Goal: Task Accomplishment & Management: Use online tool/utility

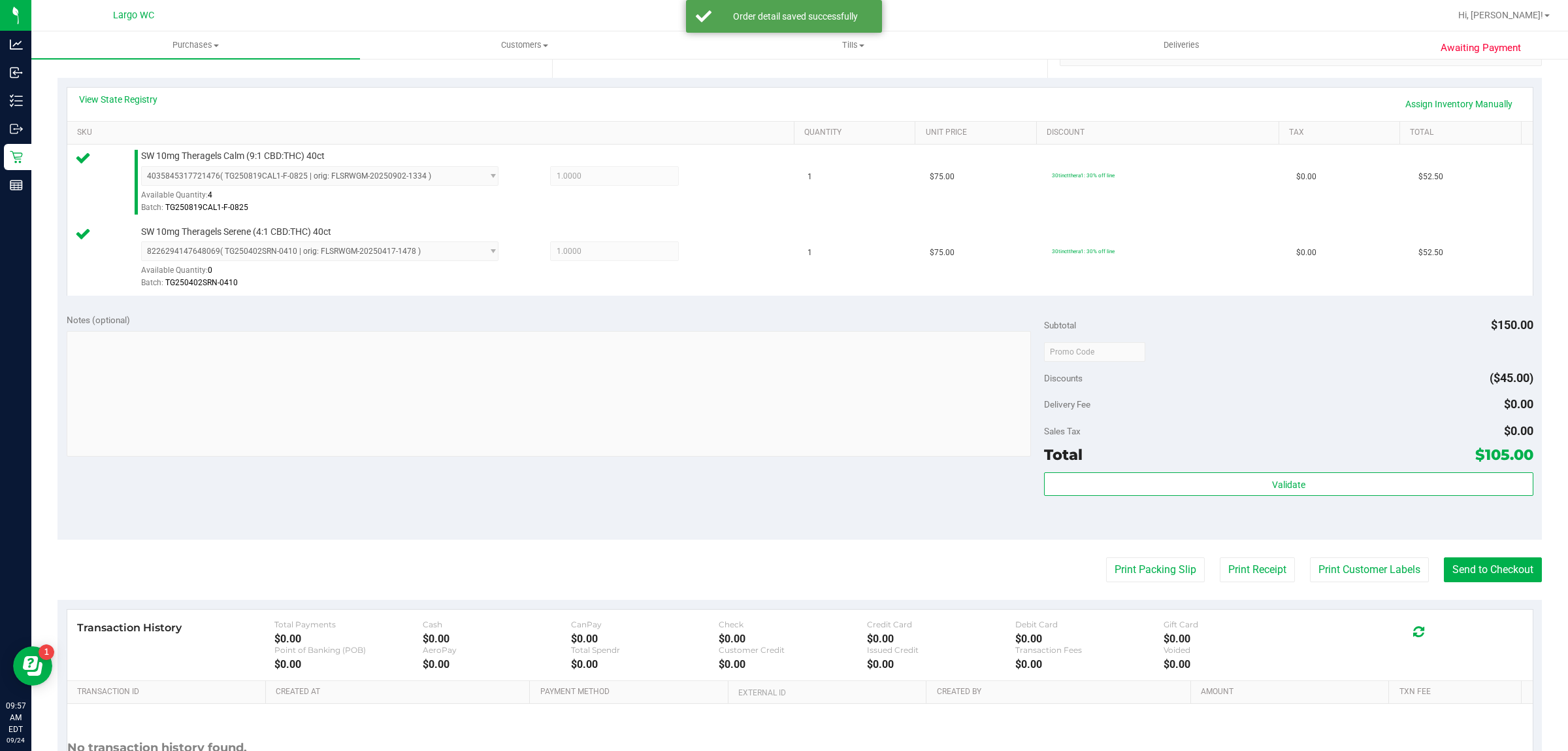
scroll to position [394, 0]
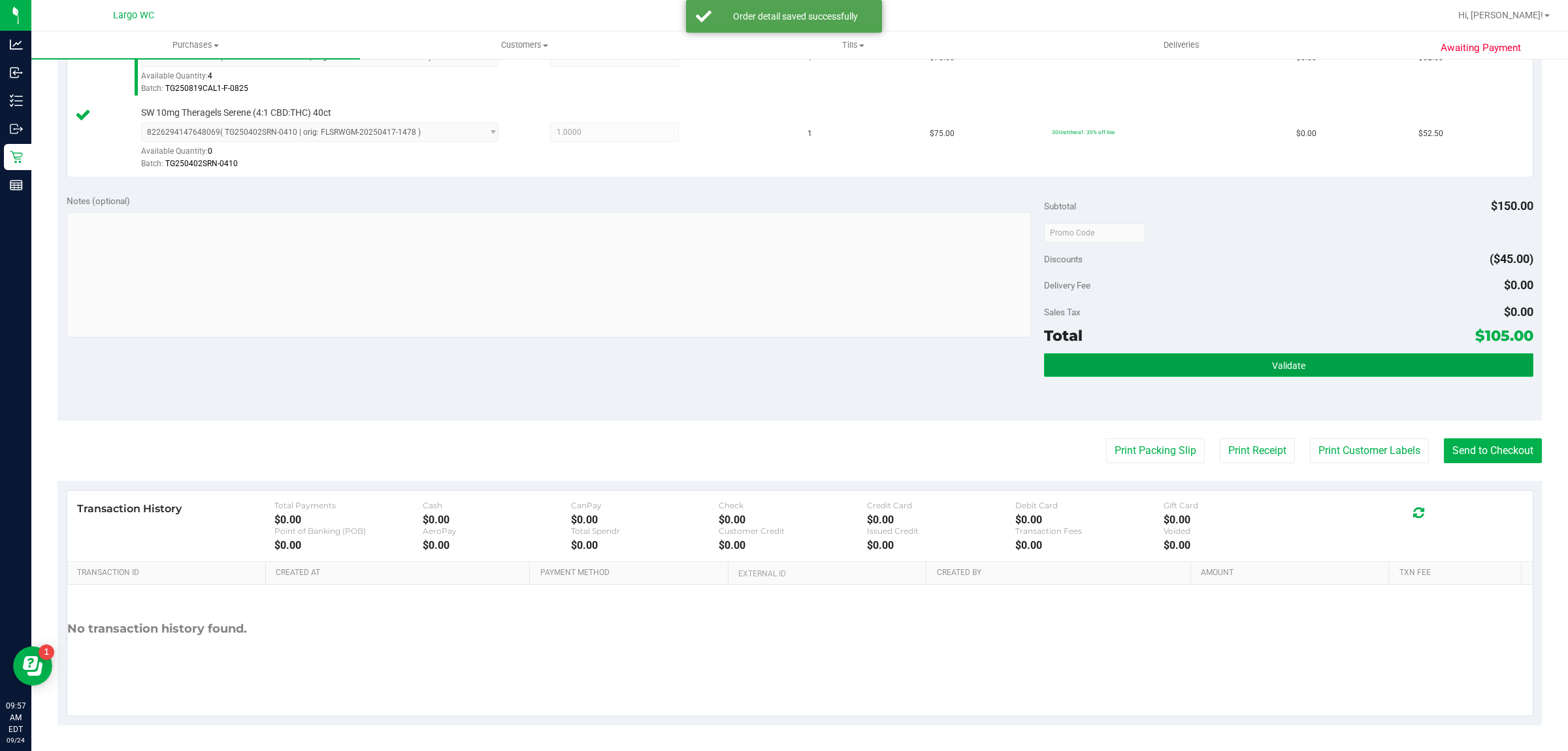
click at [1354, 371] on button "Validate" at bounding box center [1288, 364] width 489 height 23
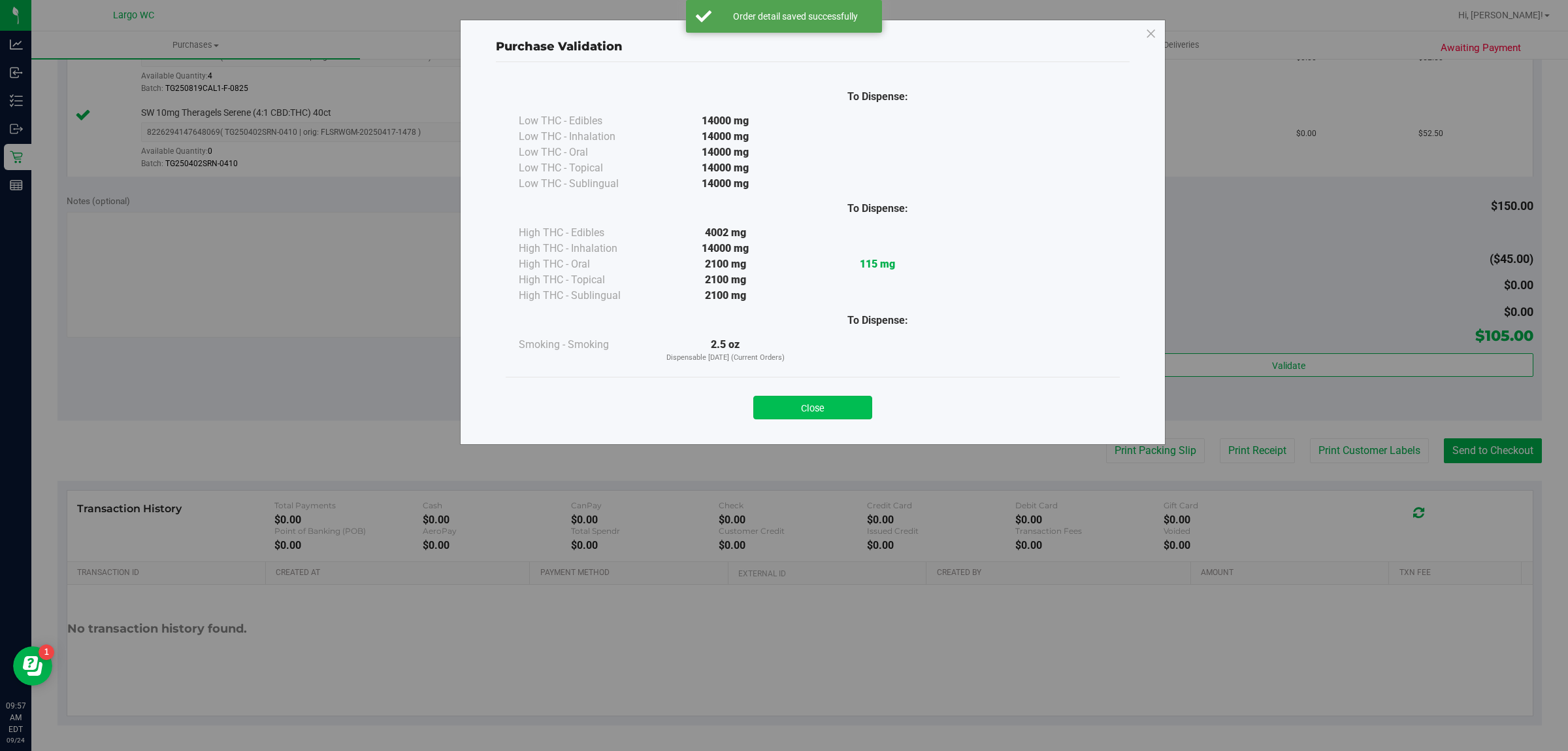
click at [824, 407] on button "Close" at bounding box center [812, 406] width 119 height 23
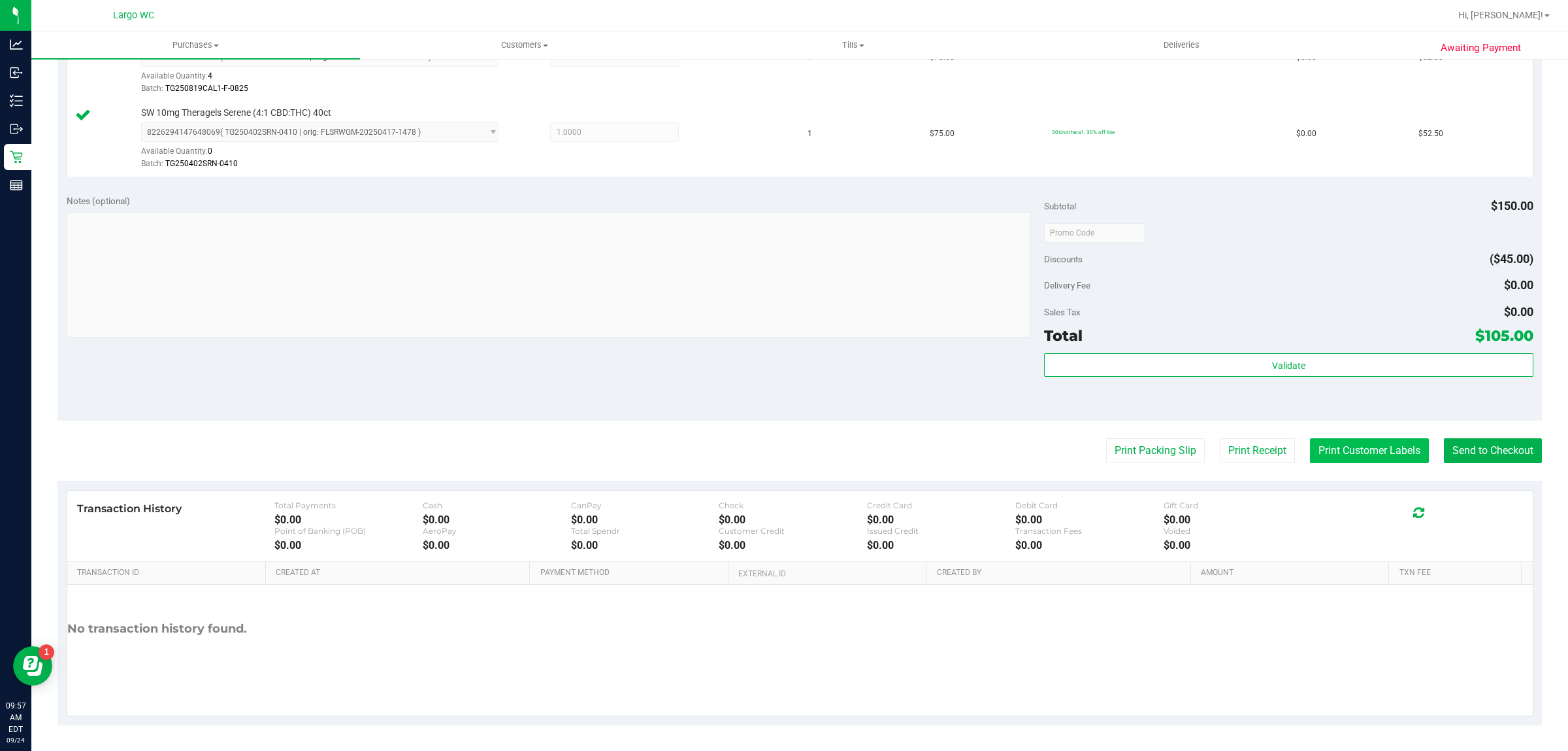
click at [1340, 459] on button "Print Customer Labels" at bounding box center [1370, 450] width 119 height 25
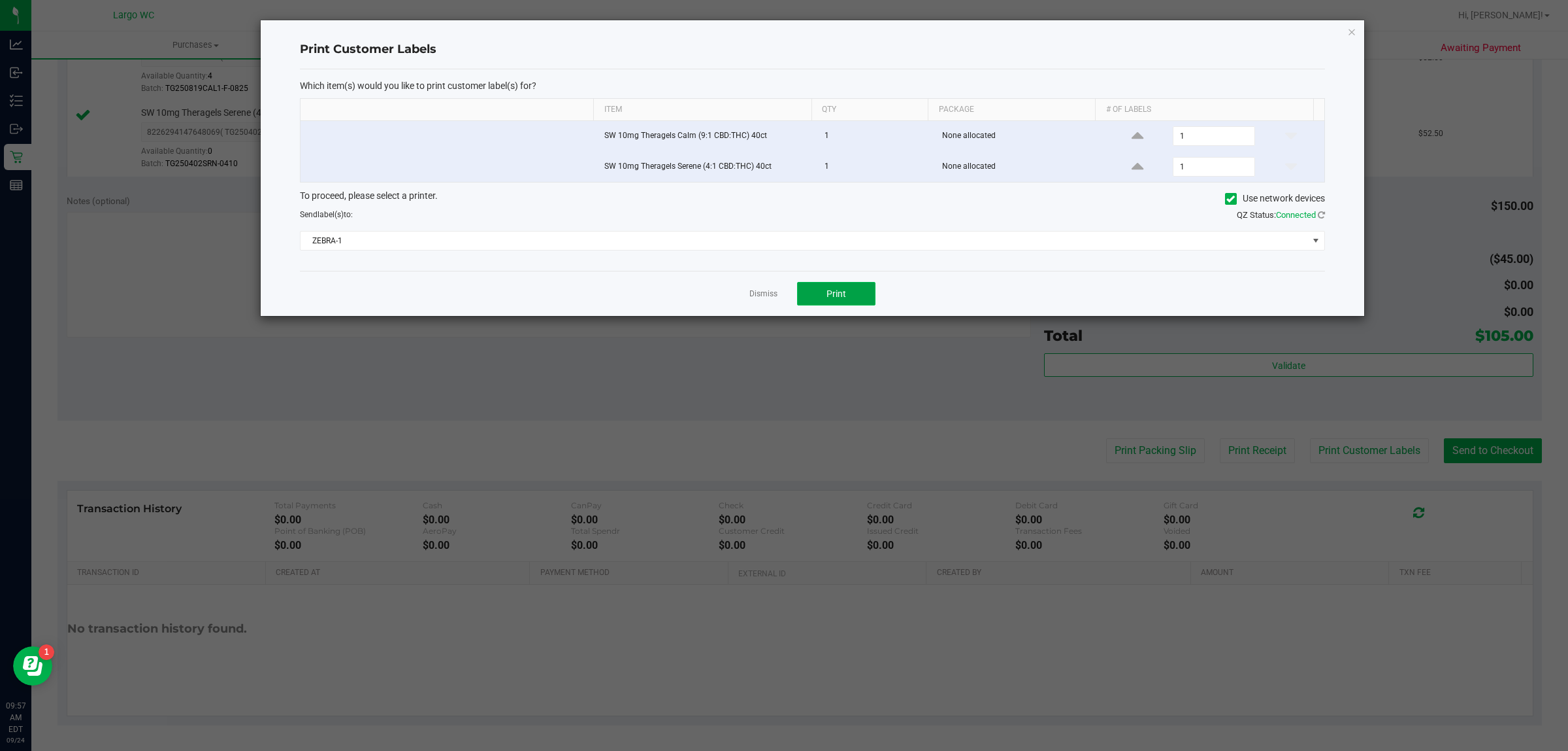
click at [854, 302] on button "Print" at bounding box center [836, 293] width 78 height 23
click at [1352, 32] on icon "button" at bounding box center [1352, 31] width 9 height 15
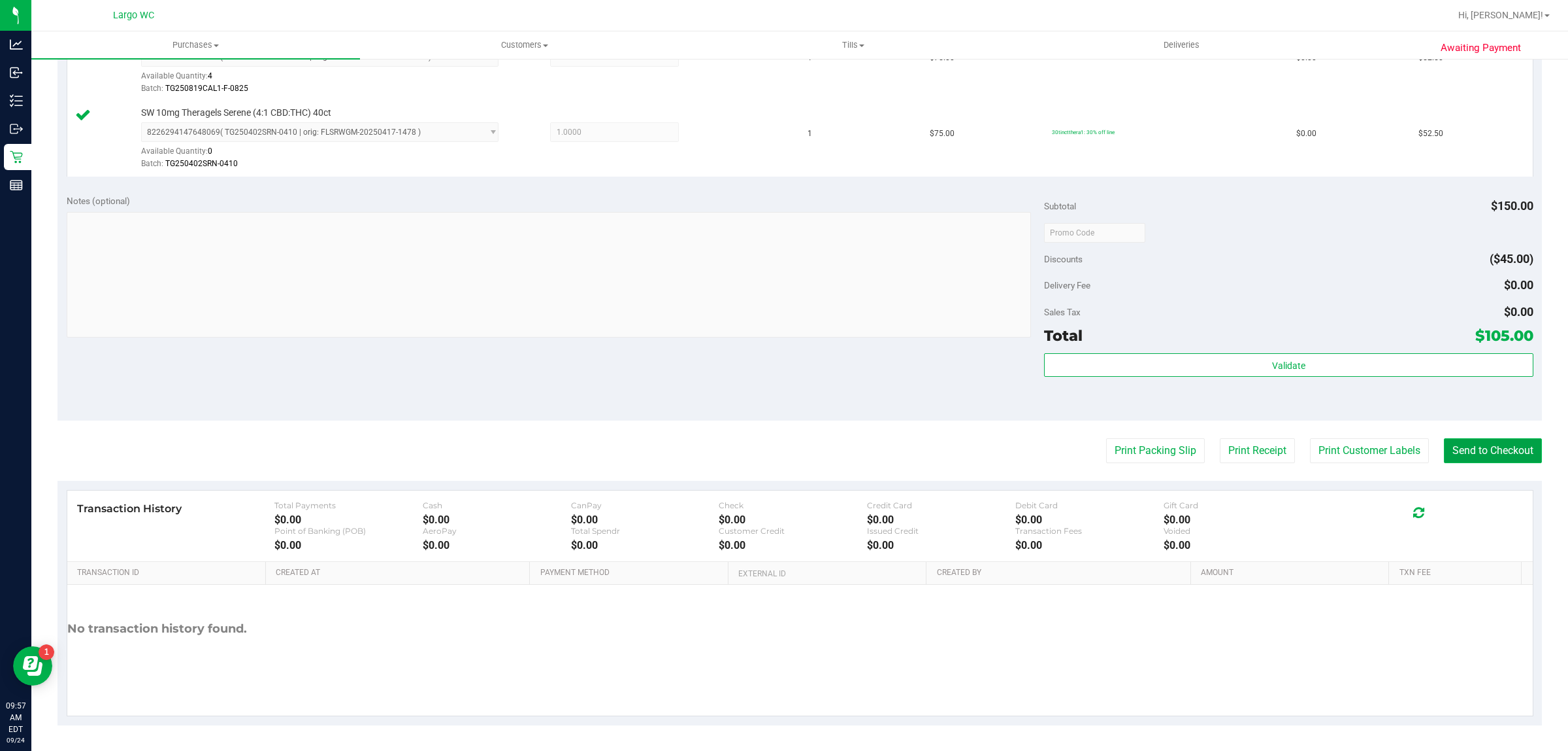
click at [1488, 452] on button "Send to Checkout" at bounding box center [1493, 450] width 98 height 25
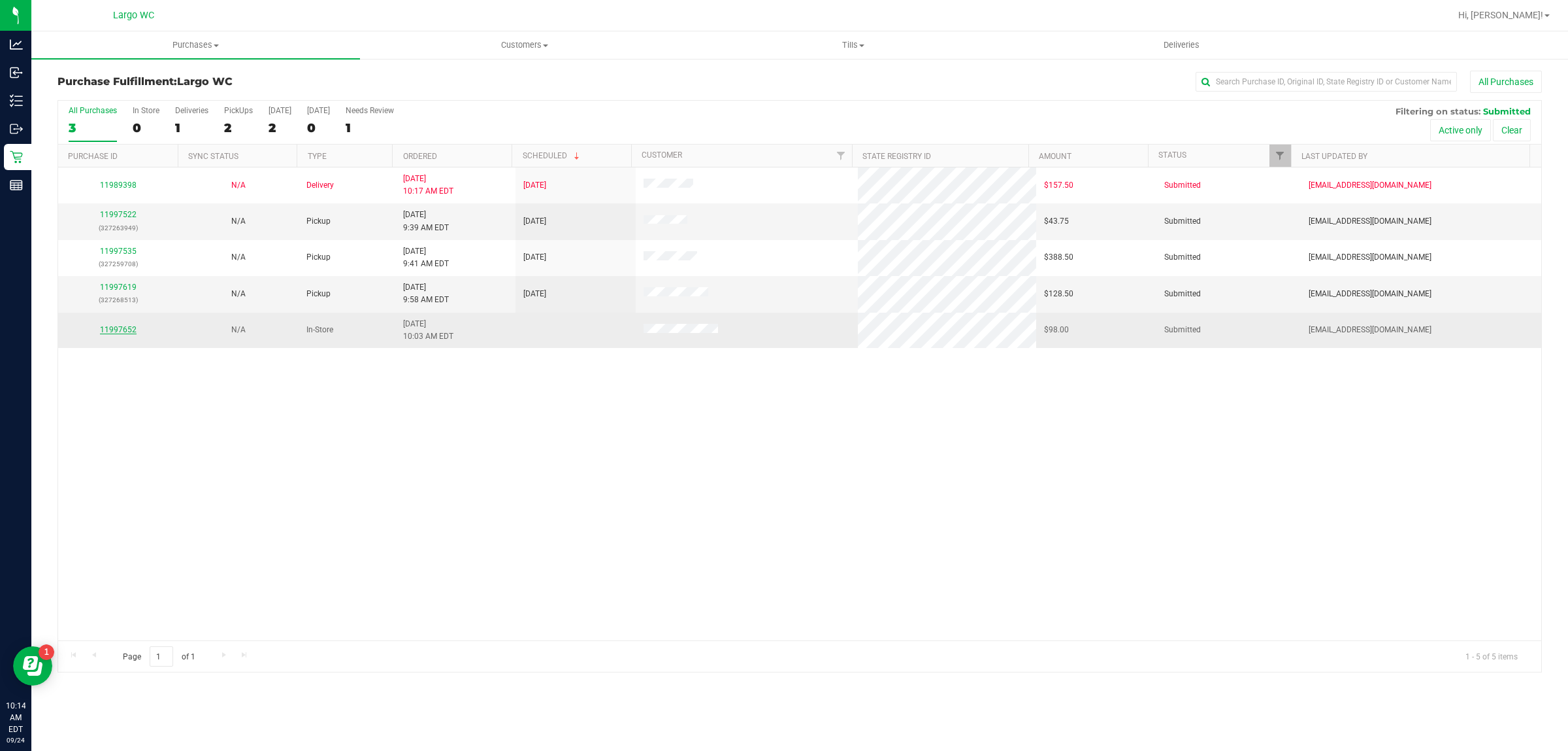
click at [116, 334] on link "11997652" at bounding box center [118, 329] width 37 height 9
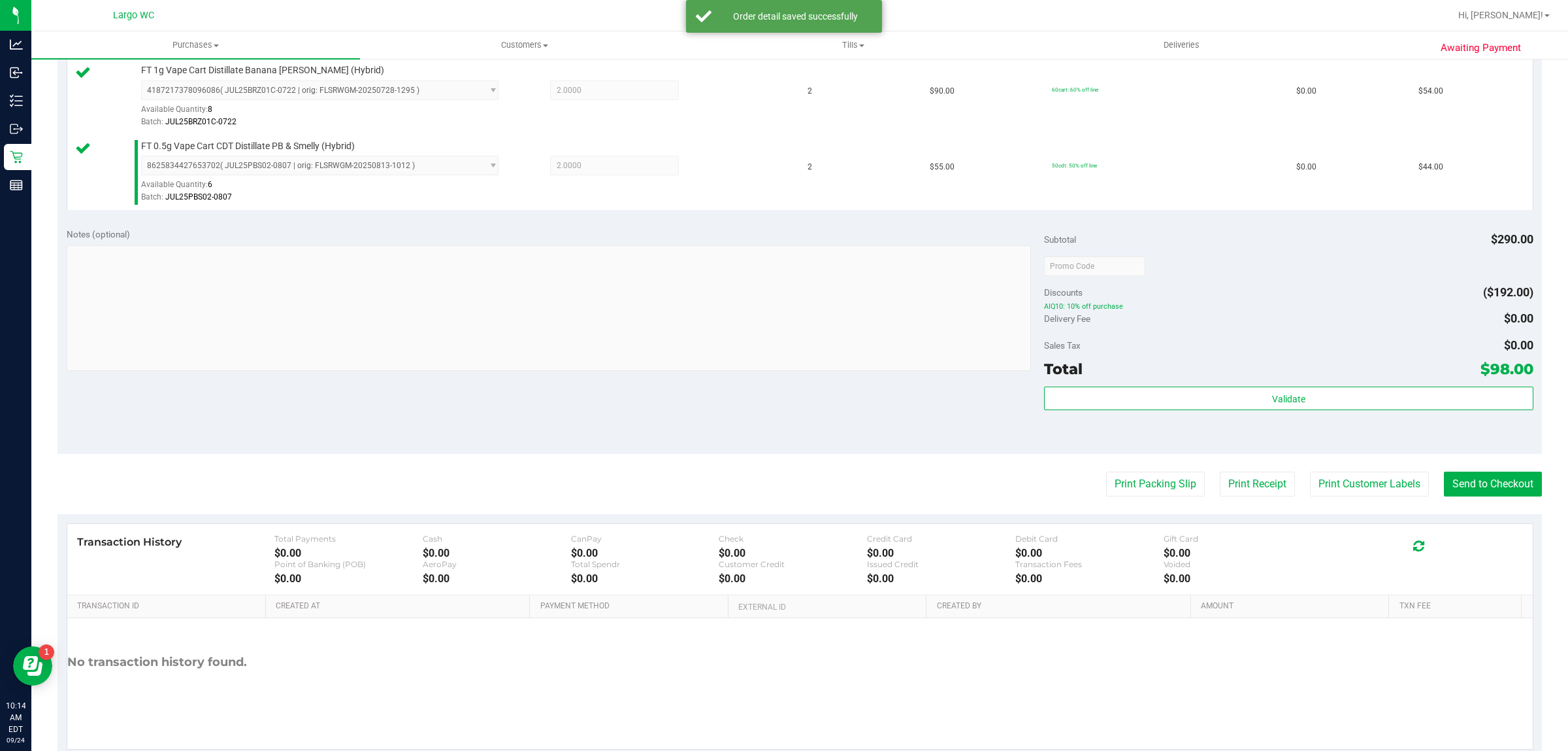
scroll to position [394, 0]
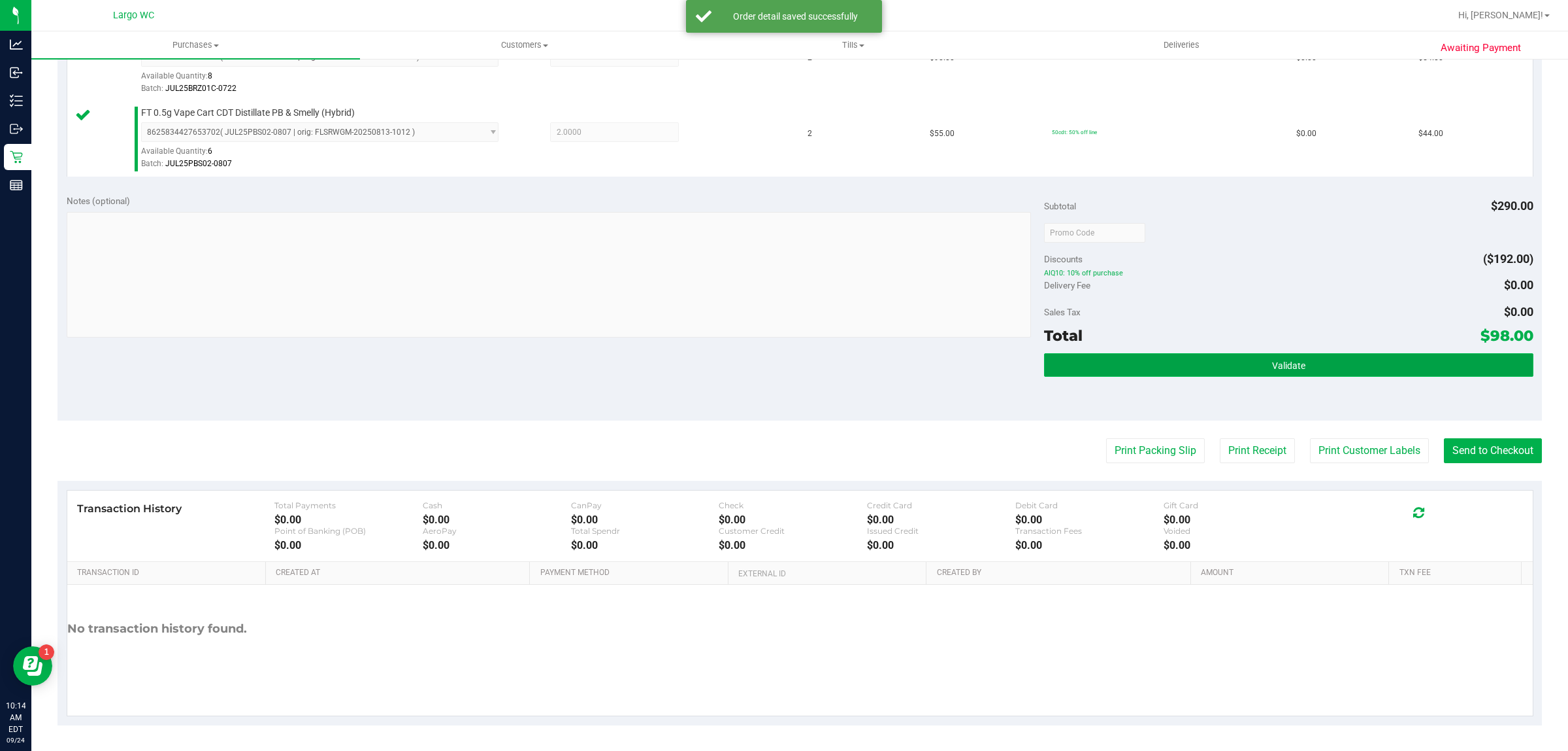
click at [1291, 376] on button "Validate" at bounding box center [1288, 364] width 489 height 23
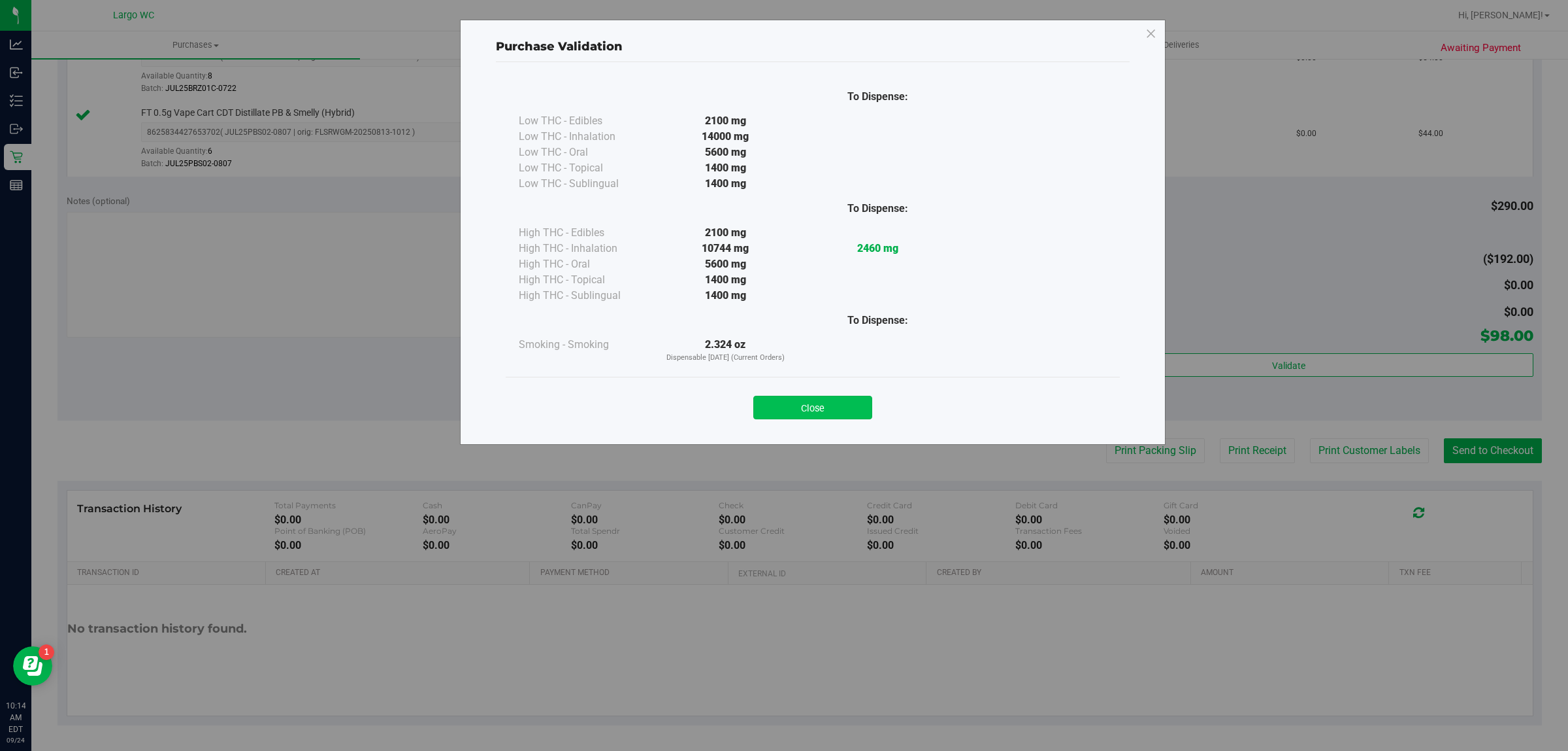
click at [836, 406] on button "Close" at bounding box center [812, 406] width 119 height 23
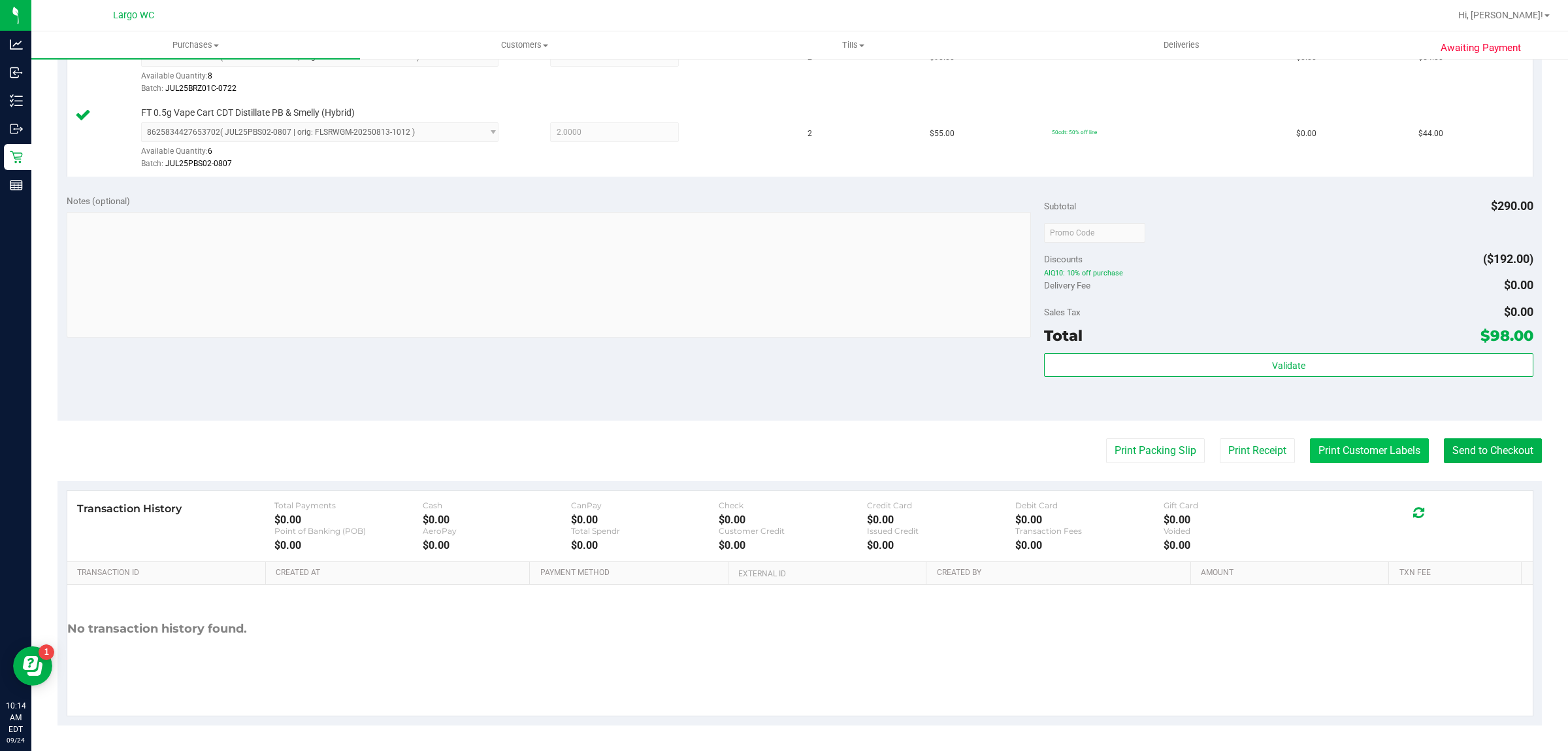
click at [1337, 443] on button "Print Customer Labels" at bounding box center [1370, 450] width 119 height 25
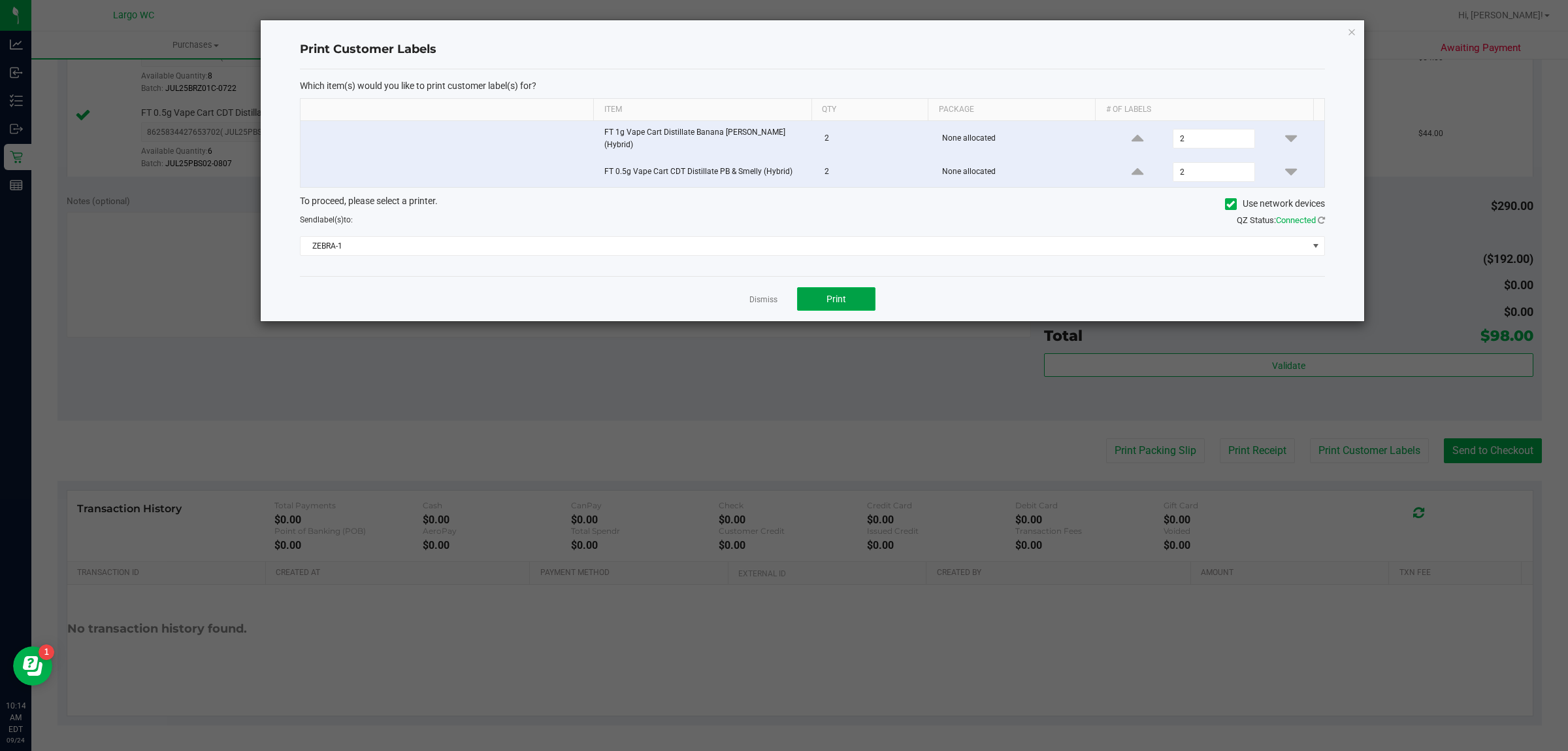
click at [843, 294] on span "Print" at bounding box center [836, 299] width 20 height 10
click at [1349, 36] on icon "button" at bounding box center [1352, 31] width 9 height 15
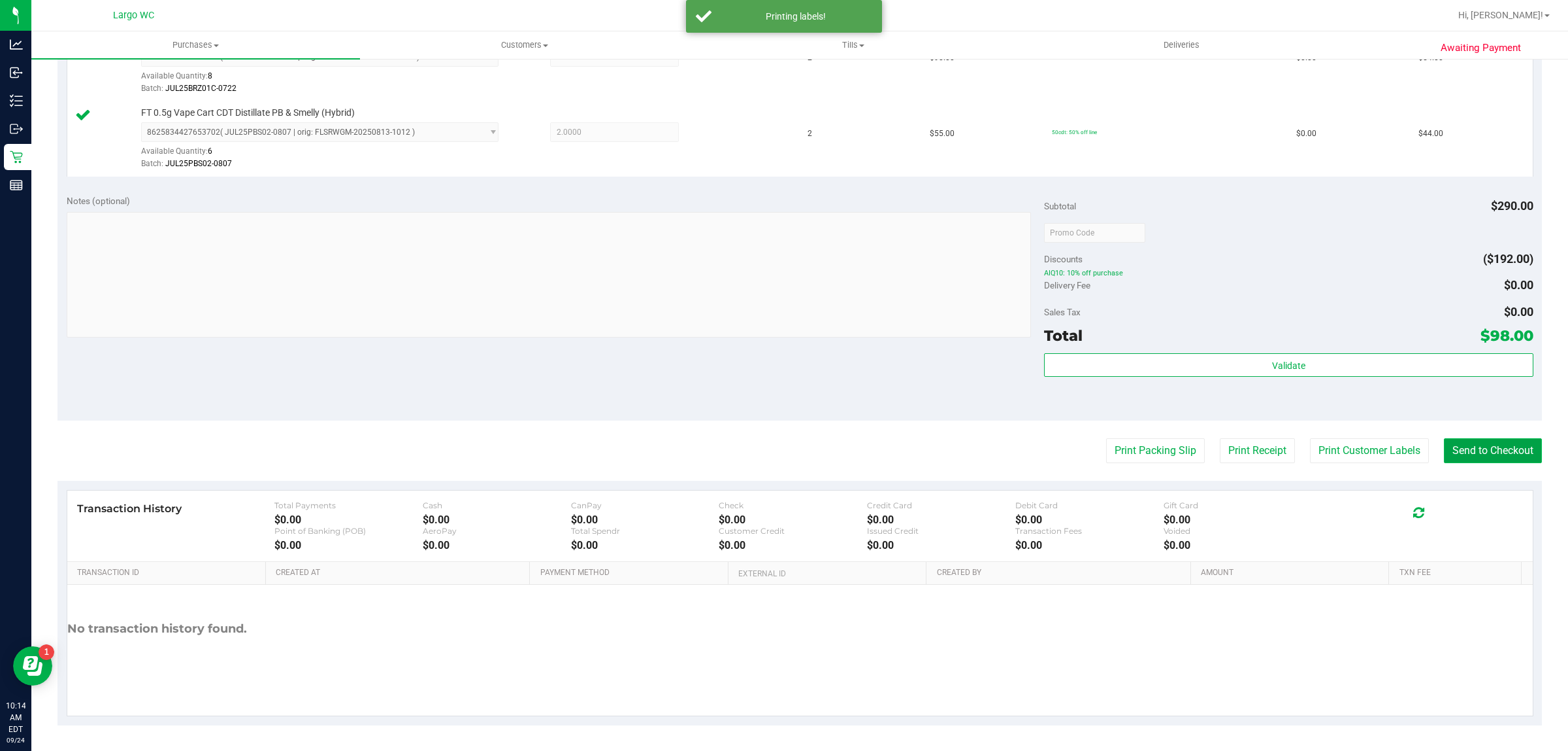
click at [1519, 443] on button "Send to Checkout" at bounding box center [1493, 450] width 98 height 25
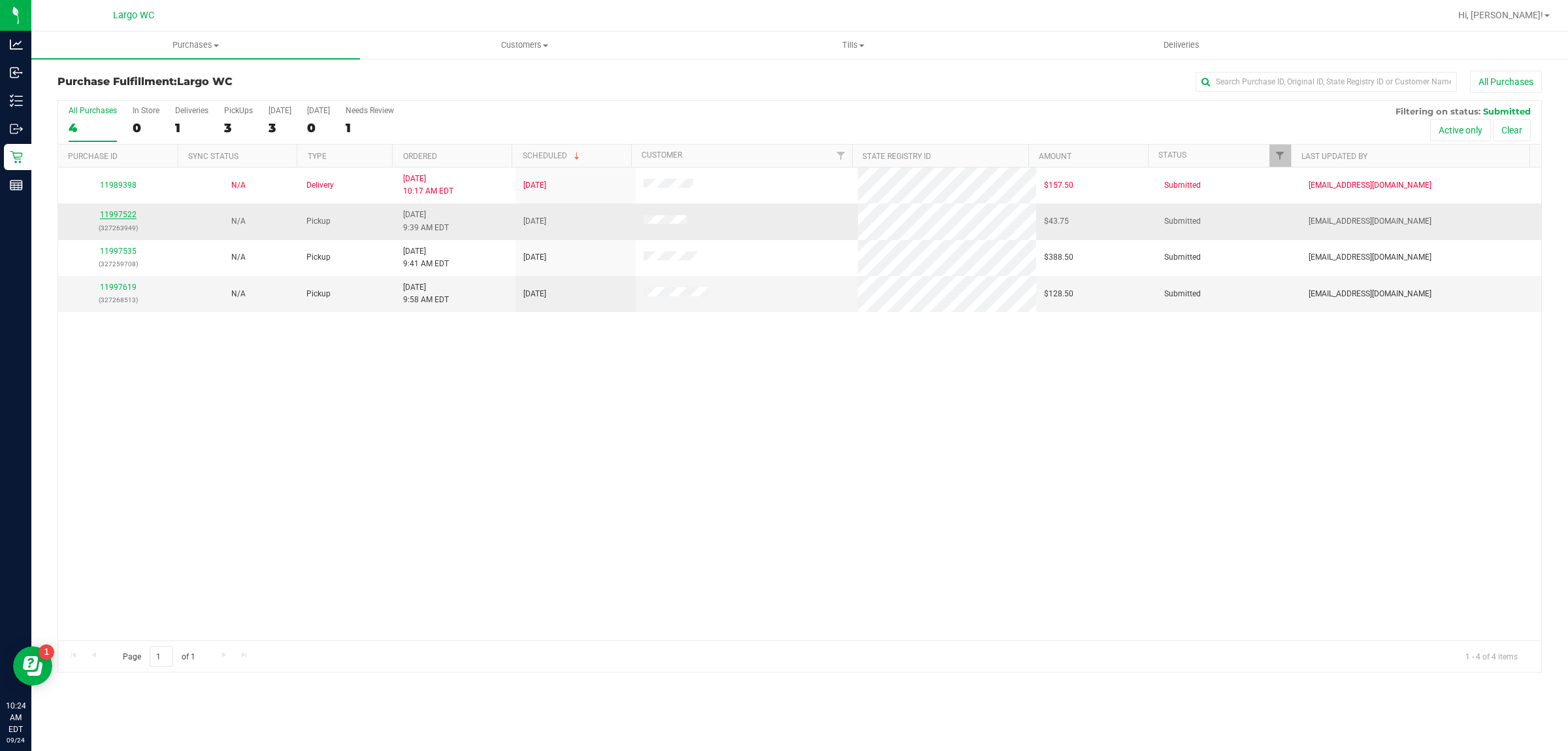
click at [116, 219] on link "11997522" at bounding box center [118, 214] width 37 height 9
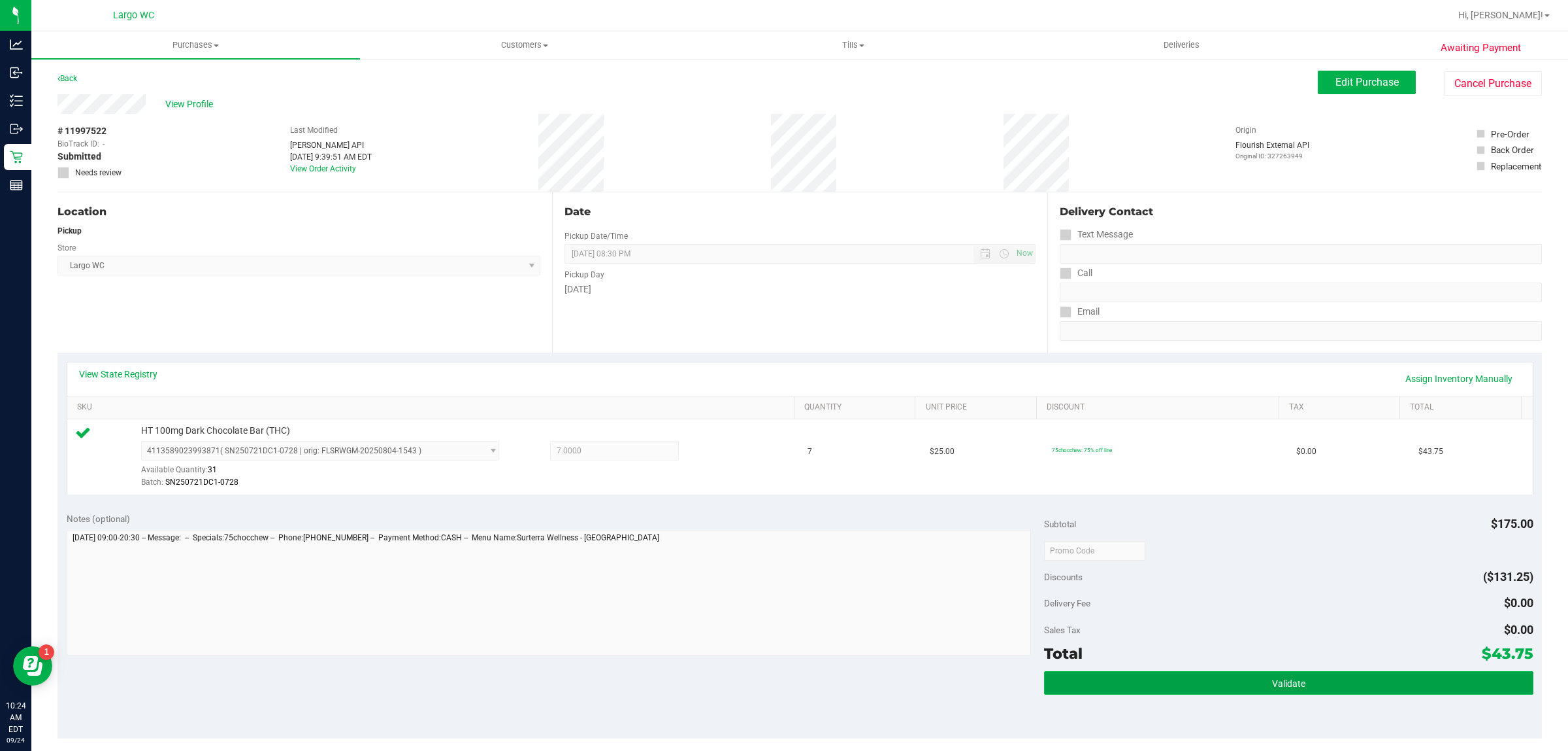
click at [1249, 672] on button "Validate" at bounding box center [1288, 682] width 489 height 23
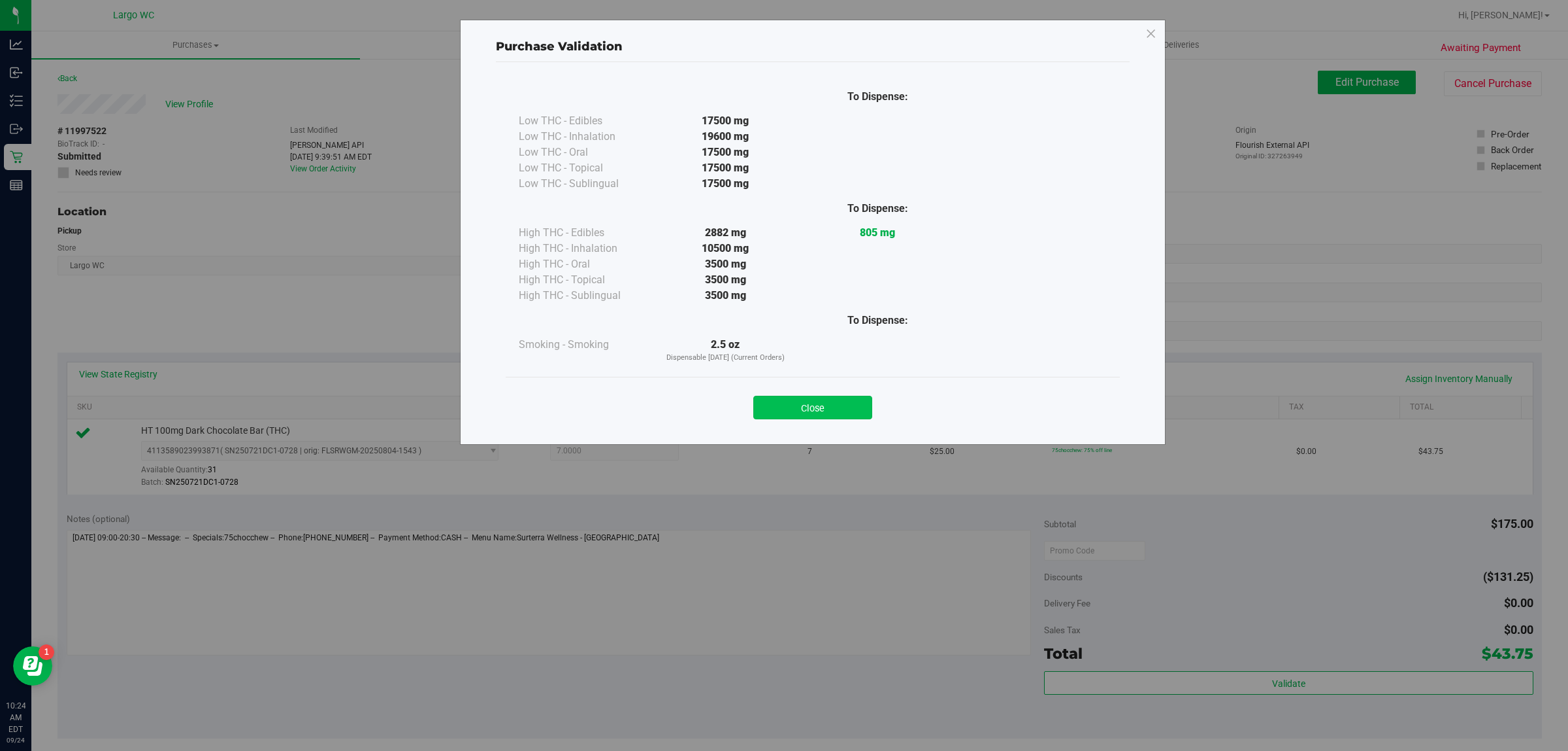
click at [832, 398] on button "Close" at bounding box center [812, 406] width 119 height 23
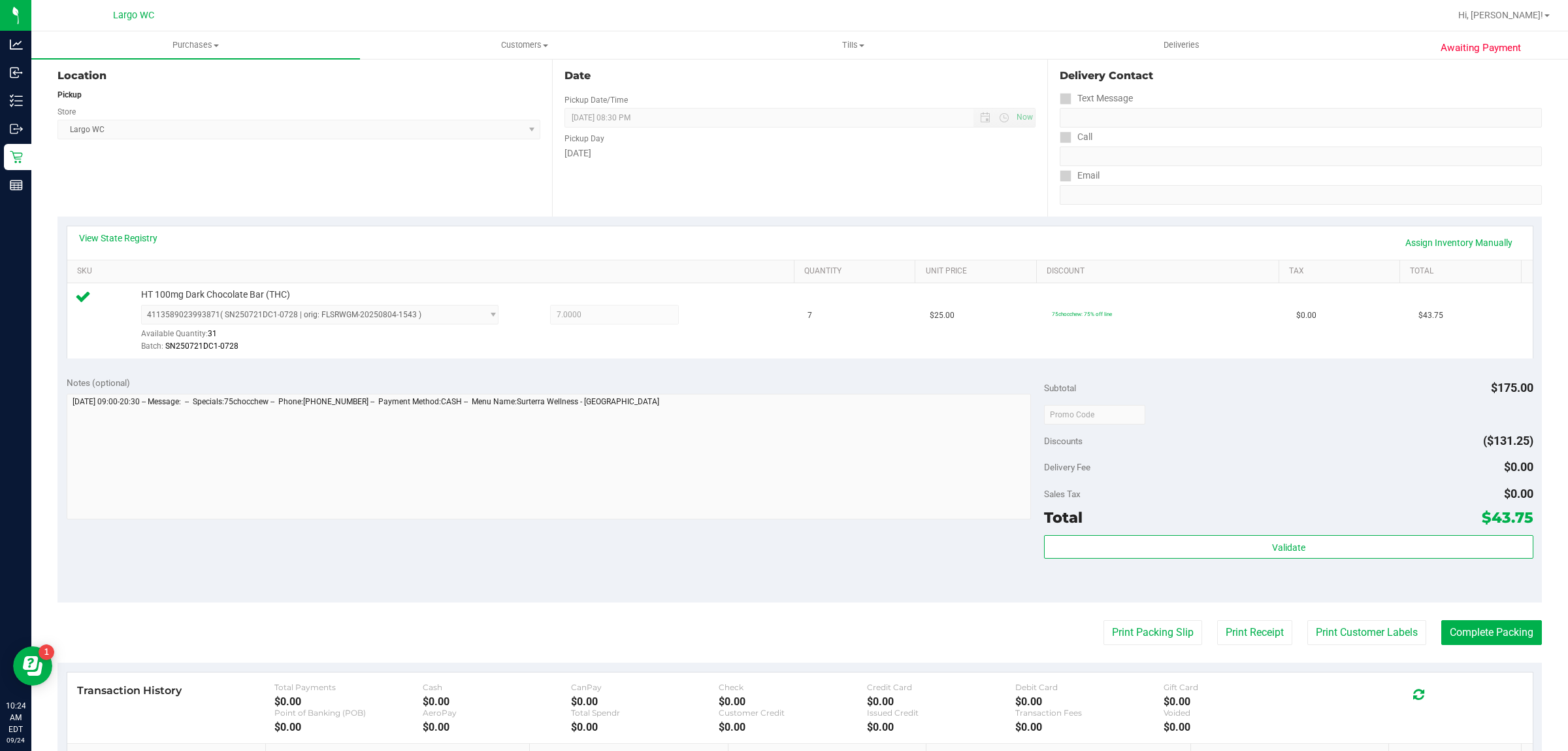
scroll to position [318, 0]
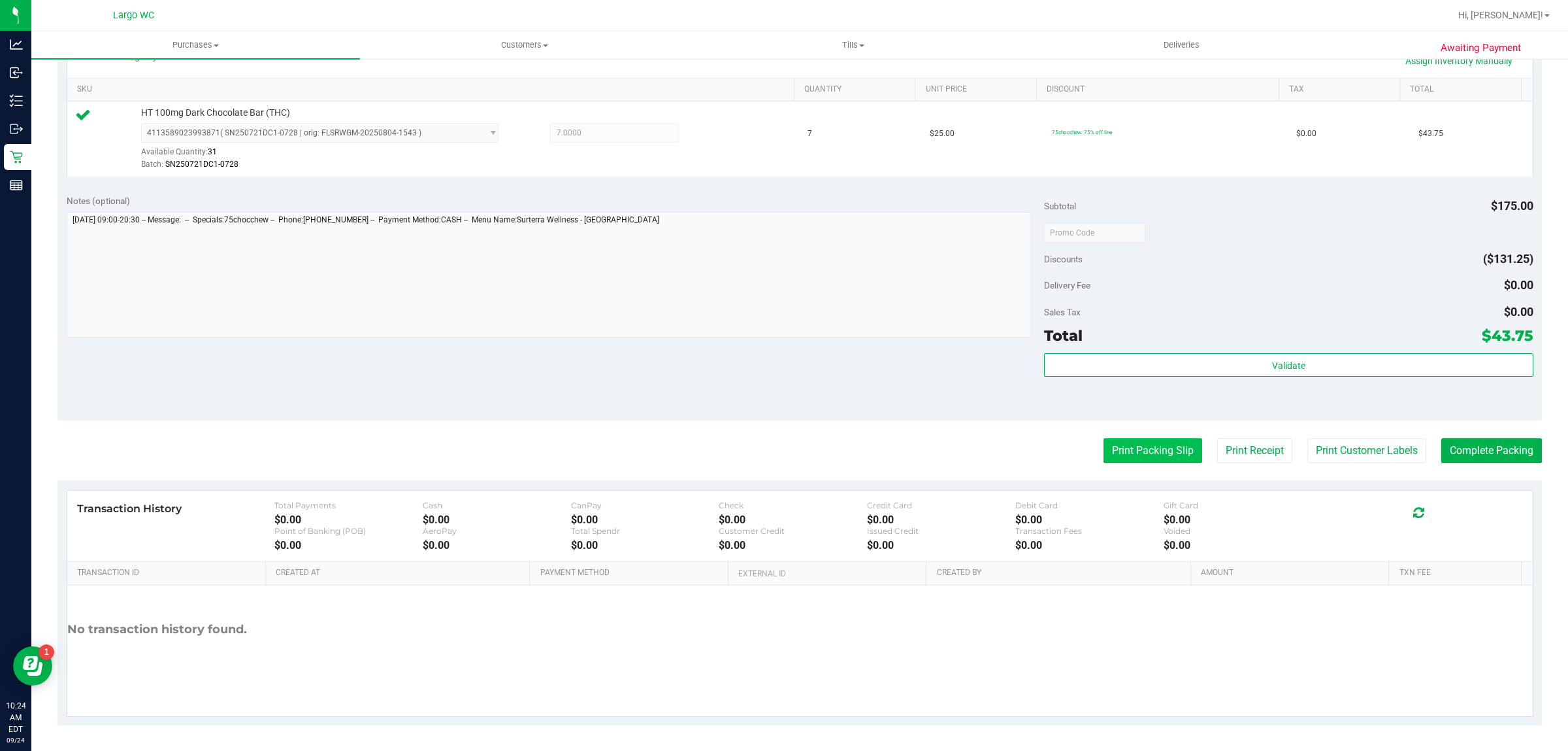
click at [1154, 442] on button "Print Packing Slip" at bounding box center [1152, 450] width 99 height 25
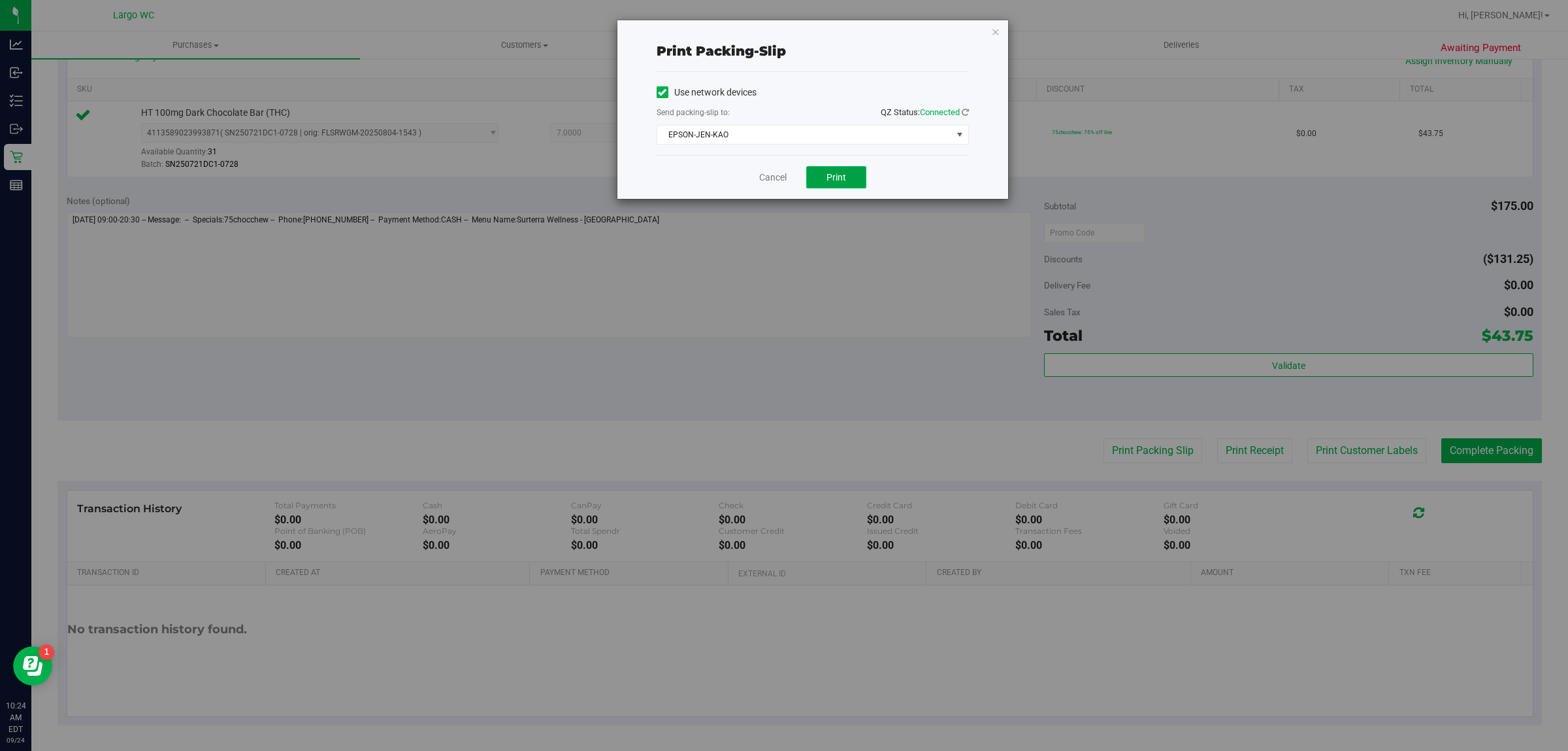
click at [848, 180] on button "Print" at bounding box center [836, 177] width 60 height 22
click at [996, 31] on icon "button" at bounding box center [995, 31] width 9 height 15
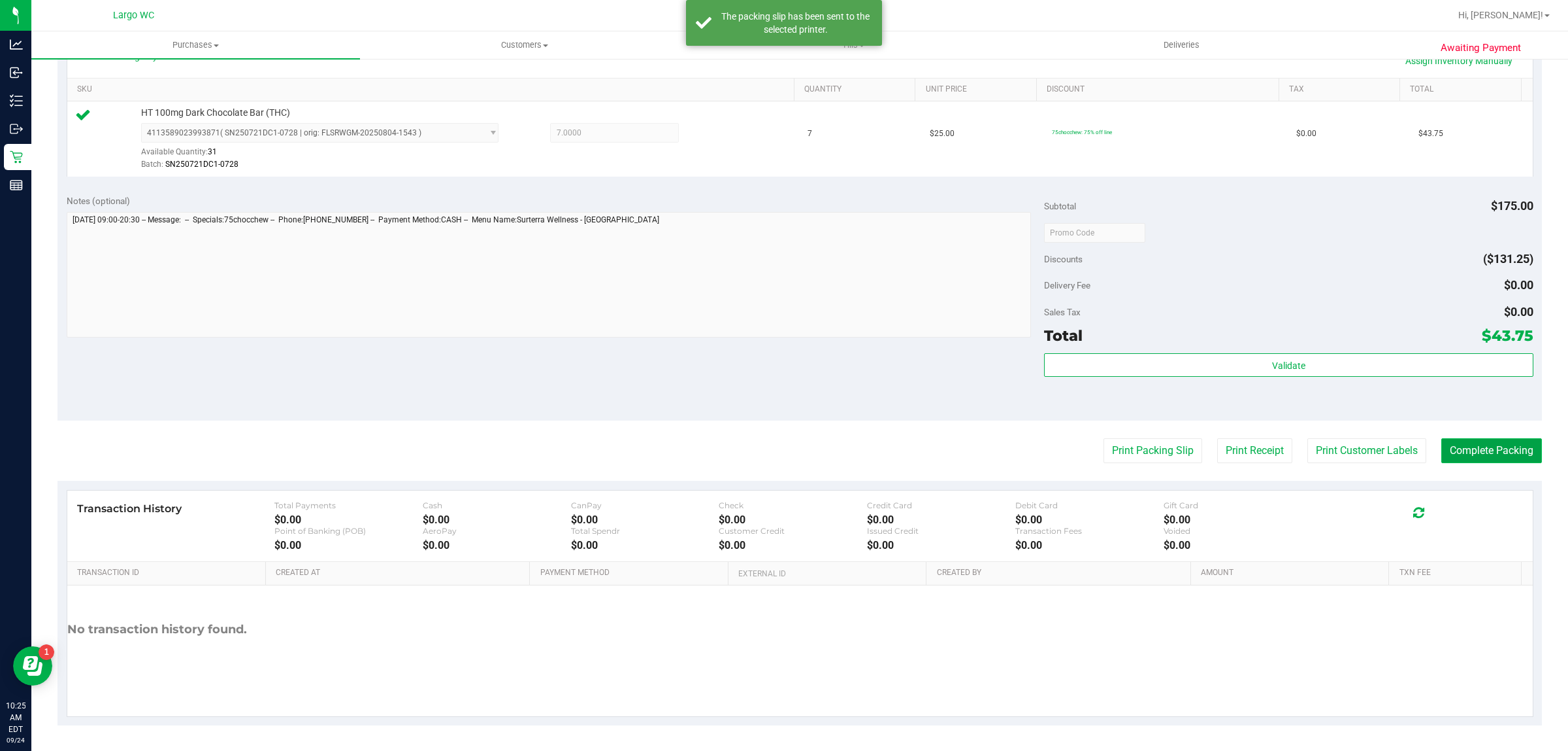
click at [1480, 456] on button "Complete Packing" at bounding box center [1492, 450] width 100 height 25
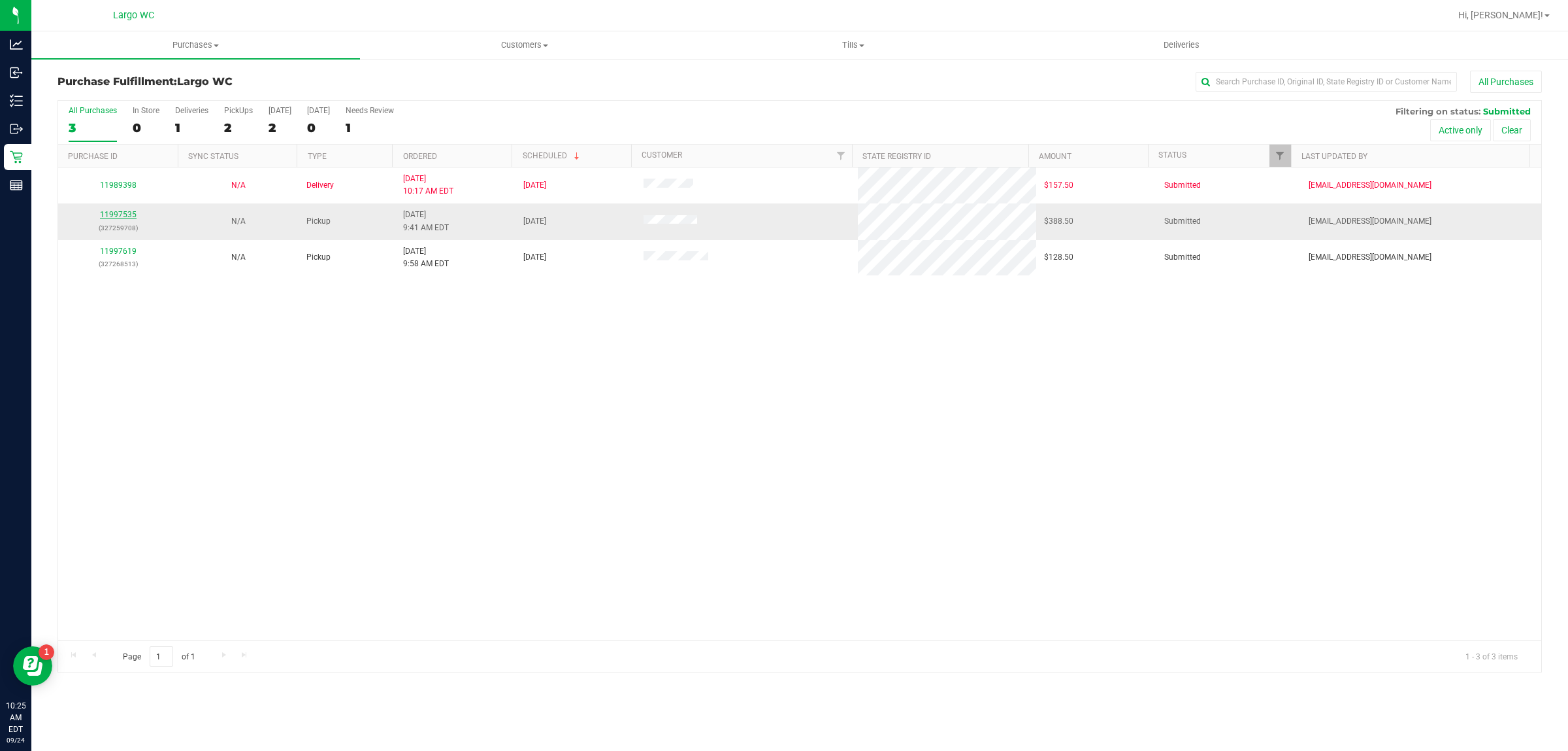
click at [135, 213] on link "11997535" at bounding box center [118, 214] width 37 height 9
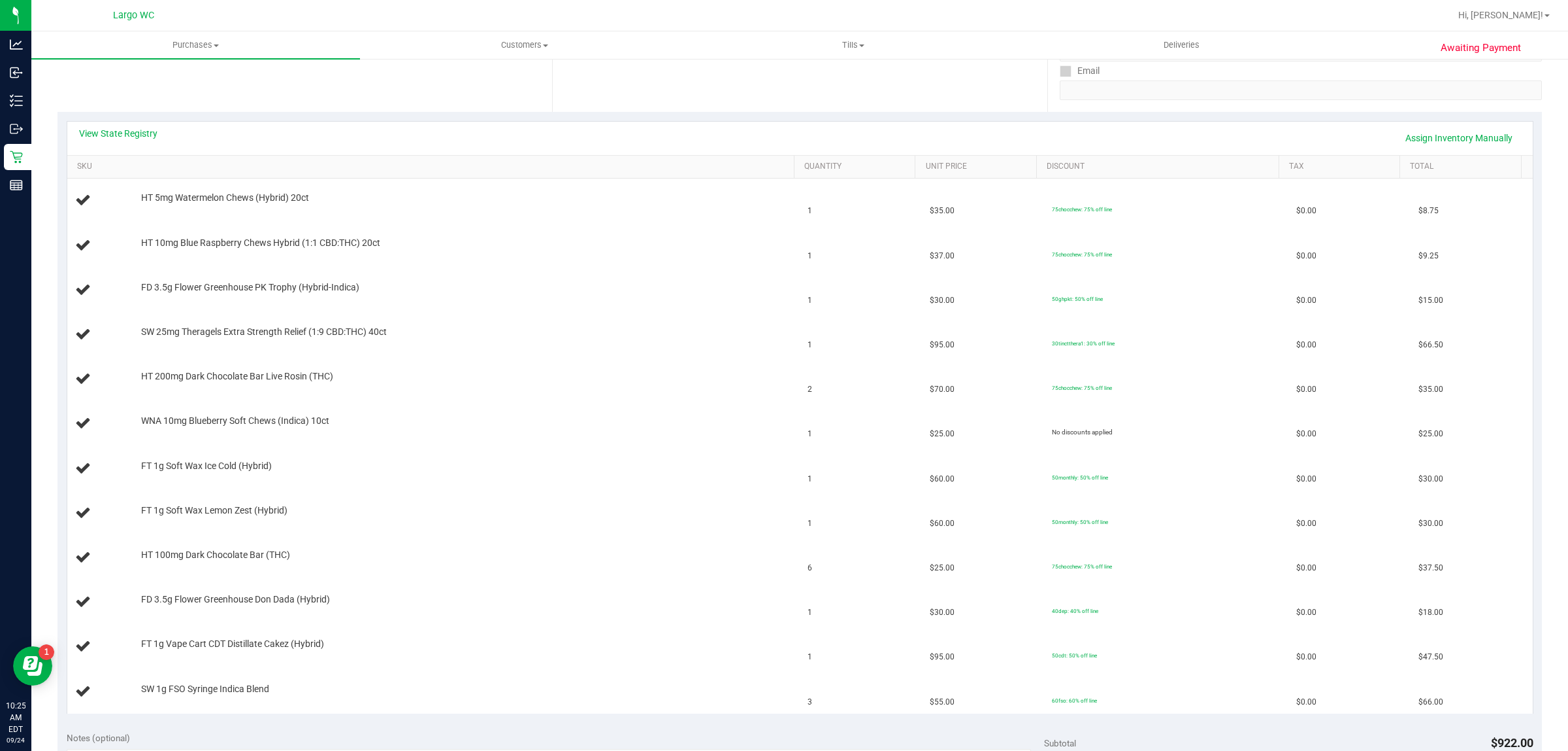
scroll to position [236, 0]
click at [138, 136] on link "View State Registry" at bounding box center [118, 137] width 78 height 13
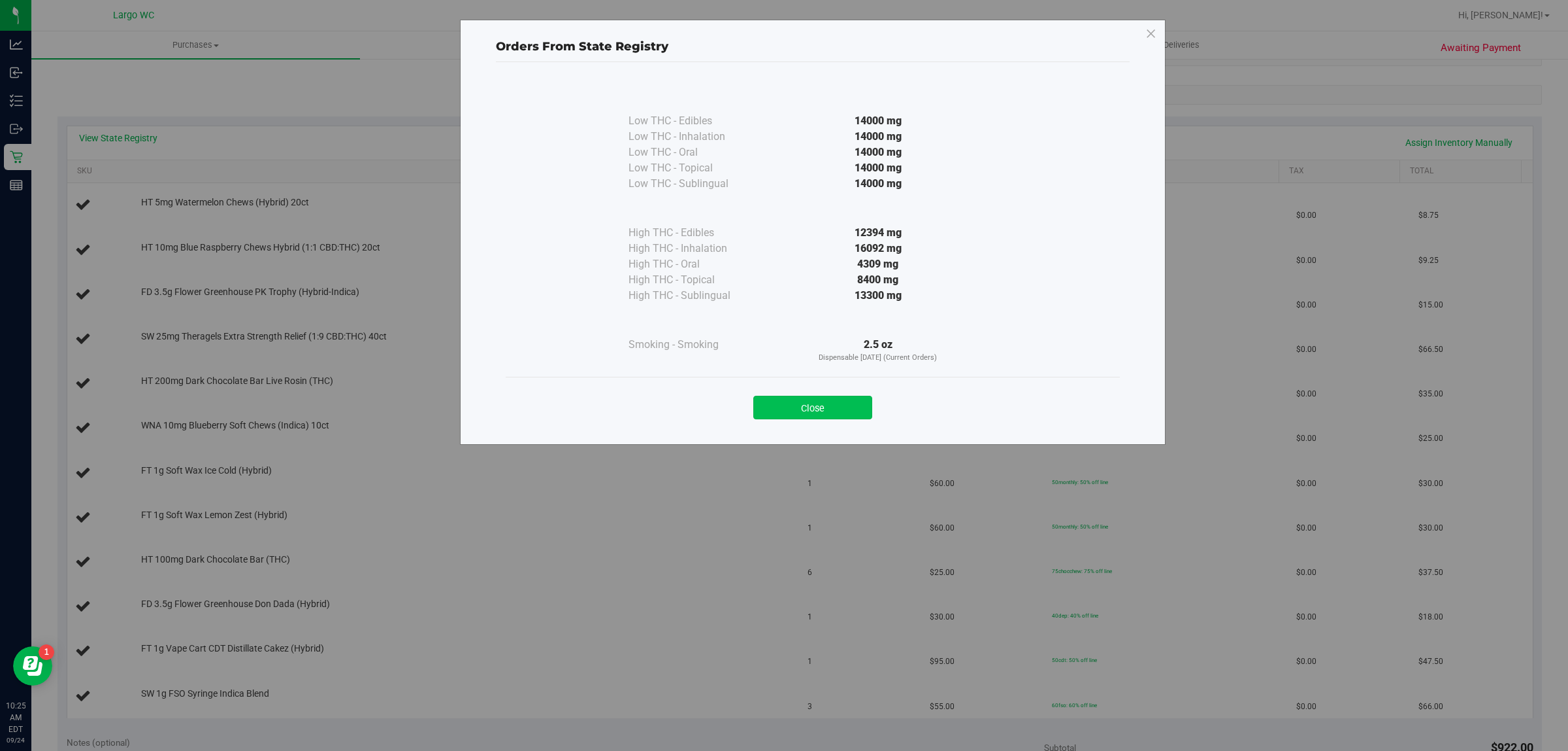
click at [820, 418] on button "Close" at bounding box center [812, 406] width 119 height 23
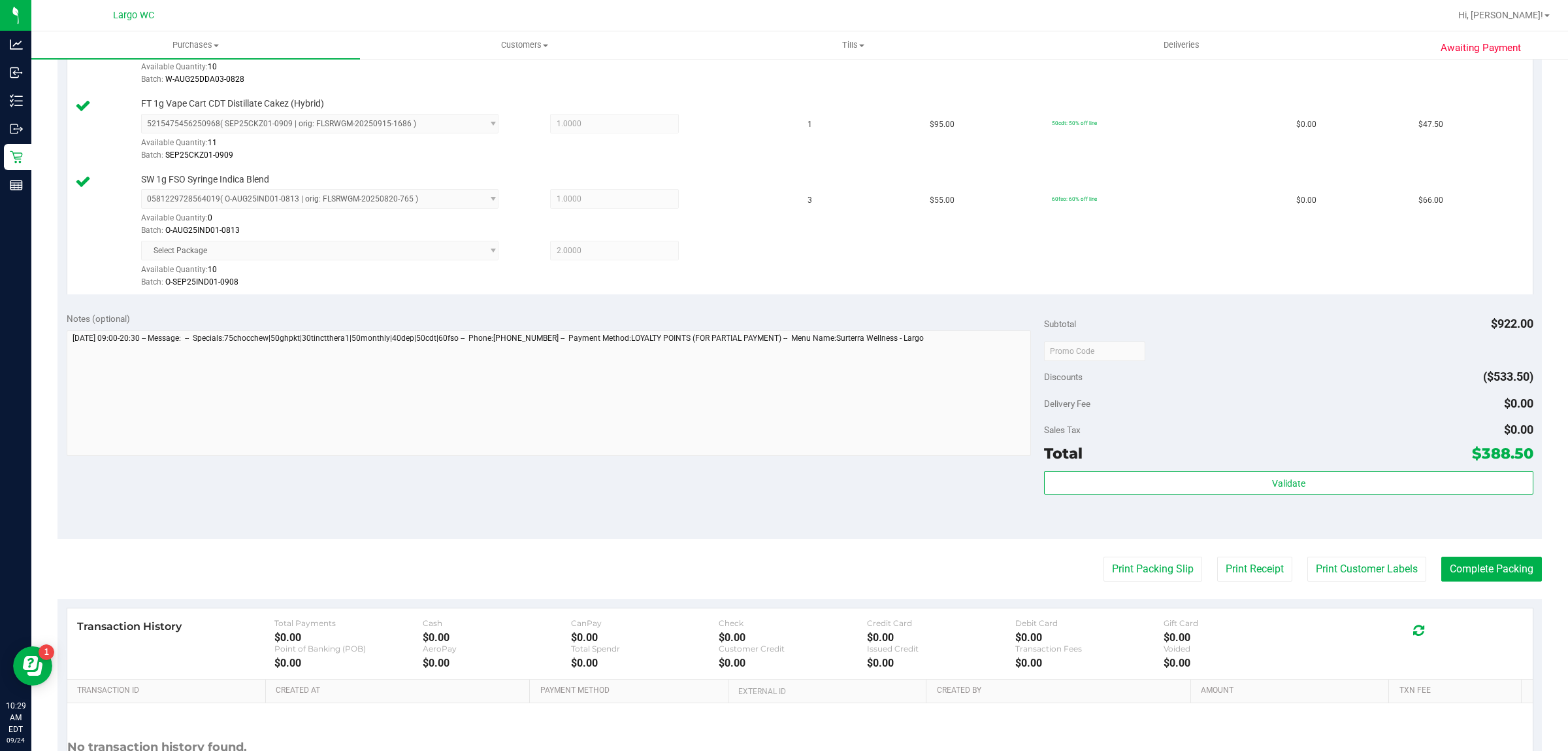
scroll to position [1206, 0]
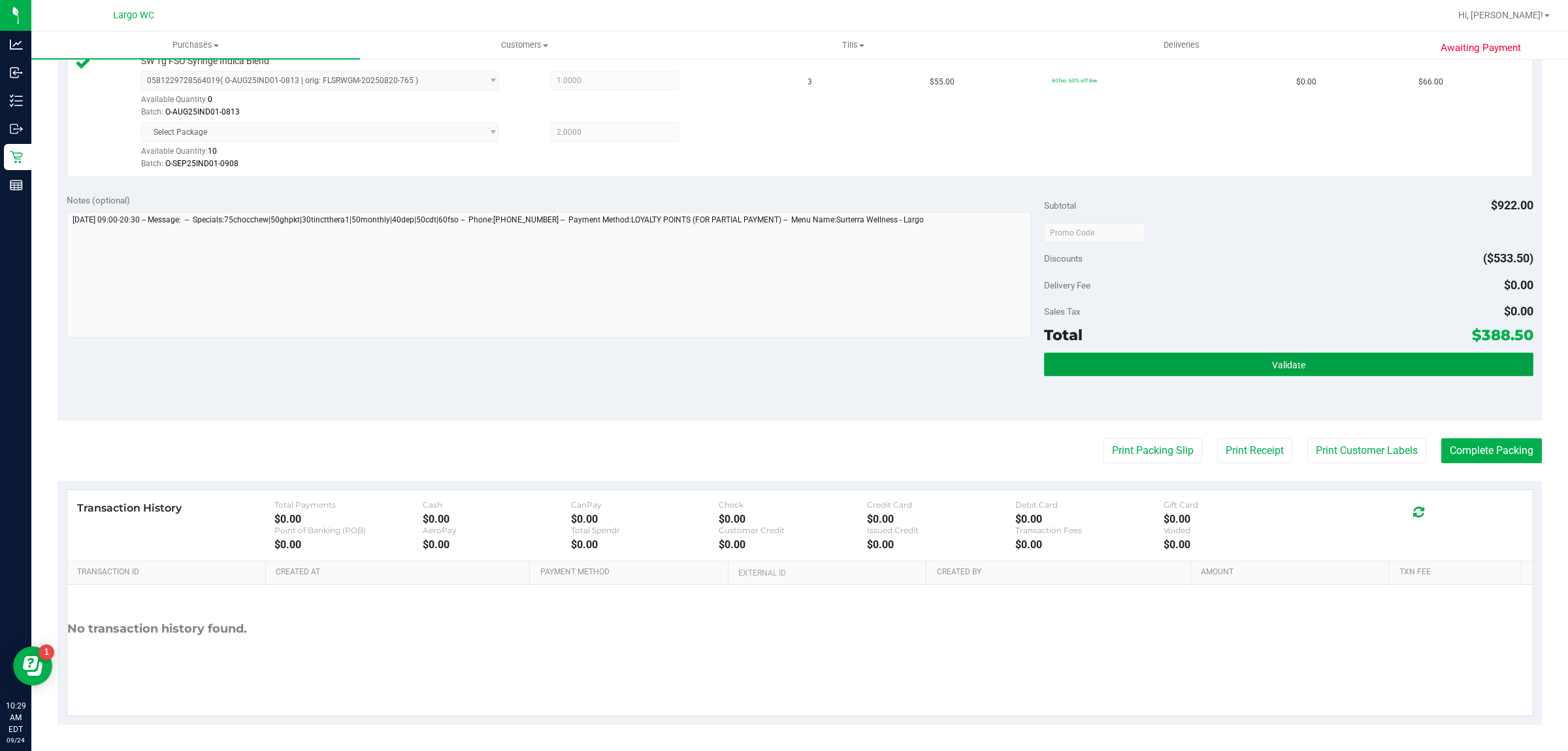
click at [1343, 374] on button "Validate" at bounding box center [1288, 363] width 489 height 23
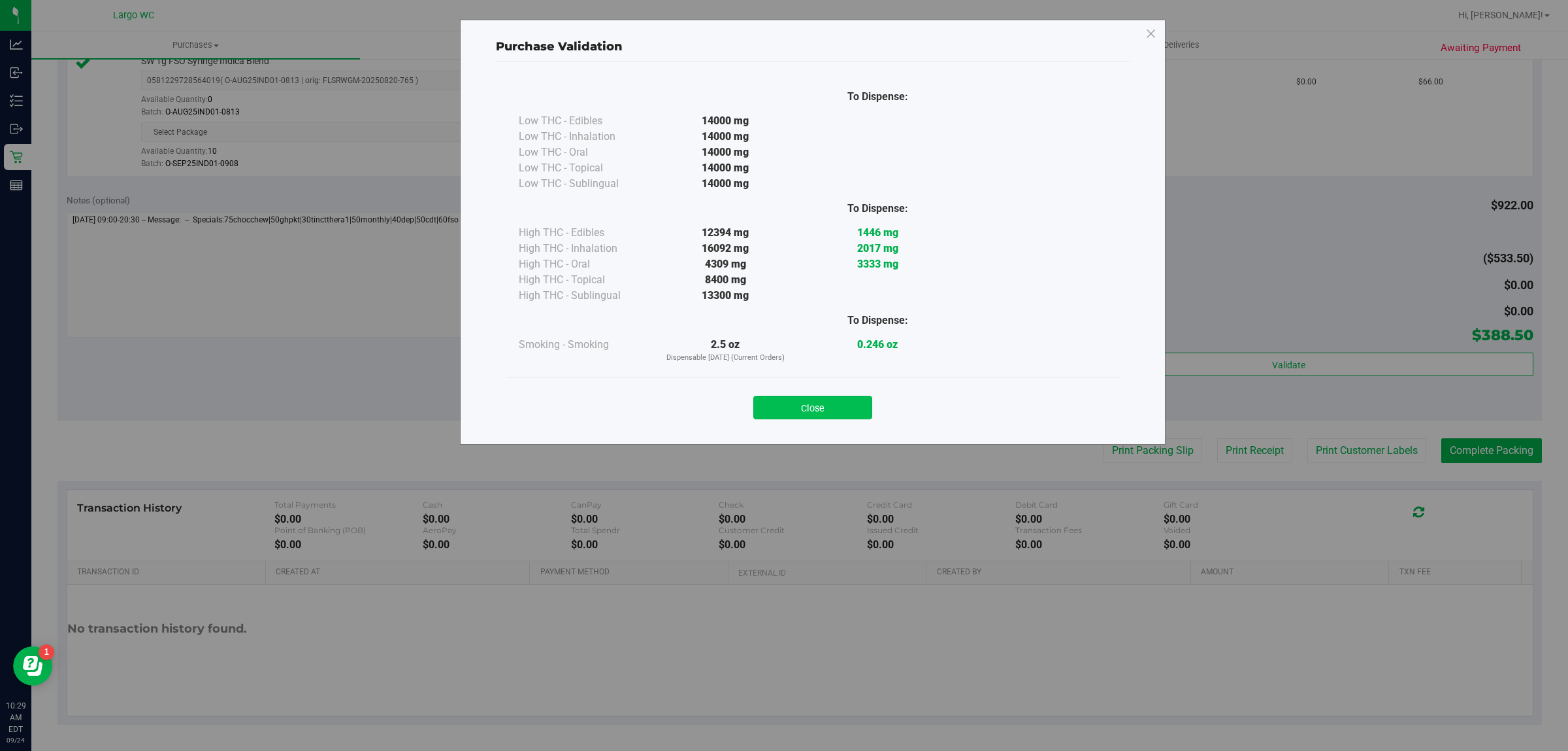
click at [824, 413] on button "Close" at bounding box center [812, 406] width 119 height 23
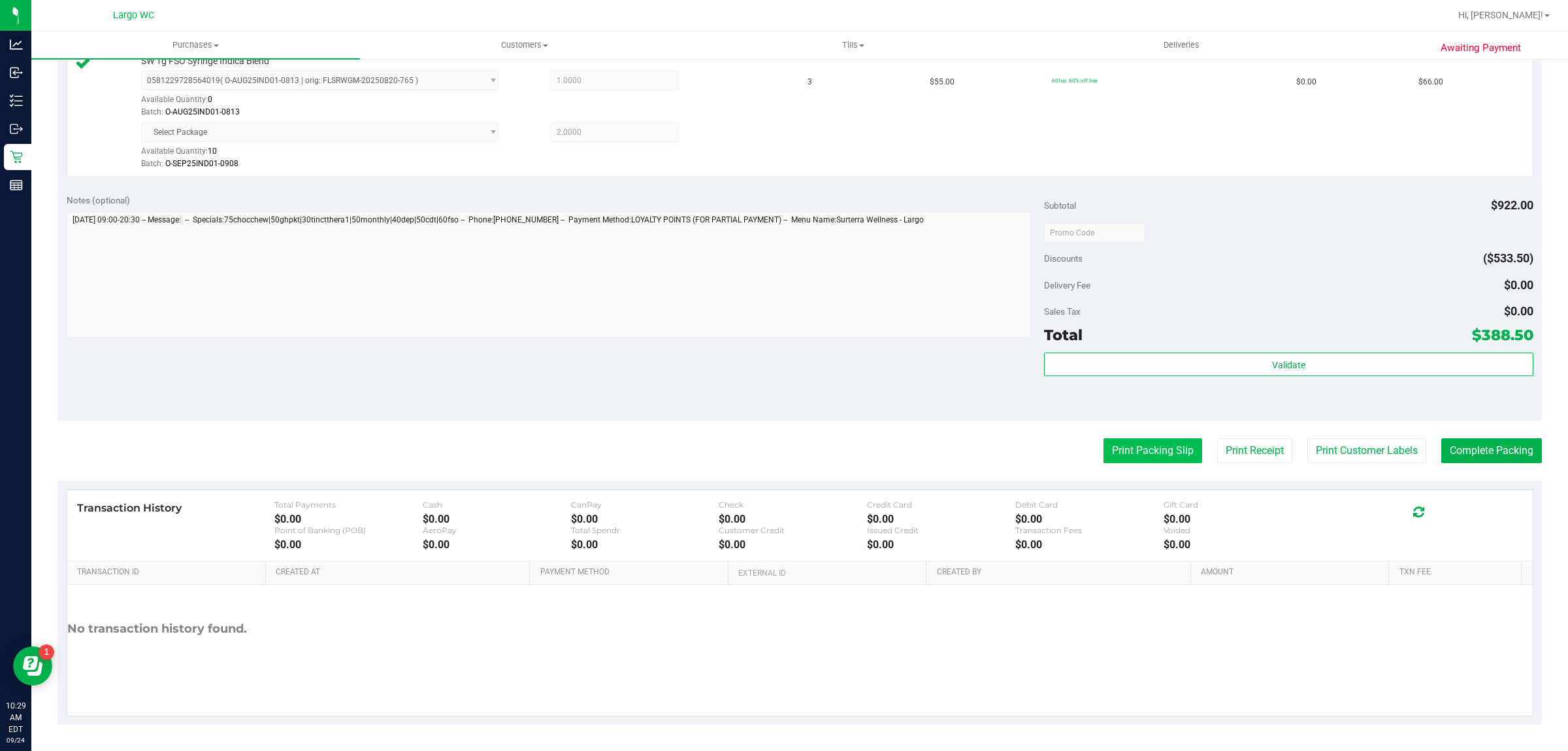
click at [1132, 449] on button "Print Packing Slip" at bounding box center [1152, 450] width 99 height 25
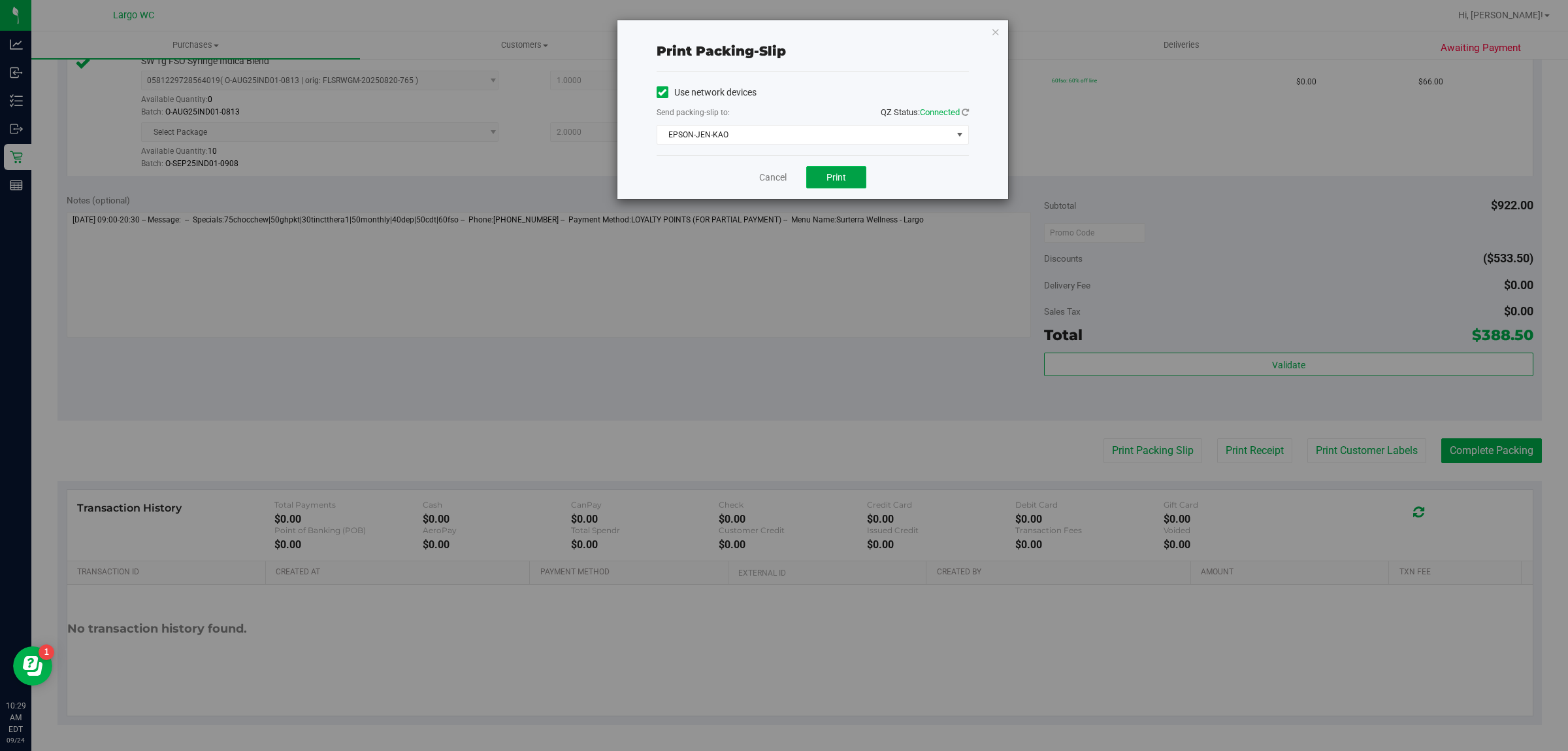
click at [846, 182] on button "Print" at bounding box center [836, 177] width 60 height 22
click at [995, 34] on icon "button" at bounding box center [995, 31] width 9 height 15
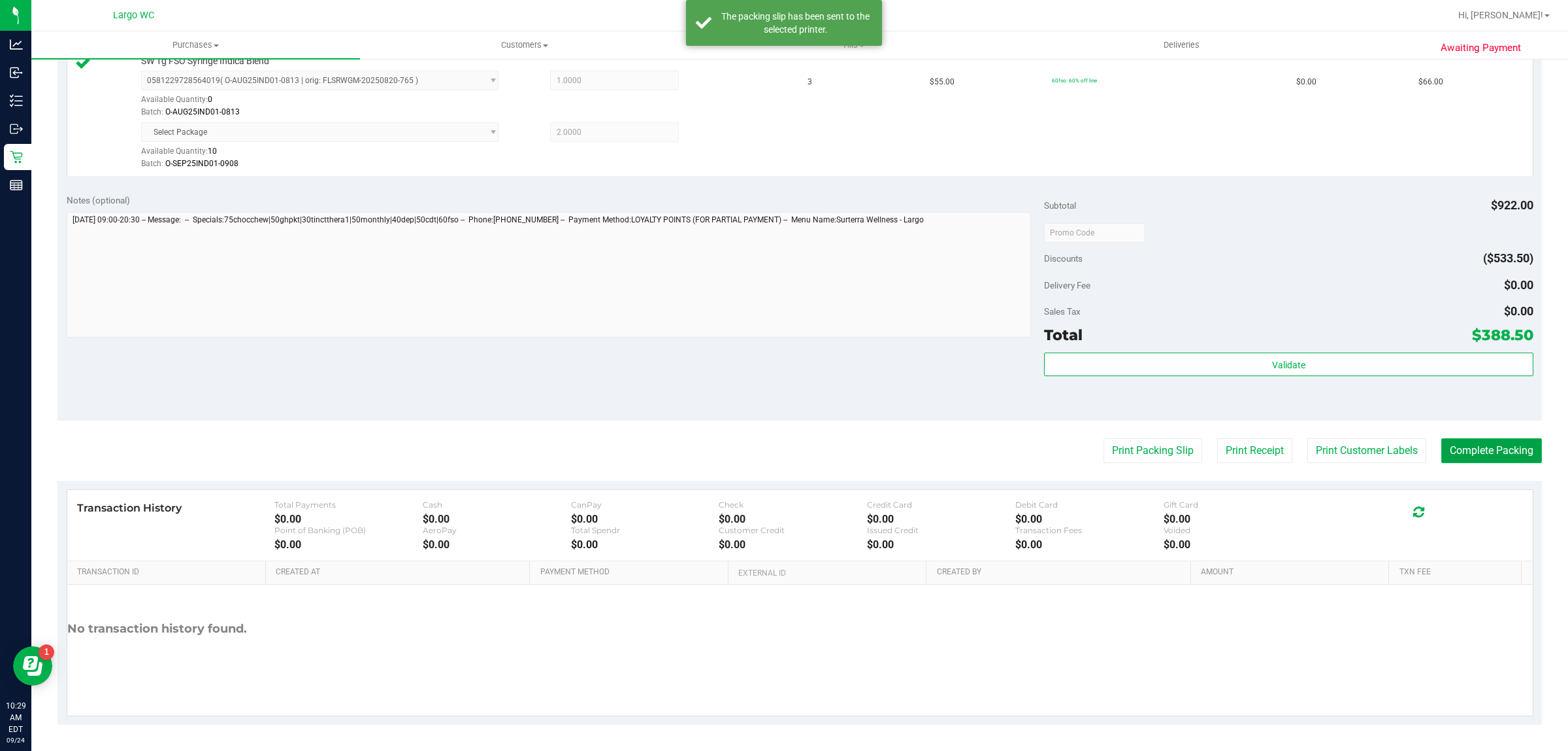
click at [1494, 460] on button "Complete Packing" at bounding box center [1492, 450] width 100 height 25
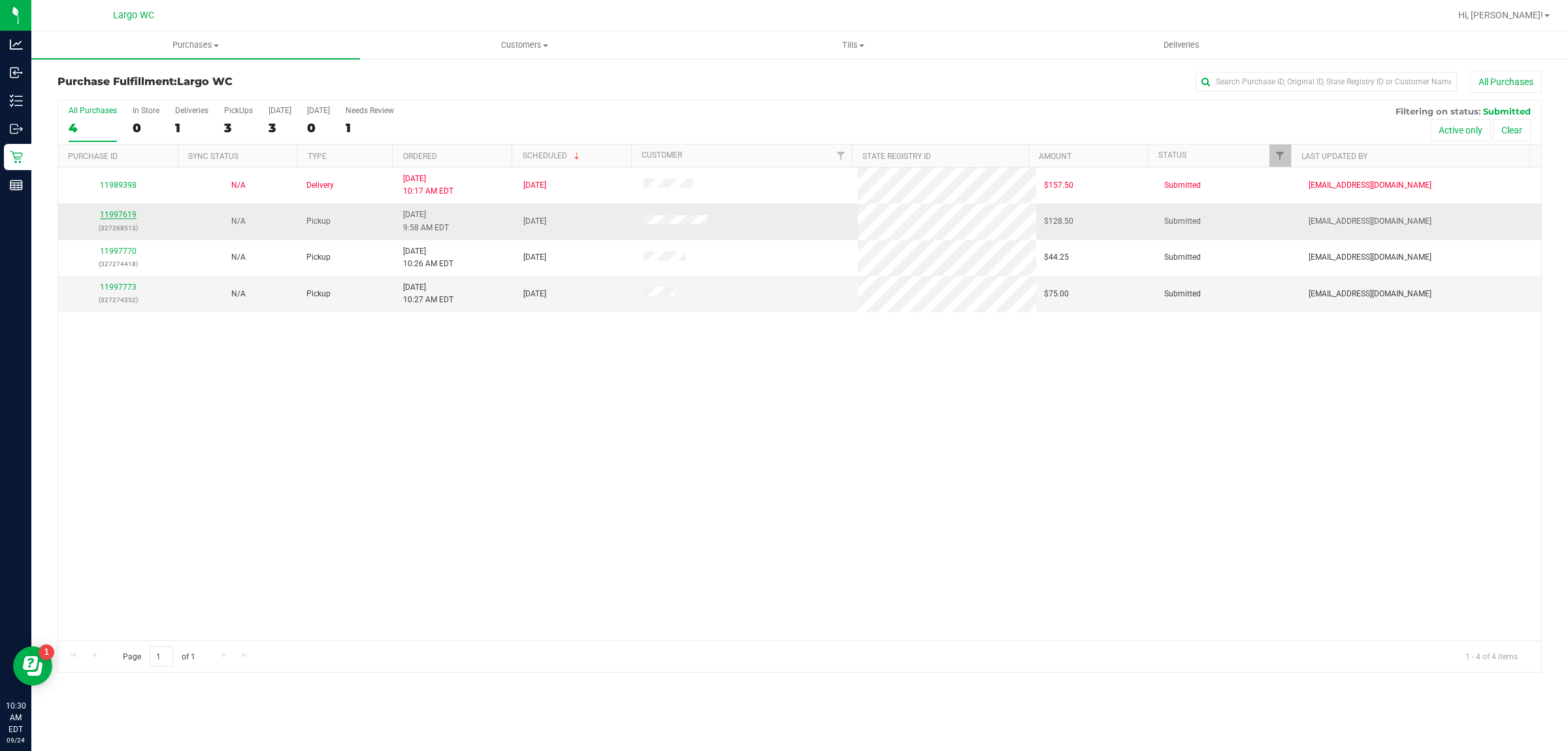
click at [129, 217] on link "11997619" at bounding box center [118, 214] width 37 height 9
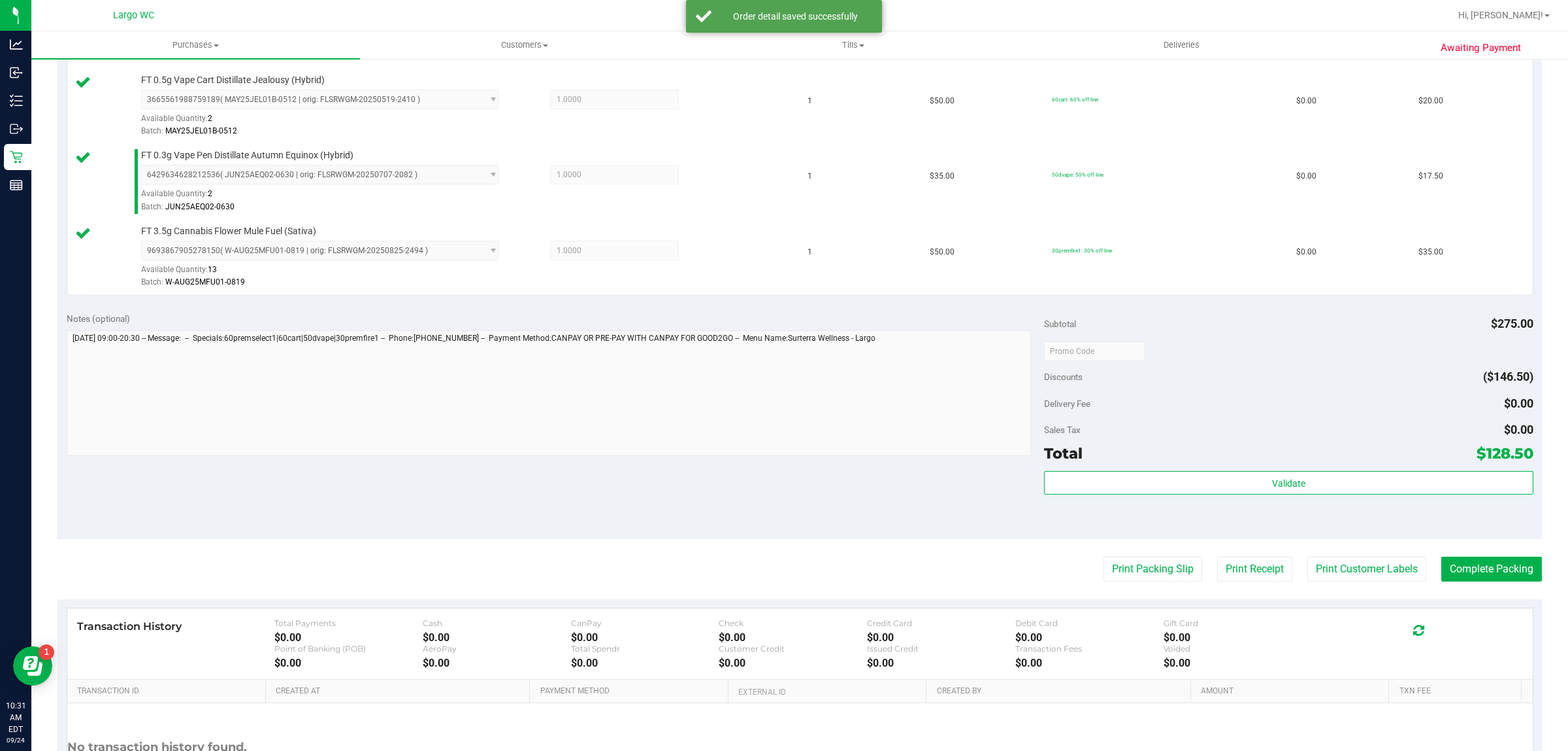
scroll to position [622, 0]
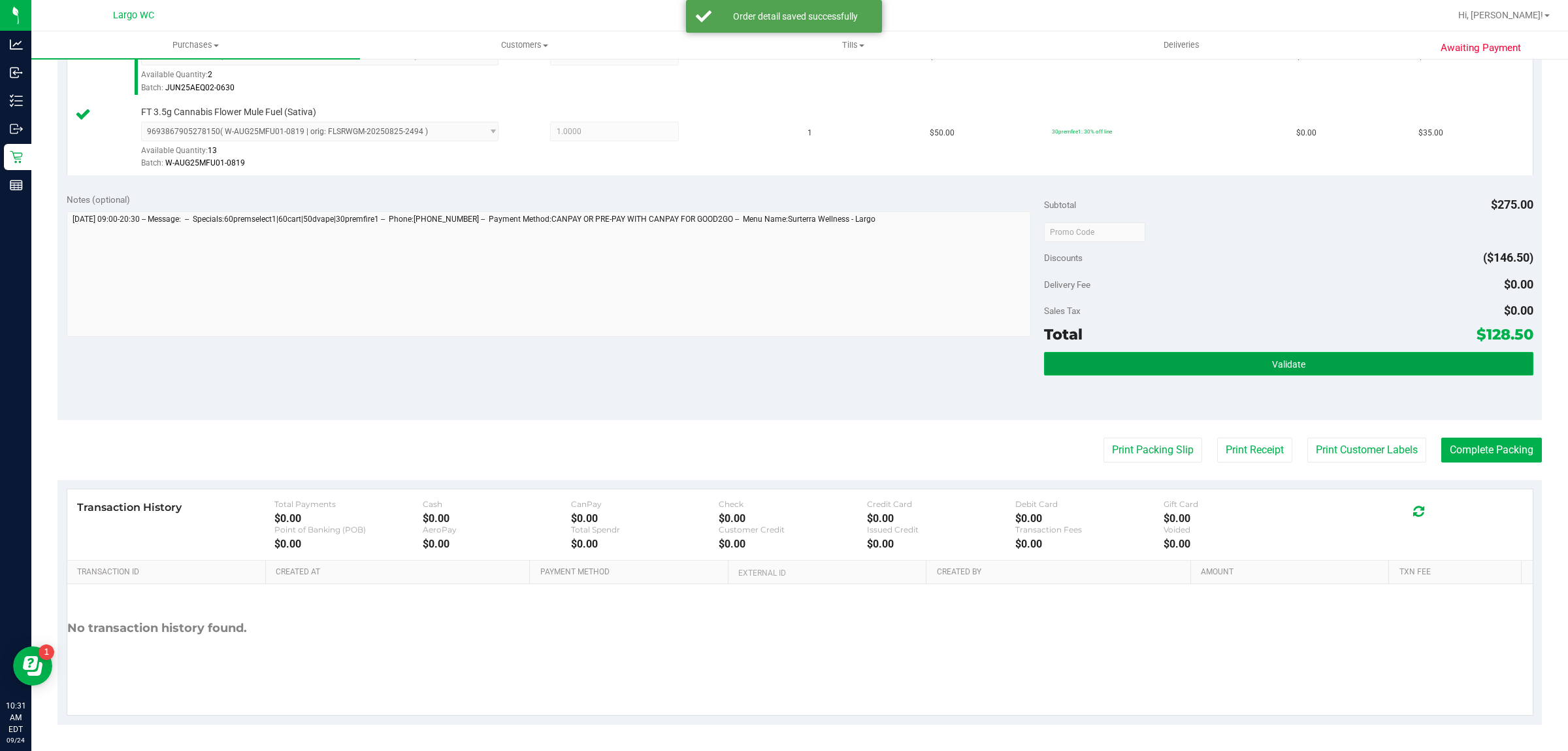
click at [1314, 371] on button "Validate" at bounding box center [1288, 363] width 489 height 23
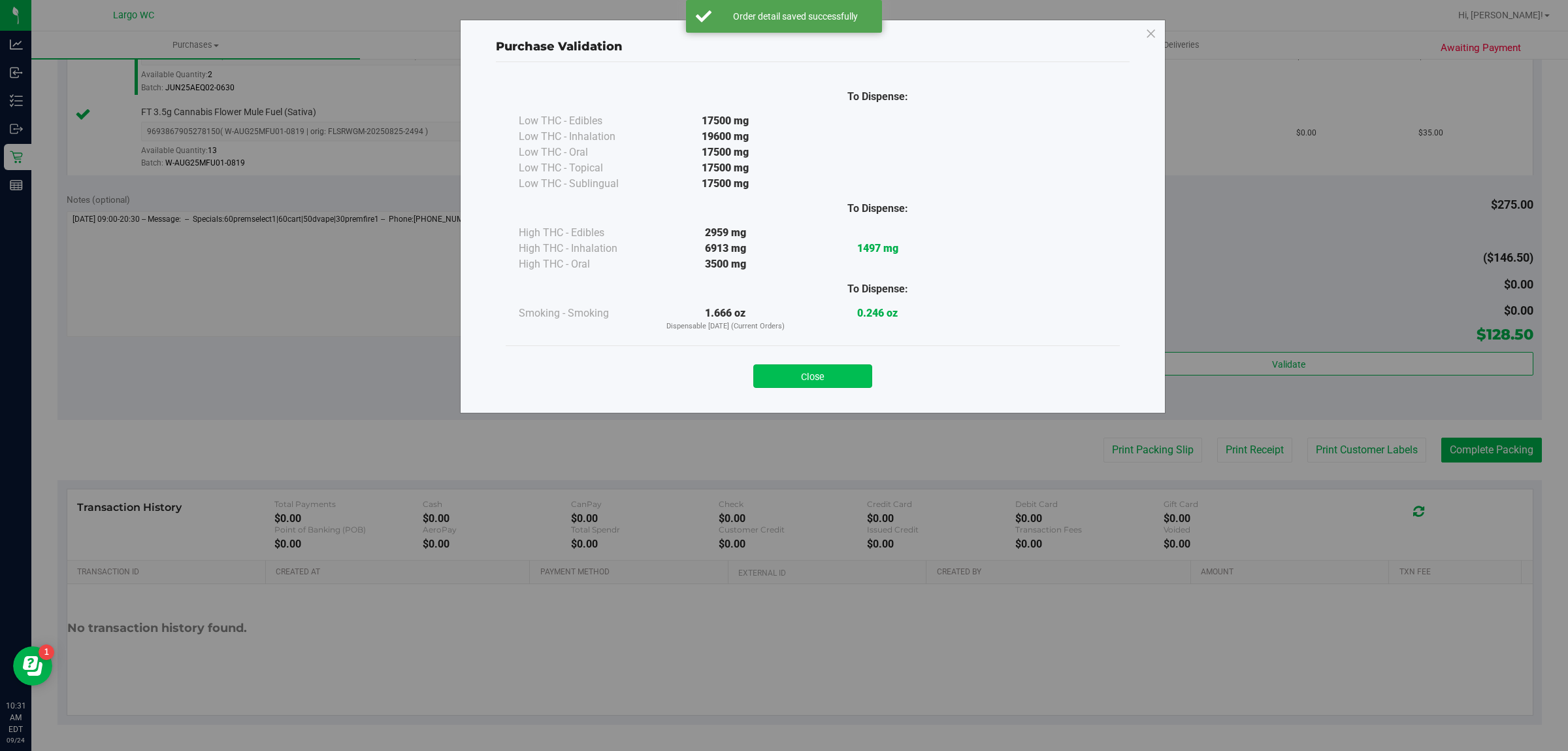
click at [843, 375] on button "Close" at bounding box center [812, 376] width 119 height 23
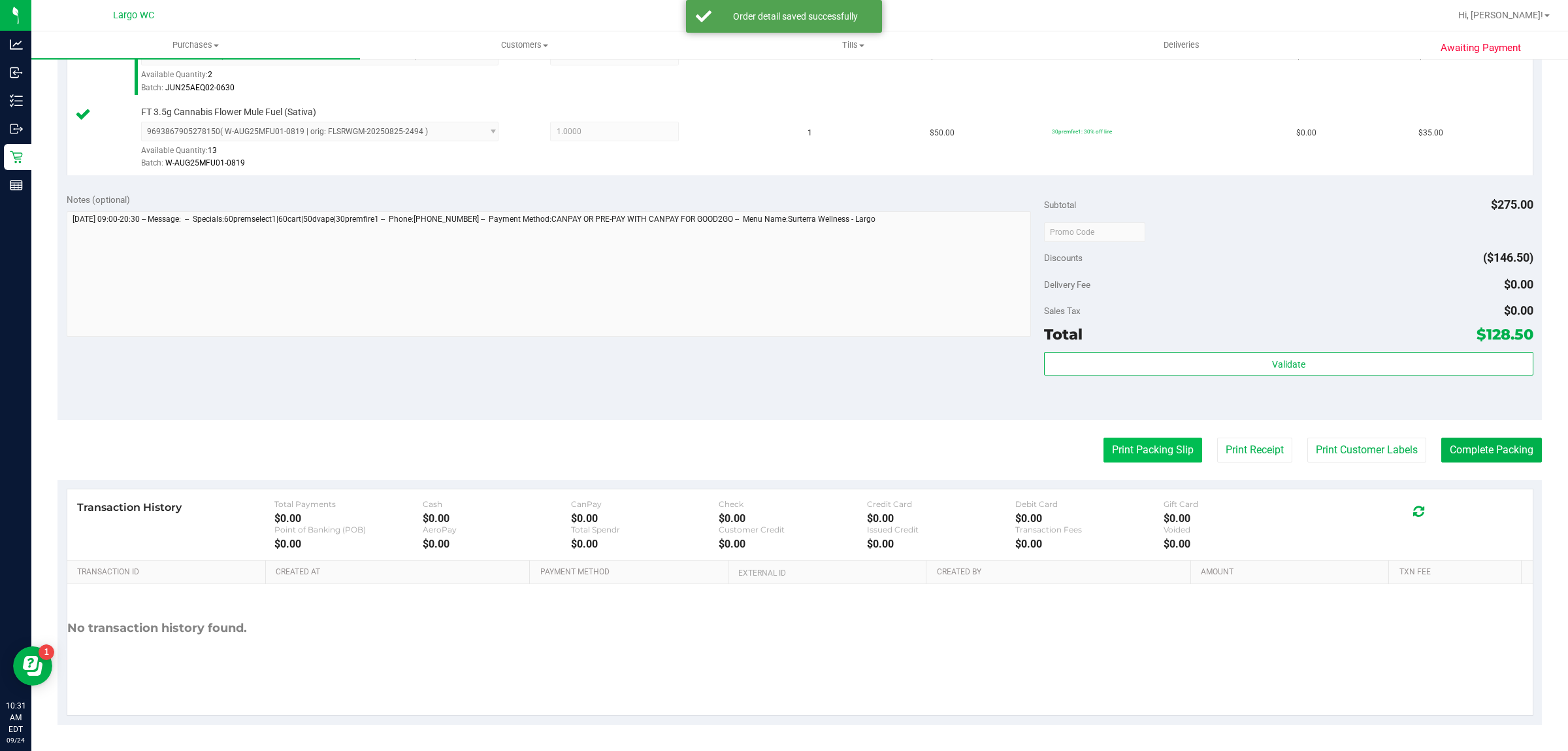
click at [1147, 456] on button "Print Packing Slip" at bounding box center [1152, 449] width 99 height 25
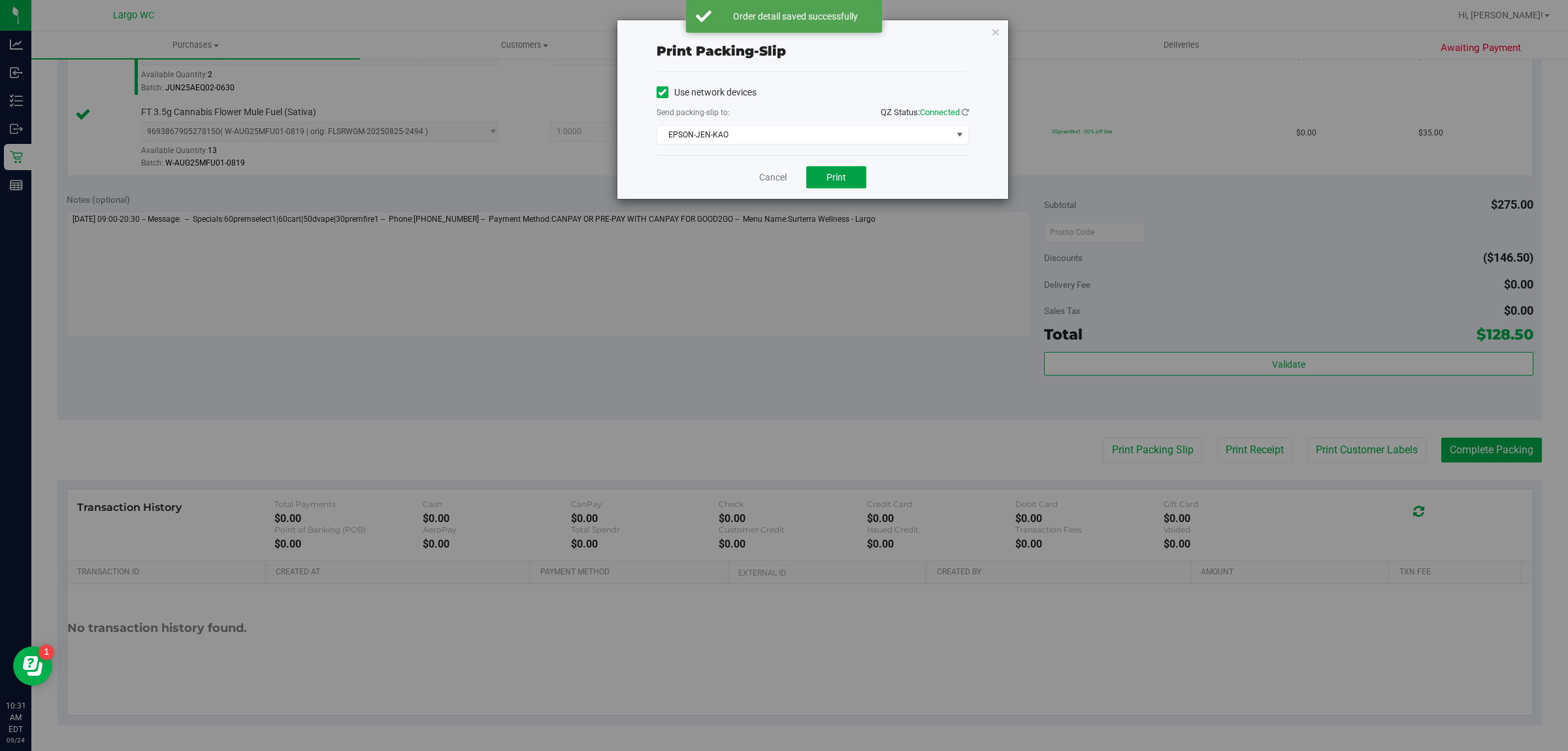
click at [843, 170] on button "Print" at bounding box center [836, 177] width 60 height 22
click at [994, 28] on icon "button" at bounding box center [995, 31] width 9 height 15
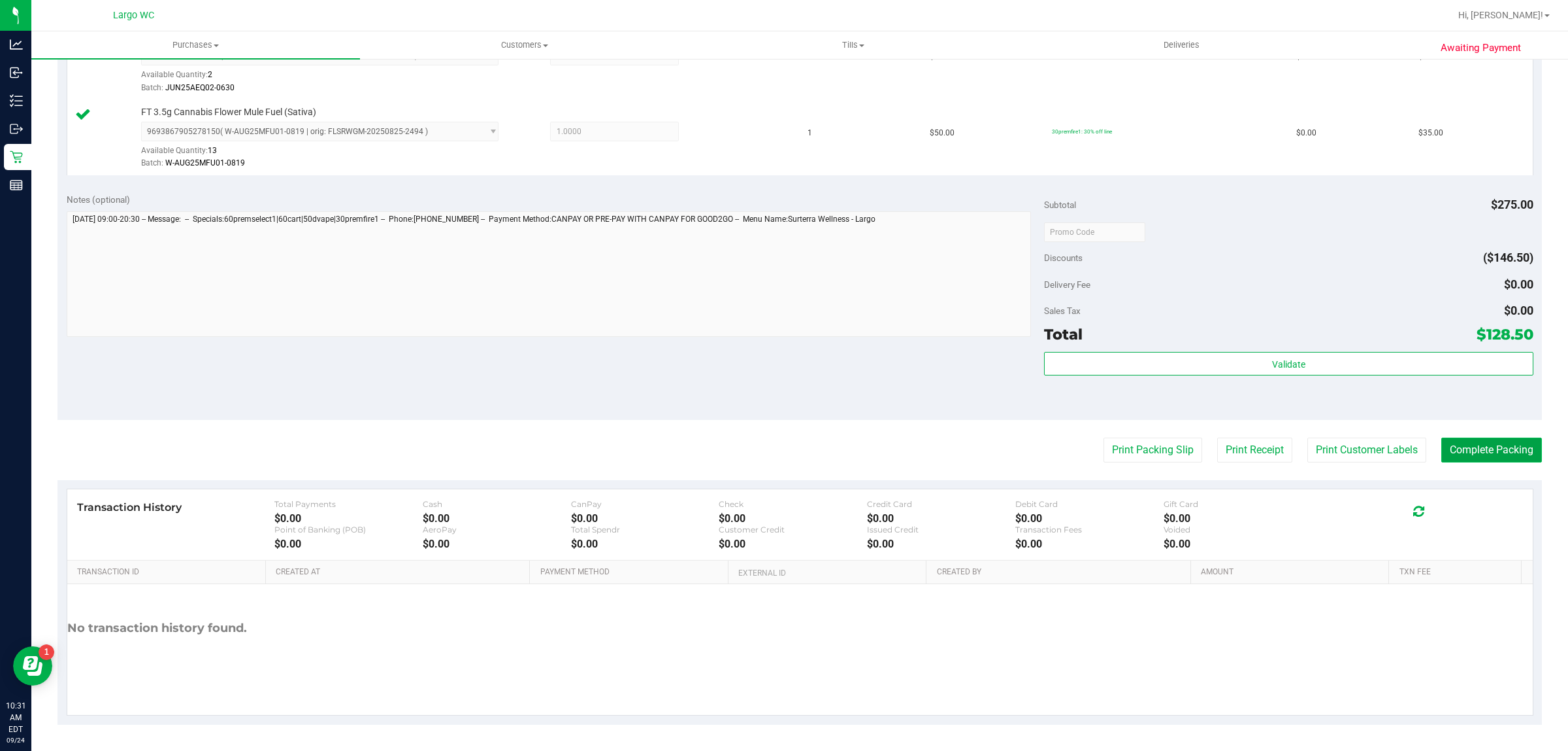
click at [1486, 449] on button "Complete Packing" at bounding box center [1492, 449] width 100 height 25
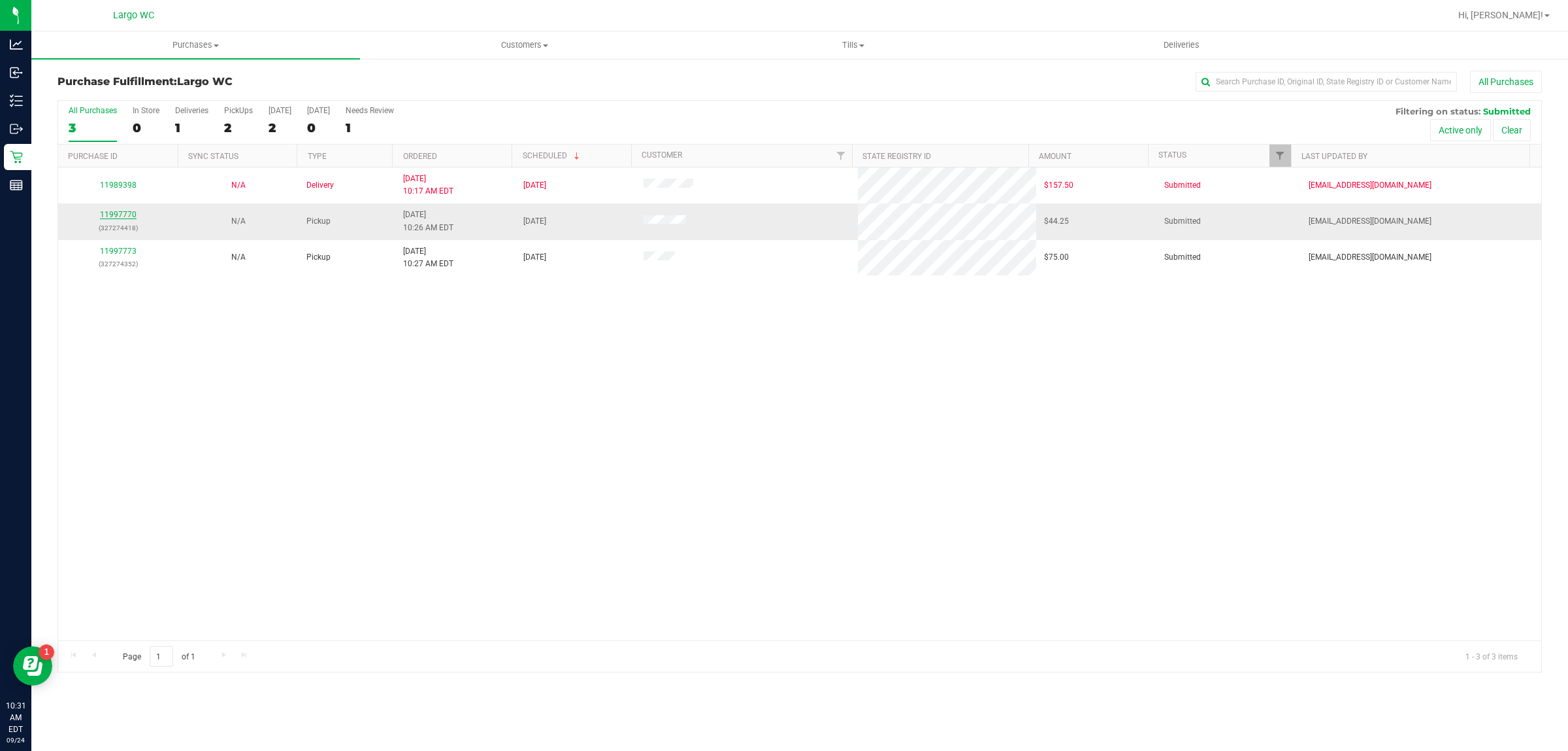
click at [131, 219] on link "11997770" at bounding box center [118, 214] width 37 height 9
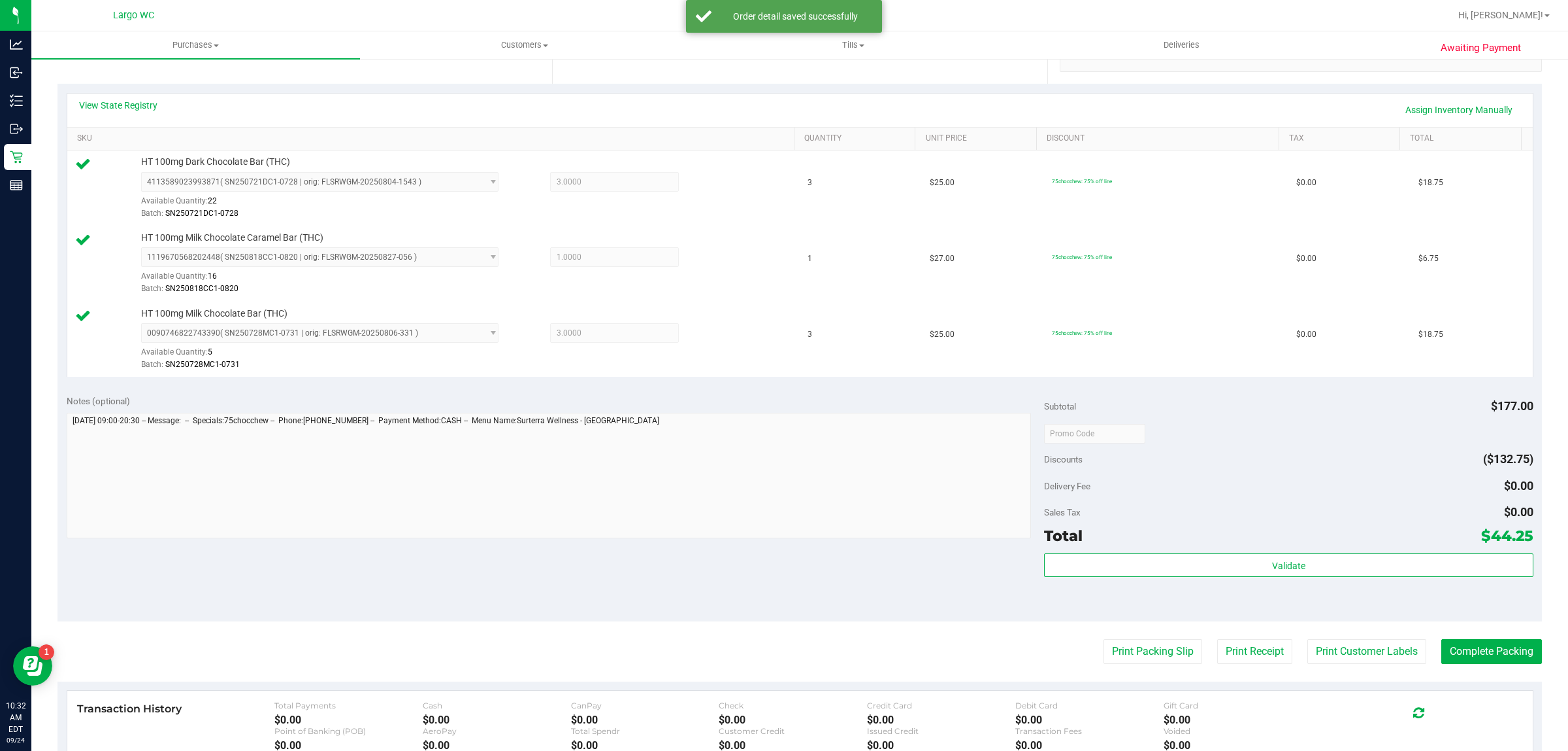
scroll to position [469, 0]
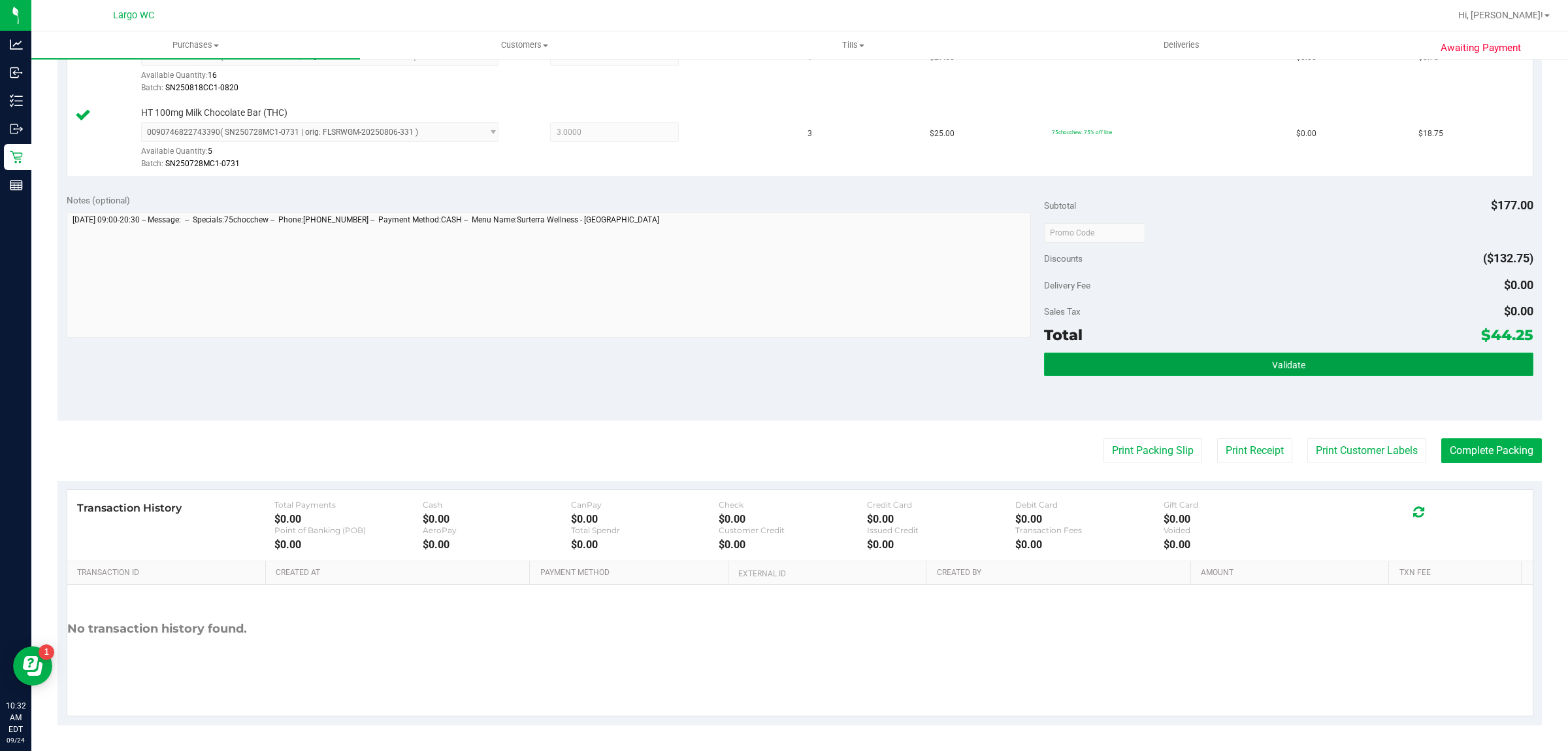
click at [1341, 370] on button "Validate" at bounding box center [1288, 363] width 489 height 23
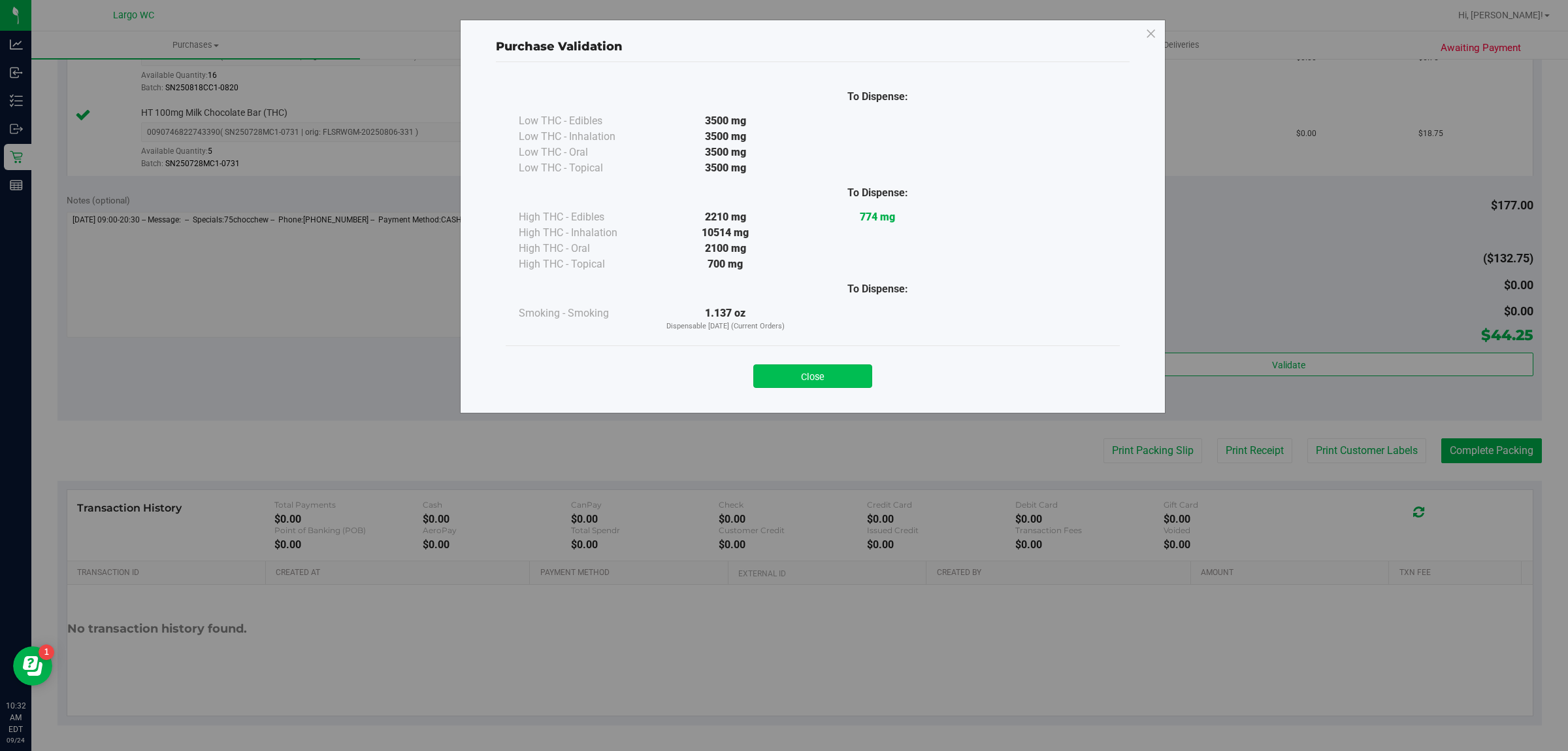
click at [840, 373] on button "Close" at bounding box center [812, 376] width 119 height 23
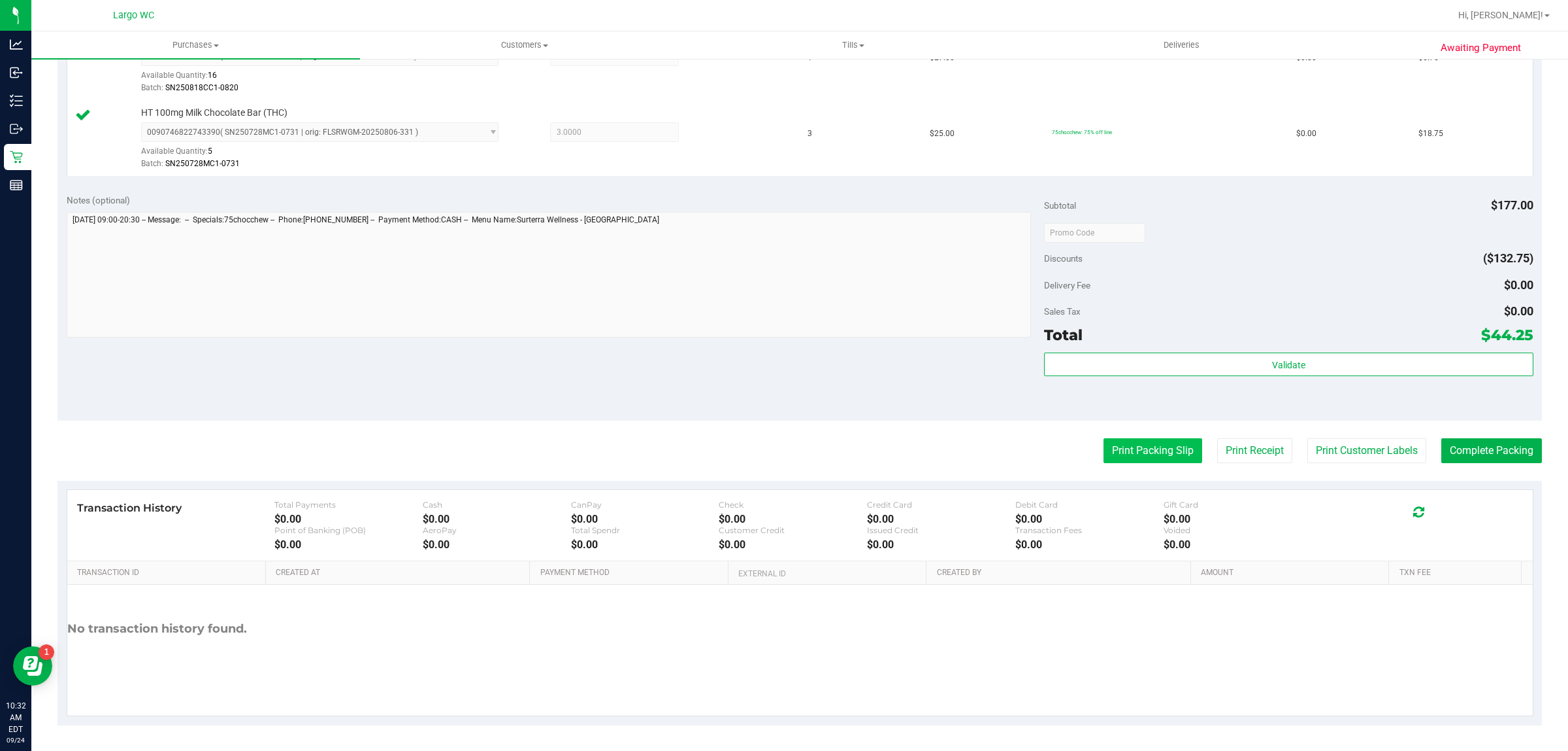
click at [1132, 458] on button "Print Packing Slip" at bounding box center [1152, 450] width 99 height 25
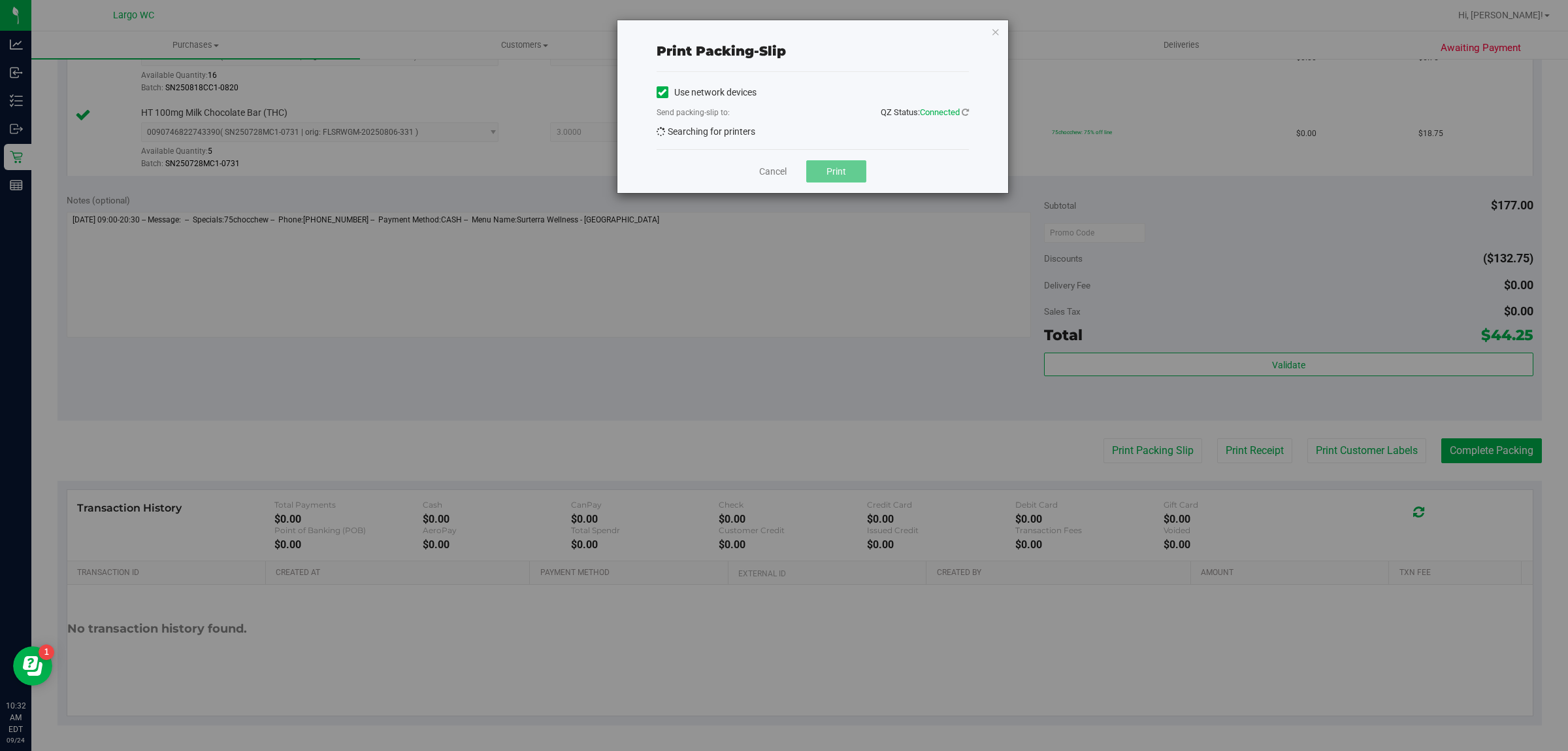
click at [838, 172] on span "Print" at bounding box center [836, 171] width 20 height 10
click at [995, 24] on icon "button" at bounding box center [995, 31] width 9 height 15
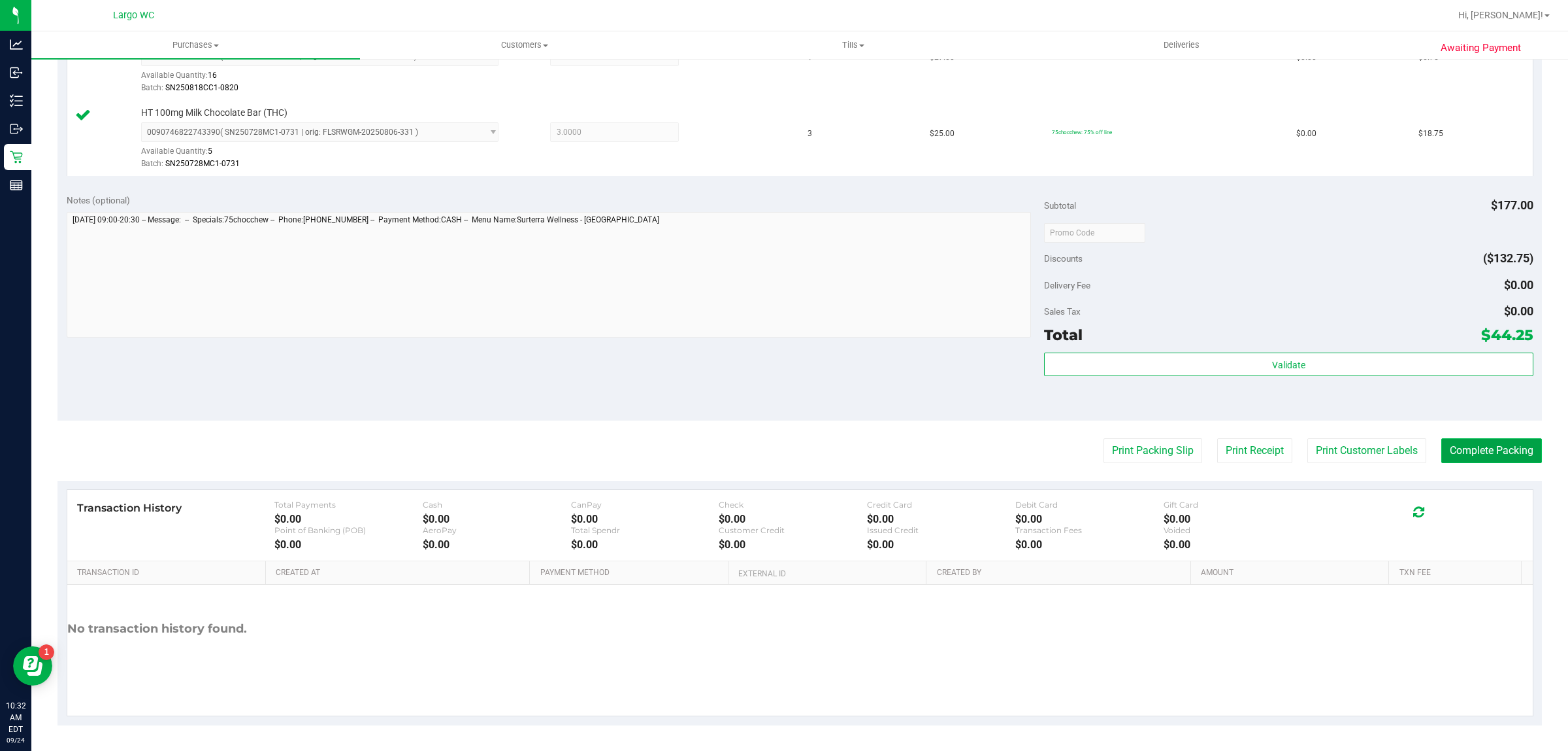
click at [1472, 452] on button "Complete Packing" at bounding box center [1492, 450] width 100 height 25
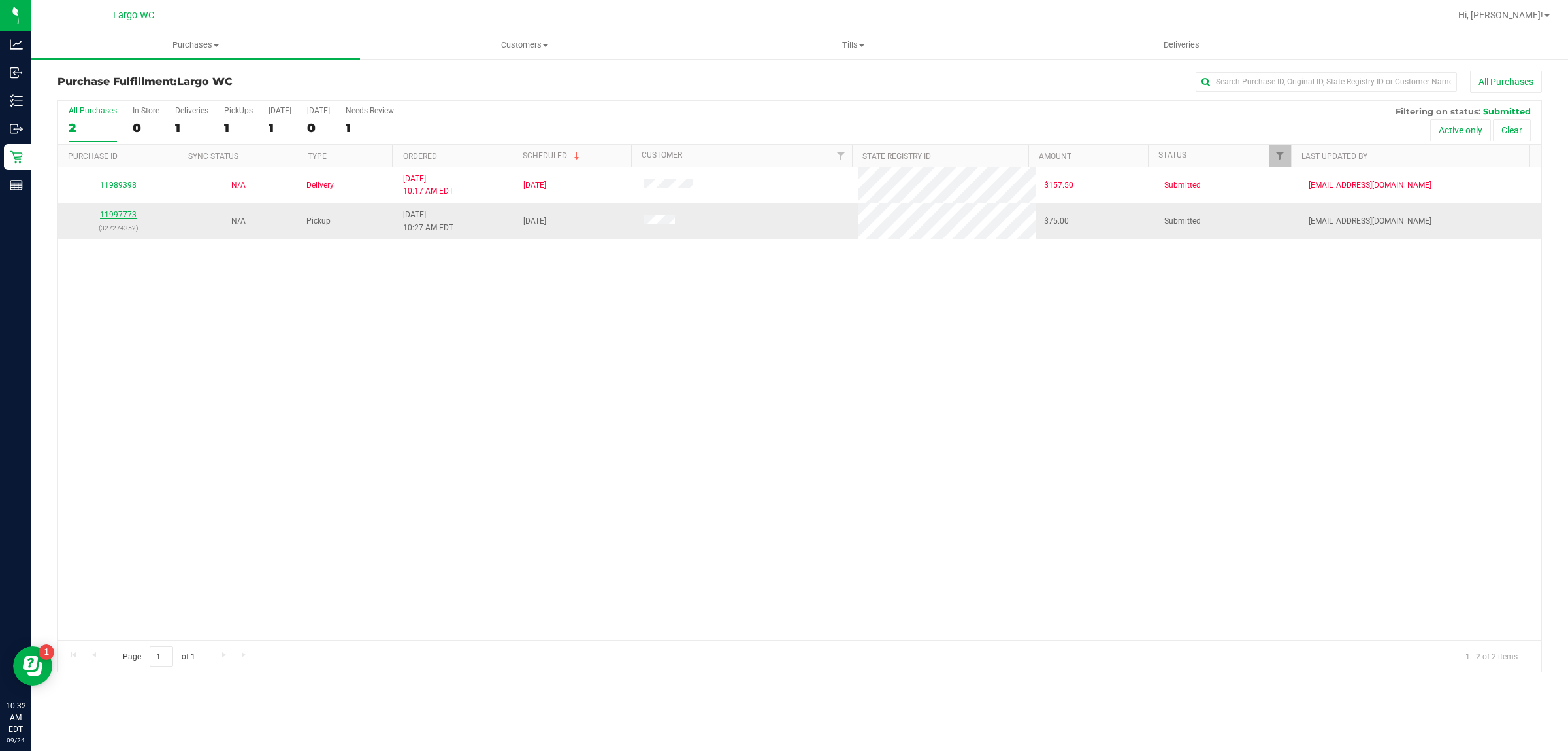
click at [119, 217] on link "11997773" at bounding box center [118, 214] width 37 height 9
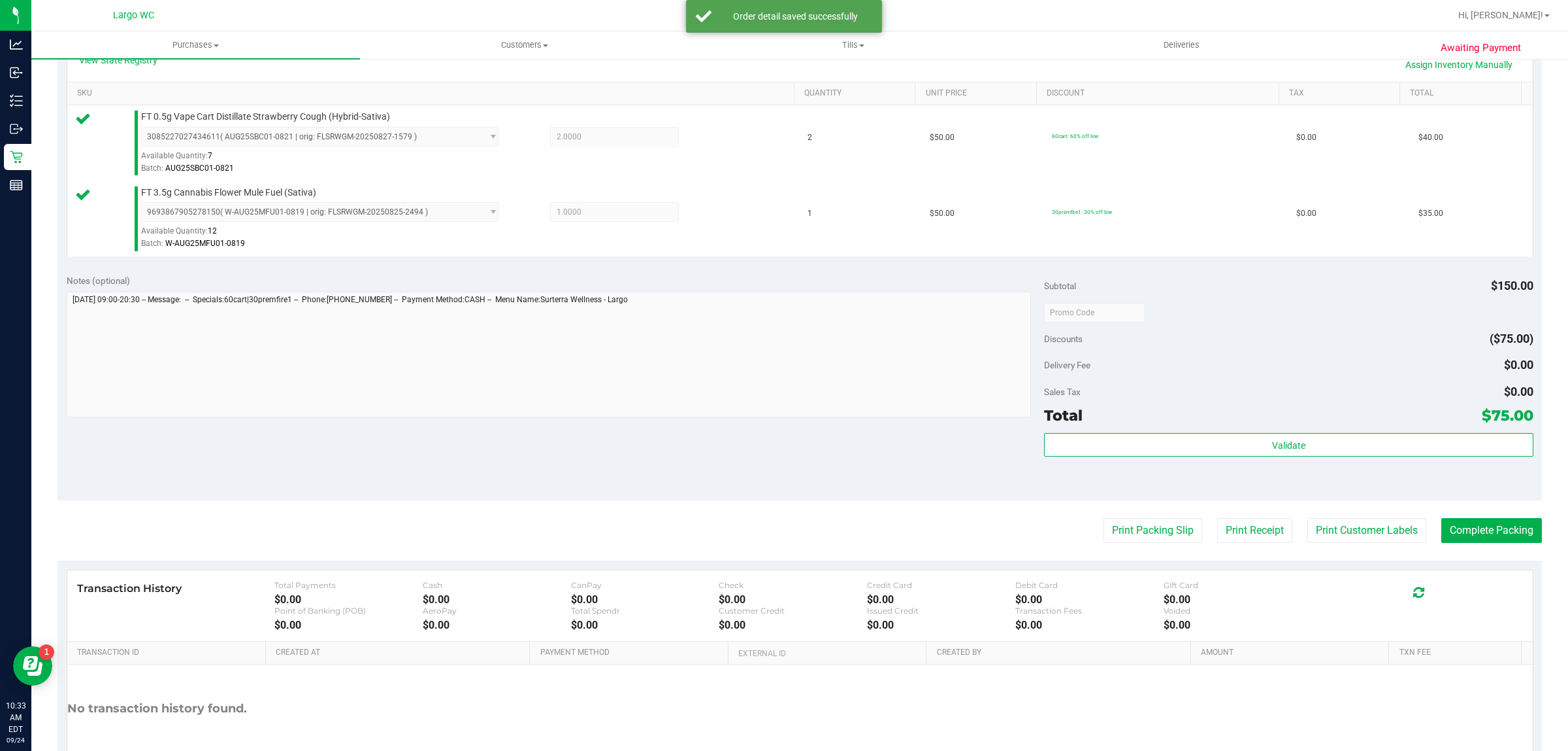
scroll to position [394, 0]
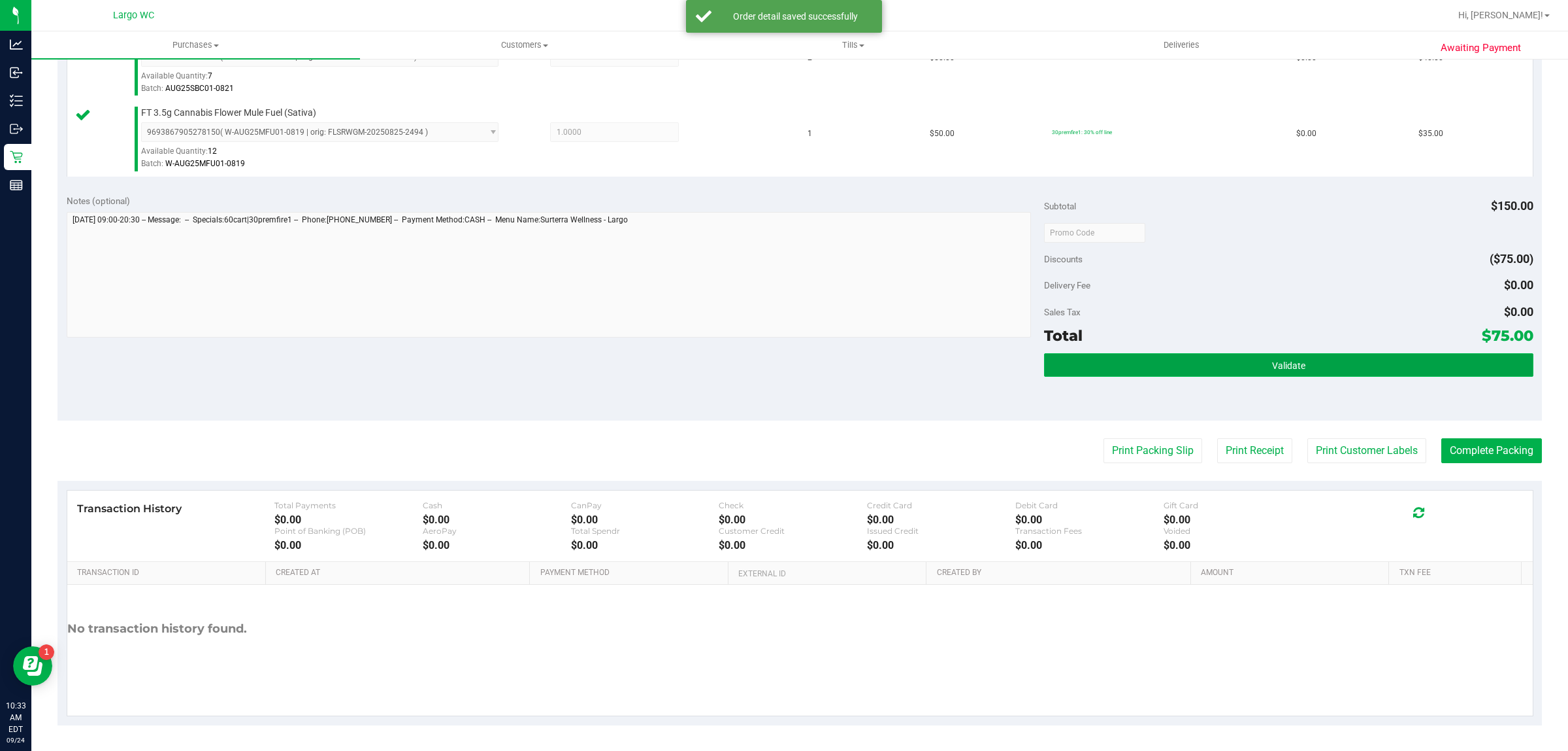
click at [1284, 365] on span "Validate" at bounding box center [1289, 365] width 33 height 10
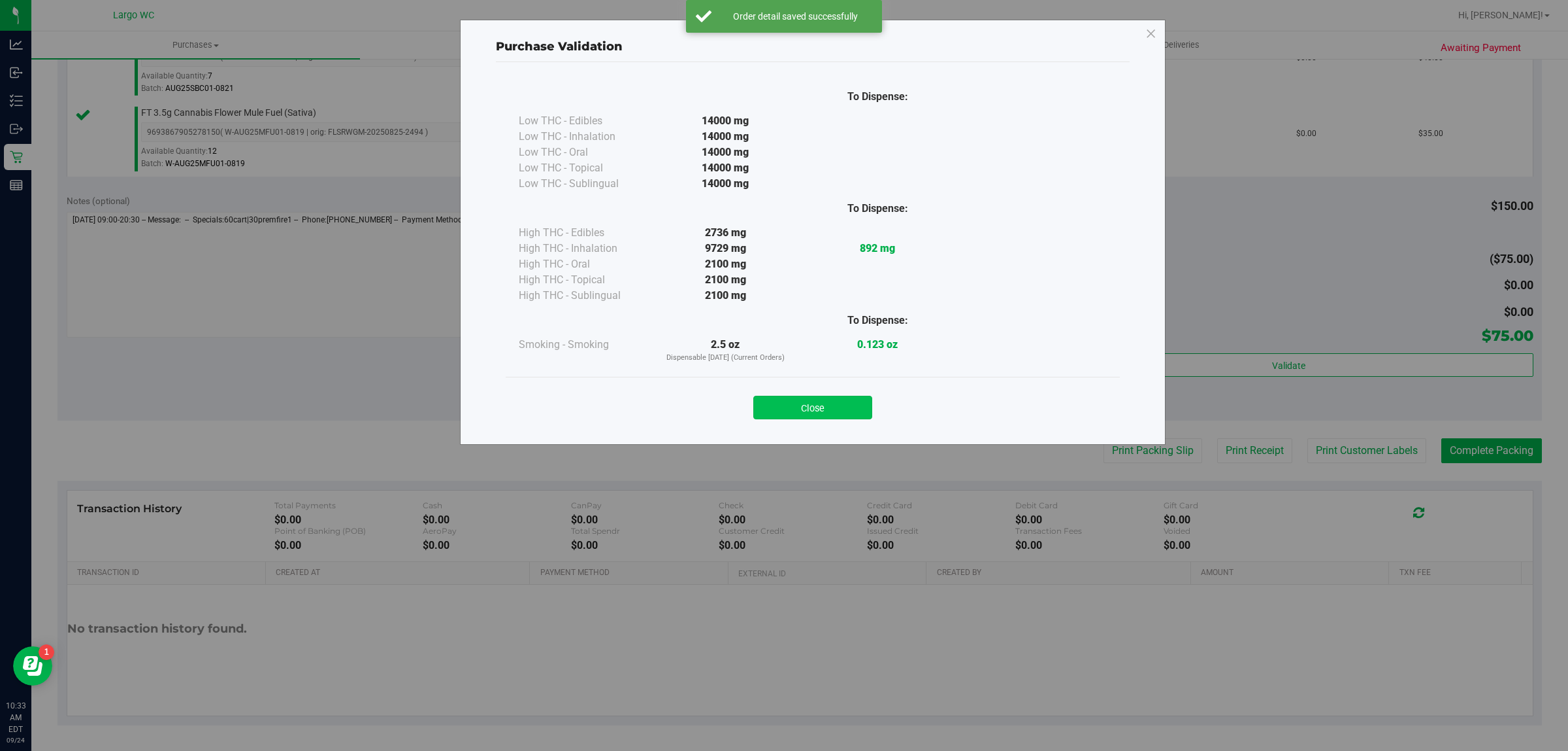
click at [833, 399] on button "Close" at bounding box center [812, 406] width 119 height 23
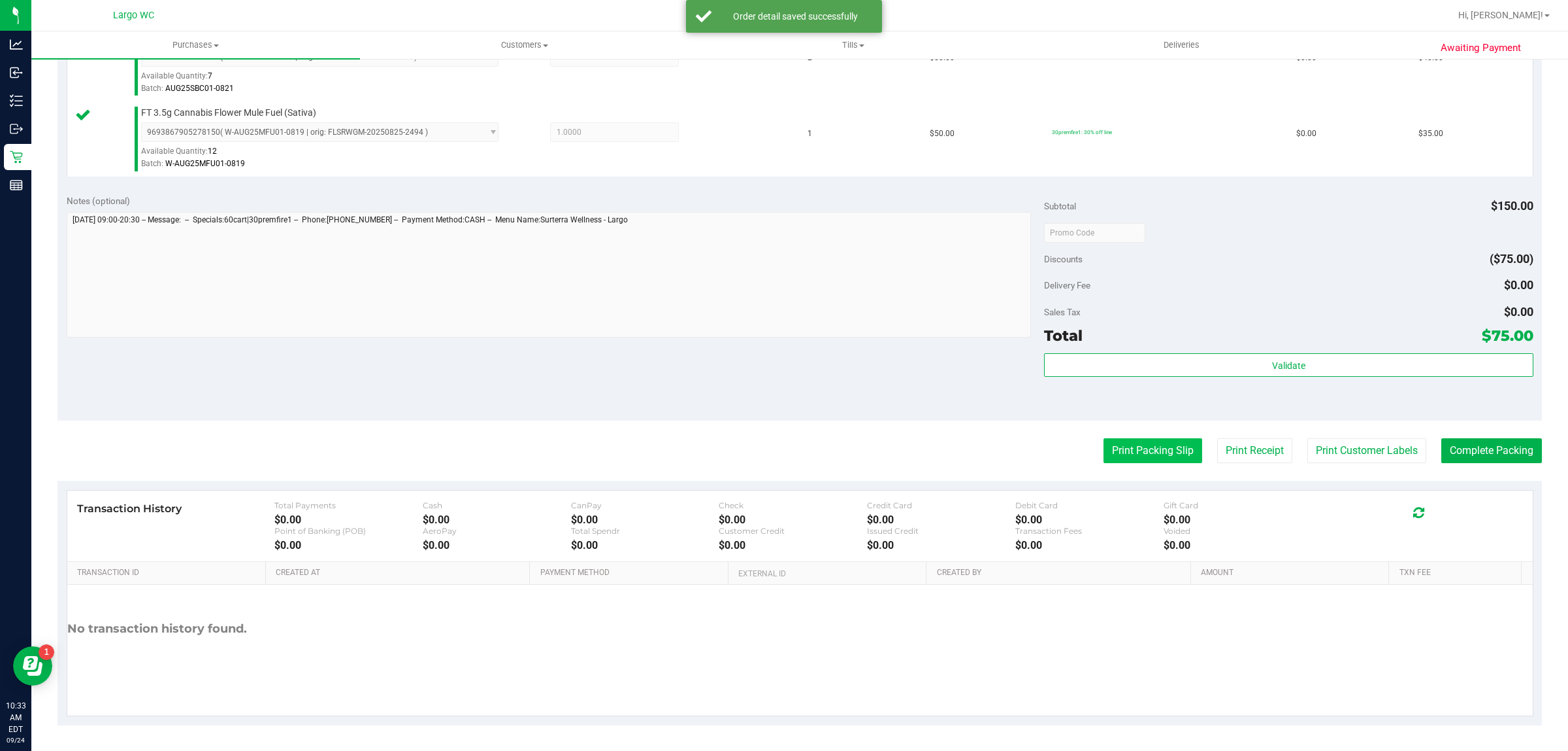
click at [1131, 440] on button "Print Packing Slip" at bounding box center [1152, 450] width 99 height 25
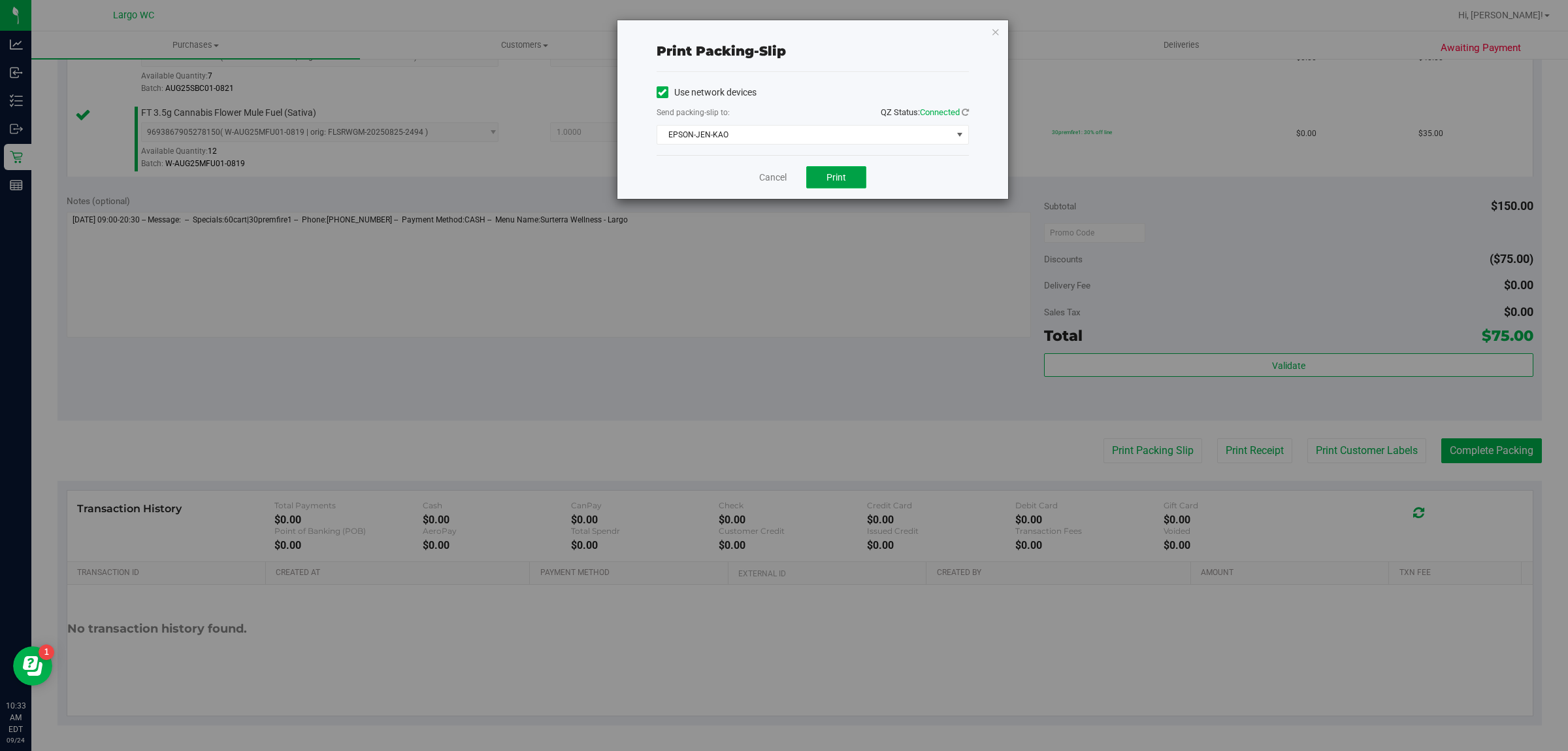
click at [824, 170] on button "Print" at bounding box center [836, 177] width 60 height 22
click at [997, 26] on icon "button" at bounding box center [995, 31] width 9 height 15
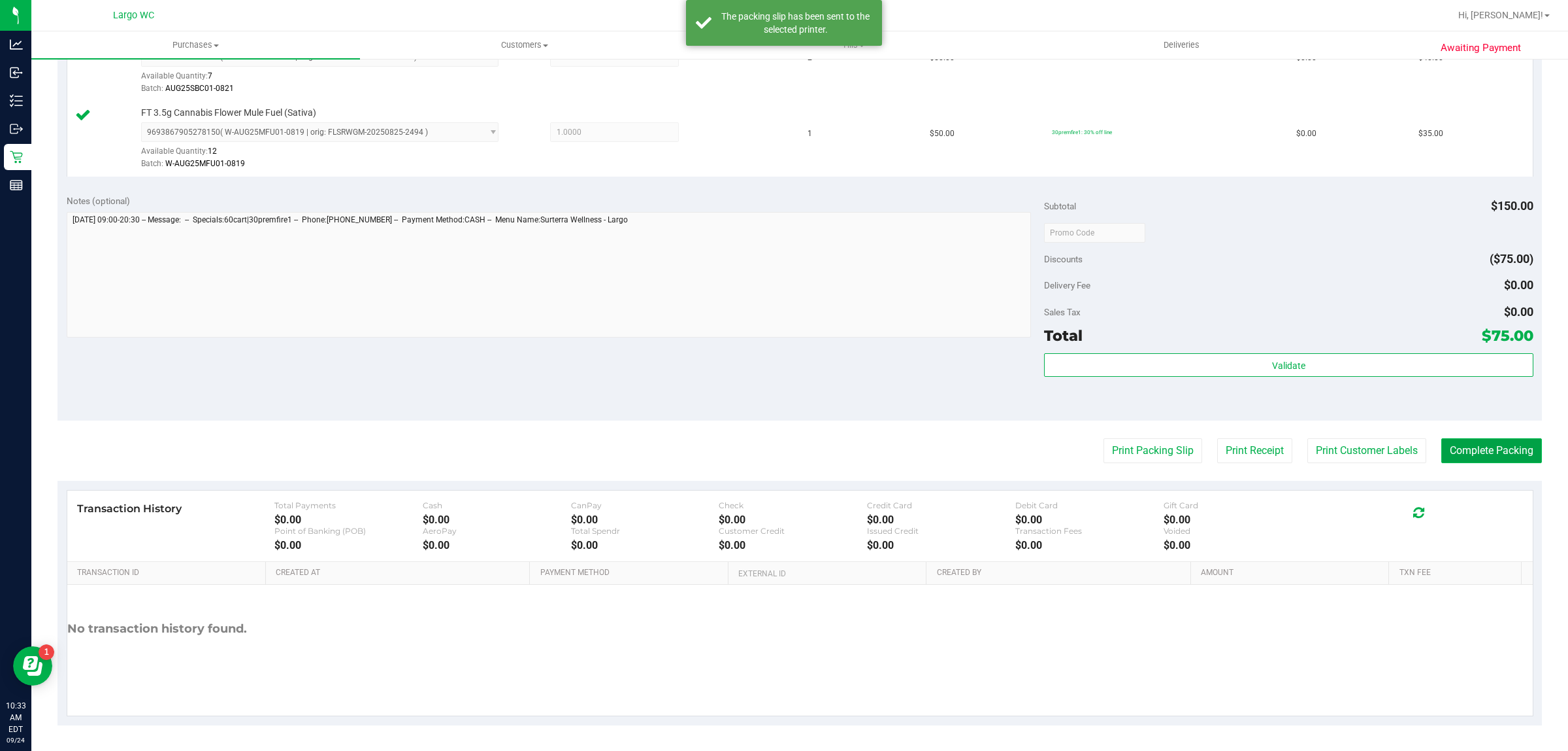
click at [1488, 449] on button "Complete Packing" at bounding box center [1492, 450] width 100 height 25
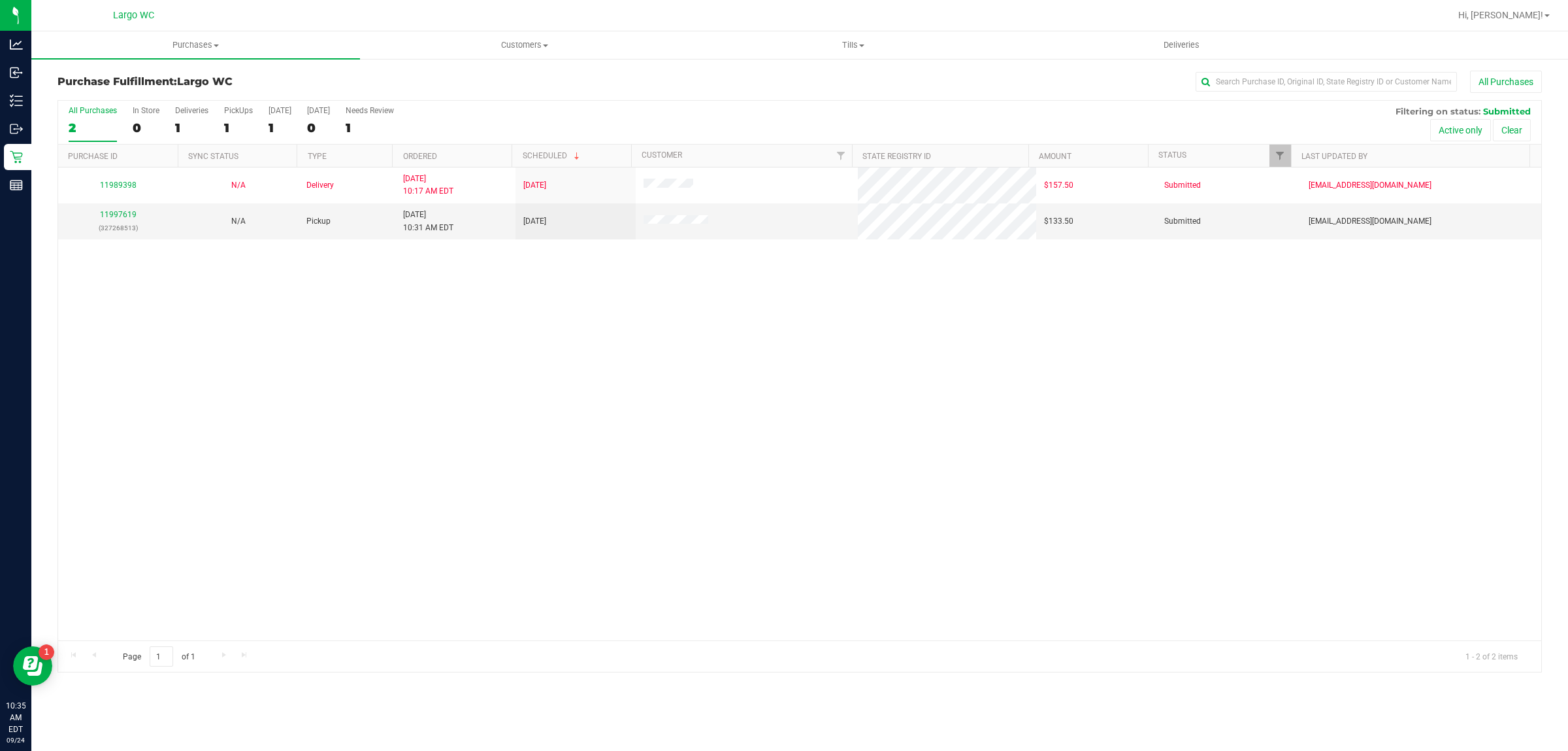
click at [115, 518] on div "11989398 N/A Delivery 9/23/2025 10:17 AM EDT 9/26/2025 $157.50 Submitted hmckei…" at bounding box center [799, 404] width 1483 height 473
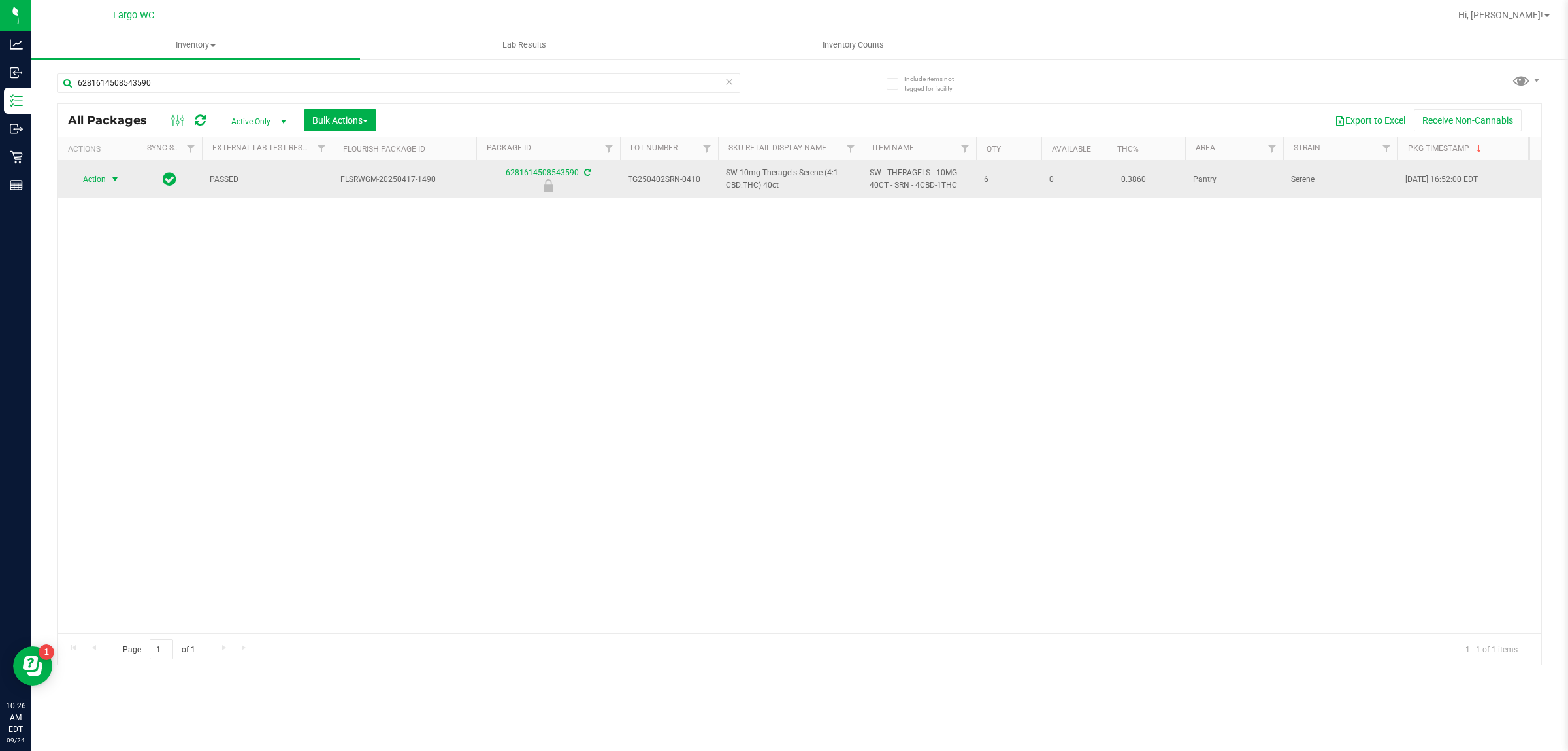
type input "6281614508543590"
click at [110, 175] on span "select" at bounding box center [115, 179] width 10 height 10
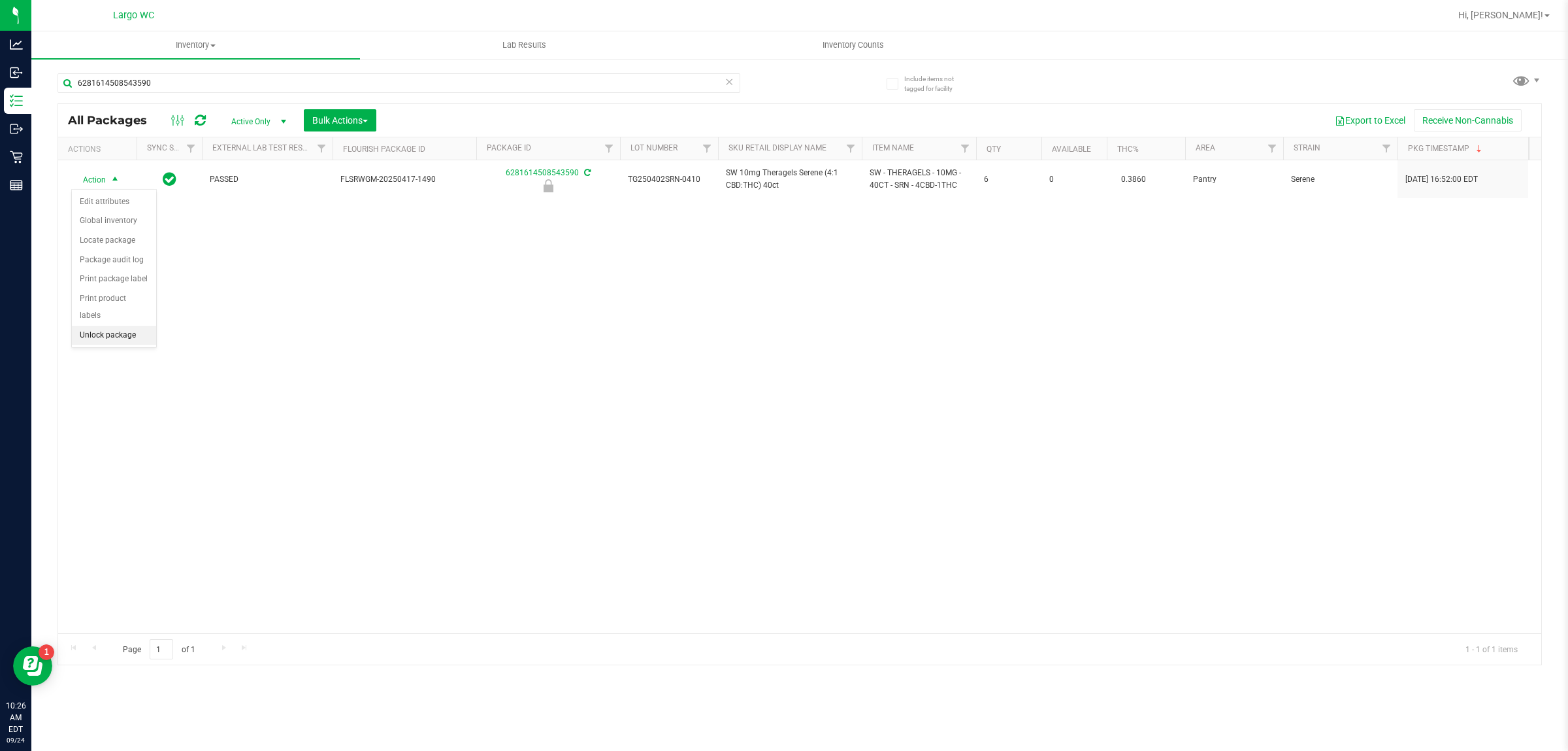
click at [106, 326] on li "Unlock package" at bounding box center [114, 335] width 84 height 20
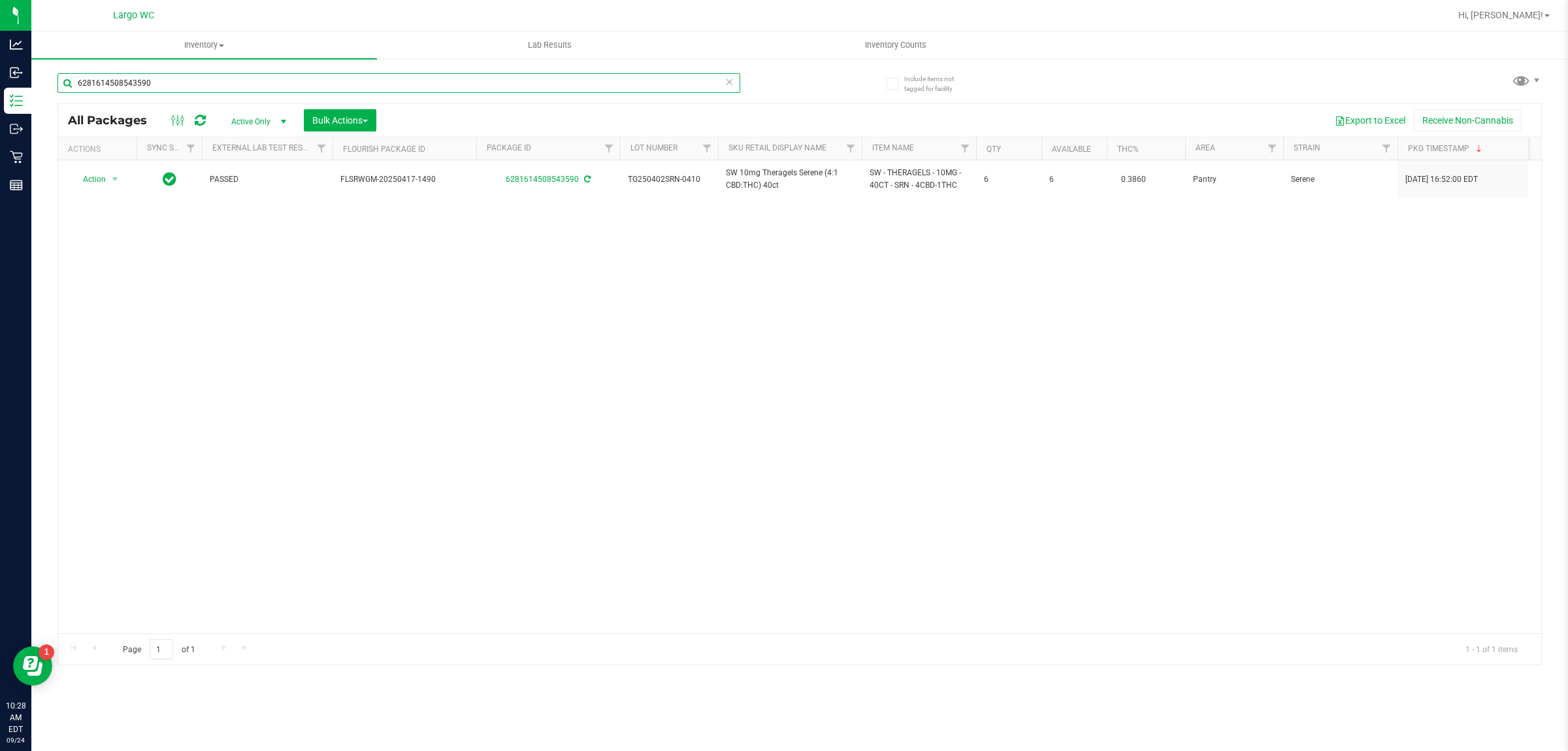
click at [245, 79] on input "6281614508543590" at bounding box center [398, 82] width 683 height 20
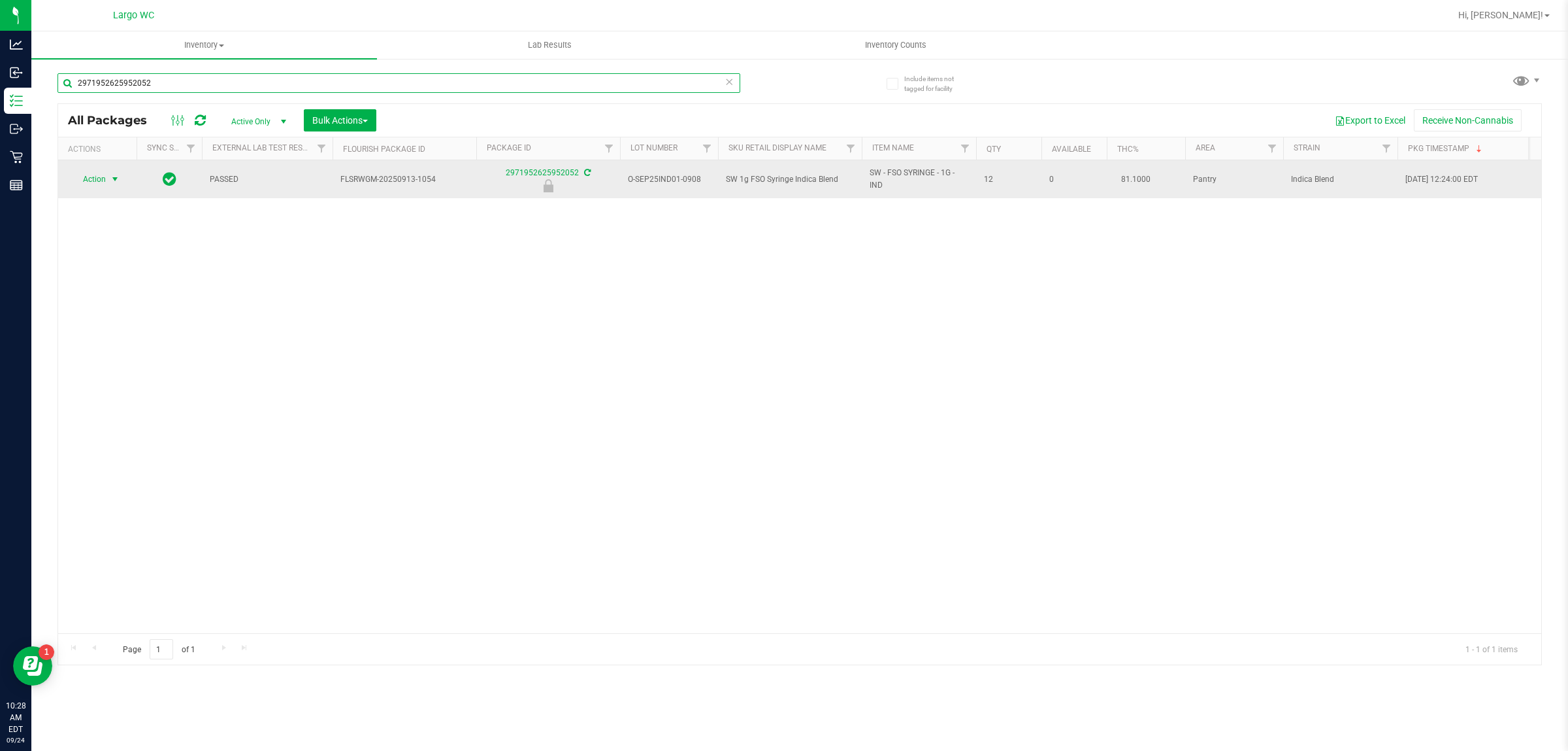
type input "2971952625952052"
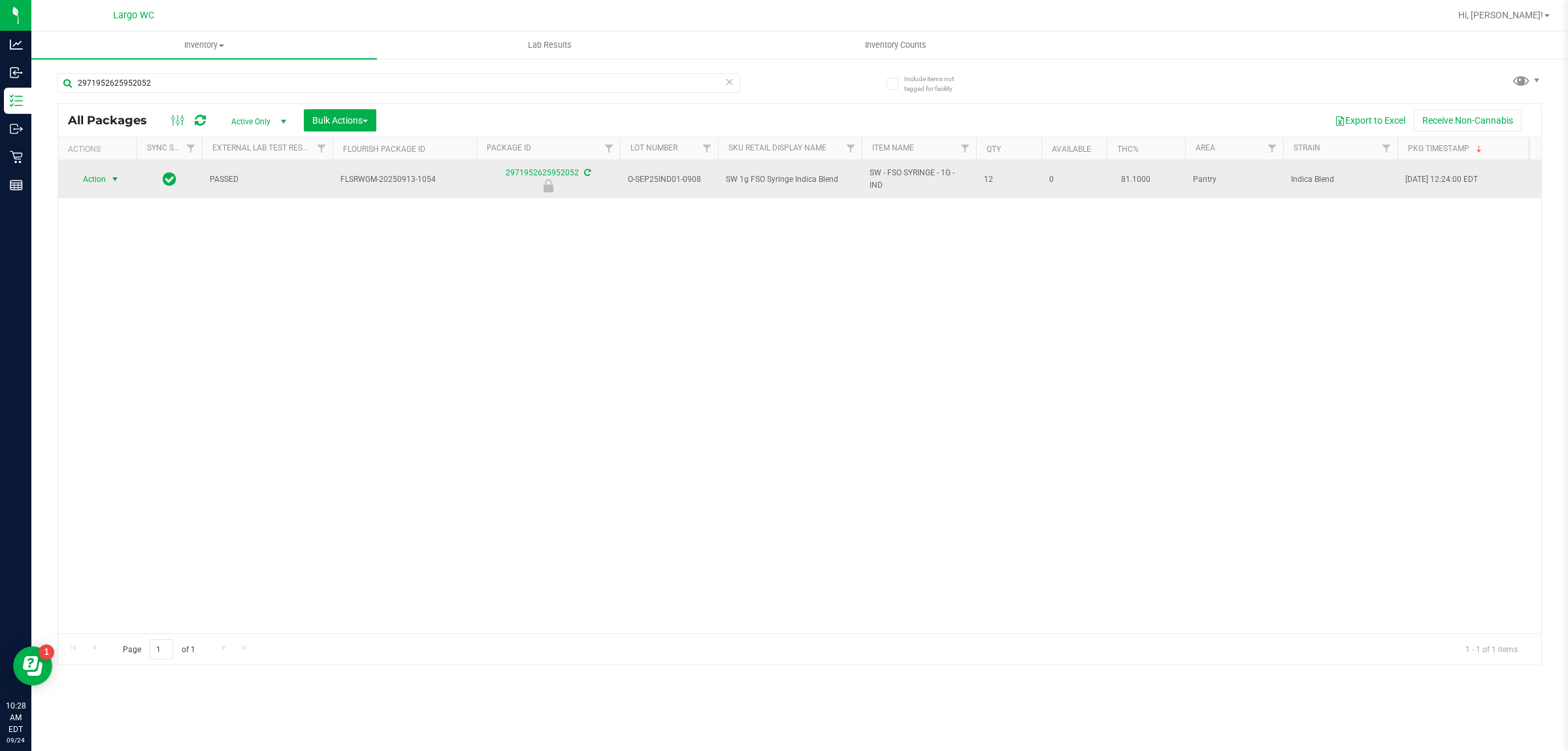
click at [110, 174] on span "select" at bounding box center [115, 179] width 10 height 10
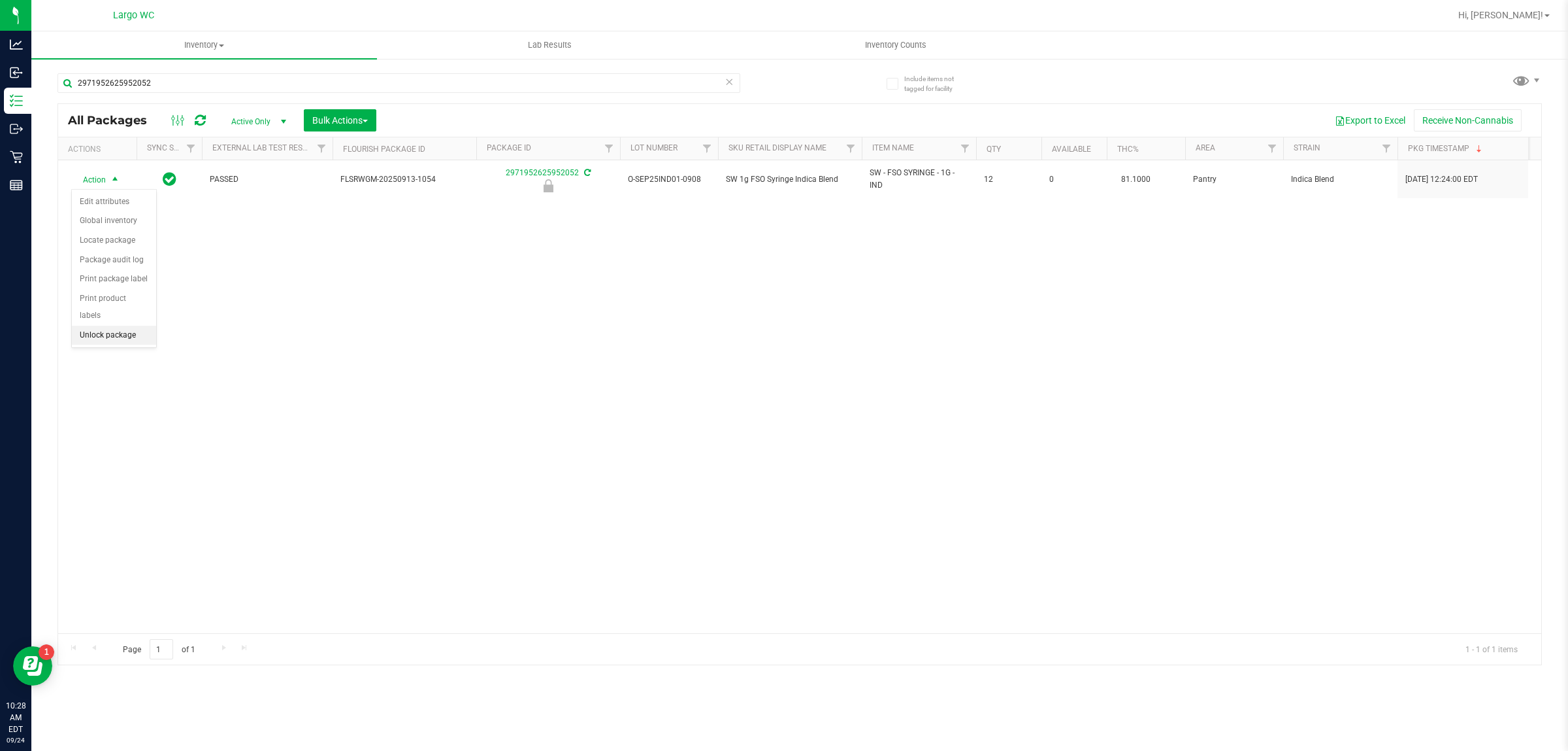
click at [131, 326] on li "Unlock package" at bounding box center [114, 335] width 84 height 20
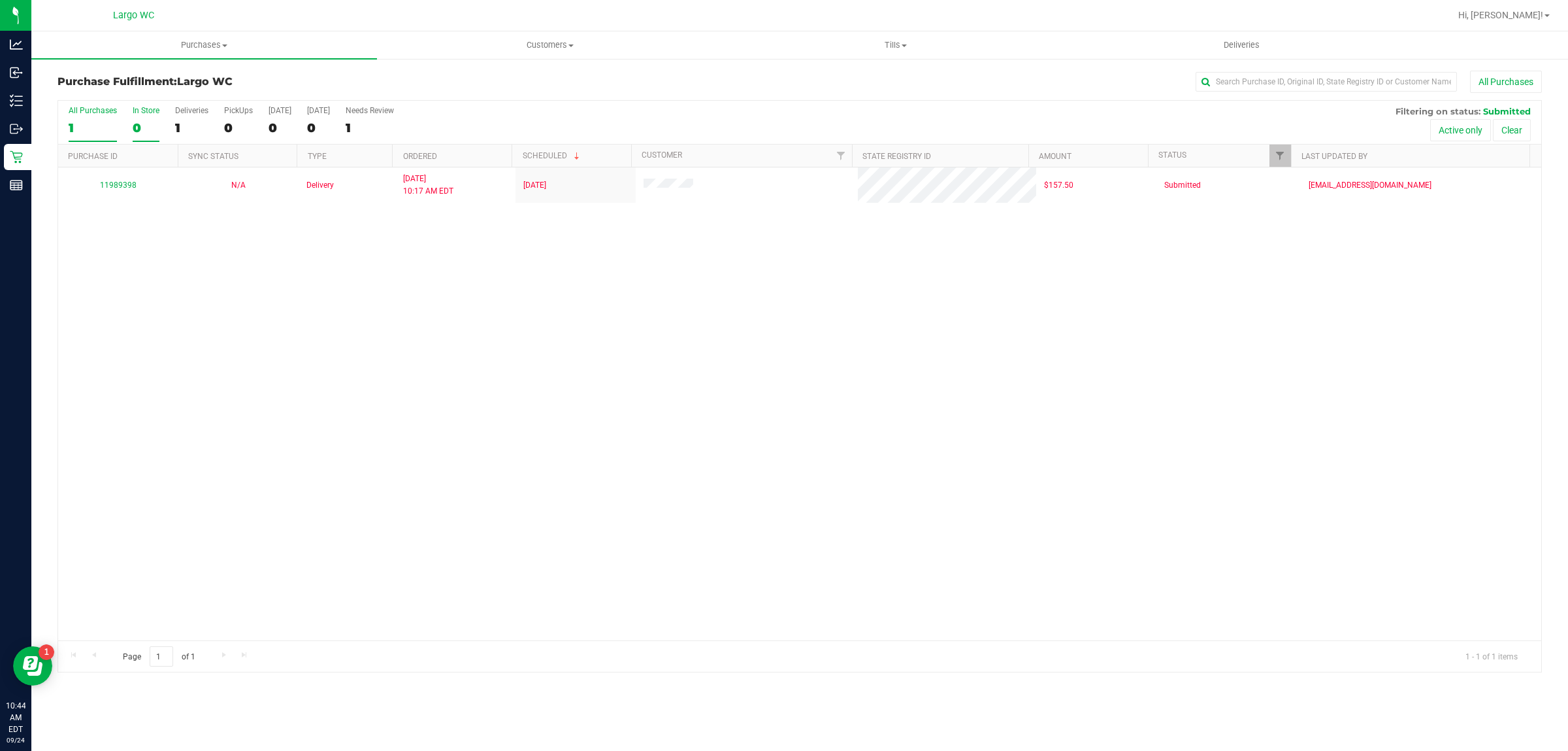
click at [146, 113] on div "In Store" at bounding box center [145, 110] width 27 height 9
click at [0, 0] on input "In Store 0" at bounding box center [0, 0] width 0 height 0
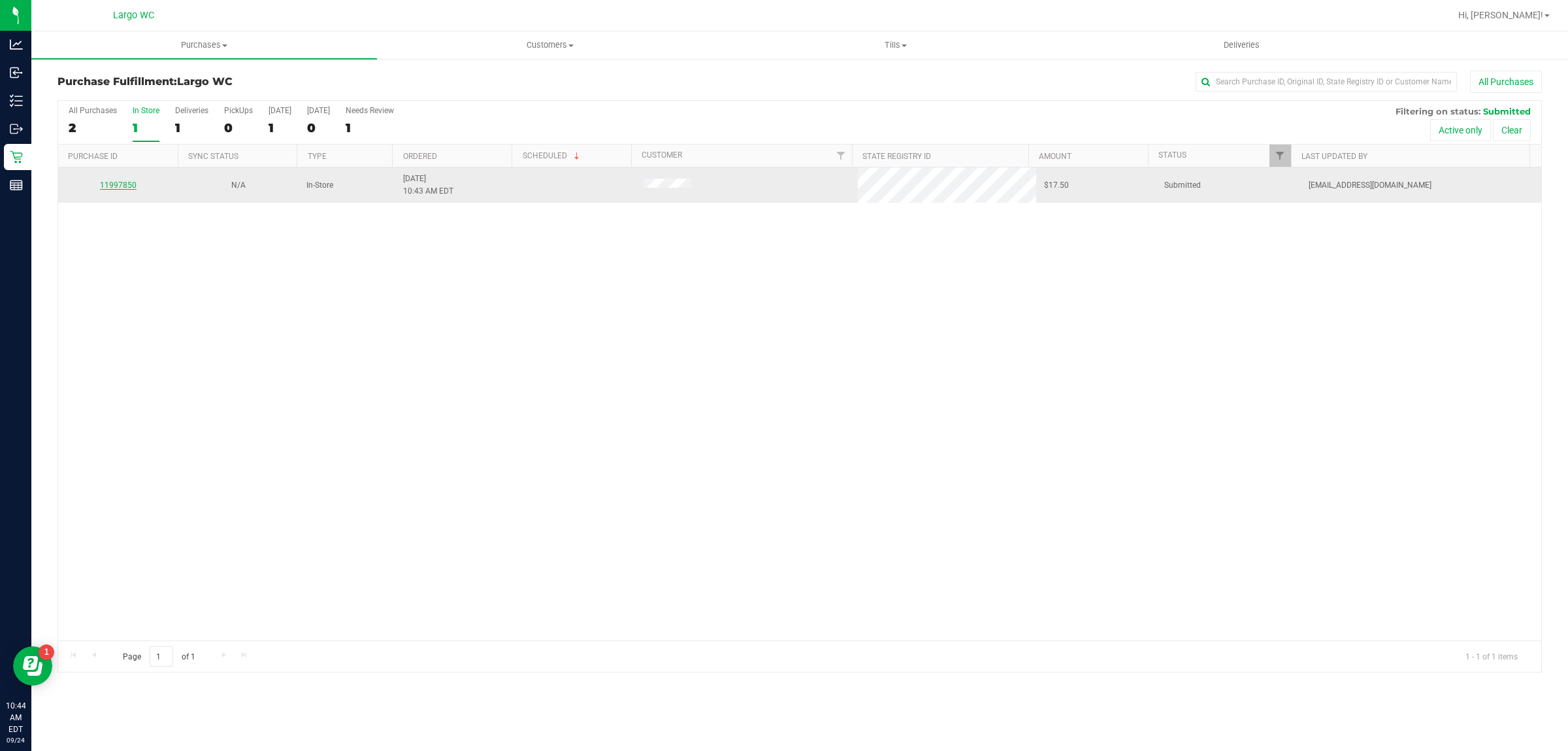
click at [130, 186] on link "11997850" at bounding box center [118, 185] width 37 height 9
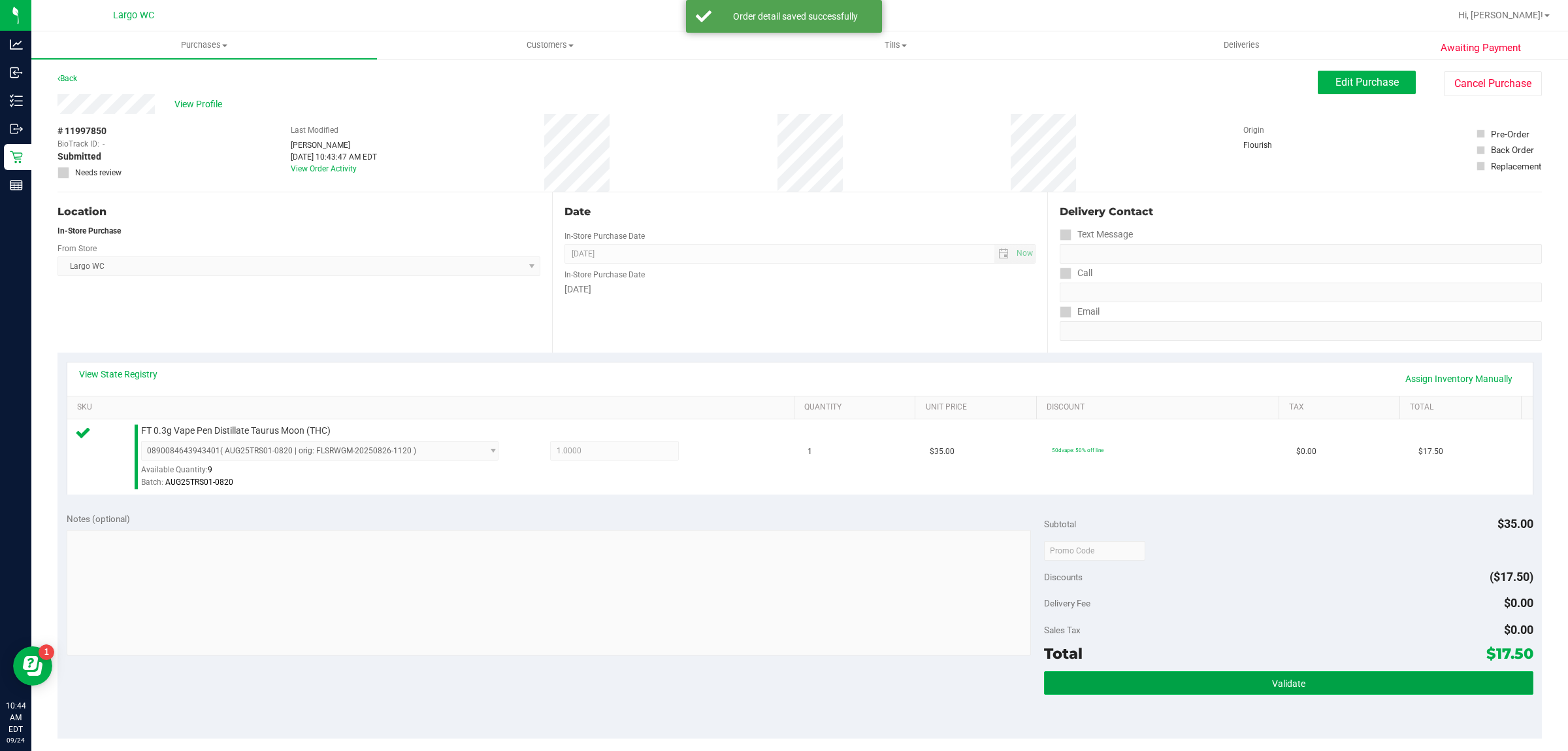
click at [1270, 672] on button "Validate" at bounding box center [1288, 682] width 489 height 23
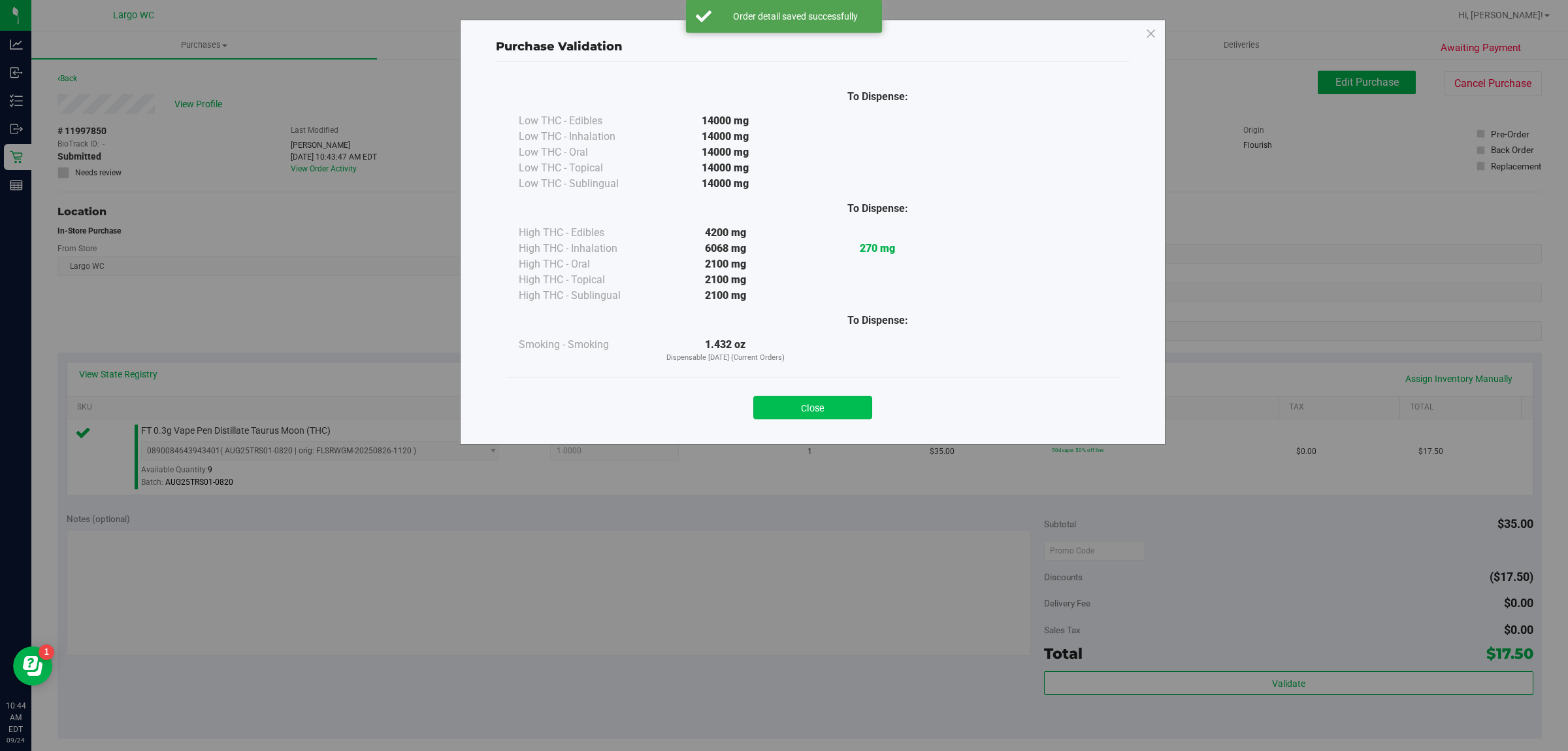
click at [831, 404] on button "Close" at bounding box center [812, 406] width 119 height 23
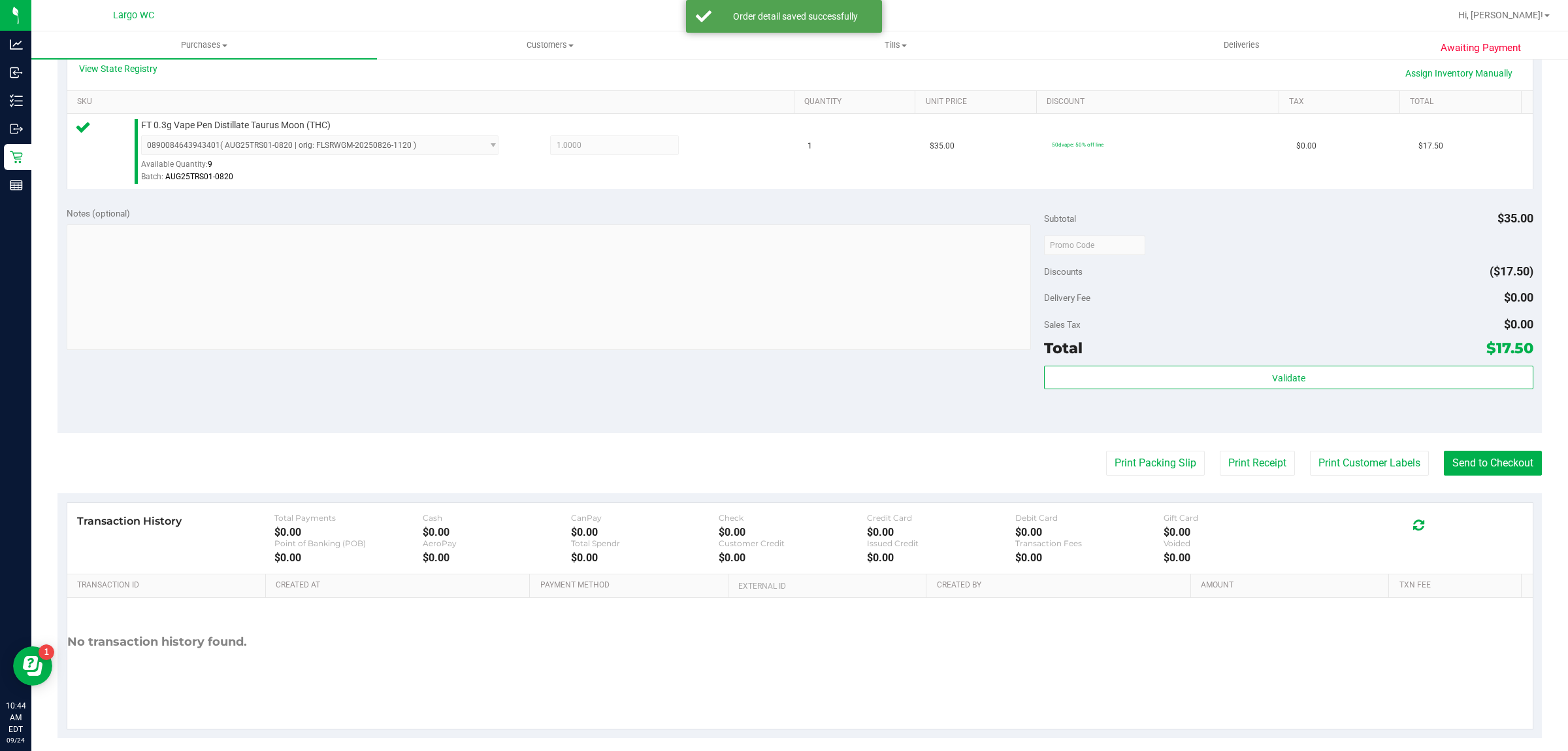
scroll to position [318, 0]
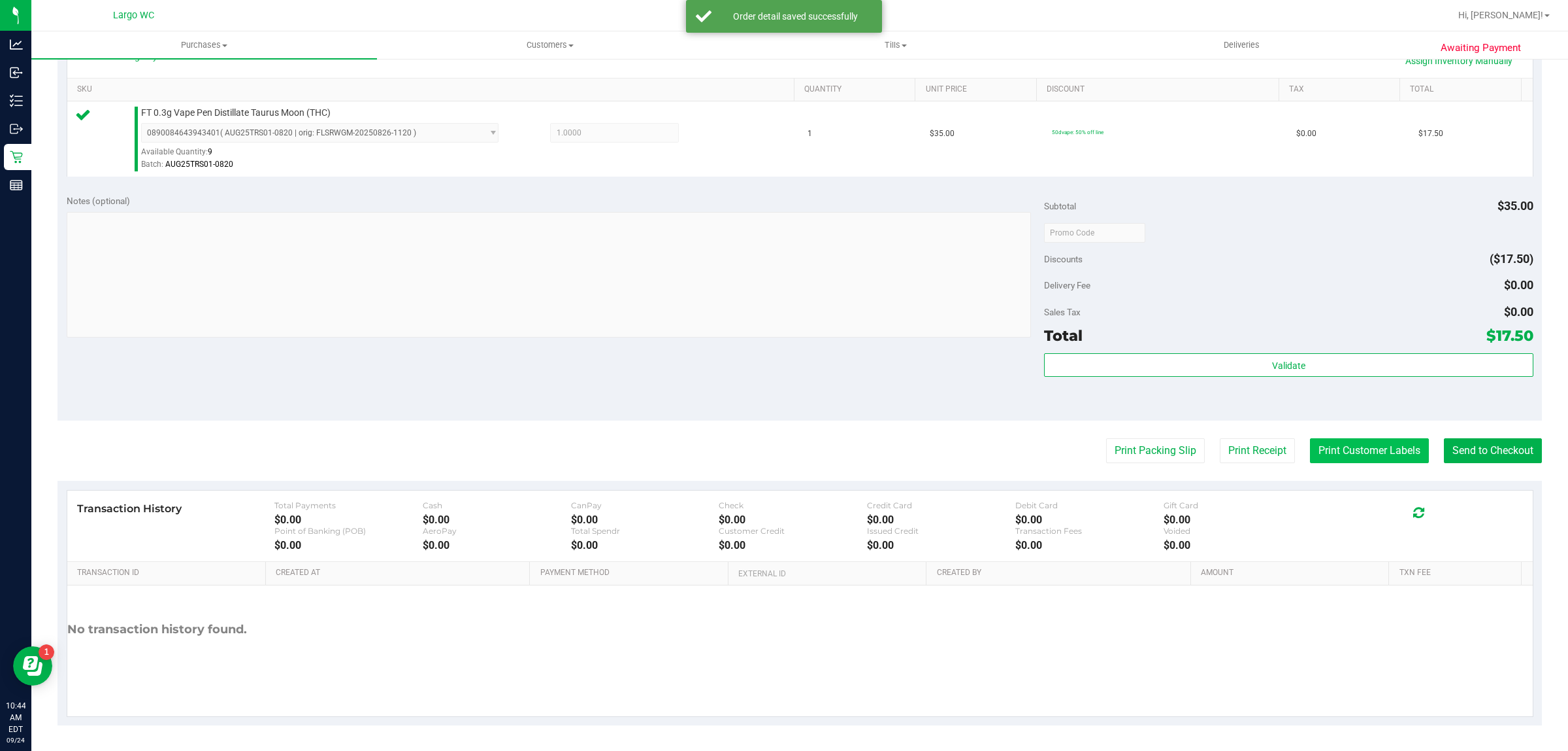
click at [1356, 449] on button "Print Customer Labels" at bounding box center [1370, 450] width 119 height 25
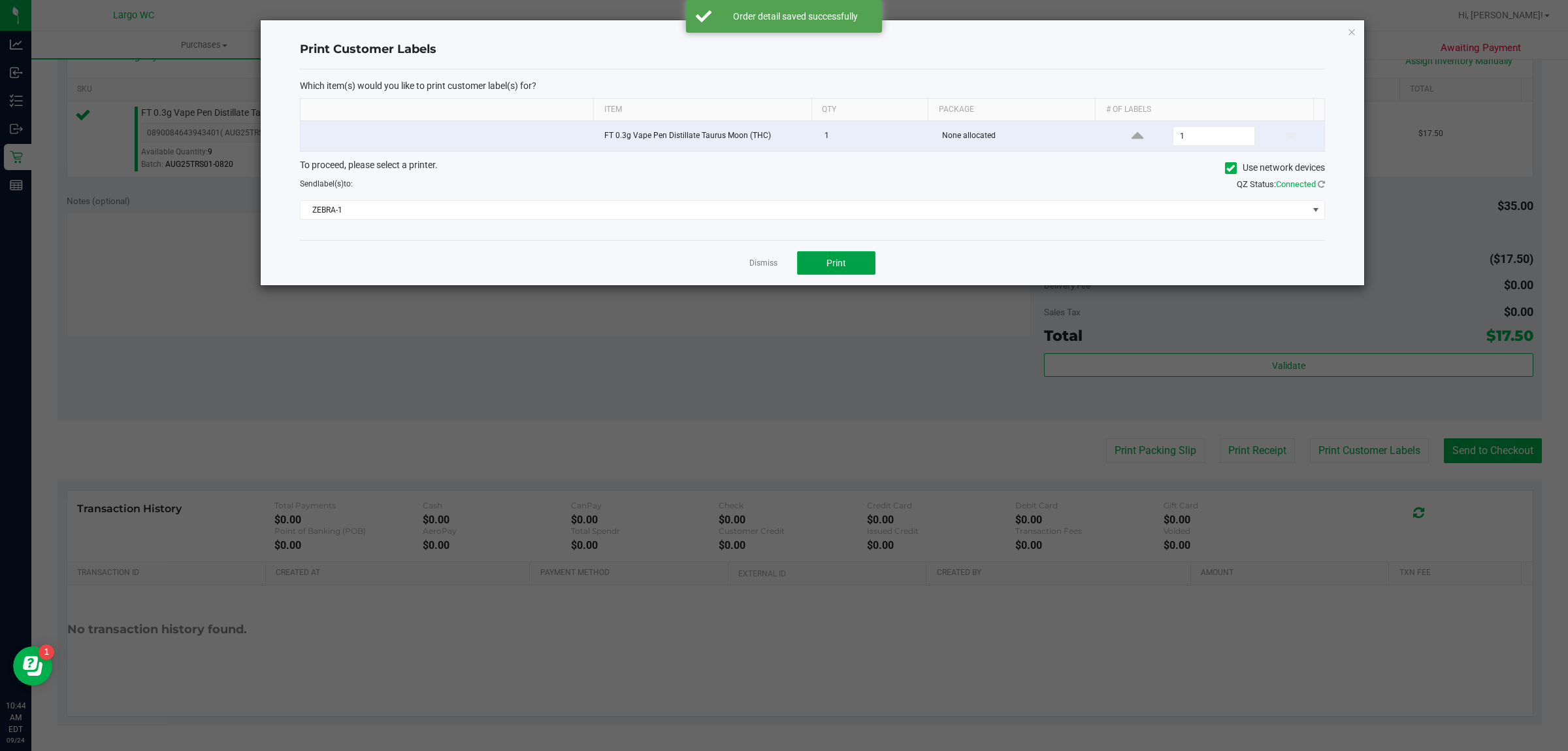
click at [847, 270] on button "Print" at bounding box center [836, 262] width 78 height 23
click at [1353, 23] on icon "button" at bounding box center [1352, 31] width 9 height 15
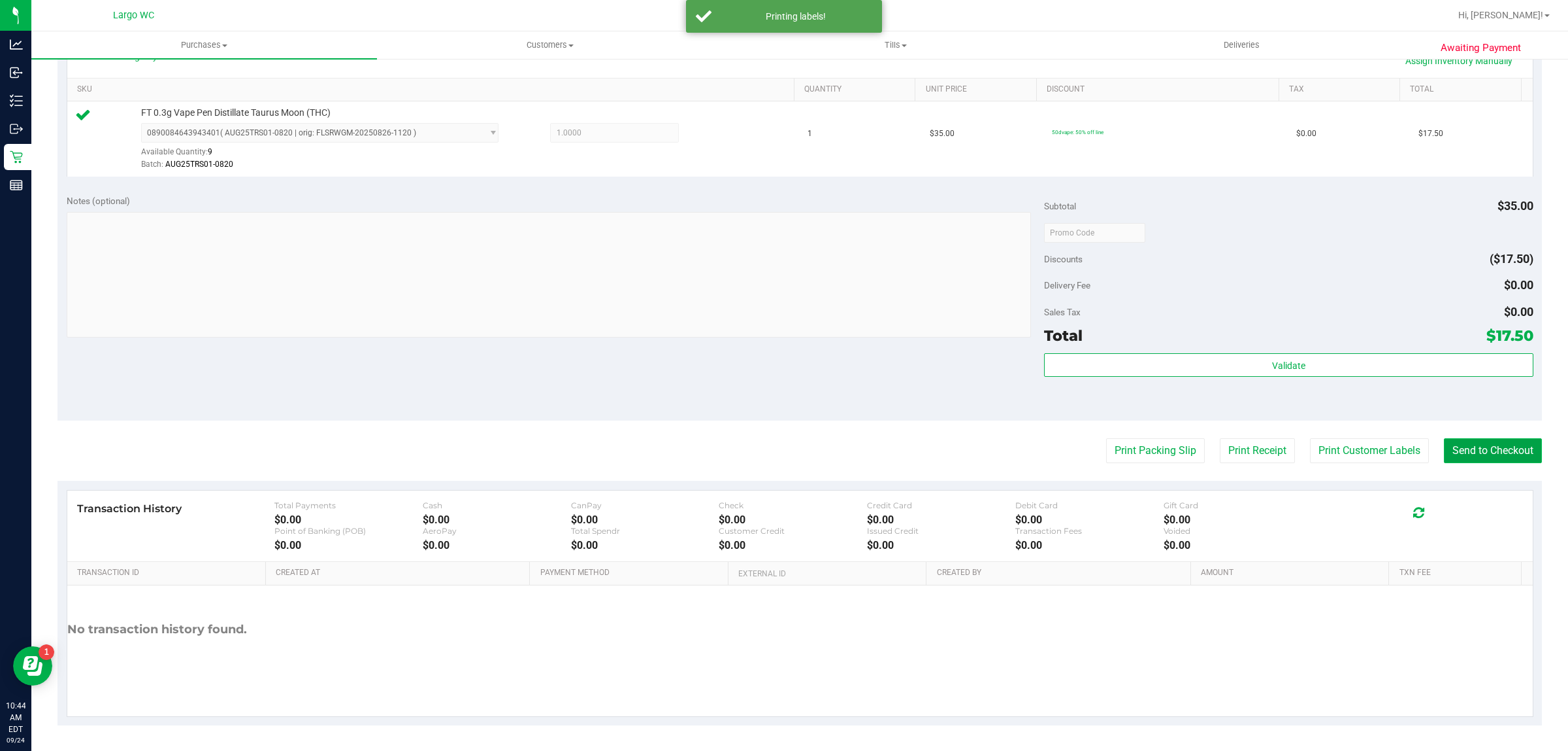
click at [1488, 455] on button "Send to Checkout" at bounding box center [1493, 450] width 98 height 25
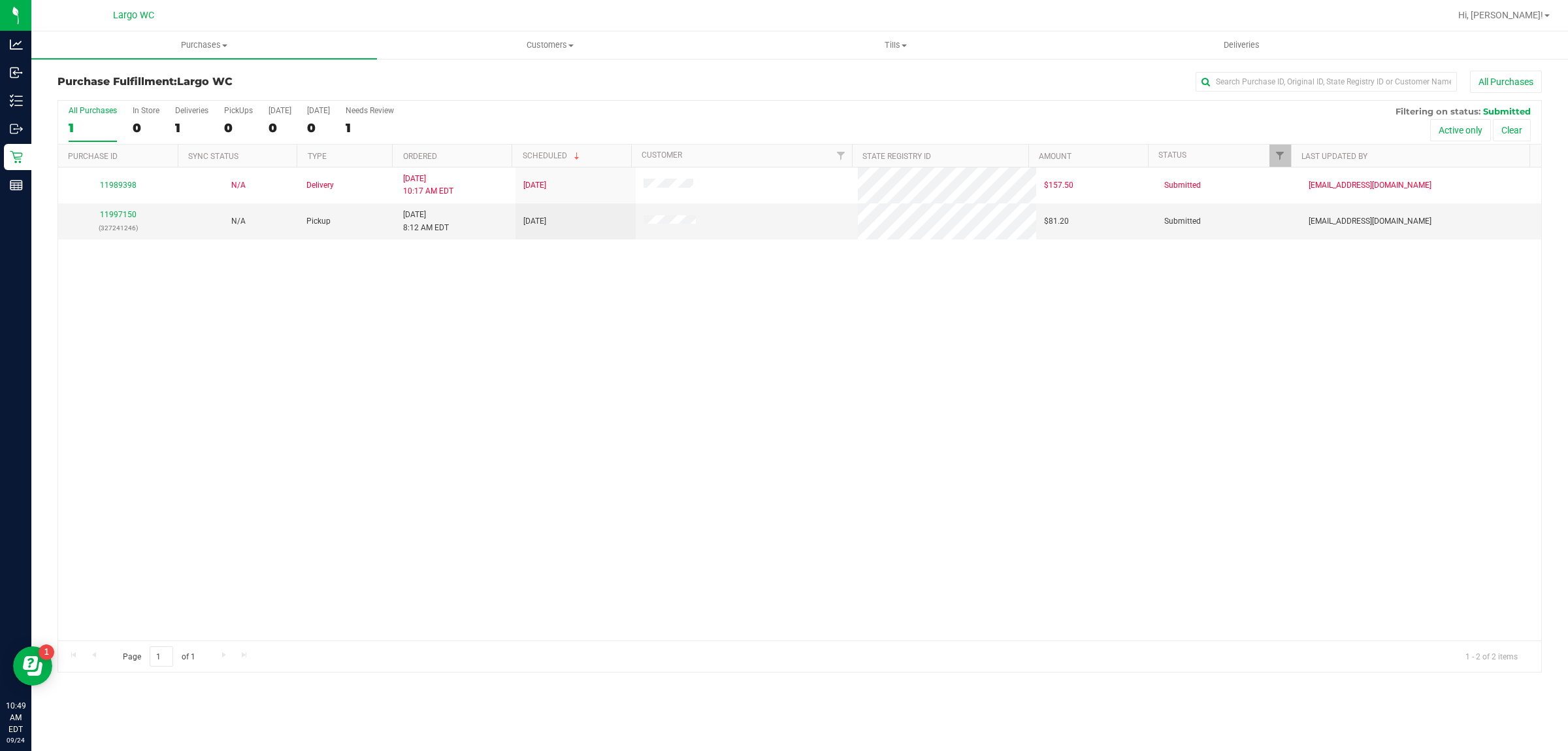
click at [119, 423] on div "11989398 N/A Delivery 9/23/2025 10:17 AM EDT 9/26/2025 $157.50 Submitted hmckei…" at bounding box center [799, 404] width 1483 height 473
click at [337, 705] on div "Purchases Summary of purchases Fulfillment All purchases Customers All customer…" at bounding box center [800, 391] width 1537 height 719
click at [129, 223] on link "11997868" at bounding box center [118, 221] width 37 height 9
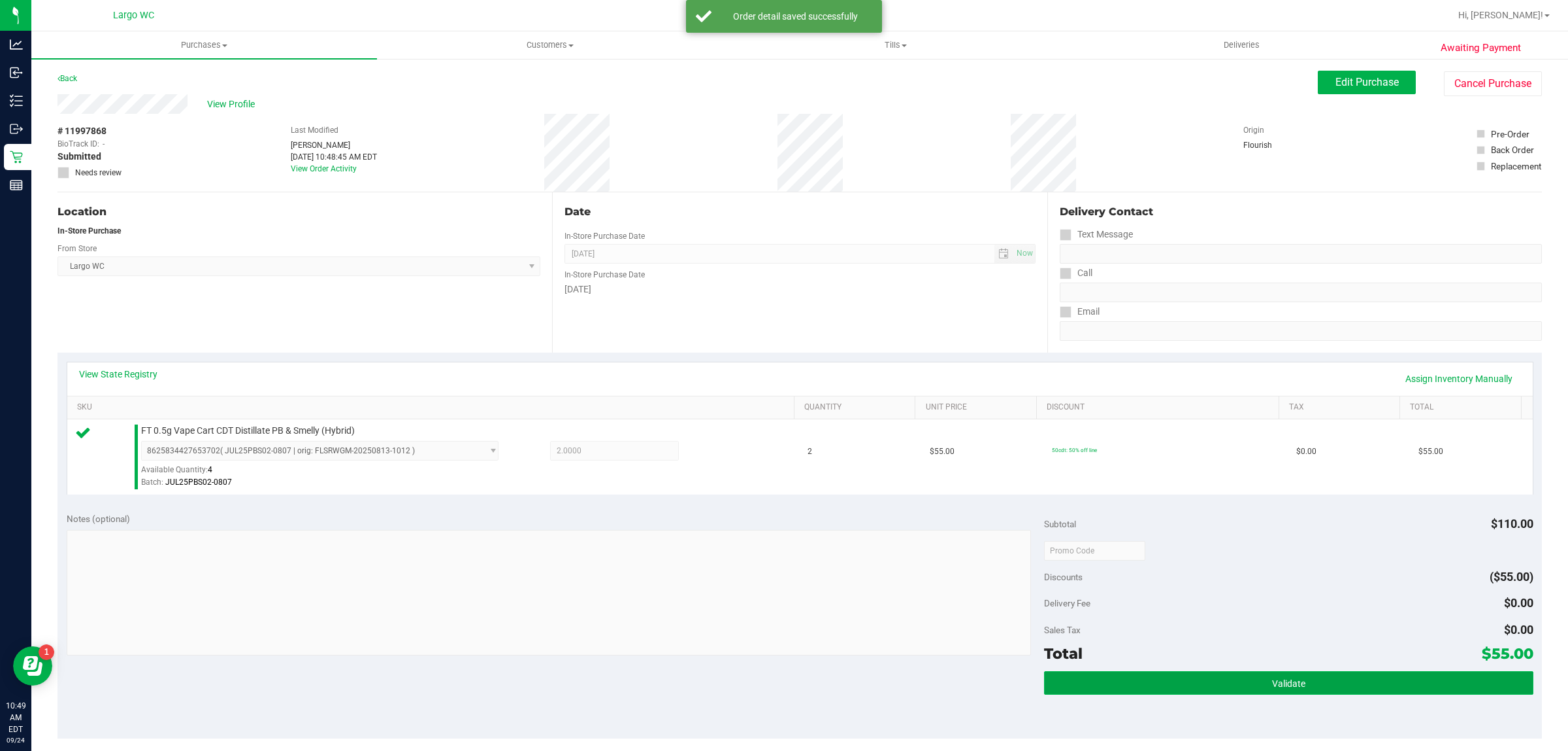
click at [1273, 688] on span "Validate" at bounding box center [1289, 683] width 33 height 10
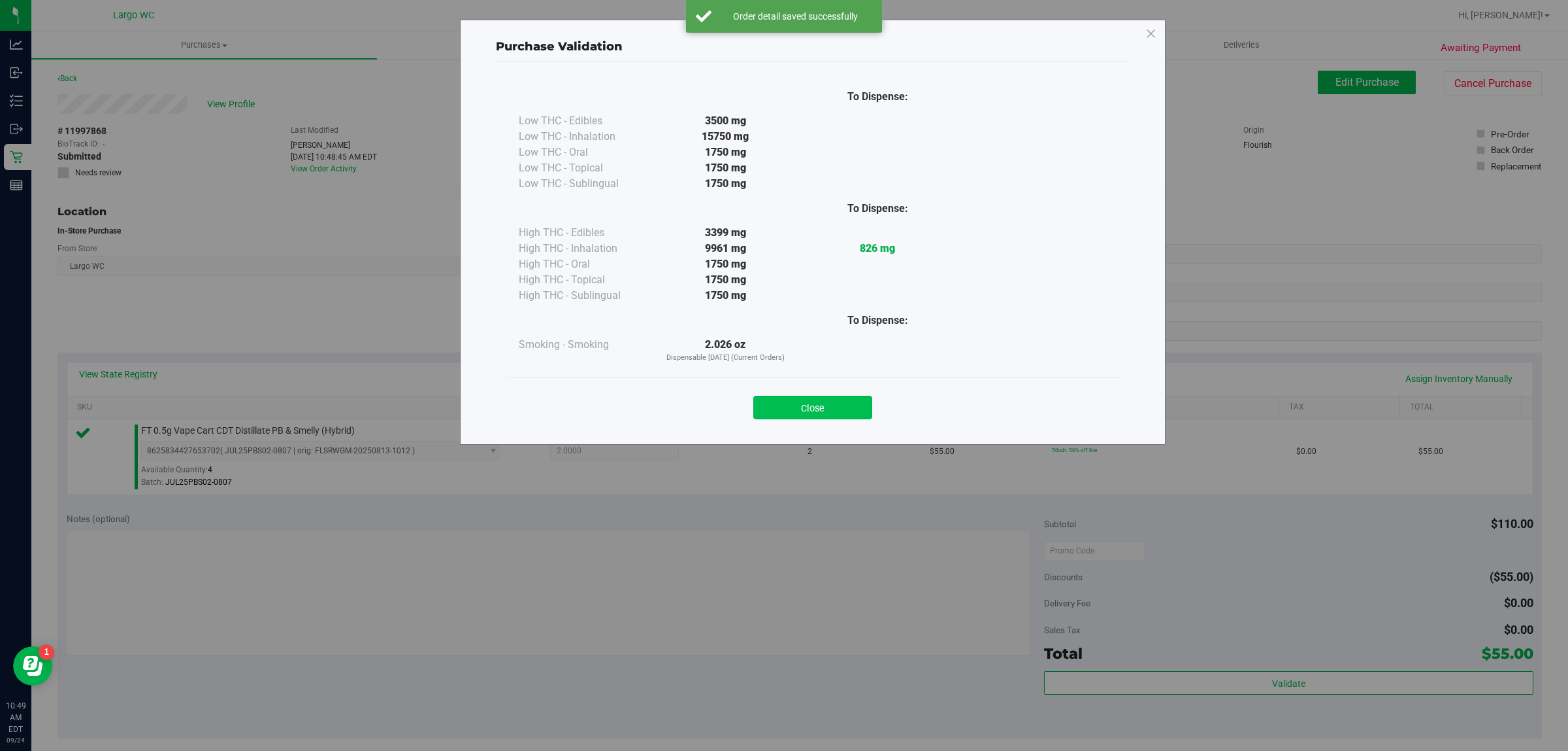
click at [835, 413] on button "Close" at bounding box center [812, 406] width 119 height 23
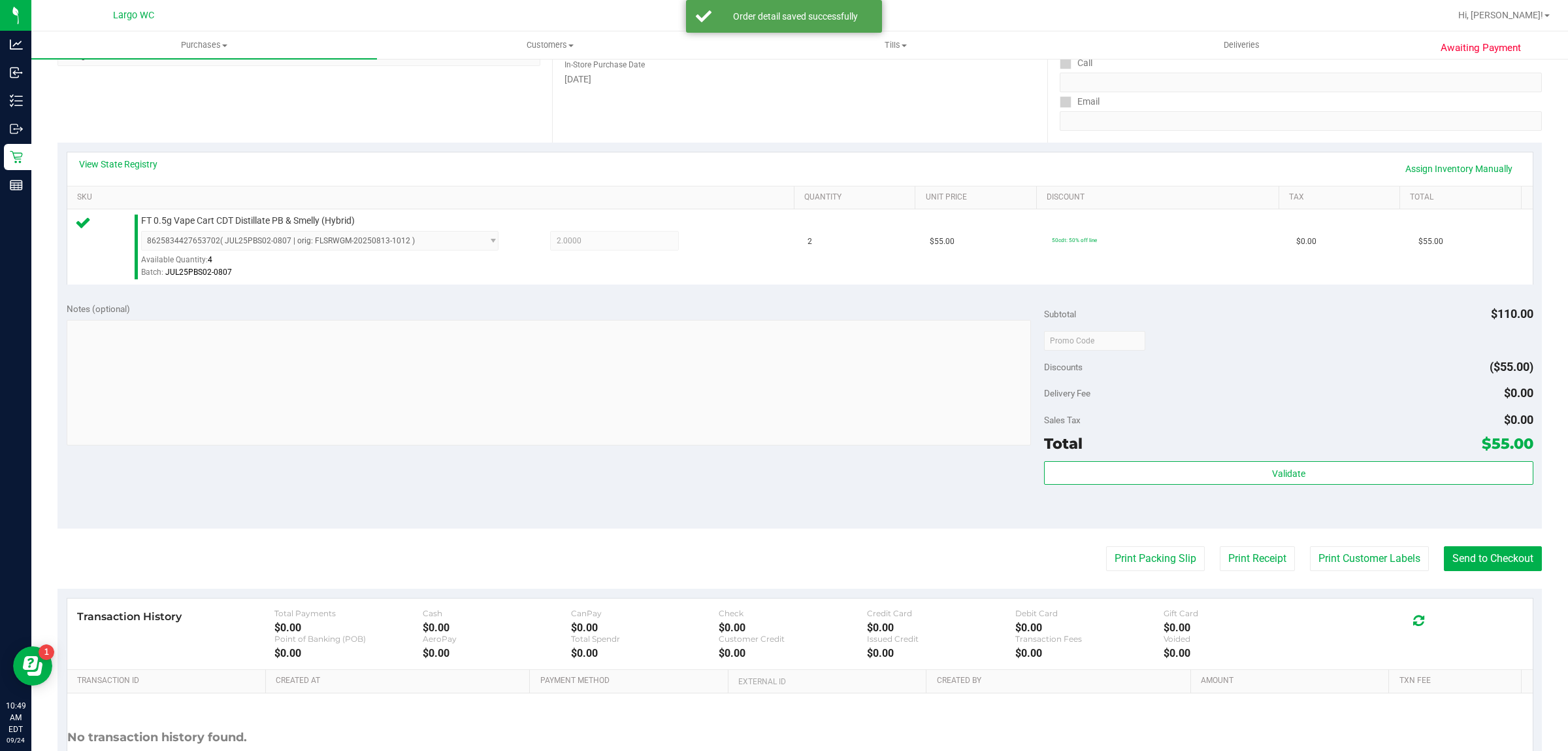
scroll to position [318, 0]
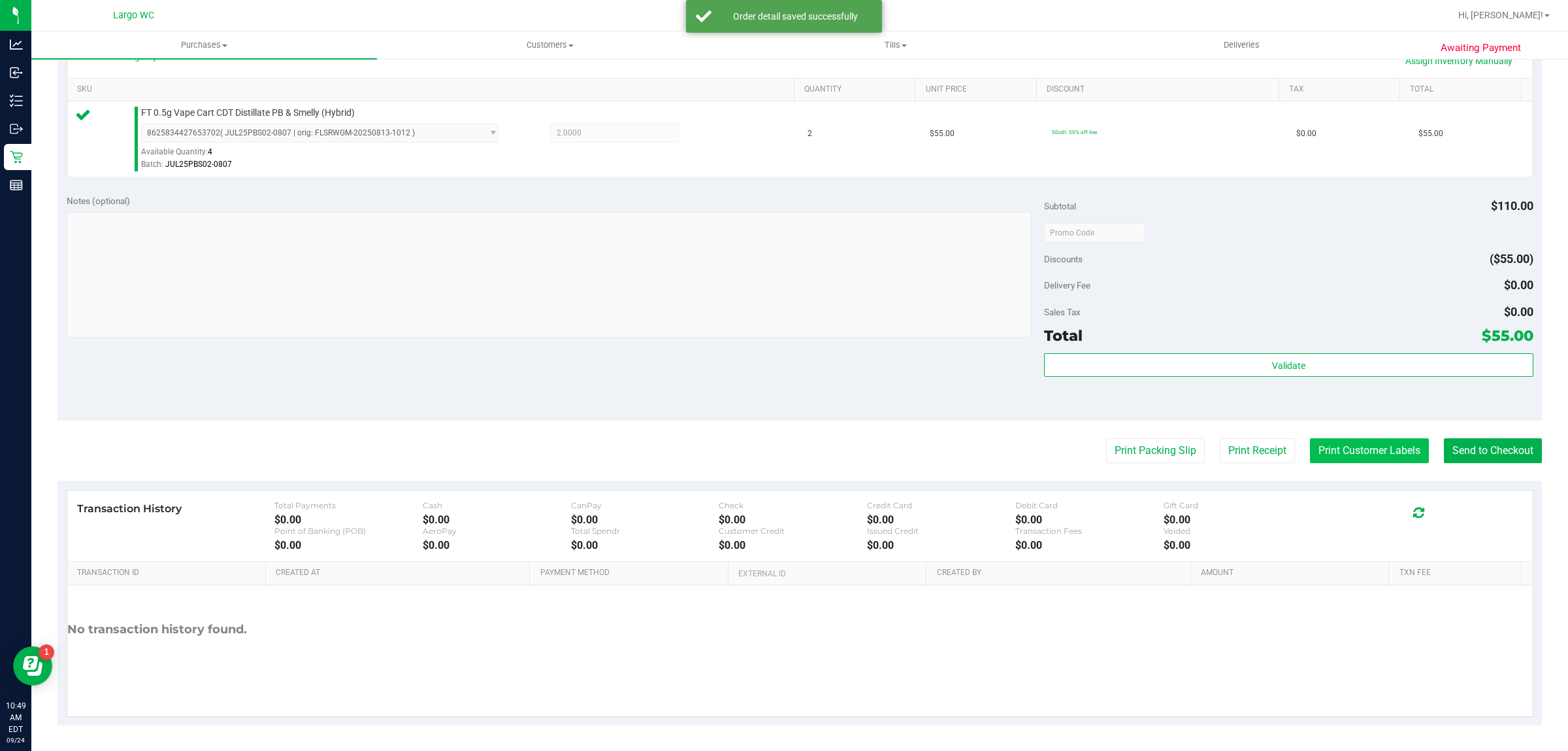
click at [1374, 451] on button "Print Customer Labels" at bounding box center [1370, 450] width 119 height 25
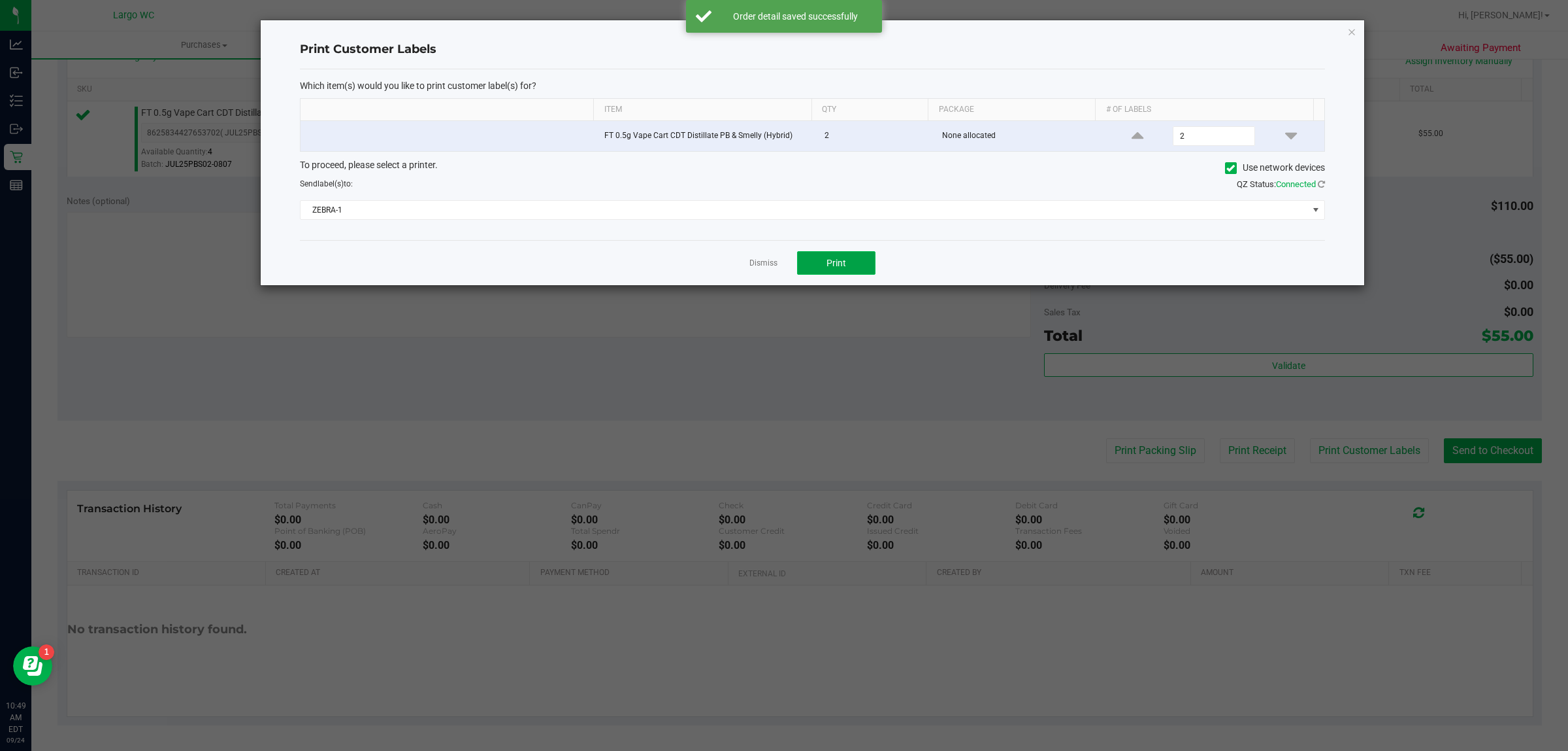
click at [845, 270] on button "Print" at bounding box center [836, 262] width 78 height 23
click at [1353, 34] on icon "button" at bounding box center [1352, 31] width 9 height 15
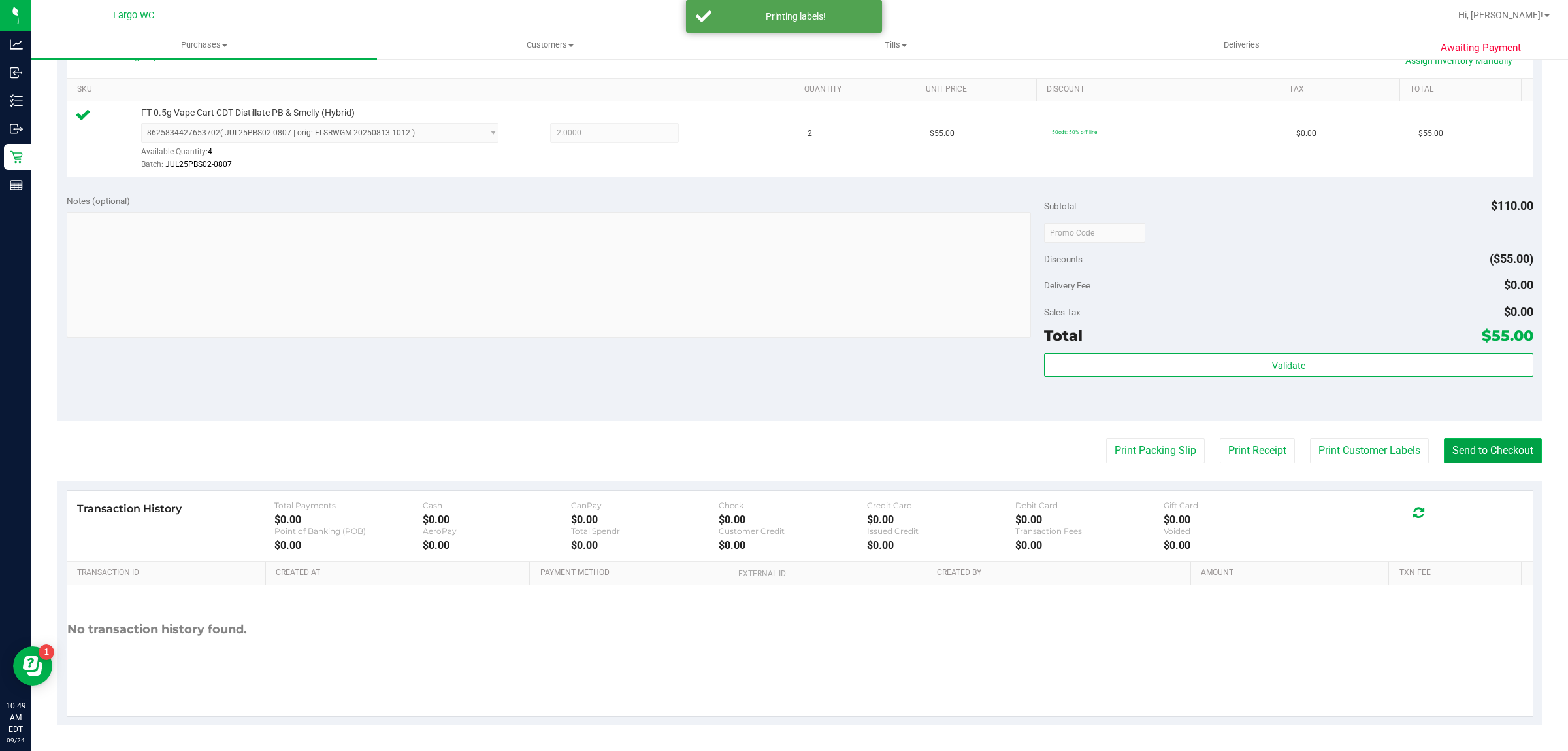
click at [1487, 449] on button "Send to Checkout" at bounding box center [1493, 450] width 98 height 25
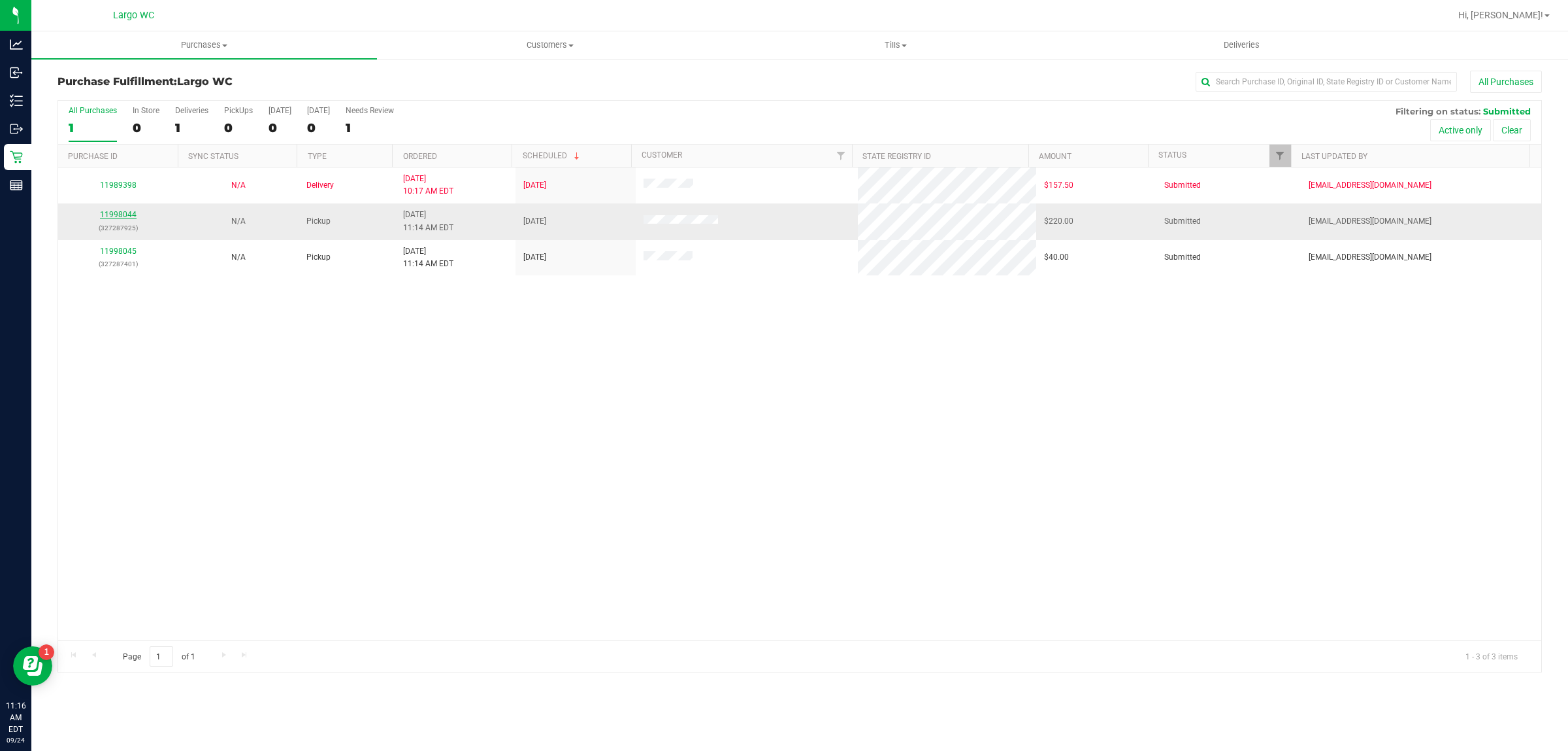
click at [118, 217] on link "11998044" at bounding box center [118, 214] width 37 height 9
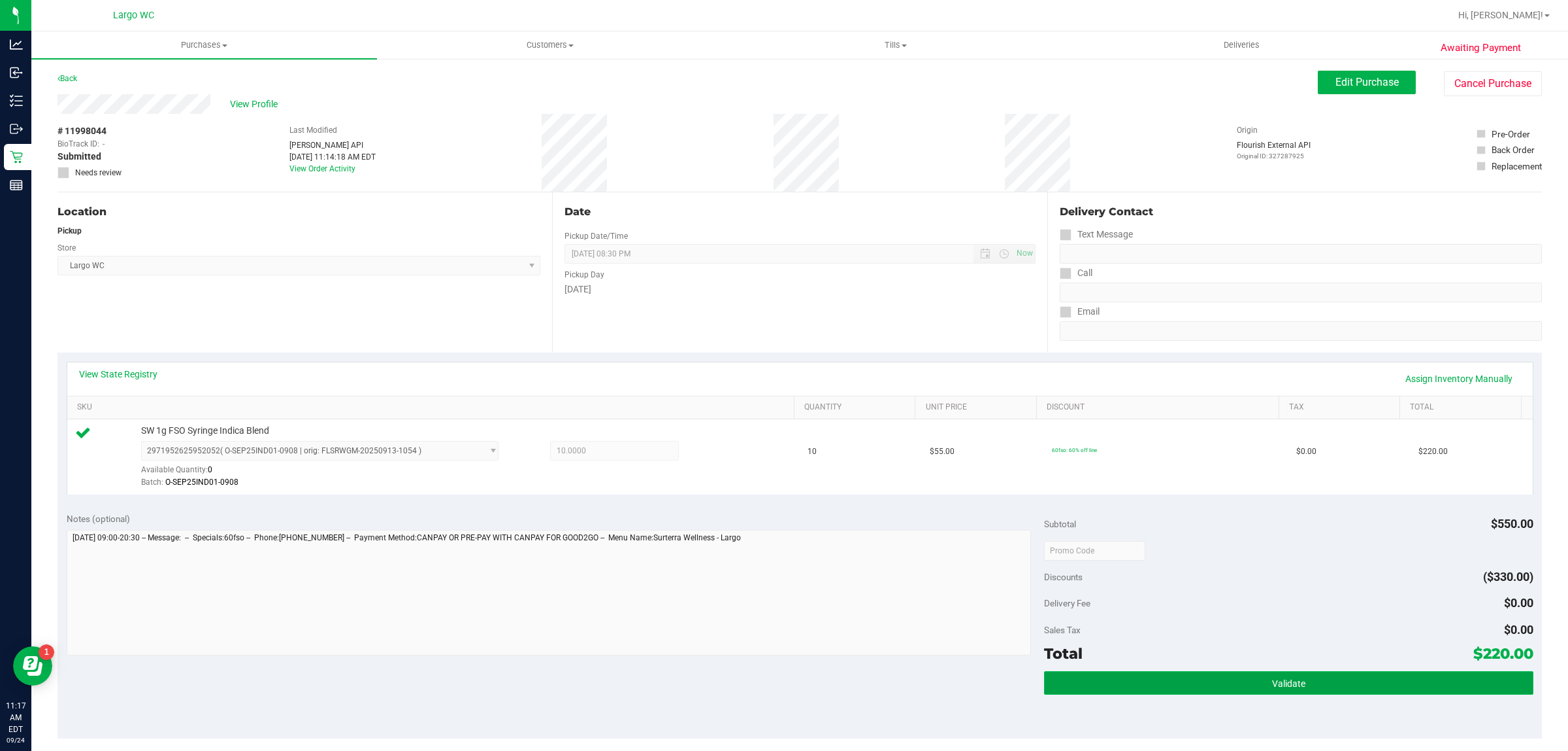
click at [1226, 675] on button "Validate" at bounding box center [1288, 682] width 489 height 23
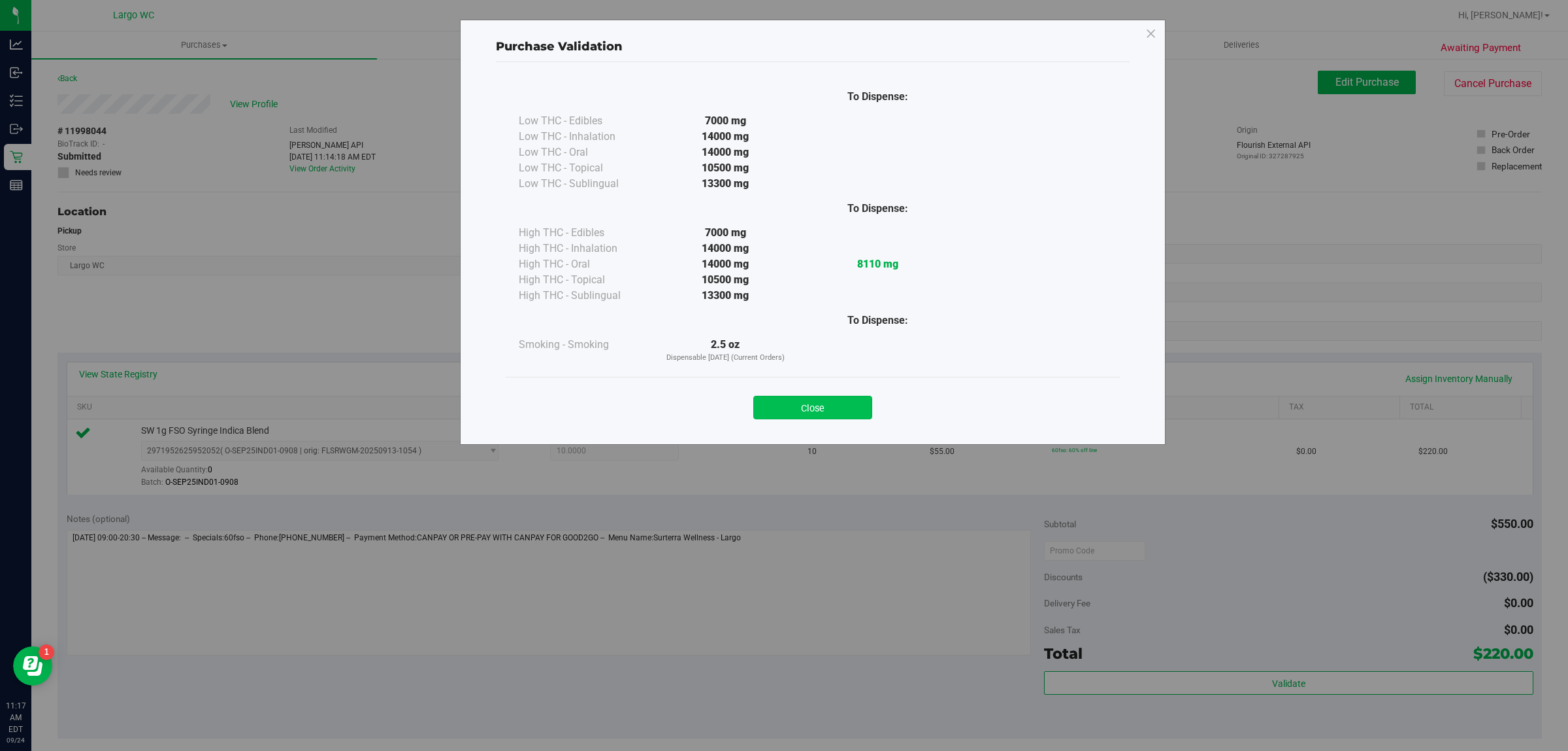
click at [822, 400] on button "Close" at bounding box center [812, 406] width 119 height 23
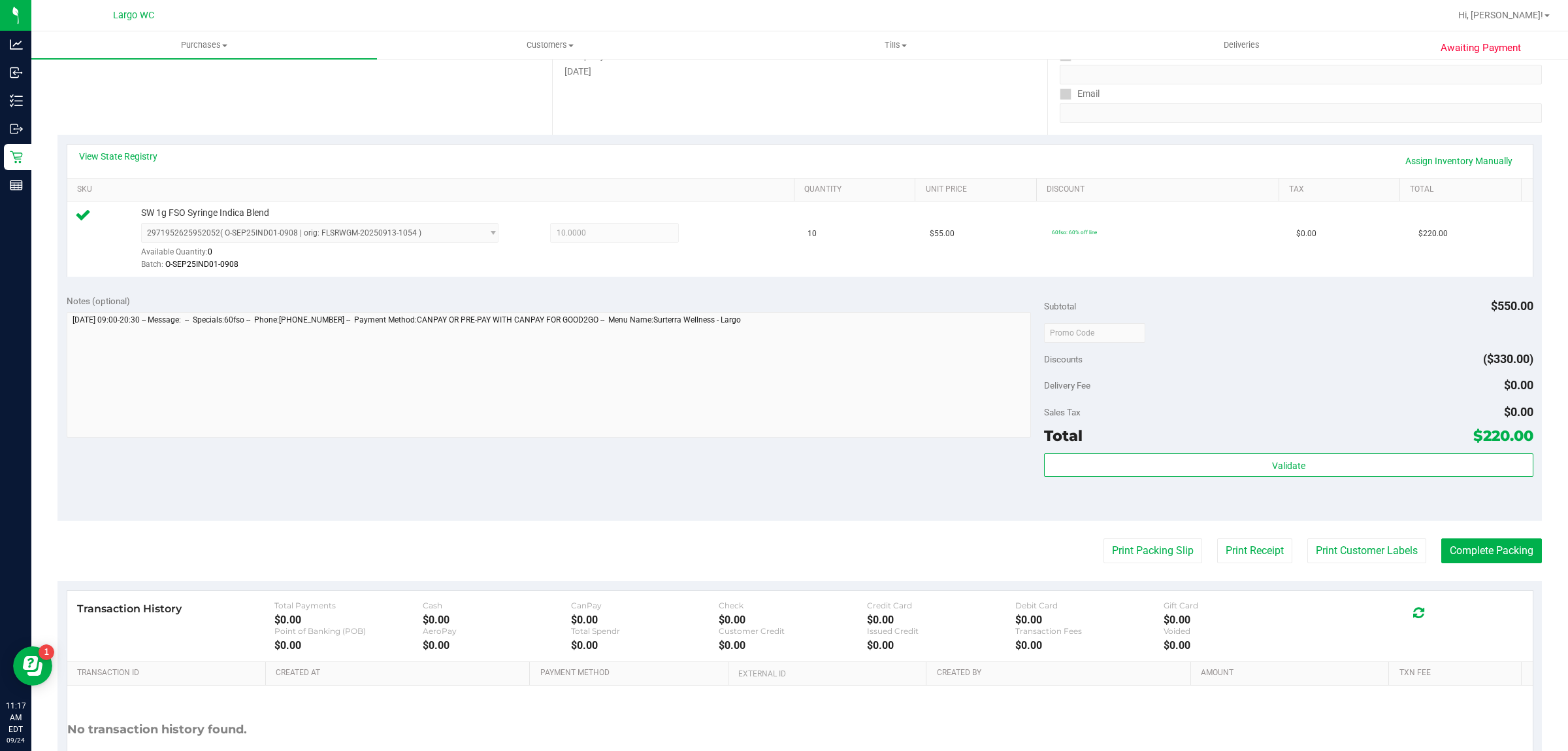
scroll to position [318, 0]
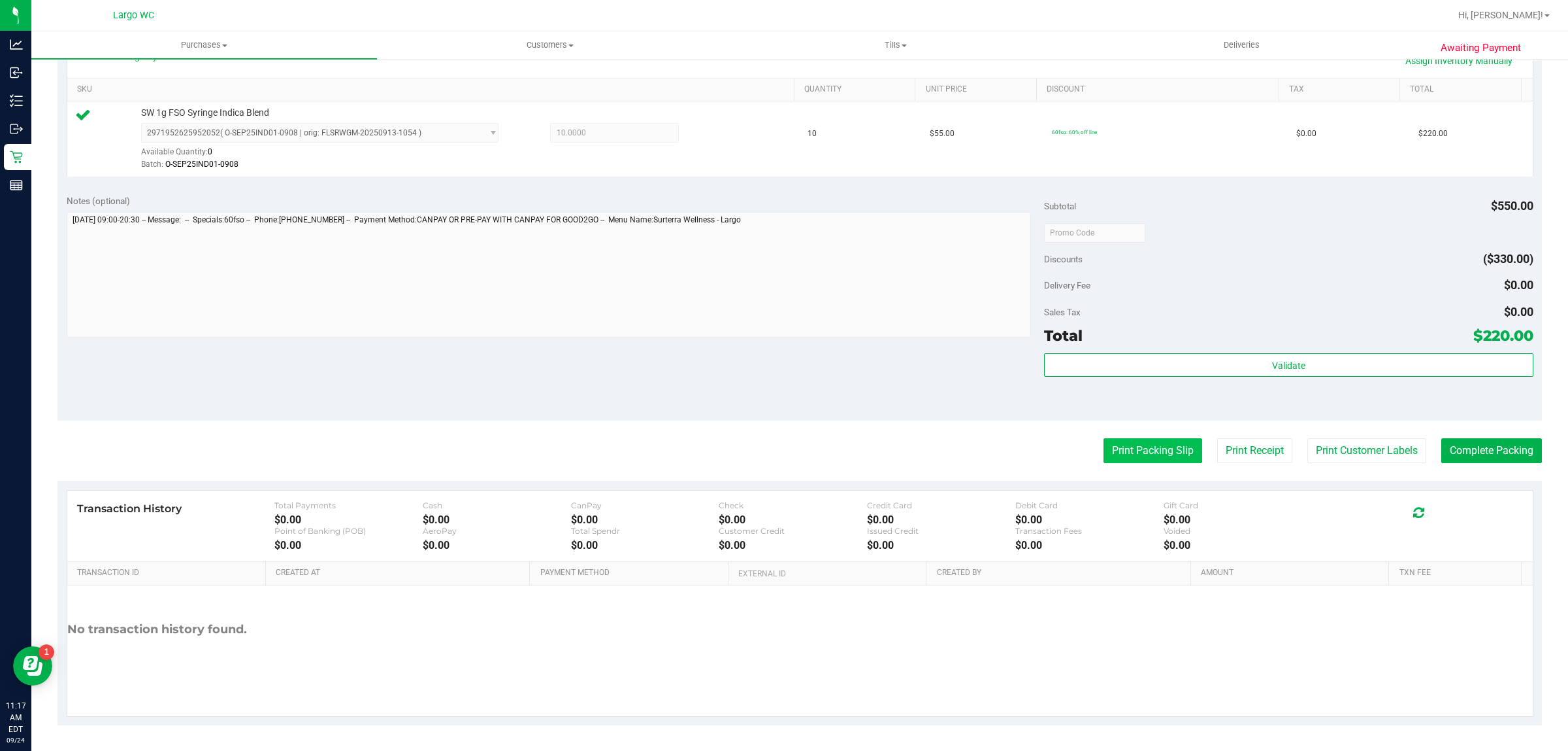
click at [1145, 450] on button "Print Packing Slip" at bounding box center [1152, 450] width 99 height 25
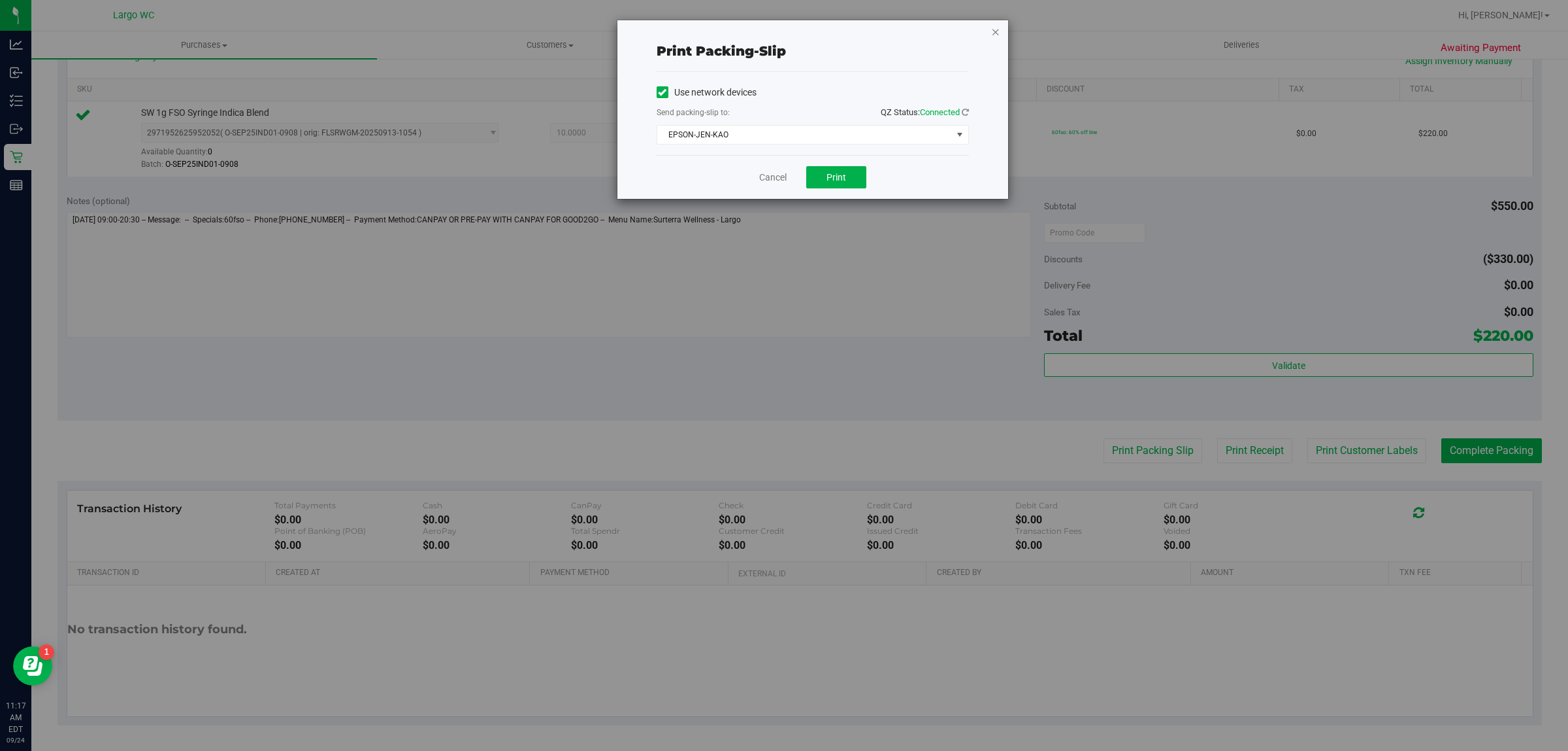
click at [998, 27] on icon "button" at bounding box center [995, 31] width 9 height 15
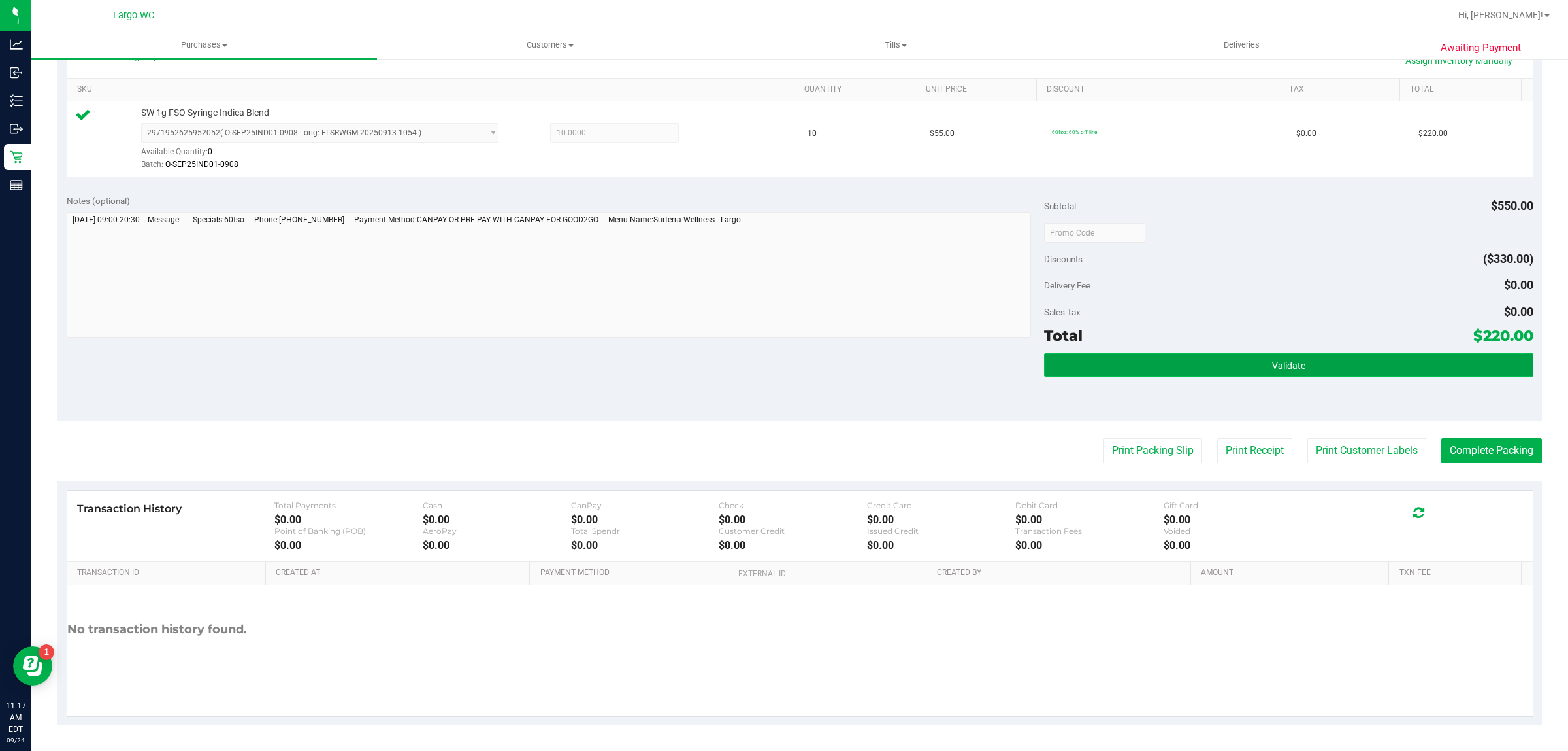
click at [1253, 357] on button "Validate" at bounding box center [1288, 364] width 489 height 23
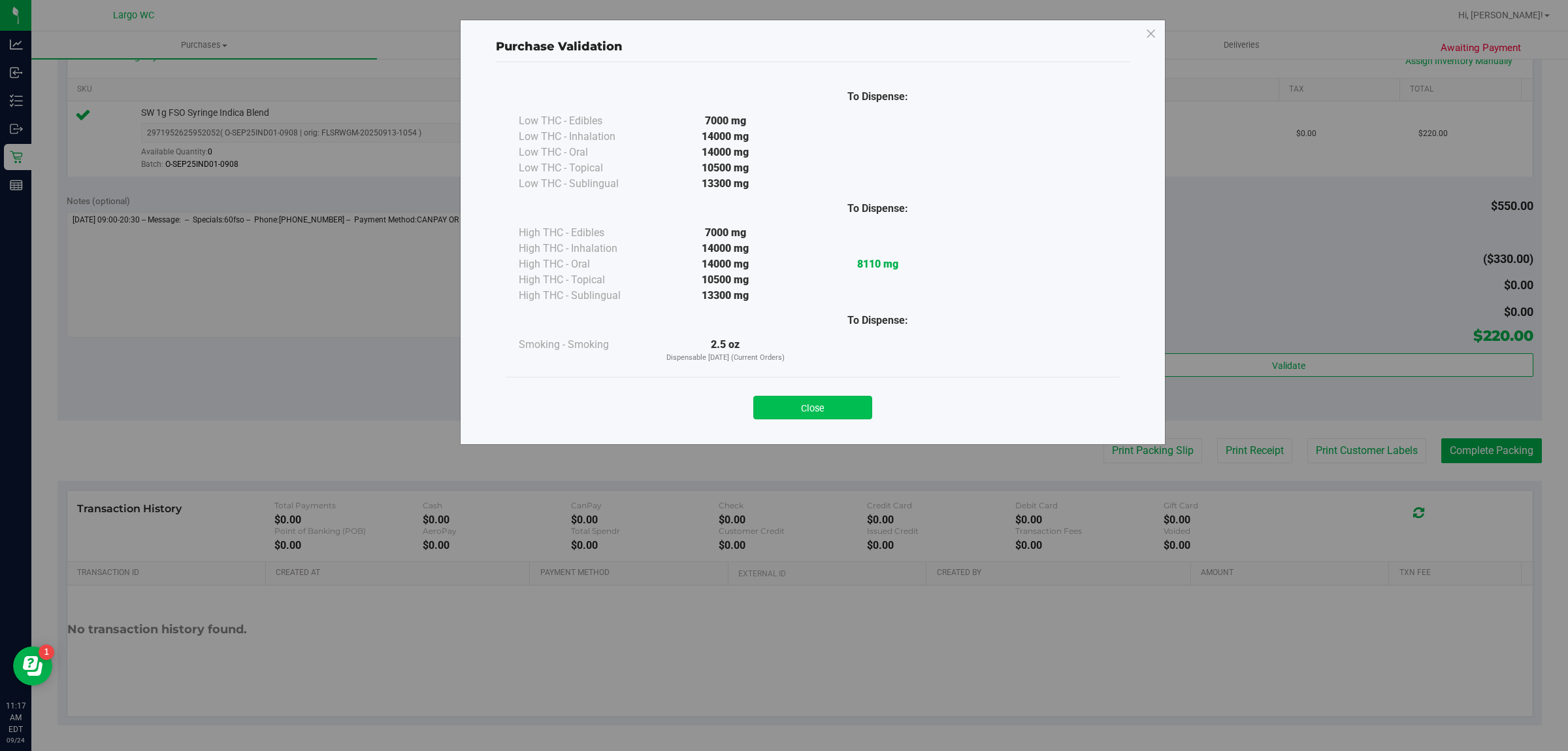
click at [830, 400] on button "Close" at bounding box center [812, 406] width 119 height 23
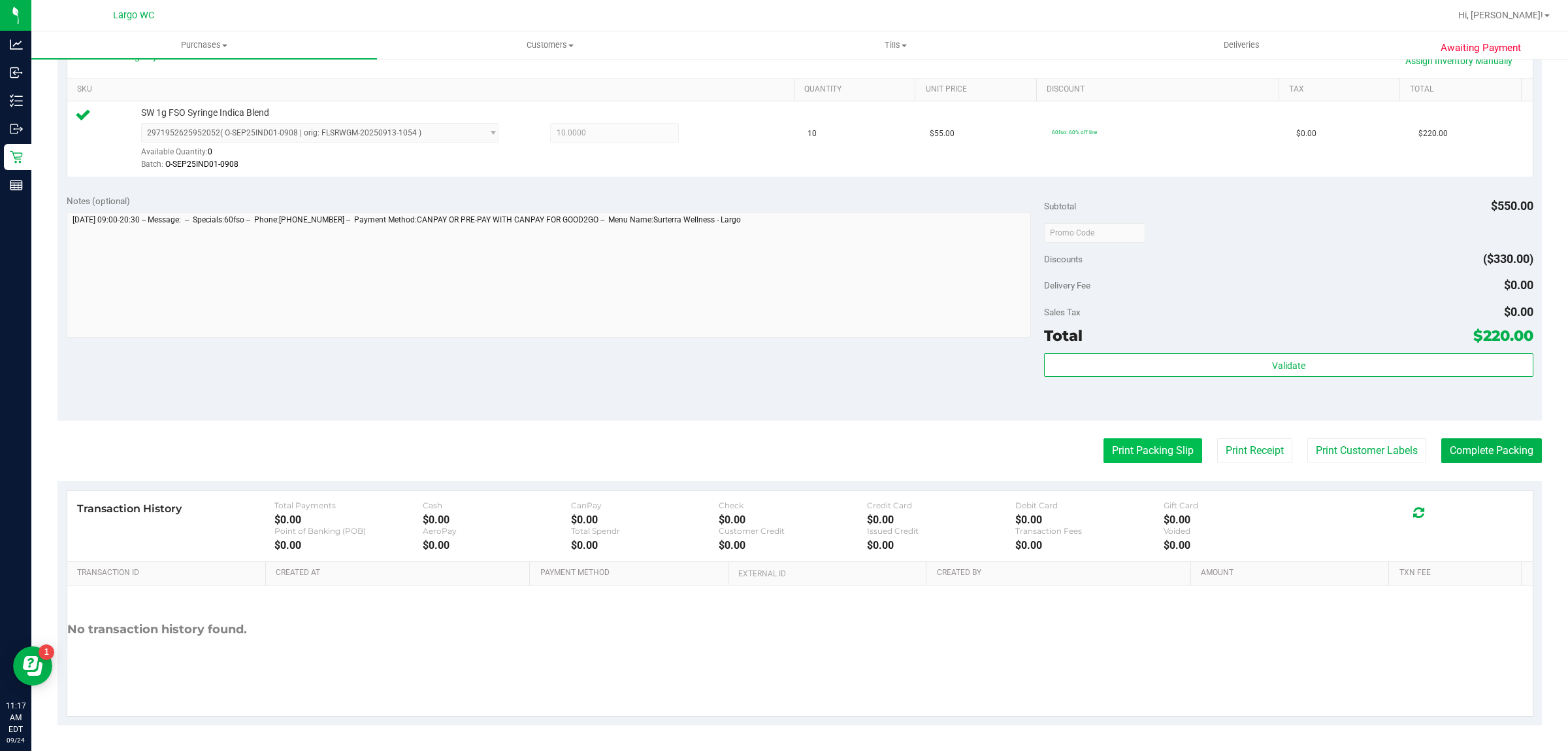
click at [1141, 452] on button "Print Packing Slip" at bounding box center [1152, 450] width 99 height 25
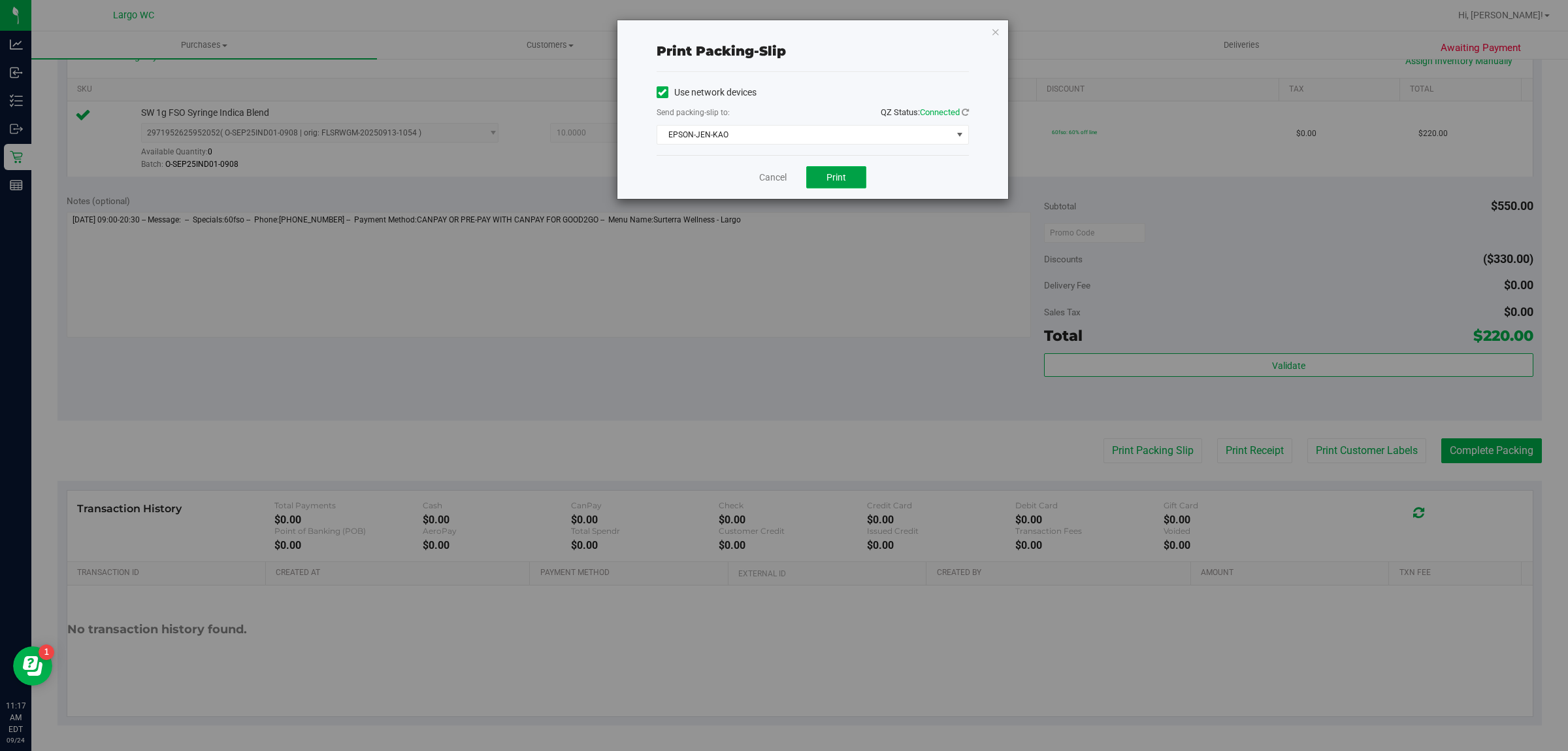
click at [824, 178] on button "Print" at bounding box center [836, 177] width 60 height 22
click at [995, 31] on icon "button" at bounding box center [995, 31] width 9 height 15
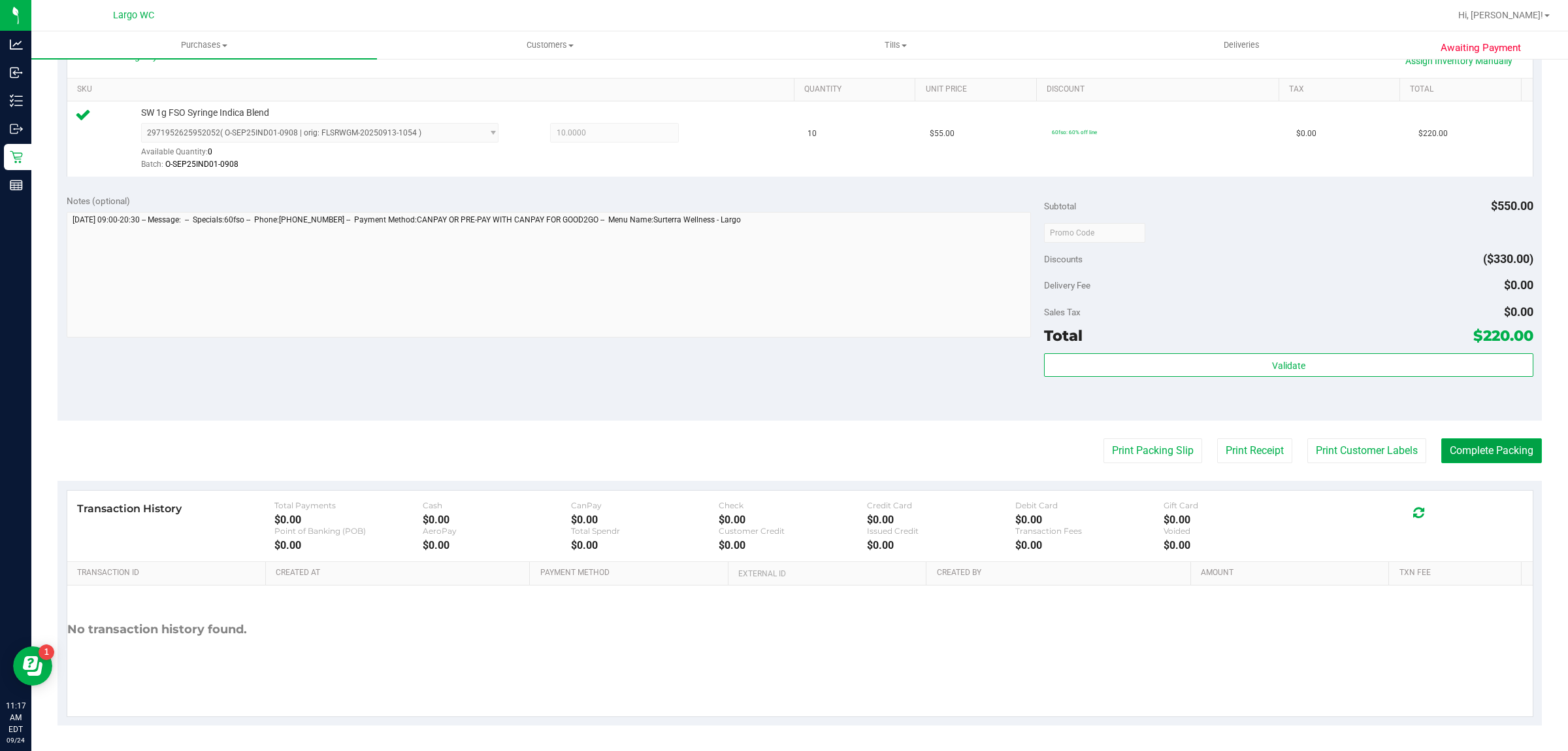
click at [1471, 448] on button "Complete Packing" at bounding box center [1492, 450] width 100 height 25
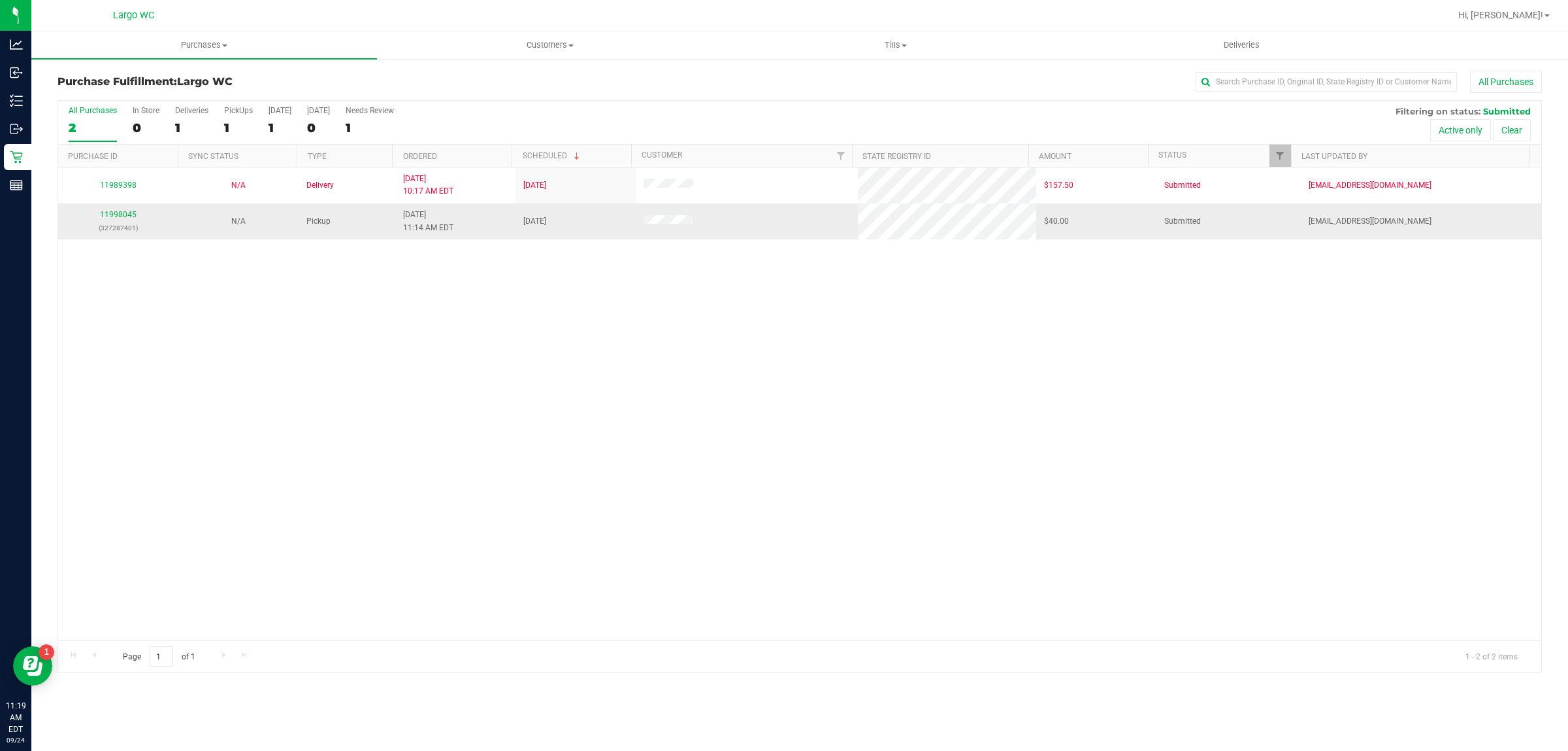
click at [100, 212] on div "11998045 (327287401)" at bounding box center [119, 221] width 105 height 25
click at [125, 219] on link "11998045" at bounding box center [118, 214] width 37 height 9
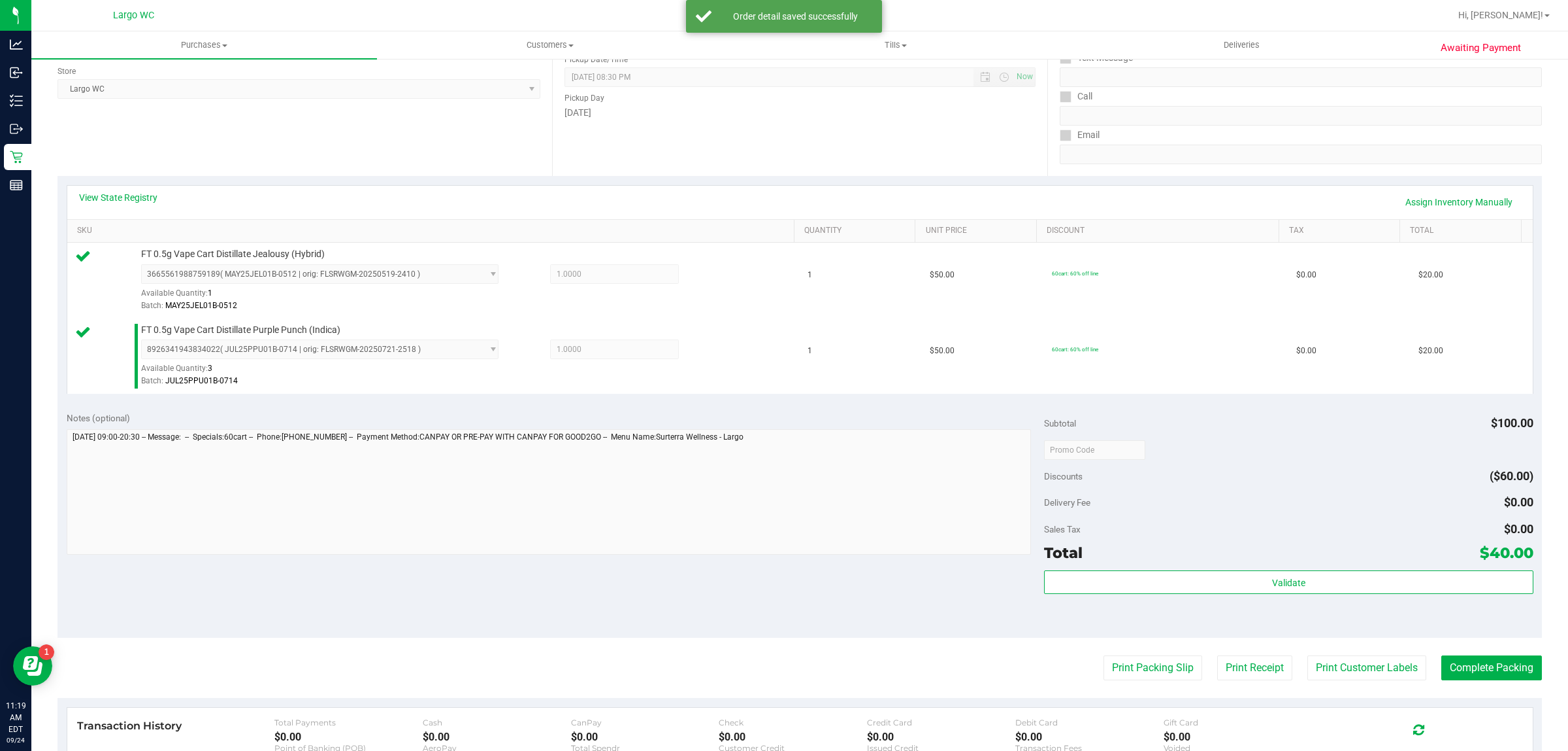
scroll to position [394, 0]
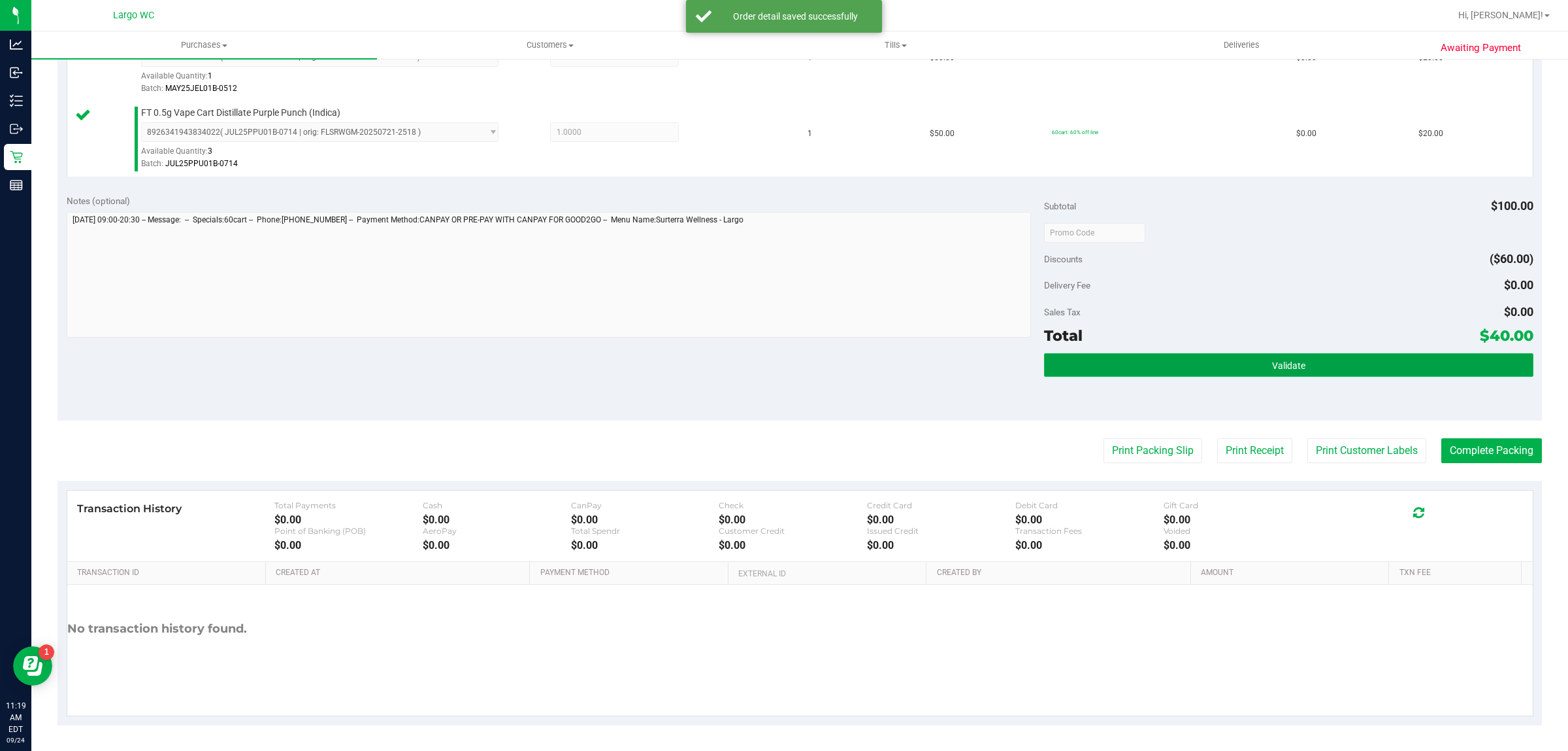
click at [1307, 370] on button "Validate" at bounding box center [1288, 364] width 489 height 23
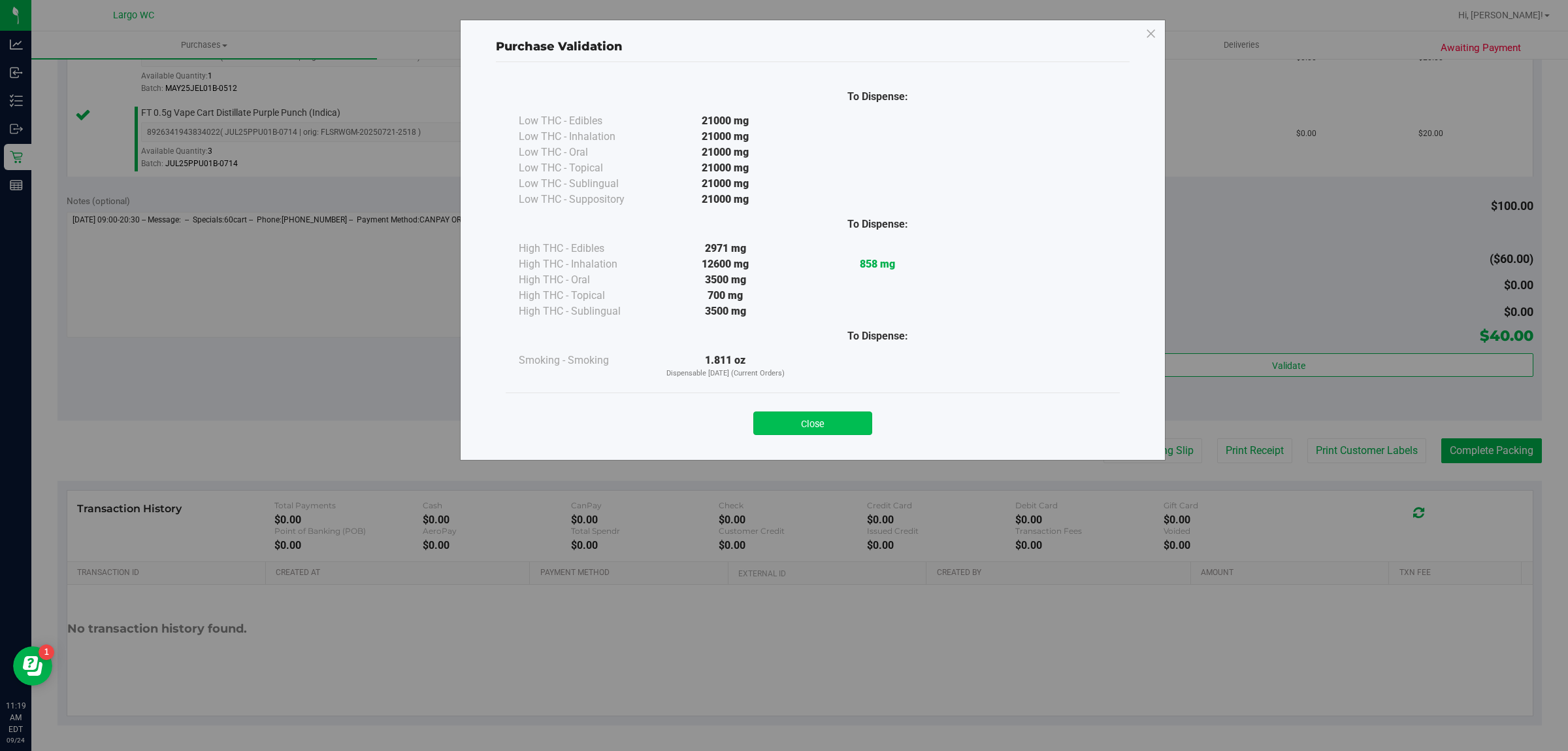
click at [824, 435] on button "Close" at bounding box center [812, 423] width 119 height 23
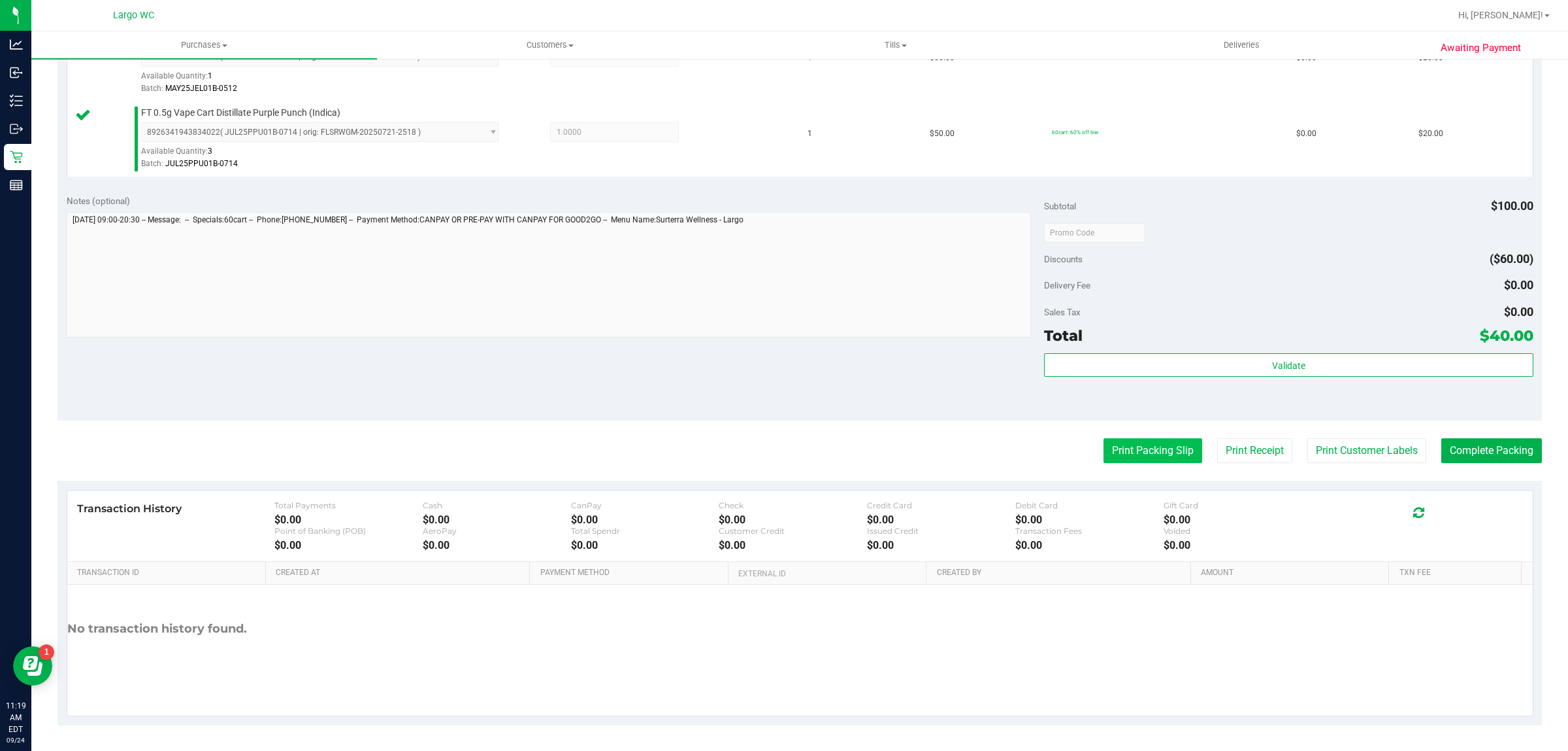
click at [1128, 453] on button "Print Packing Slip" at bounding box center [1152, 450] width 99 height 25
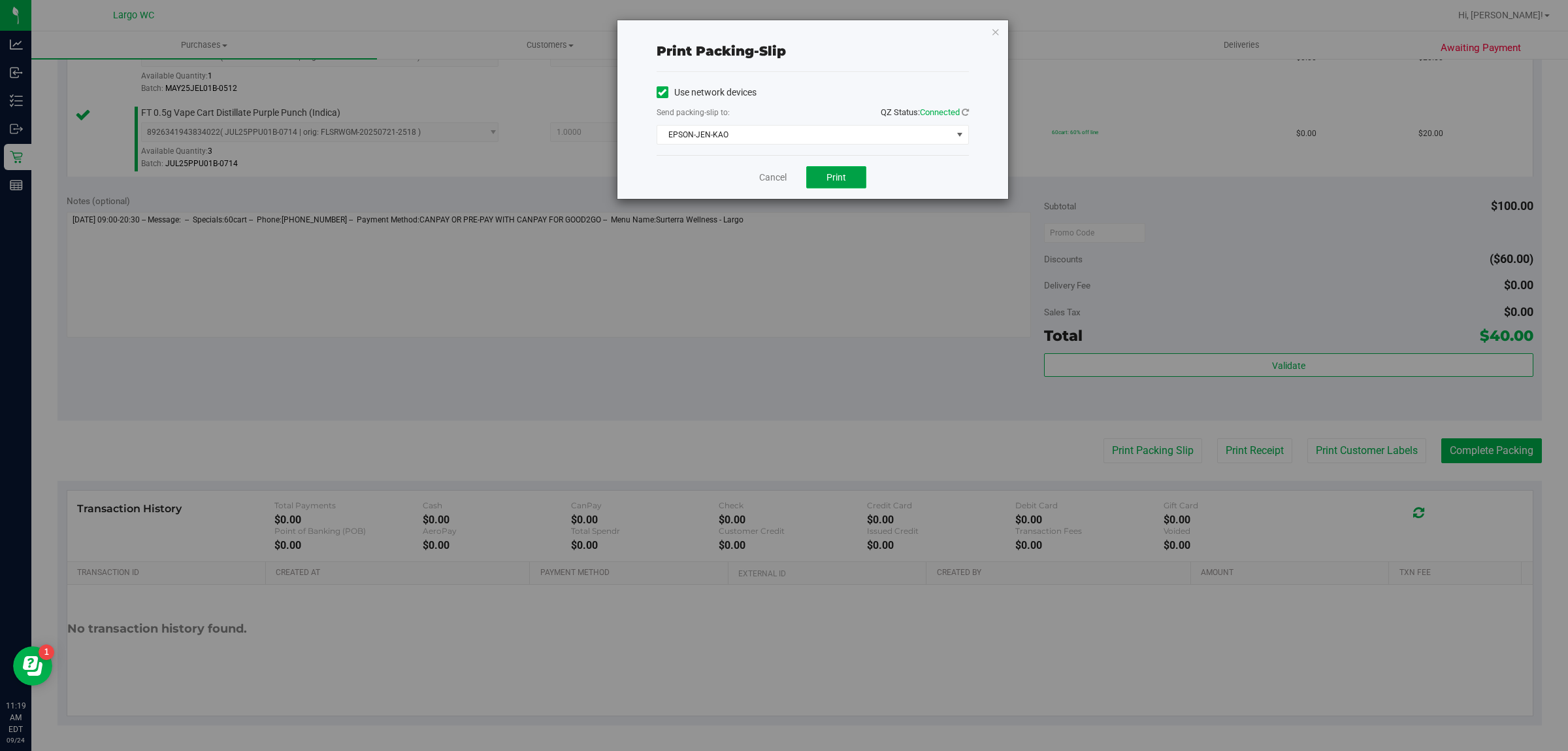
click at [844, 182] on span "Print" at bounding box center [836, 177] width 20 height 10
click at [995, 27] on icon "button" at bounding box center [995, 31] width 9 height 15
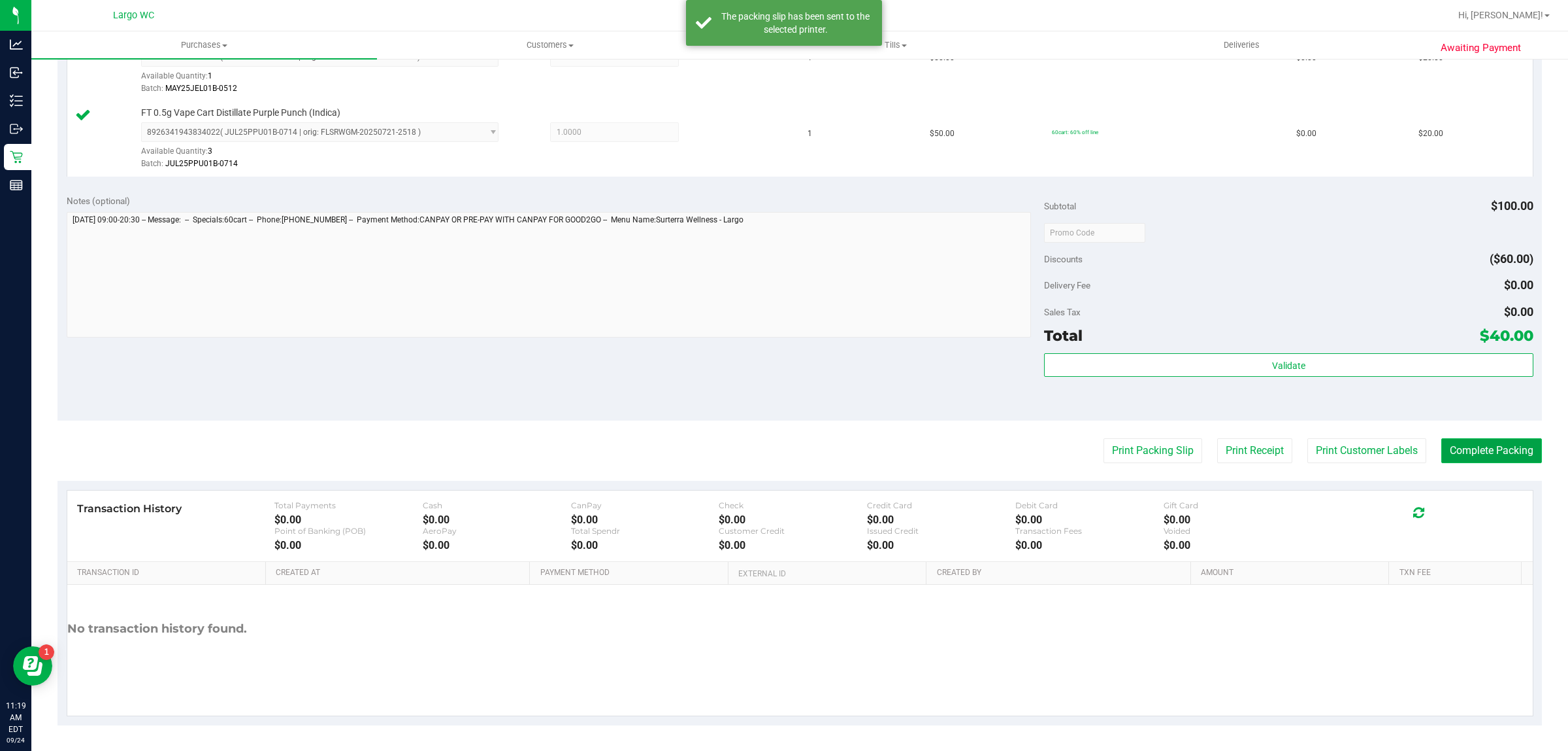
click at [1486, 451] on button "Complete Packing" at bounding box center [1492, 450] width 100 height 25
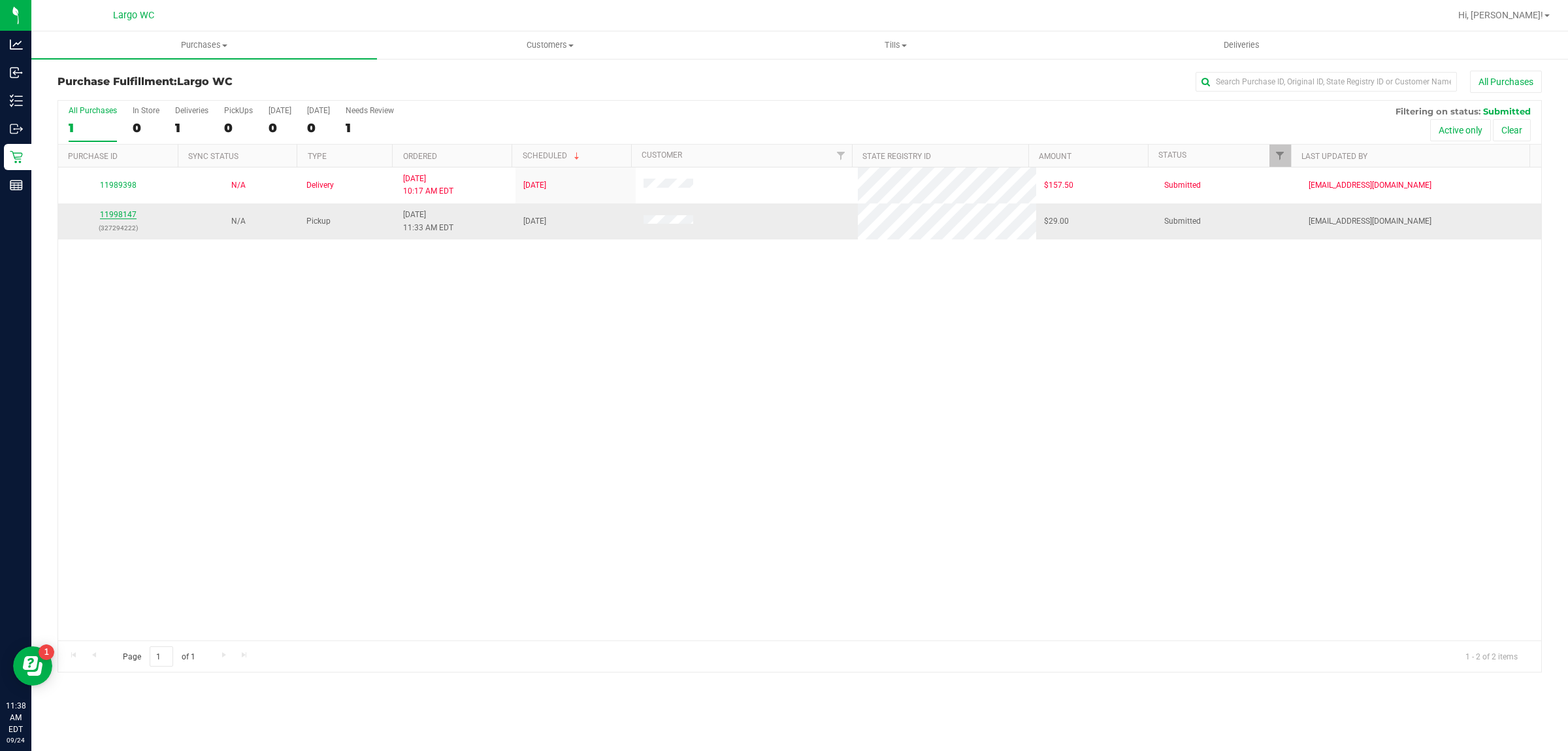
click at [108, 219] on link "11998147" at bounding box center [118, 214] width 37 height 9
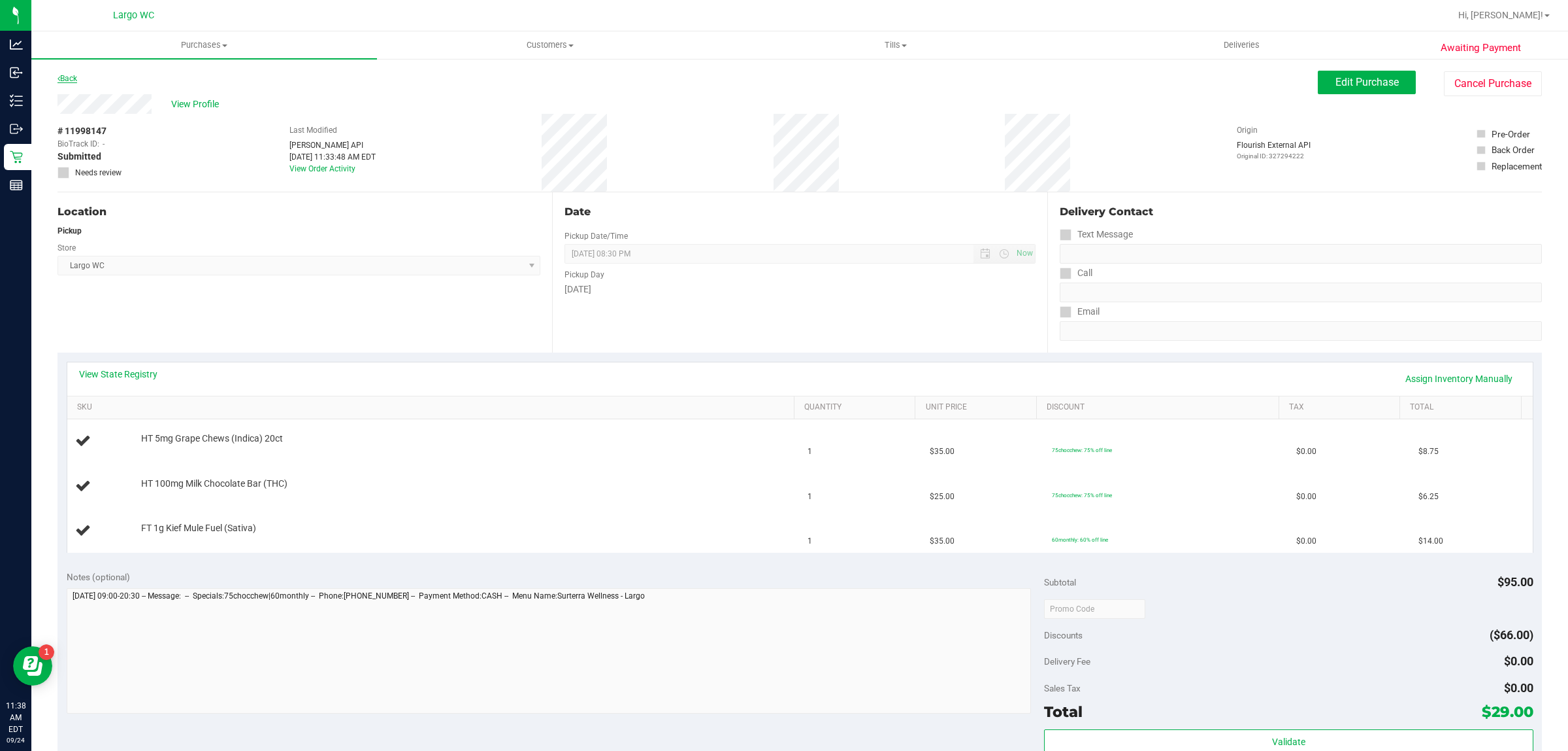
click at [58, 77] on icon at bounding box center [58, 78] width 3 height 8
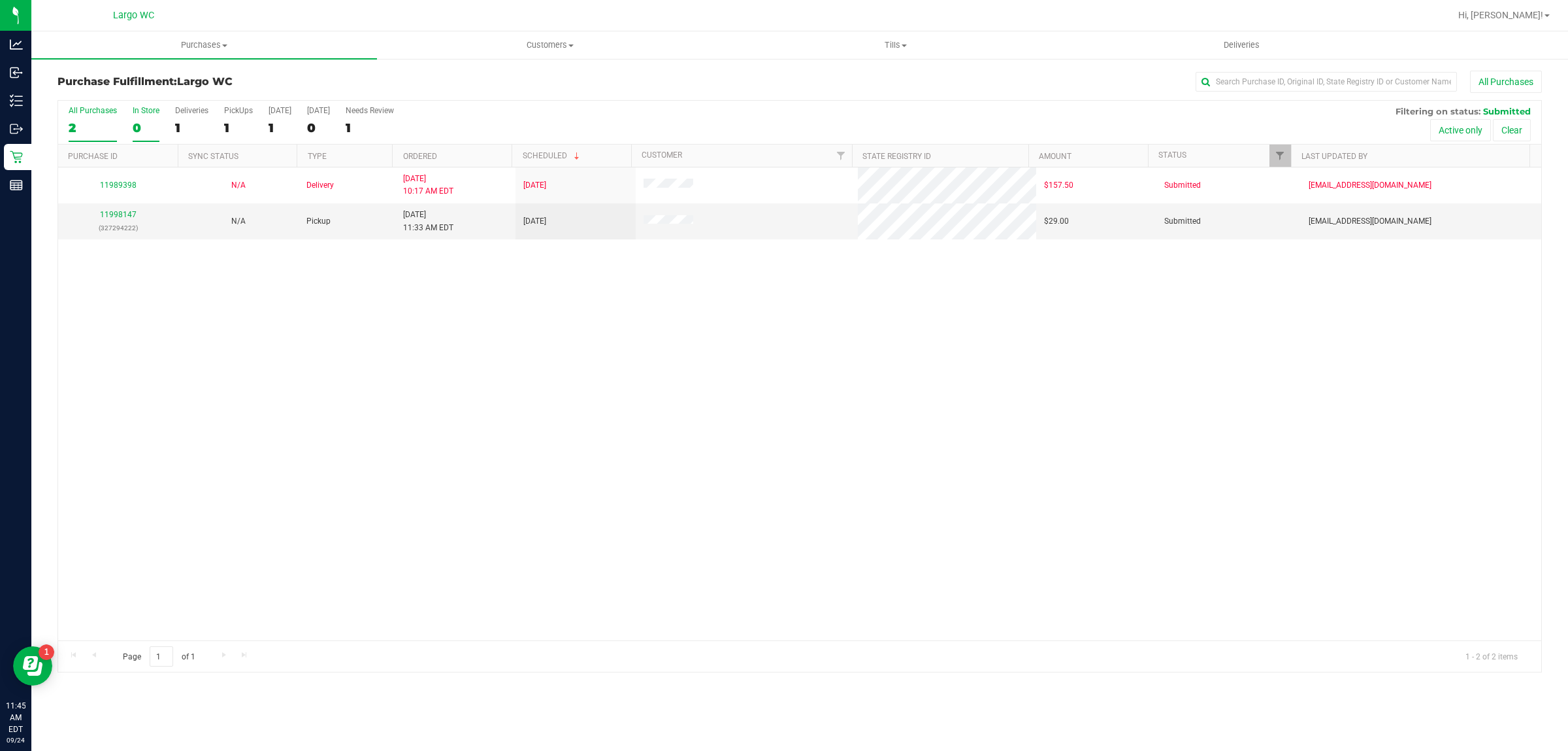
click at [136, 125] on div "0" at bounding box center [145, 128] width 27 height 15
click at [0, 0] on input "In Store 0" at bounding box center [0, 0] width 0 height 0
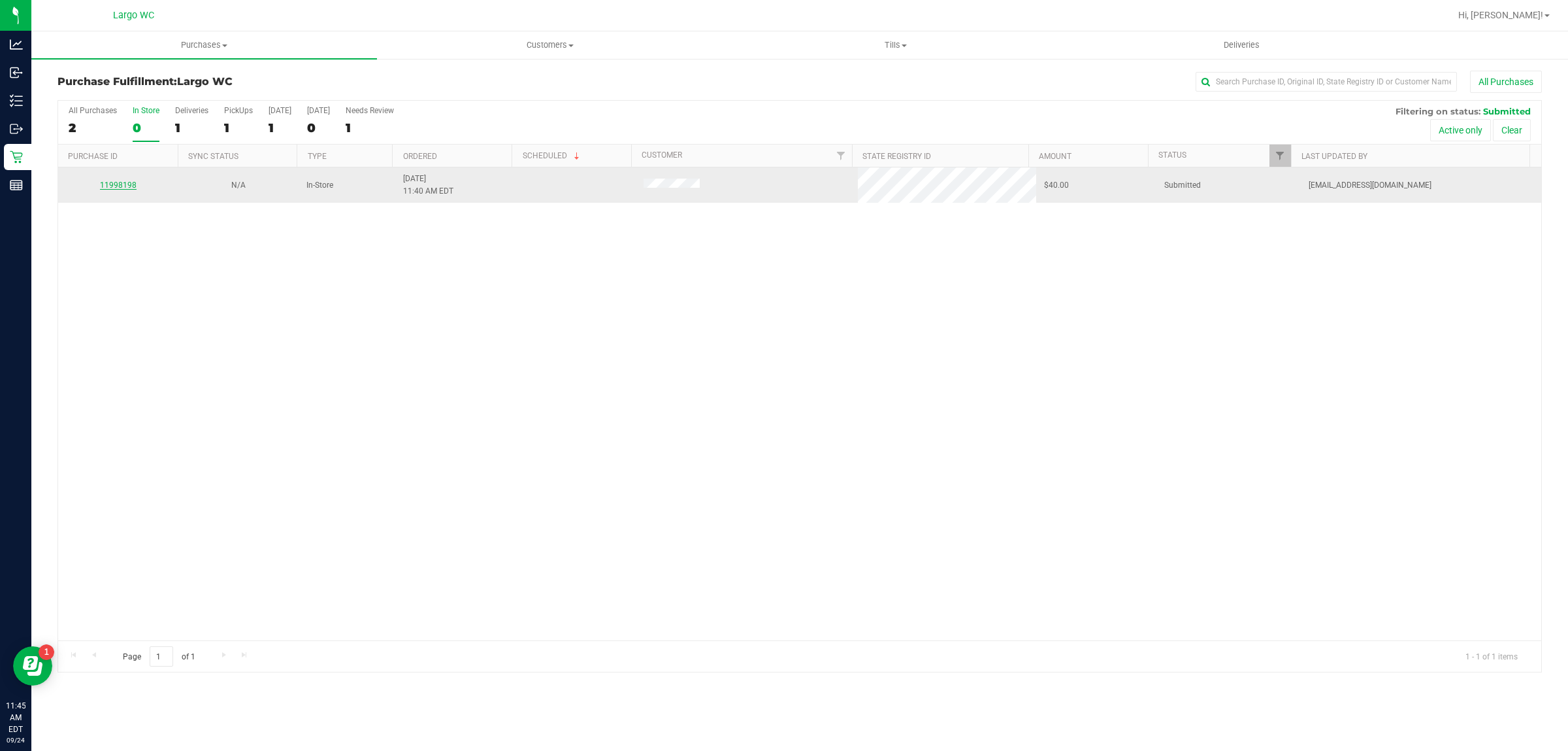
click at [122, 190] on link "11998198" at bounding box center [118, 185] width 37 height 9
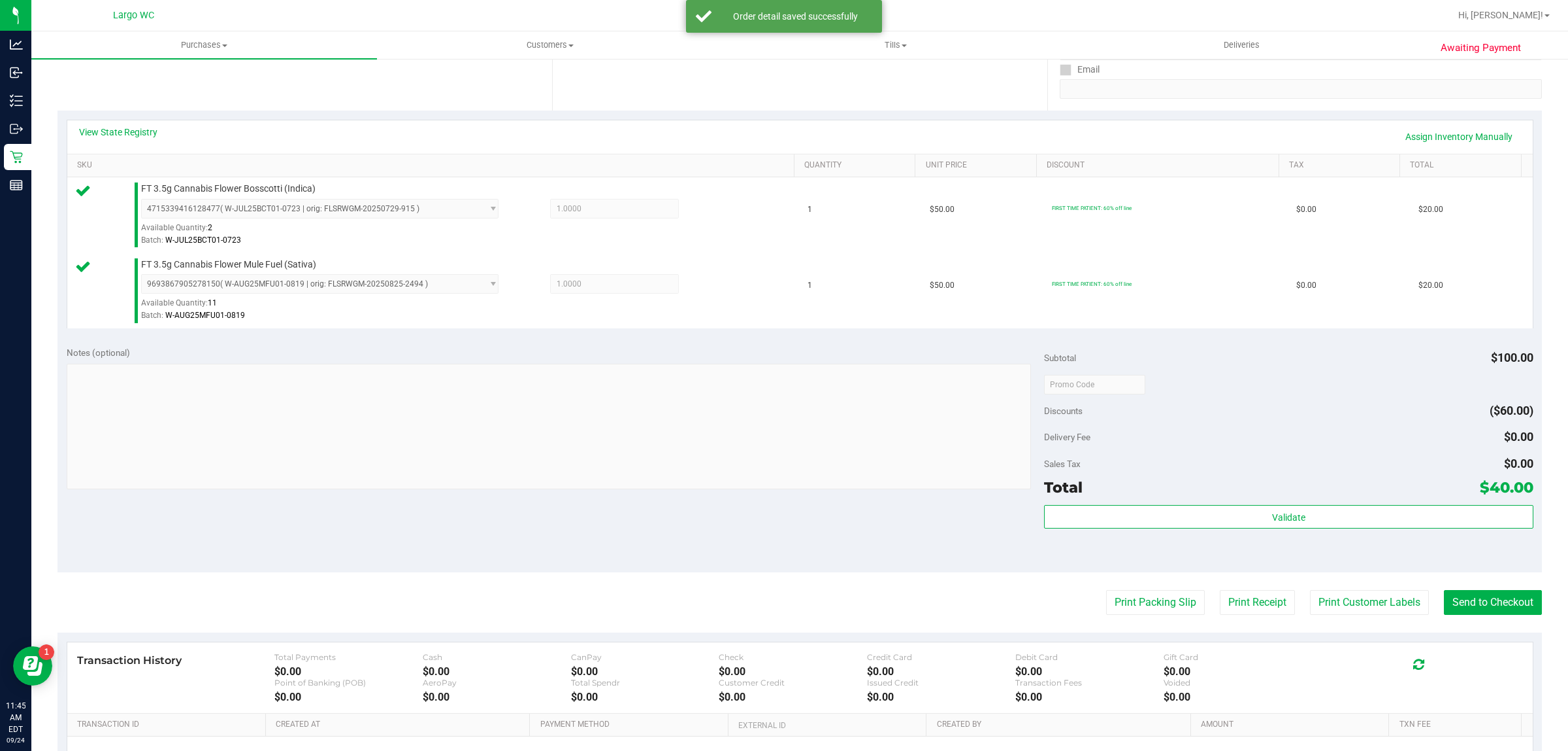
scroll to position [349, 0]
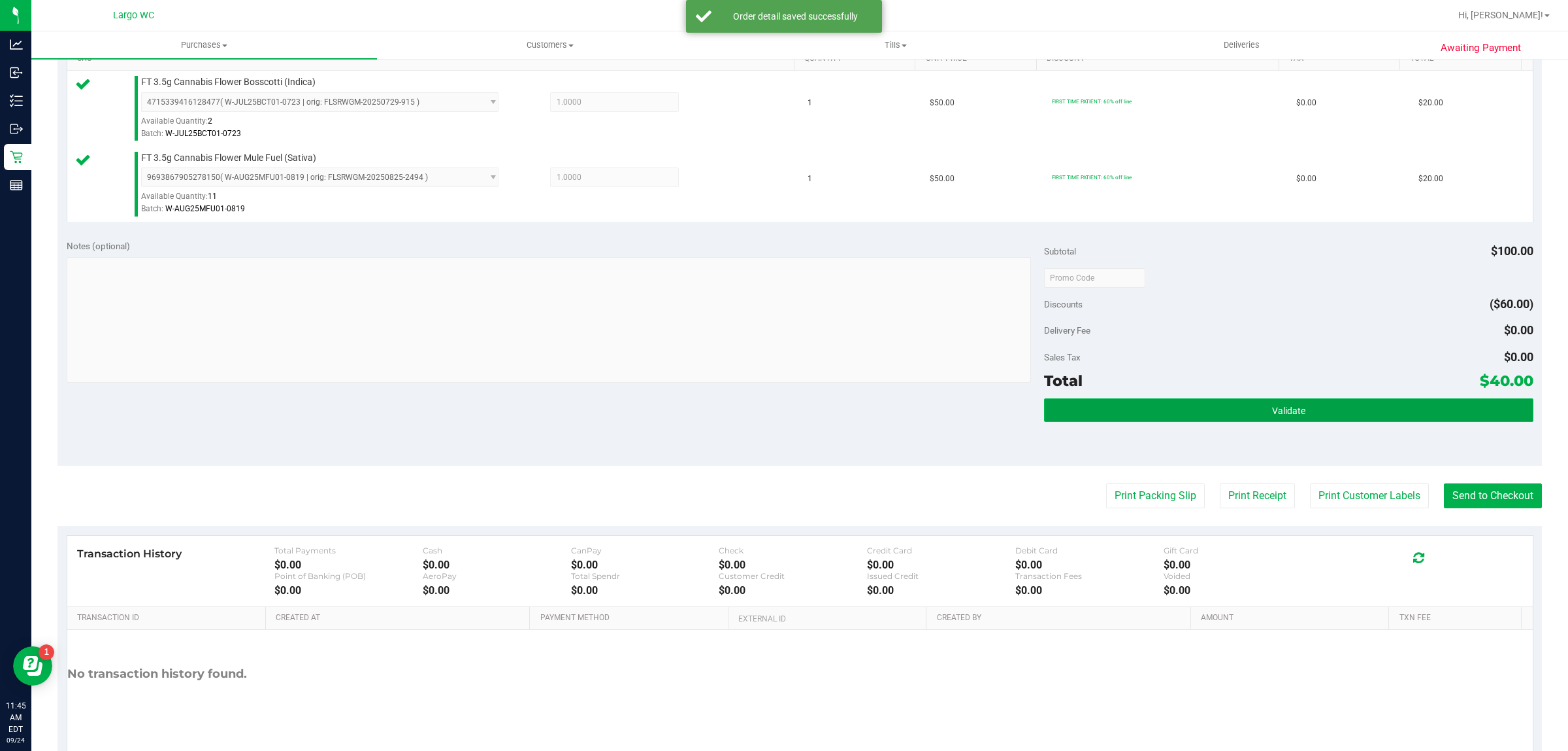
click at [1130, 416] on button "Validate" at bounding box center [1288, 409] width 489 height 23
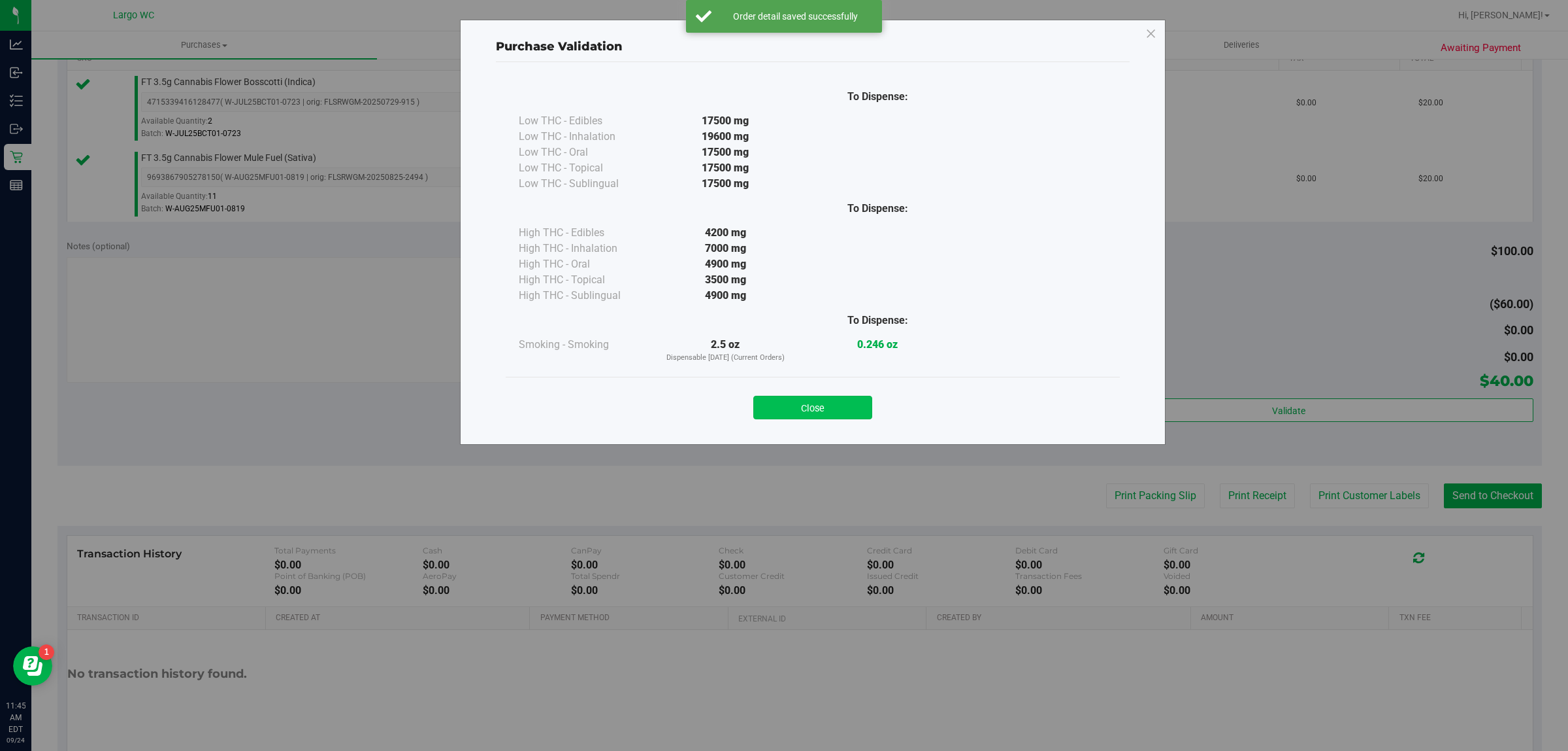
click at [802, 396] on button "Close" at bounding box center [812, 406] width 119 height 23
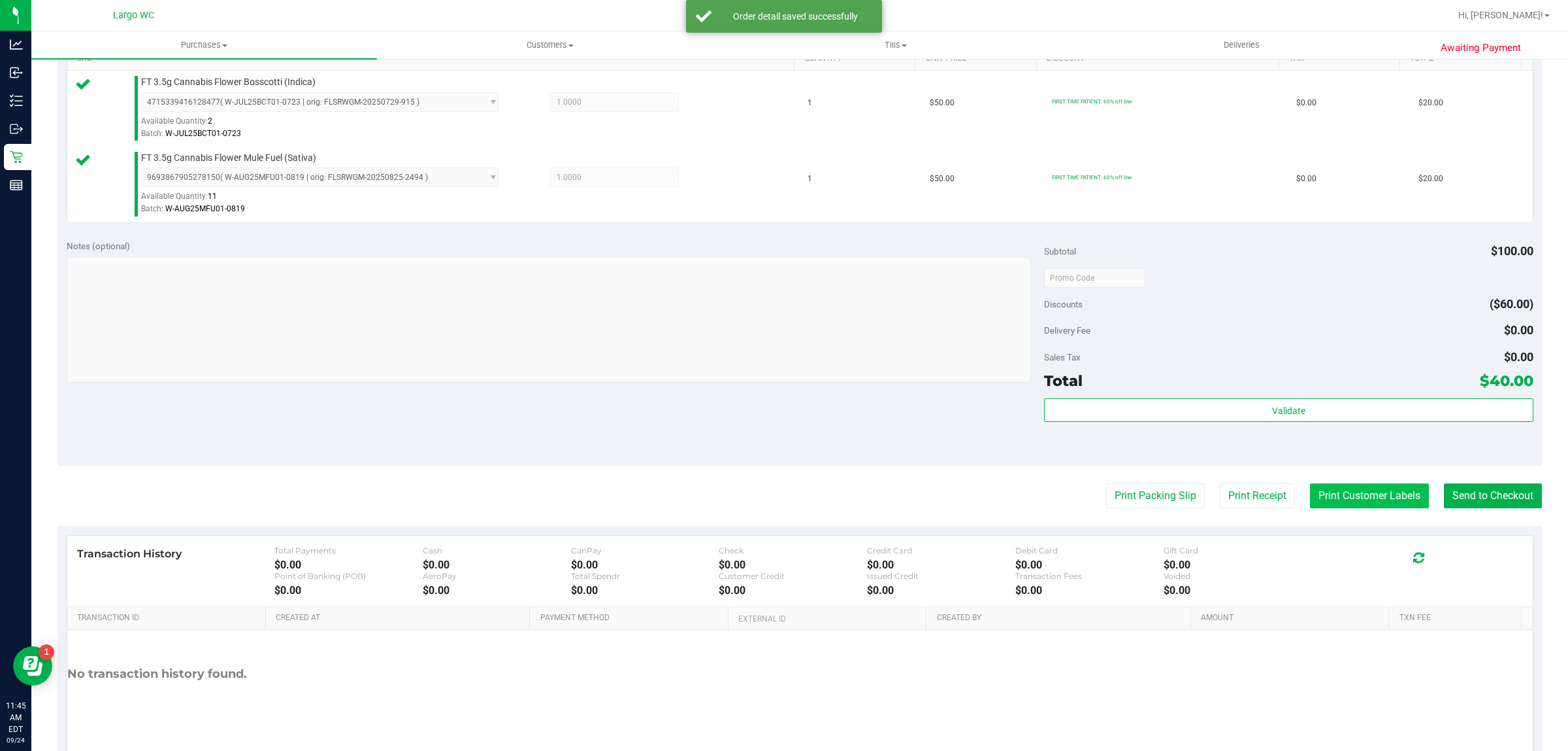
click at [1343, 496] on button "Print Customer Labels" at bounding box center [1370, 495] width 119 height 25
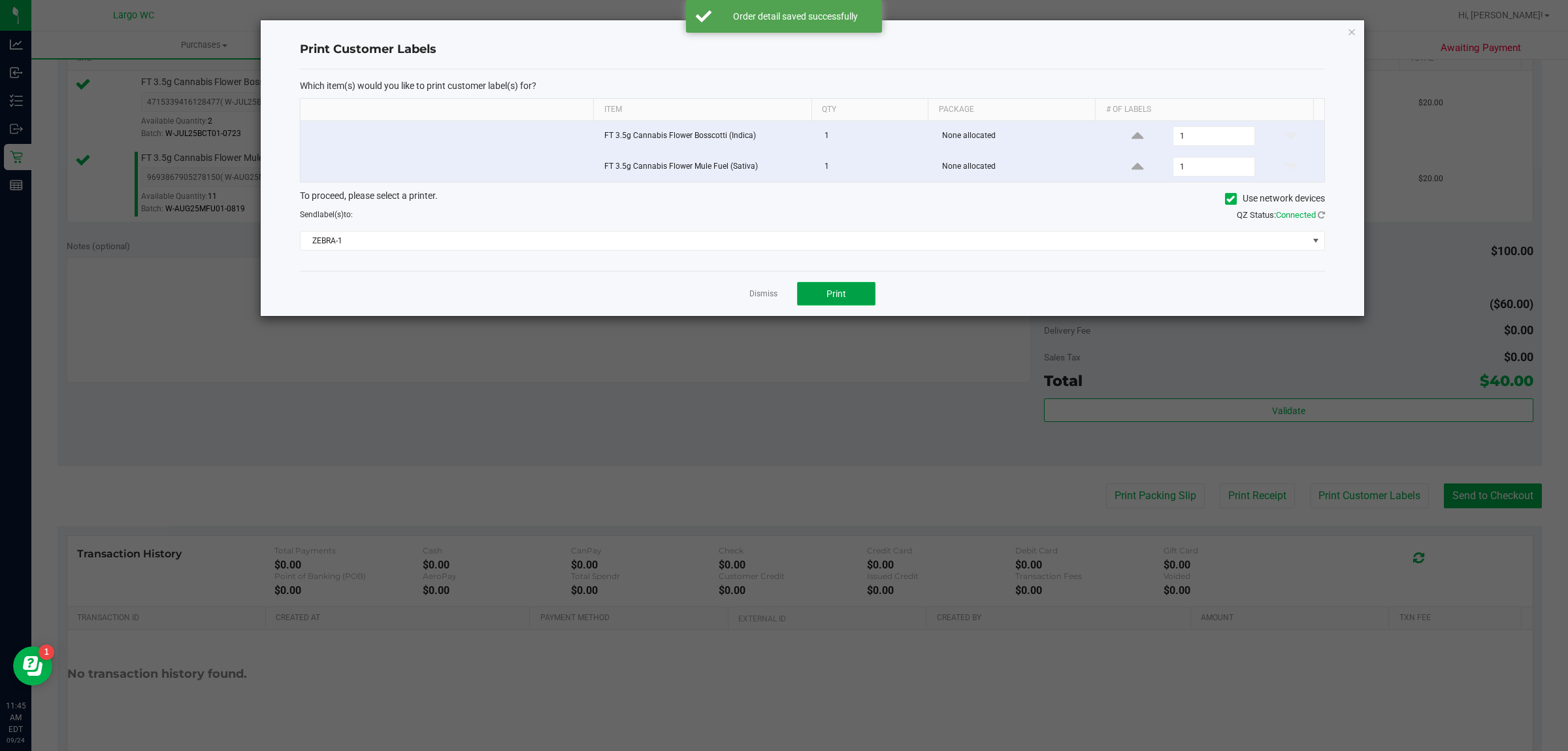
click at [841, 294] on span "Print" at bounding box center [836, 294] width 20 height 10
click at [1354, 33] on icon "button" at bounding box center [1352, 31] width 9 height 15
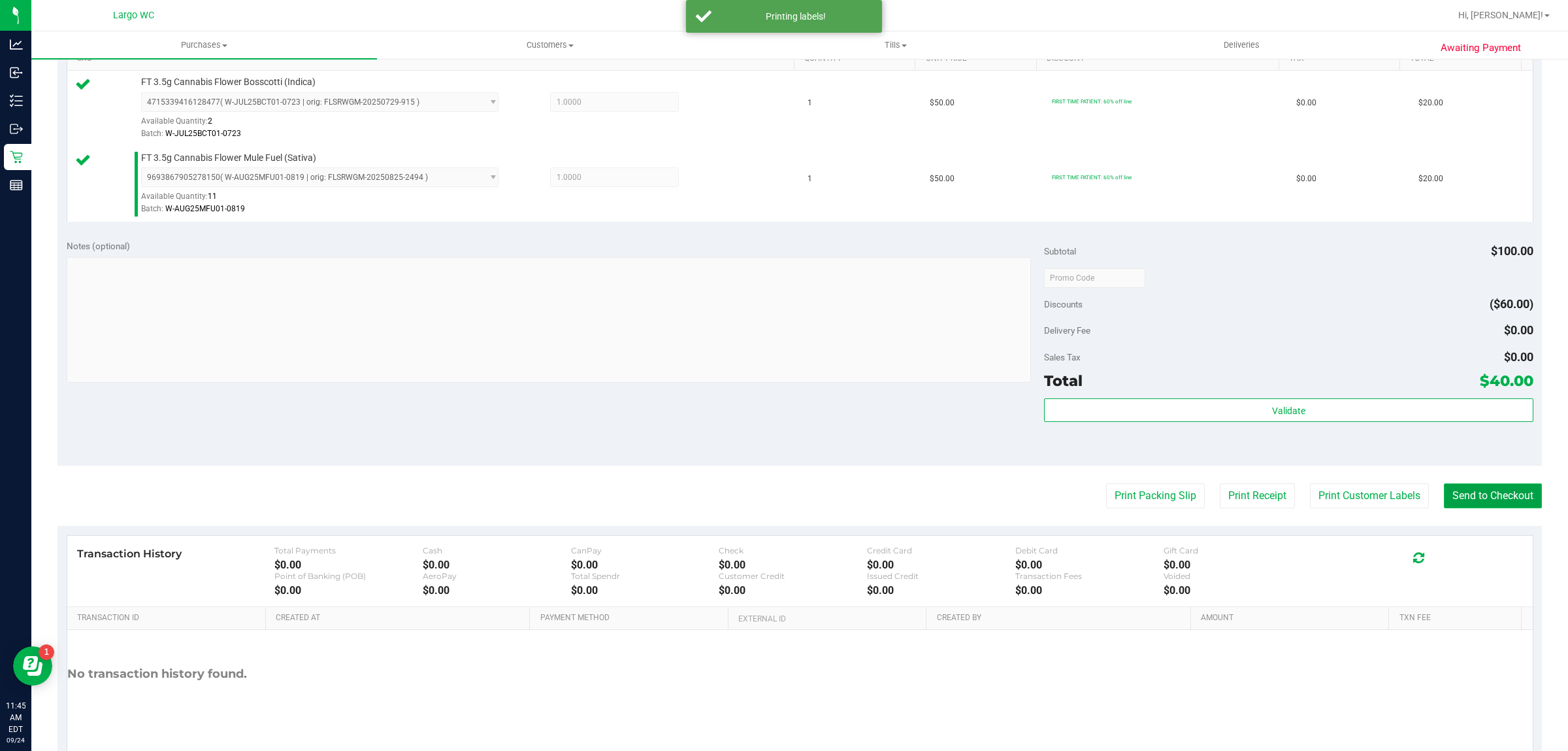
click at [1470, 508] on button "Send to Checkout" at bounding box center [1493, 495] width 98 height 25
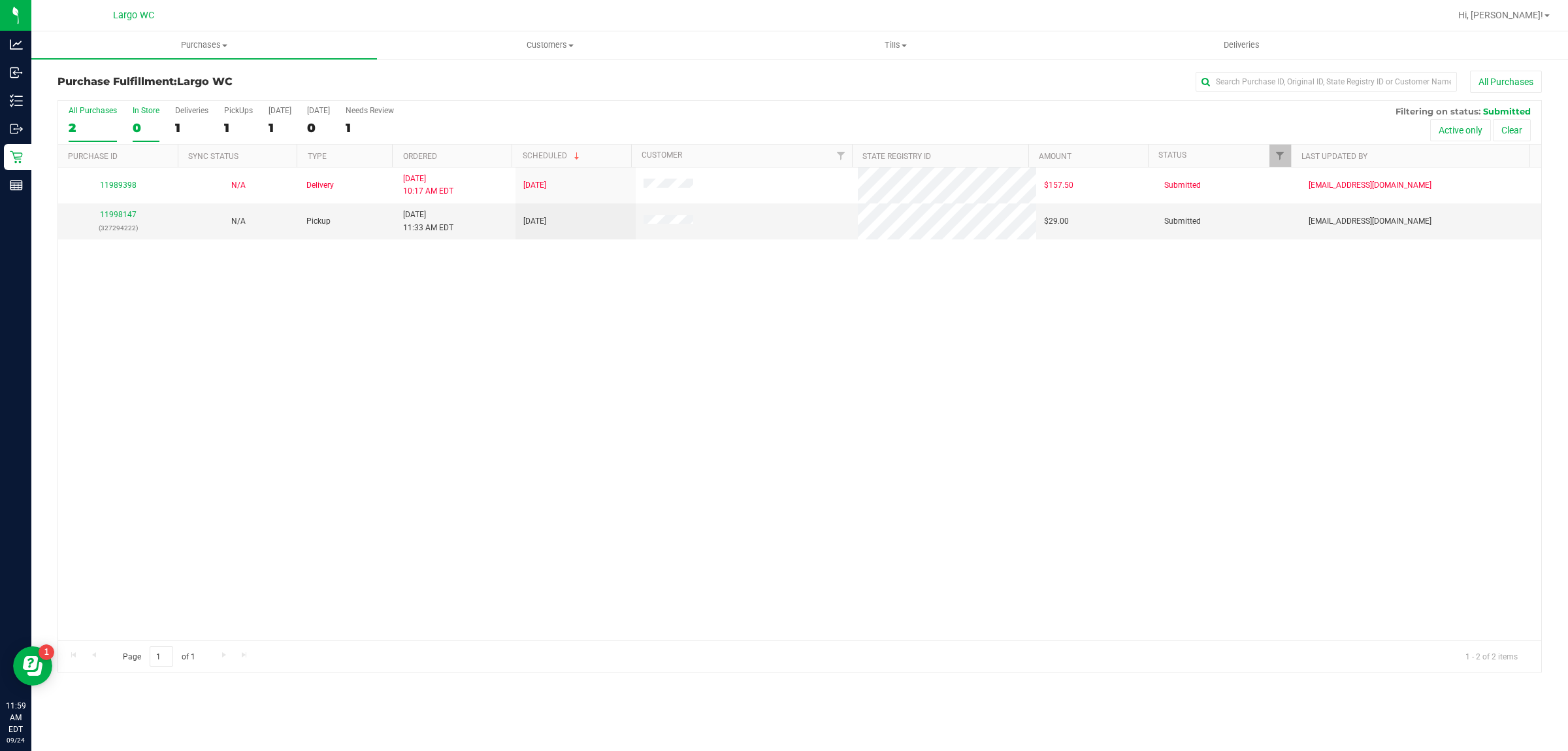
click at [138, 115] on div "In Store" at bounding box center [145, 110] width 27 height 9
click at [0, 0] on input "In Store 0" at bounding box center [0, 0] width 0 height 0
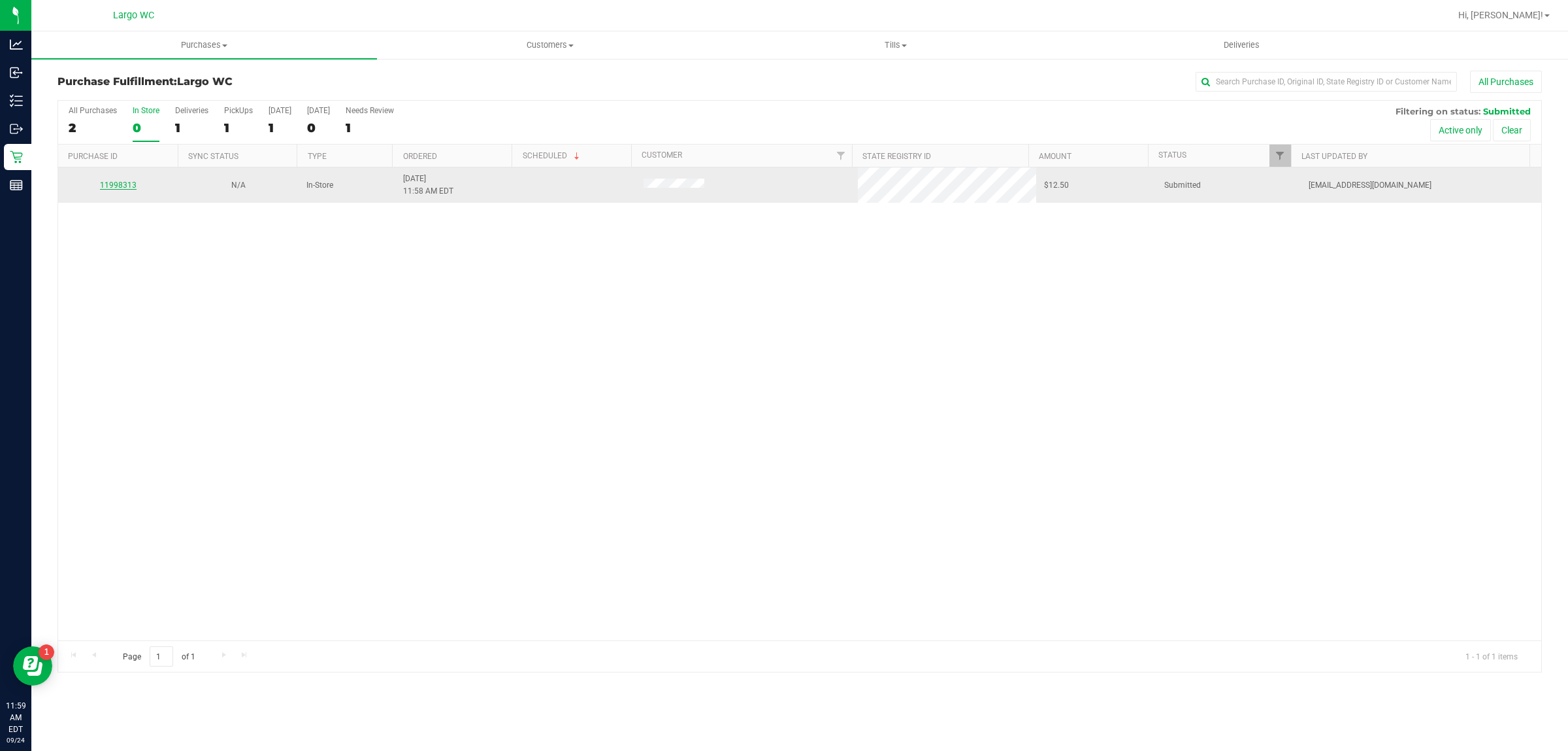
click at [118, 186] on link "11998313" at bounding box center [118, 185] width 37 height 9
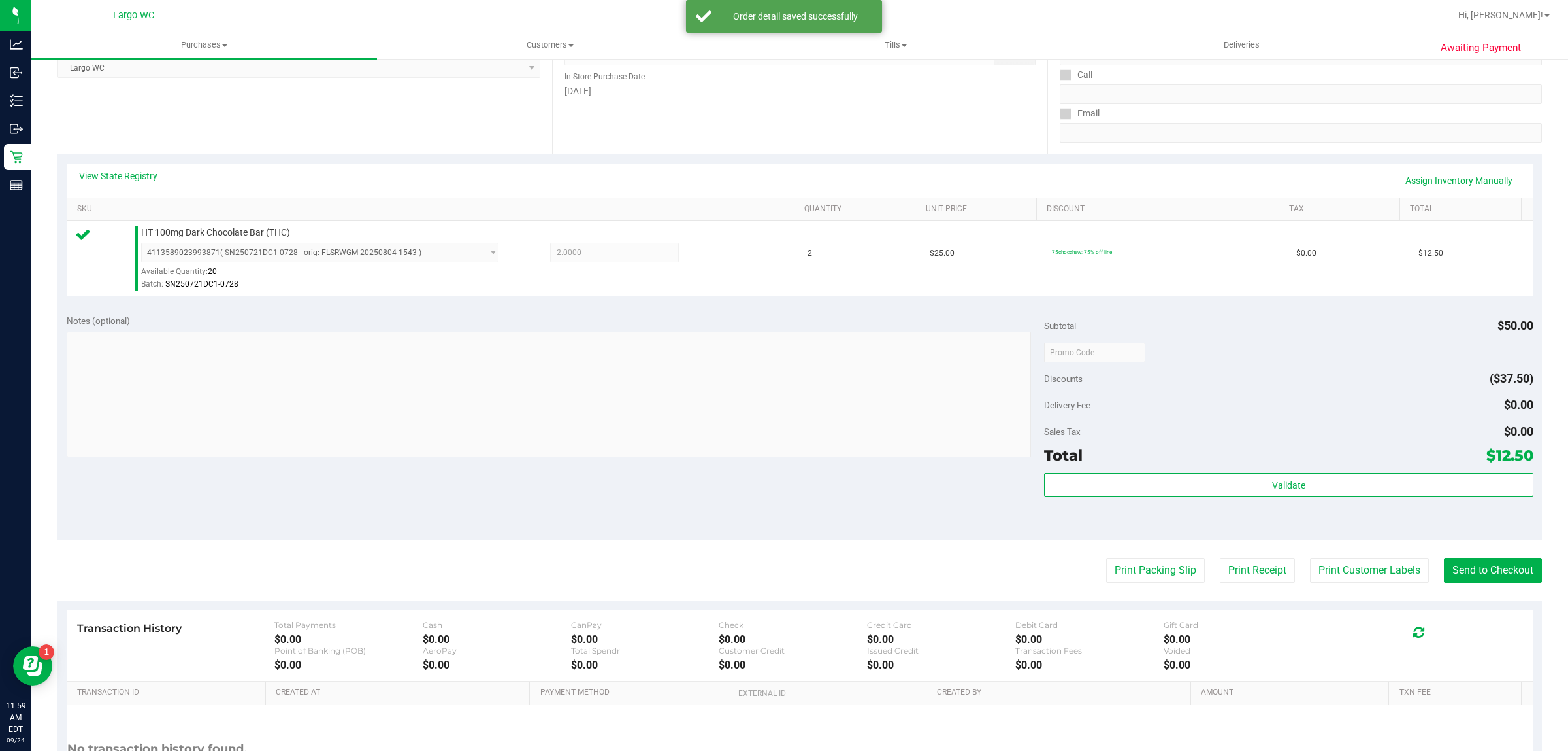
scroll to position [234, 0]
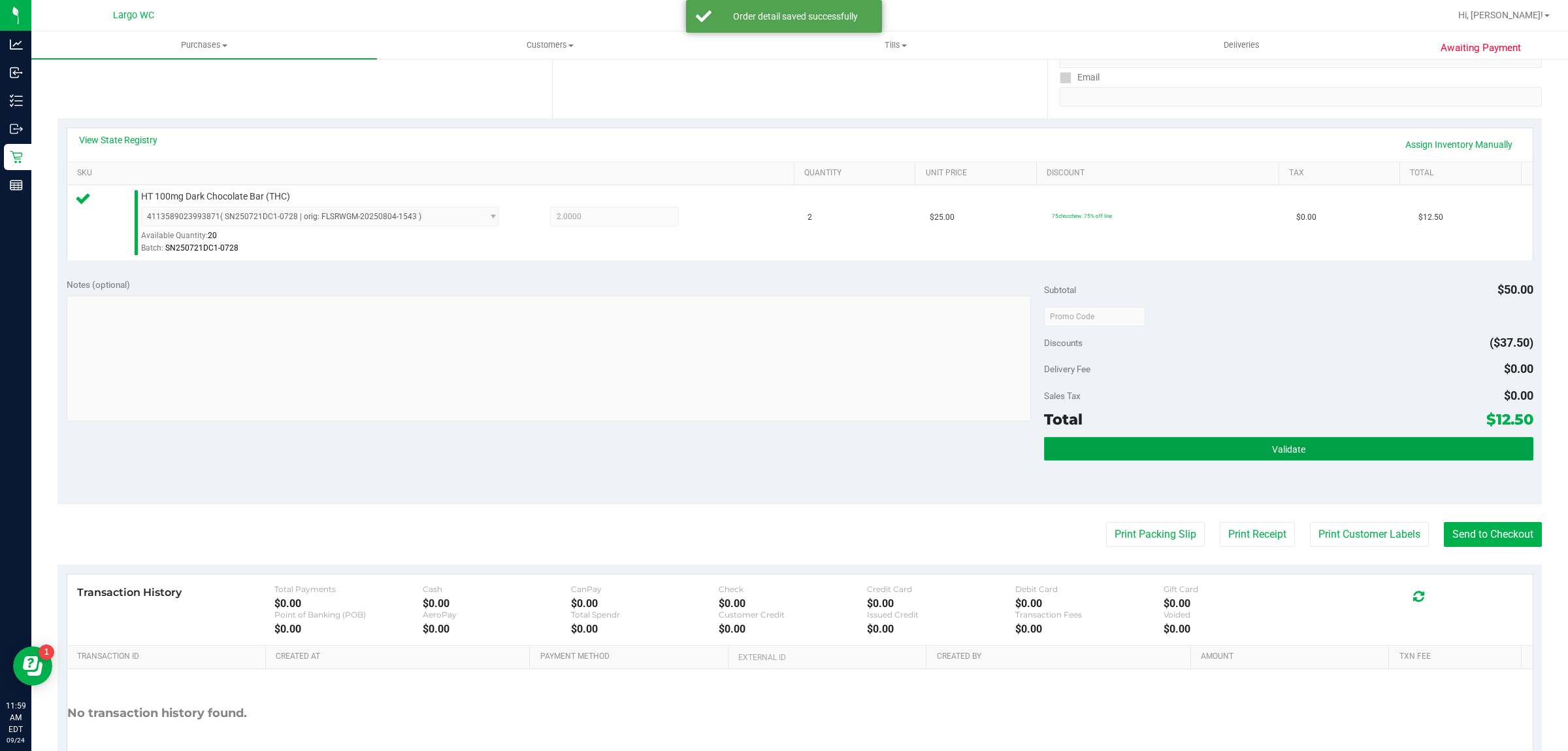
click at [1053, 442] on button "Validate" at bounding box center [1288, 448] width 489 height 23
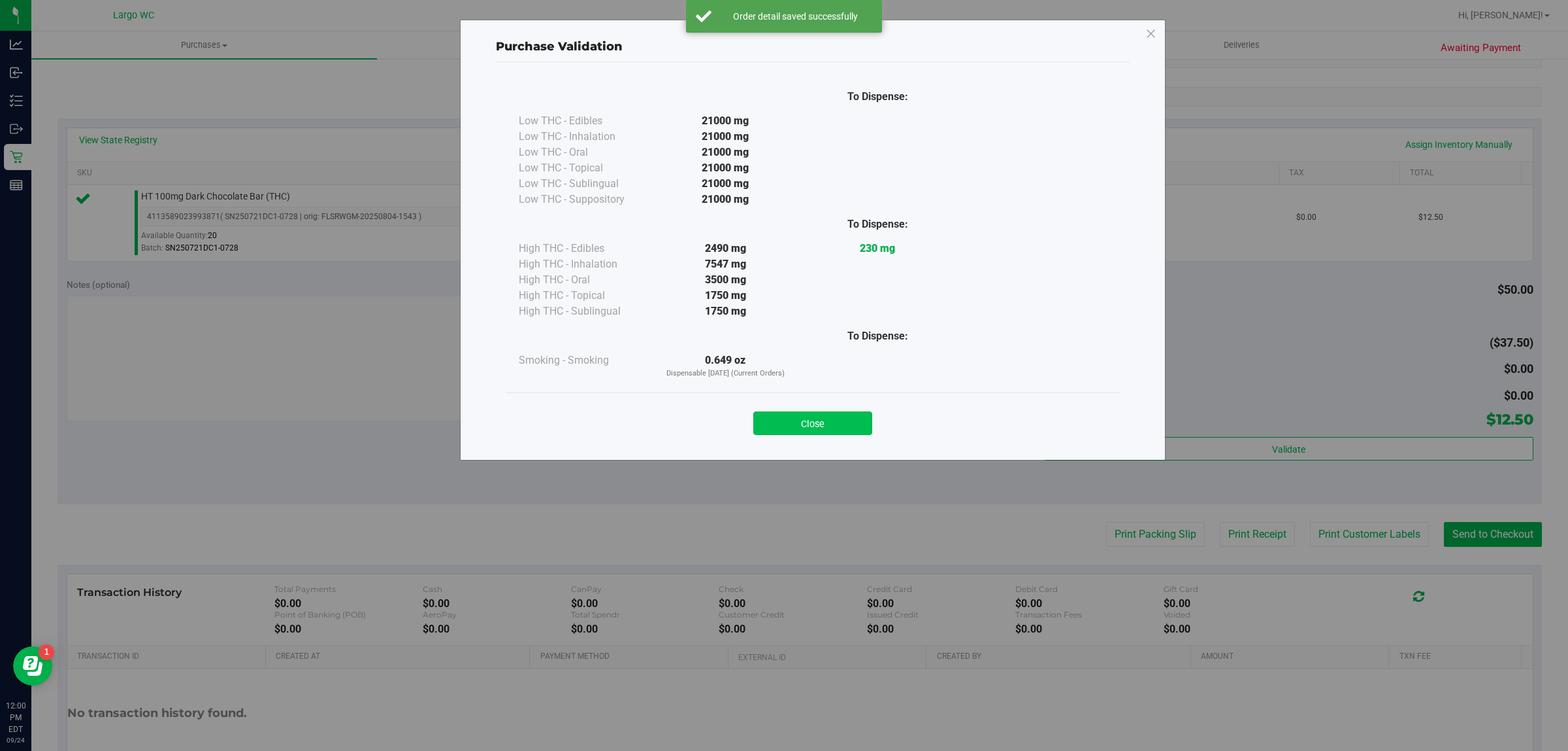
click at [836, 423] on button "Close" at bounding box center [812, 423] width 119 height 23
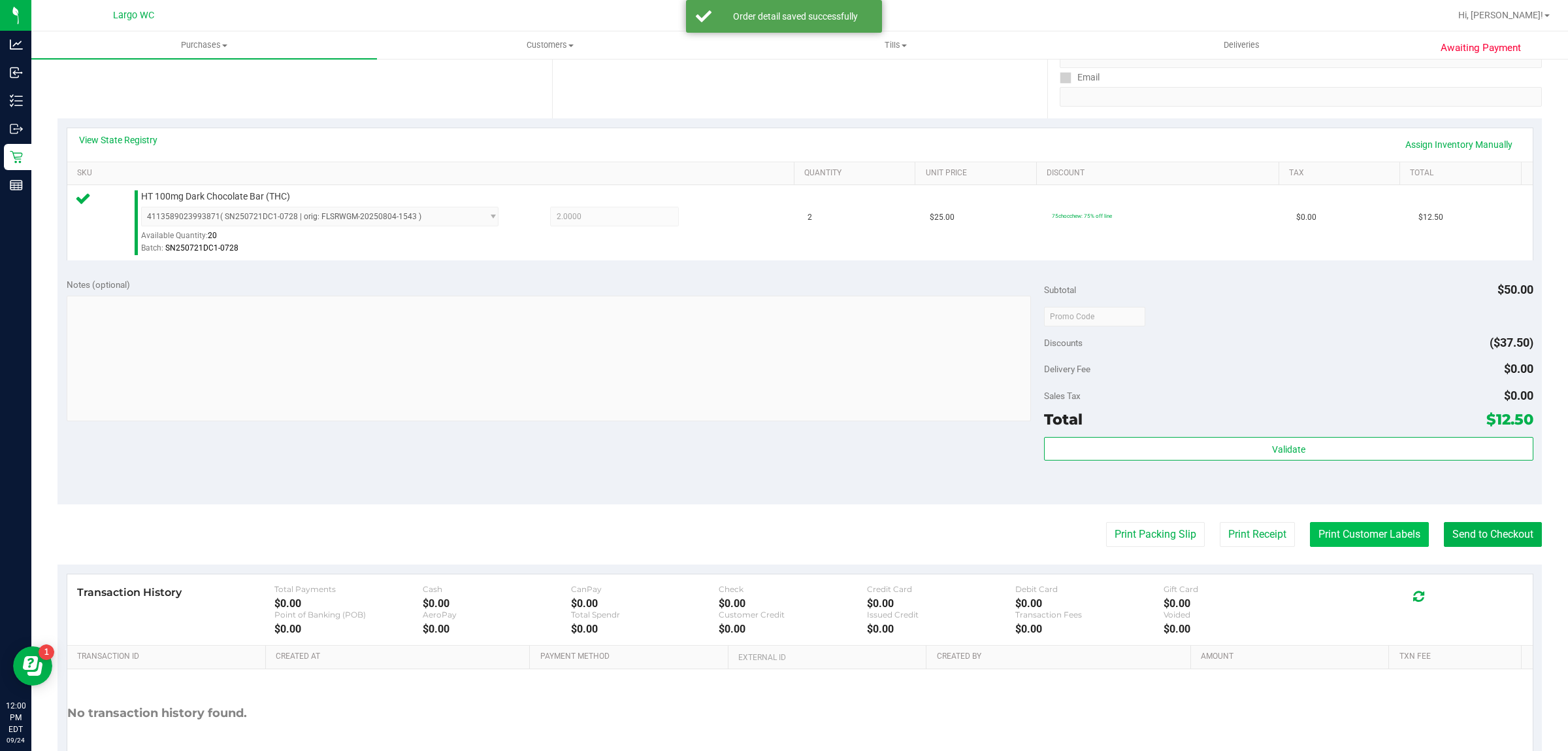
click at [1346, 540] on button "Print Customer Labels" at bounding box center [1370, 534] width 119 height 25
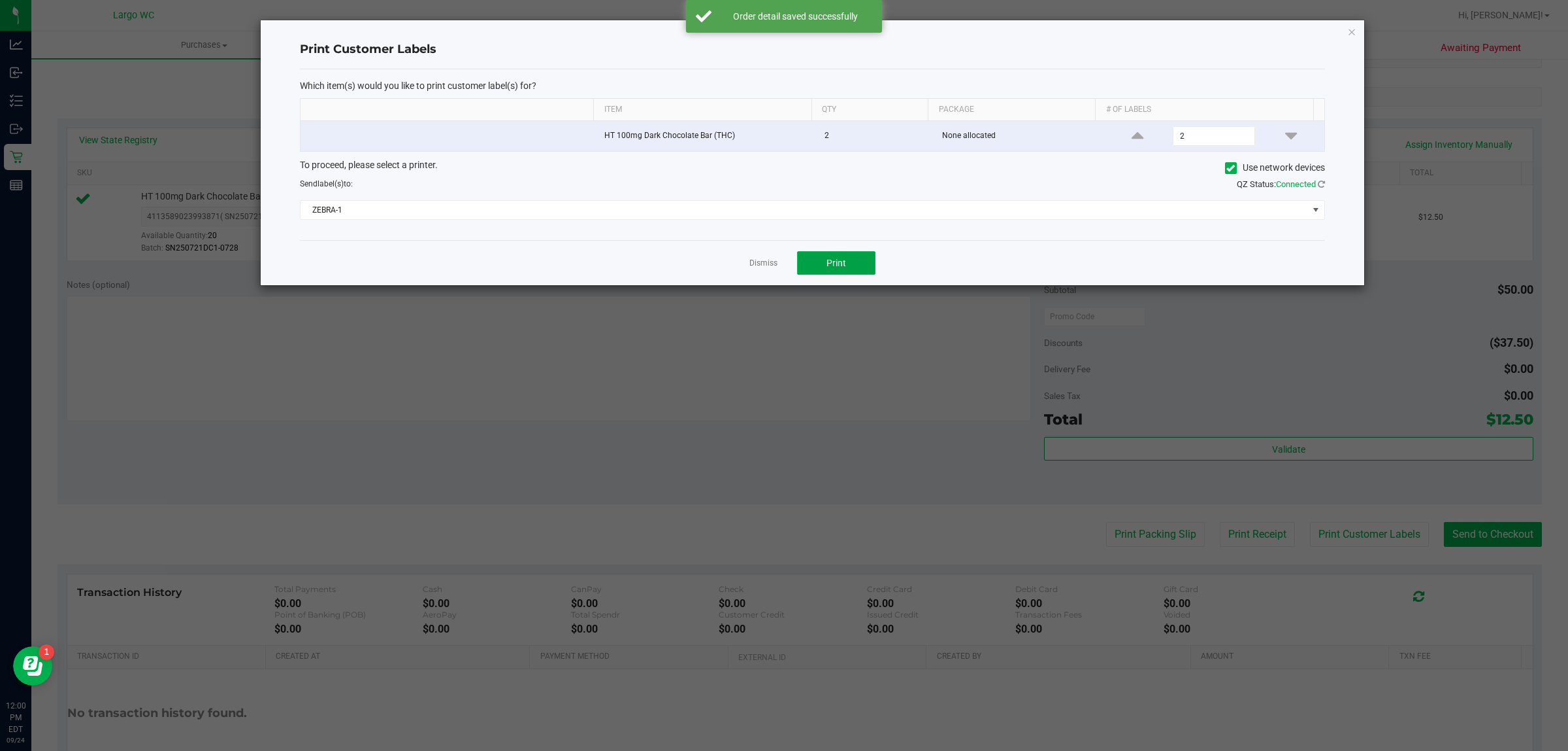
click at [818, 263] on button "Print" at bounding box center [836, 262] width 78 height 23
click at [1348, 30] on icon "button" at bounding box center [1352, 31] width 9 height 15
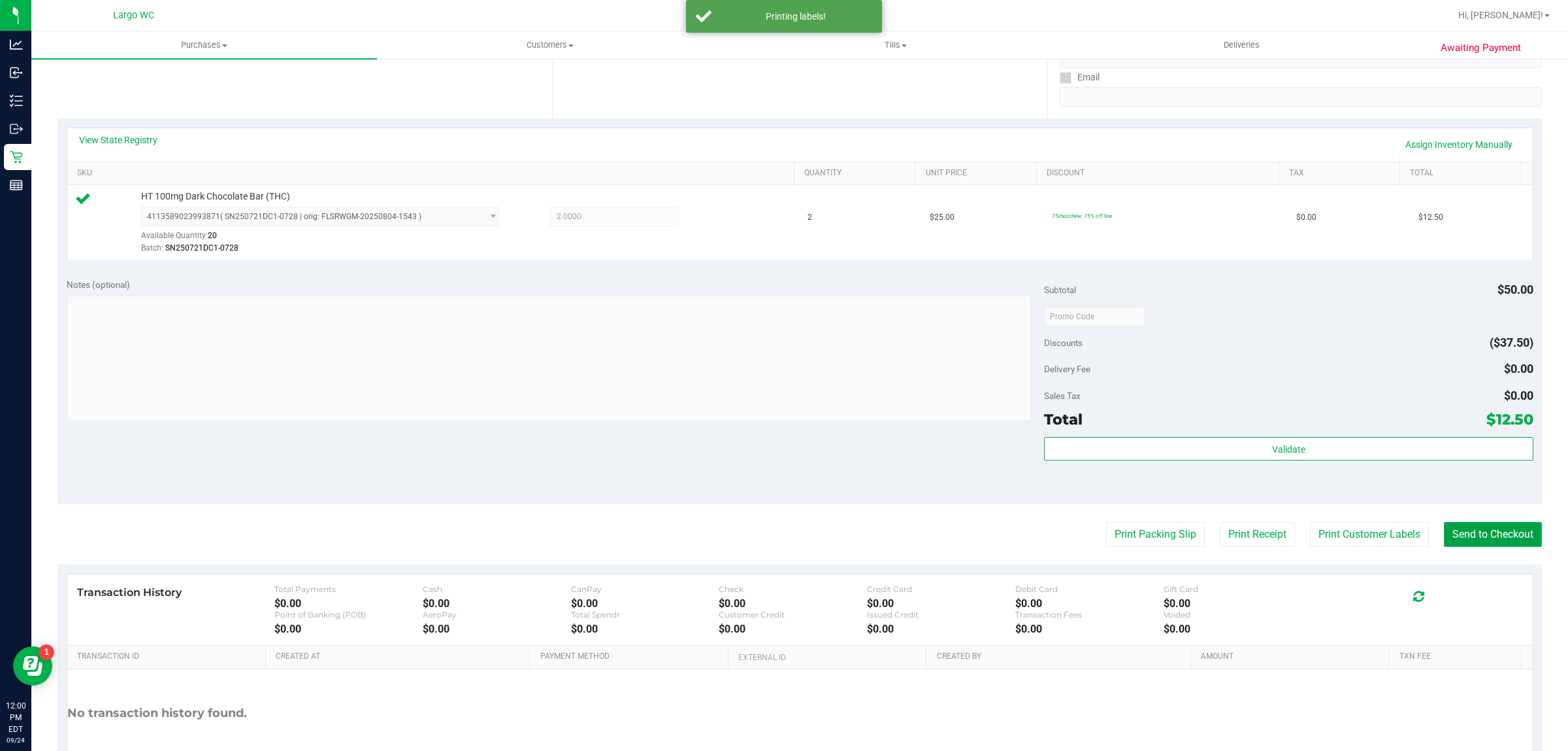
click at [1510, 534] on button "Send to Checkout" at bounding box center [1493, 534] width 98 height 25
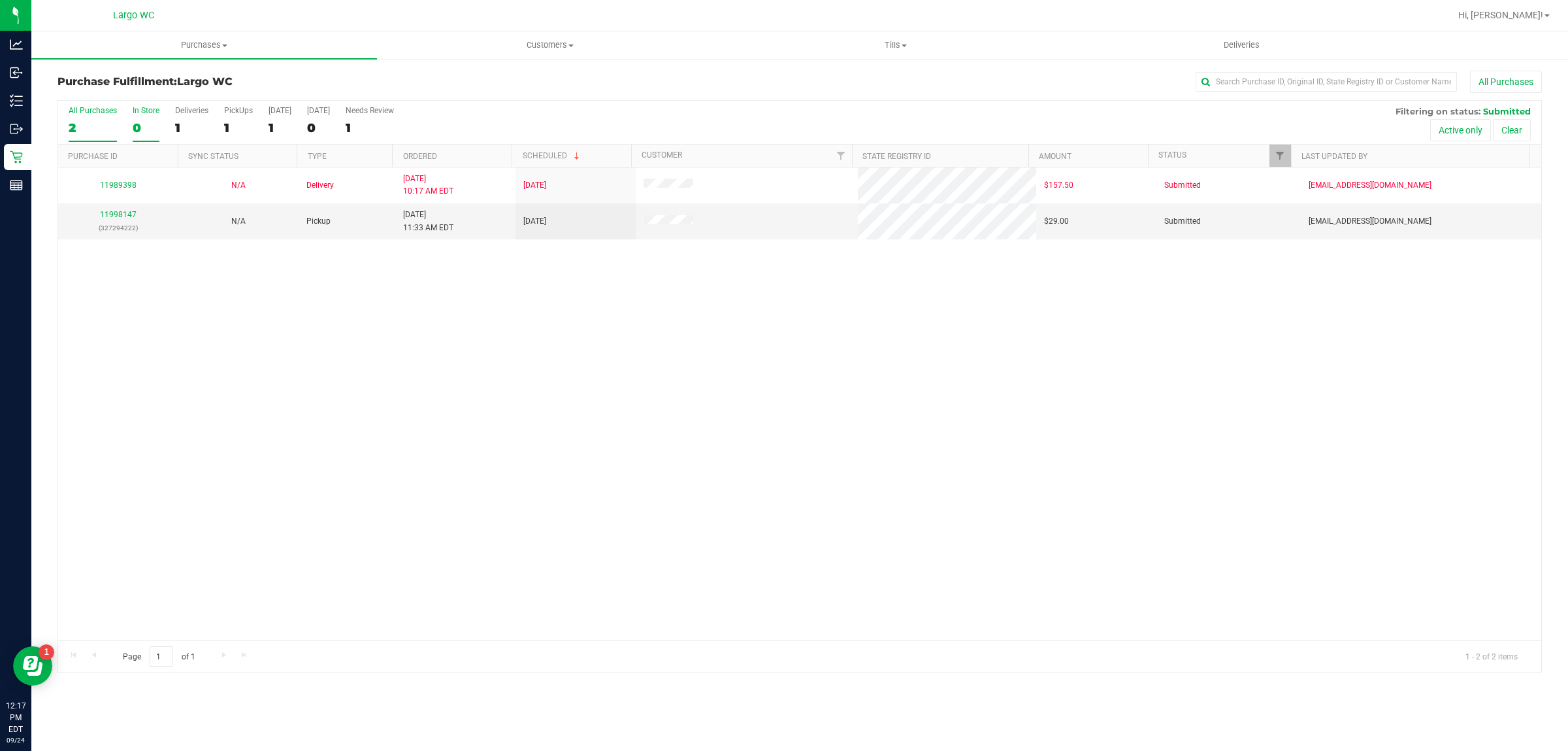
click at [154, 127] on div "0" at bounding box center [145, 128] width 27 height 15
click at [0, 0] on input "In Store 0" at bounding box center [0, 0] width 0 height 0
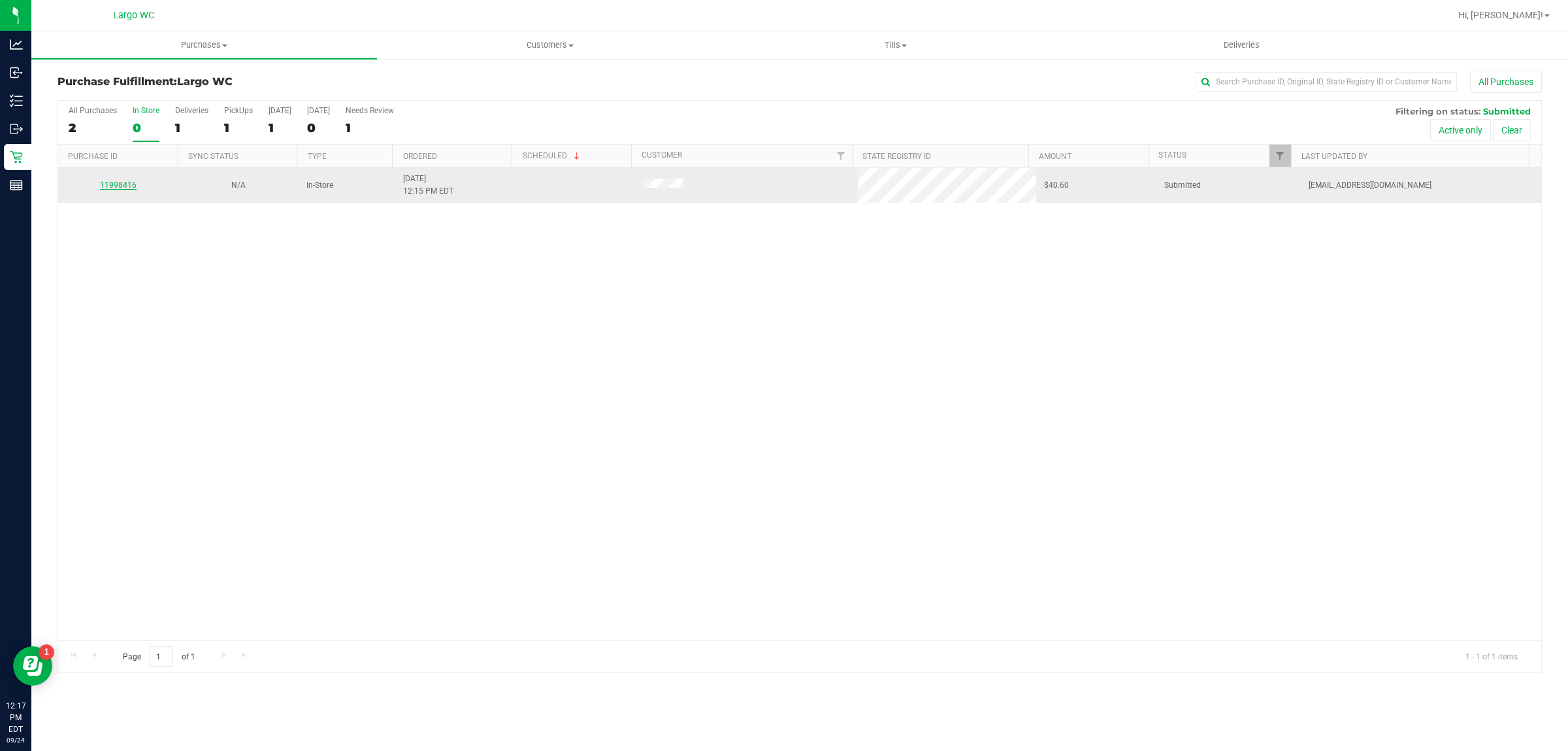
click at [125, 186] on link "11998416" at bounding box center [118, 185] width 37 height 9
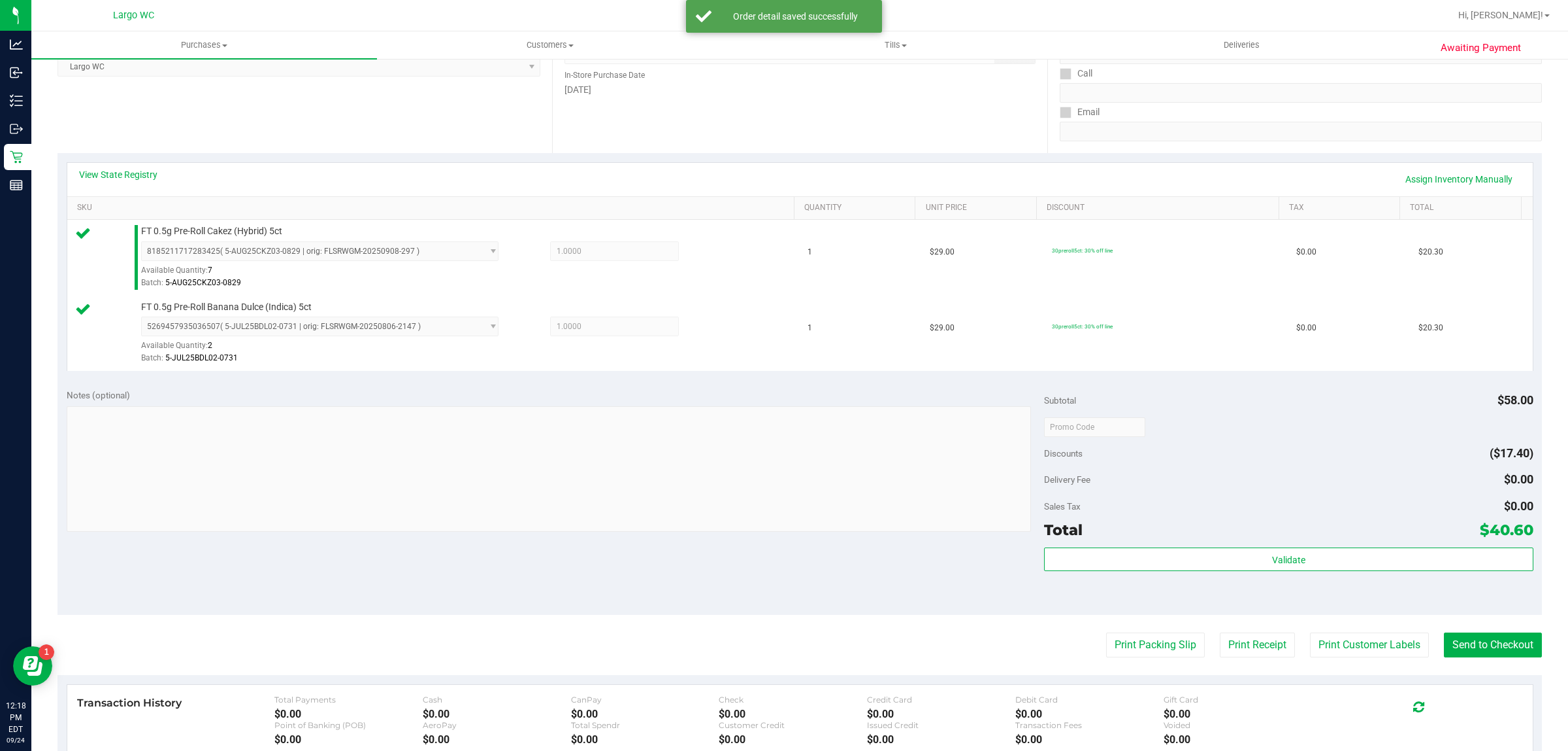
scroll to position [394, 0]
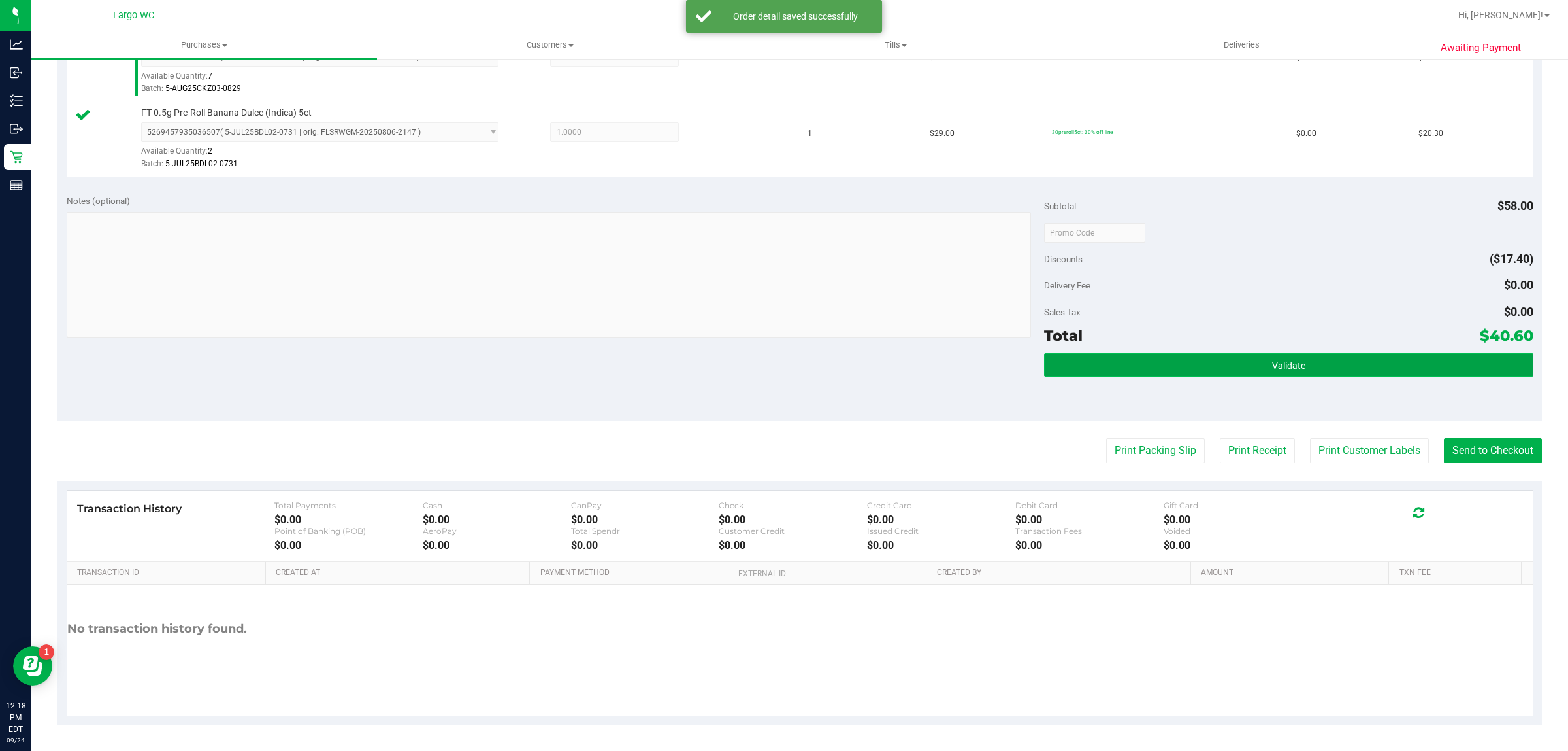
click at [1207, 376] on button "Validate" at bounding box center [1288, 364] width 489 height 23
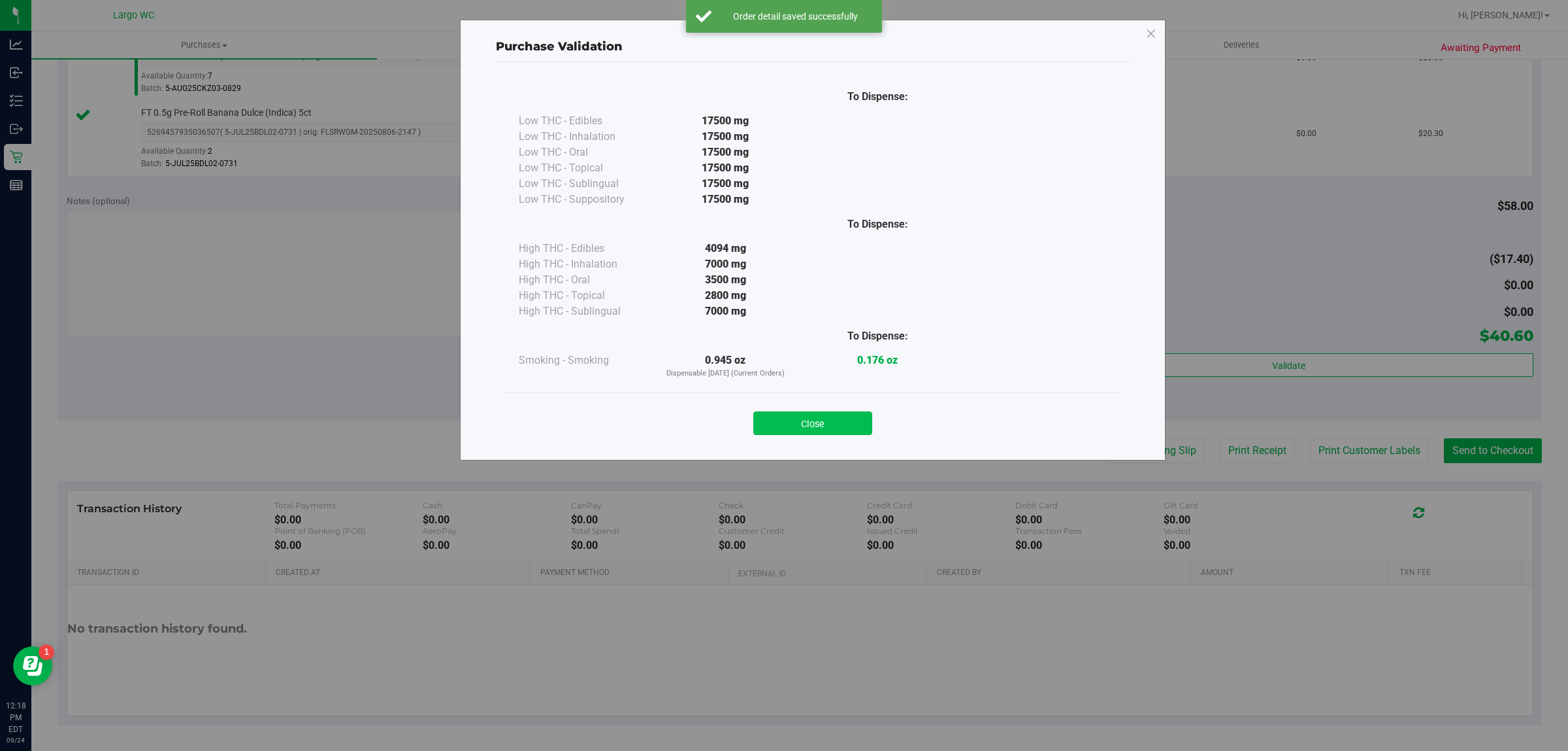
click at [813, 412] on button "Close" at bounding box center [812, 423] width 119 height 23
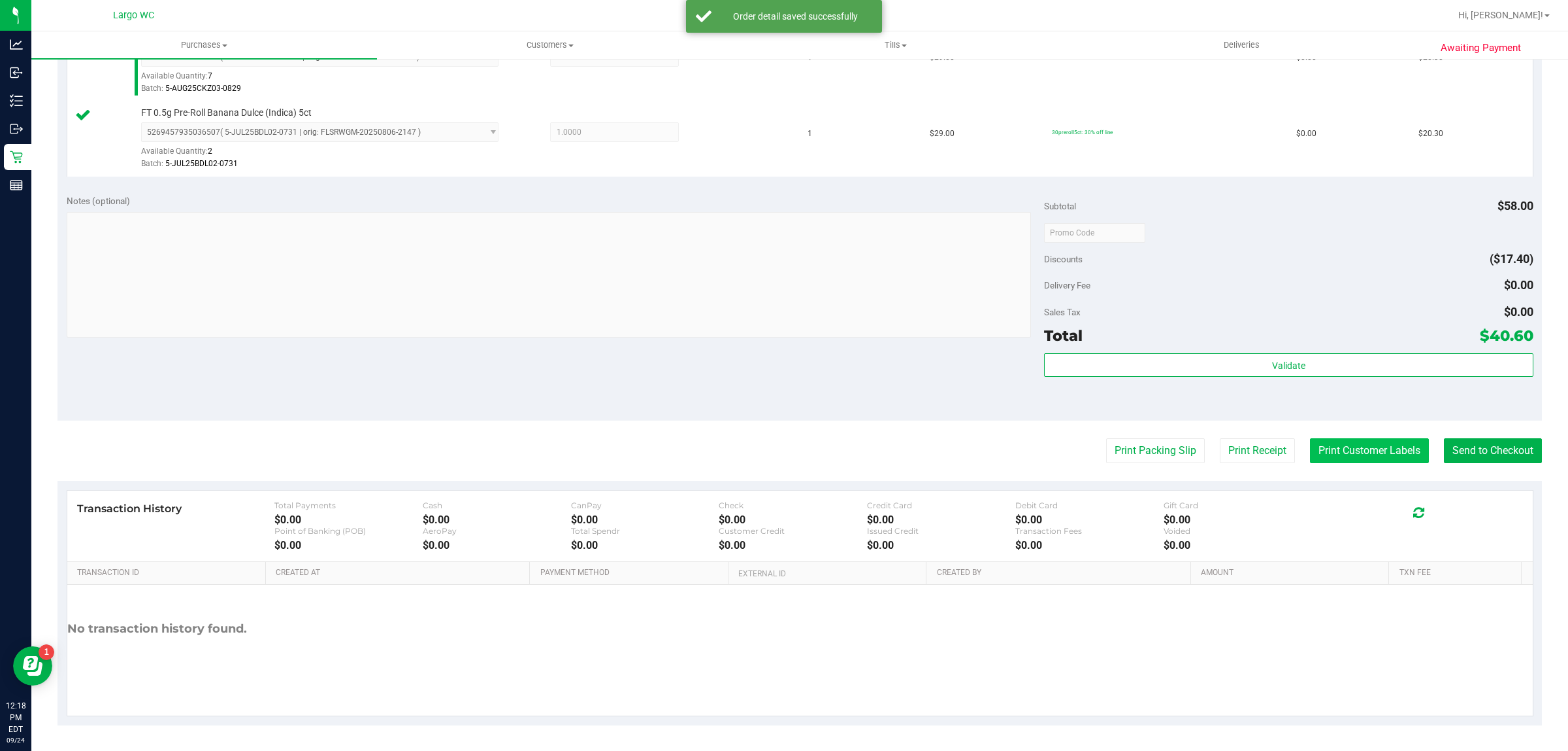
click at [1340, 456] on button "Print Customer Labels" at bounding box center [1370, 450] width 119 height 25
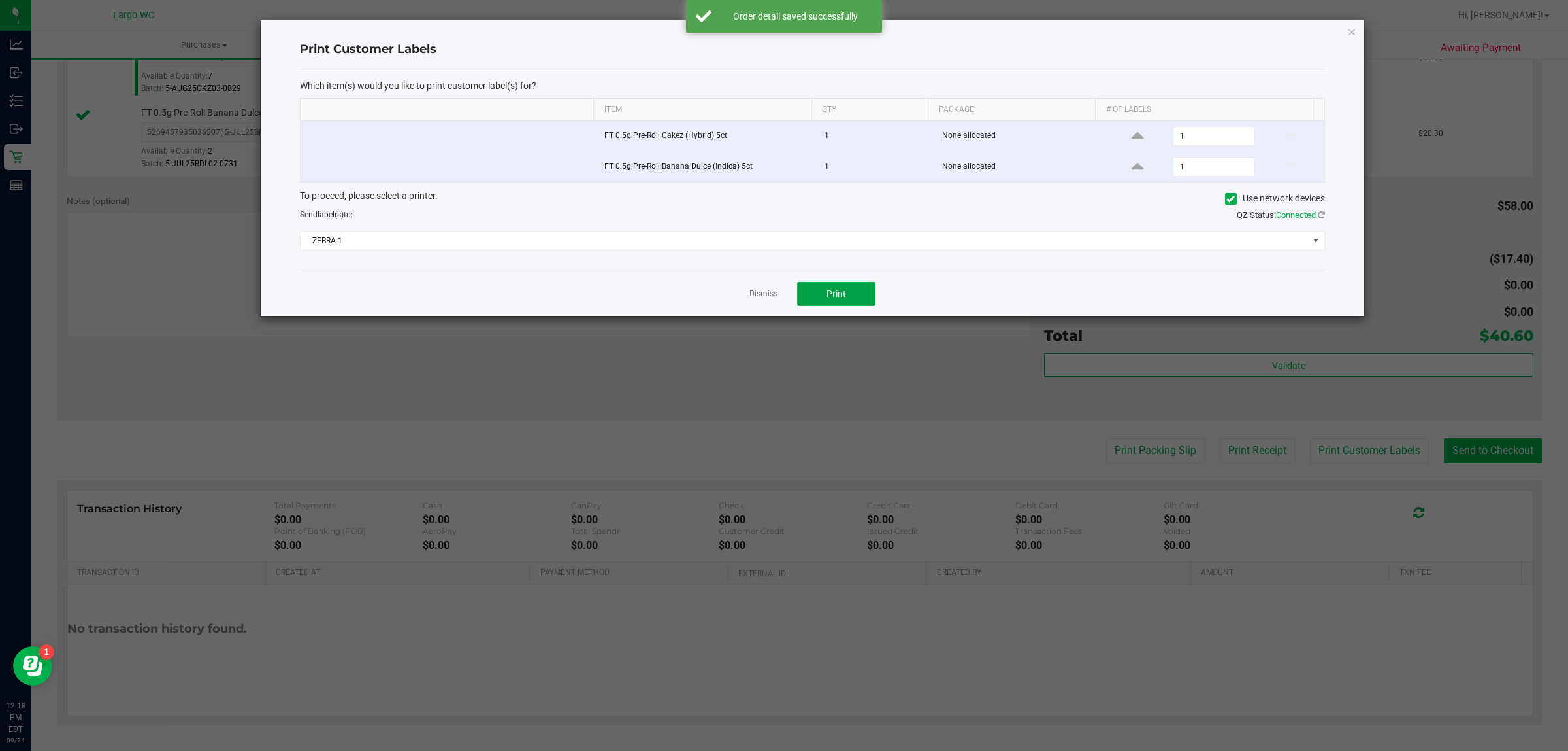
click at [849, 289] on button "Print" at bounding box center [836, 293] width 78 height 23
click at [1352, 25] on icon "button" at bounding box center [1352, 31] width 9 height 15
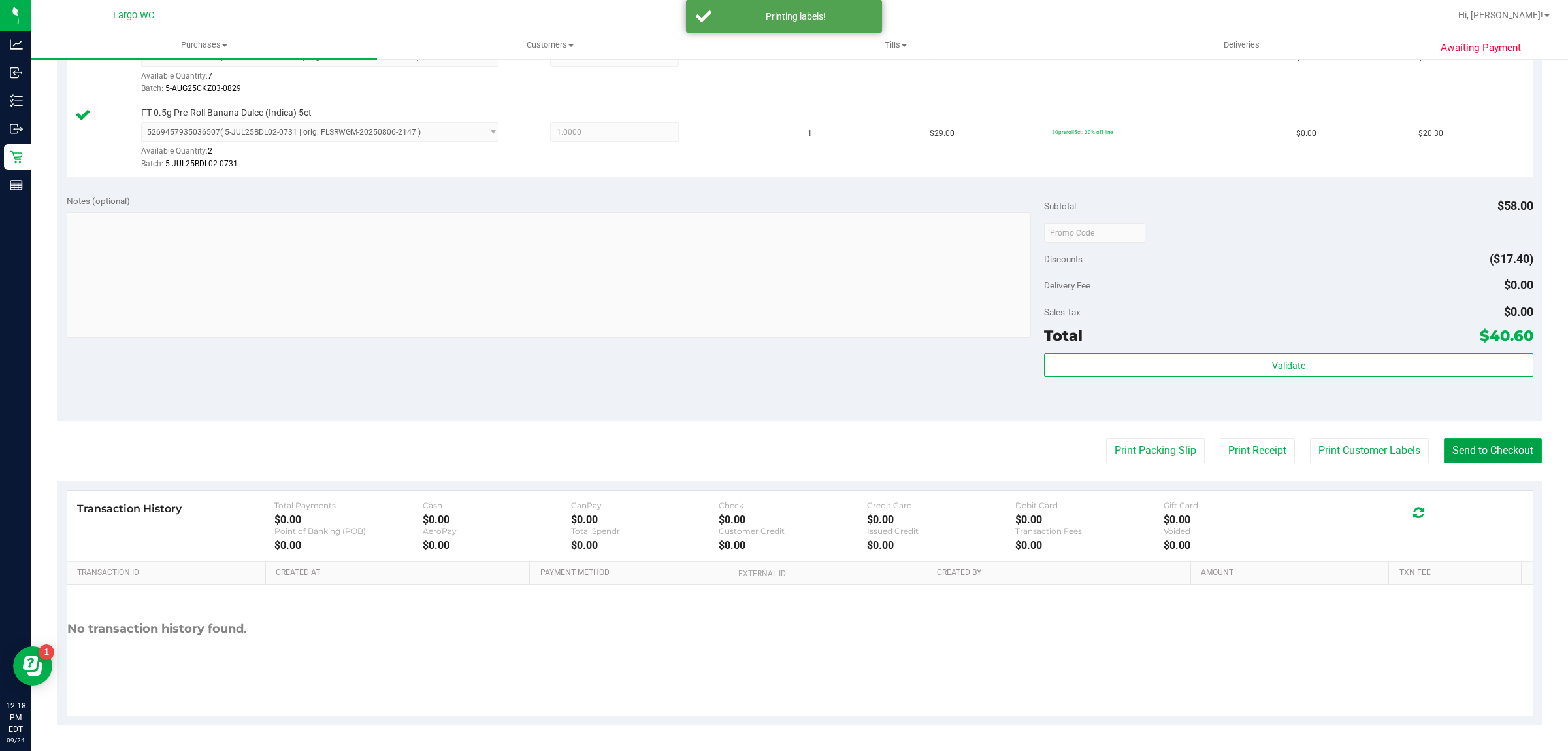
click at [1481, 451] on button "Send to Checkout" at bounding box center [1493, 450] width 98 height 25
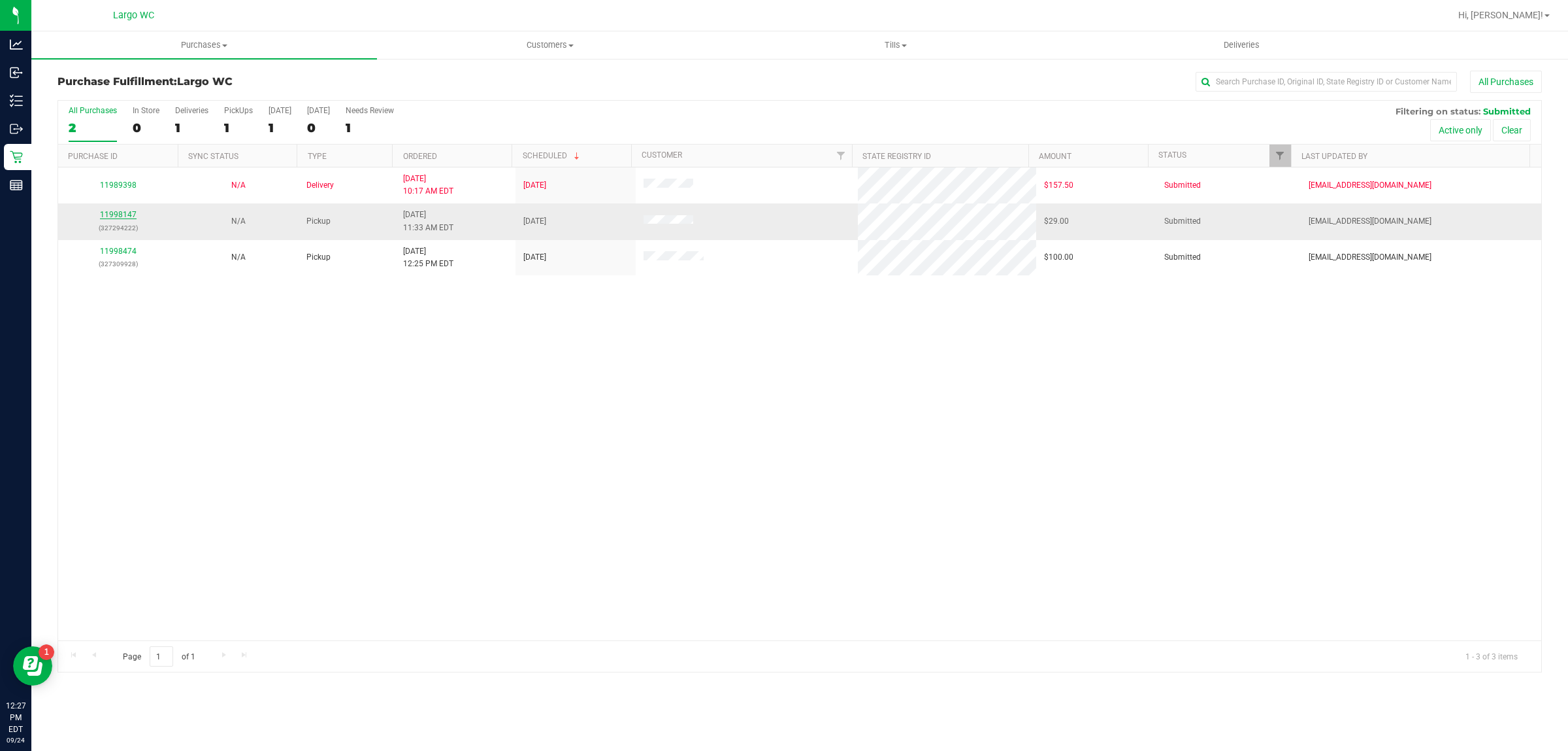
click at [111, 217] on link "11998147" at bounding box center [118, 214] width 37 height 9
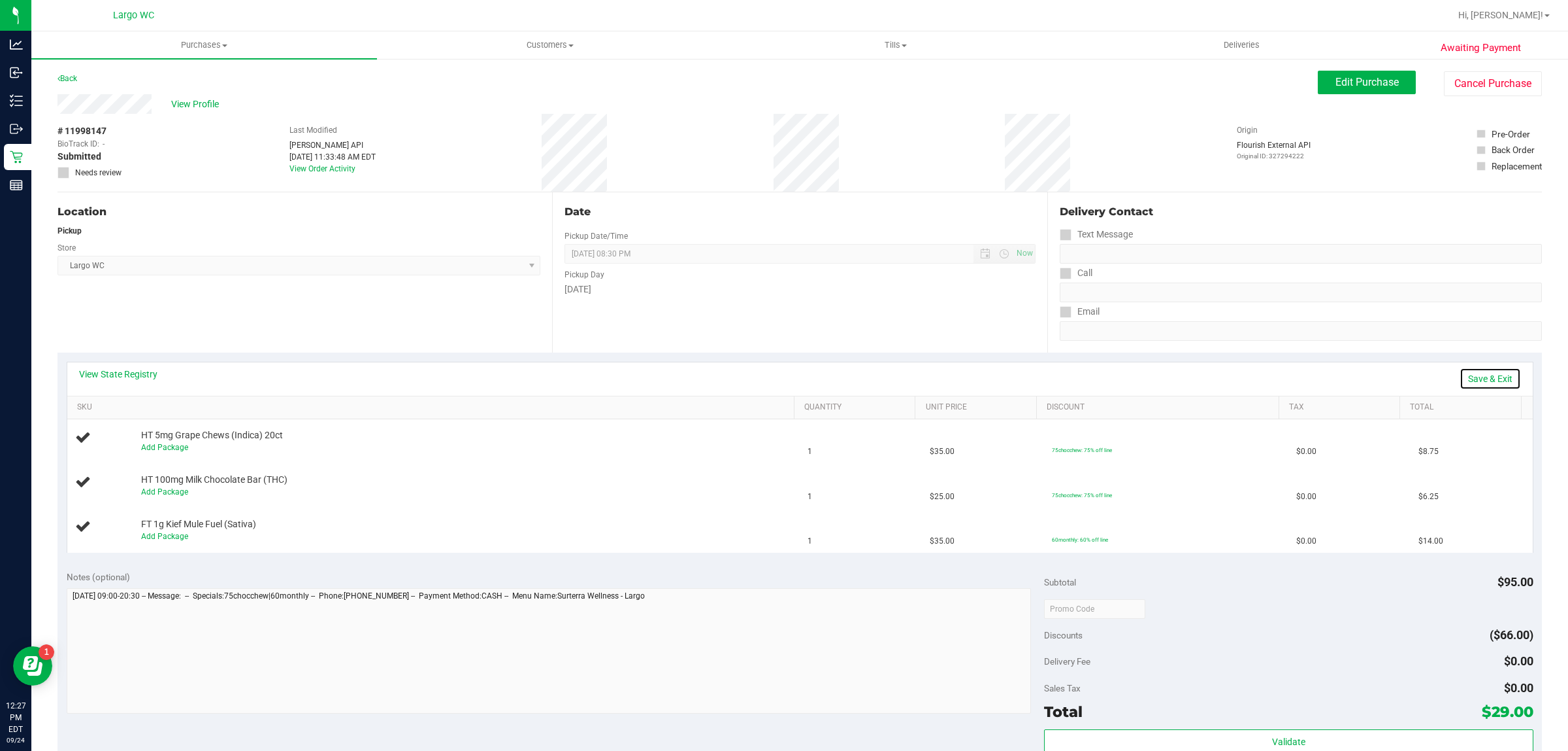
click at [1460, 370] on link "Save & Exit" at bounding box center [1491, 379] width 62 height 22
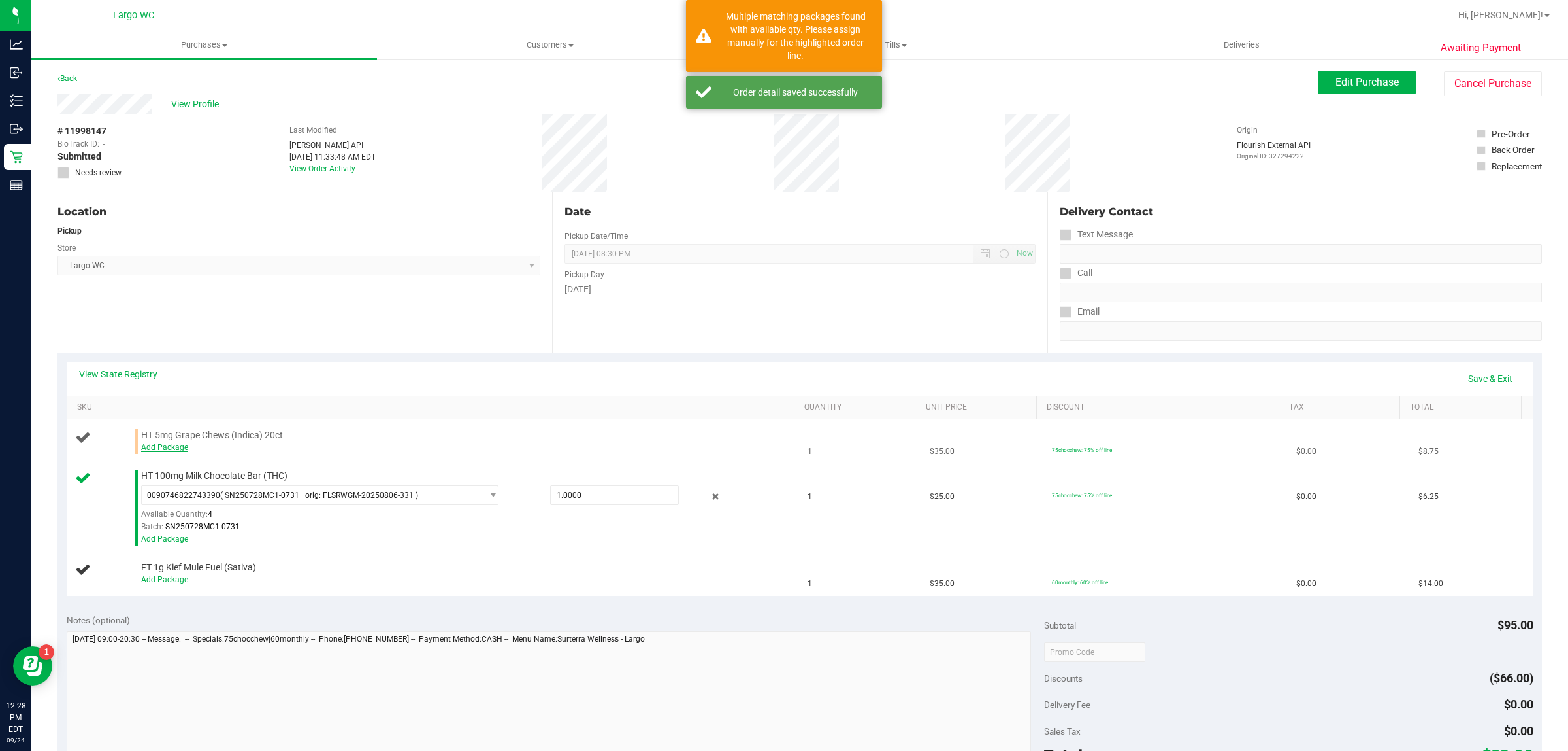
click at [157, 448] on link "Add Package" at bounding box center [164, 447] width 47 height 9
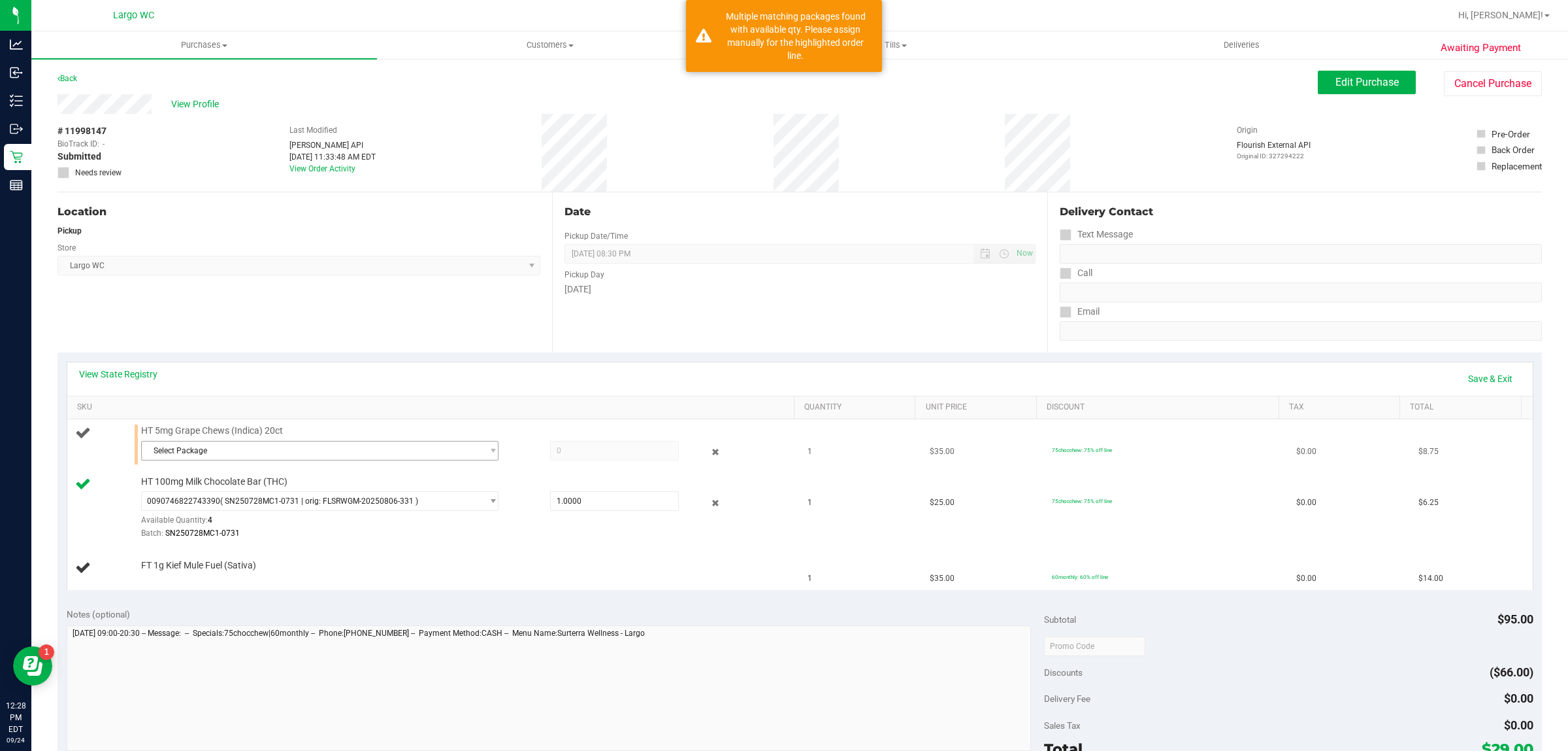
click at [170, 451] on span "Select Package" at bounding box center [312, 450] width 340 height 18
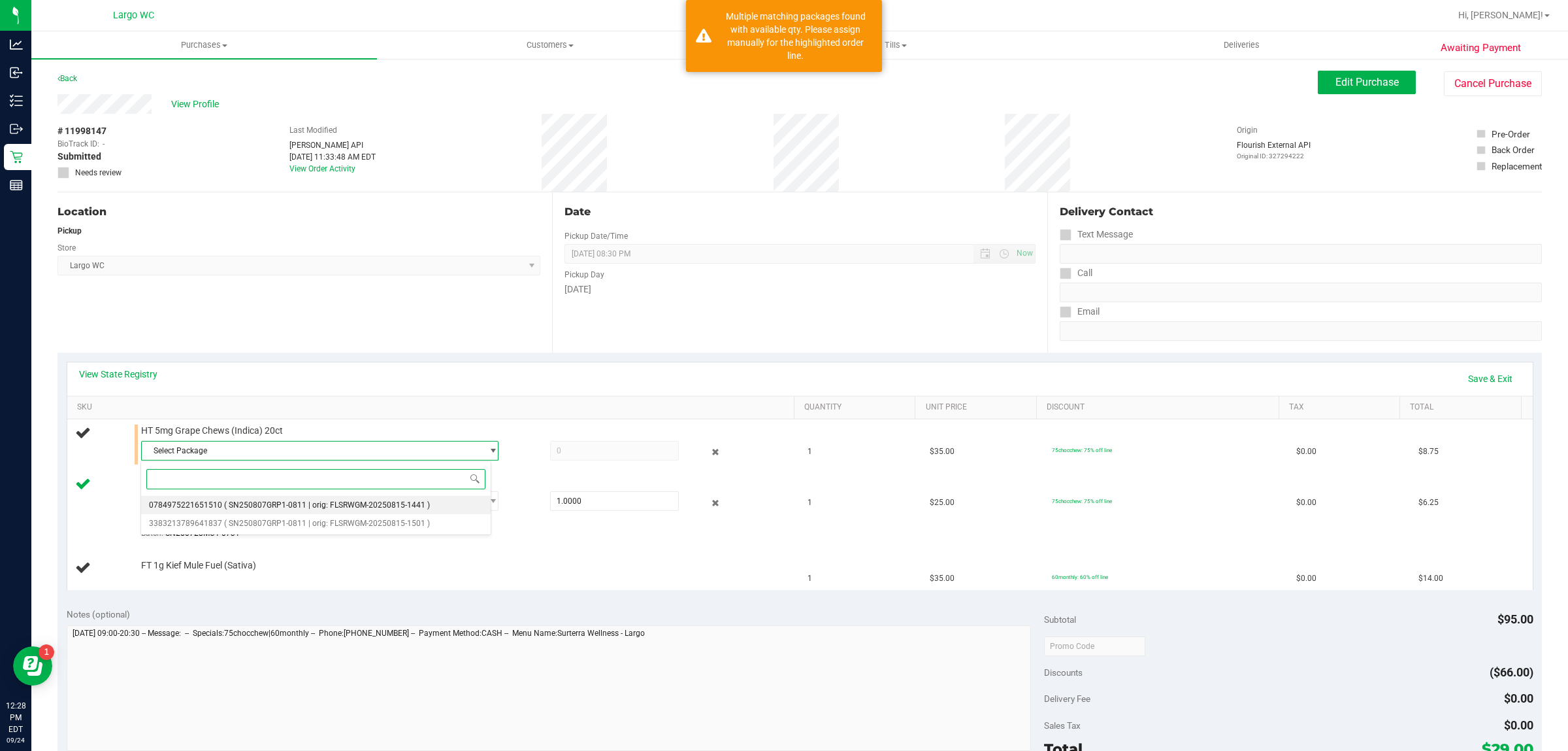
click at [188, 505] on span "0784975221651510" at bounding box center [185, 504] width 73 height 9
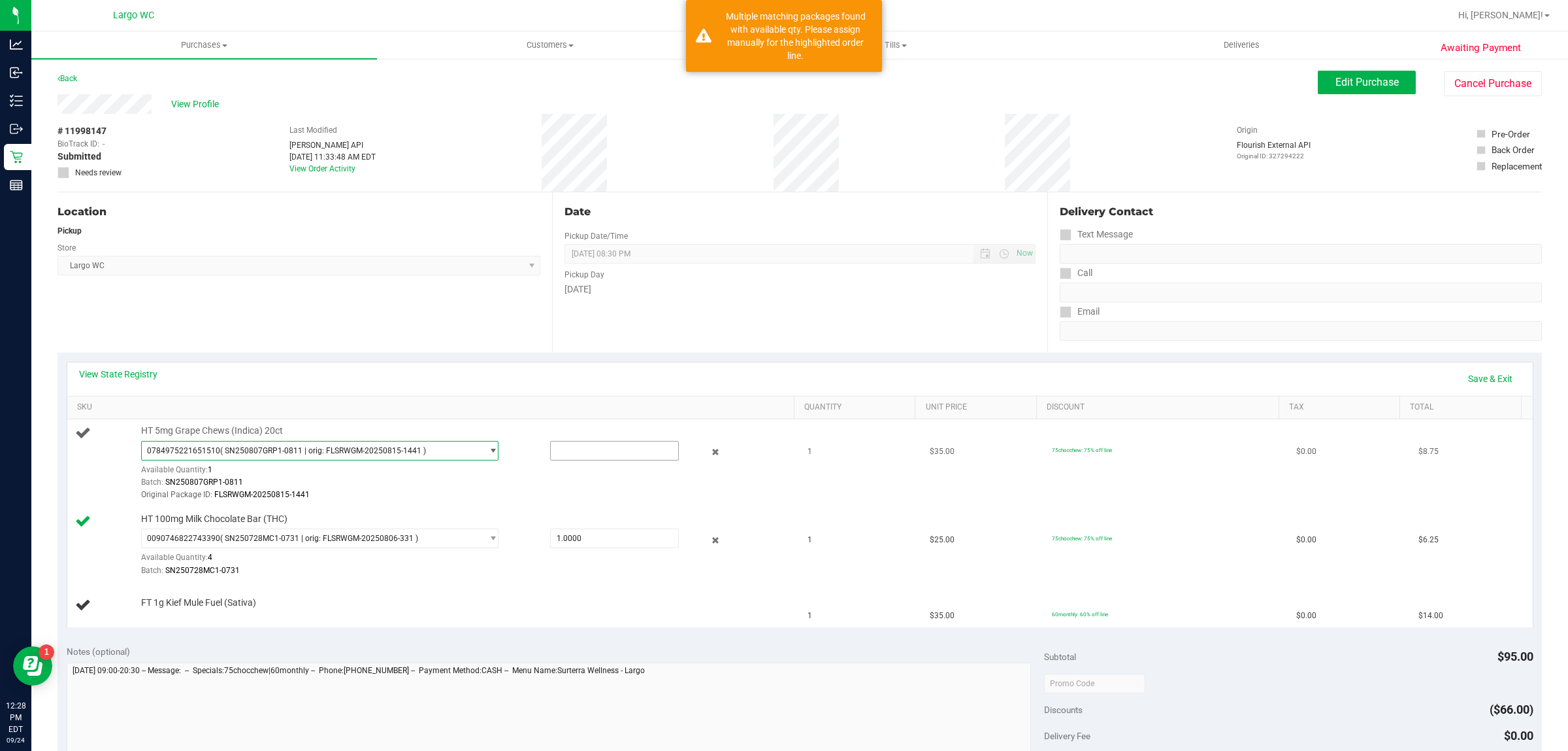
click at [599, 451] on input "text" at bounding box center [614, 450] width 128 height 18
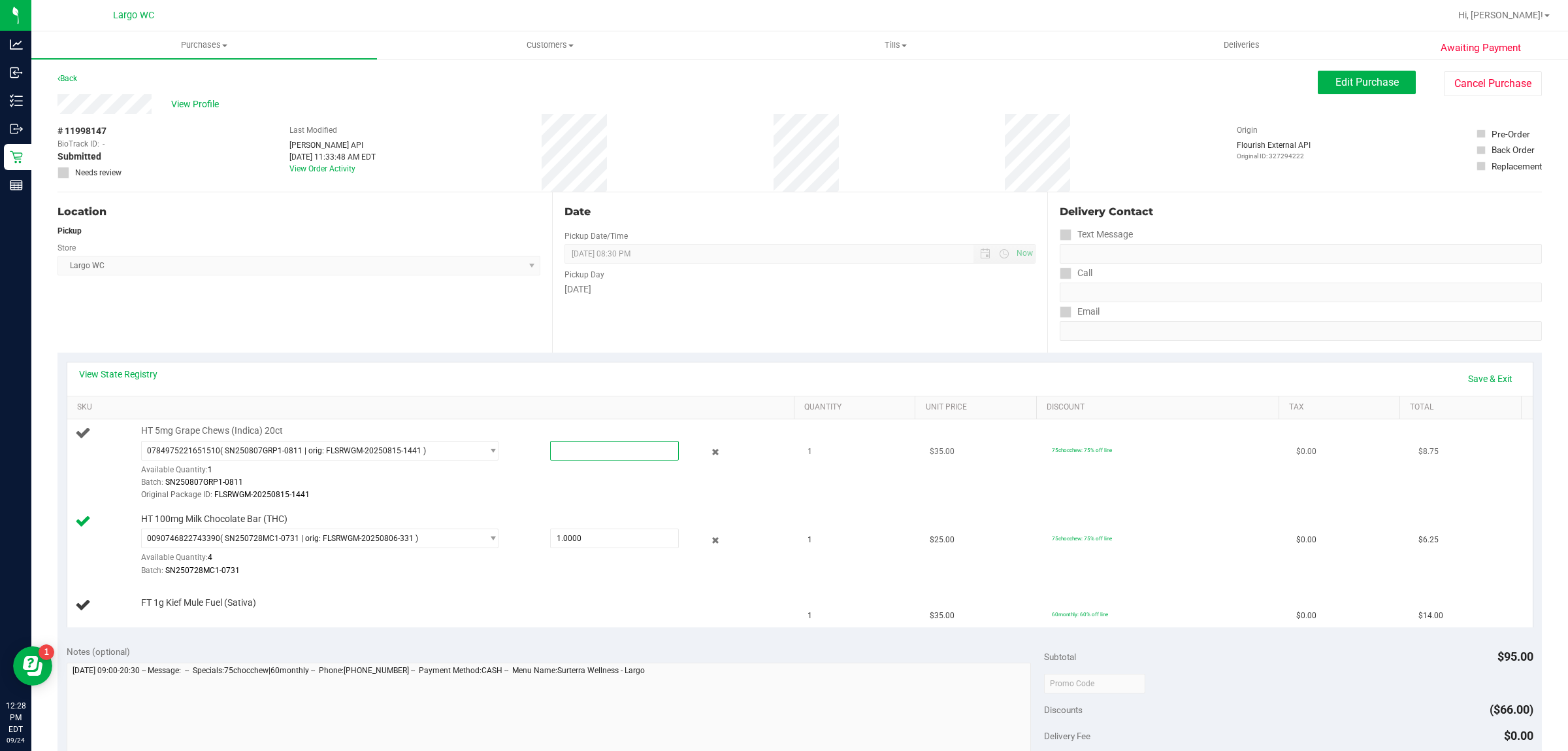
type input "1"
click at [416, 498] on div "Original Package ID: FLSRWGM-20250815-1441" at bounding box center [464, 494] width 646 height 12
type input "1.0000"
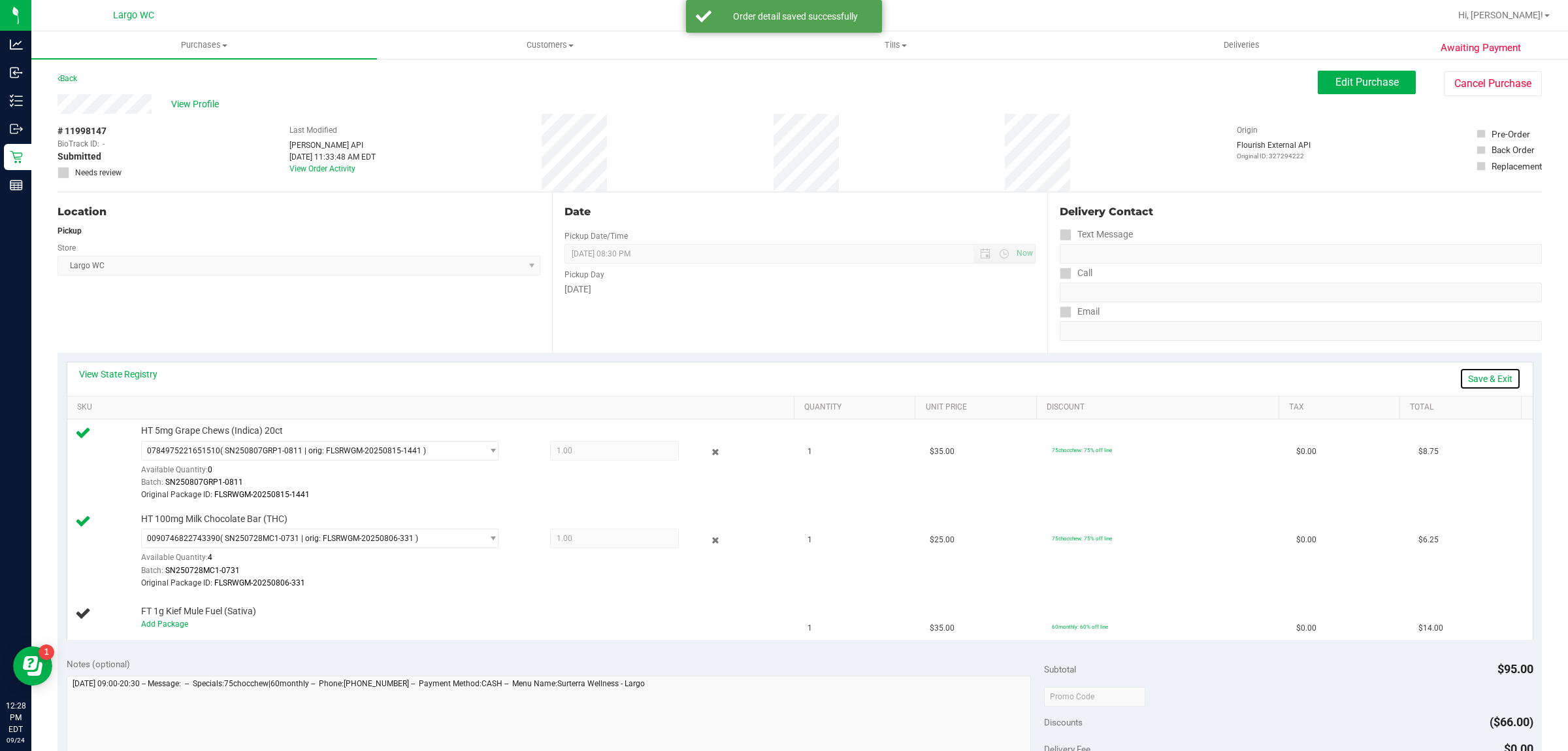
click at [1462, 373] on link "Save & Exit" at bounding box center [1491, 379] width 62 height 22
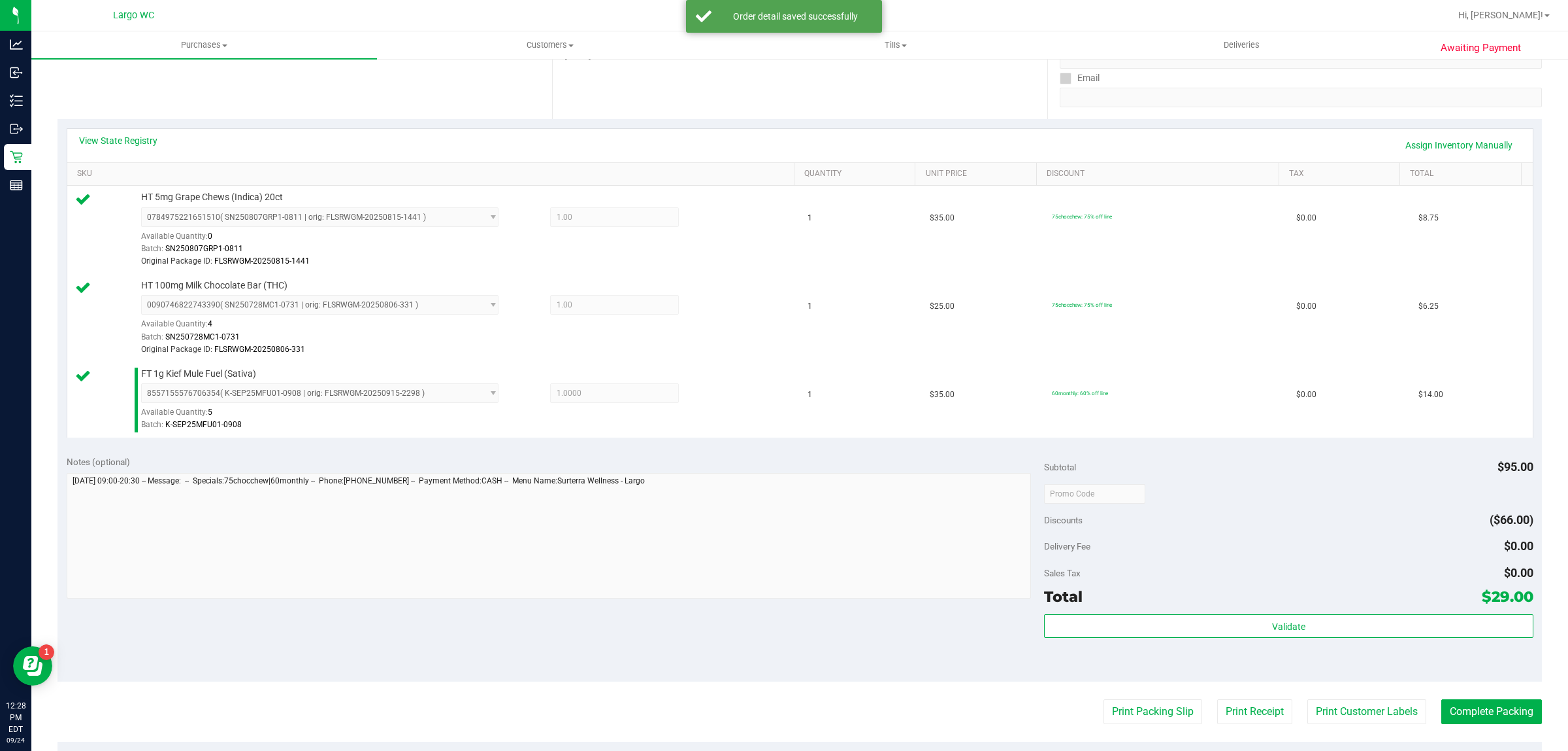
scroll to position [366, 0]
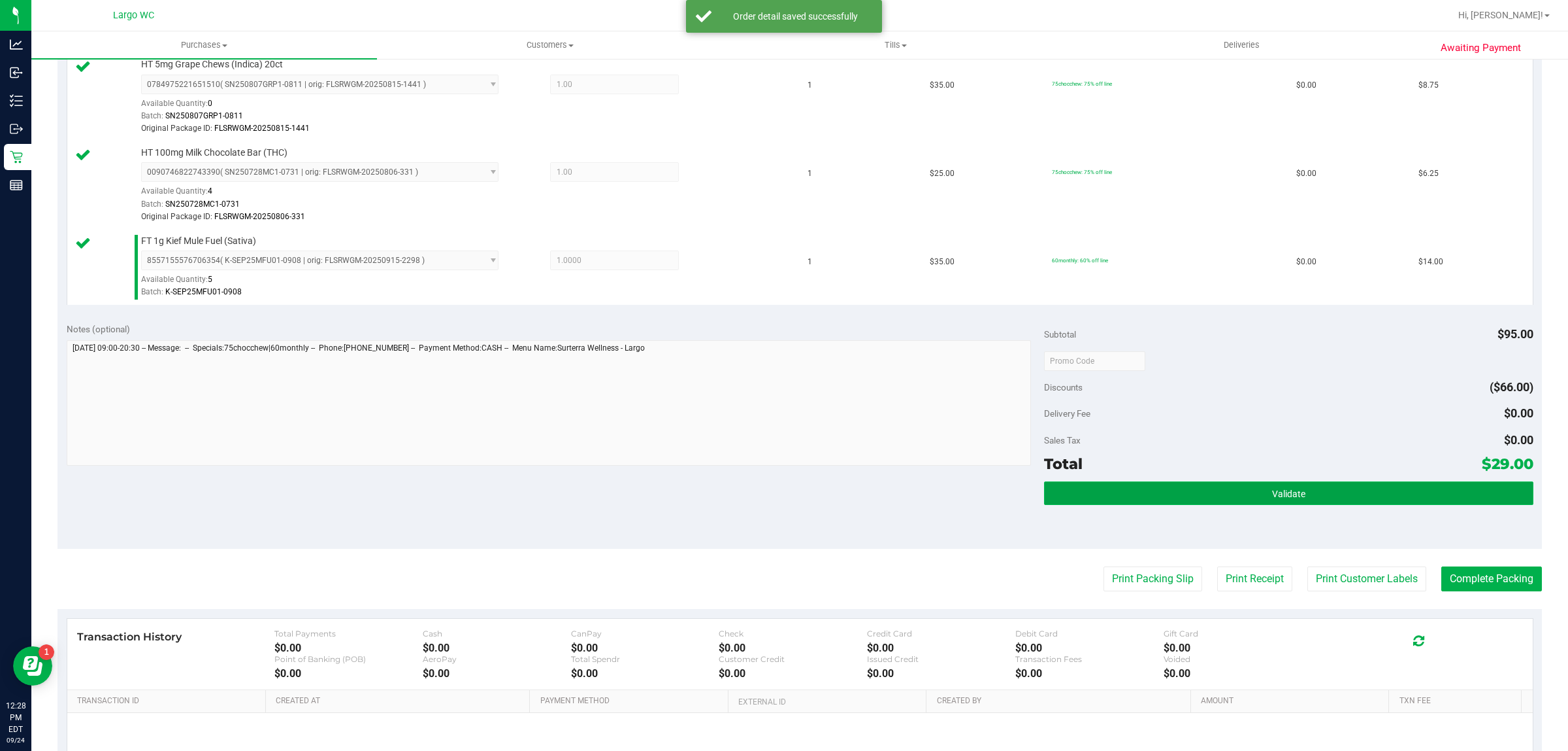
click at [1152, 487] on button "Validate" at bounding box center [1288, 492] width 489 height 23
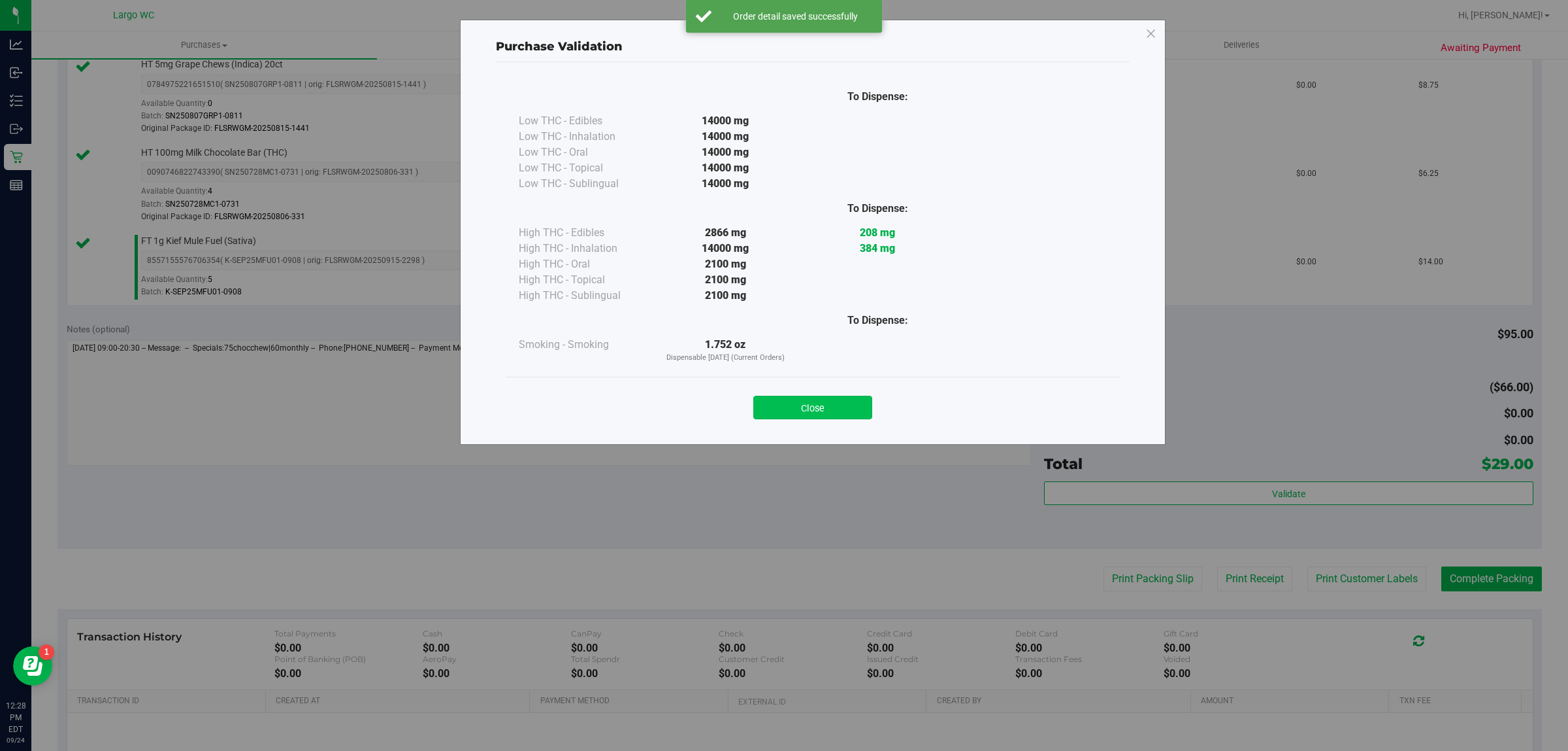
click at [805, 398] on button "Close" at bounding box center [812, 406] width 119 height 23
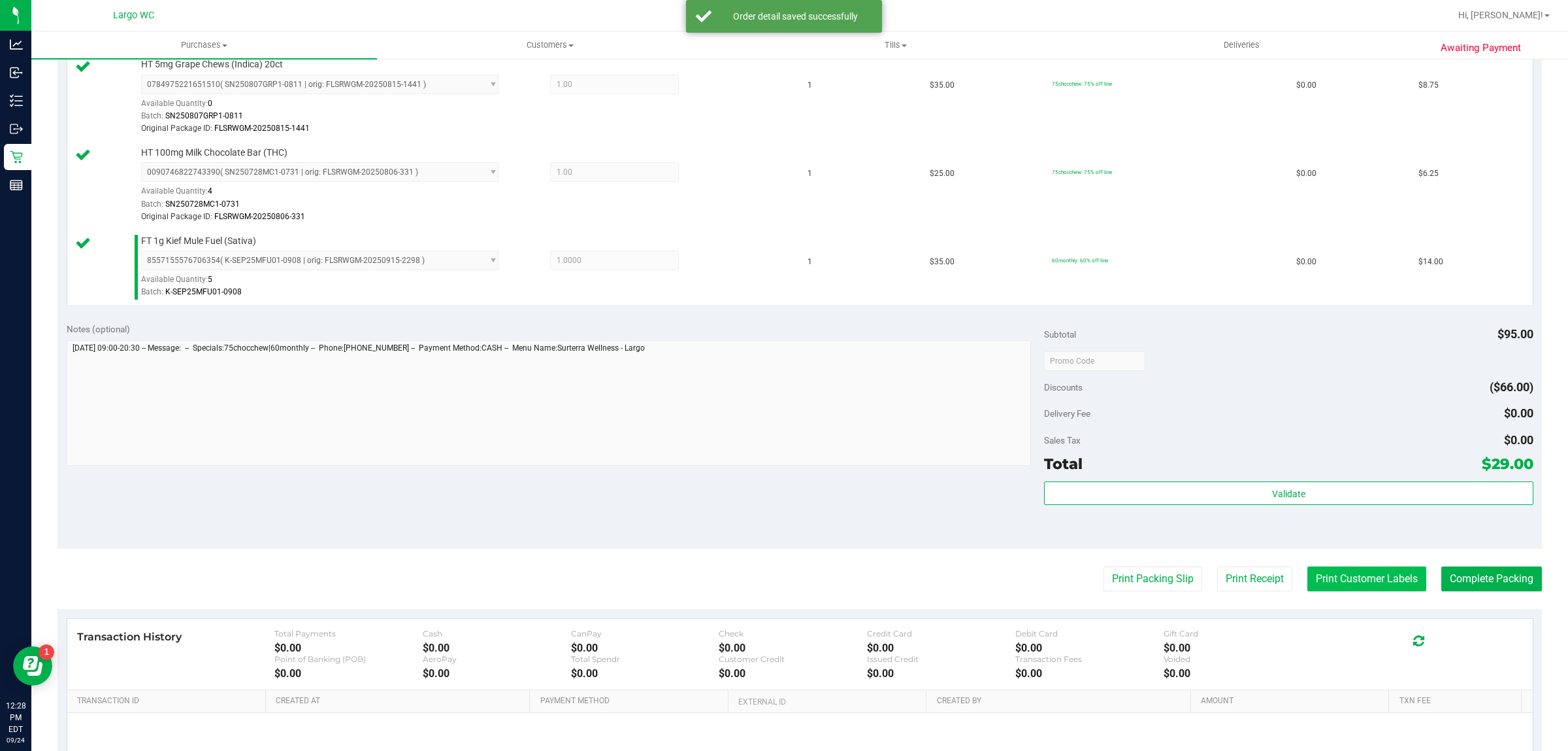
click at [1330, 576] on button "Print Customer Labels" at bounding box center [1367, 578] width 119 height 25
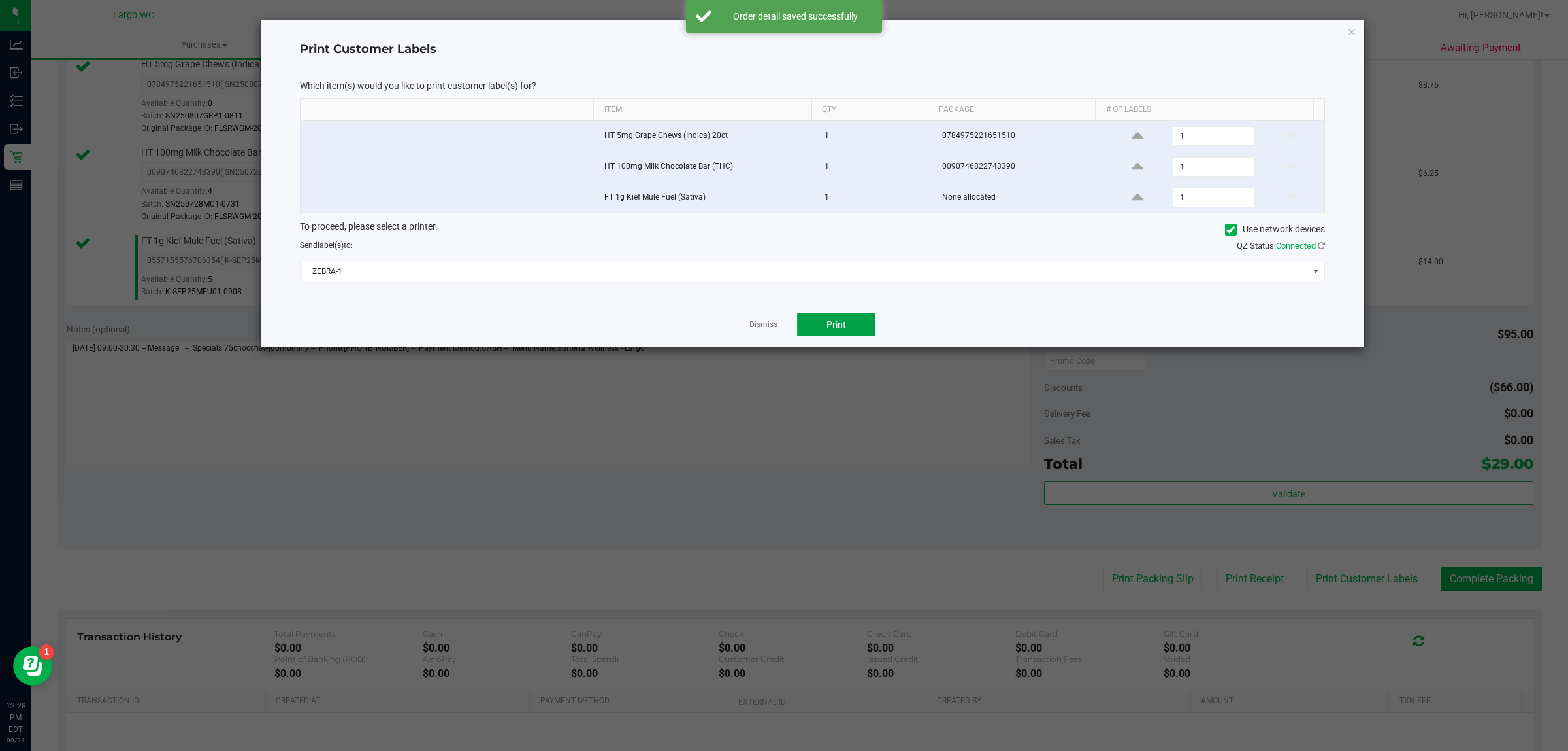
click at [818, 316] on button "Print" at bounding box center [836, 324] width 78 height 23
click at [1349, 31] on icon "button" at bounding box center [1352, 31] width 9 height 15
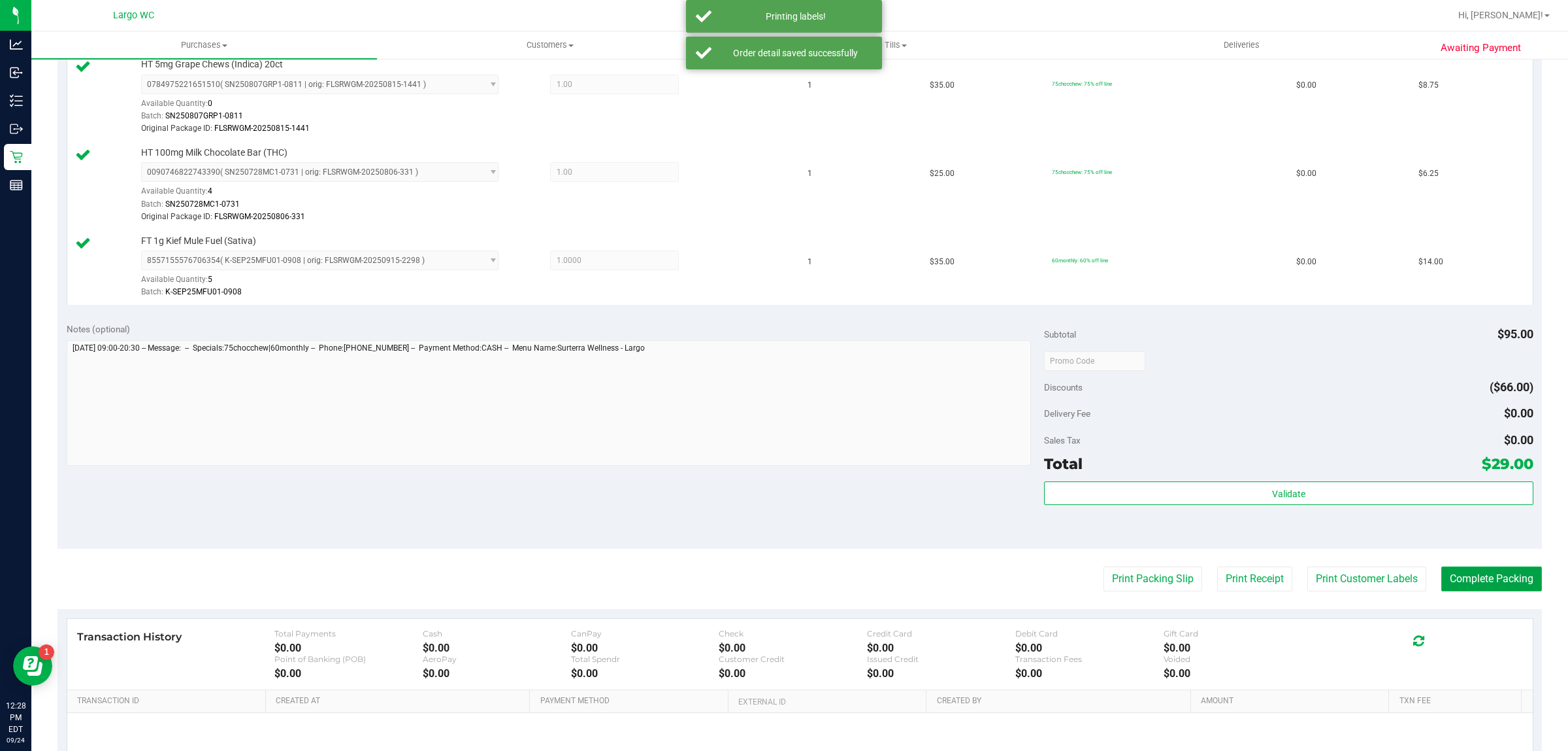
click at [1501, 587] on button "Complete Packing" at bounding box center [1492, 578] width 100 height 25
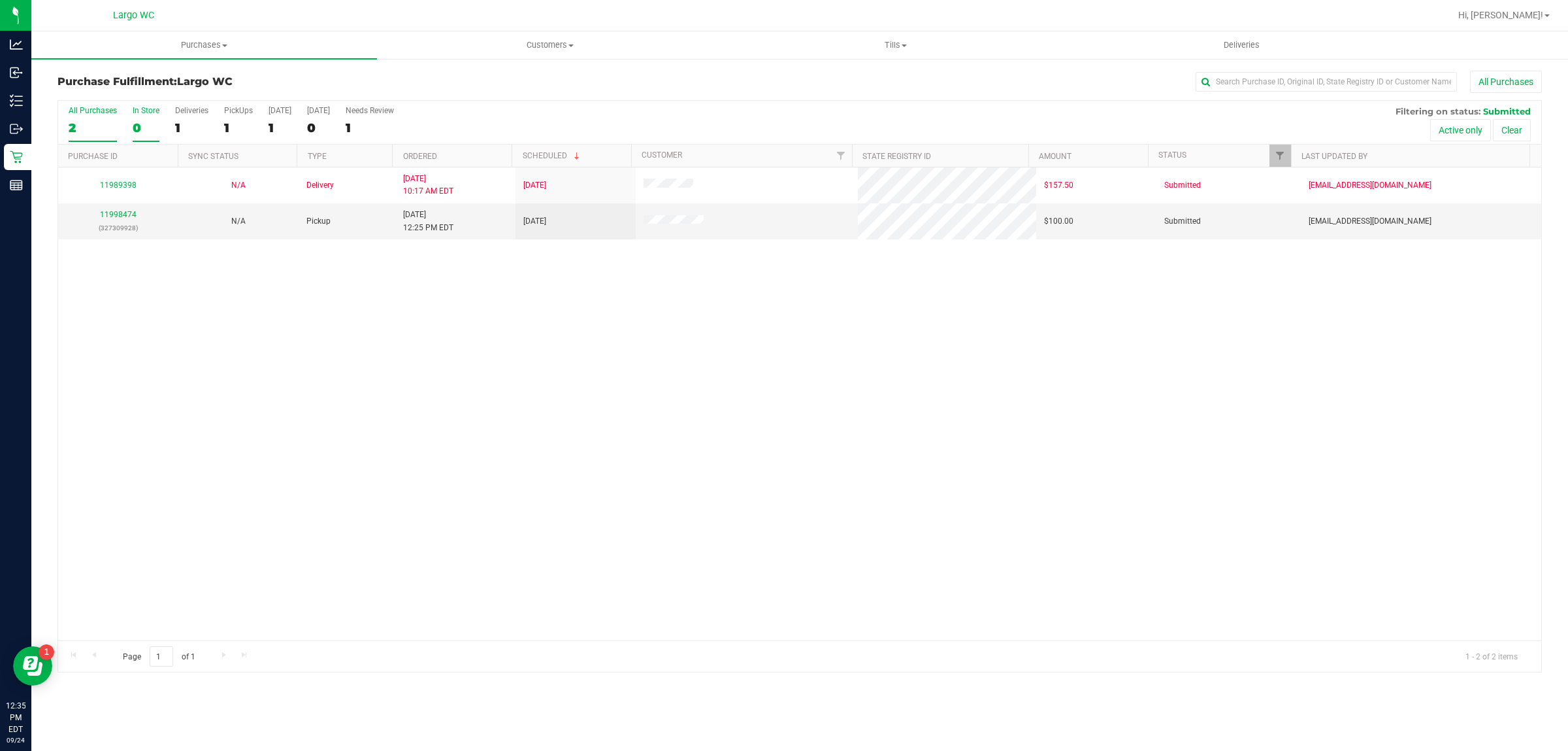
click at [138, 132] on div "0" at bounding box center [145, 128] width 27 height 15
click at [0, 0] on input "In Store 0" at bounding box center [0, 0] width 0 height 0
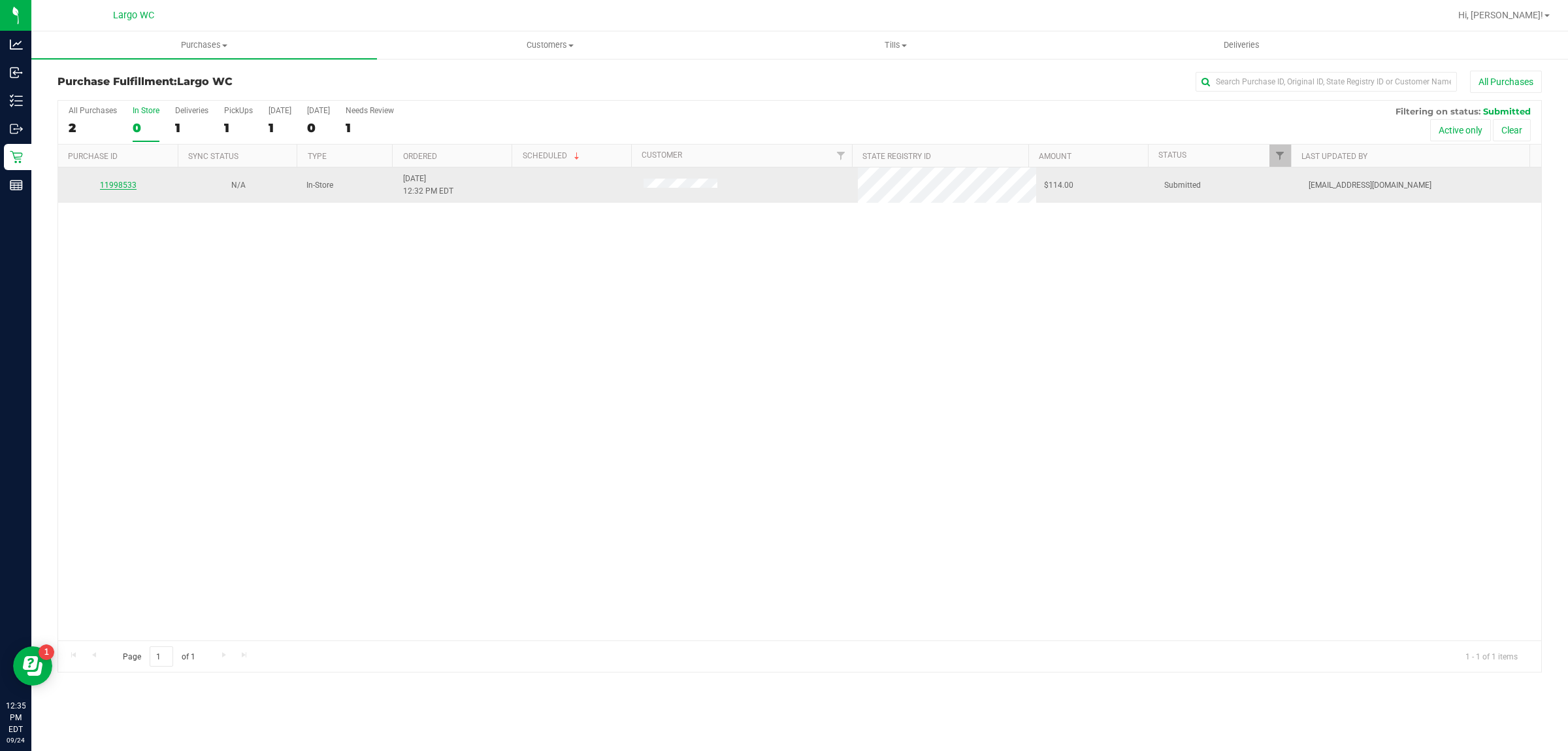
click at [113, 185] on link "11998533" at bounding box center [118, 185] width 37 height 9
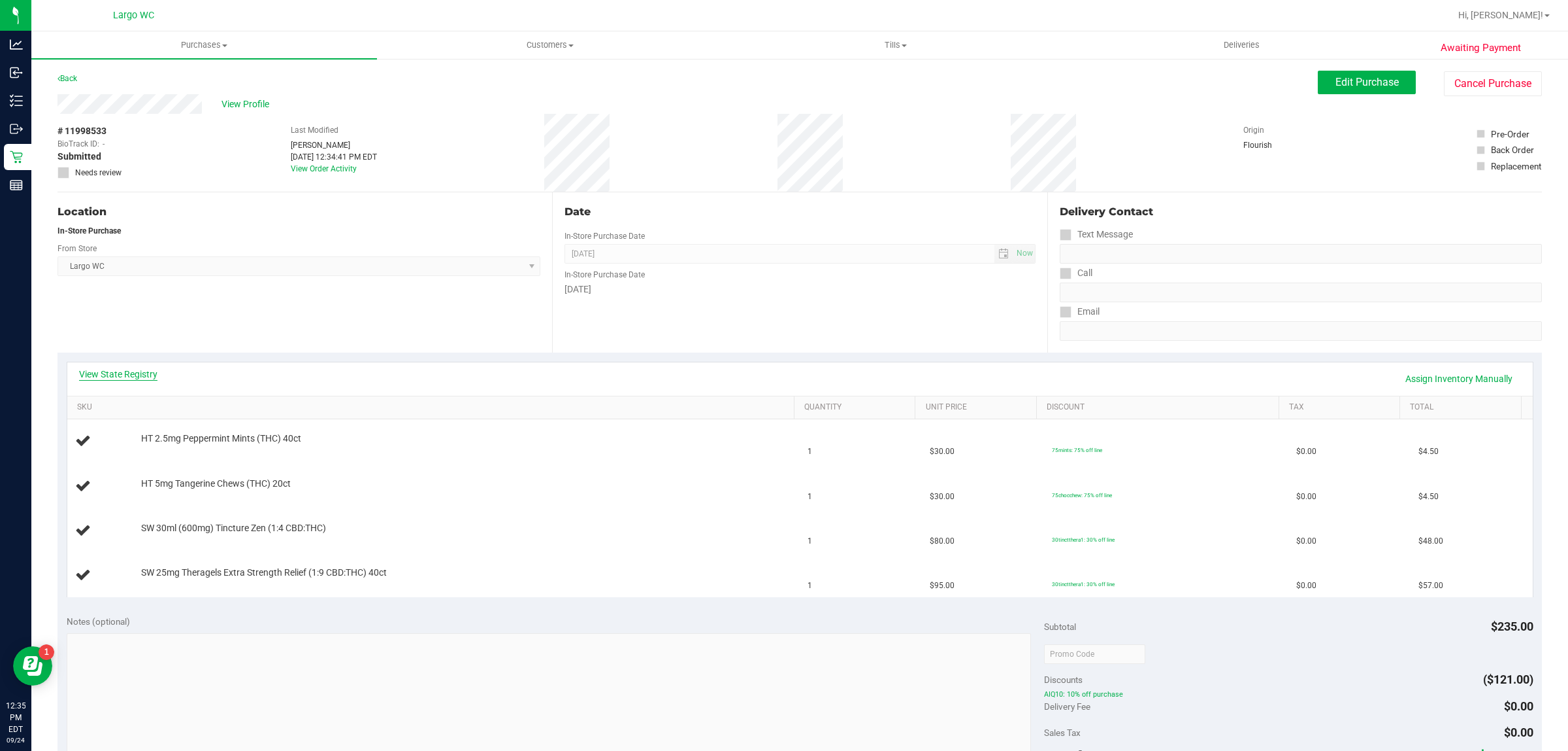
click at [127, 379] on link "View State Registry" at bounding box center [118, 374] width 78 height 13
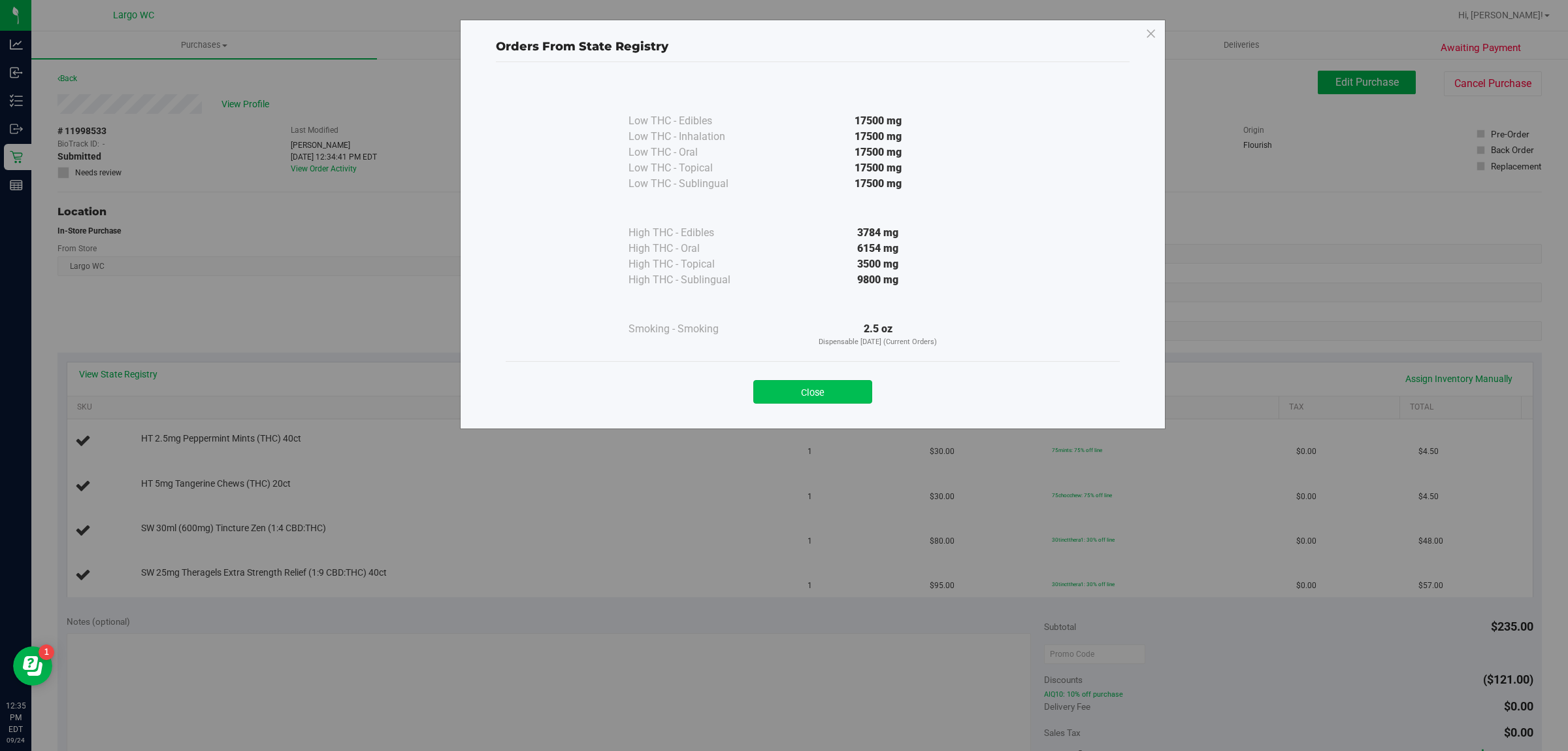
click at [812, 395] on button "Close" at bounding box center [812, 391] width 119 height 23
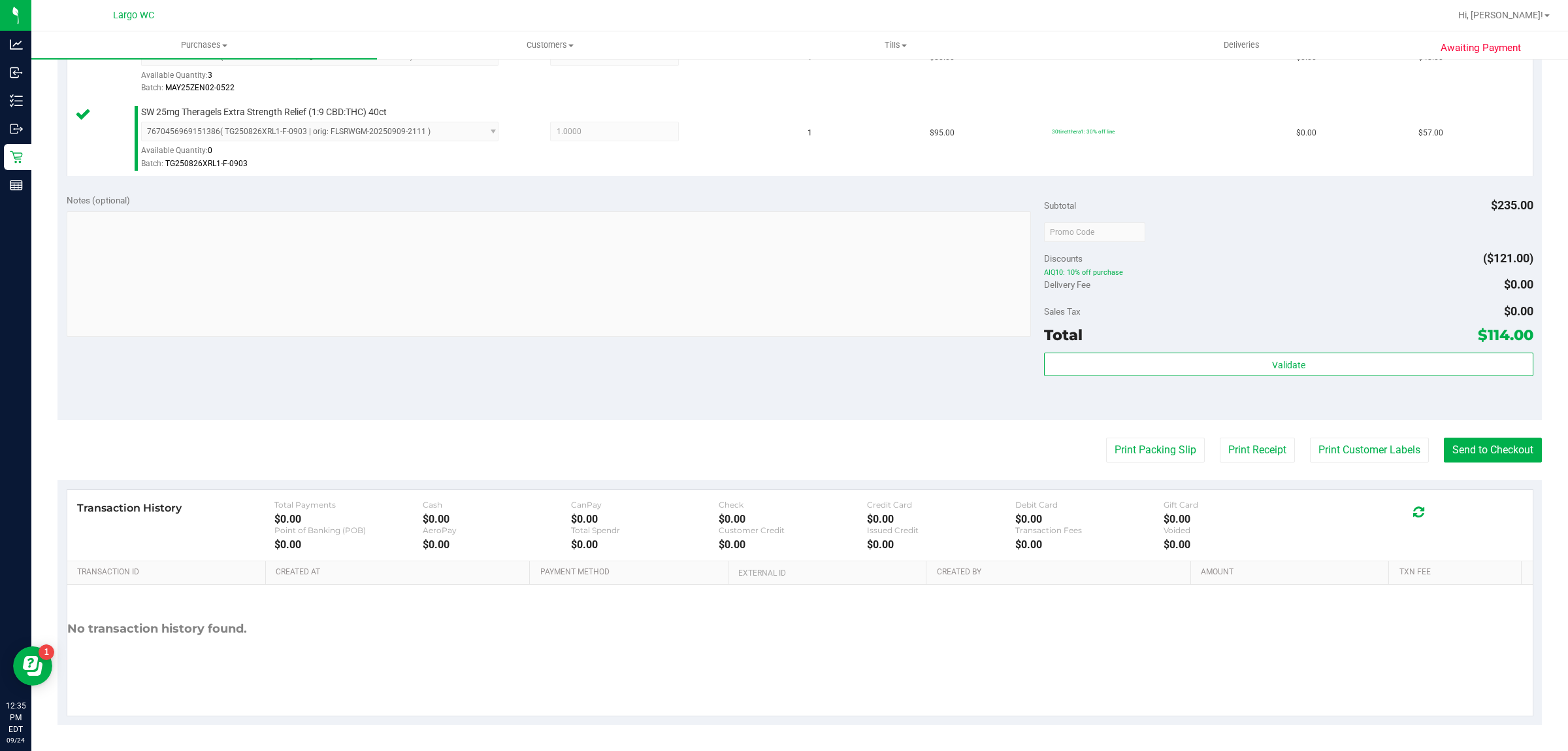
scroll to position [544, 0]
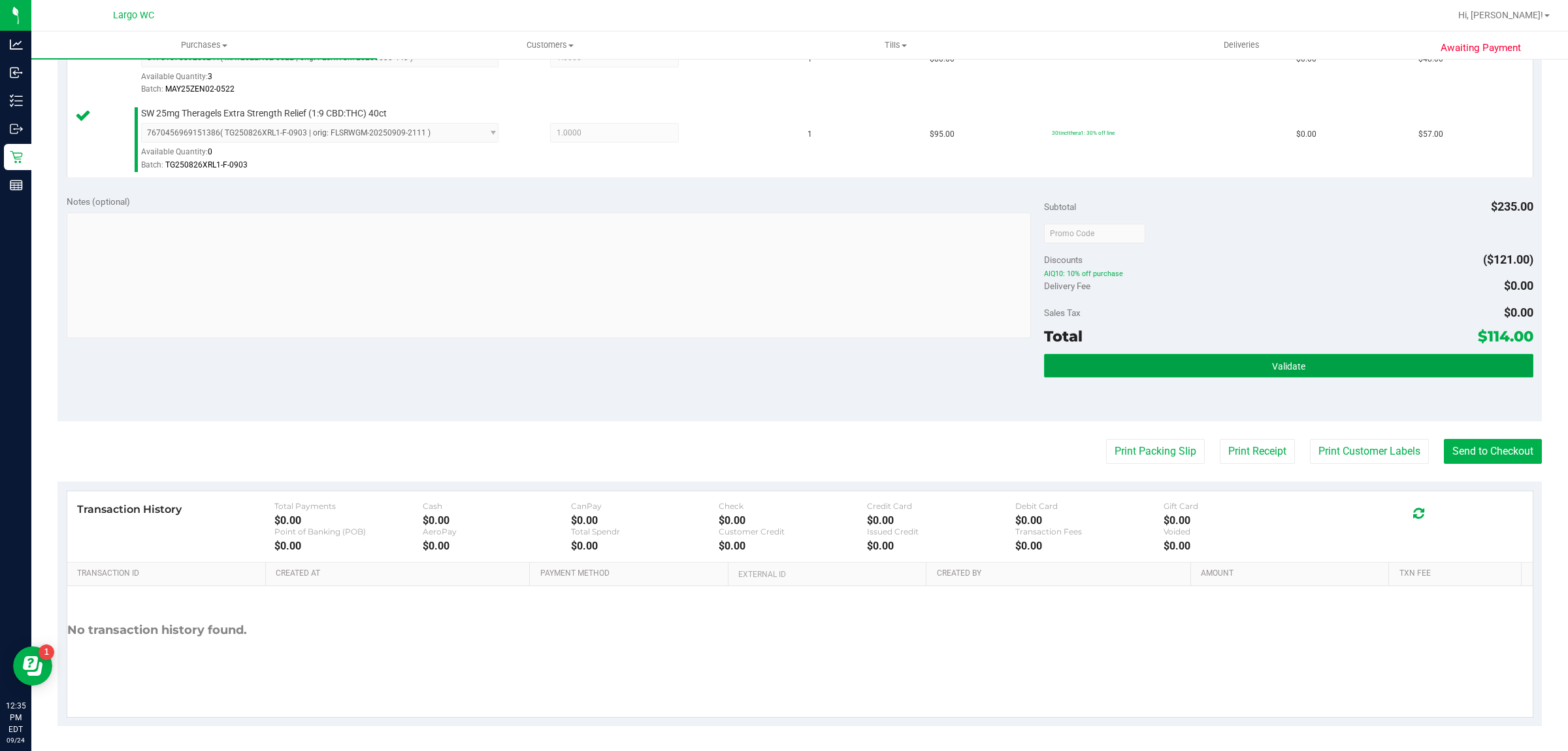
click at [1122, 367] on button "Validate" at bounding box center [1288, 365] width 489 height 23
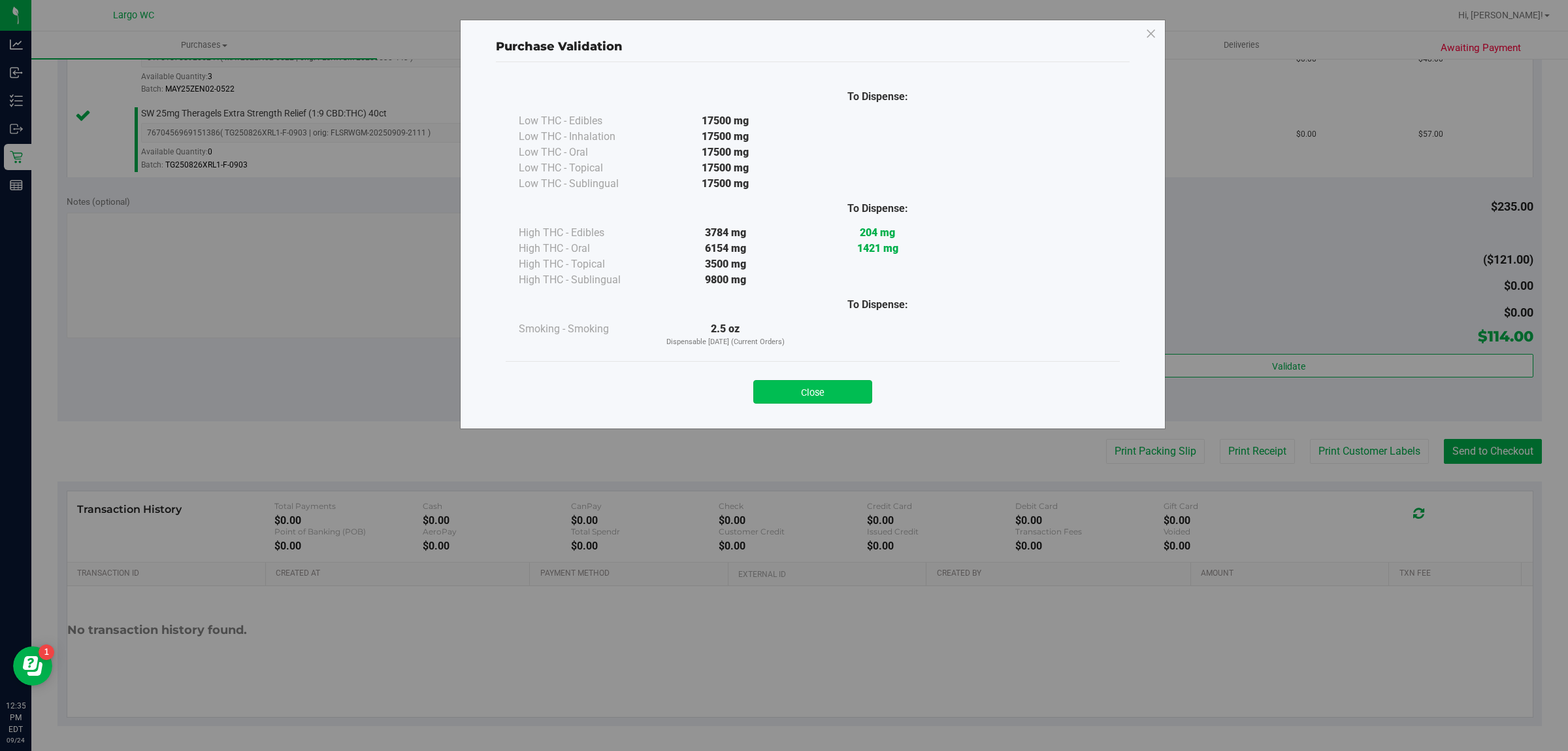
click at [827, 384] on button "Close" at bounding box center [812, 391] width 119 height 23
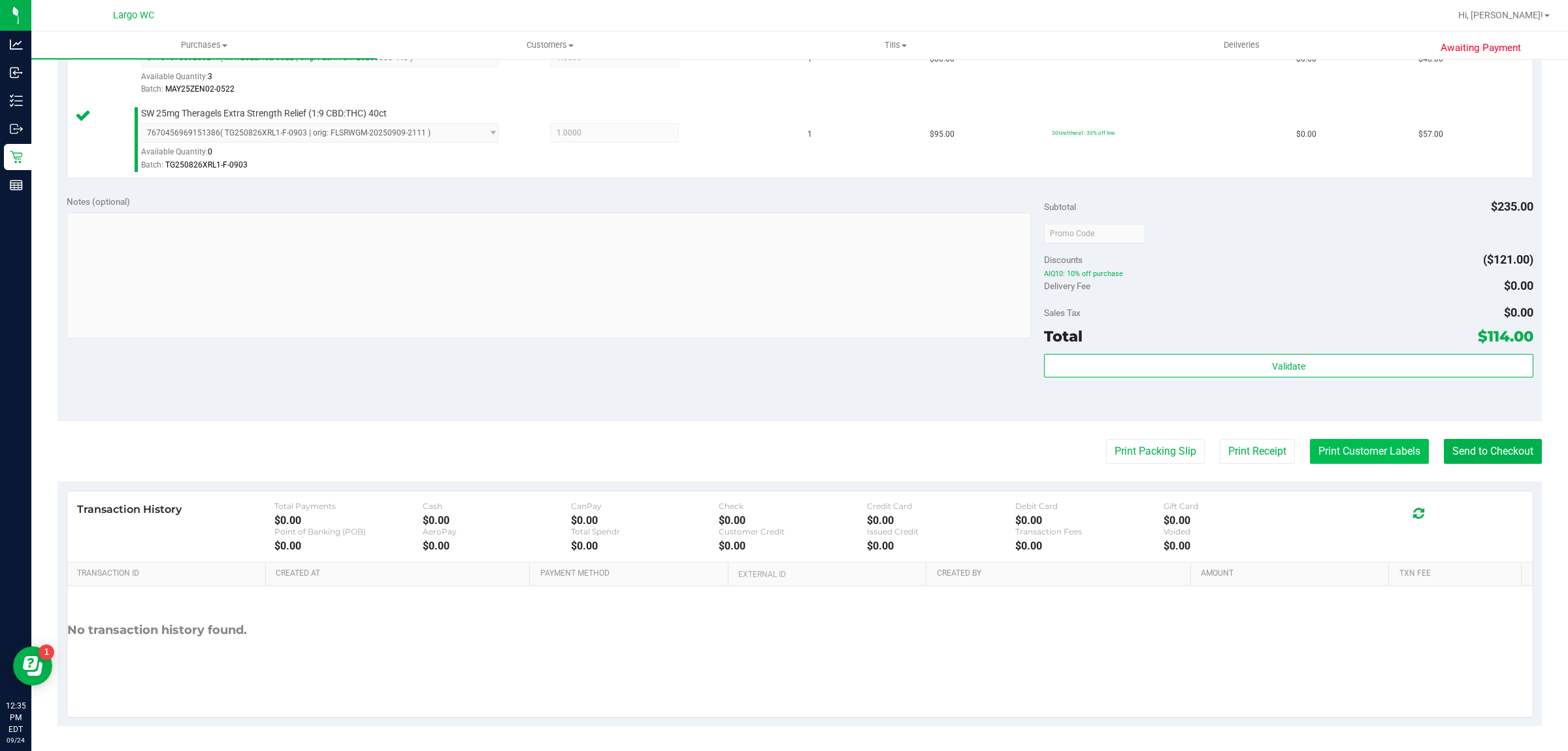
click at [1352, 449] on button "Print Customer Labels" at bounding box center [1370, 451] width 119 height 25
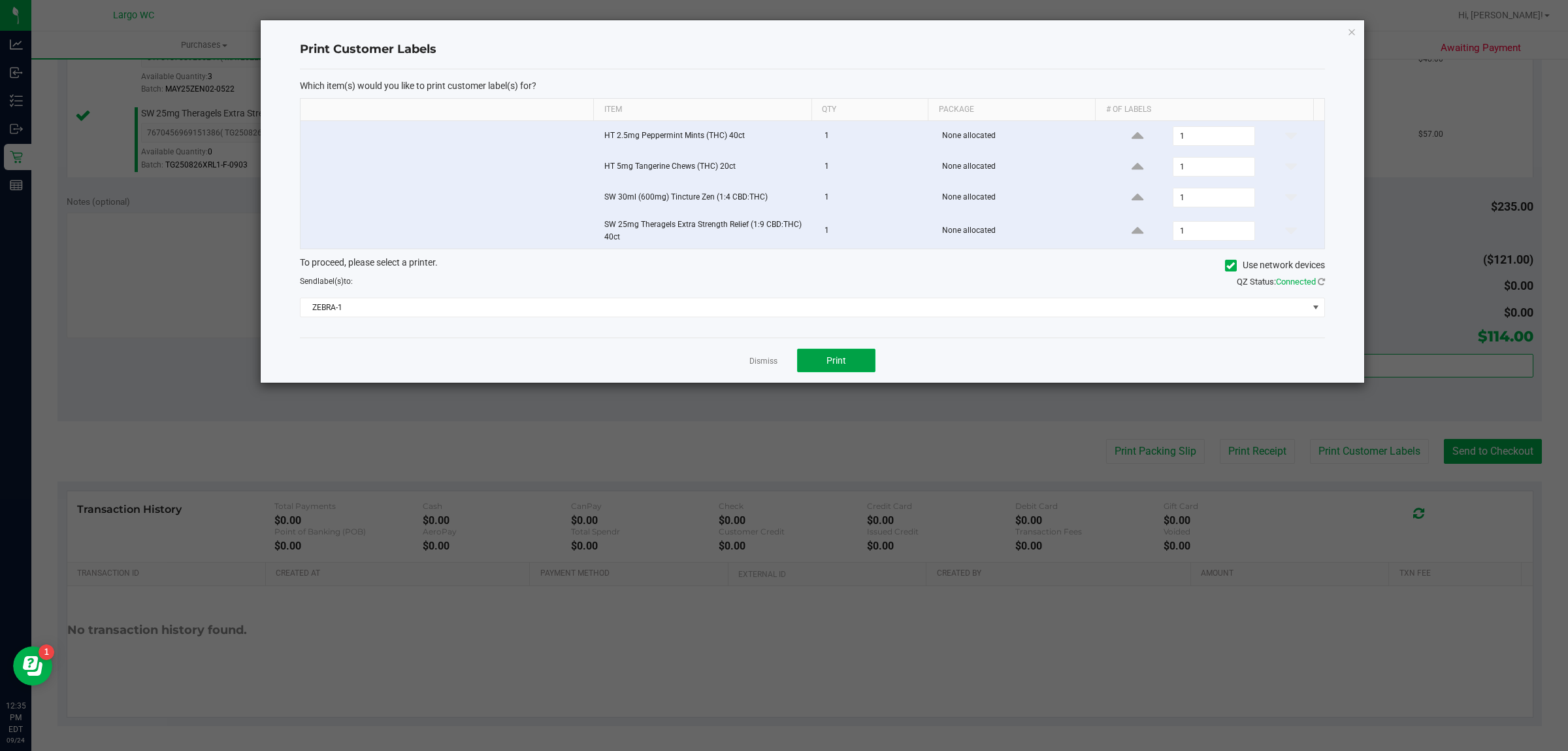
click at [818, 357] on button "Print" at bounding box center [836, 360] width 78 height 23
click at [1351, 31] on icon "button" at bounding box center [1352, 31] width 9 height 15
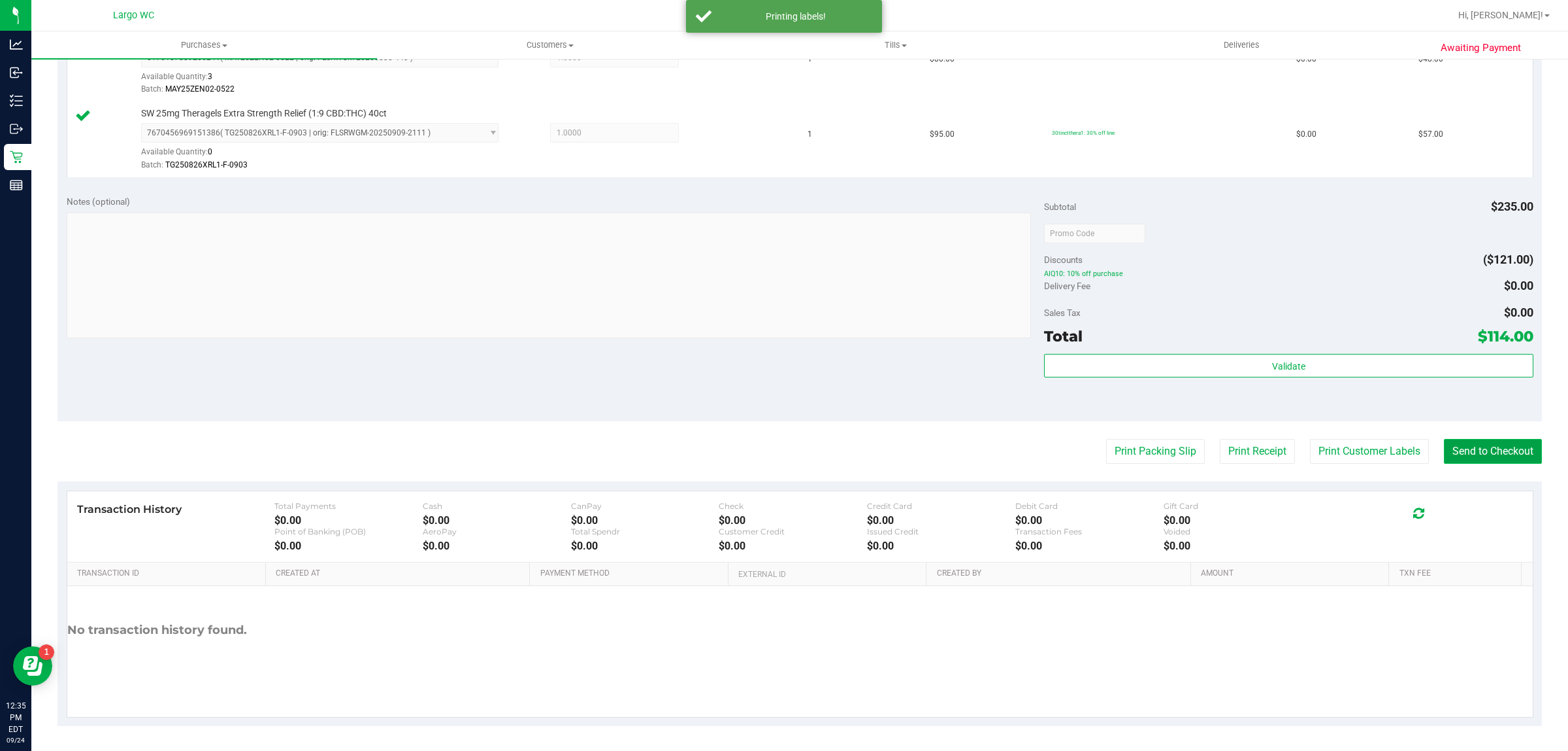
click at [1470, 443] on button "Send to Checkout" at bounding box center [1493, 451] width 98 height 25
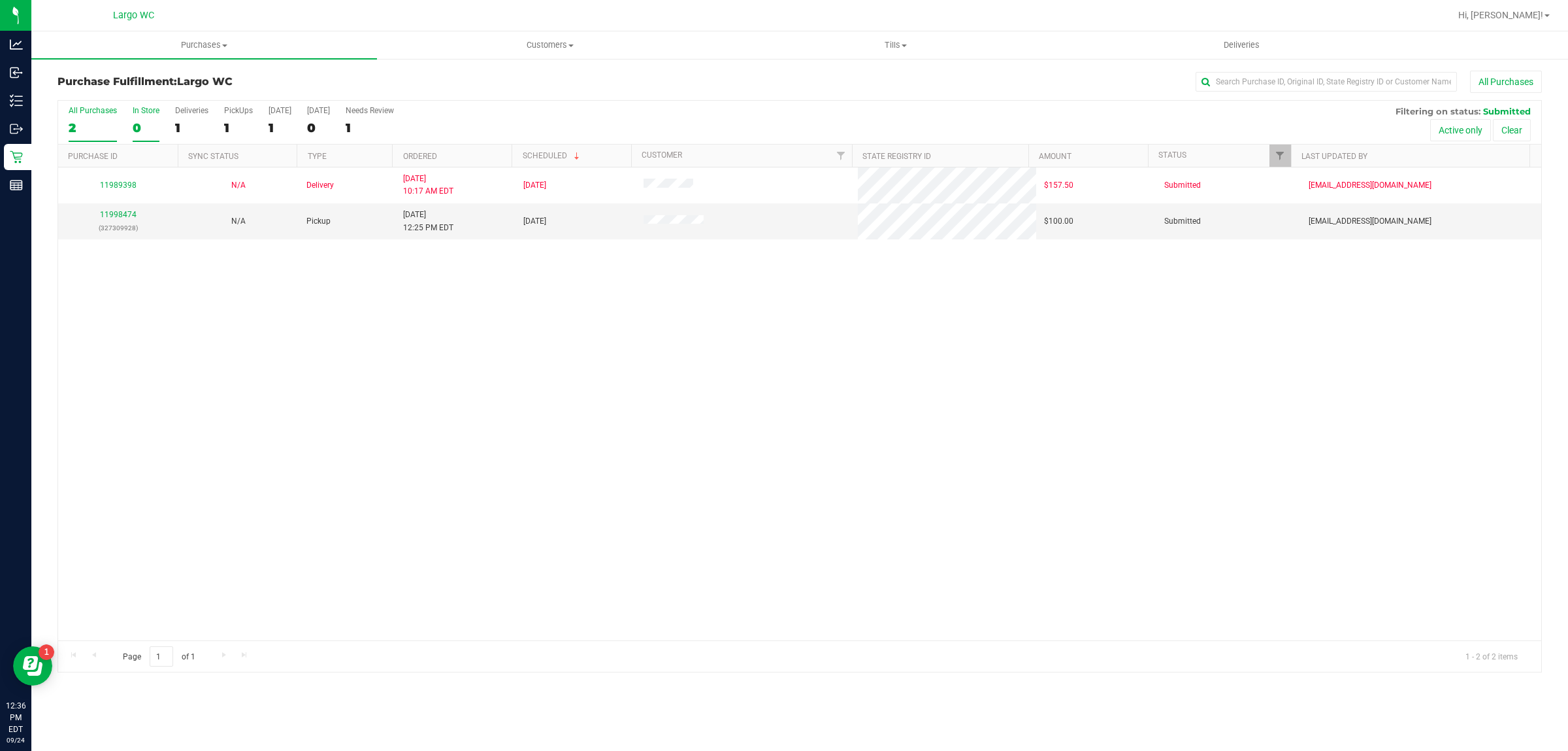
click at [143, 111] on div "In Store" at bounding box center [145, 110] width 27 height 9
click at [0, 0] on input "In Store 0" at bounding box center [0, 0] width 0 height 0
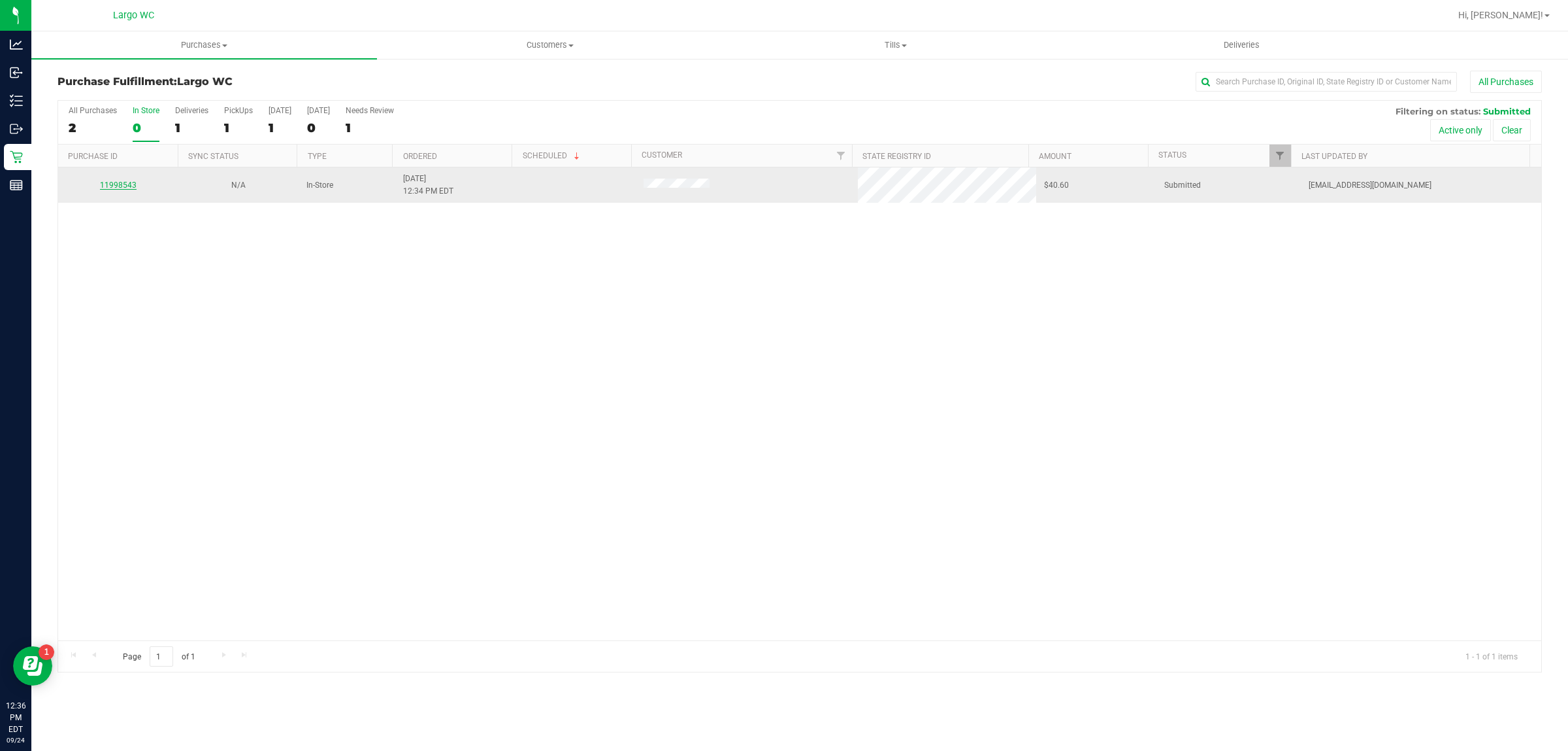
click at [126, 182] on link "11998543" at bounding box center [118, 185] width 37 height 9
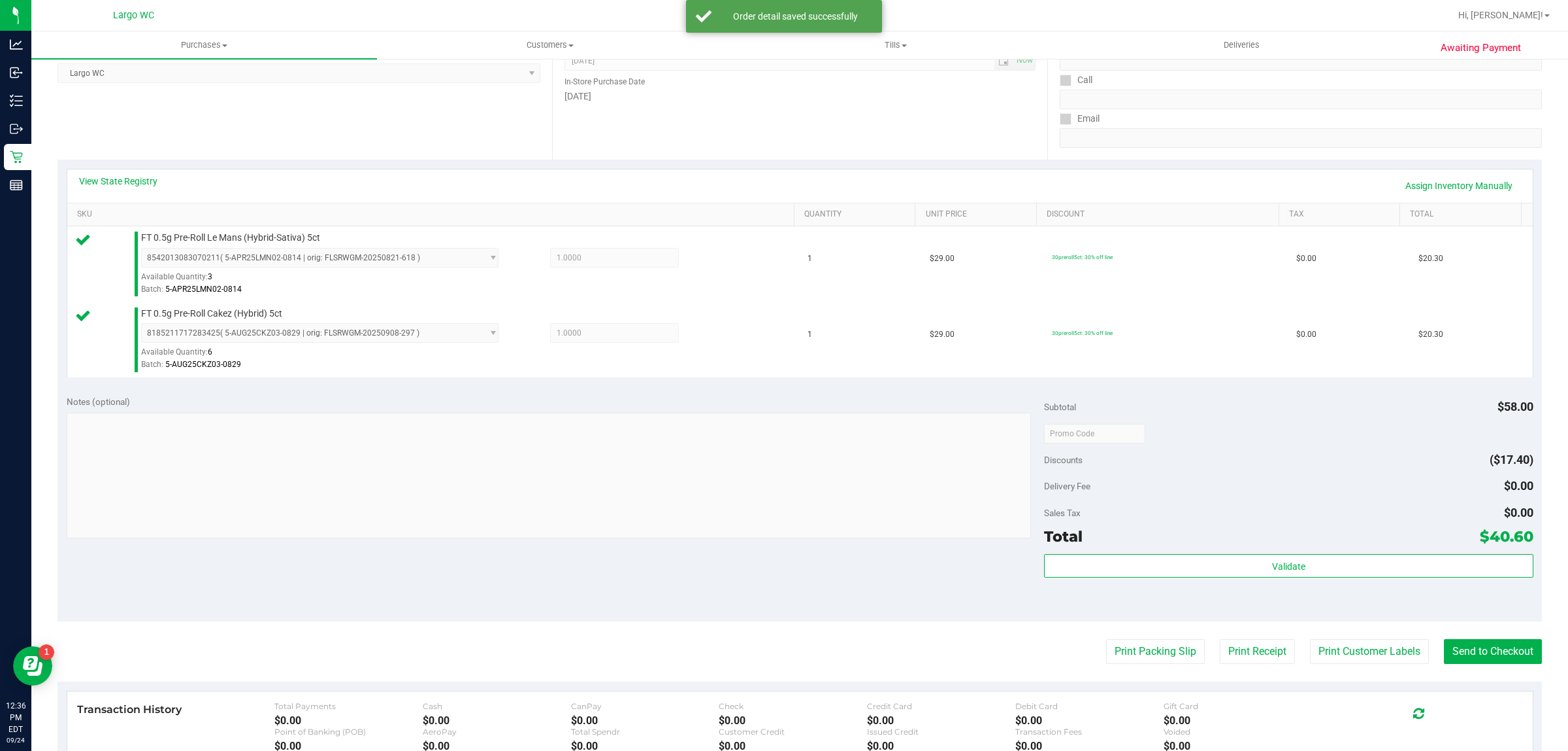
scroll to position [390, 0]
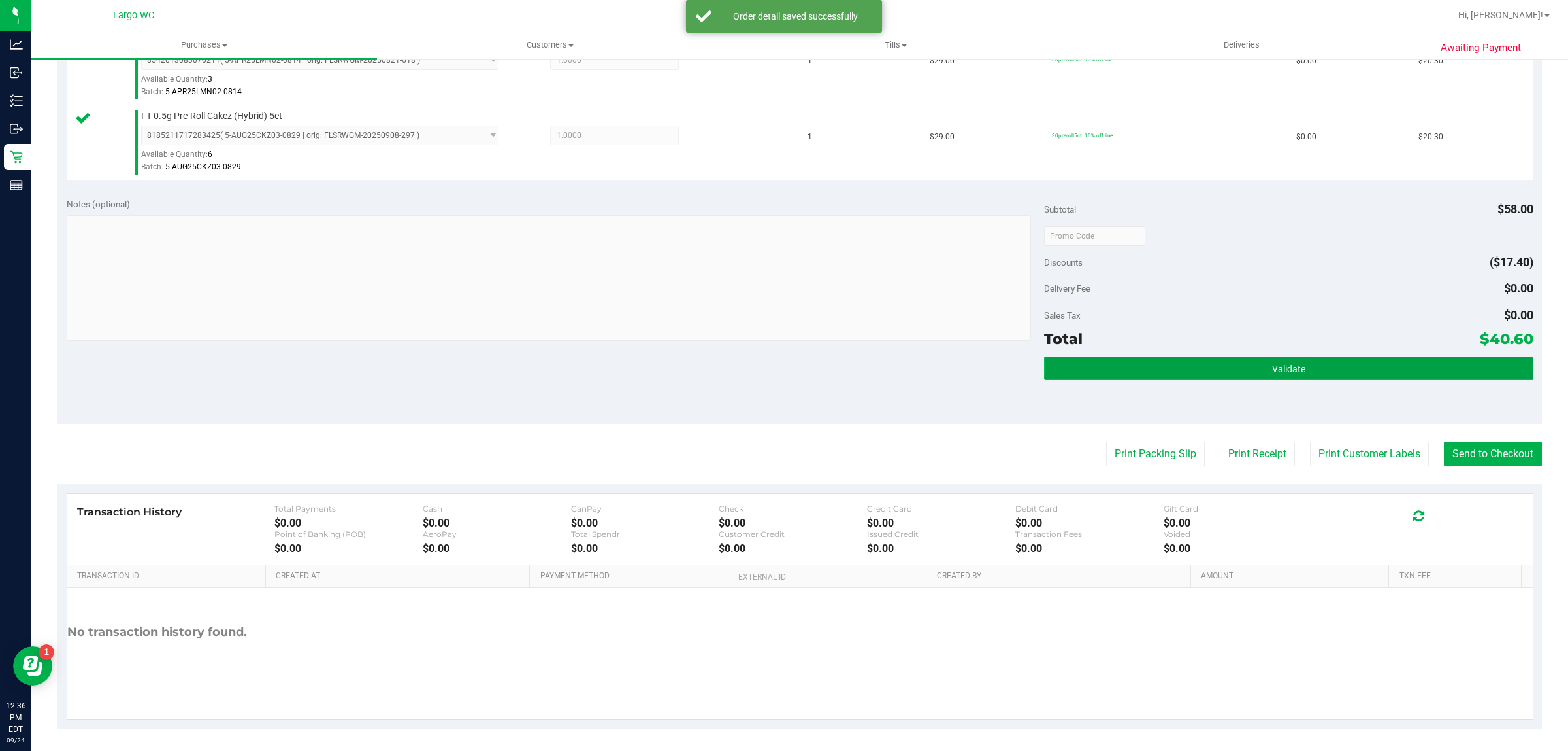
click at [1176, 375] on button "Validate" at bounding box center [1288, 368] width 489 height 23
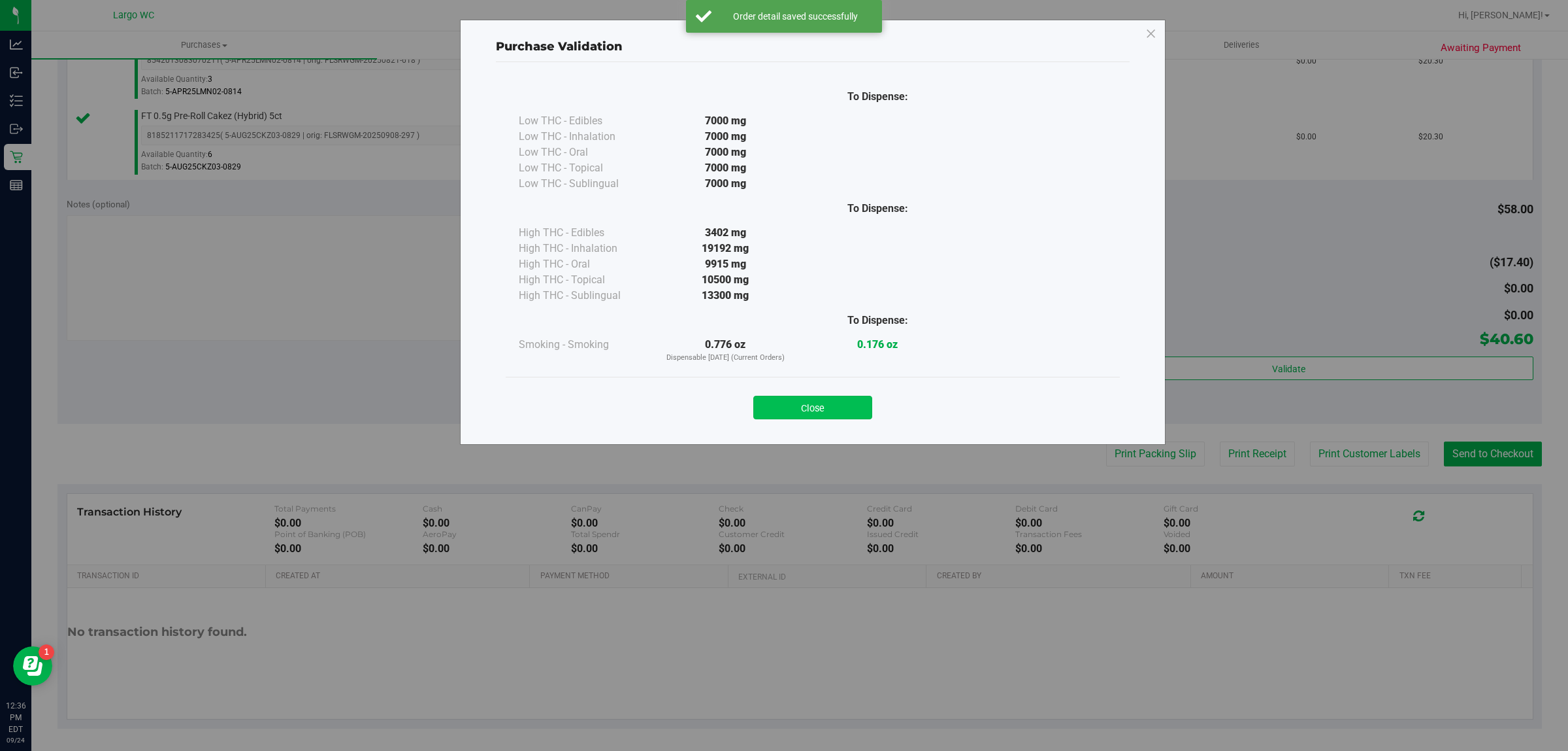
click at [799, 415] on button "Close" at bounding box center [812, 406] width 119 height 23
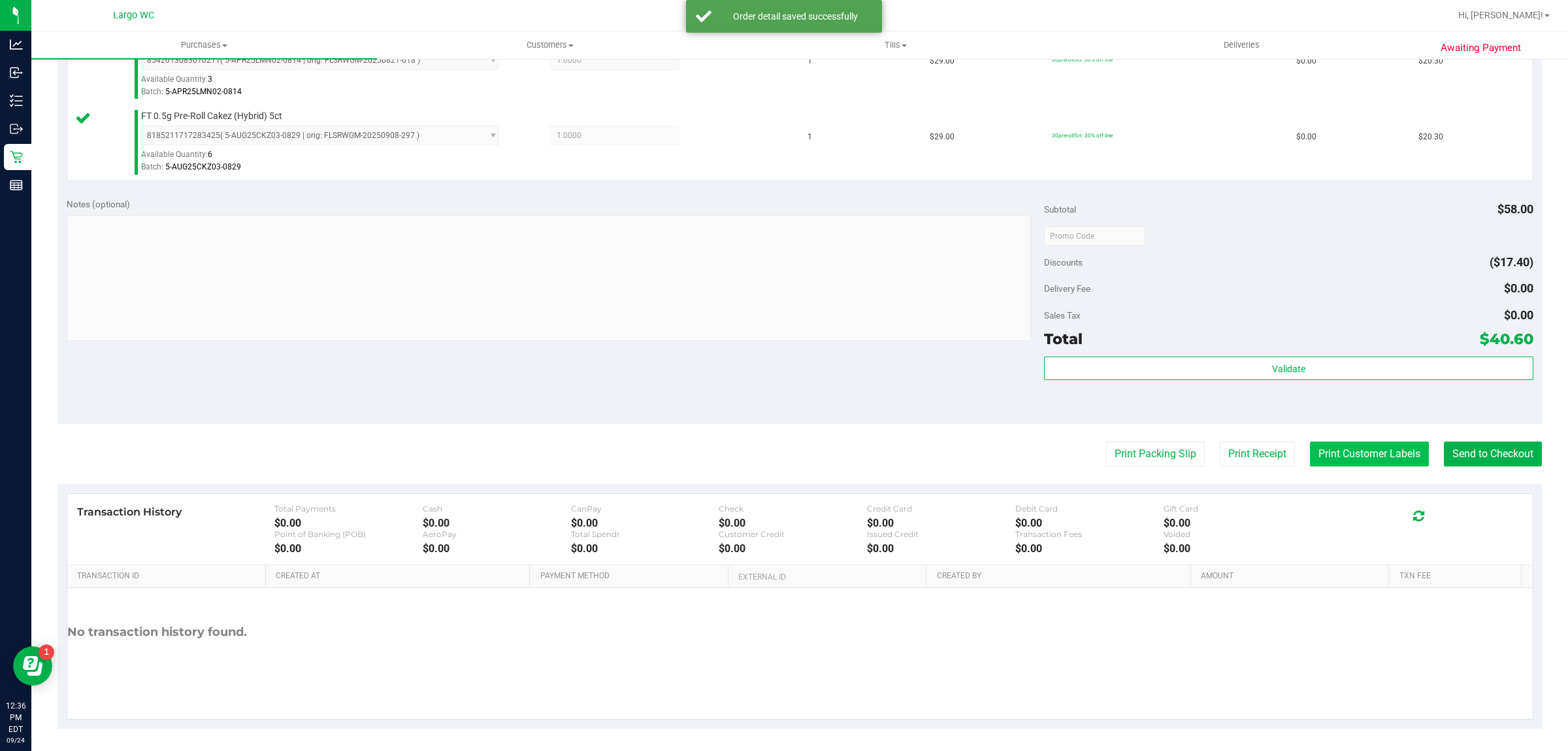
click at [1343, 455] on button "Print Customer Labels" at bounding box center [1370, 454] width 119 height 25
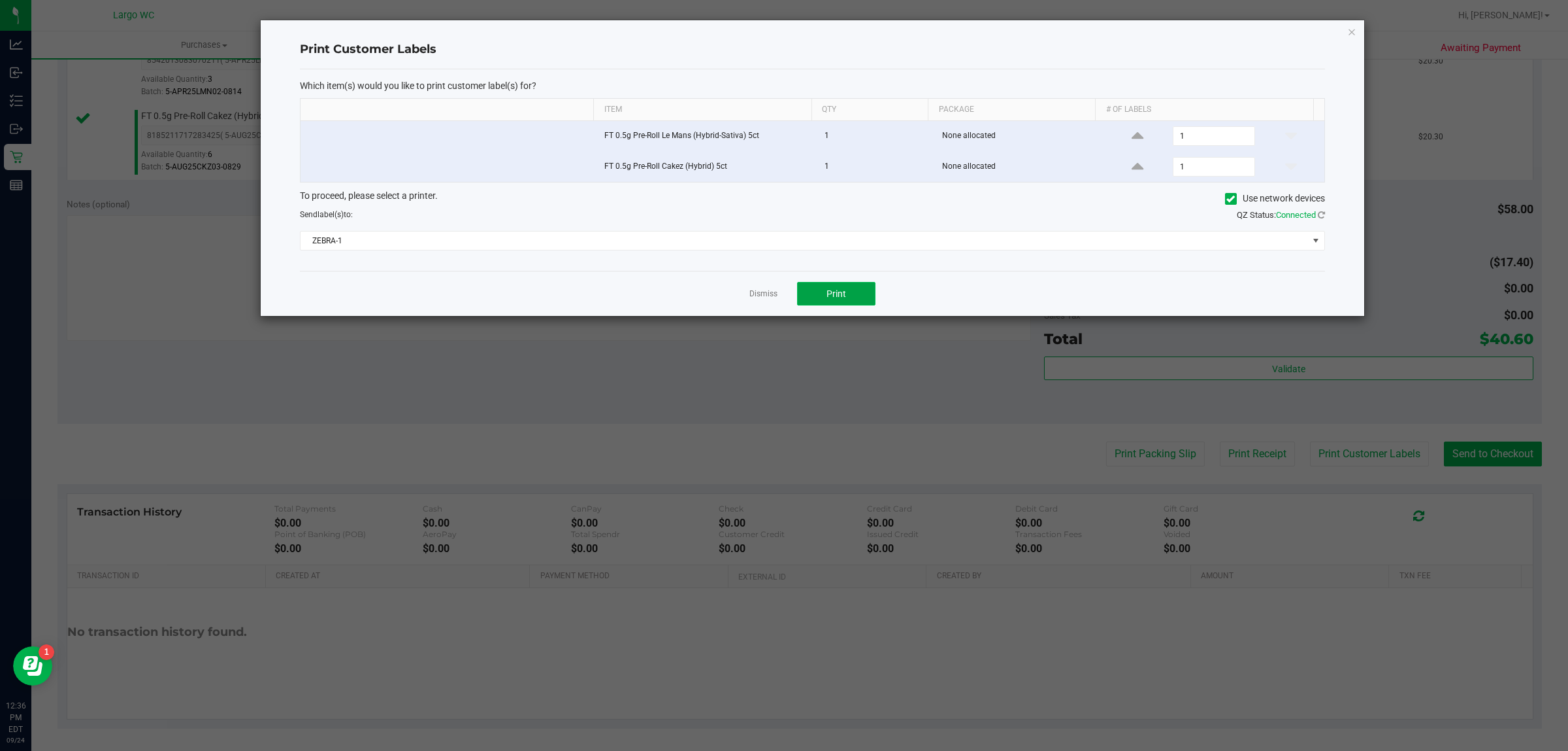
click at [836, 295] on span "Print" at bounding box center [836, 294] width 20 height 10
click at [1352, 26] on icon "button" at bounding box center [1352, 31] width 9 height 15
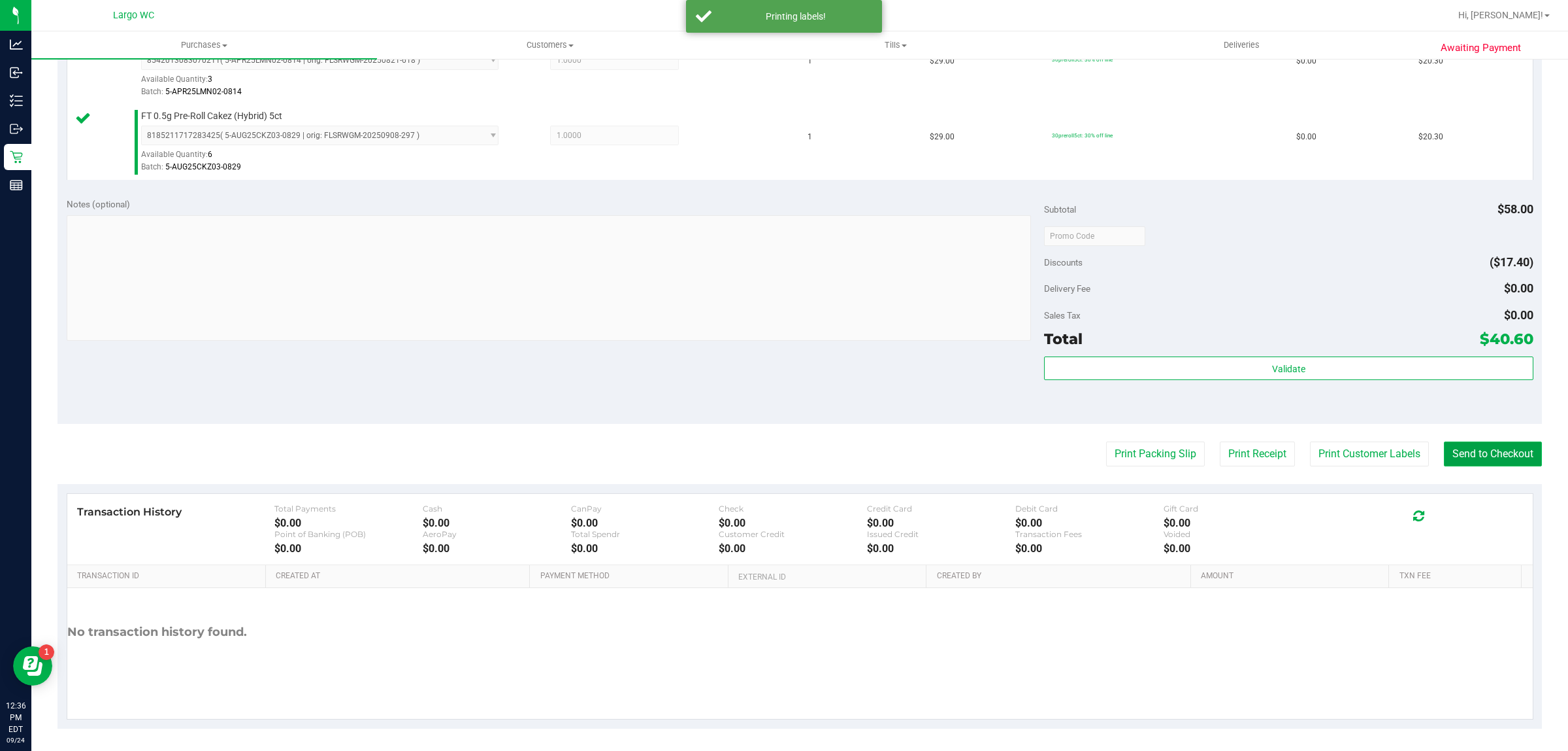
click at [1477, 455] on button "Send to Checkout" at bounding box center [1493, 454] width 98 height 25
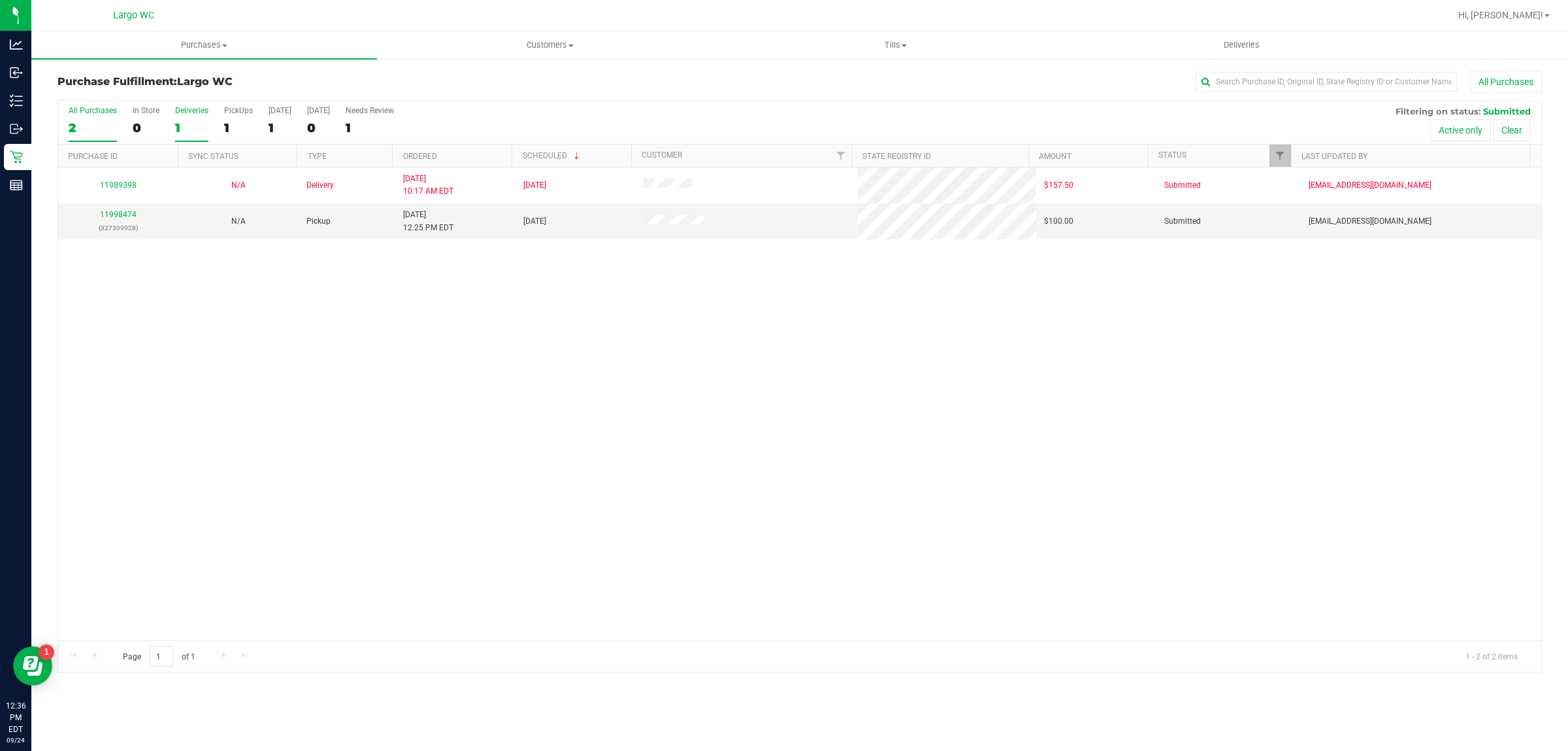
click at [176, 129] on div "1" at bounding box center [191, 128] width 33 height 15
click at [0, 0] on input "Deliveries 1" at bounding box center [0, 0] width 0 height 0
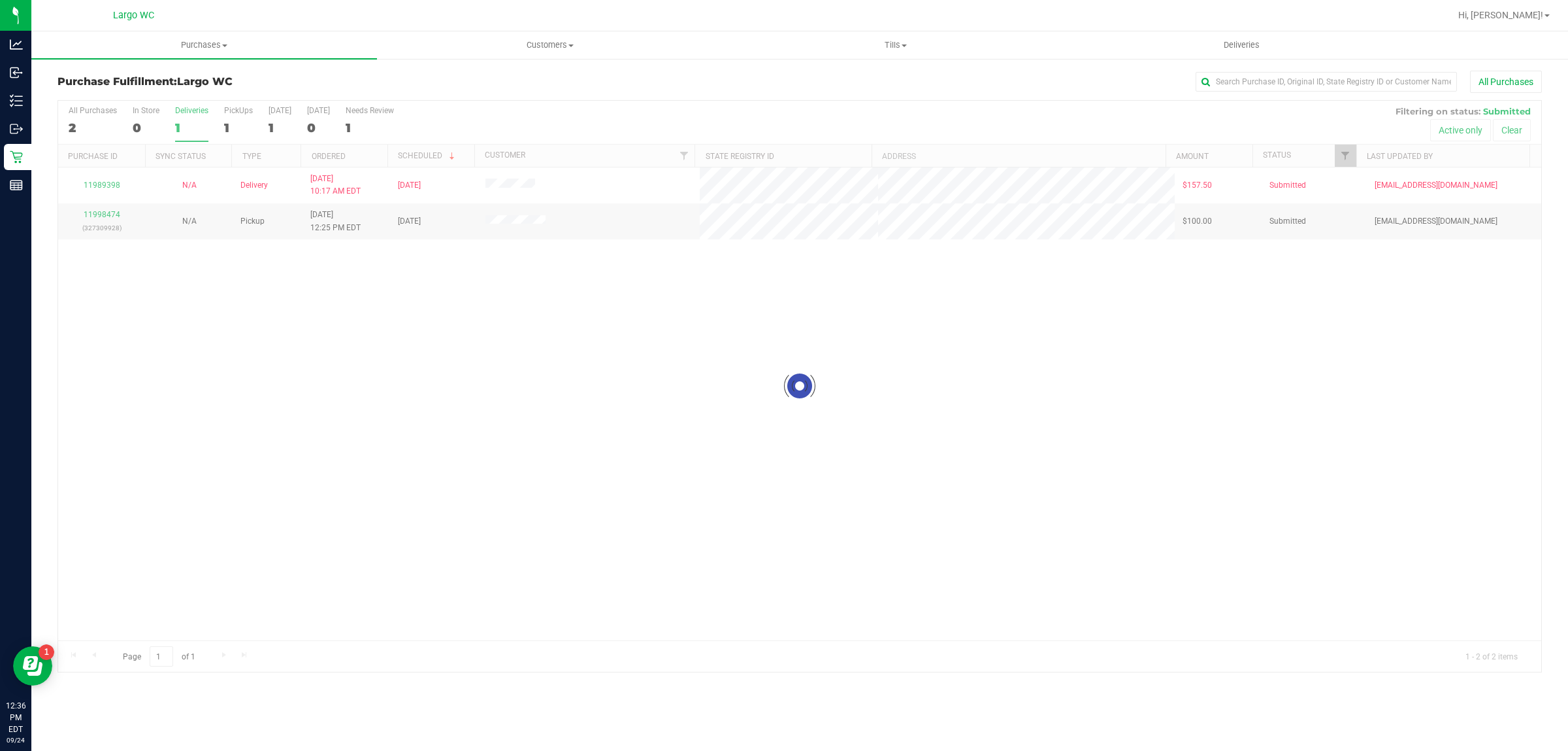
click at [136, 129] on div "0" at bounding box center [145, 128] width 27 height 15
click at [0, 0] on input "In Store 0" at bounding box center [0, 0] width 0 height 0
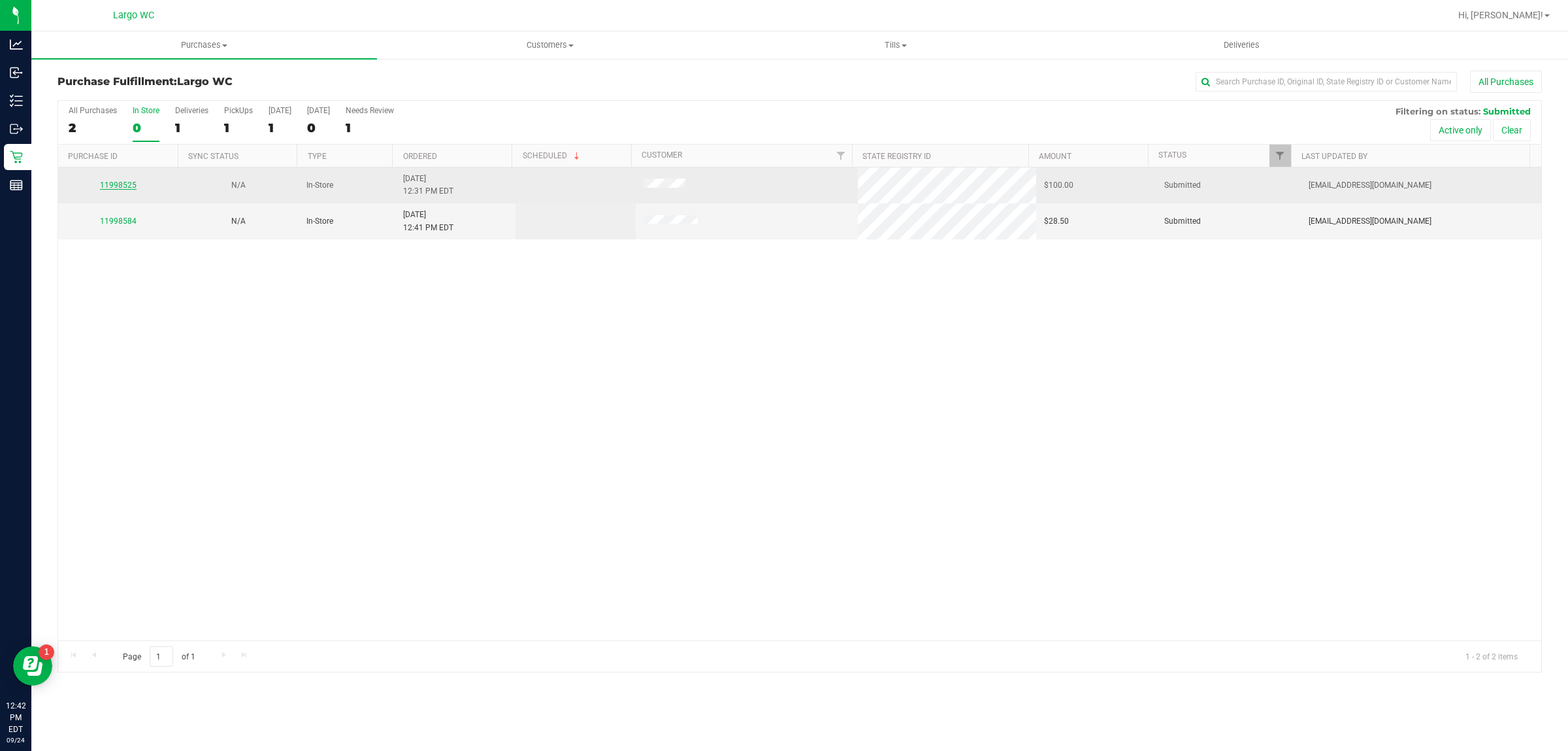
click at [125, 186] on link "11998525" at bounding box center [118, 185] width 37 height 9
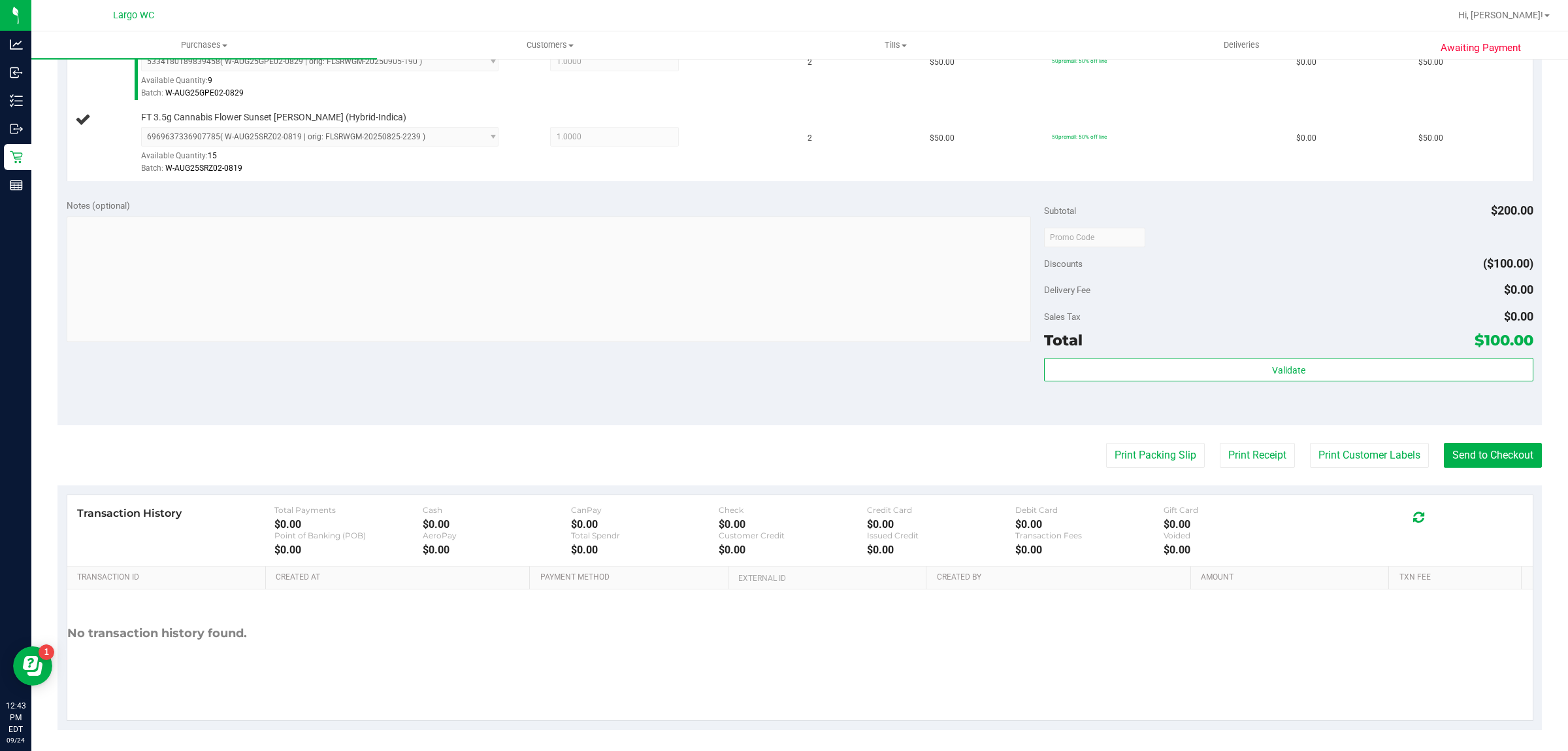
scroll to position [394, 0]
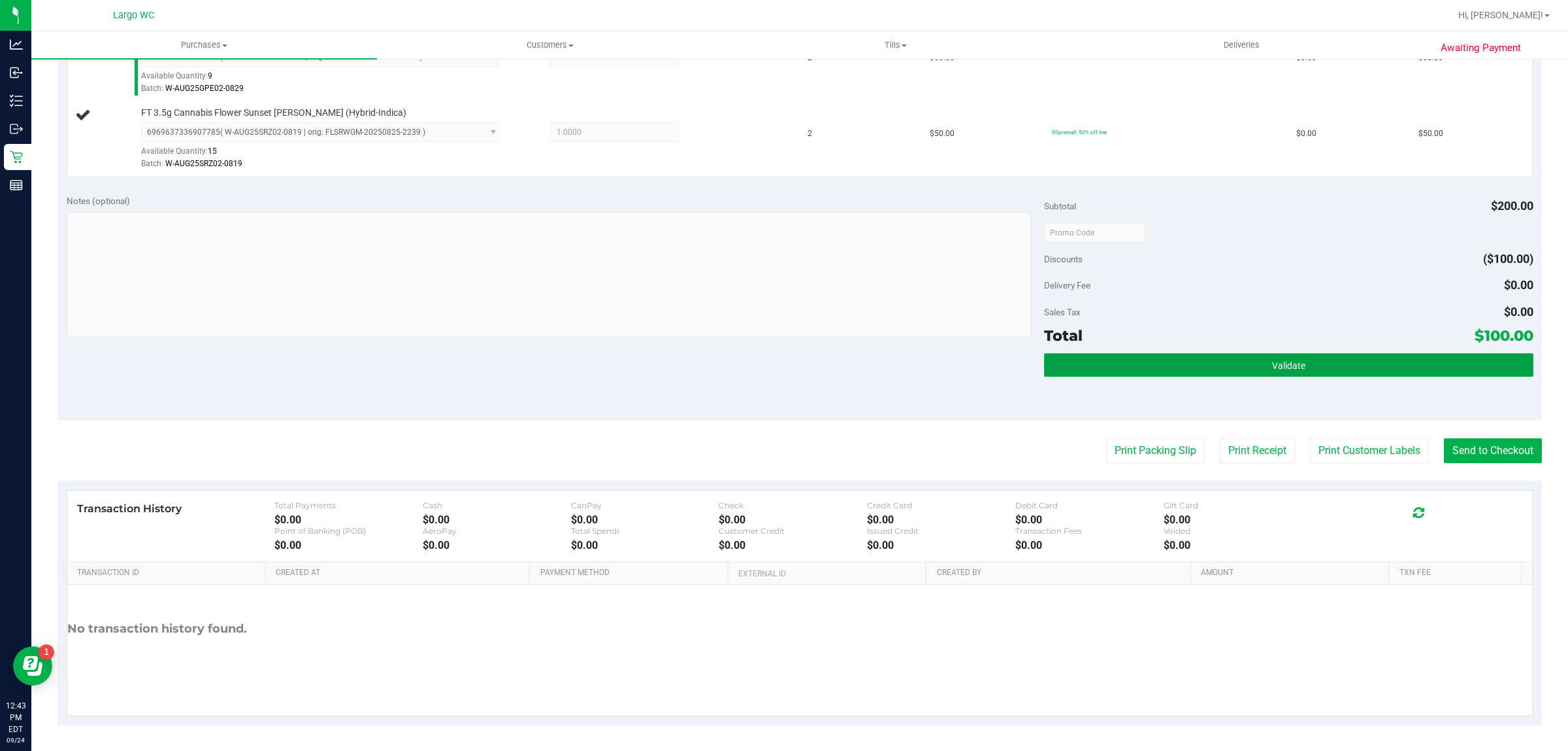
click at [1338, 376] on button "Validate" at bounding box center [1288, 364] width 489 height 23
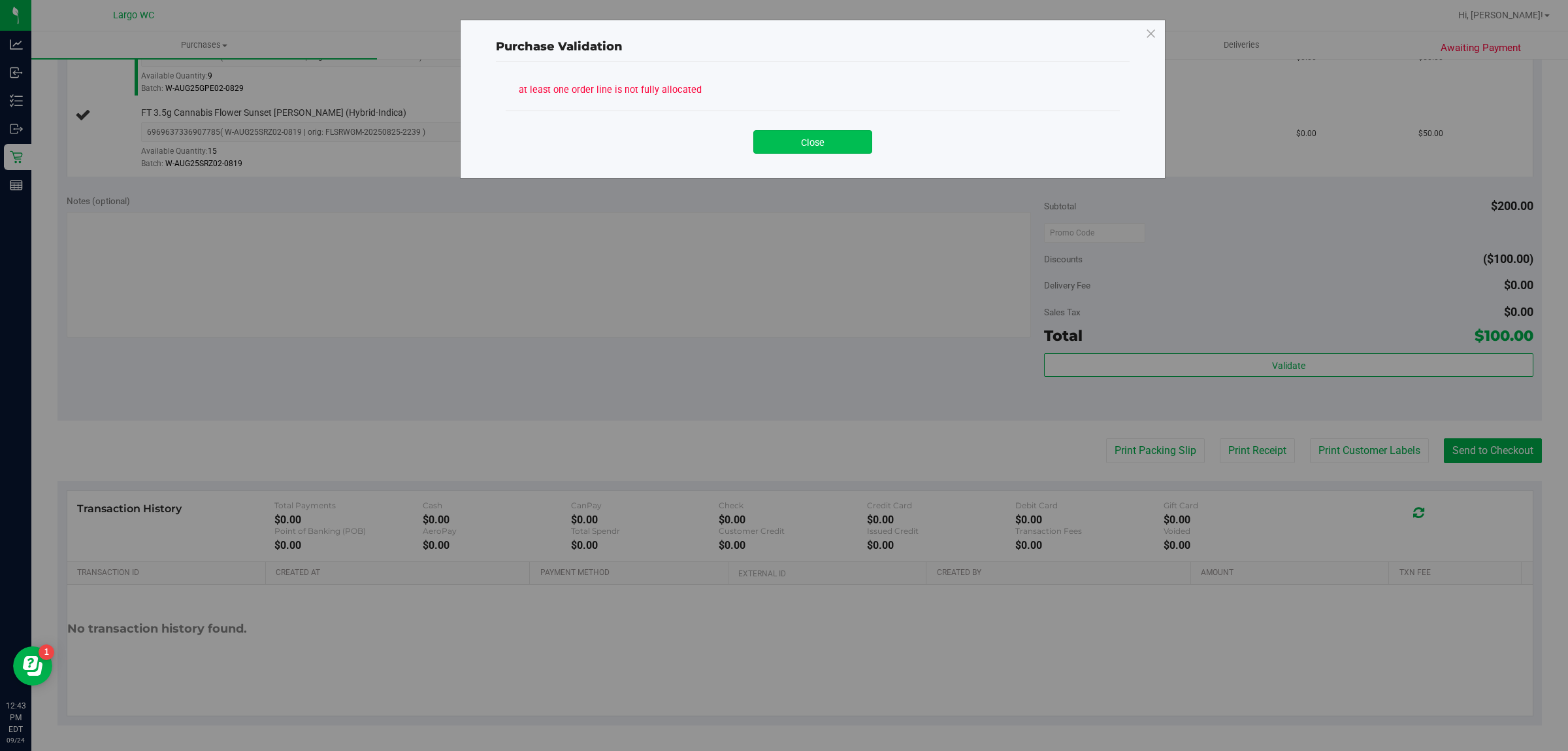
click at [825, 143] on button "Close" at bounding box center [812, 141] width 119 height 23
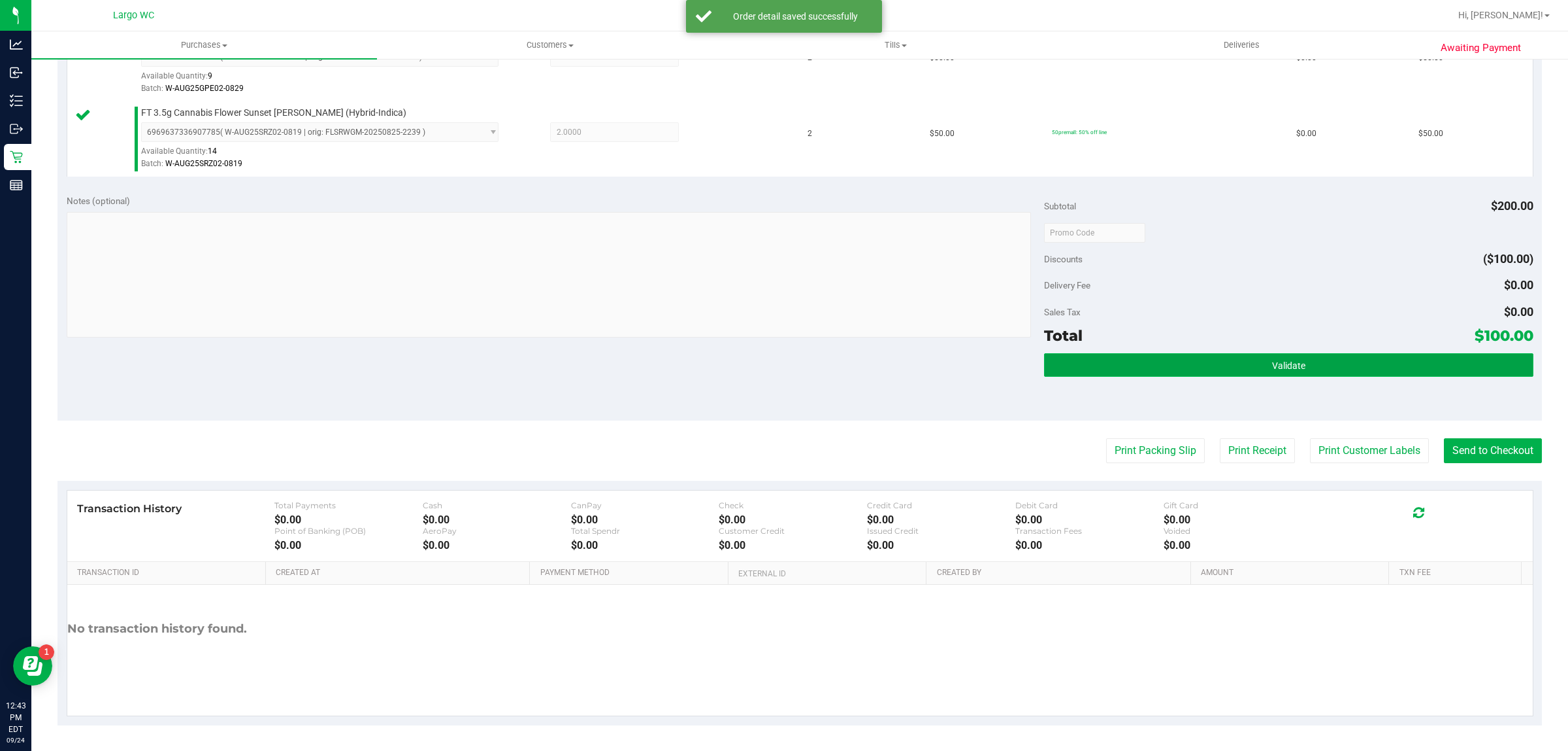
click at [1278, 367] on span "Validate" at bounding box center [1289, 365] width 33 height 10
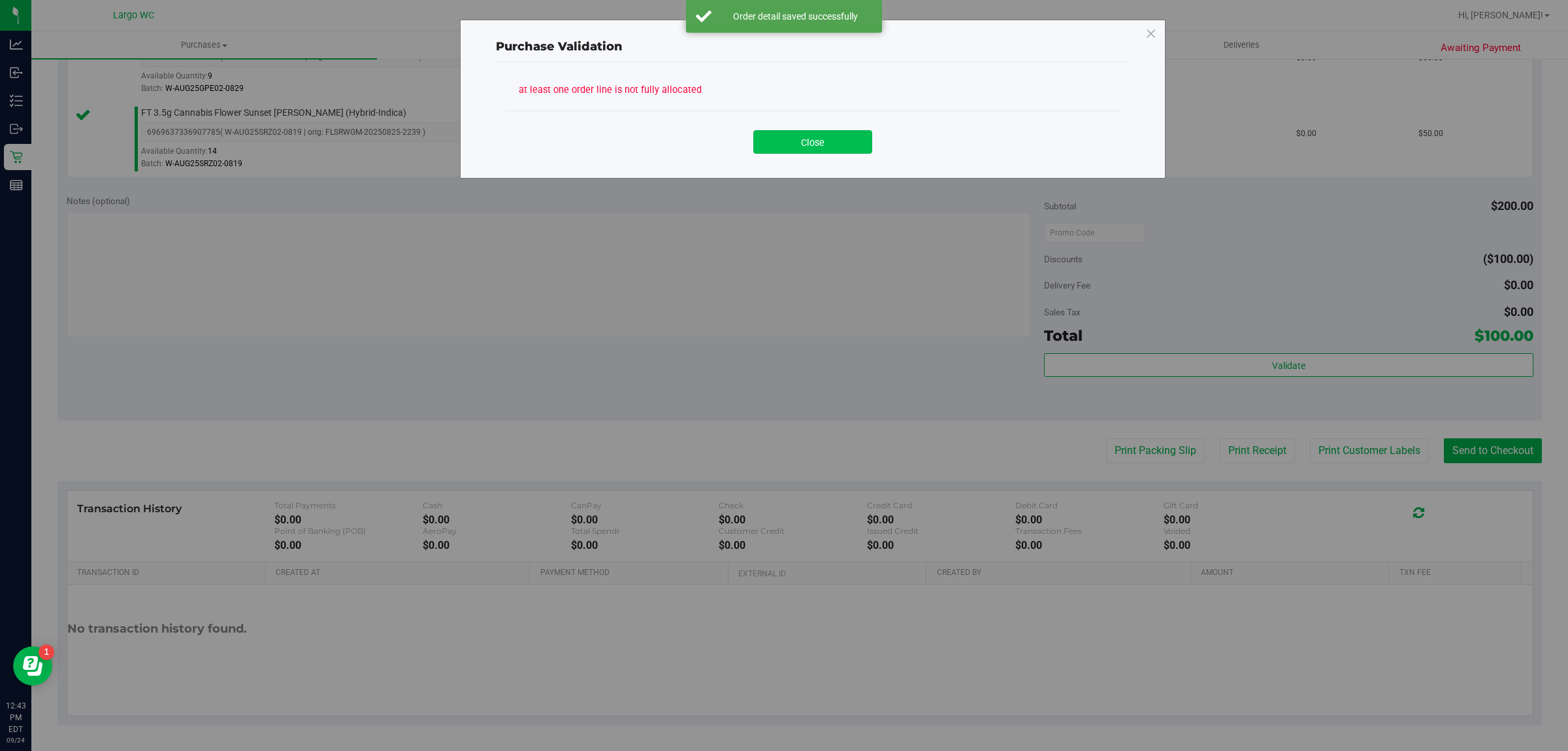
click at [824, 141] on button "Close" at bounding box center [812, 141] width 119 height 23
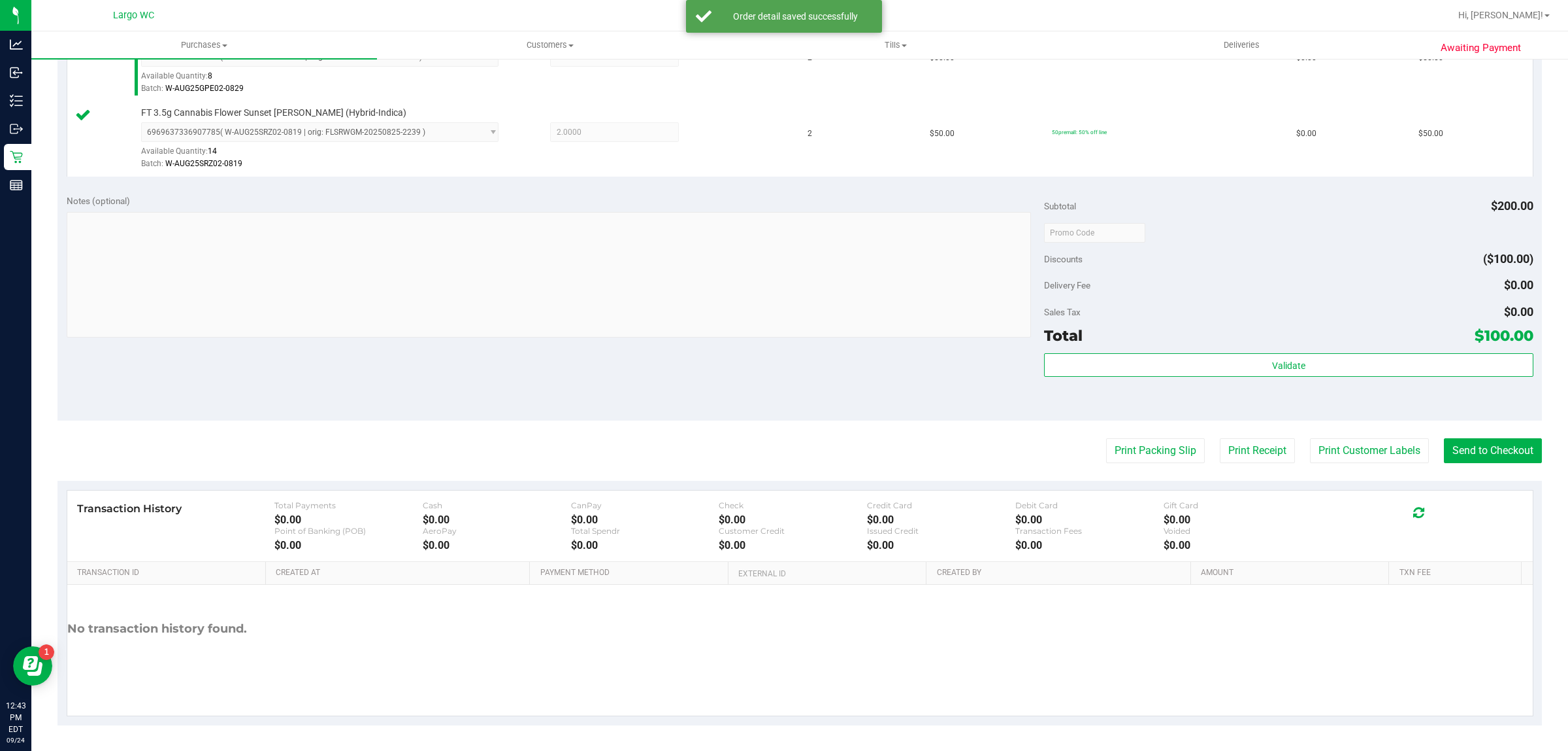
click at [1321, 338] on div "Total $100.00" at bounding box center [1288, 335] width 489 height 23
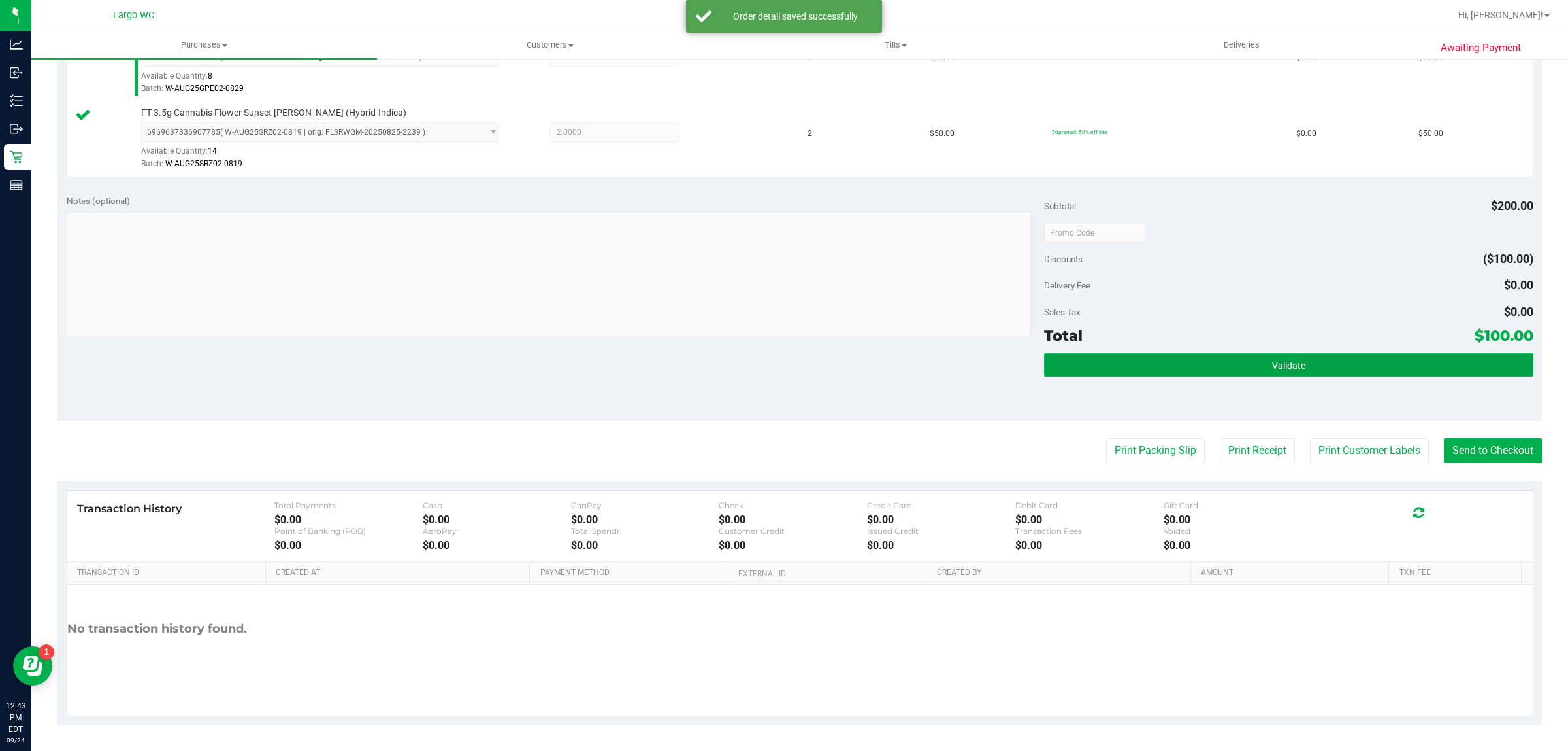
click at [1243, 369] on button "Validate" at bounding box center [1288, 364] width 489 height 23
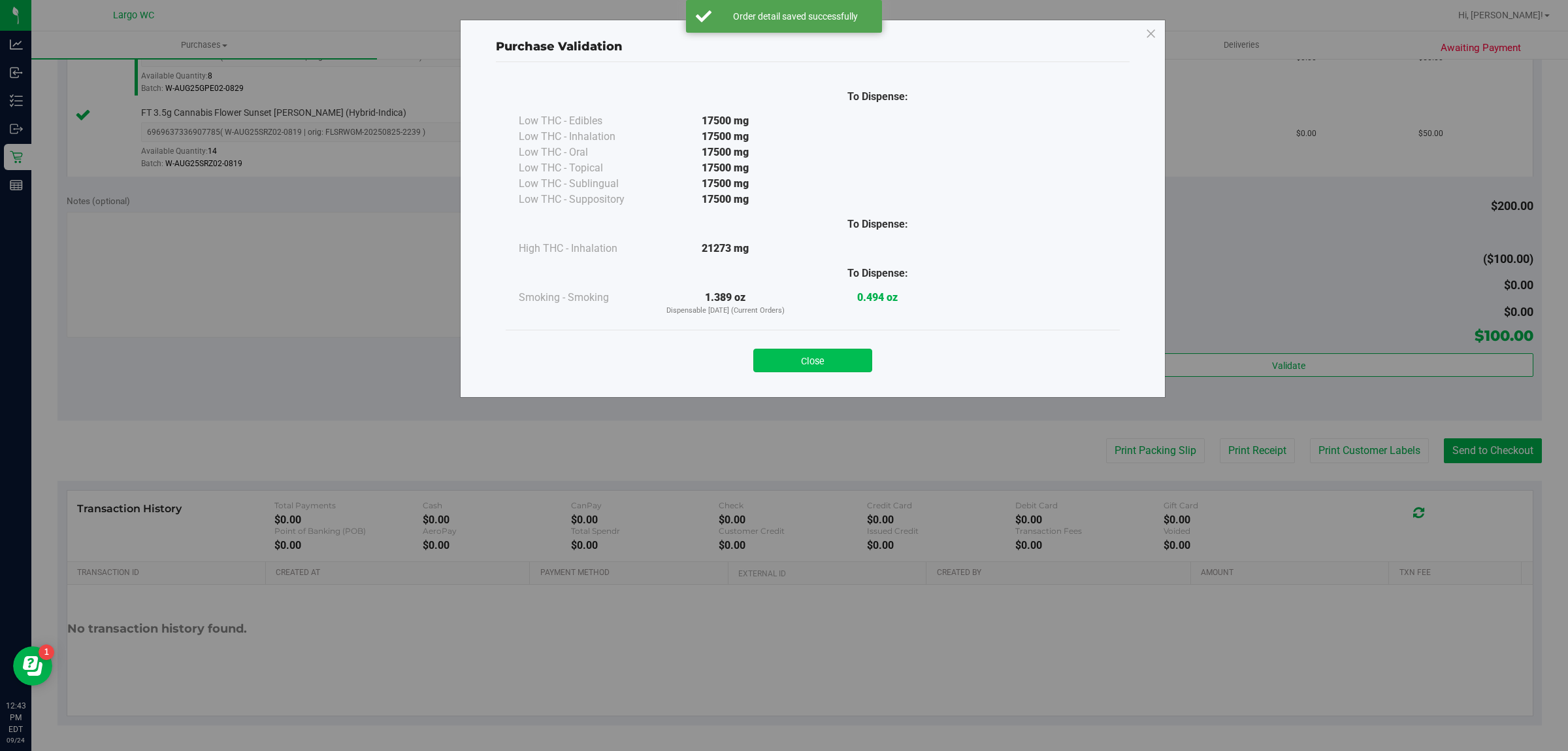
click at [821, 357] on button "Close" at bounding box center [812, 360] width 119 height 23
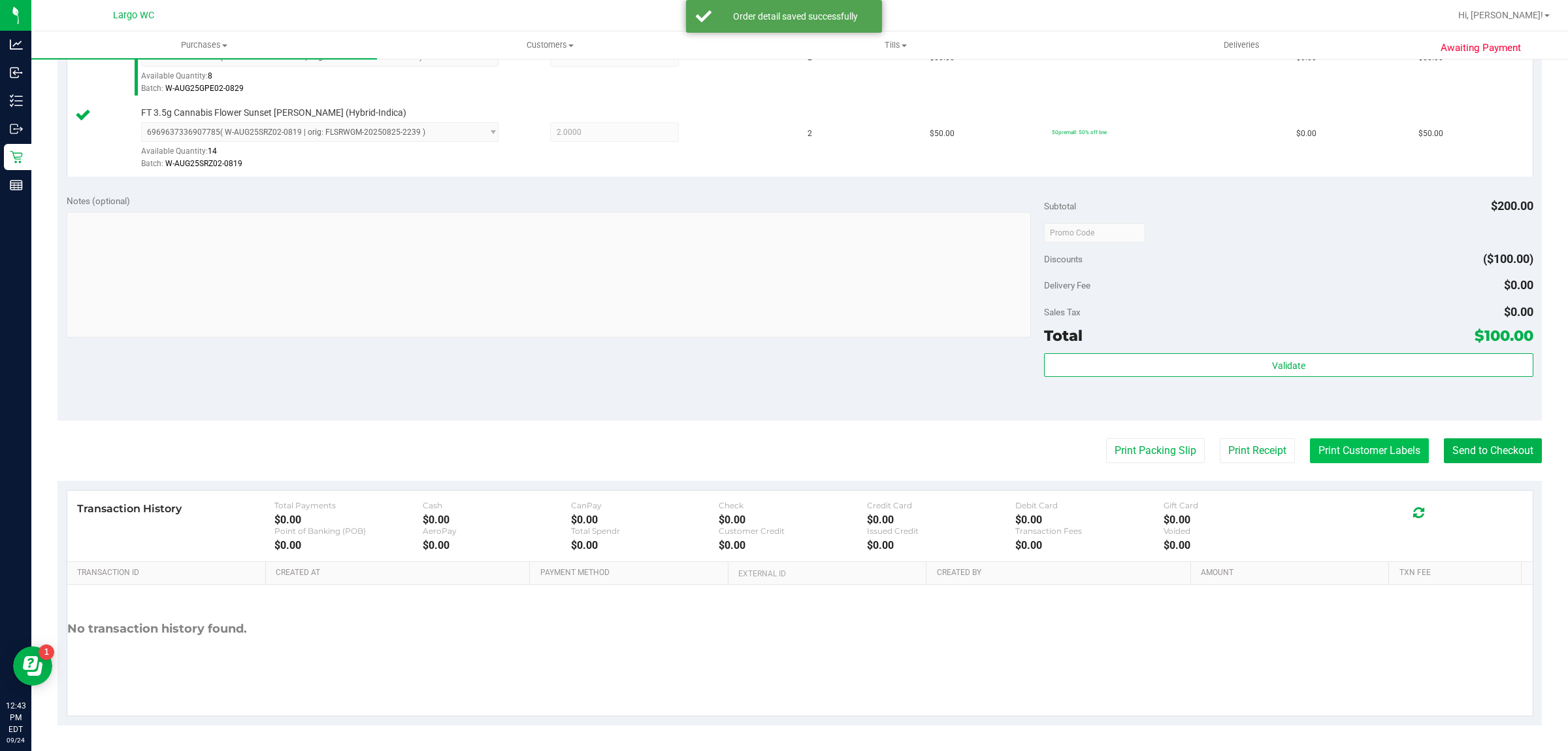
click at [1350, 451] on button "Print Customer Labels" at bounding box center [1370, 450] width 119 height 25
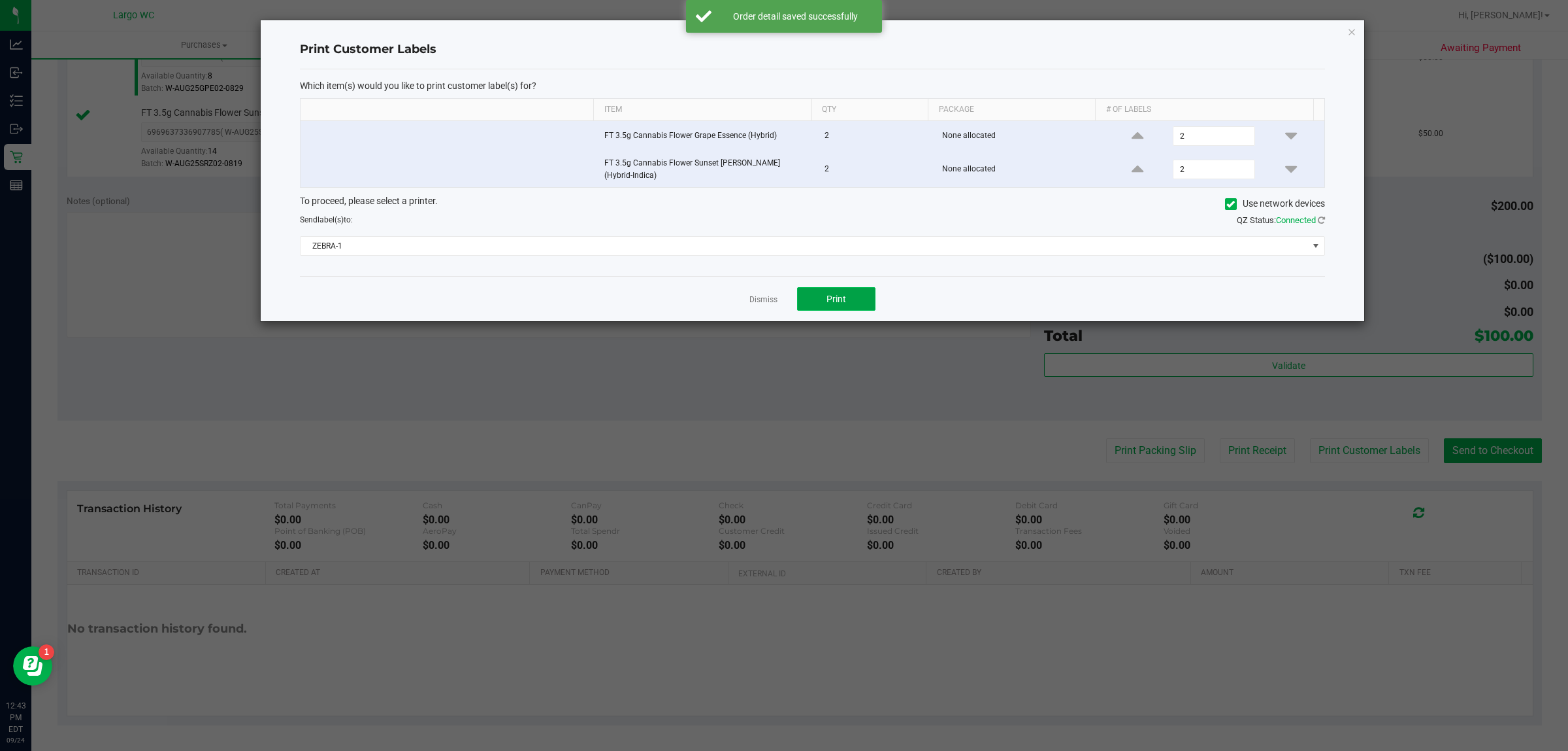
click at [836, 296] on span "Print" at bounding box center [836, 299] width 20 height 10
click at [1350, 31] on icon "button" at bounding box center [1352, 31] width 9 height 15
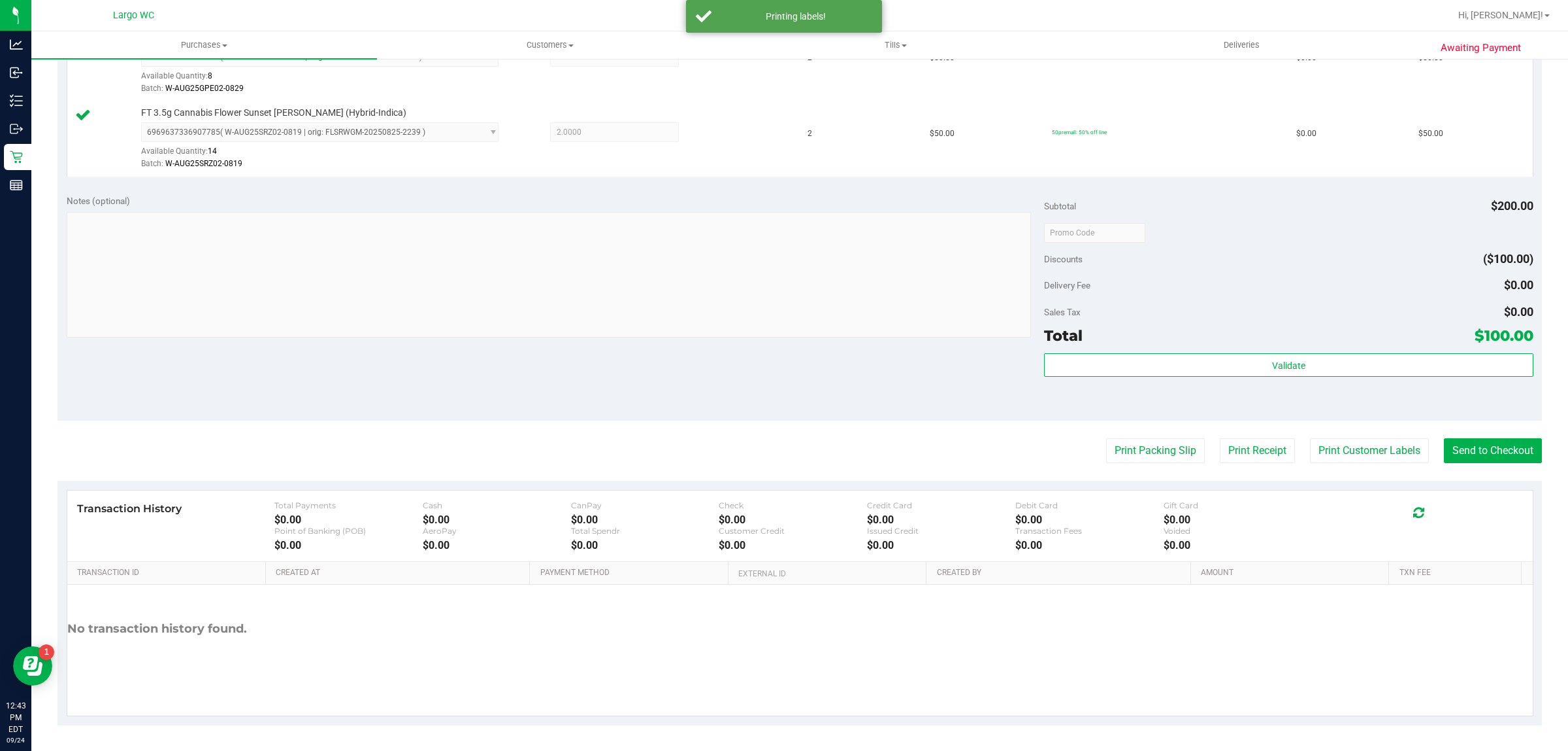
click at [1480, 492] on div "Transaction History Total Payments $0.00 Cash $0.00 CanPay $0.00 Check $0.00 Cr…" at bounding box center [799, 526] width 1466 height 71
click at [1453, 445] on button "Send to Checkout" at bounding box center [1493, 450] width 98 height 25
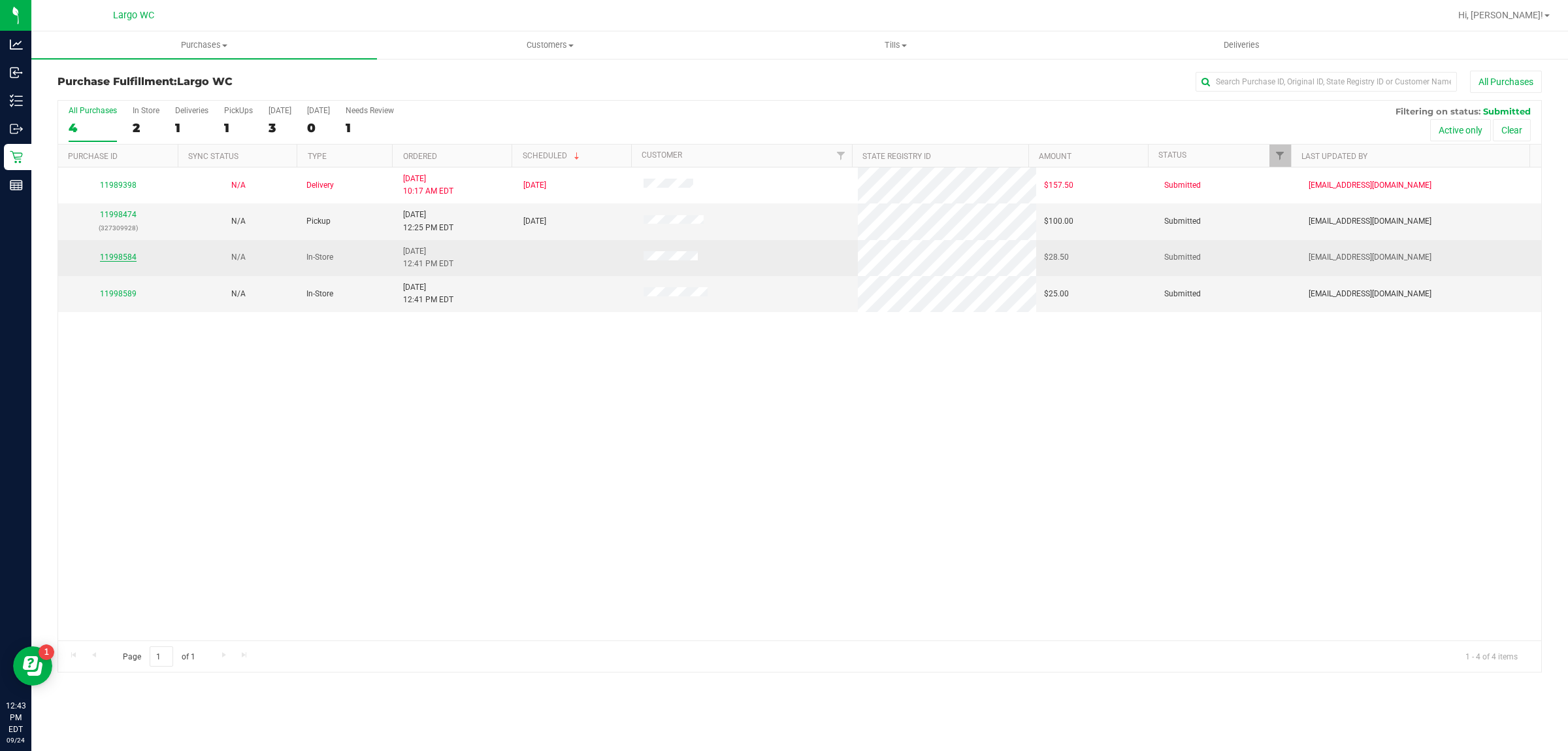
click at [116, 256] on link "11998584" at bounding box center [118, 257] width 37 height 9
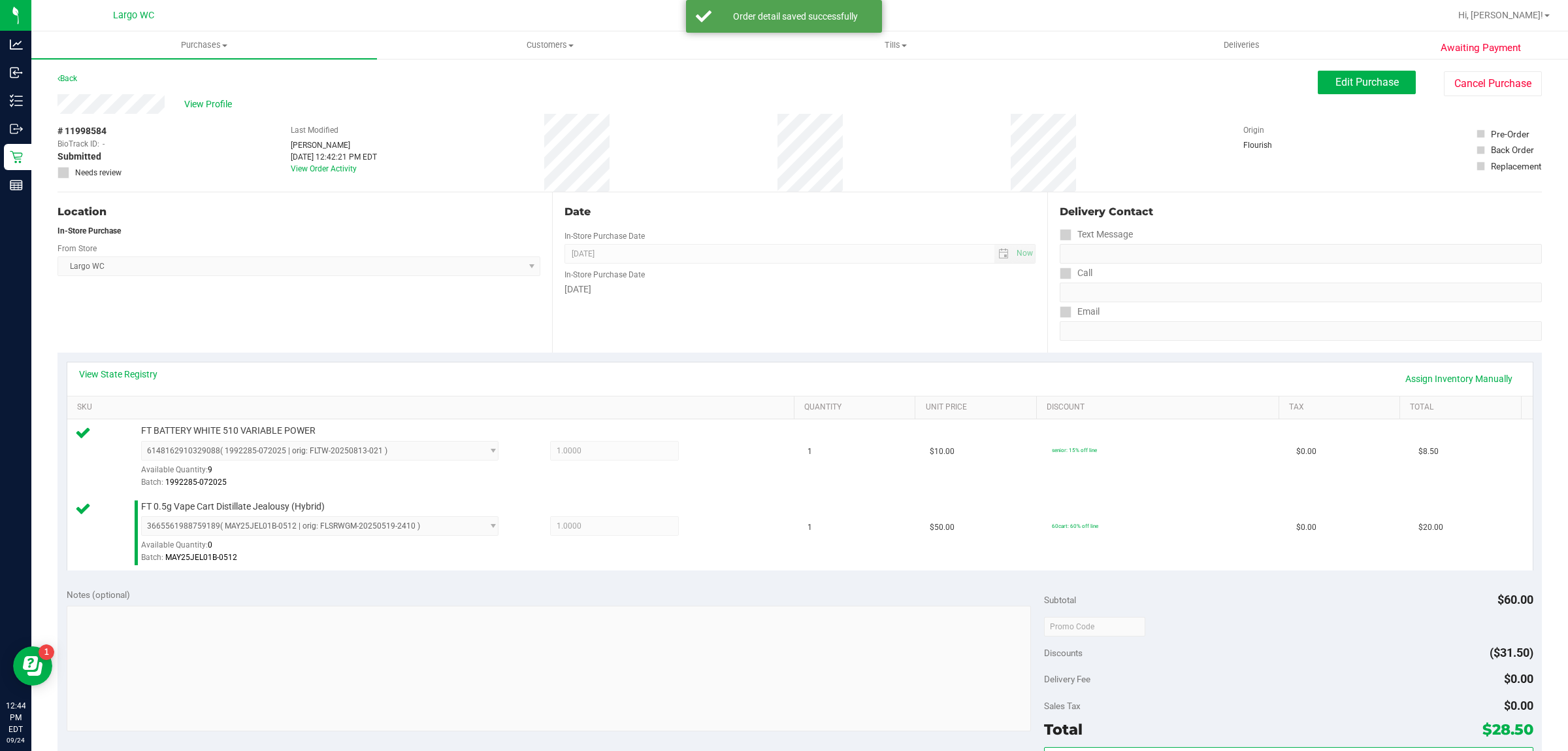
scroll to position [158, 0]
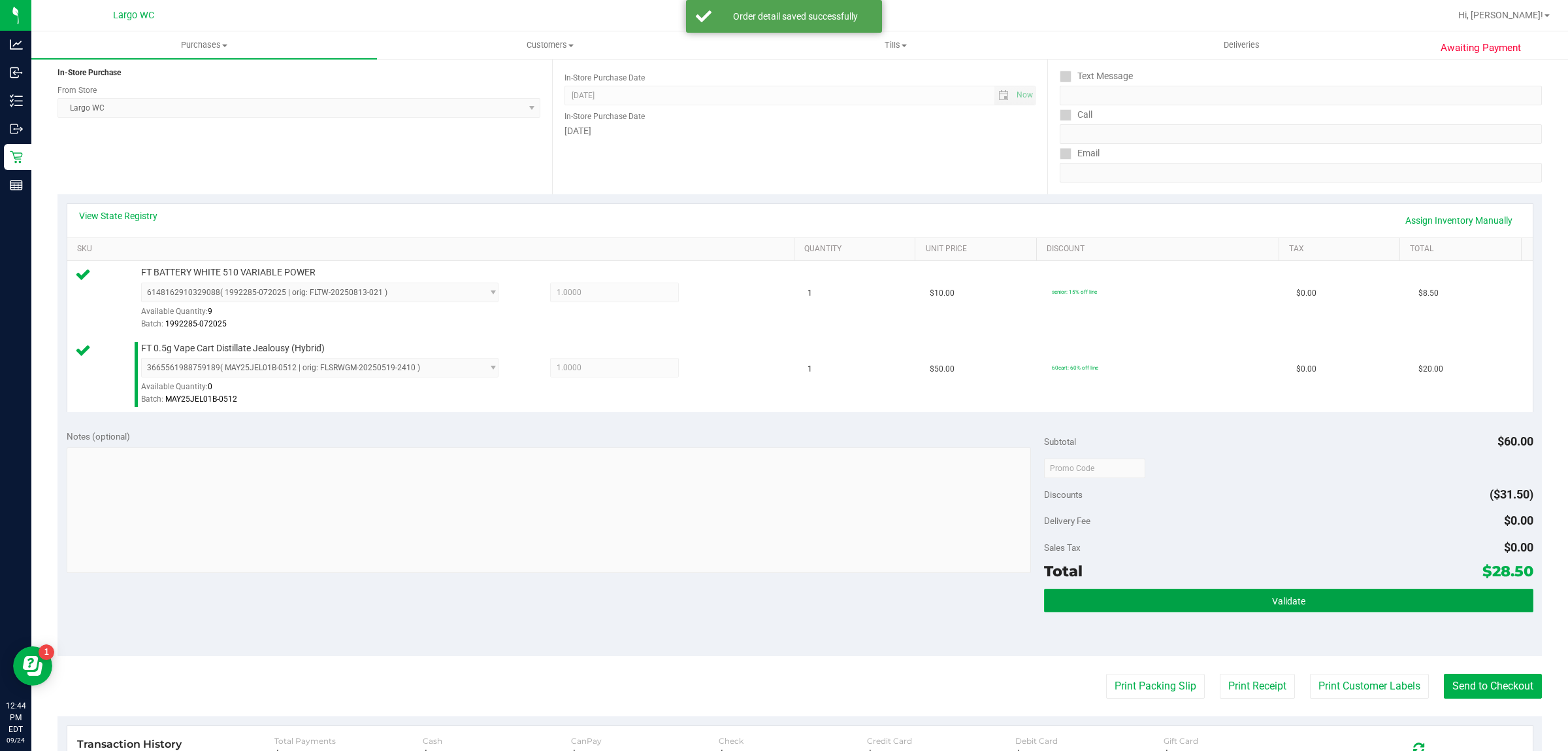
click at [1284, 597] on span "Validate" at bounding box center [1289, 601] width 33 height 10
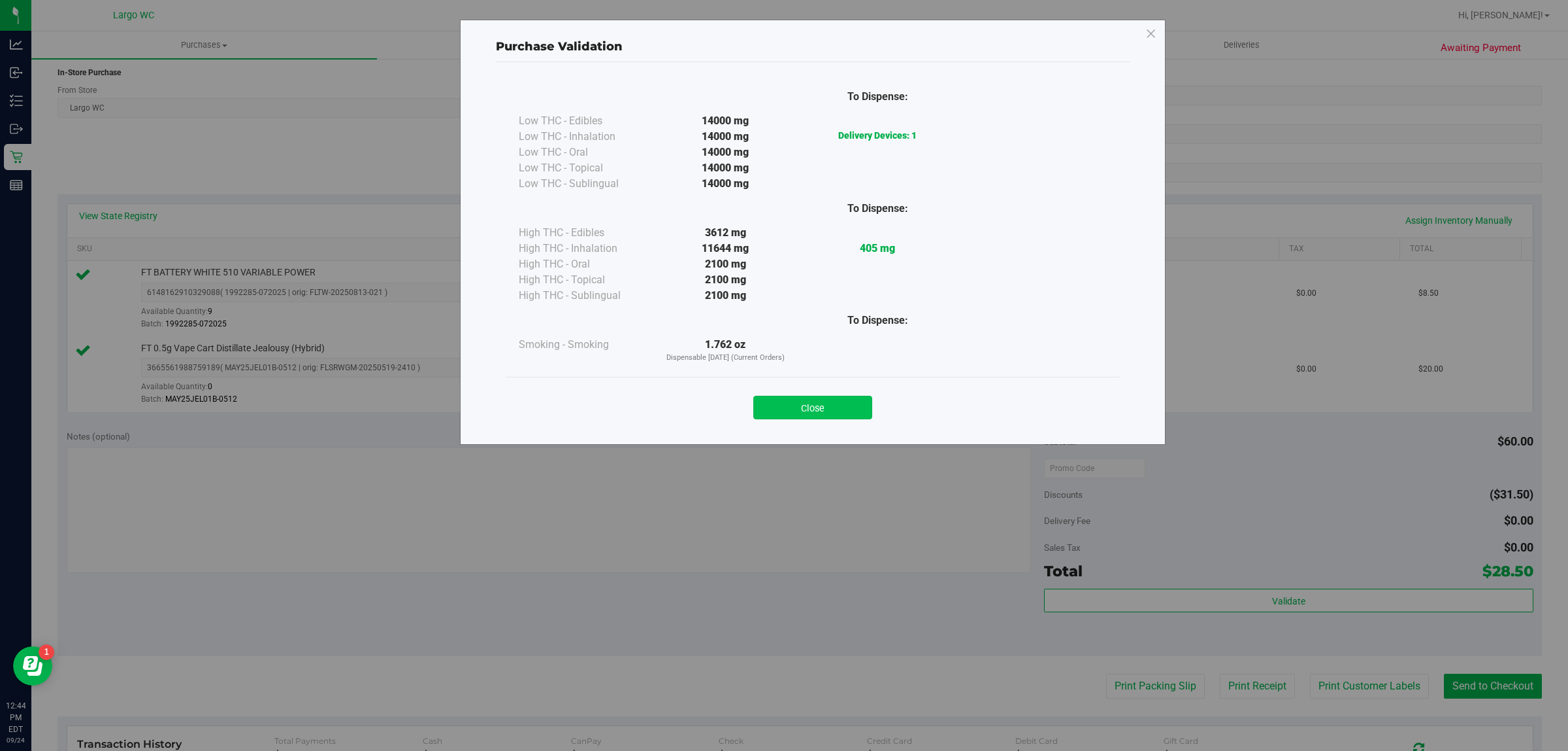
click at [845, 412] on button "Close" at bounding box center [812, 406] width 119 height 23
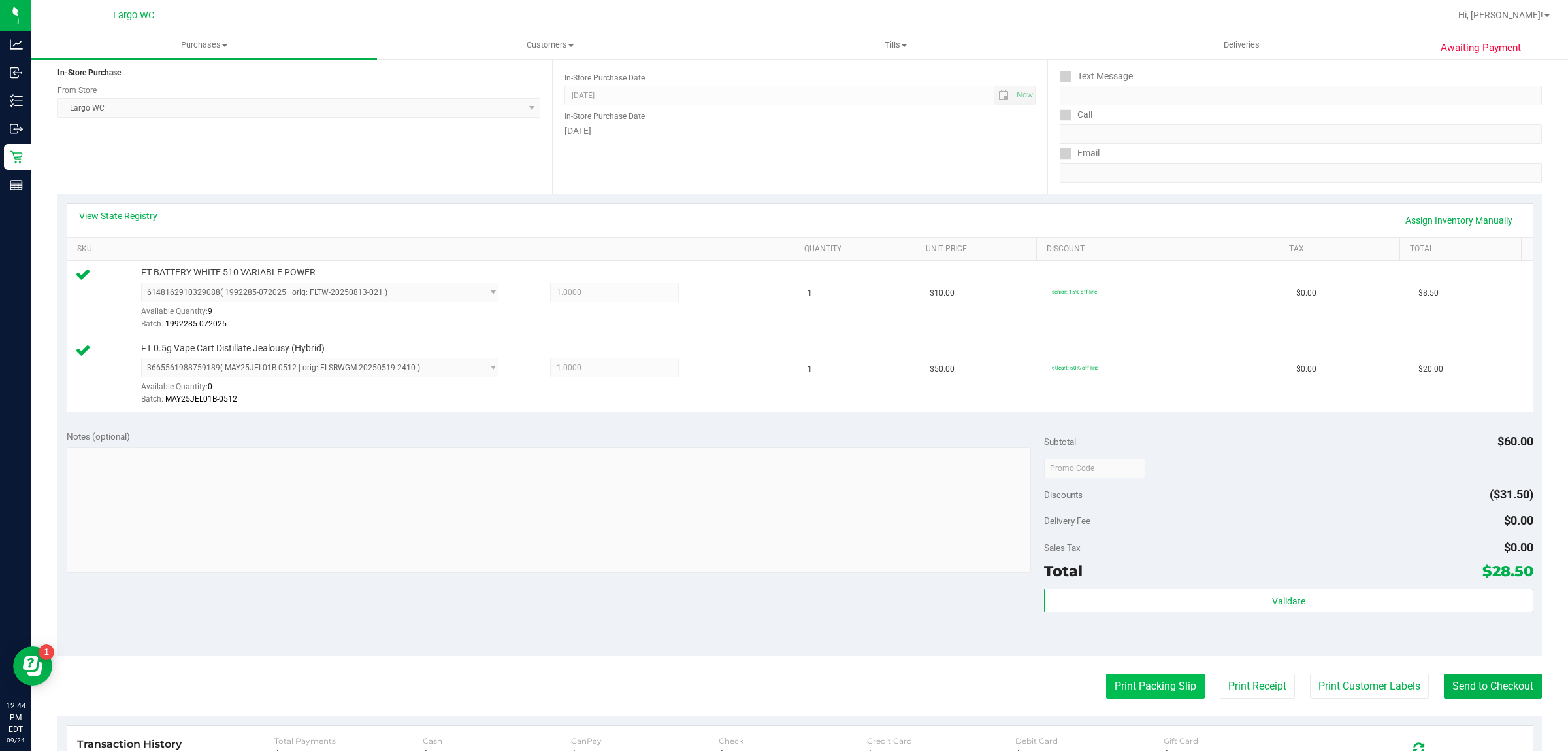
click at [1144, 691] on button "Print Packing Slip" at bounding box center [1155, 686] width 99 height 25
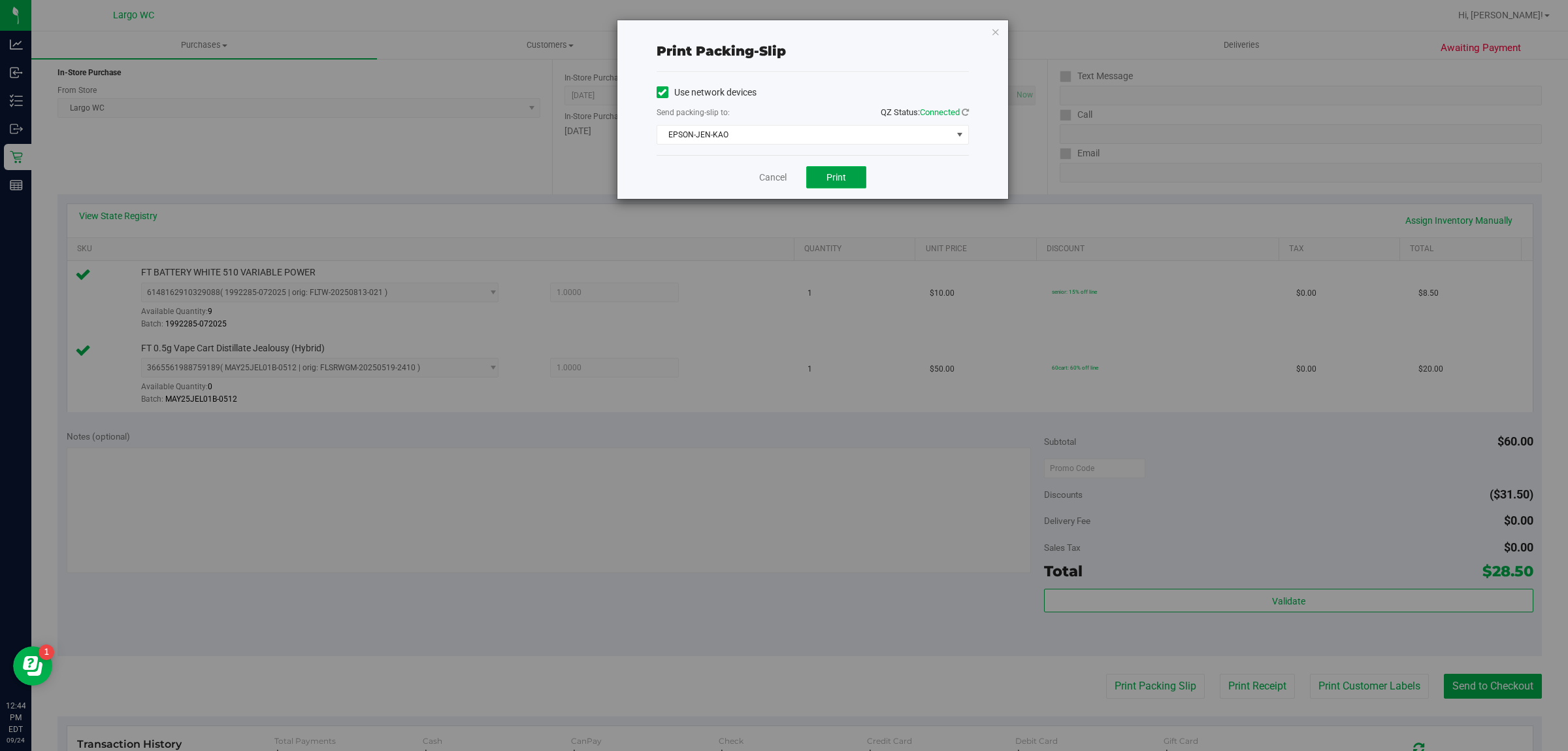
click at [843, 172] on span "Print" at bounding box center [836, 177] width 20 height 10
click at [995, 31] on icon "button" at bounding box center [995, 31] width 9 height 15
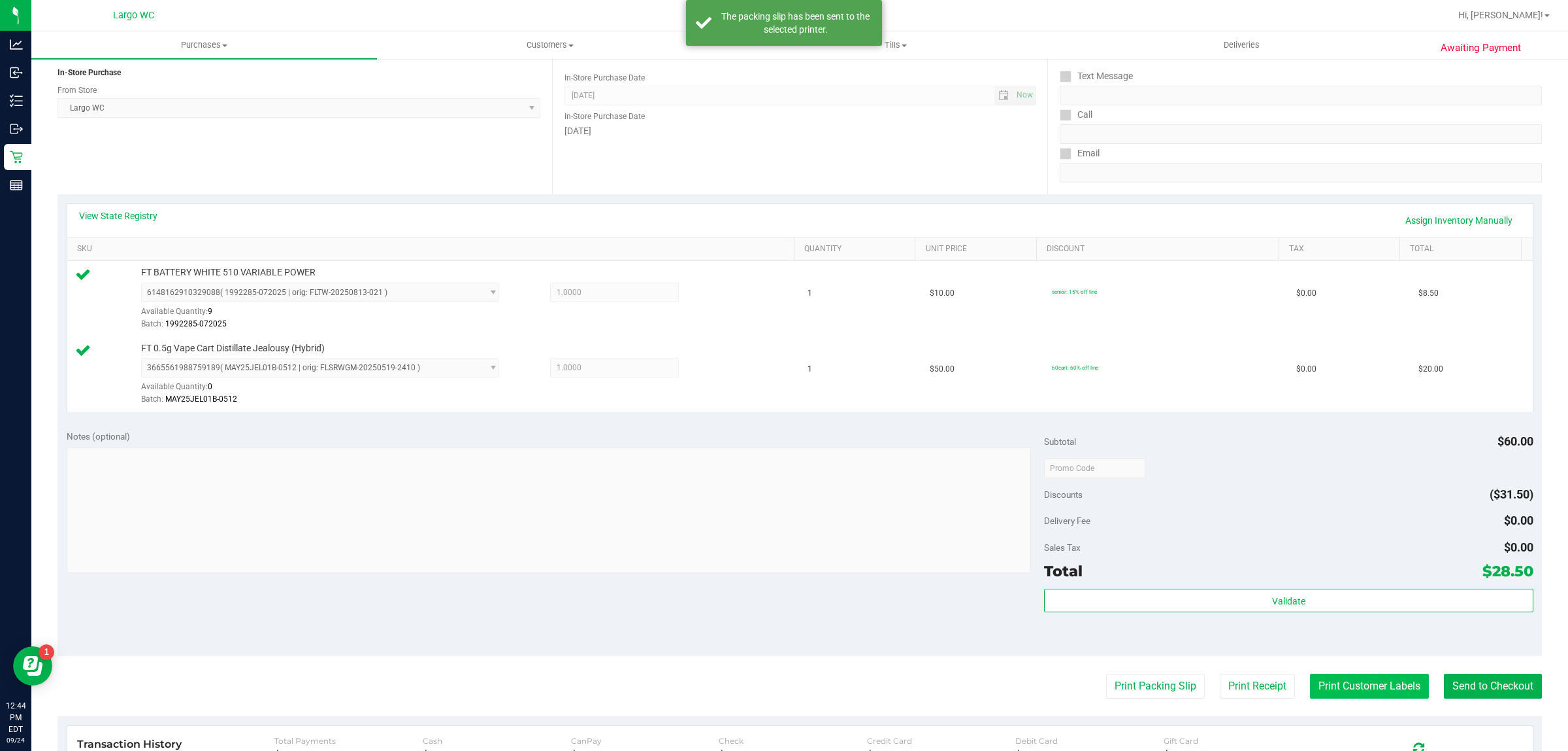
click at [1352, 687] on button "Print Customer Labels" at bounding box center [1370, 686] width 119 height 25
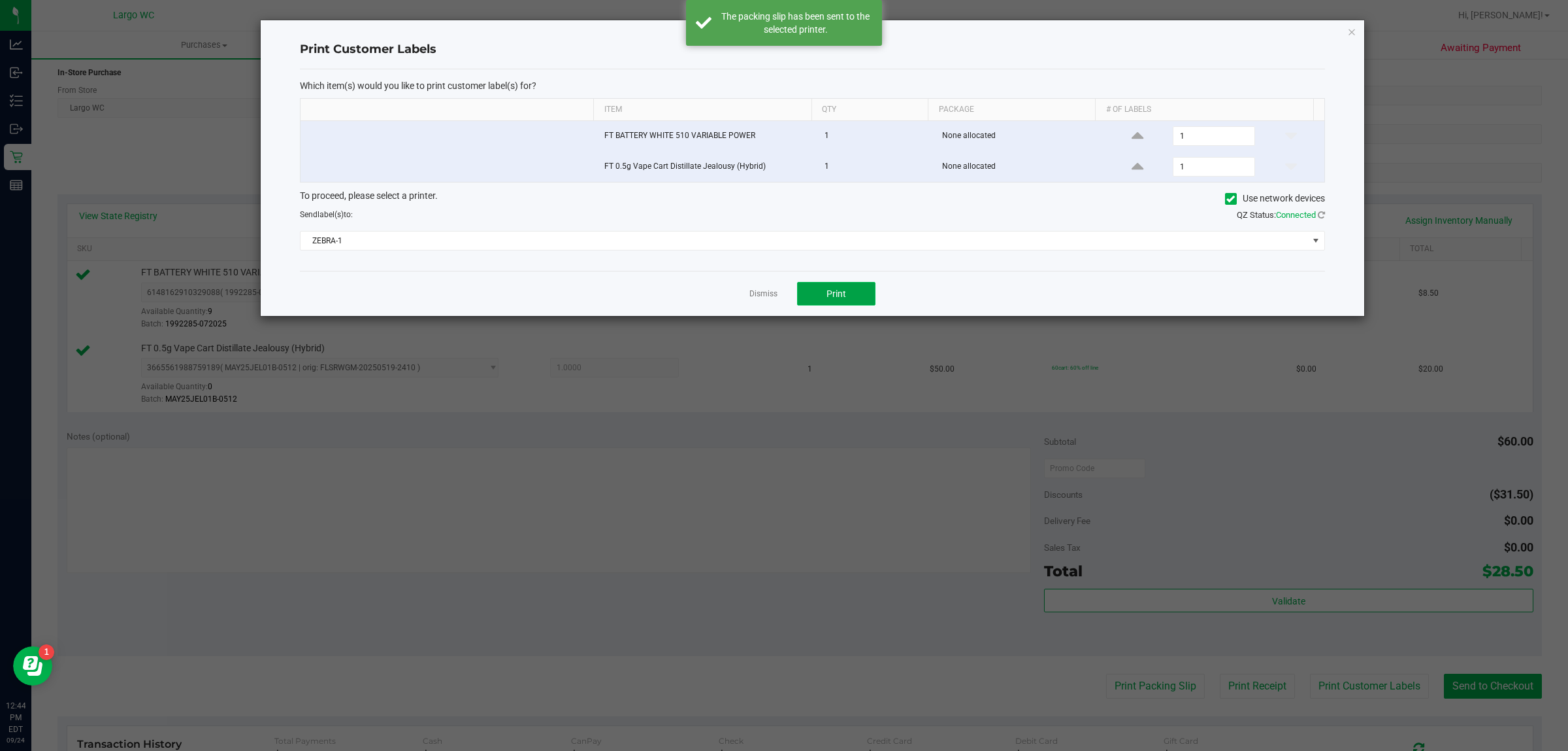
click at [825, 289] on button "Print" at bounding box center [836, 293] width 78 height 23
click at [1353, 27] on icon "button" at bounding box center [1352, 31] width 9 height 15
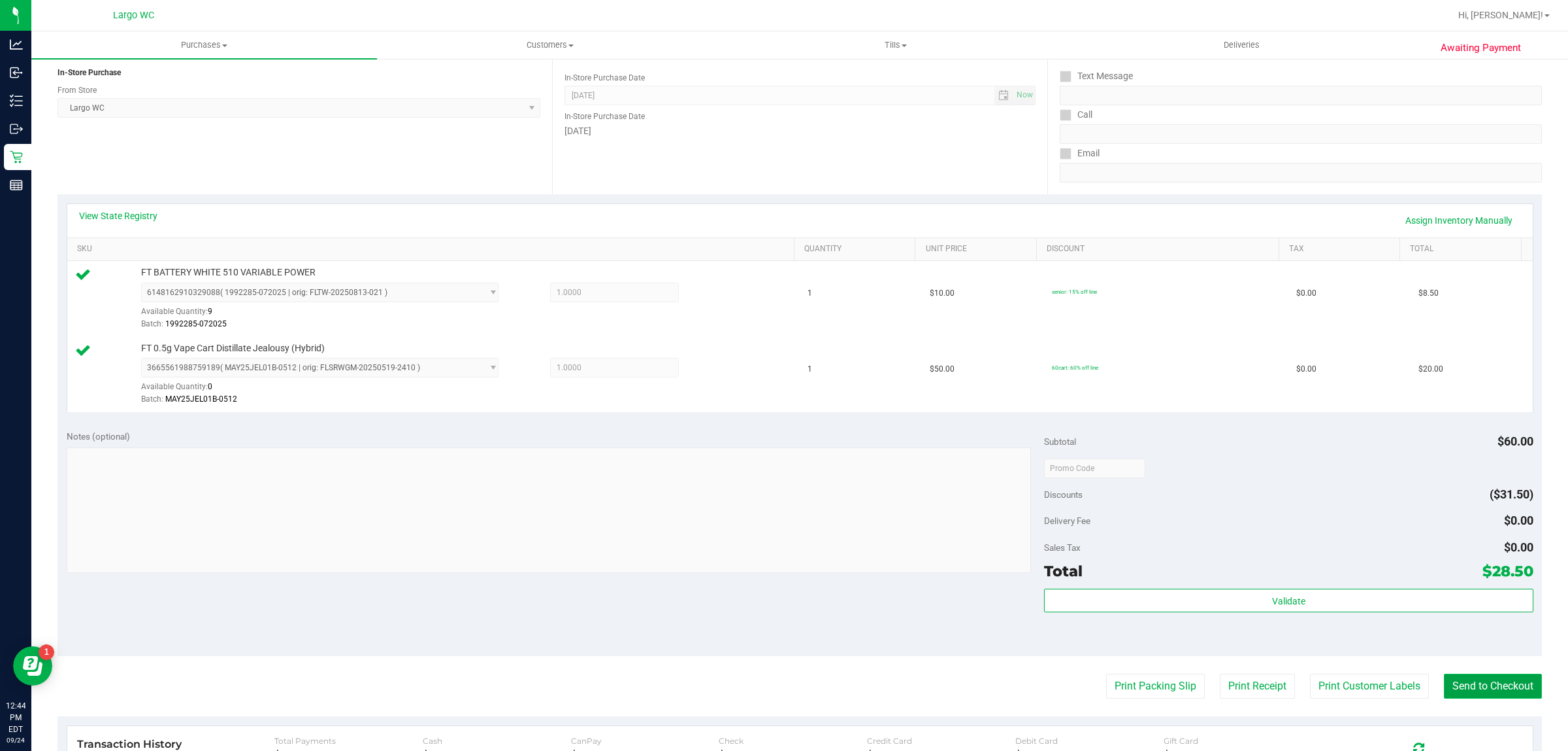
click at [1494, 687] on button "Send to Checkout" at bounding box center [1493, 686] width 98 height 25
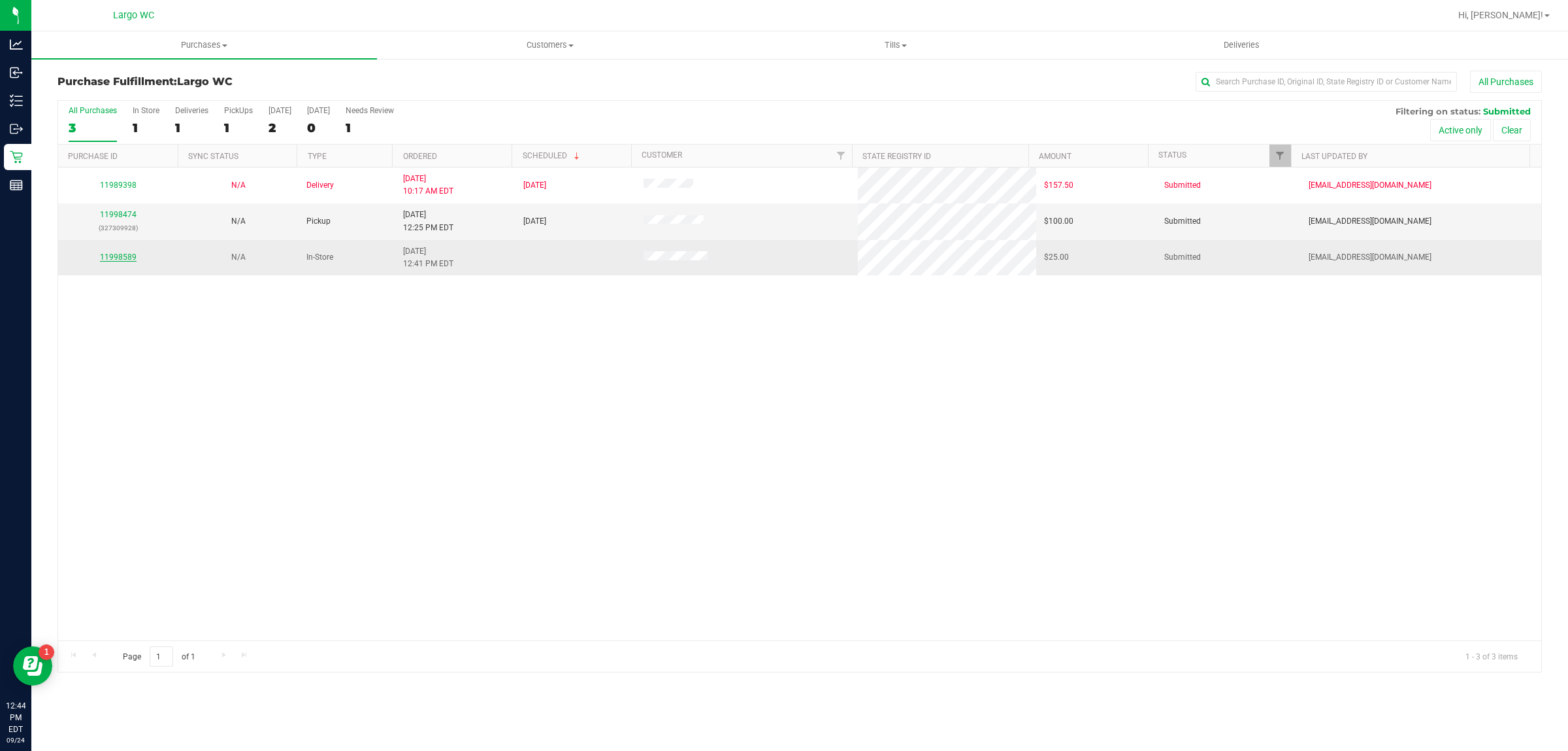
click at [123, 259] on link "11998589" at bounding box center [118, 257] width 37 height 9
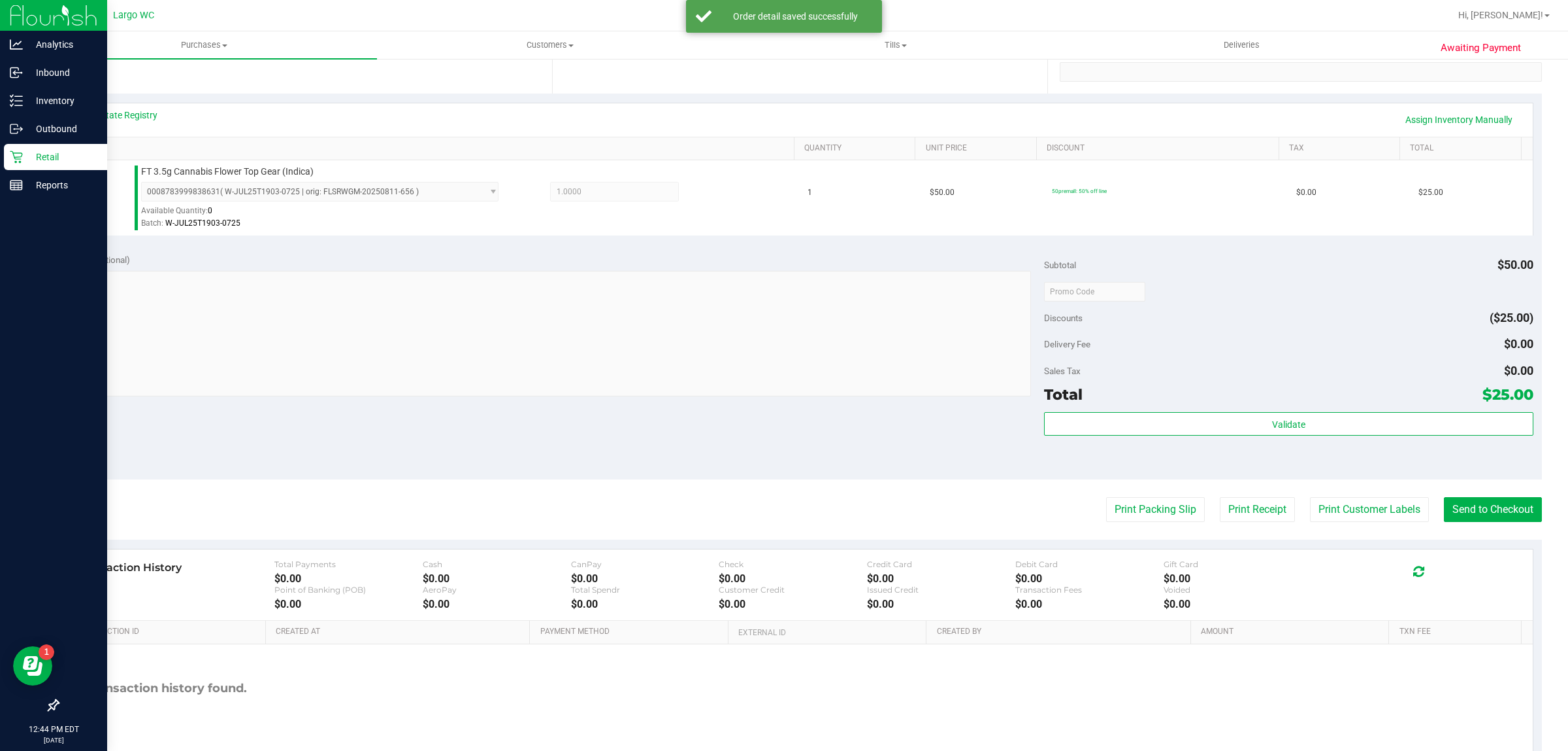
scroll to position [318, 0]
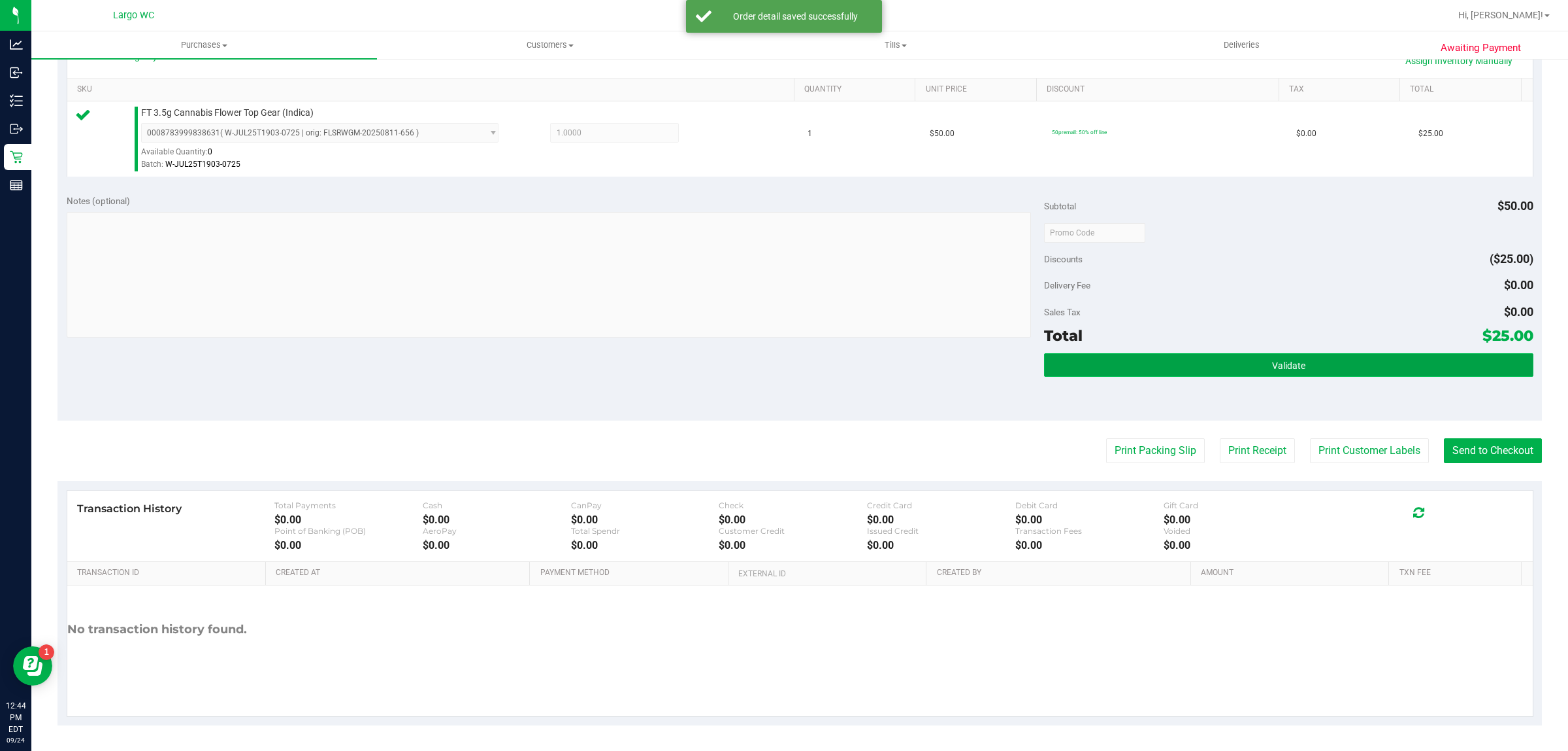
click at [1368, 360] on button "Validate" at bounding box center [1288, 364] width 489 height 23
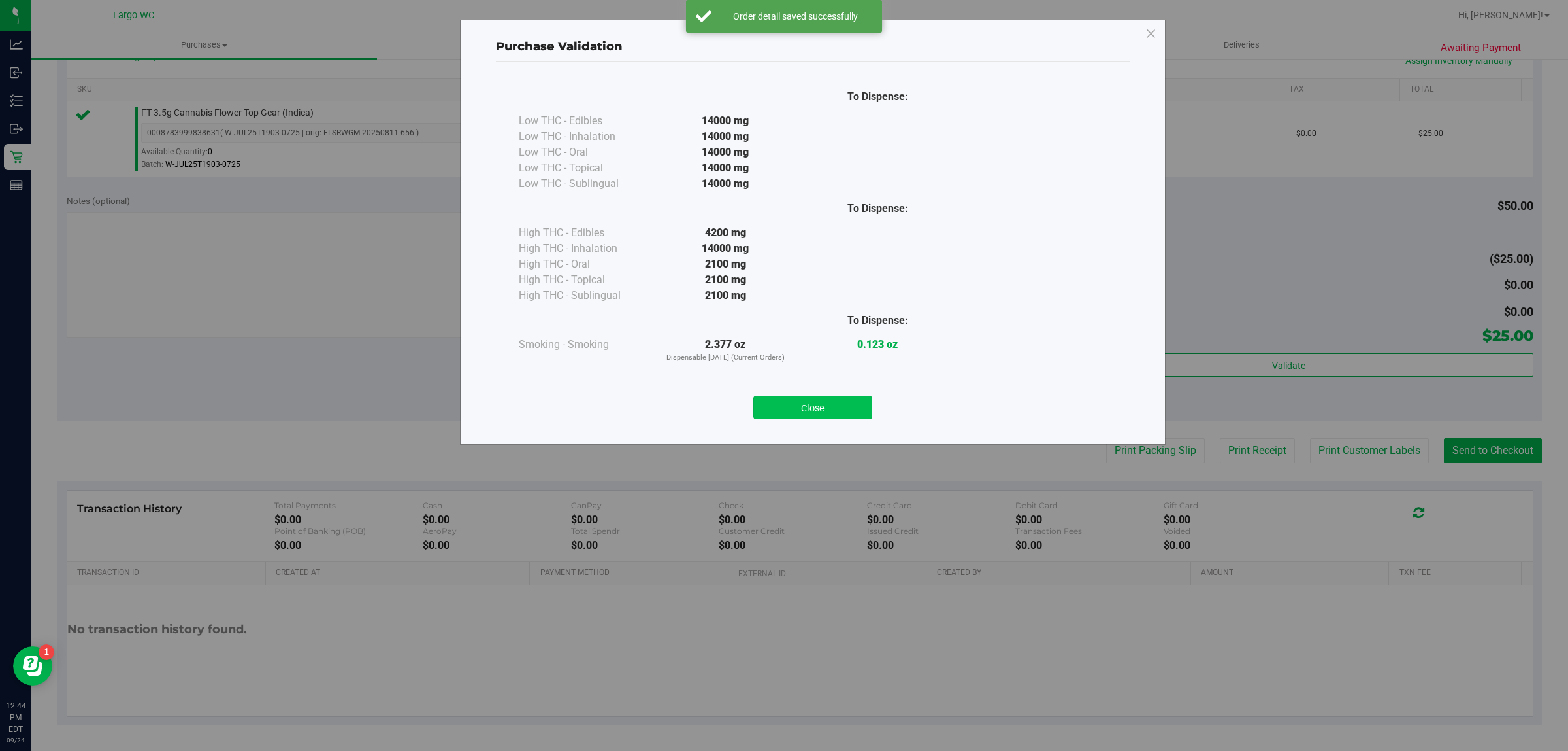
click at [821, 397] on button "Close" at bounding box center [812, 406] width 119 height 23
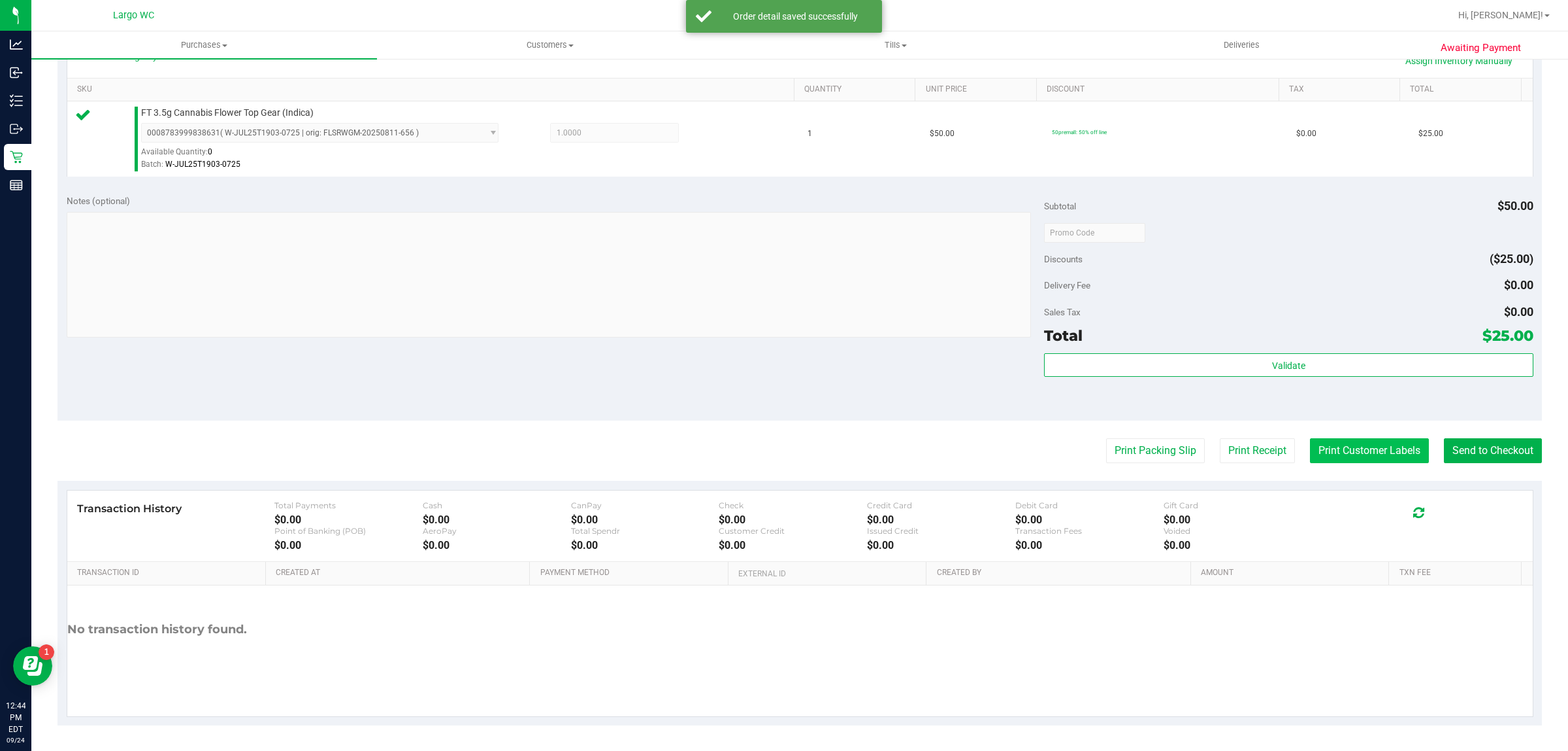
click at [1370, 453] on button "Print Customer Labels" at bounding box center [1370, 450] width 119 height 25
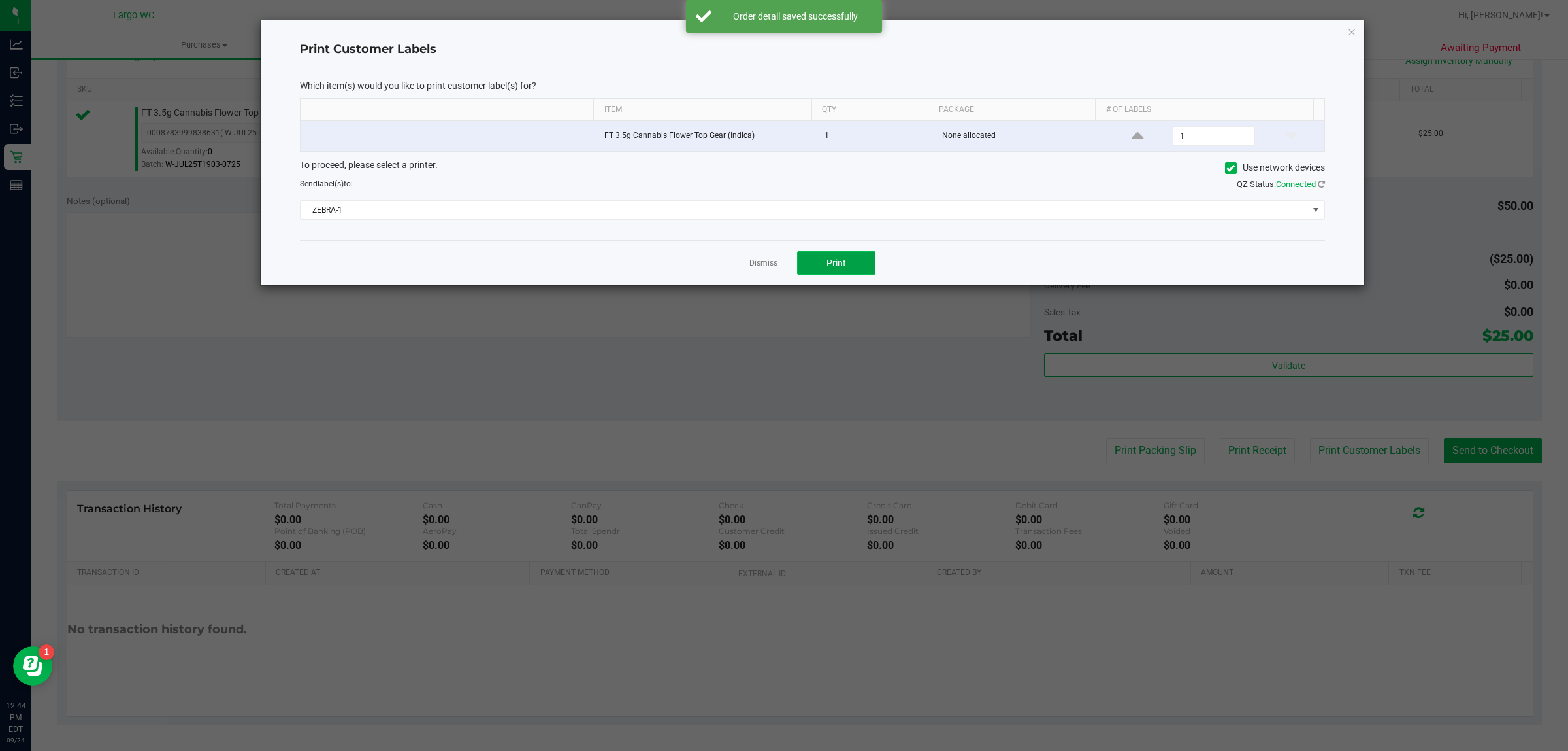
click at [831, 260] on span "Print" at bounding box center [836, 263] width 20 height 10
click at [1353, 34] on icon "button" at bounding box center [1352, 31] width 9 height 15
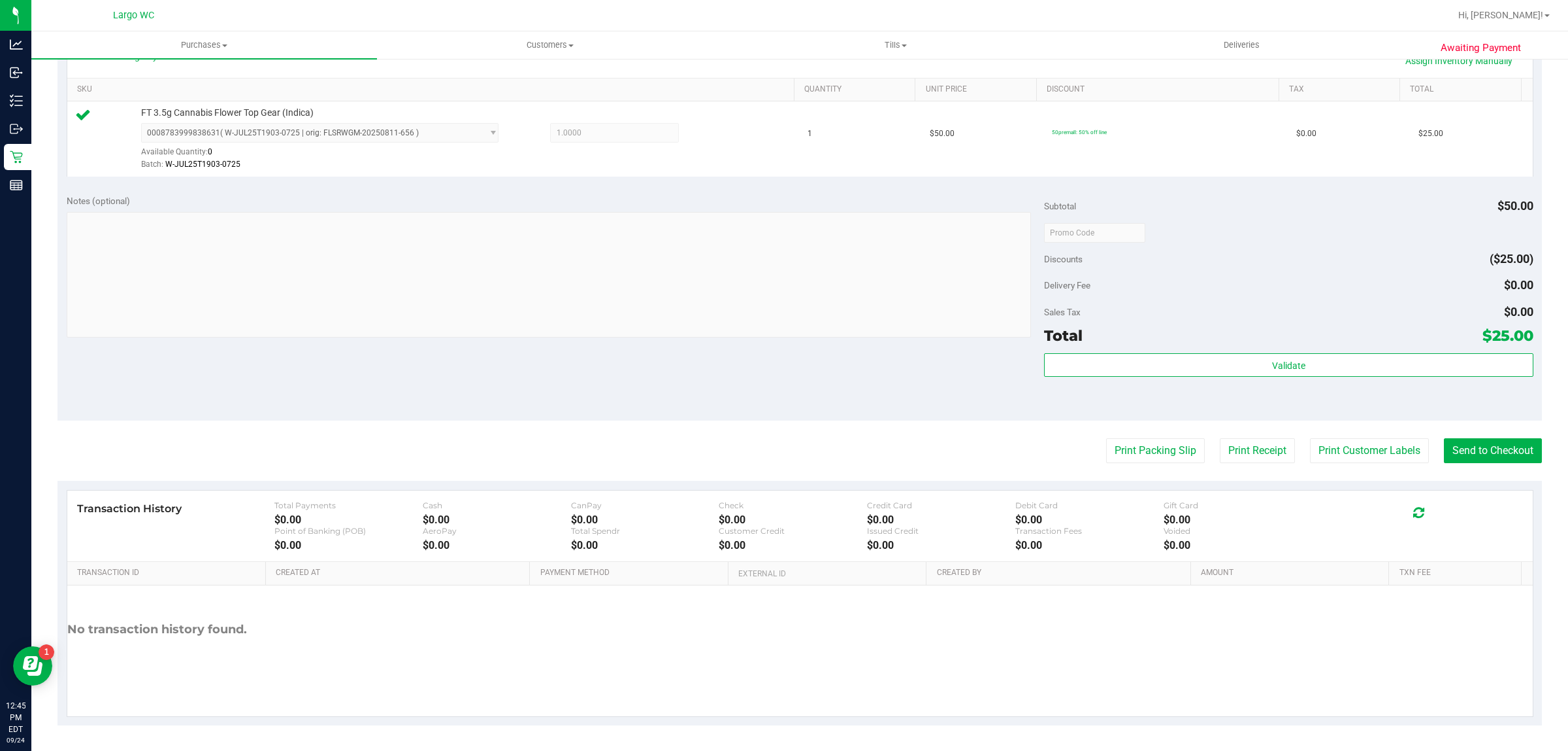
click at [76, 353] on div "Notes (optional) Subtotal $50.00 Discounts ($25.00) Delivery Fee $0.00 Sales Ta…" at bounding box center [799, 302] width 1485 height 235
click at [1500, 452] on button "Send to Checkout" at bounding box center [1493, 450] width 98 height 25
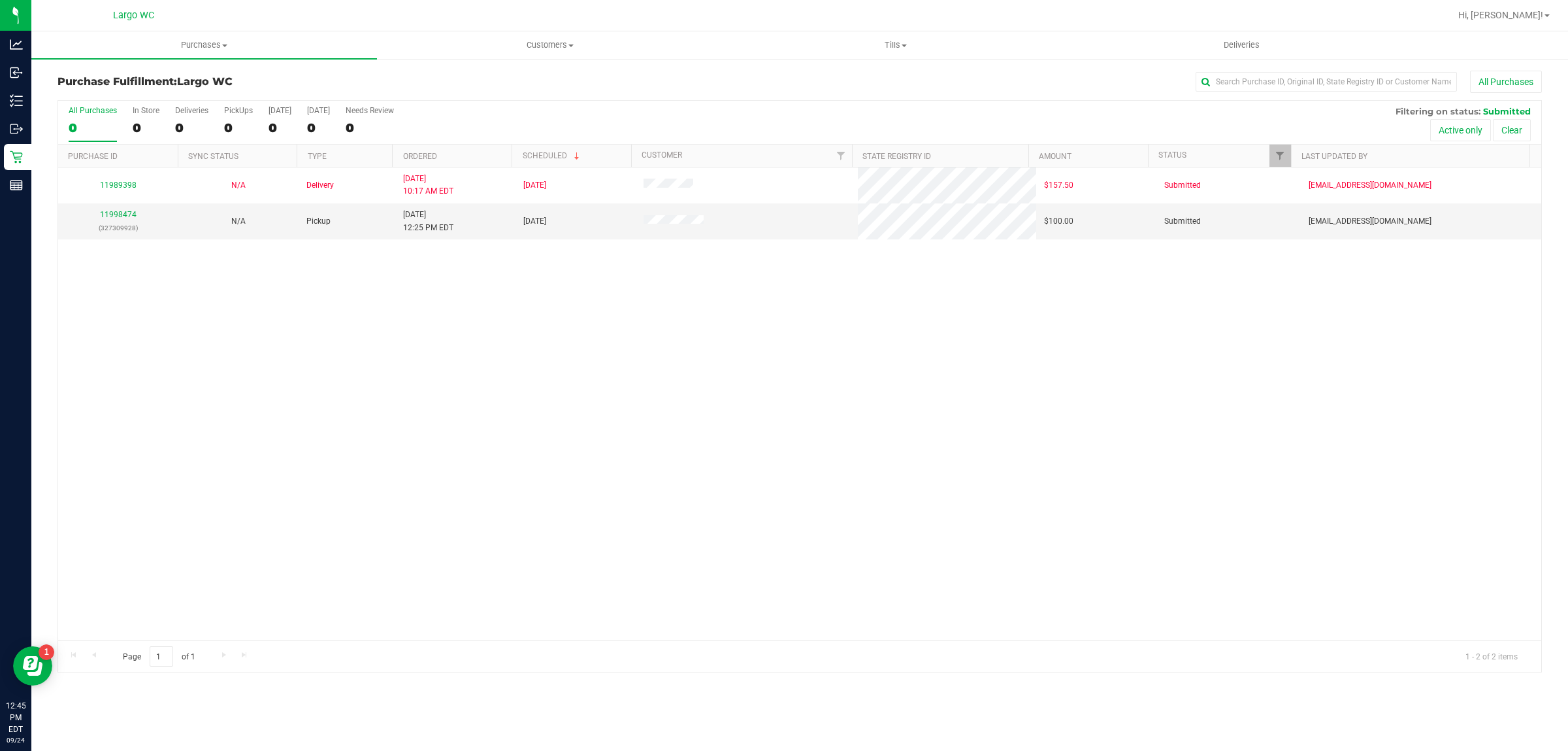
click at [105, 442] on div "11989398 N/A Delivery 9/23/2025 10:17 AM EDT 9/26/2025 $157.50 Submitted hmckei…" at bounding box center [799, 404] width 1483 height 473
click at [145, 108] on div "In Store" at bounding box center [145, 110] width 27 height 9
click at [0, 0] on input "In Store 0" at bounding box center [0, 0] width 0 height 0
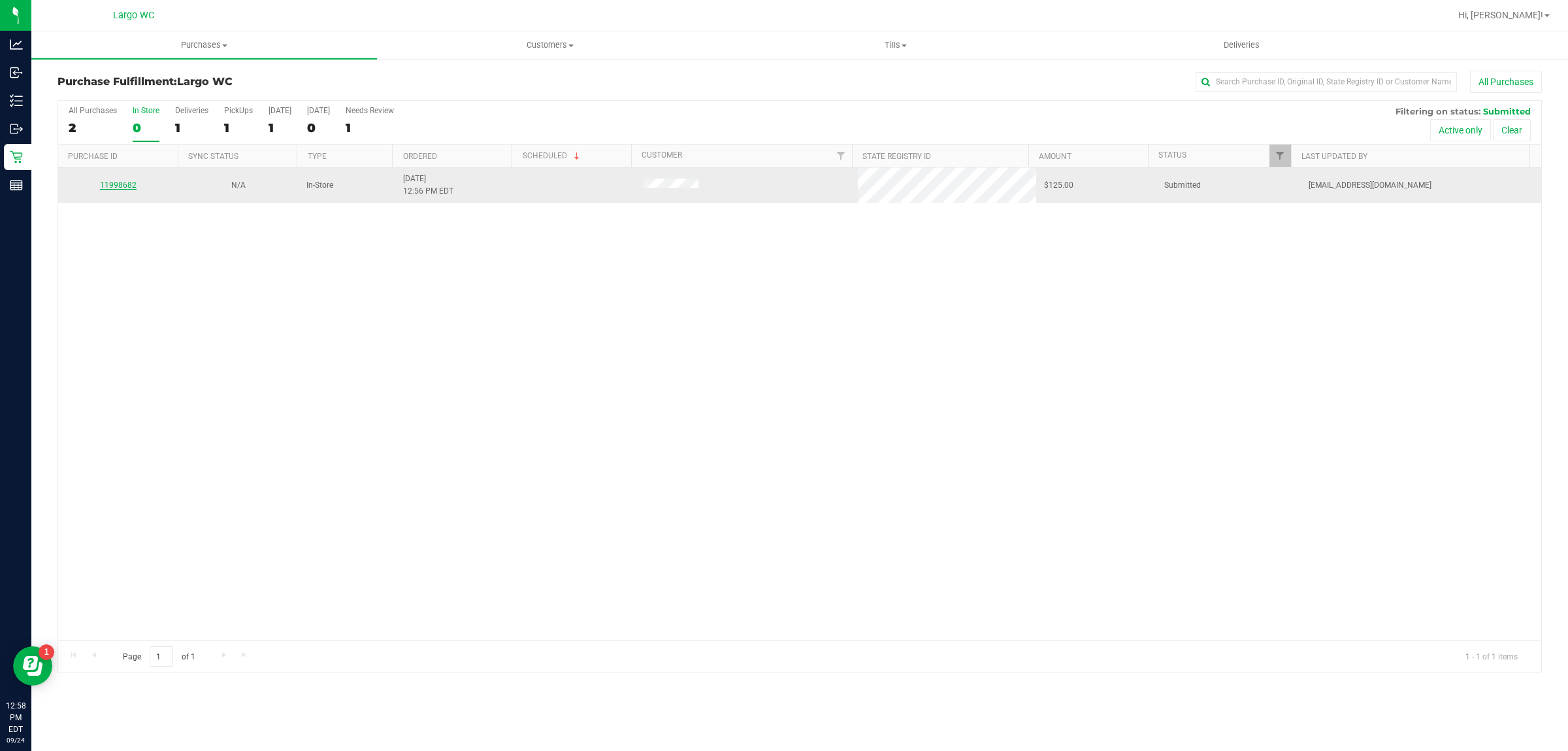
click at [114, 186] on link "11998682" at bounding box center [118, 185] width 37 height 9
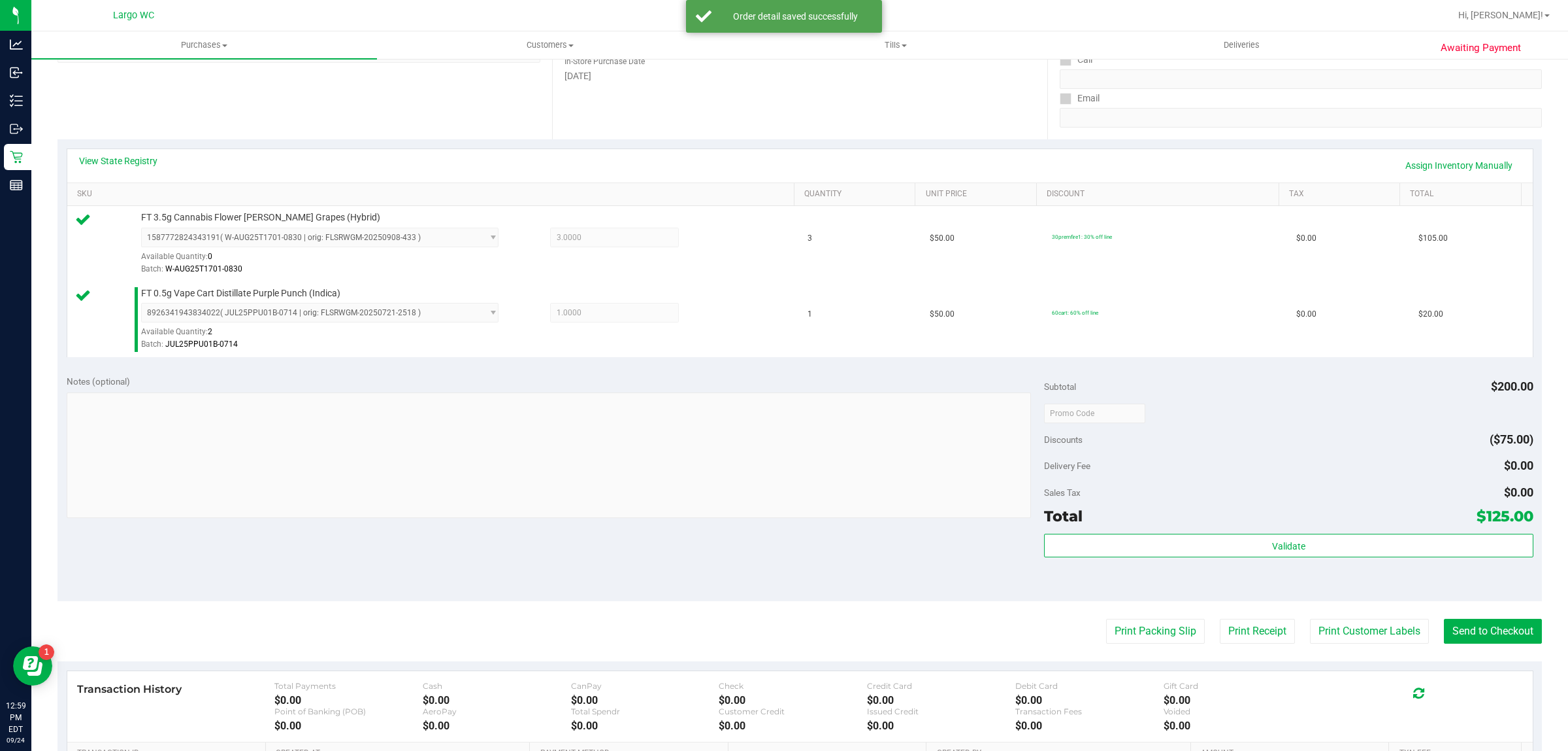
scroll to position [310, 0]
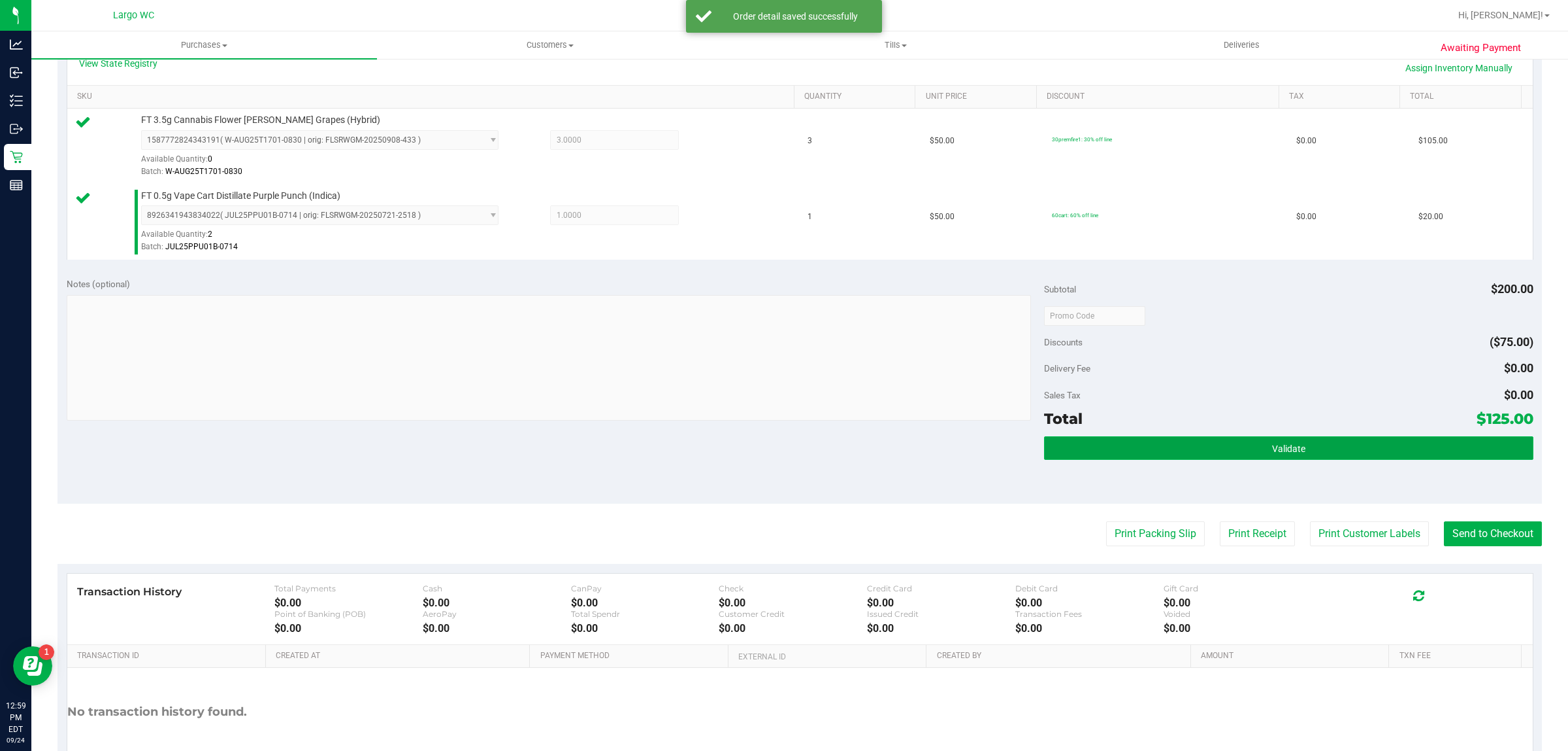
click at [1200, 451] on button "Validate" at bounding box center [1288, 448] width 489 height 23
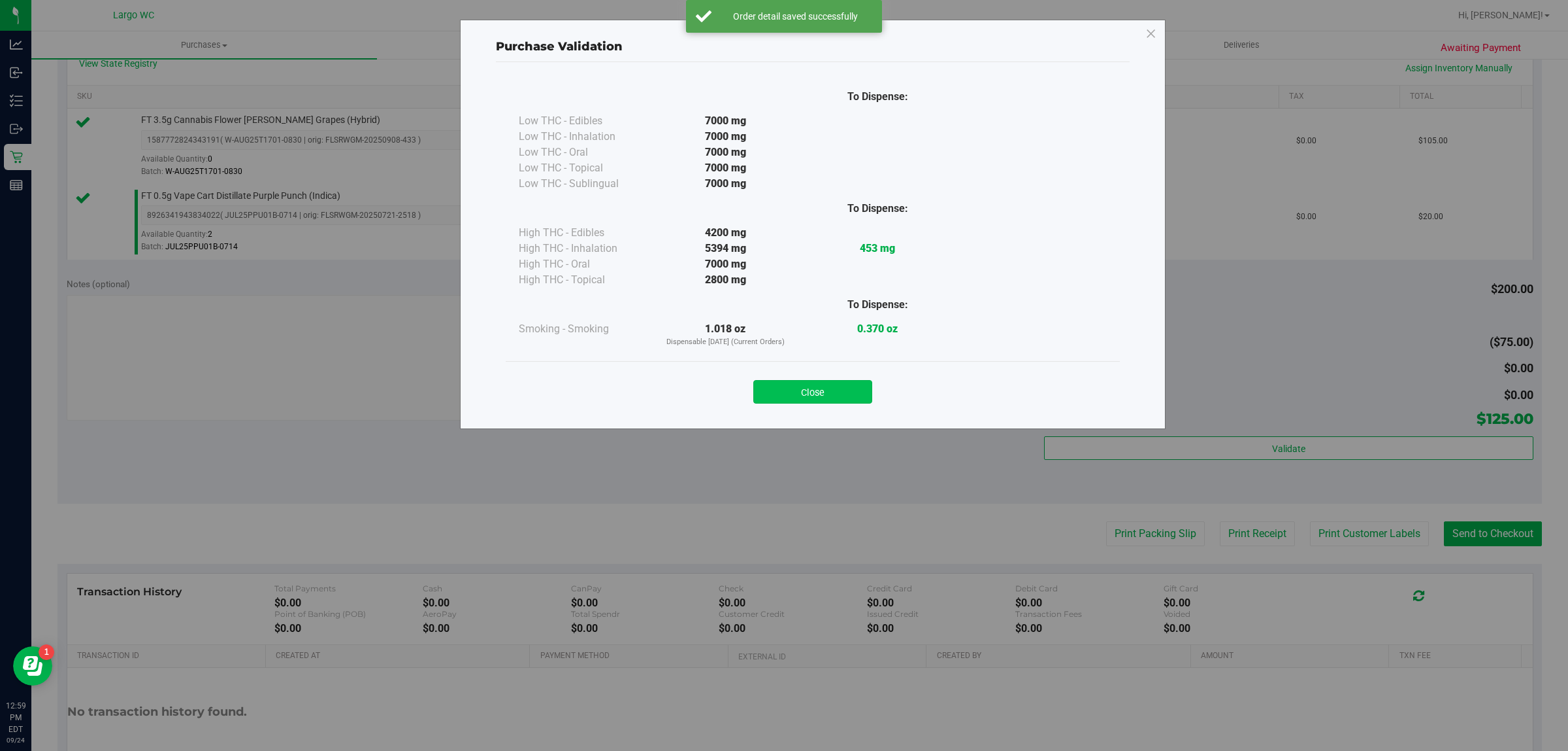
click at [847, 400] on button "Close" at bounding box center [812, 391] width 119 height 23
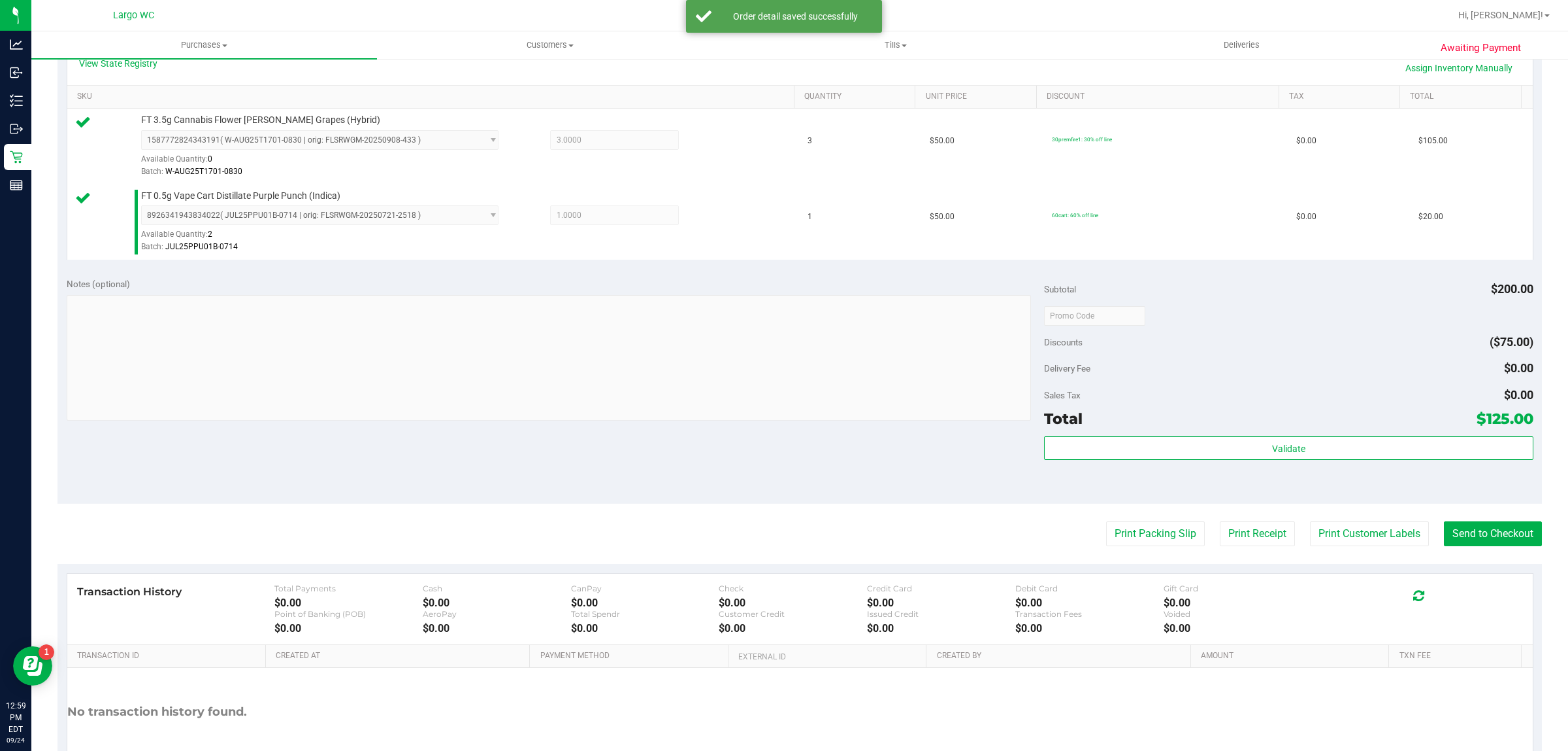
click at [1363, 579] on div "Transaction History Total Payments $0.00 Cash $0.00 CanPay $0.00 Check $0.00 Cr…" at bounding box center [799, 608] width 1466 height 71
click at [1335, 534] on button "Print Customer Labels" at bounding box center [1370, 533] width 119 height 25
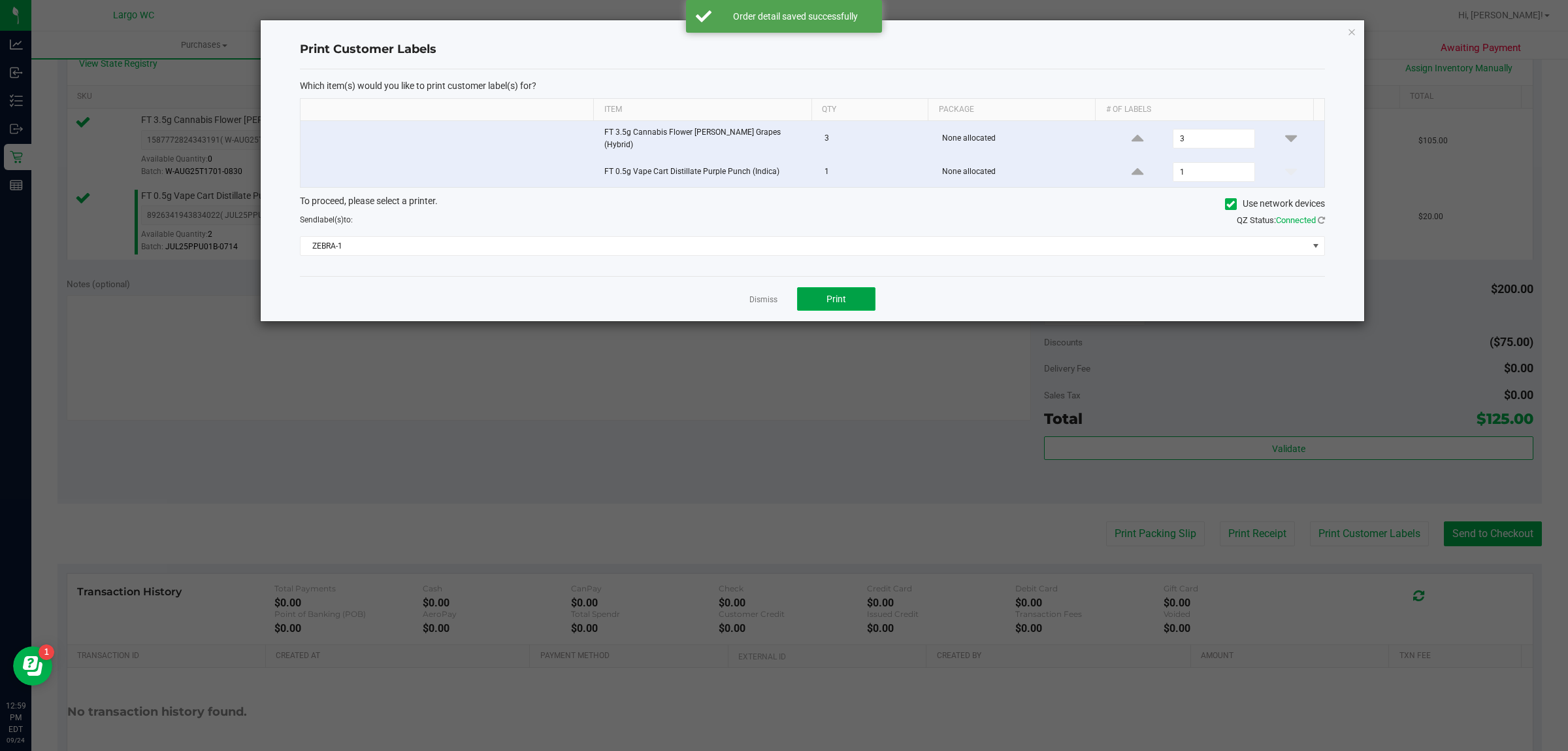
click at [828, 302] on button "Print" at bounding box center [836, 298] width 78 height 23
click at [1347, 31] on icon "button" at bounding box center [1352, 31] width 9 height 15
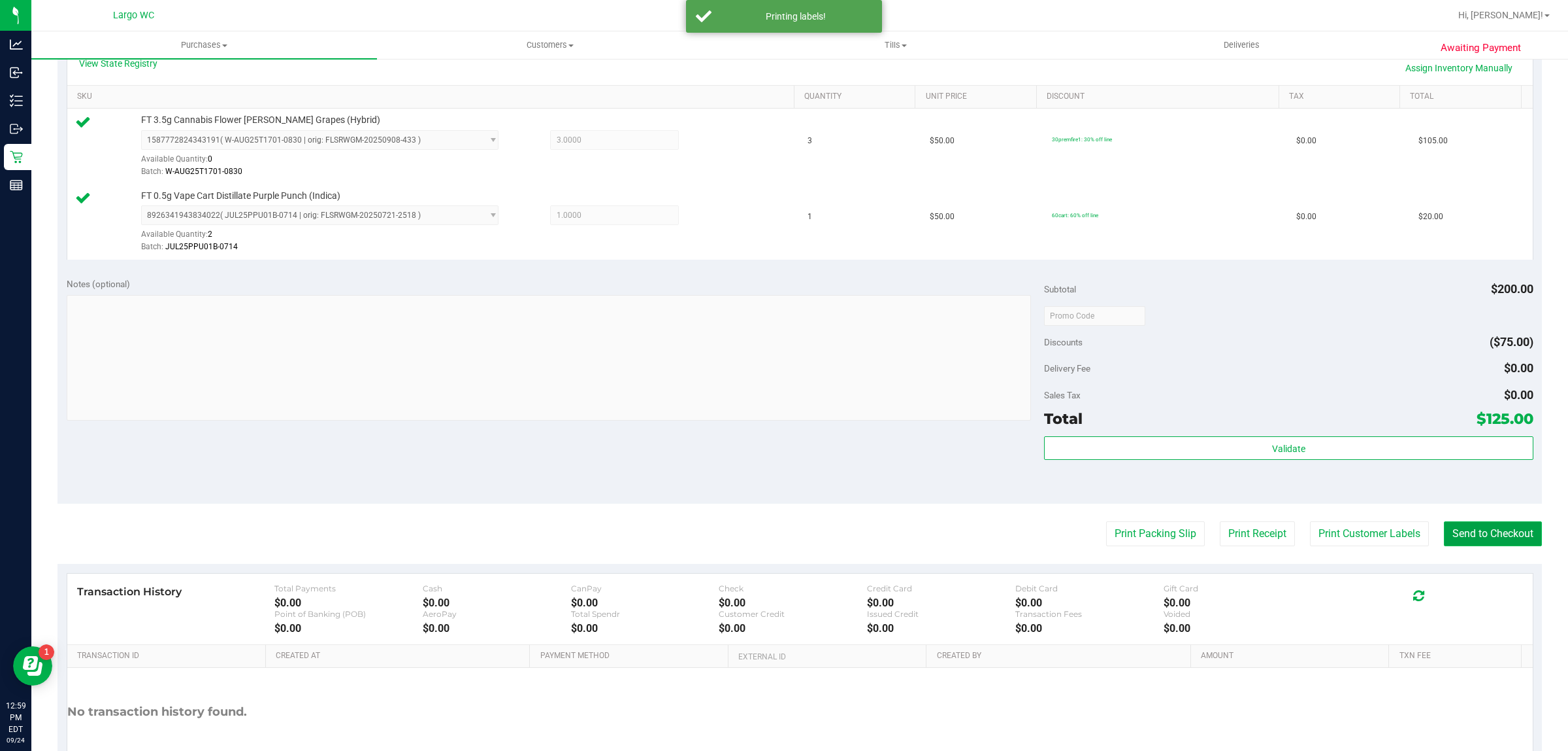
click at [1480, 533] on button "Send to Checkout" at bounding box center [1493, 533] width 98 height 25
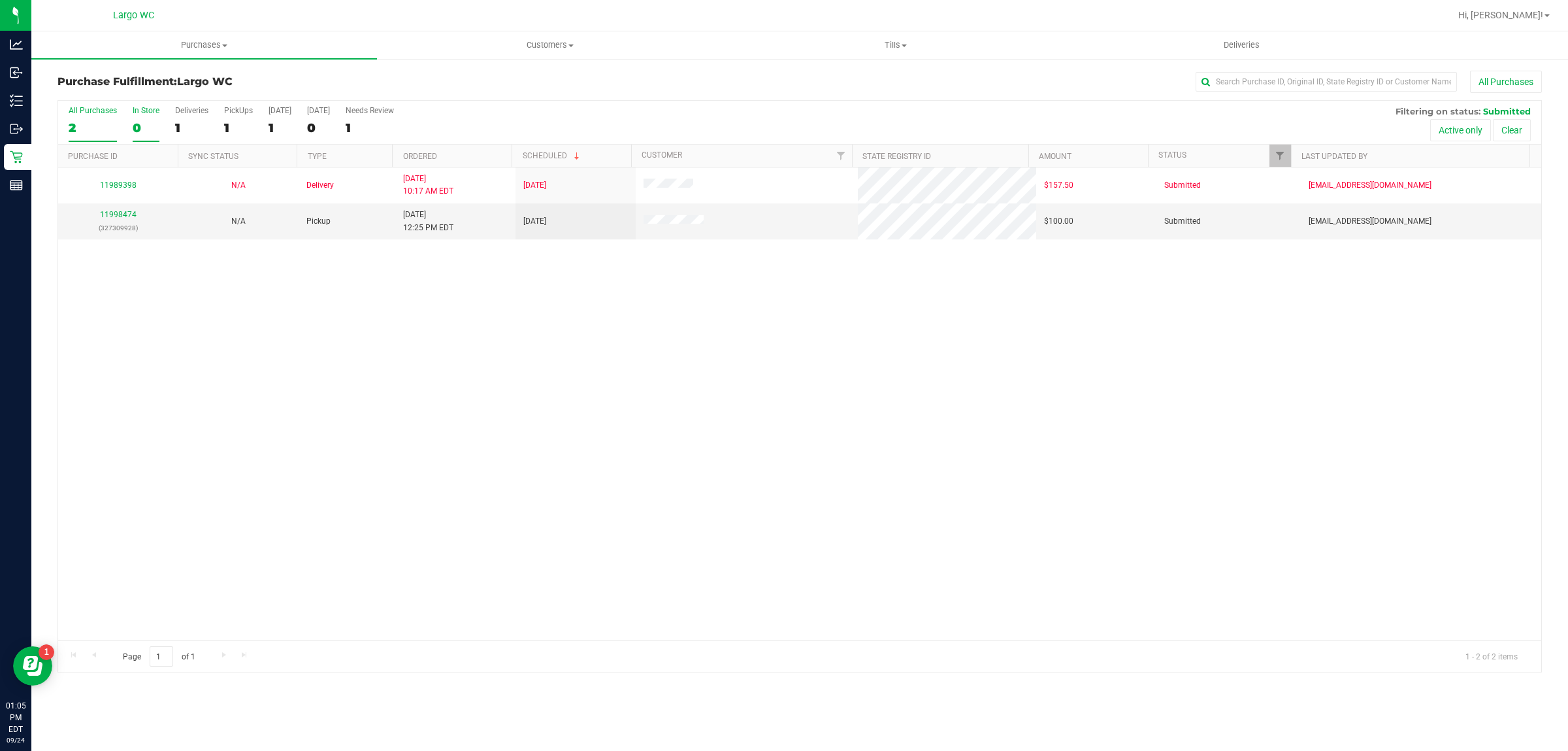
click at [136, 125] on div "0" at bounding box center [145, 128] width 27 height 15
click at [0, 0] on input "In Store 0" at bounding box center [0, 0] width 0 height 0
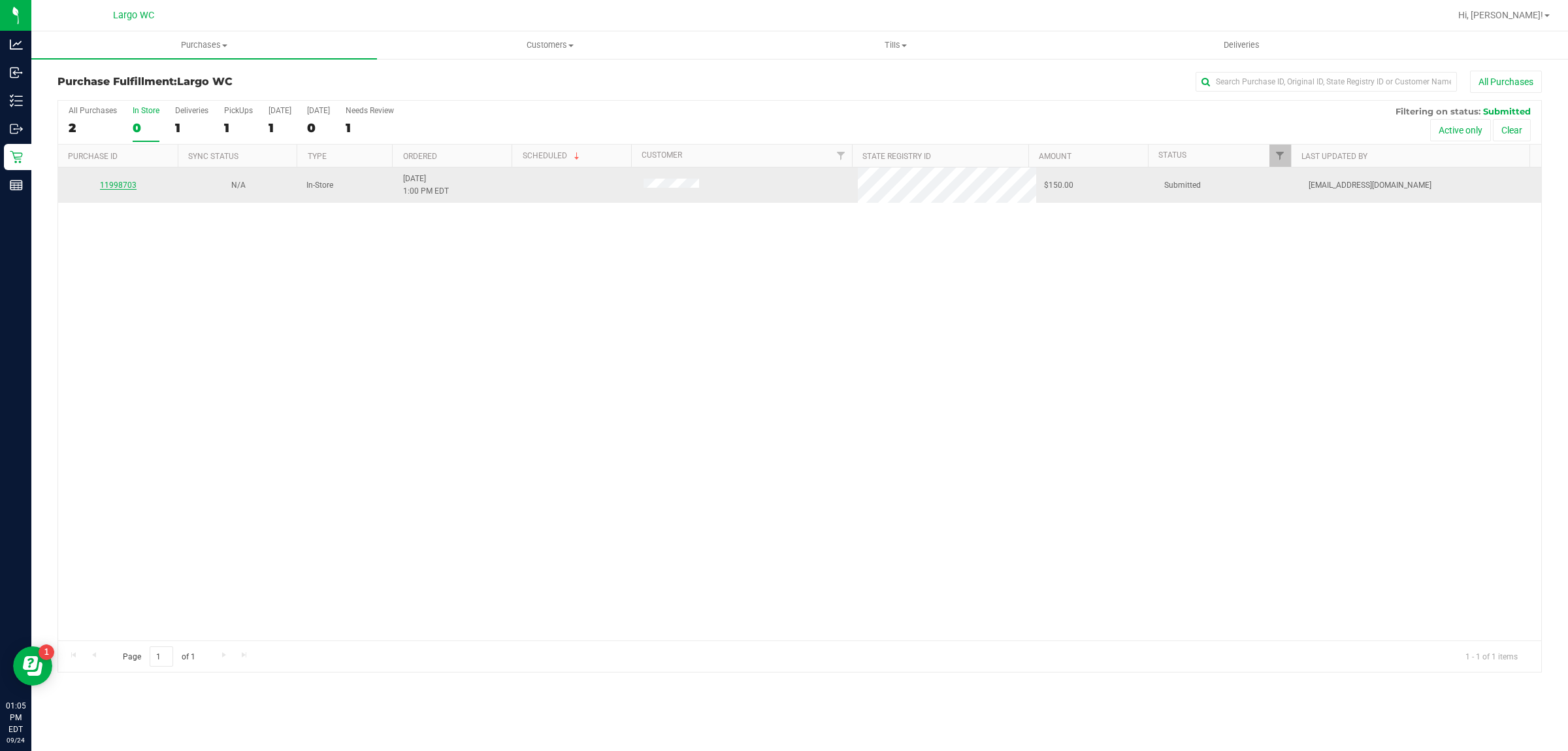
click at [118, 184] on link "11998703" at bounding box center [118, 185] width 37 height 9
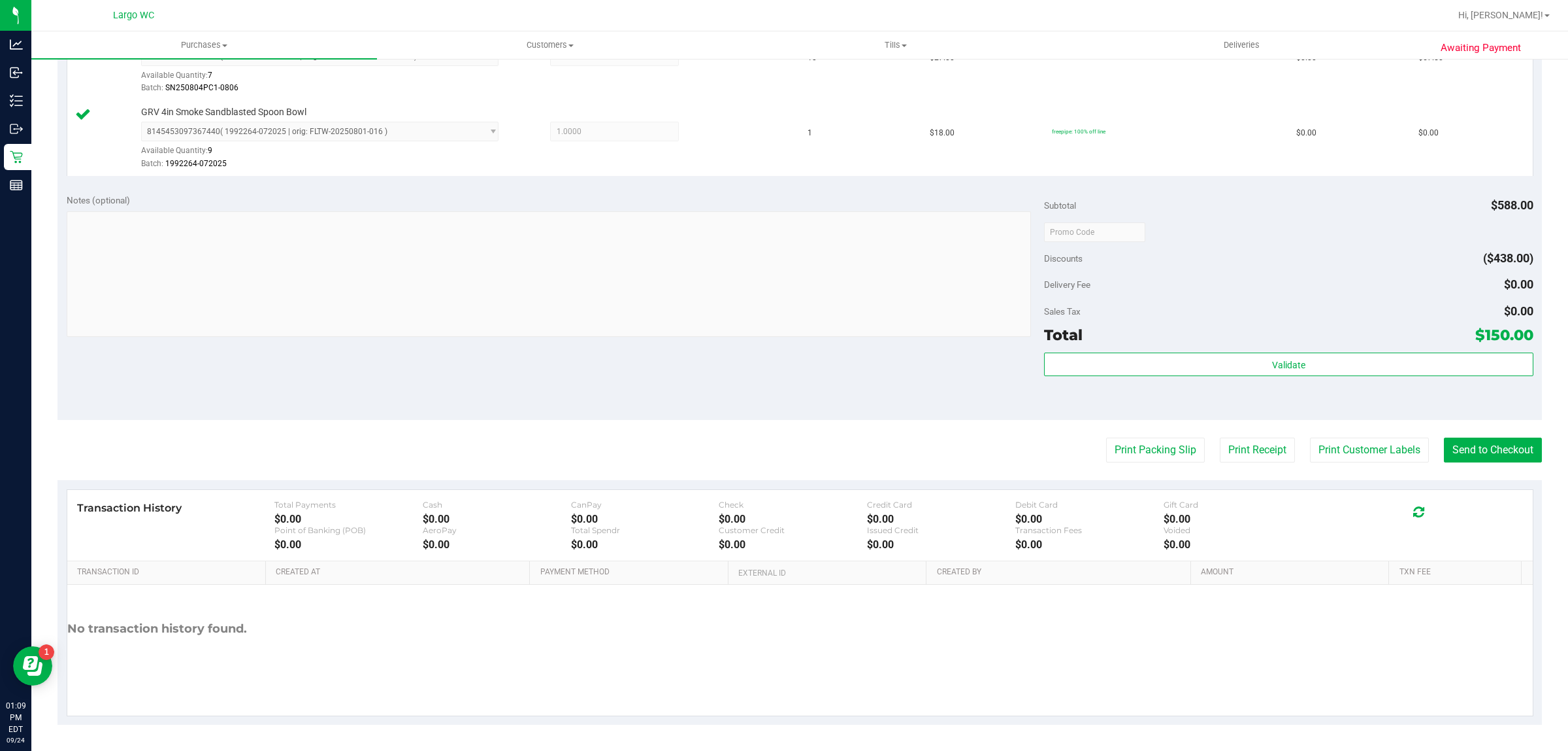
scroll to position [540, 0]
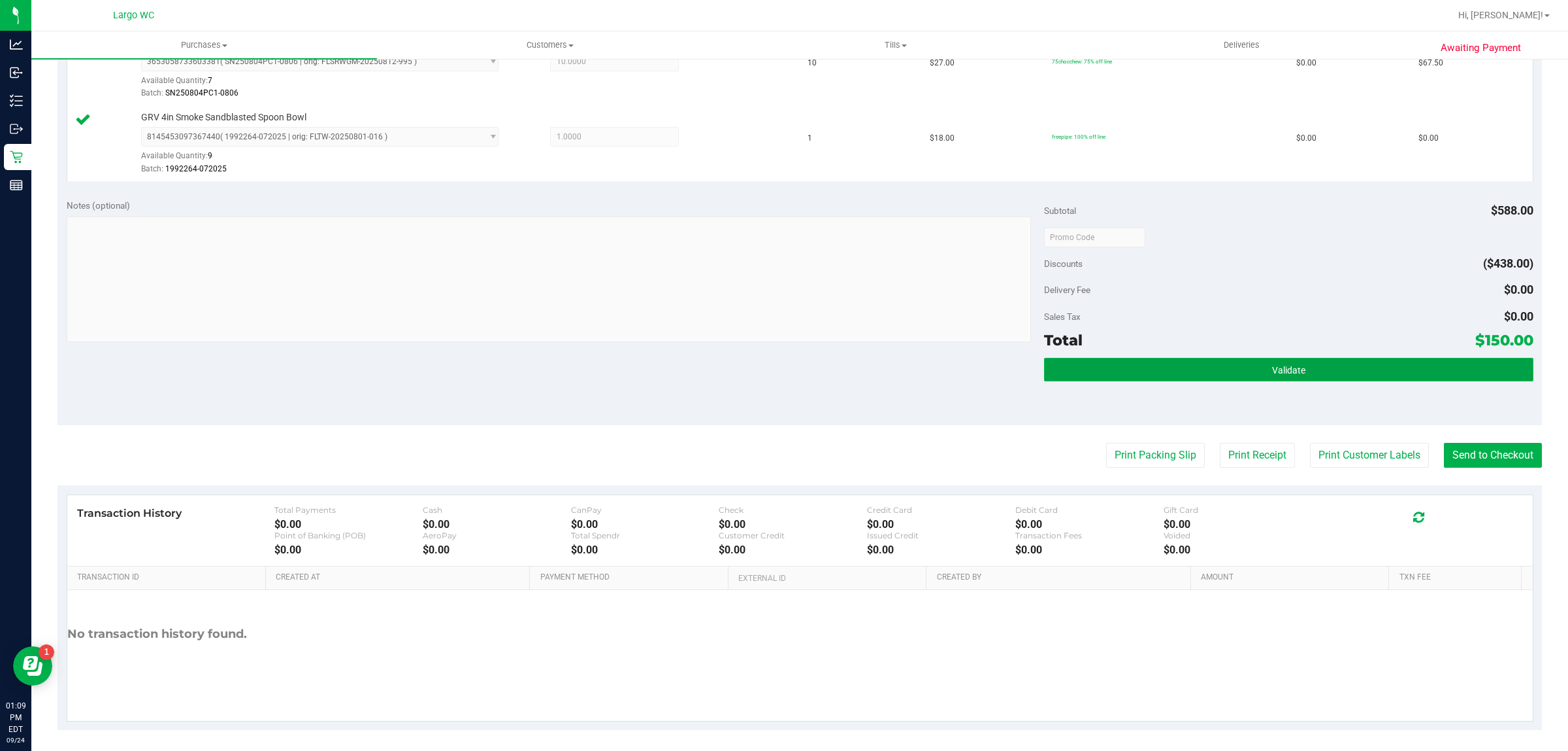
click at [1240, 373] on button "Validate" at bounding box center [1288, 369] width 489 height 23
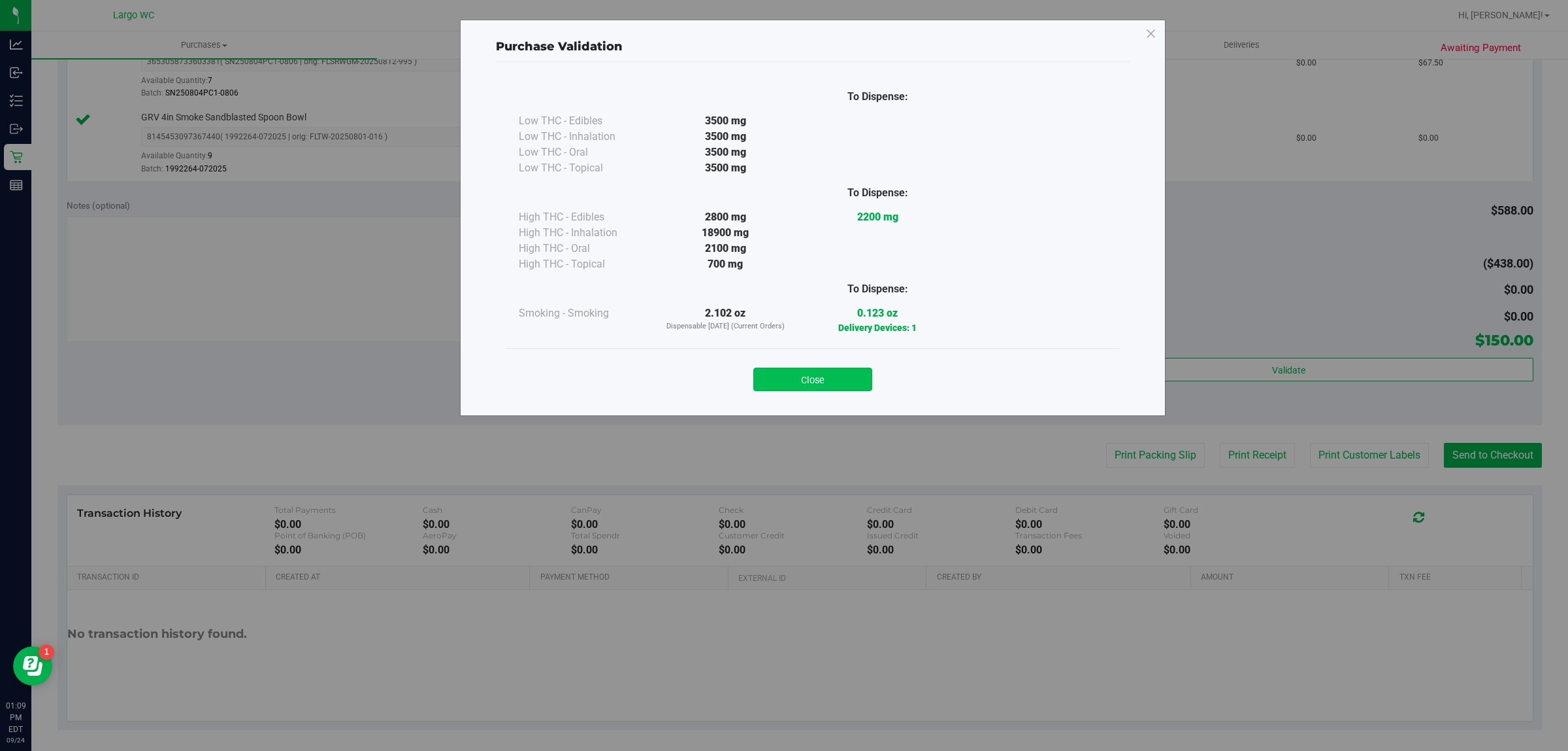
click at [805, 379] on button "Close" at bounding box center [812, 379] width 119 height 23
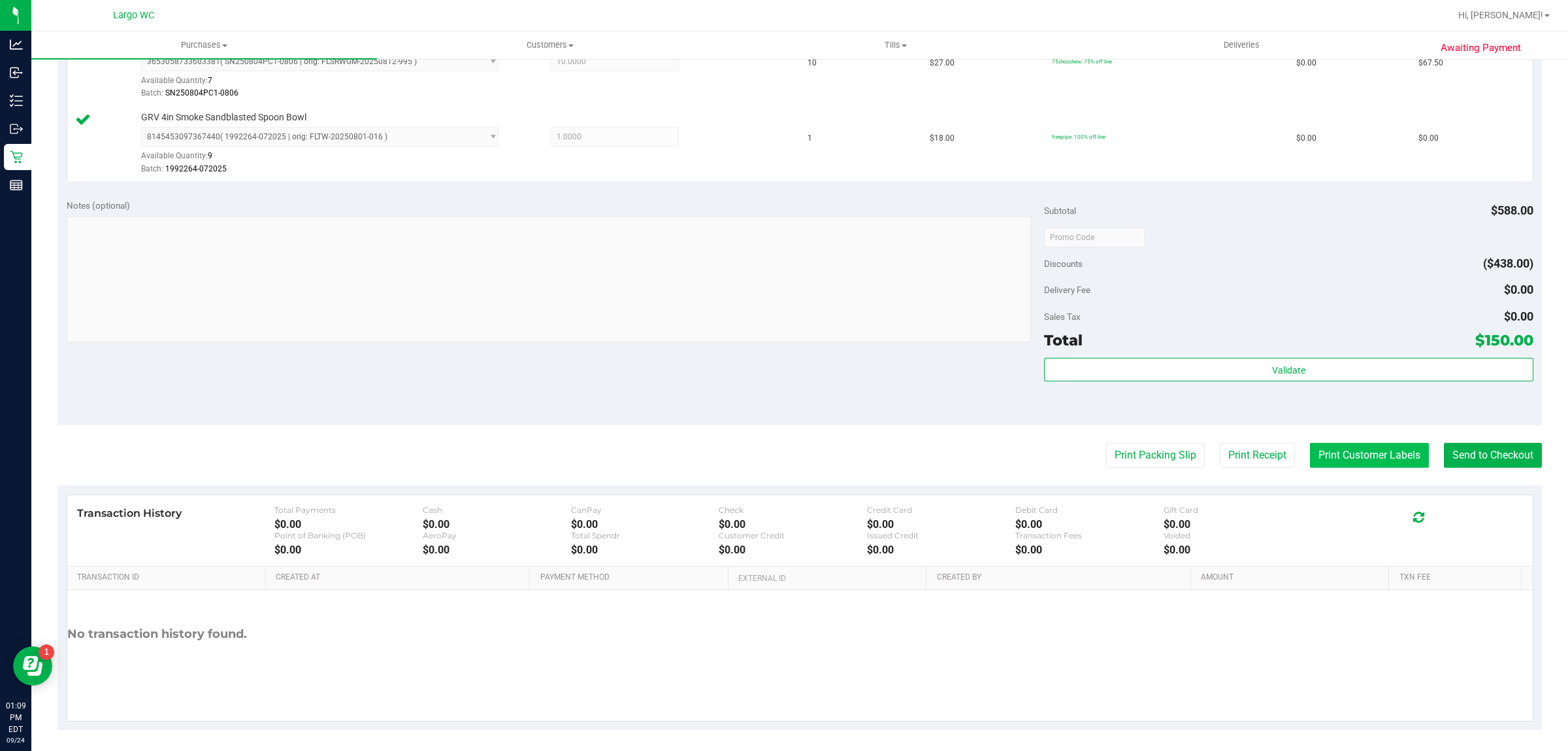
click at [1341, 461] on button "Print Customer Labels" at bounding box center [1370, 455] width 119 height 25
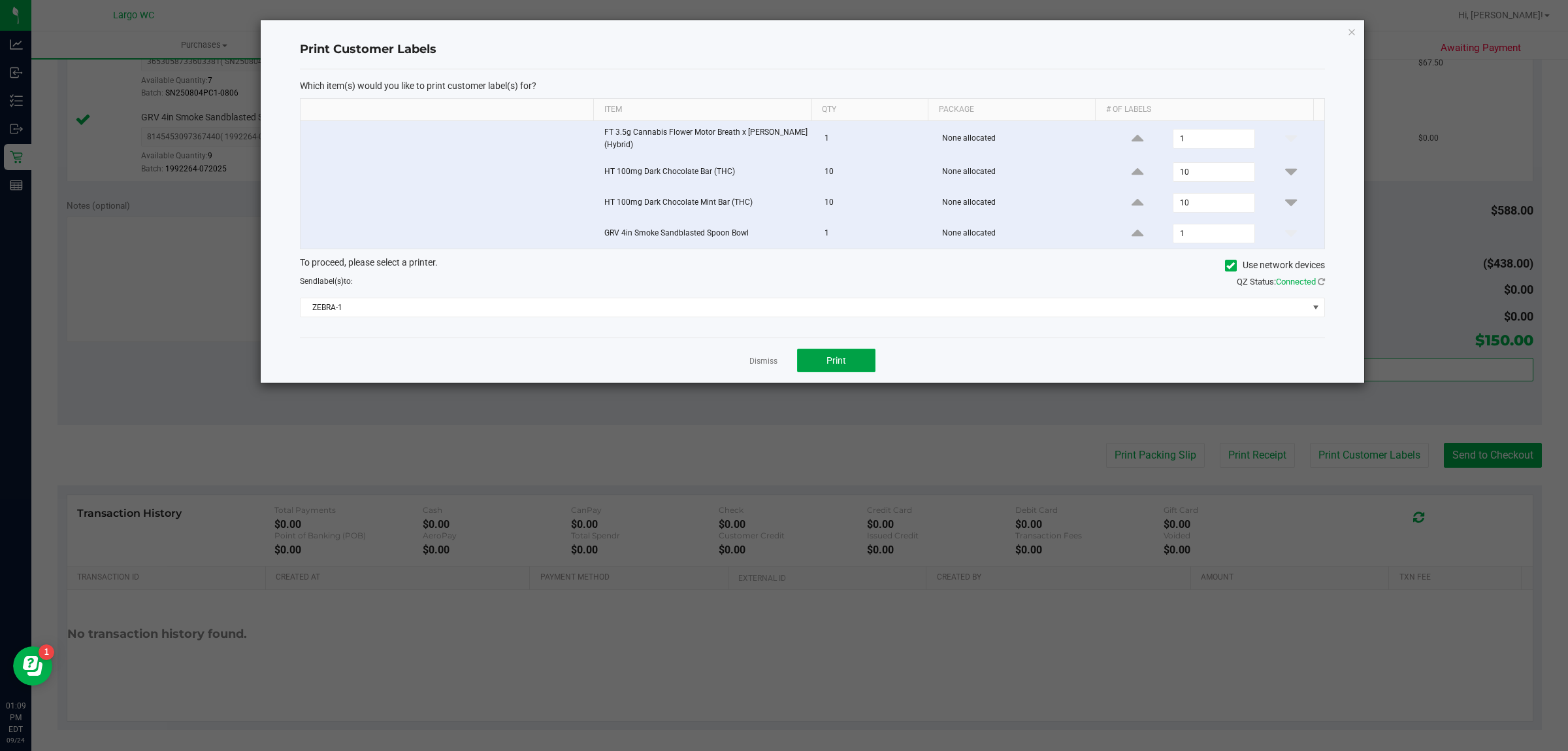
click at [852, 363] on button "Print" at bounding box center [836, 360] width 78 height 23
click at [328, 129] on td at bounding box center [448, 139] width 295 height 36
click at [310, 136] on input "checkbox" at bounding box center [309, 136] width 2 height 2
checkbox input "false"
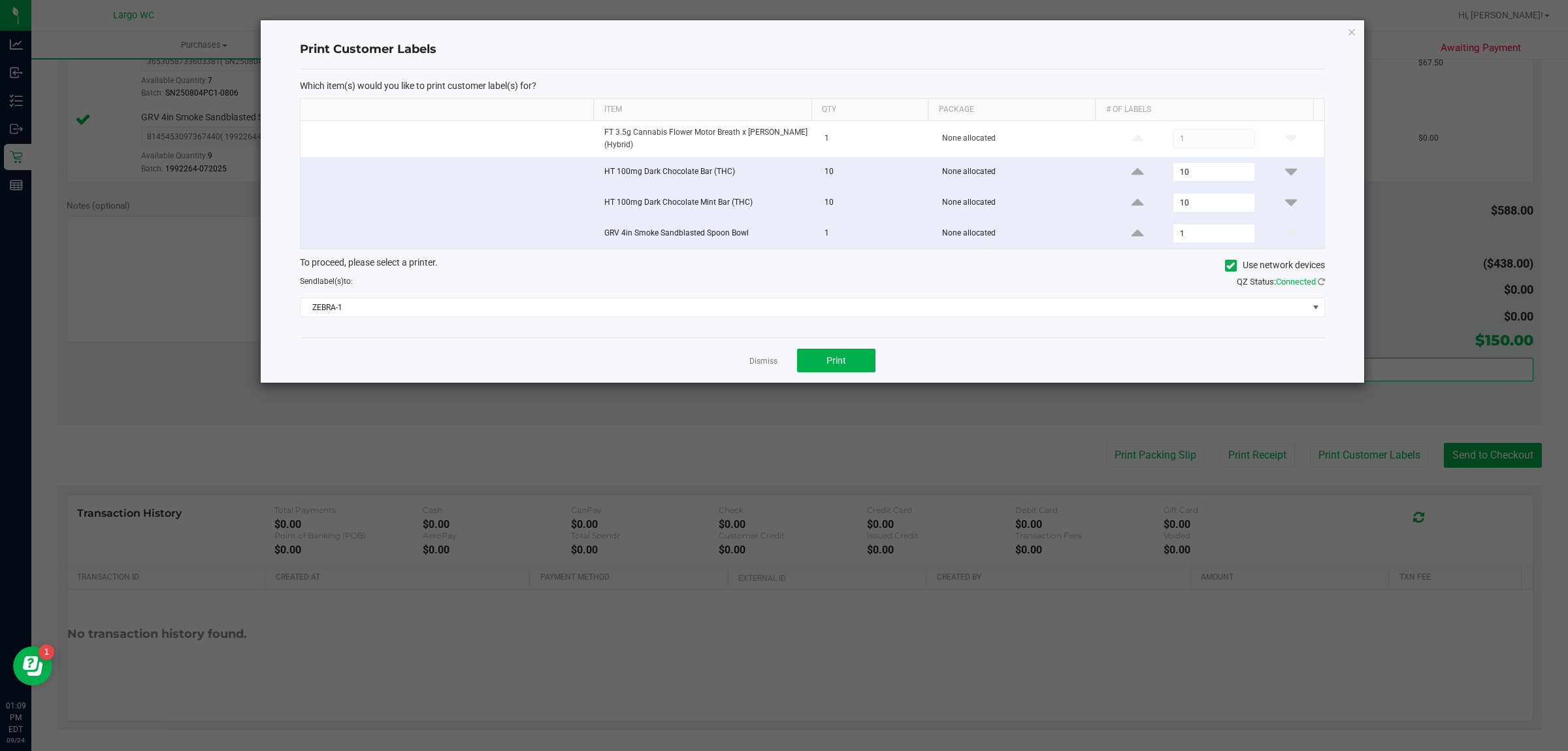
click at [320, 247] on td at bounding box center [448, 233] width 295 height 30
click at [765, 358] on link "Dismiss" at bounding box center [763, 361] width 28 height 11
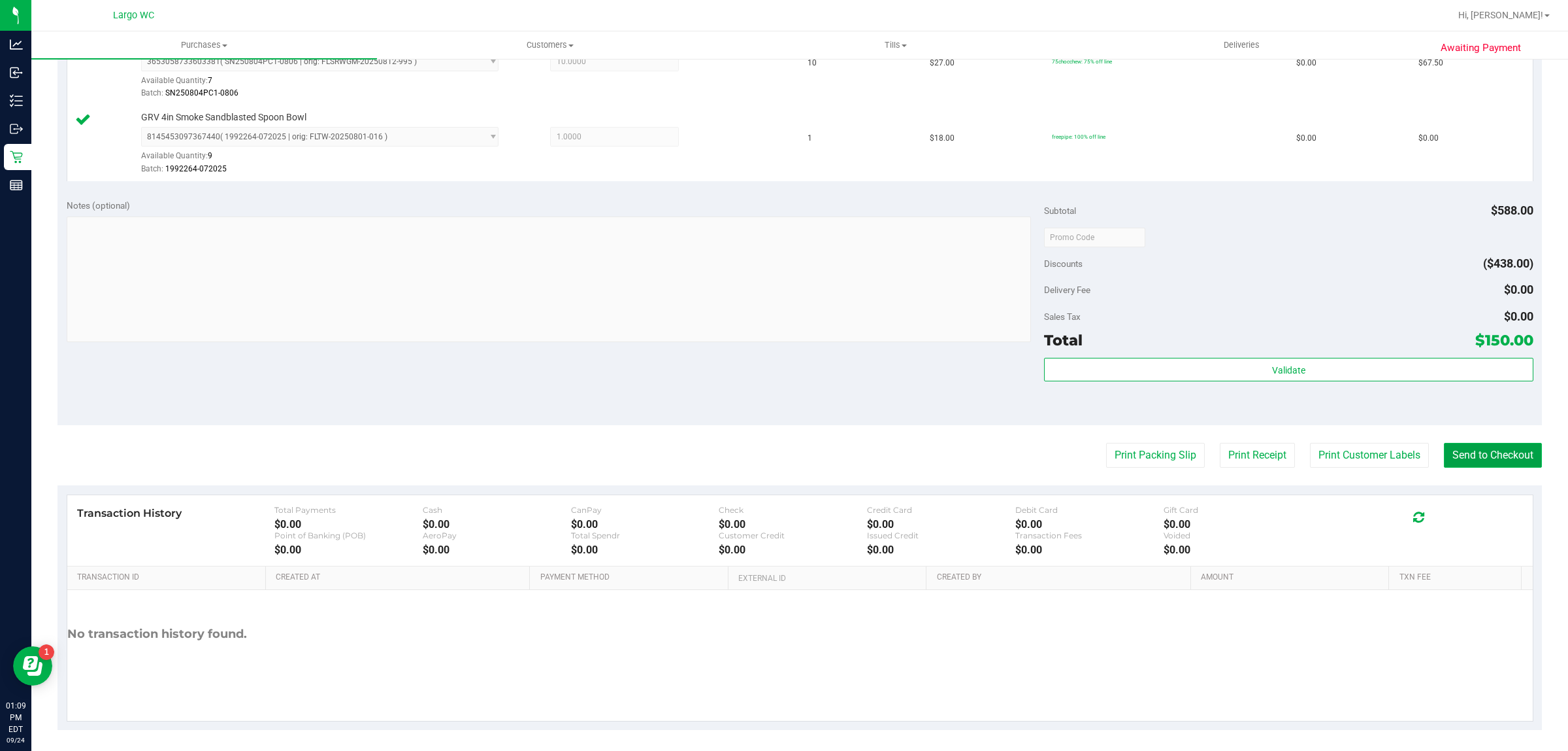
click at [1475, 458] on button "Send to Checkout" at bounding box center [1493, 455] width 98 height 25
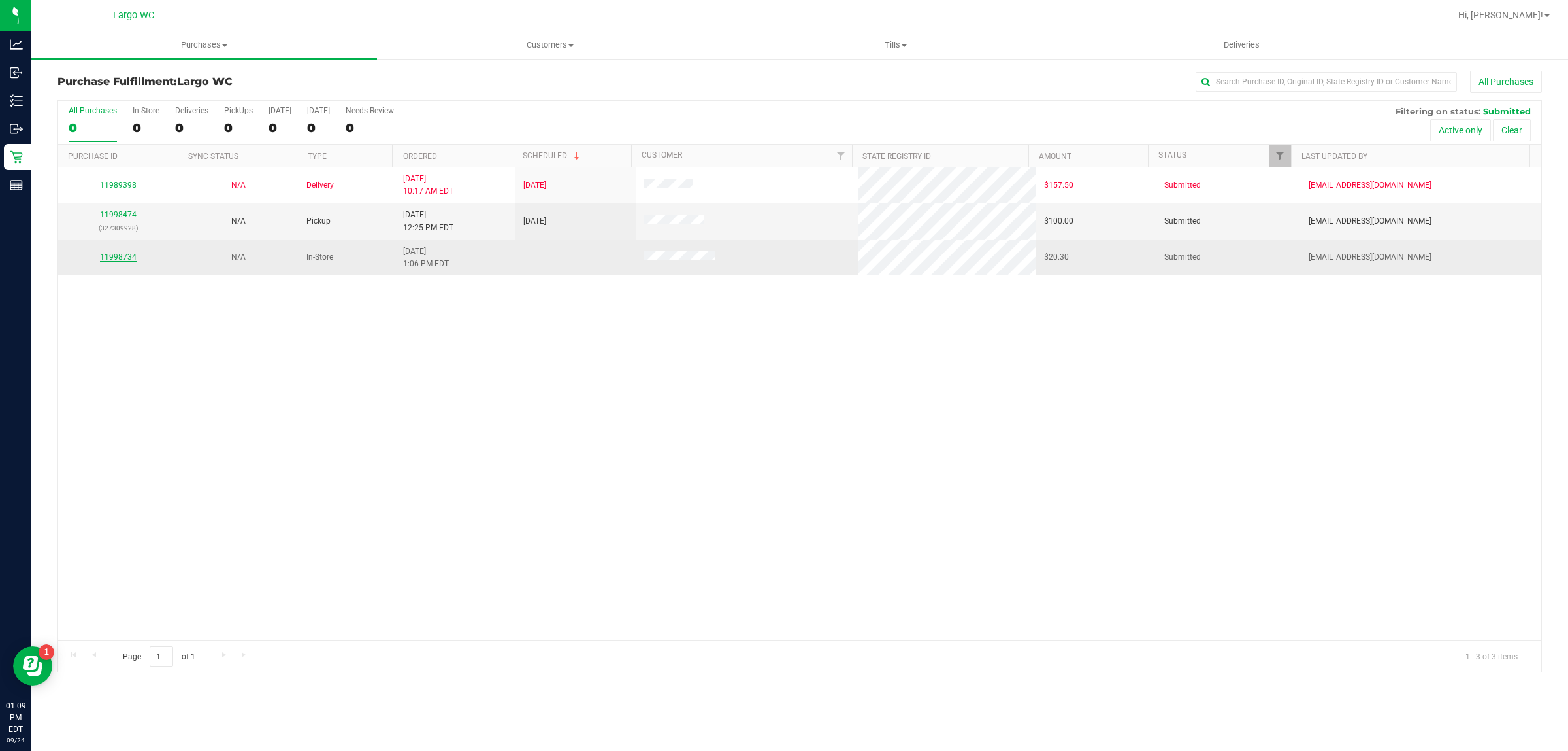
click at [119, 259] on link "11998734" at bounding box center [118, 257] width 37 height 9
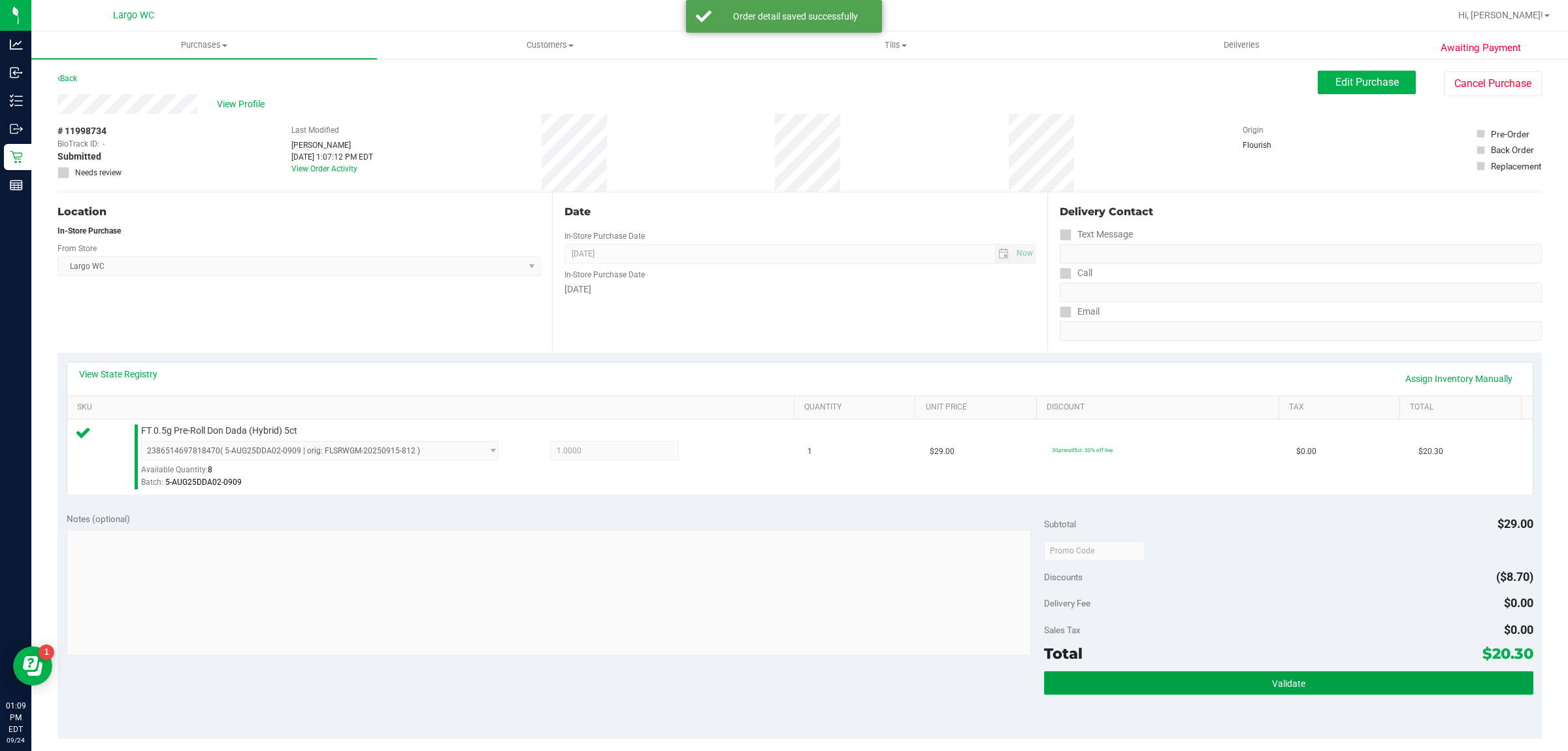
click at [1256, 688] on button "Validate" at bounding box center [1288, 682] width 489 height 23
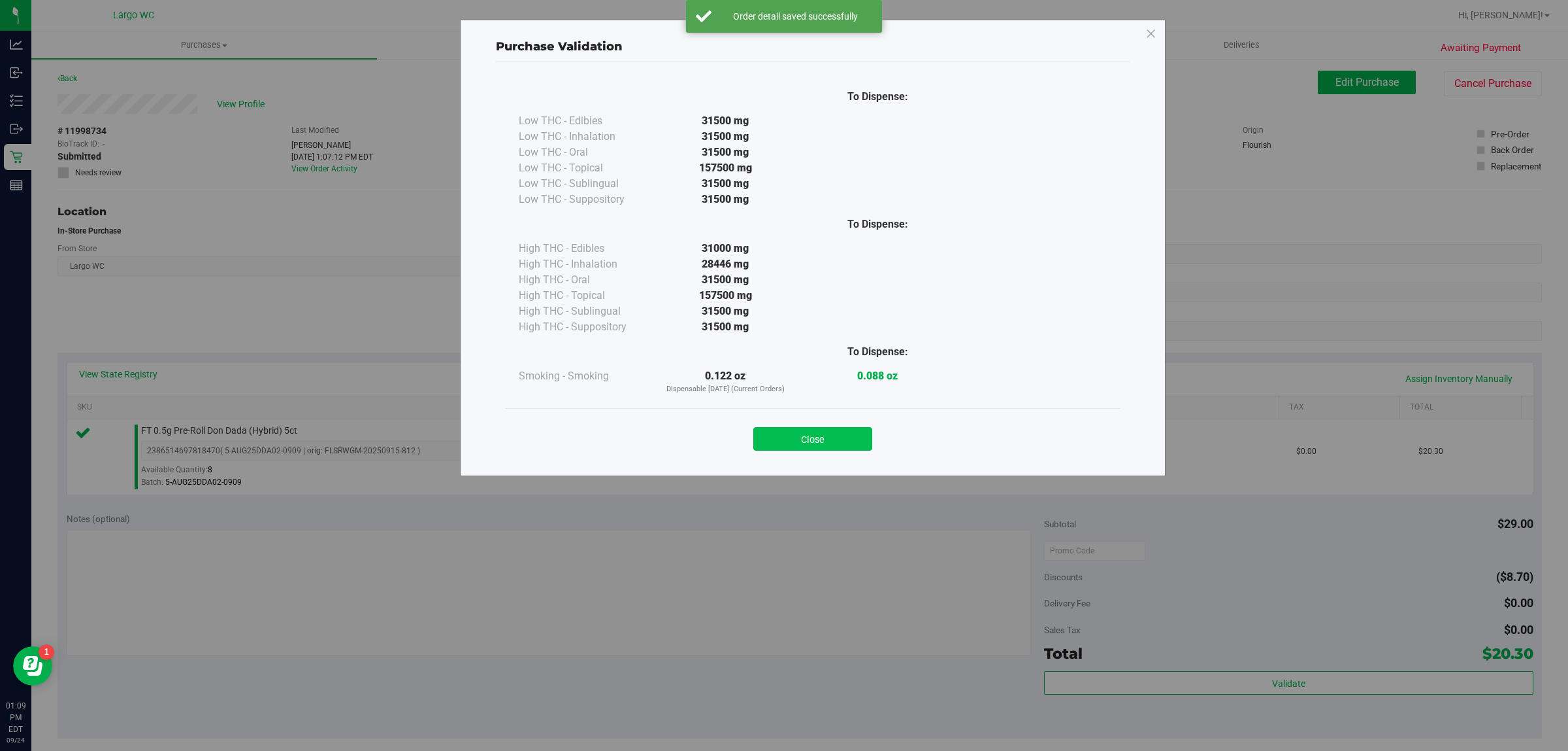
click at [808, 440] on button "Close" at bounding box center [812, 438] width 119 height 23
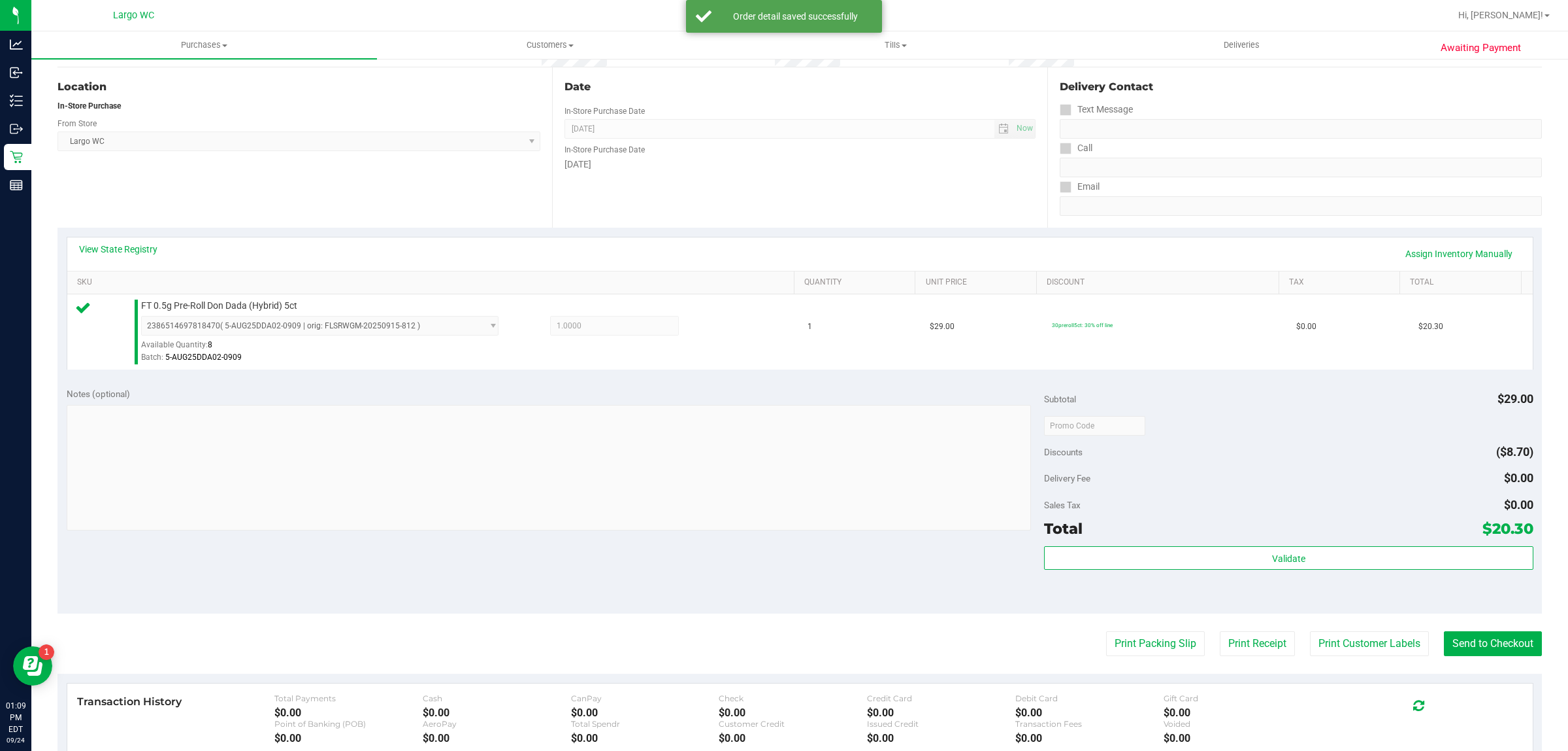
scroll to position [201, 0]
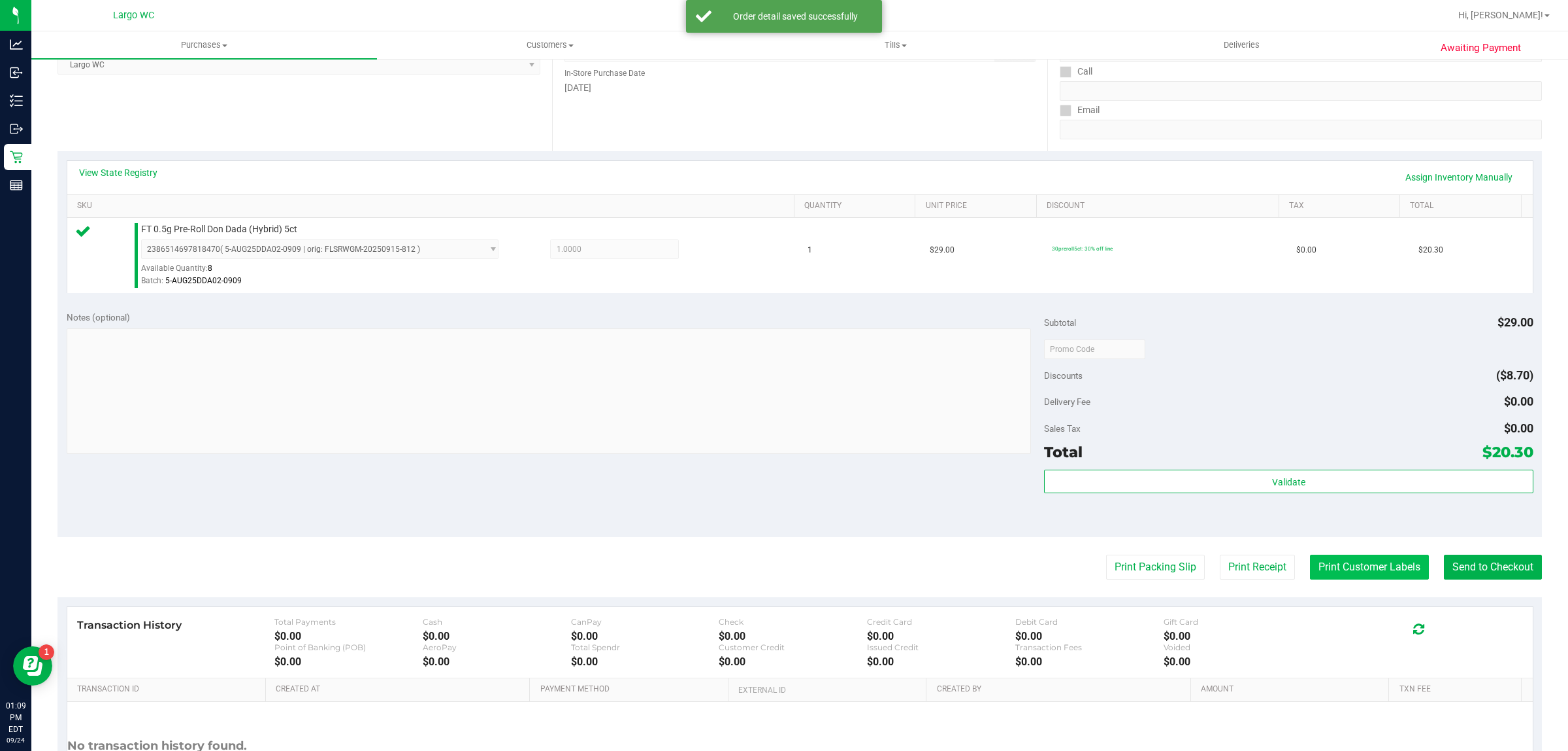
click at [1354, 568] on button "Print Customer Labels" at bounding box center [1370, 566] width 119 height 25
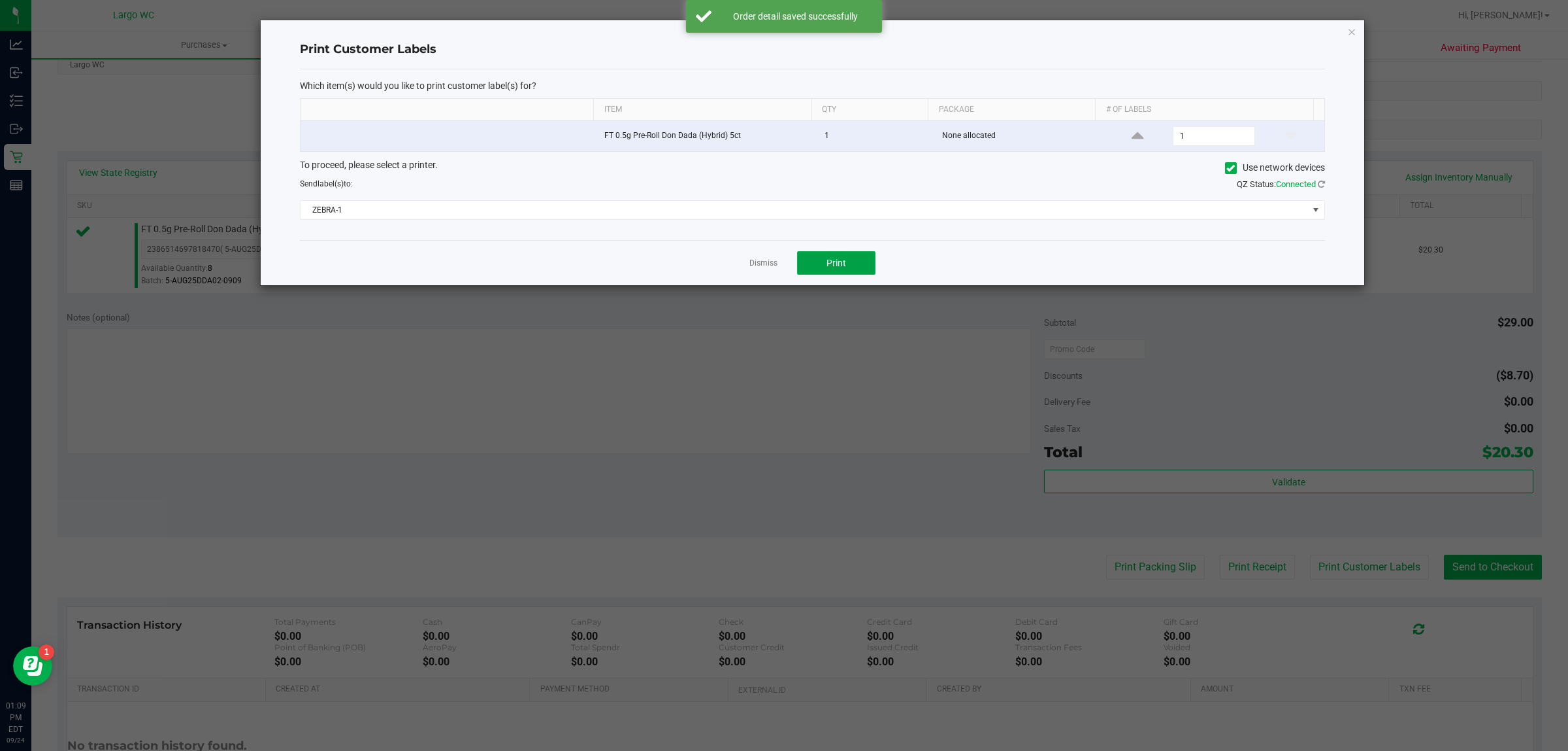
click at [848, 270] on button "Print" at bounding box center [836, 262] width 78 height 23
click at [766, 239] on div "Which item(s) would you like to print customer label(s) for? Item Qty Package #…" at bounding box center [812, 155] width 1025 height 171
click at [762, 269] on link "Dismiss" at bounding box center [763, 263] width 28 height 11
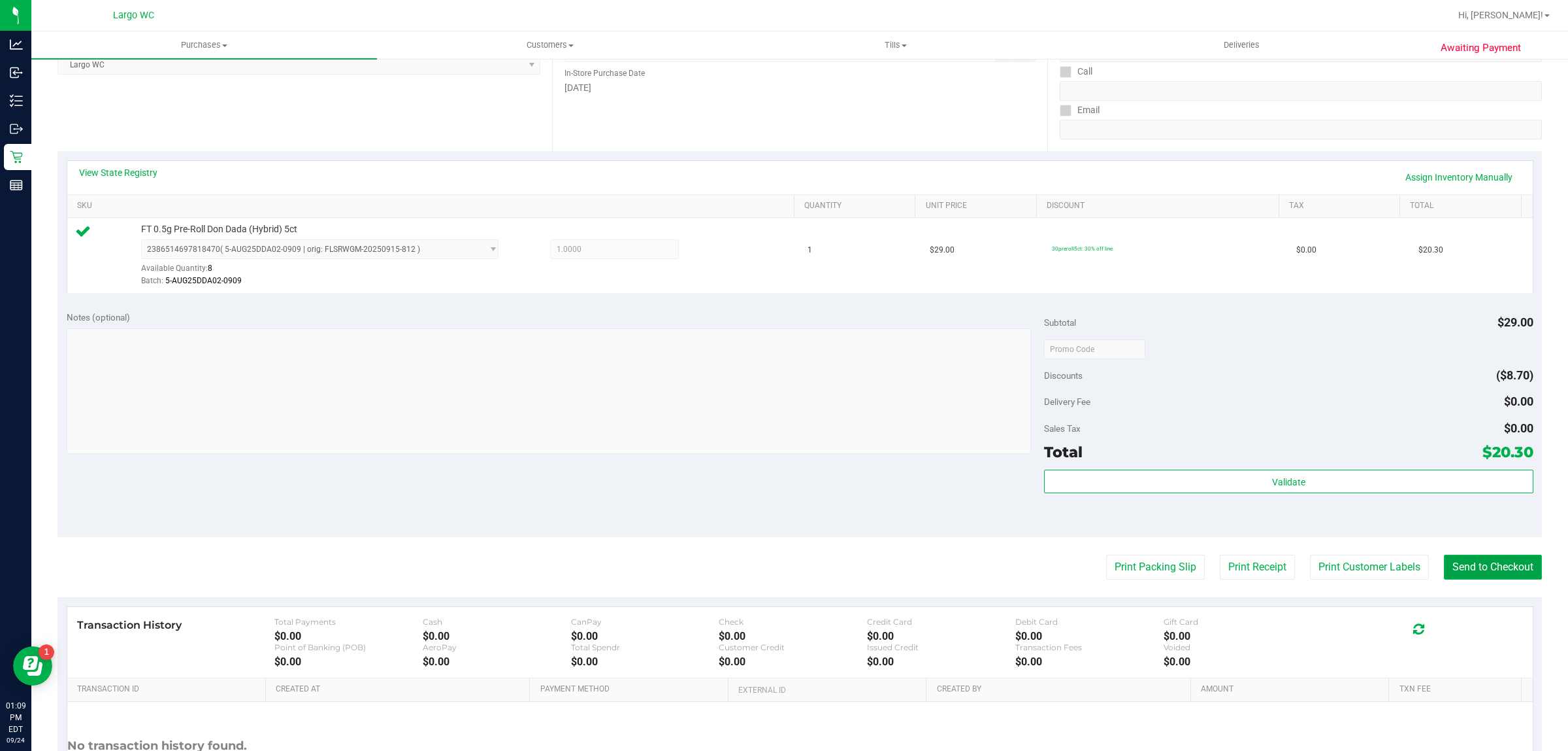
click at [1521, 576] on button "Send to Checkout" at bounding box center [1493, 566] width 98 height 25
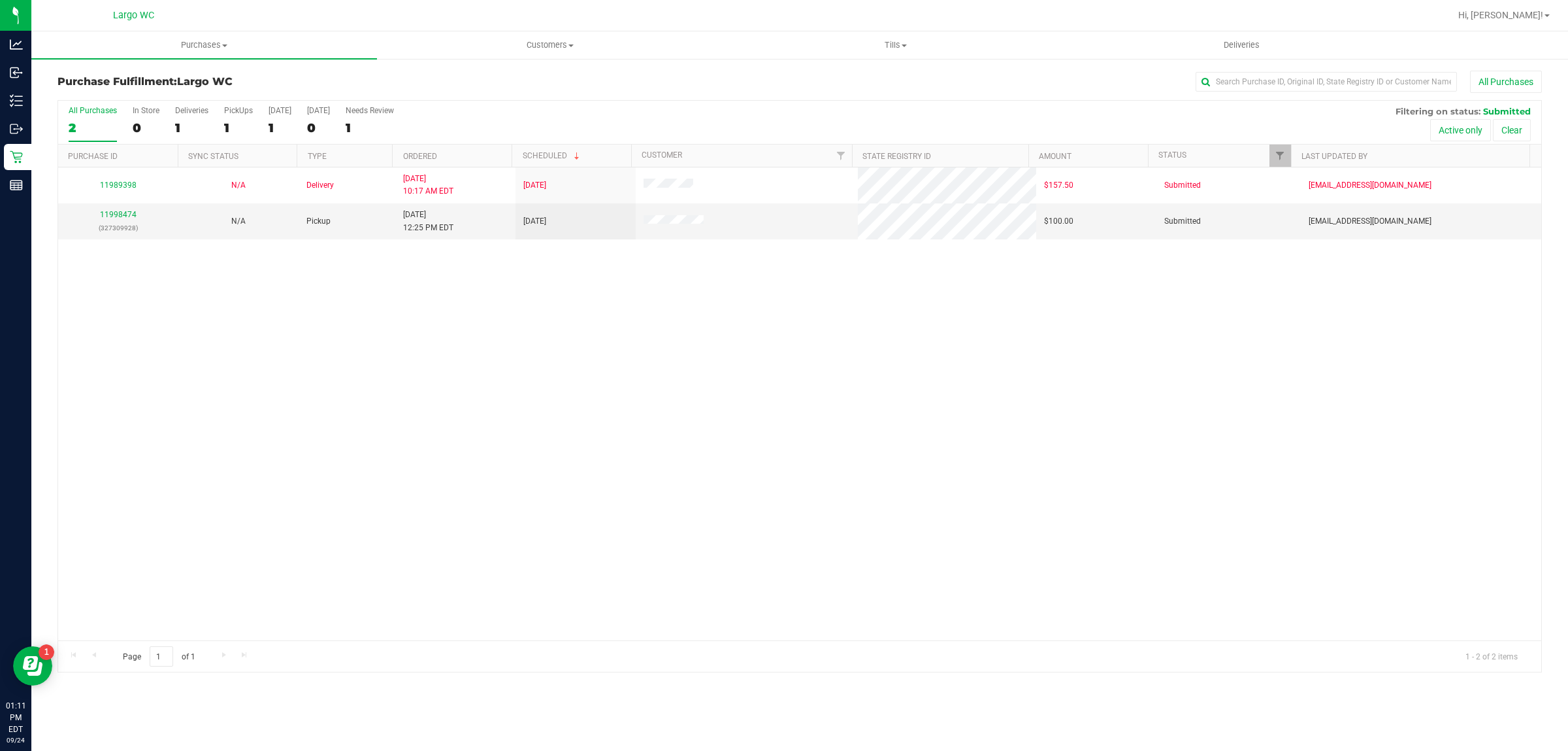
click at [112, 111] on div "All Purchases" at bounding box center [93, 110] width 48 height 9
click at [0, 0] on input "All Purchases 2" at bounding box center [0, 0] width 0 height 0
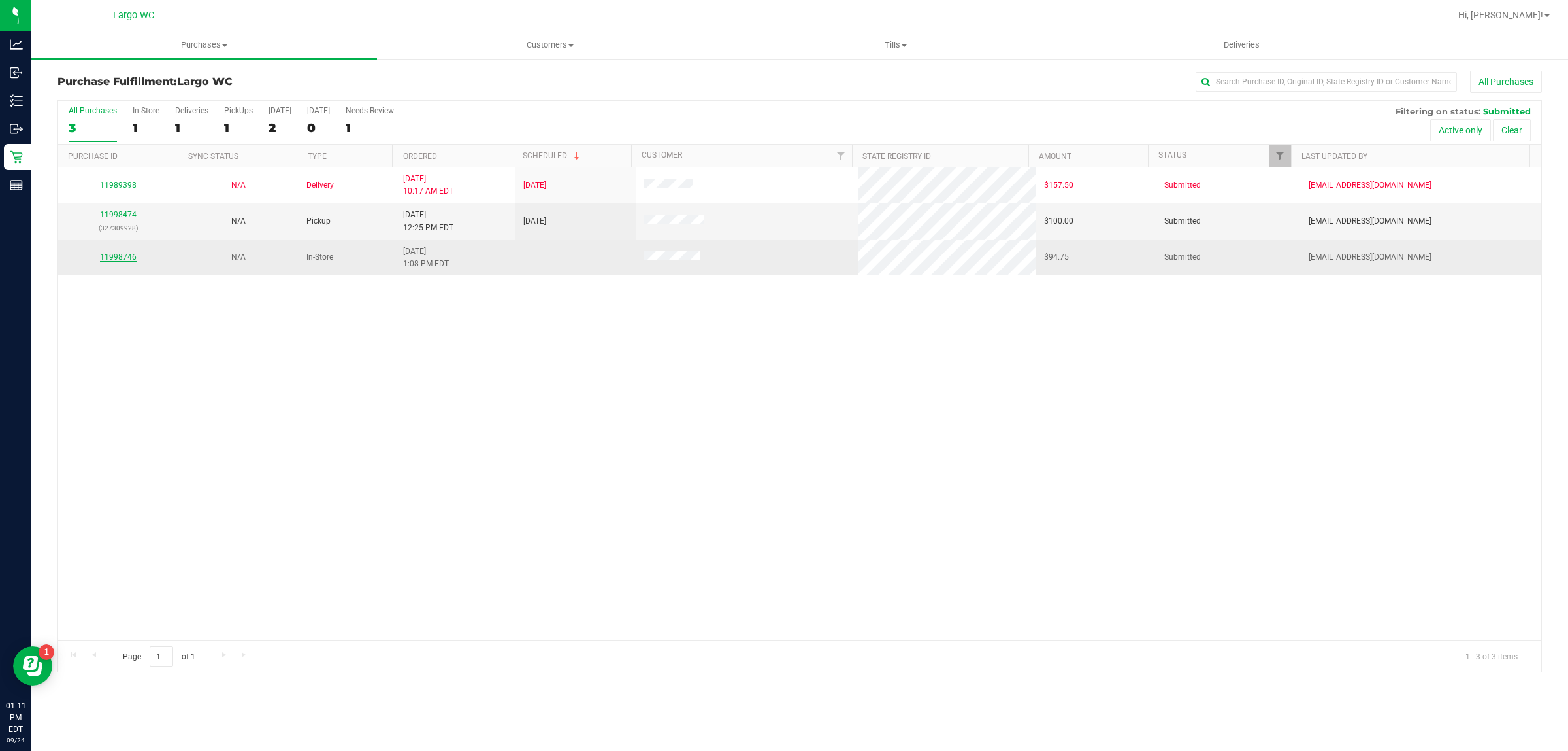
click at [125, 259] on link "11998746" at bounding box center [118, 257] width 37 height 9
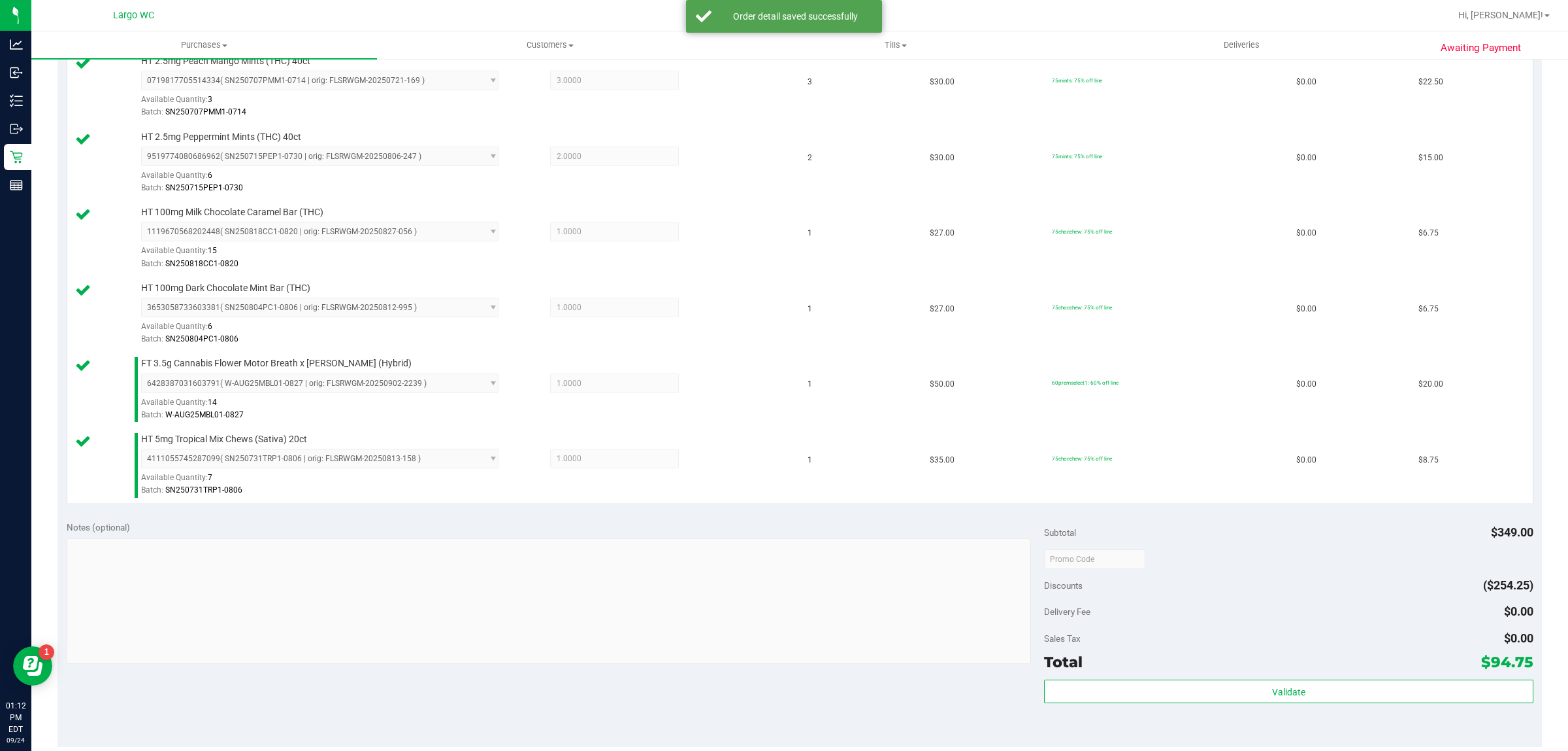
scroll to position [773, 0]
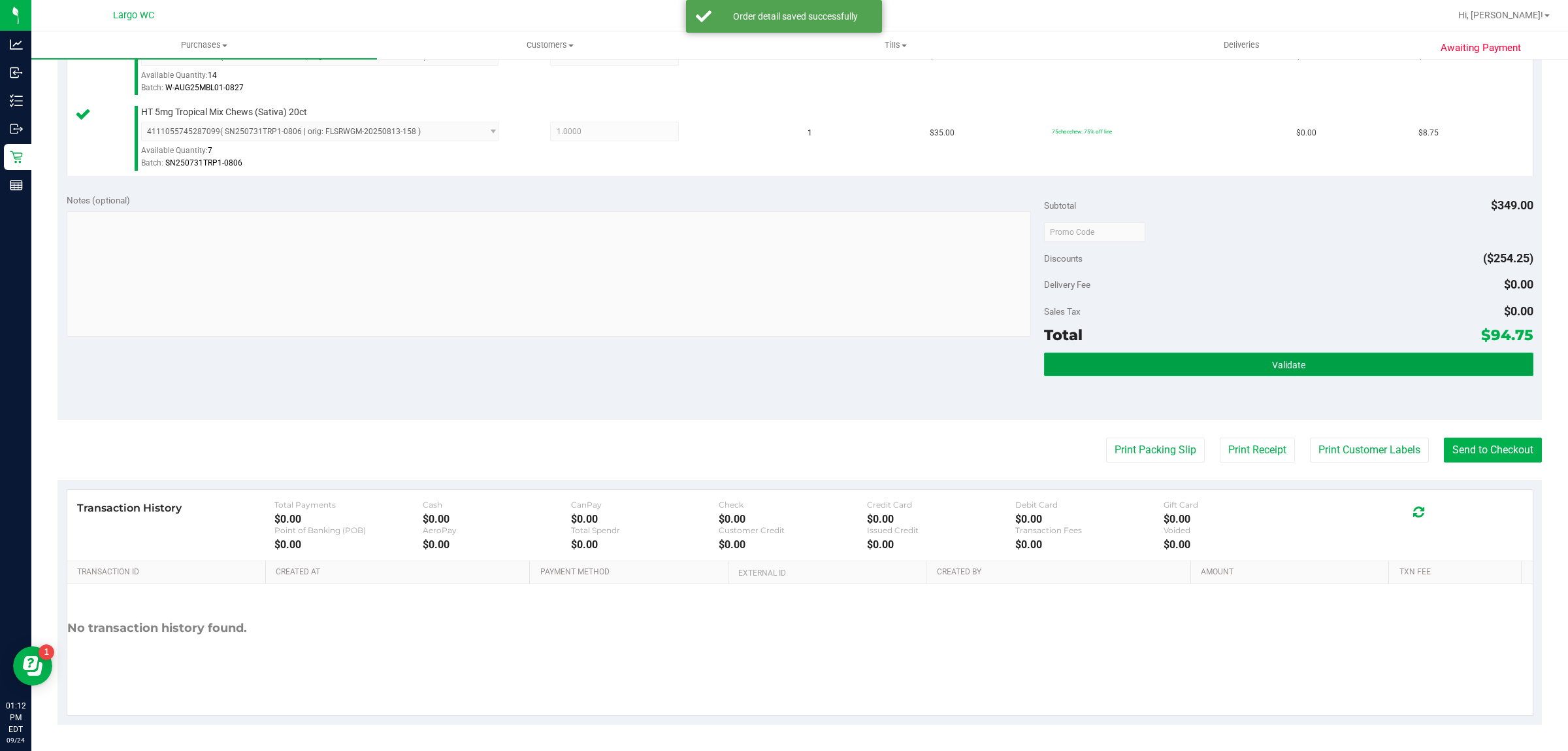
click at [1300, 363] on button "Validate" at bounding box center [1288, 363] width 489 height 23
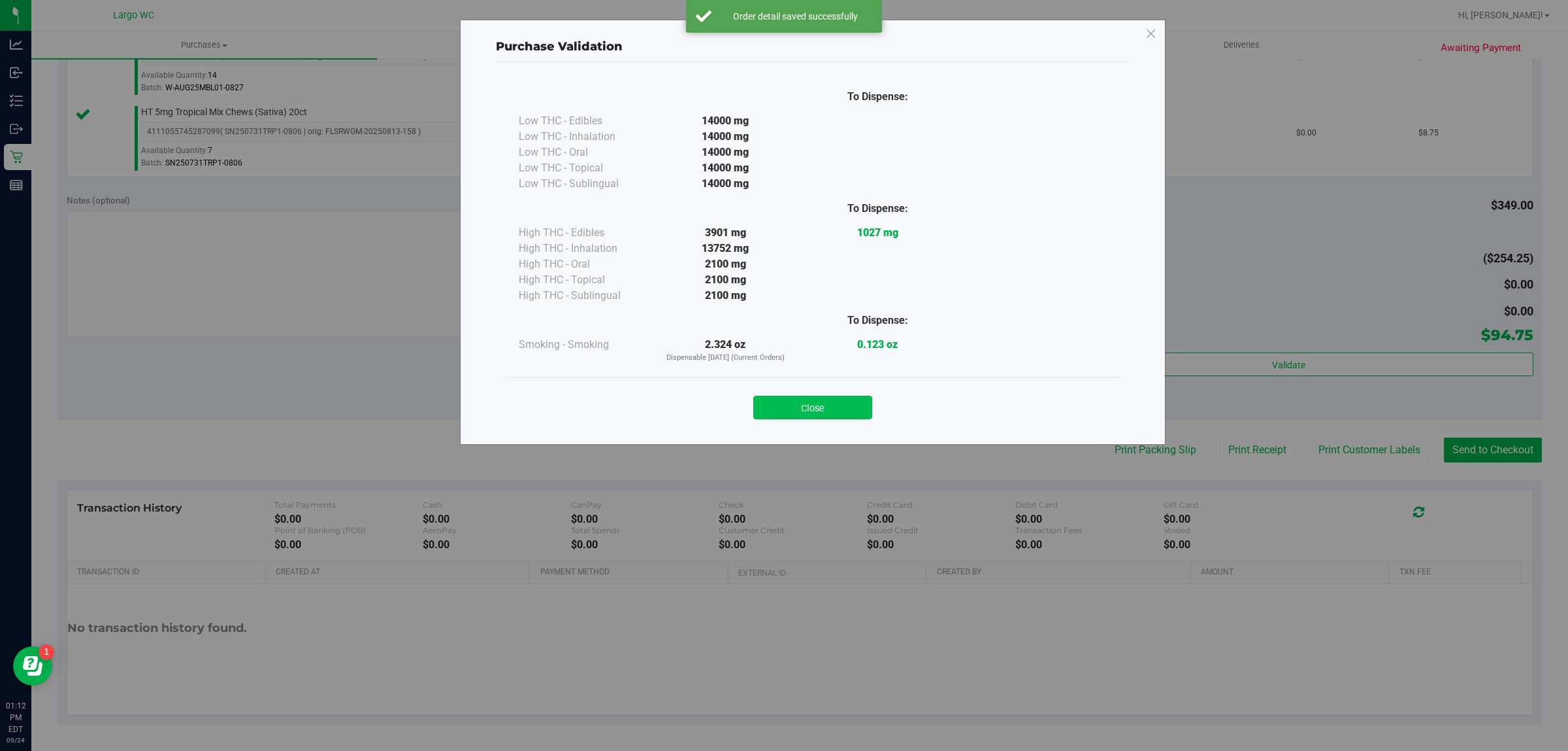
click at [824, 409] on button "Close" at bounding box center [812, 406] width 119 height 23
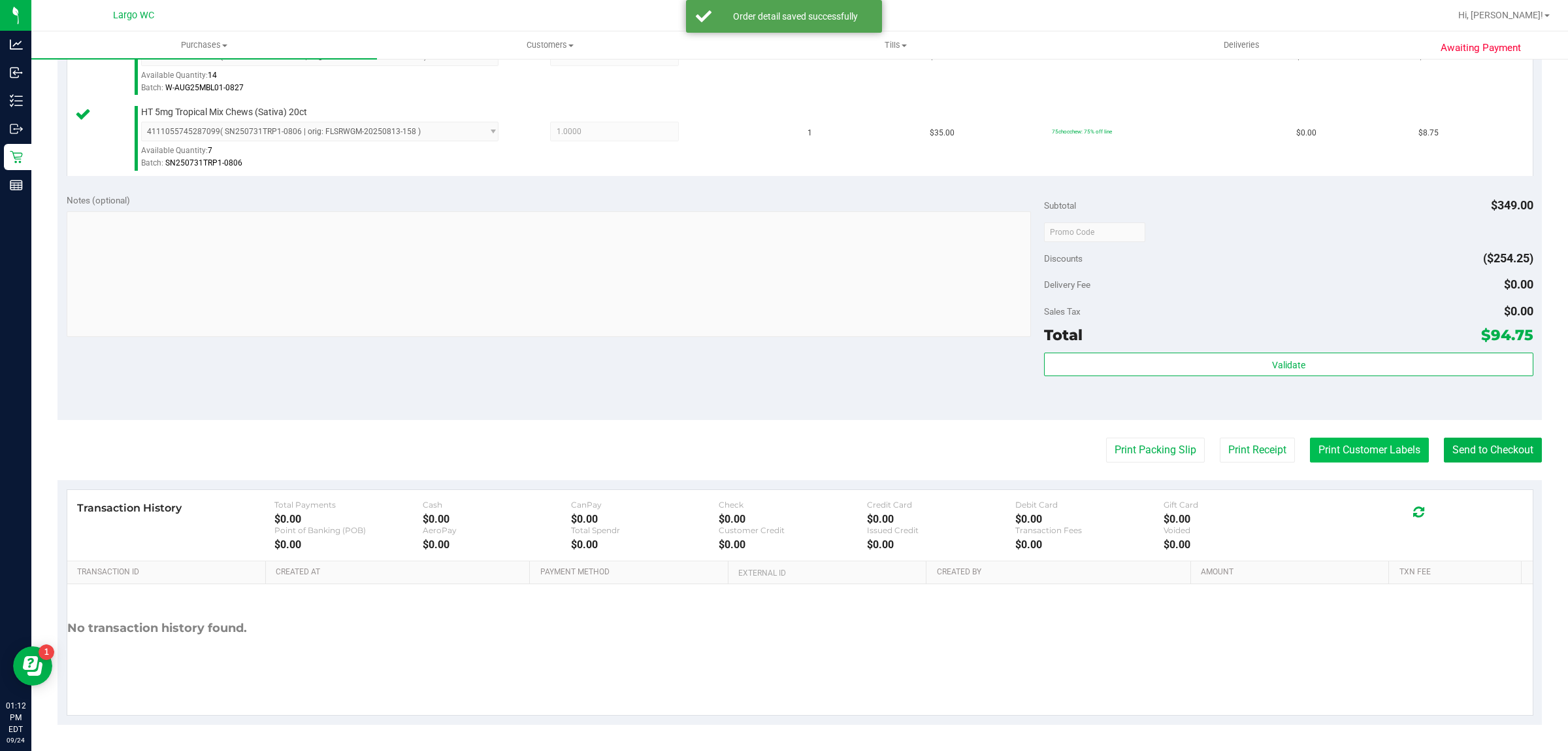
click at [1347, 450] on button "Print Customer Labels" at bounding box center [1370, 449] width 119 height 25
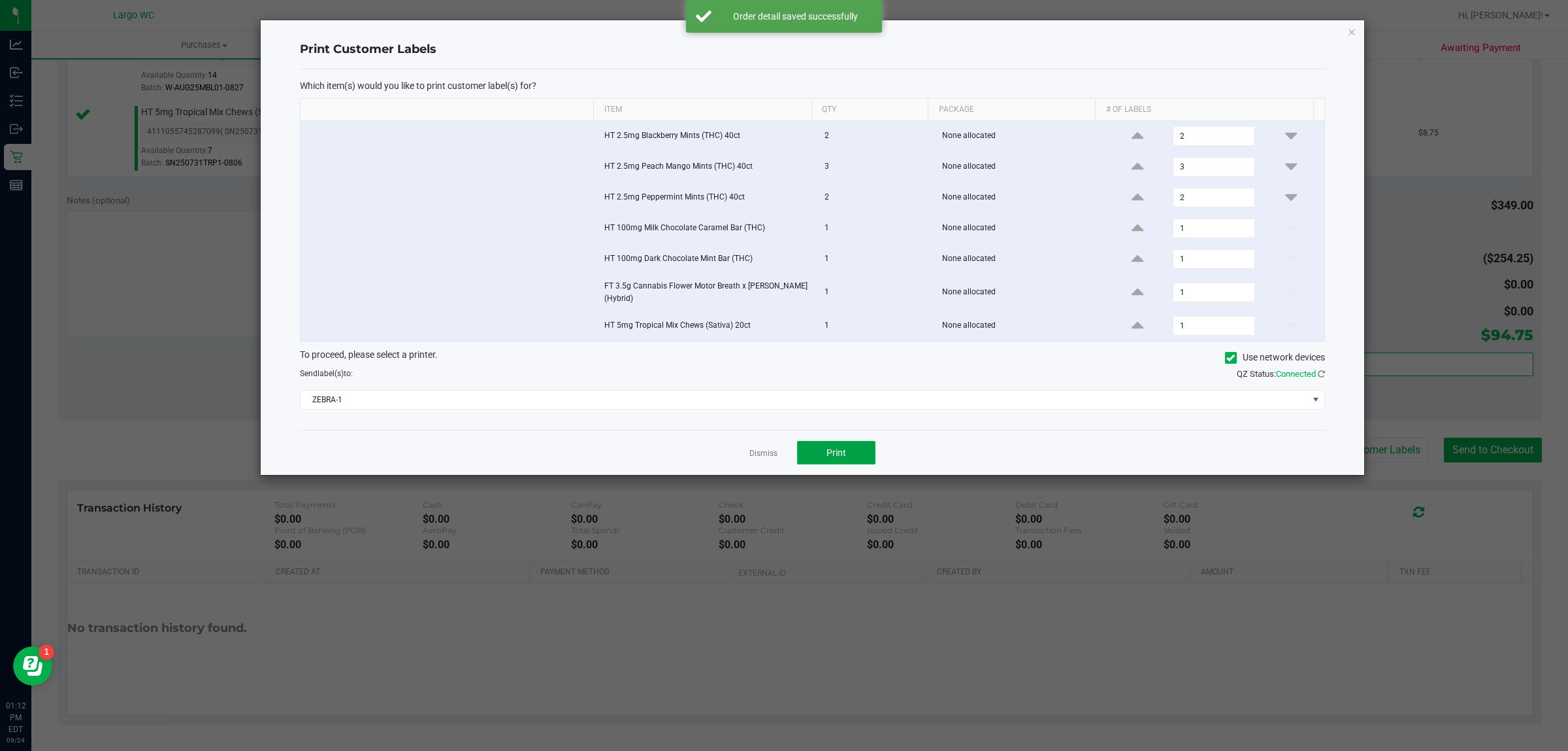
click at [833, 455] on span "Print" at bounding box center [836, 452] width 20 height 10
click at [1356, 28] on icon "button" at bounding box center [1352, 31] width 9 height 15
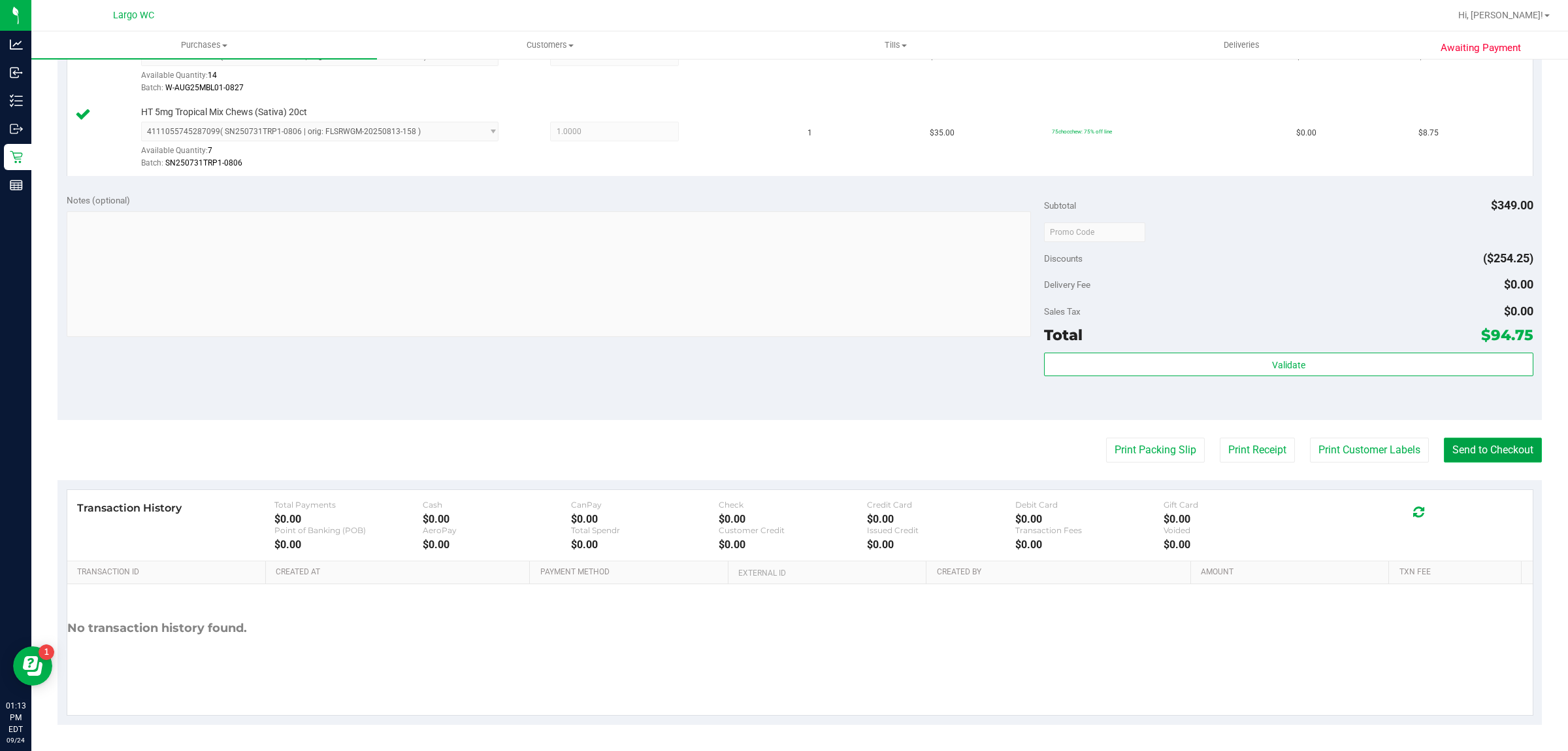
click at [1488, 462] on button "Send to Checkout" at bounding box center [1493, 449] width 98 height 25
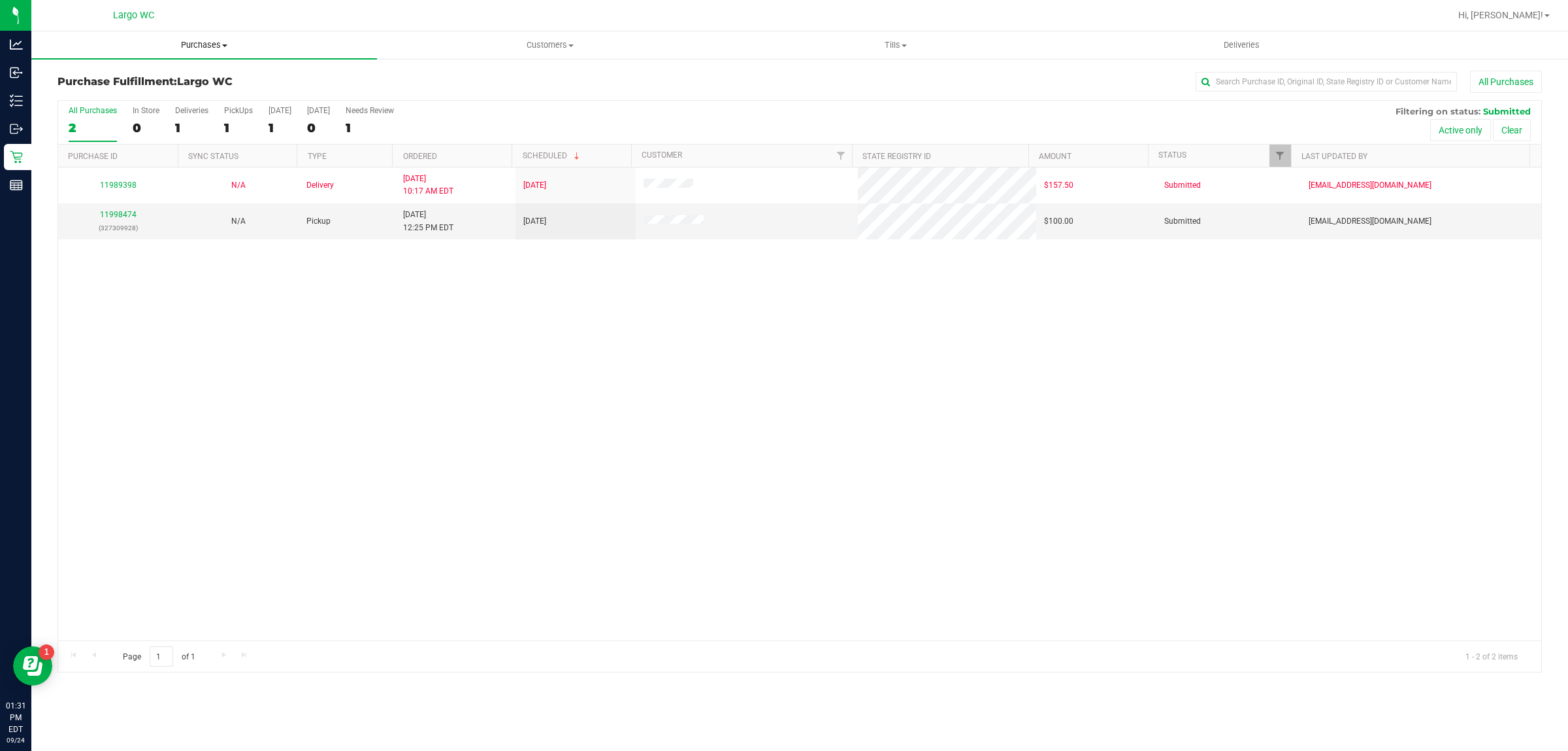
click at [256, 48] on span "Purchases" at bounding box center [204, 46] width 346 height 12
click at [145, 79] on span "Summary of purchases" at bounding box center [99, 78] width 134 height 11
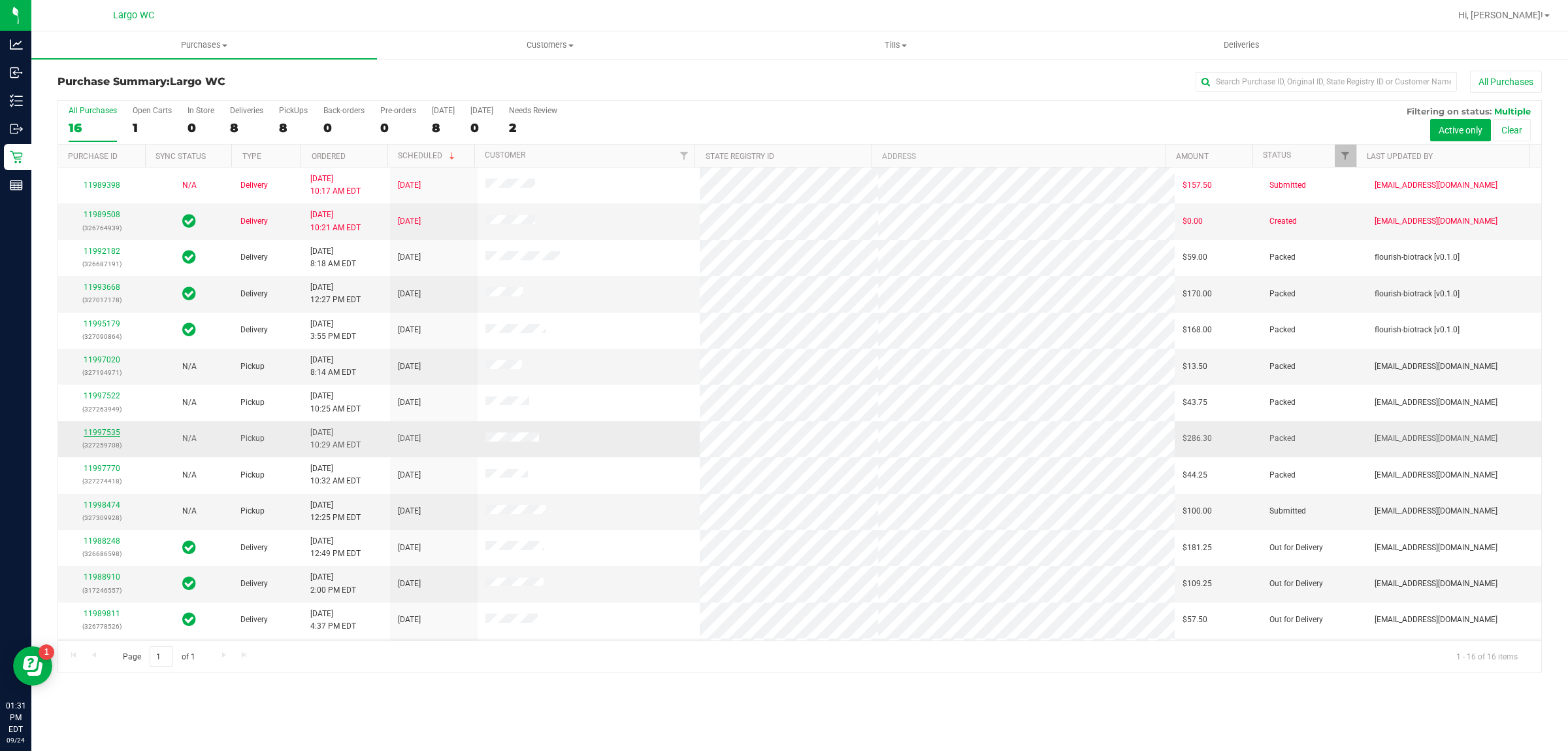
click at [98, 437] on link "11997535" at bounding box center [101, 432] width 37 height 9
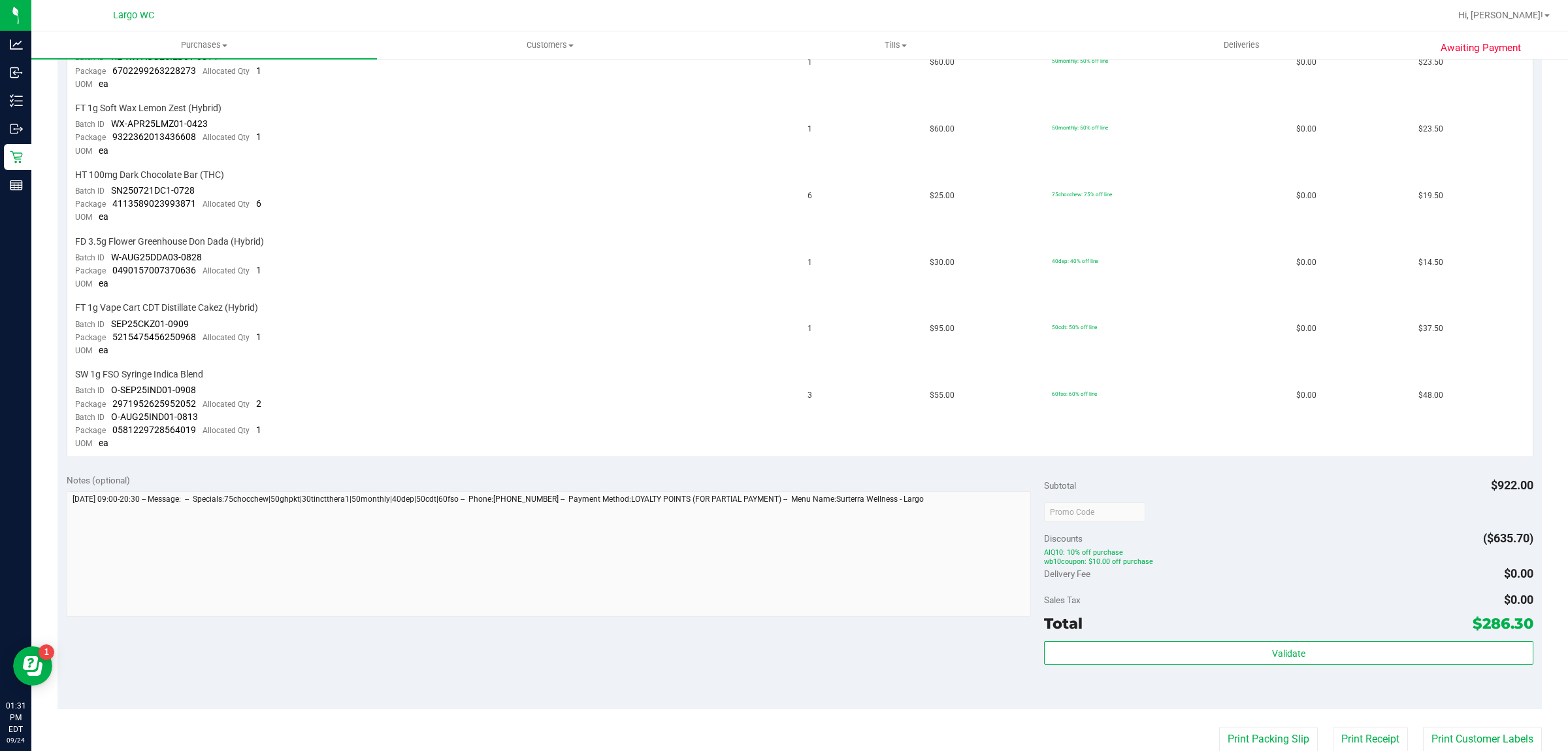
scroll to position [1053, 0]
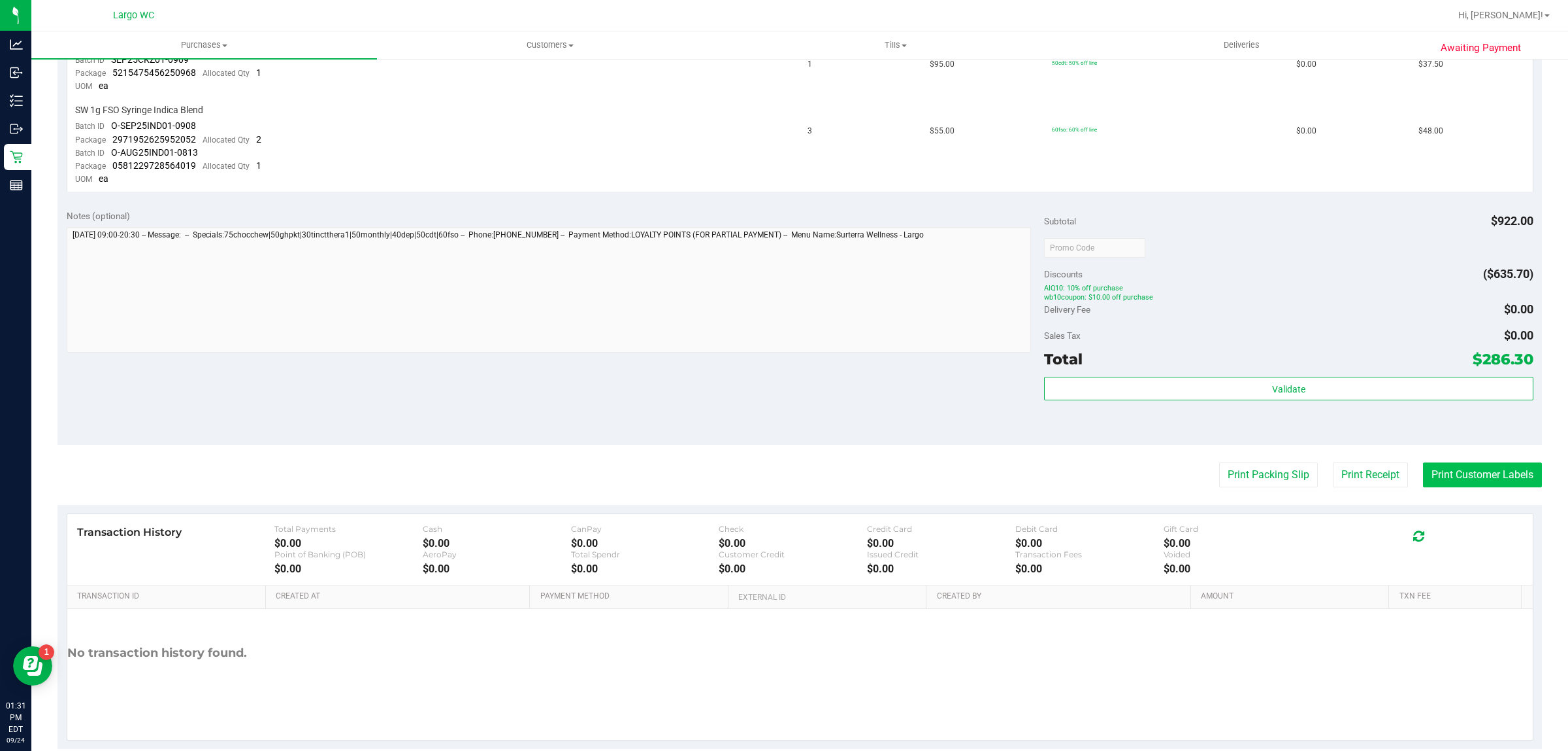
click at [1458, 462] on button "Print Customer Labels" at bounding box center [1482, 474] width 119 height 25
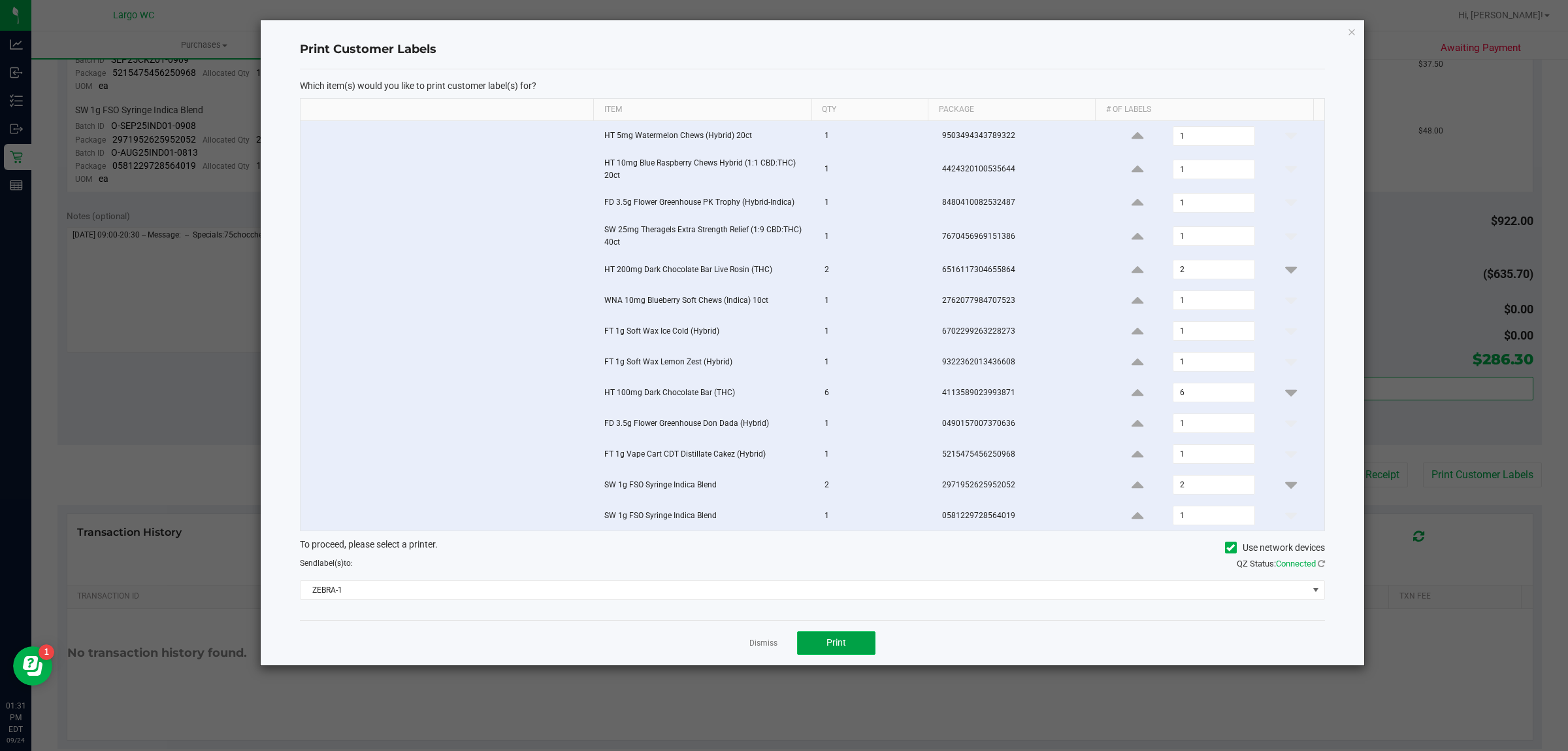
click at [838, 647] on span "Print" at bounding box center [836, 642] width 20 height 10
click at [1352, 31] on icon "button" at bounding box center [1352, 31] width 9 height 15
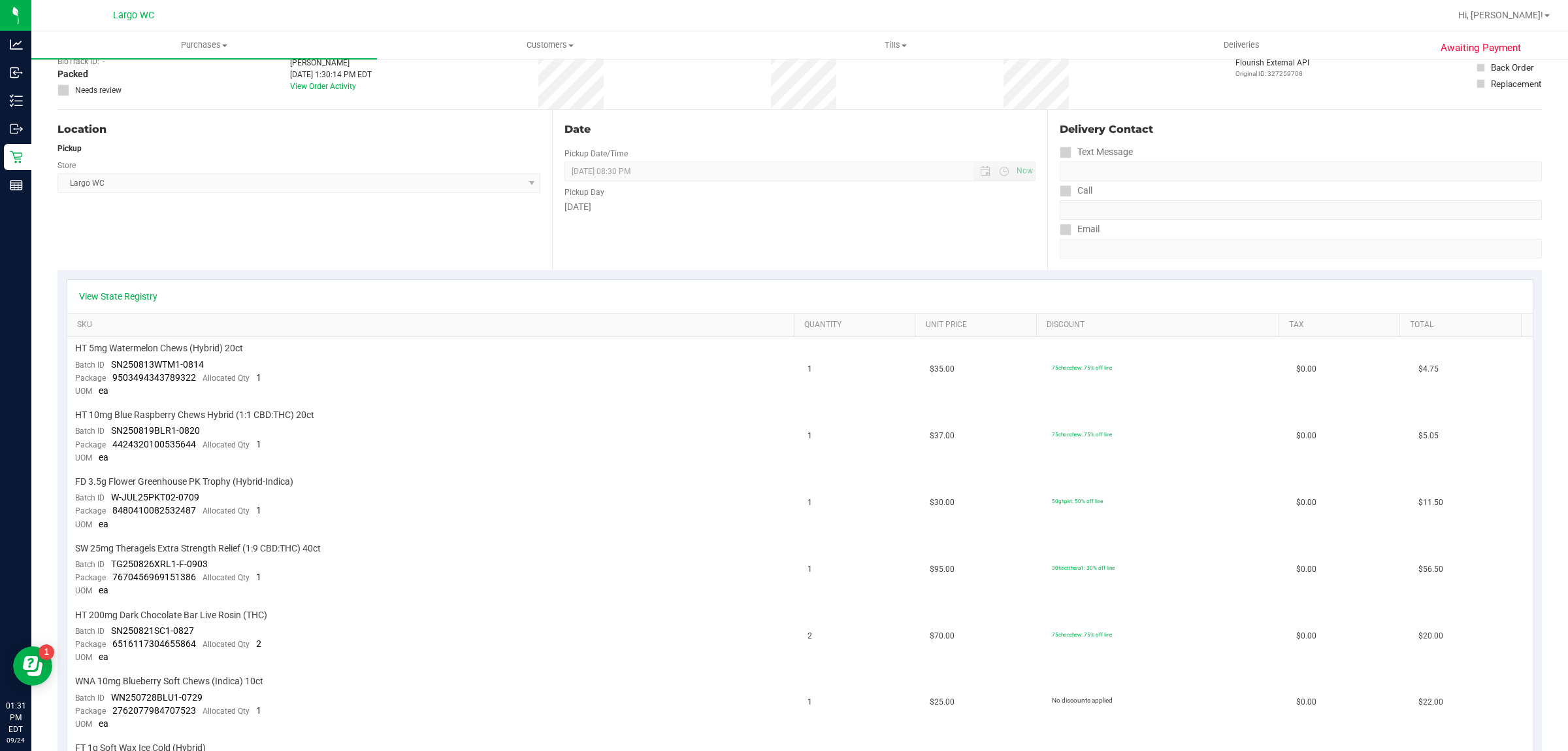
scroll to position [0, 0]
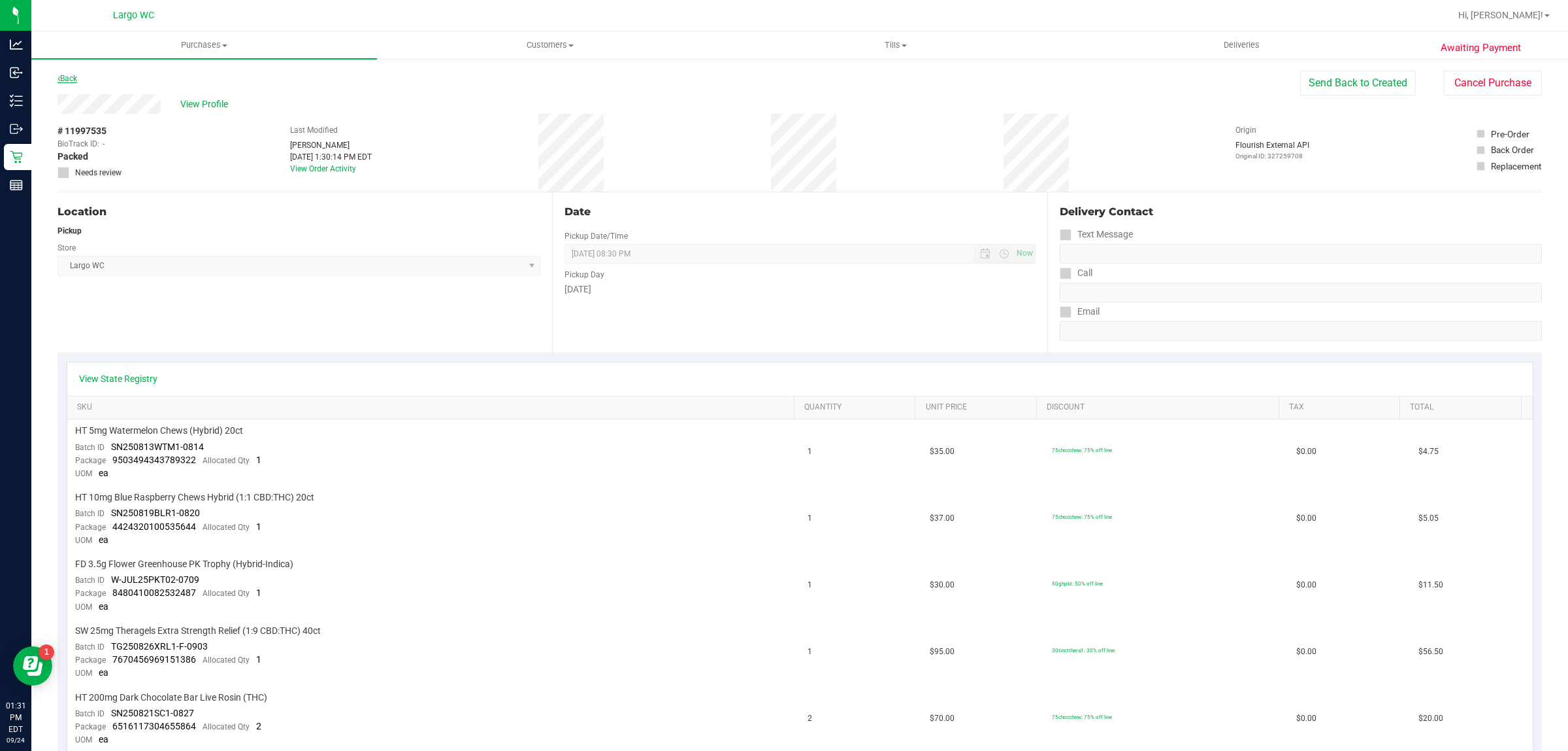
click at [70, 79] on link "Back" at bounding box center [67, 78] width 20 height 9
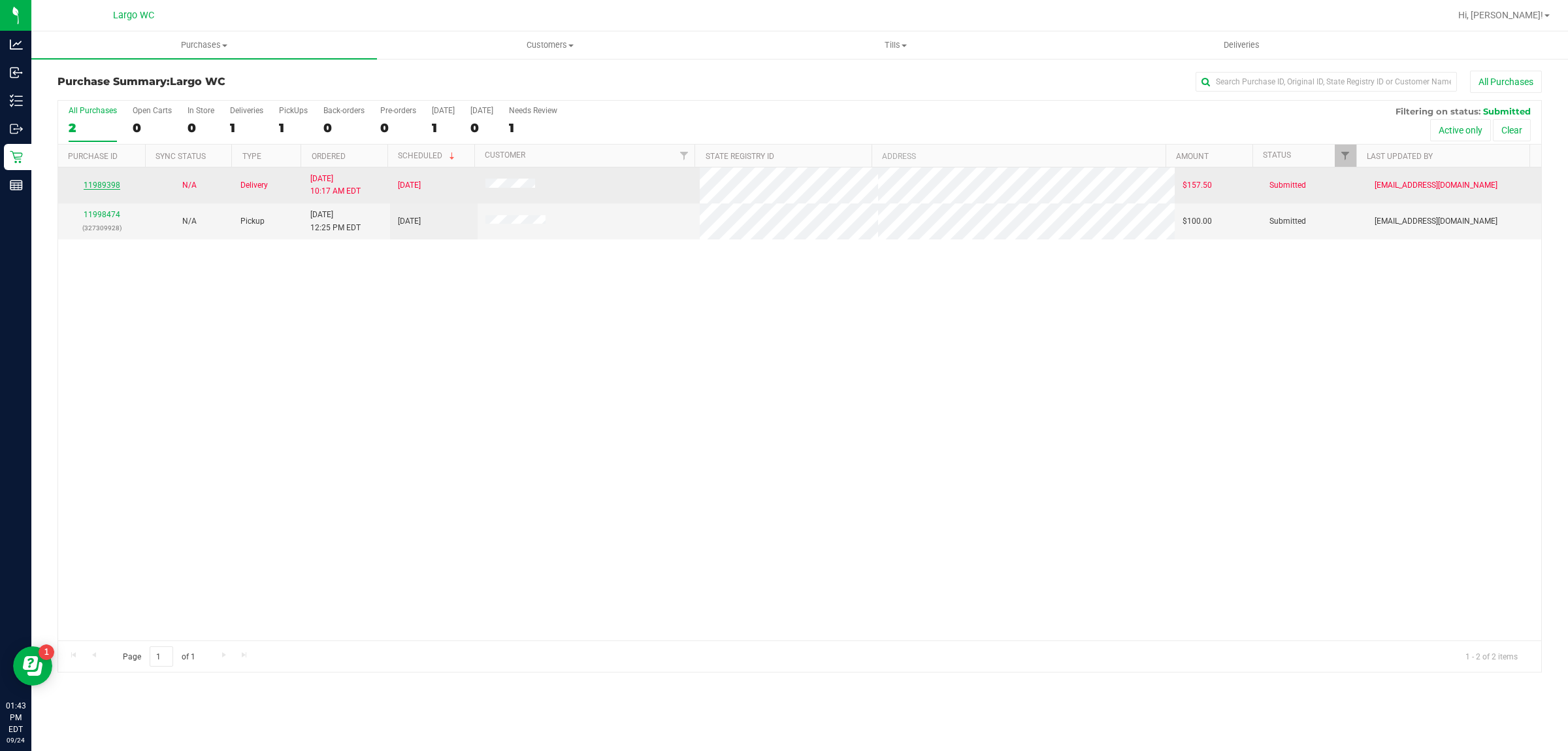
click at [106, 186] on link "11989398" at bounding box center [101, 185] width 37 height 9
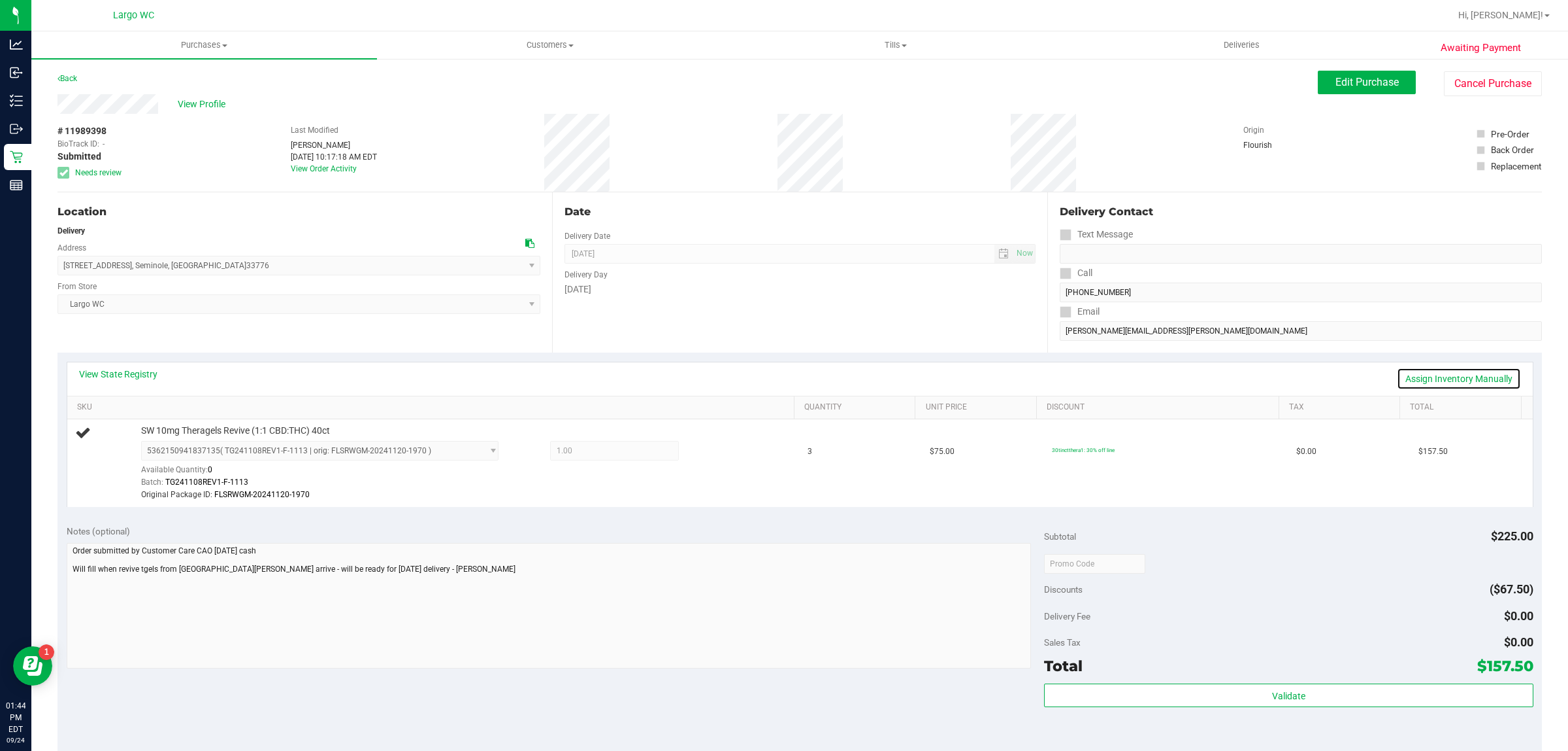
click at [1453, 378] on link "Assign Inventory Manually" at bounding box center [1459, 379] width 125 height 22
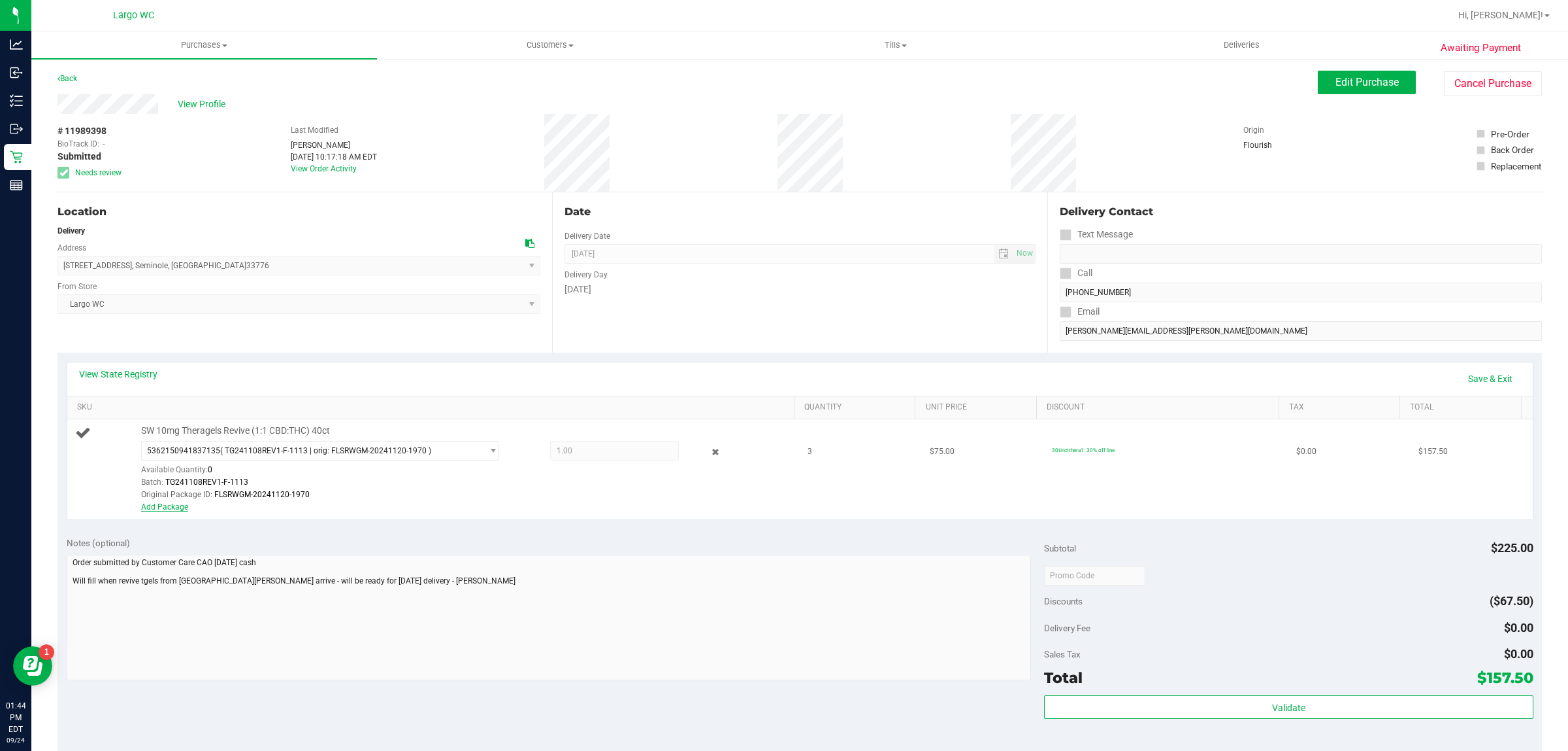
click at [177, 504] on link "Add Package" at bounding box center [164, 506] width 47 height 9
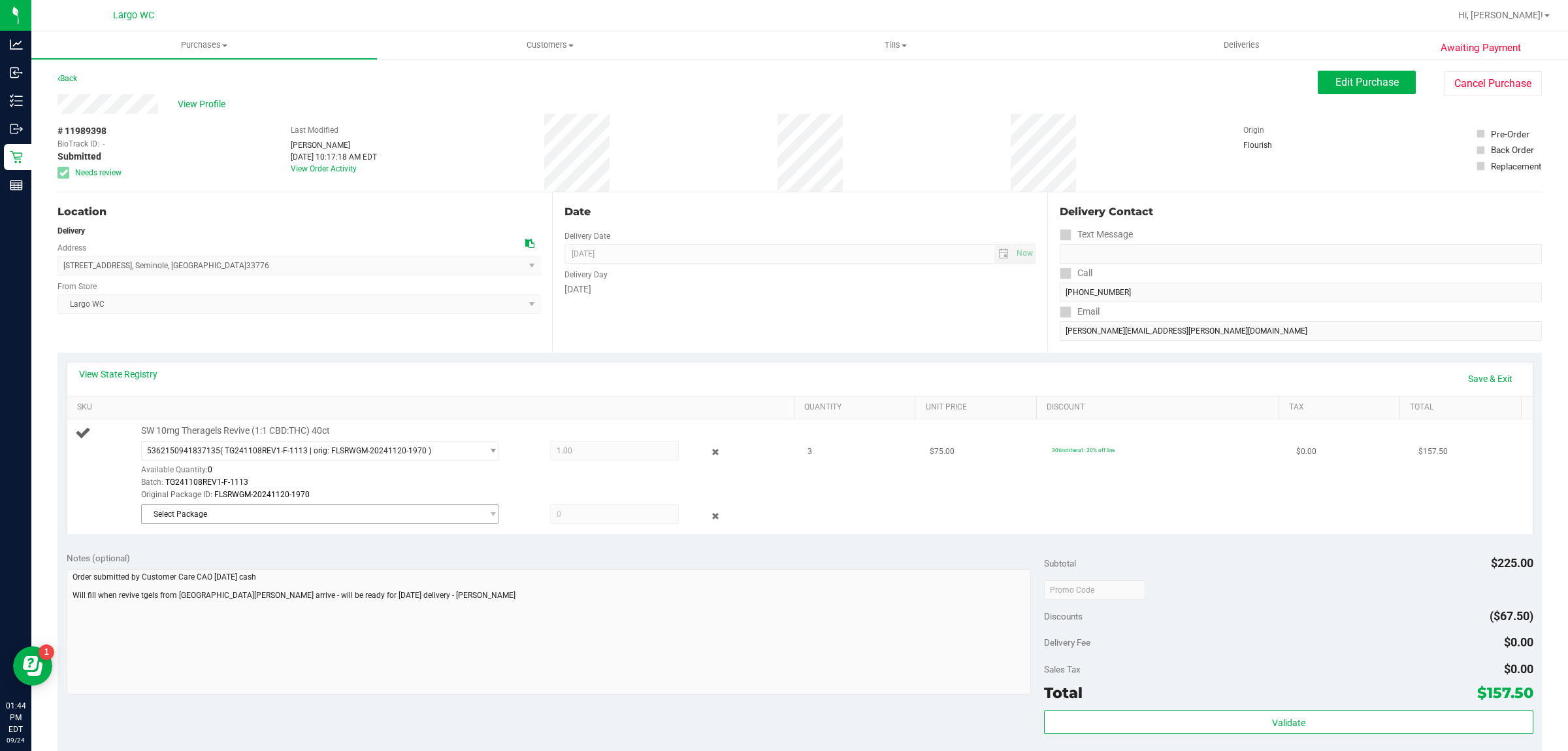
click at [233, 521] on span "Select Package" at bounding box center [312, 513] width 340 height 18
click at [538, 551] on div "Notes (optional)" at bounding box center [556, 557] width 978 height 13
click at [1483, 376] on link "Save & Exit" at bounding box center [1491, 379] width 62 height 22
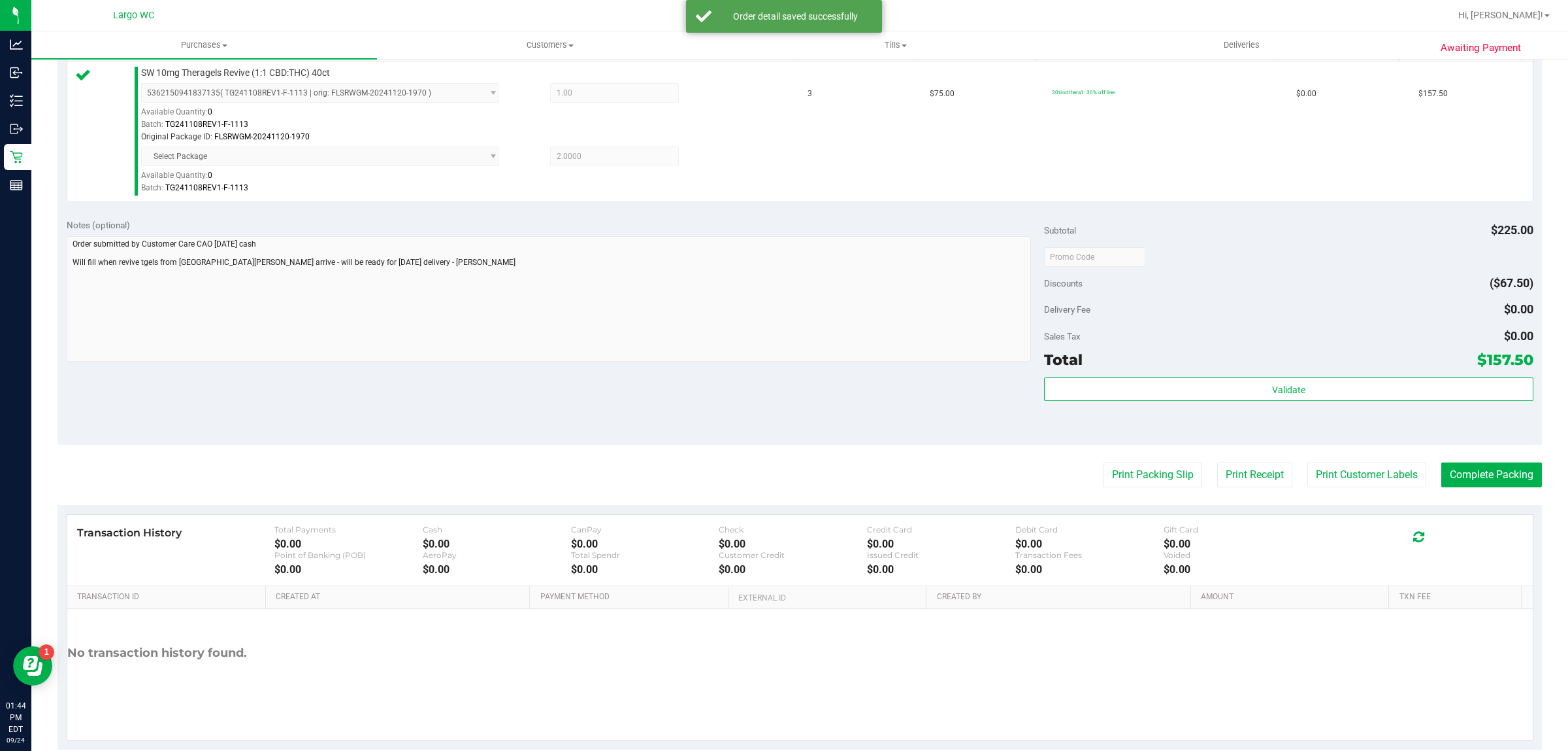
scroll to position [382, 0]
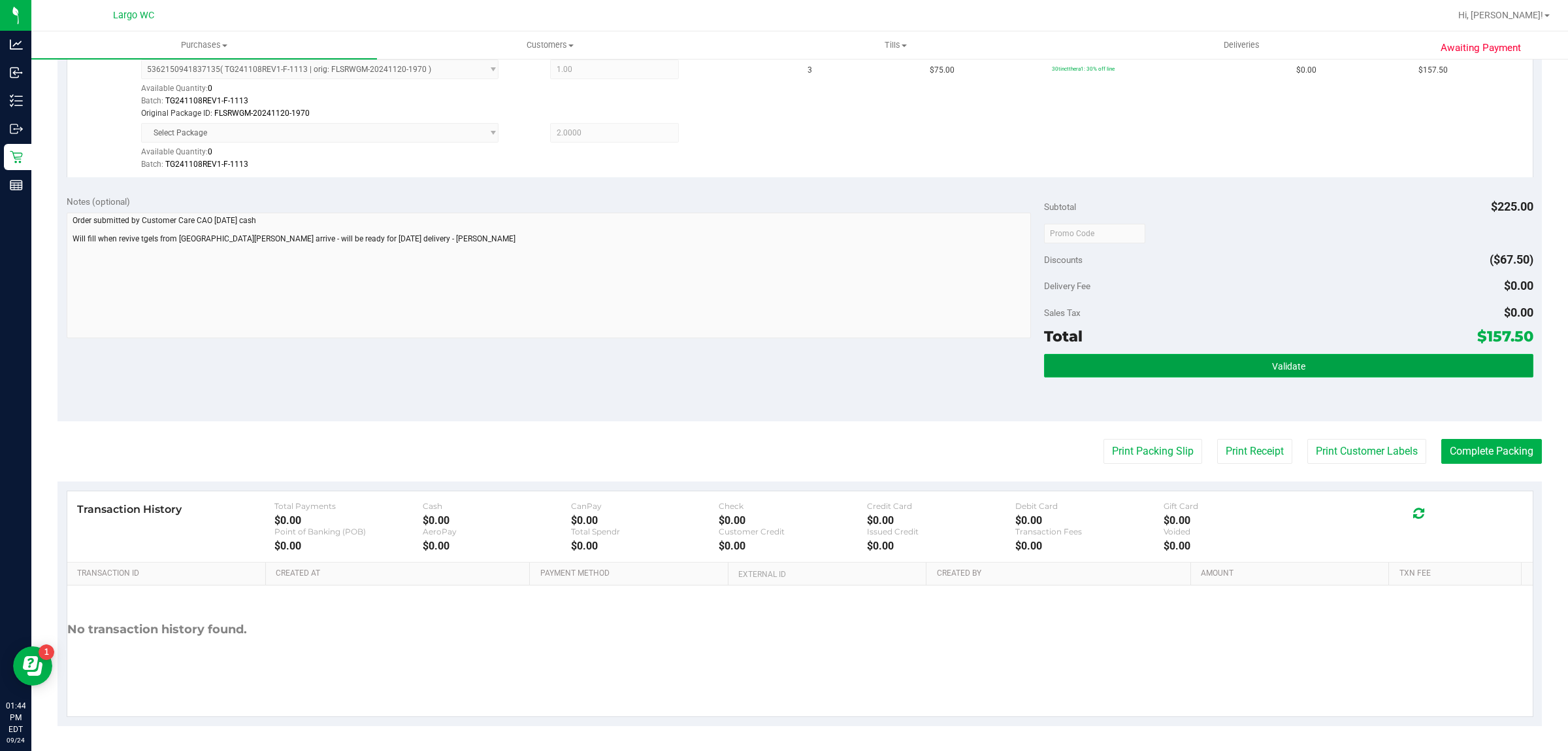
click at [1144, 357] on button "Validate" at bounding box center [1288, 365] width 489 height 23
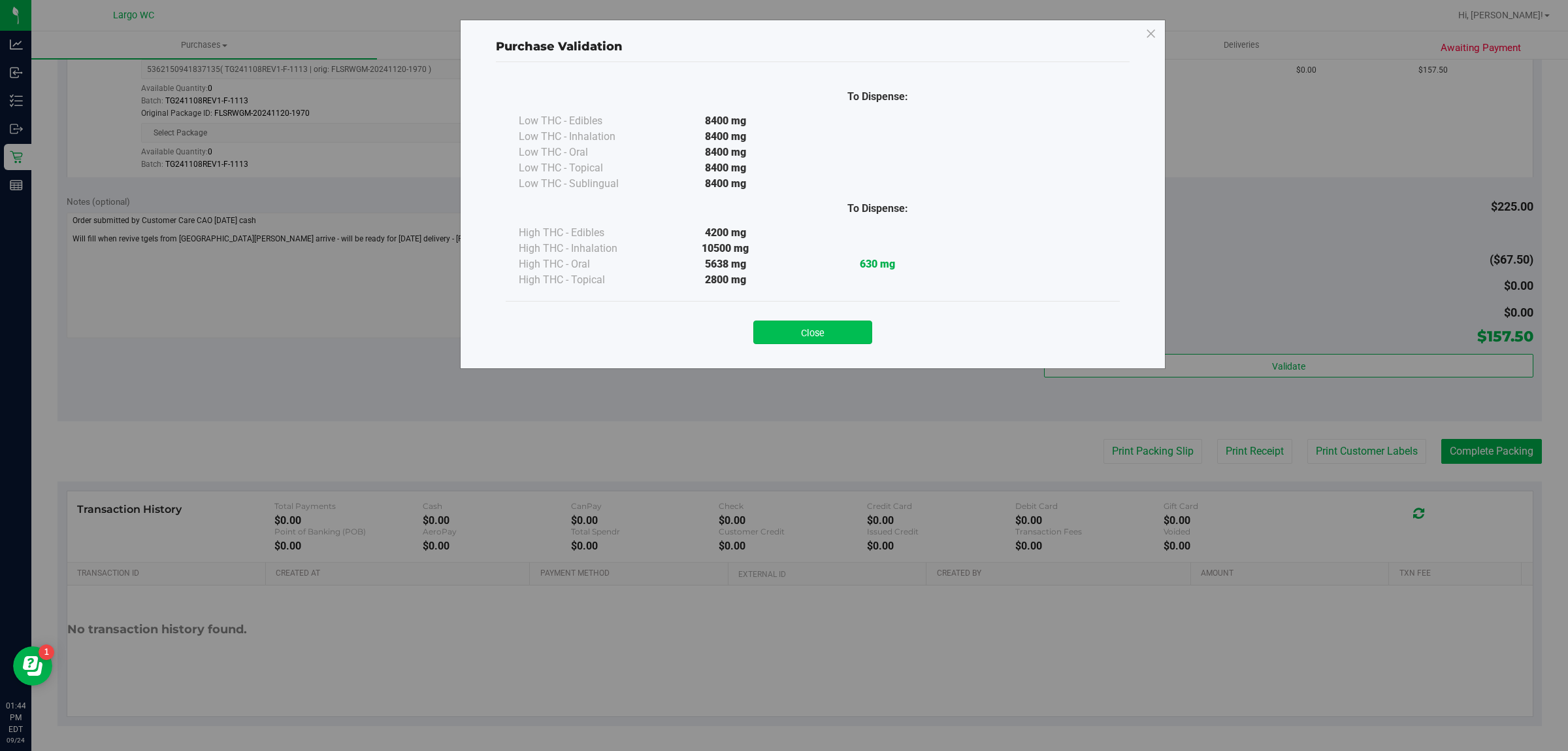
click at [836, 335] on button "Close" at bounding box center [812, 332] width 119 height 23
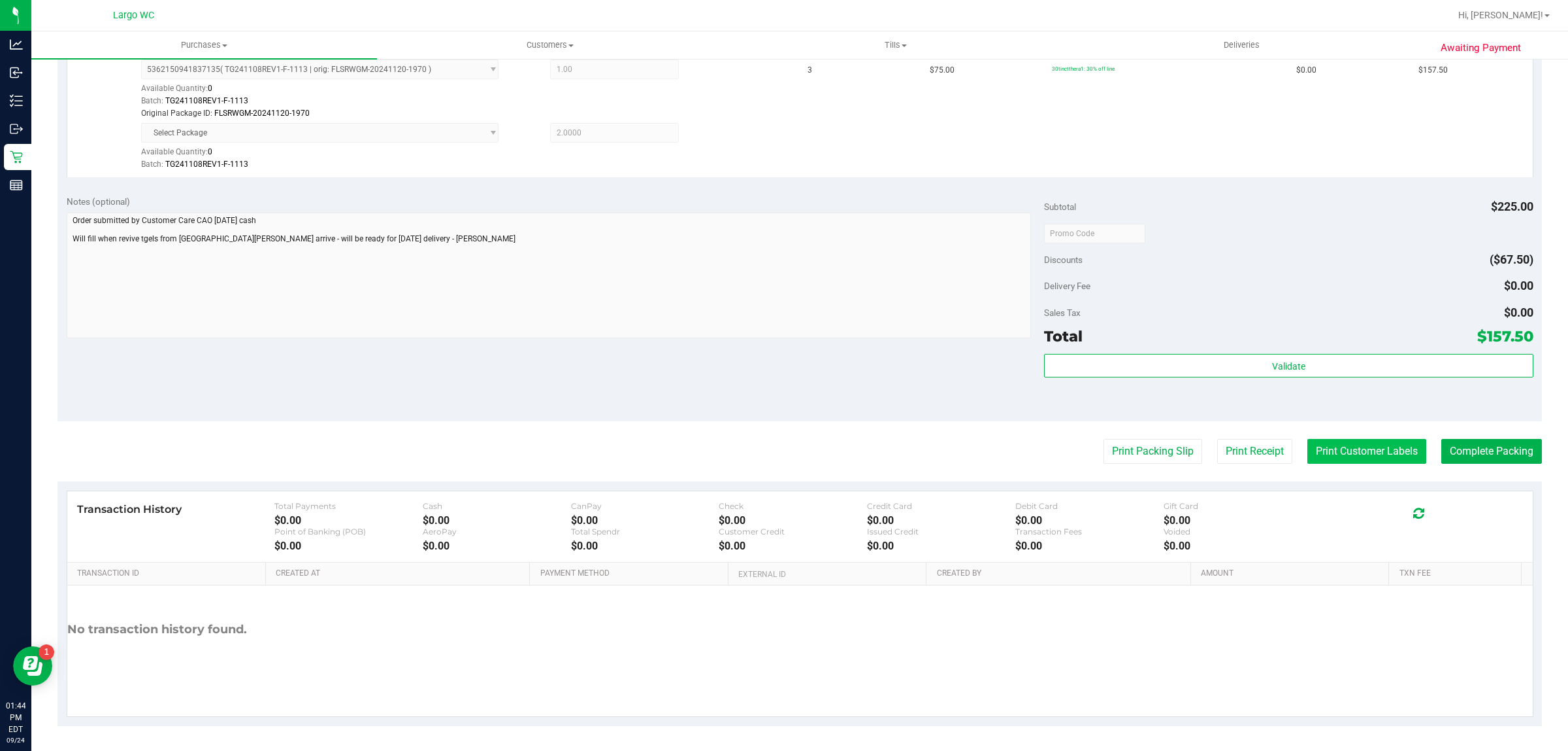
click at [1347, 449] on button "Print Customer Labels" at bounding box center [1367, 451] width 119 height 25
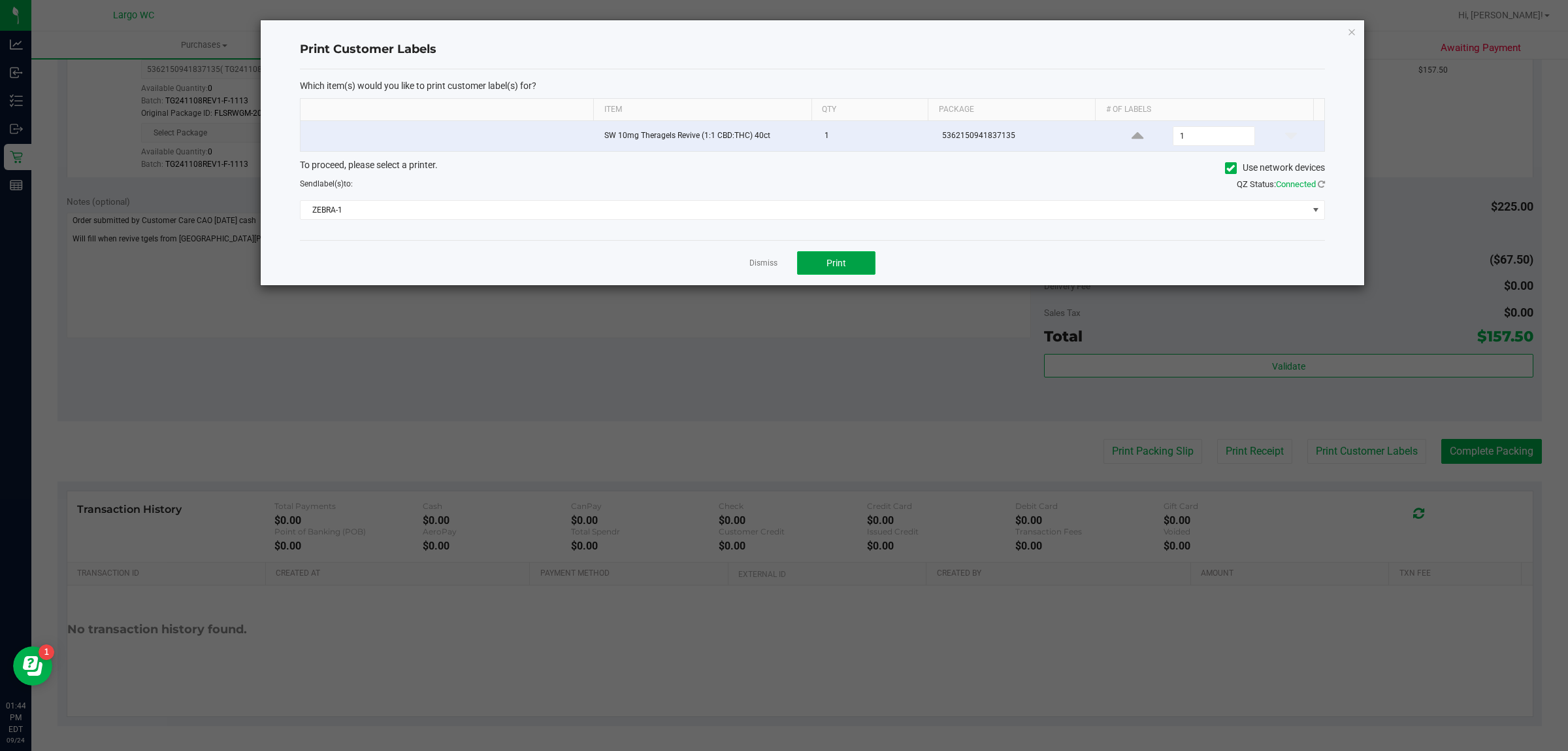
click at [853, 253] on button "Print" at bounding box center [836, 262] width 78 height 23
click at [842, 263] on span "Print" at bounding box center [836, 263] width 20 height 10
click at [1348, 36] on icon "button" at bounding box center [1352, 31] width 9 height 15
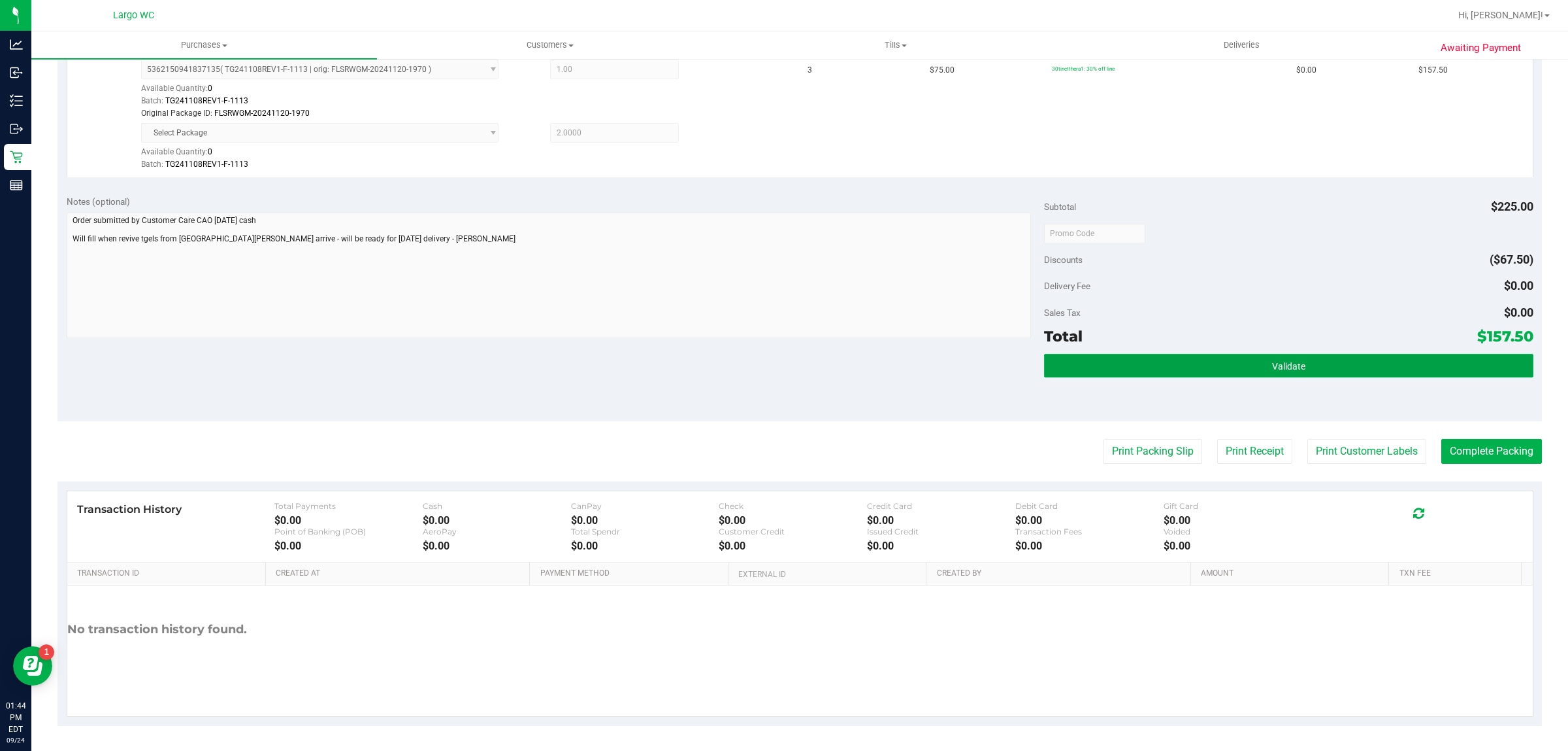
click at [1296, 373] on button "Validate" at bounding box center [1288, 365] width 489 height 23
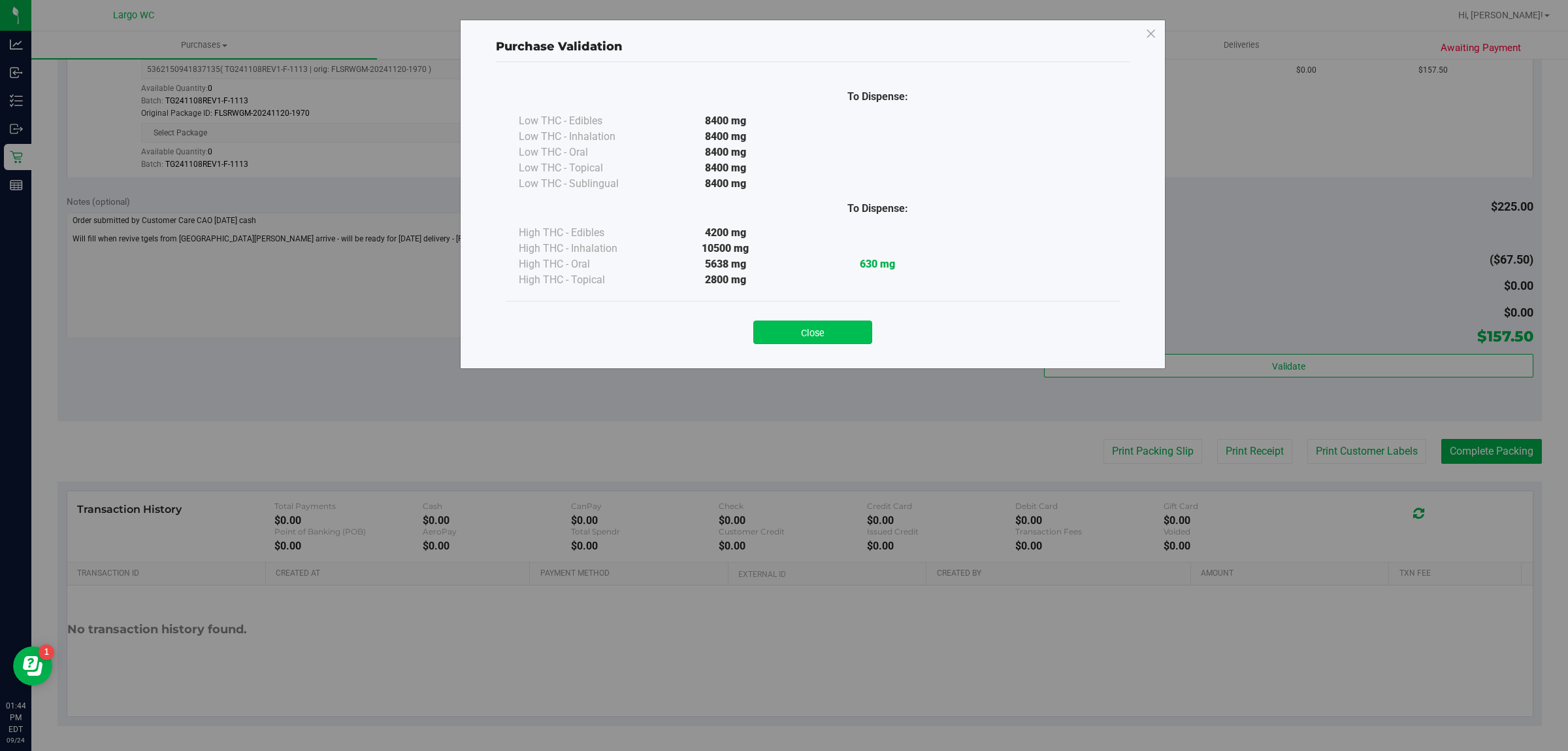
click at [841, 329] on button "Close" at bounding box center [812, 332] width 119 height 23
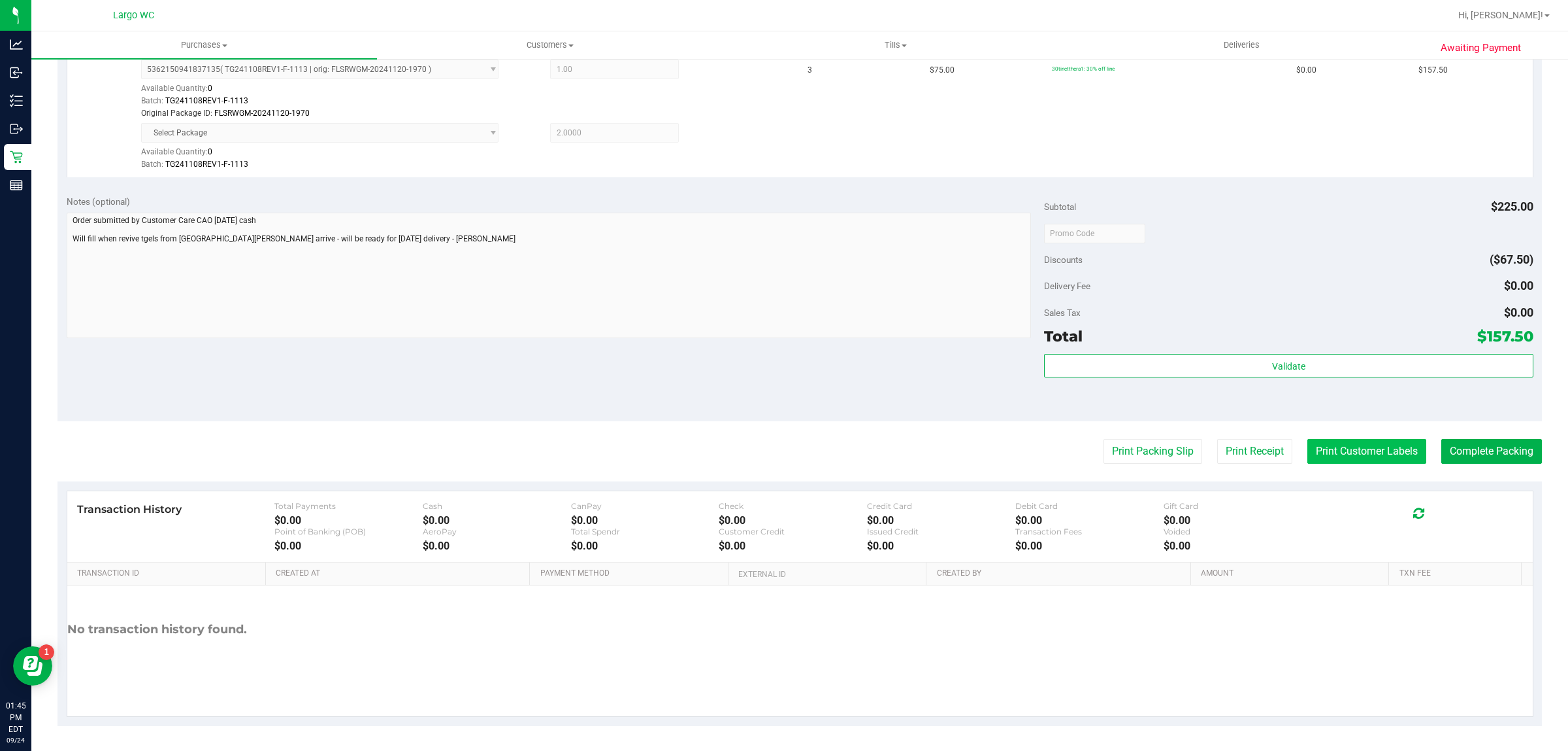
click at [1336, 452] on button "Print Customer Labels" at bounding box center [1367, 451] width 119 height 25
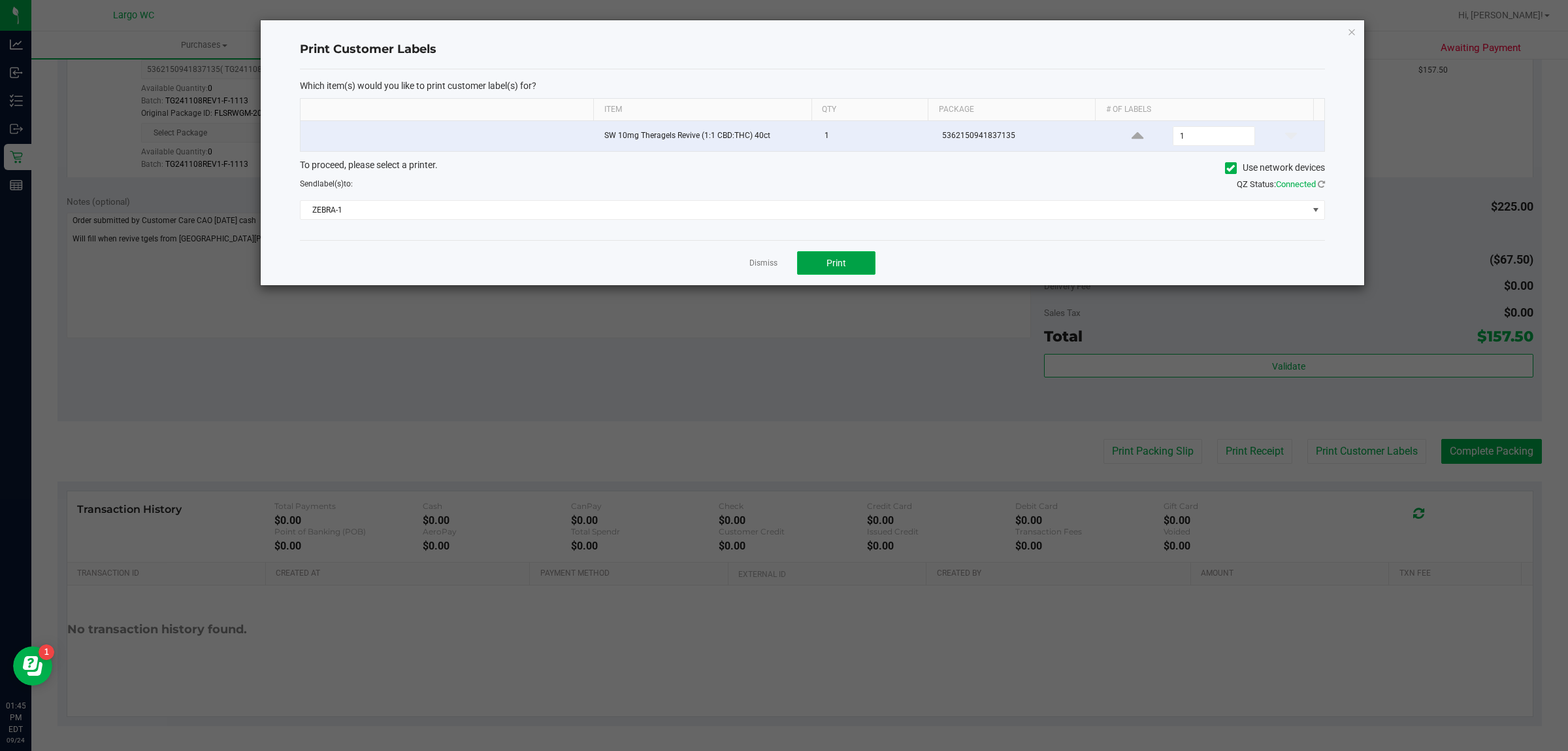
click at [845, 256] on button "Print" at bounding box center [836, 262] width 78 height 23
click at [1328, 23] on div "Print Customer Labels Which item(s) would you like to print customer label(s) f…" at bounding box center [812, 153] width 1103 height 265
click at [1352, 34] on icon "button" at bounding box center [1352, 31] width 9 height 15
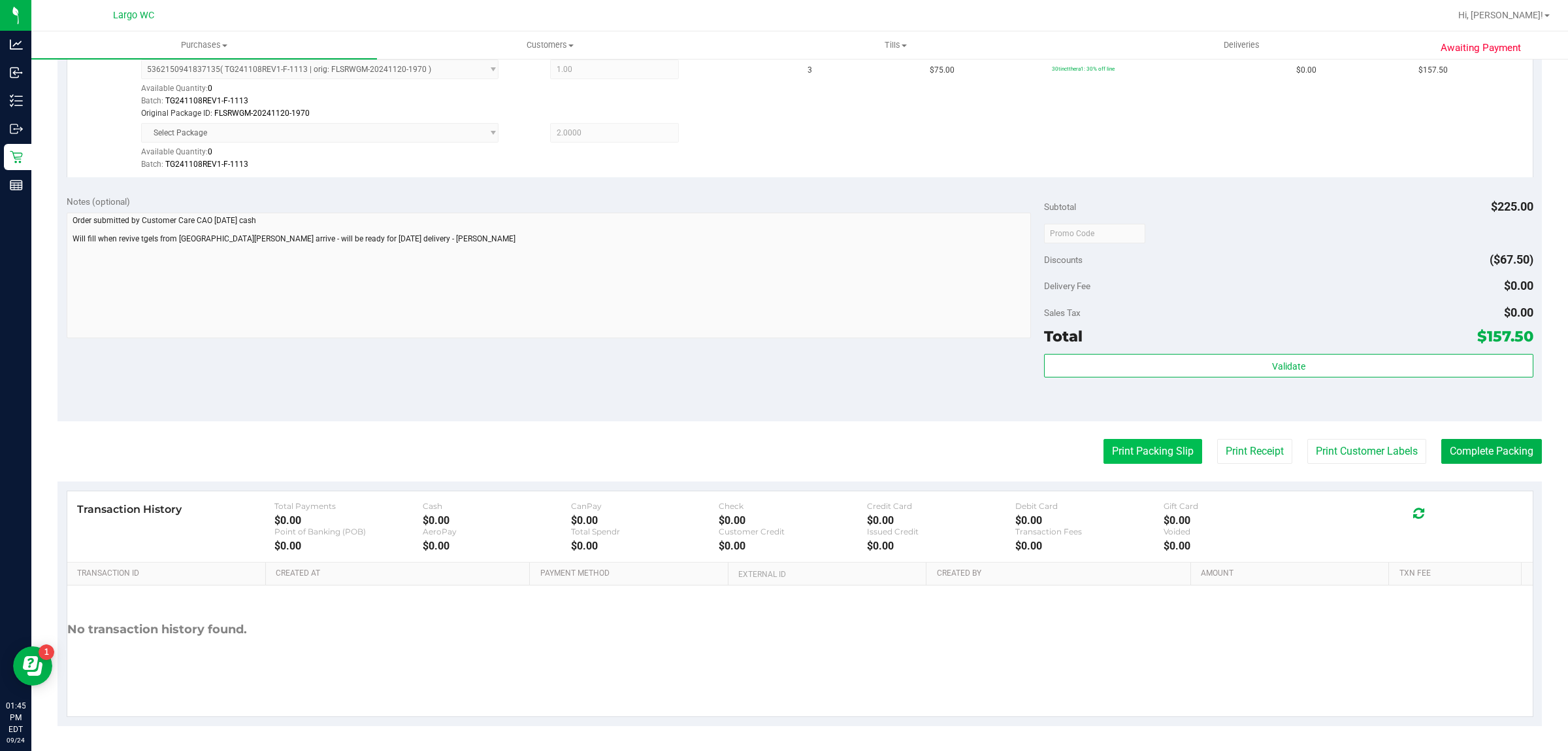
click at [1146, 451] on button "Print Packing Slip" at bounding box center [1152, 451] width 99 height 25
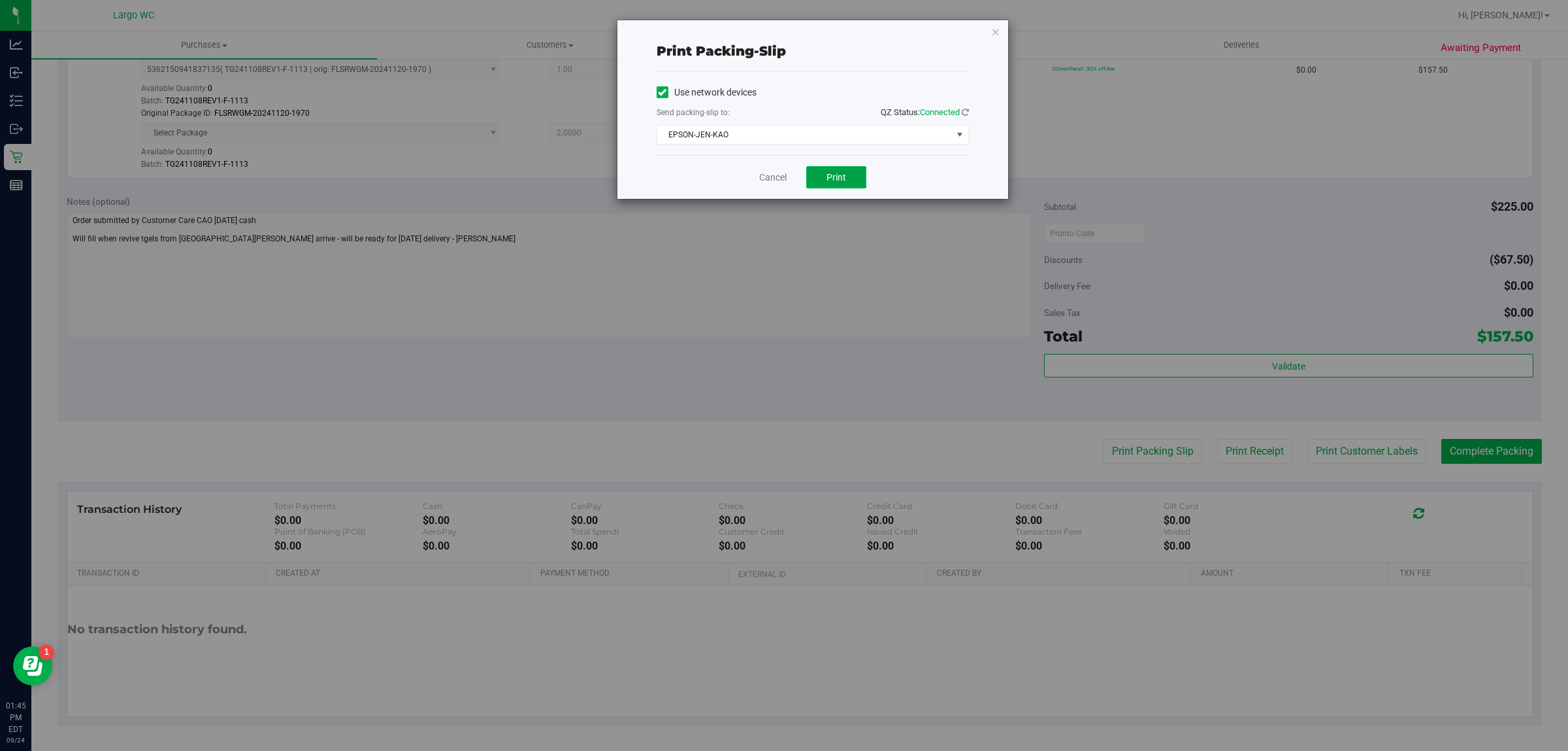
click at [844, 177] on span "Print" at bounding box center [836, 177] width 20 height 10
click at [995, 31] on icon "button" at bounding box center [995, 31] width 9 height 15
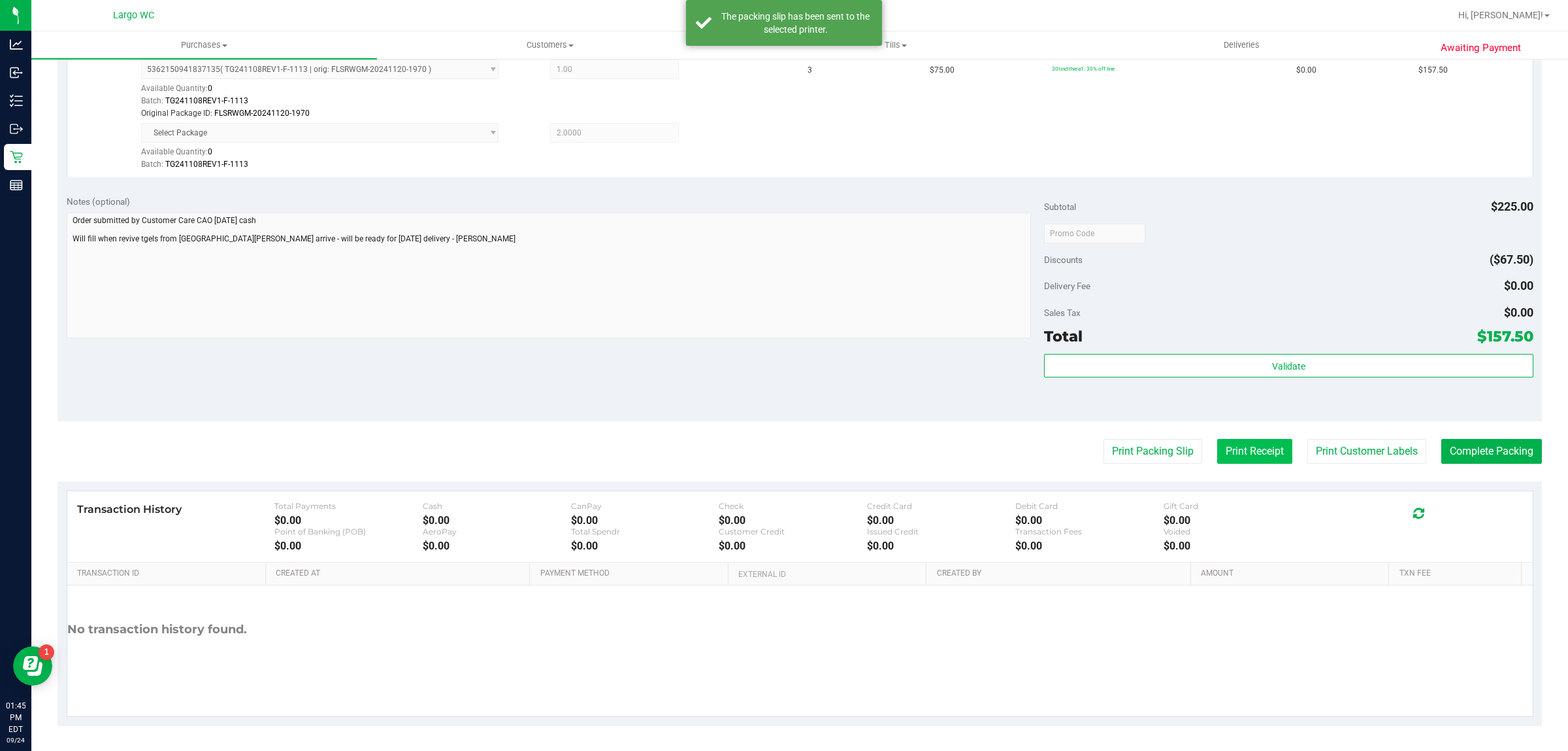
click at [1243, 453] on button "Print Receipt" at bounding box center [1255, 451] width 76 height 25
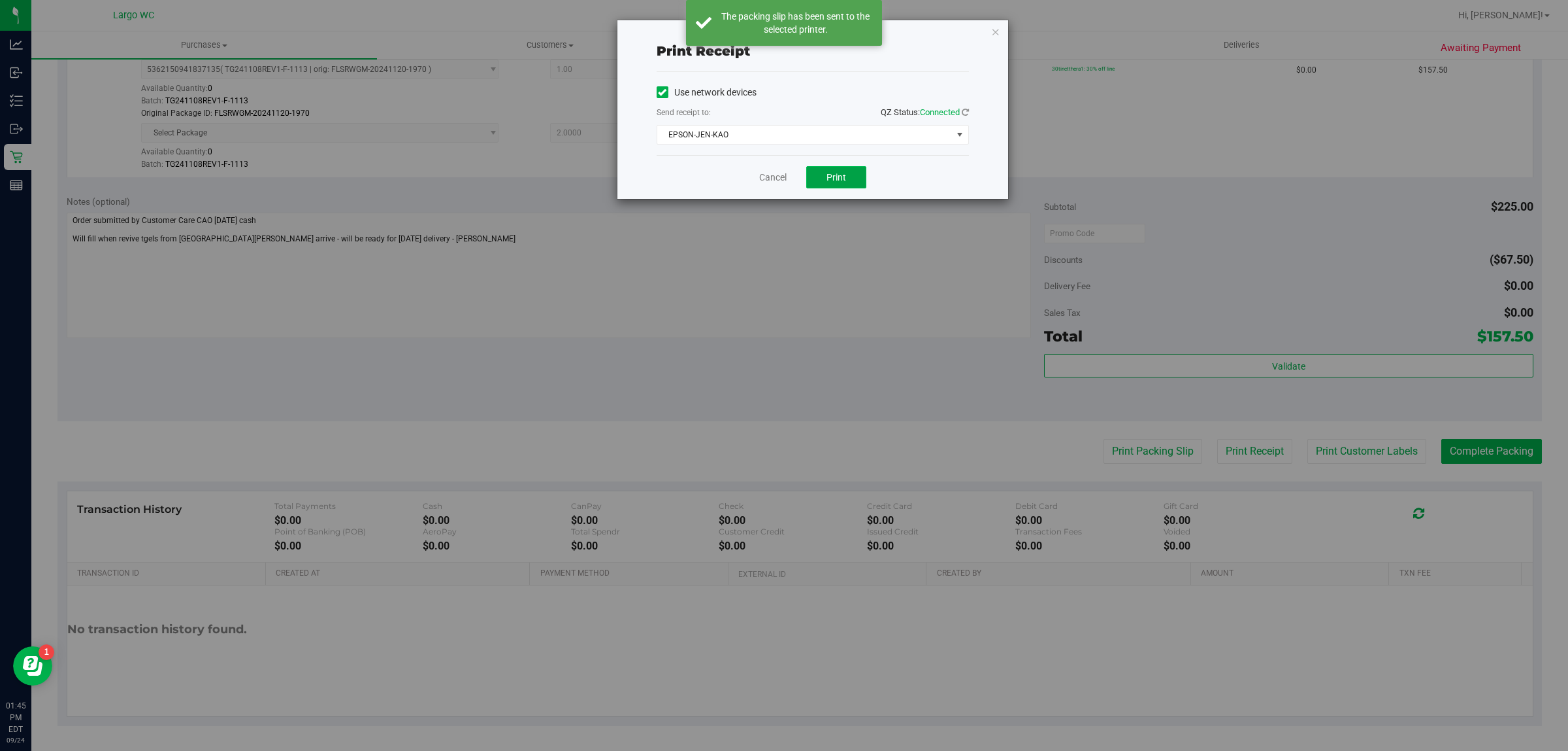
click at [827, 182] on span "Print" at bounding box center [836, 177] width 20 height 10
click at [1020, 27] on div "Print receipt Use network devices Send receipt to: QZ Status: Connected EPSON-J…" at bounding box center [789, 376] width 1578 height 751
click at [997, 34] on icon "button" at bounding box center [995, 31] width 9 height 15
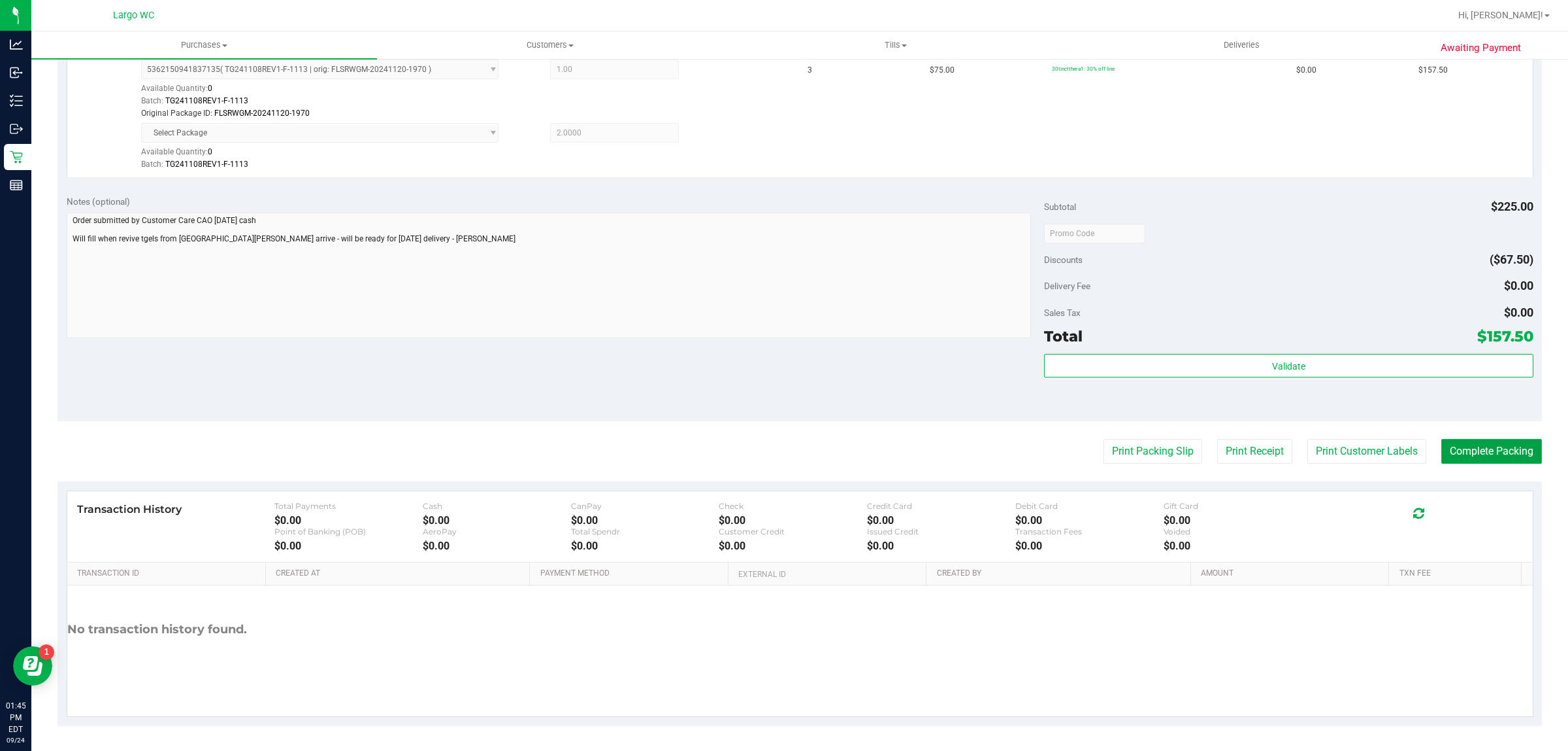
click at [1461, 451] on button "Complete Packing" at bounding box center [1492, 451] width 100 height 25
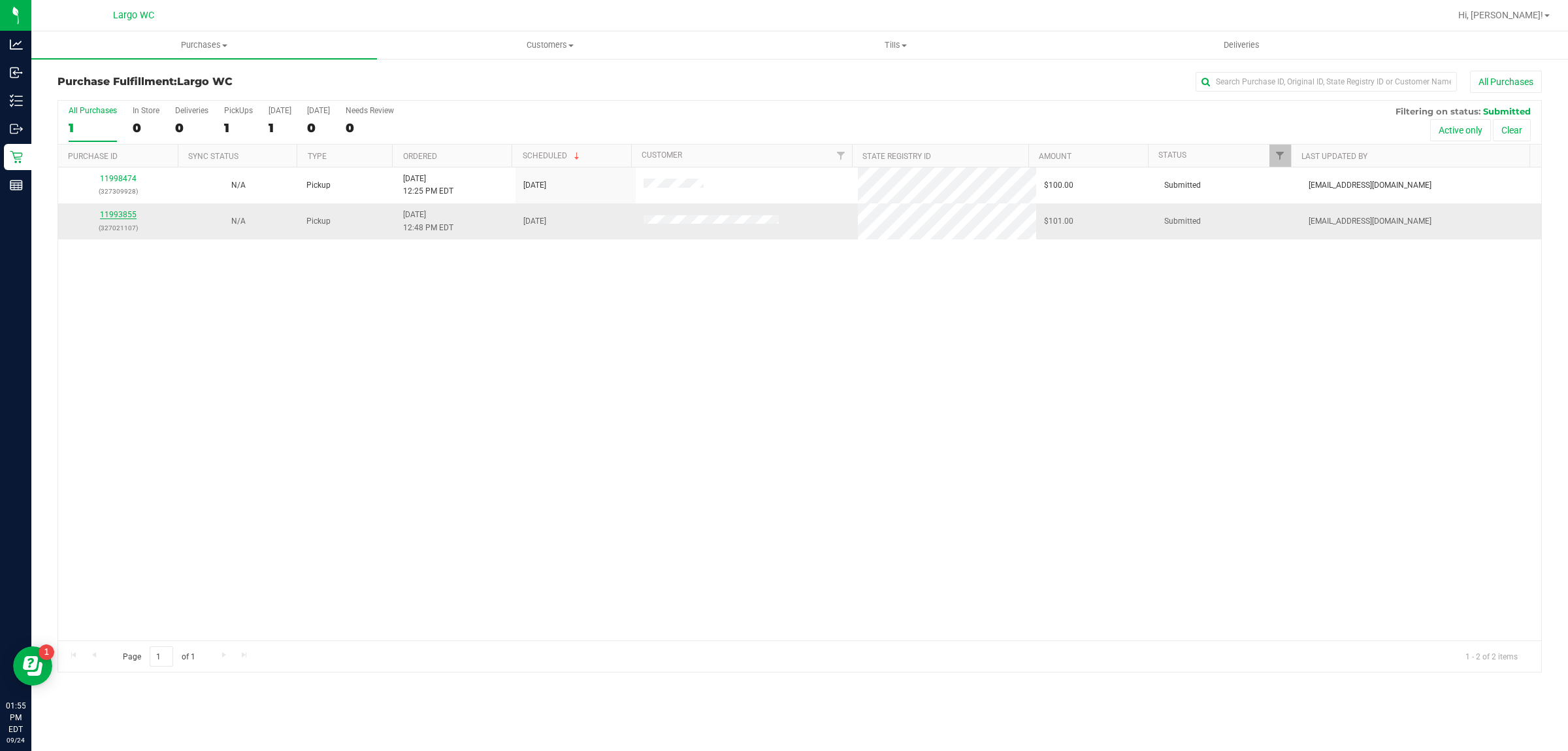
click at [116, 219] on link "11993855" at bounding box center [118, 214] width 37 height 9
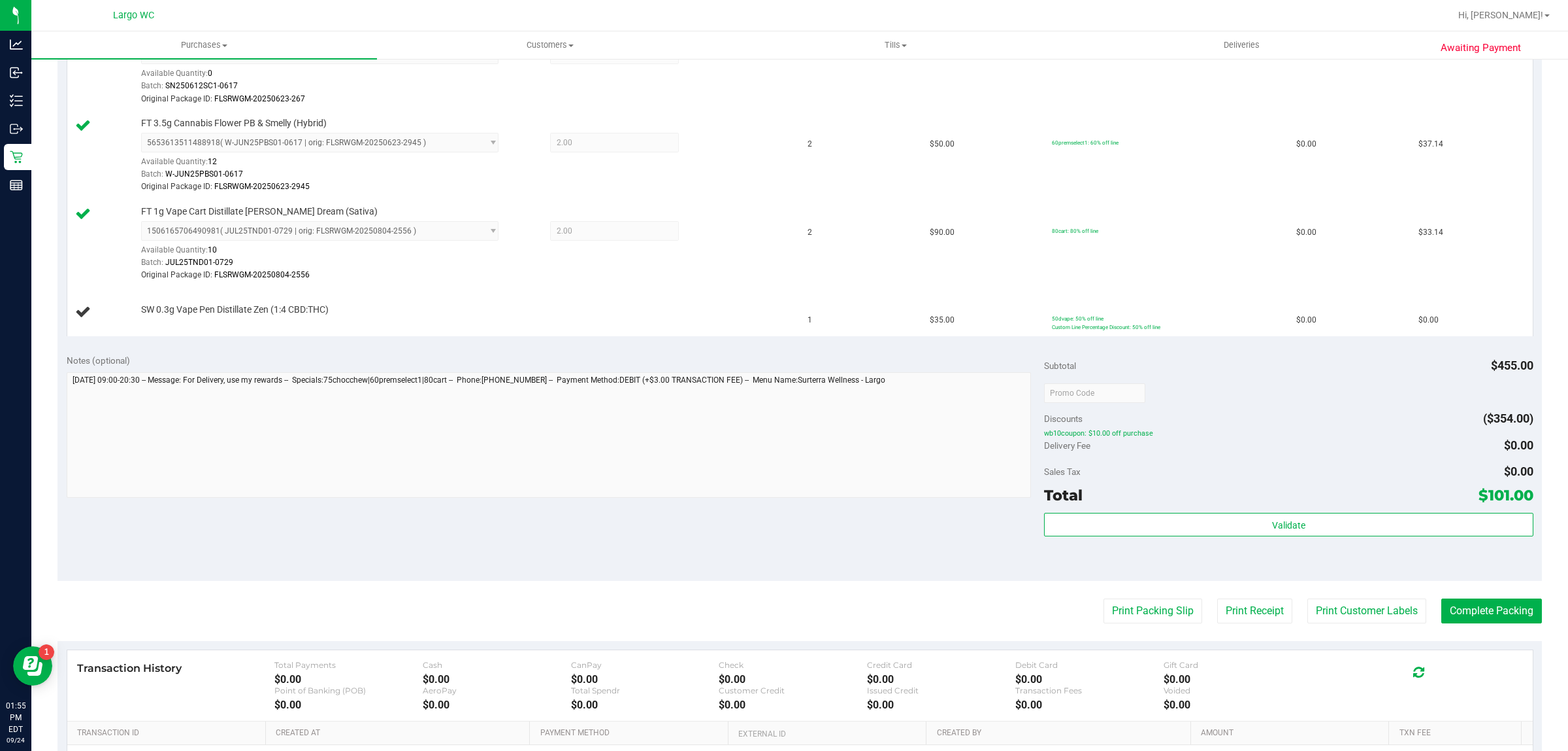
scroll to position [442, 0]
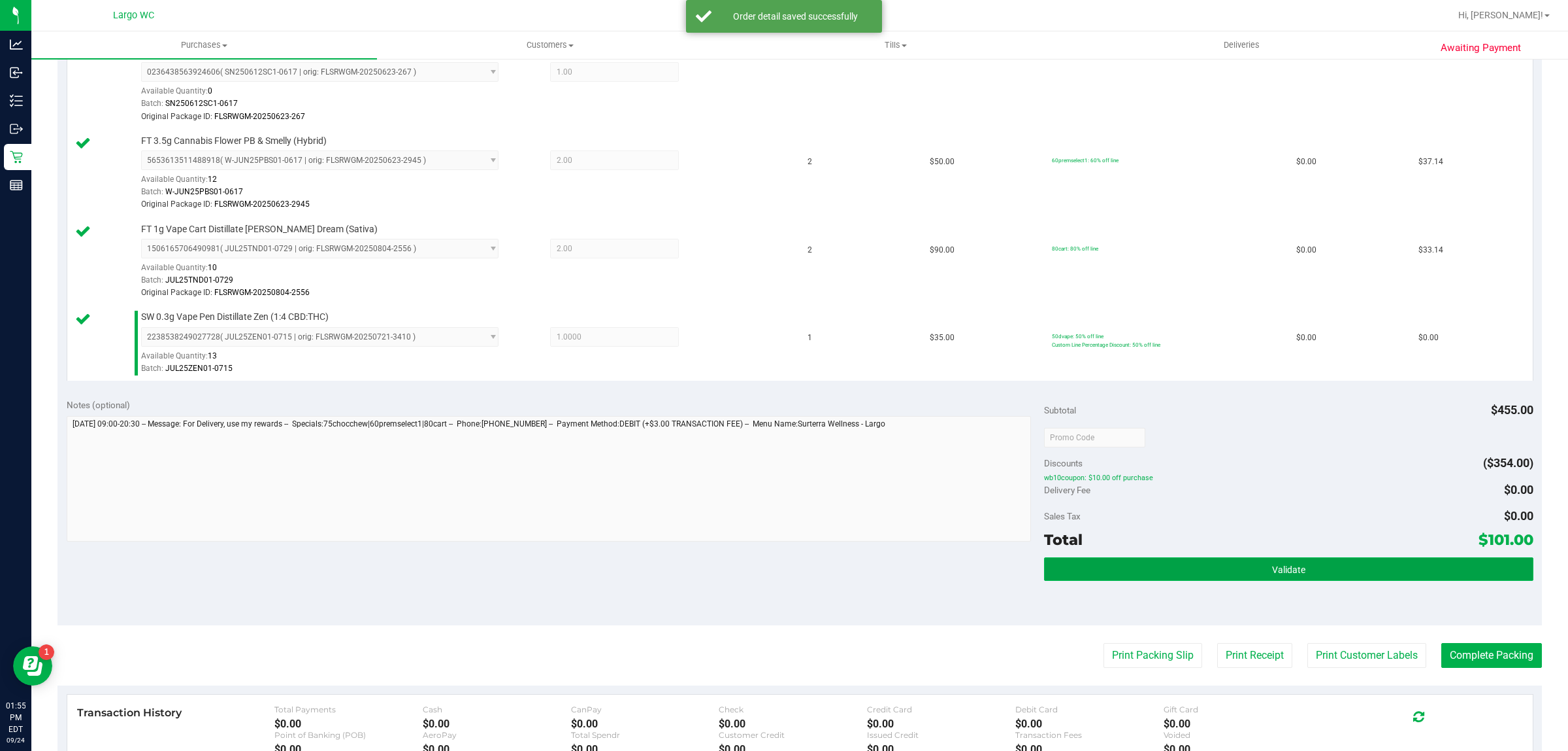
click at [1079, 569] on button "Validate" at bounding box center [1288, 568] width 489 height 23
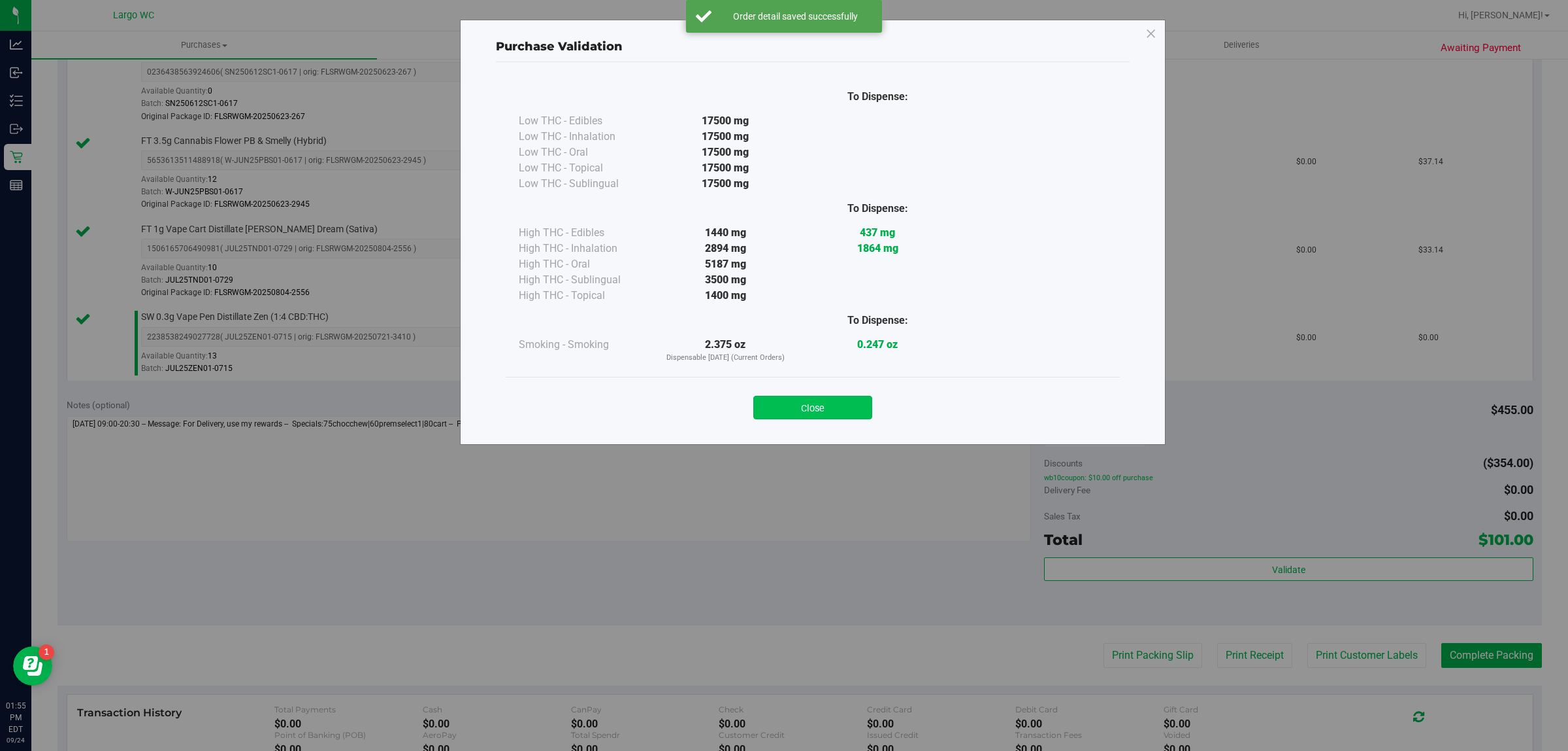
click at [795, 413] on button "Close" at bounding box center [812, 406] width 119 height 23
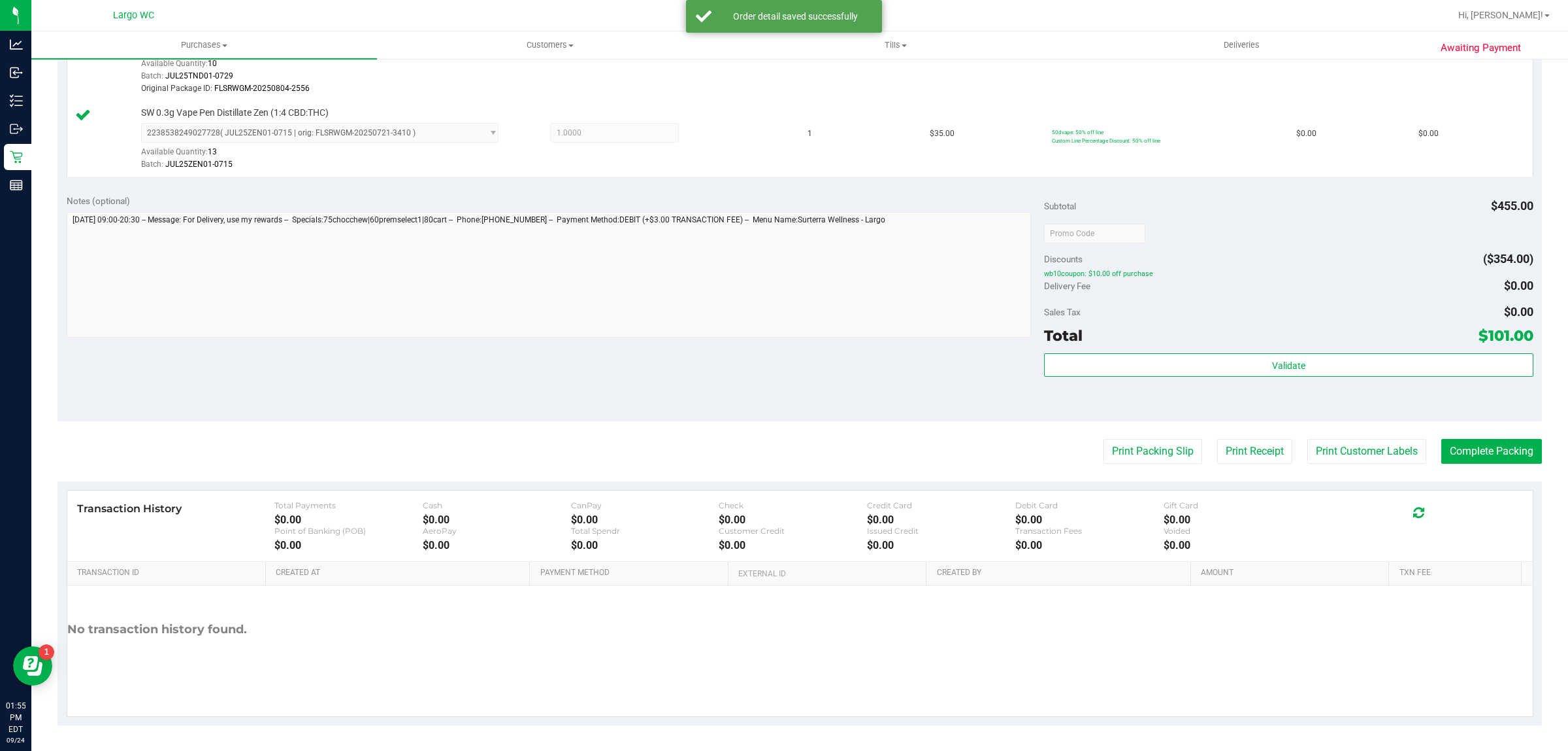
scroll to position [648, 0]
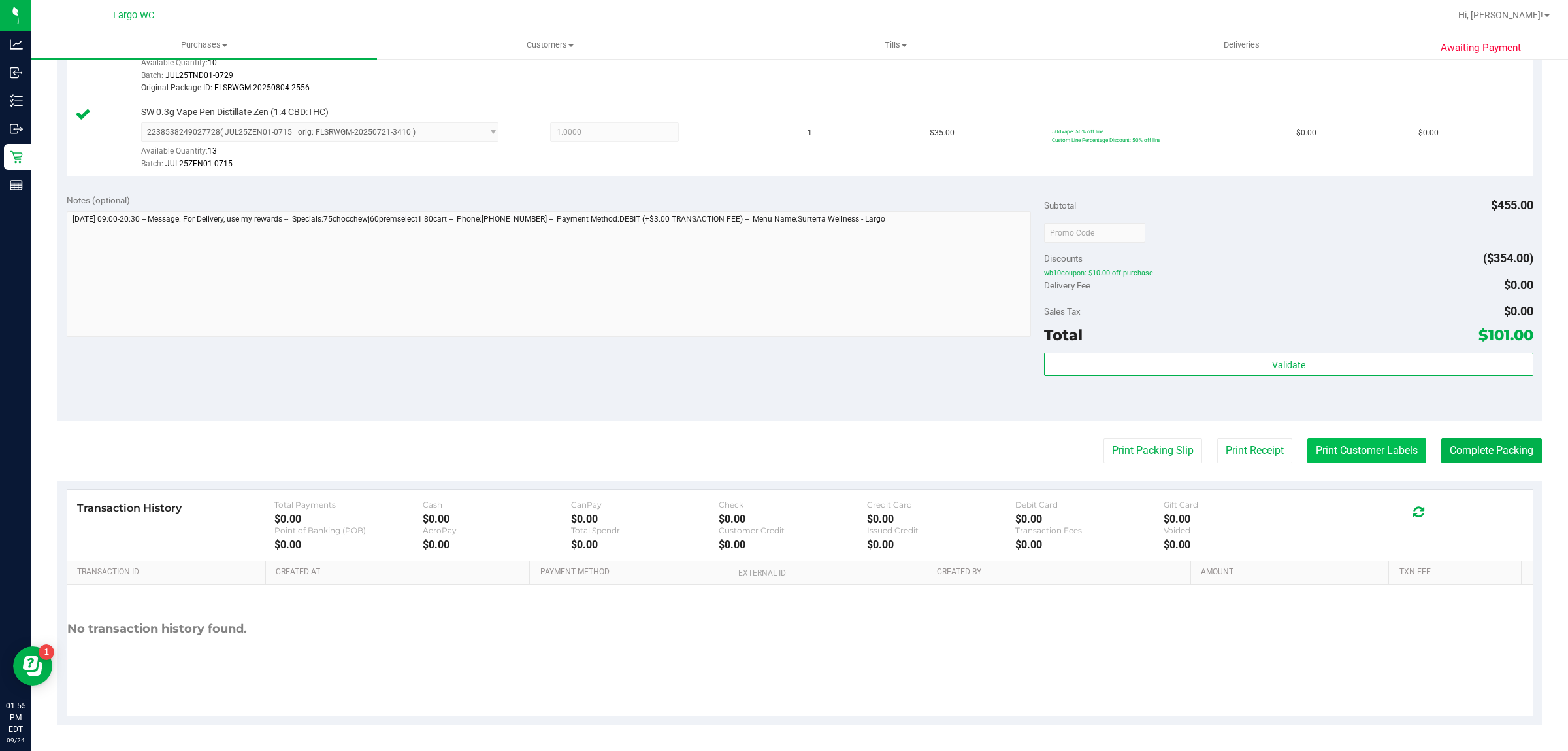
click at [1314, 460] on button "Print Customer Labels" at bounding box center [1367, 450] width 119 height 25
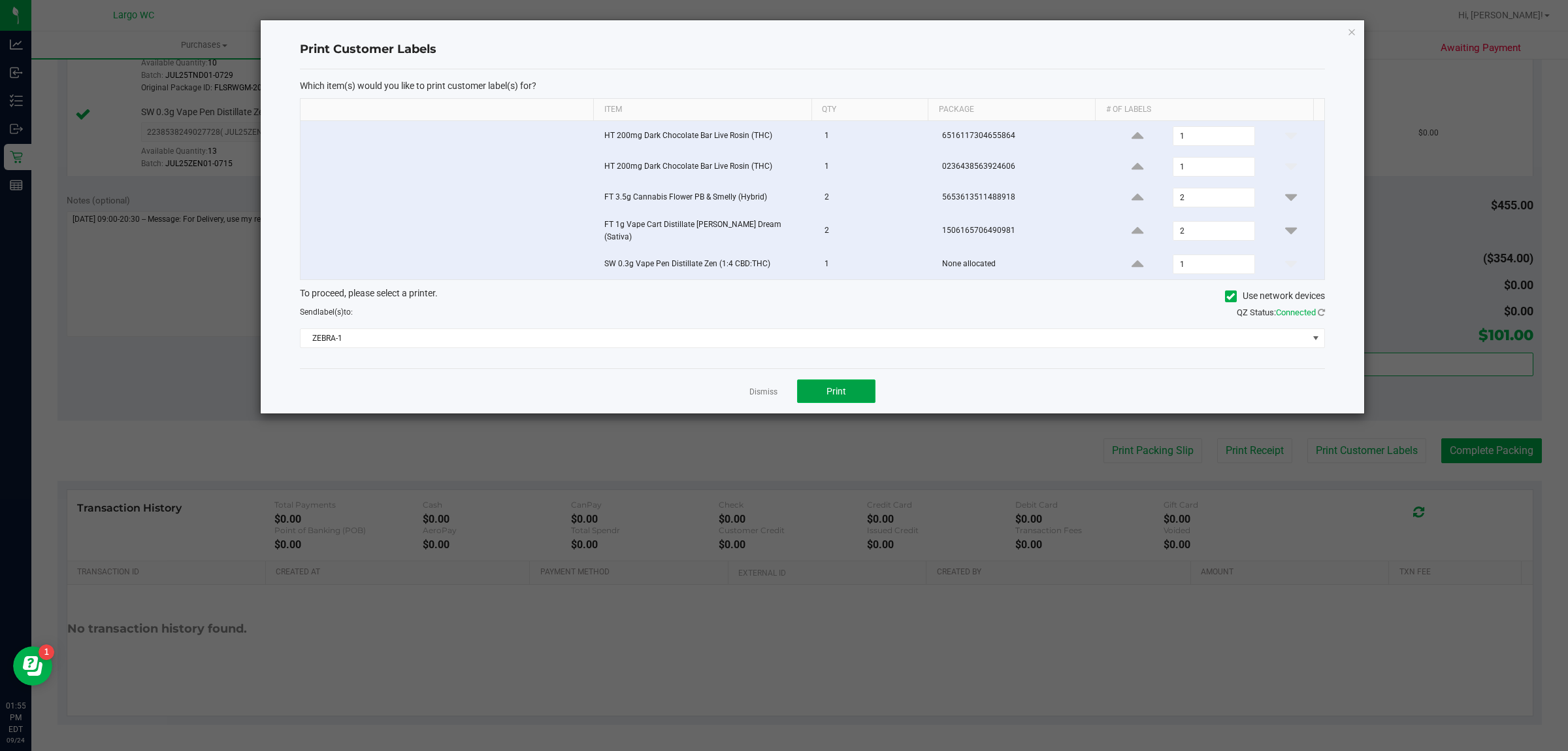
click at [834, 379] on button "Print" at bounding box center [836, 390] width 78 height 23
click at [1347, 31] on icon "button" at bounding box center [1352, 31] width 9 height 15
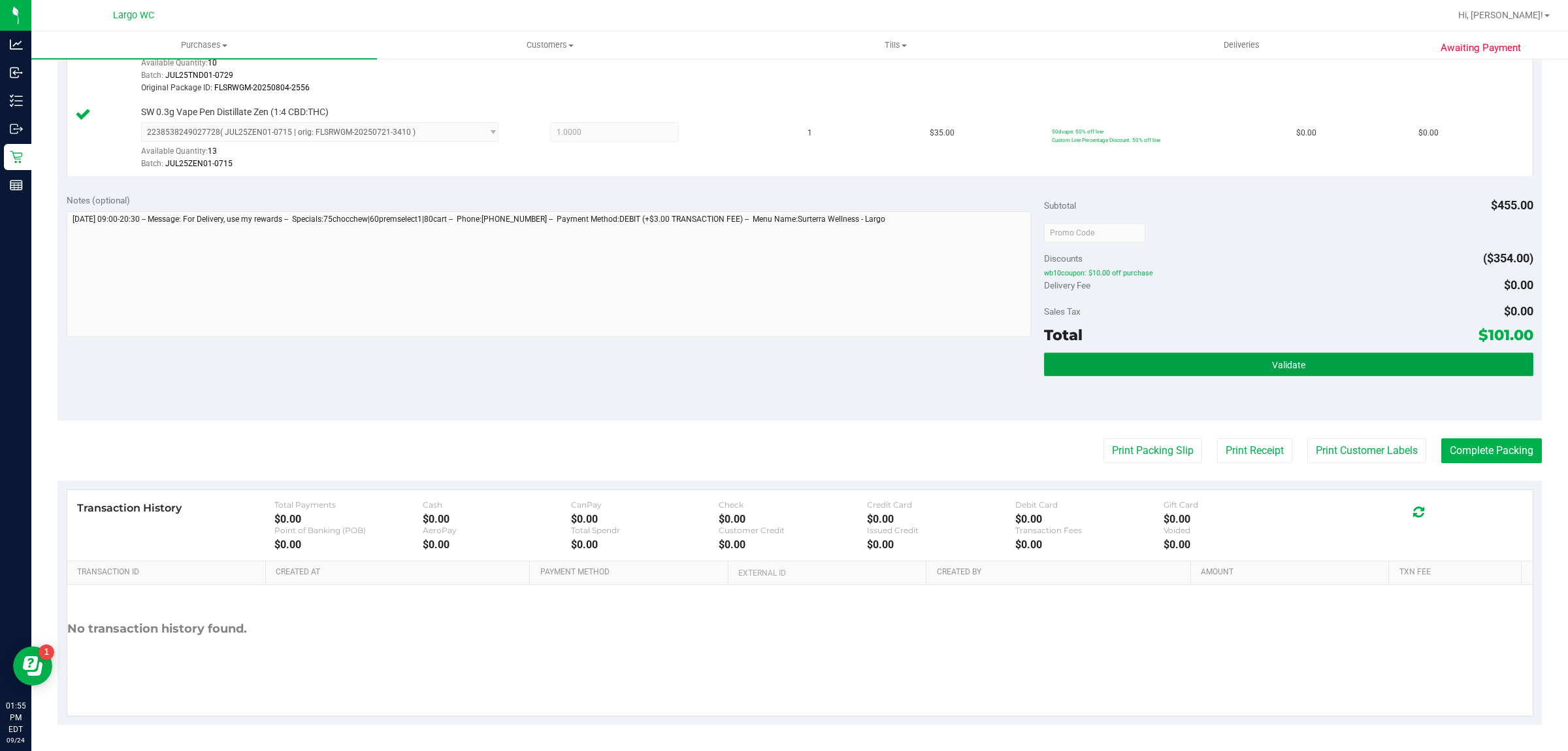
click at [1335, 361] on button "Validate" at bounding box center [1288, 363] width 489 height 23
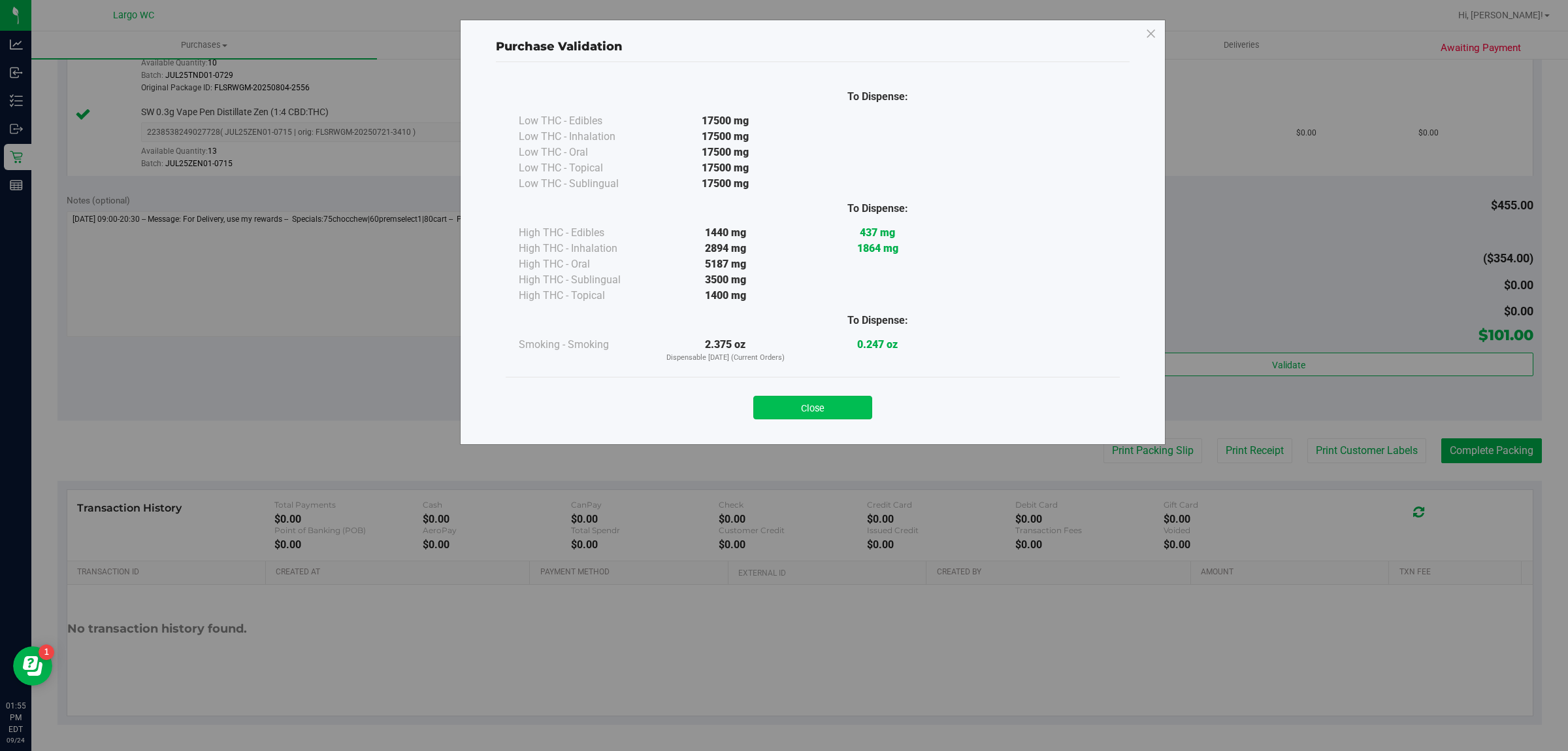
click at [802, 414] on button "Close" at bounding box center [812, 406] width 119 height 23
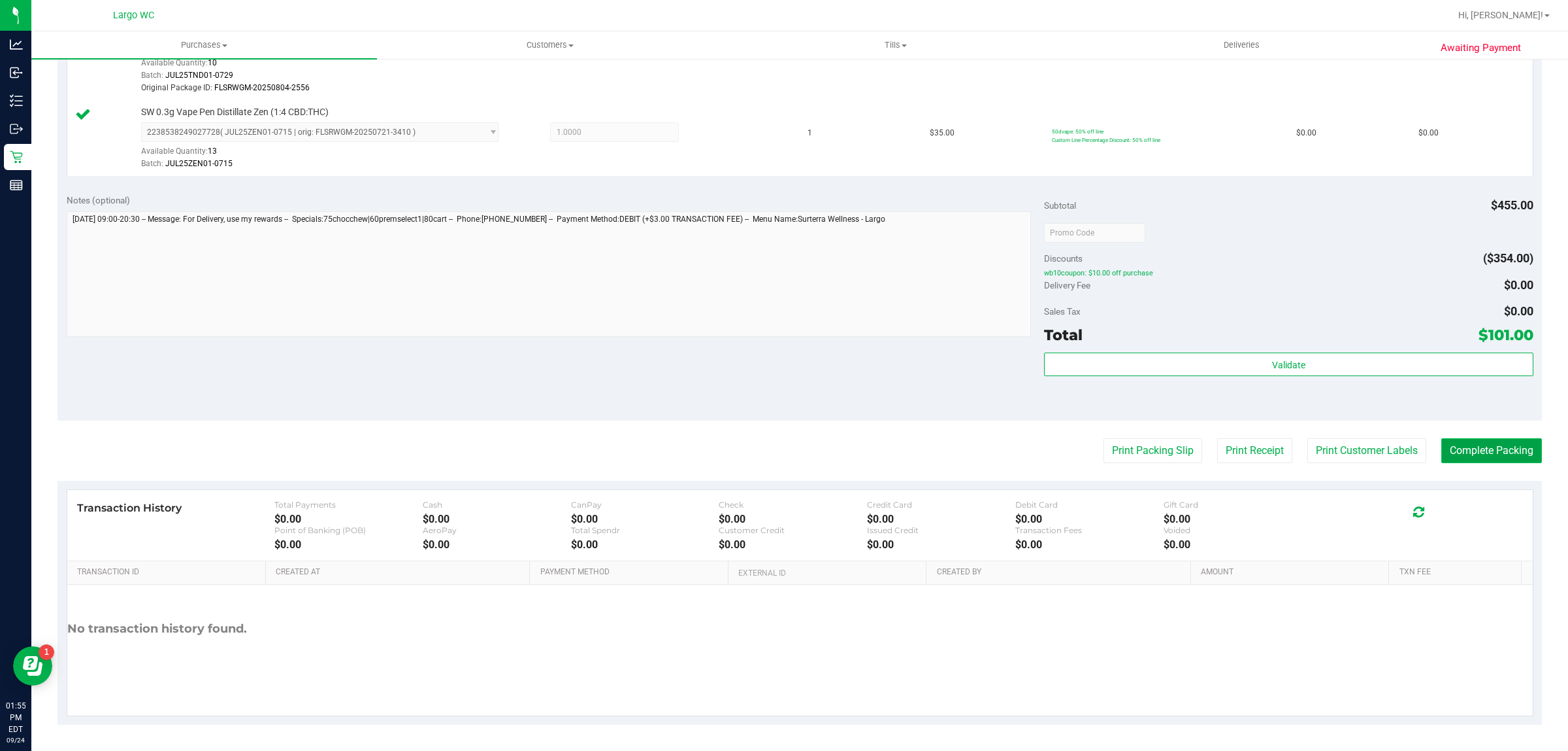
click at [1467, 453] on button "Complete Packing" at bounding box center [1492, 450] width 100 height 25
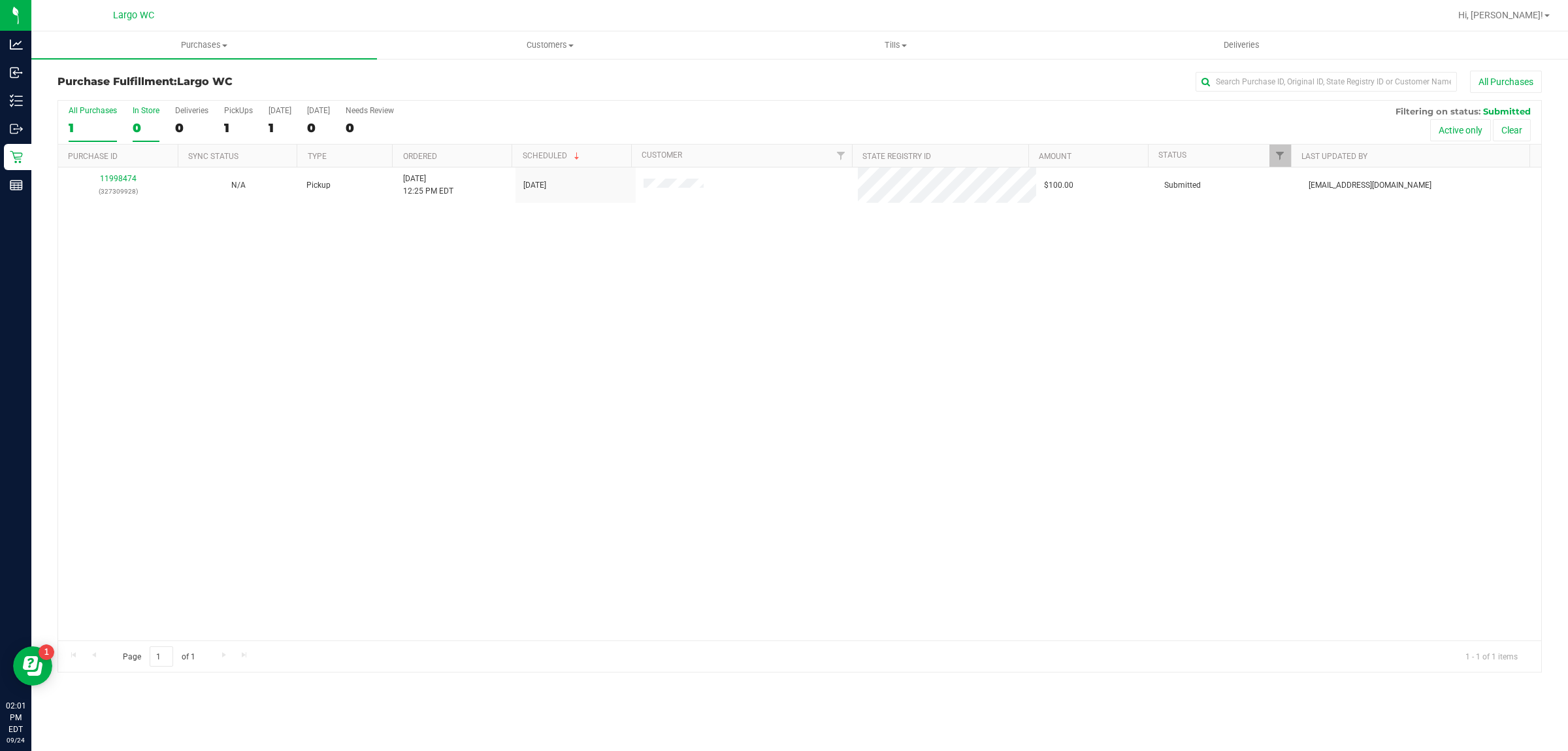
click at [136, 125] on div "0" at bounding box center [145, 128] width 27 height 15
click at [0, 0] on input "In Store 0" at bounding box center [0, 0] width 0 height 0
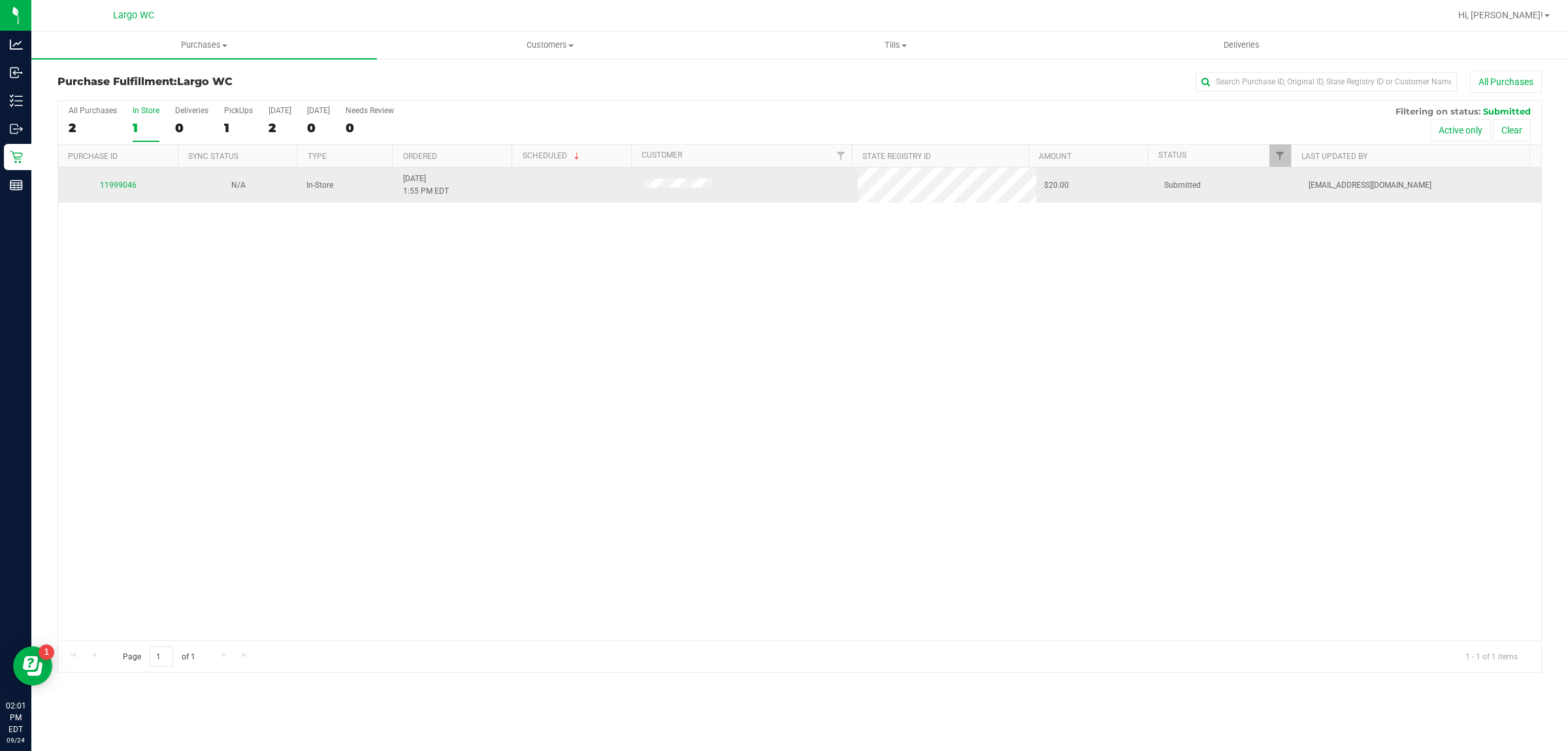
click at [126, 181] on div "11999046" at bounding box center [119, 186] width 105 height 12
click at [125, 187] on link "11999046" at bounding box center [118, 185] width 37 height 9
click at [116, 183] on link "11999046" at bounding box center [118, 185] width 37 height 9
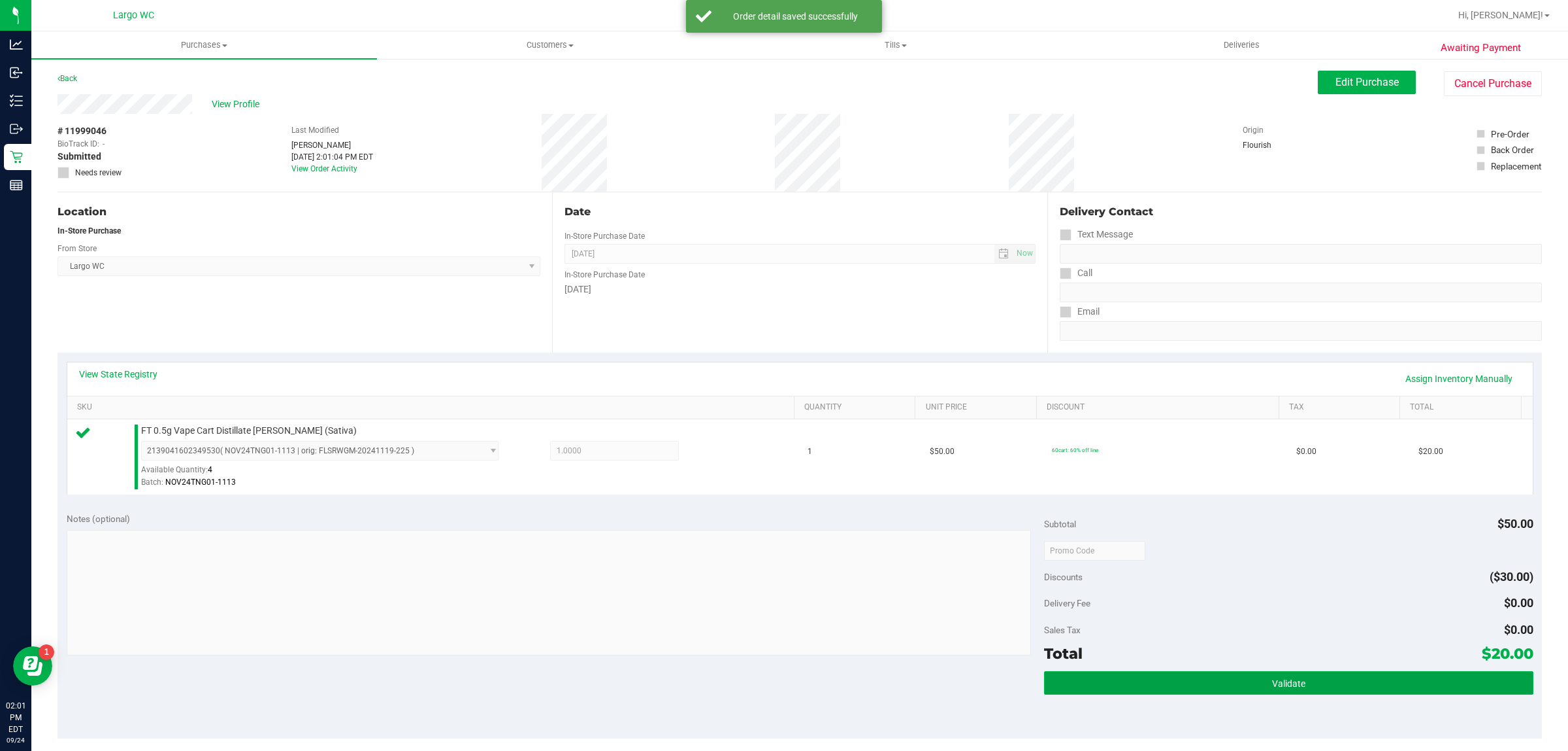
click at [1264, 672] on button "Validate" at bounding box center [1288, 682] width 489 height 23
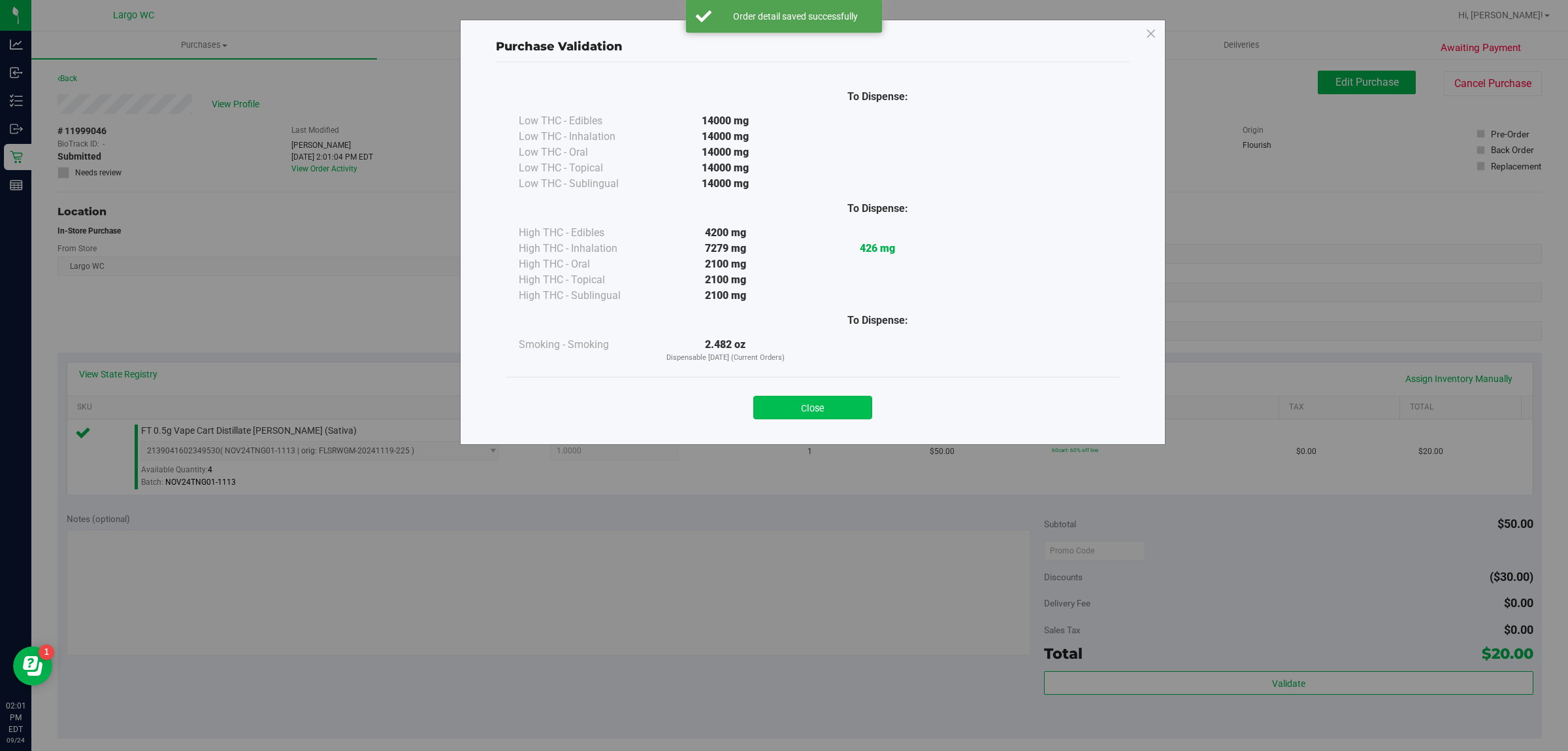
click at [829, 400] on button "Close" at bounding box center [812, 406] width 119 height 23
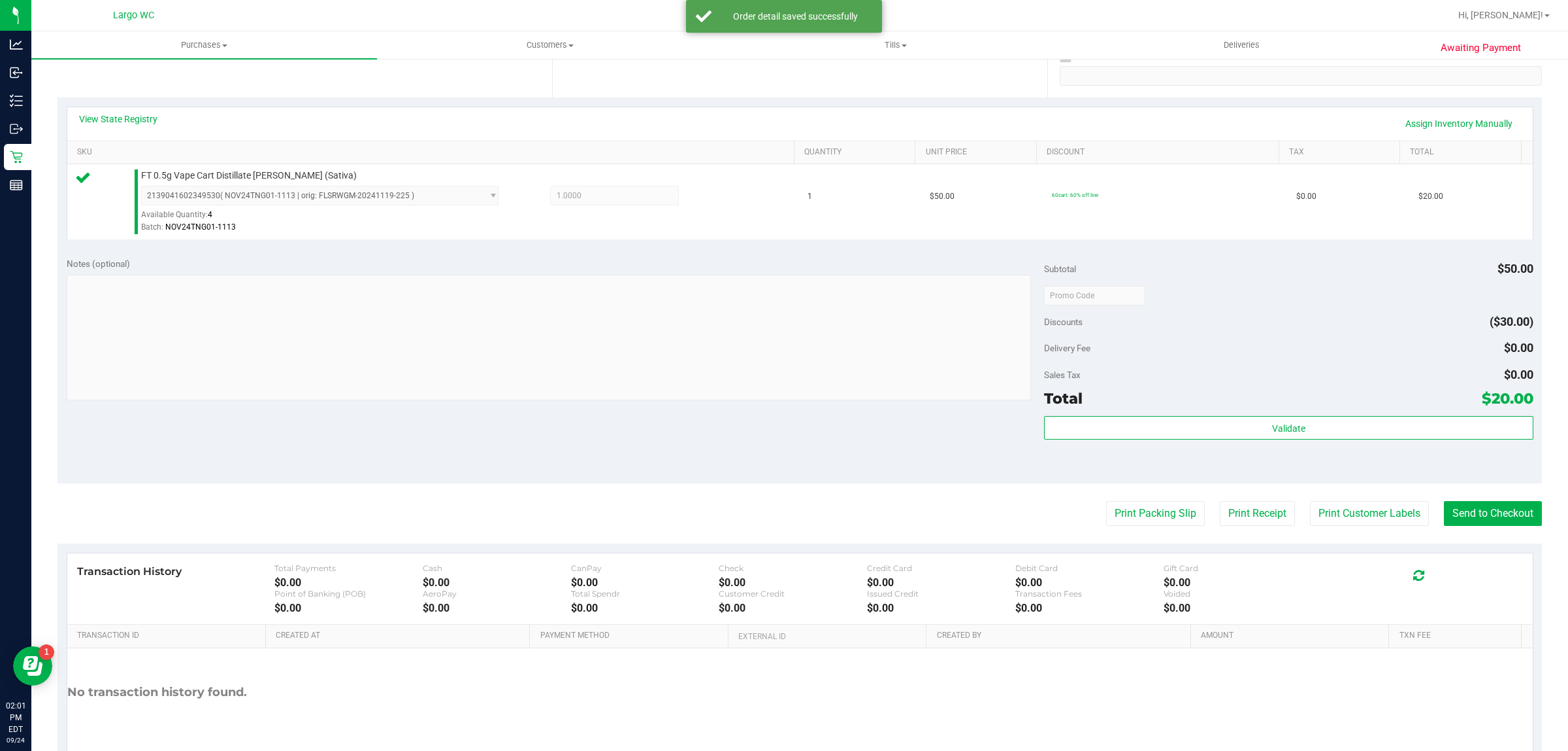
scroll to position [318, 0]
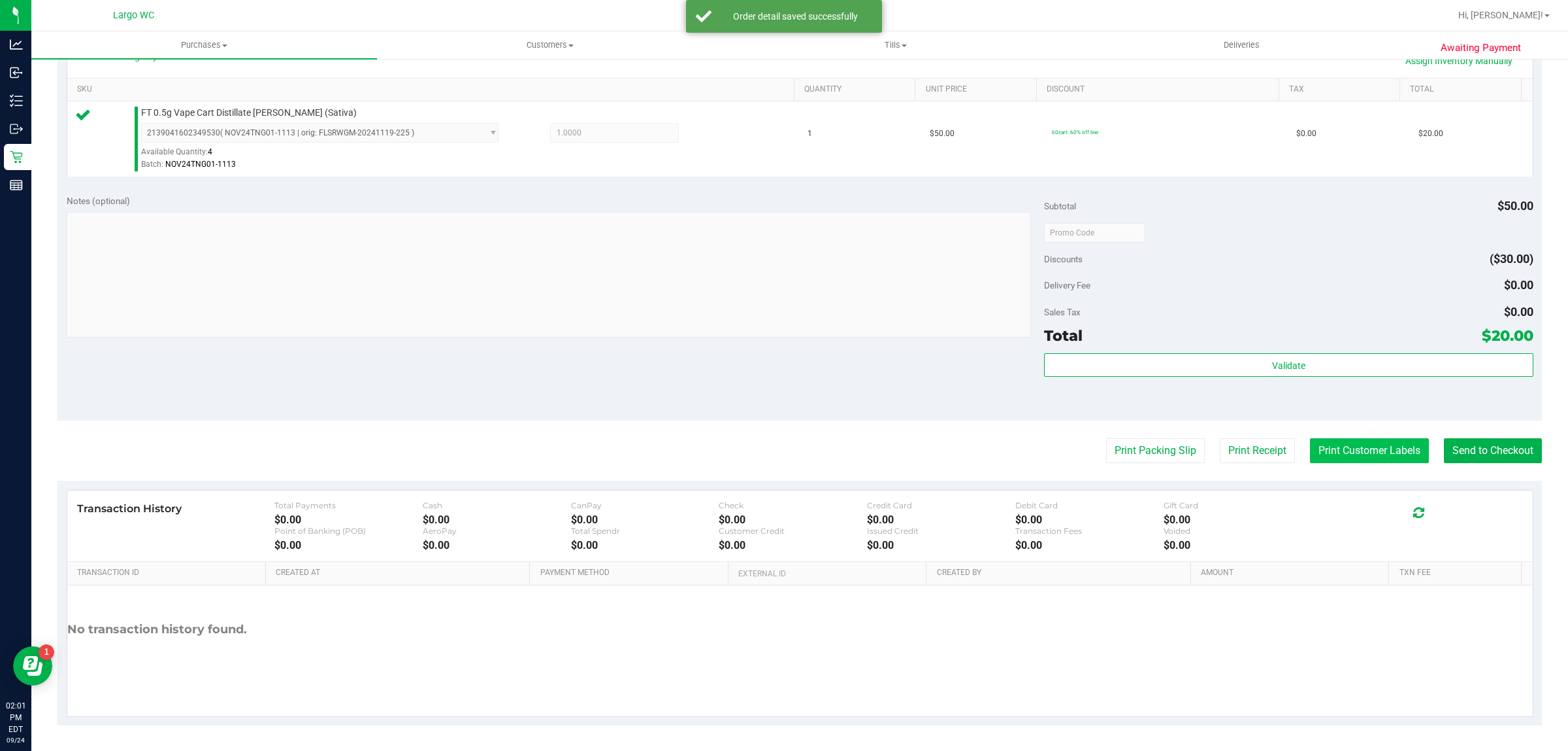
click at [1374, 453] on button "Print Customer Labels" at bounding box center [1370, 450] width 119 height 25
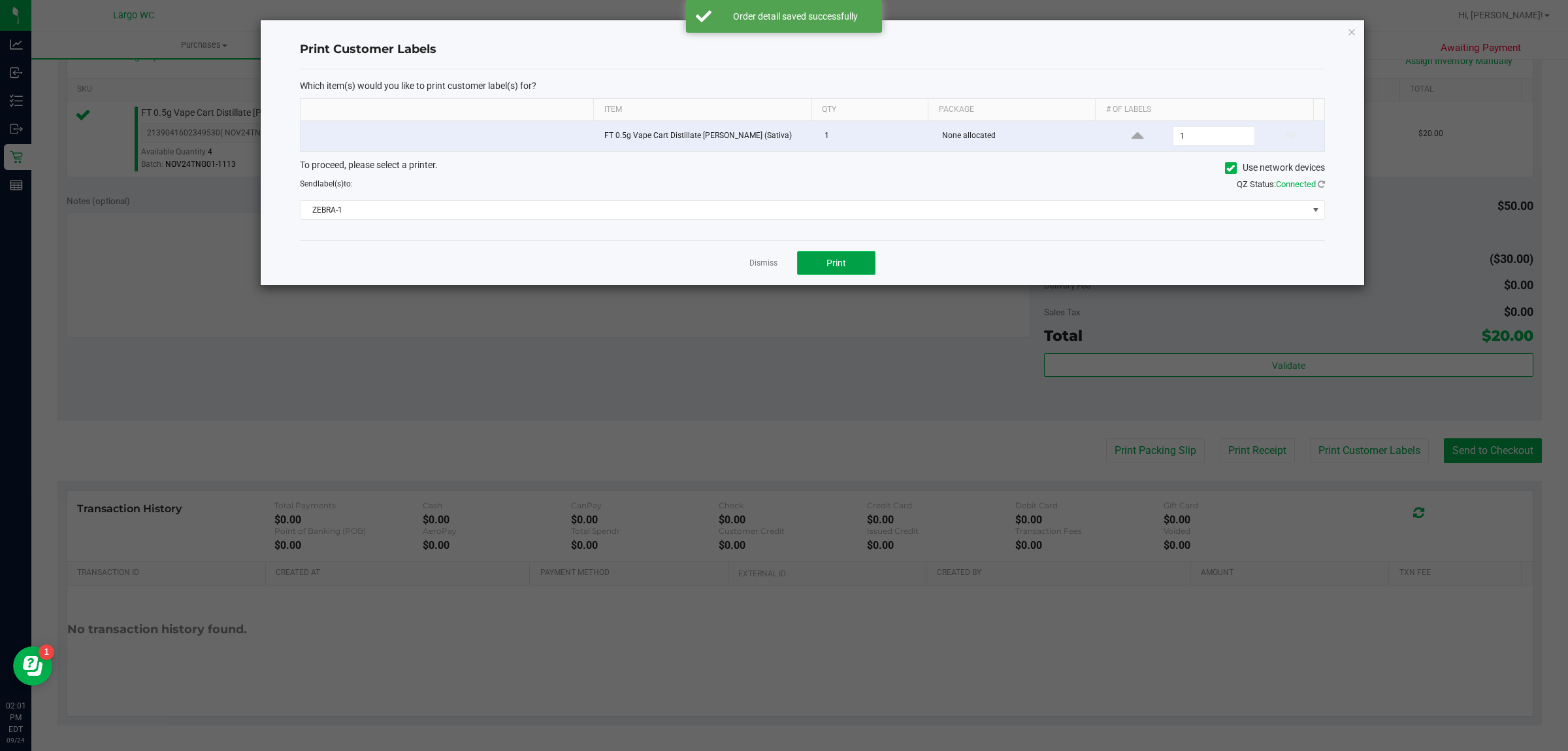
click at [852, 268] on button "Print" at bounding box center [836, 262] width 78 height 23
click at [1352, 29] on icon "button" at bounding box center [1352, 31] width 9 height 15
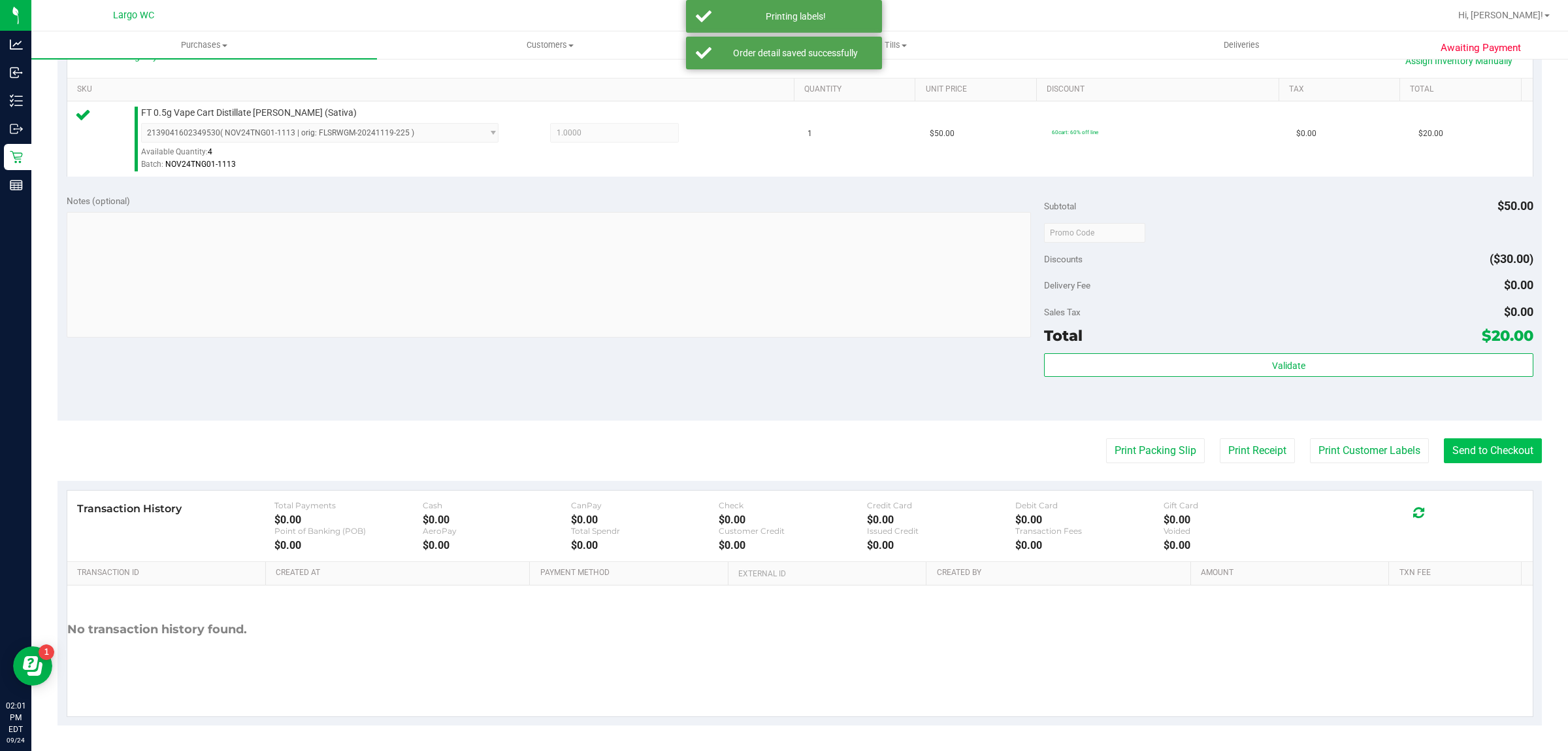
click at [1486, 456] on button "Send to Checkout" at bounding box center [1493, 450] width 98 height 25
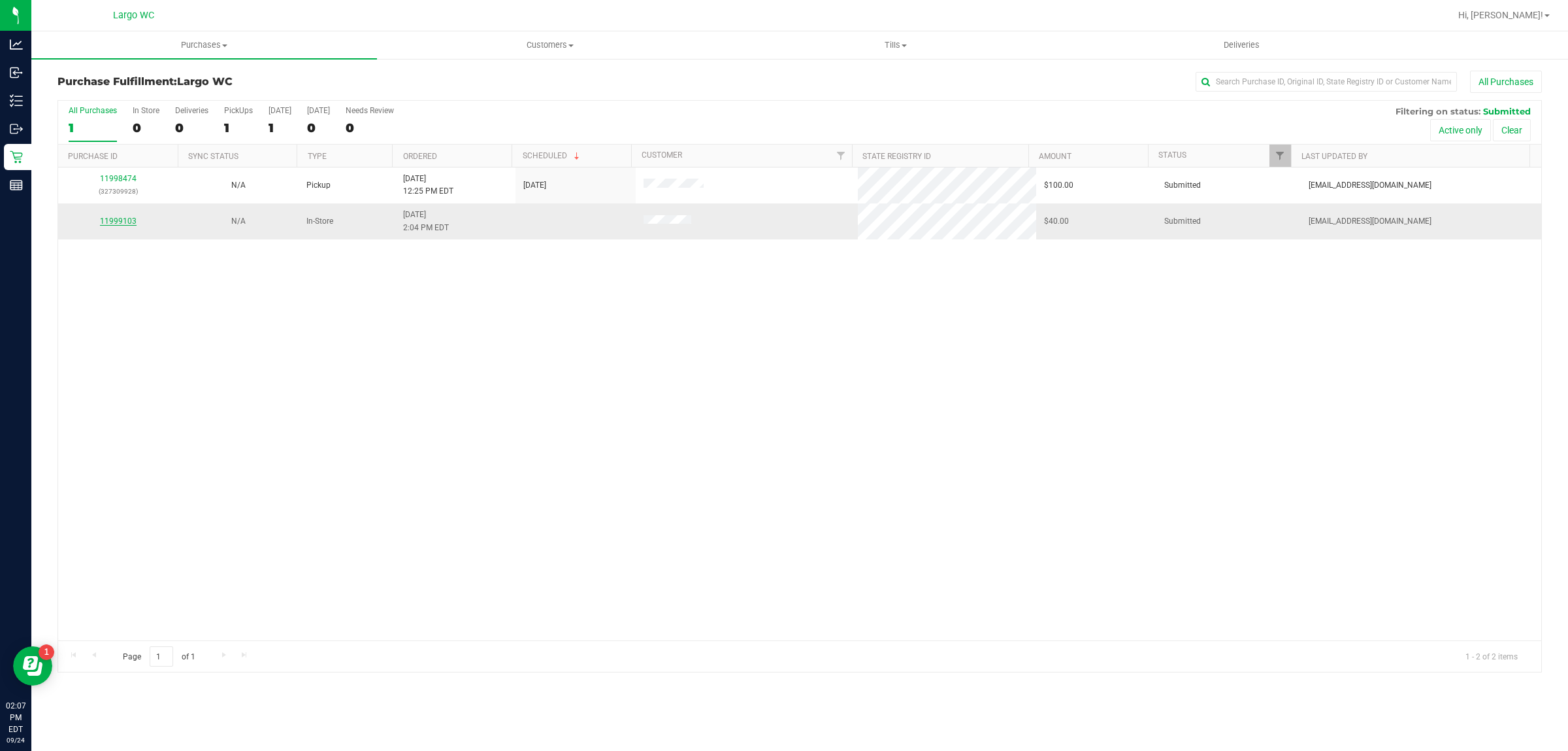
click at [125, 223] on link "11999103" at bounding box center [118, 221] width 37 height 9
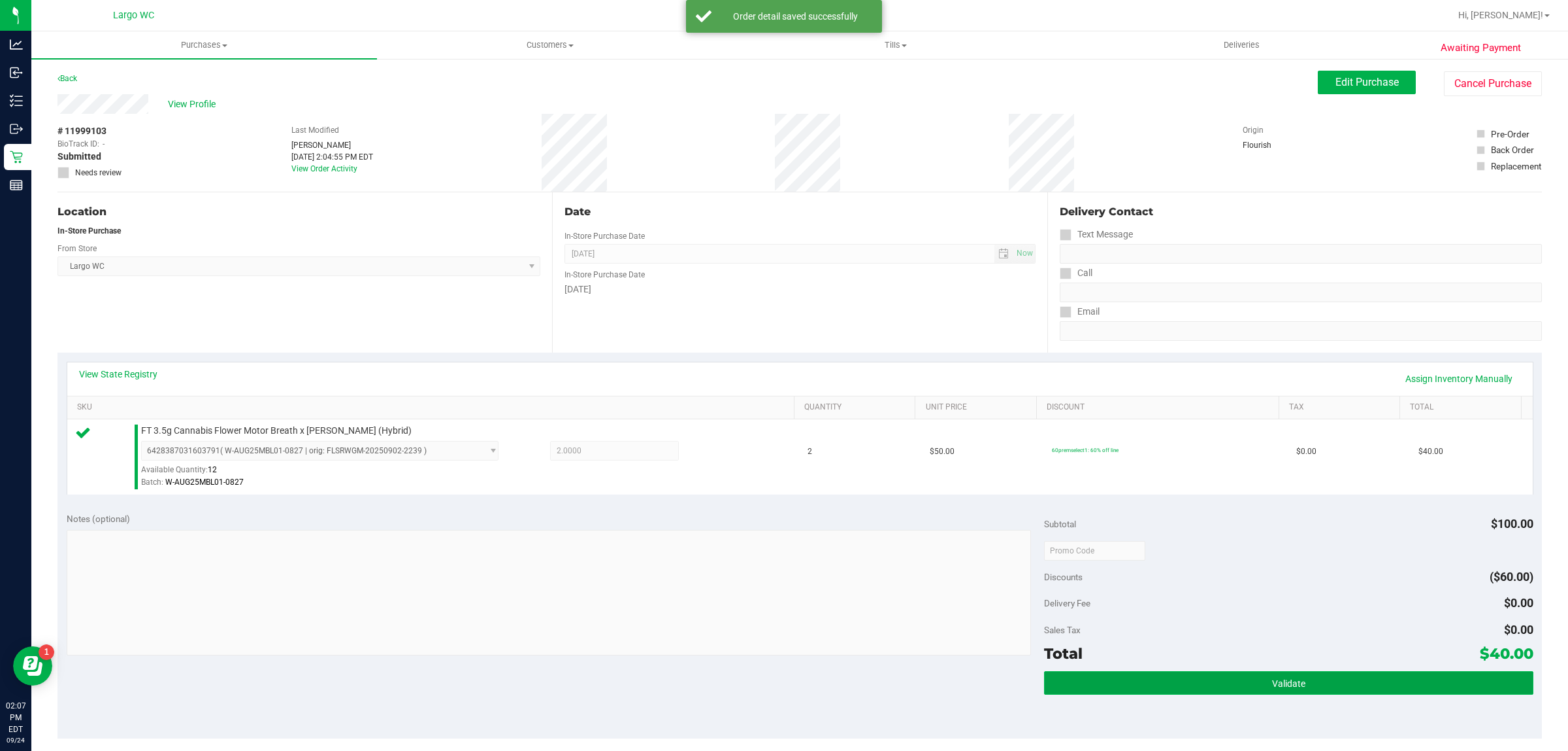
click at [1273, 683] on span "Validate" at bounding box center [1289, 683] width 33 height 10
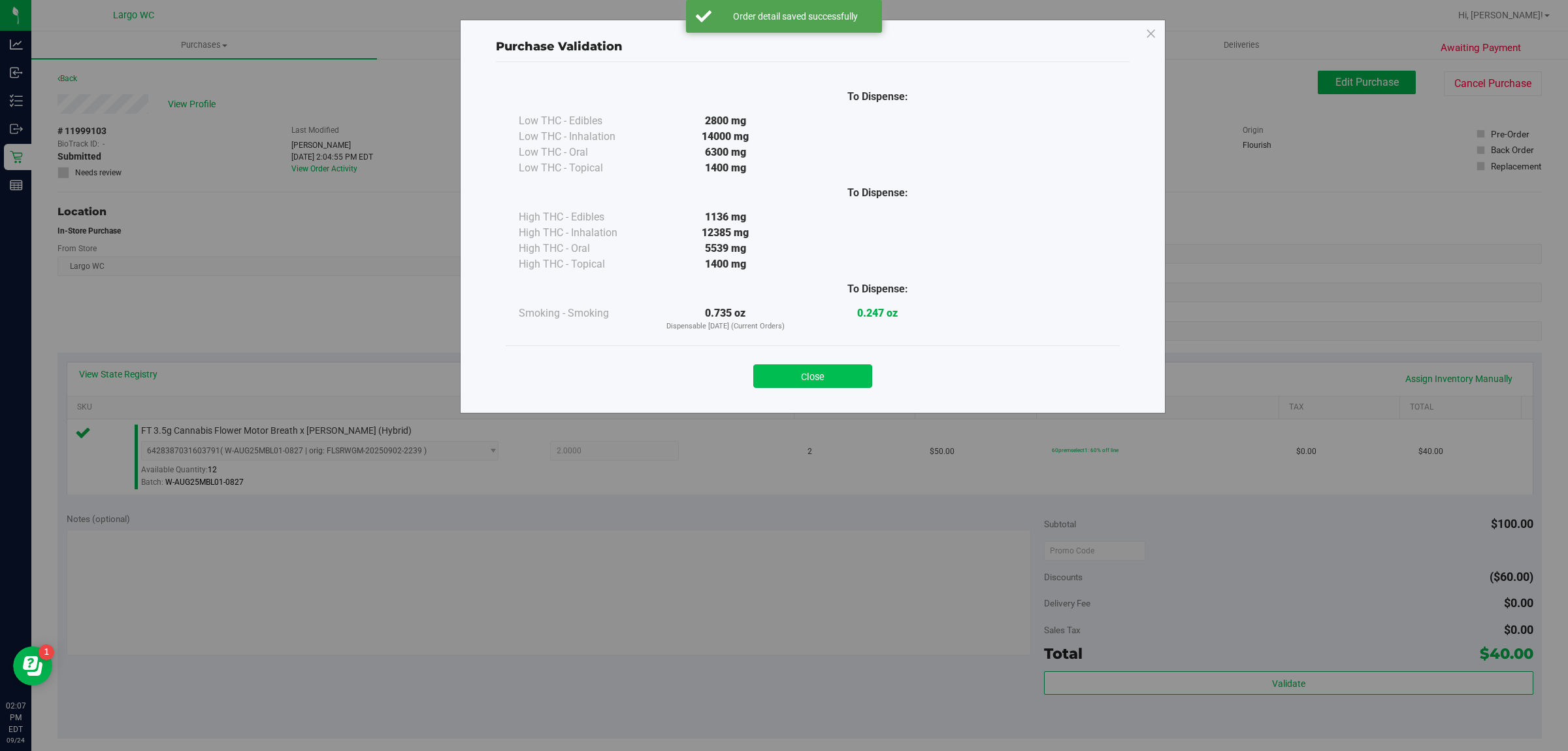
click at [848, 375] on button "Close" at bounding box center [812, 376] width 119 height 23
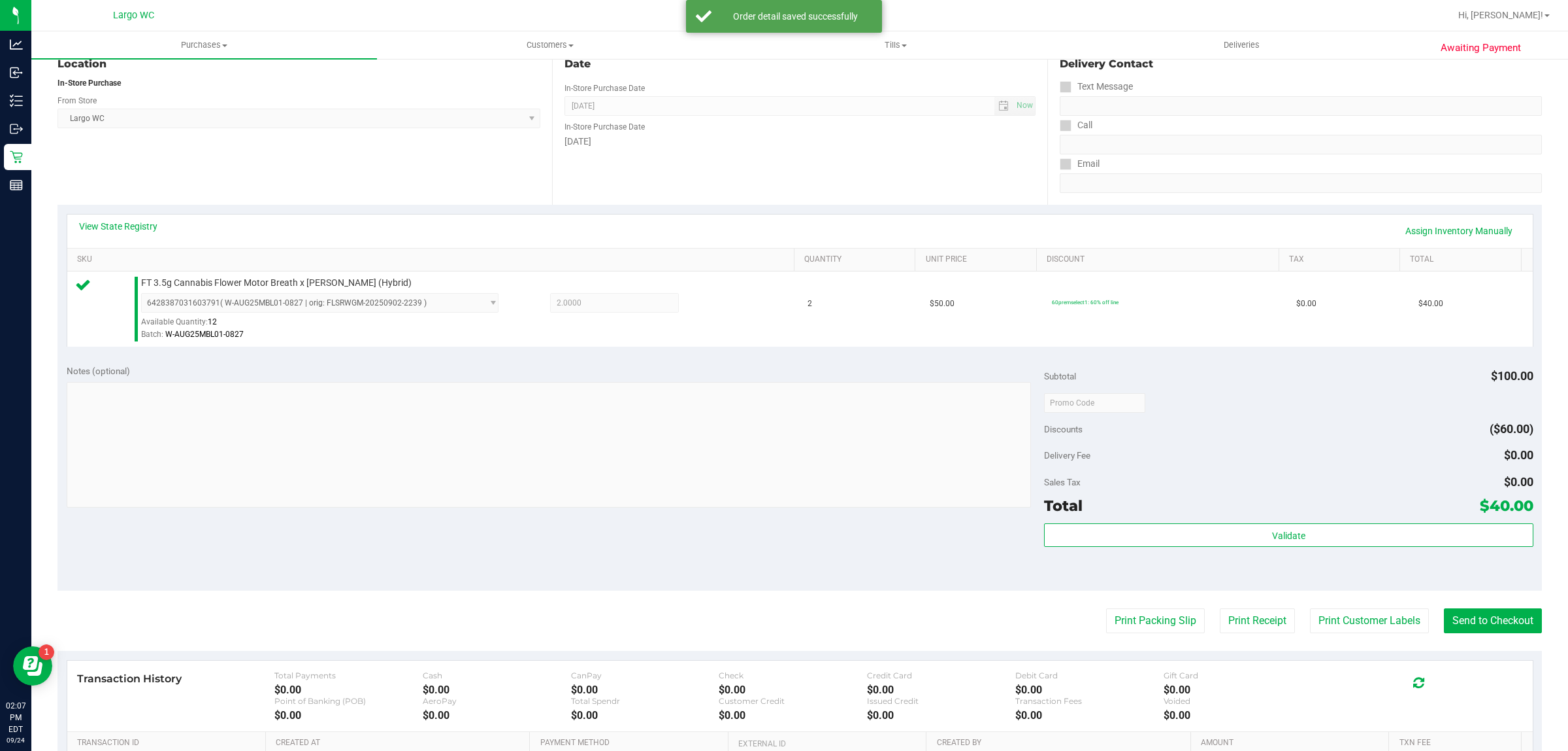
scroll to position [318, 0]
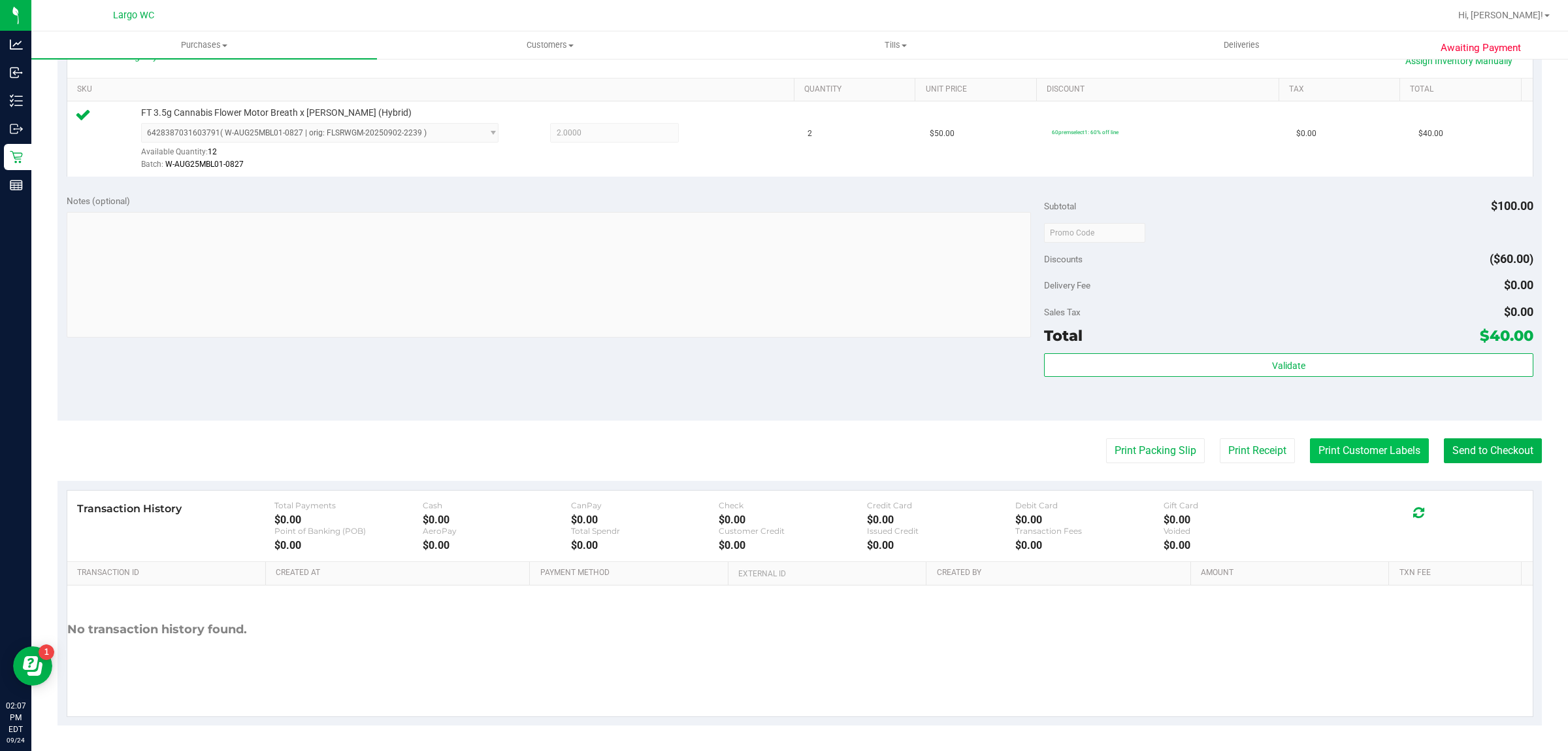
click at [1353, 451] on button "Print Customer Labels" at bounding box center [1370, 450] width 119 height 25
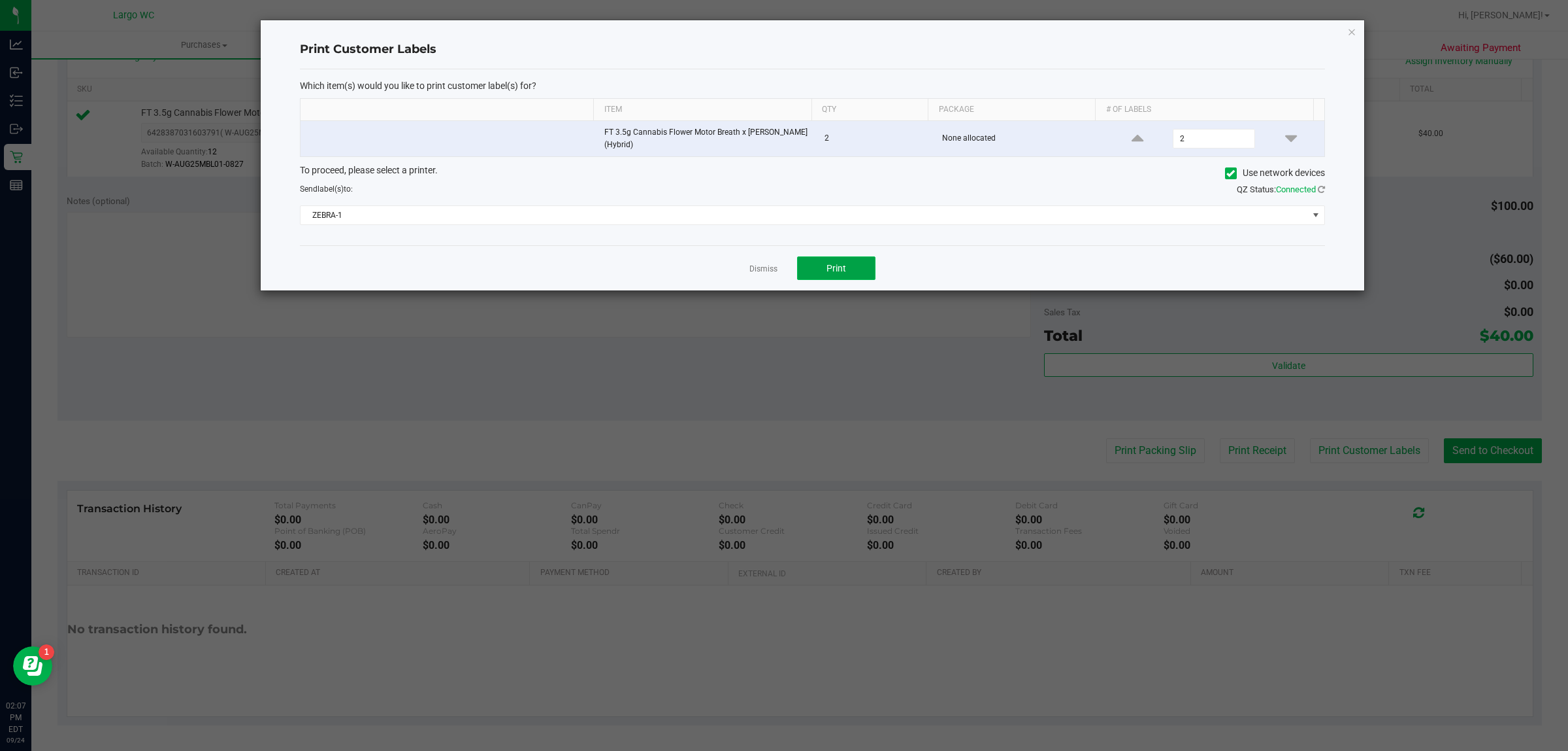
click at [844, 263] on span "Print" at bounding box center [836, 268] width 20 height 10
click at [1352, 31] on icon "button" at bounding box center [1352, 31] width 9 height 15
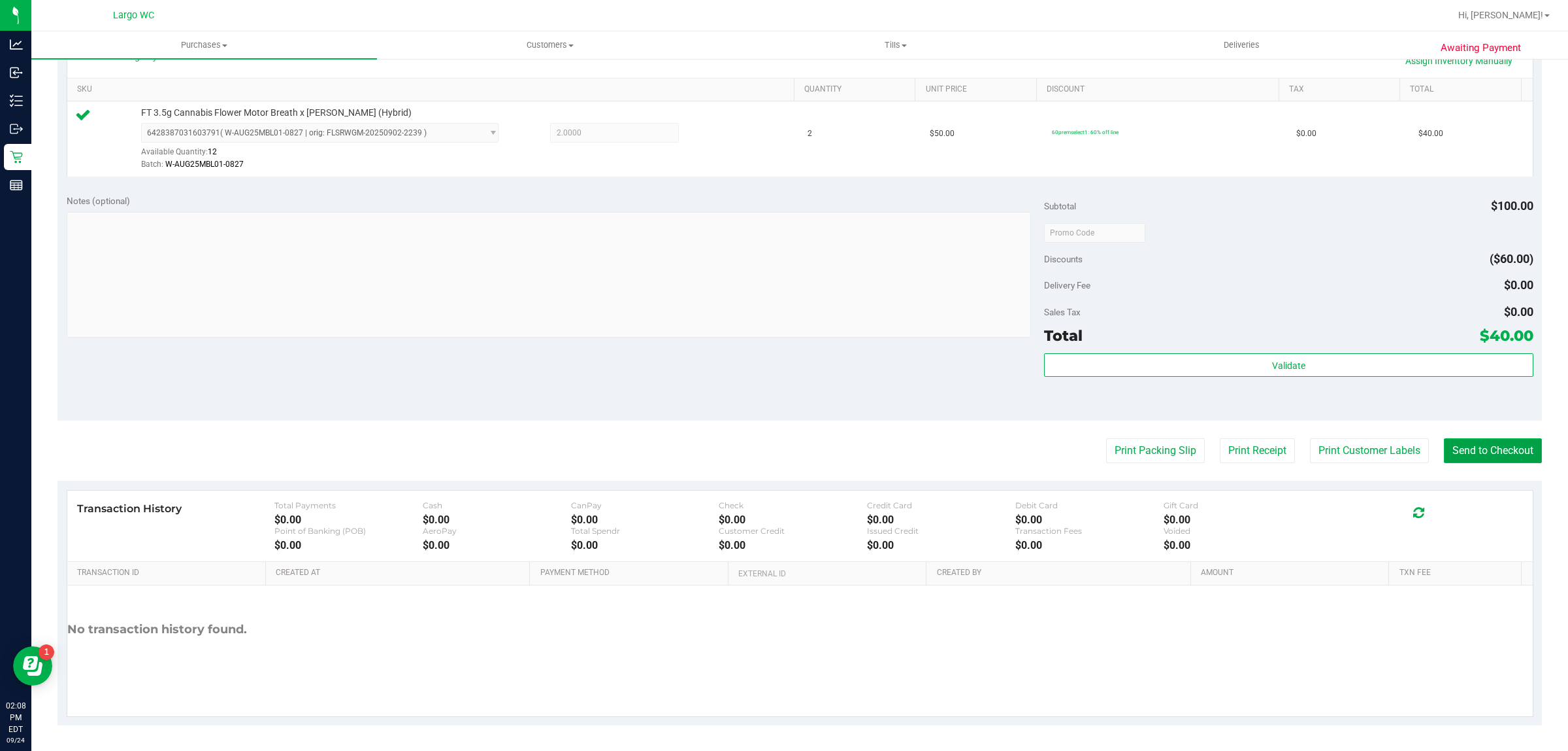
click at [1500, 455] on button "Send to Checkout" at bounding box center [1493, 450] width 98 height 25
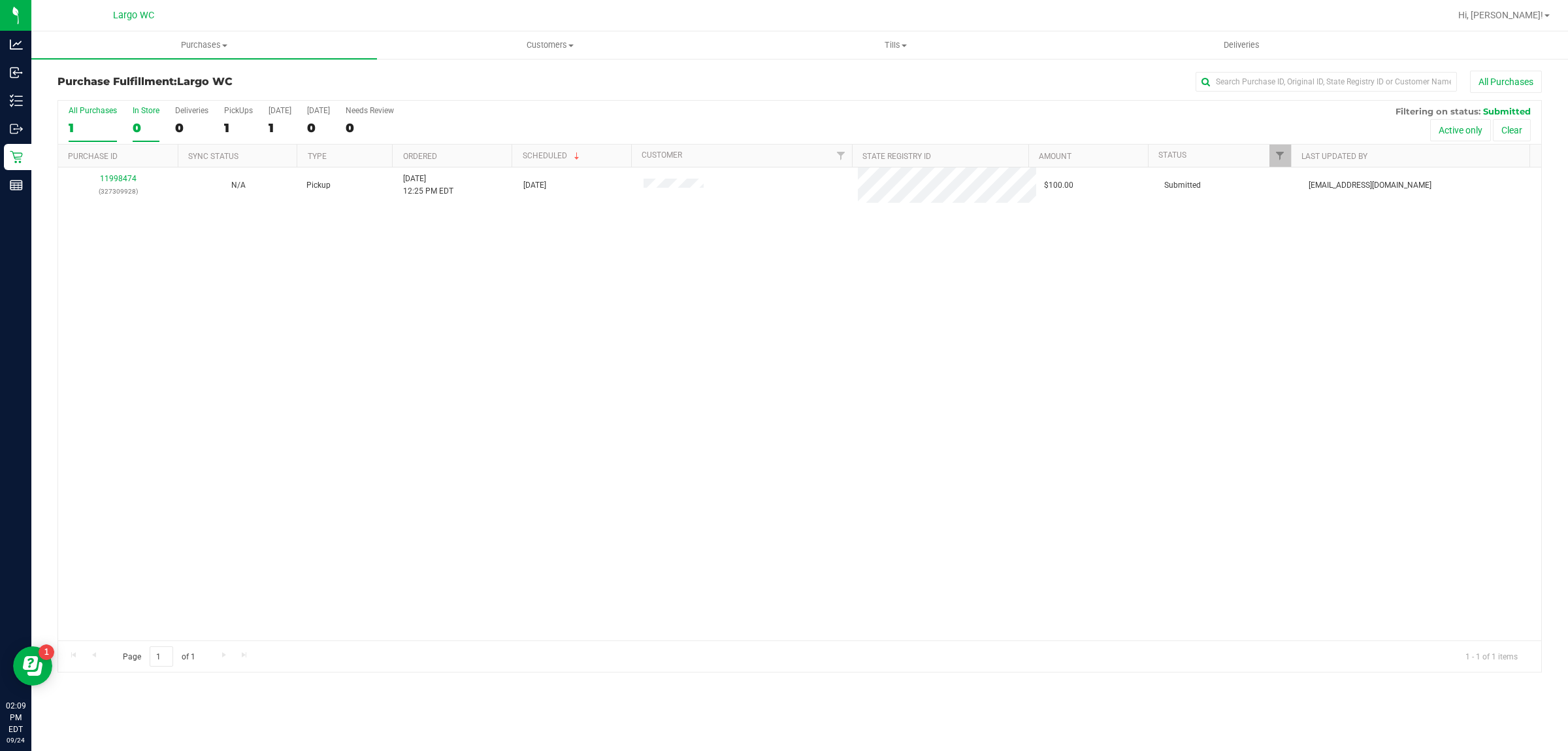
click at [136, 130] on div "0" at bounding box center [145, 128] width 27 height 15
click at [0, 0] on input "In Store 0" at bounding box center [0, 0] width 0 height 0
click at [125, 192] on div at bounding box center [799, 386] width 1483 height 571
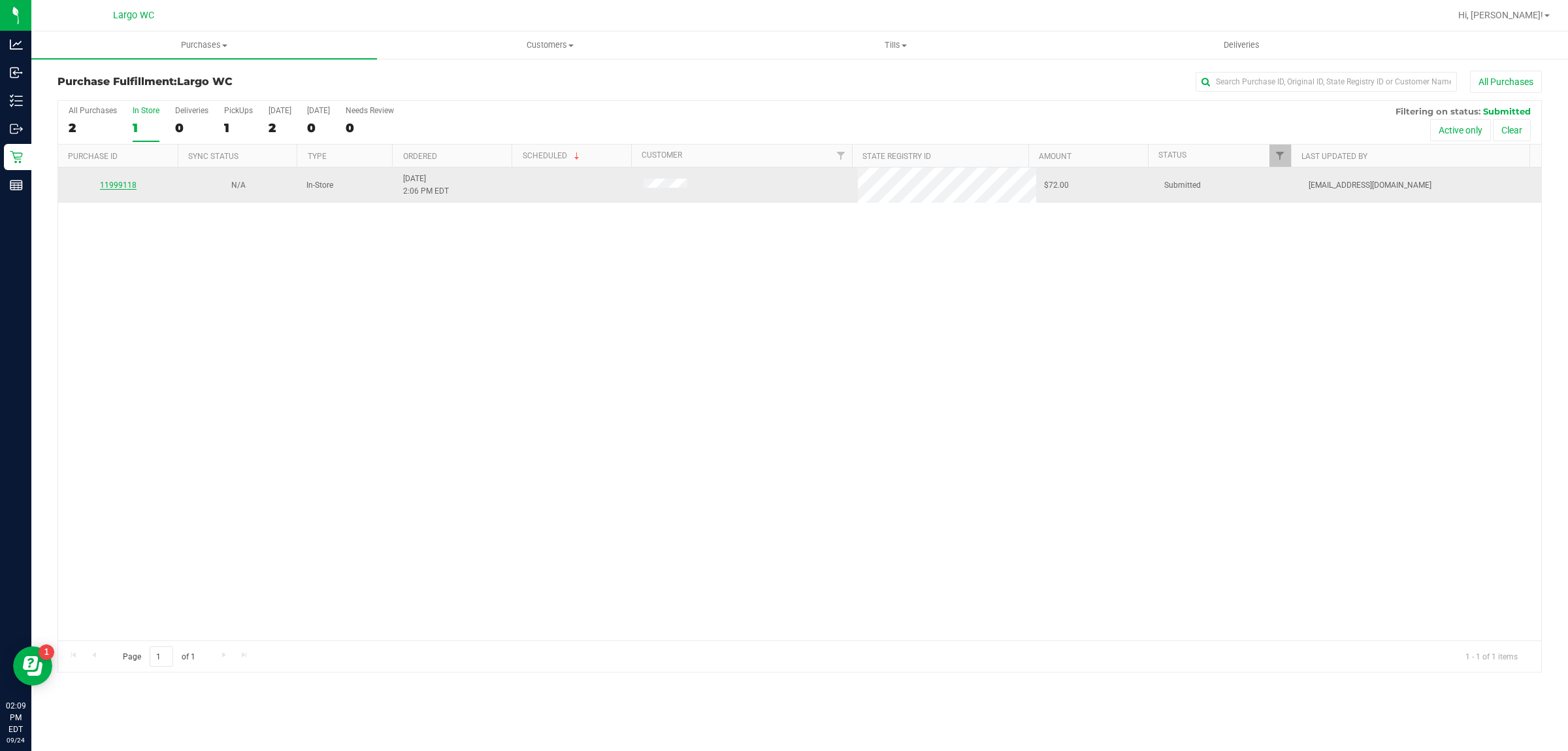
click at [119, 186] on link "11999118" at bounding box center [118, 185] width 37 height 9
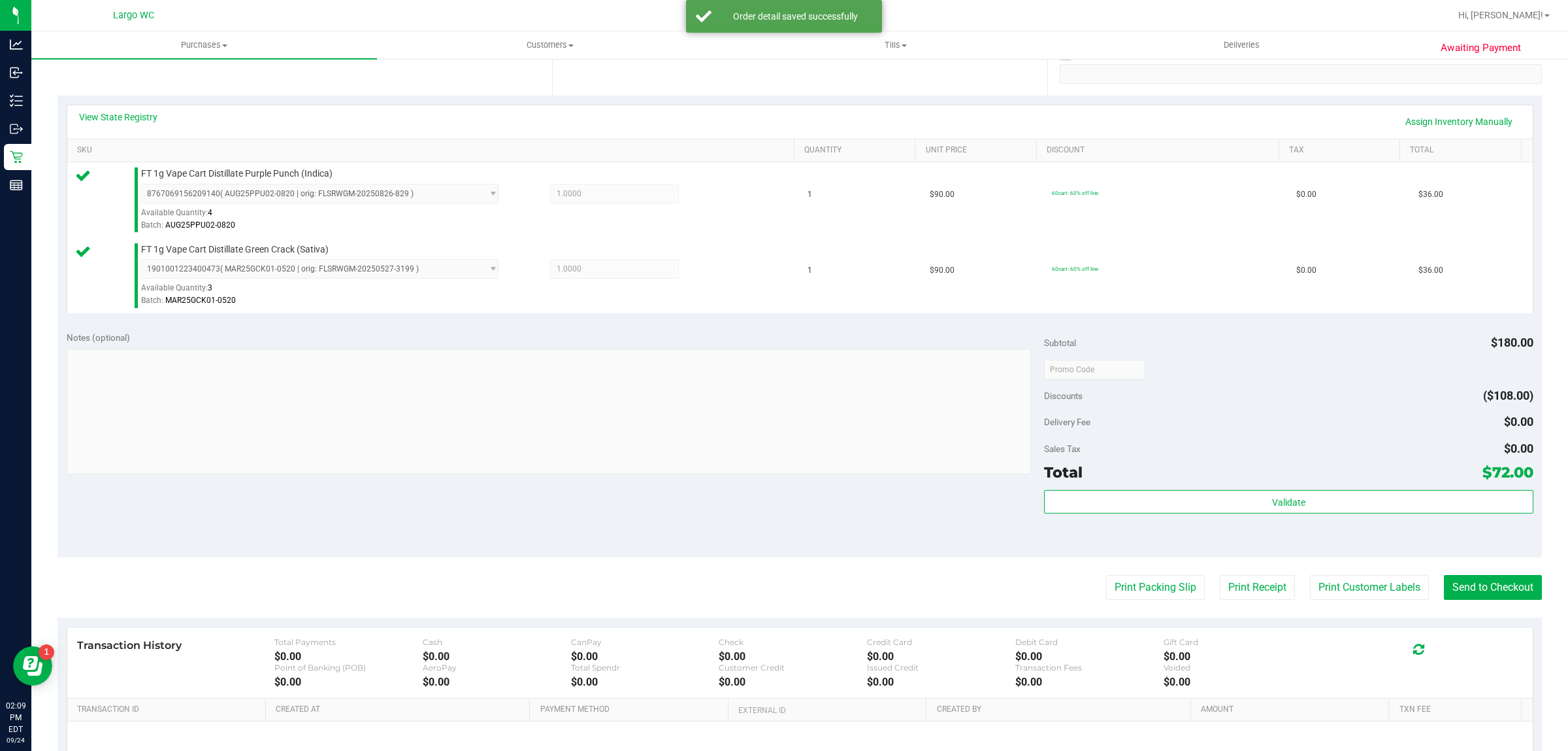
scroll to position [388, 0]
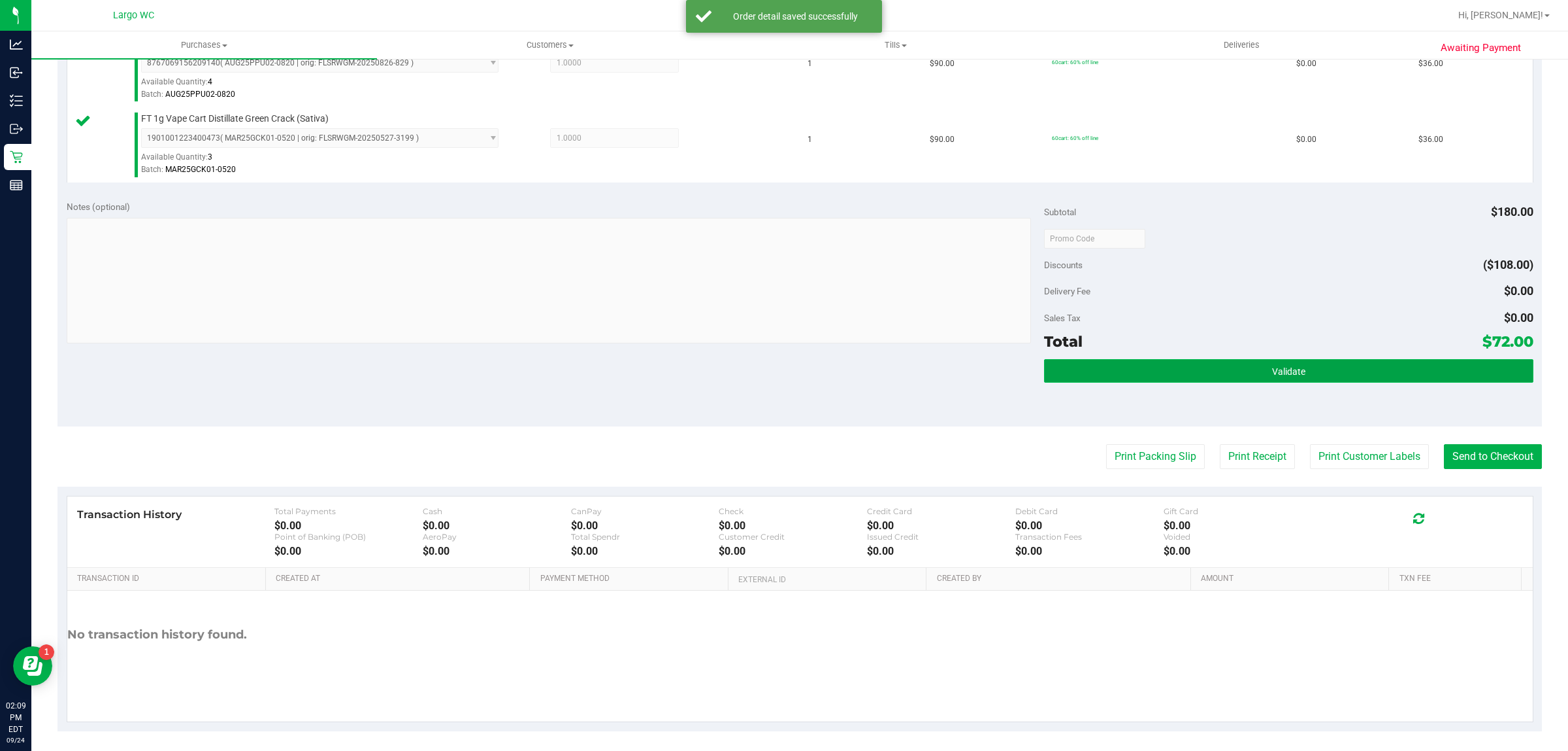
click at [1158, 367] on button "Validate" at bounding box center [1288, 370] width 489 height 23
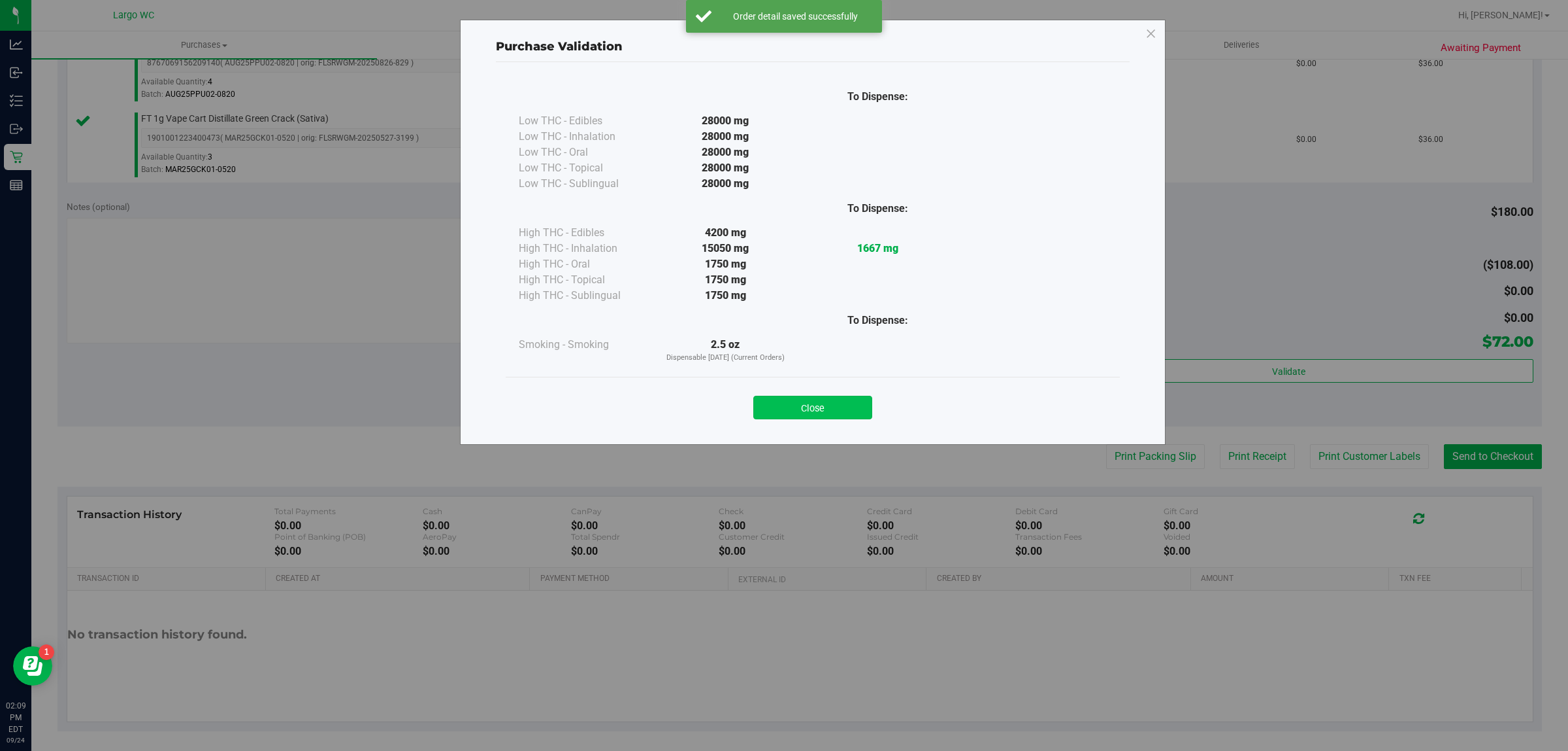
click at [822, 406] on button "Close" at bounding box center [812, 406] width 119 height 23
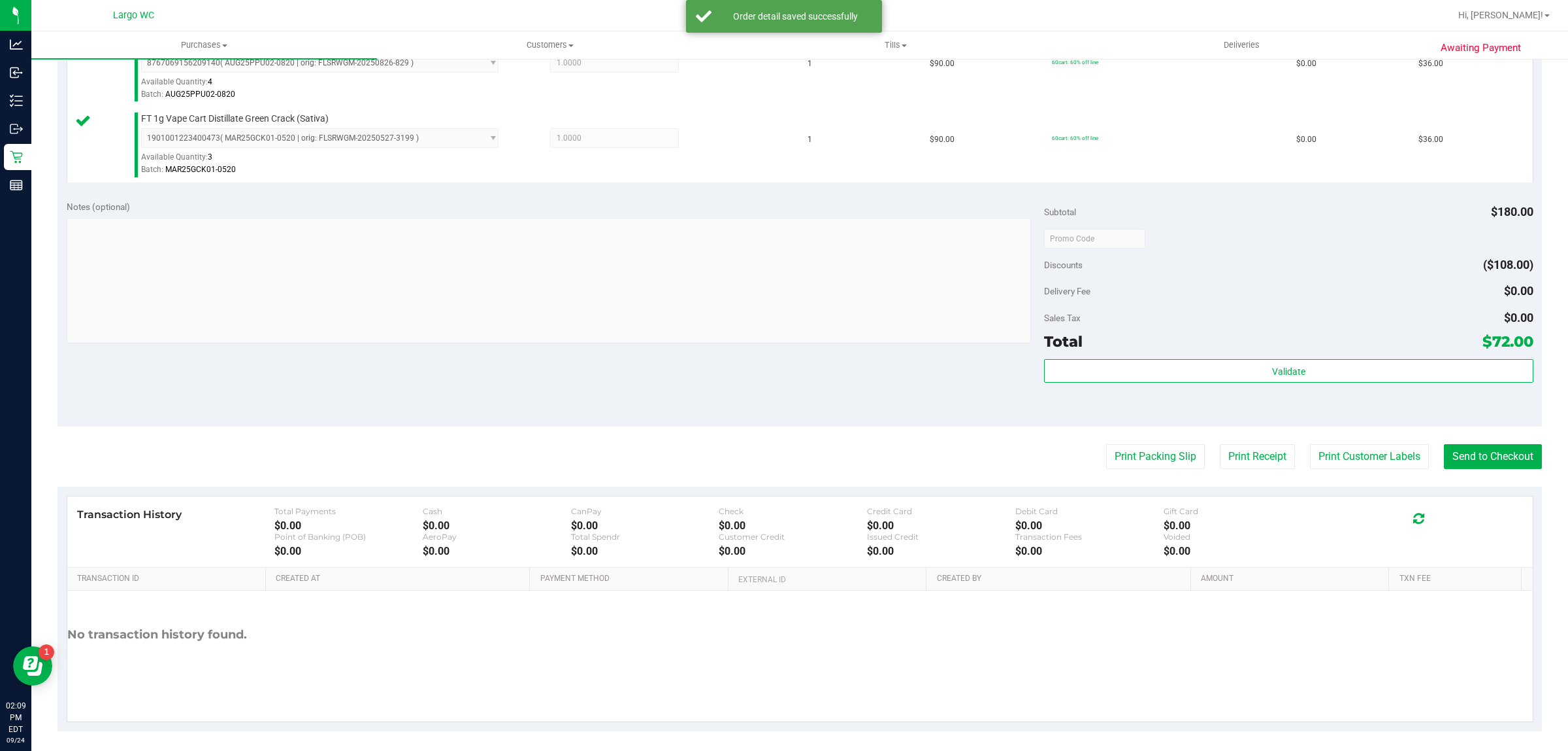
click at [1370, 498] on div "Transaction History Total Payments $0.00 Cash $0.00 CanPay $0.00 Check $0.00 Cr…" at bounding box center [799, 532] width 1466 height 71
click at [1366, 459] on button "Print Customer Labels" at bounding box center [1370, 456] width 119 height 25
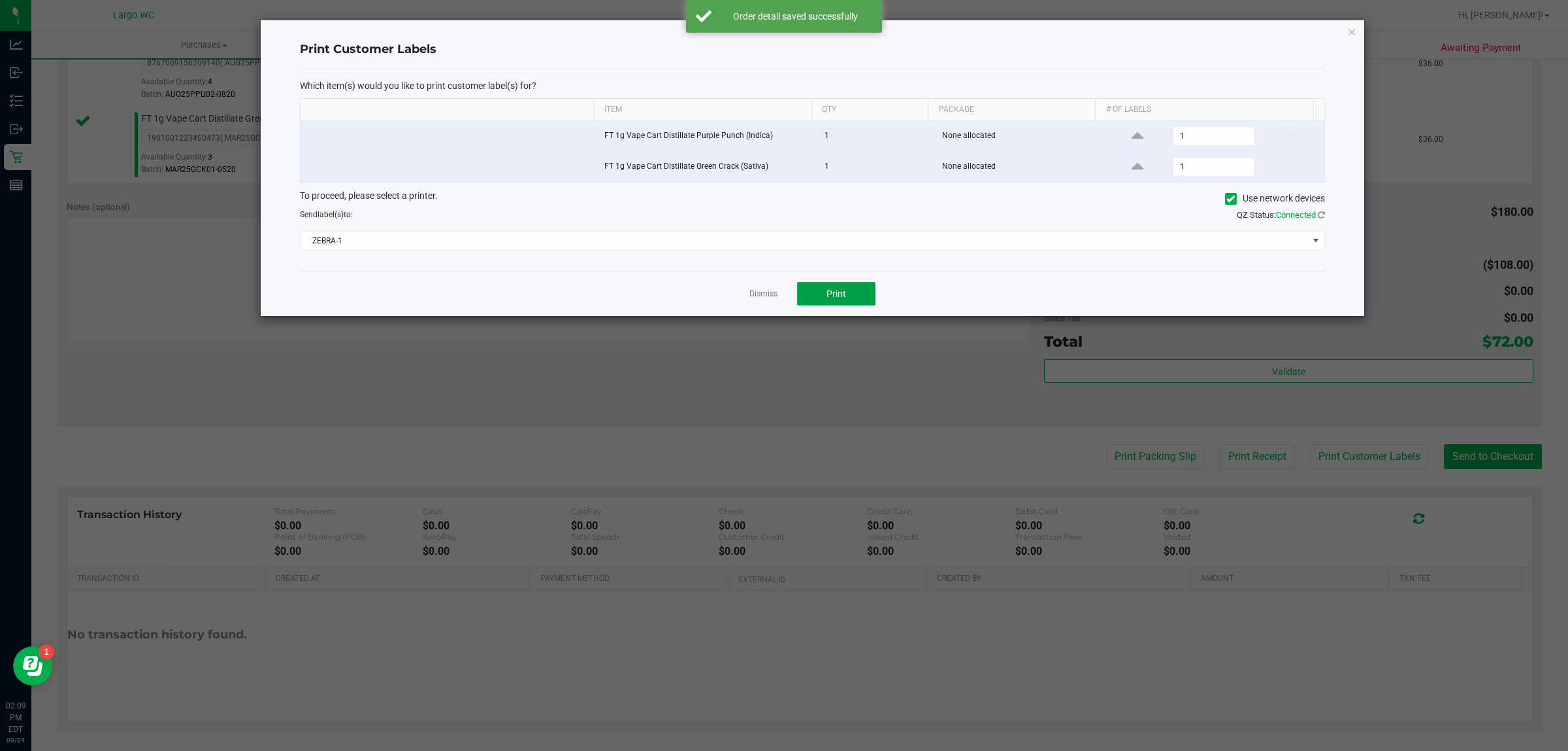
click at [843, 293] on span "Print" at bounding box center [836, 294] width 20 height 10
click at [1352, 31] on icon "button" at bounding box center [1352, 31] width 9 height 15
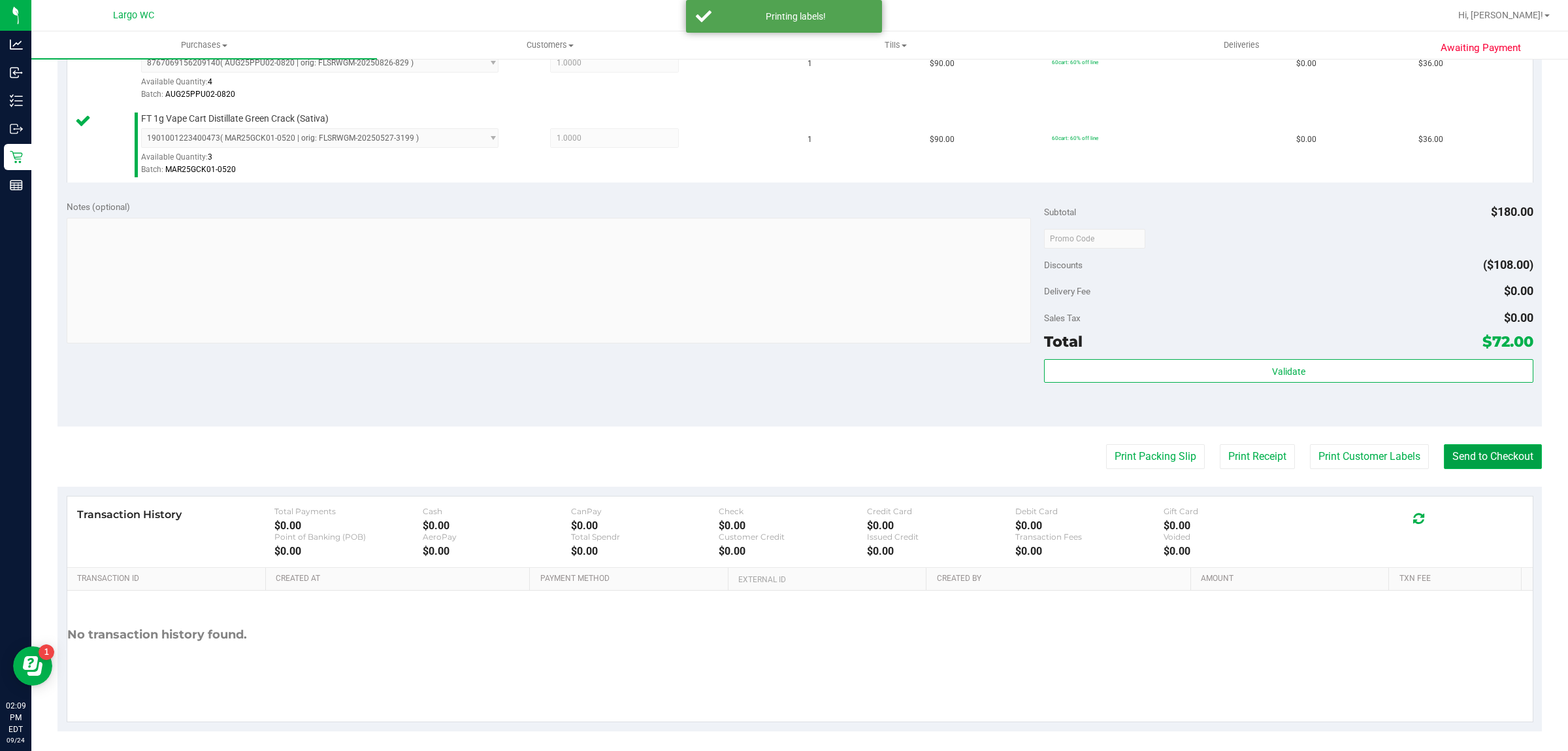
click at [1479, 445] on button "Send to Checkout" at bounding box center [1493, 456] width 98 height 25
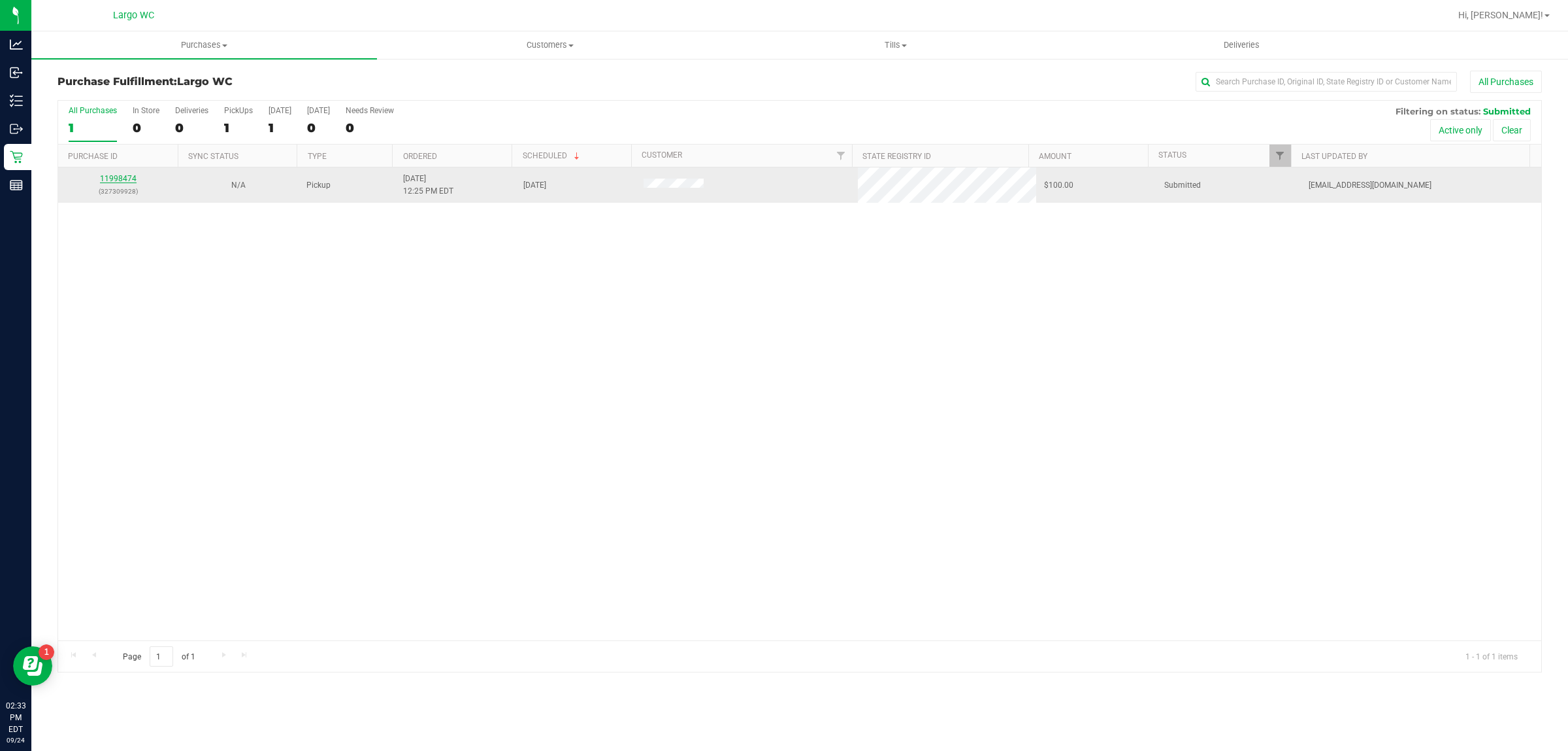
click at [119, 182] on link "11998474" at bounding box center [118, 178] width 37 height 9
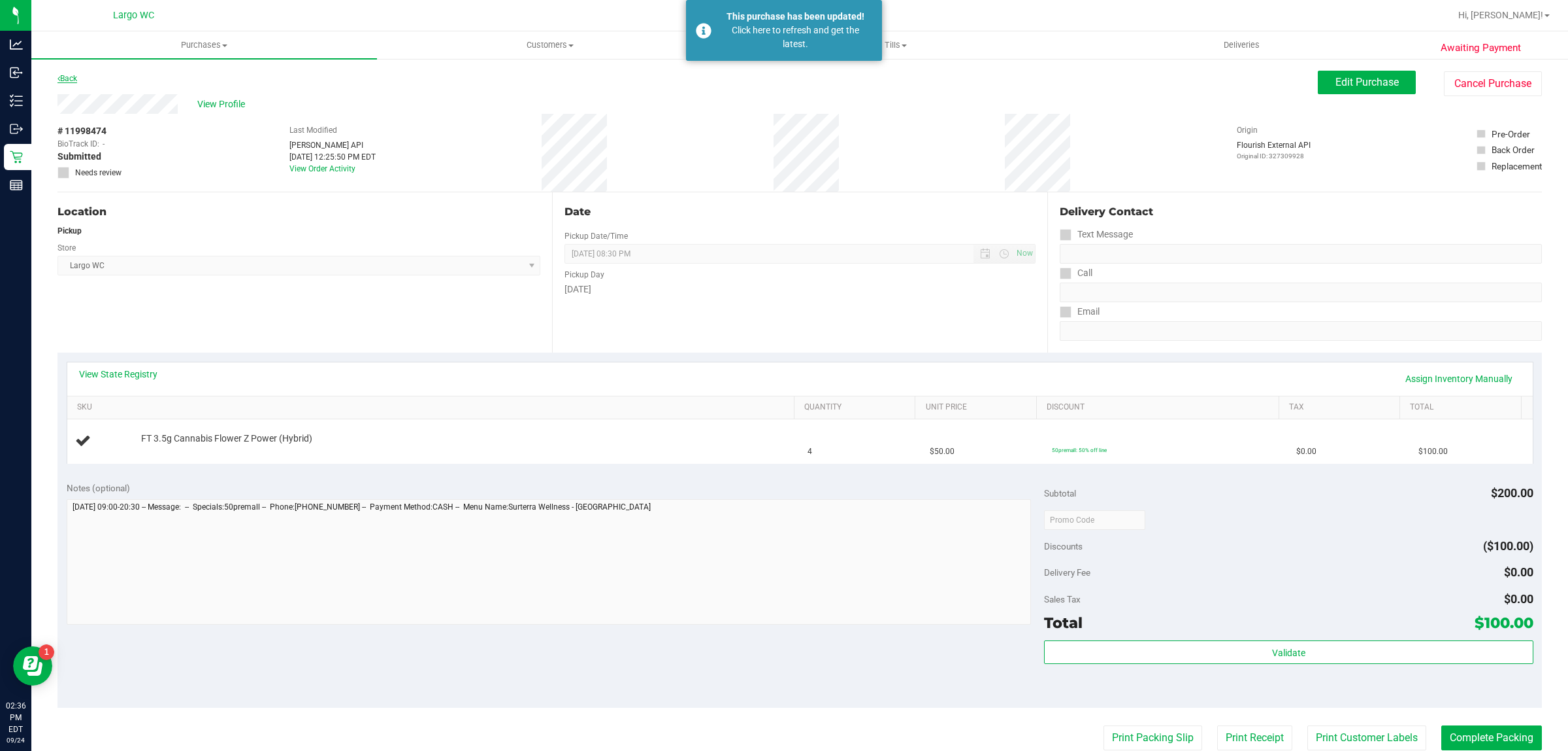
click at [67, 78] on link "Back" at bounding box center [67, 78] width 20 height 9
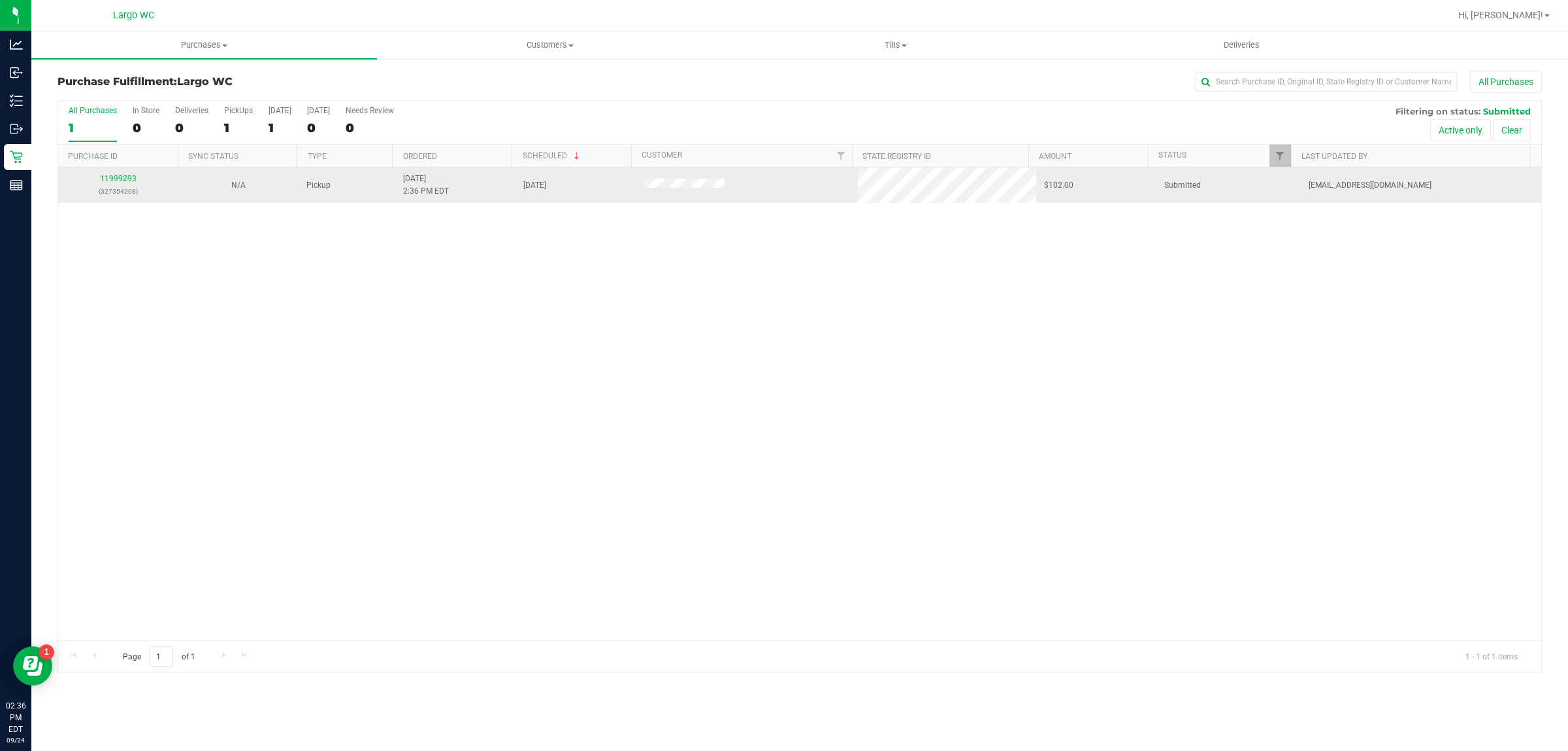
click at [99, 198] on p "(327354208)" at bounding box center [119, 191] width 105 height 12
click at [102, 180] on link "11999293" at bounding box center [118, 178] width 37 height 9
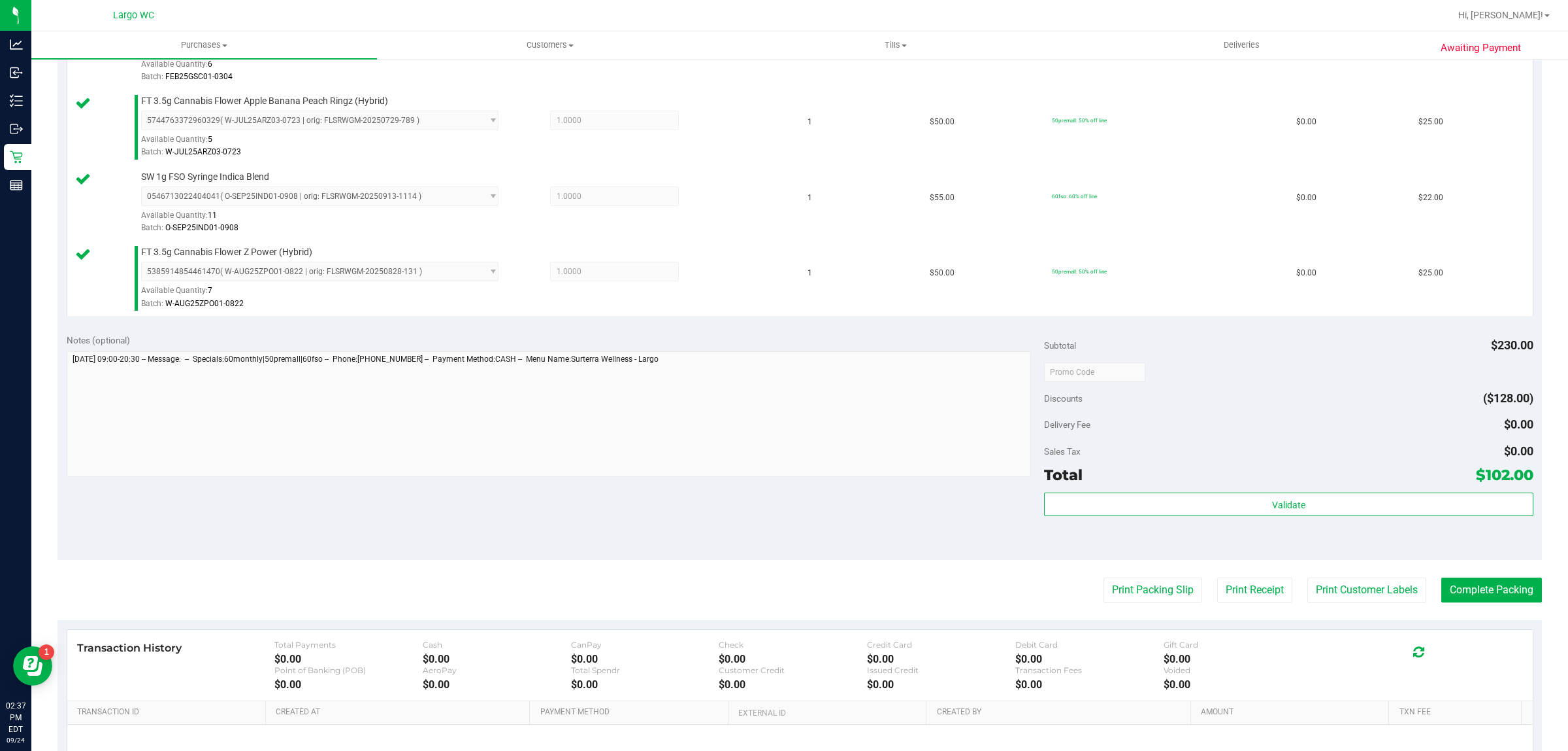
scroll to position [508, 0]
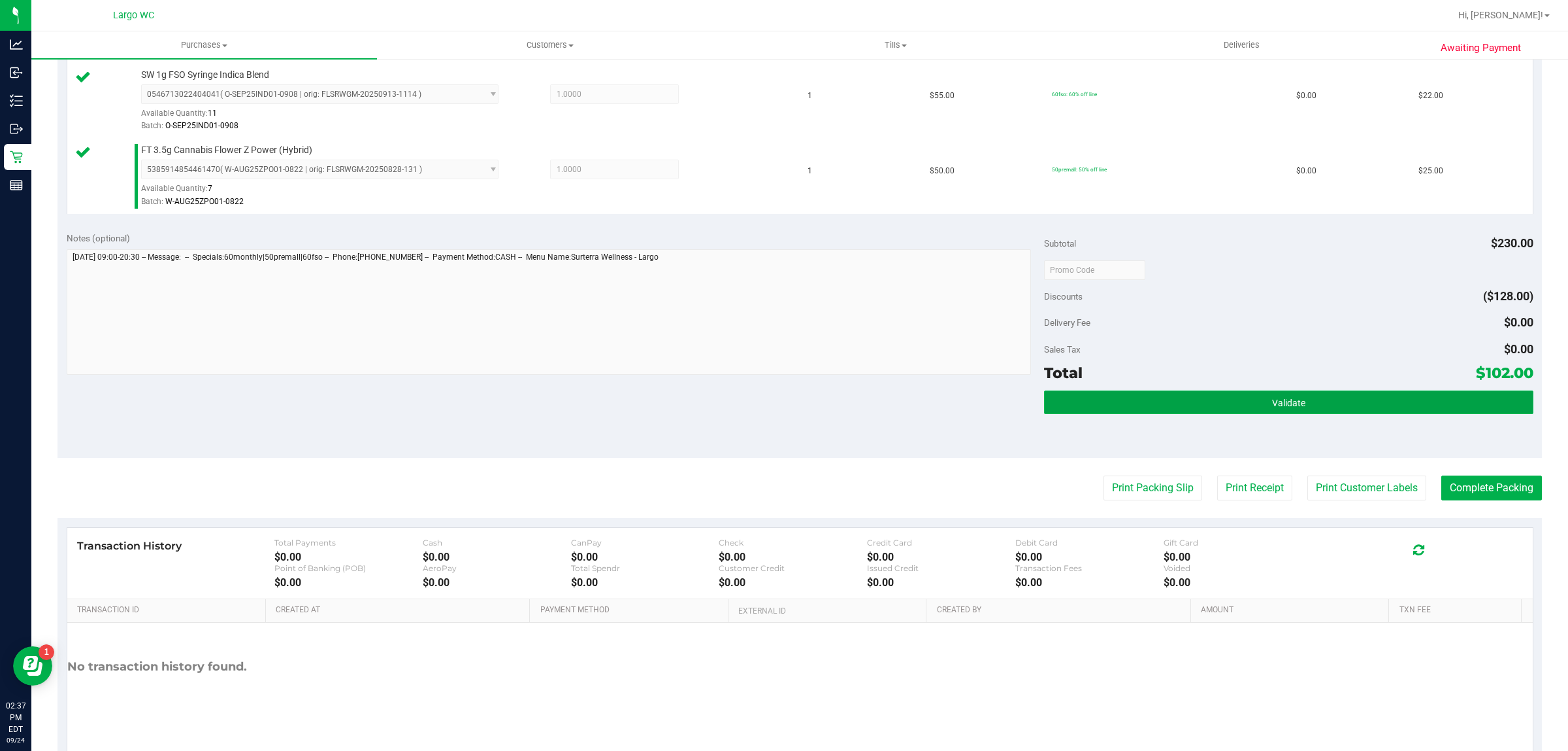
click at [1113, 409] on button "Validate" at bounding box center [1288, 401] width 489 height 23
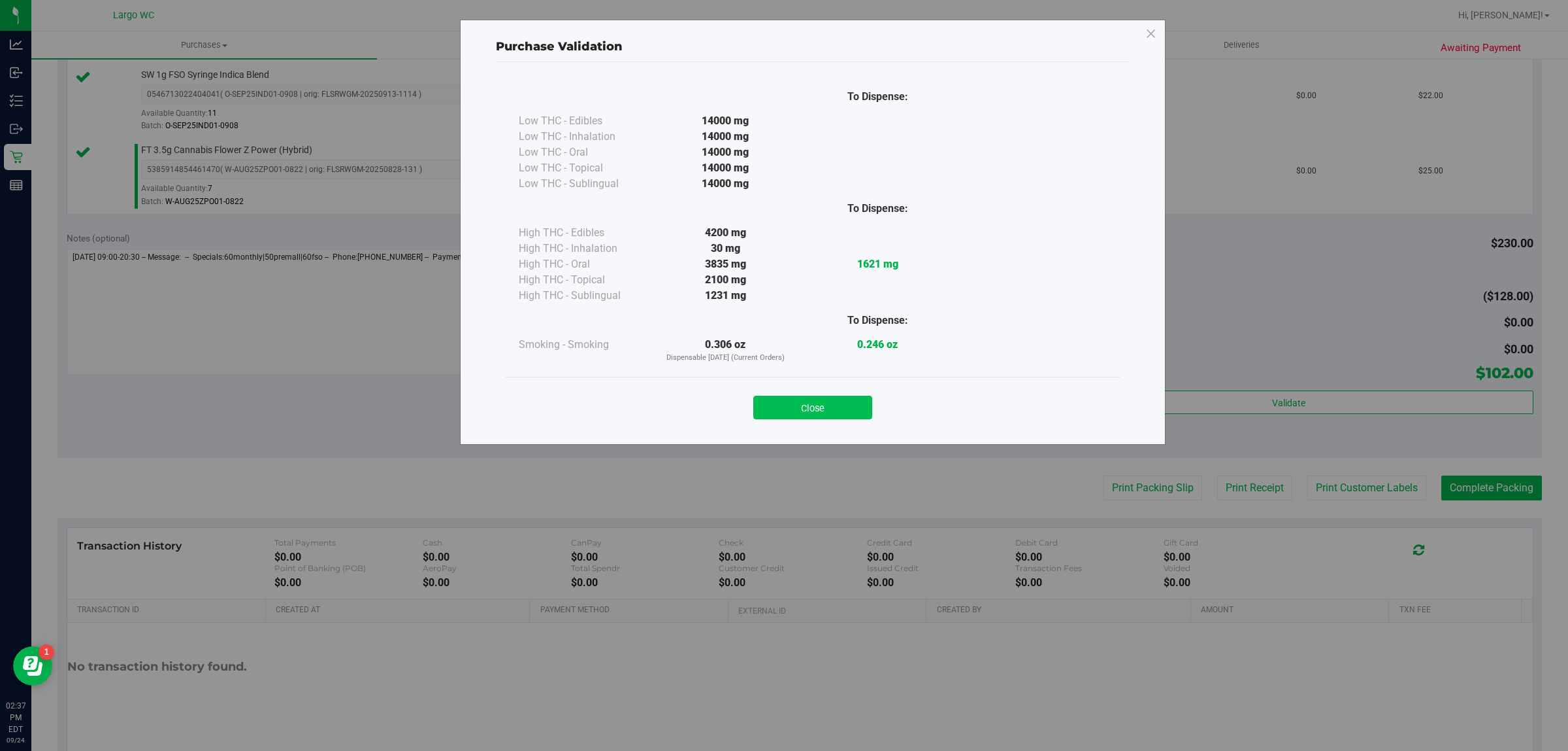
click at [802, 412] on button "Close" at bounding box center [812, 406] width 119 height 23
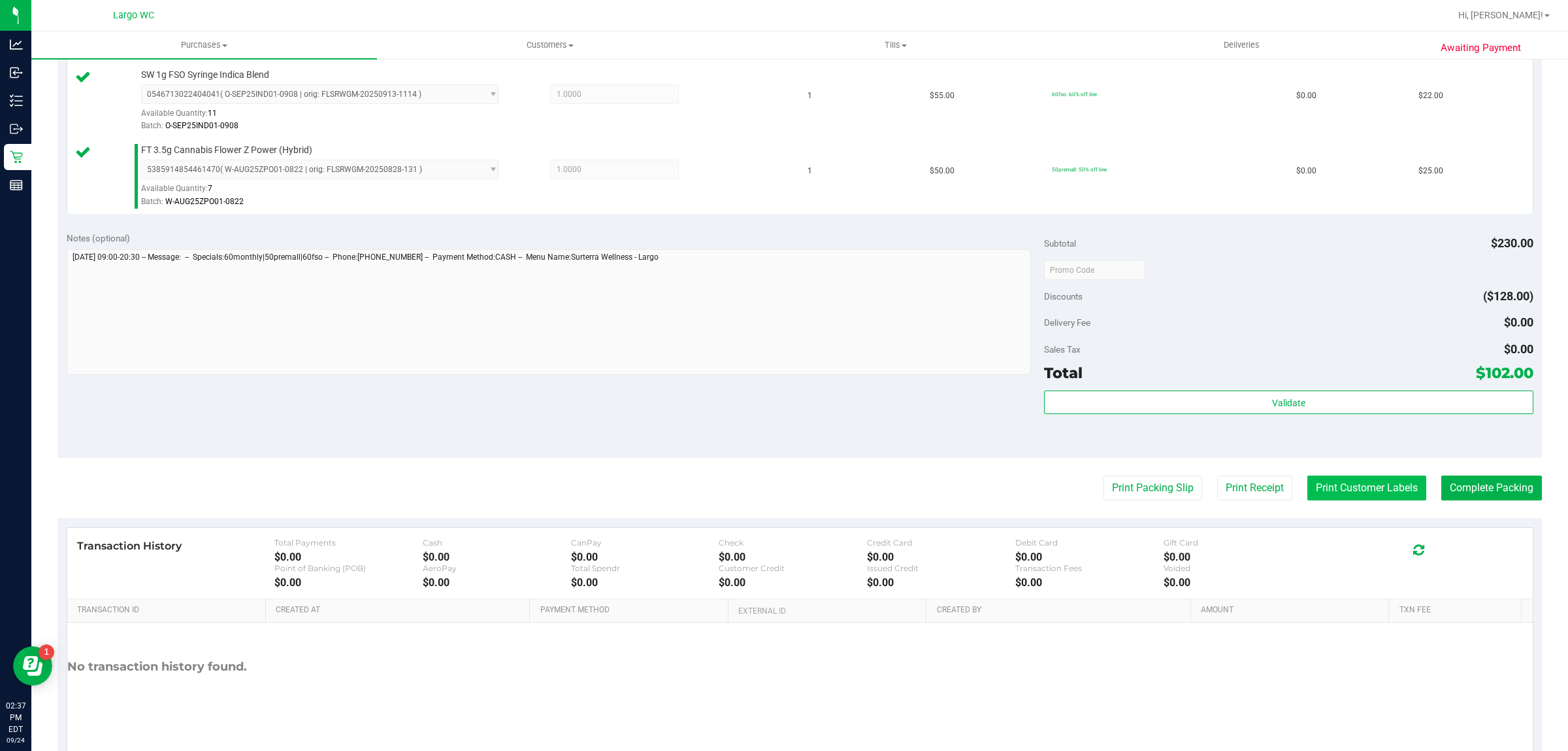
click at [1336, 491] on button "Print Customer Labels" at bounding box center [1367, 487] width 119 height 25
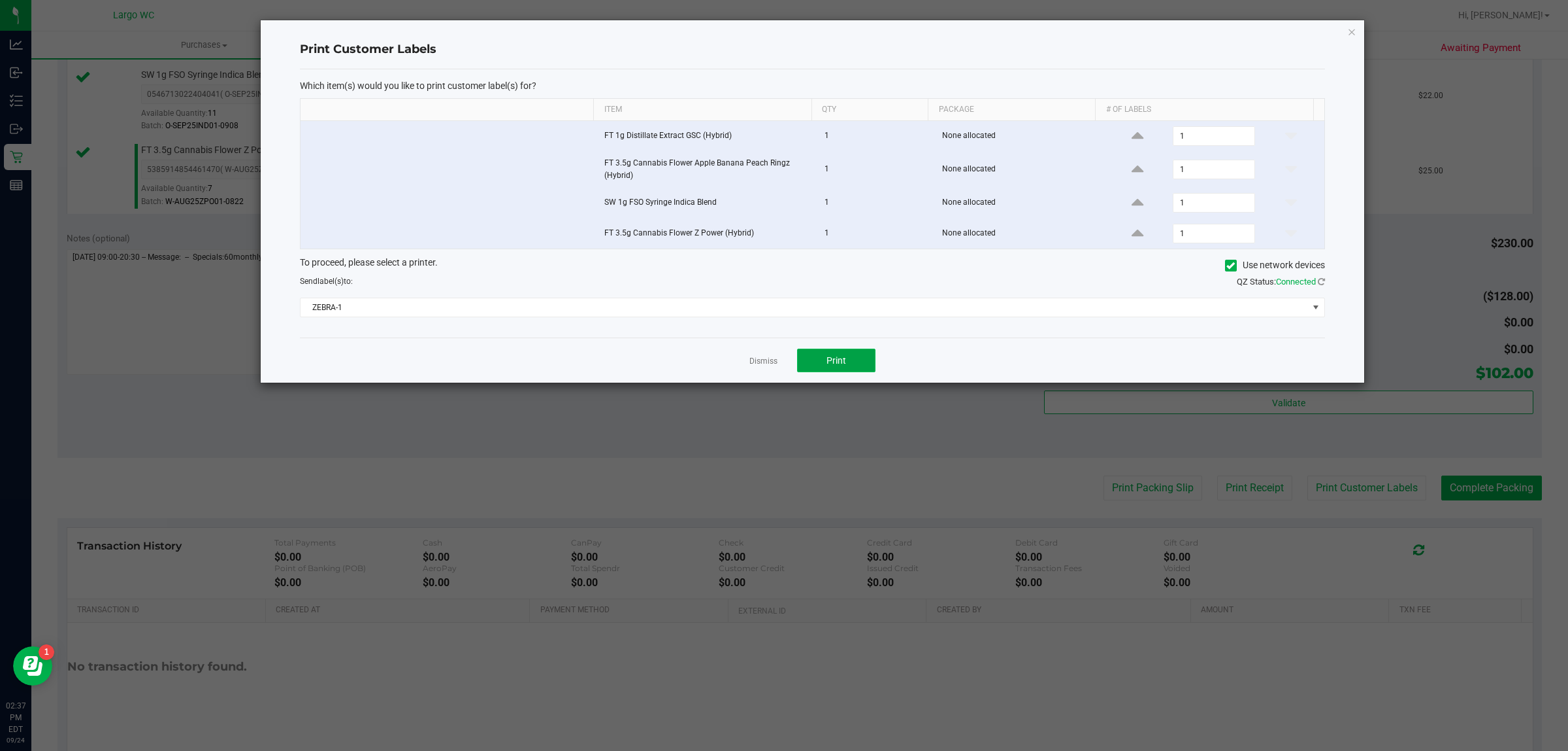
click at [820, 358] on button "Print" at bounding box center [836, 360] width 78 height 23
click at [1352, 31] on icon "button" at bounding box center [1352, 31] width 9 height 15
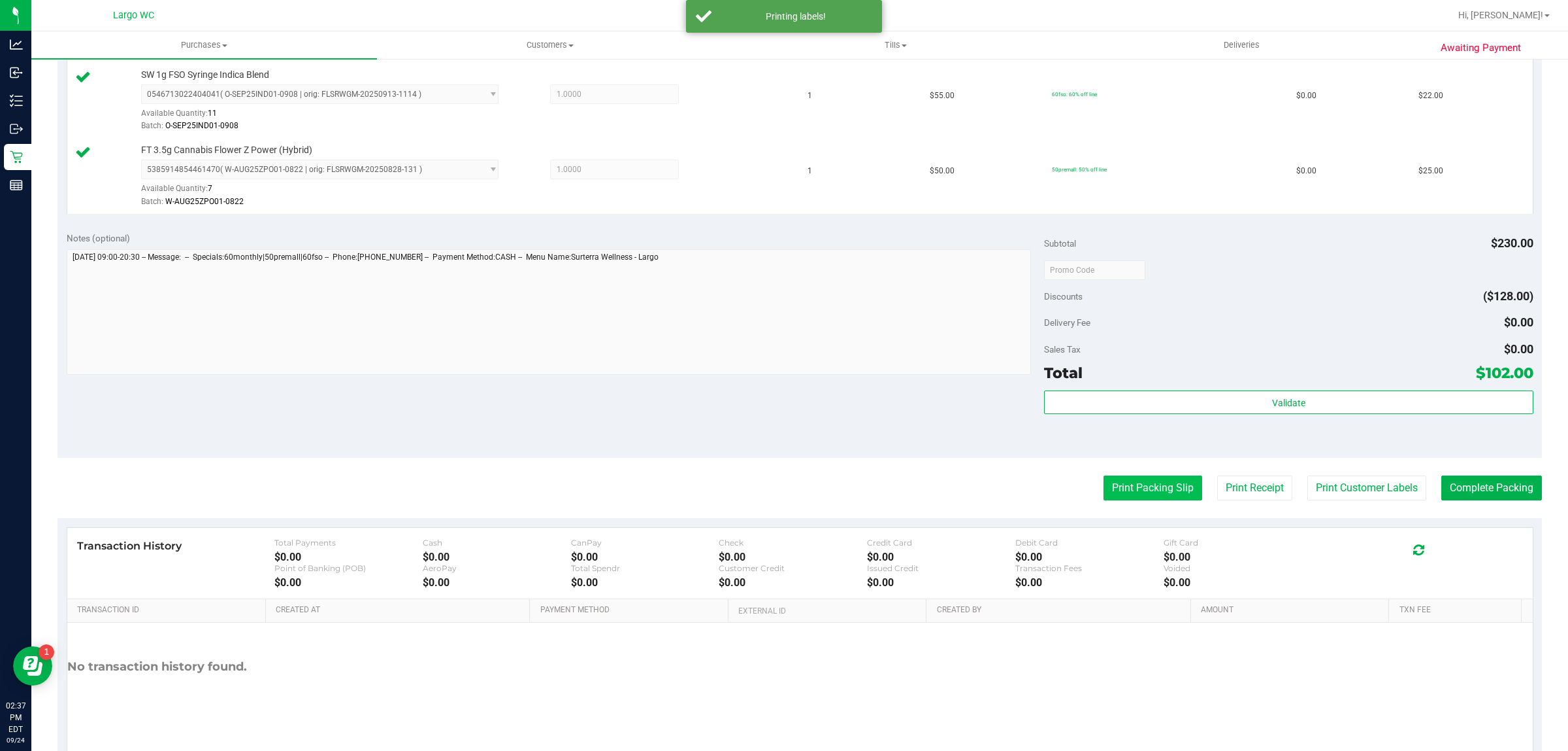
click at [1140, 499] on button "Print Packing Slip" at bounding box center [1152, 487] width 99 height 25
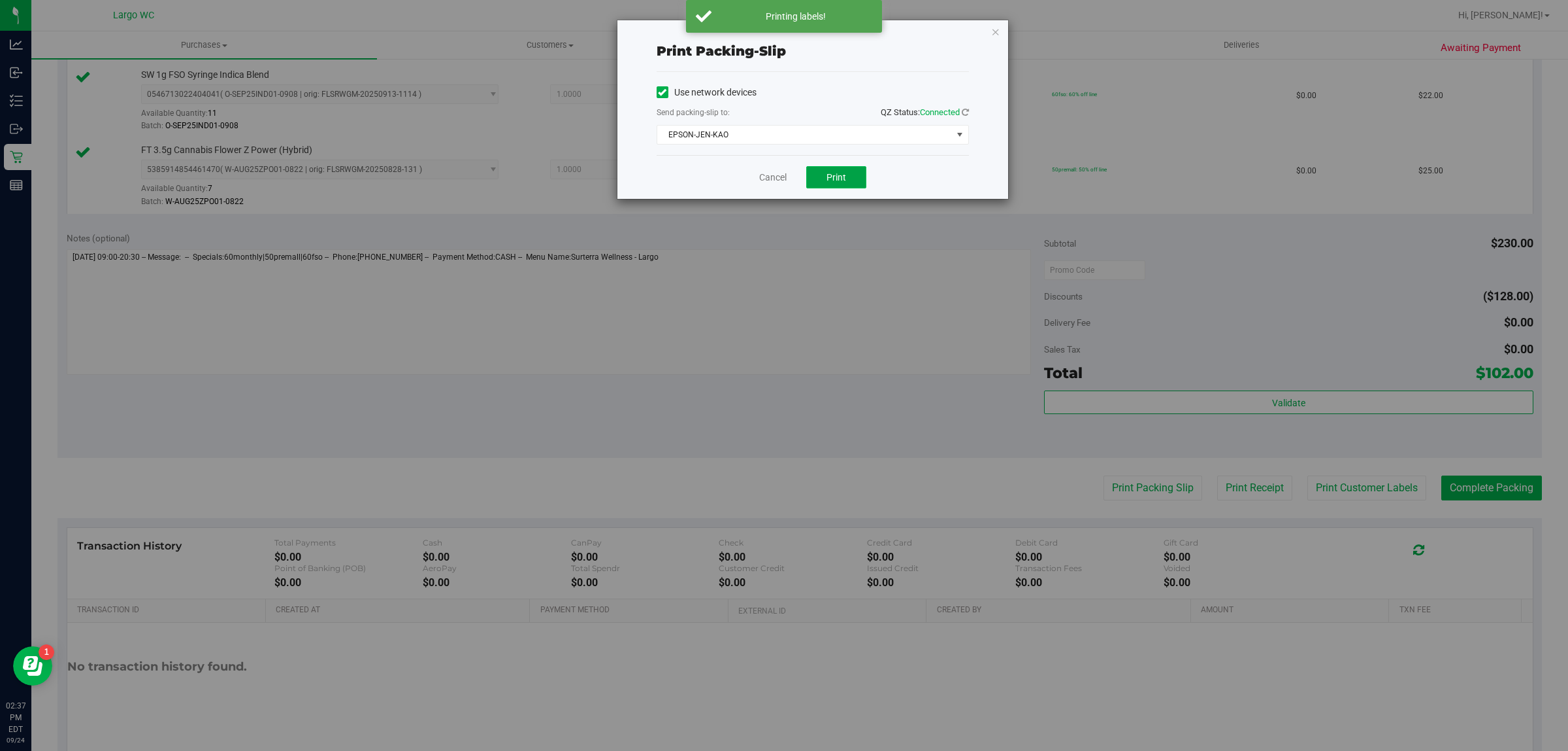
click at [838, 182] on span "Print" at bounding box center [836, 177] width 20 height 10
click at [994, 27] on icon "button" at bounding box center [995, 31] width 9 height 15
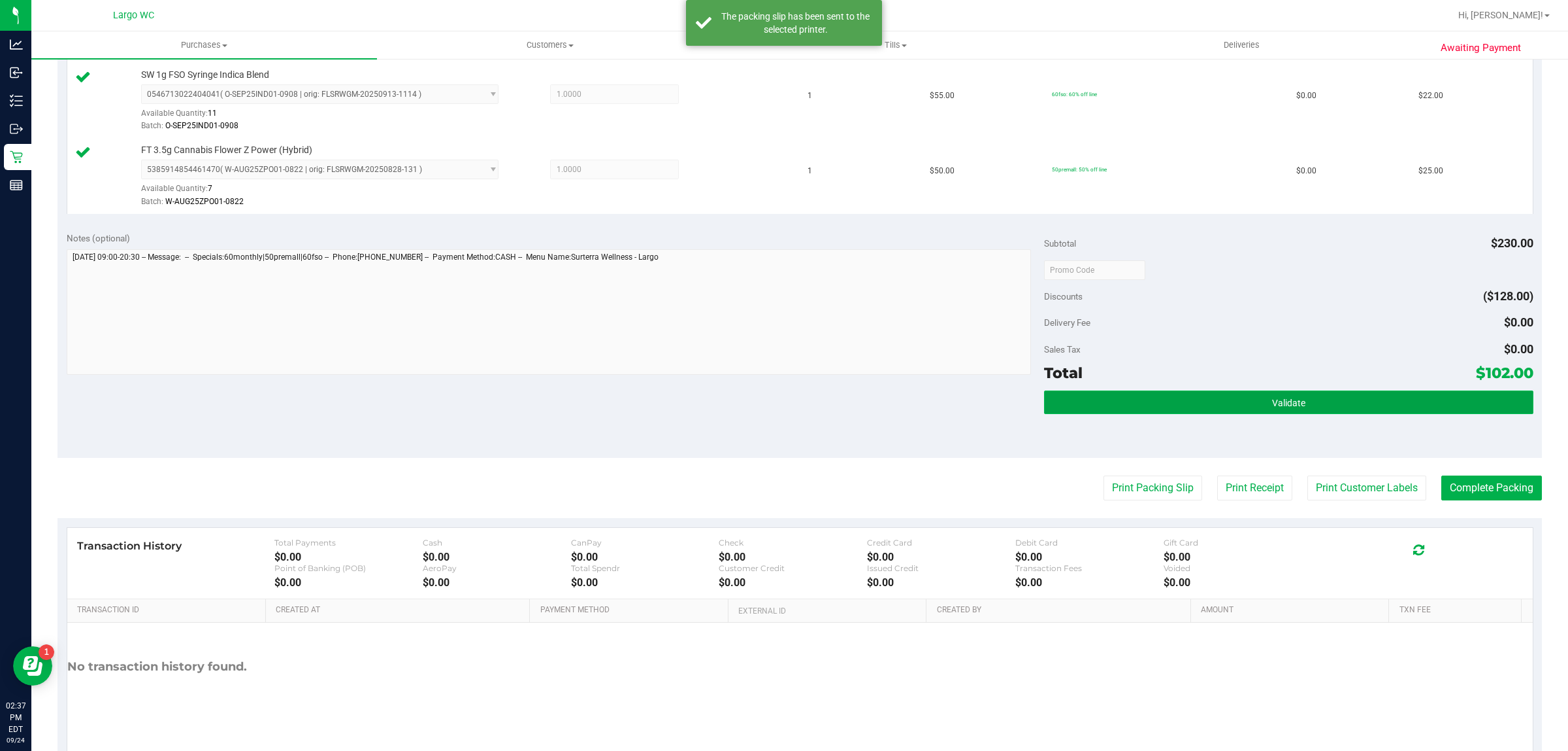
click at [1425, 409] on button "Validate" at bounding box center [1288, 401] width 489 height 23
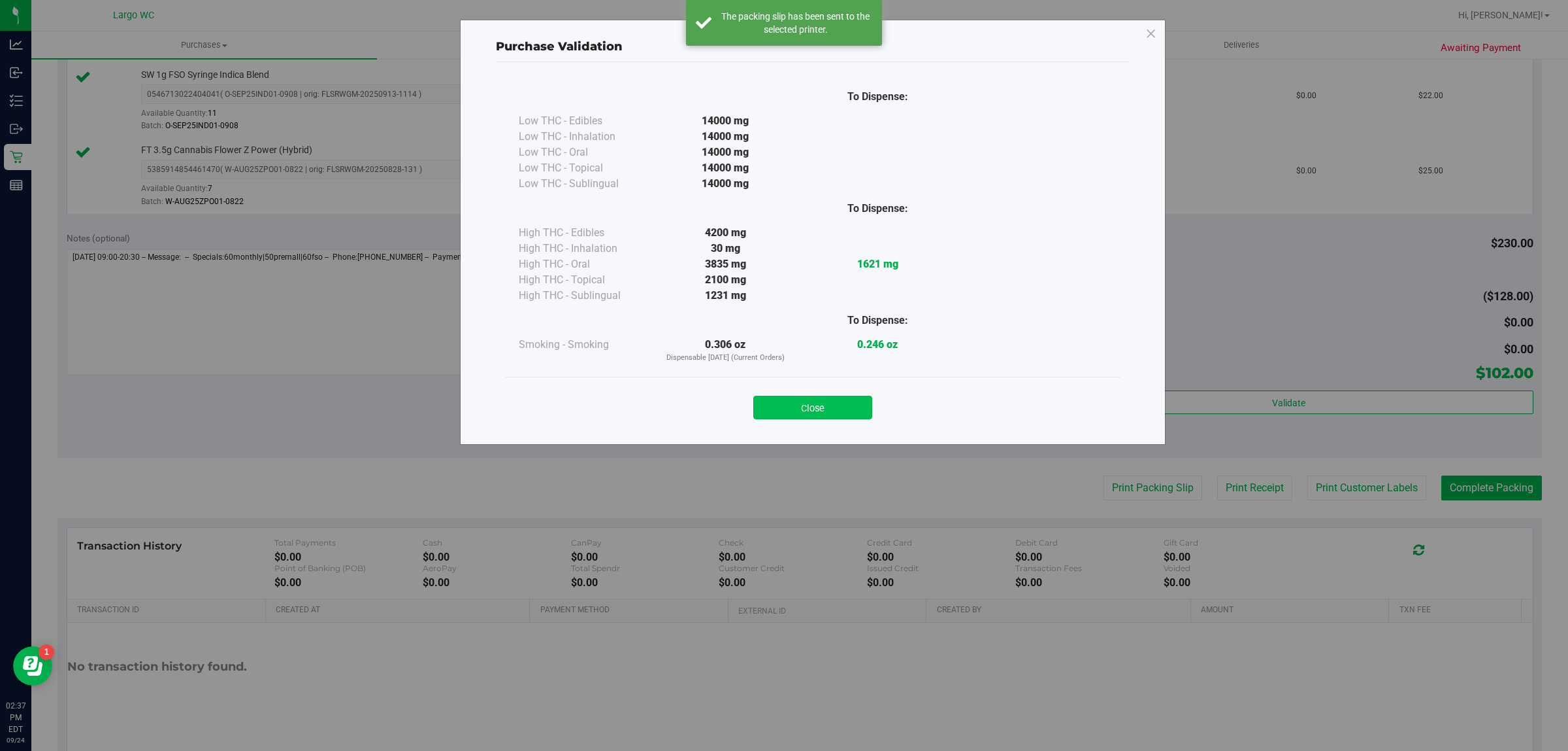
click at [802, 398] on button "Close" at bounding box center [812, 406] width 119 height 23
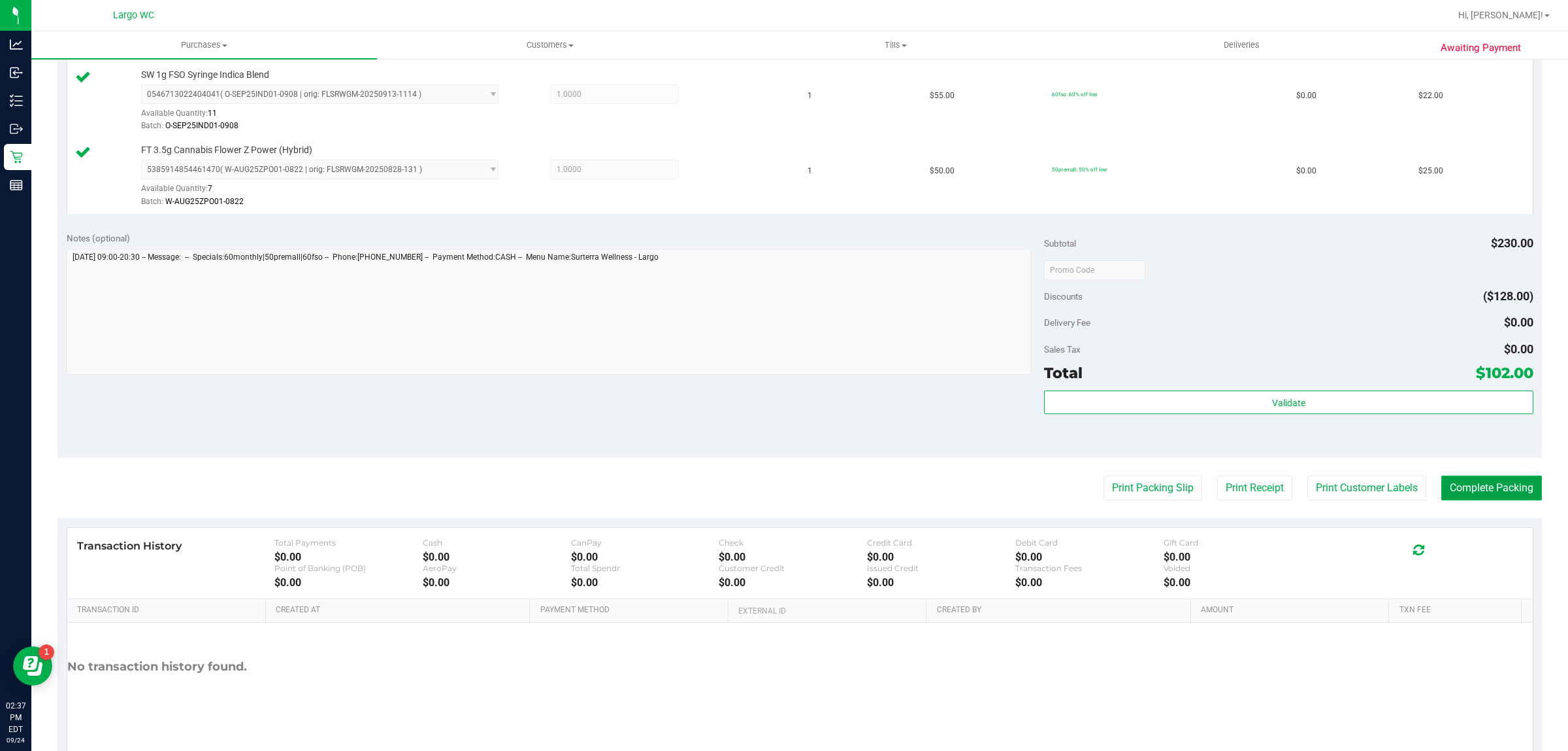
click at [1494, 488] on button "Complete Packing" at bounding box center [1492, 487] width 100 height 25
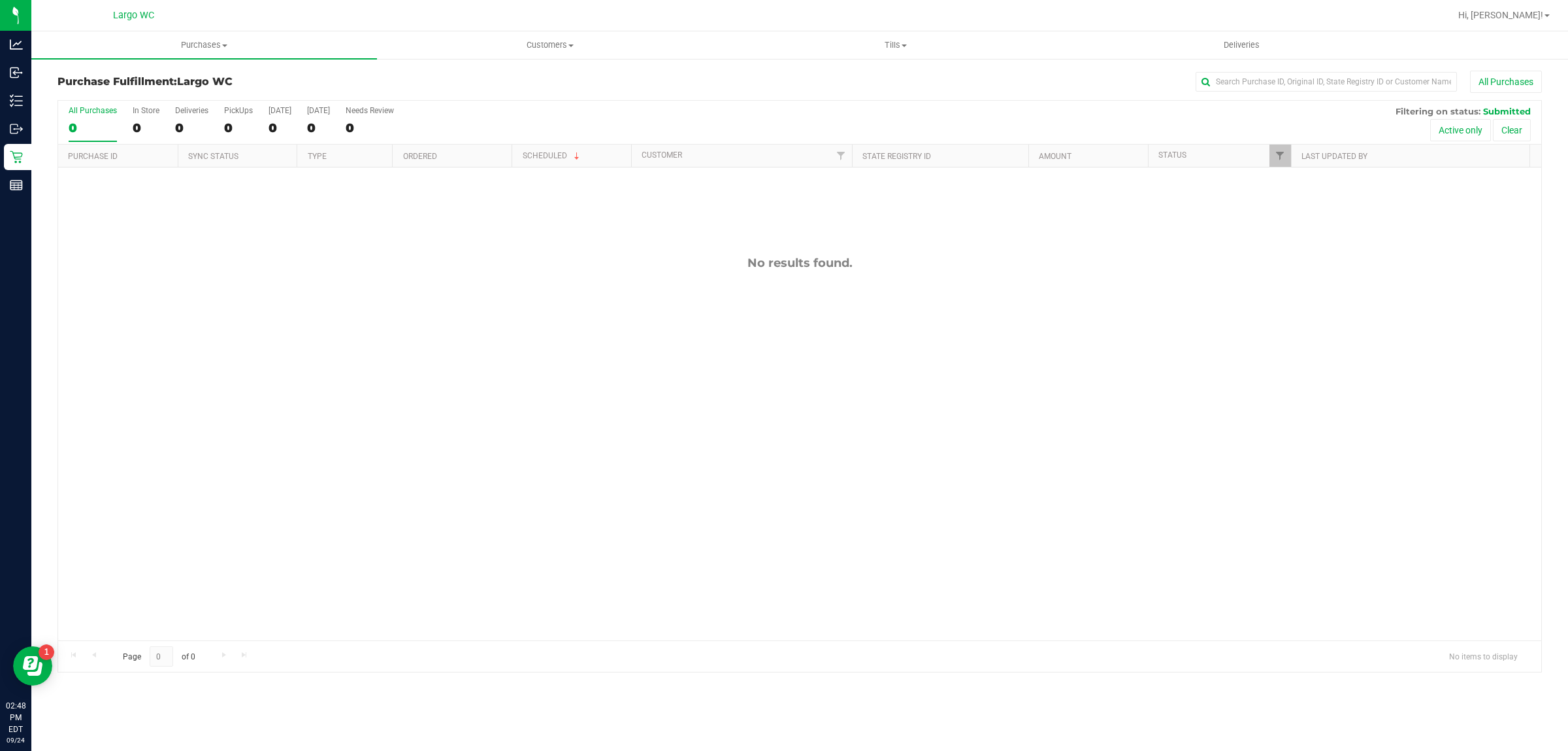
click at [1024, 450] on div "No results found." at bounding box center [799, 448] width 1483 height 561
click at [1024, 448] on div "No results found." at bounding box center [799, 448] width 1483 height 561
click at [138, 129] on div "0" at bounding box center [145, 128] width 27 height 15
click at [0, 0] on input "In Store 0" at bounding box center [0, 0] width 0 height 0
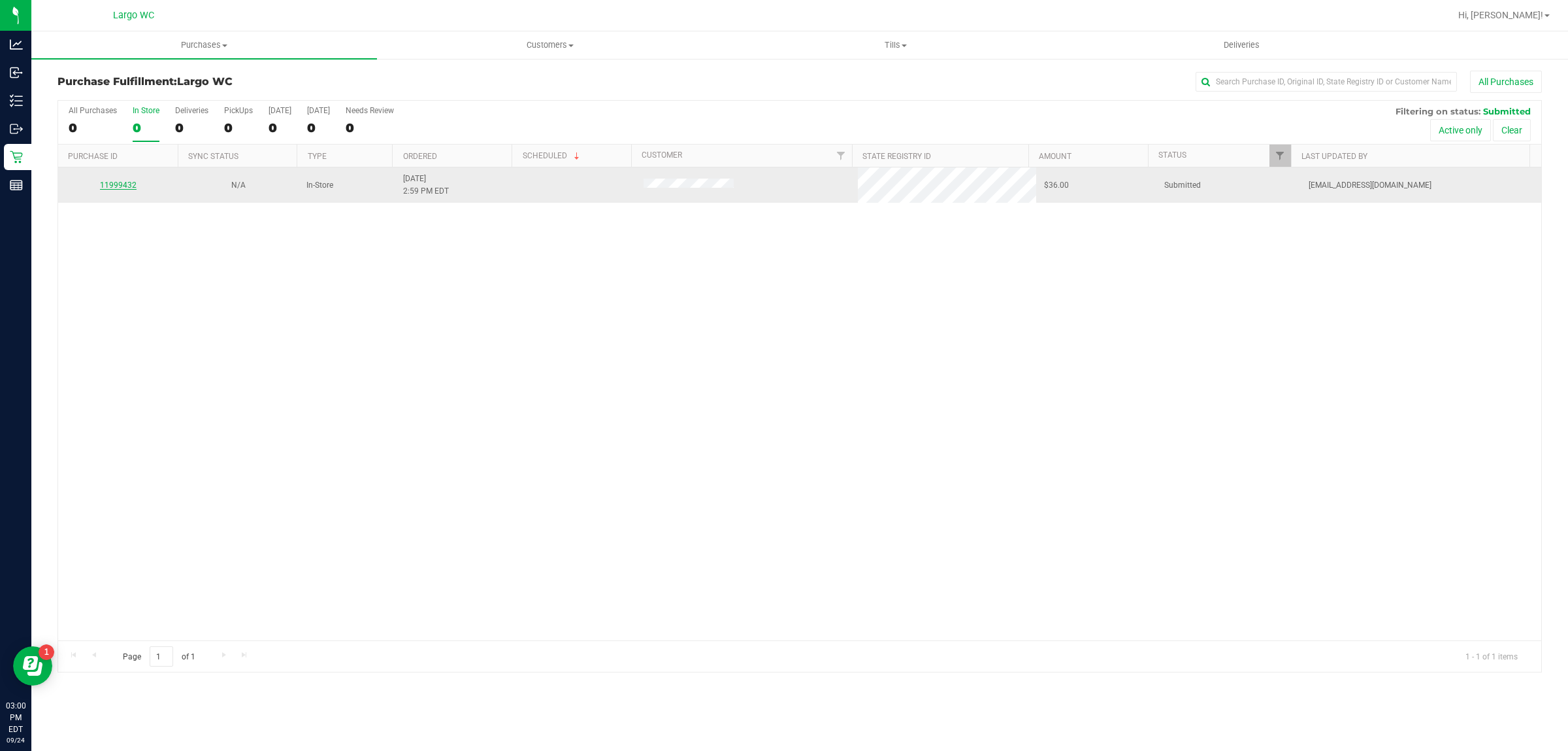
click at [125, 188] on link "11999432" at bounding box center [118, 185] width 37 height 9
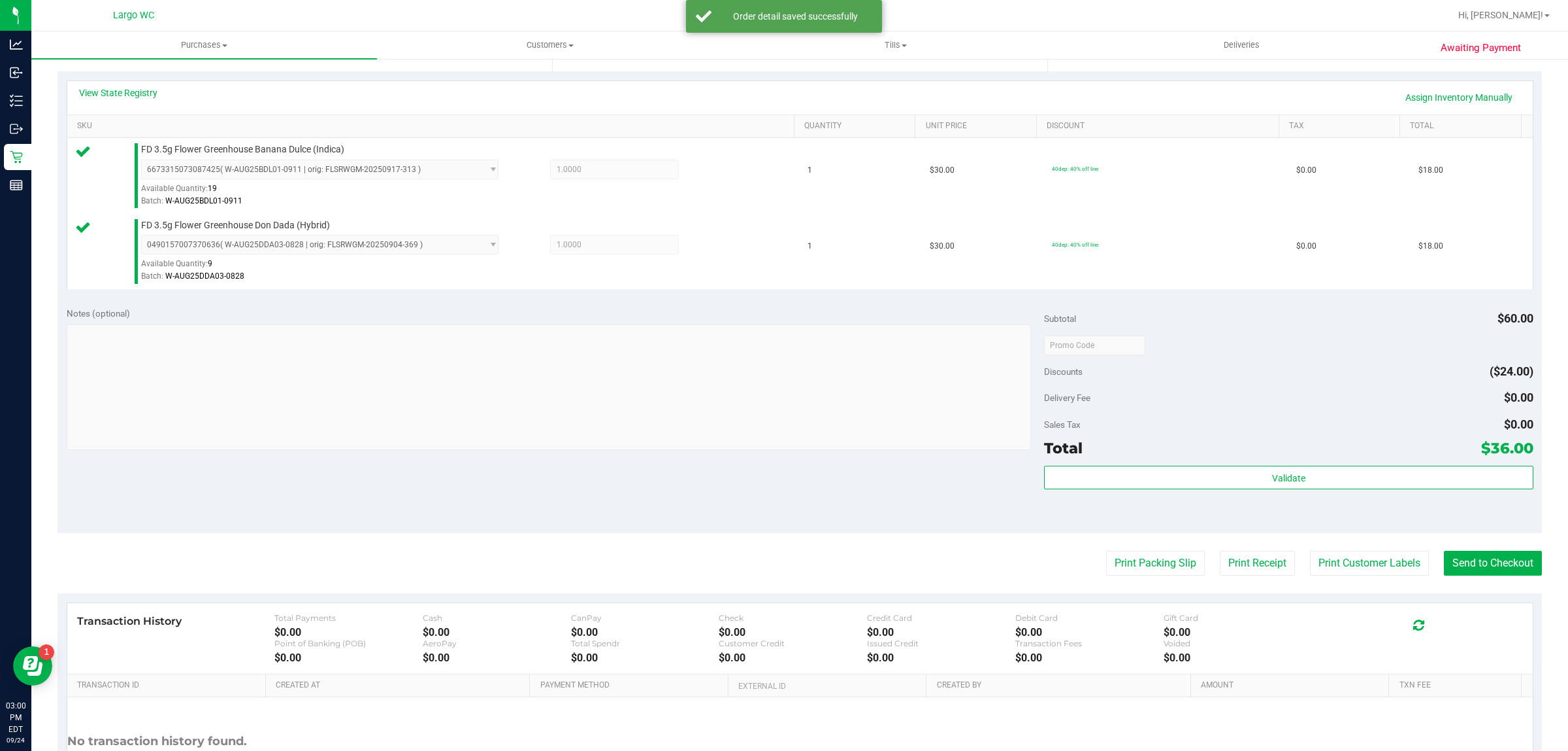
scroll to position [393, 0]
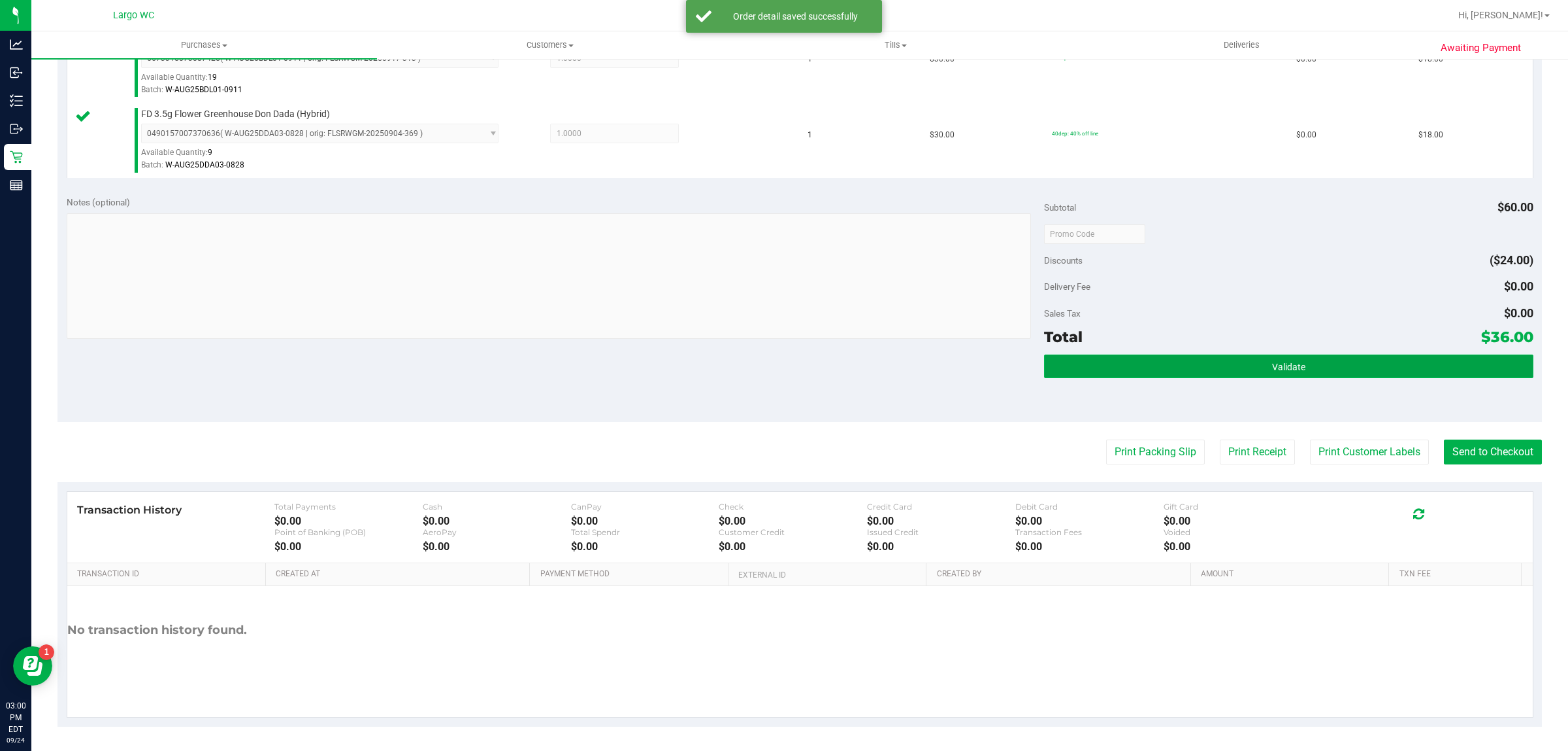
click at [1138, 364] on button "Validate" at bounding box center [1288, 365] width 489 height 23
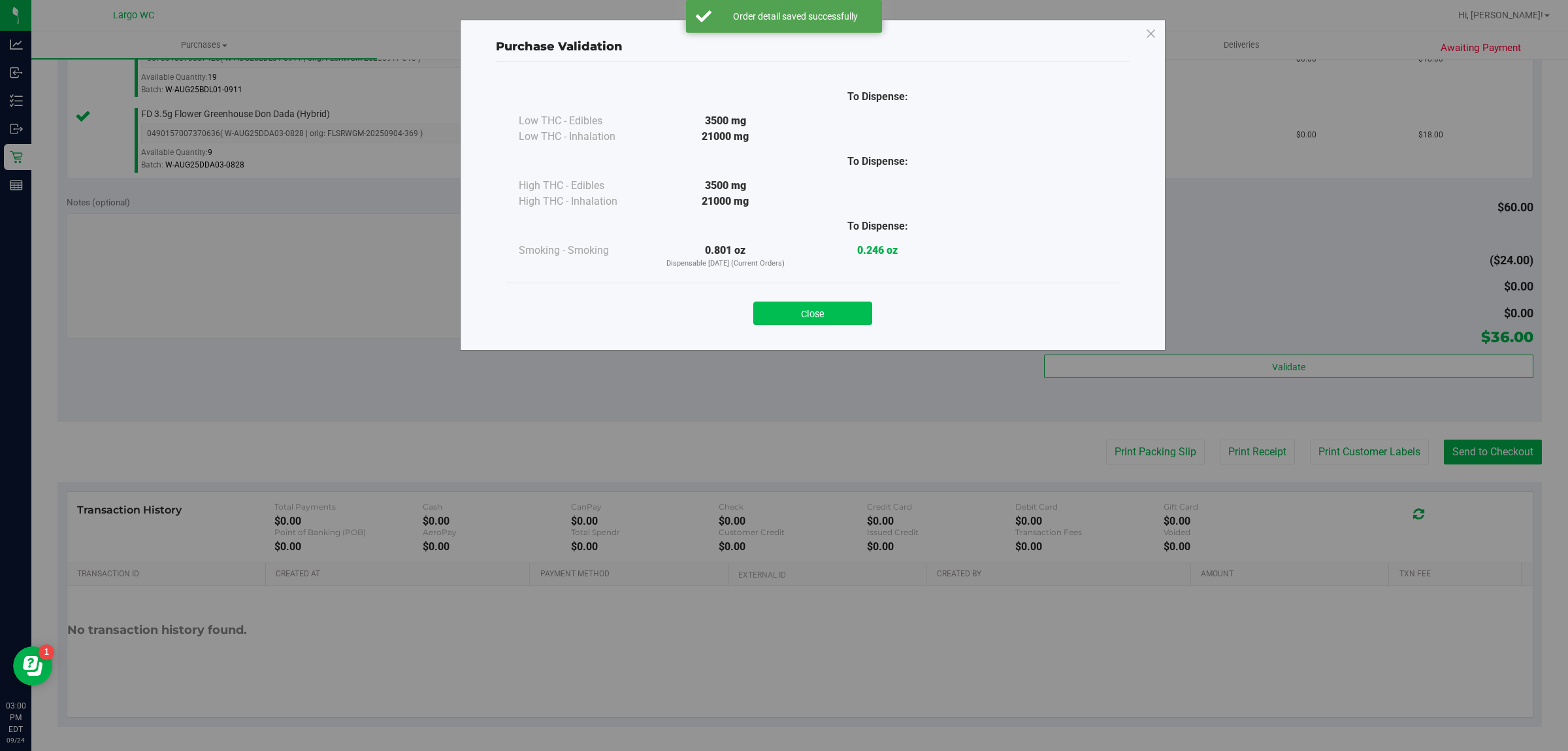
click at [841, 324] on button "Close" at bounding box center [812, 313] width 119 height 23
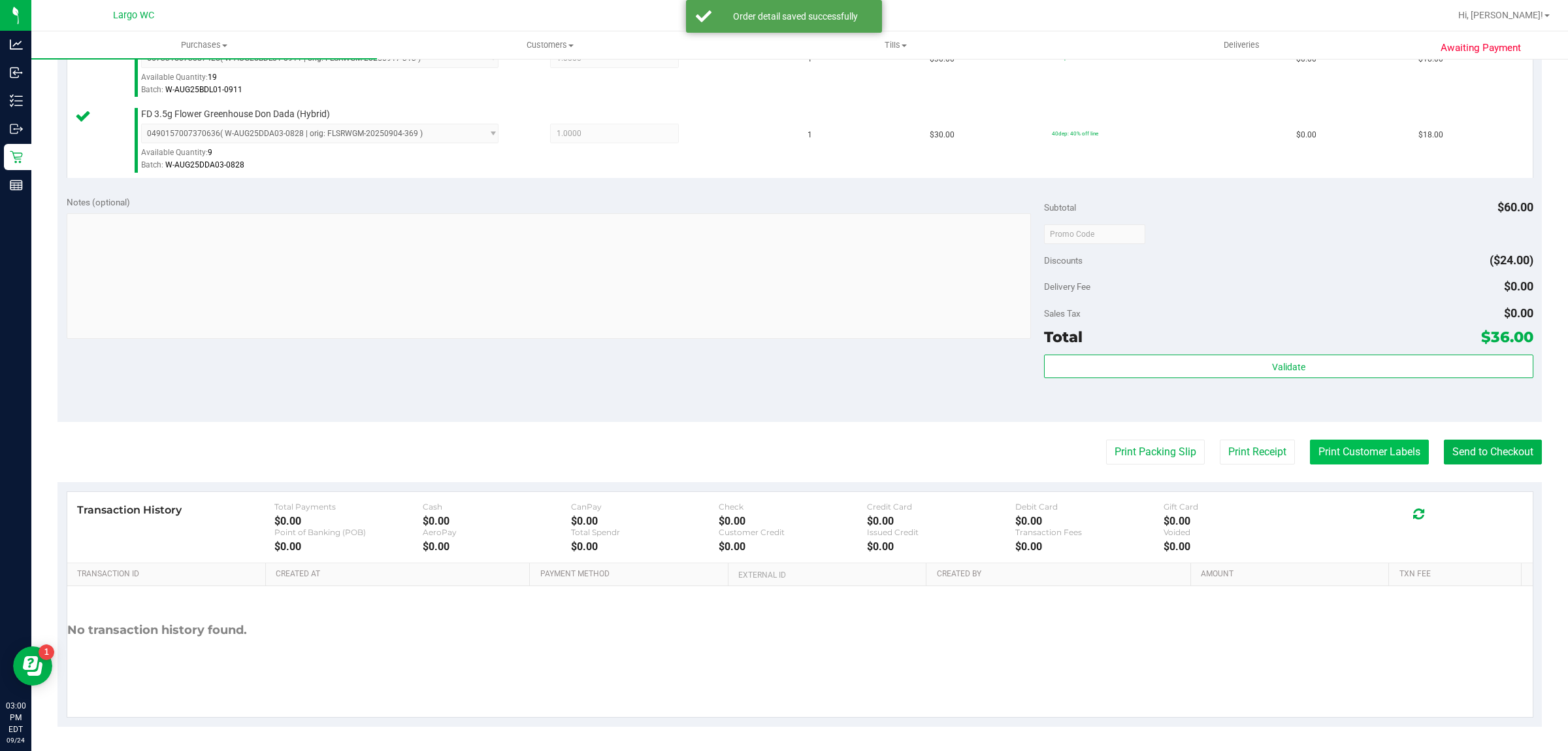
click at [1337, 442] on button "Print Customer Labels" at bounding box center [1370, 451] width 119 height 25
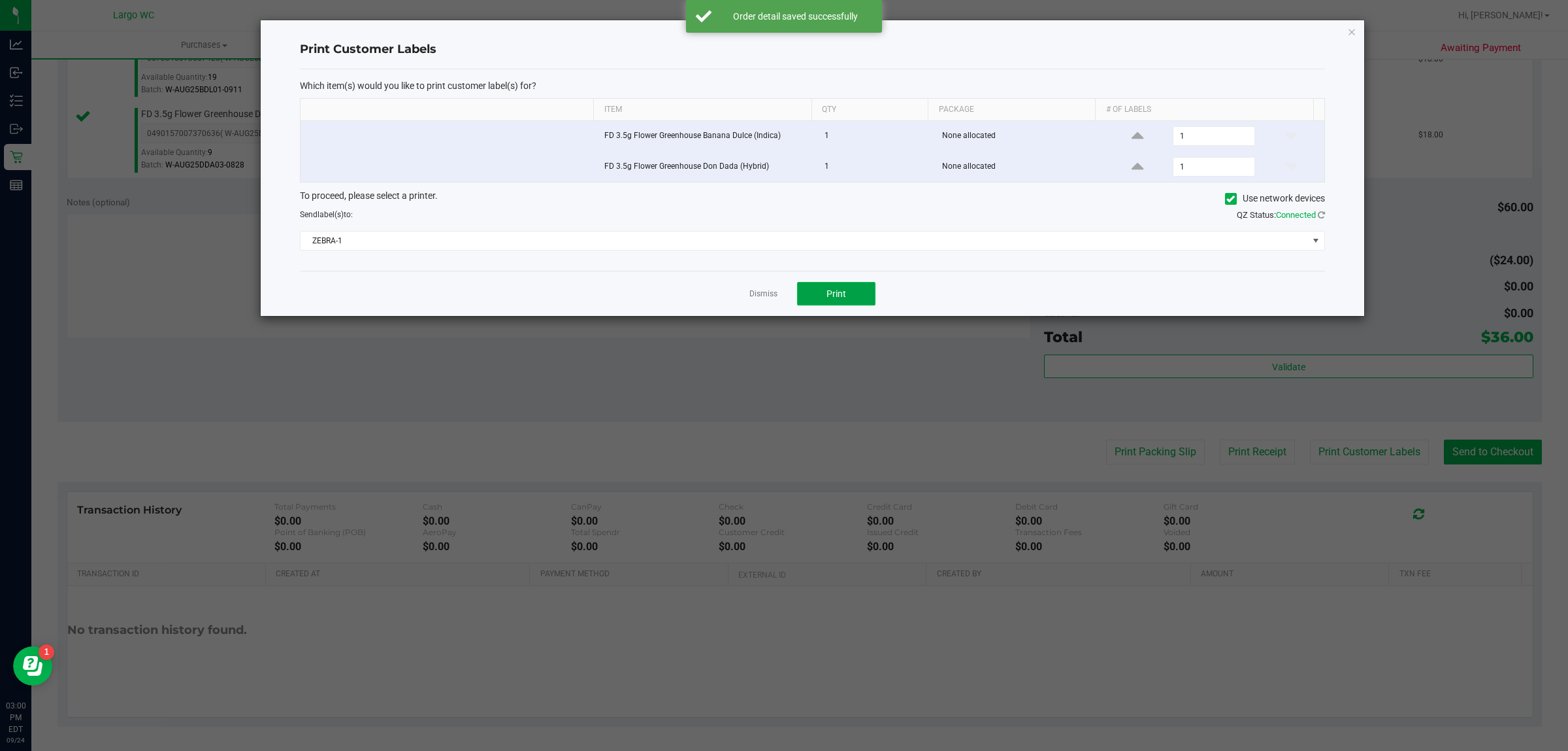
click at [802, 295] on button "Print" at bounding box center [836, 293] width 78 height 23
click at [1347, 23] on icon "button" at bounding box center [1352, 31] width 9 height 15
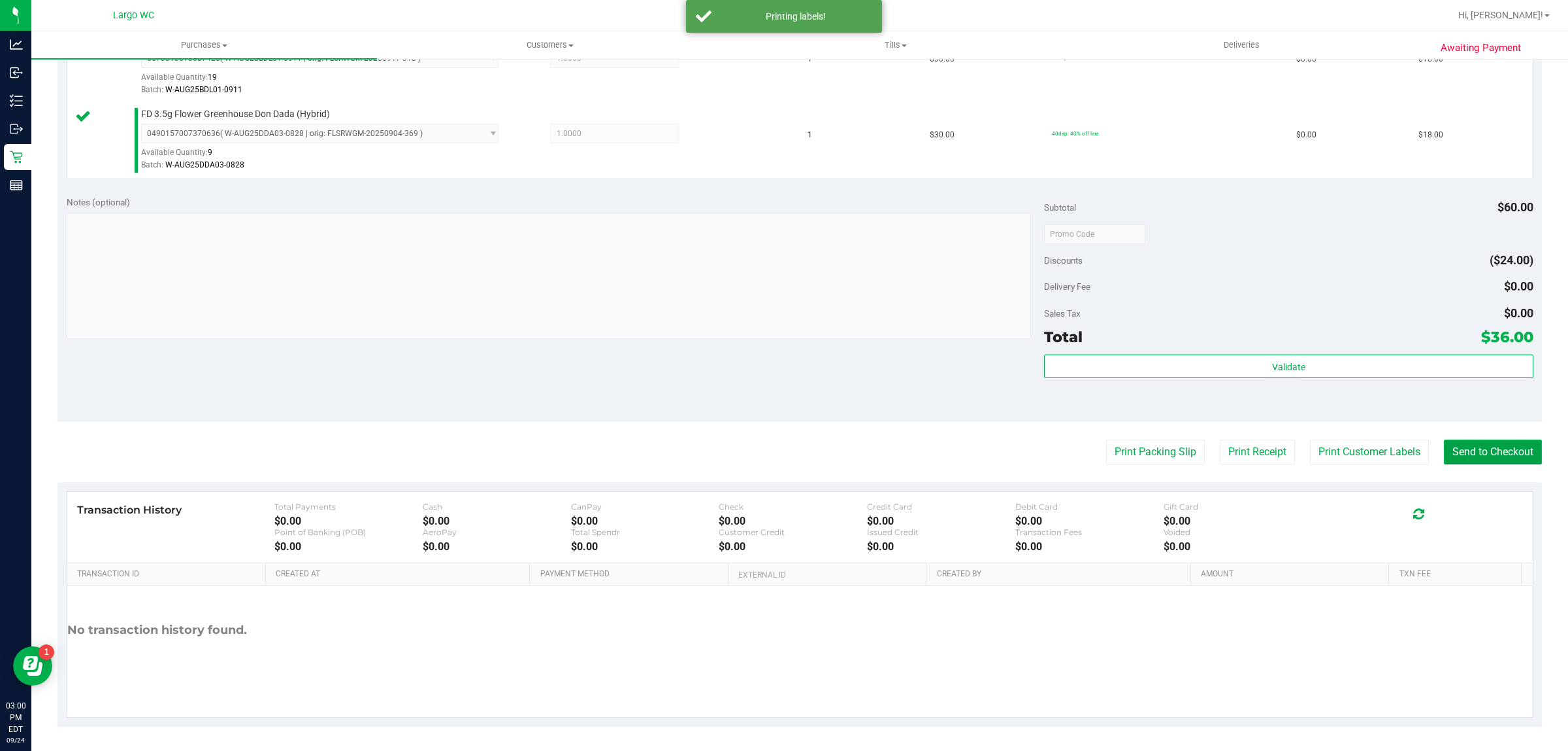
click at [1502, 448] on button "Send to Checkout" at bounding box center [1493, 451] width 98 height 25
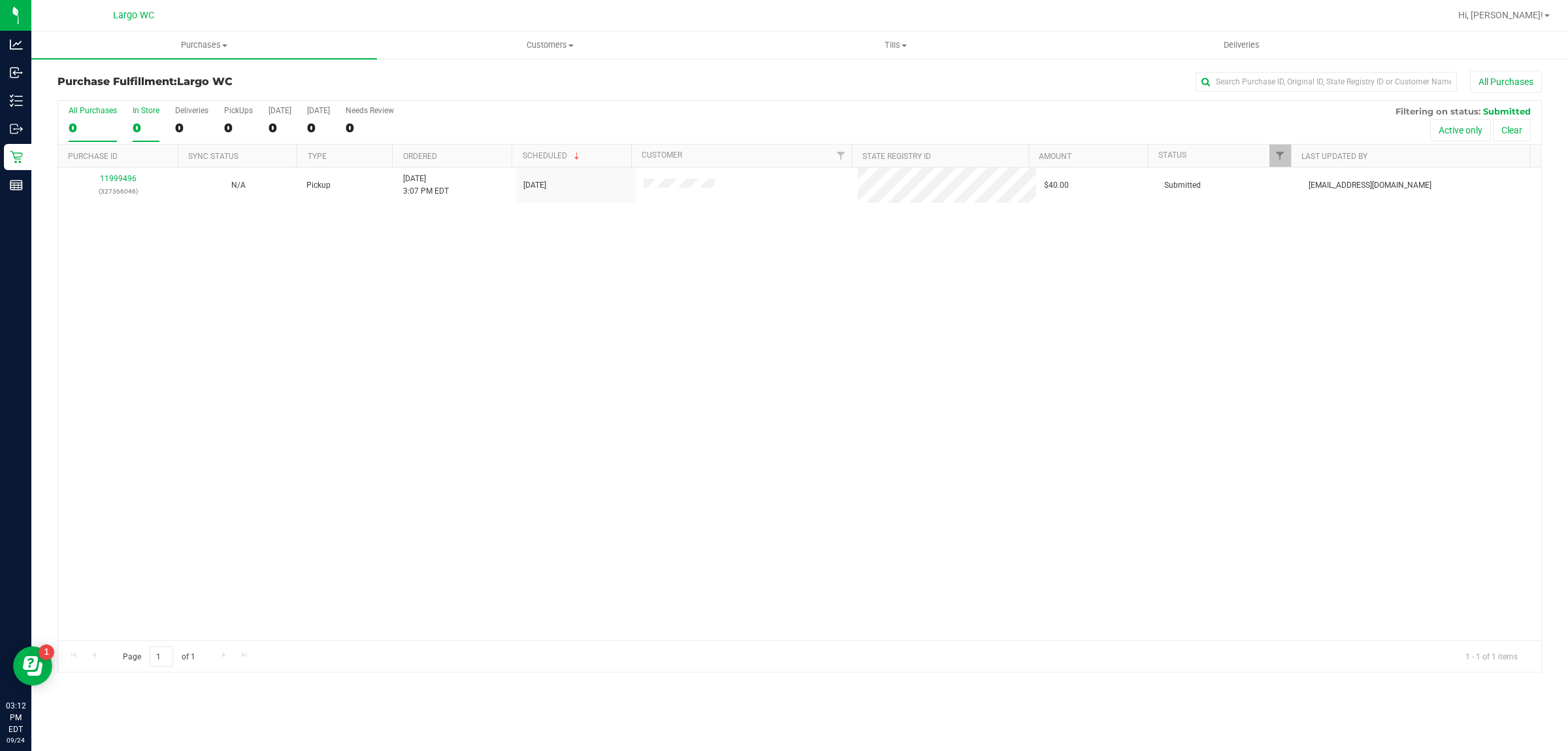
click at [136, 126] on div "0" at bounding box center [145, 128] width 27 height 15
click at [0, 0] on input "In Store 0" at bounding box center [0, 0] width 0 height 0
click at [143, 113] on div "In Store" at bounding box center [145, 110] width 27 height 9
click at [0, 0] on input "In Store 0" at bounding box center [0, 0] width 0 height 0
click at [149, 129] on div "0" at bounding box center [145, 128] width 27 height 15
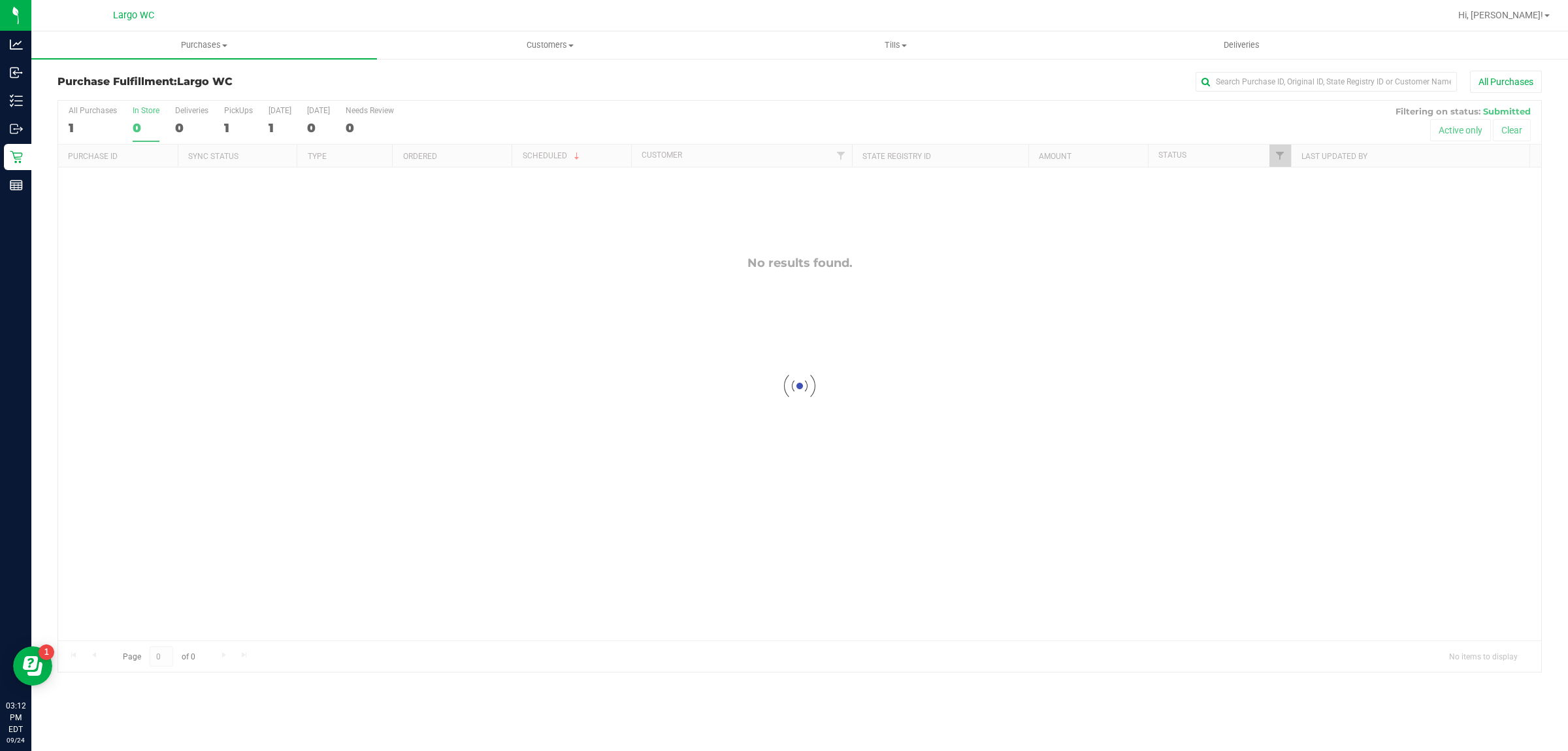
click at [0, 0] on input "In Store 0" at bounding box center [0, 0] width 0 height 0
click at [149, 132] on div "0" at bounding box center [145, 128] width 27 height 15
click at [0, 0] on input "In Store 0" at bounding box center [0, 0] width 0 height 0
click at [128, 138] on div "All Purchases 1 In Store 0 Deliveries 0 PickUps 1 Today 1 Tomorrow 0 Needs Revi…" at bounding box center [799, 122] width 1483 height 44
click at [148, 110] on div "In Store" at bounding box center [145, 110] width 27 height 9
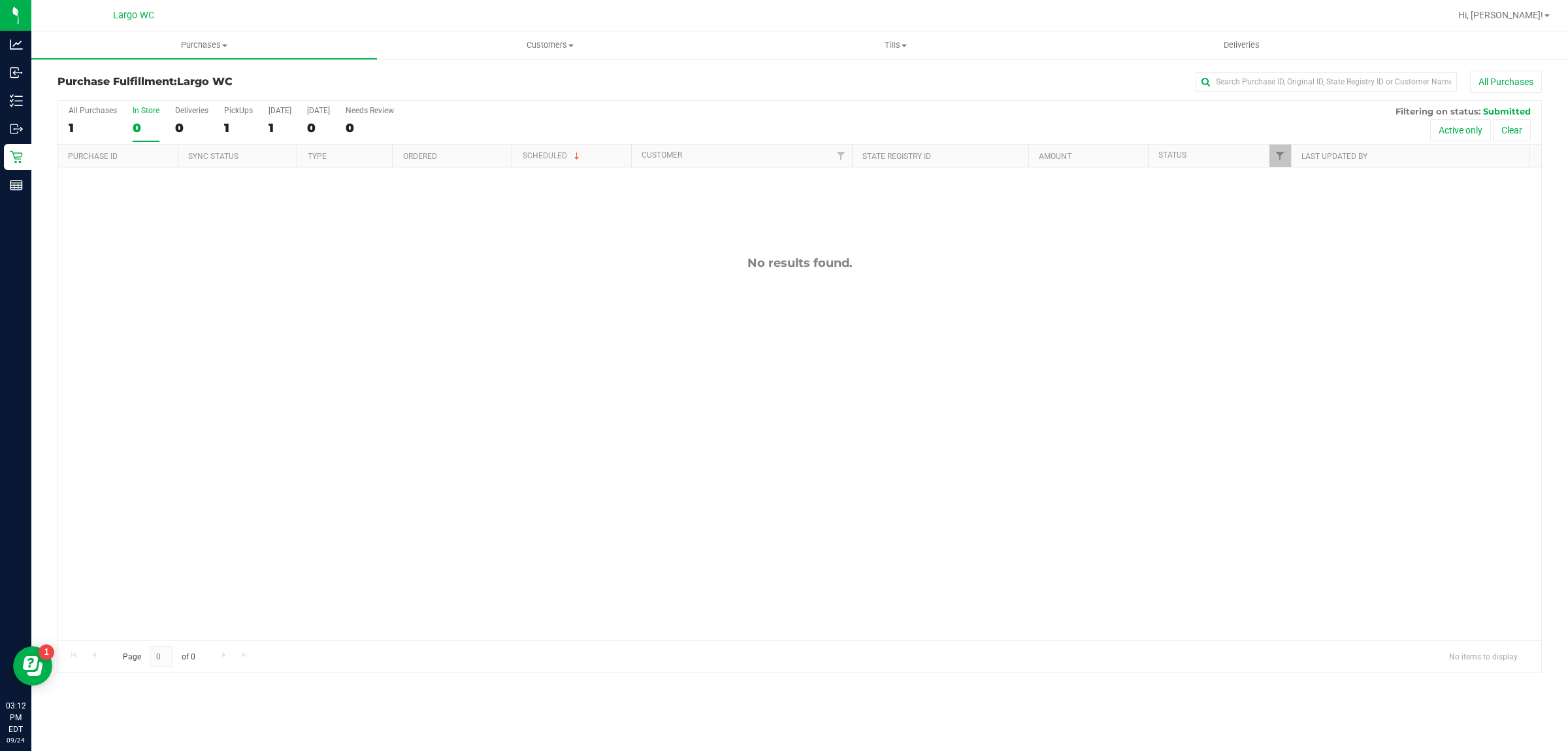
click at [0, 0] on input "In Store 0" at bounding box center [0, 0] width 0 height 0
click at [145, 111] on div "In Store" at bounding box center [145, 110] width 27 height 9
click at [0, 0] on input "In Store 0" at bounding box center [0, 0] width 0 height 0
click at [174, 50] on span "Purchases" at bounding box center [204, 46] width 346 height 12
click at [76, 96] on span "Fulfillment" at bounding box center [72, 94] width 81 height 11
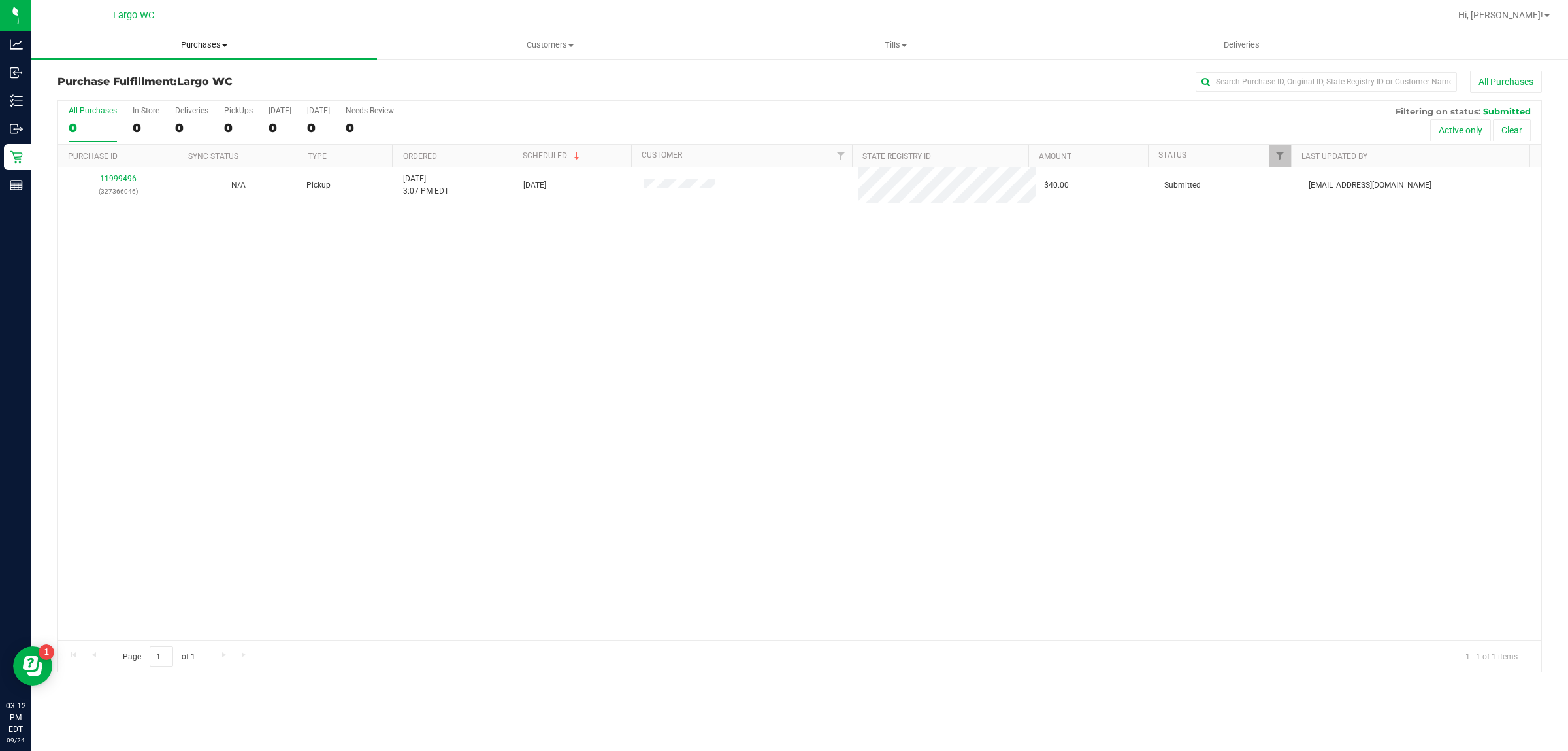
click at [134, 42] on span "Purchases" at bounding box center [204, 46] width 346 height 12
click at [199, 253] on div "11999496 (327366046) N/A Pickup 9/24/2025 3:07 PM EDT 9/24/2025 $40.00 Submitte…" at bounding box center [799, 404] width 1483 height 473
click at [136, 125] on div "0" at bounding box center [145, 128] width 27 height 15
click at [0, 0] on input "In Store 0" at bounding box center [0, 0] width 0 height 0
click at [175, 46] on span "Purchases" at bounding box center [204, 46] width 346 height 12
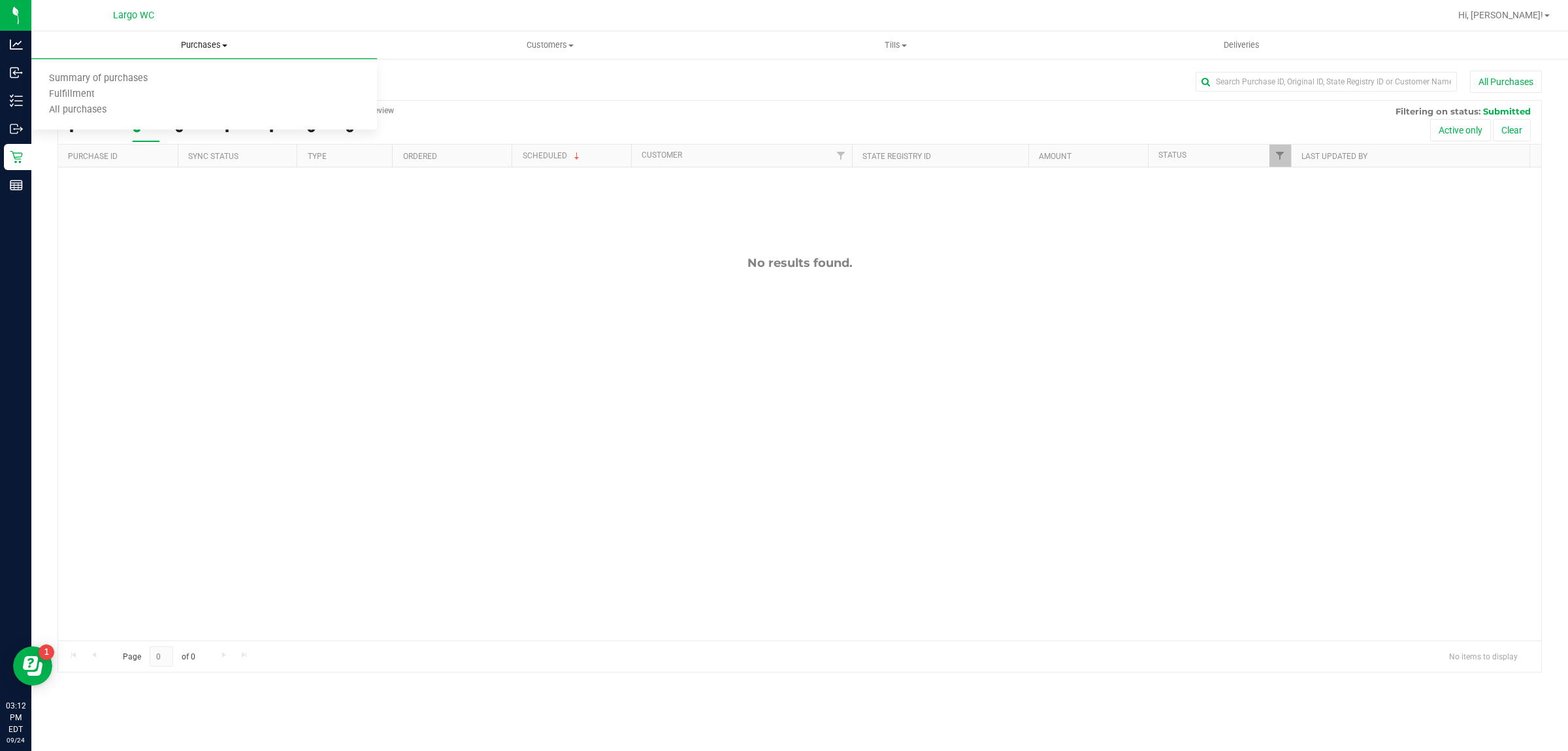
click at [86, 82] on span "Summary of purchases" at bounding box center [99, 78] width 134 height 11
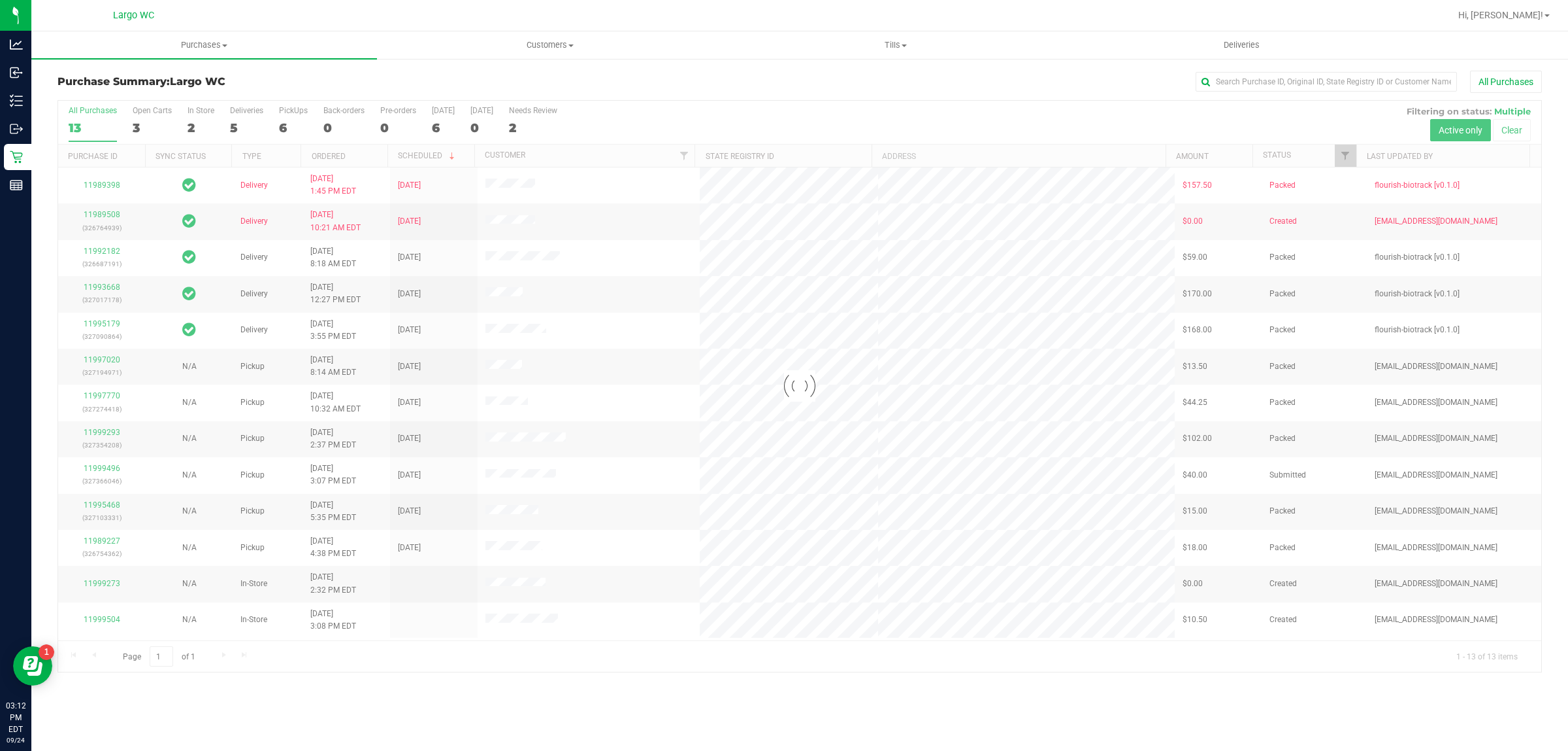
click at [198, 122] on div at bounding box center [799, 386] width 1483 height 571
click at [195, 119] on div at bounding box center [799, 386] width 1483 height 571
click at [200, 121] on div "2" at bounding box center [200, 128] width 27 height 15
click at [0, 0] on input "In Store 2" at bounding box center [0, 0] width 0 height 0
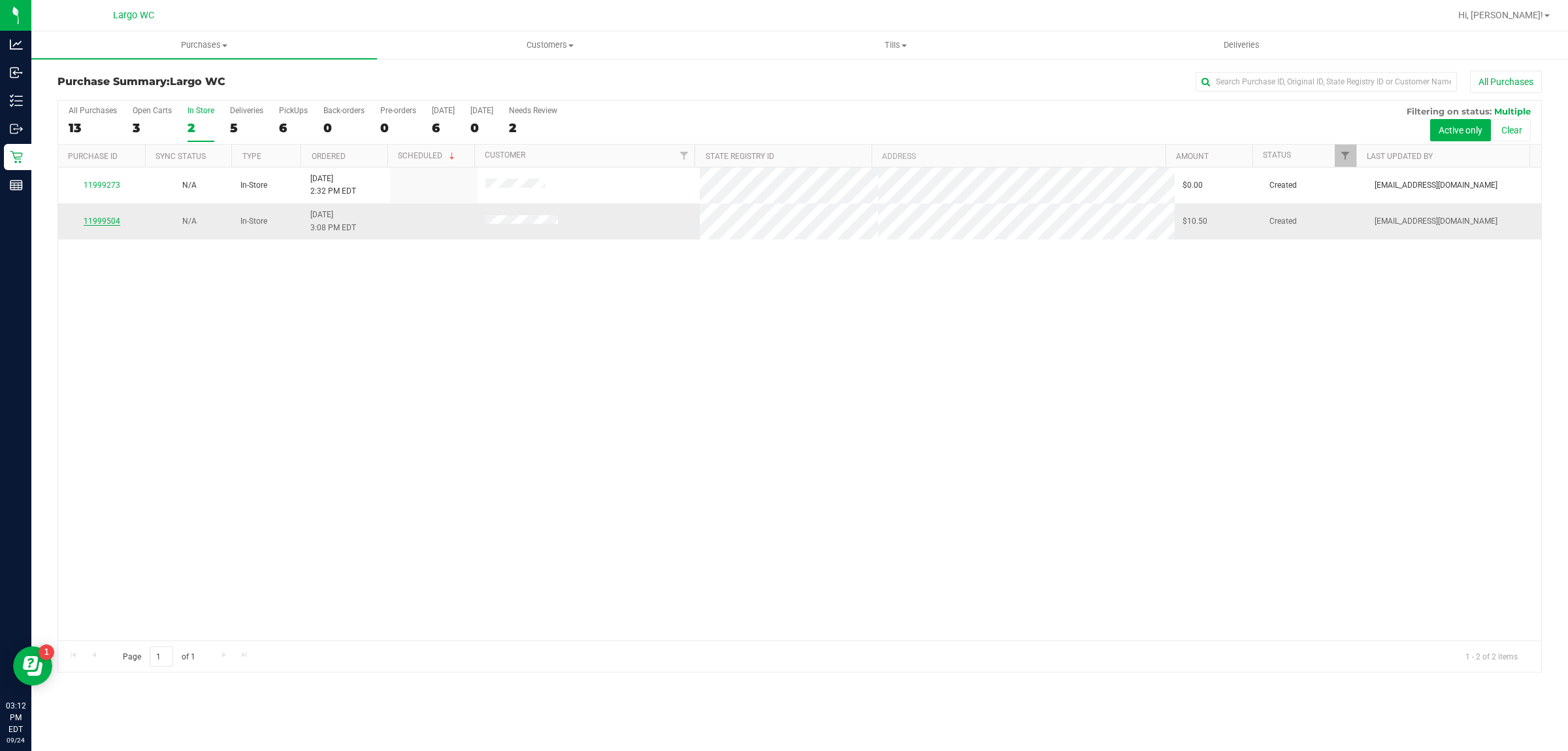
click at [97, 223] on link "11999504" at bounding box center [101, 221] width 37 height 9
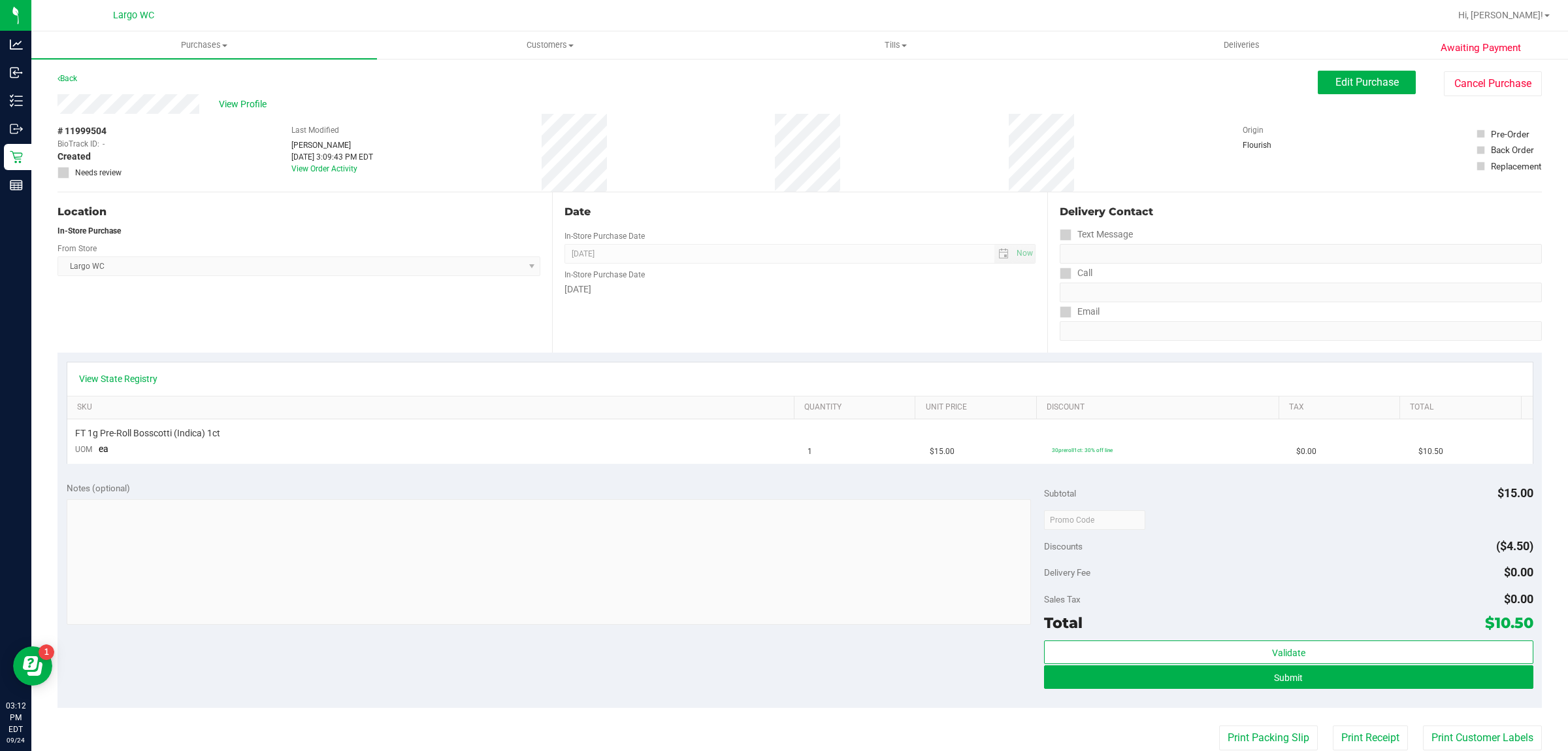
click at [136, 366] on div "View State Registry" at bounding box center [799, 379] width 1466 height 34
click at [112, 375] on link "View State Registry" at bounding box center [118, 378] width 78 height 13
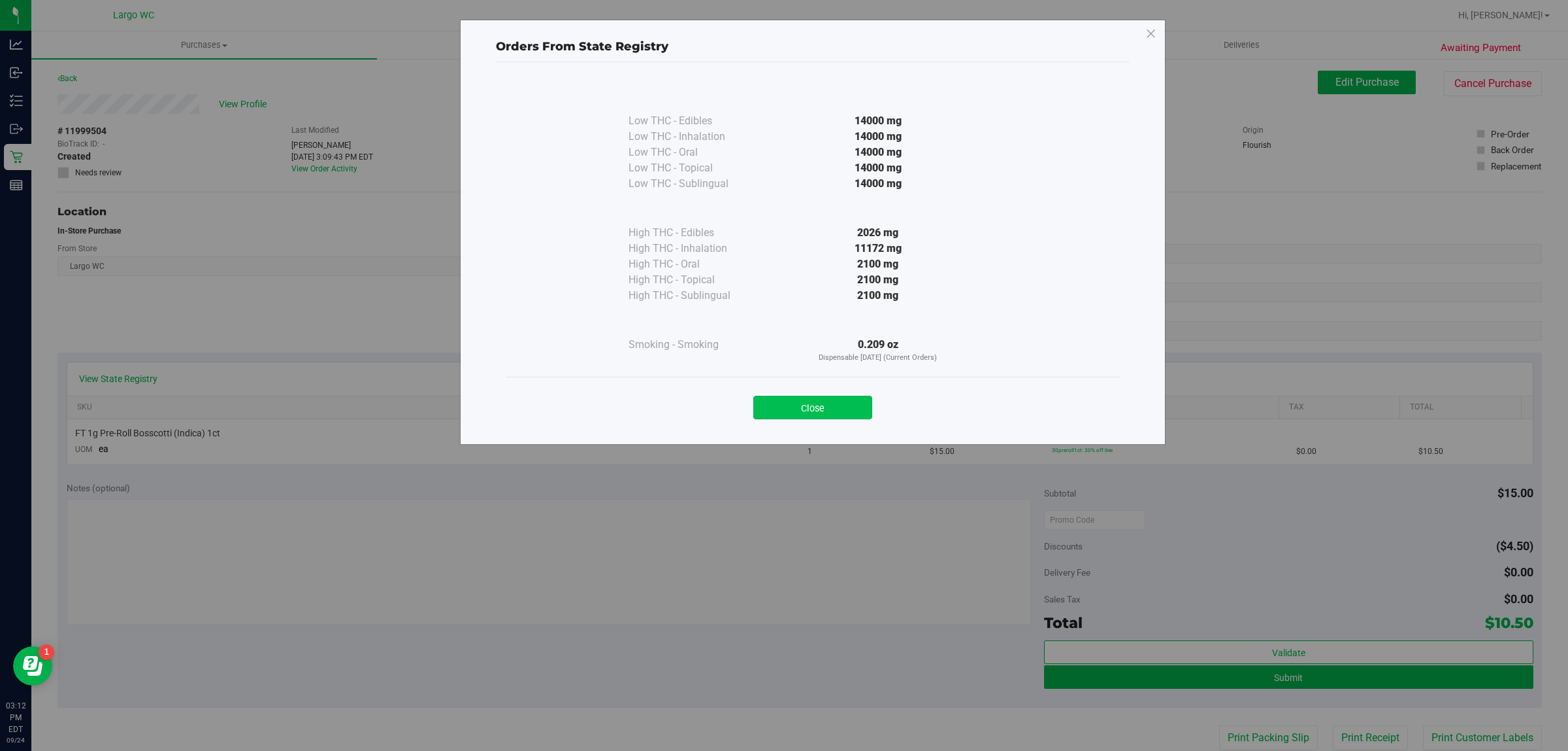
click at [798, 403] on button "Close" at bounding box center [812, 406] width 119 height 23
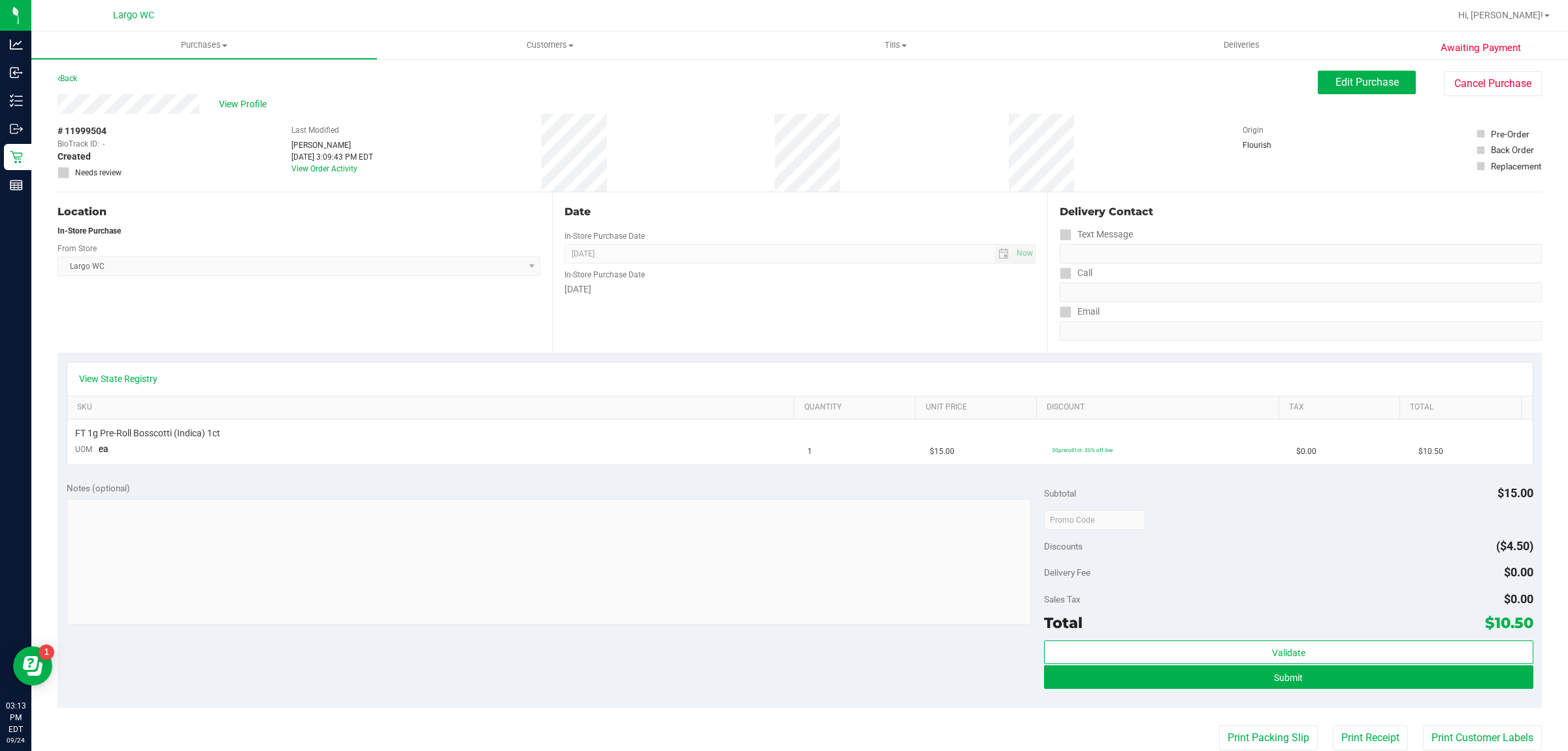
click at [1444, 200] on div "Delivery Contact Text Message Call Email" at bounding box center [1295, 272] width 495 height 160
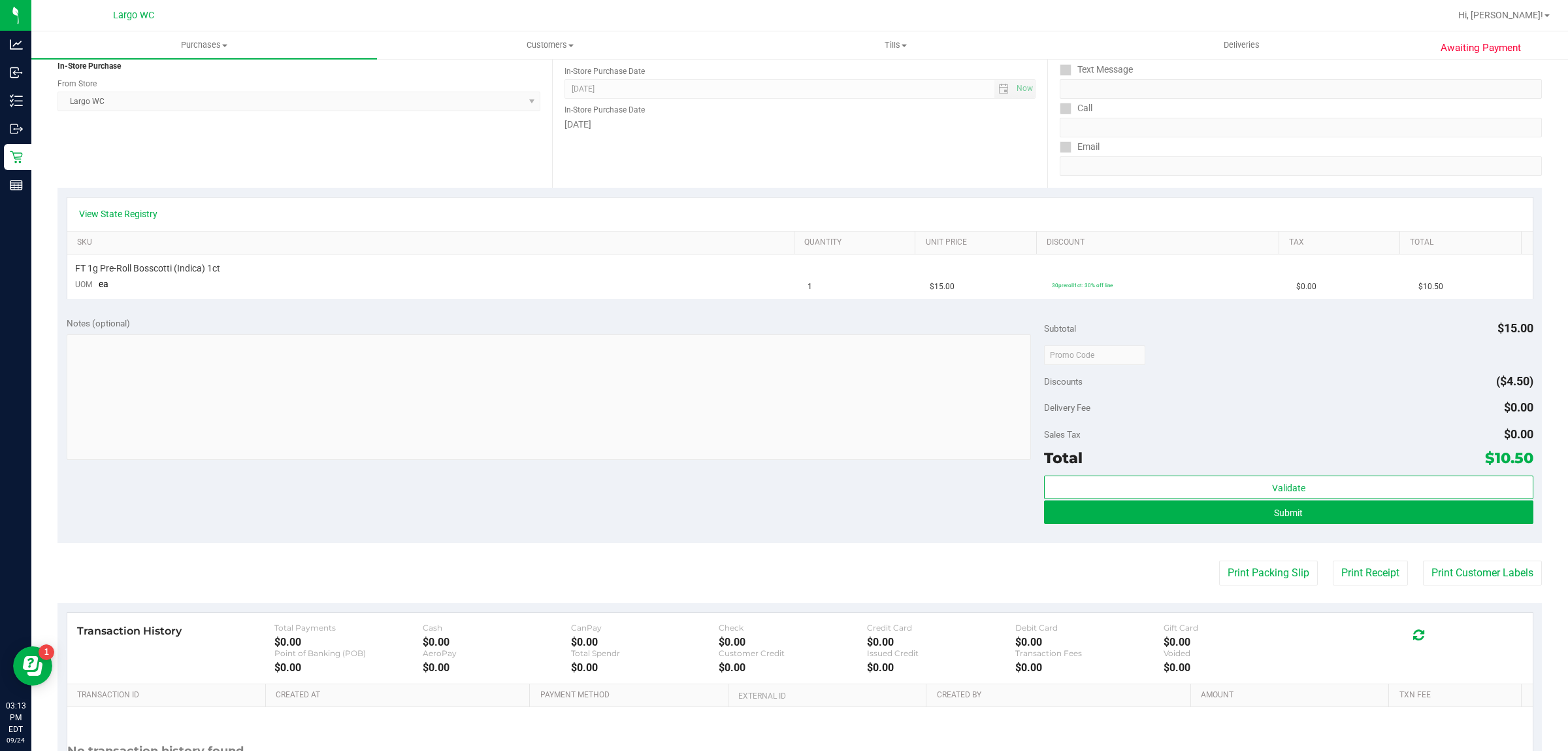
scroll to position [277, 0]
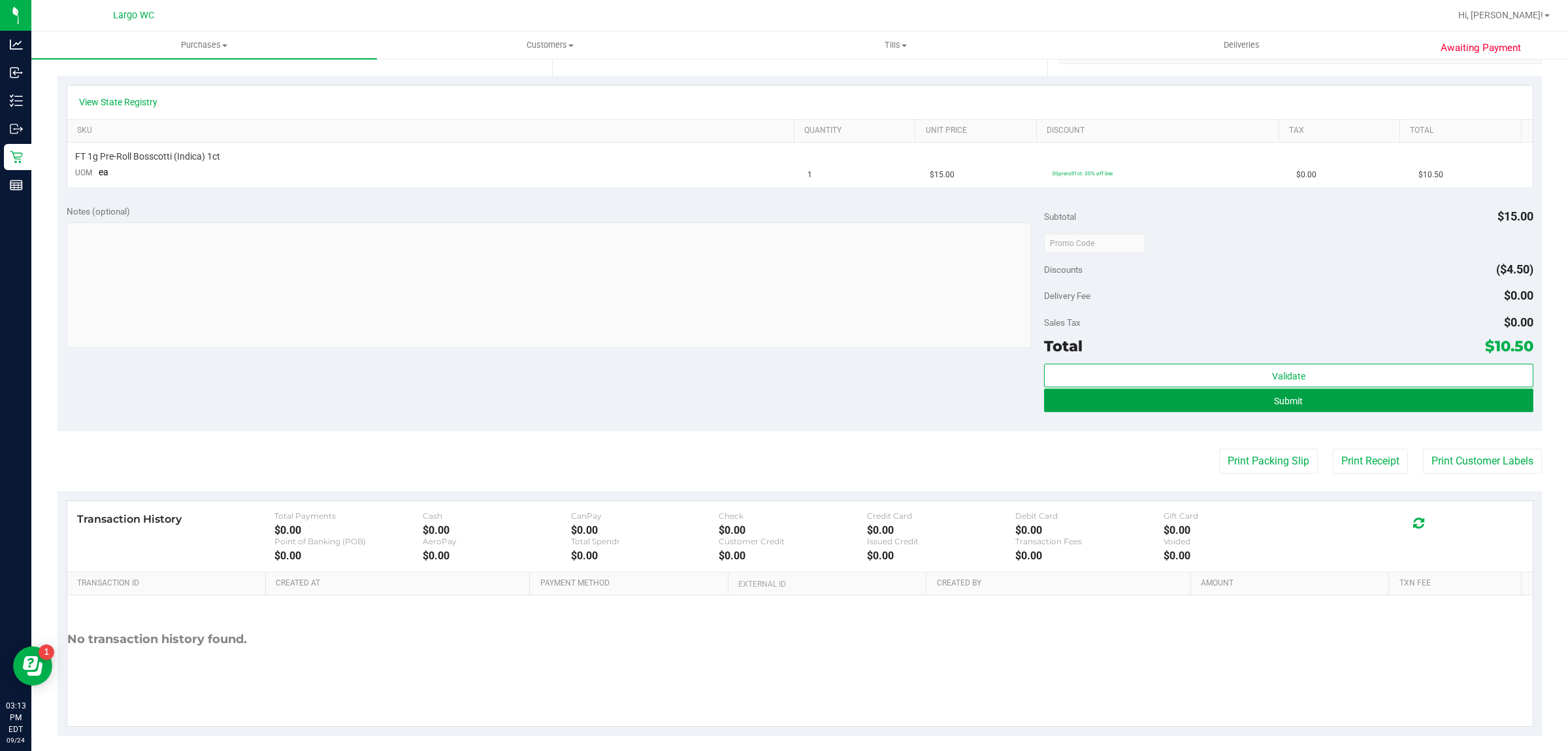
click at [1056, 400] on button "Submit" at bounding box center [1288, 400] width 489 height 23
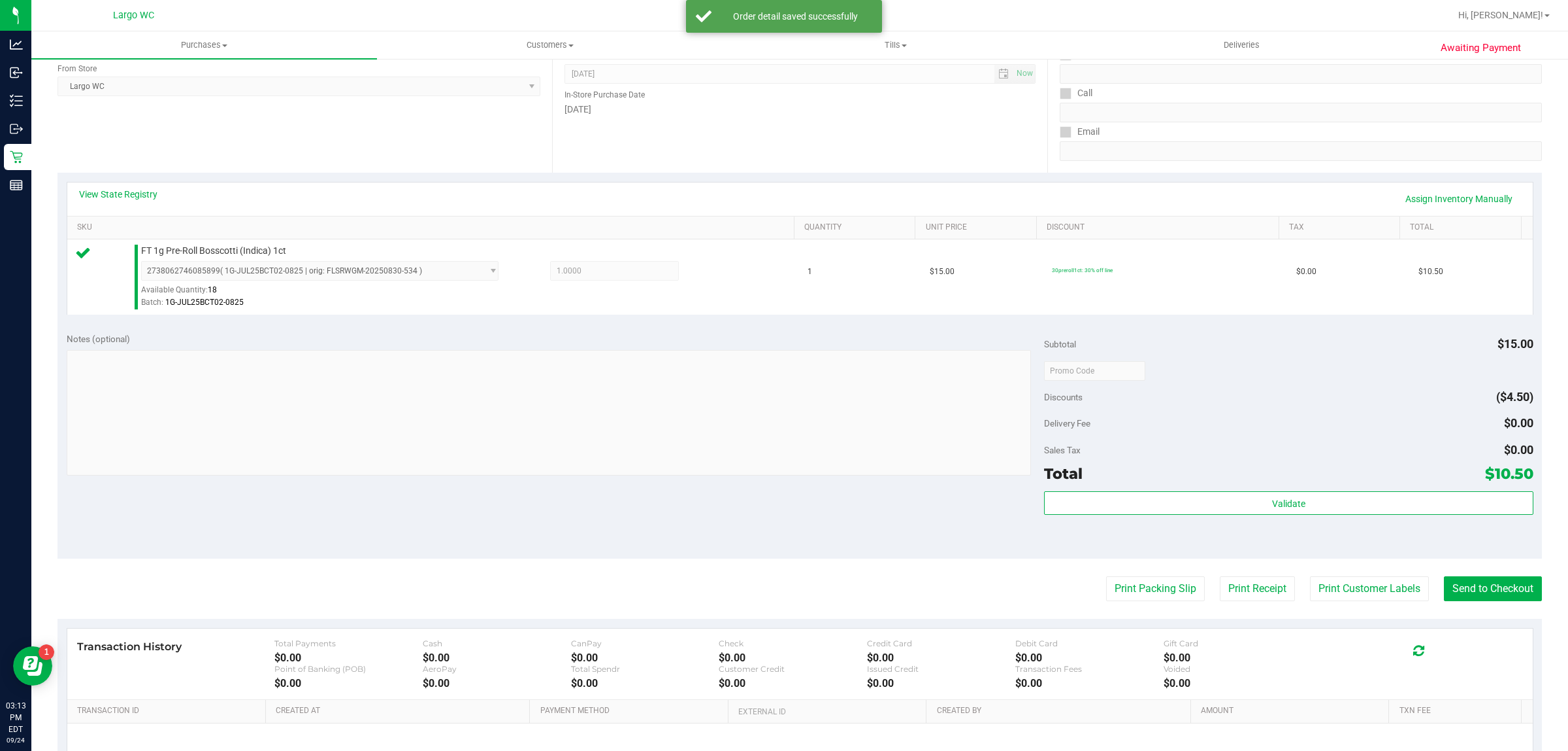
scroll to position [249, 0]
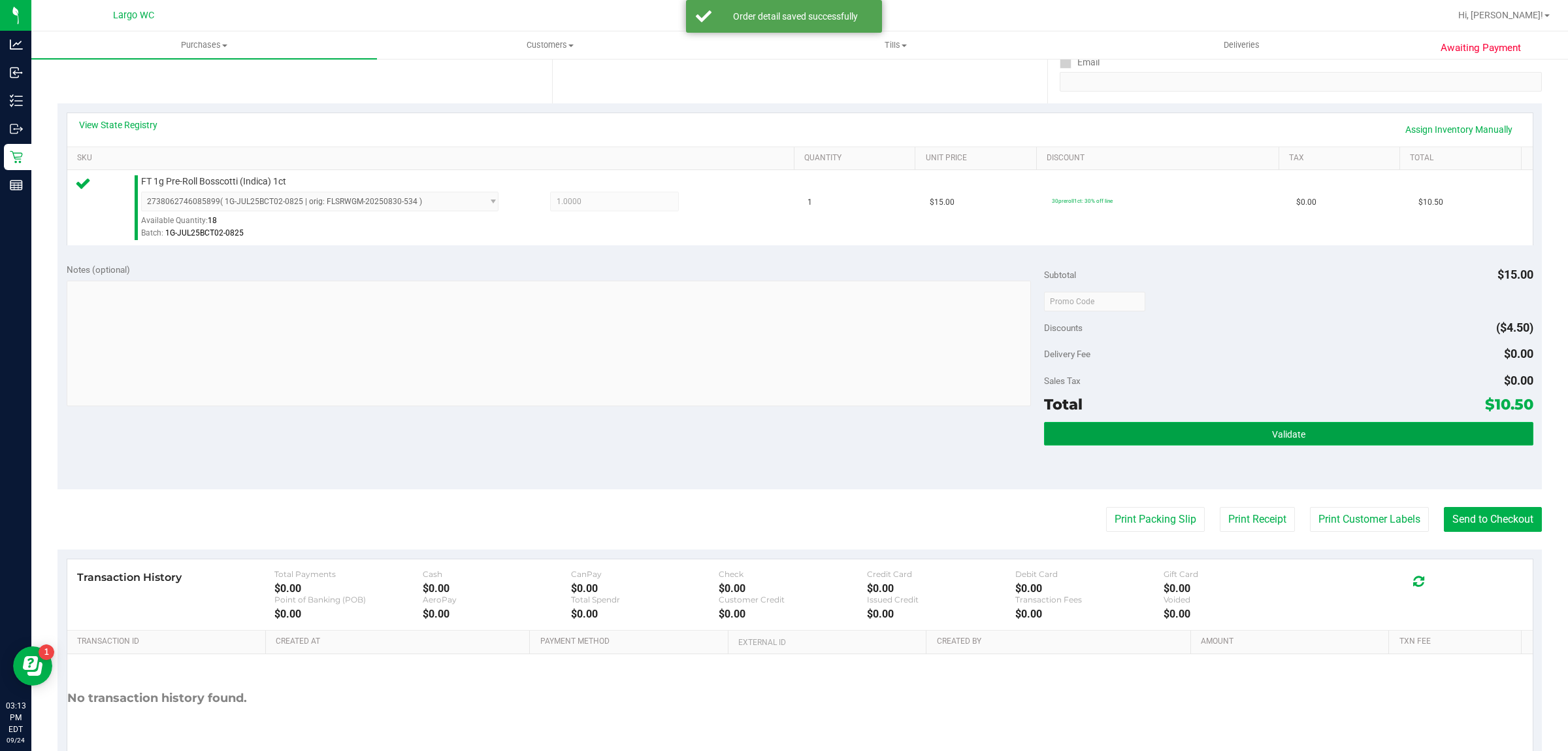
click at [1076, 436] on button "Validate" at bounding box center [1288, 433] width 489 height 23
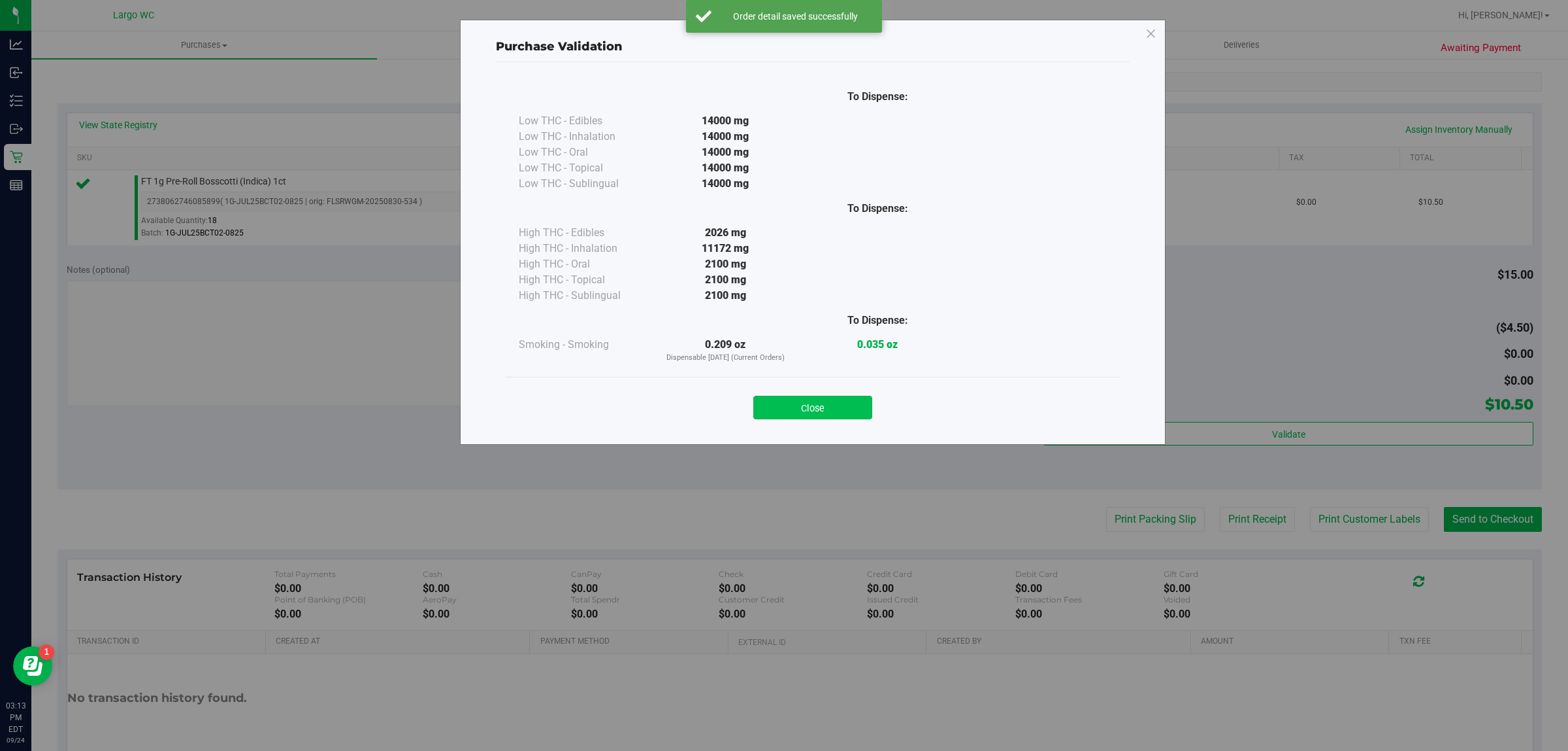
click at [824, 404] on button "Close" at bounding box center [812, 406] width 119 height 23
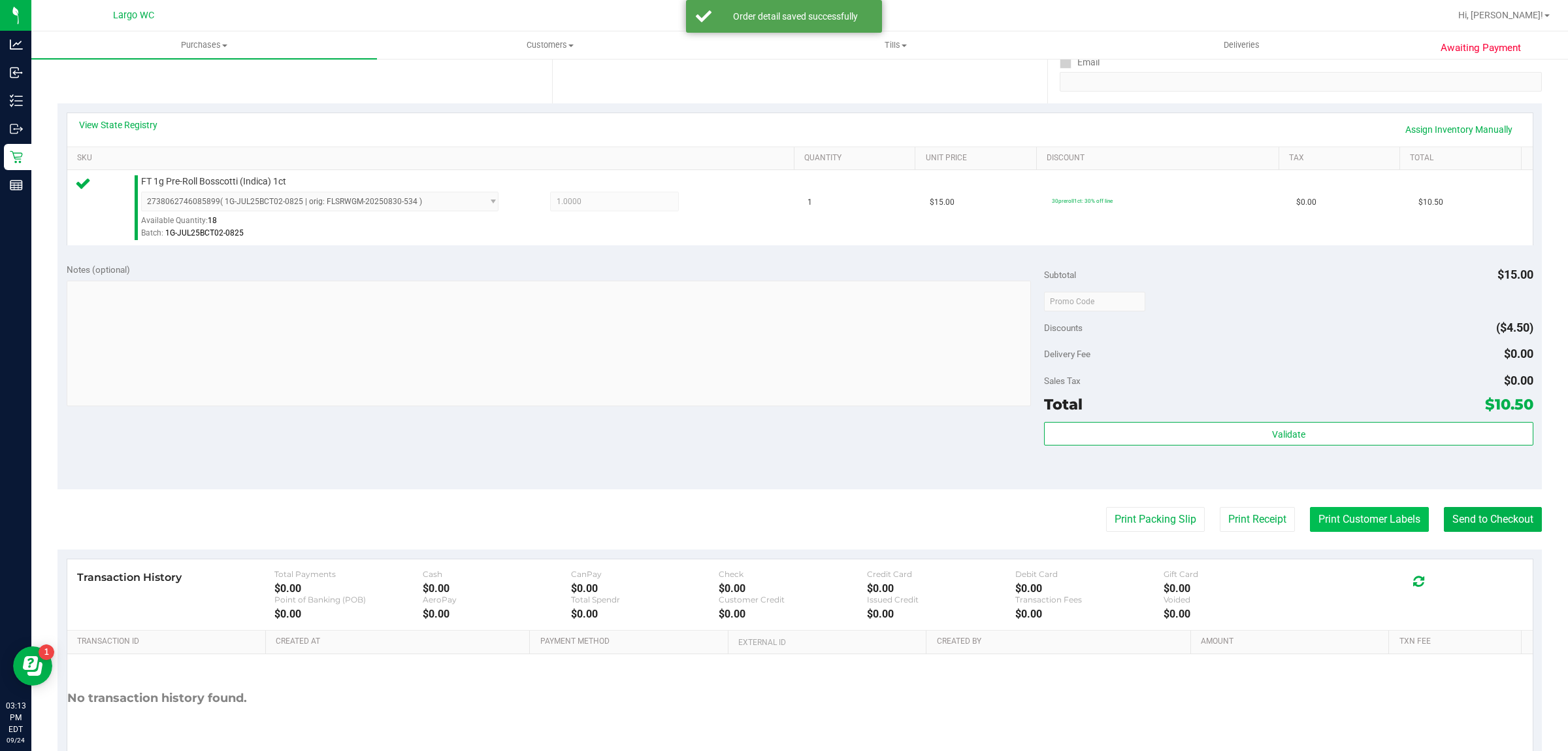
click at [1323, 521] on button "Print Customer Labels" at bounding box center [1370, 519] width 119 height 25
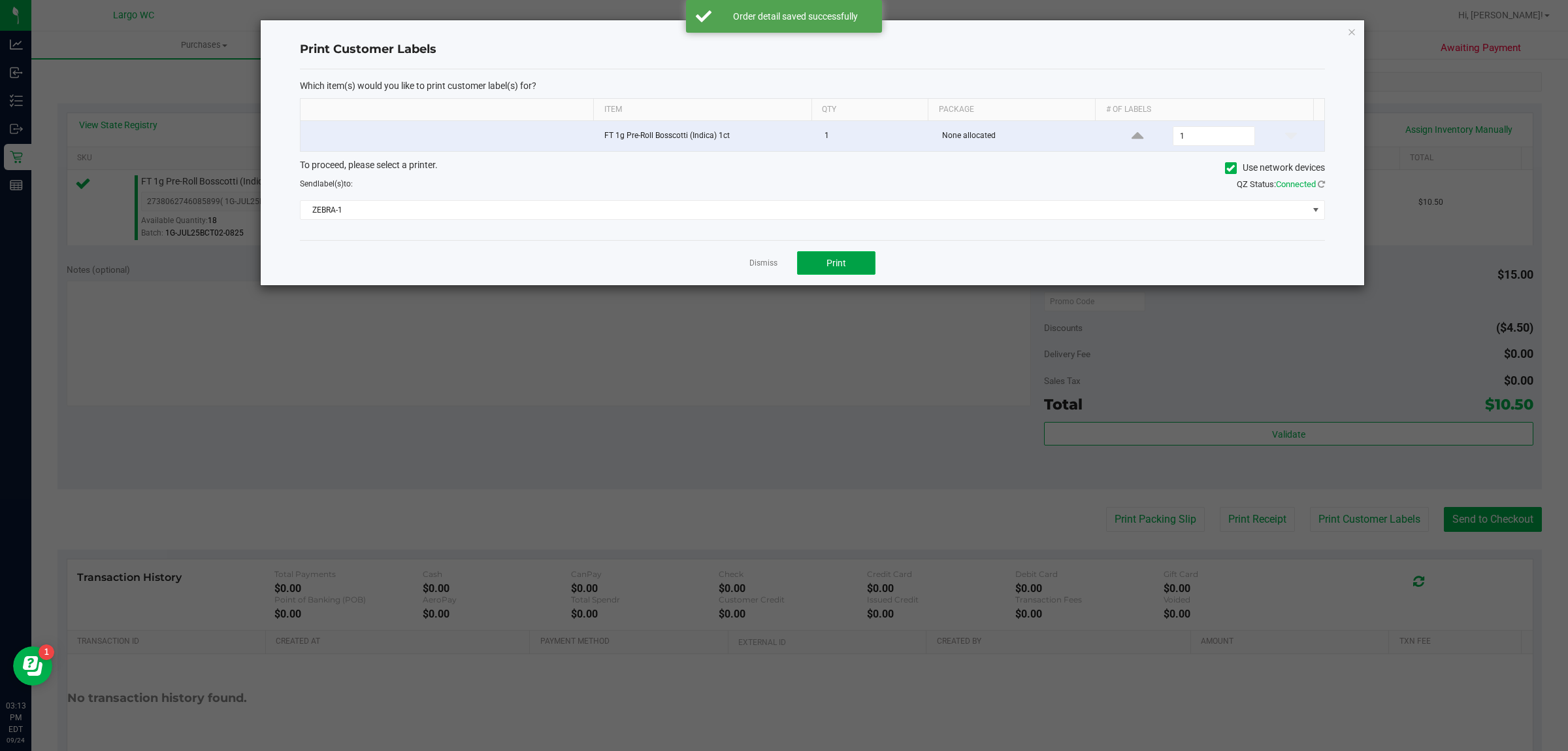
click at [852, 270] on button "Print" at bounding box center [836, 262] width 78 height 23
click at [1354, 38] on icon "button" at bounding box center [1352, 31] width 9 height 15
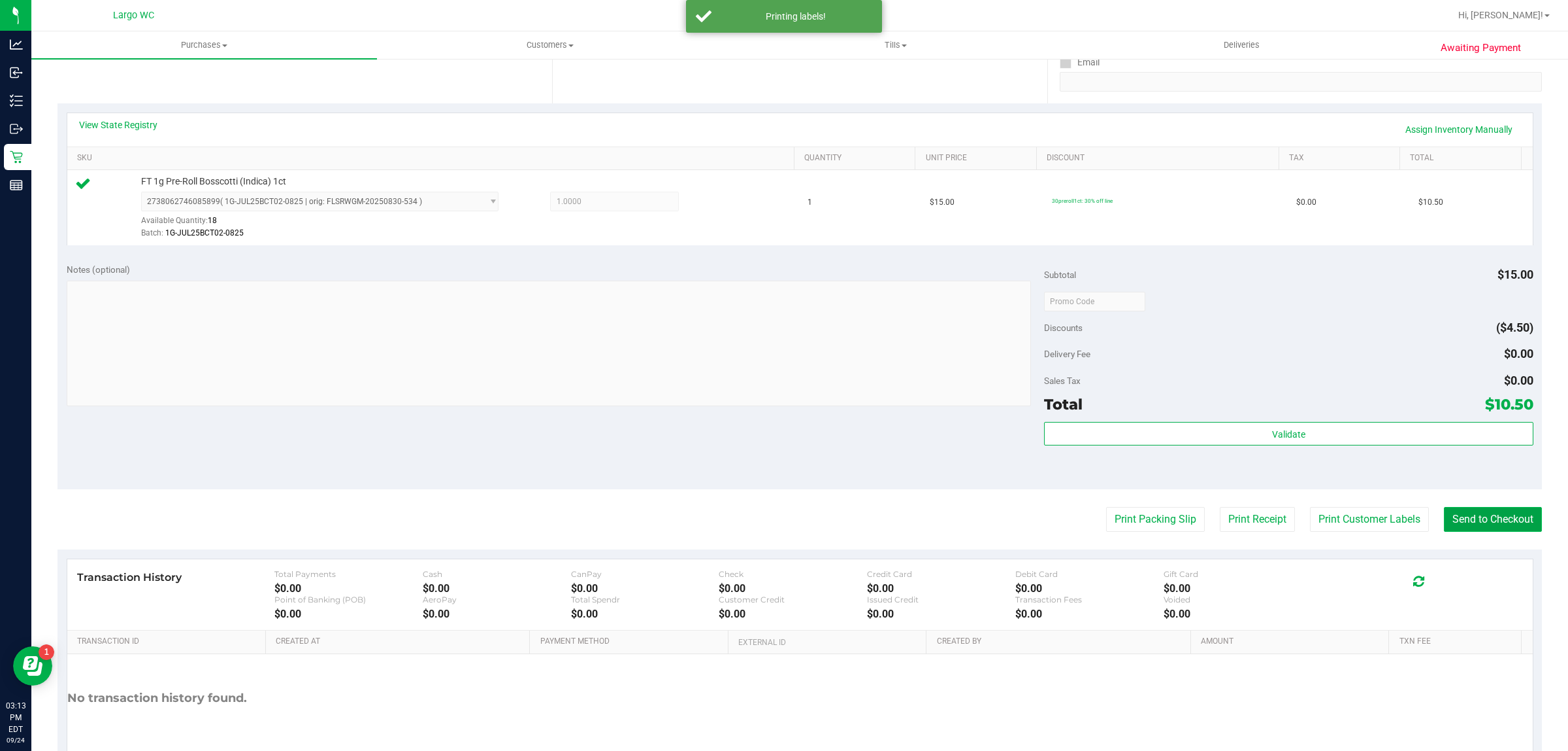
click at [1477, 508] on button "Send to Checkout" at bounding box center [1493, 519] width 98 height 25
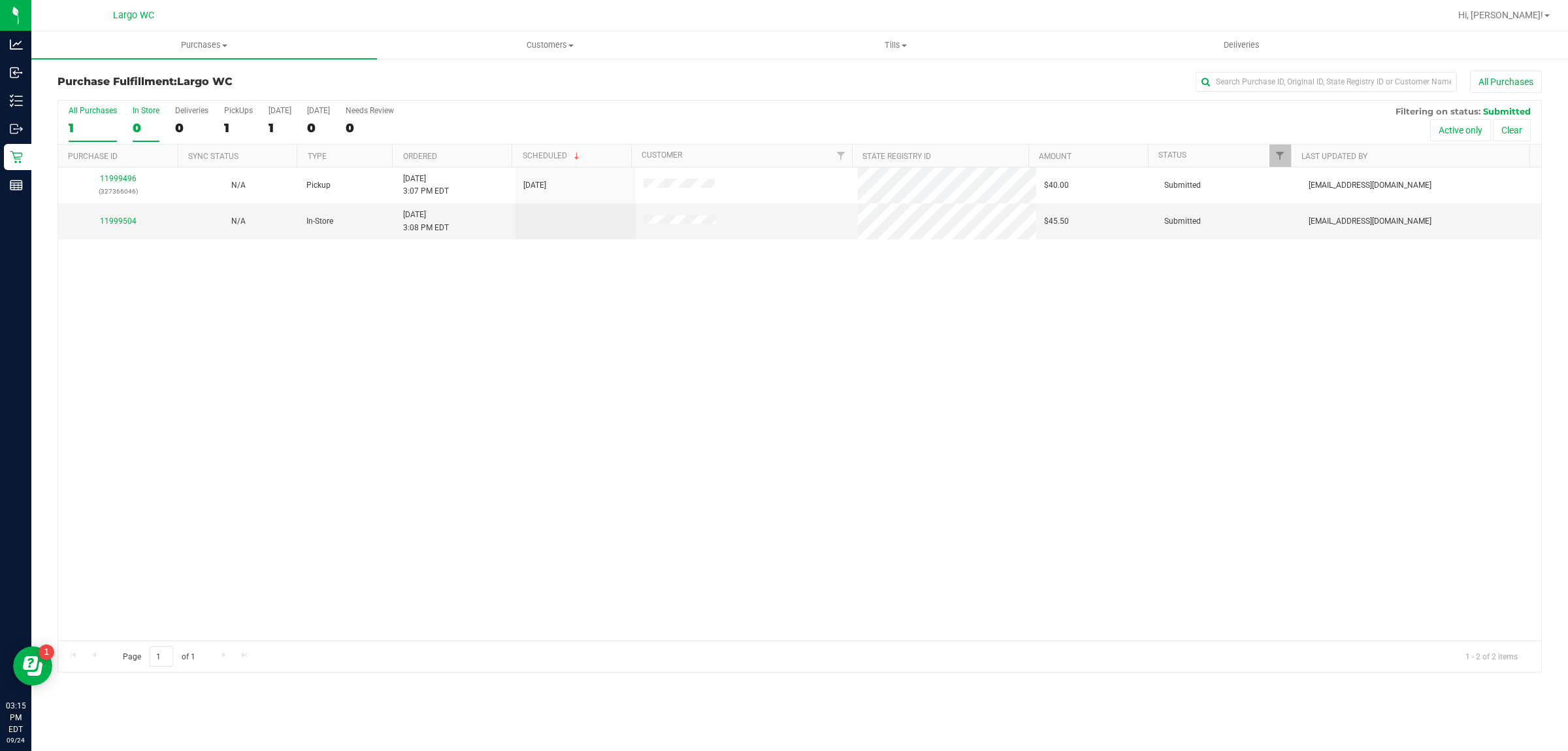
click at [152, 125] on div "0" at bounding box center [145, 128] width 27 height 15
click at [0, 0] on input "In Store 0" at bounding box center [0, 0] width 0 height 0
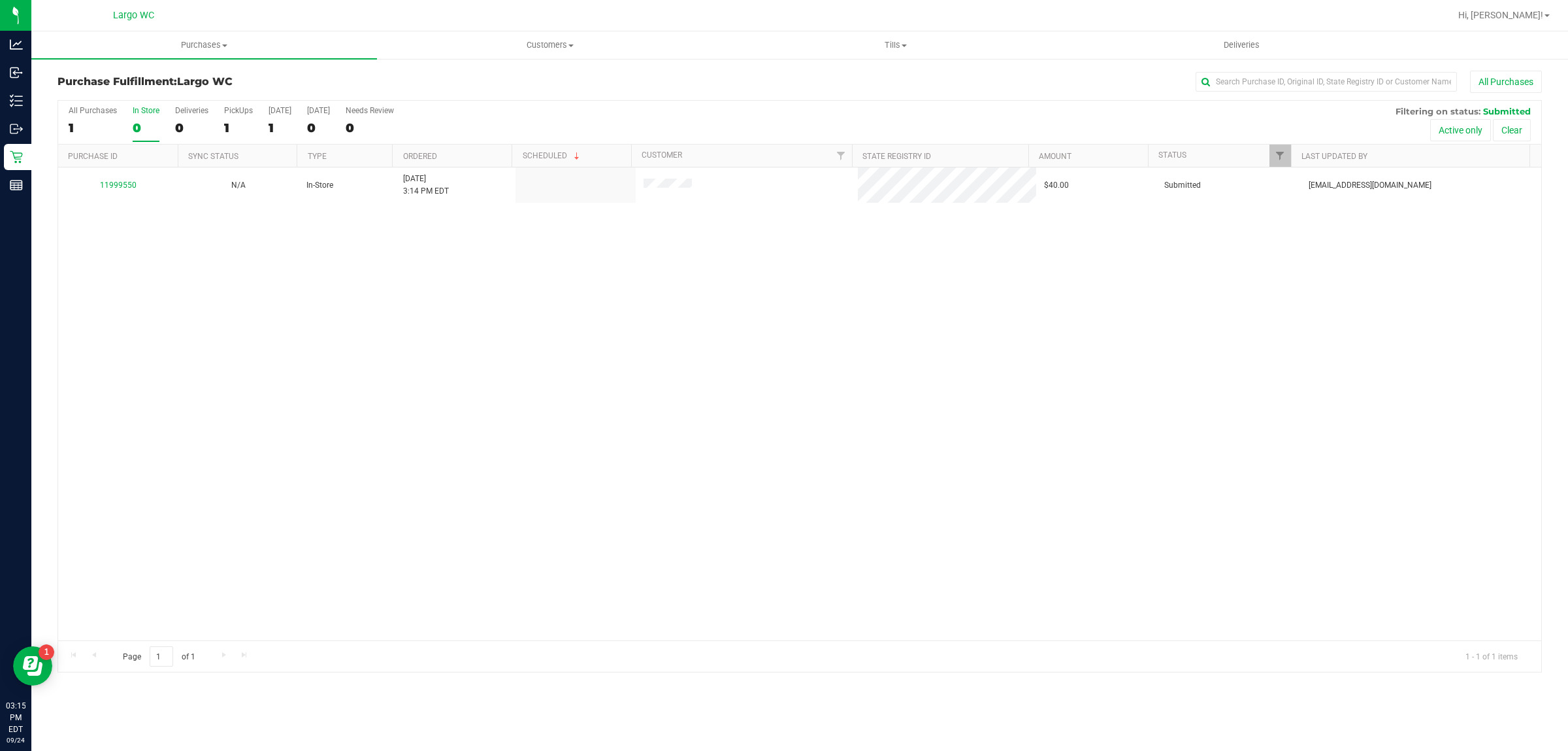
click at [126, 187] on link "11999550" at bounding box center [118, 185] width 37 height 9
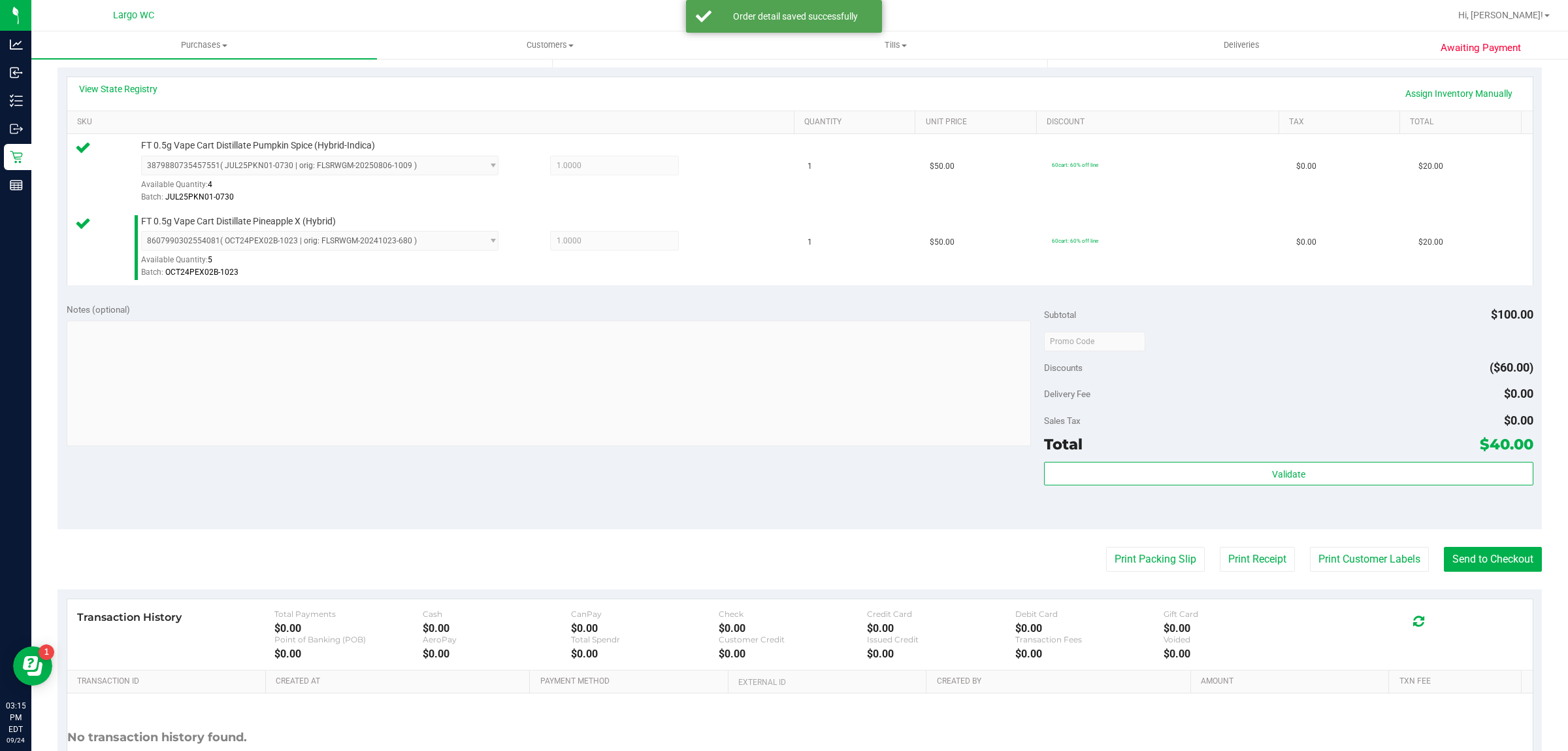
scroll to position [293, 0]
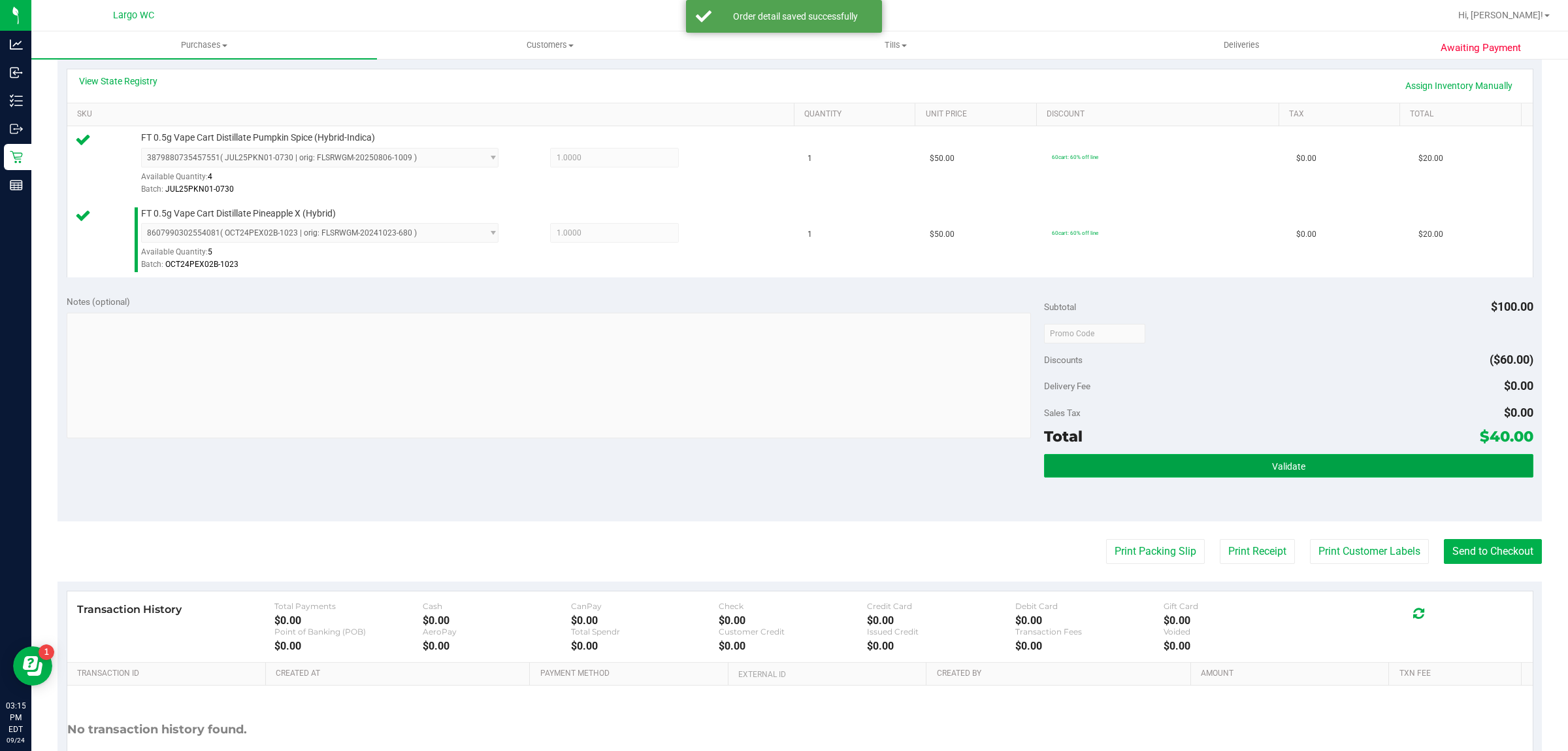
click at [1363, 475] on button "Validate" at bounding box center [1288, 465] width 489 height 23
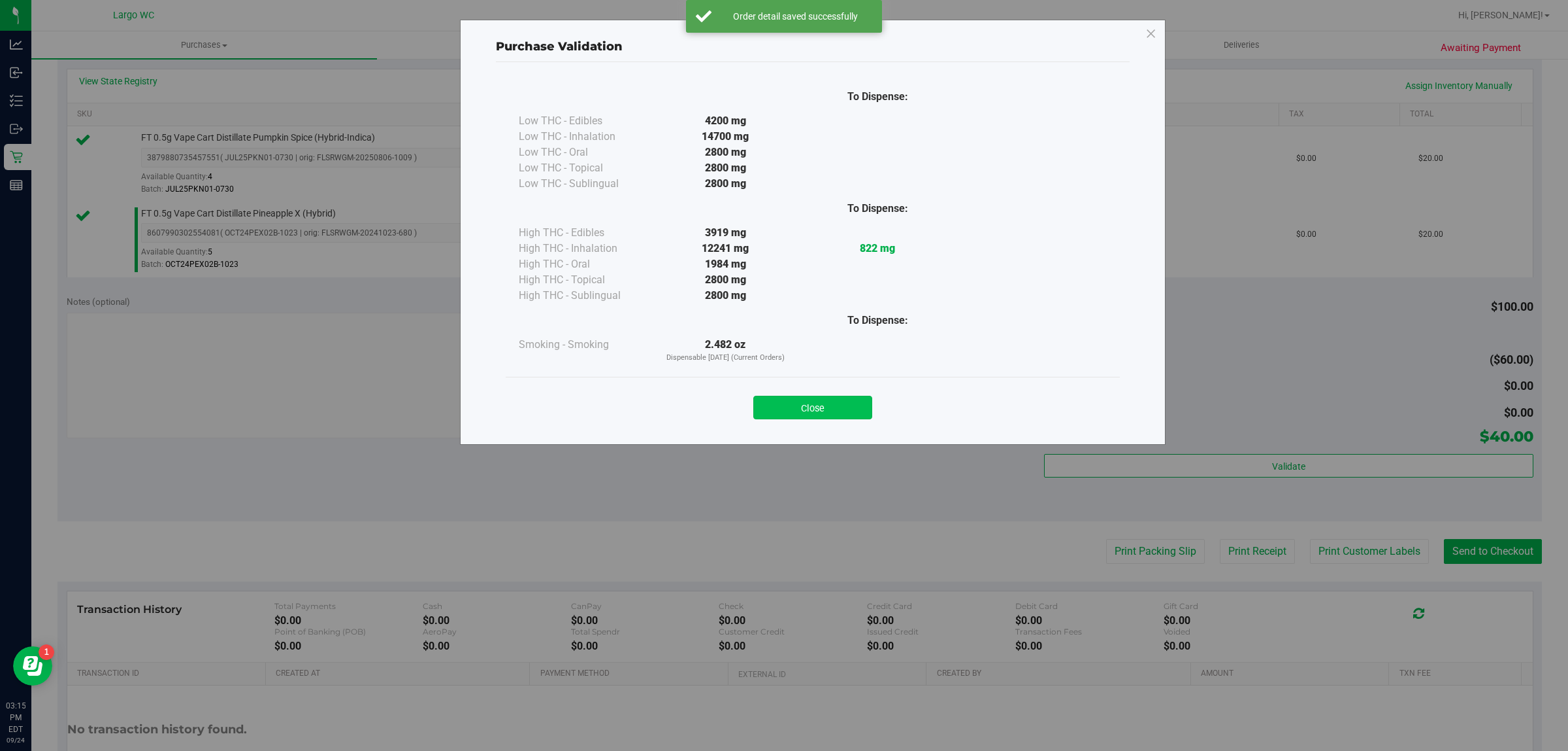
click at [829, 414] on button "Close" at bounding box center [812, 406] width 119 height 23
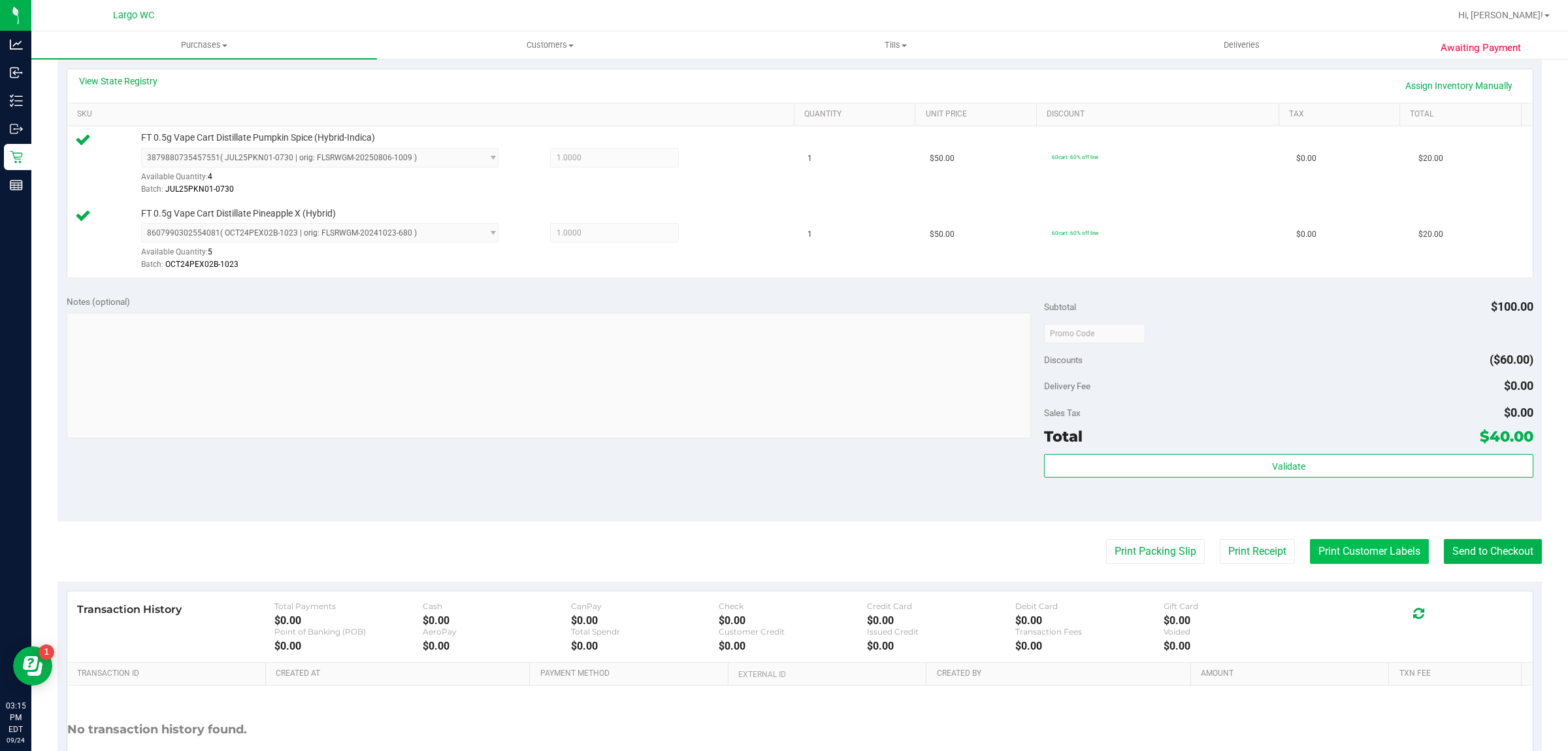
click at [1381, 554] on button "Print Customer Labels" at bounding box center [1370, 551] width 119 height 25
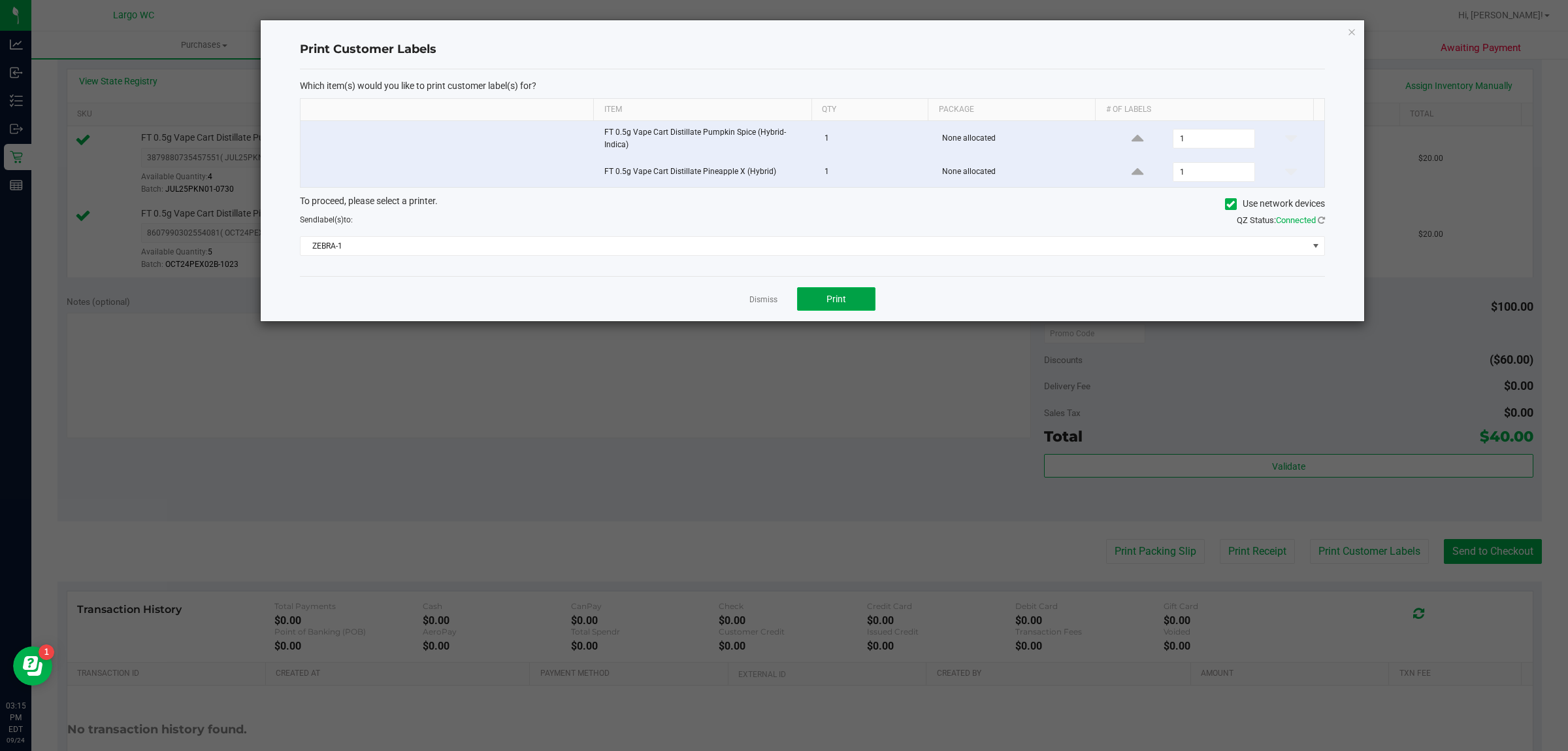
click at [836, 302] on button "Print" at bounding box center [836, 298] width 78 height 23
click at [753, 295] on link "Dismiss" at bounding box center [763, 299] width 28 height 11
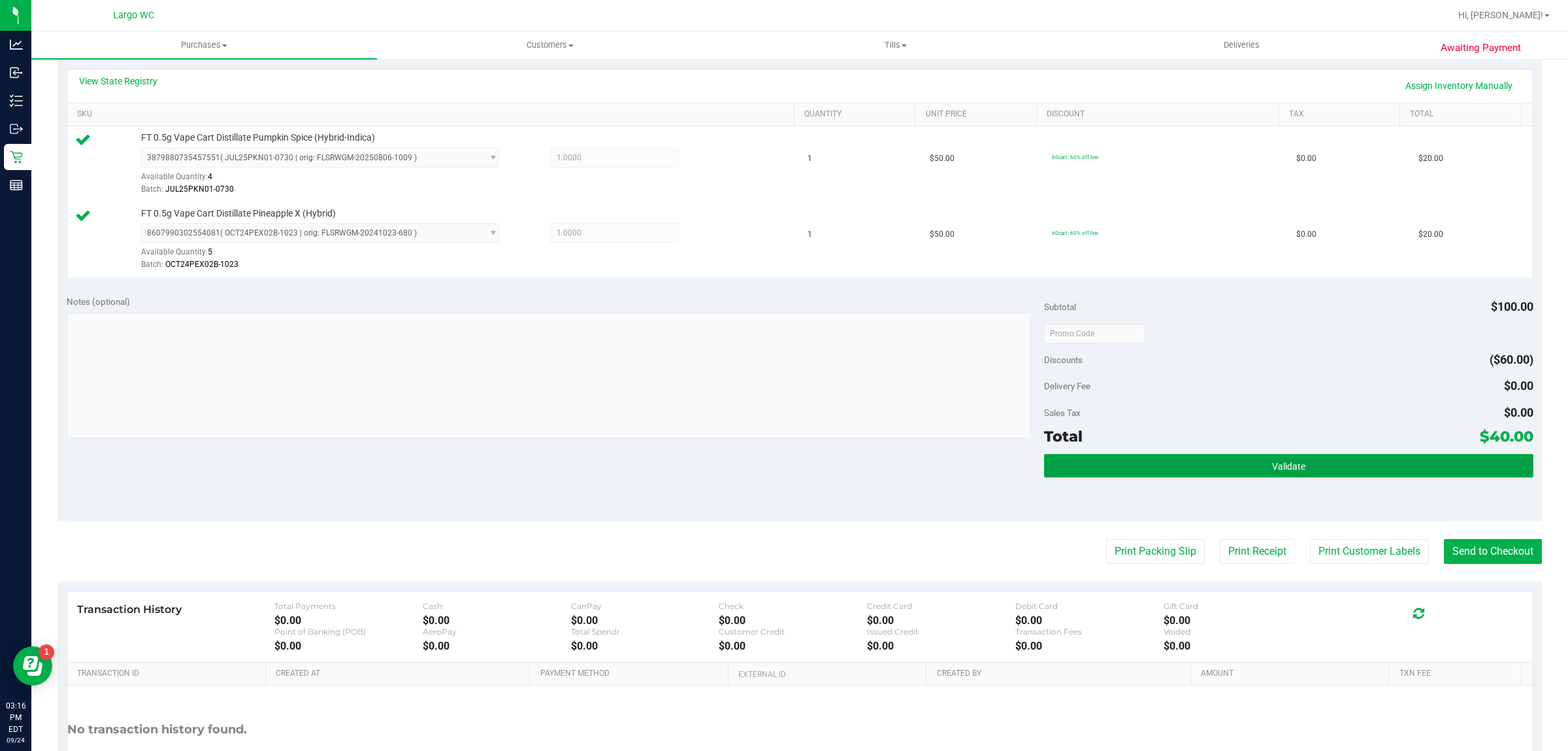
click at [1338, 456] on button "Validate" at bounding box center [1288, 465] width 489 height 23
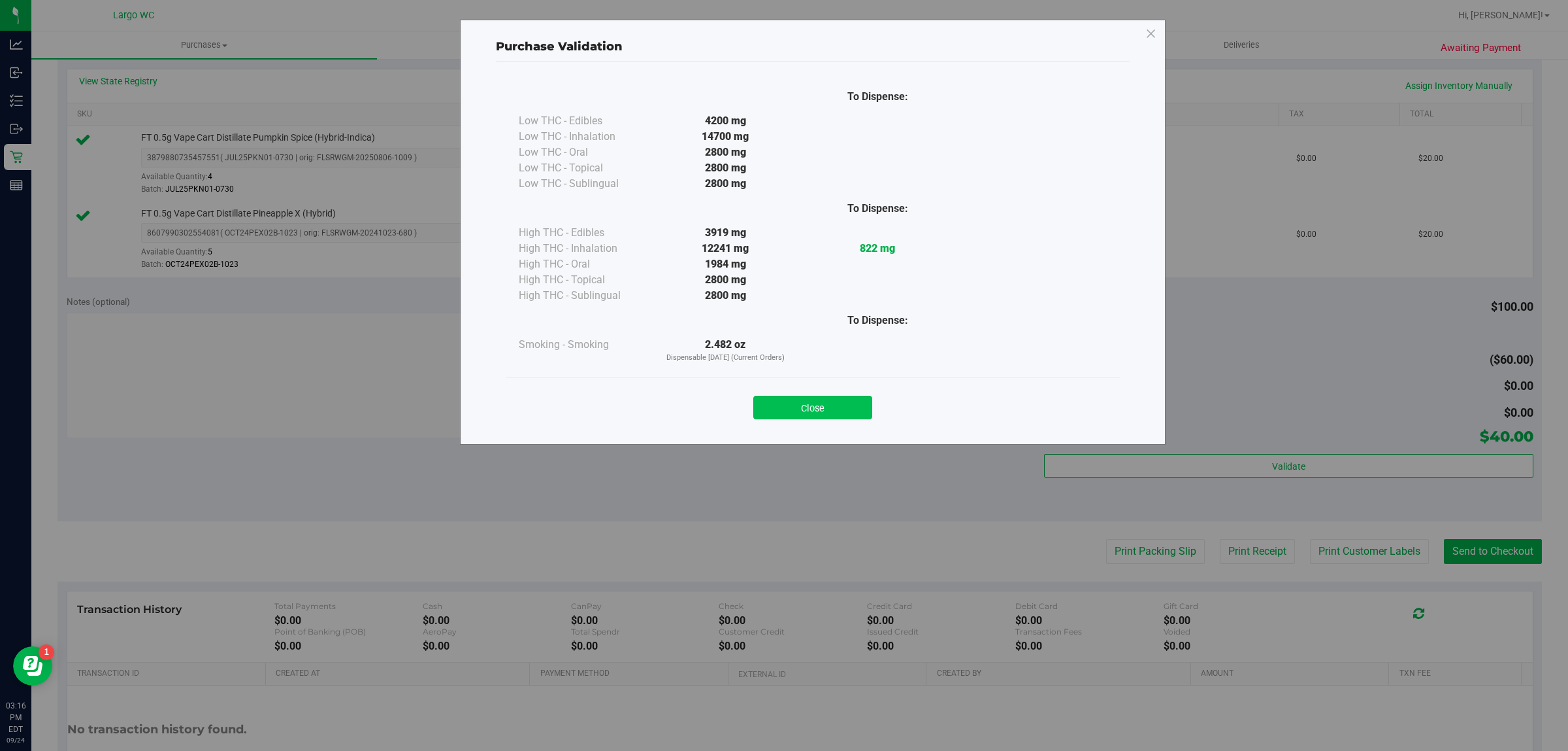
click at [802, 411] on button "Close" at bounding box center [812, 406] width 119 height 23
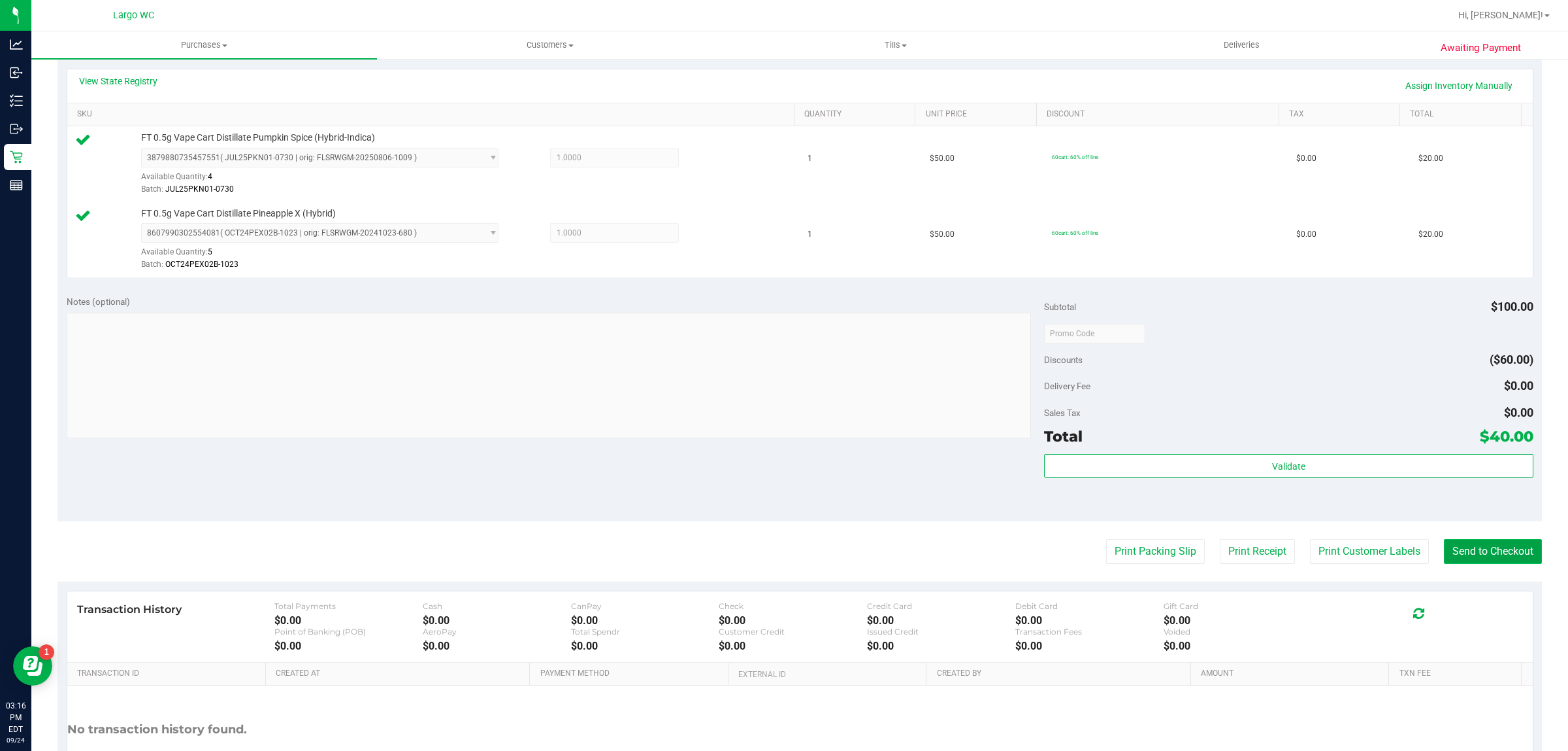
click at [1459, 559] on button "Send to Checkout" at bounding box center [1493, 551] width 98 height 25
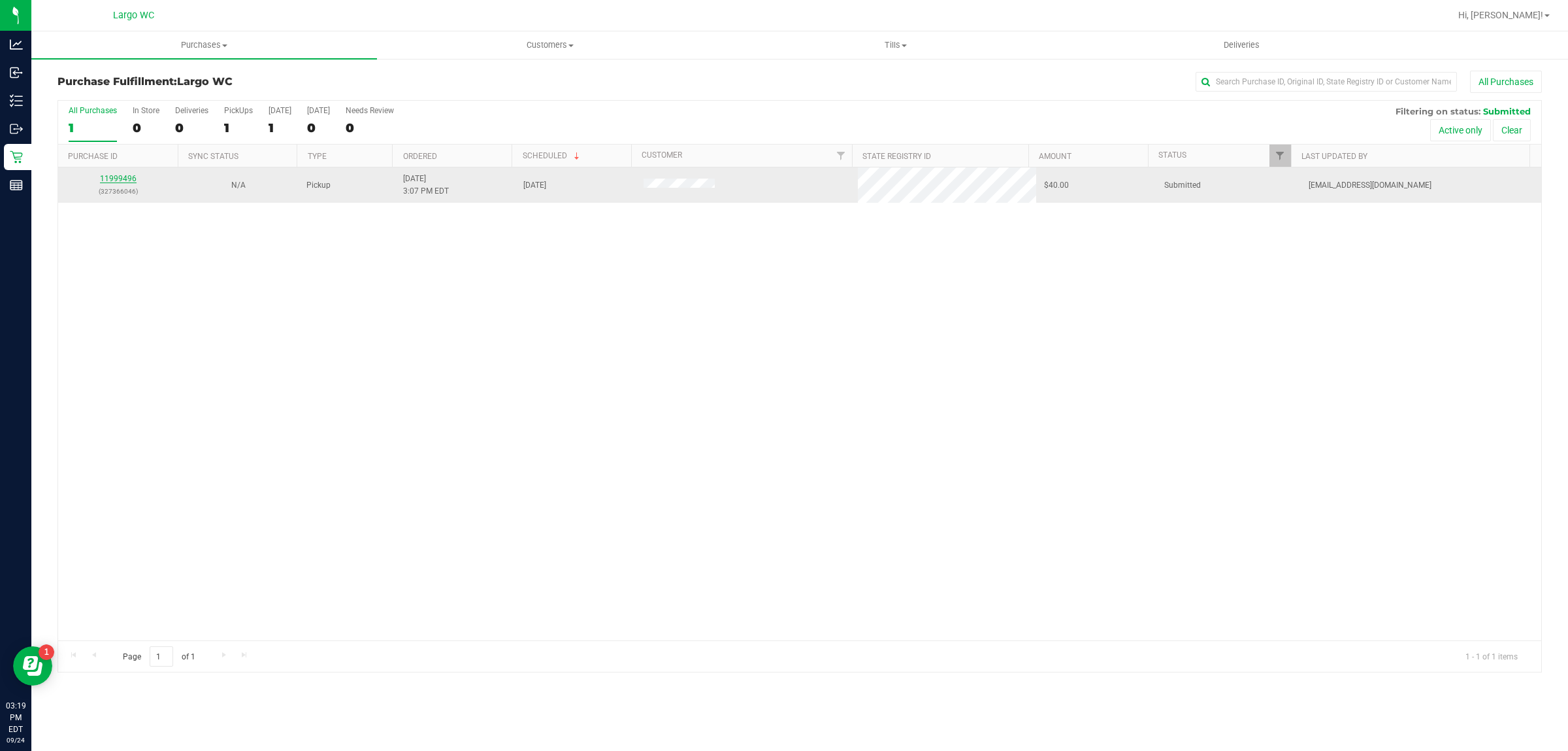
click at [119, 183] on link "11999496" at bounding box center [118, 178] width 37 height 9
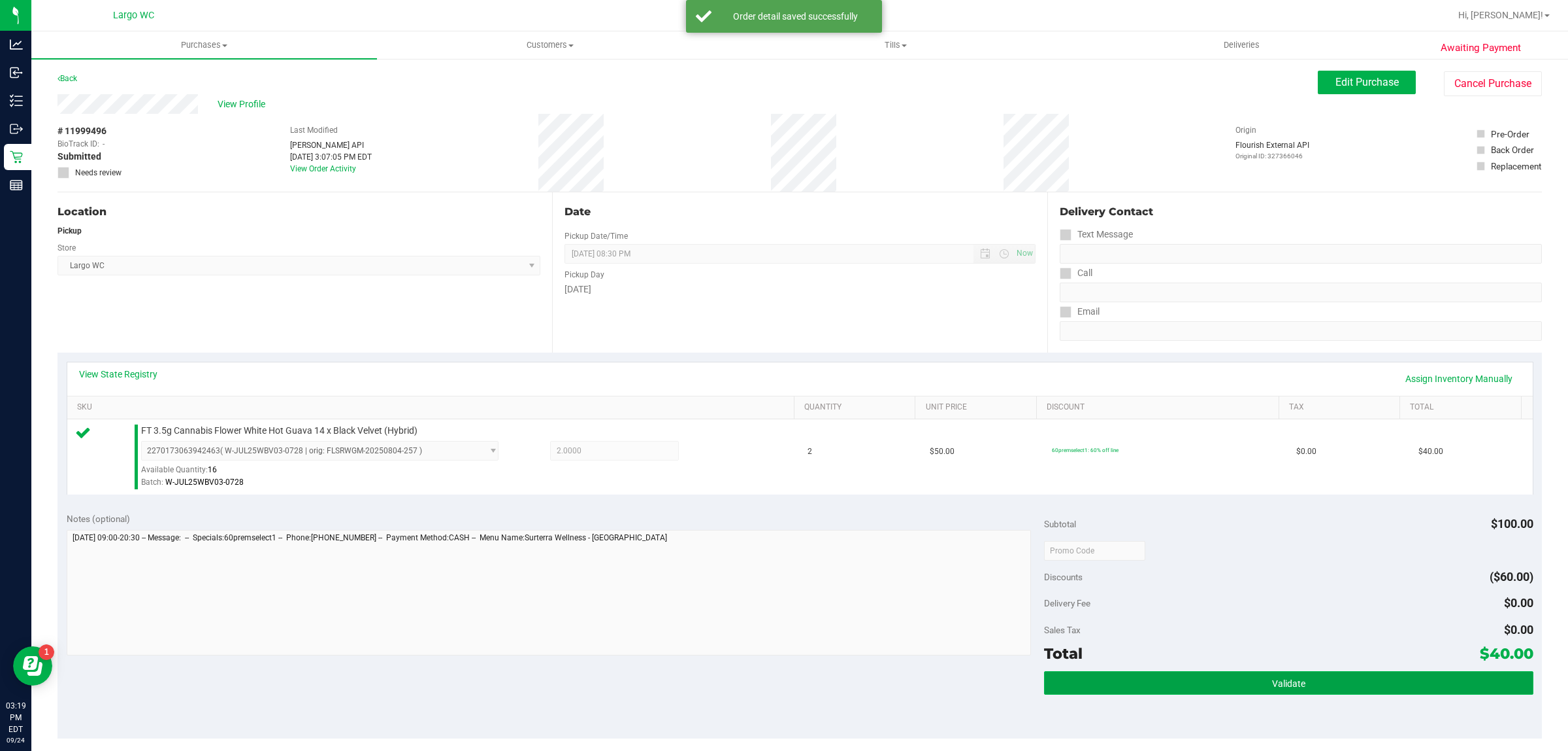
click at [1255, 693] on button "Validate" at bounding box center [1288, 682] width 489 height 23
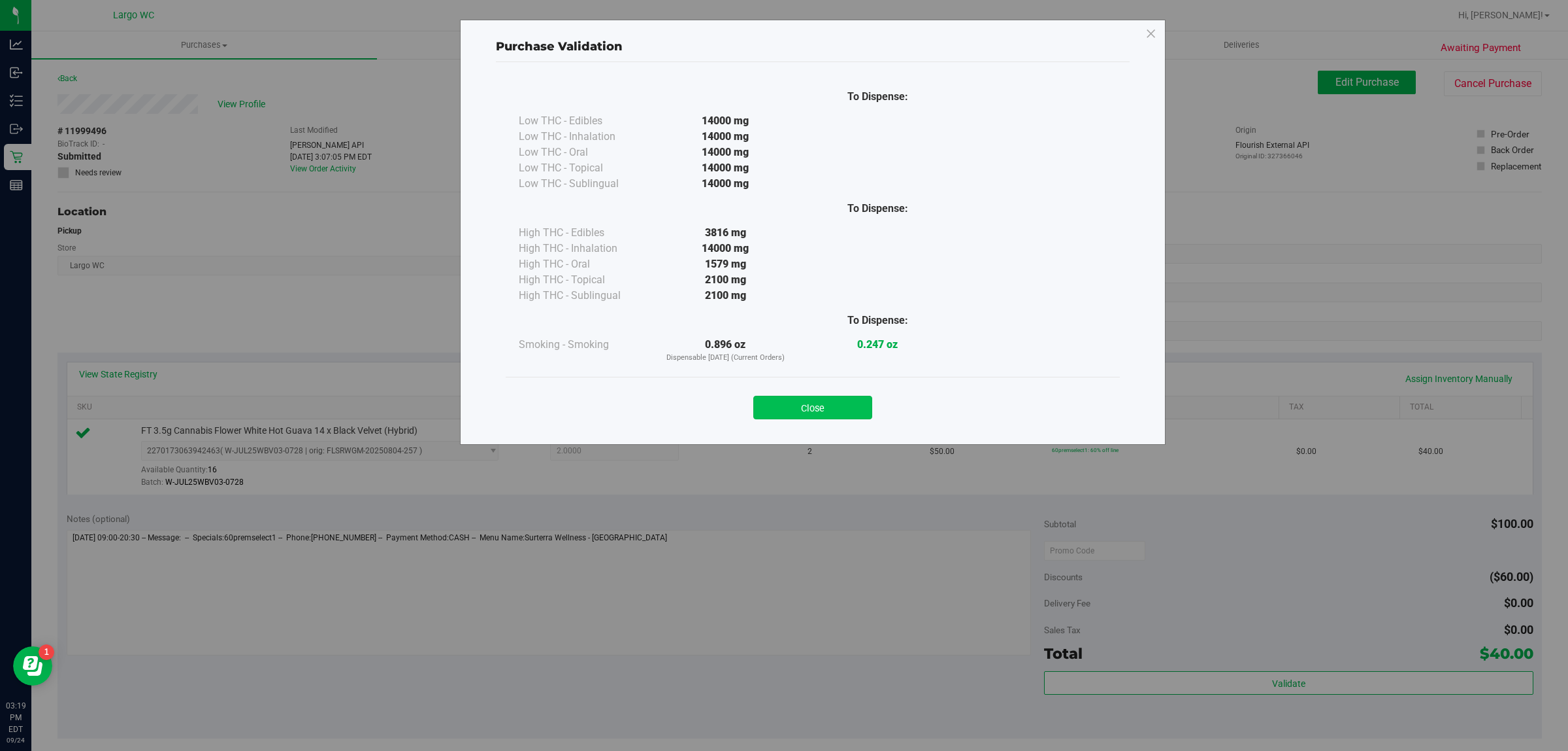
click at [804, 411] on button "Close" at bounding box center [812, 406] width 119 height 23
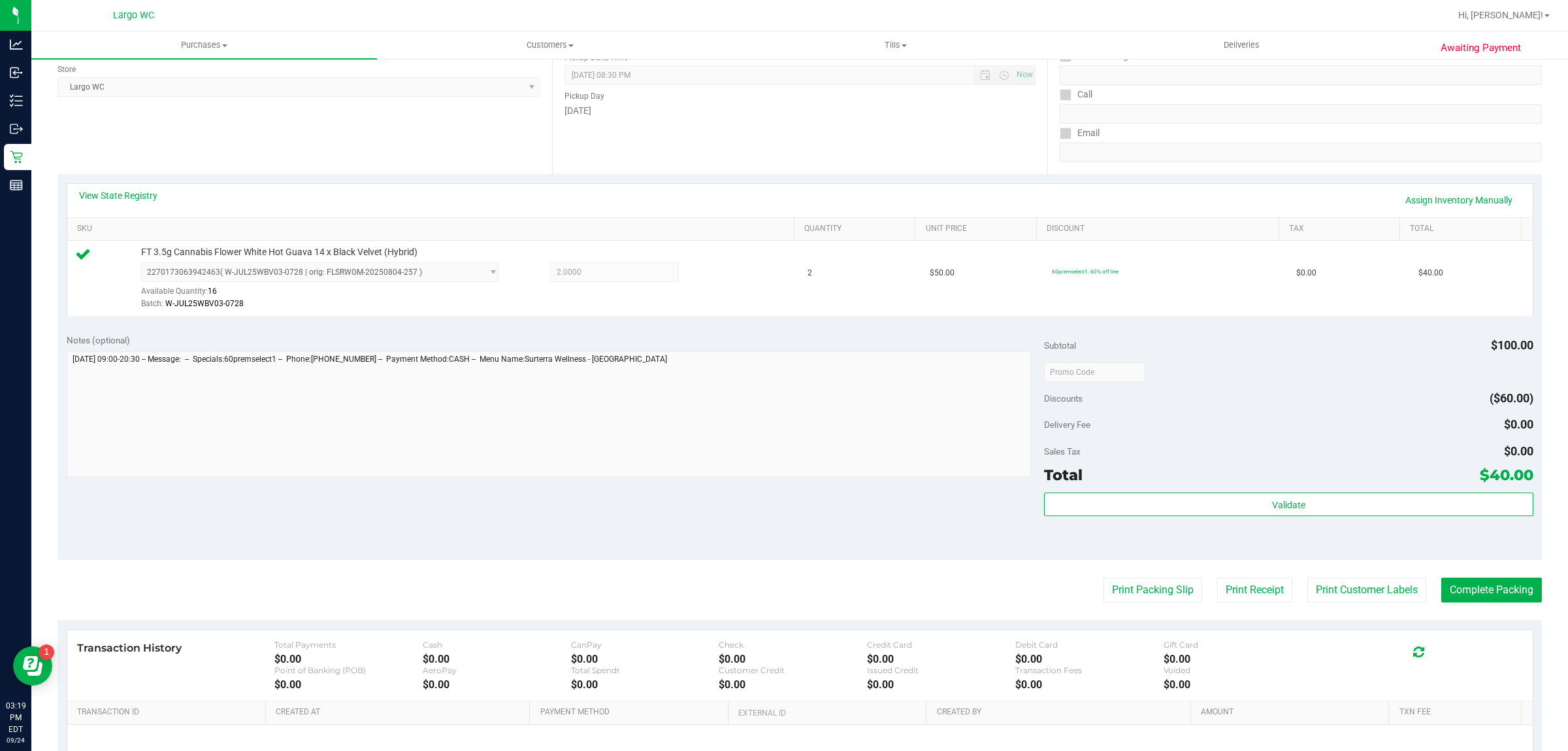
scroll to position [208, 0]
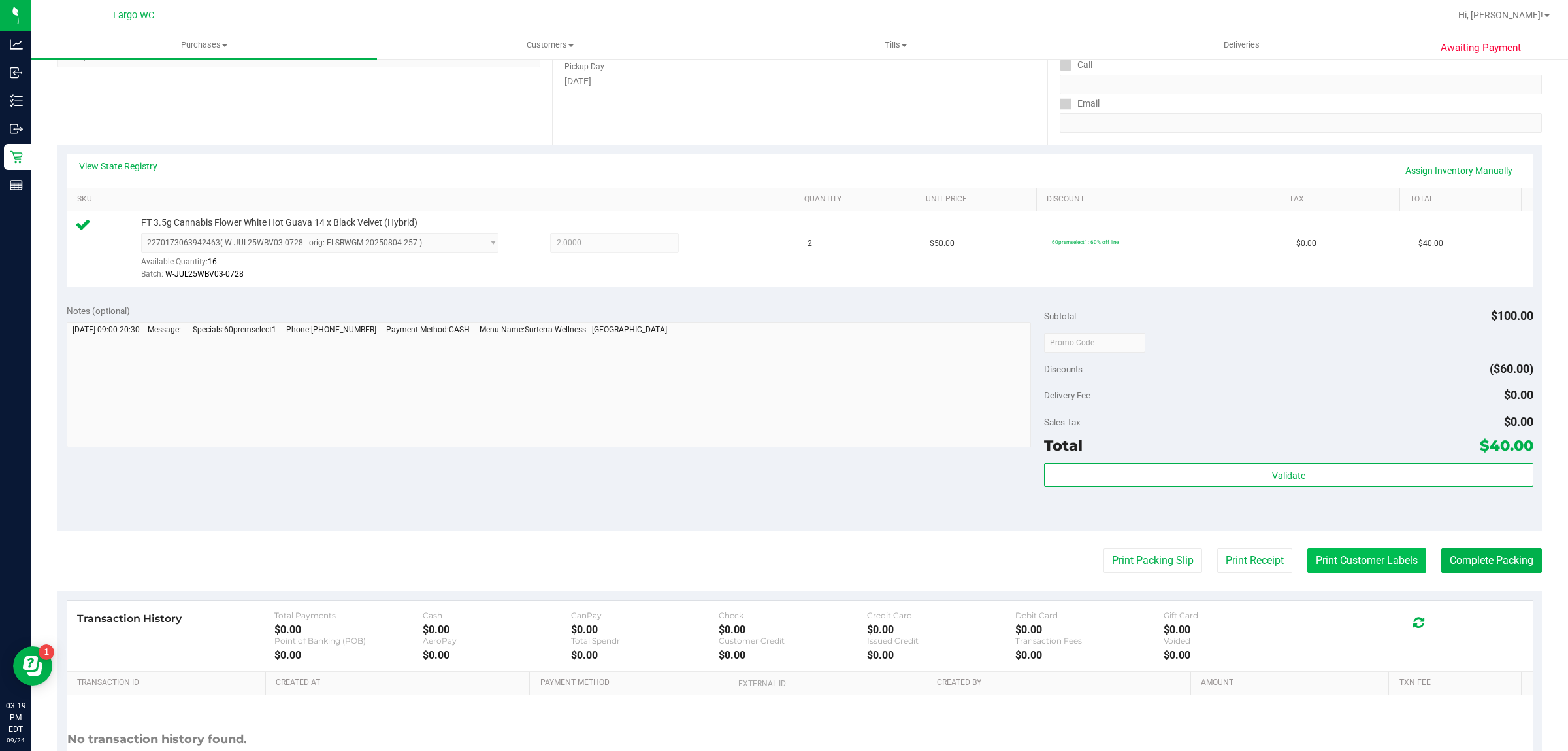
click at [1377, 563] on button "Print Customer Labels" at bounding box center [1367, 560] width 119 height 25
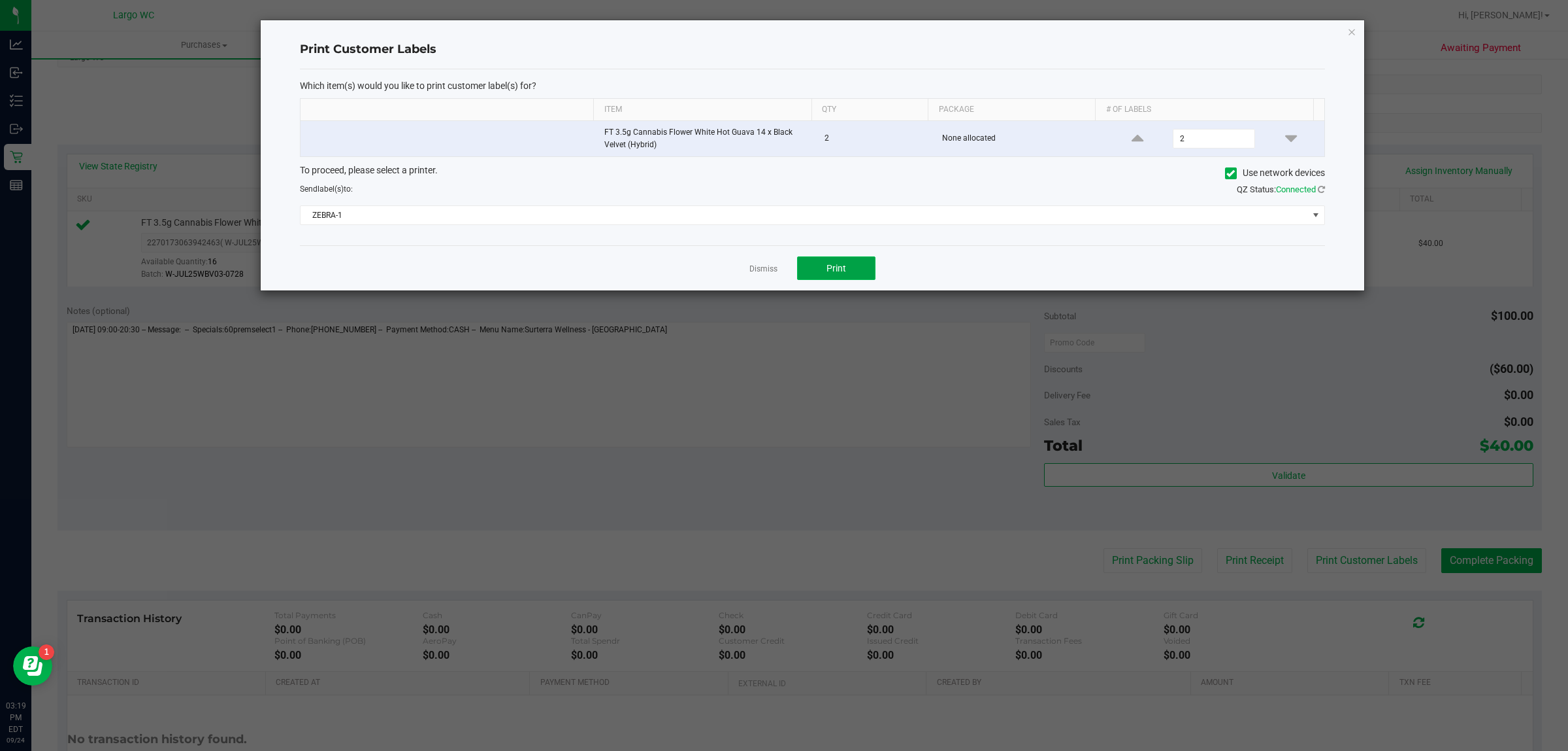
click at [847, 259] on button "Print" at bounding box center [836, 267] width 78 height 23
click at [760, 272] on link "Dismiss" at bounding box center [763, 269] width 28 height 11
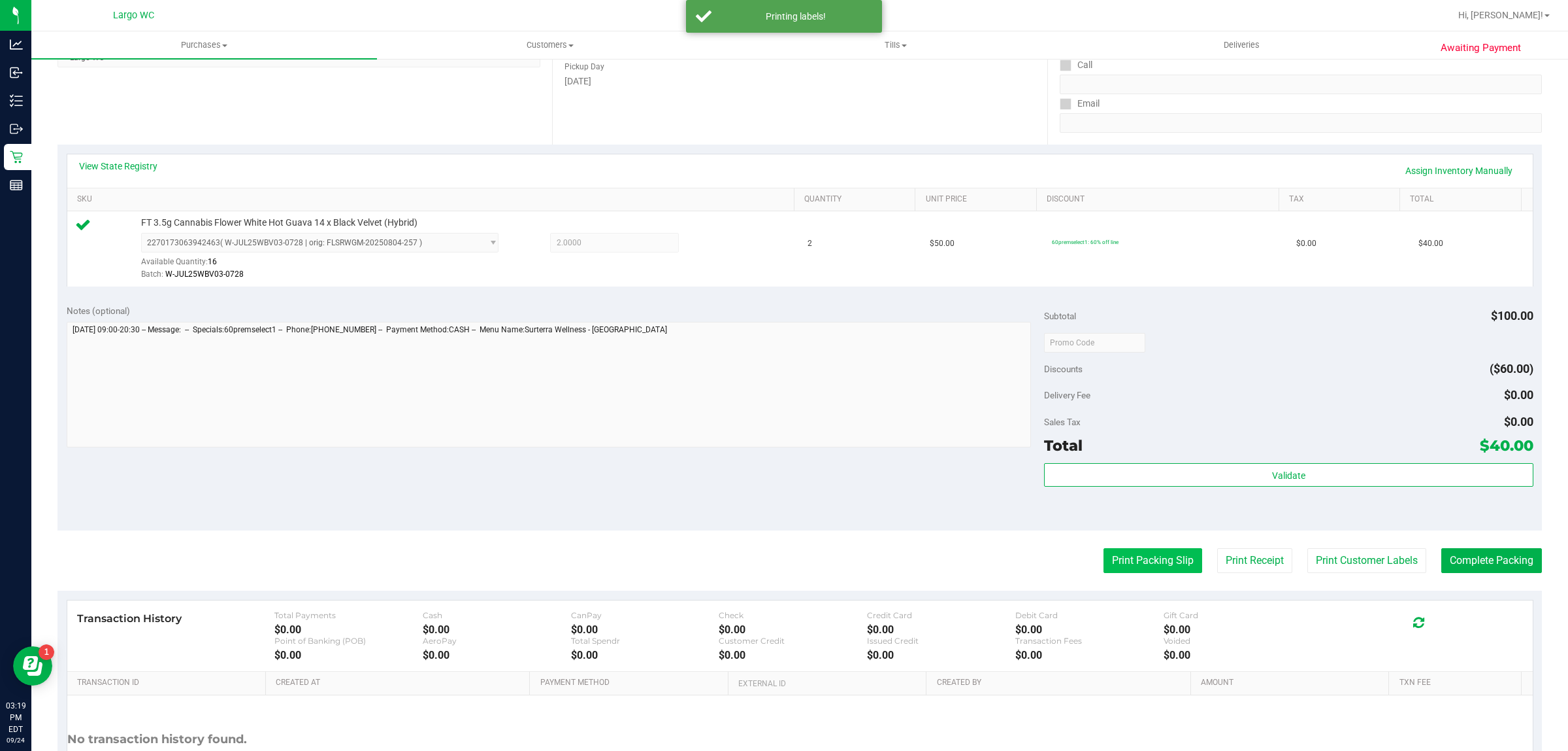
click at [1128, 565] on button "Print Packing Slip" at bounding box center [1152, 560] width 99 height 25
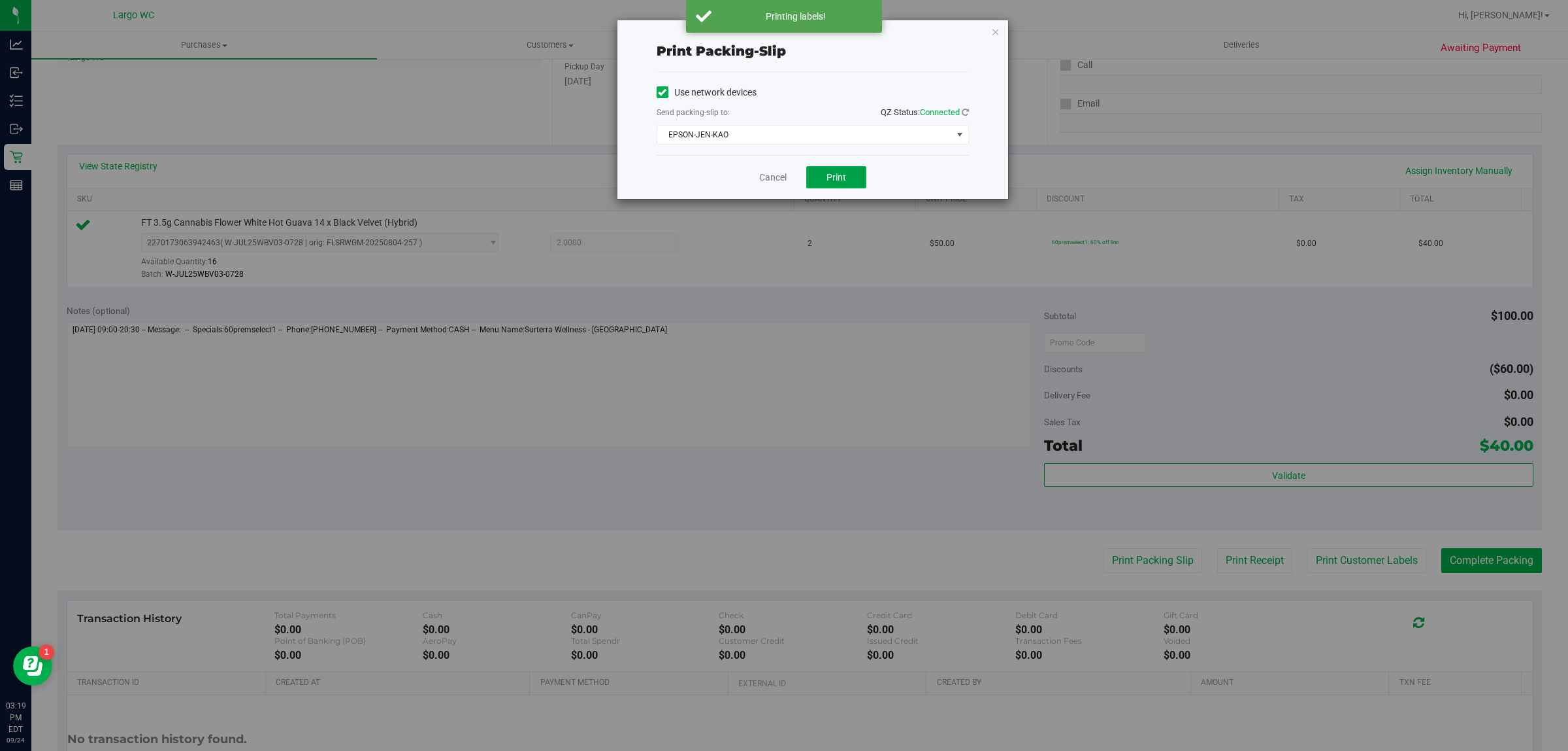
click at [843, 168] on button "Print" at bounding box center [836, 177] width 60 height 22
click at [769, 180] on link "Cancel" at bounding box center [773, 178] width 27 height 14
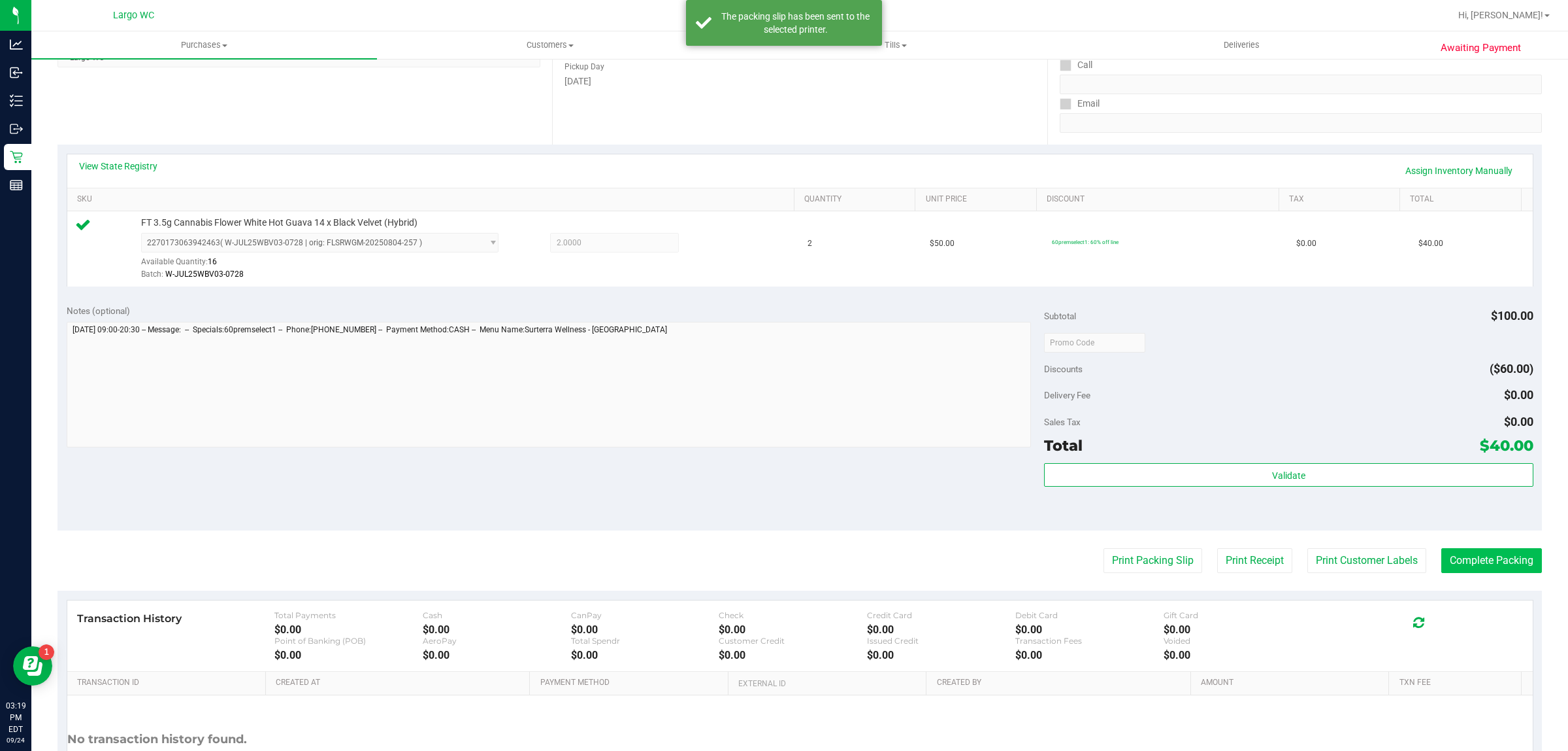
click at [1448, 563] on button "Complete Packing" at bounding box center [1492, 560] width 100 height 25
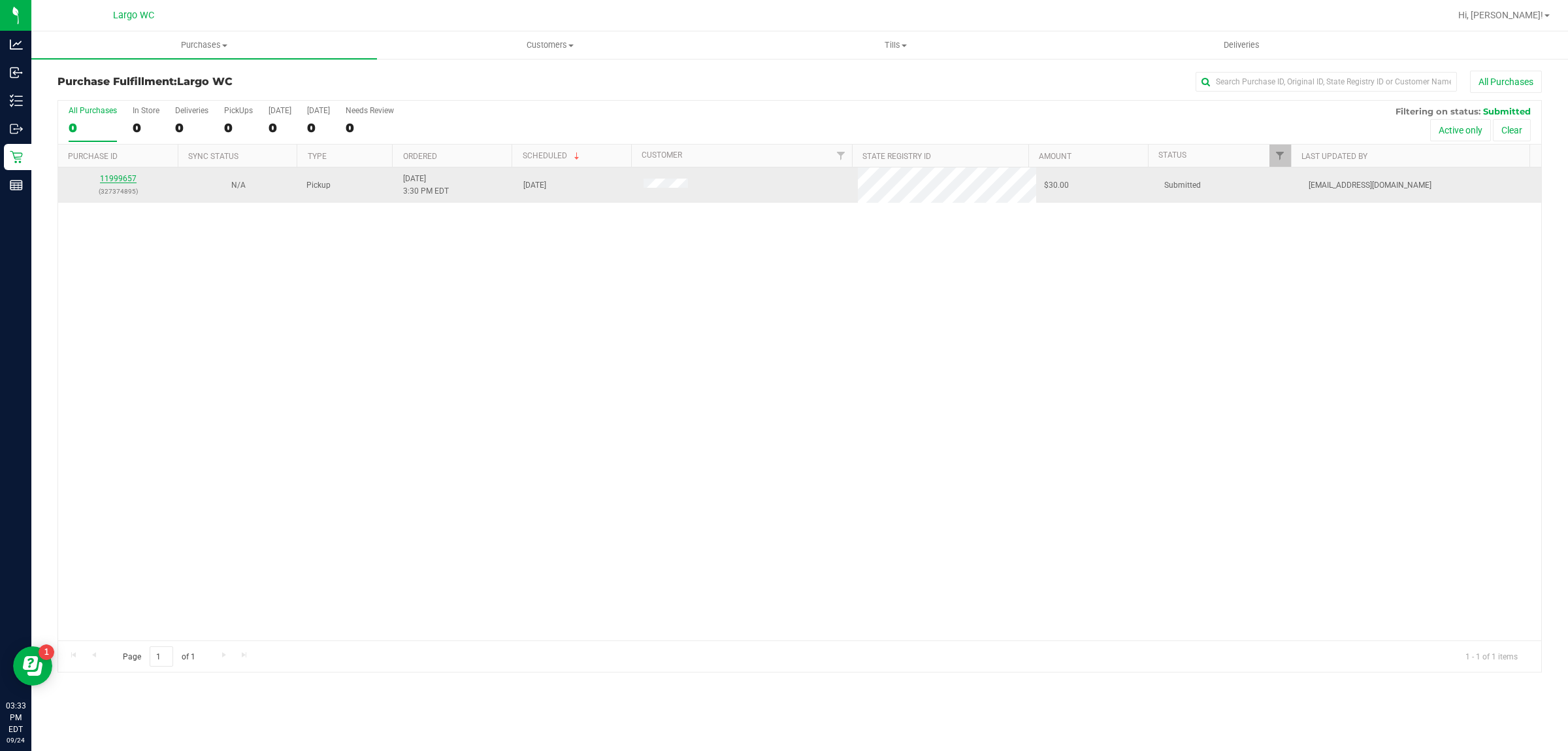
click at [127, 183] on link "11999657" at bounding box center [118, 178] width 37 height 9
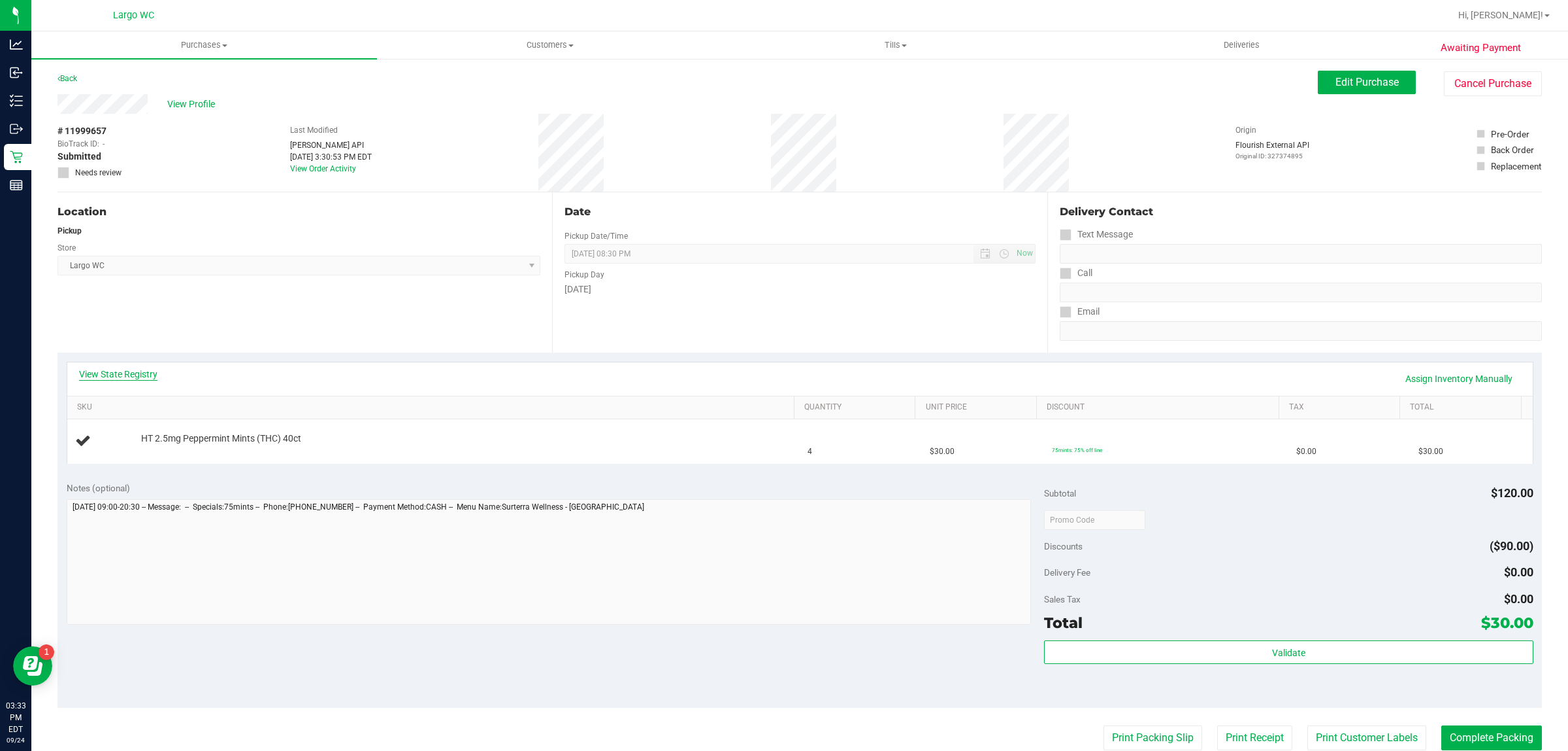
click at [137, 370] on link "View State Registry" at bounding box center [118, 374] width 78 height 13
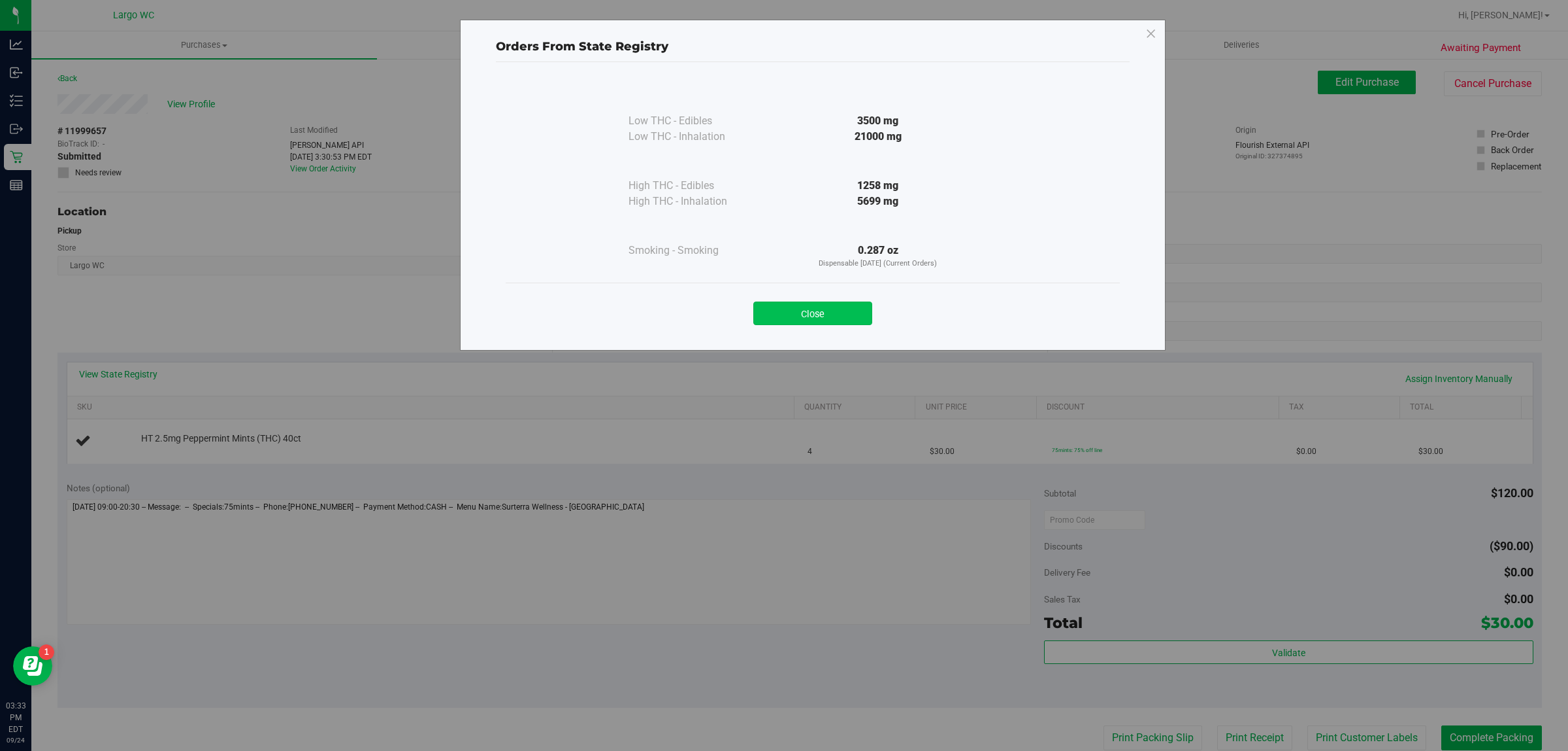
click at [824, 305] on button "Close" at bounding box center [812, 313] width 119 height 23
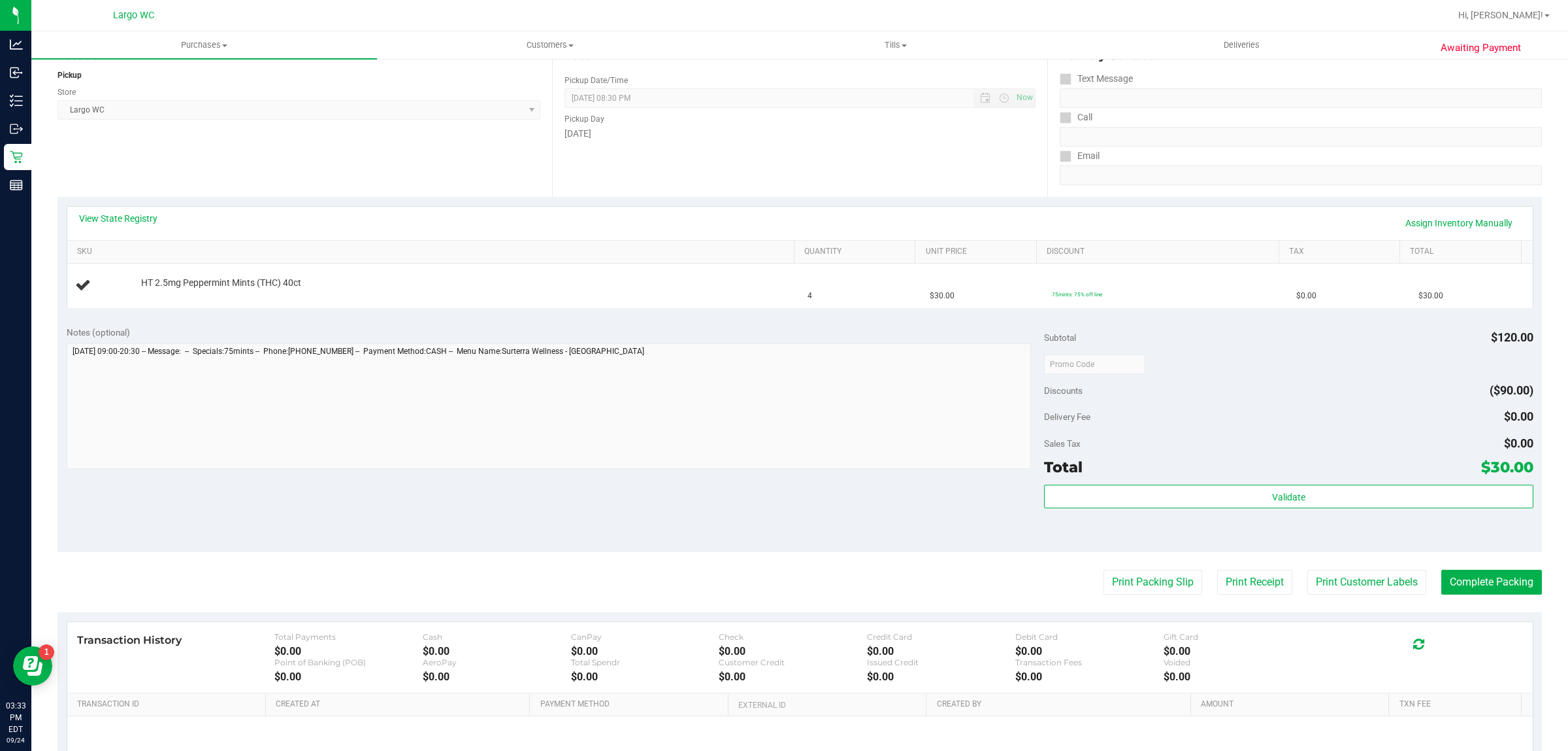
scroll to position [168, 0]
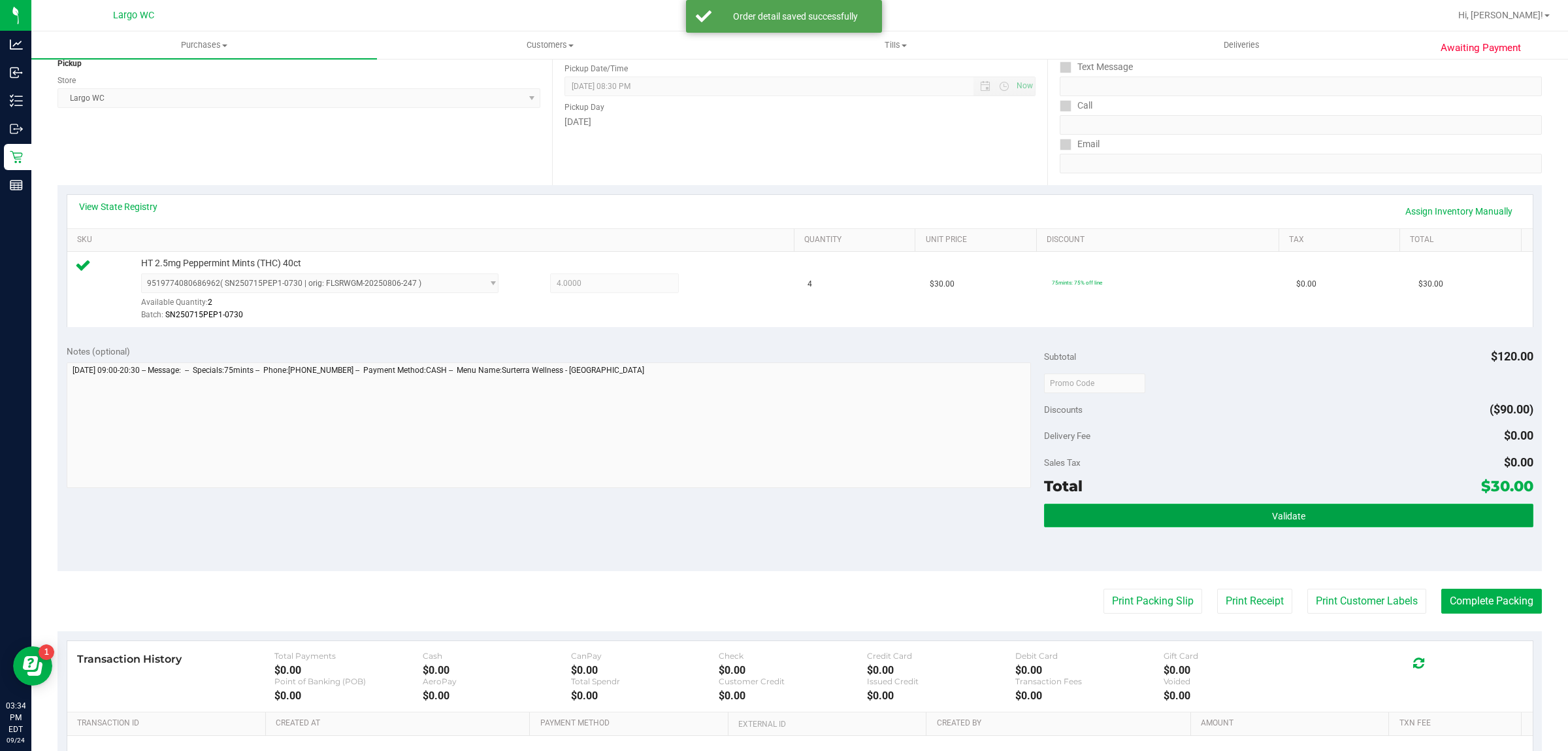
click at [1312, 504] on button "Validate" at bounding box center [1288, 515] width 489 height 23
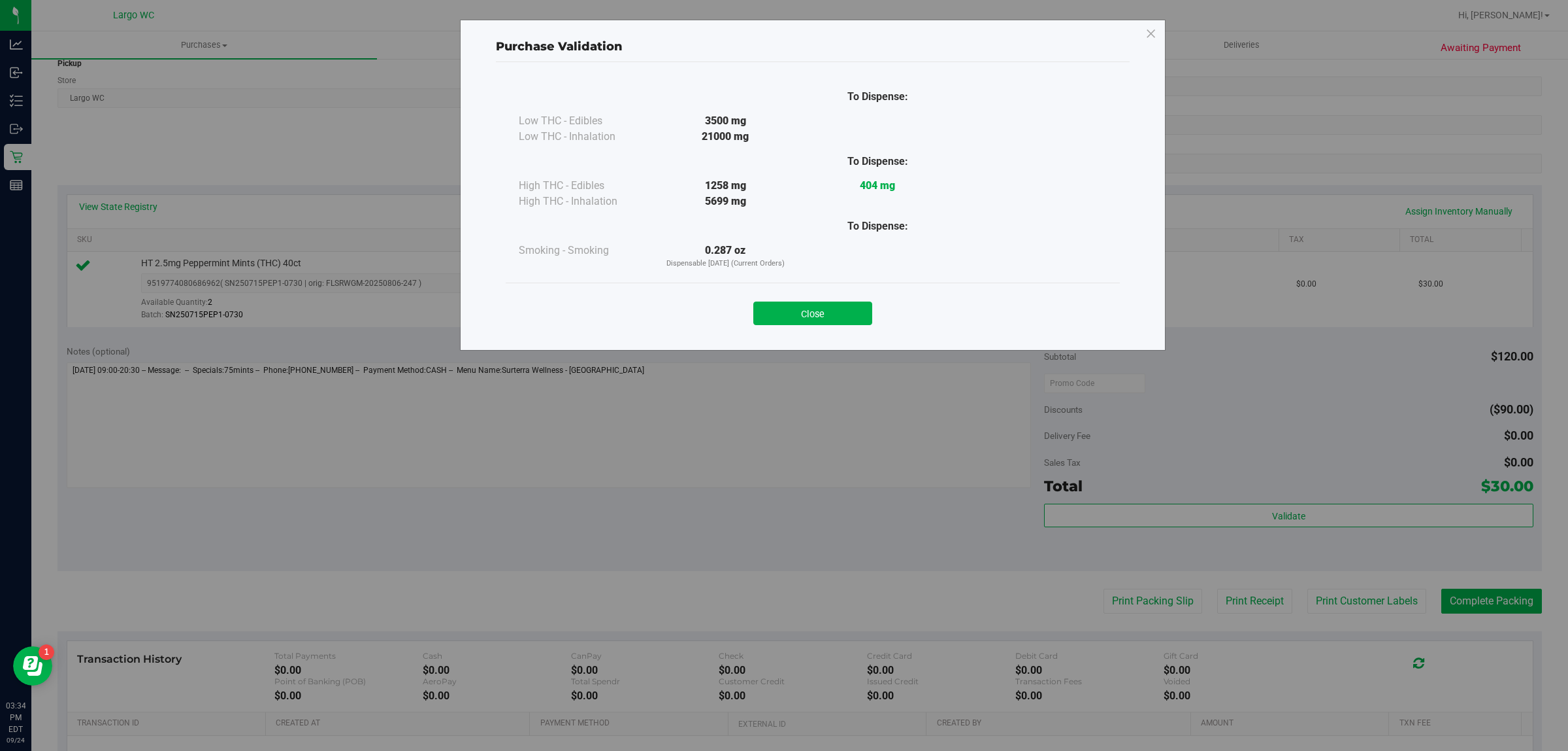
click at [818, 354] on div "Purchase Validation To Dispense: Low THC - Edibles 3500 mg" at bounding box center [789, 376] width 1578 height 751
click at [830, 302] on button "Close" at bounding box center [812, 313] width 119 height 23
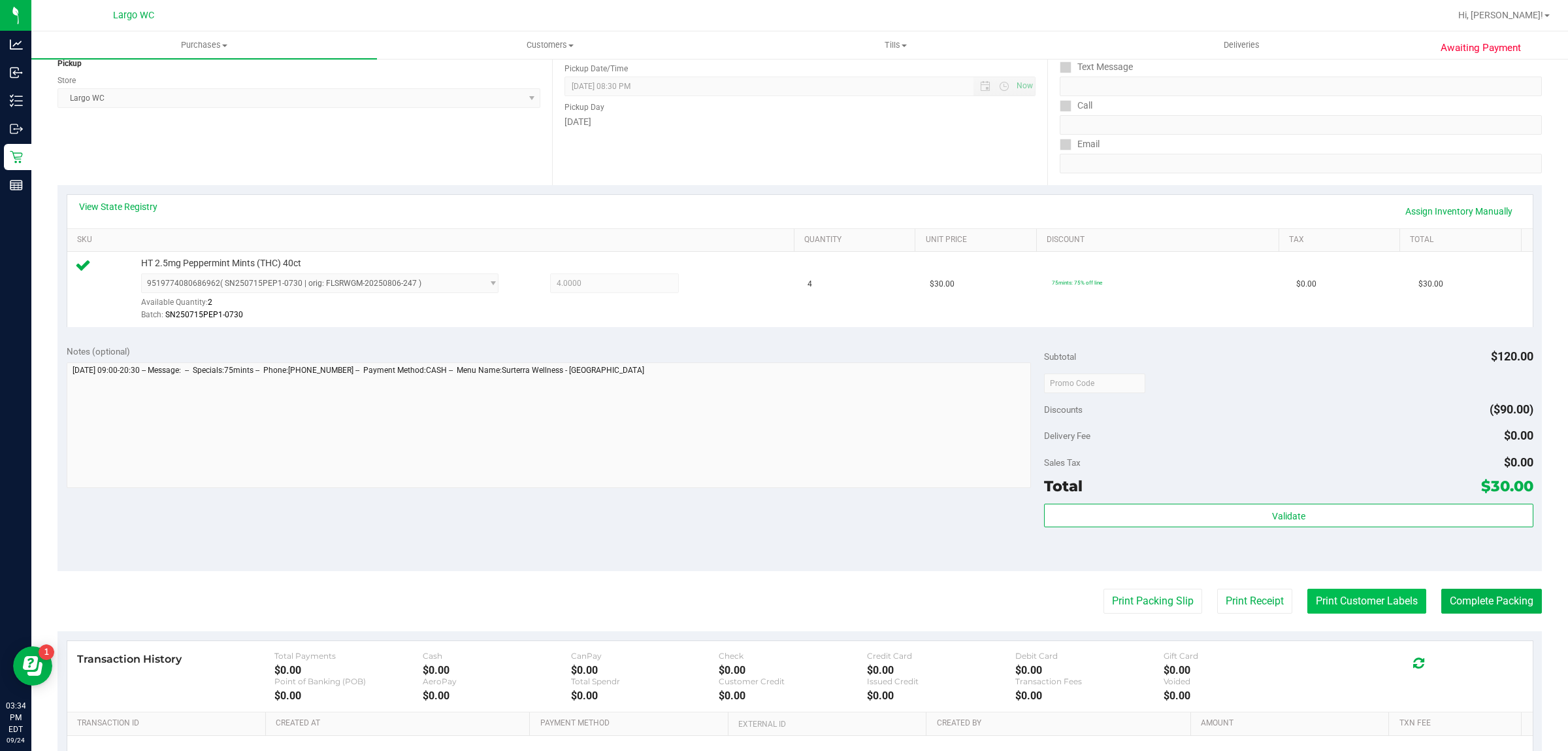
click at [1333, 602] on button "Print Customer Labels" at bounding box center [1367, 601] width 119 height 25
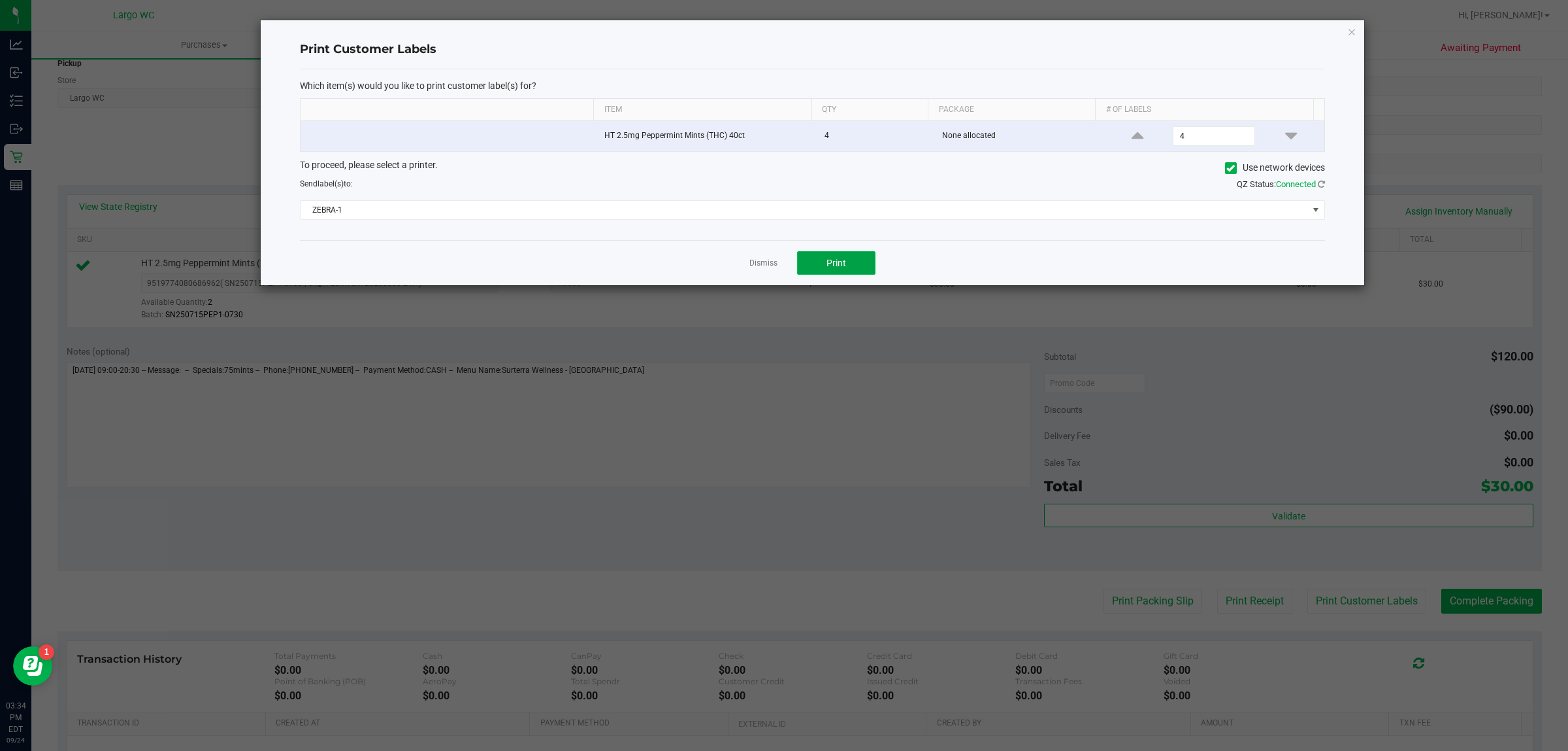
click at [847, 270] on button "Print" at bounding box center [836, 262] width 78 height 23
click at [762, 266] on link "Dismiss" at bounding box center [763, 263] width 28 height 11
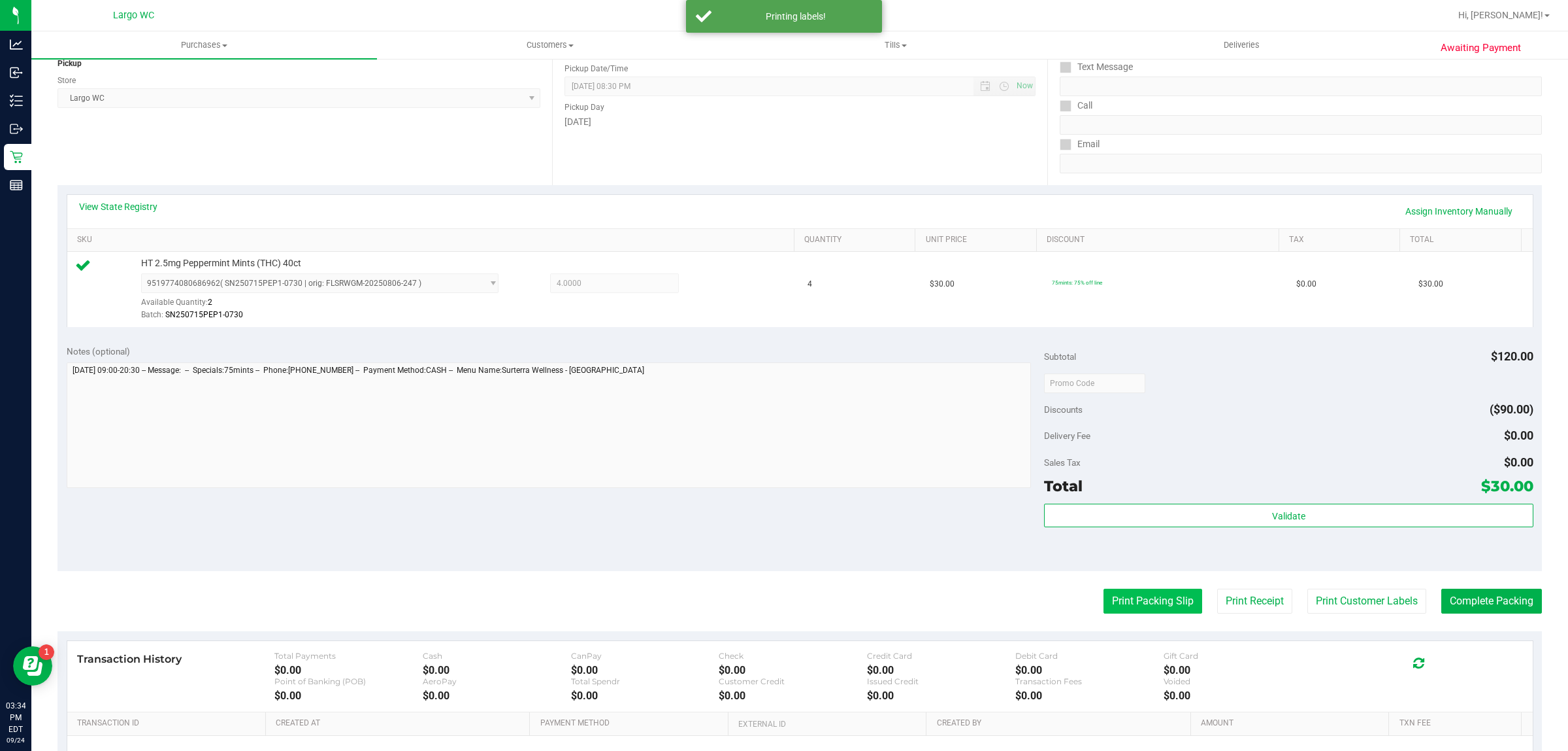
click at [1129, 603] on button "Print Packing Slip" at bounding box center [1152, 601] width 99 height 25
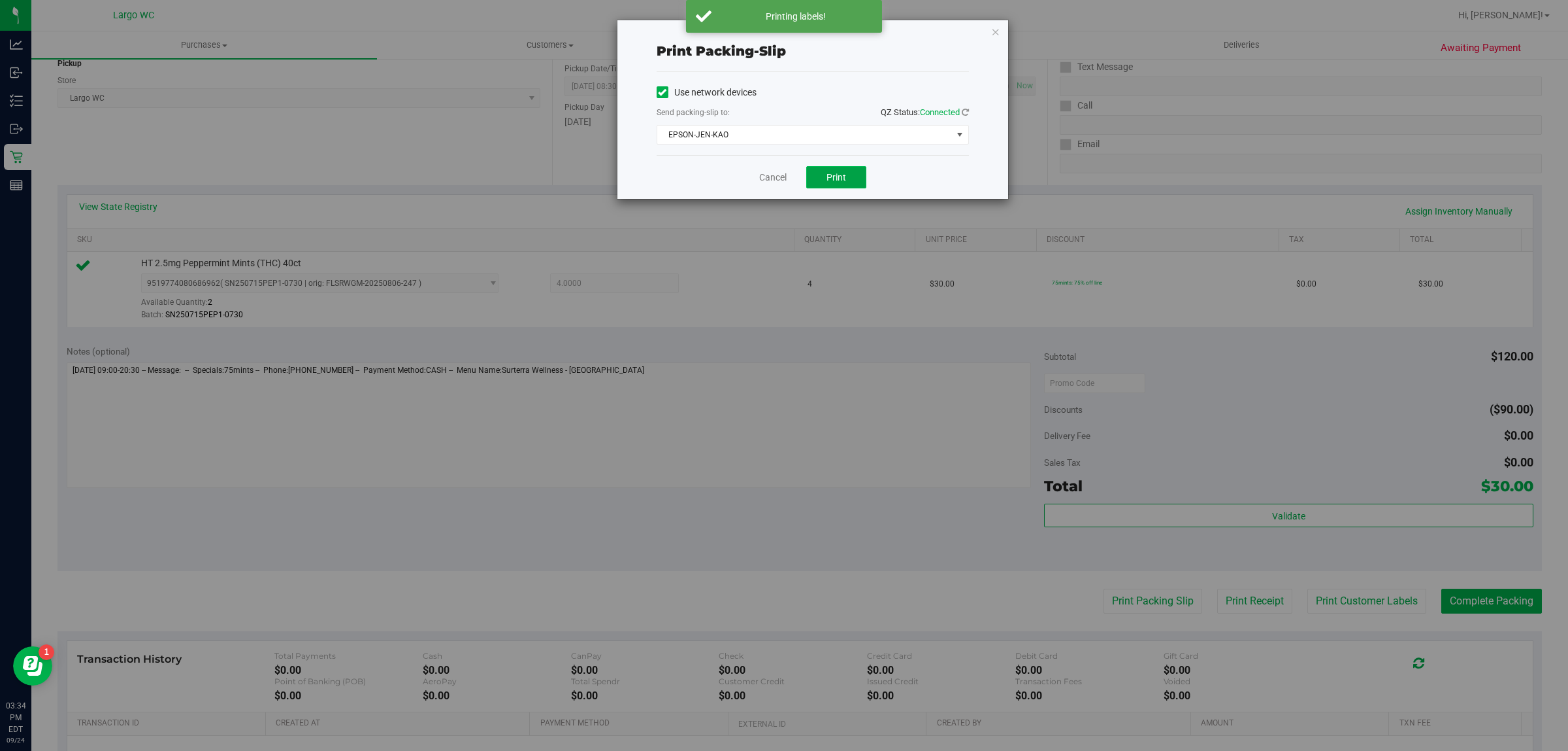
click at [824, 188] on button "Print" at bounding box center [836, 177] width 60 height 22
click at [776, 181] on link "Cancel" at bounding box center [773, 178] width 27 height 14
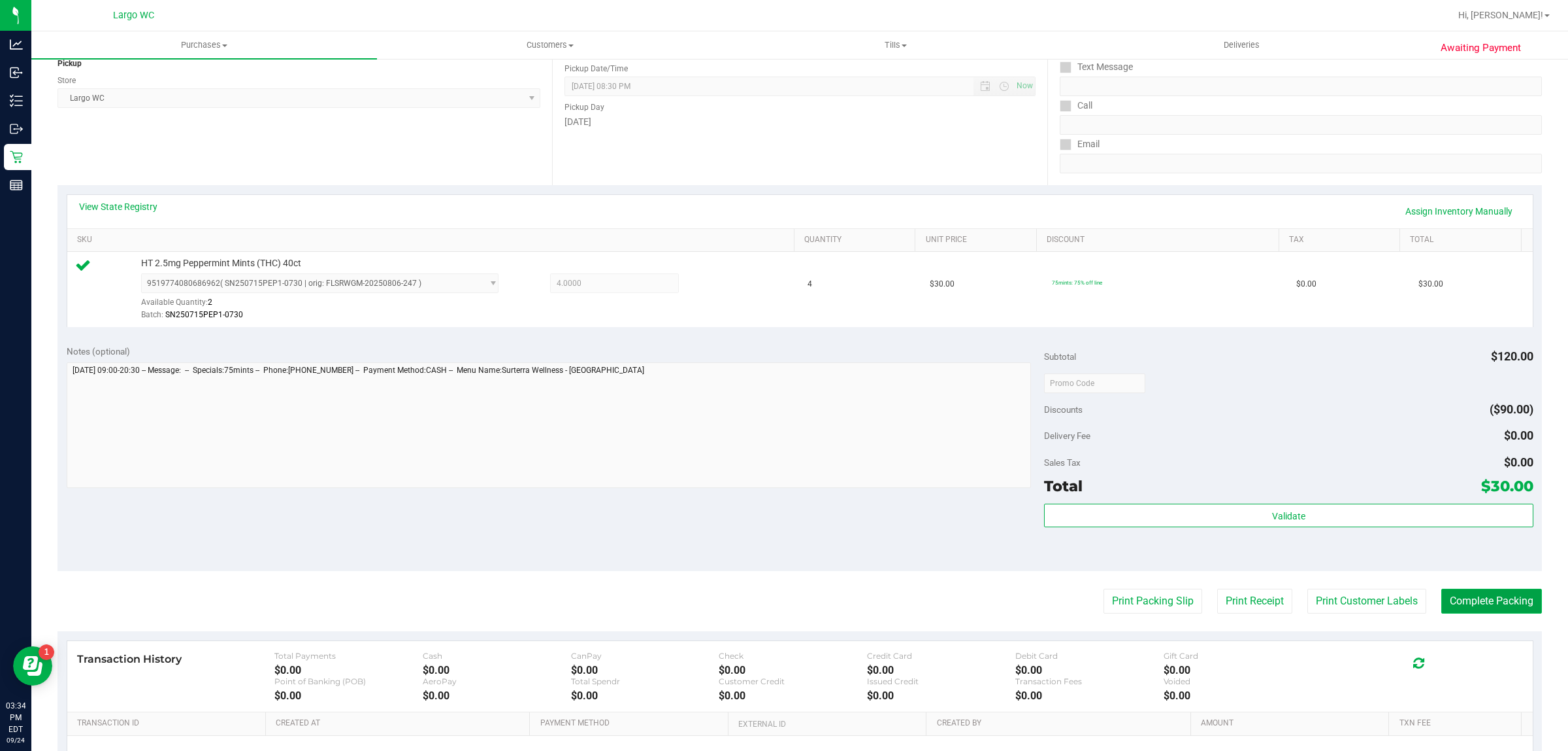
click at [1466, 603] on button "Complete Packing" at bounding box center [1492, 601] width 100 height 25
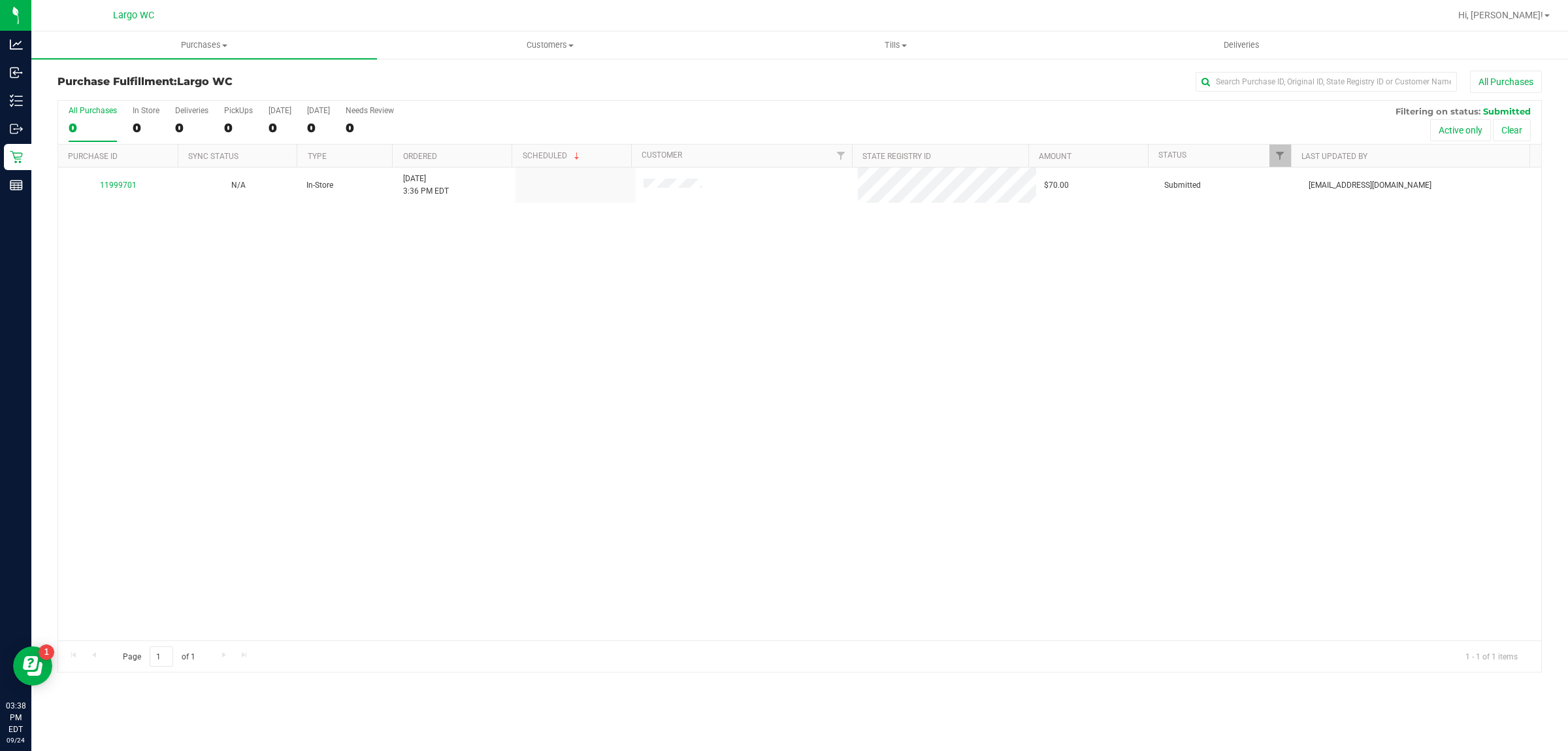
click at [123, 102] on div "All Purchases 0 In Store 0 Deliveries 0 PickUps 0 Today 0 Tomorrow 0 Needs Revi…" at bounding box center [799, 106] width 1483 height 10
click at [144, 127] on div "0" at bounding box center [145, 128] width 27 height 15
click at [0, 0] on input "In Store 0" at bounding box center [0, 0] width 0 height 0
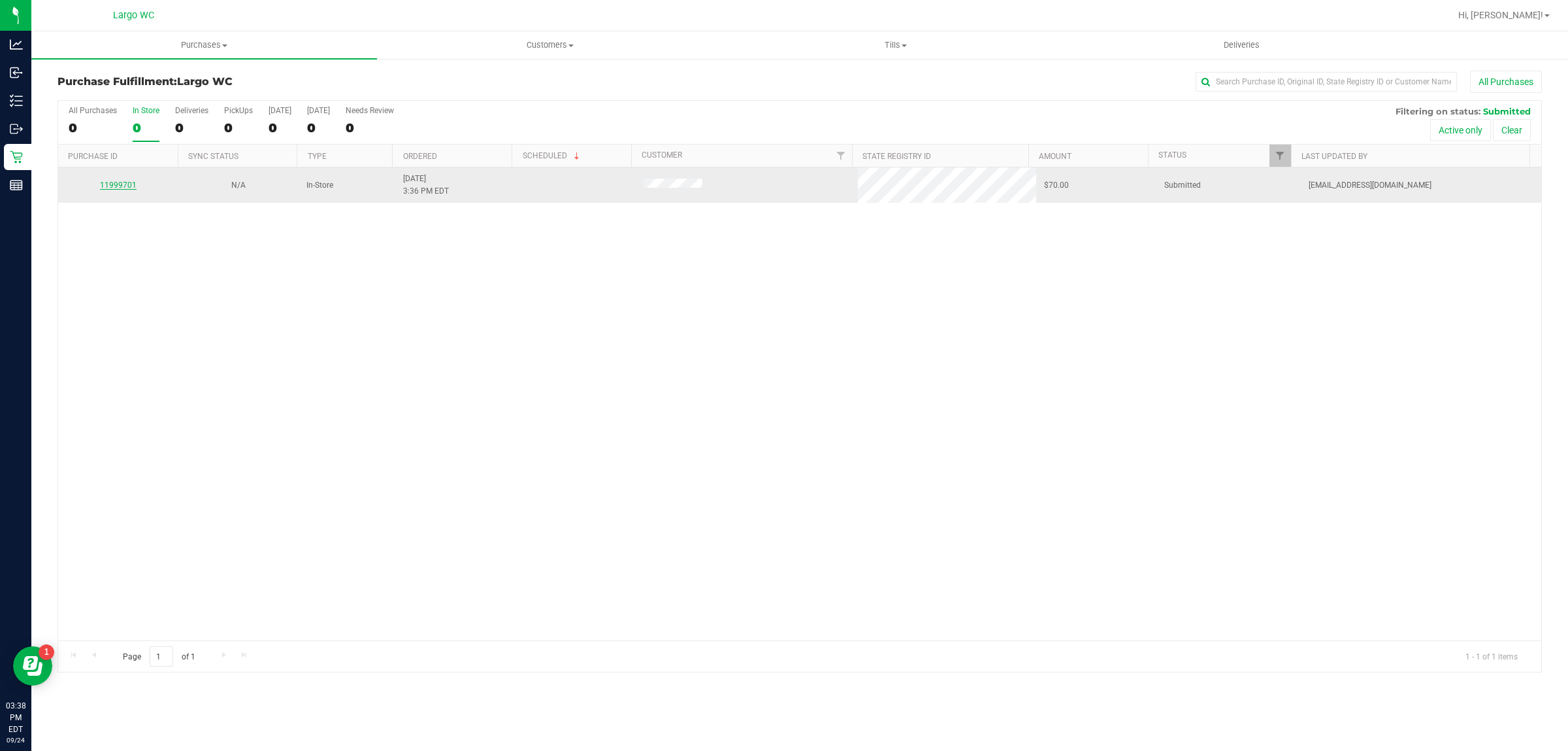
click at [132, 187] on link "11999701" at bounding box center [118, 185] width 37 height 9
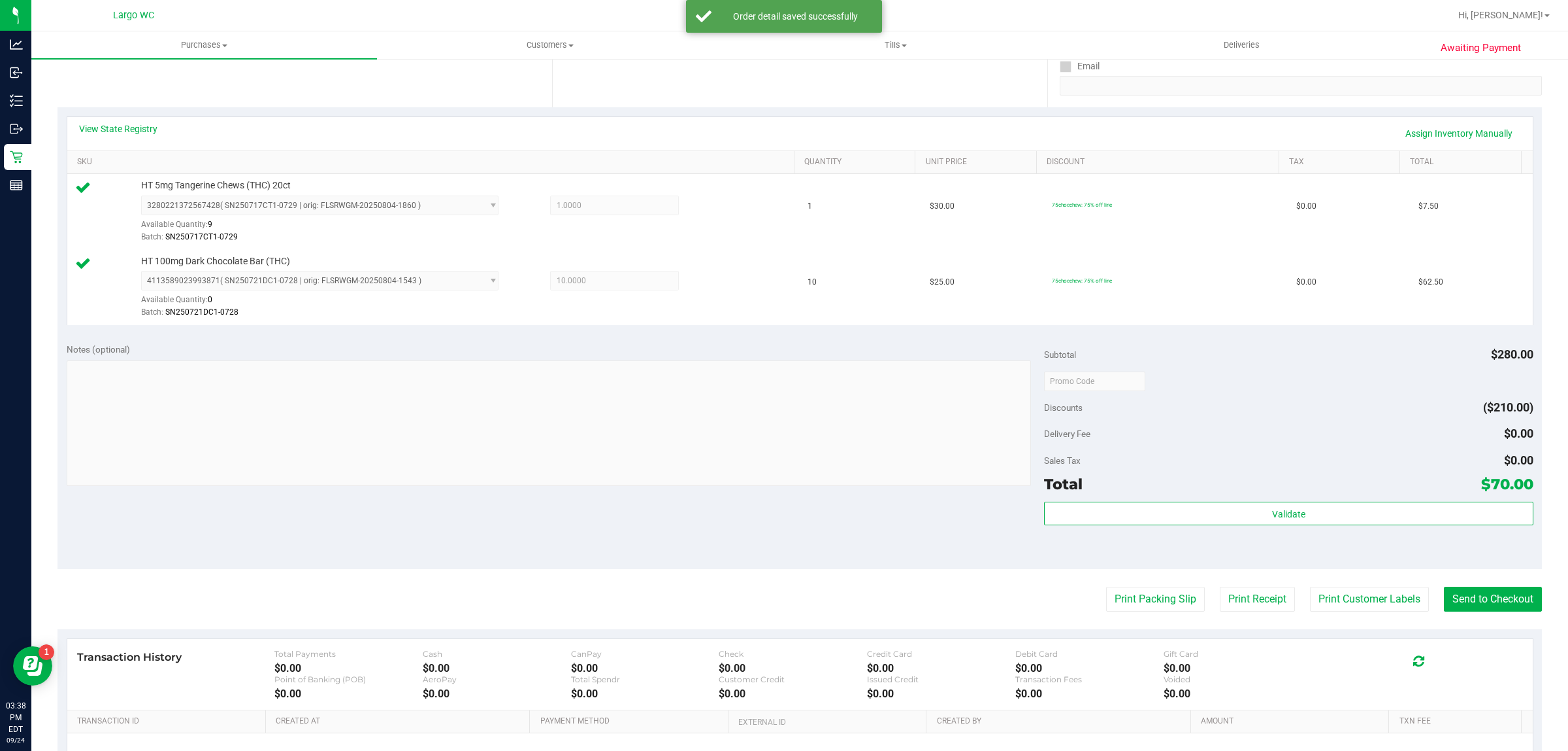
scroll to position [309, 0]
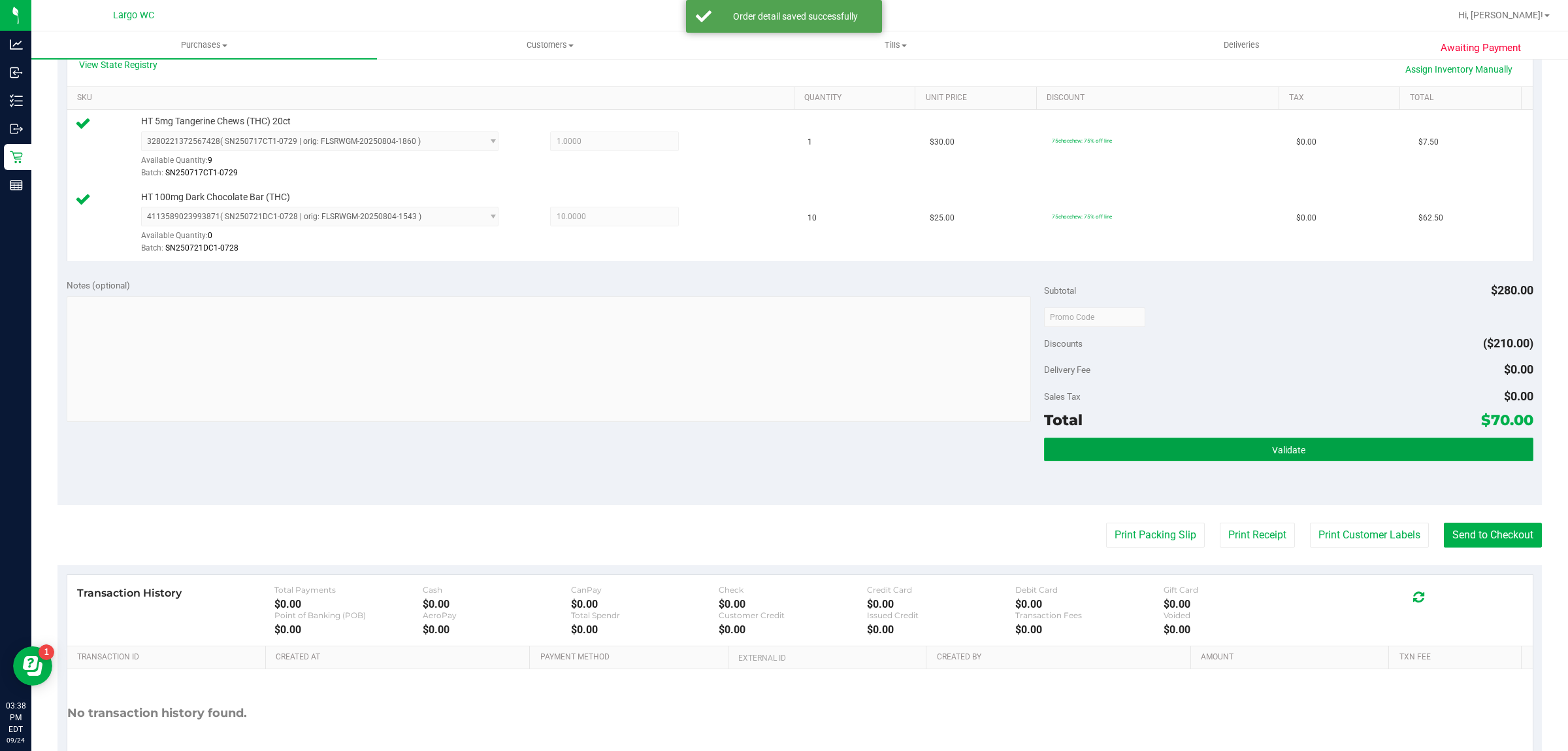
click at [1174, 446] on button "Validate" at bounding box center [1288, 449] width 489 height 23
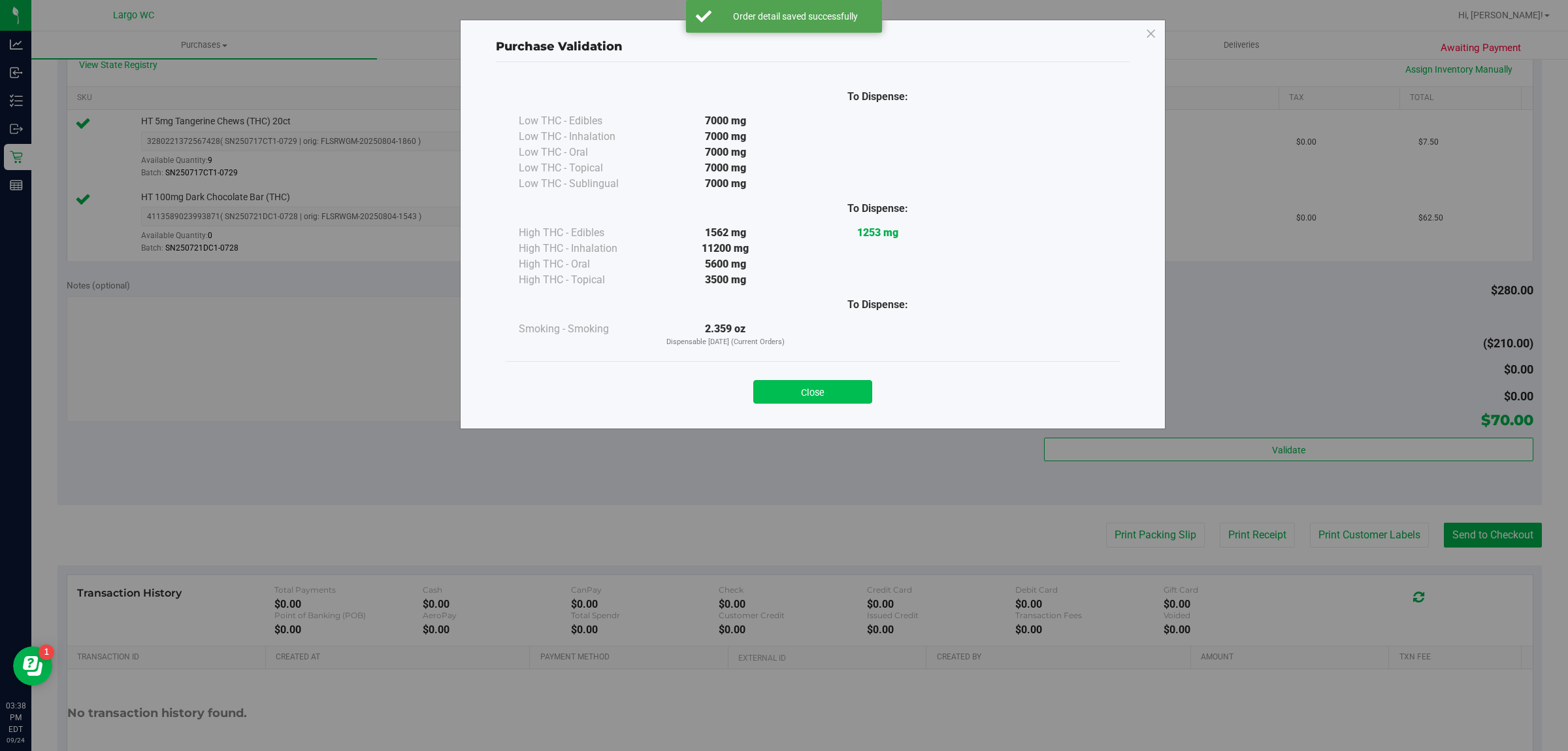
click at [807, 382] on button "Close" at bounding box center [812, 391] width 119 height 23
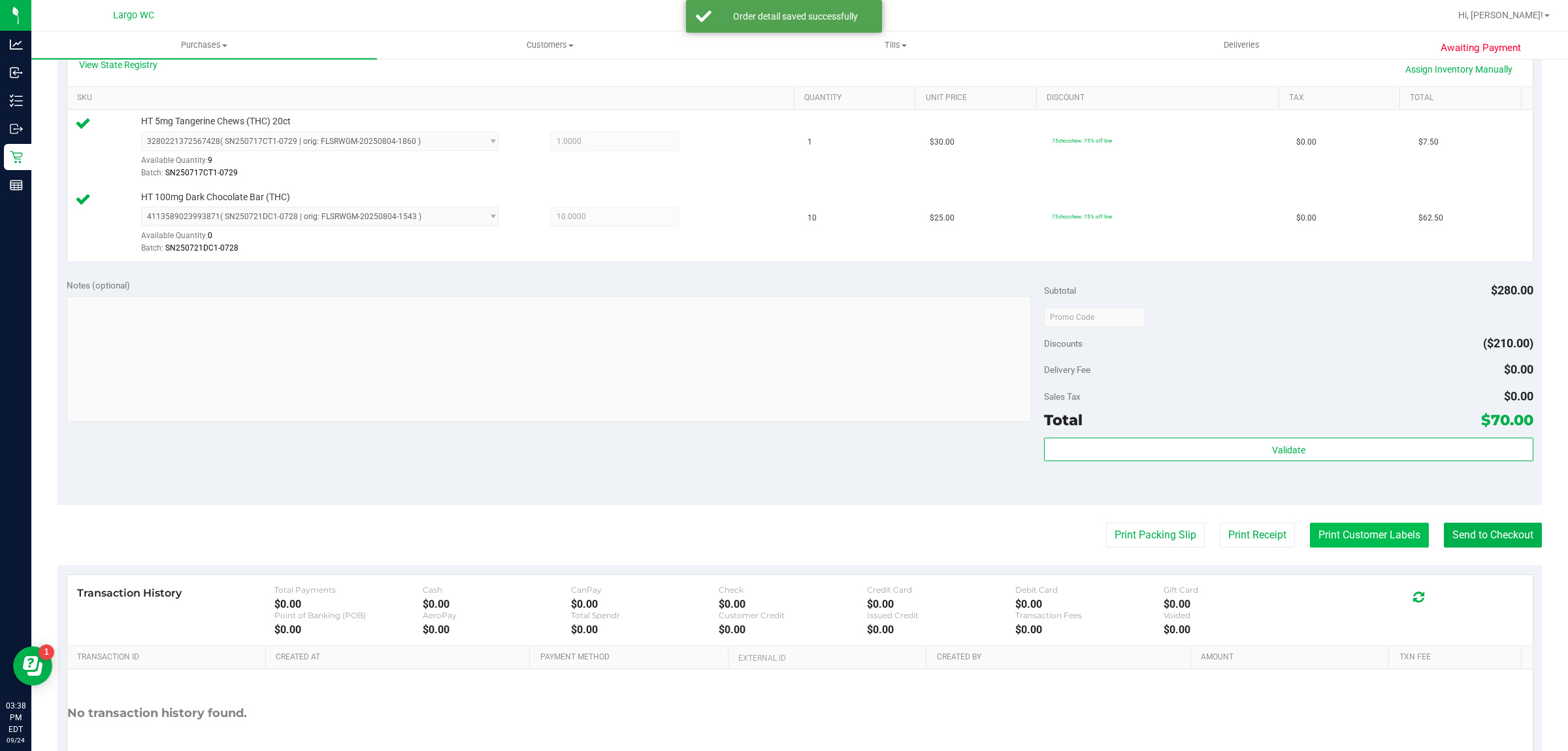
click at [1366, 527] on button "Print Customer Labels" at bounding box center [1370, 534] width 119 height 25
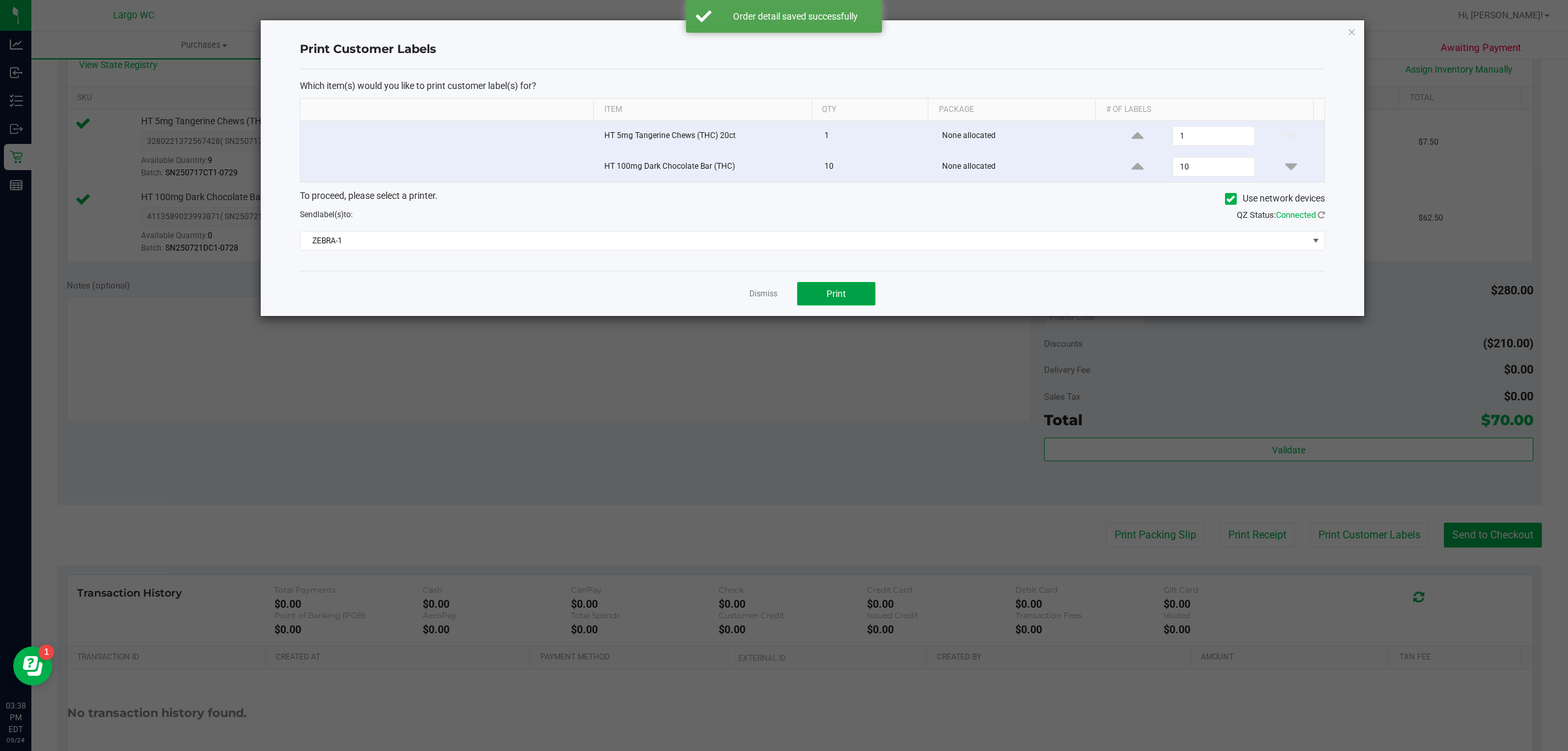
click at [845, 302] on button "Print" at bounding box center [836, 293] width 78 height 23
click at [1351, 53] on div "Print Customer Labels Which item(s) would you like to print customer label(s) f…" at bounding box center [812, 168] width 1103 height 296
click at [1352, 31] on icon "button" at bounding box center [1352, 31] width 9 height 15
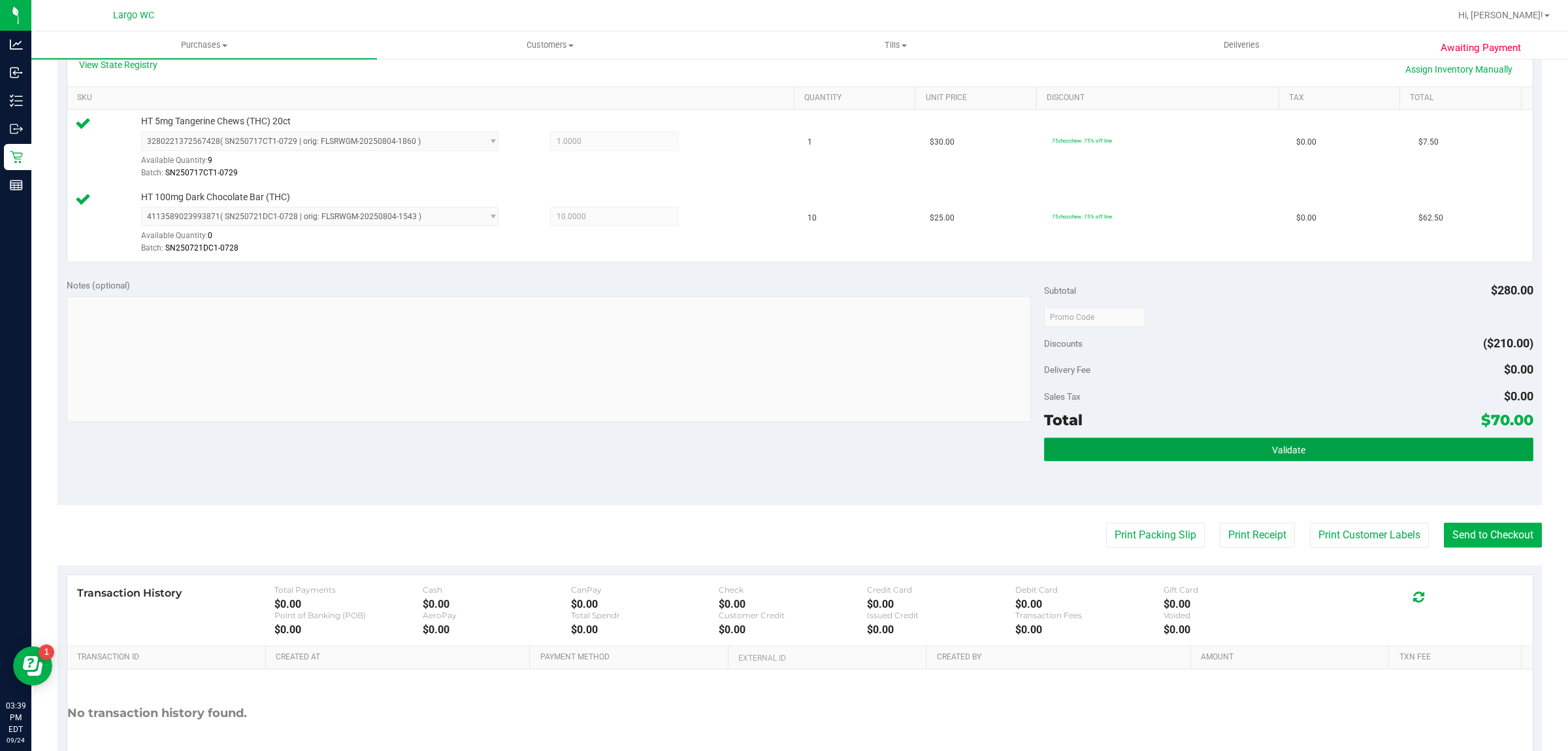
click at [1373, 439] on button "Validate" at bounding box center [1288, 449] width 489 height 23
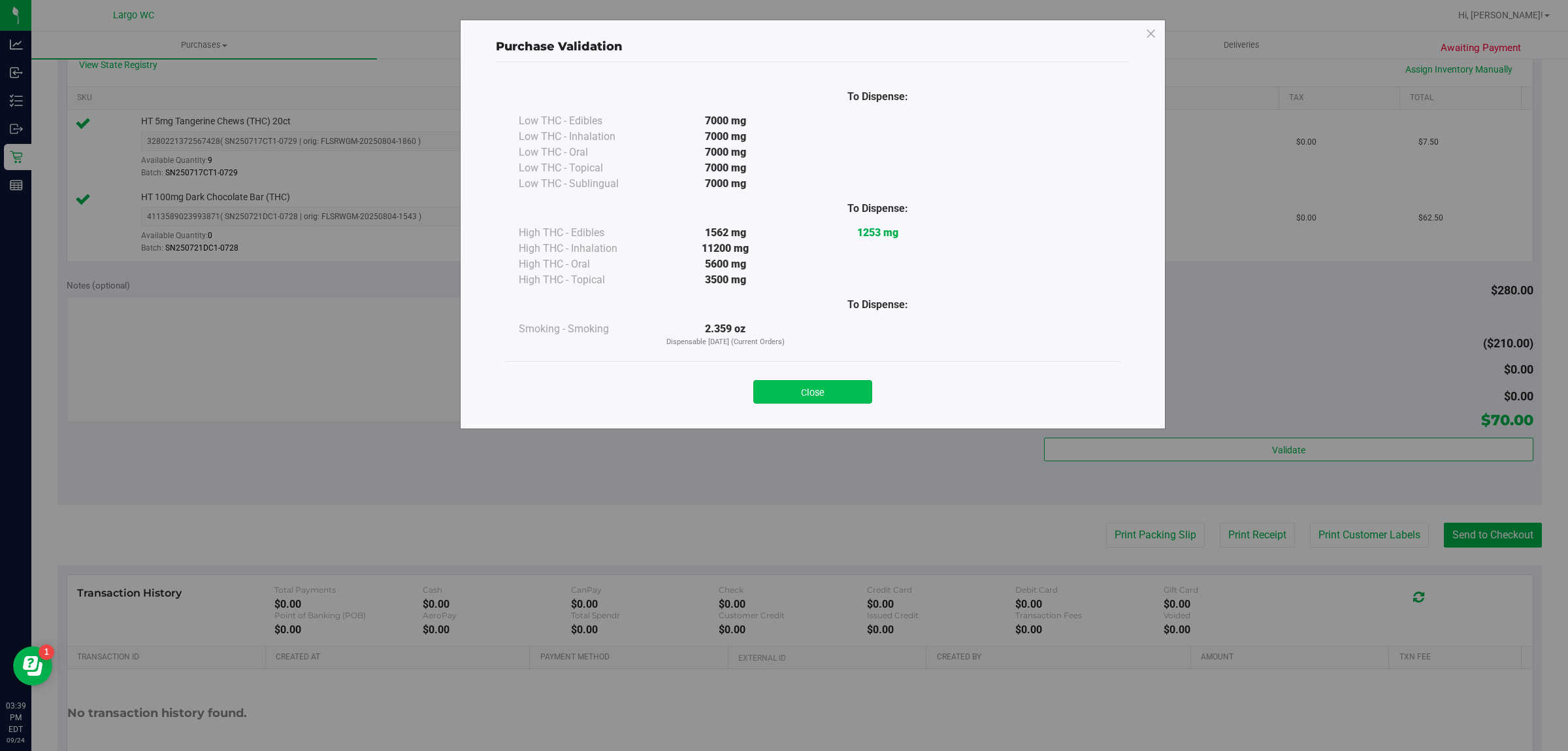
click at [778, 384] on button "Close" at bounding box center [812, 391] width 119 height 23
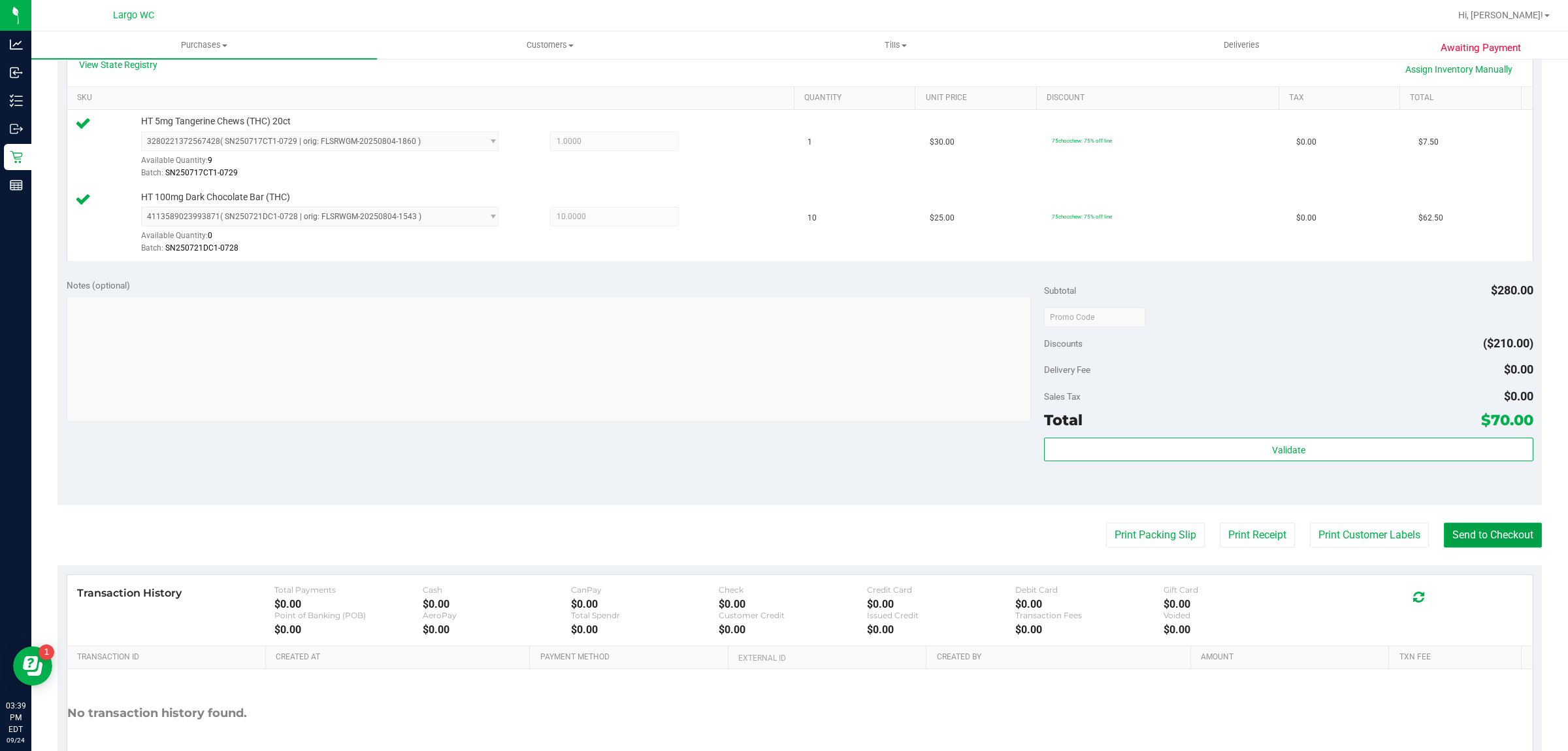
click at [1485, 534] on button "Send to Checkout" at bounding box center [1493, 534] width 98 height 25
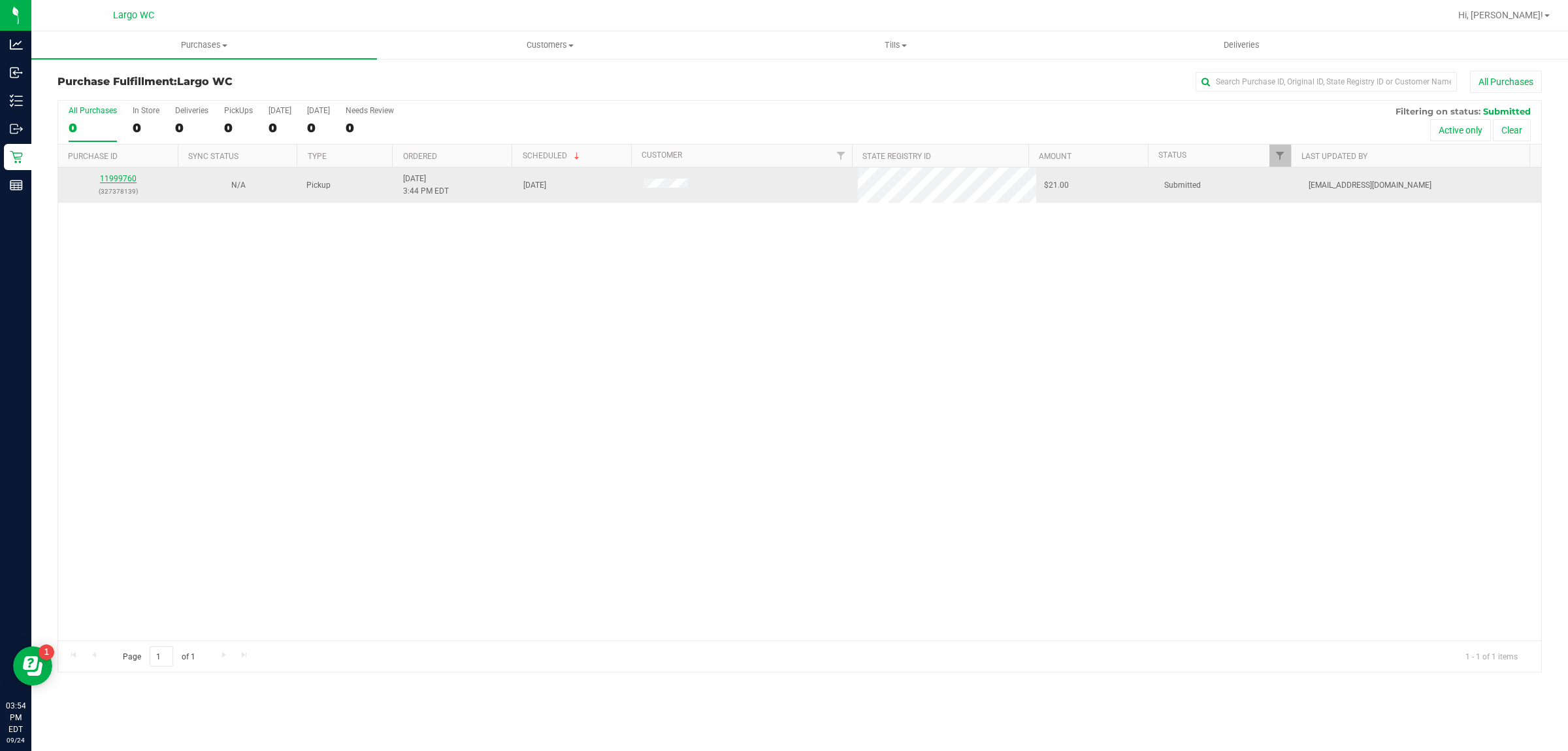
click at [119, 183] on link "11999760" at bounding box center [118, 178] width 37 height 9
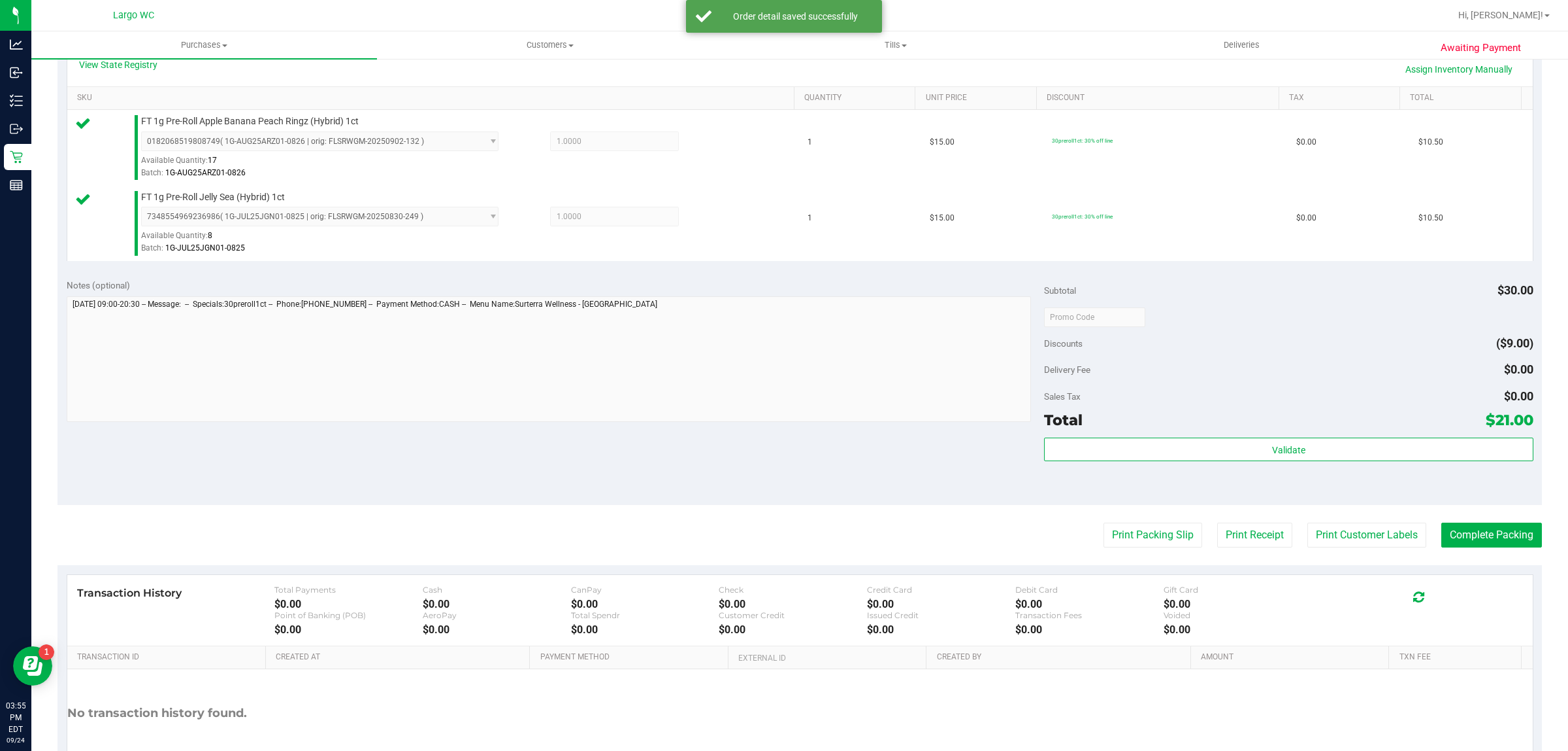
scroll to position [383, 0]
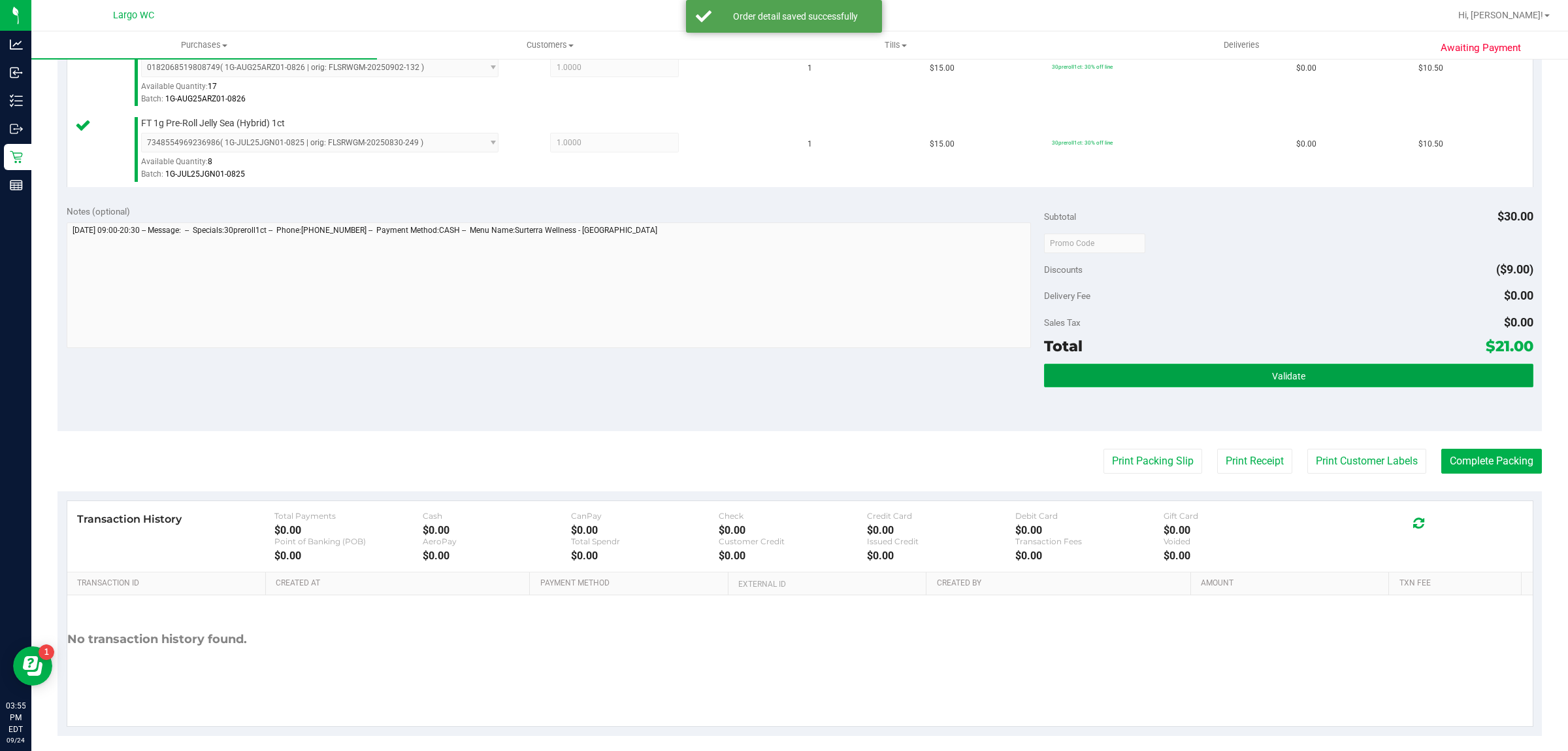
click at [1144, 369] on button "Validate" at bounding box center [1288, 375] width 489 height 23
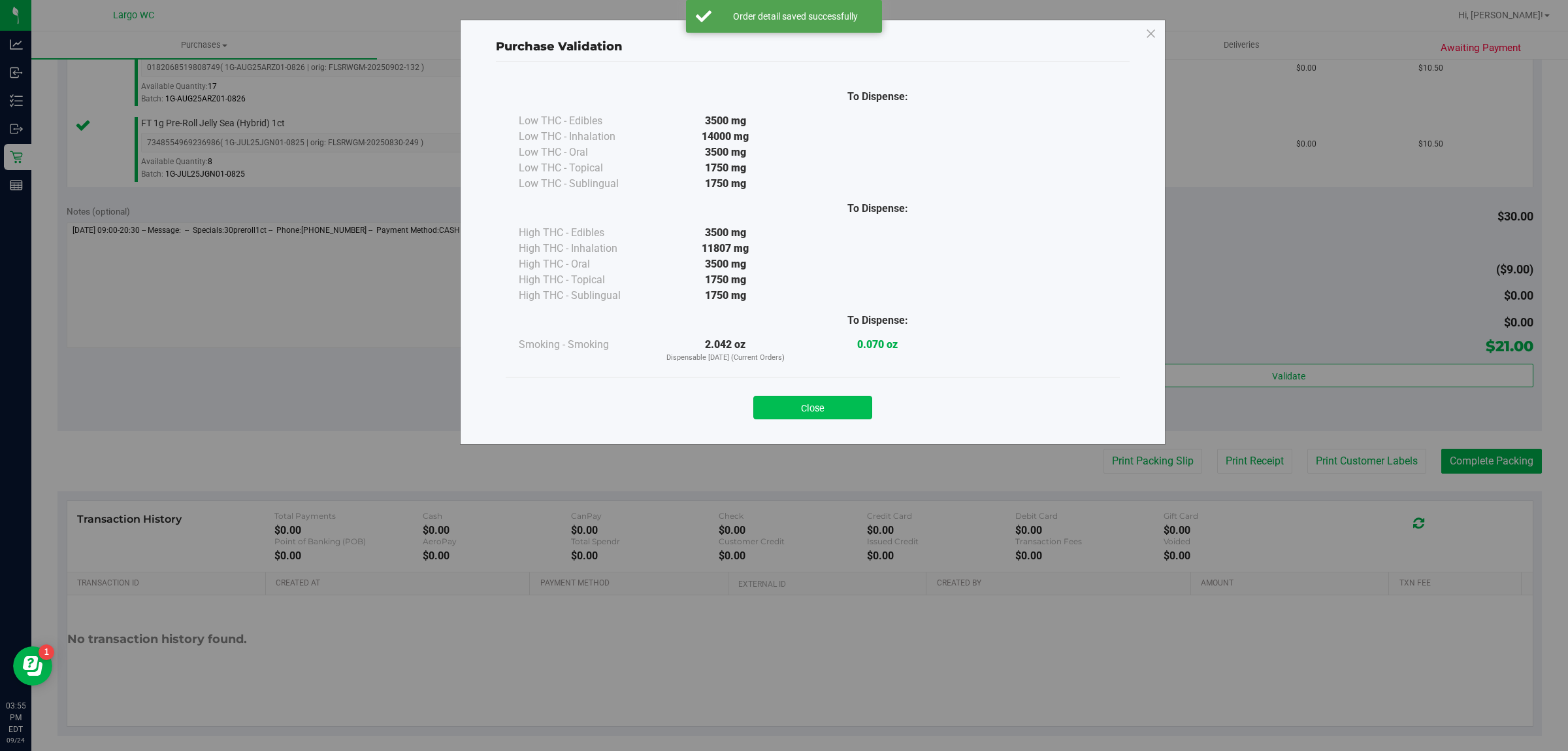
click at [814, 409] on button "Close" at bounding box center [812, 406] width 119 height 23
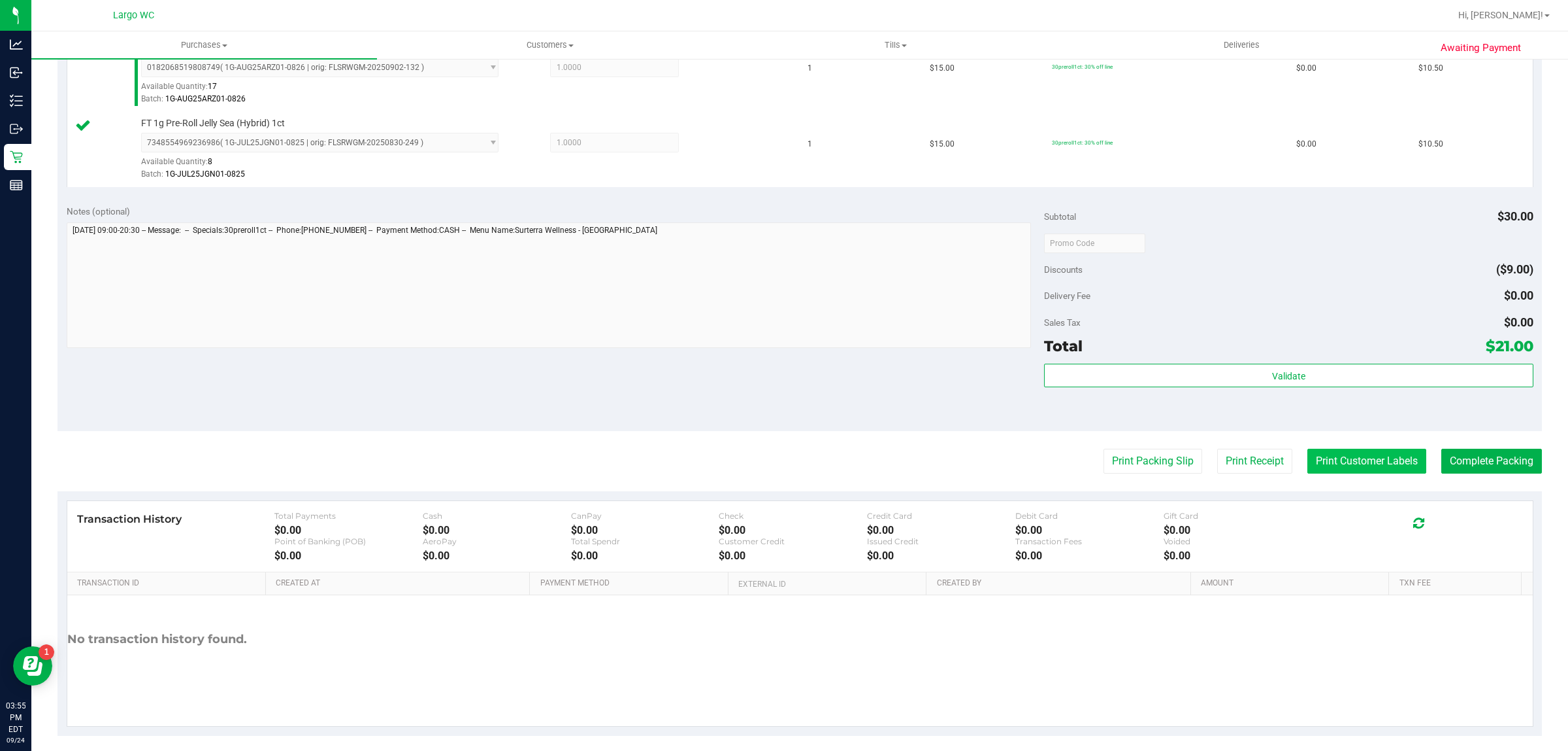
click at [1354, 462] on button "Print Customer Labels" at bounding box center [1367, 461] width 119 height 25
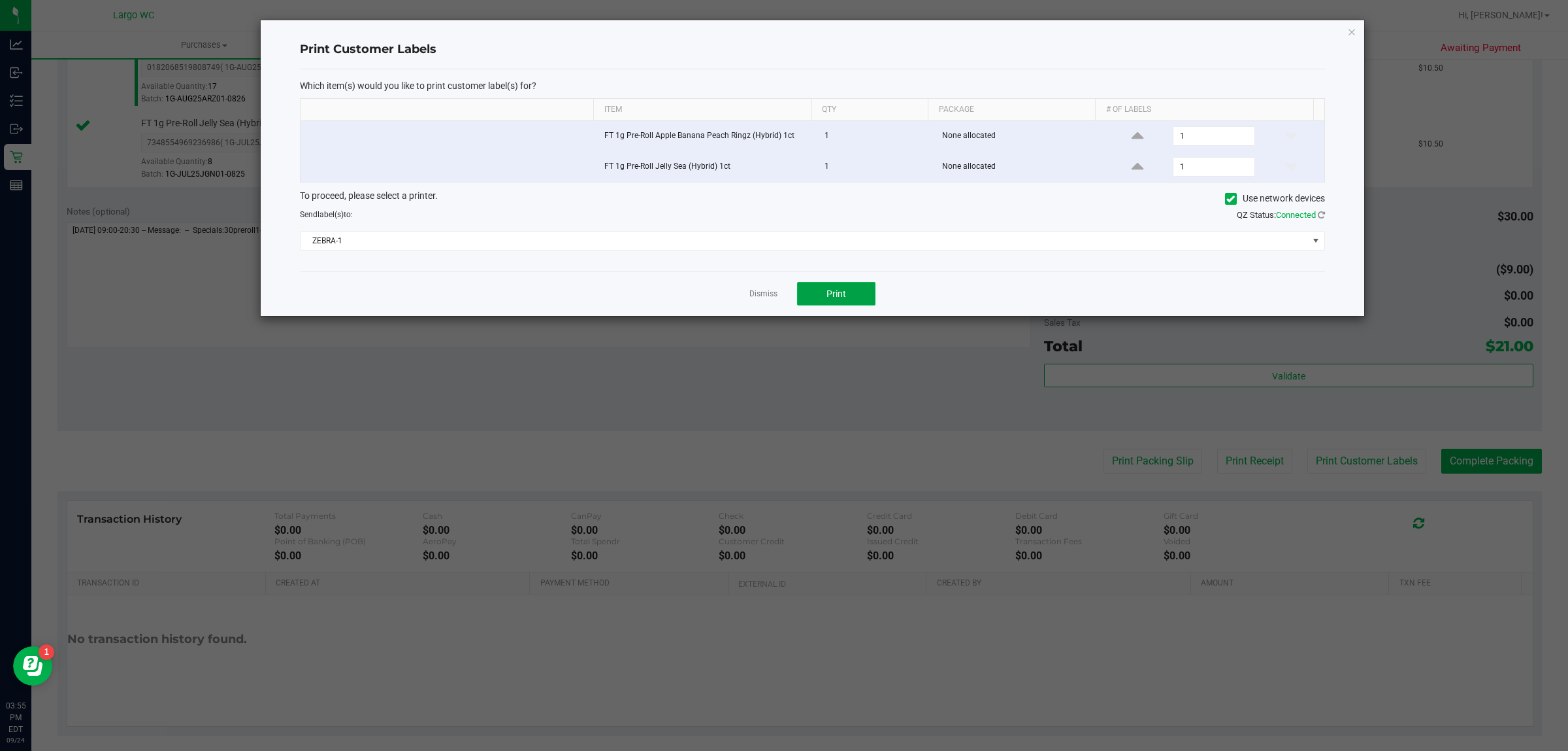
click at [854, 304] on button "Print" at bounding box center [836, 293] width 78 height 23
click at [1350, 30] on icon "button" at bounding box center [1352, 31] width 9 height 15
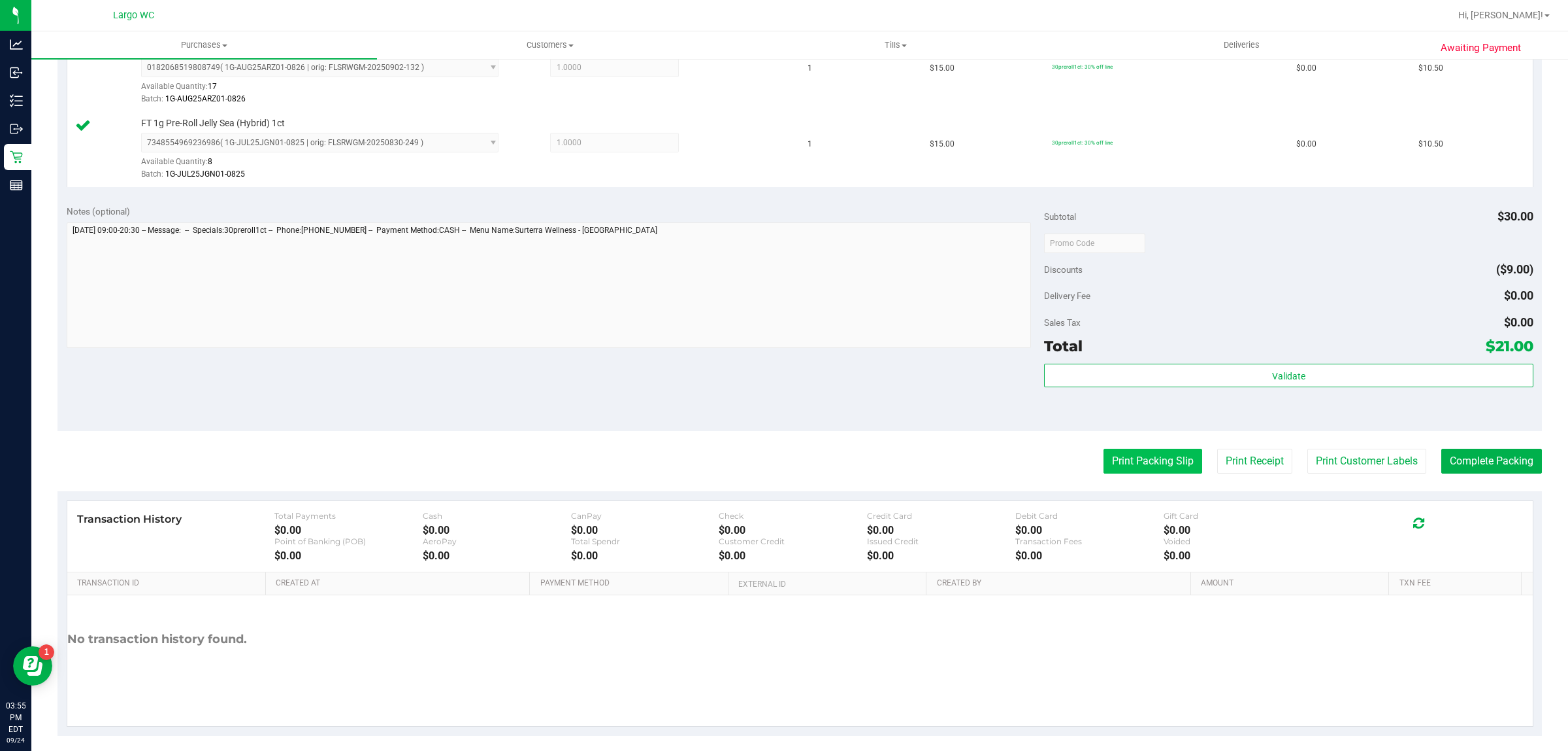
click at [1144, 455] on button "Print Packing Slip" at bounding box center [1152, 461] width 99 height 25
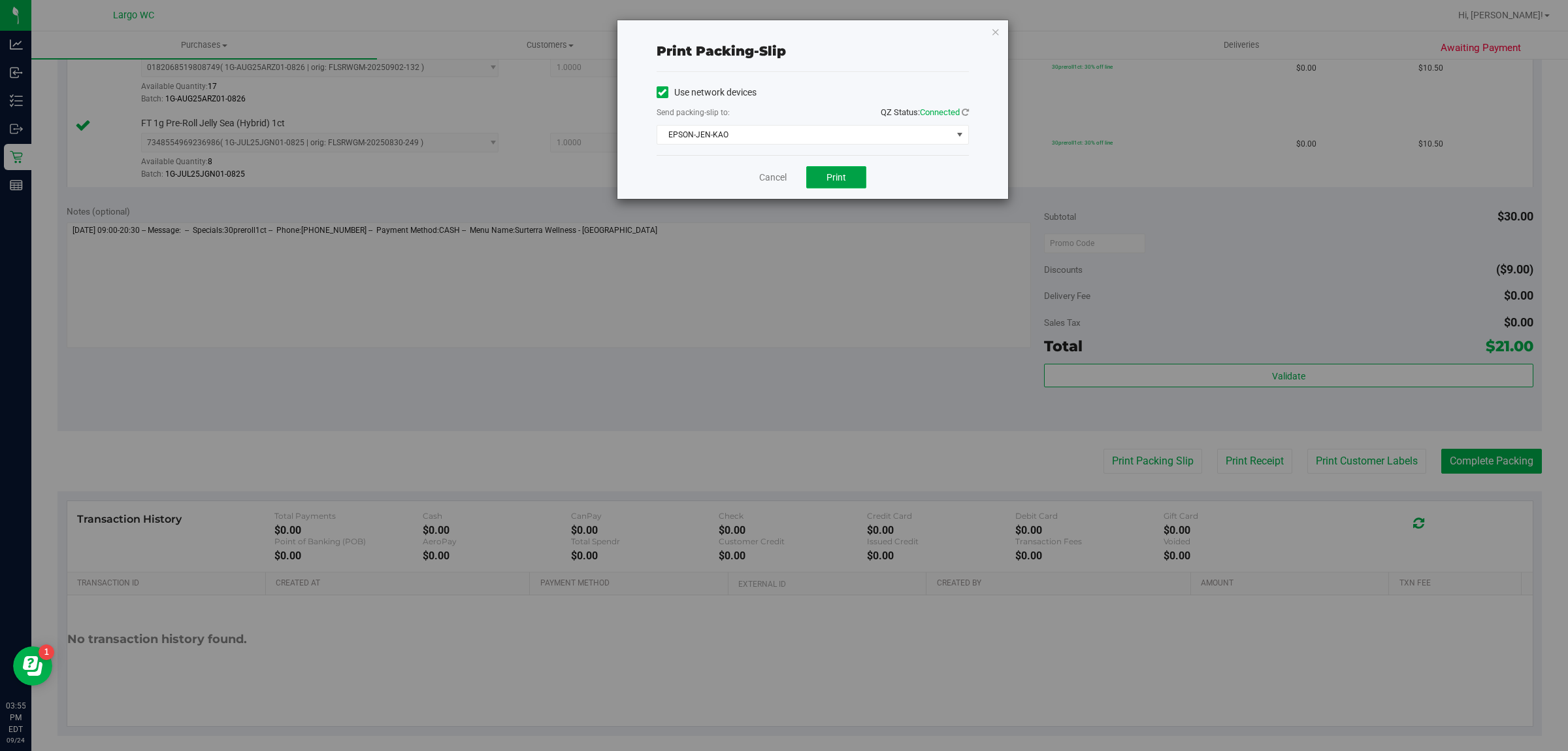
click at [822, 176] on button "Print" at bounding box center [836, 177] width 60 height 22
click at [991, 33] on icon "button" at bounding box center [995, 31] width 9 height 15
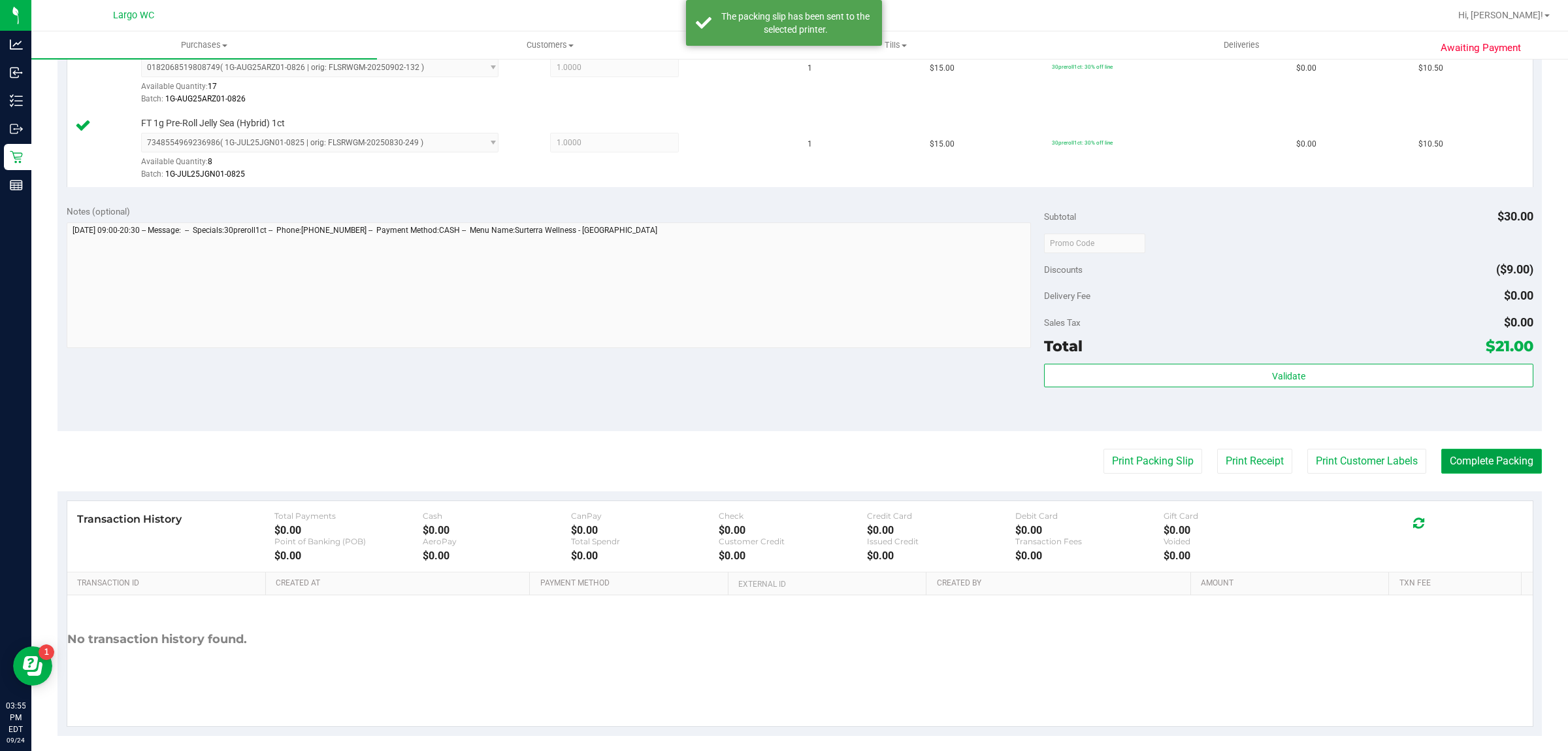
click at [1482, 463] on button "Complete Packing" at bounding box center [1492, 461] width 100 height 25
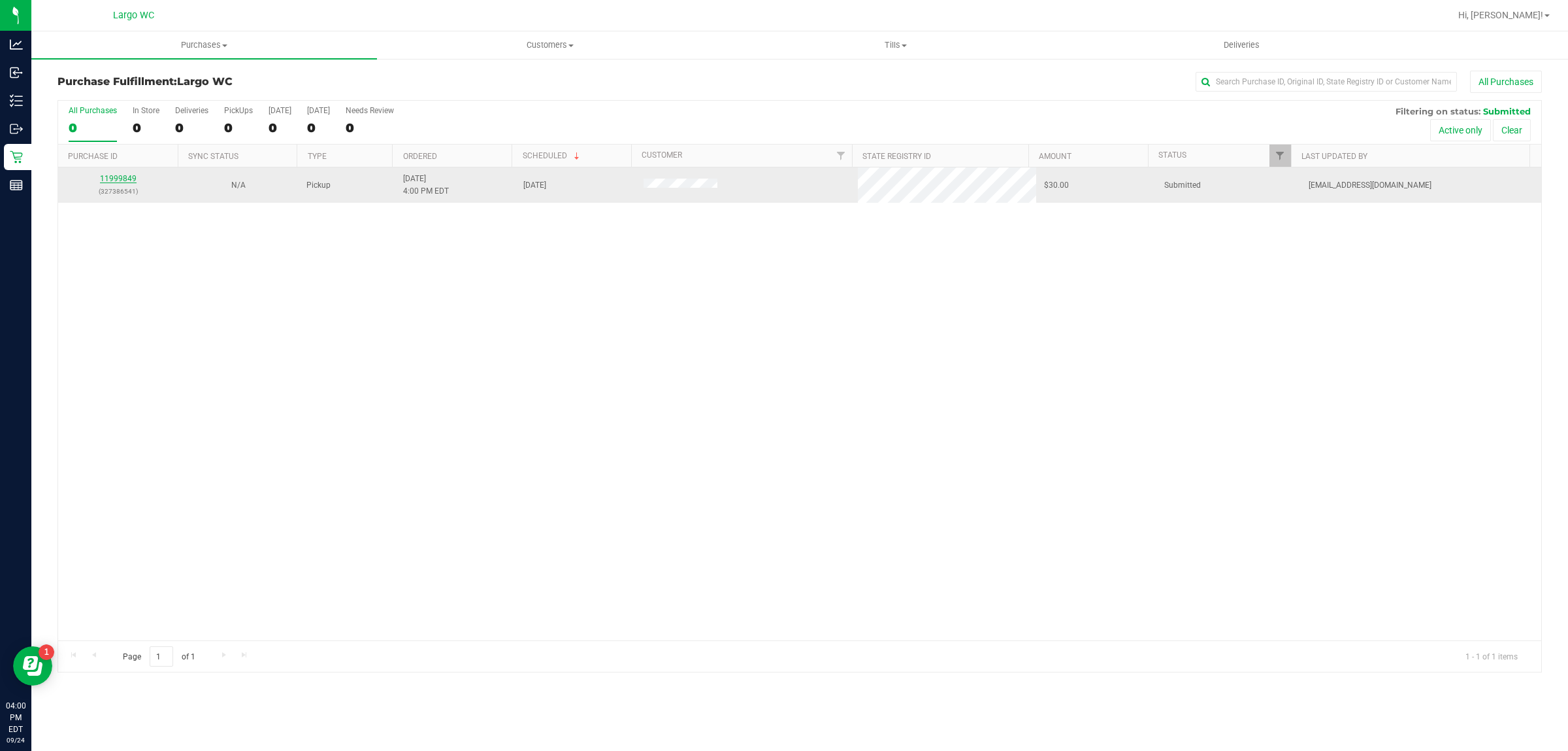
click at [114, 179] on link "11999849" at bounding box center [118, 178] width 37 height 9
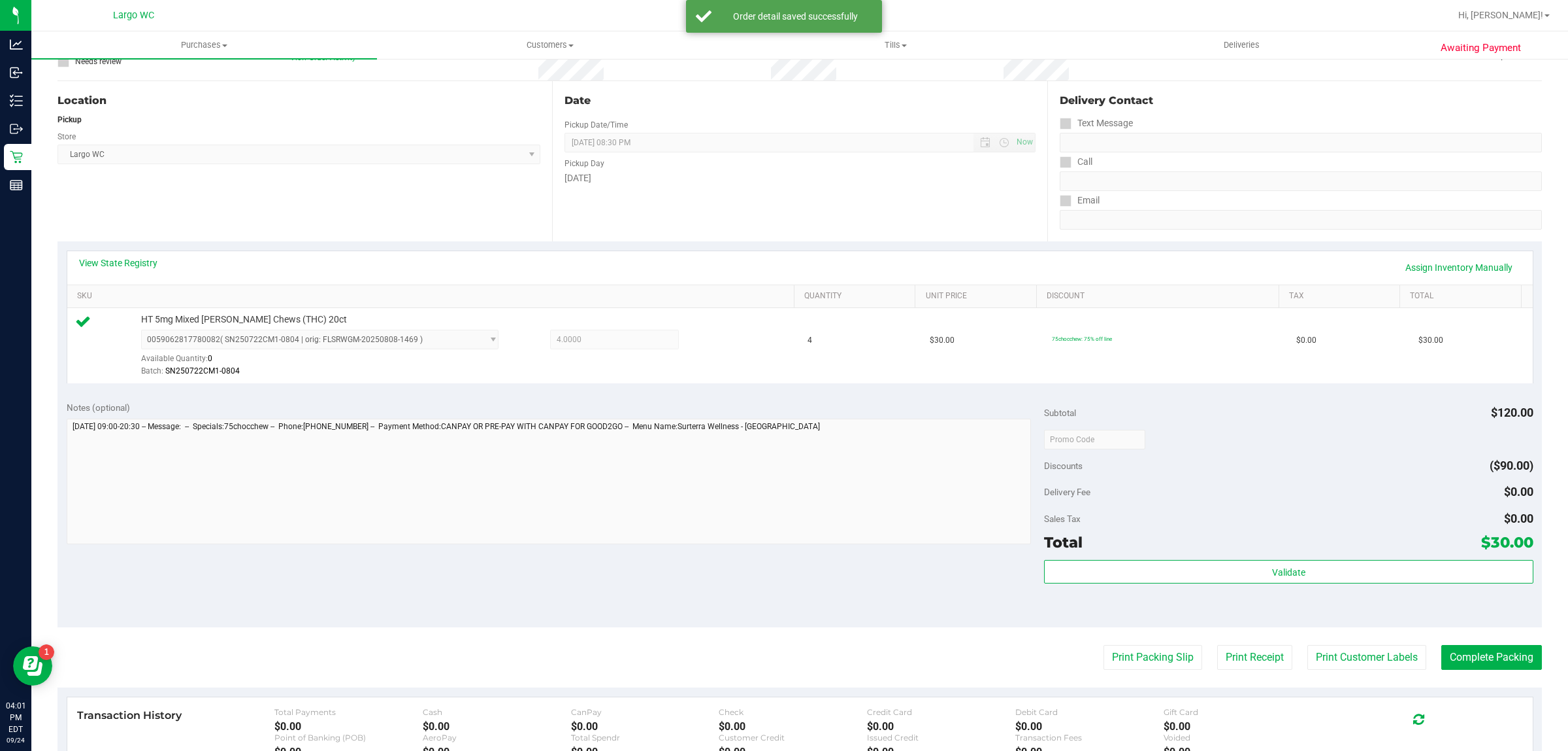
scroll to position [115, 0]
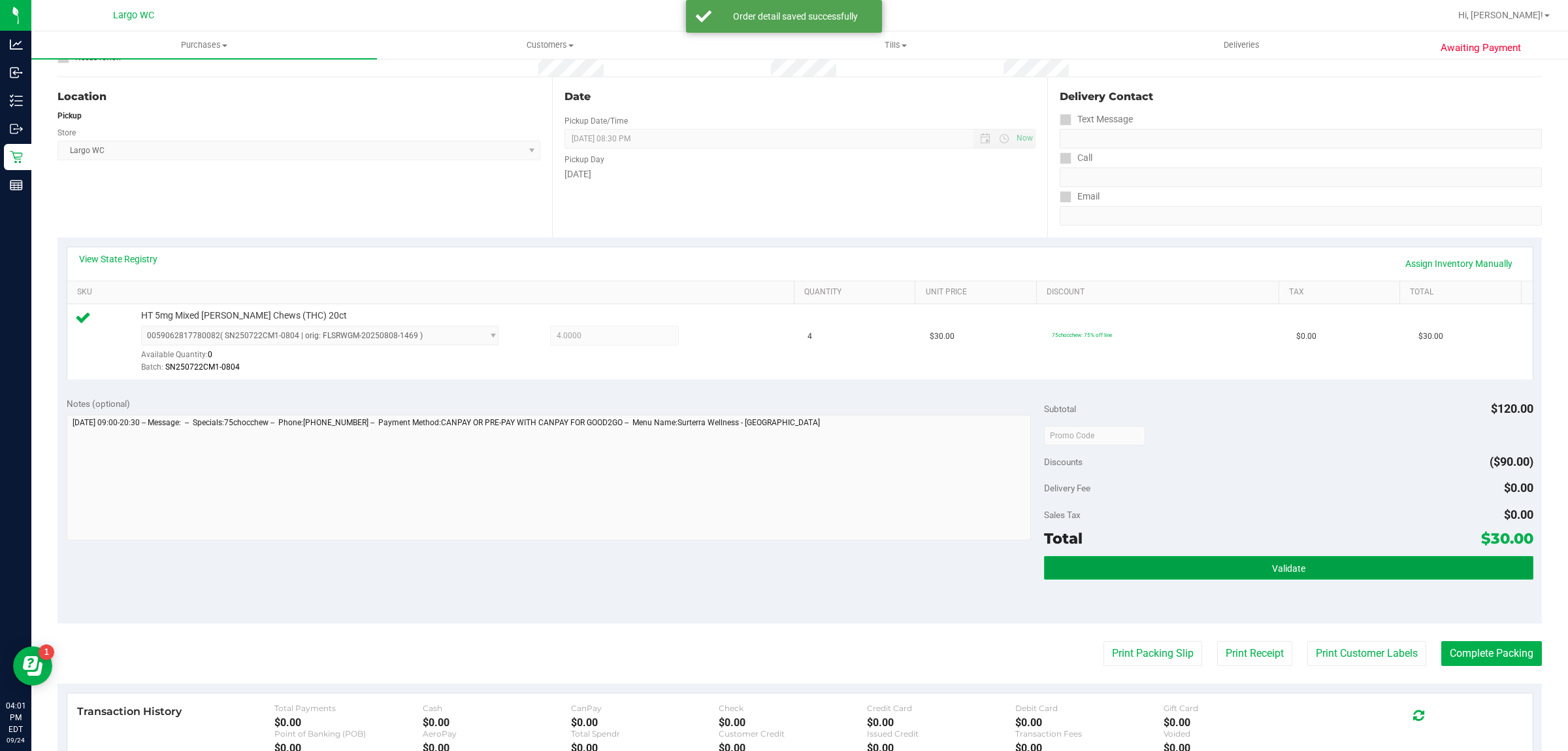
click at [1077, 571] on button "Validate" at bounding box center [1288, 567] width 489 height 23
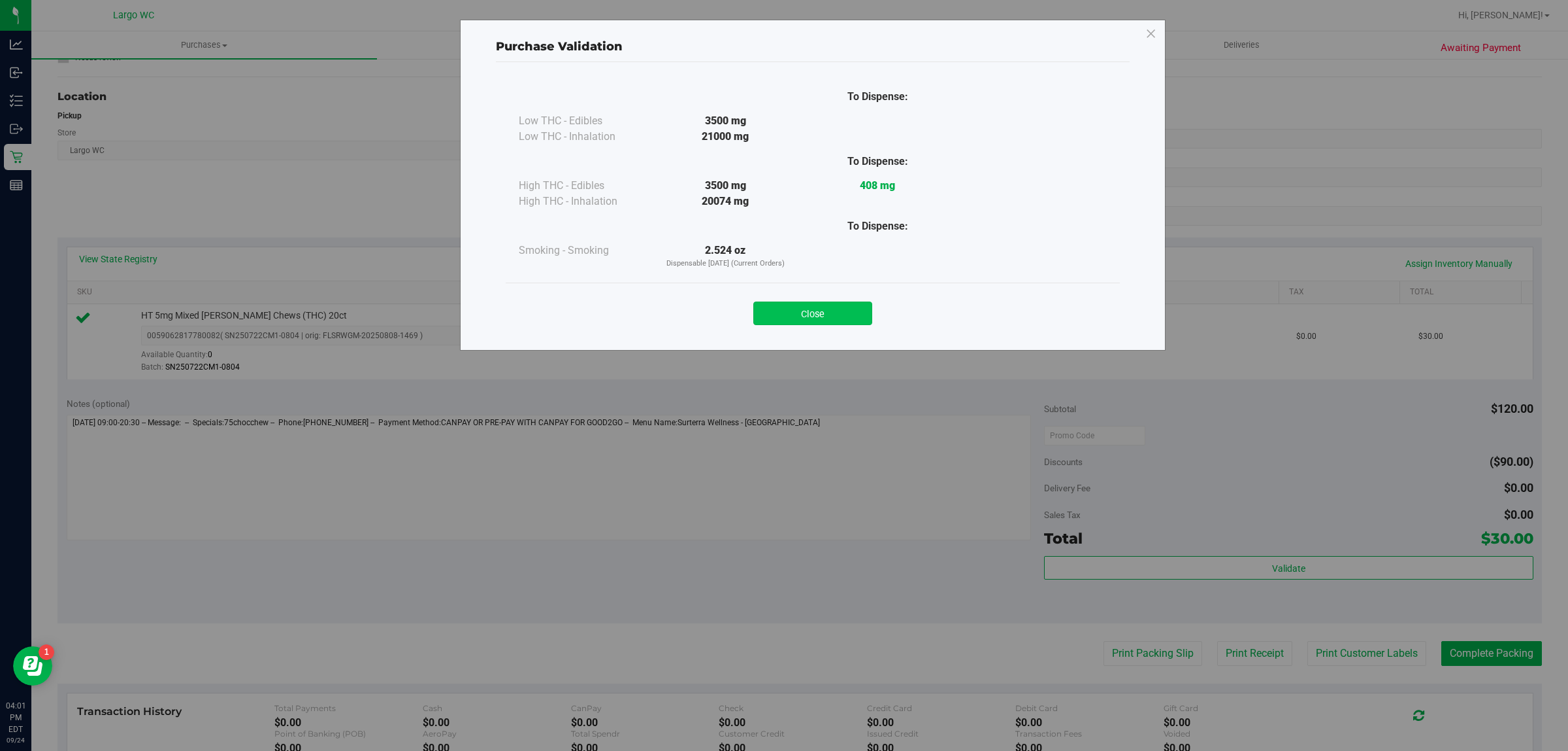
click at [815, 321] on button "Close" at bounding box center [812, 313] width 119 height 23
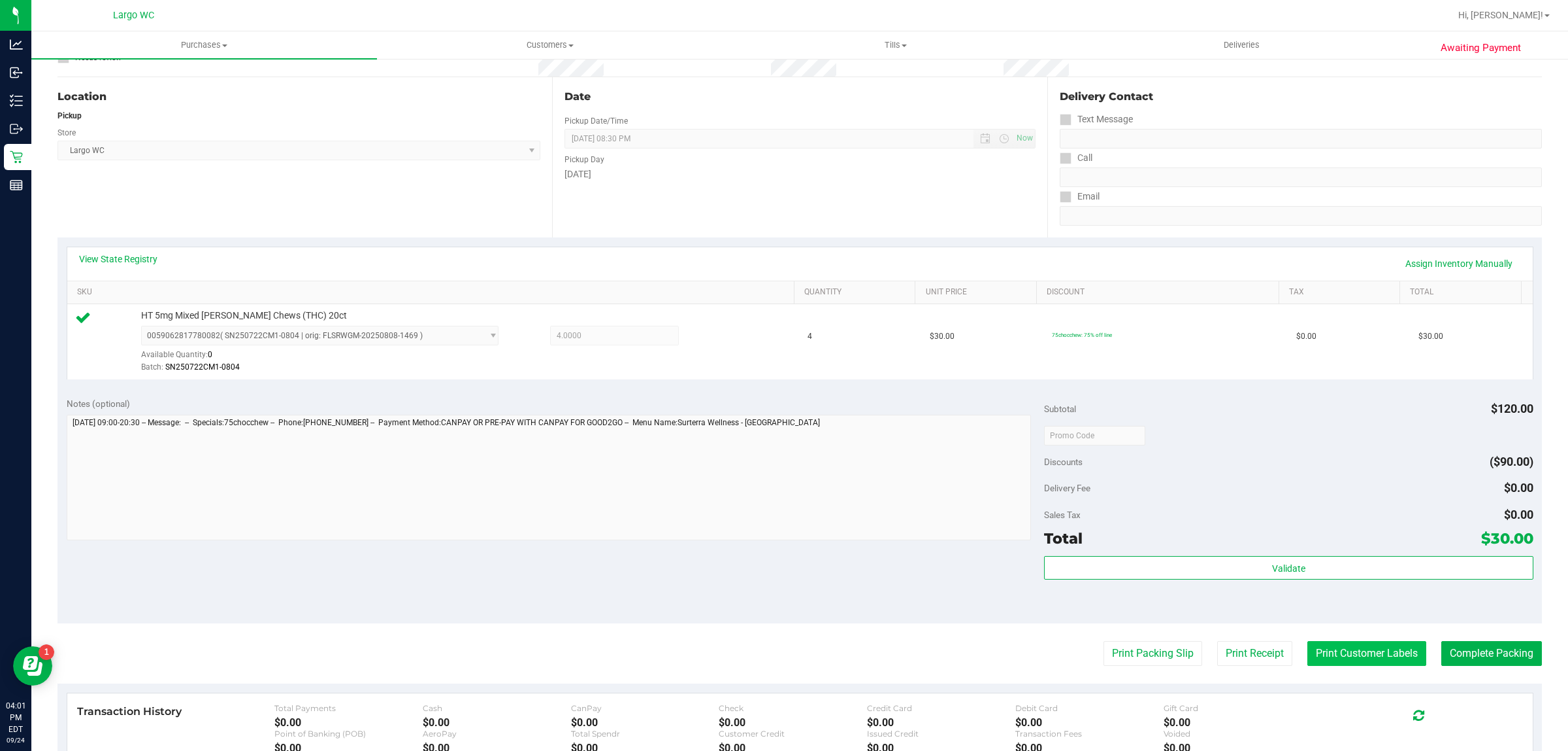
click at [1340, 652] on button "Print Customer Labels" at bounding box center [1367, 653] width 119 height 25
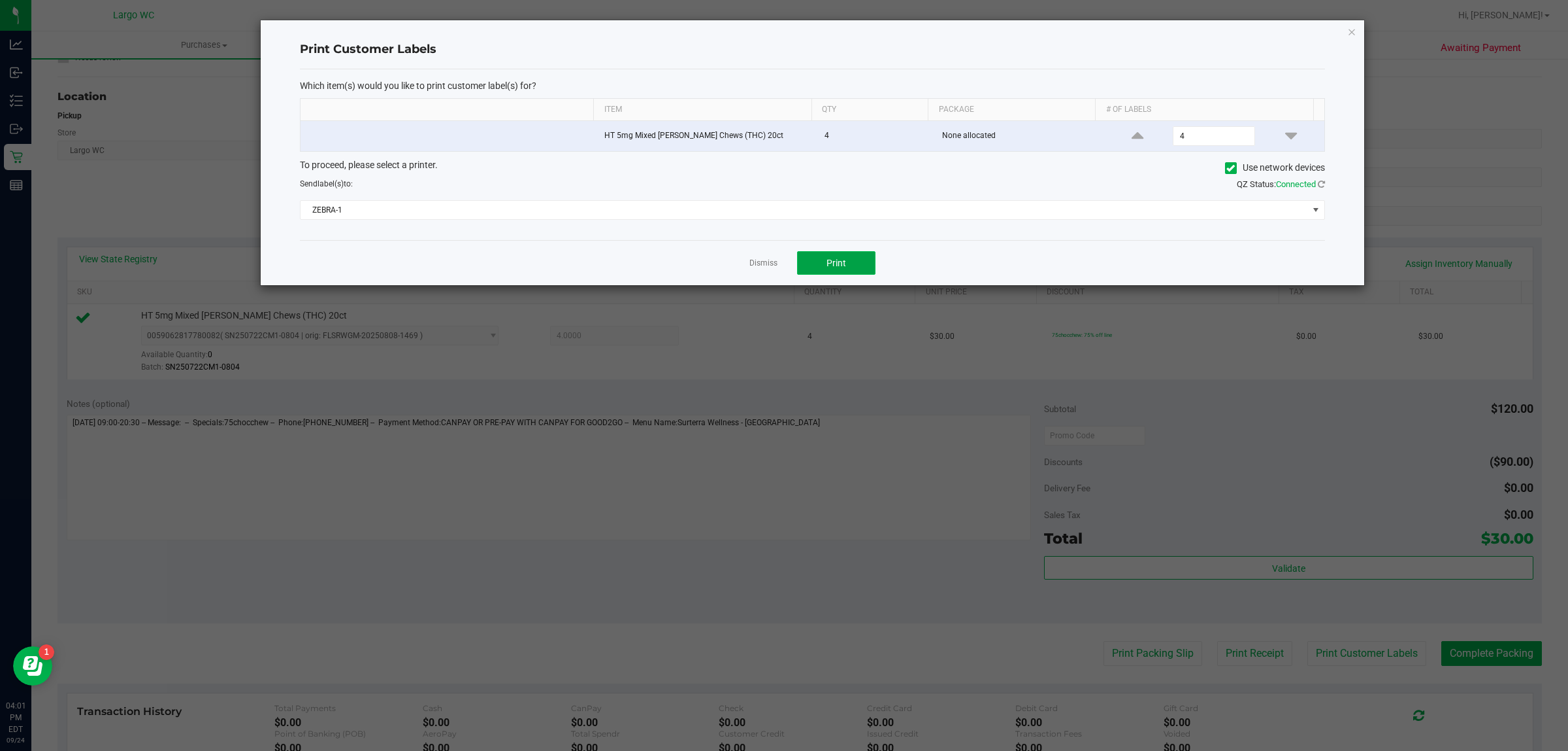
click at [807, 255] on button "Print" at bounding box center [836, 262] width 78 height 23
click at [1351, 28] on icon "button" at bounding box center [1352, 31] width 9 height 15
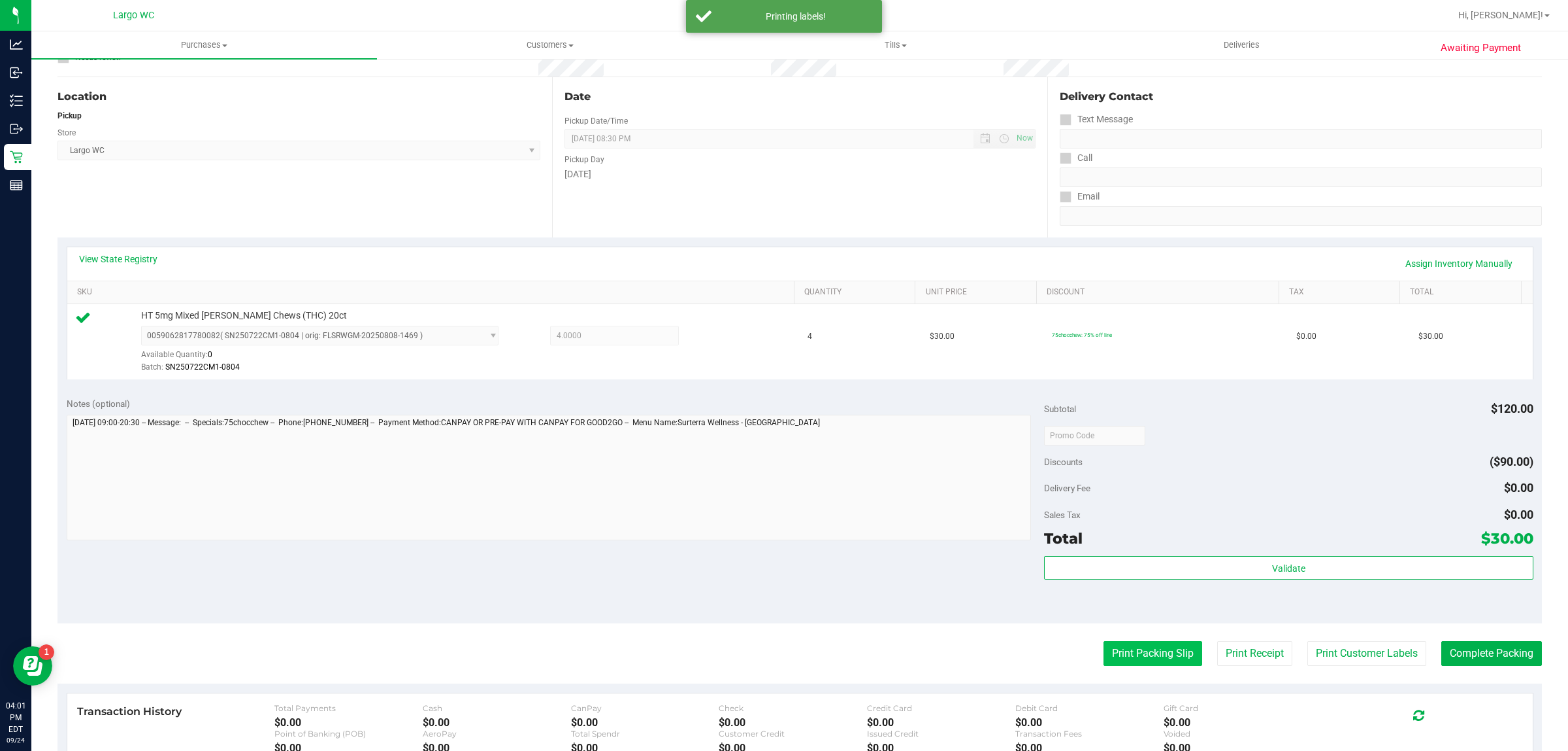
click at [1116, 643] on button "Print Packing Slip" at bounding box center [1152, 653] width 99 height 25
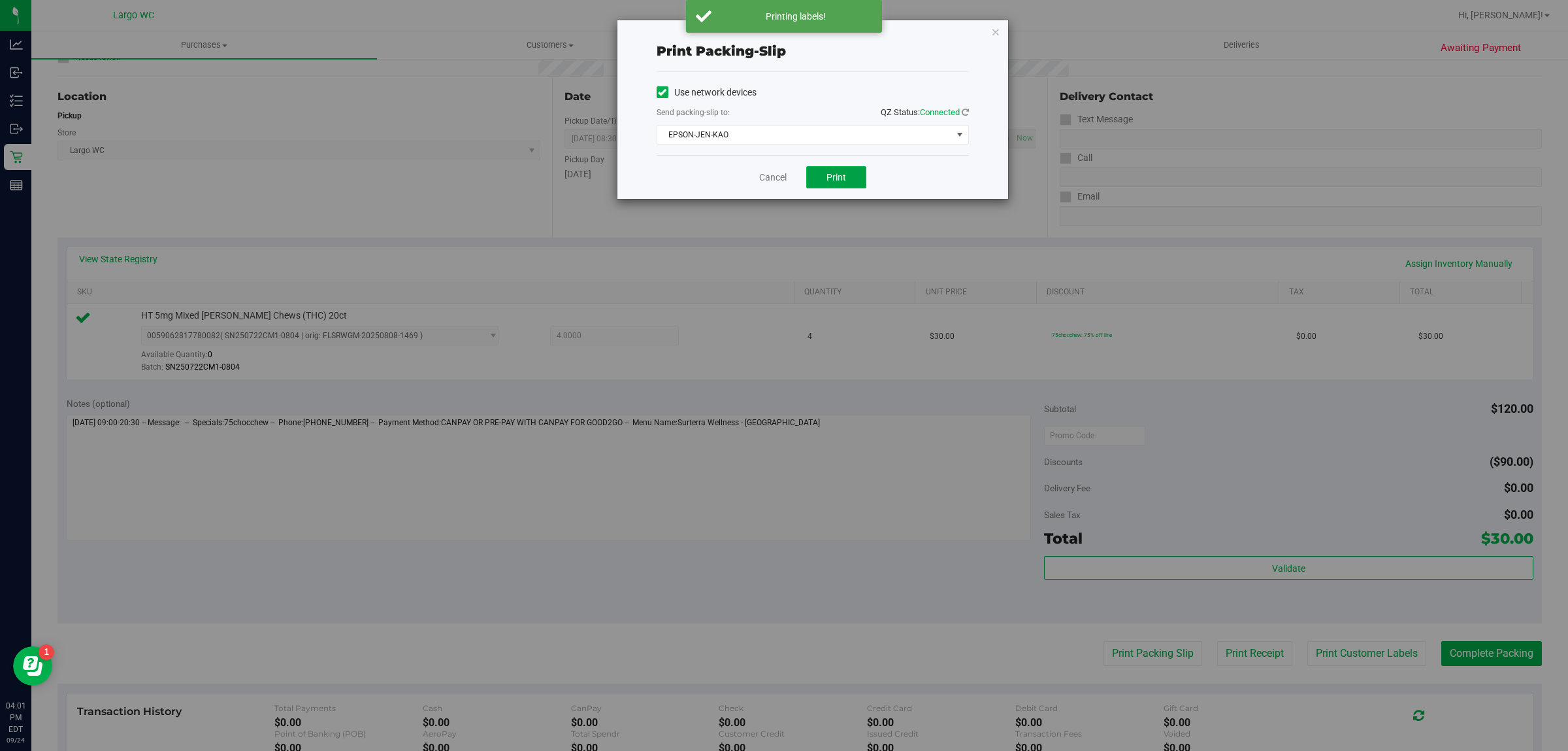
click at [836, 185] on button "Print" at bounding box center [836, 177] width 60 height 22
click at [995, 28] on icon "button" at bounding box center [995, 31] width 9 height 15
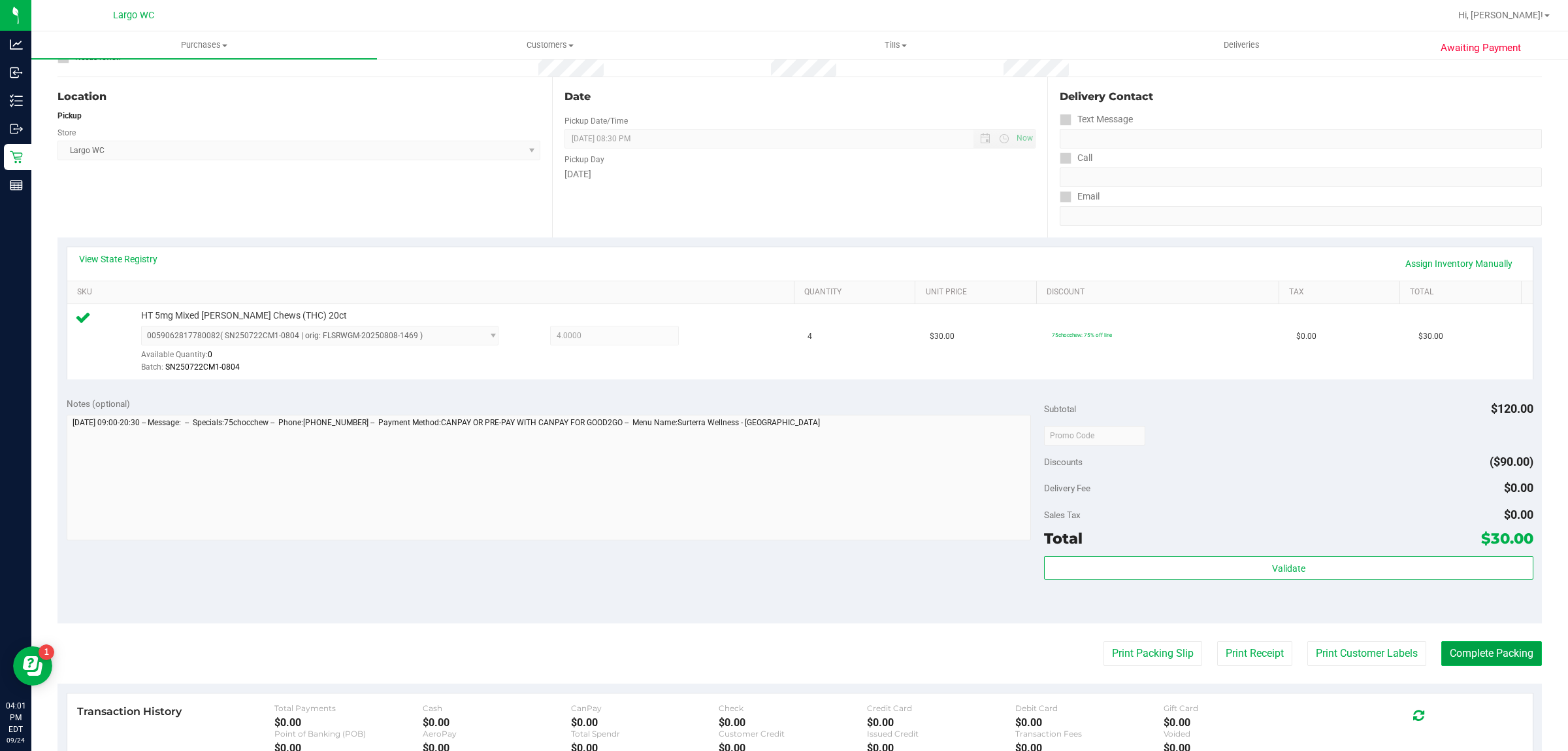
click at [1442, 659] on button "Complete Packing" at bounding box center [1492, 653] width 100 height 25
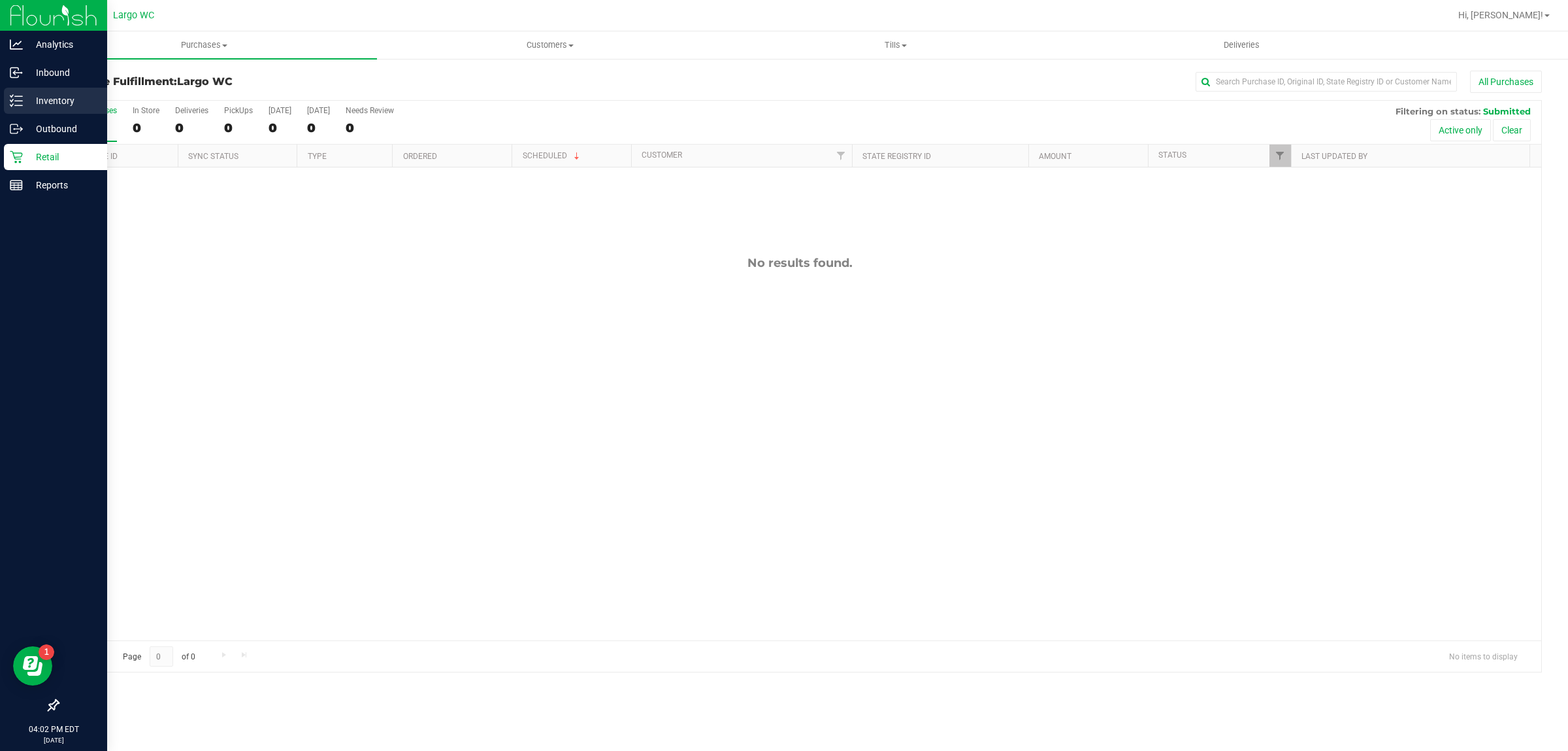
click at [10, 106] on icon at bounding box center [15, 101] width 13 height 13
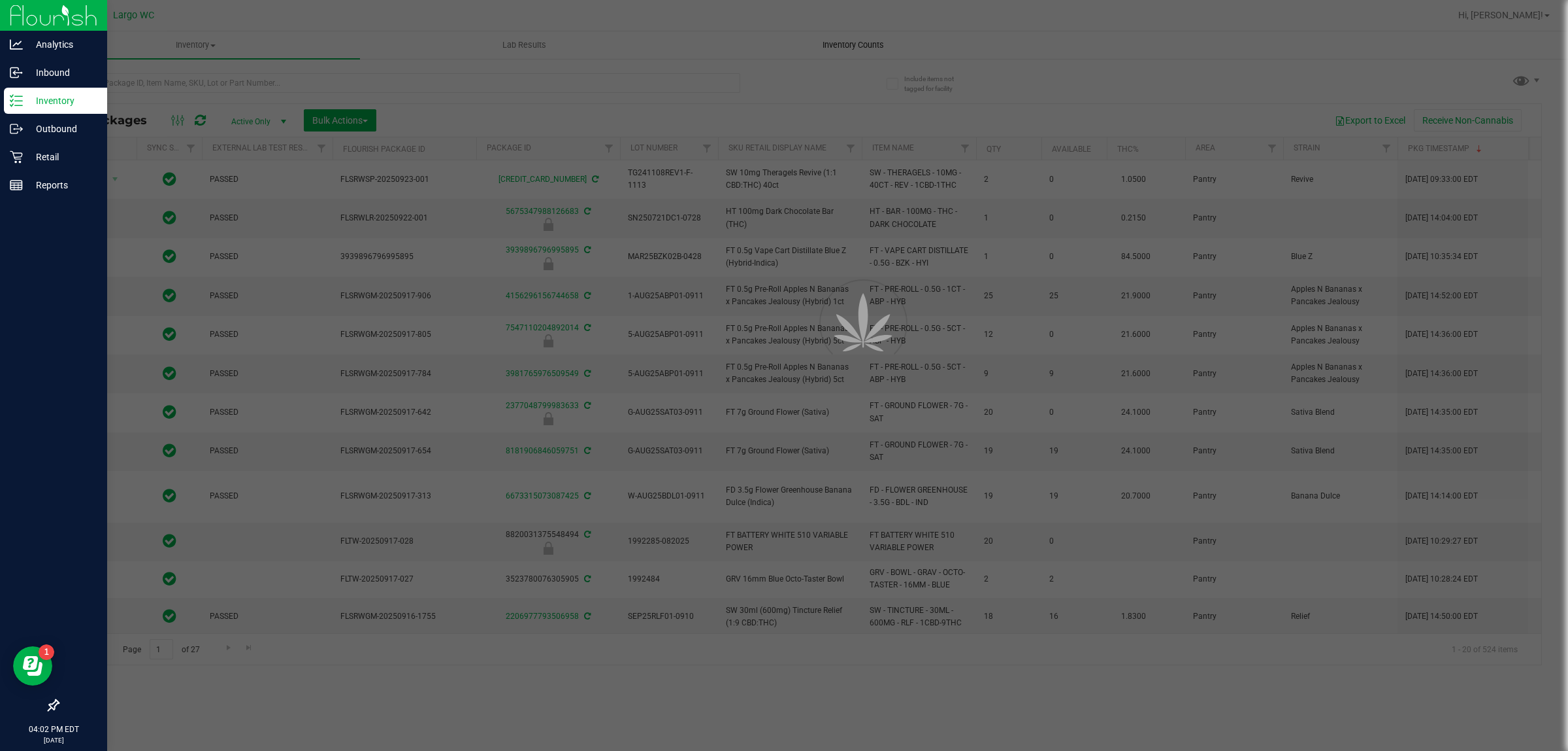
click at [853, 50] on span "Inventory Counts" at bounding box center [854, 46] width 97 height 12
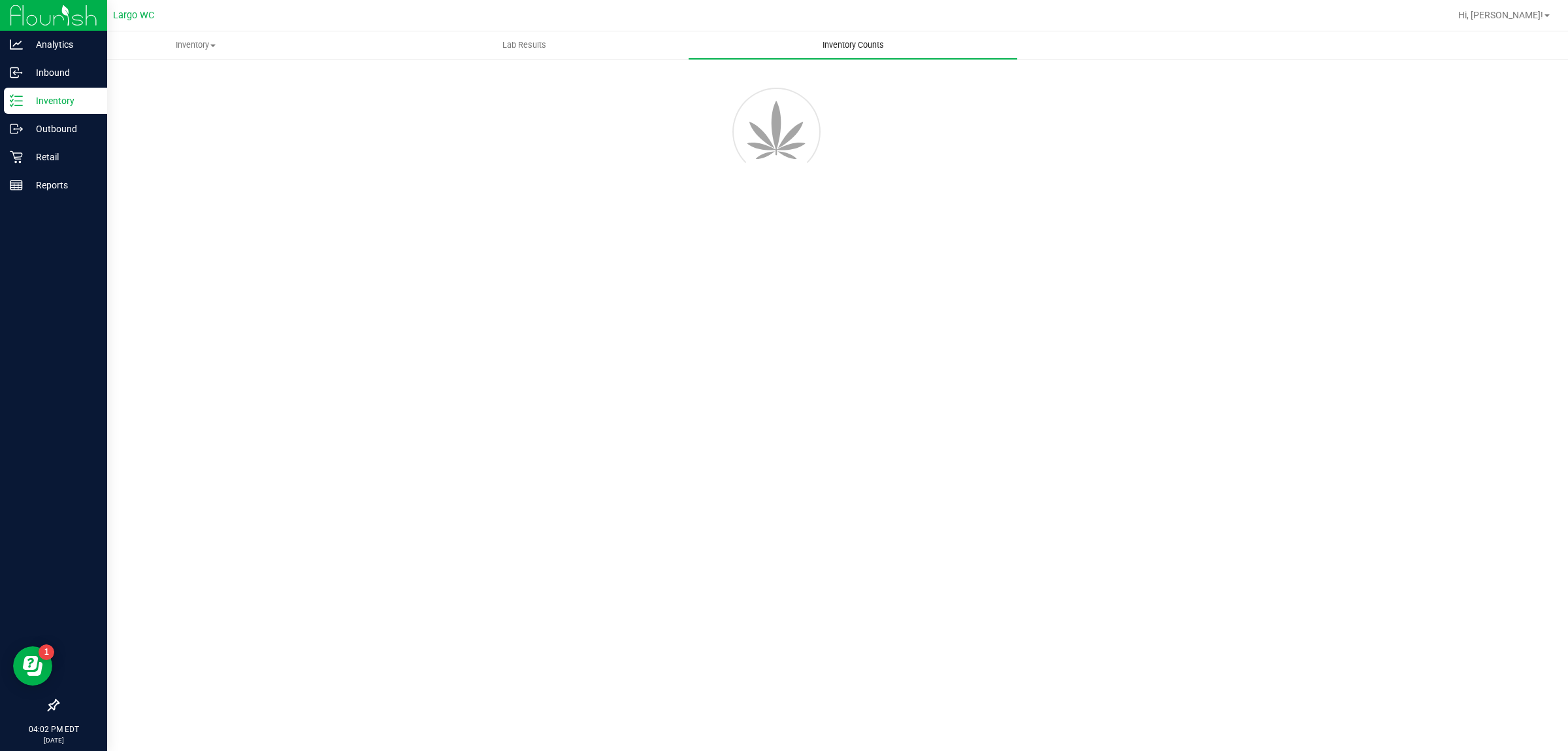
click at [853, 46] on span "Inventory Counts" at bounding box center [854, 46] width 97 height 12
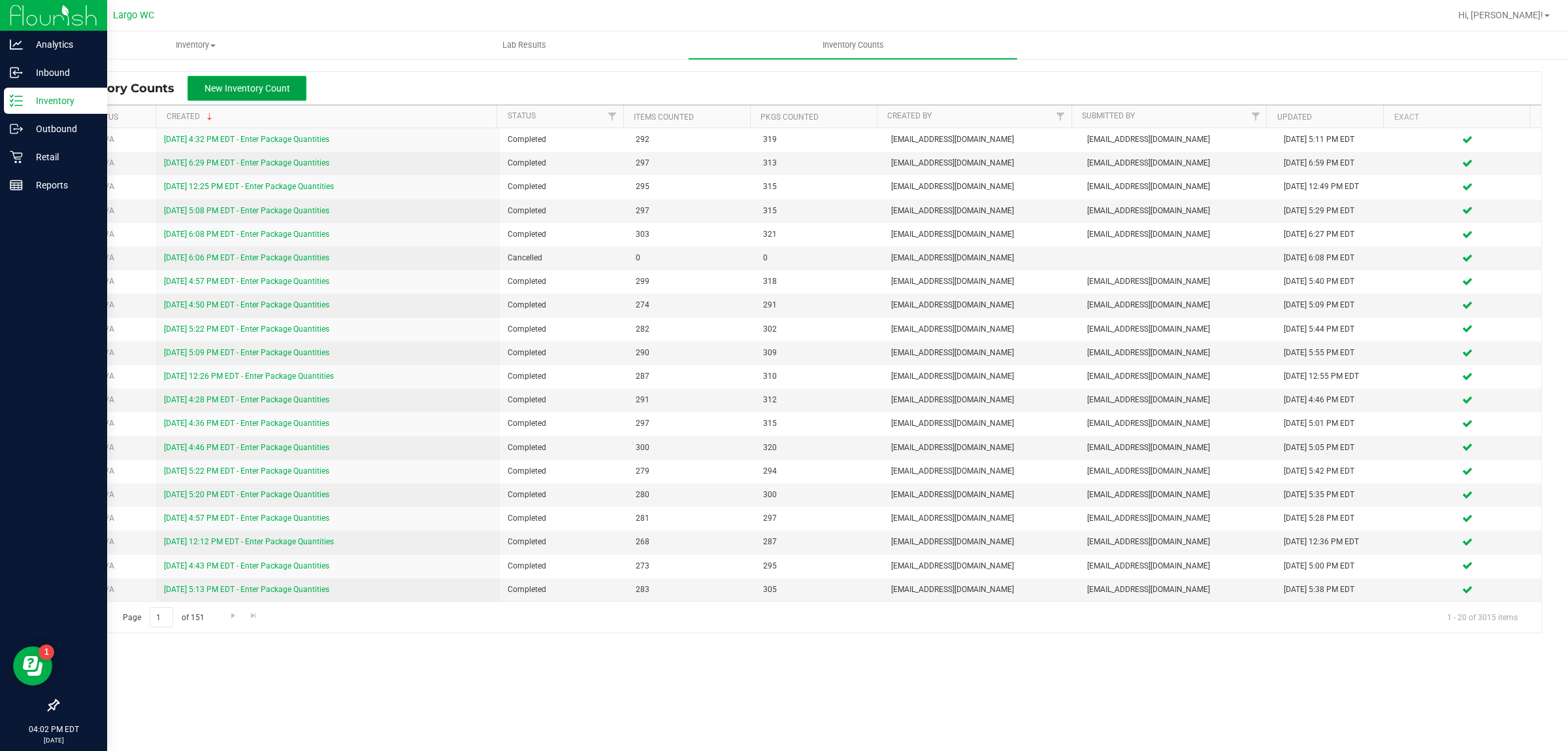
click at [268, 83] on span "New Inventory Count" at bounding box center [247, 89] width 86 height 10
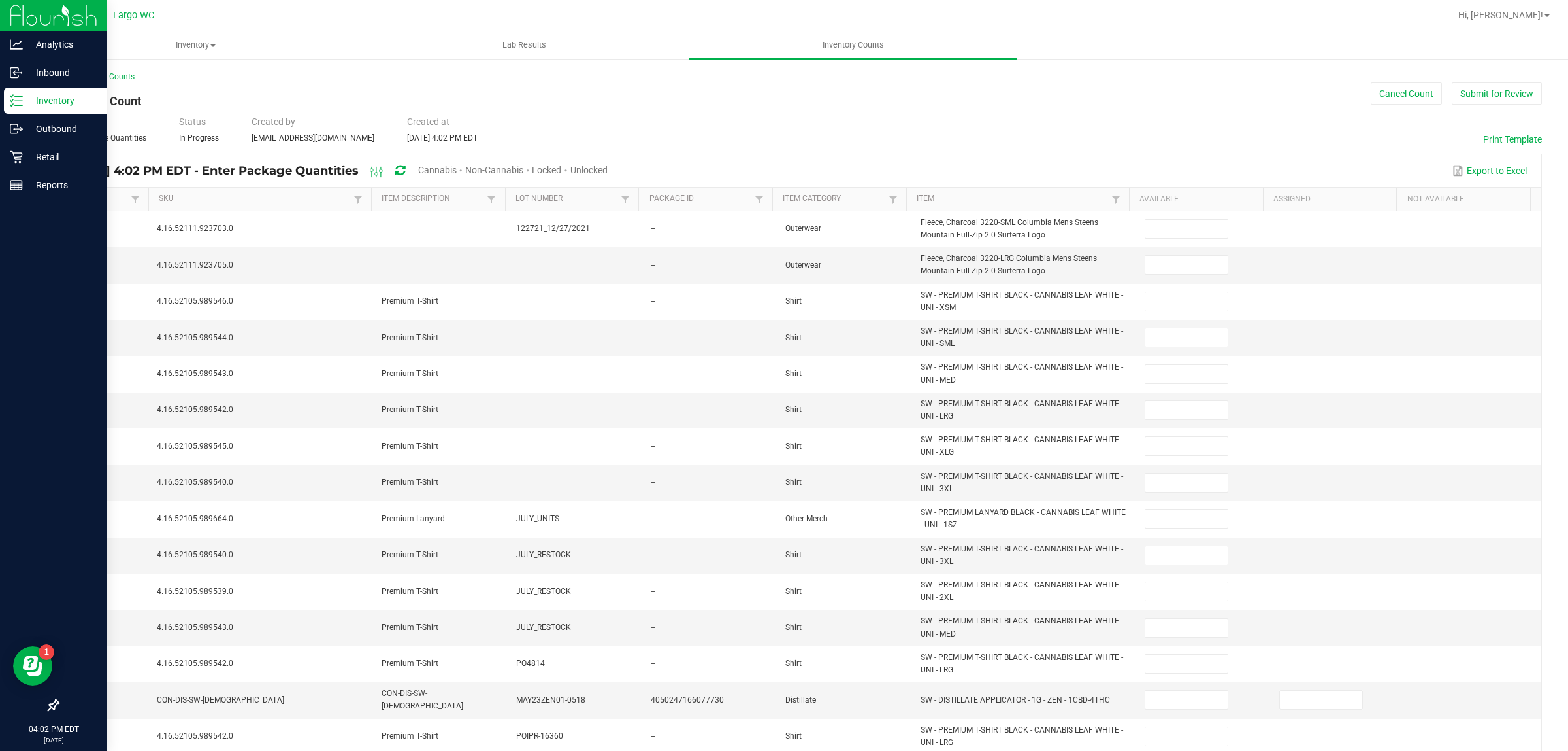
click at [457, 168] on span "Cannabis" at bounding box center [437, 170] width 39 height 10
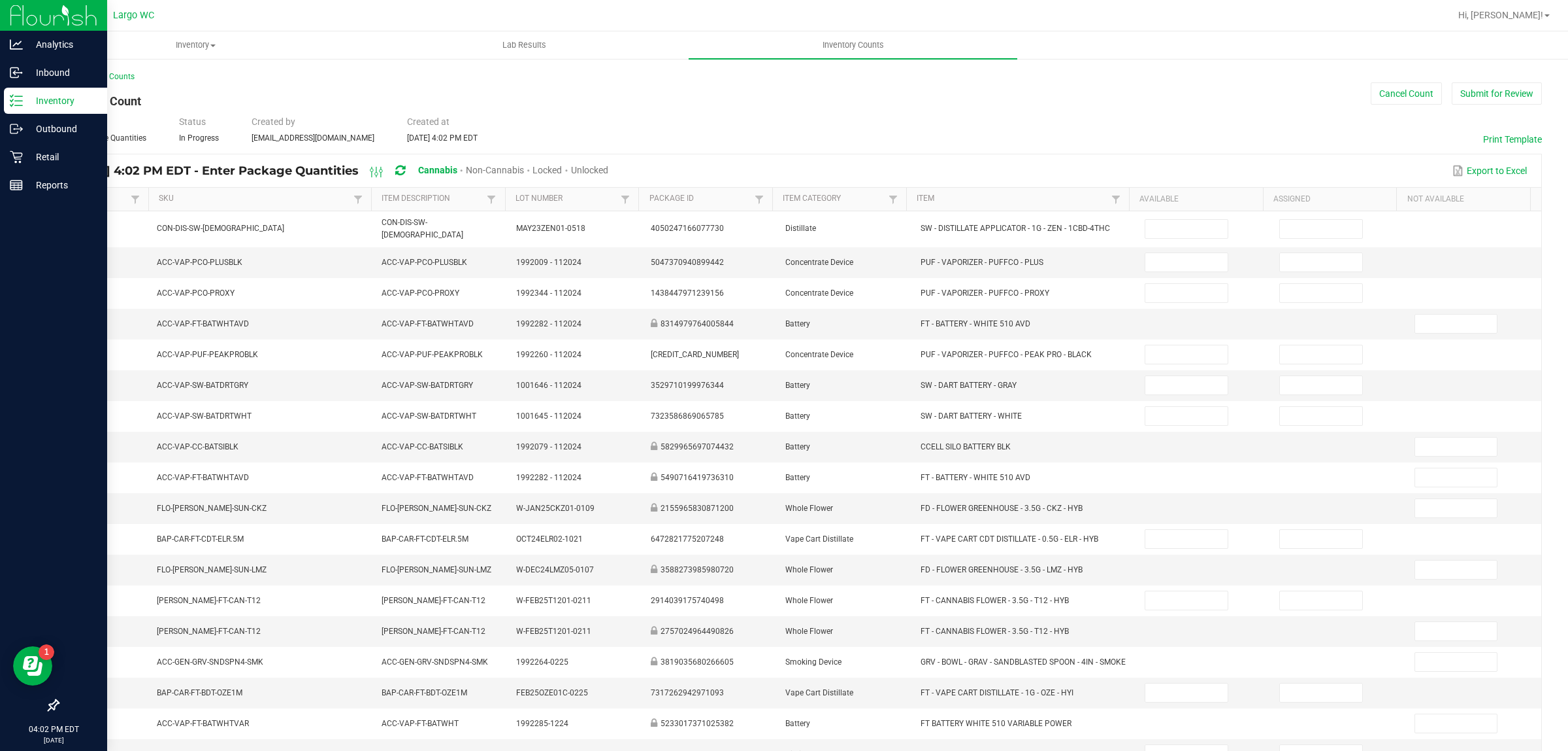
click at [608, 165] on span "Unlocked" at bounding box center [589, 170] width 37 height 10
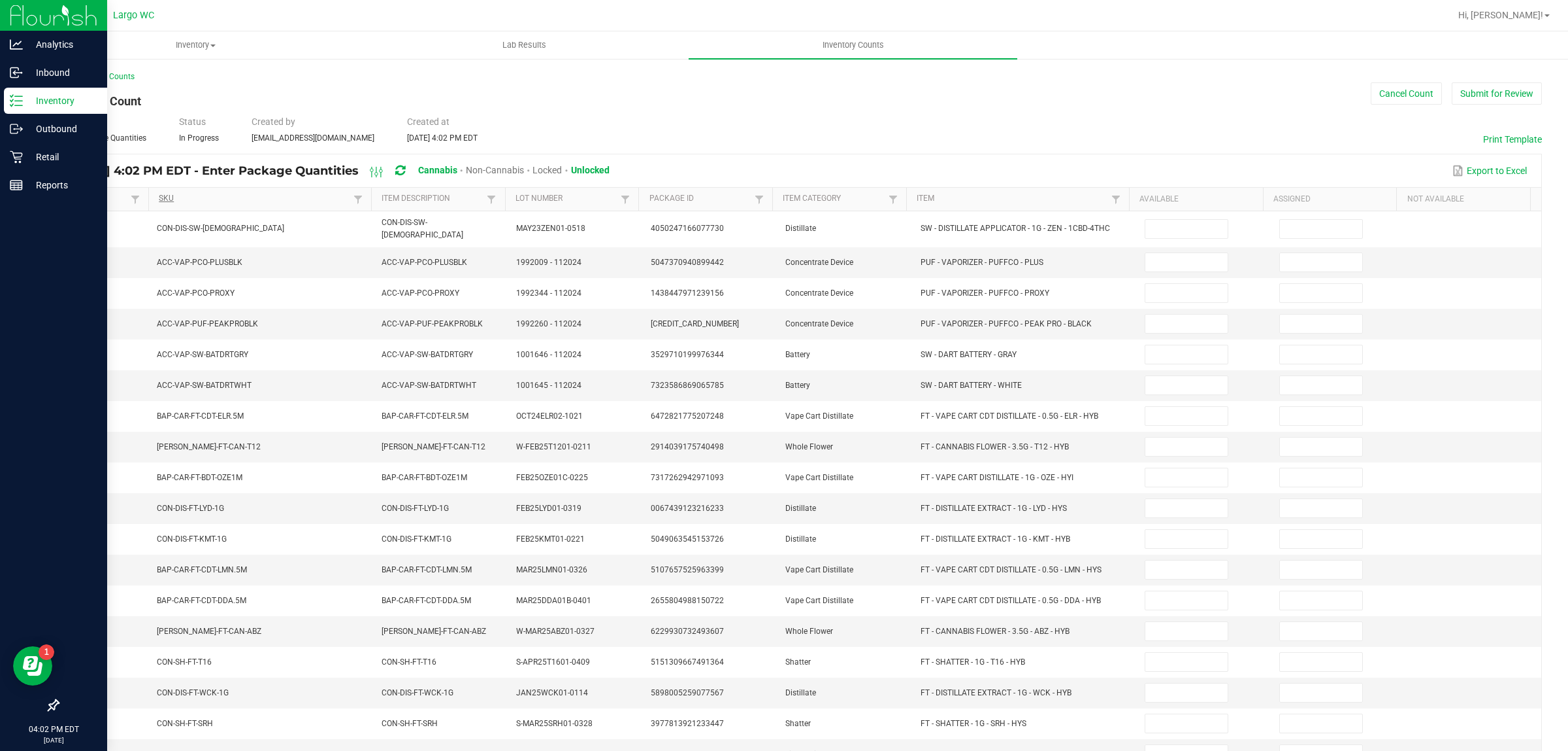
click at [286, 198] on link "SKU" at bounding box center [254, 198] width 191 height 10
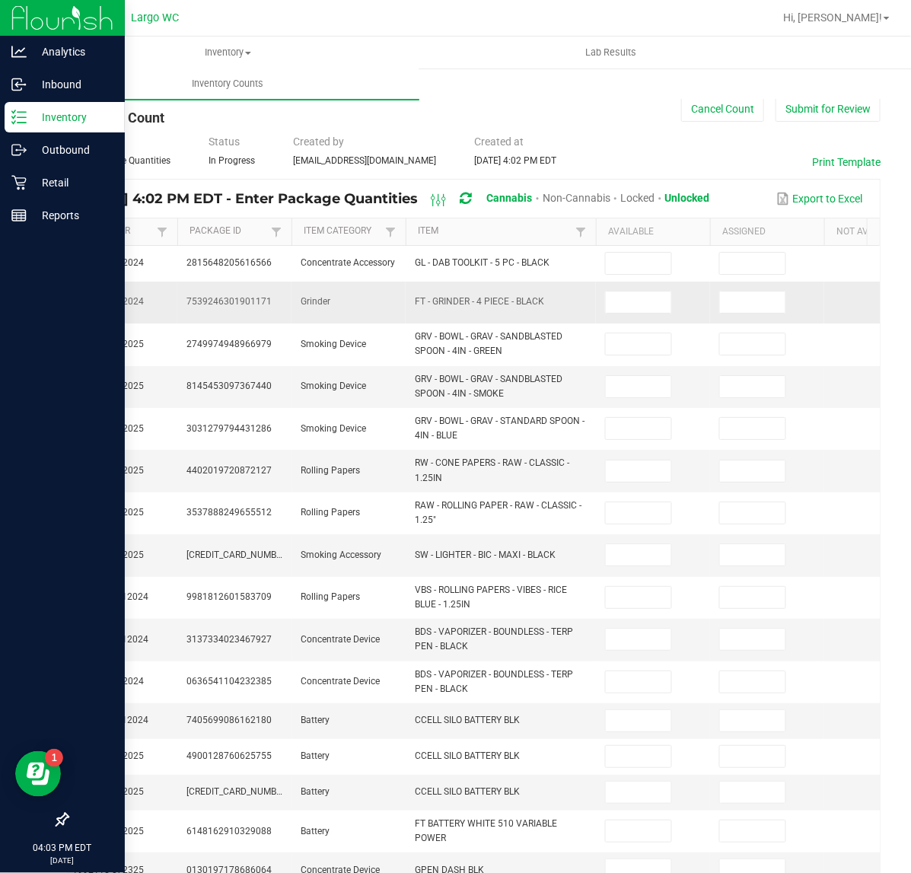
scroll to position [0, 388]
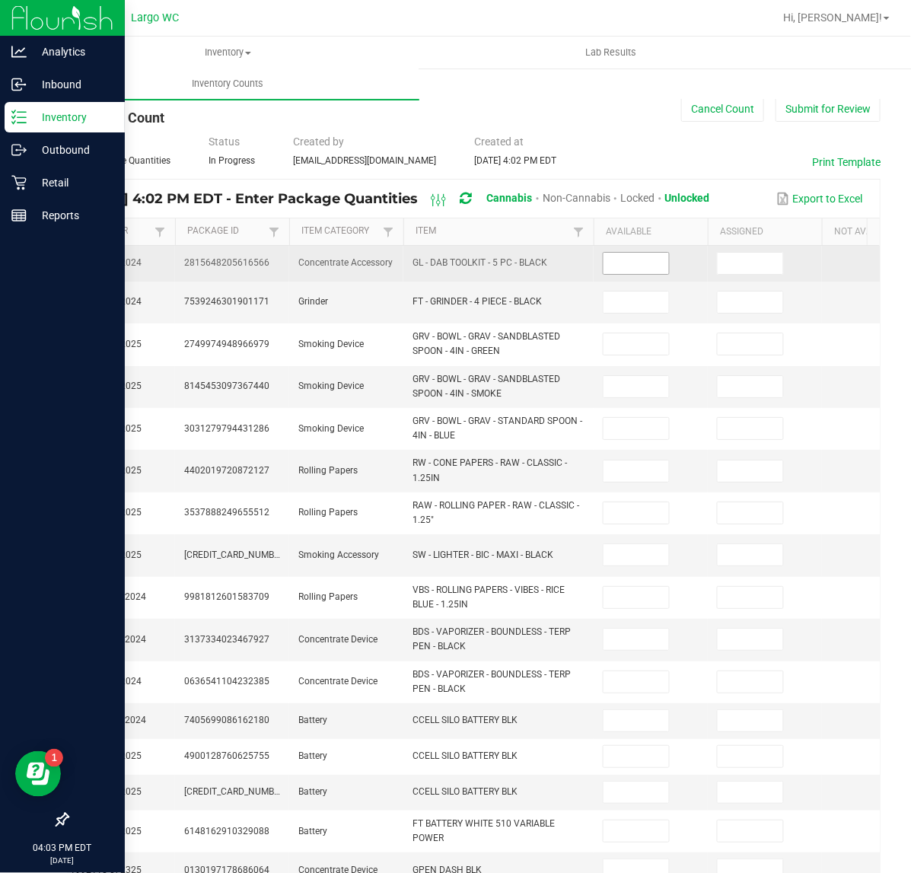
click at [648, 274] on input at bounding box center [635, 263] width 65 height 21
type input "3"
type input "2"
type input "9"
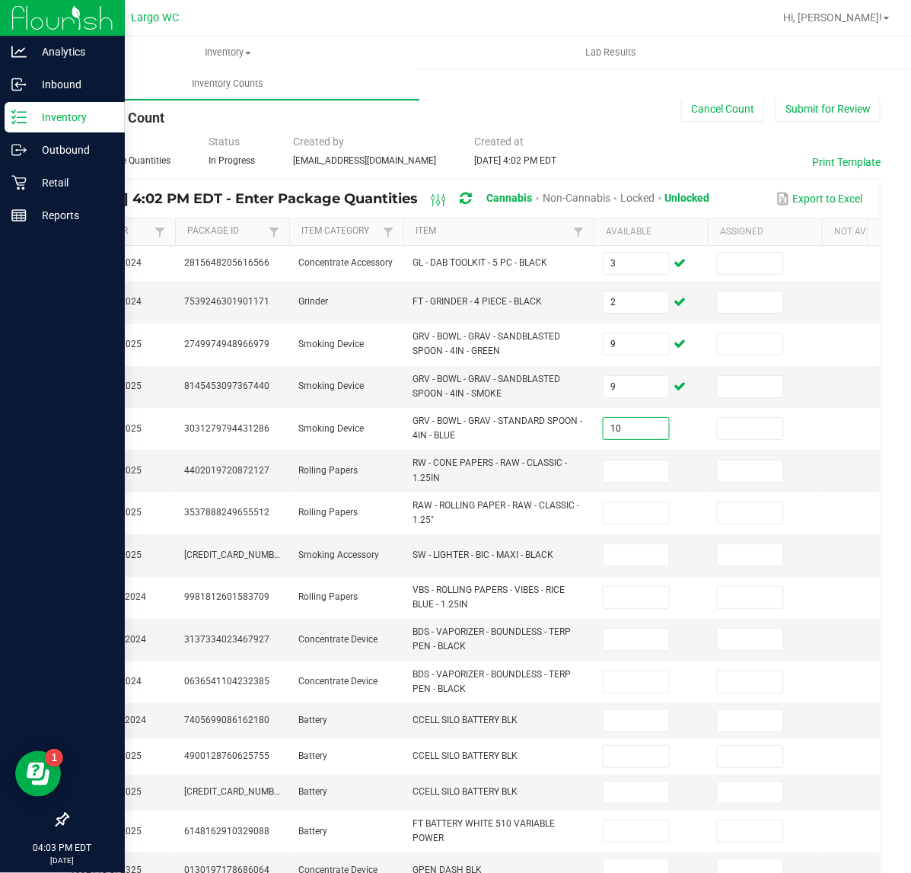
type input "10"
type input "2"
type input "28"
type input "3"
type input "27"
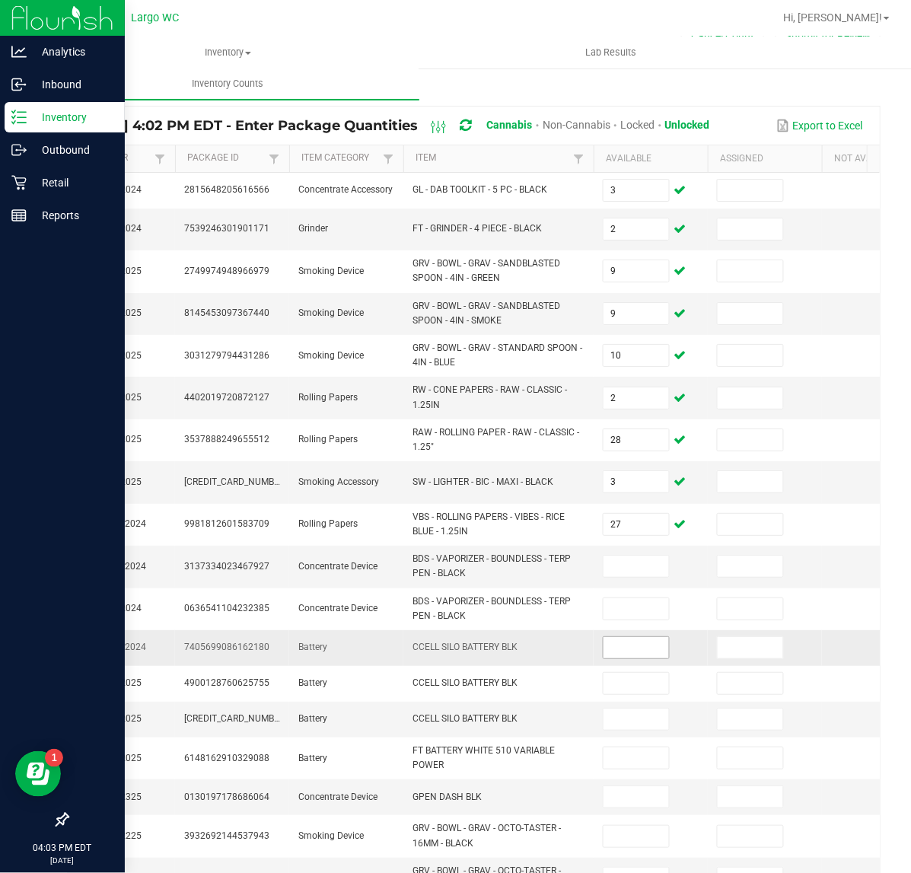
scroll to position [190, 0]
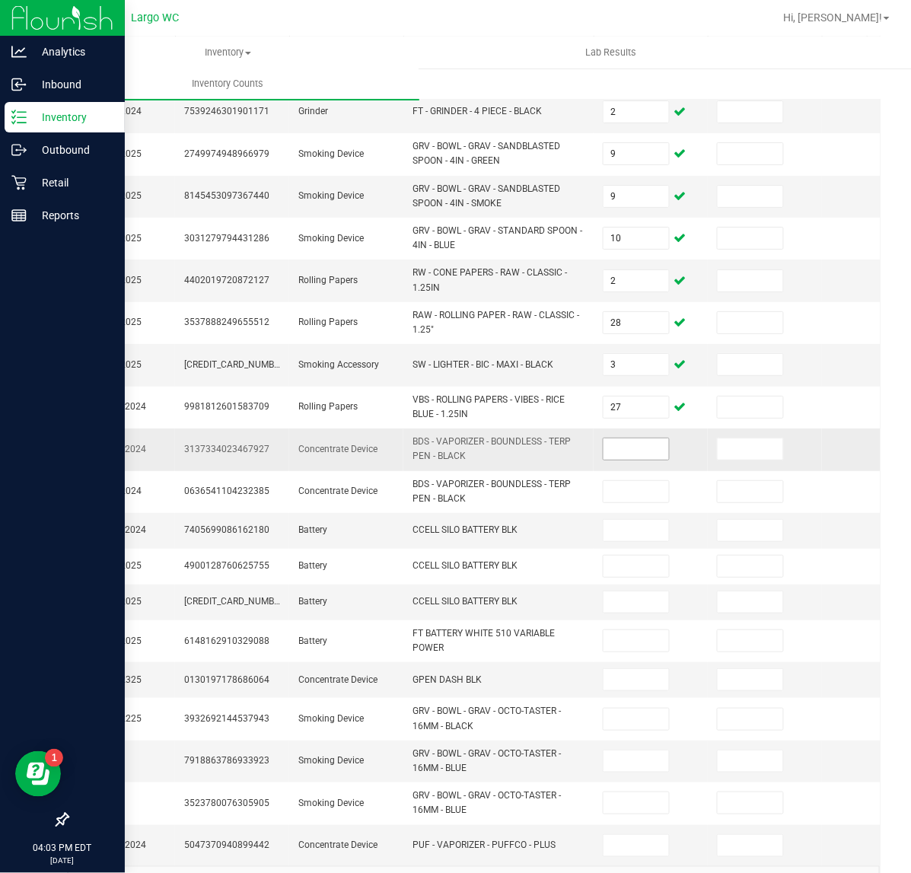
click at [635, 441] on input at bounding box center [635, 448] width 65 height 21
type input "1"
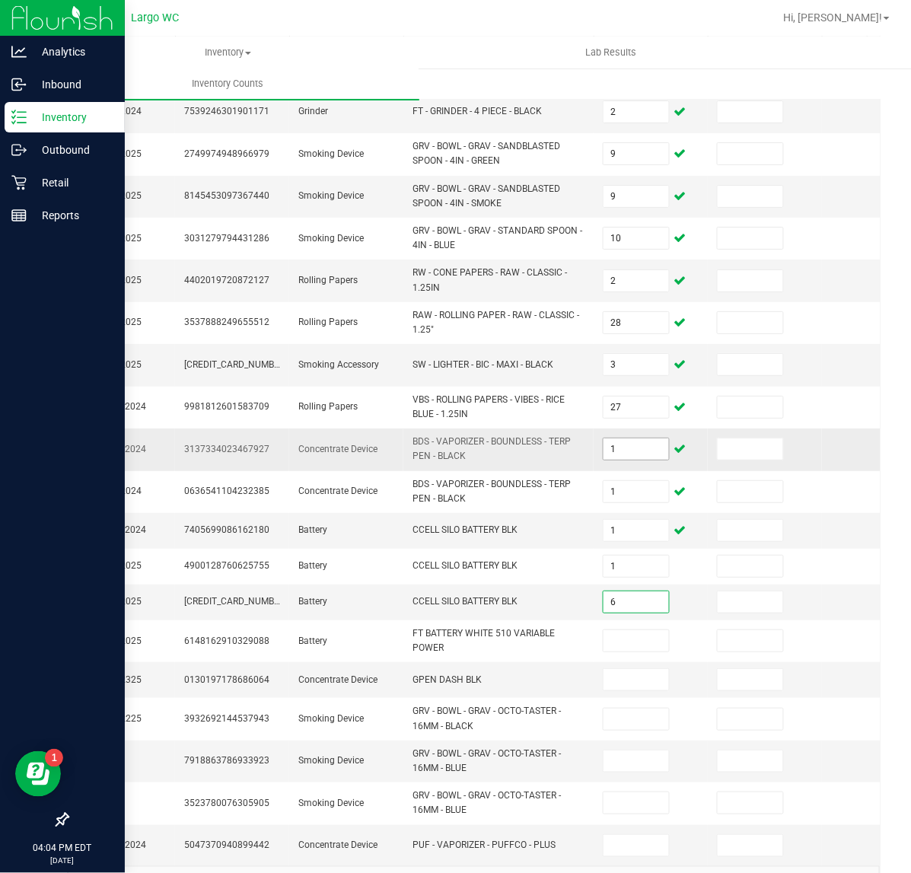
type input "6"
type input "9"
type input "4"
type input "10"
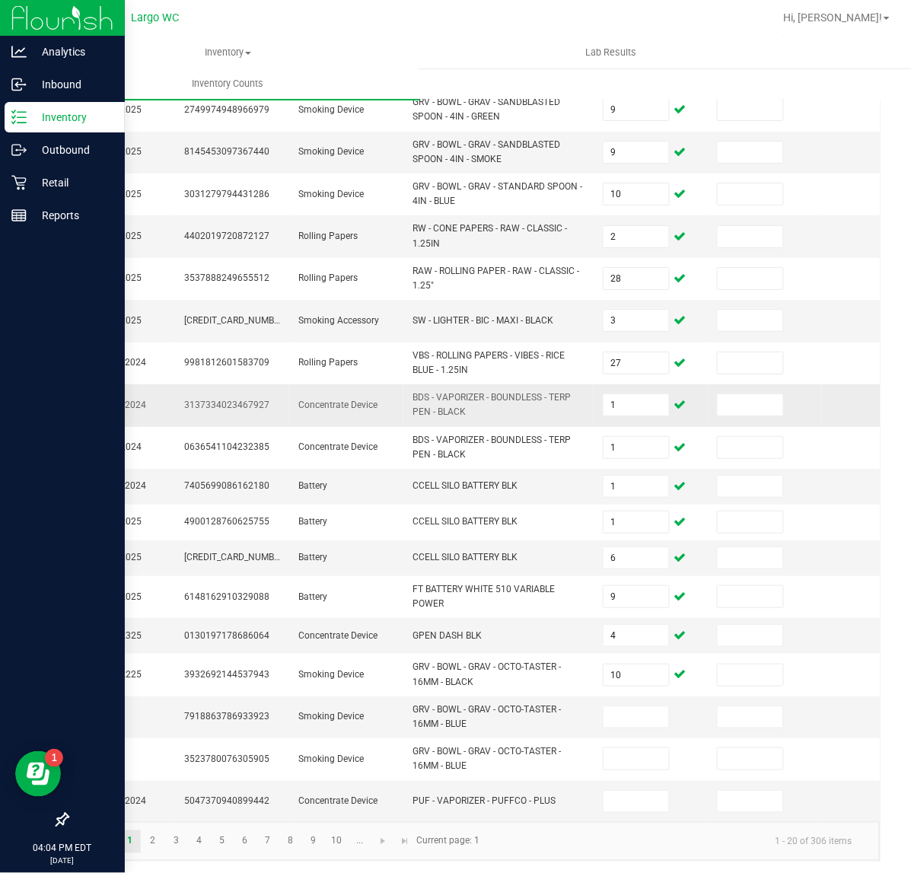
scroll to position [259, 0]
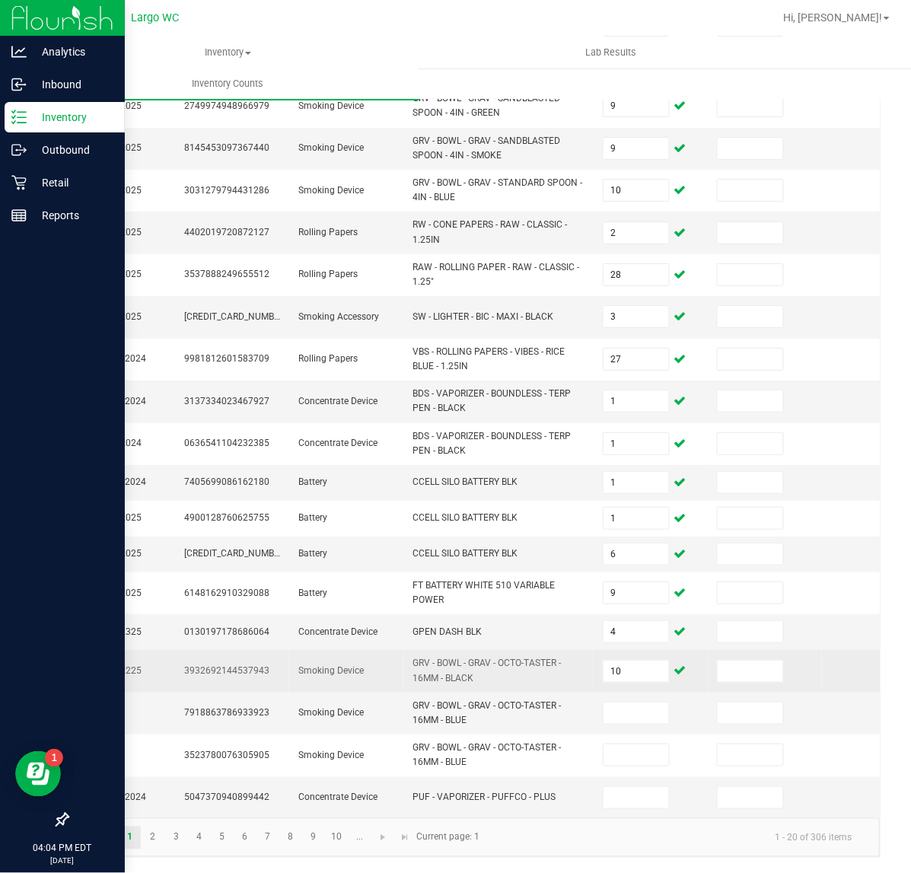
click at [622, 668] on td "10" at bounding box center [651, 671] width 114 height 42
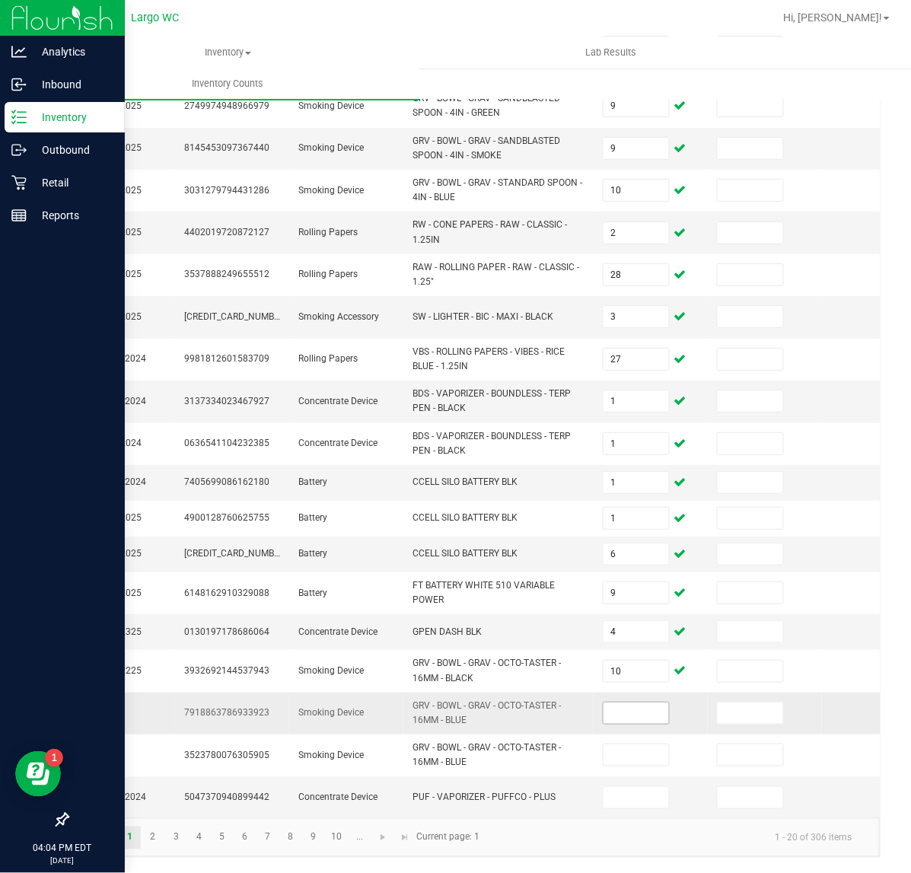
click at [629, 702] on input at bounding box center [635, 712] width 65 height 21
type input "2"
type input "1"
click at [160, 832] on link "2" at bounding box center [153, 837] width 22 height 23
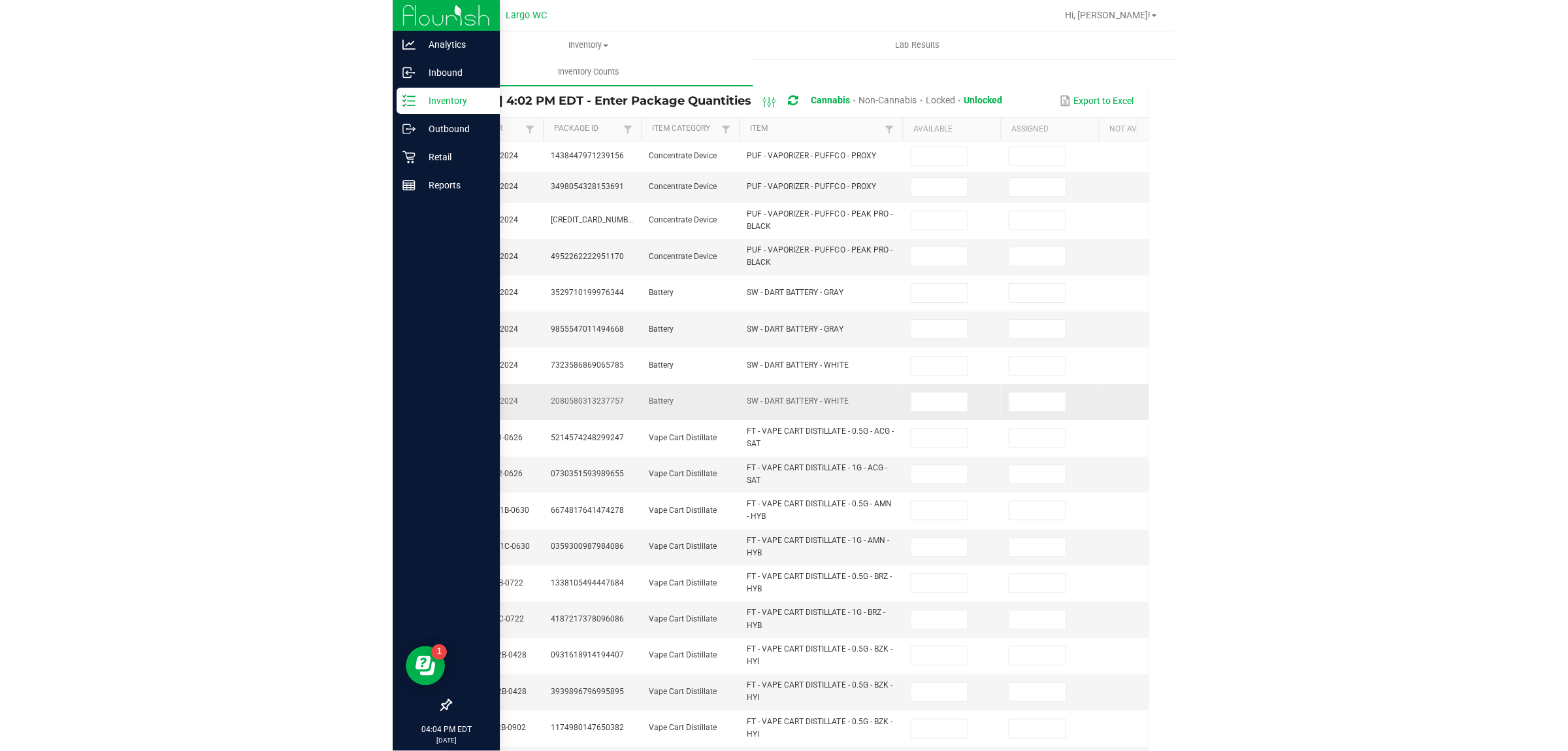
scroll to position [0, 0]
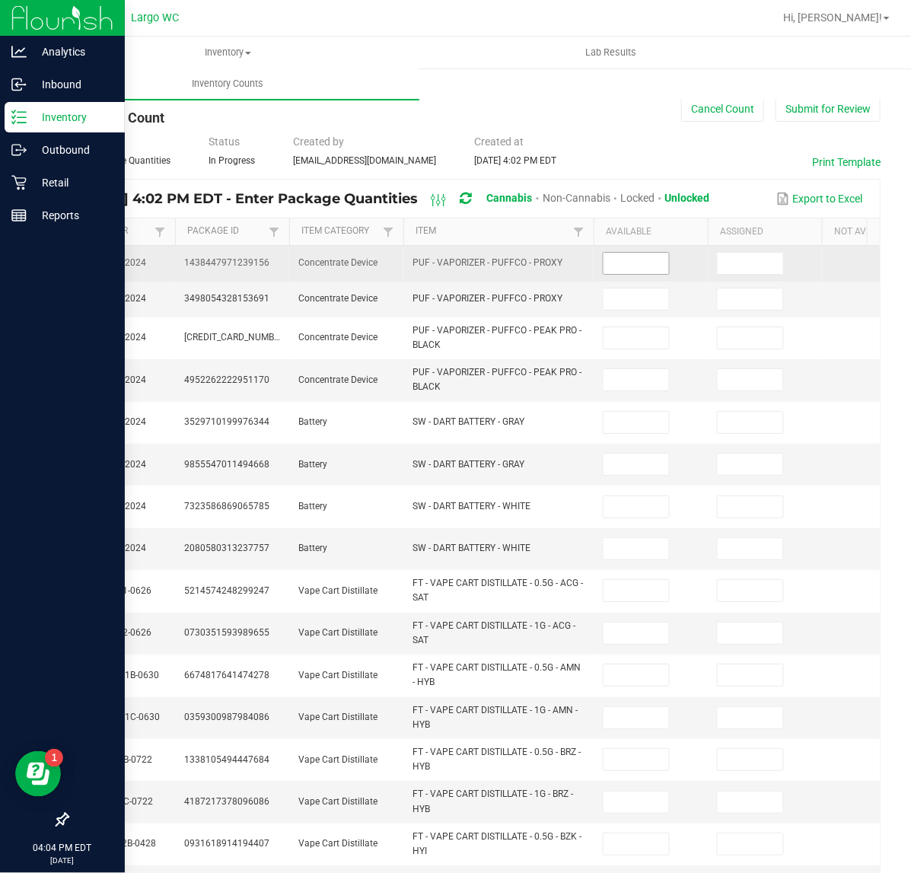
click at [647, 267] on input at bounding box center [635, 263] width 65 height 21
type input "3"
type input "1"
type input "3"
type input "1"
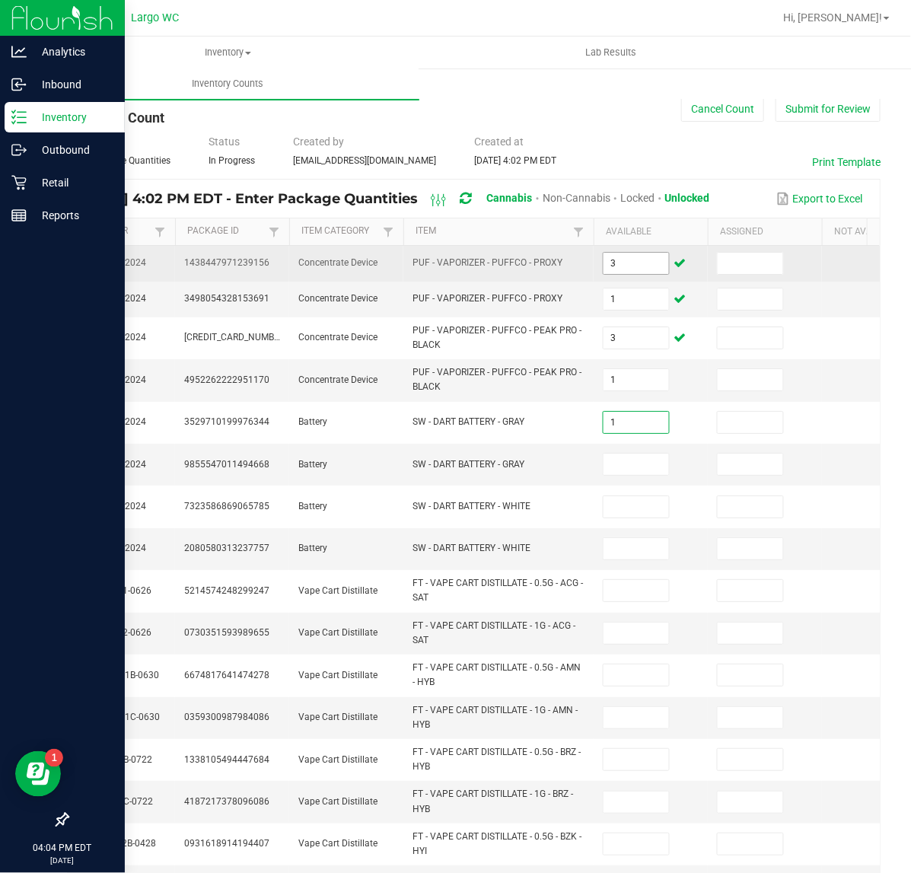
type input "1"
type input "7"
type input "1"
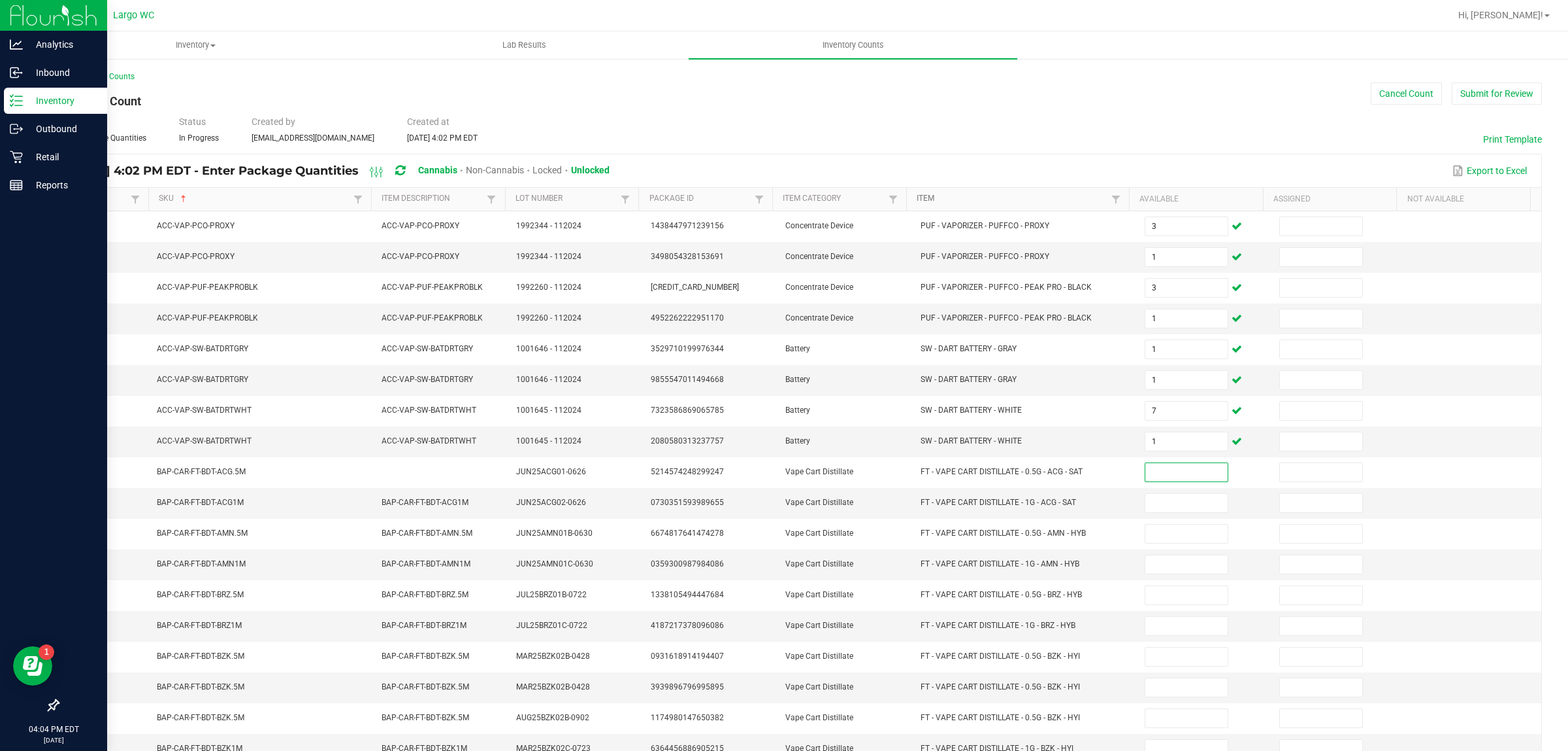
click at [1054, 203] on link "Item" at bounding box center [1012, 198] width 191 height 10
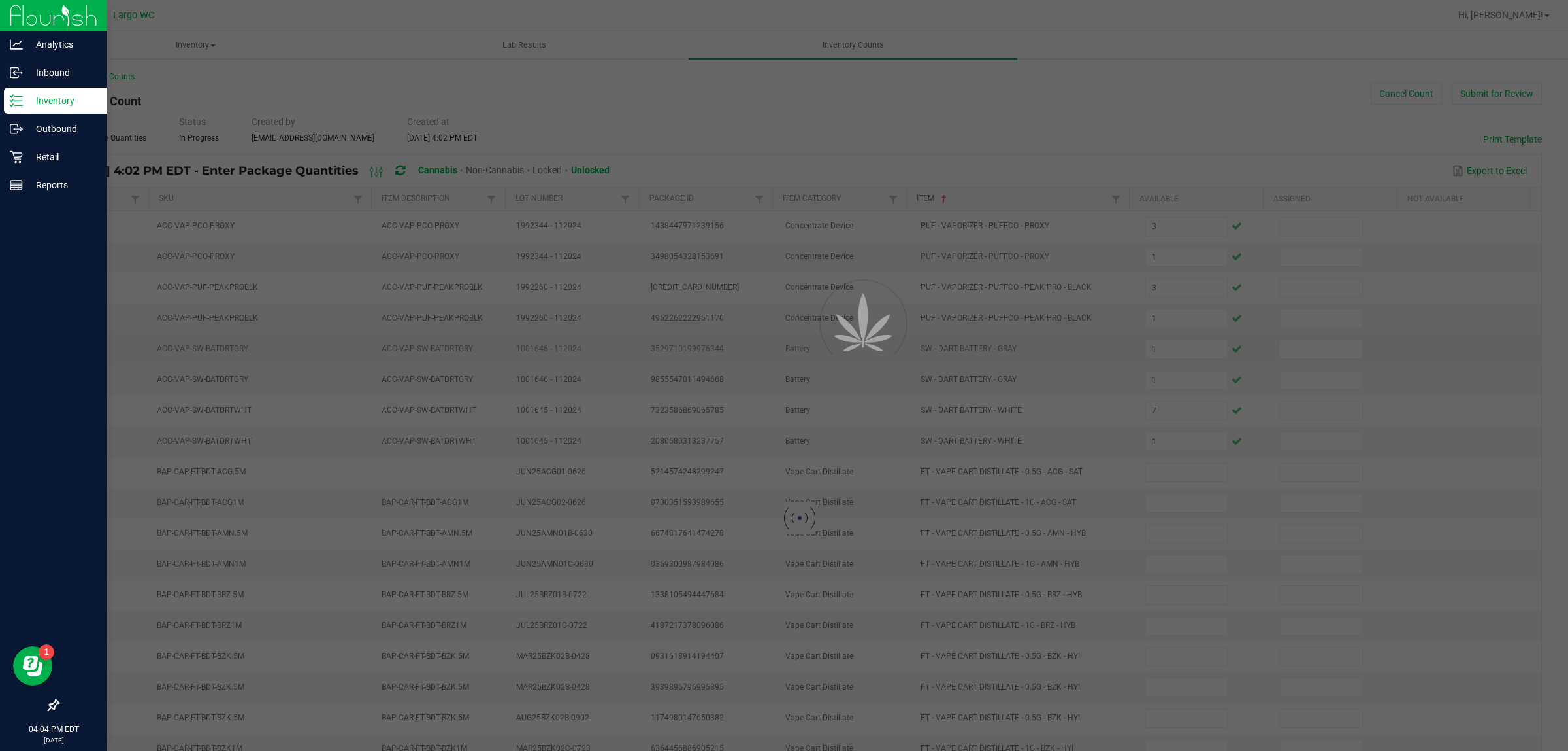
type input "1"
type input "6"
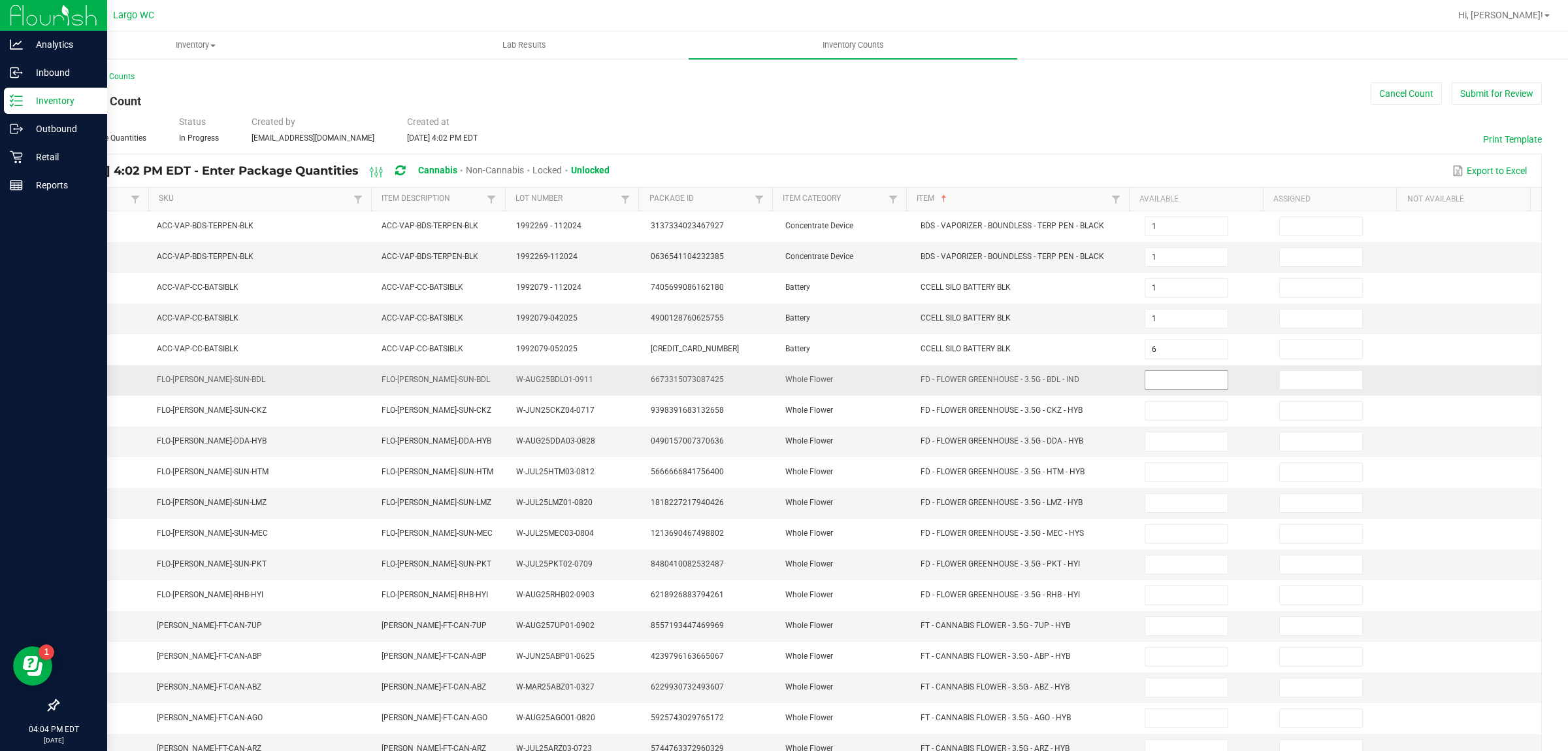
click at [1148, 387] on input at bounding box center [1187, 379] width 82 height 18
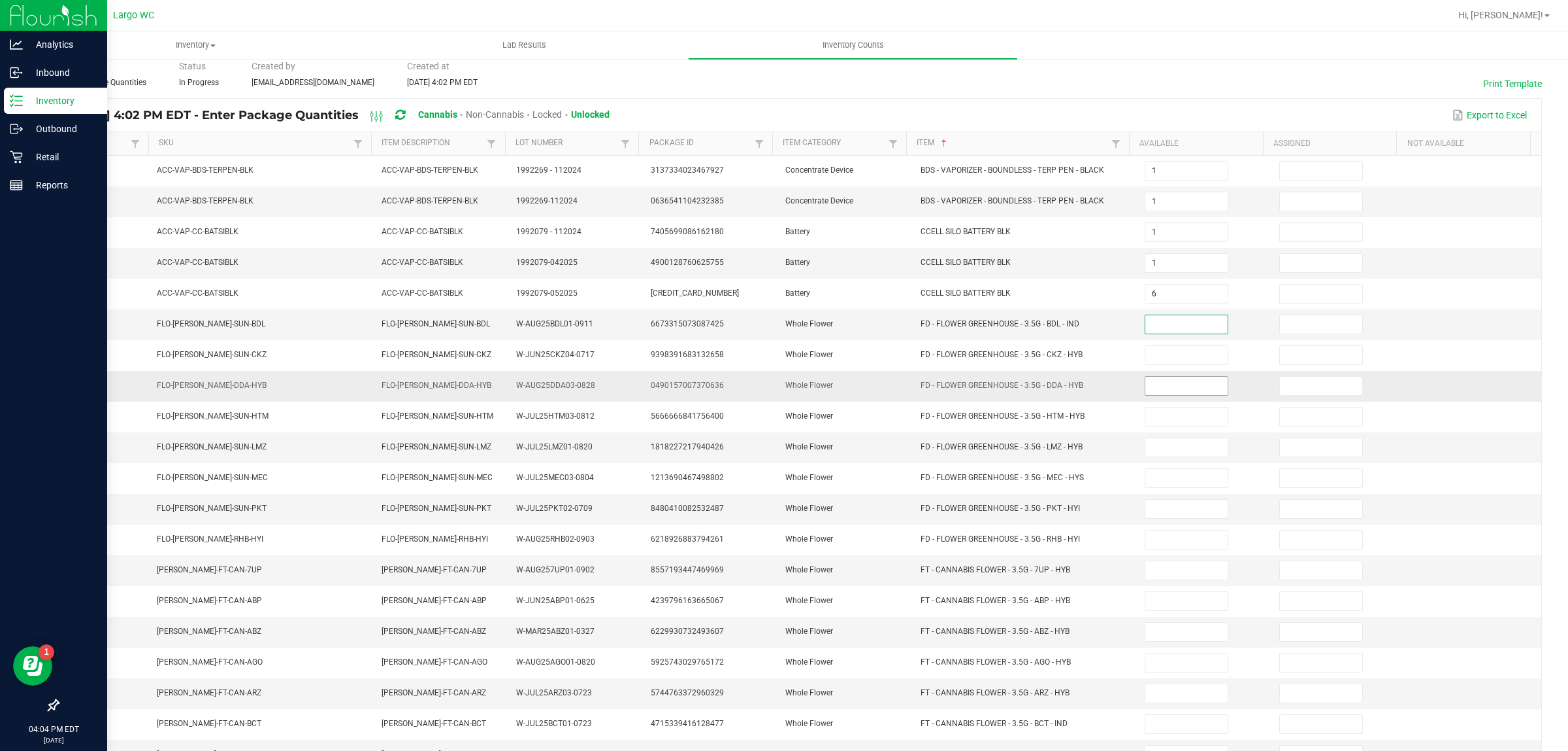
scroll to position [82, 0]
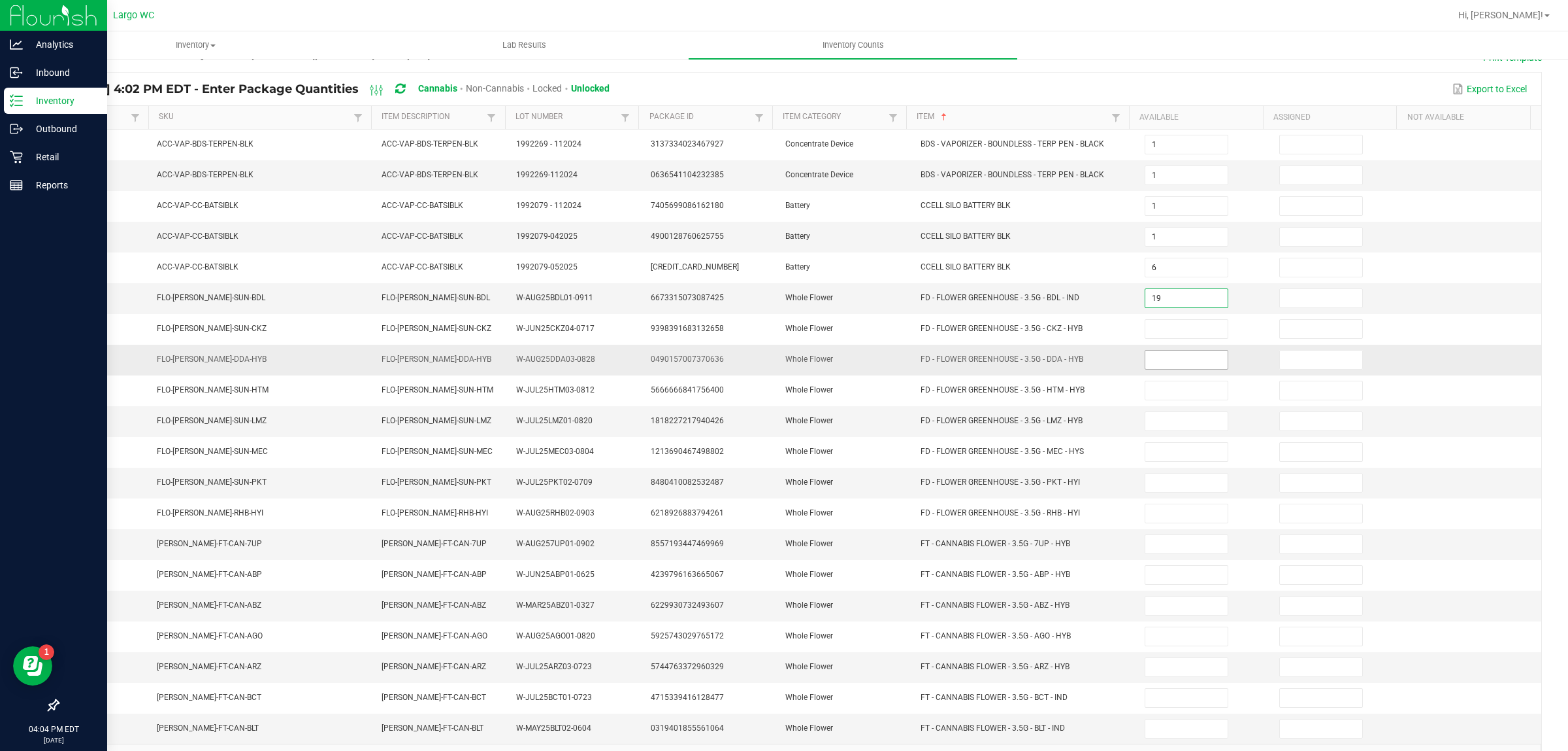
type input "19"
type input "12"
type input "9"
type input "8"
type input "11"
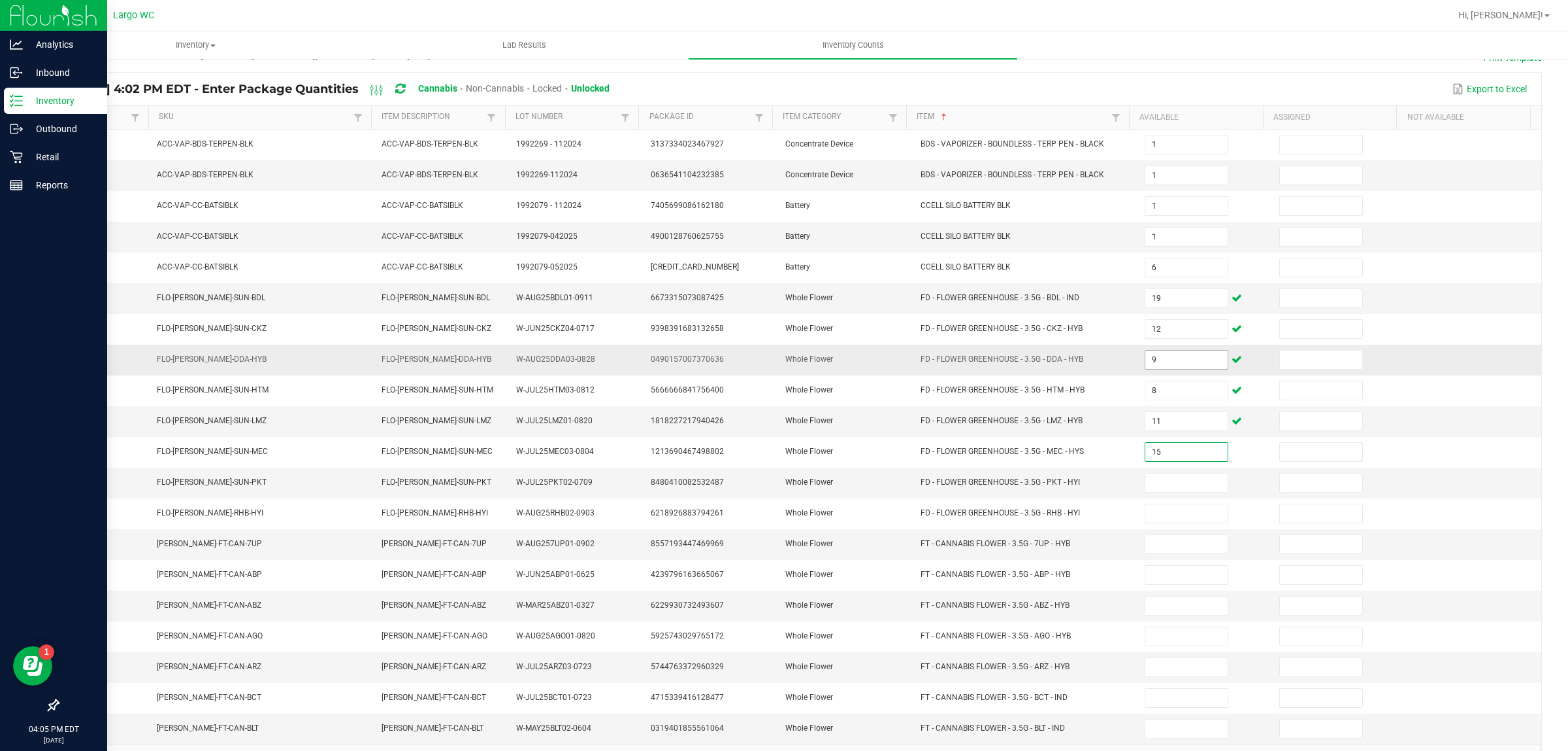
type input "15"
type input "1"
type input "17"
type input "8"
type input "10"
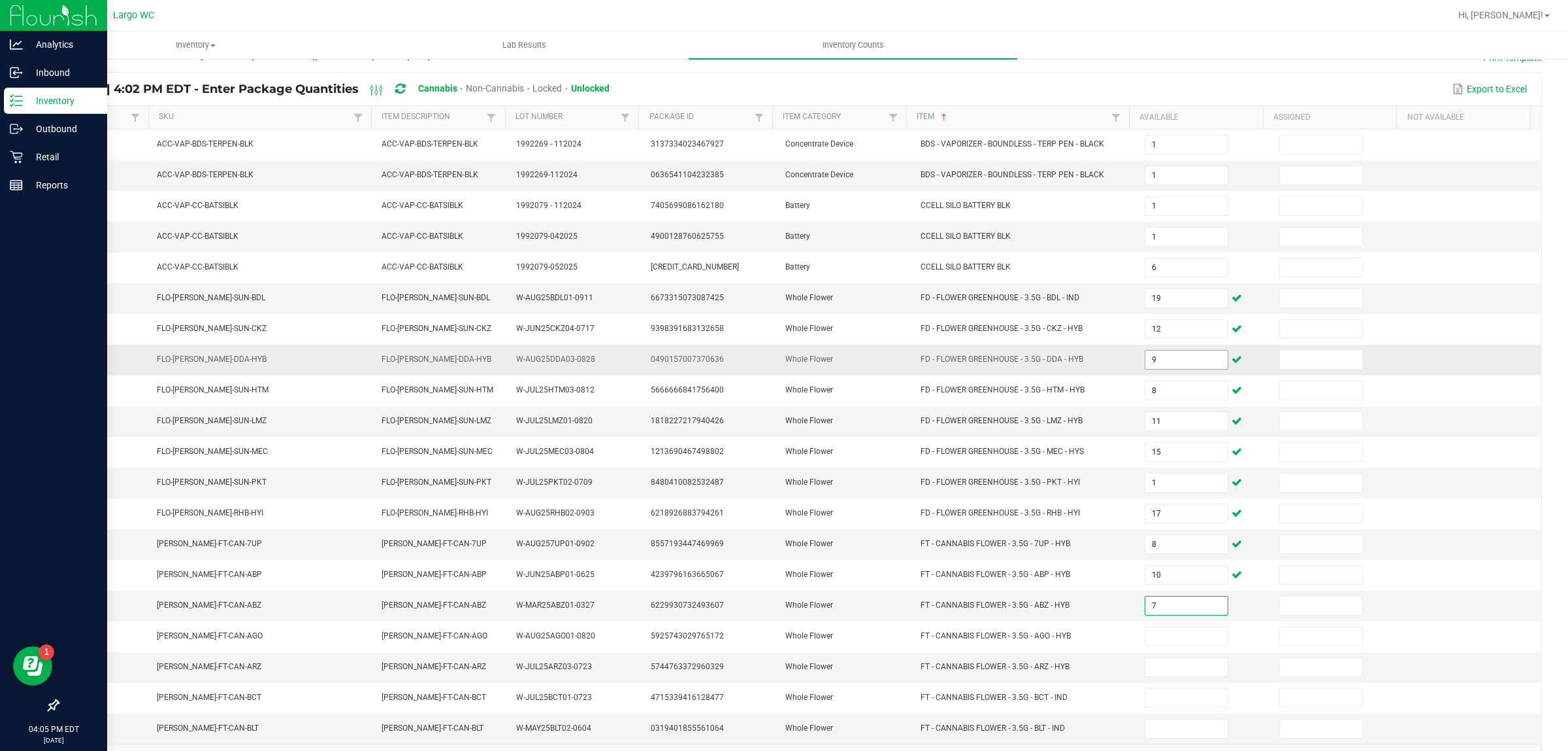
type input "7"
type input "13"
type input "5"
type input "2"
type input "19"
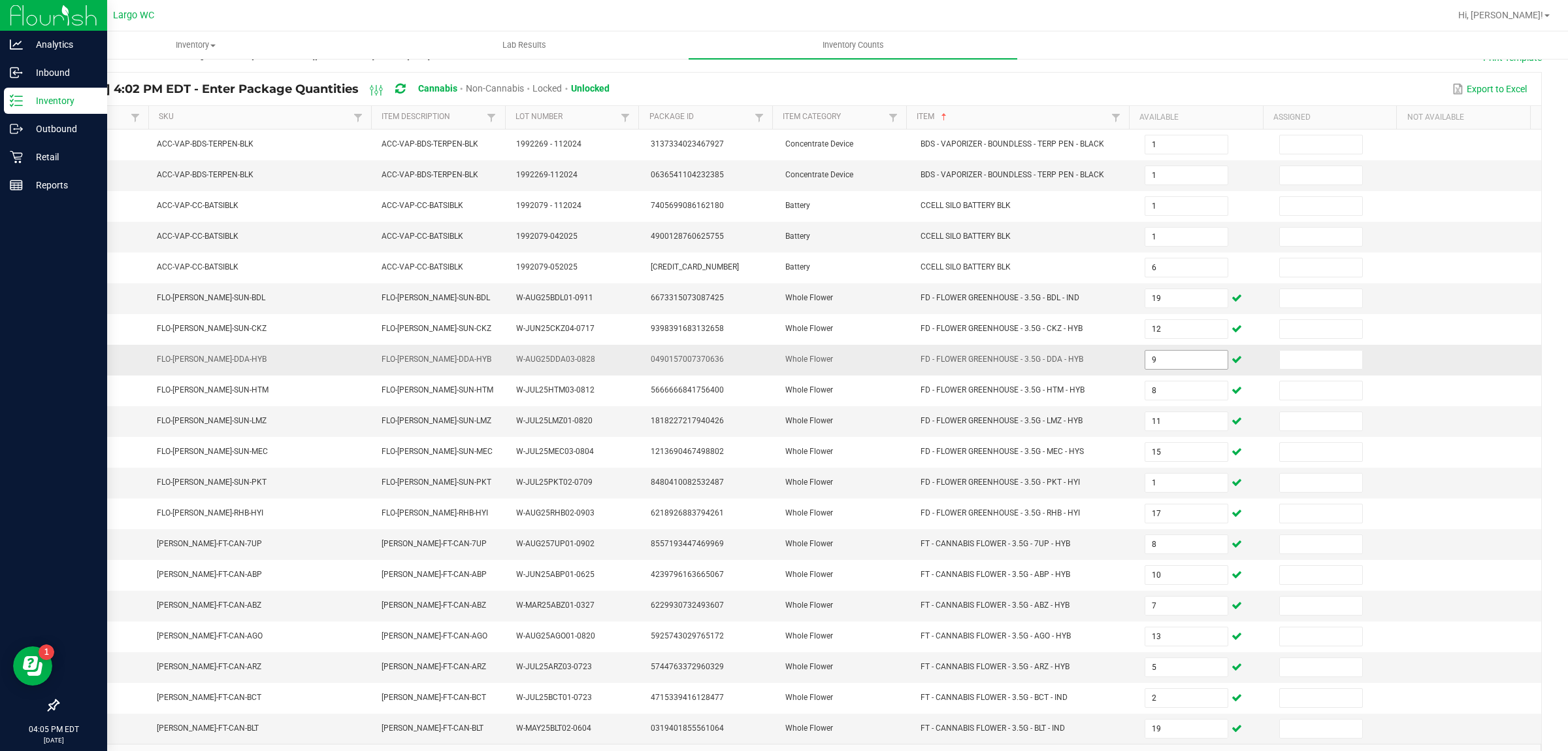
scroll to position [131, 0]
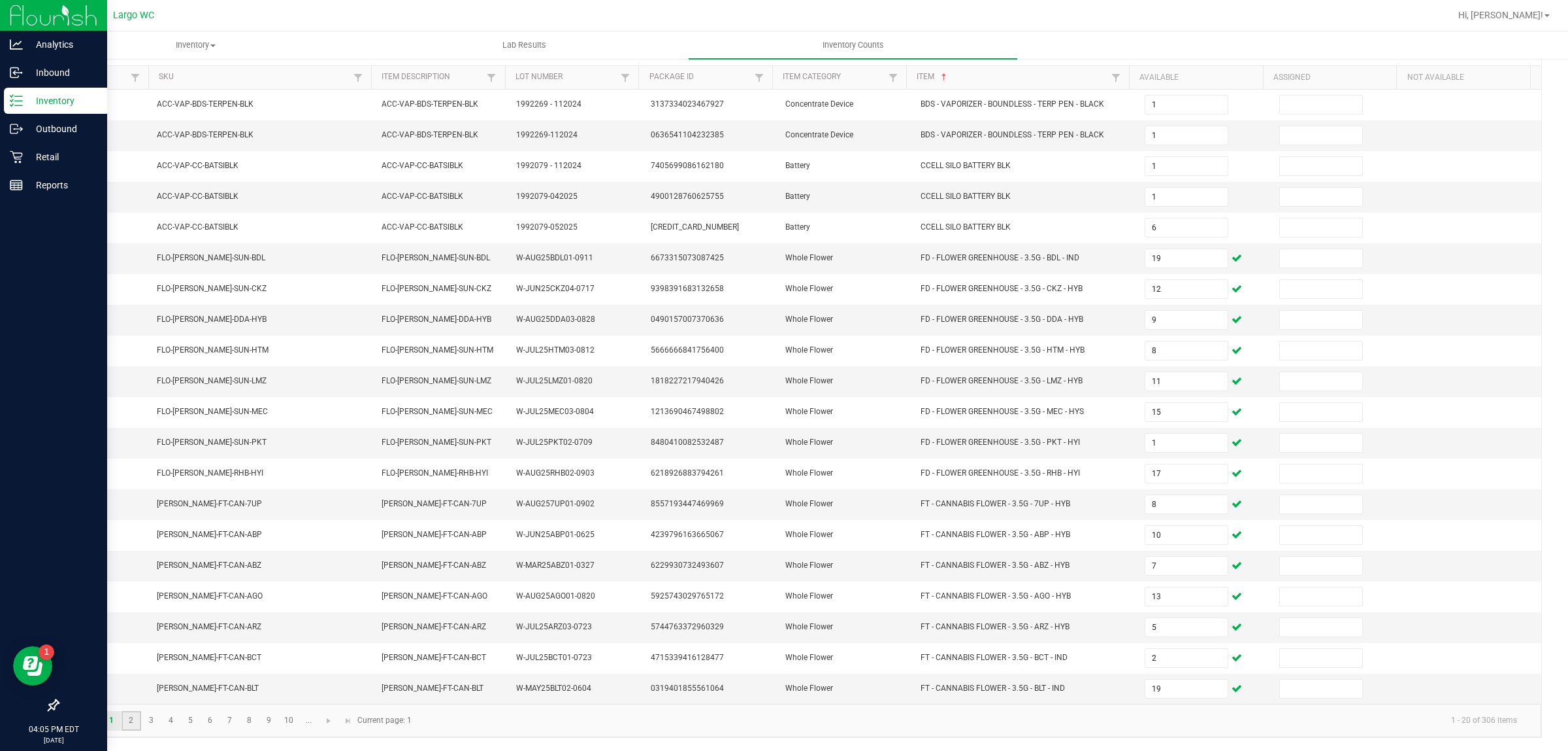
click at [131, 726] on link "2" at bounding box center [131, 720] width 19 height 20
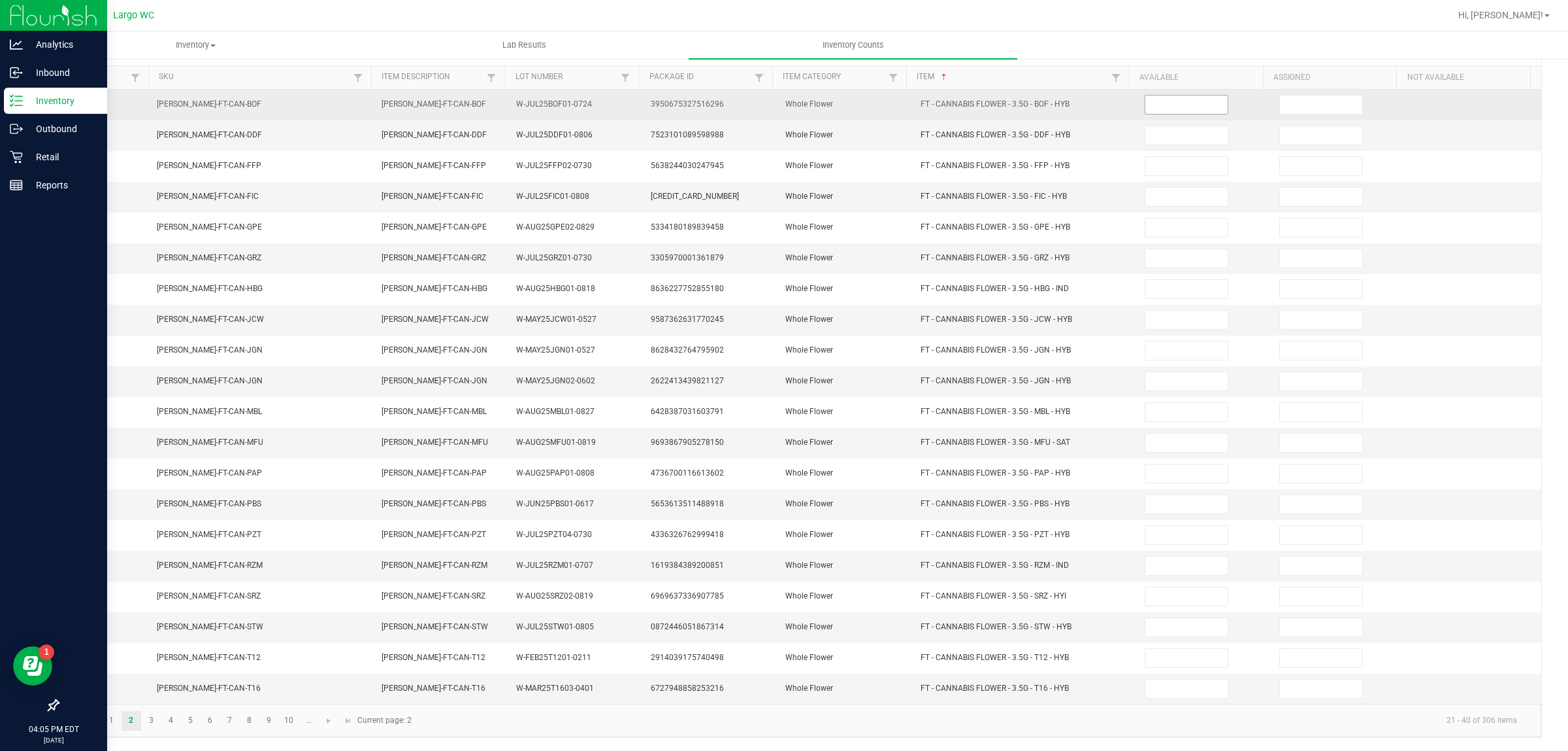
click at [1146, 97] on input at bounding box center [1187, 104] width 82 height 18
type input "9"
type input "15"
type input "8"
type input "3"
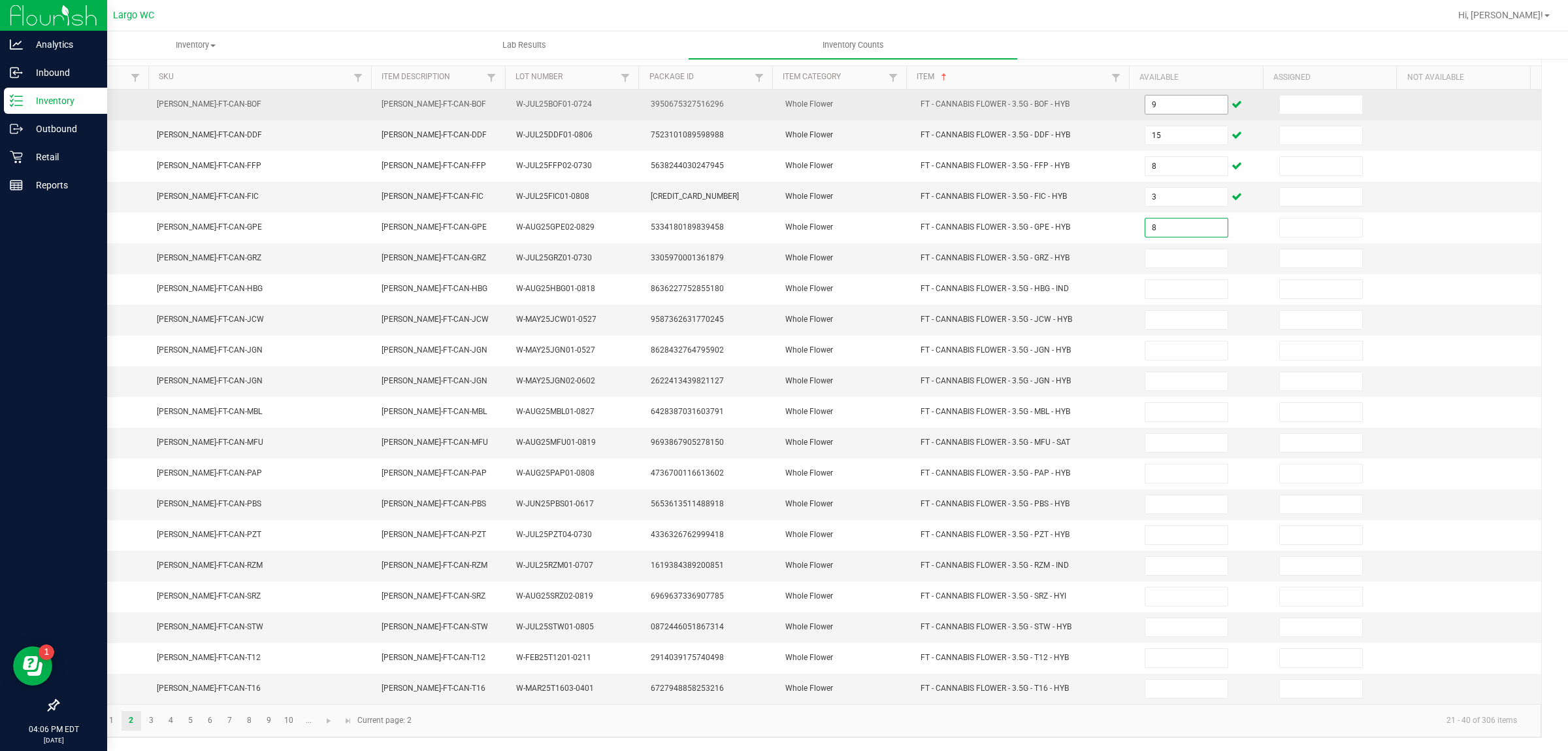
type input "8"
type input "1"
type input "3"
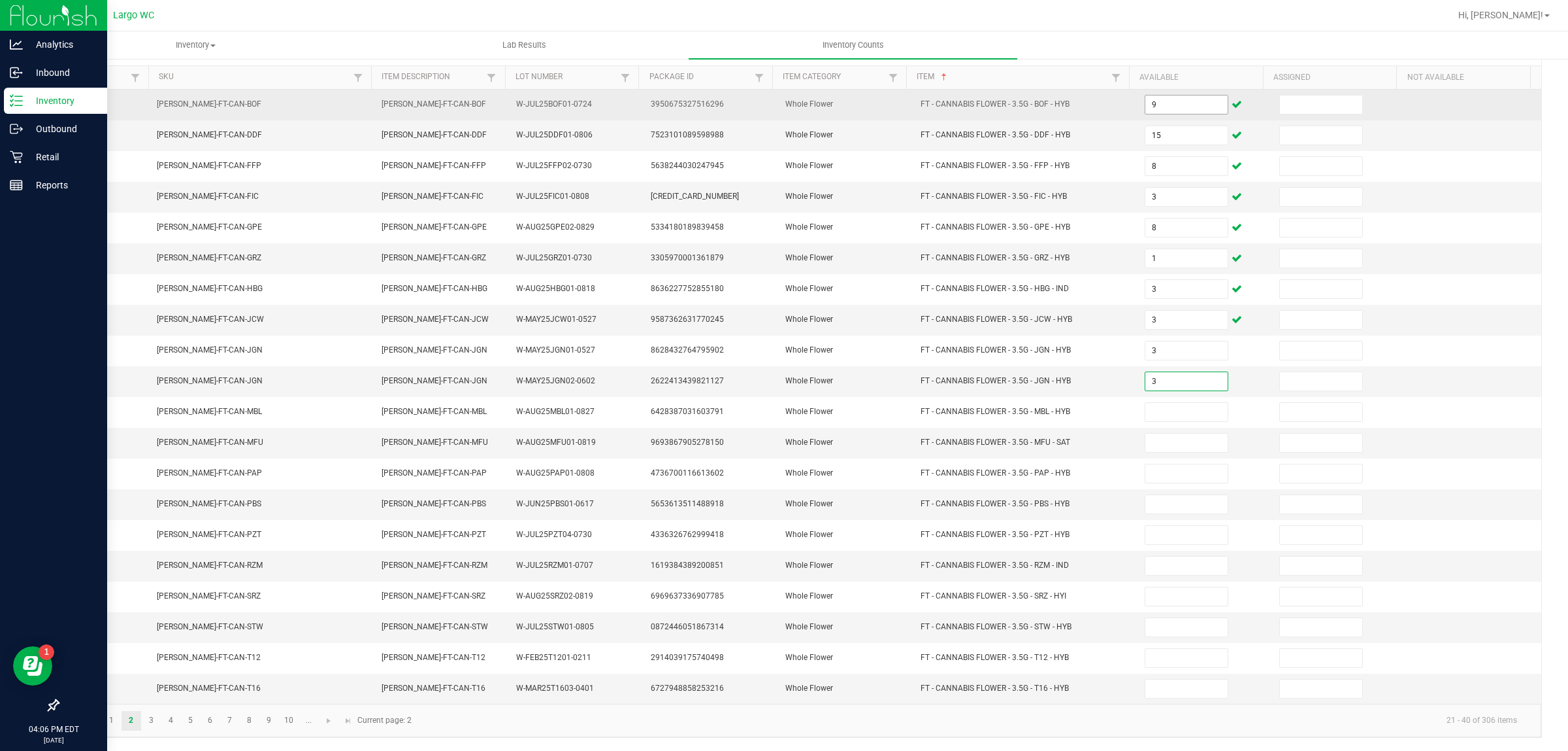
type input "3"
type input "12"
type input "10"
type input "4"
type input "12"
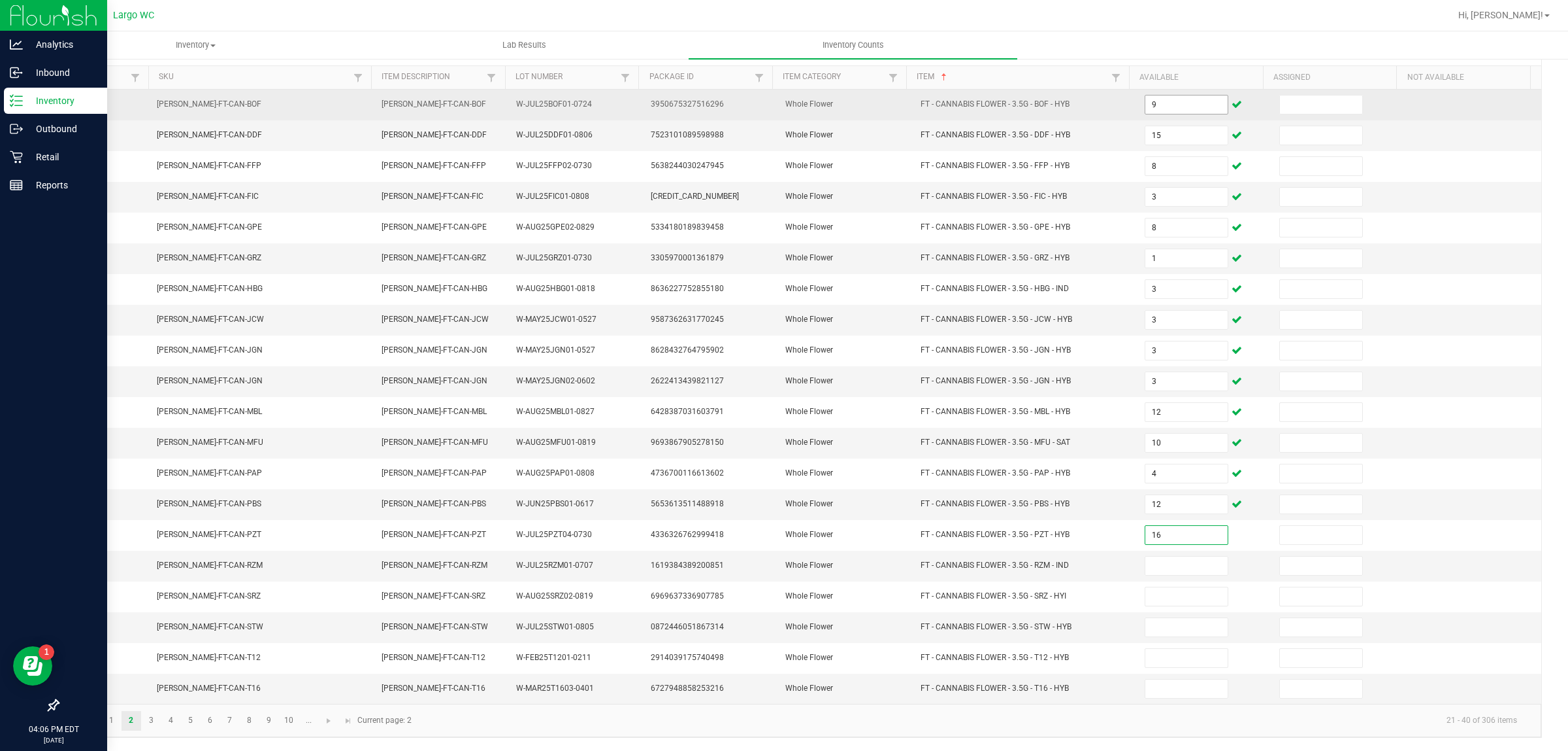
type input "16"
type input "12"
type input "14"
type input "3"
type input "6"
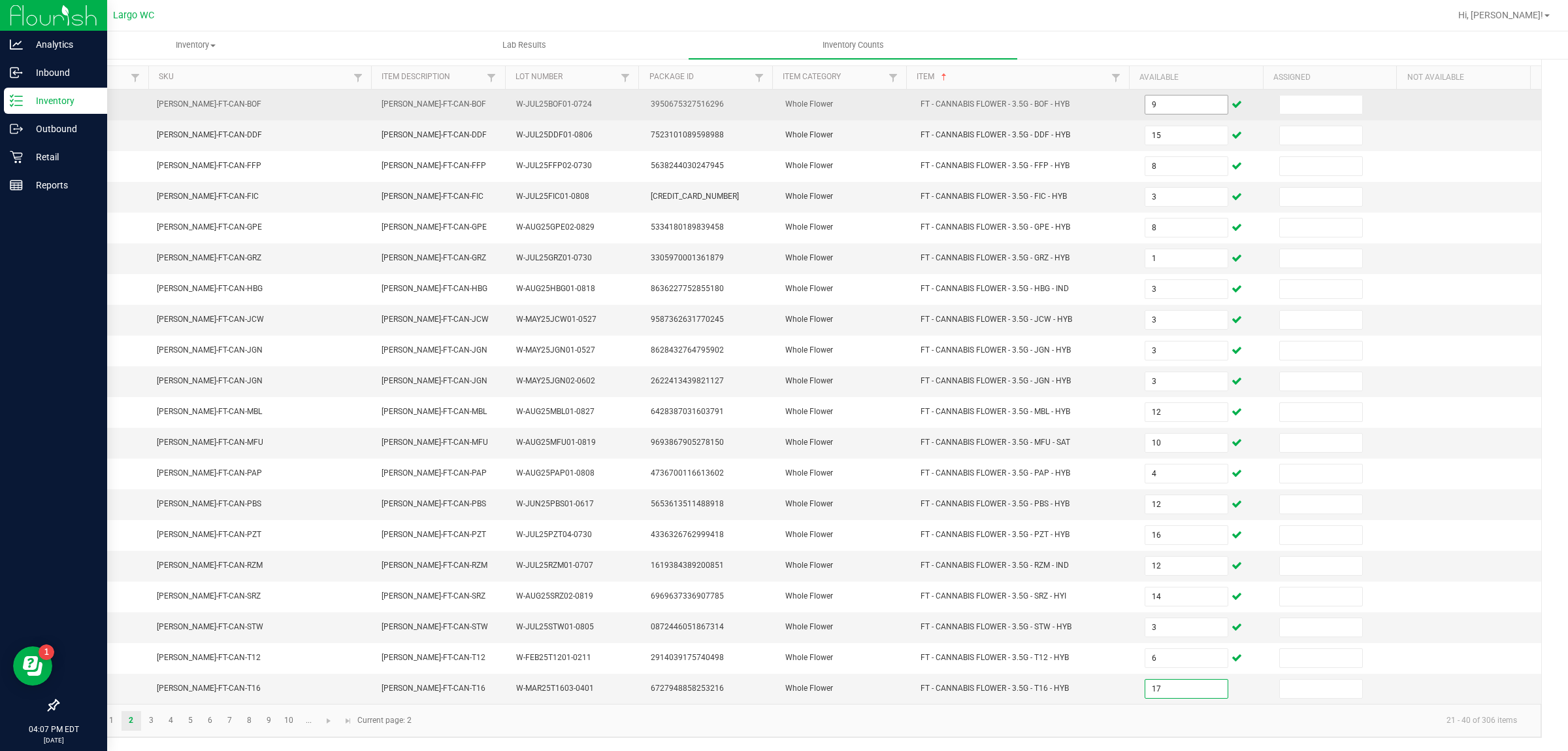
type input "17"
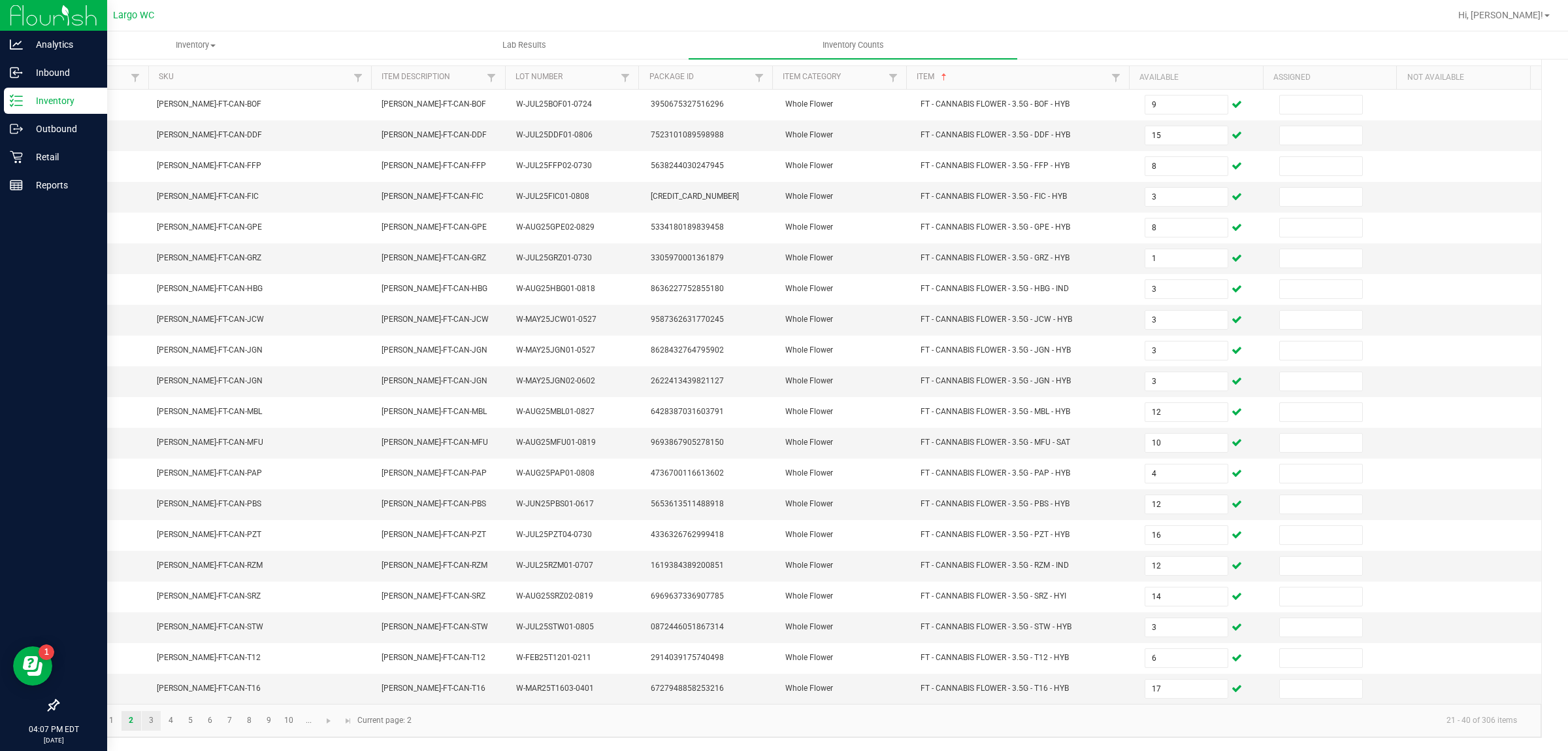
click at [151, 720] on link "3" at bounding box center [151, 720] width 19 height 20
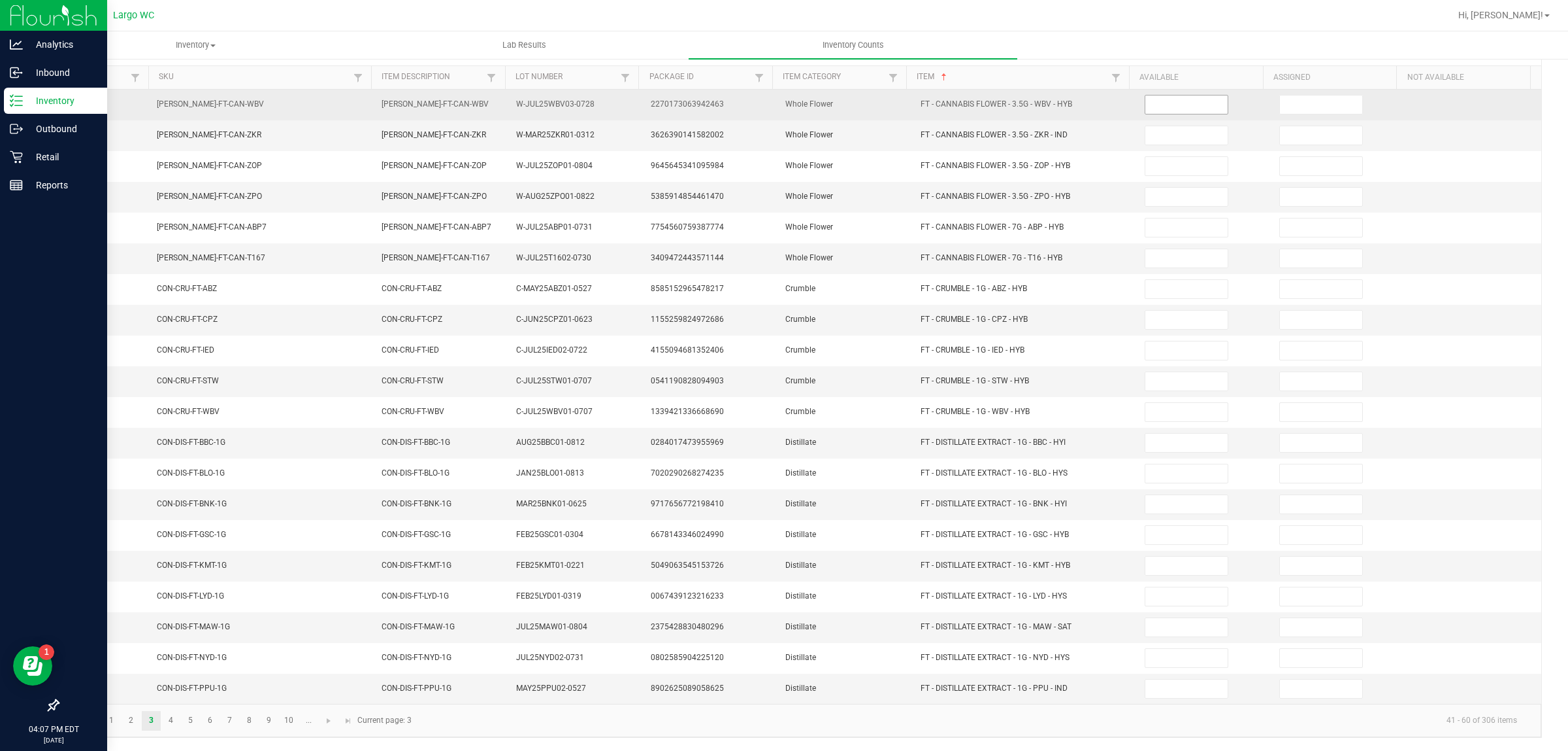
click at [1176, 98] on input at bounding box center [1187, 104] width 82 height 18
type input "16"
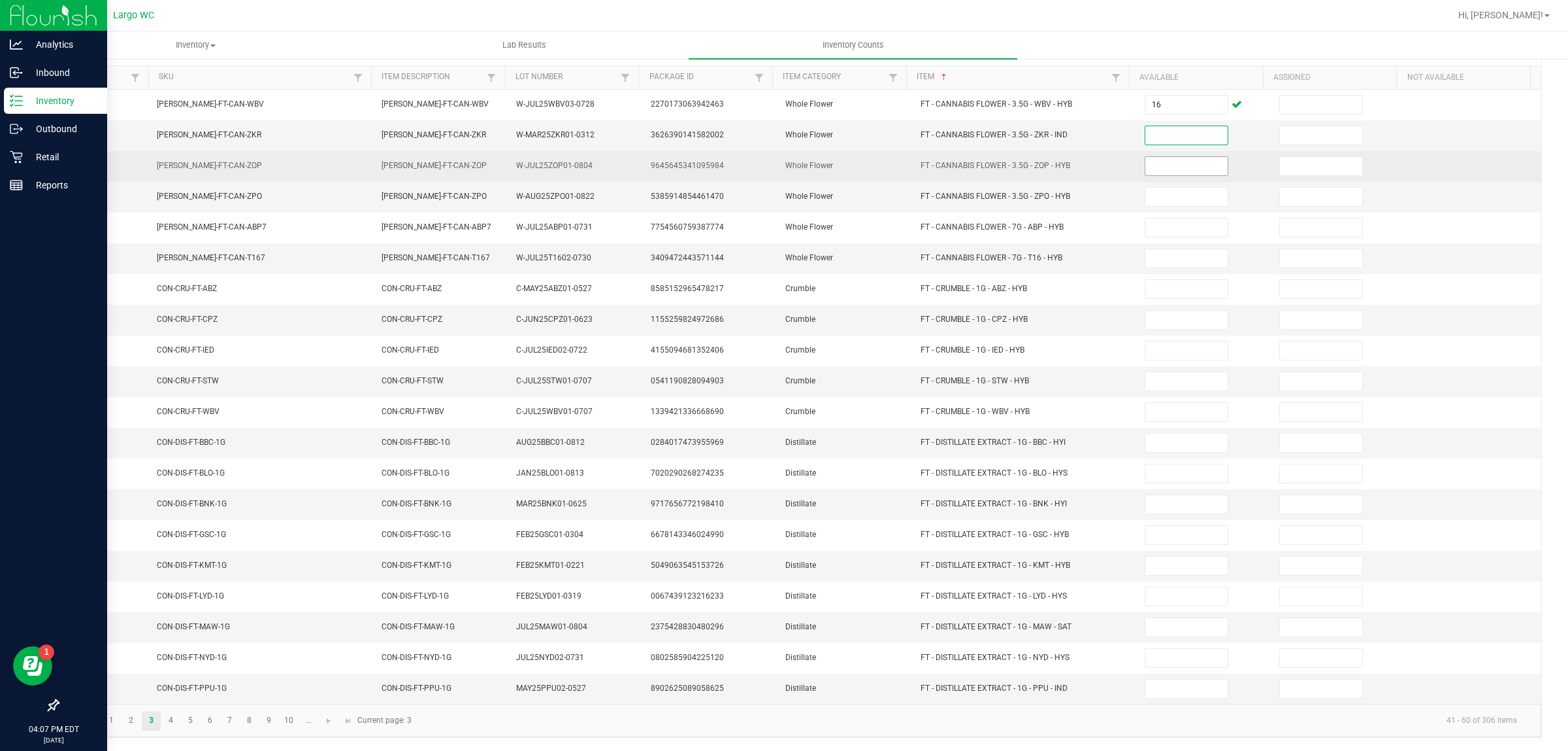
click at [1167, 160] on input at bounding box center [1187, 166] width 82 height 18
type input "7"
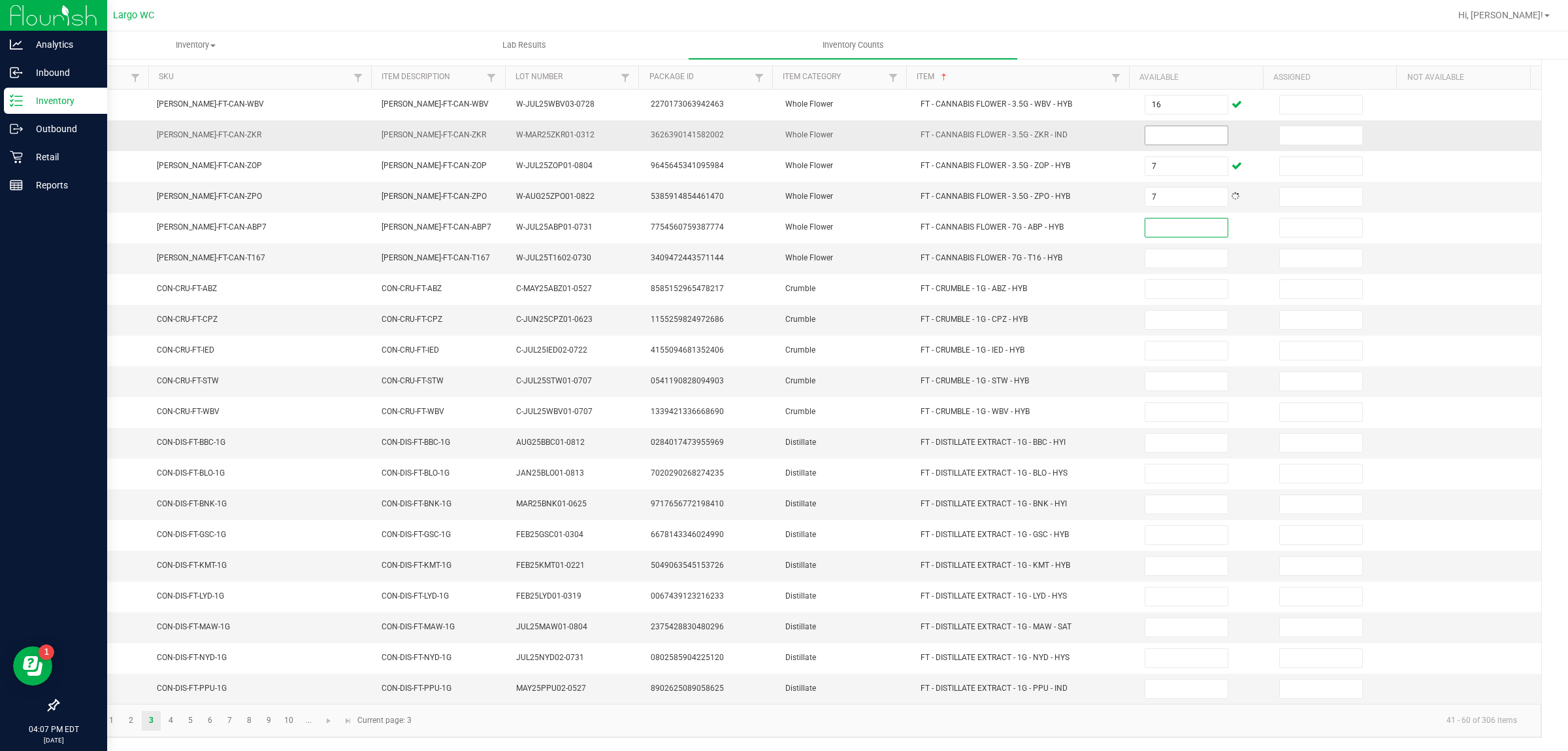
click at [1155, 126] on input at bounding box center [1187, 135] width 82 height 18
type input "17"
type input "9"
type input "12"
type input "1"
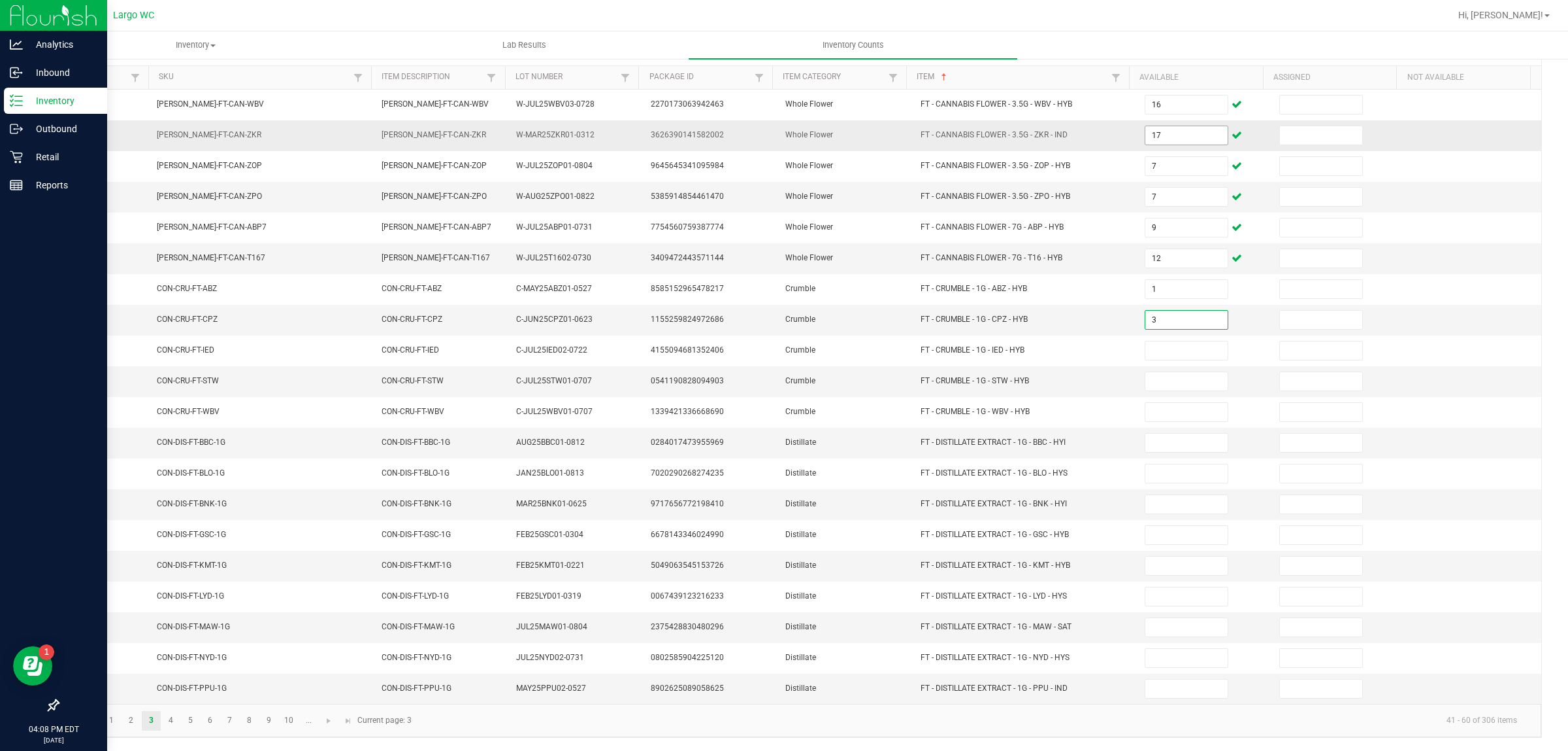
type input "3"
type input "6"
type input "3"
type input "8"
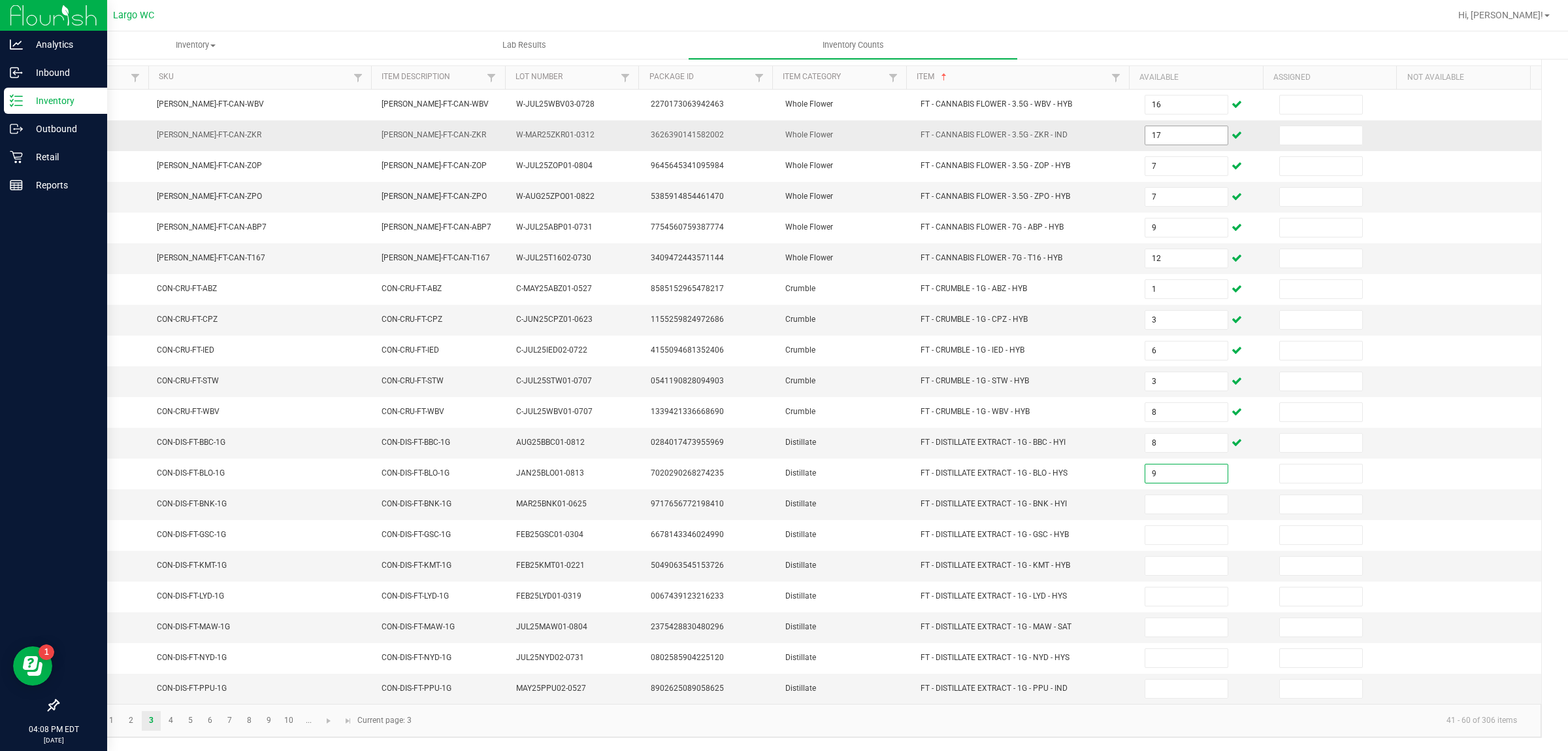
type input "9"
type input "11"
type input "6"
type input "3"
type input "4"
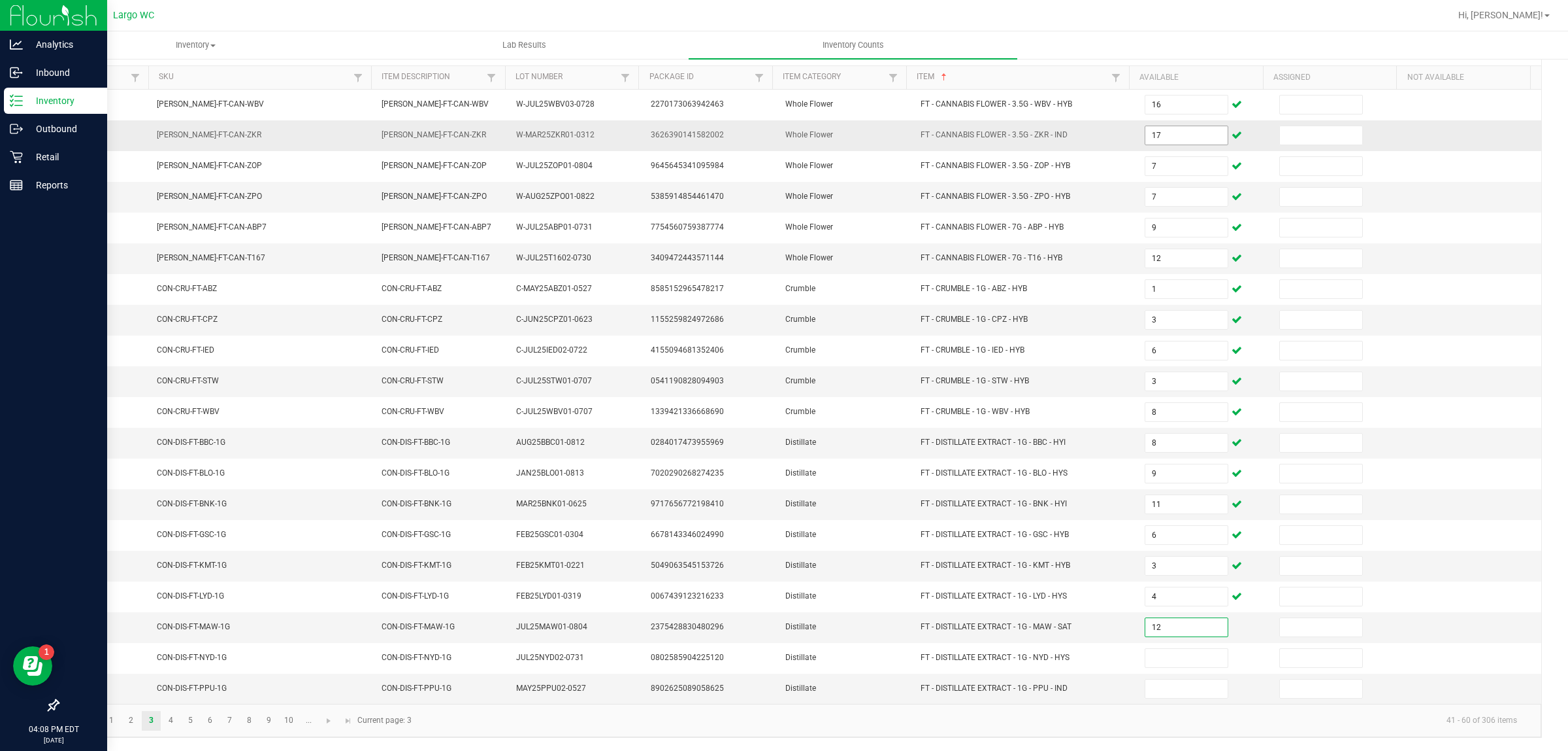
type input "12"
type input "10"
type input "2"
click at [171, 720] on link "4" at bounding box center [171, 720] width 19 height 20
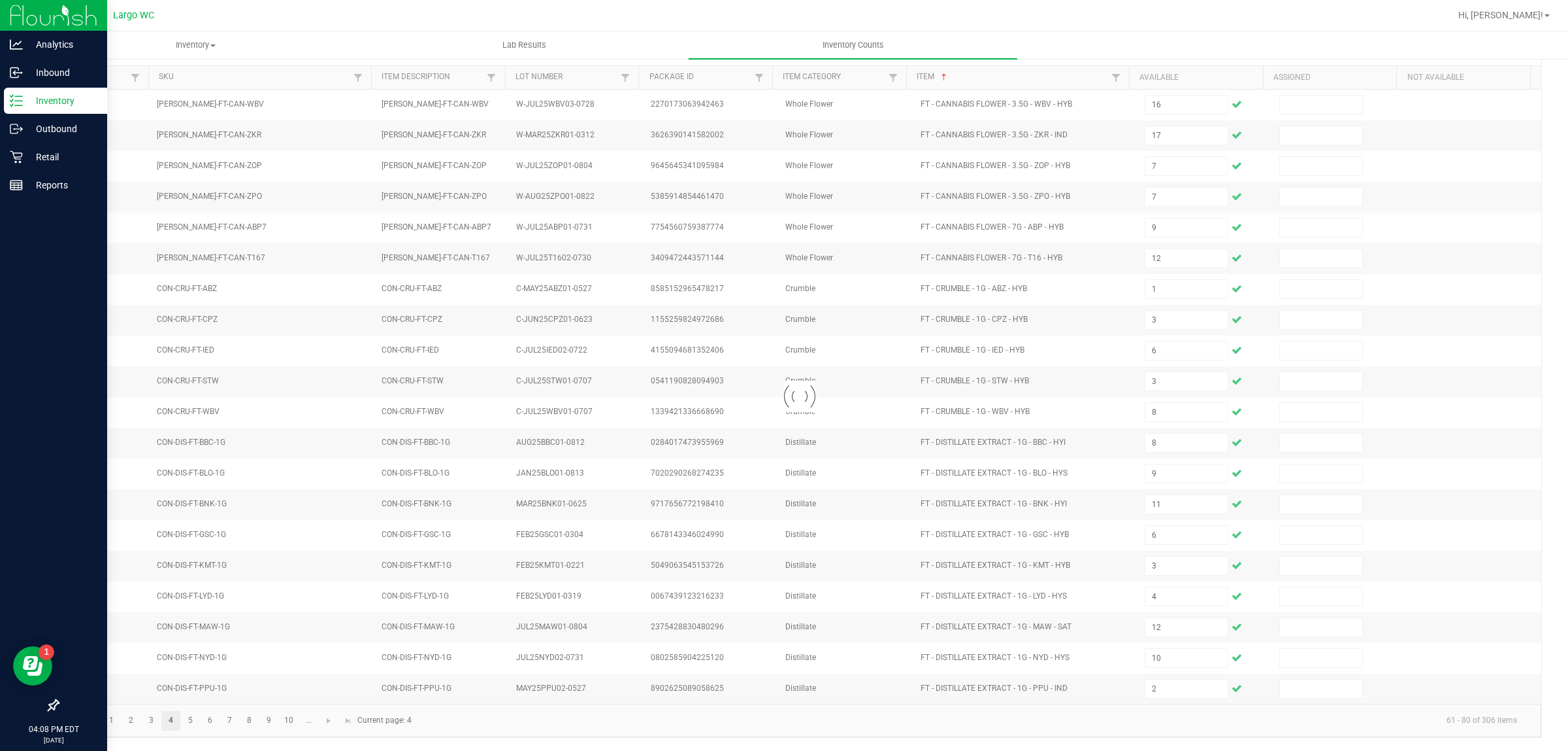
type input "2"
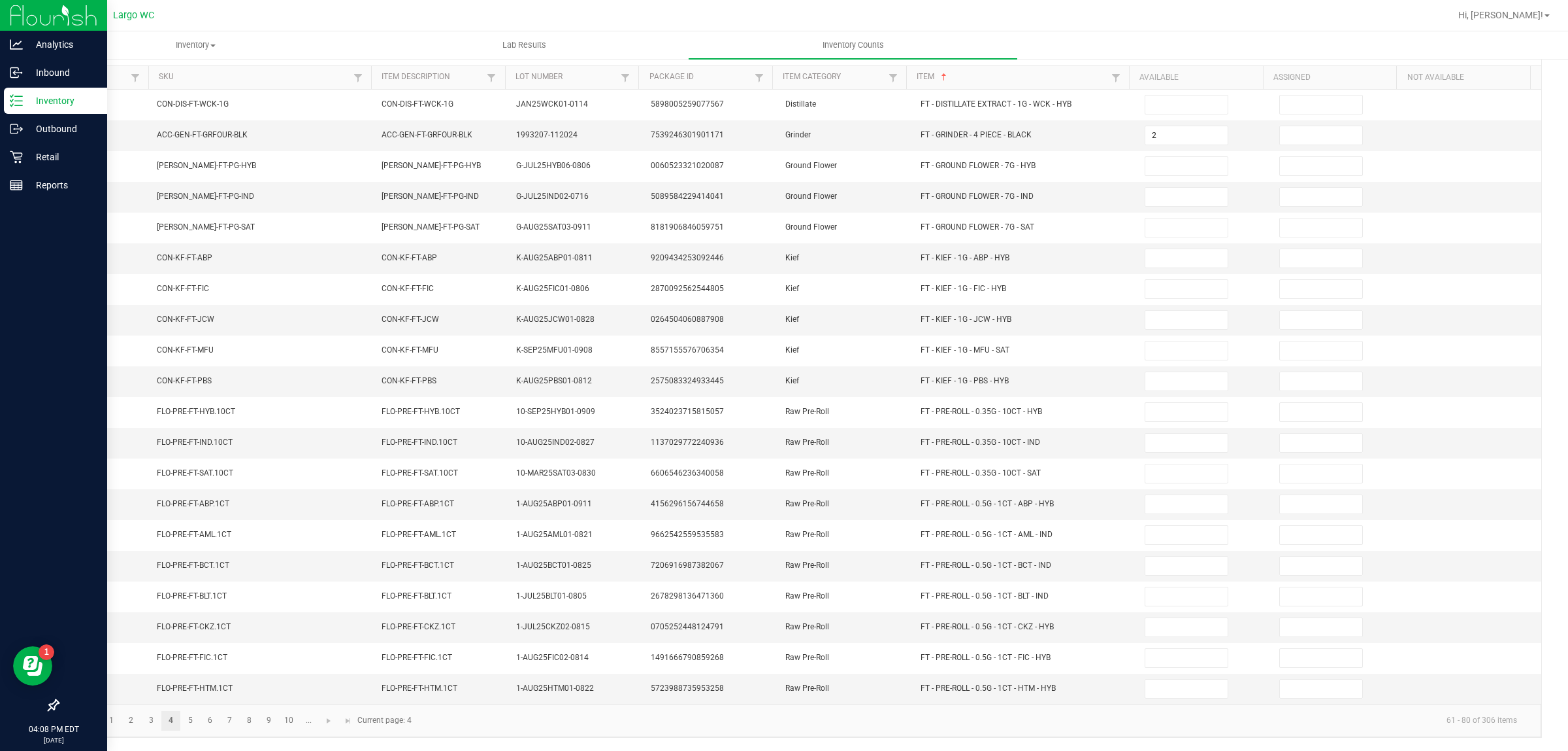
scroll to position [0, 0]
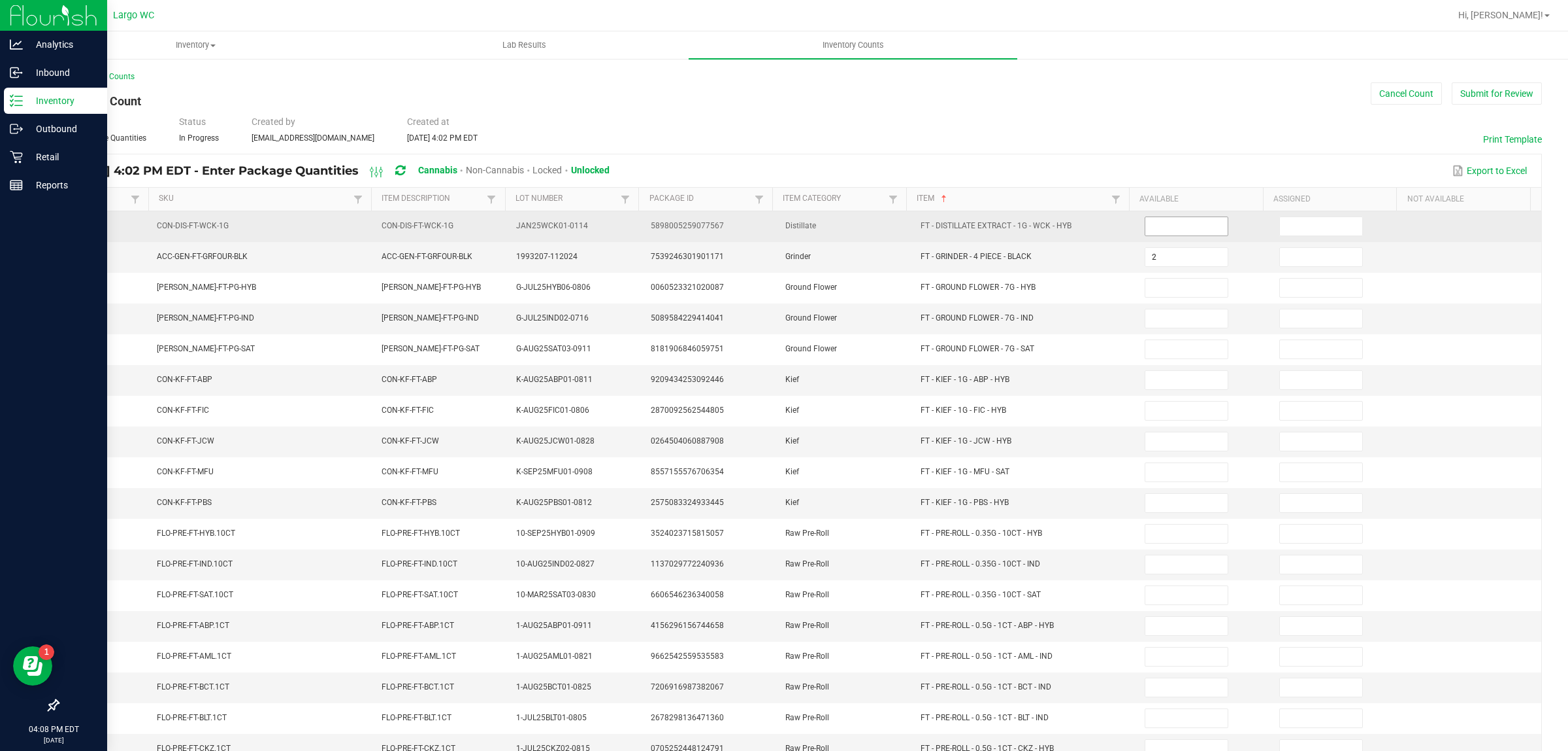
click at [1146, 224] on input at bounding box center [1187, 226] width 82 height 18
type input "1"
type input "2"
type input "1"
type input "19"
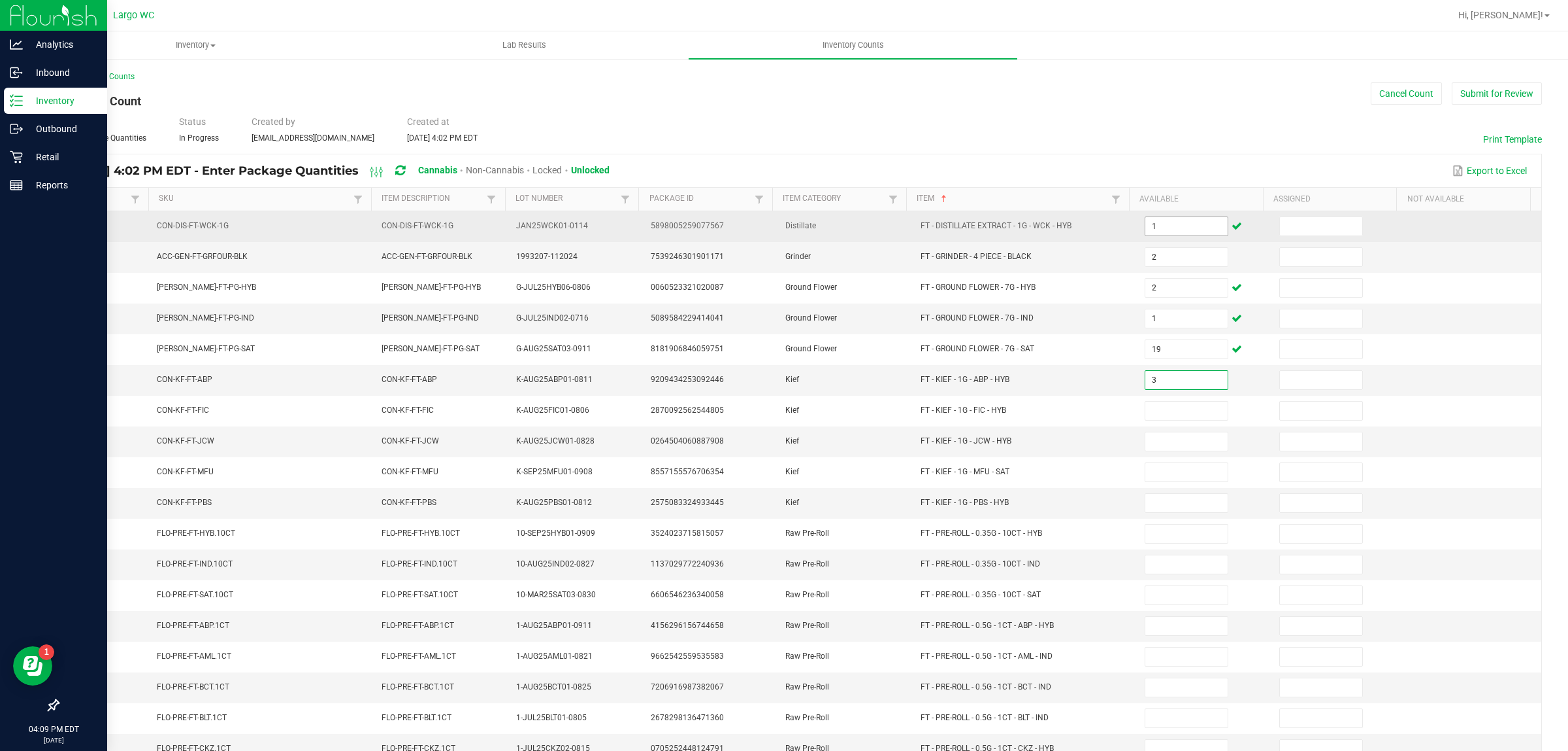
type input "3"
type input "7"
type input "5"
type input "7"
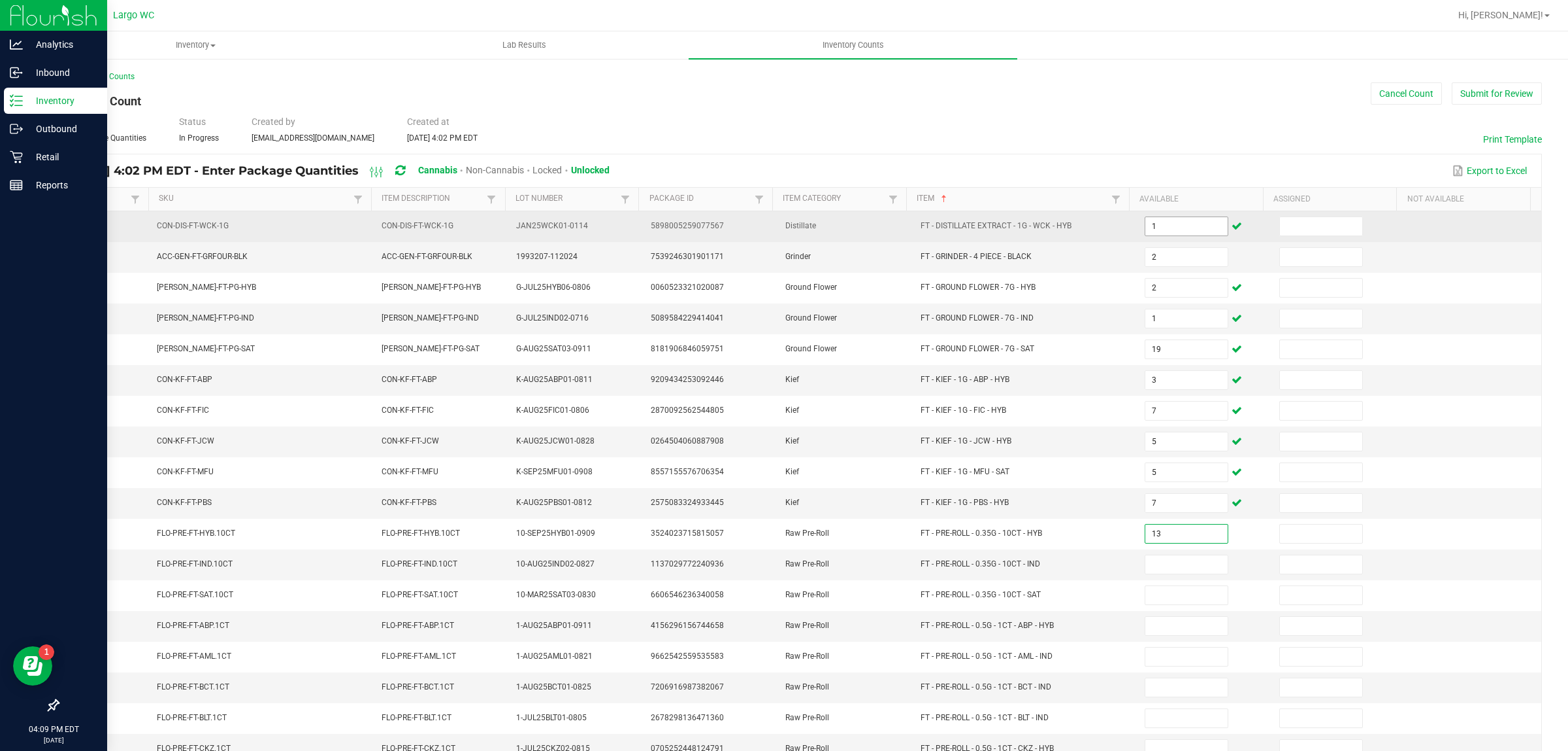
type input "13"
type input "16"
type input "12"
type input "25"
type input "8"
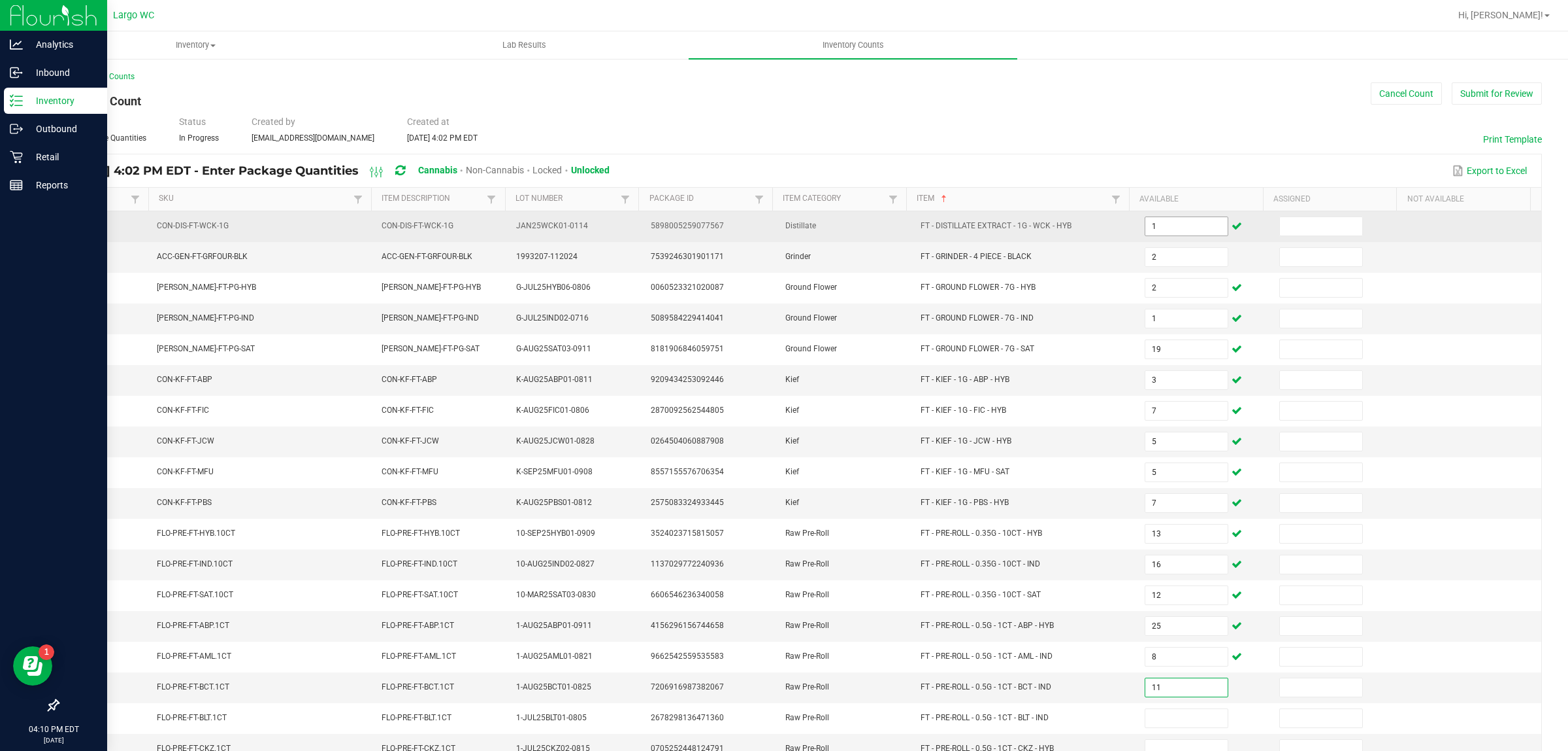
type input "11"
type input "1"
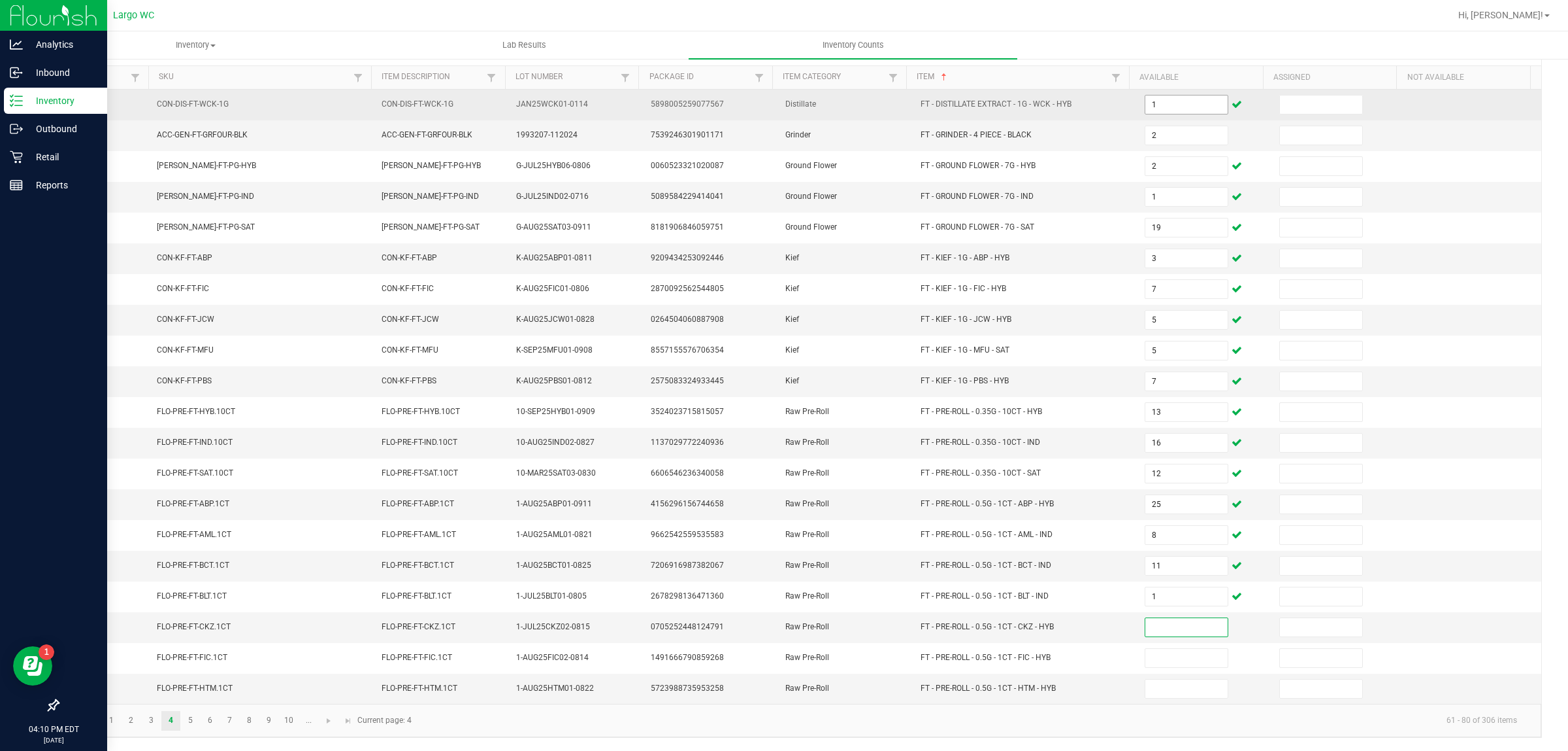
scroll to position [129, 0]
type input "13"
type input "1"
type input "14"
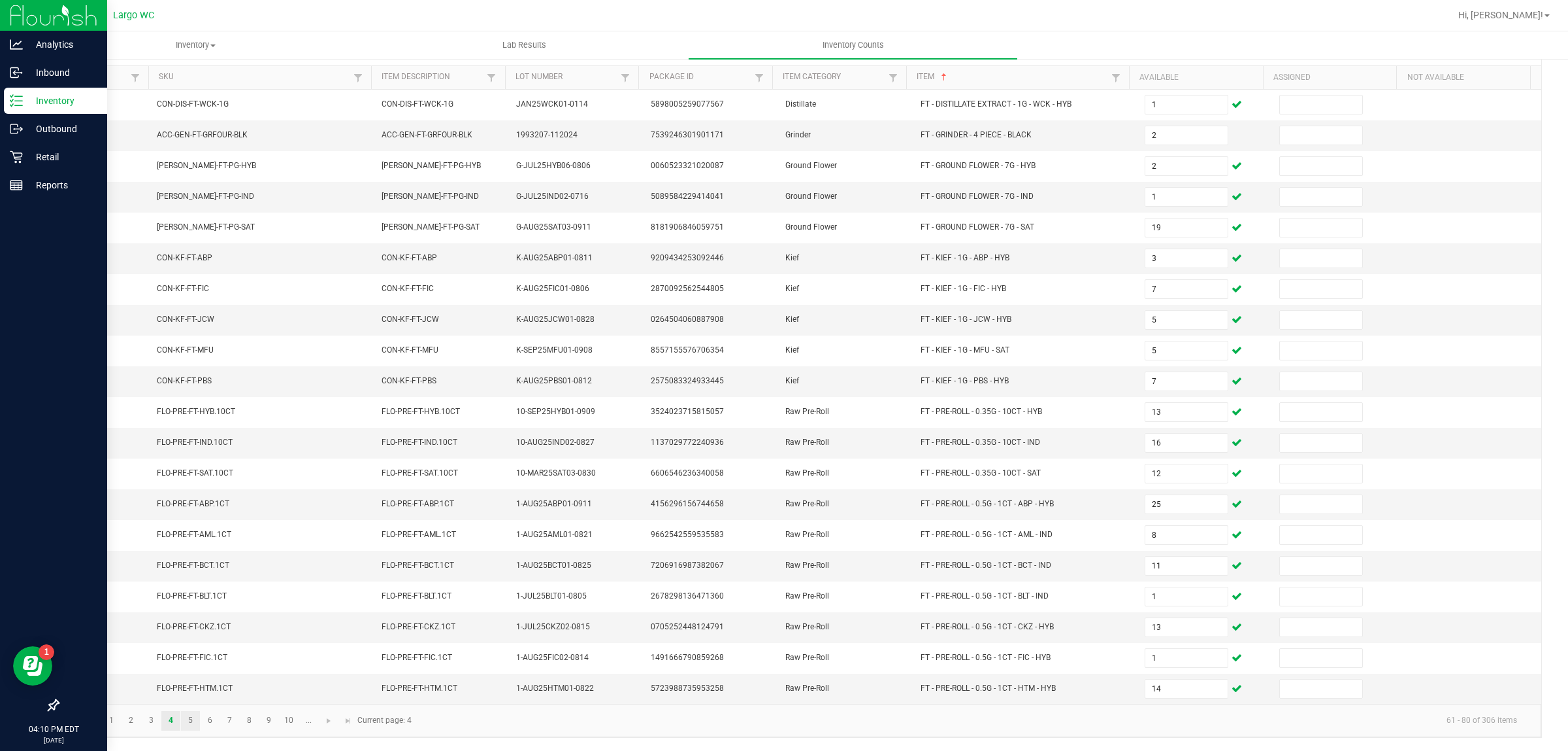
click at [190, 723] on link "5" at bounding box center [191, 720] width 19 height 20
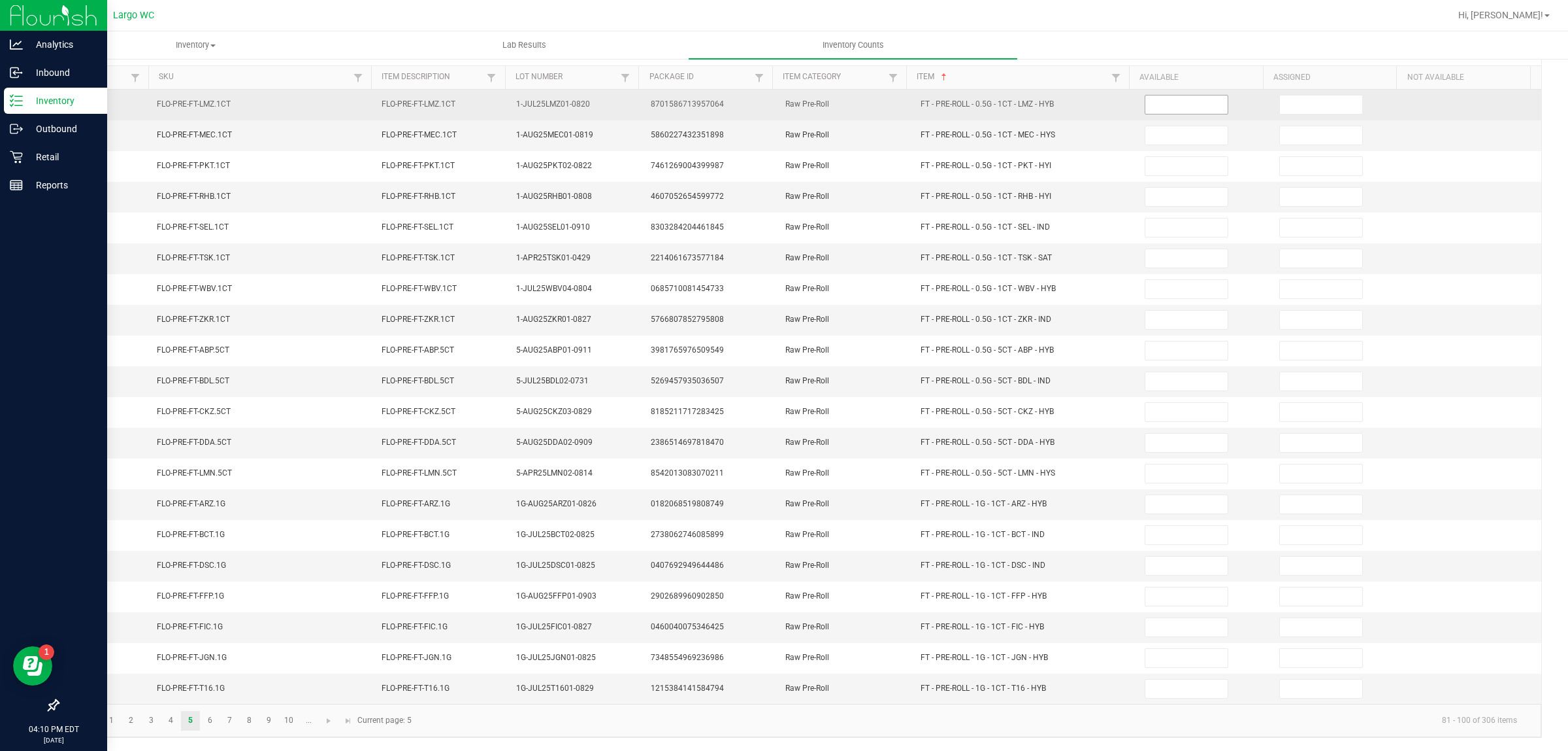
click at [1176, 95] on input at bounding box center [1187, 104] width 82 height 18
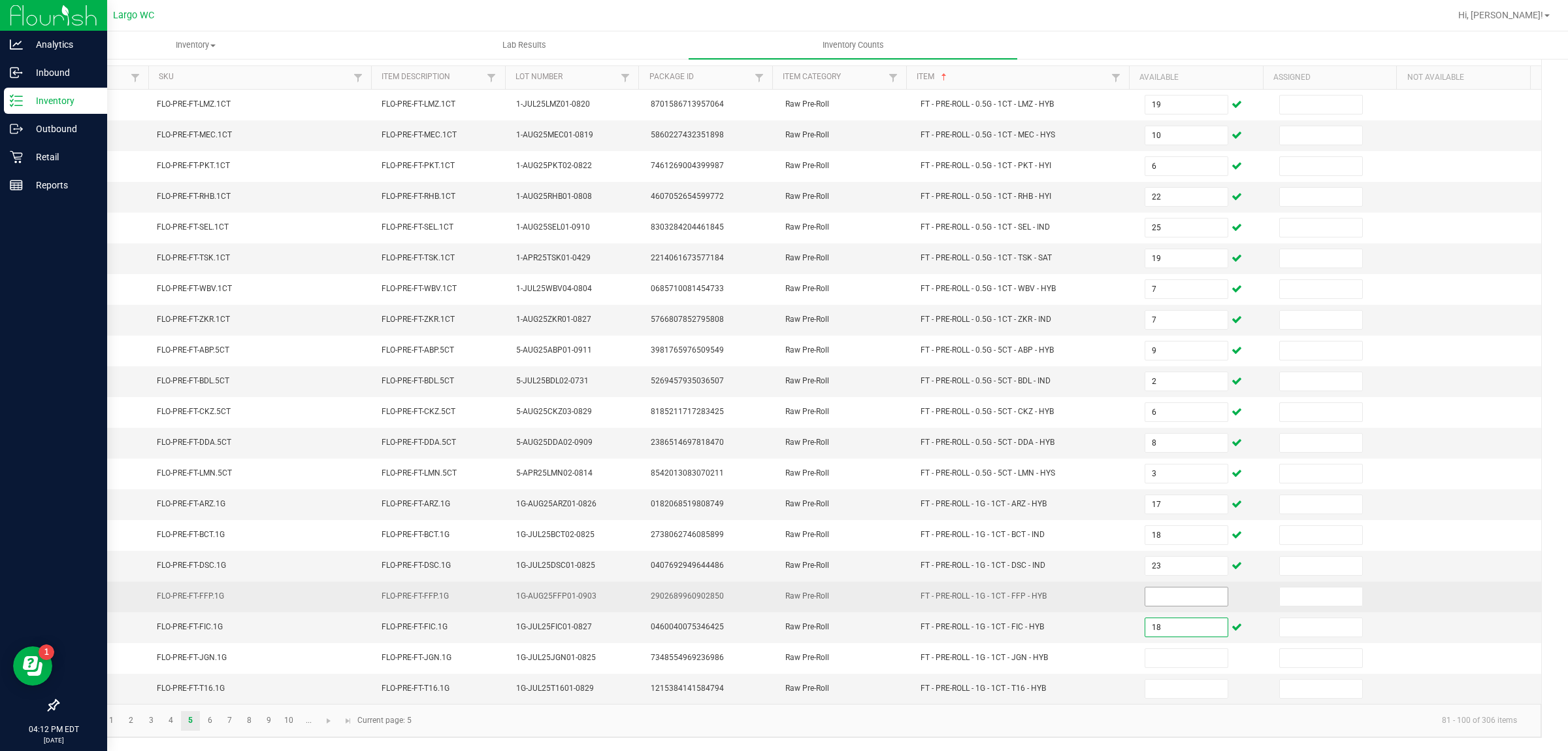
click at [1153, 597] on input at bounding box center [1187, 595] width 82 height 18
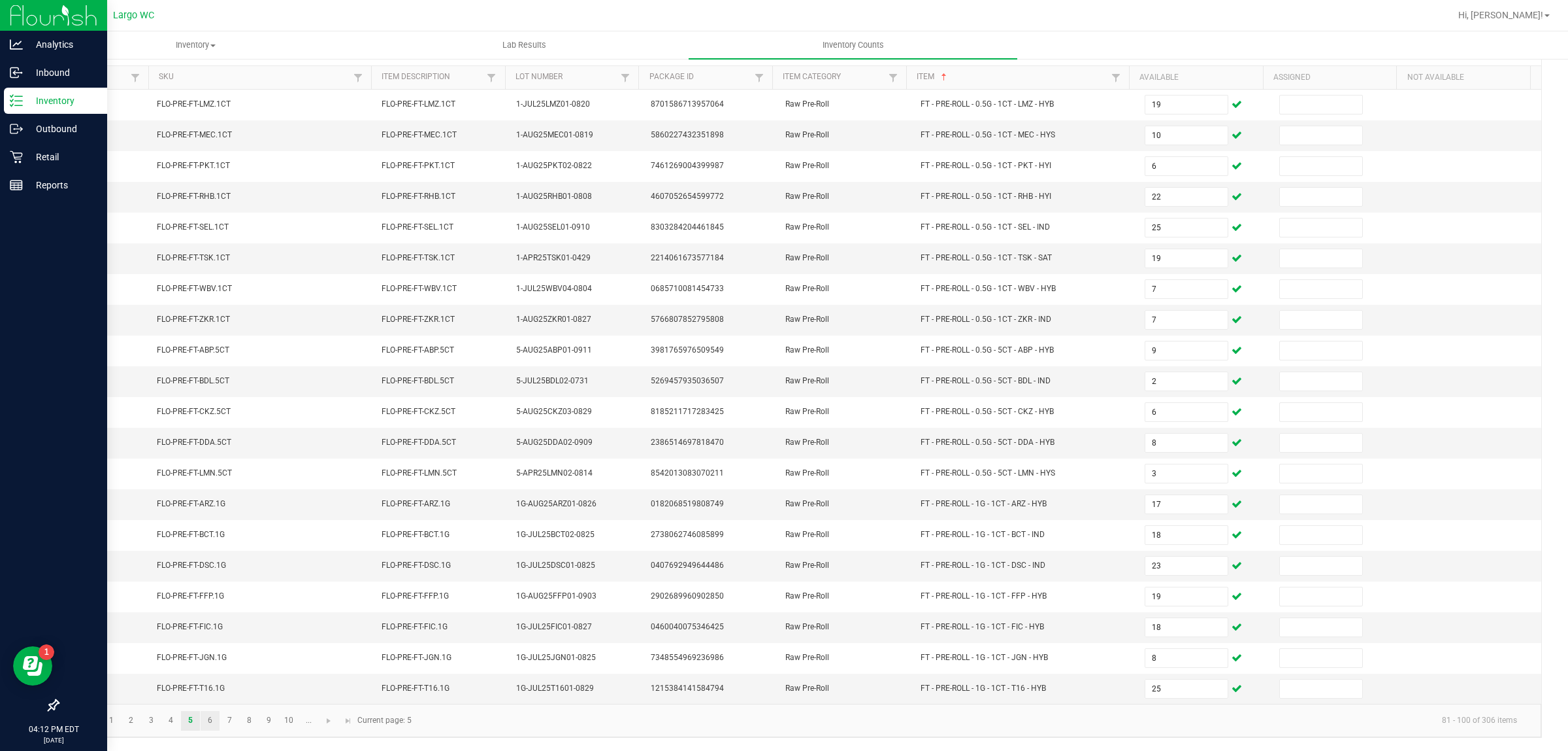
click at [207, 718] on link "6" at bounding box center [210, 720] width 19 height 20
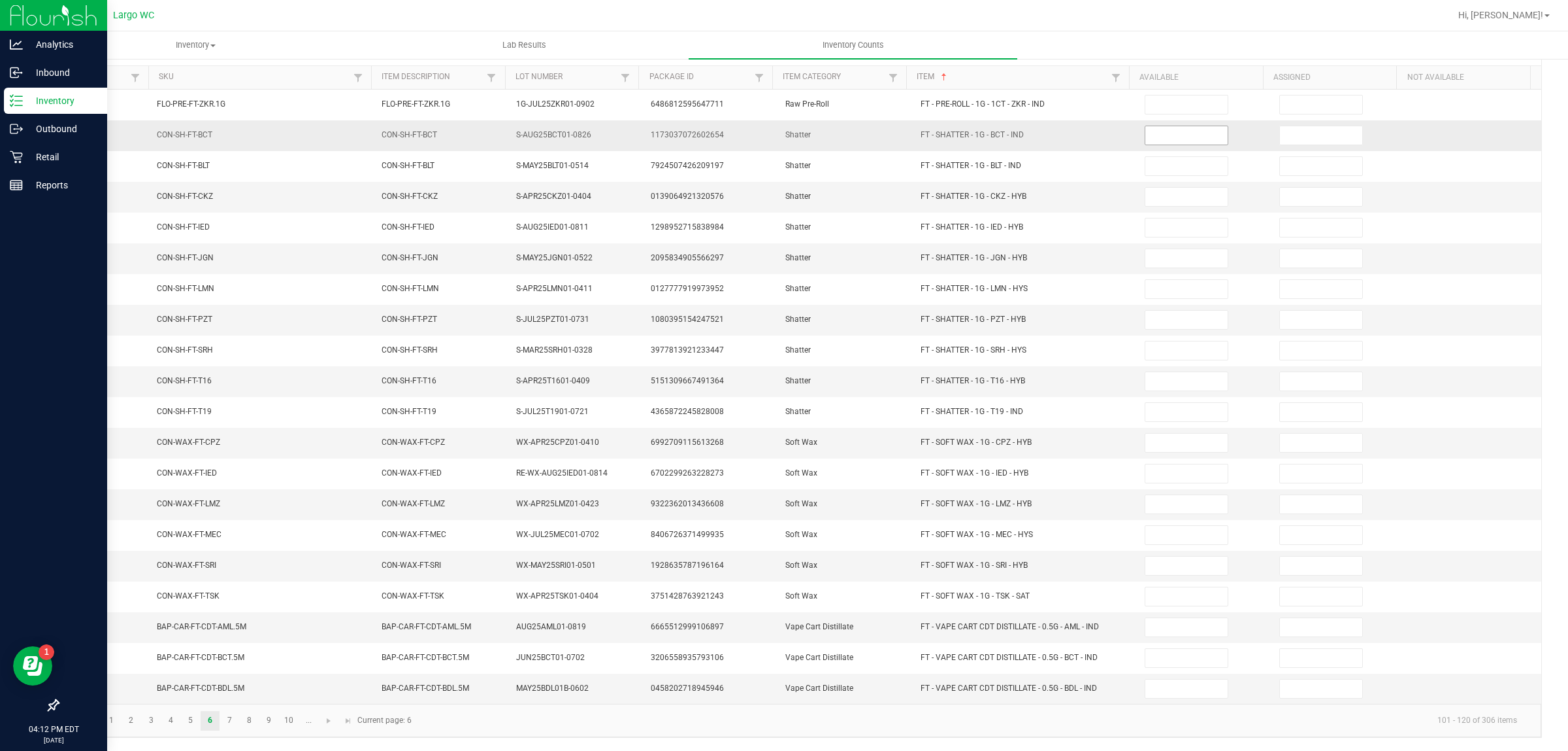
click at [1176, 126] on input at bounding box center [1187, 135] width 82 height 18
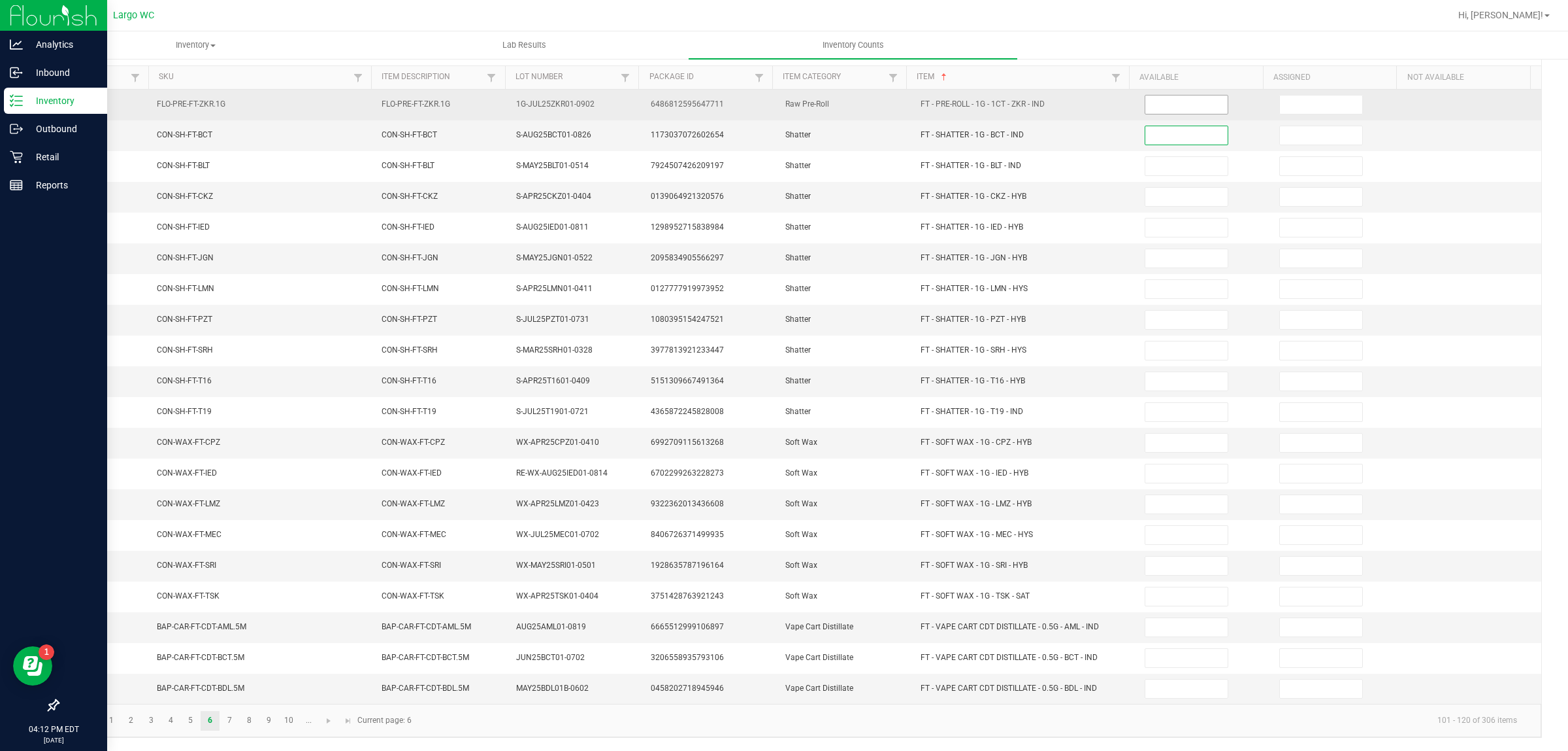
click at [1167, 95] on input at bounding box center [1187, 104] width 82 height 18
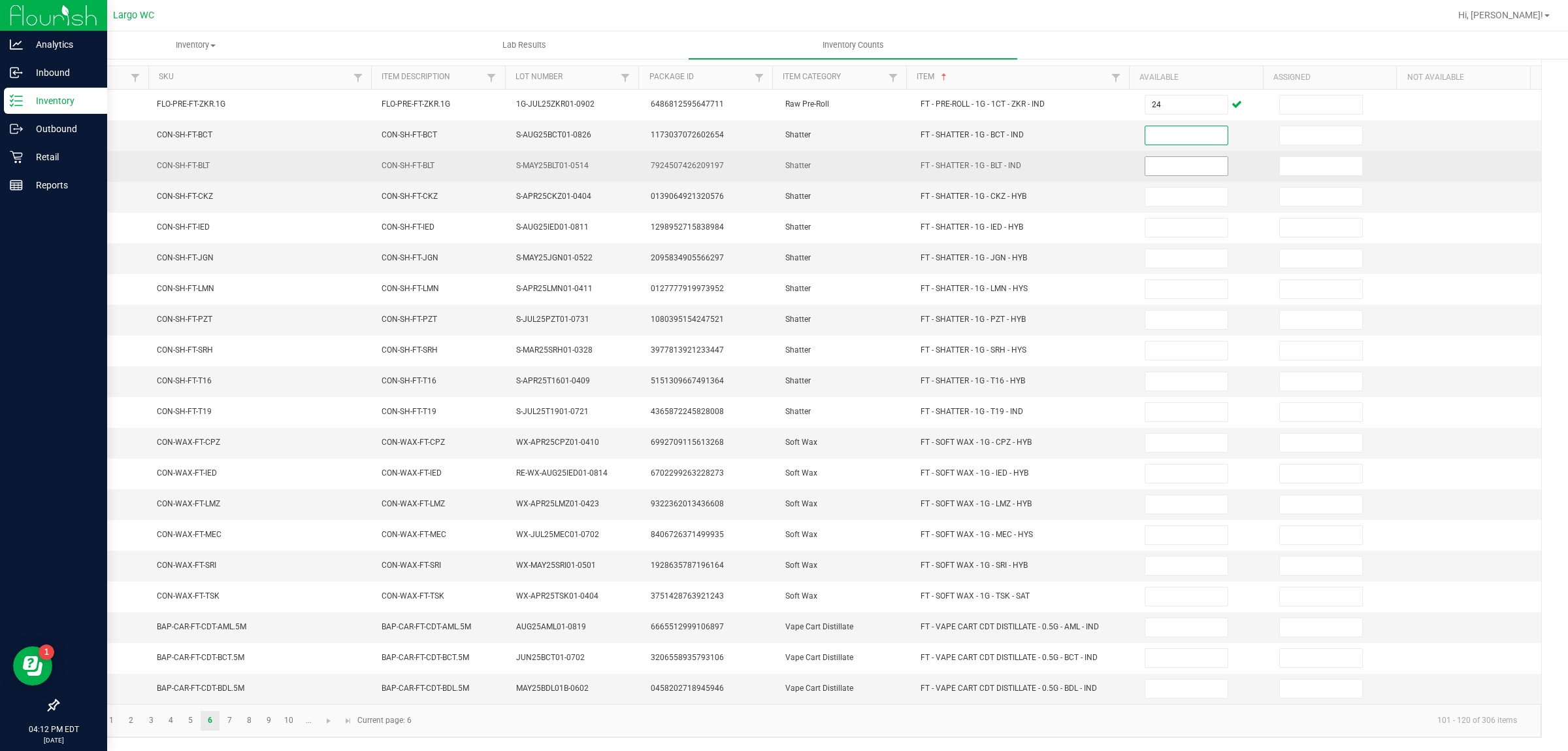
click at [1190, 160] on input at bounding box center [1187, 166] width 82 height 18
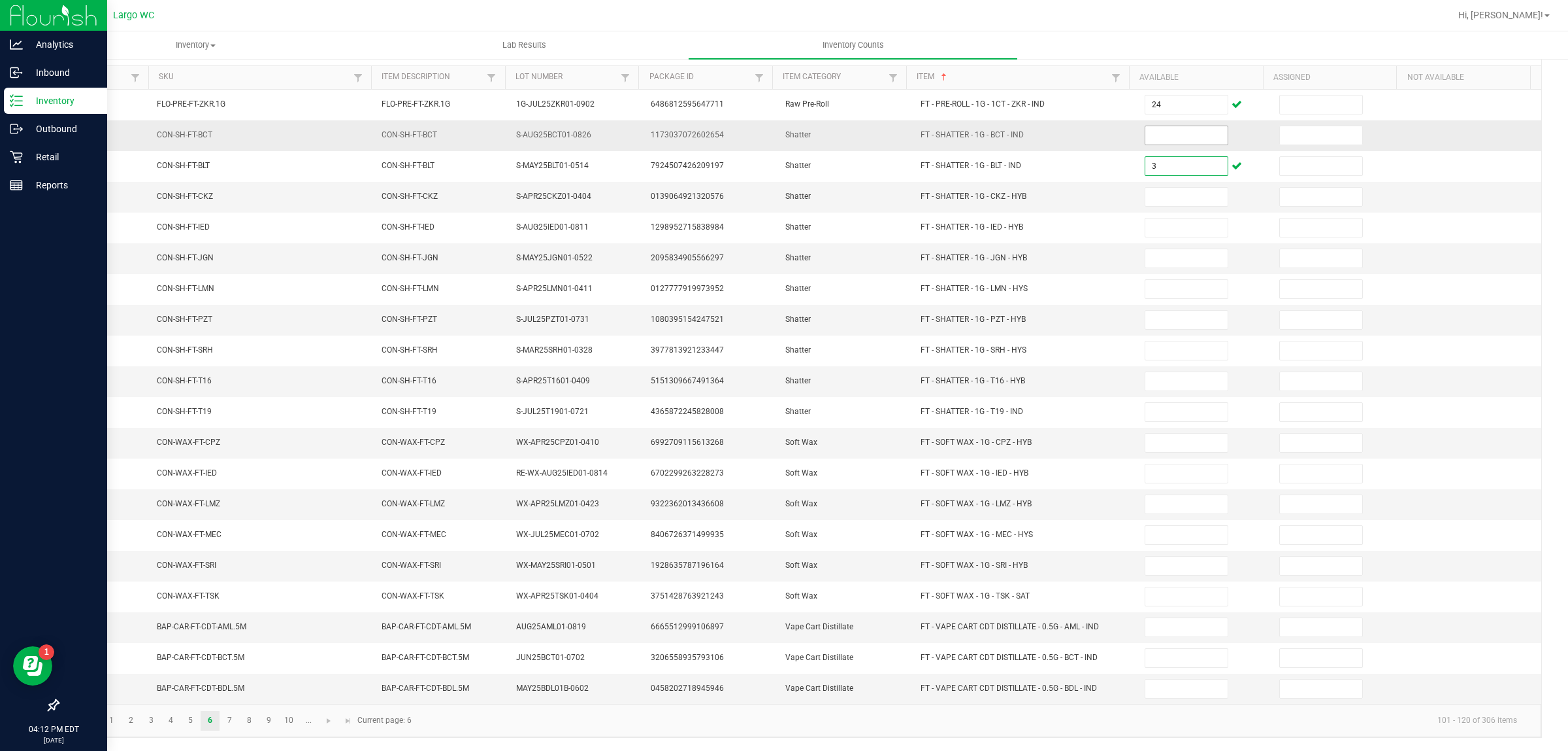
click at [1146, 132] on input at bounding box center [1187, 135] width 82 height 18
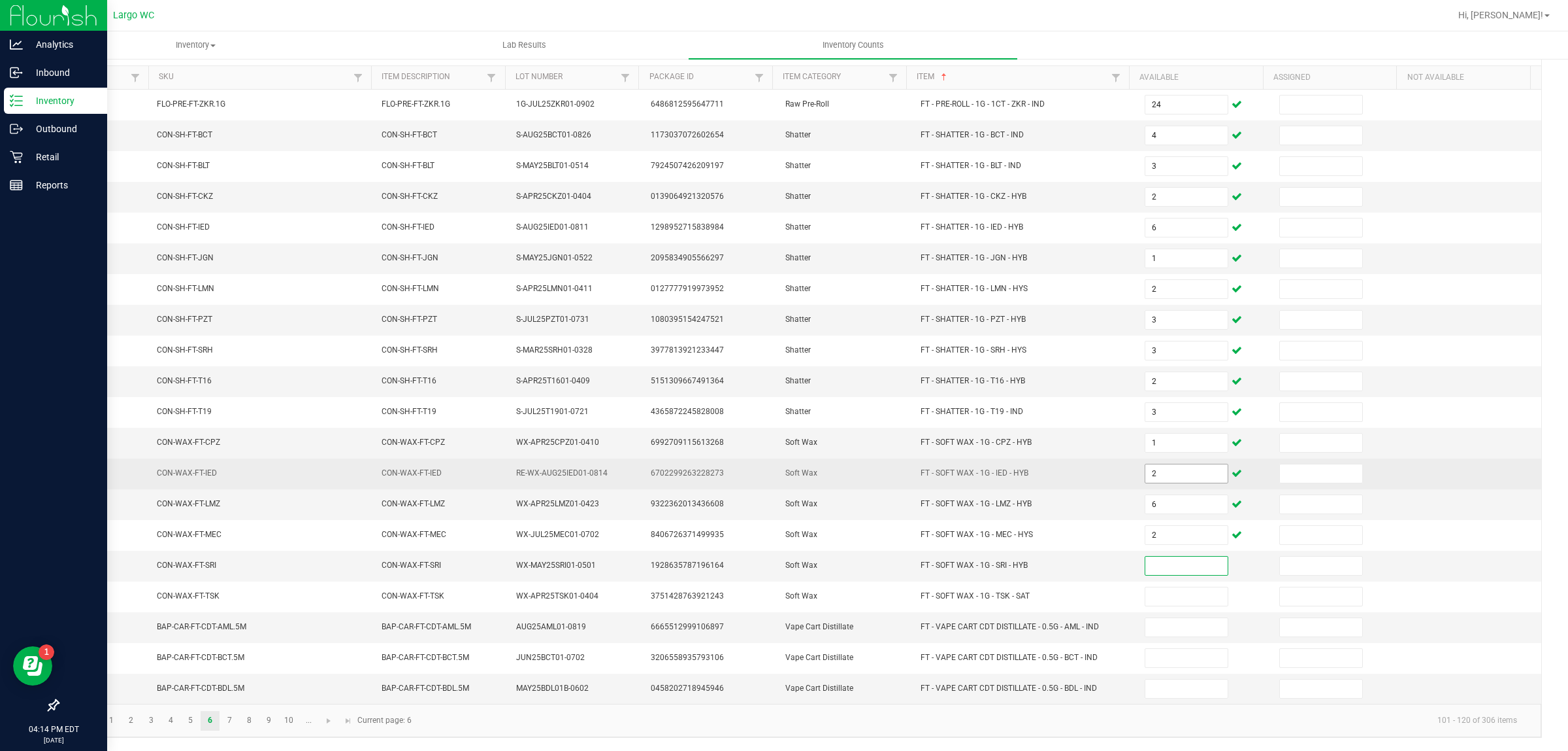
click at [1164, 468] on input "2" at bounding box center [1187, 473] width 82 height 18
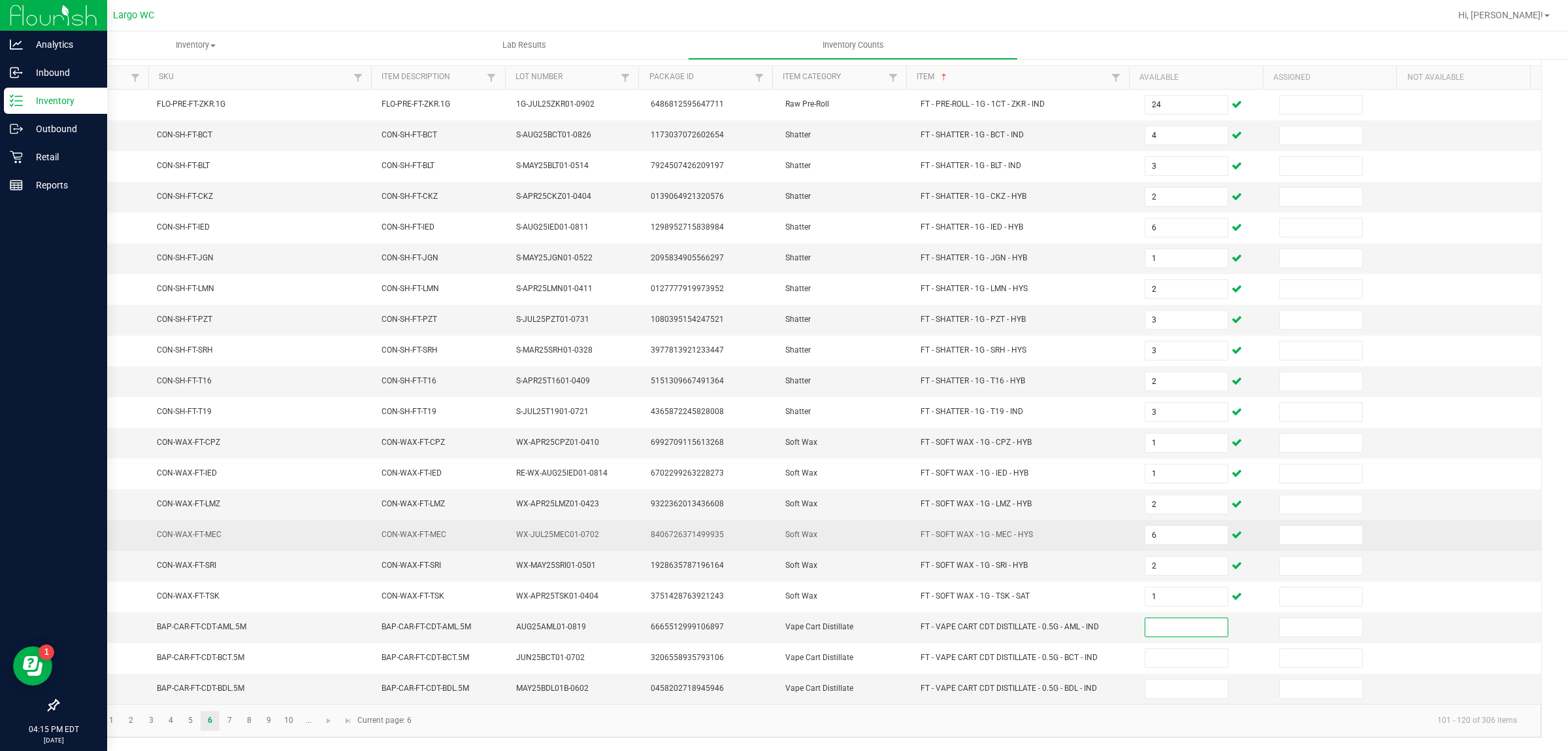
scroll to position [131, 0]
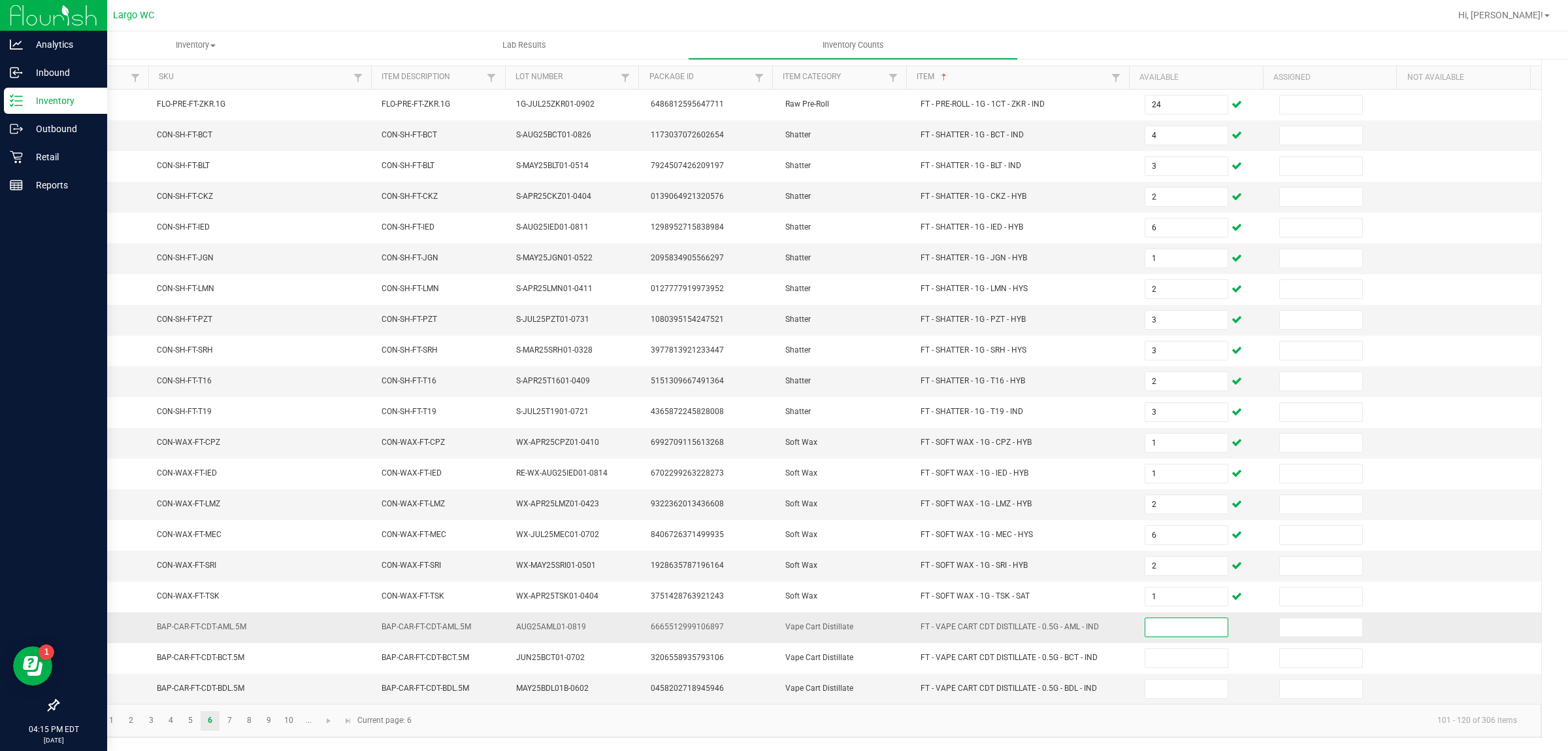
click at [1146, 625] on input at bounding box center [1187, 626] width 82 height 18
click at [329, 721] on span "Go to the next page" at bounding box center [329, 720] width 10 height 10
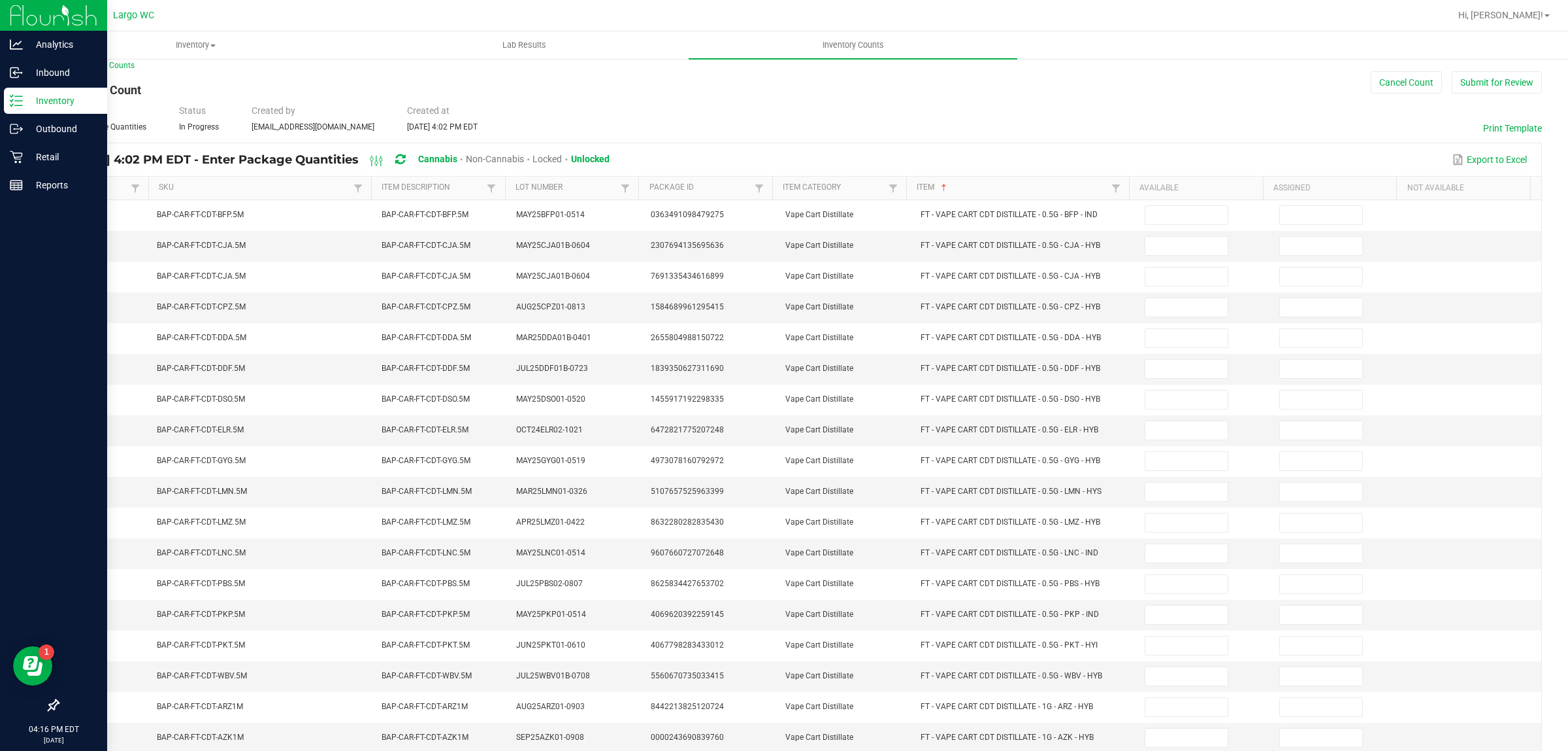
scroll to position [0, 0]
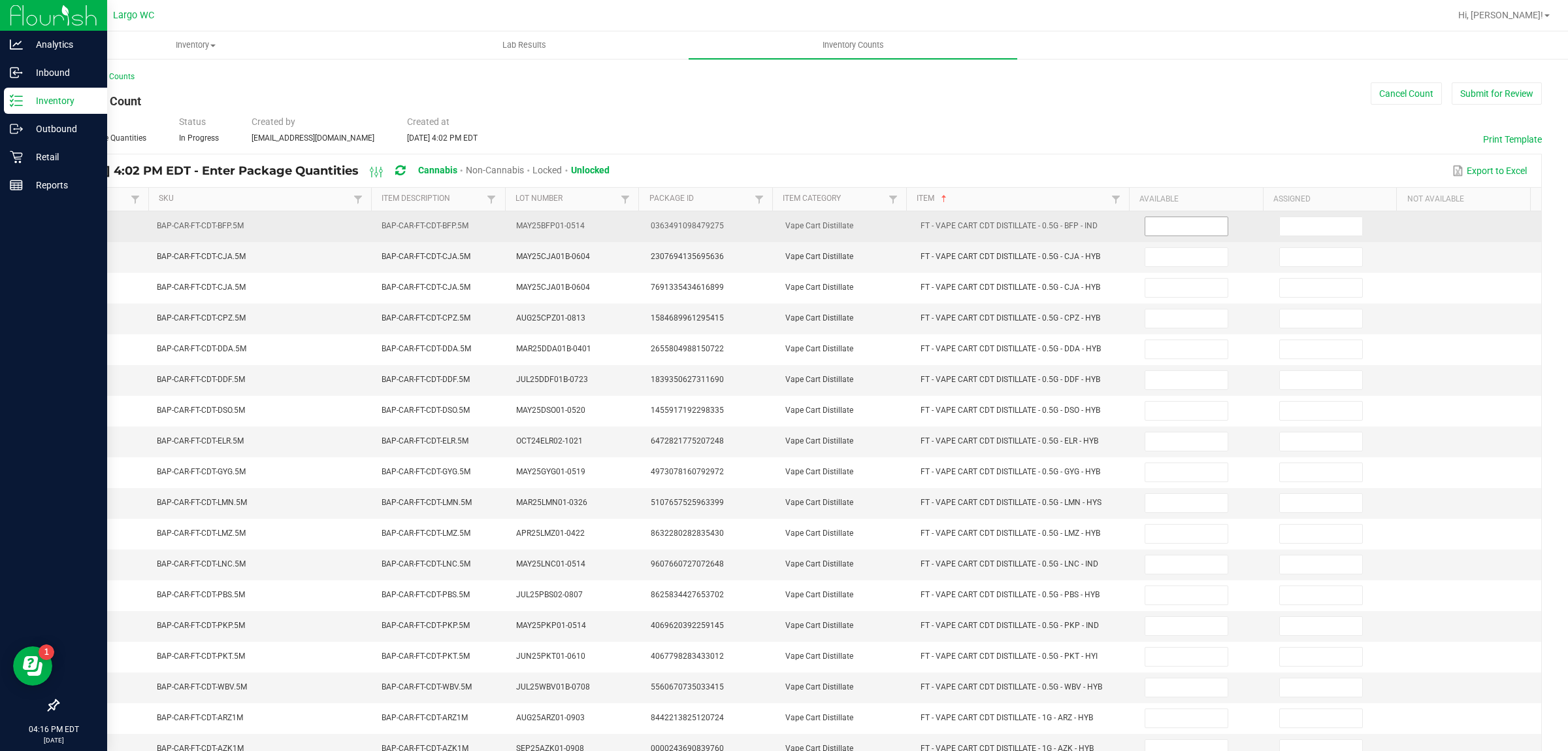
click at [1174, 223] on input at bounding box center [1187, 226] width 82 height 18
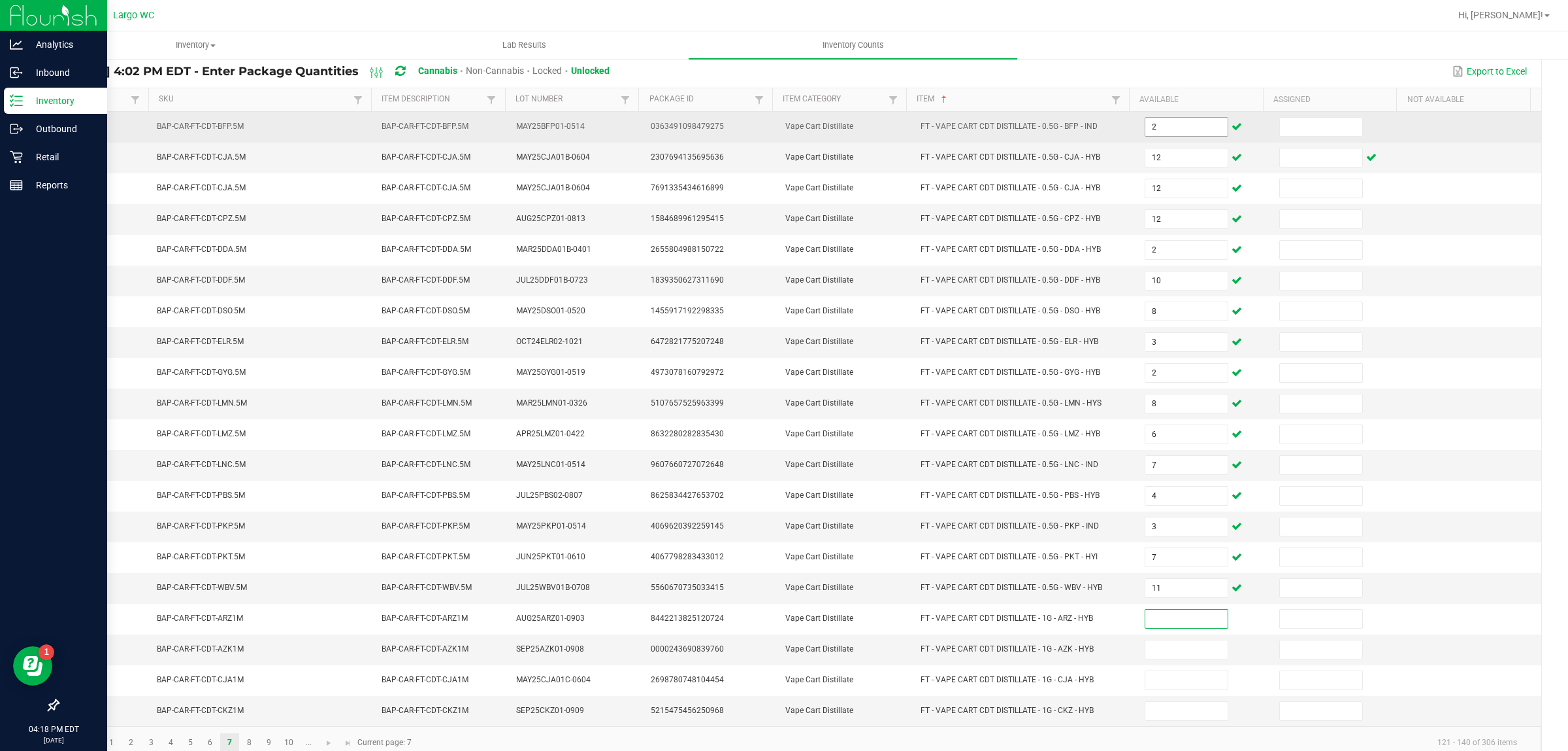
scroll to position [131, 0]
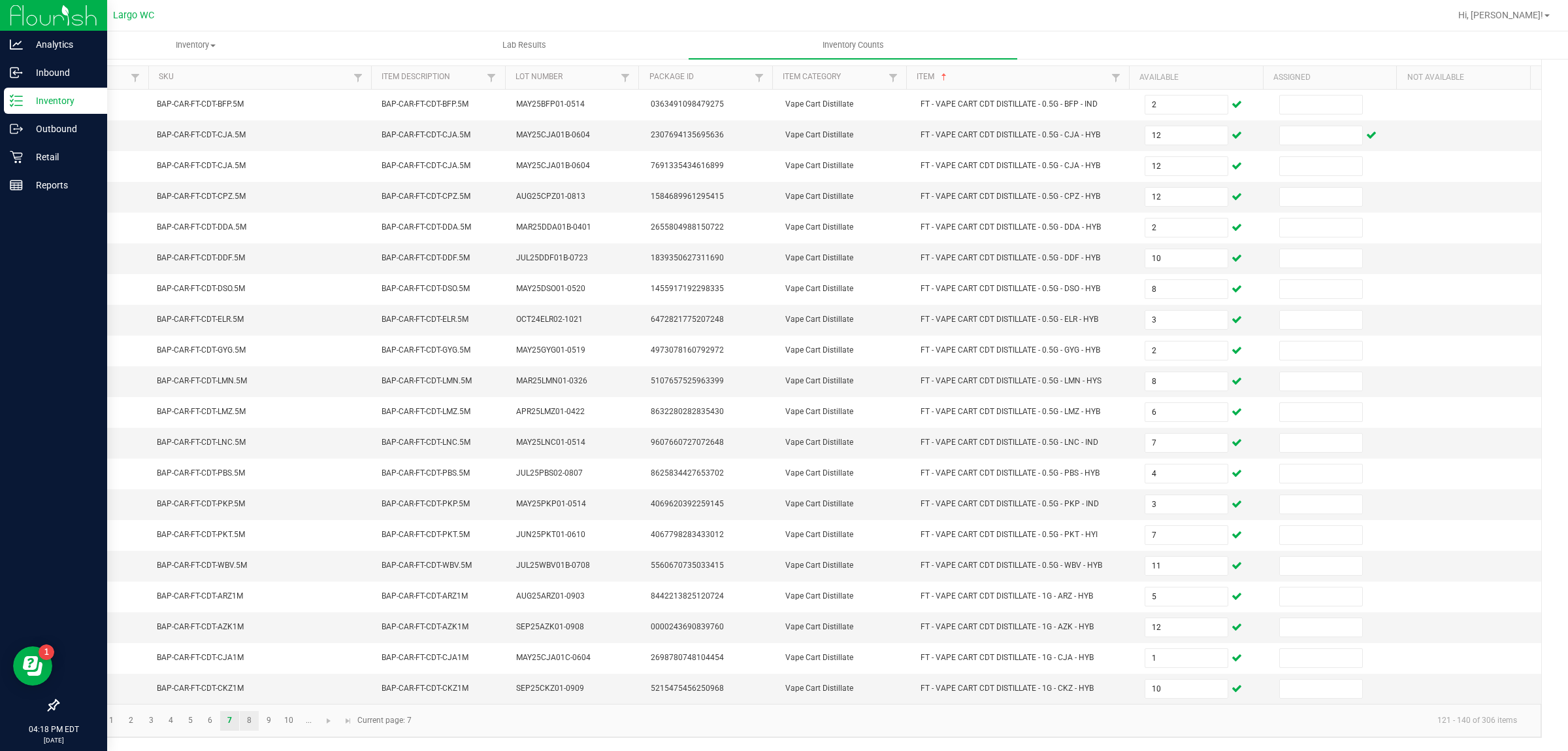
click at [247, 723] on link "8" at bounding box center [249, 720] width 19 height 20
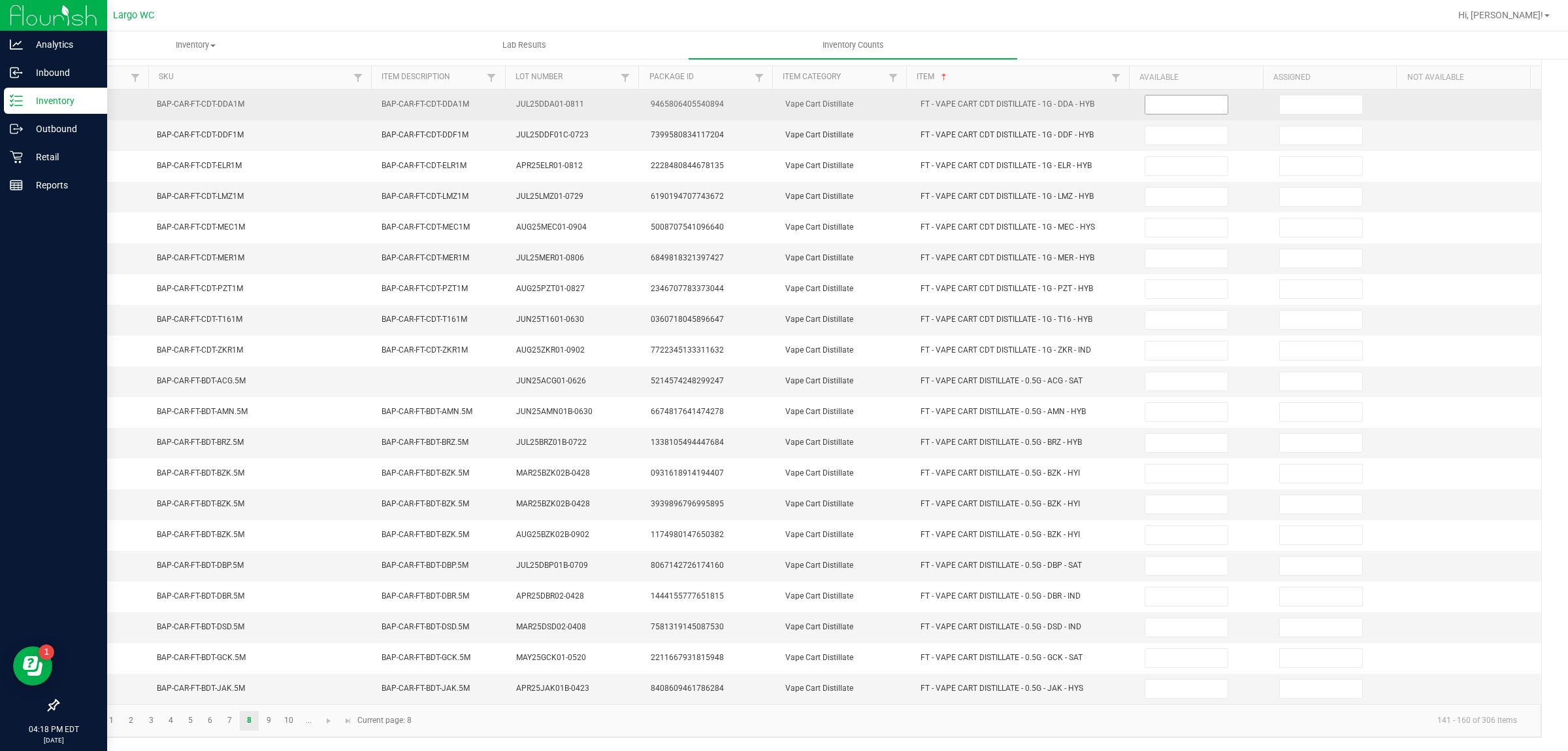
click at [1168, 98] on input at bounding box center [1187, 104] width 82 height 18
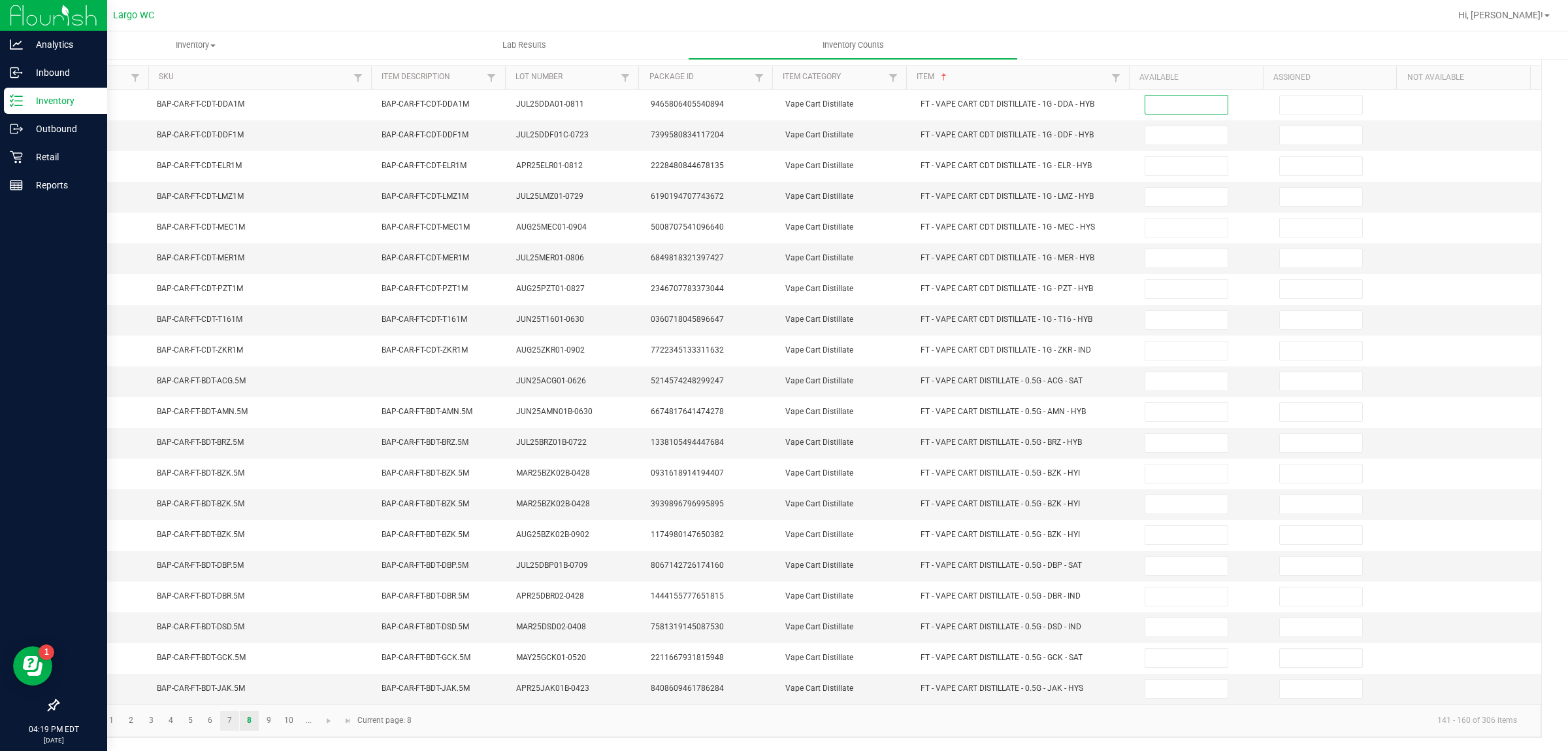
click at [230, 720] on link "7" at bounding box center [229, 720] width 19 height 20
click at [250, 720] on link "8" at bounding box center [249, 720] width 19 height 20
click at [227, 723] on link "7" at bounding box center [229, 720] width 19 height 20
click at [250, 720] on link "8" at bounding box center [249, 720] width 19 height 20
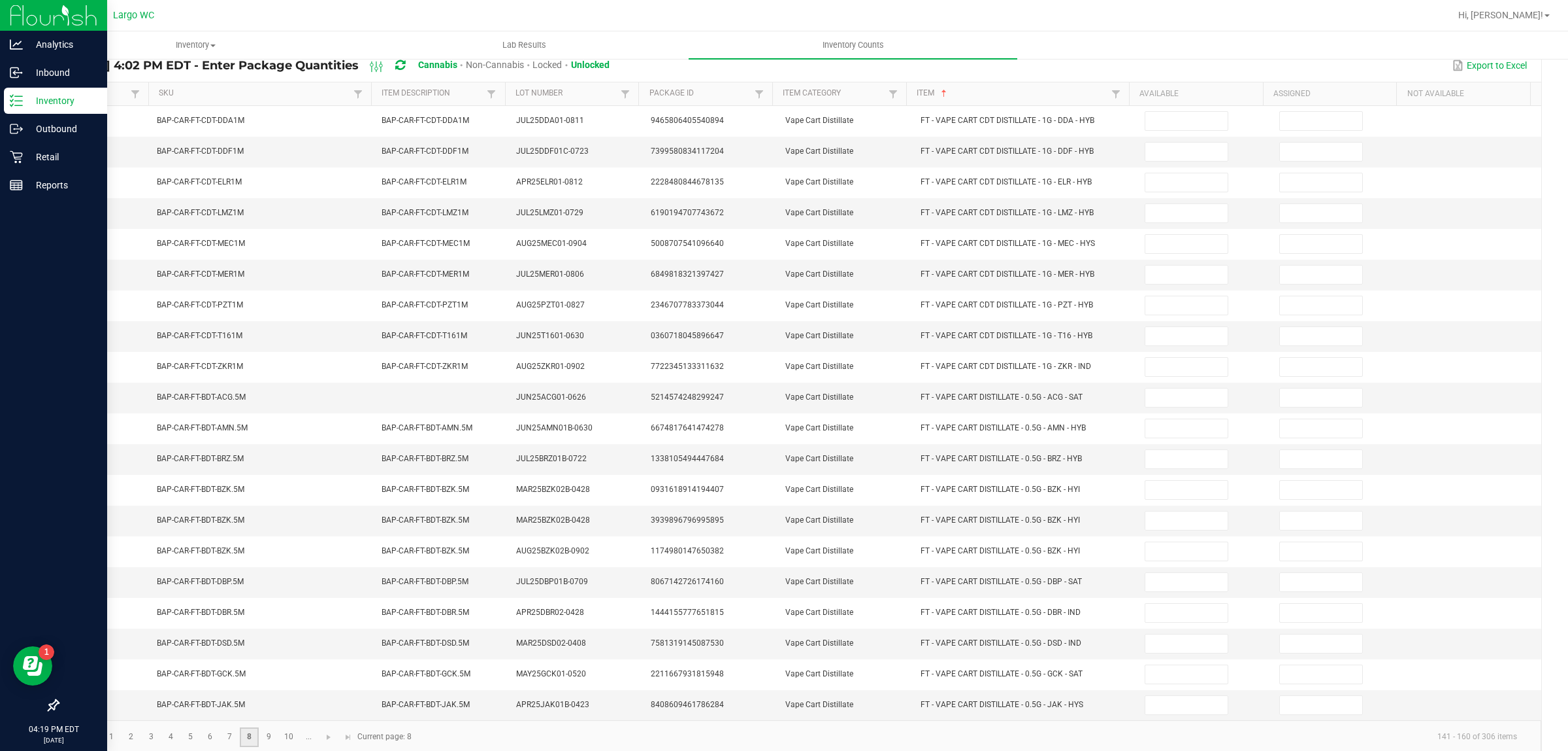
scroll to position [107, 0]
click at [1164, 149] on input at bounding box center [1187, 150] width 82 height 18
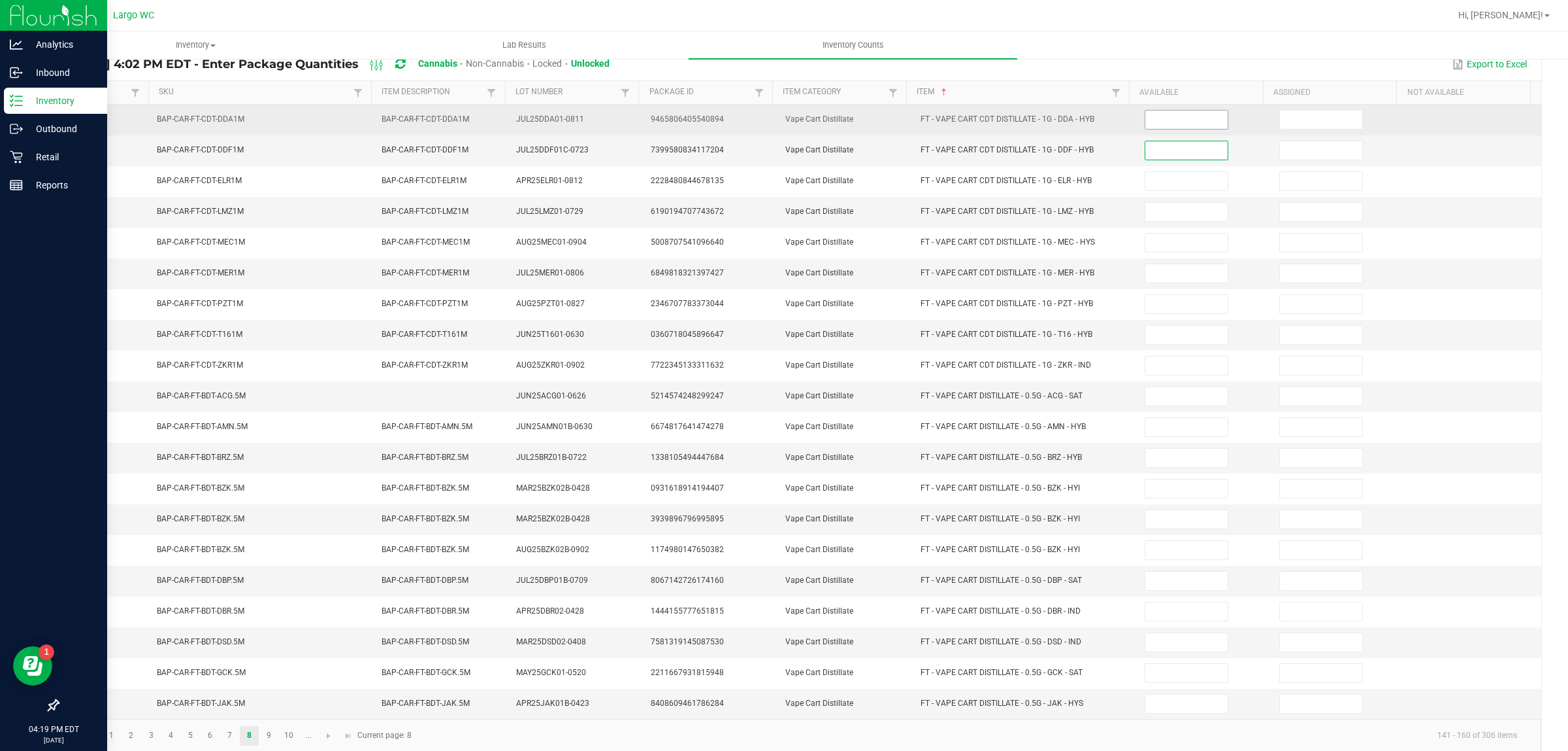
click at [1170, 125] on input at bounding box center [1187, 119] width 82 height 18
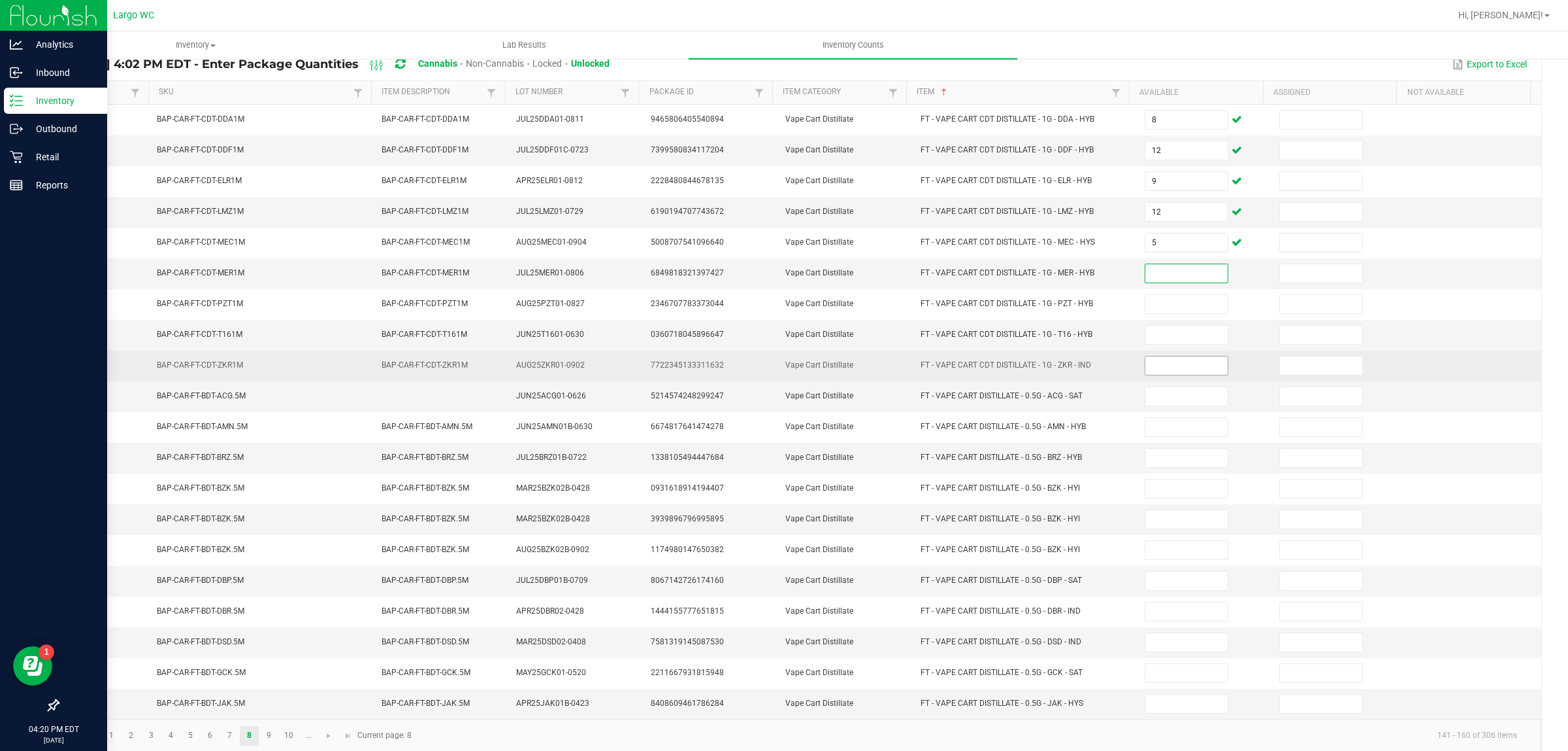
click at [1148, 365] on input at bounding box center [1187, 365] width 82 height 18
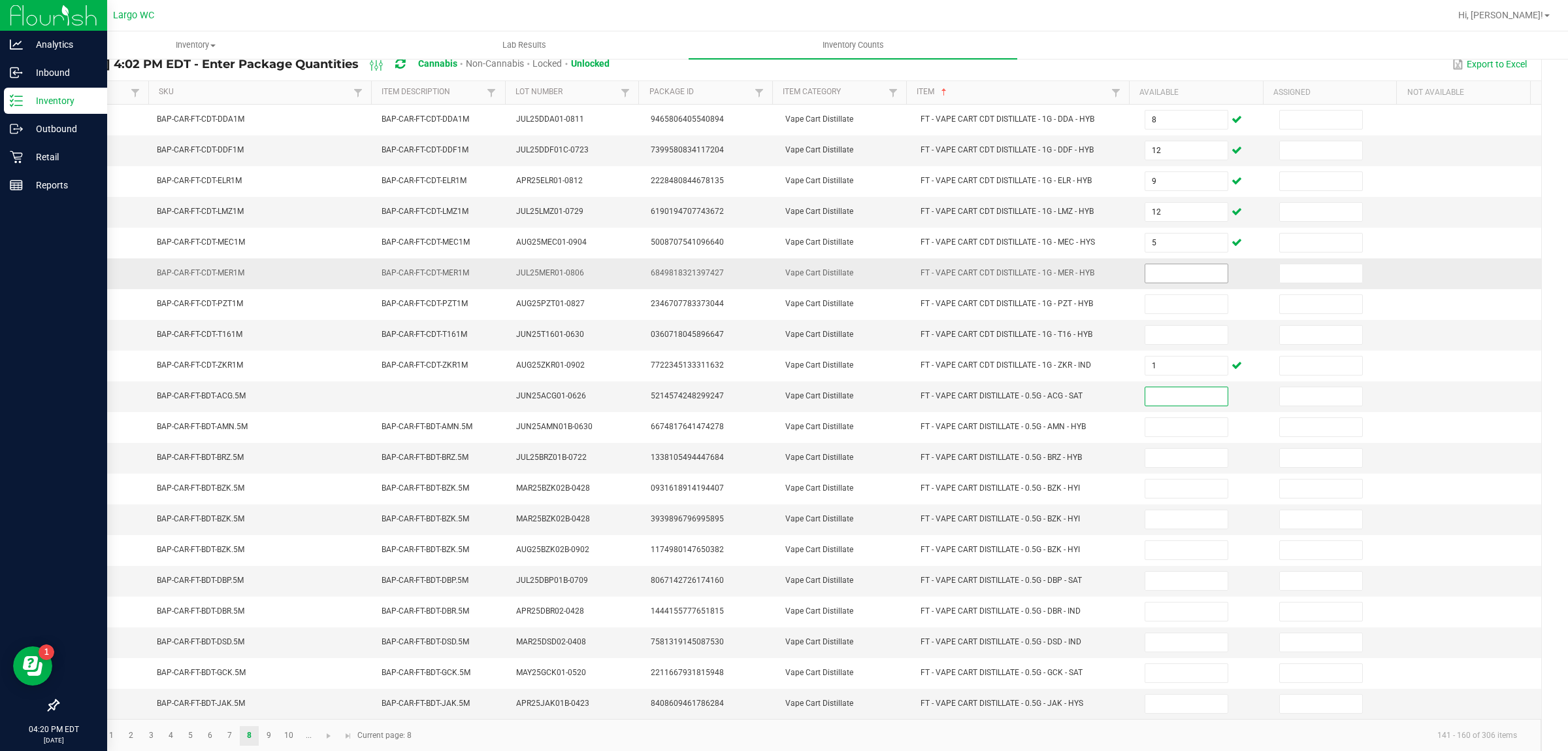
click at [1154, 278] on input at bounding box center [1187, 272] width 82 height 18
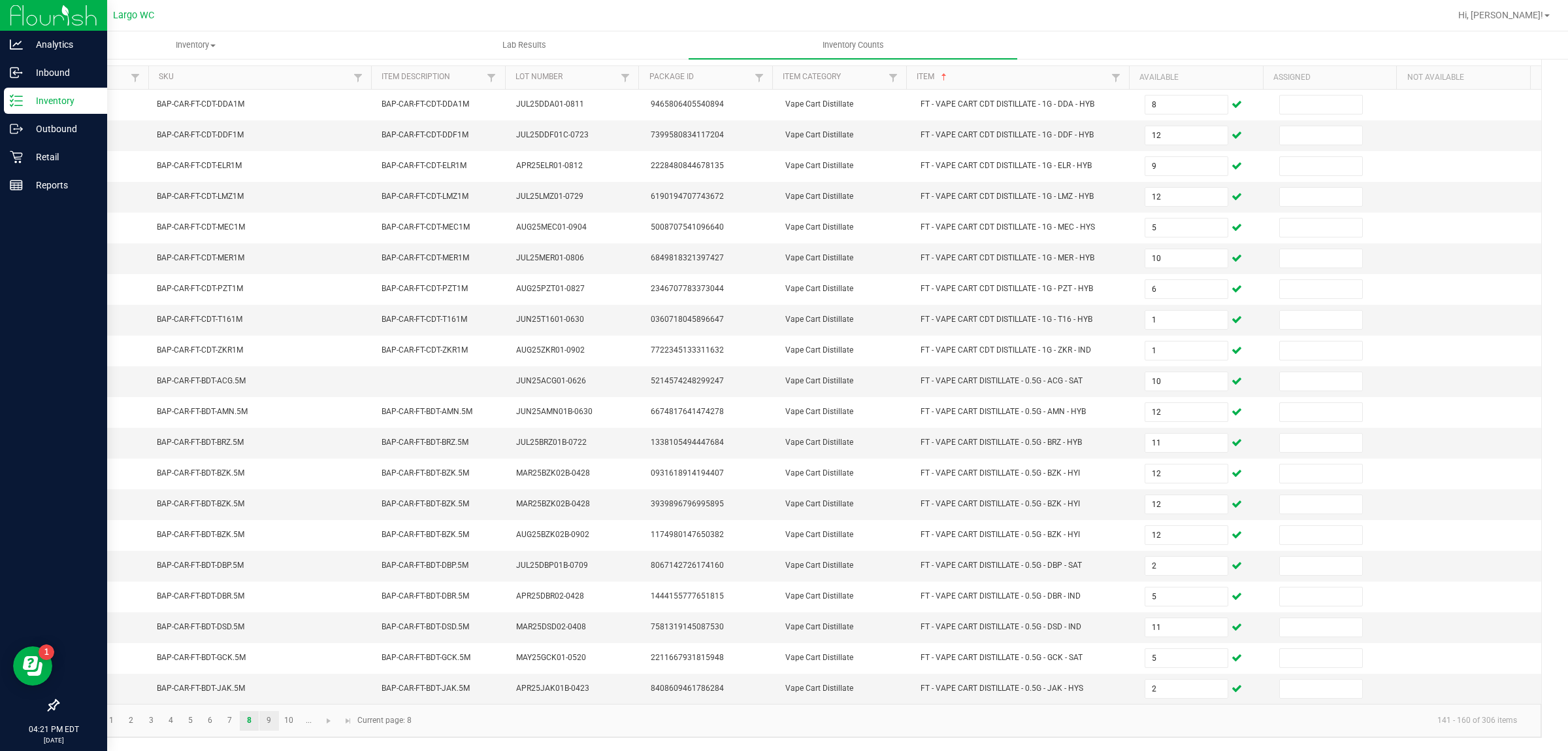
click at [270, 720] on link "9" at bounding box center [269, 720] width 19 height 20
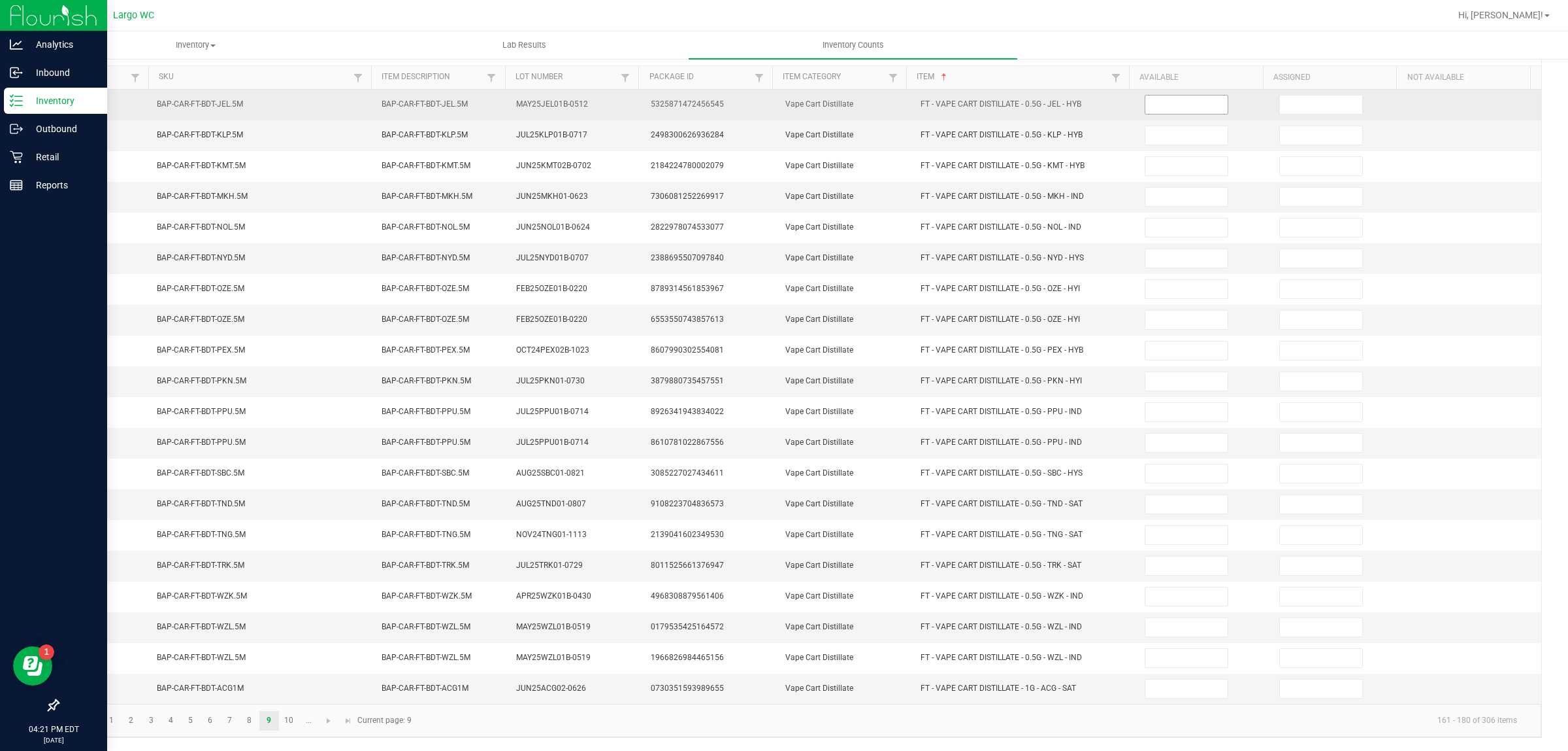
click at [1157, 95] on input at bounding box center [1187, 104] width 82 height 18
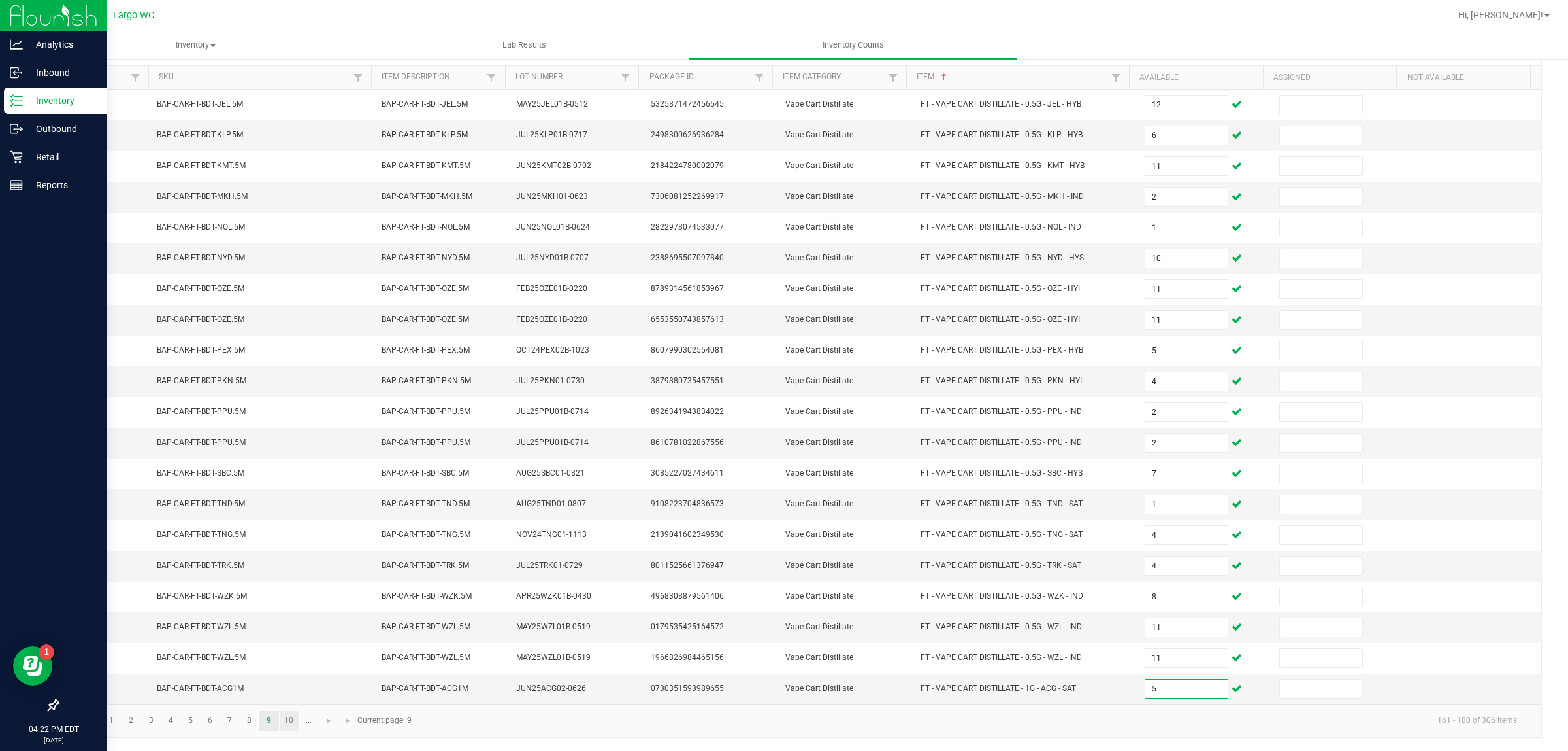
click at [289, 719] on link "10" at bounding box center [289, 720] width 19 height 20
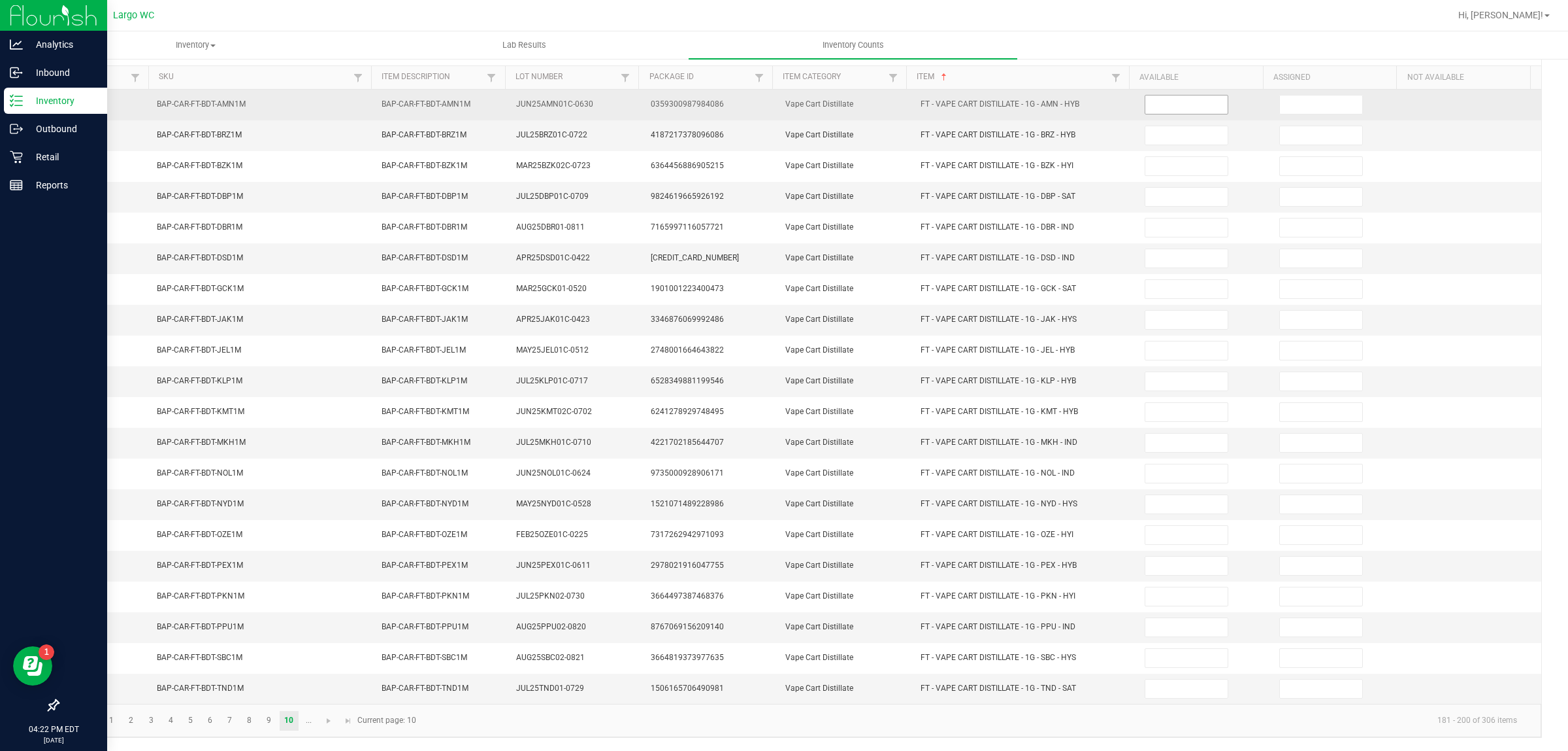
click at [1176, 98] on input at bounding box center [1187, 104] width 82 height 18
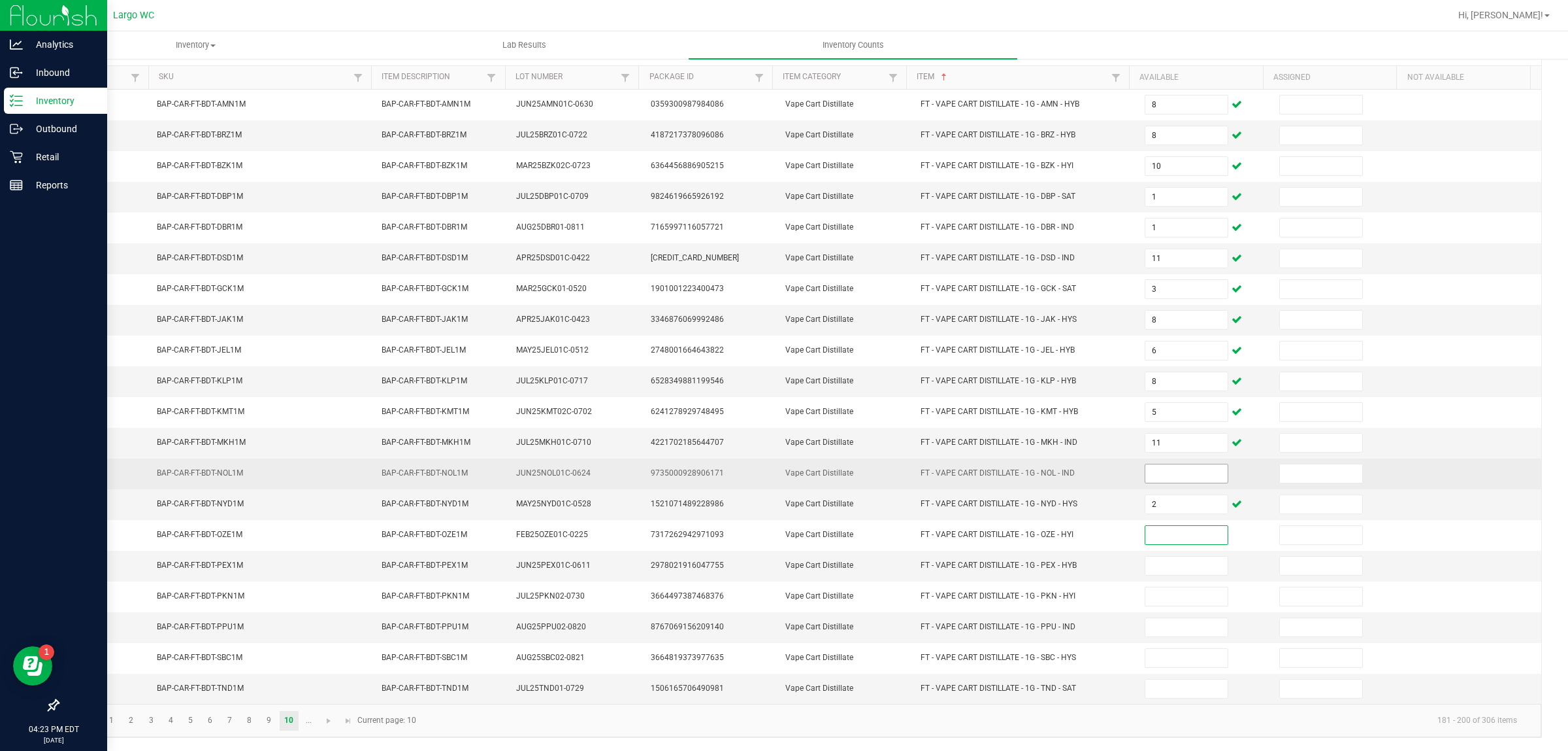
click at [1180, 469] on input at bounding box center [1187, 473] width 82 height 18
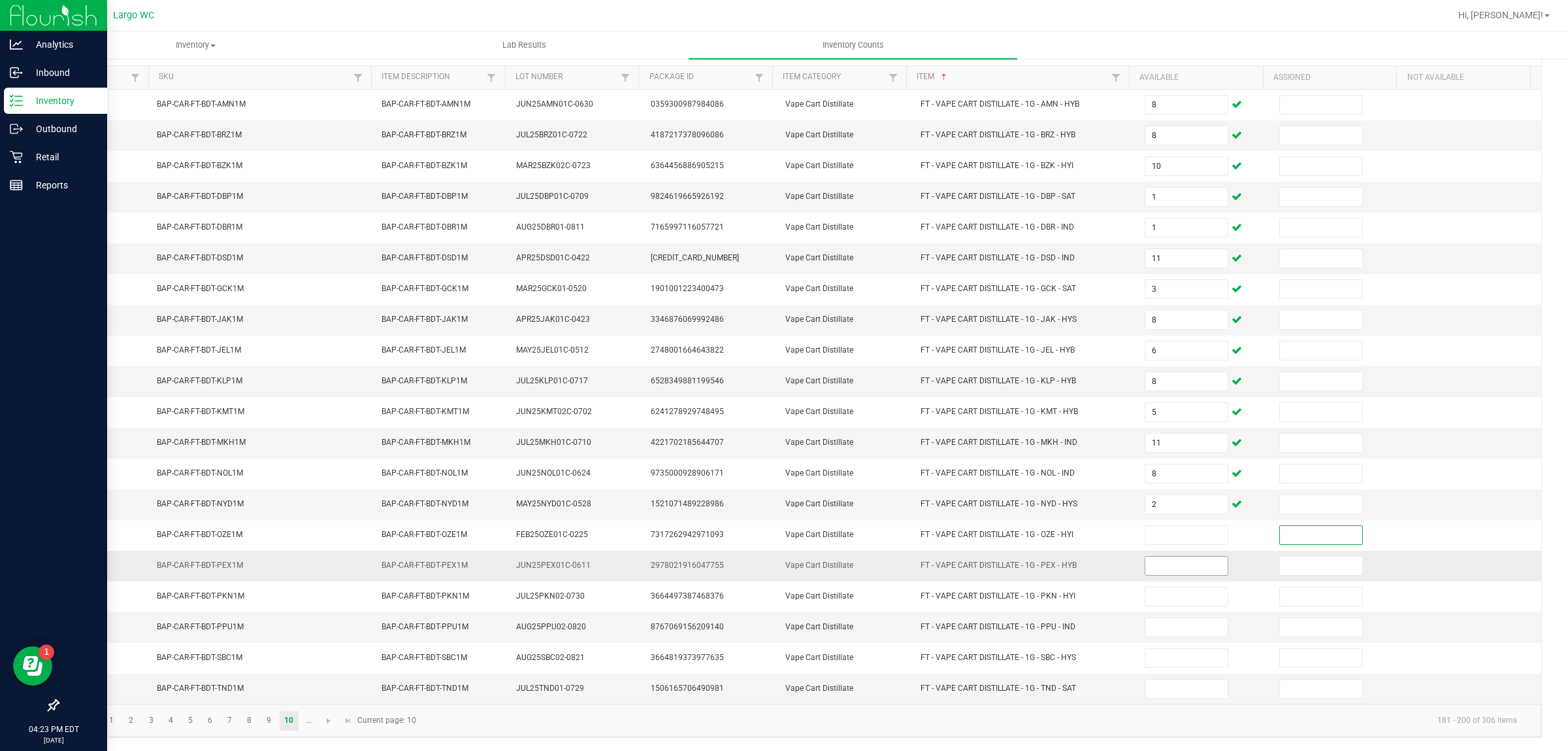
click at [1171, 563] on input at bounding box center [1187, 565] width 82 height 18
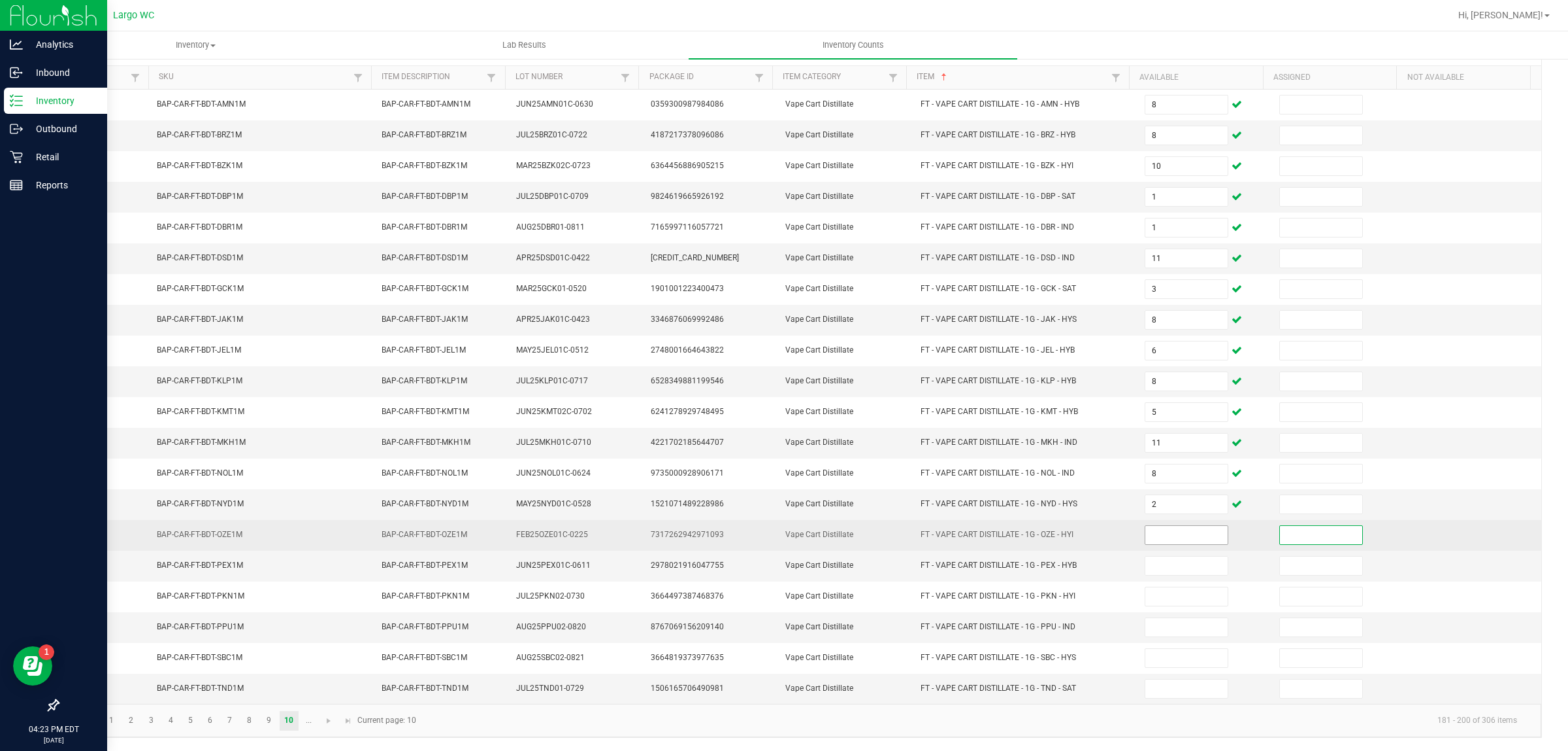
click at [1162, 533] on input at bounding box center [1187, 534] width 82 height 18
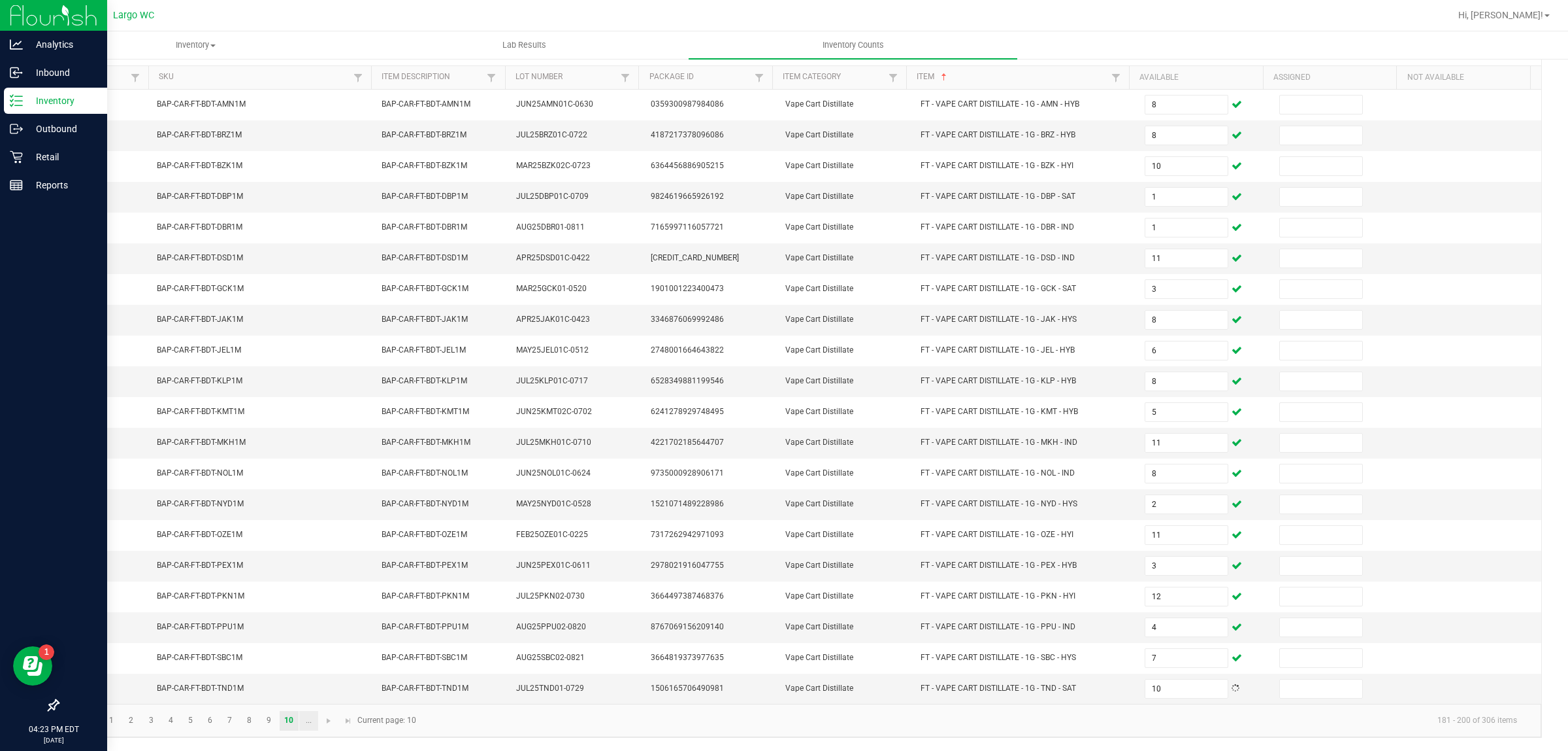
click at [308, 720] on link "..." at bounding box center [309, 720] width 19 height 20
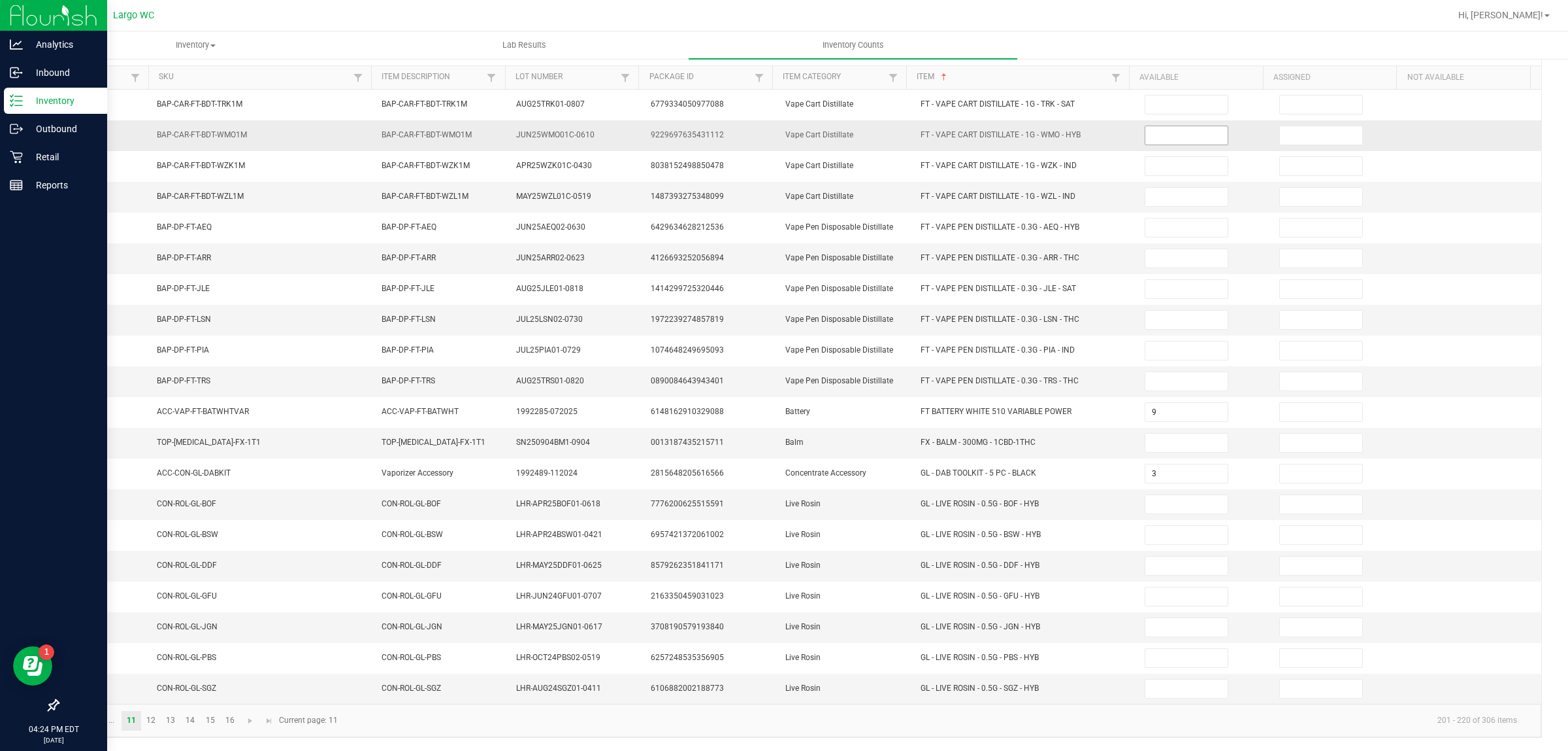
click at [1191, 126] on input at bounding box center [1187, 135] width 82 height 18
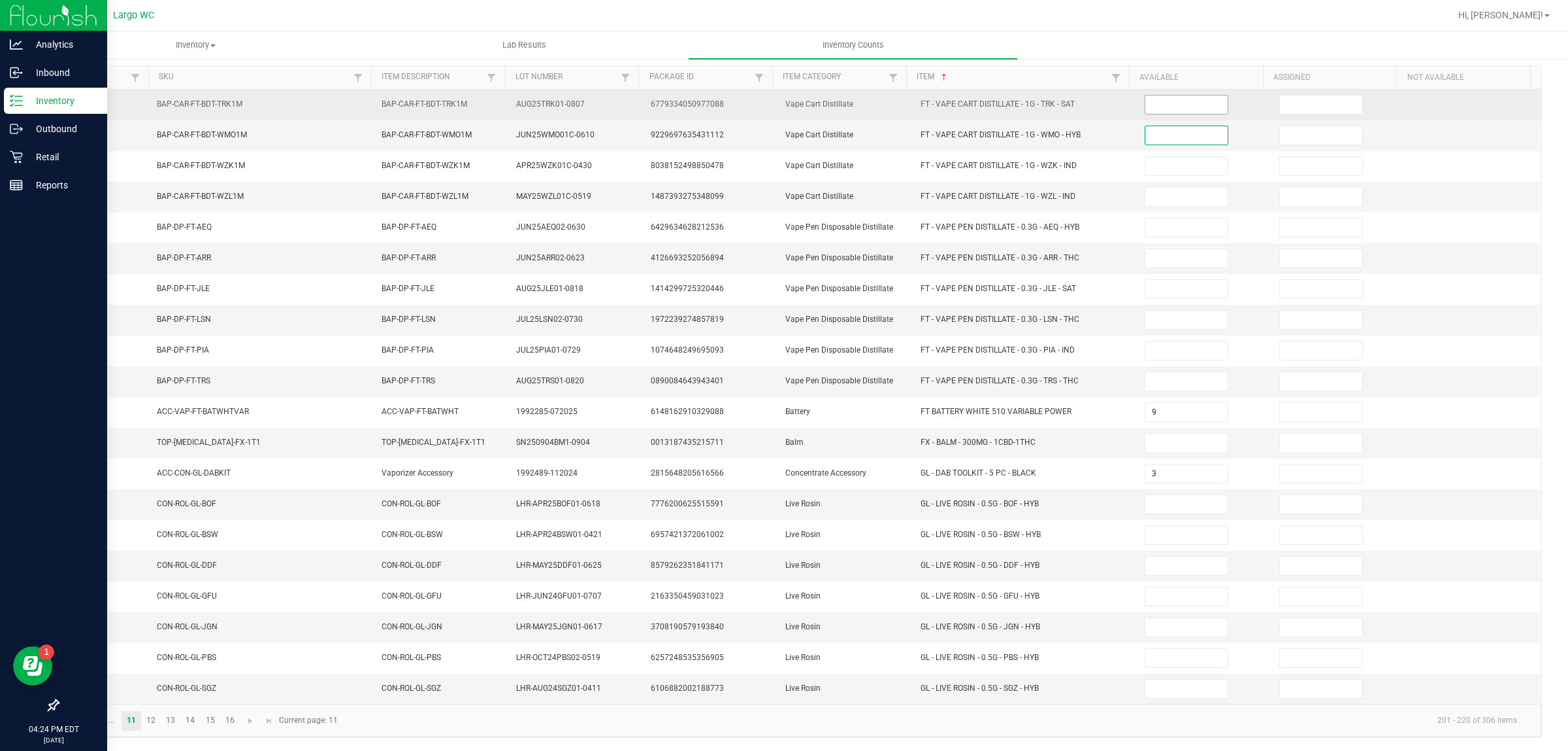
click at [1147, 97] on input at bounding box center [1187, 104] width 82 height 18
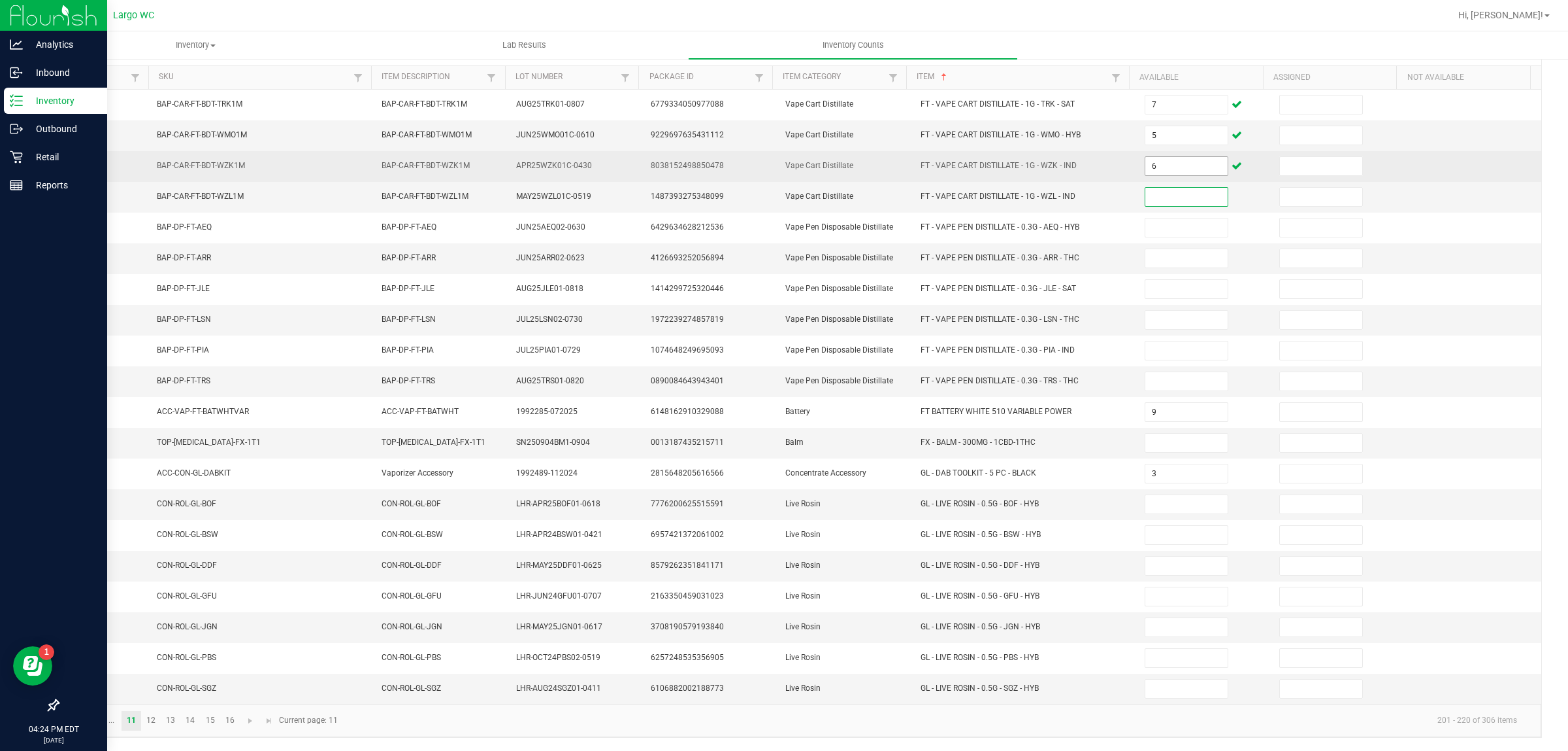
click at [1146, 160] on input "6" at bounding box center [1187, 166] width 82 height 18
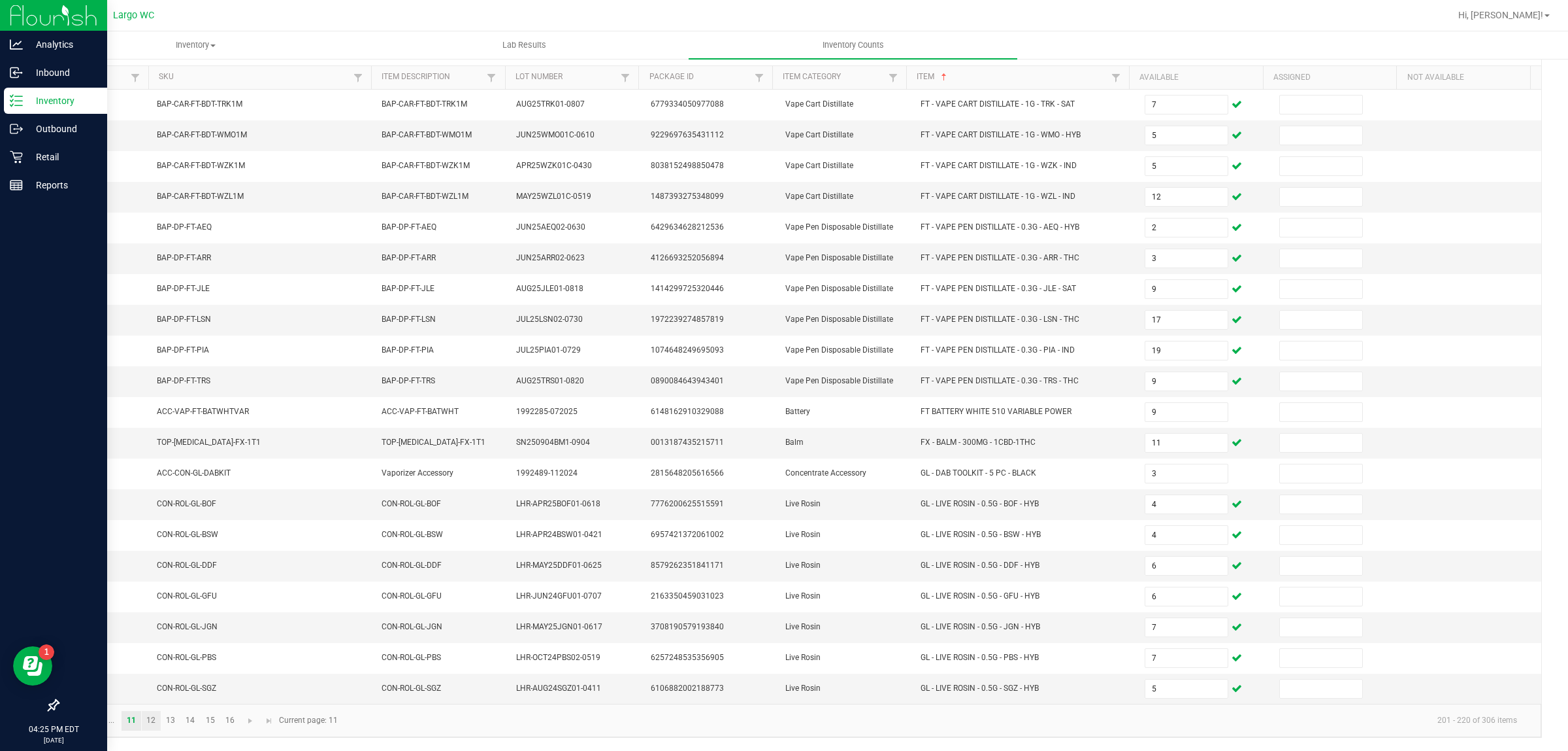
click at [151, 720] on link "12" at bounding box center [151, 720] width 19 height 20
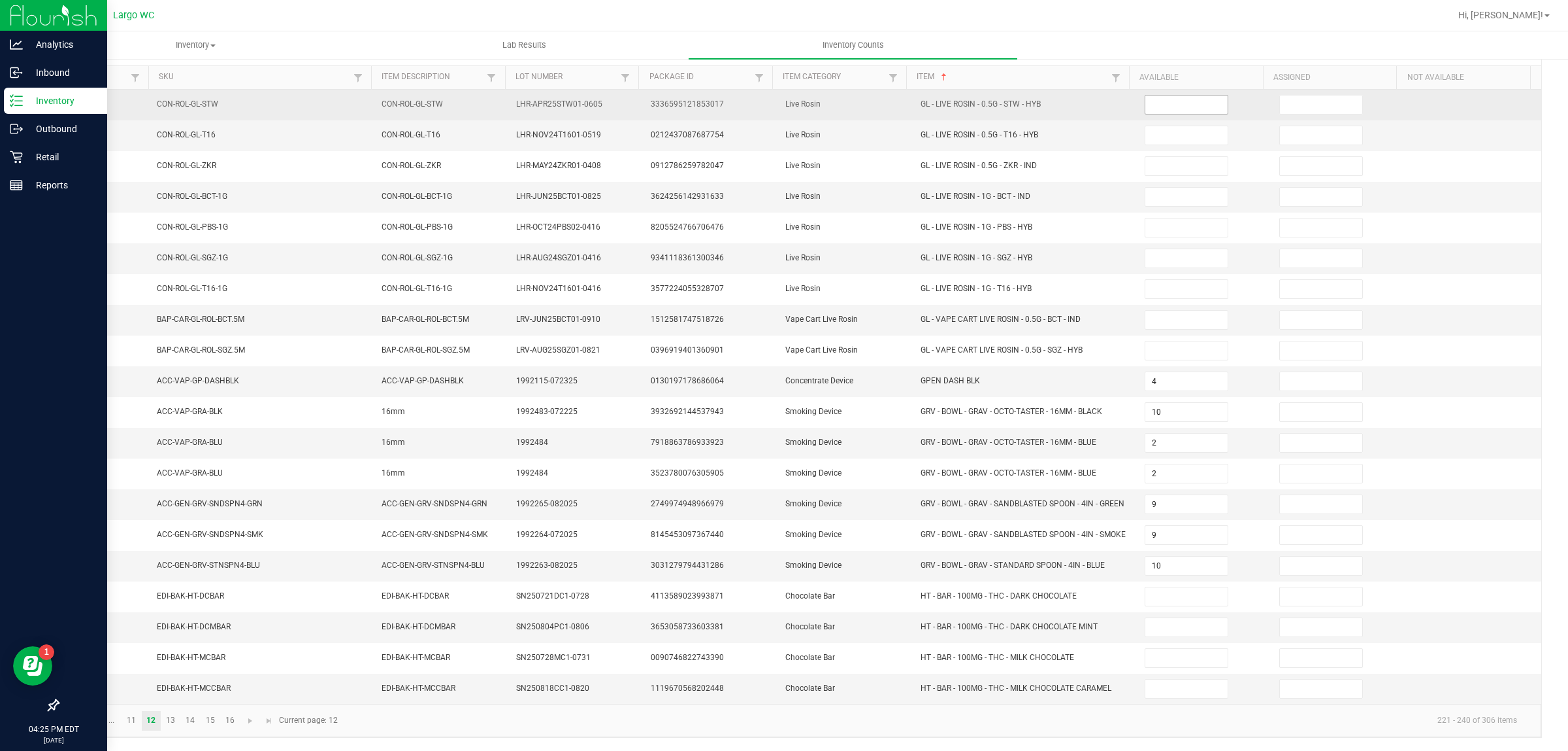
click at [1171, 99] on input at bounding box center [1187, 104] width 82 height 18
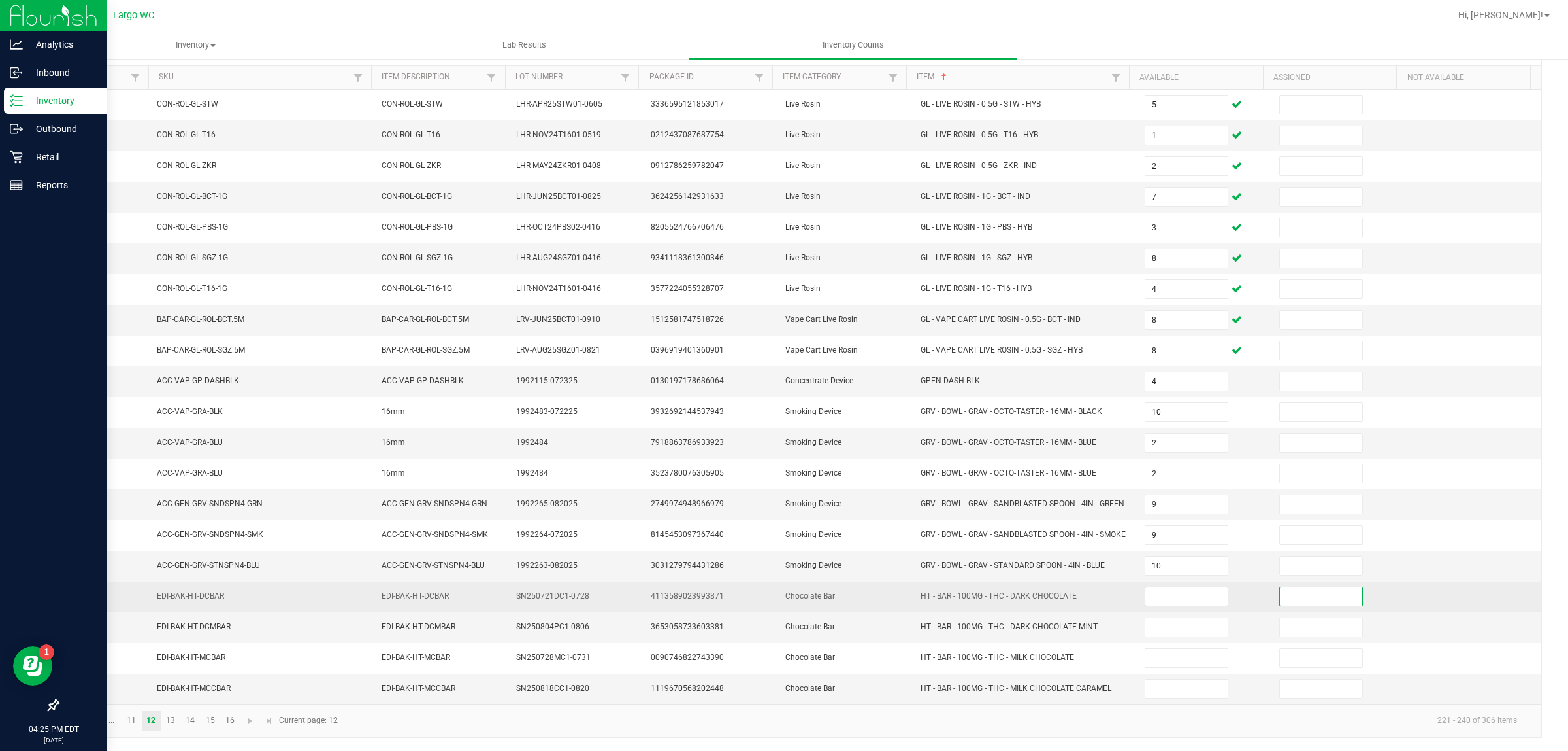
click at [1165, 605] on input at bounding box center [1187, 595] width 82 height 18
click at [1174, 606] on input "44" at bounding box center [1187, 595] width 82 height 18
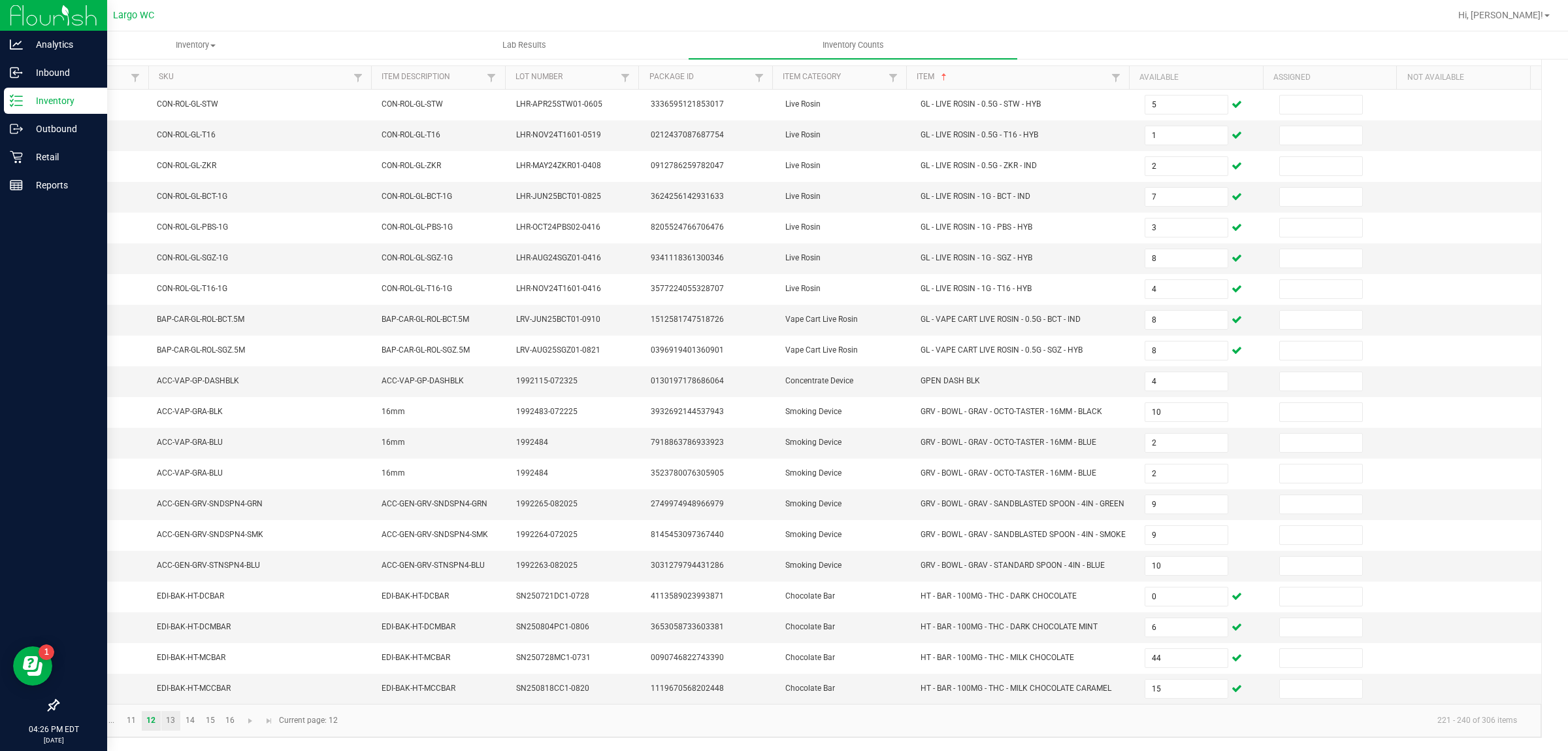
click at [166, 726] on link "13" at bounding box center [171, 720] width 19 height 20
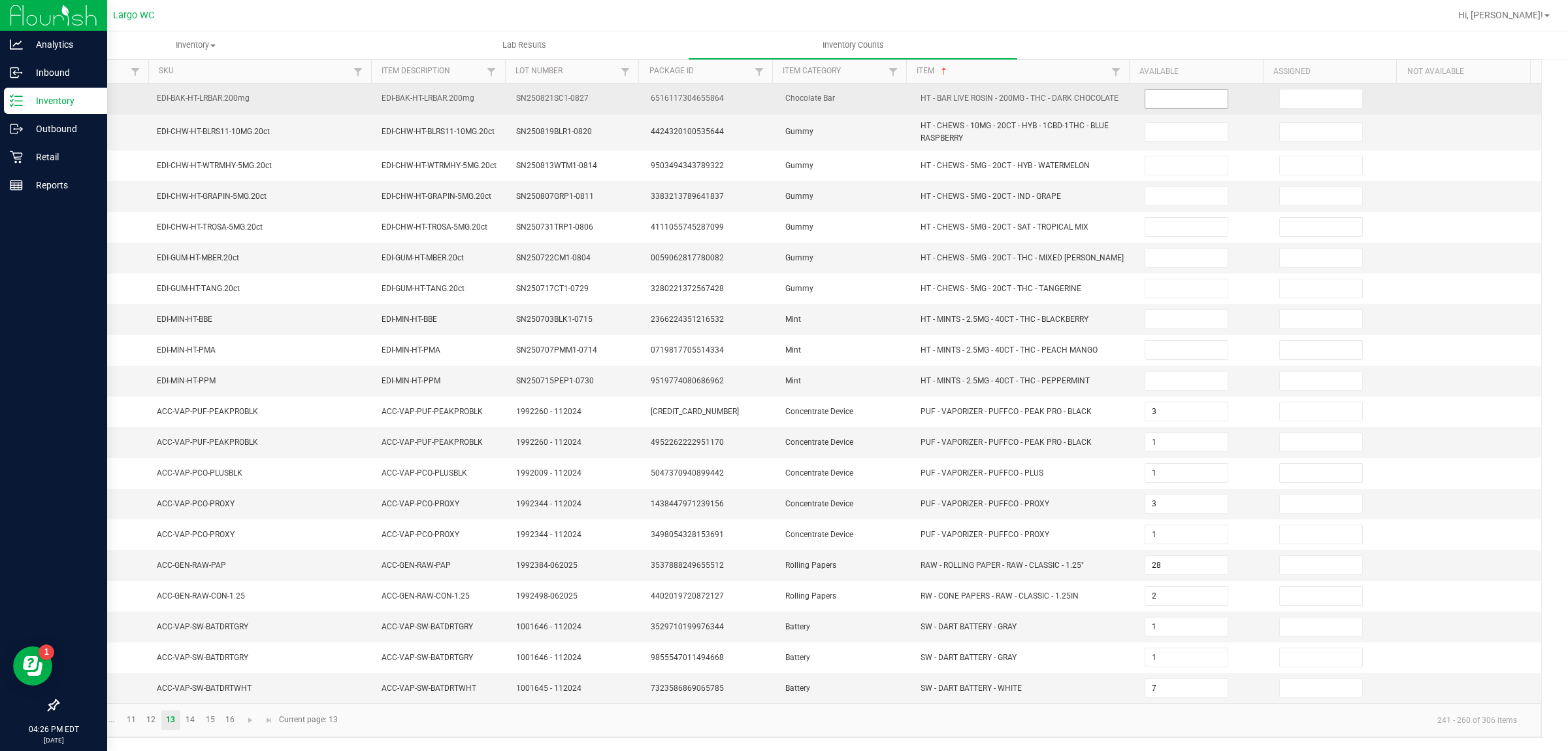
click at [1170, 95] on input at bounding box center [1187, 98] width 82 height 18
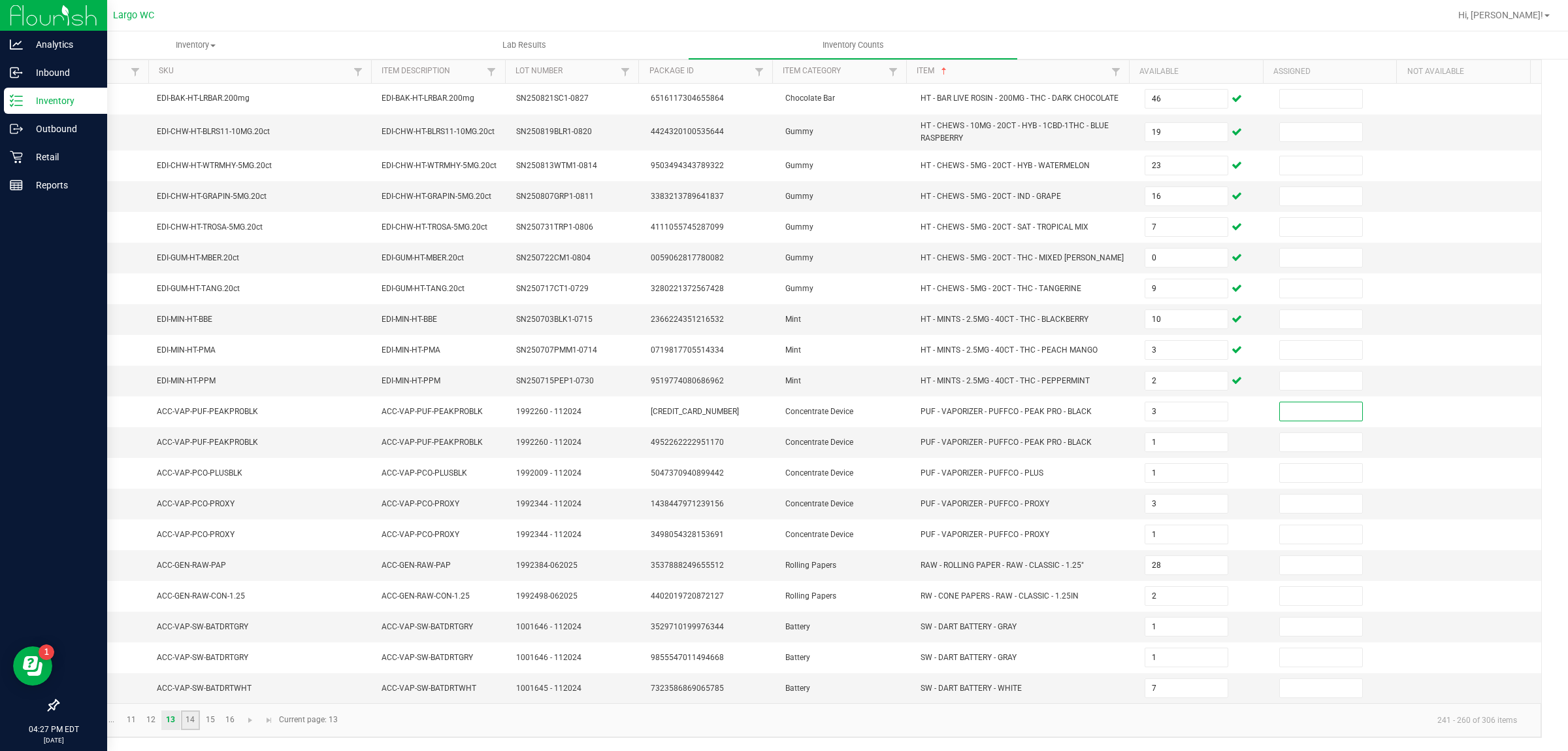
click at [187, 726] on link "14" at bounding box center [191, 719] width 19 height 20
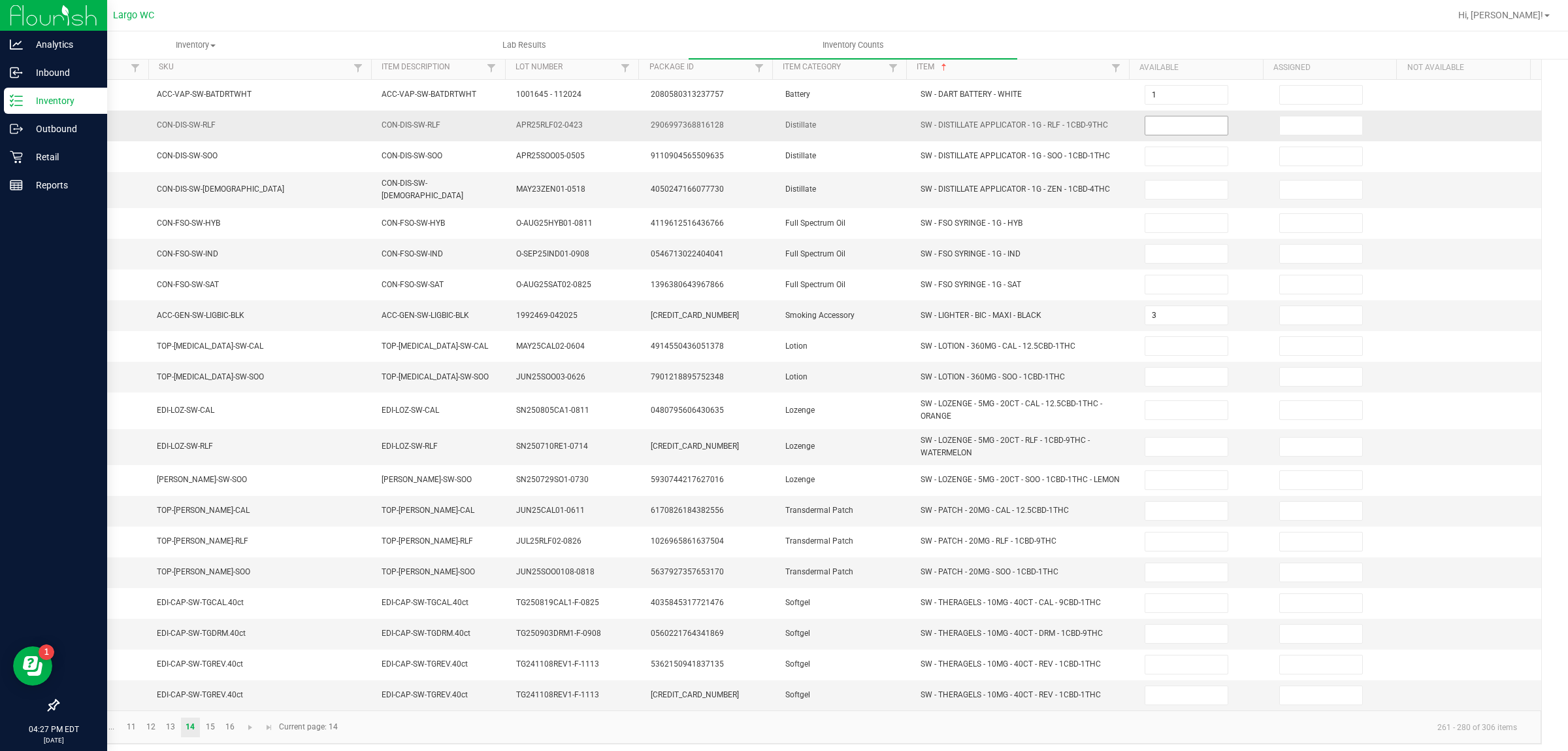
click at [1152, 128] on input at bounding box center [1187, 125] width 82 height 18
click at [206, 731] on link "15" at bounding box center [210, 727] width 19 height 20
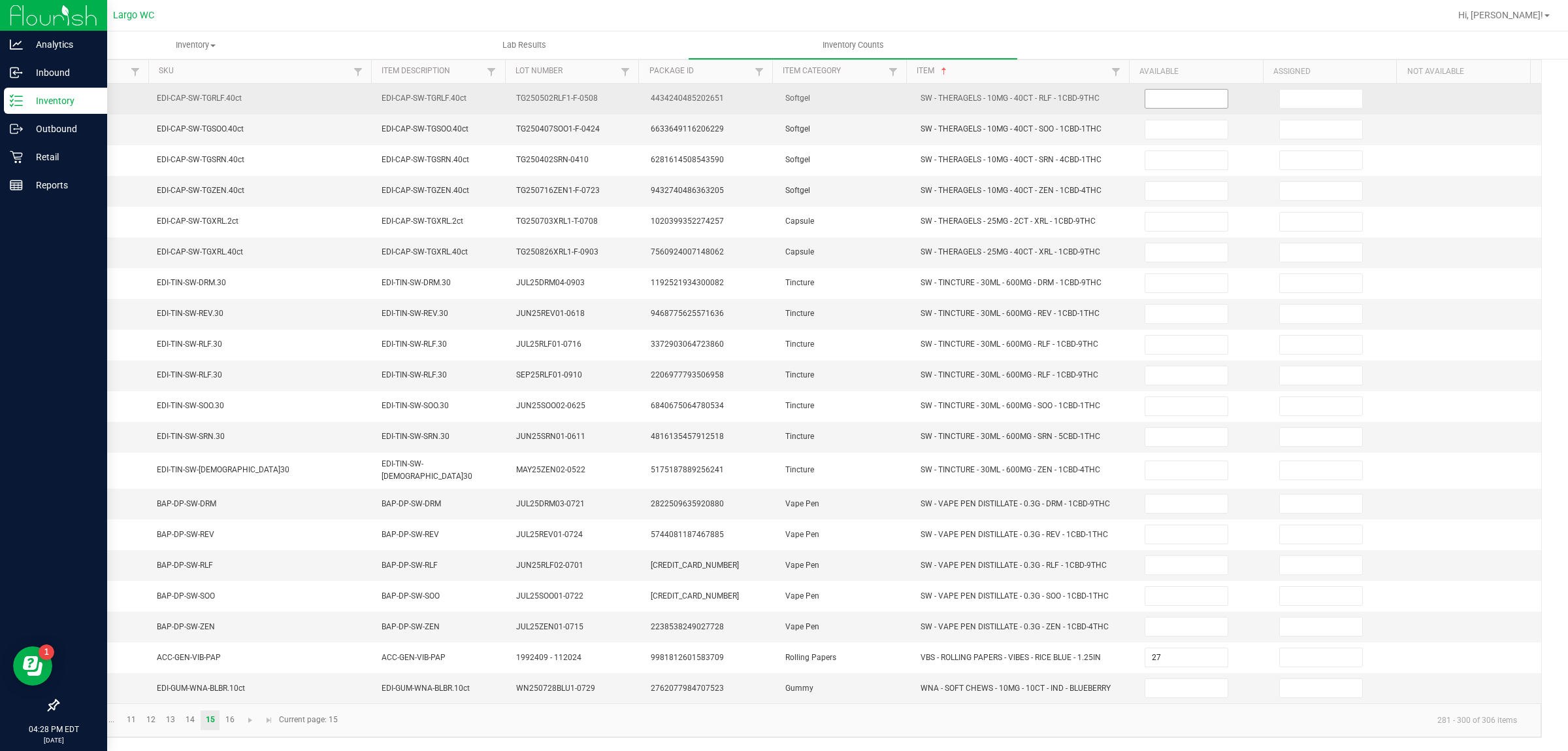
click at [1160, 98] on input at bounding box center [1187, 98] width 82 height 18
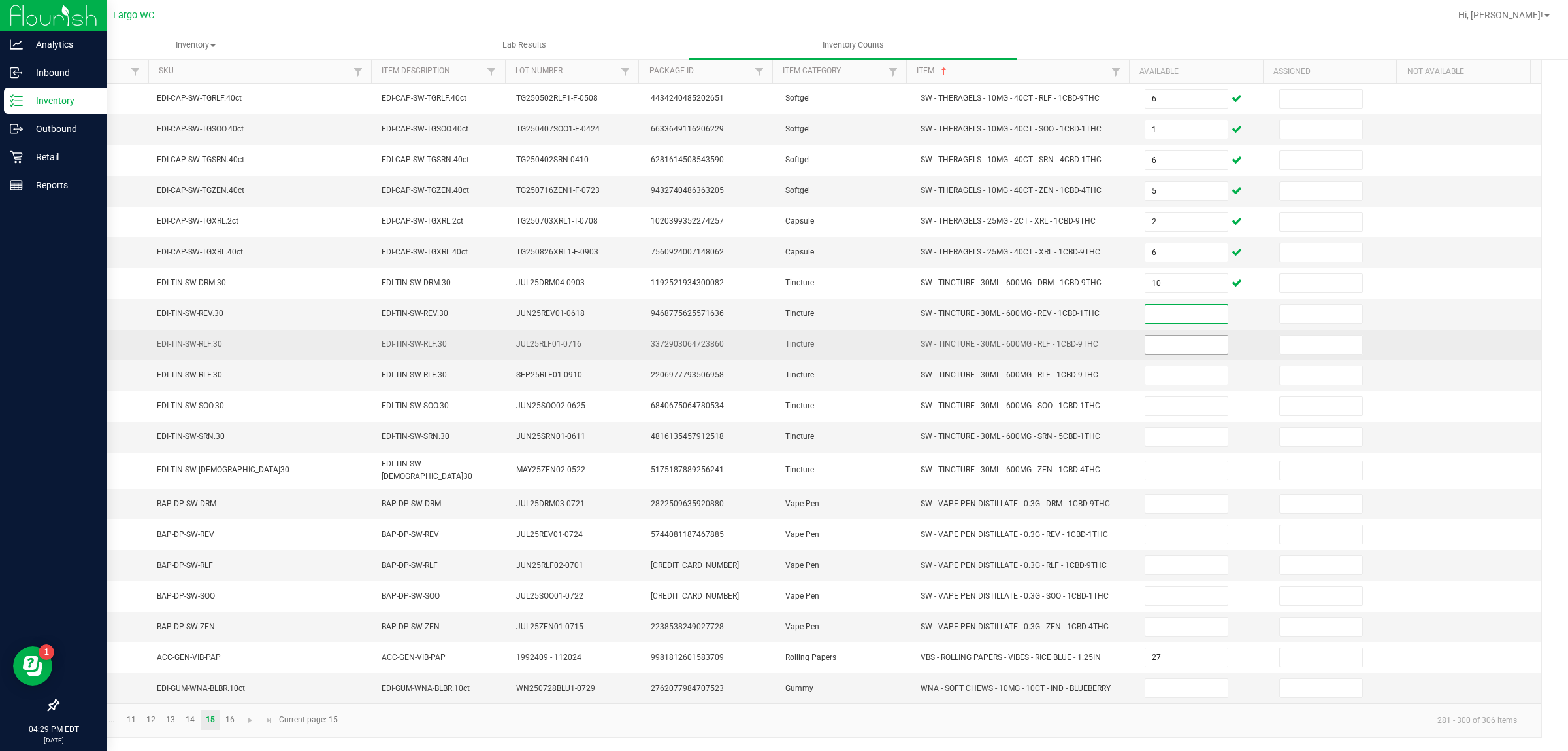
click at [1170, 345] on input at bounding box center [1187, 344] width 82 height 18
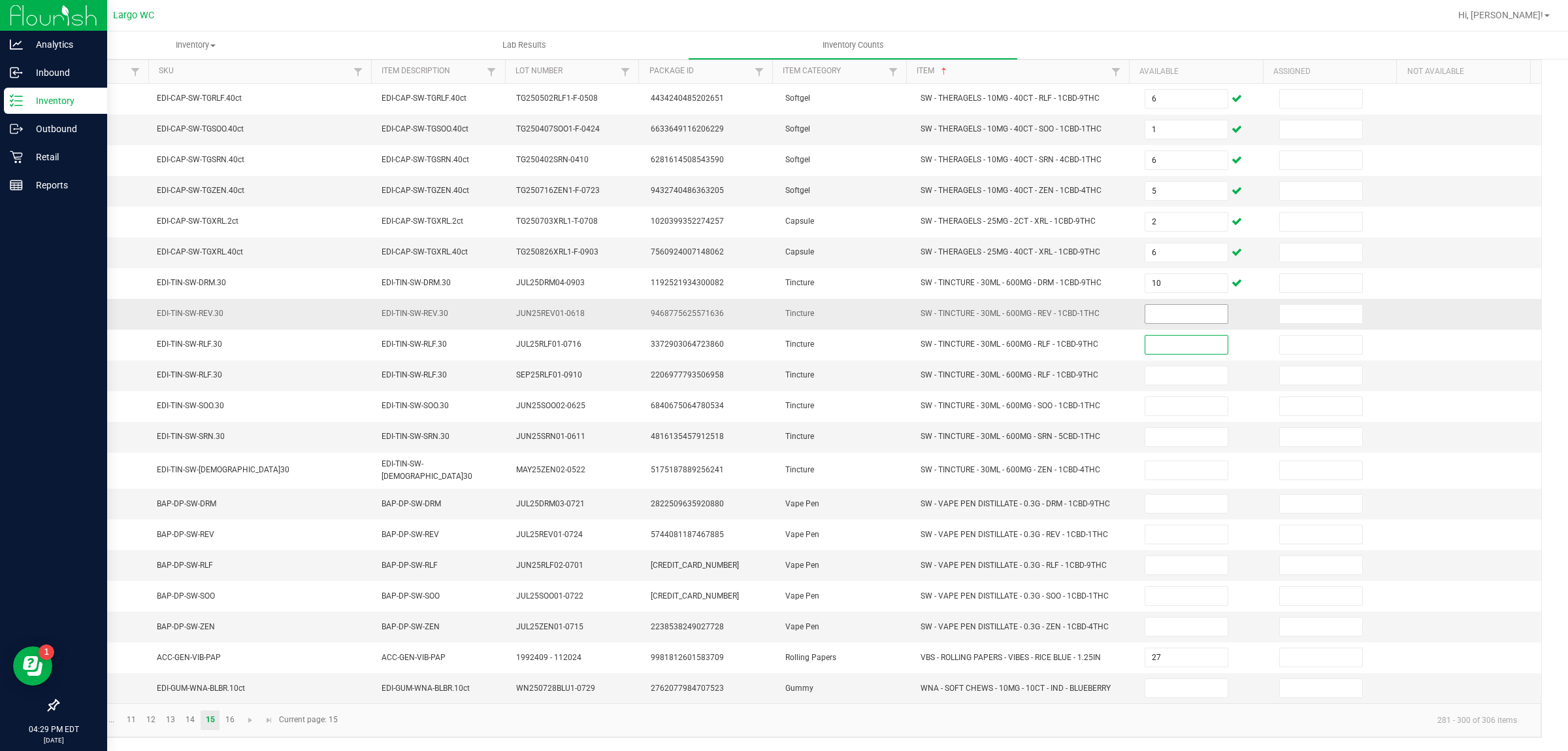
click at [1168, 314] on input at bounding box center [1187, 314] width 82 height 18
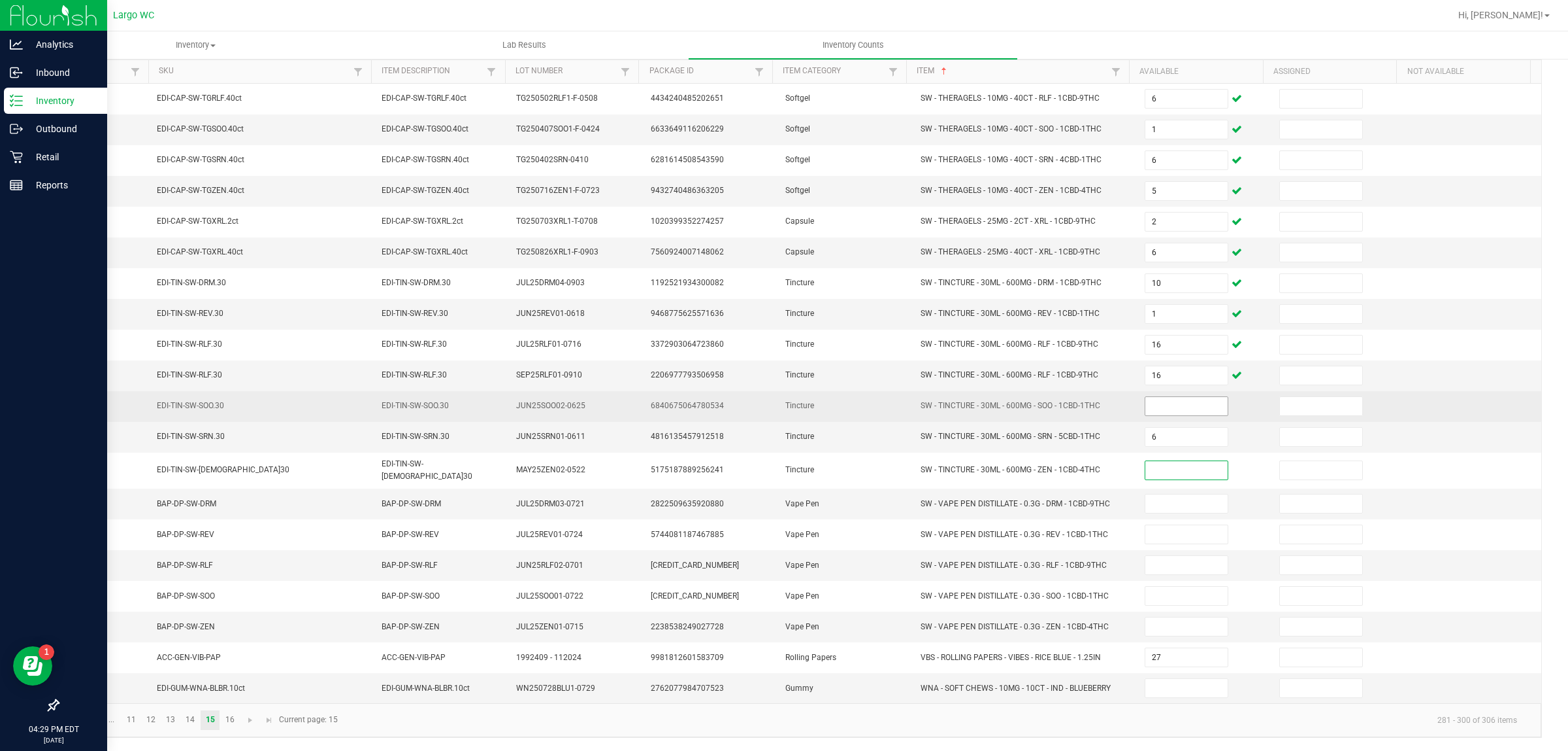
click at [1164, 406] on input at bounding box center [1187, 406] width 82 height 18
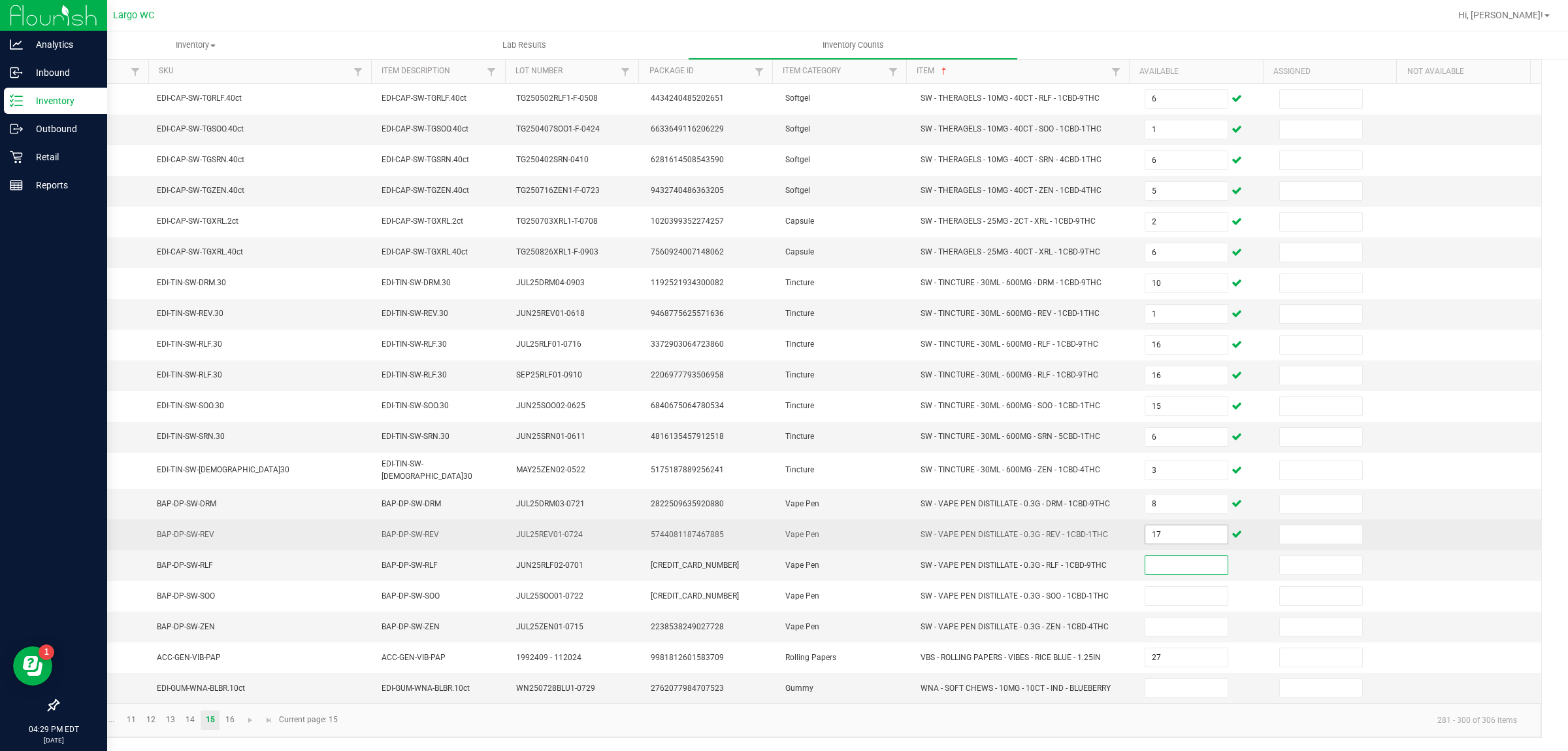
click at [1146, 534] on input "17" at bounding box center [1187, 534] width 82 height 18
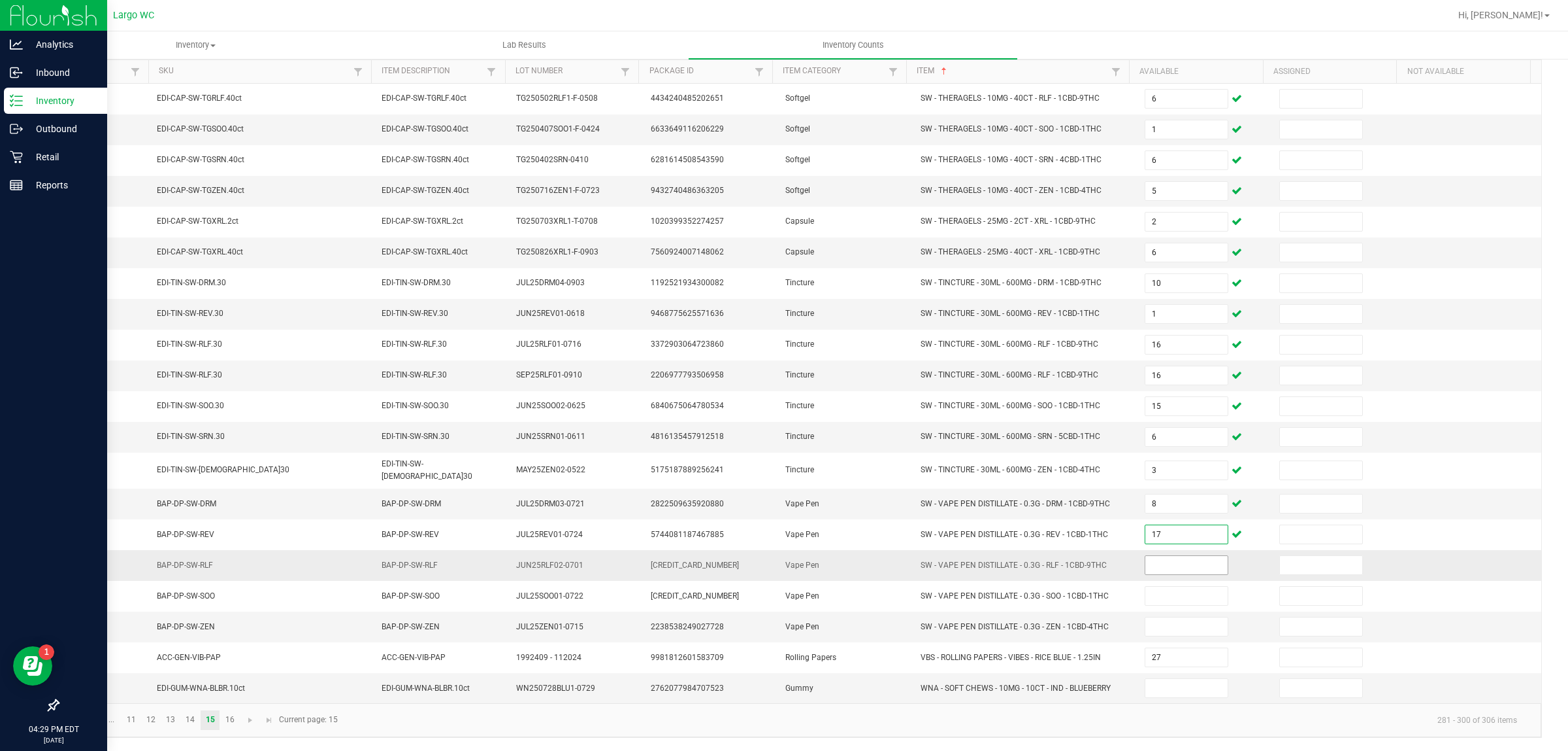
click at [1155, 563] on input at bounding box center [1187, 565] width 82 height 18
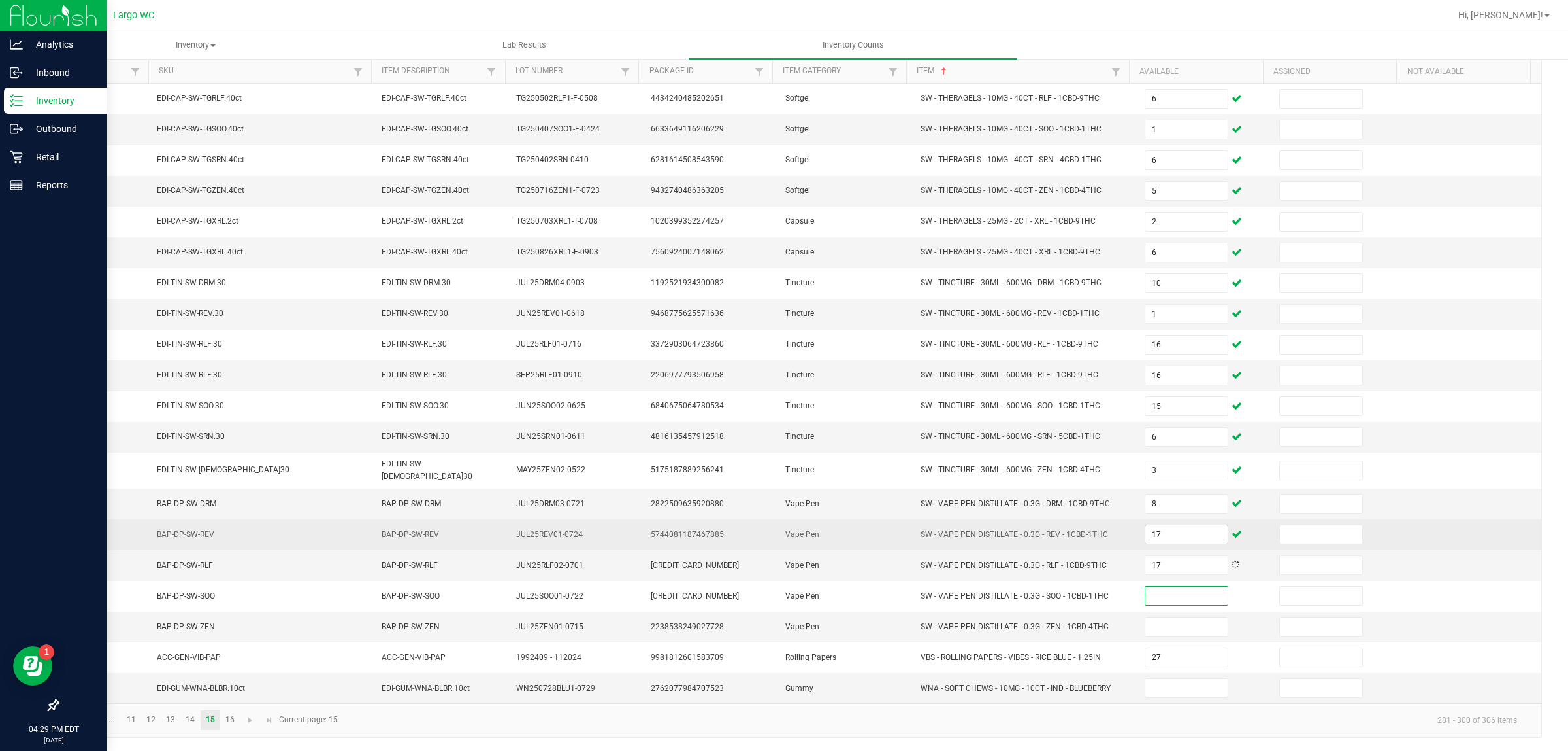
click at [1151, 534] on input "17" at bounding box center [1187, 534] width 82 height 18
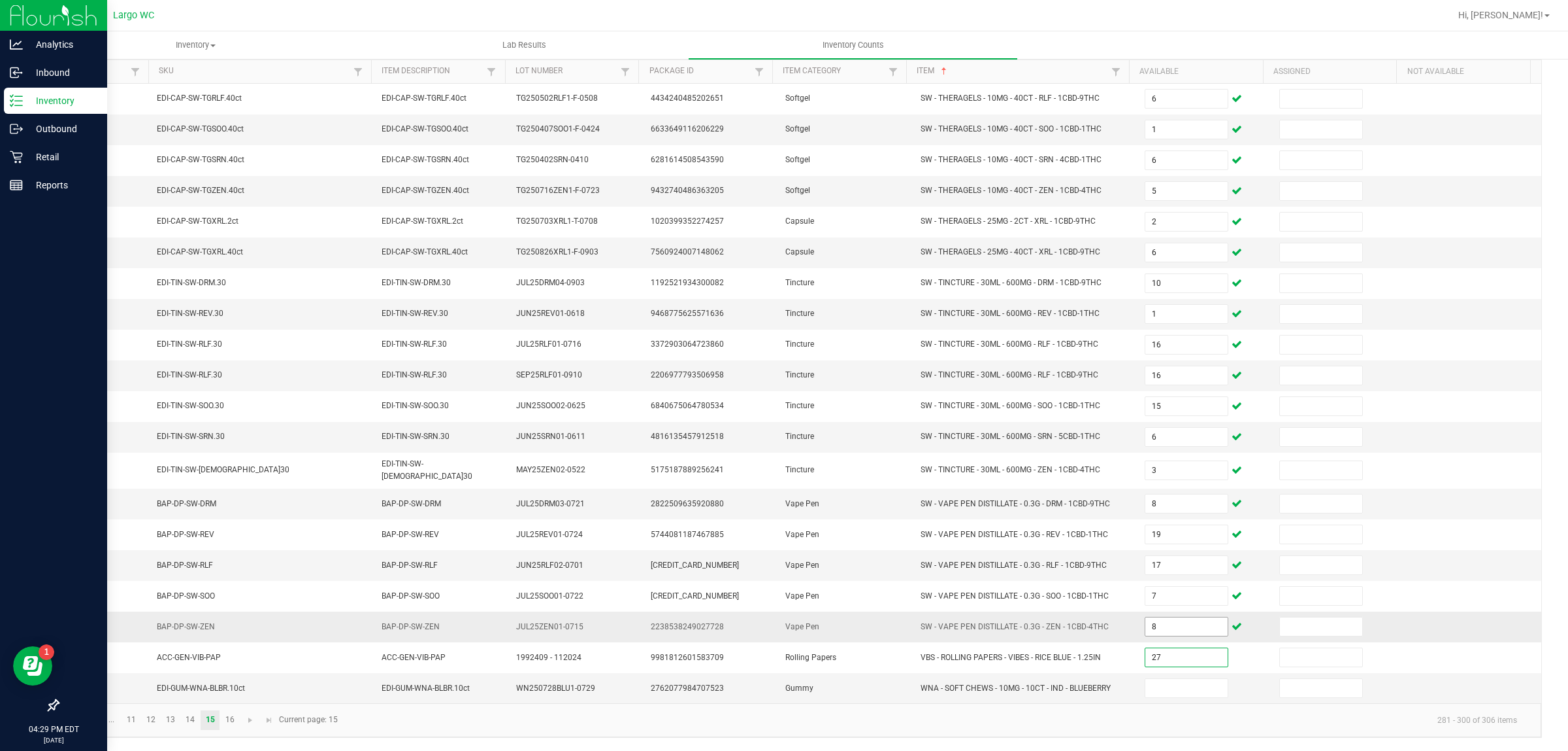
click at [1146, 625] on input "8" at bounding box center [1187, 626] width 82 height 18
click at [230, 720] on link "16" at bounding box center [229, 719] width 19 height 20
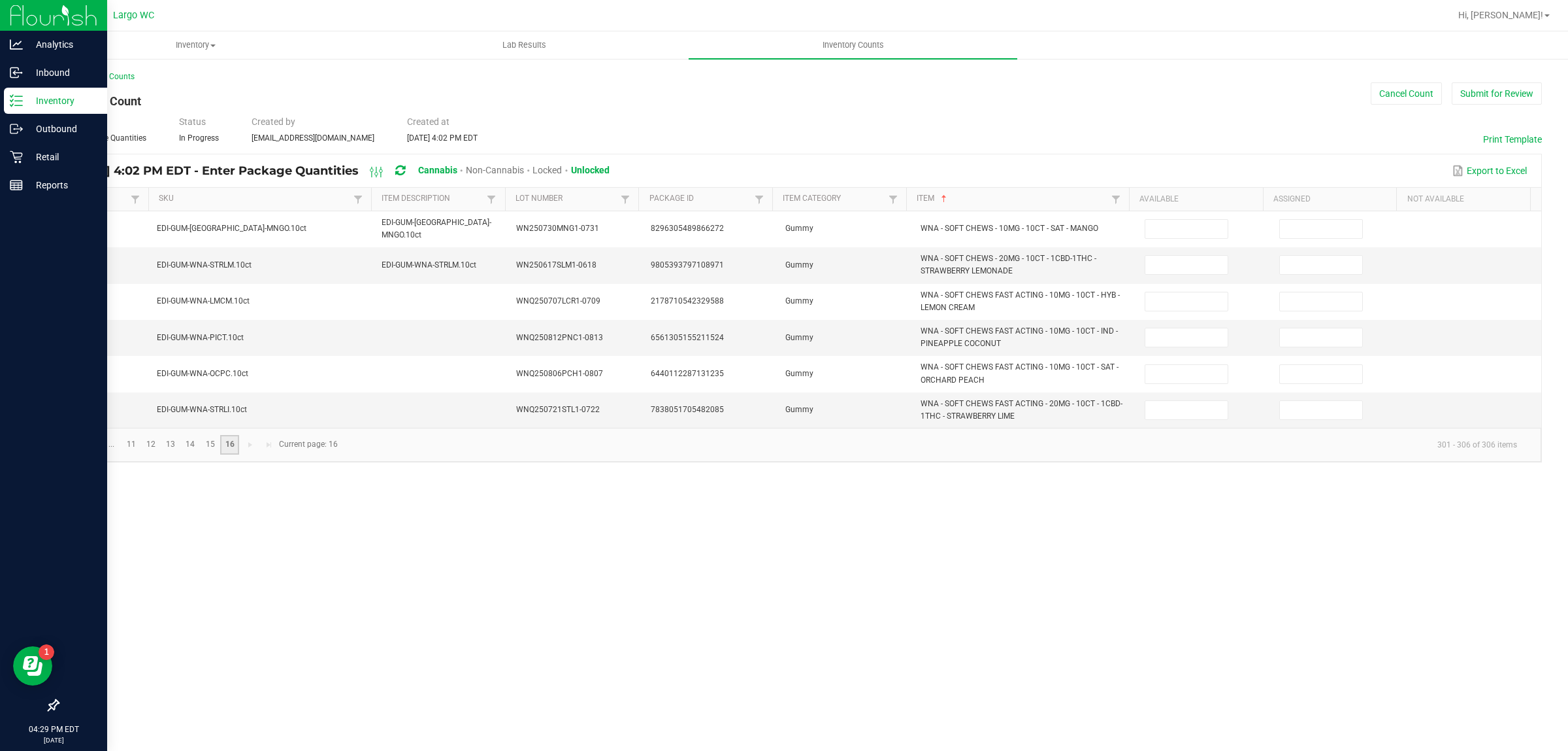
scroll to position [0, 0]
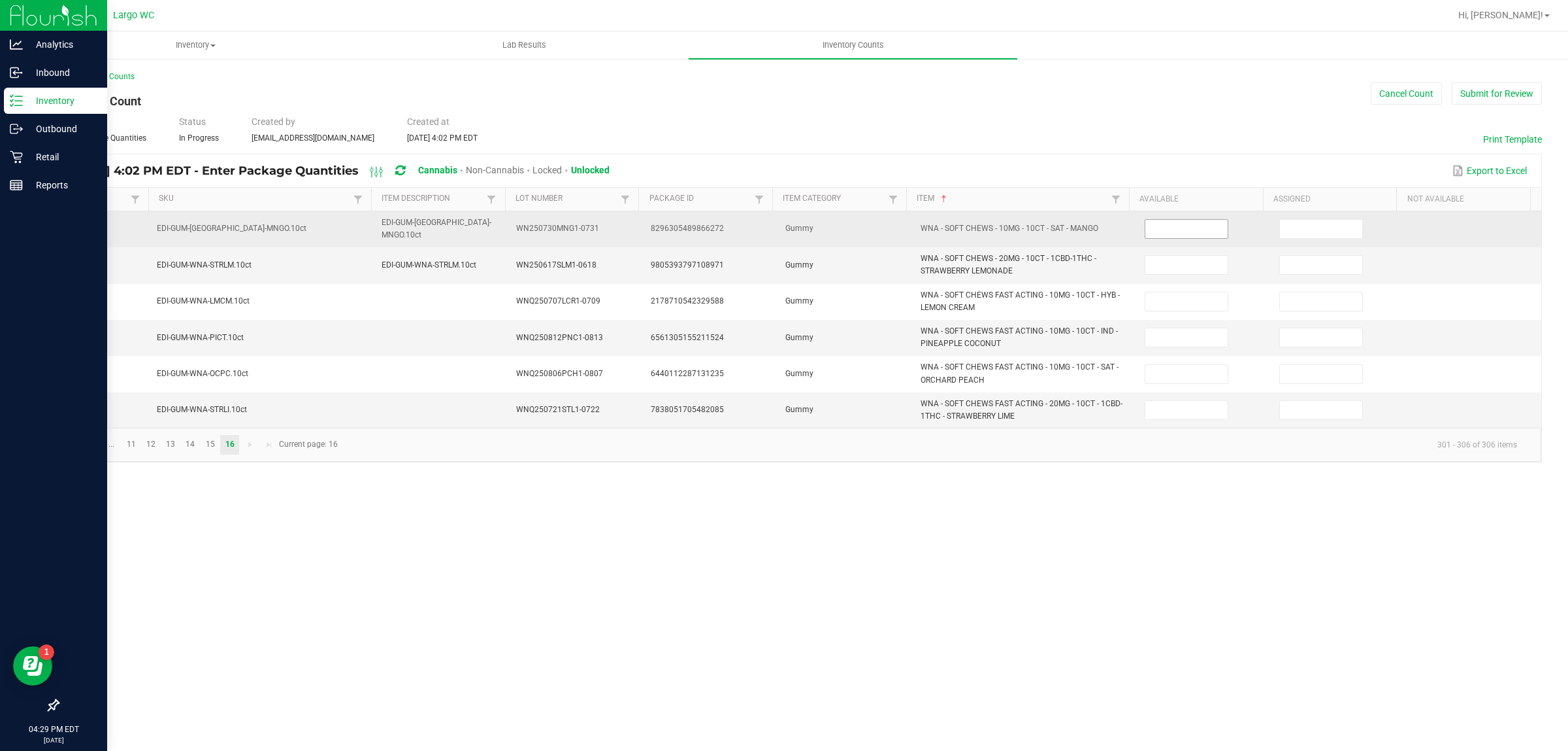
click at [1161, 226] on input at bounding box center [1187, 229] width 82 height 18
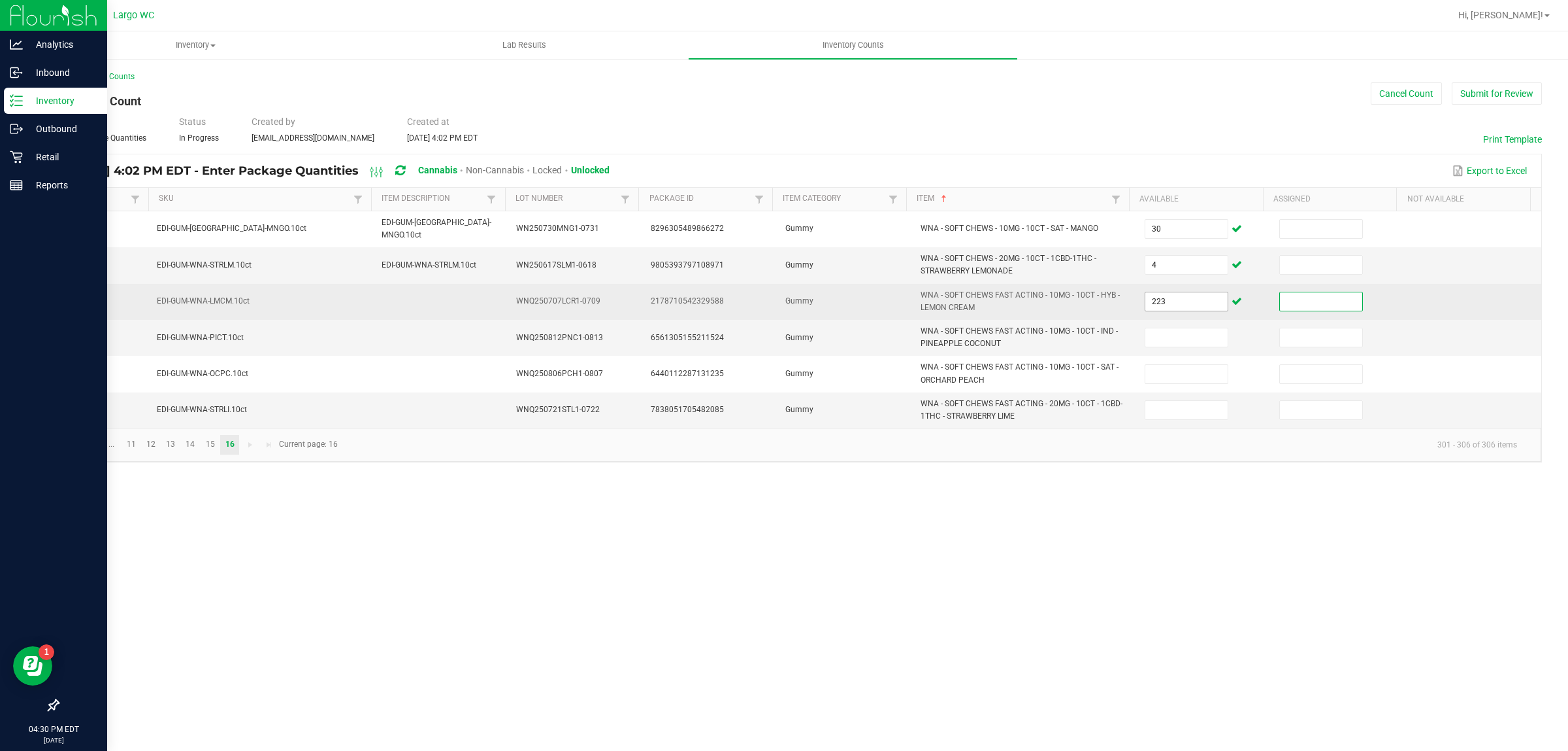
click at [1164, 299] on input "223" at bounding box center [1187, 301] width 82 height 18
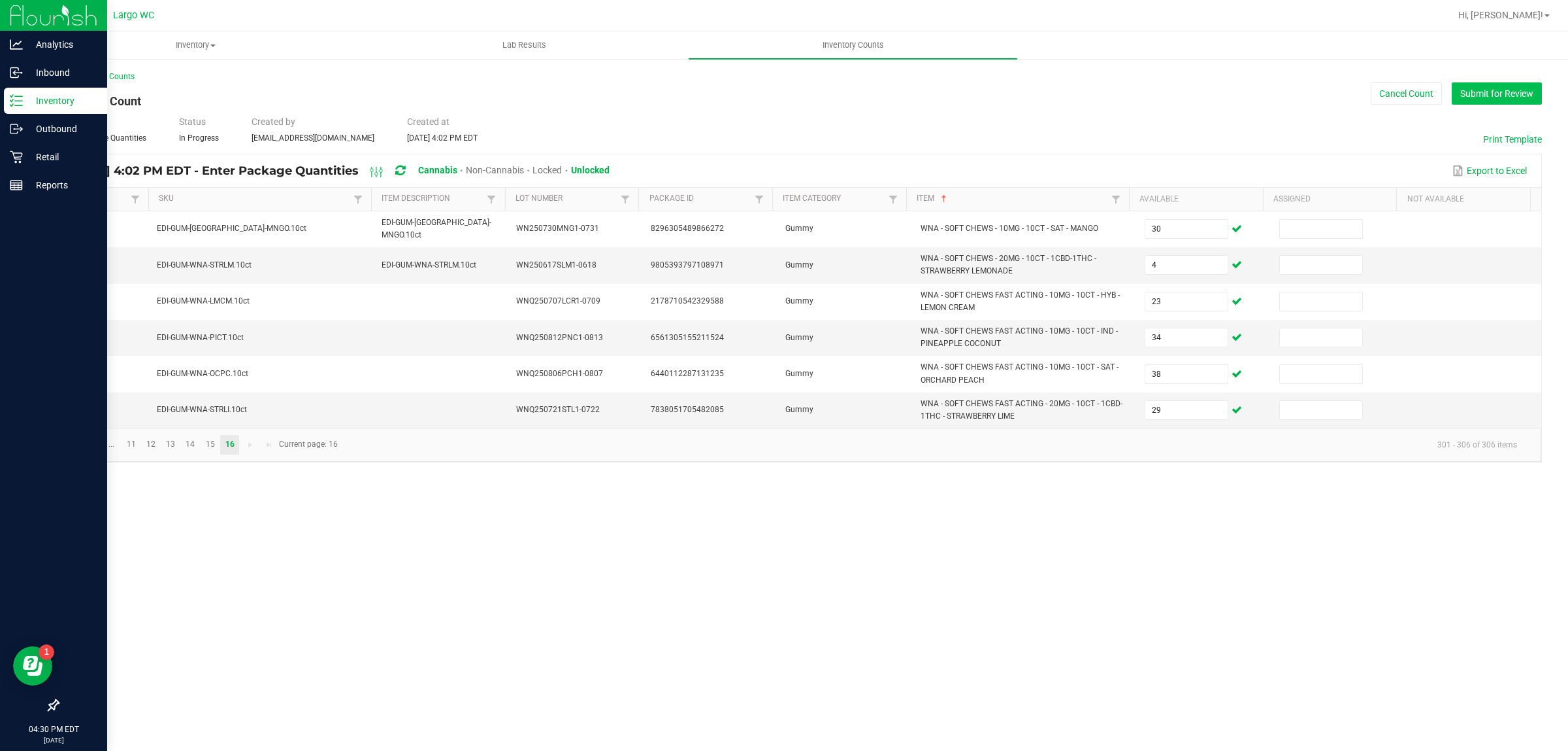
click at [1477, 82] on button "Submit for Review" at bounding box center [1497, 94] width 90 height 22
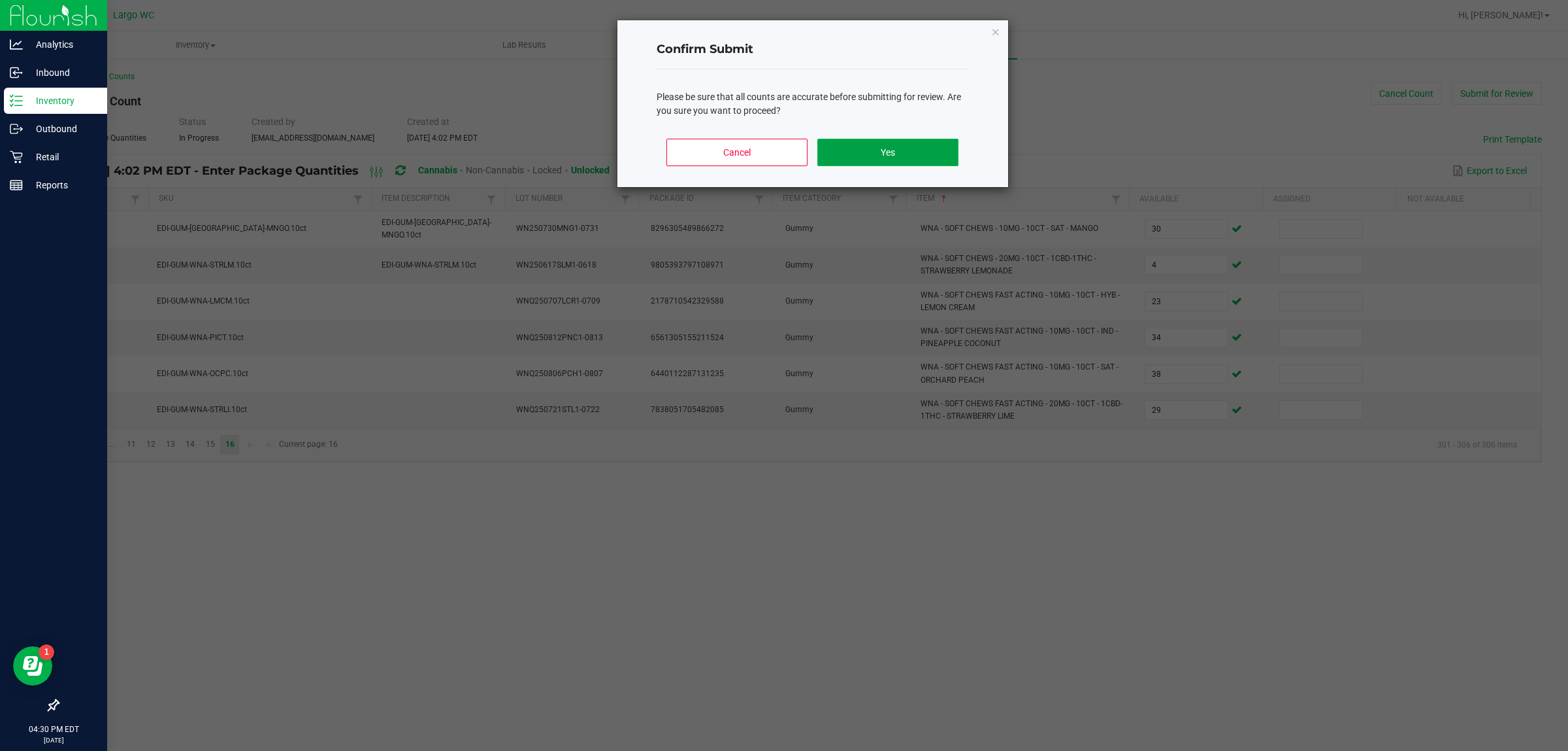
click at [892, 148] on button "Yes" at bounding box center [888, 152] width 141 height 27
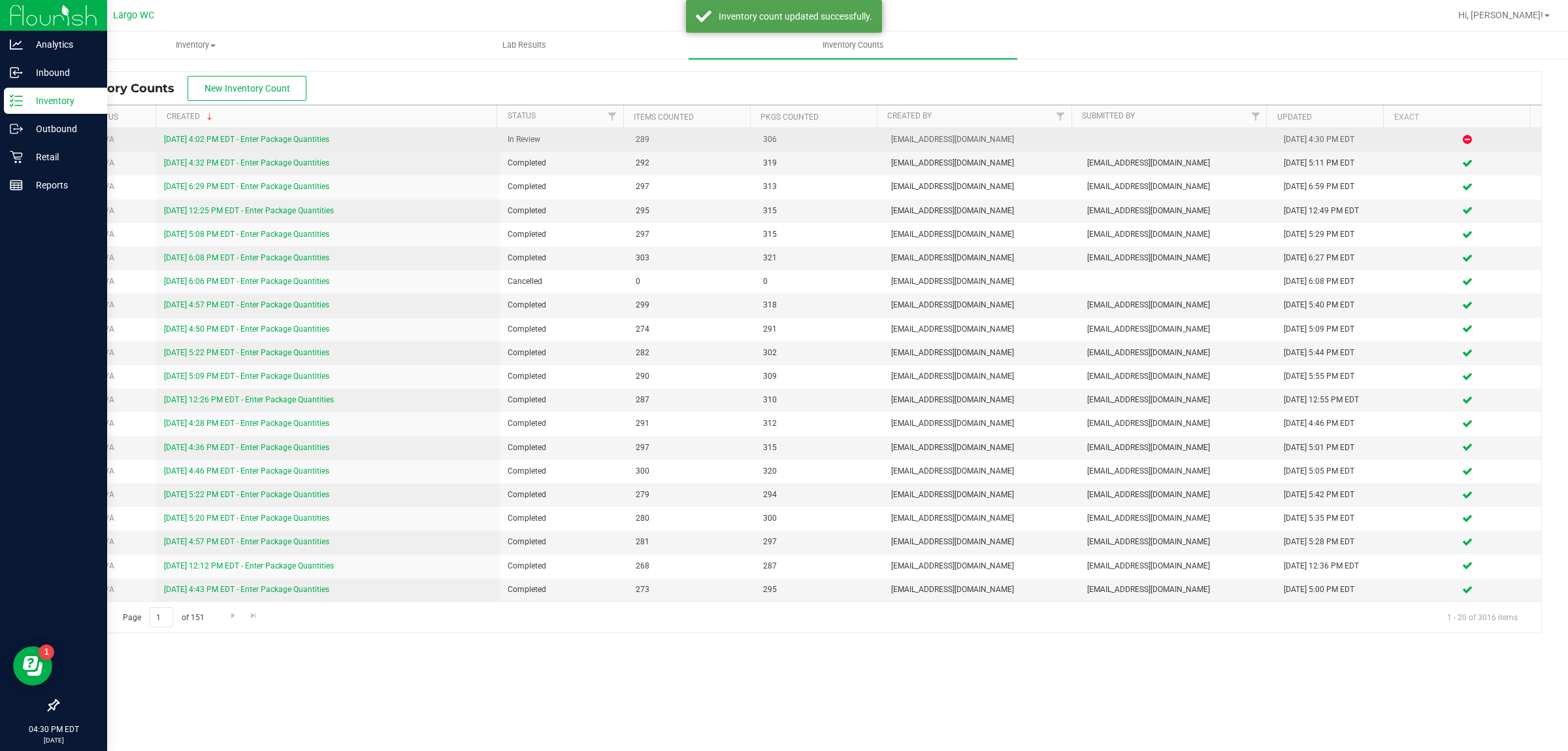
click at [294, 139] on link "[DATE] 4:02 PM EDT - Enter Package Quantities" at bounding box center [246, 139] width 166 height 9
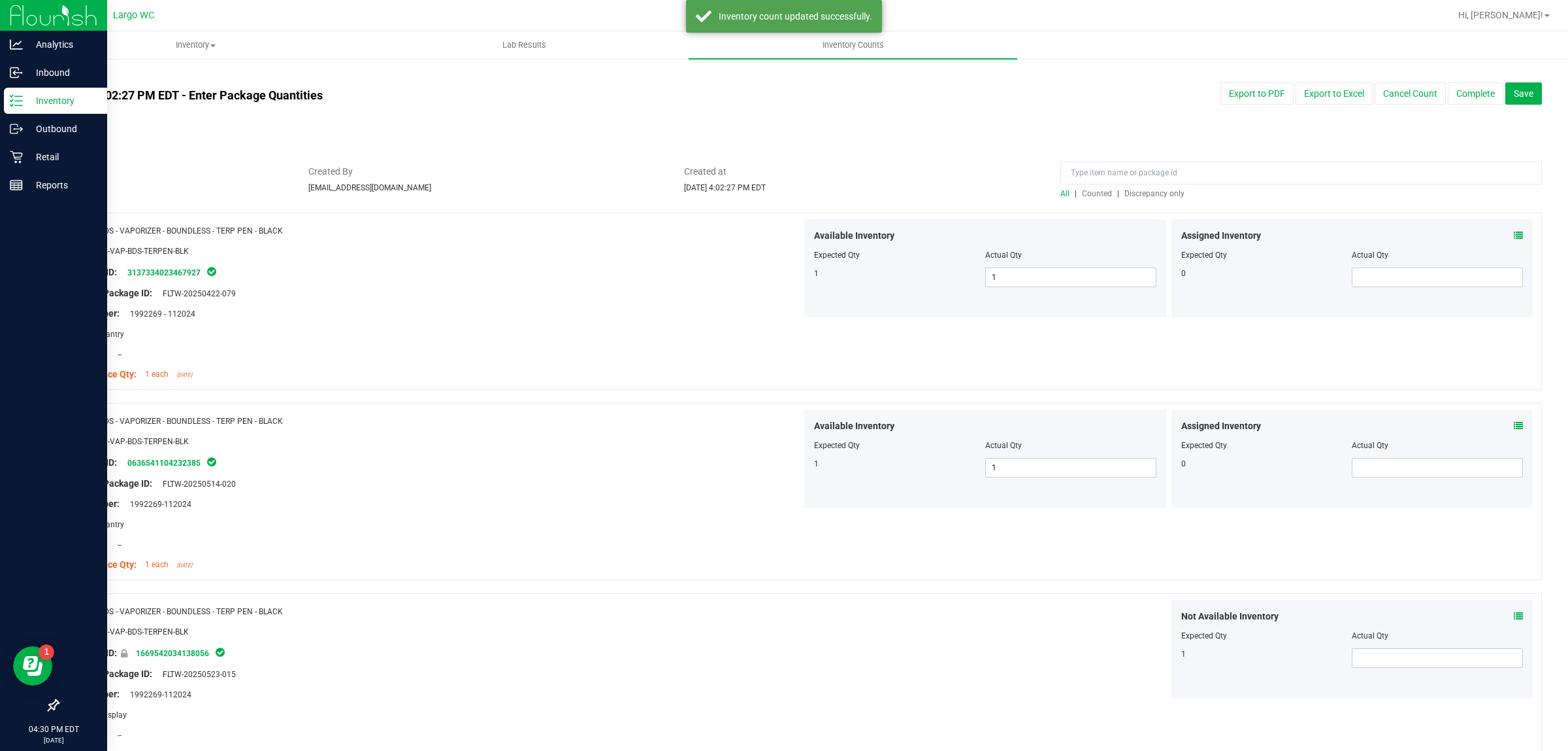
click at [1161, 192] on span "Discrepancy only" at bounding box center [1155, 193] width 60 height 9
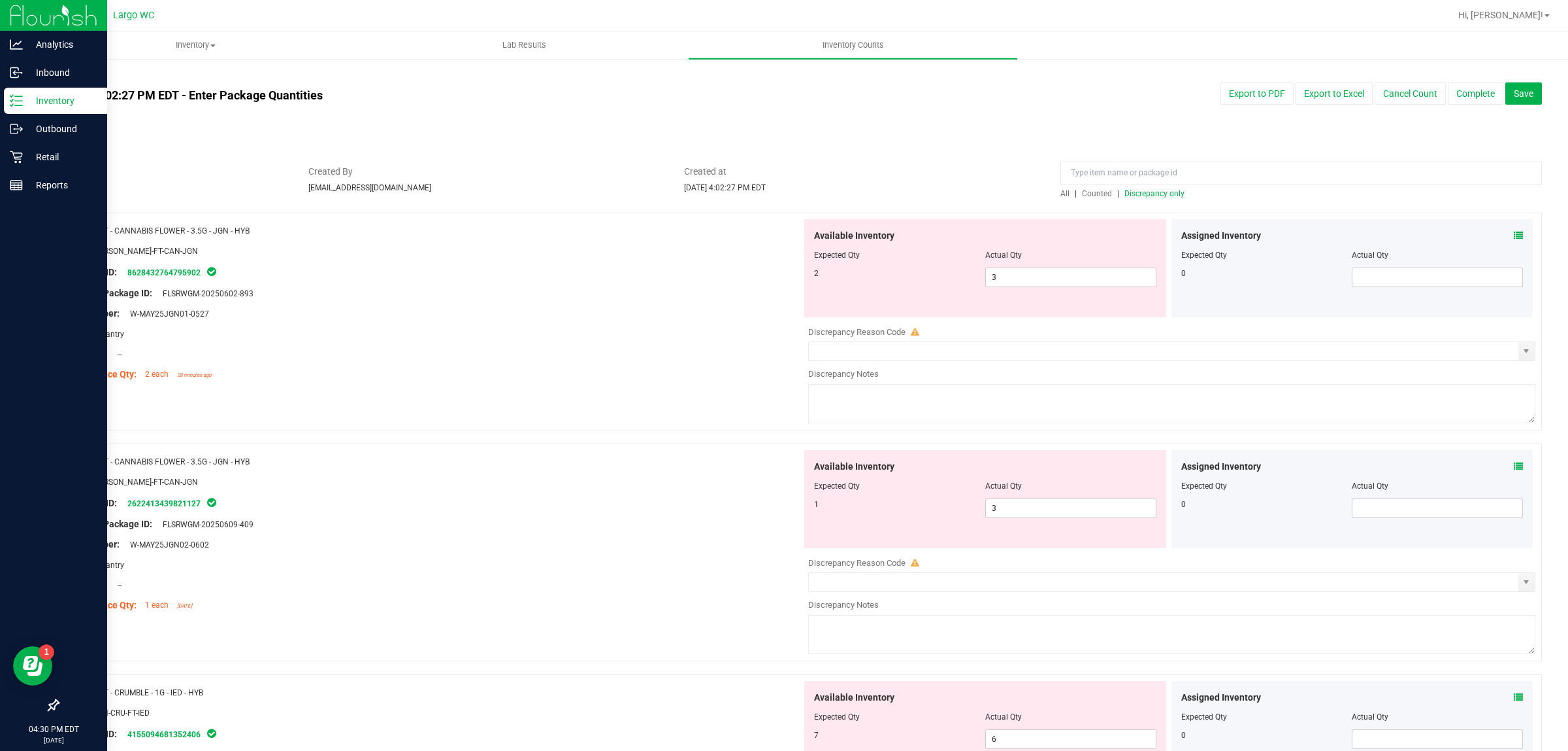
click at [1040, 302] on div "Available Inventory Expected Qty Actual Qty 2 3 3" at bounding box center [986, 268] width 362 height 98
click at [1005, 275] on input "3" at bounding box center [1071, 277] width 170 height 18
click at [674, 307] on div "Lot Number: W-MAY25JGN01-0527" at bounding box center [435, 314] width 734 height 14
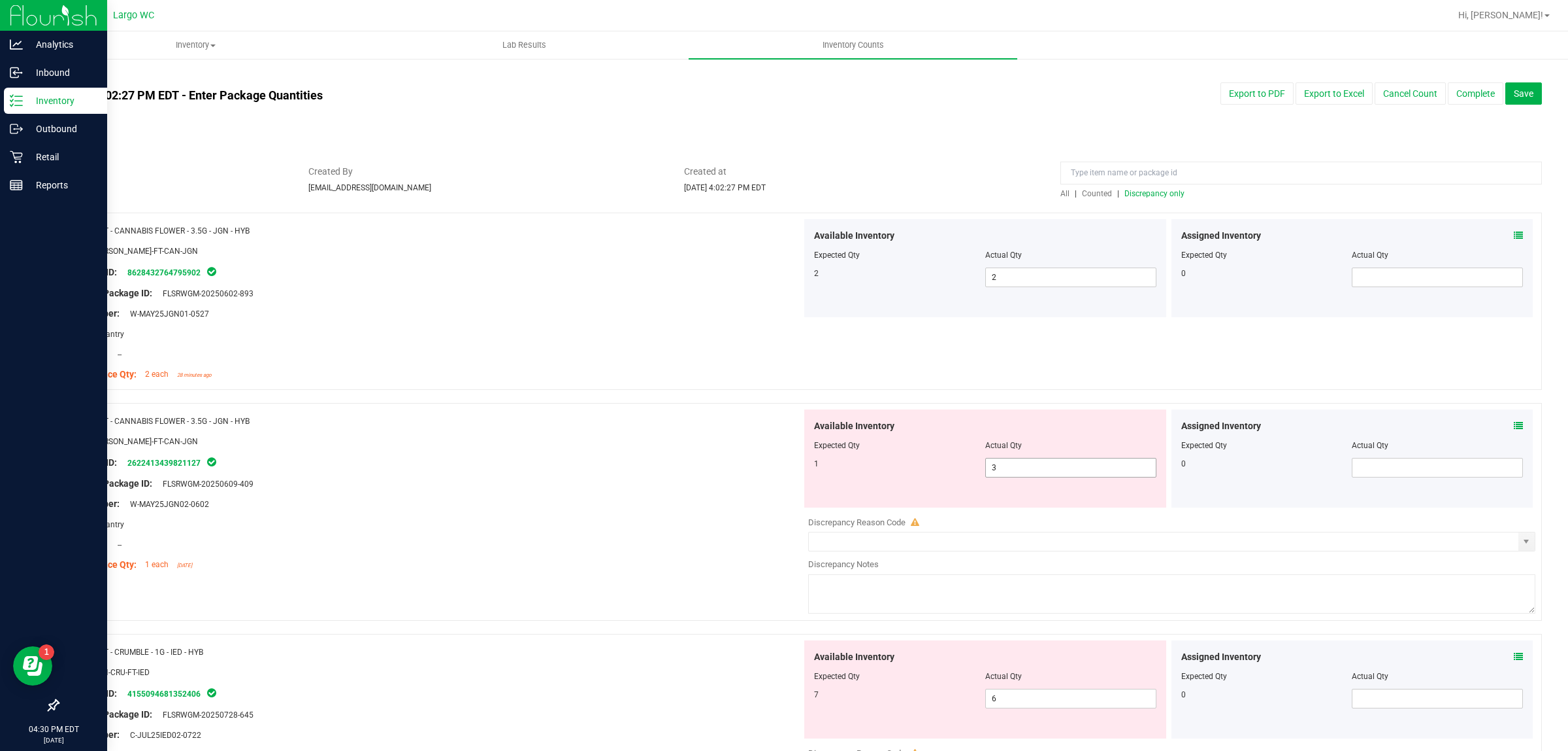
click at [1031, 467] on input "3" at bounding box center [1071, 467] width 170 height 18
click at [635, 472] on div at bounding box center [435, 473] width 734 height 7
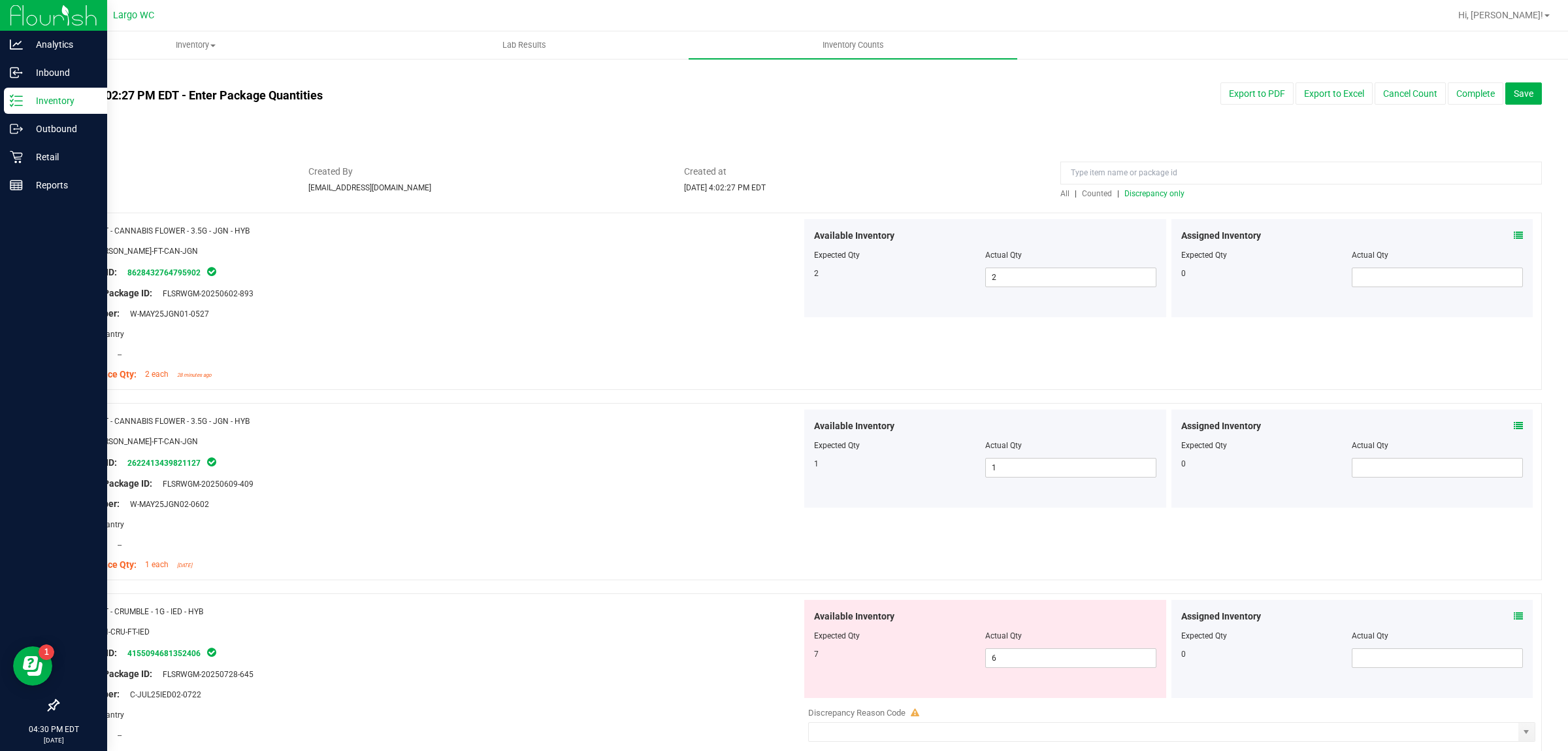
click at [1137, 220] on div "Available Inventory Expected Qty Actual Qty 2 2 2" at bounding box center [986, 268] width 362 height 98
click at [1152, 192] on span "Discrepancy only" at bounding box center [1155, 193] width 60 height 9
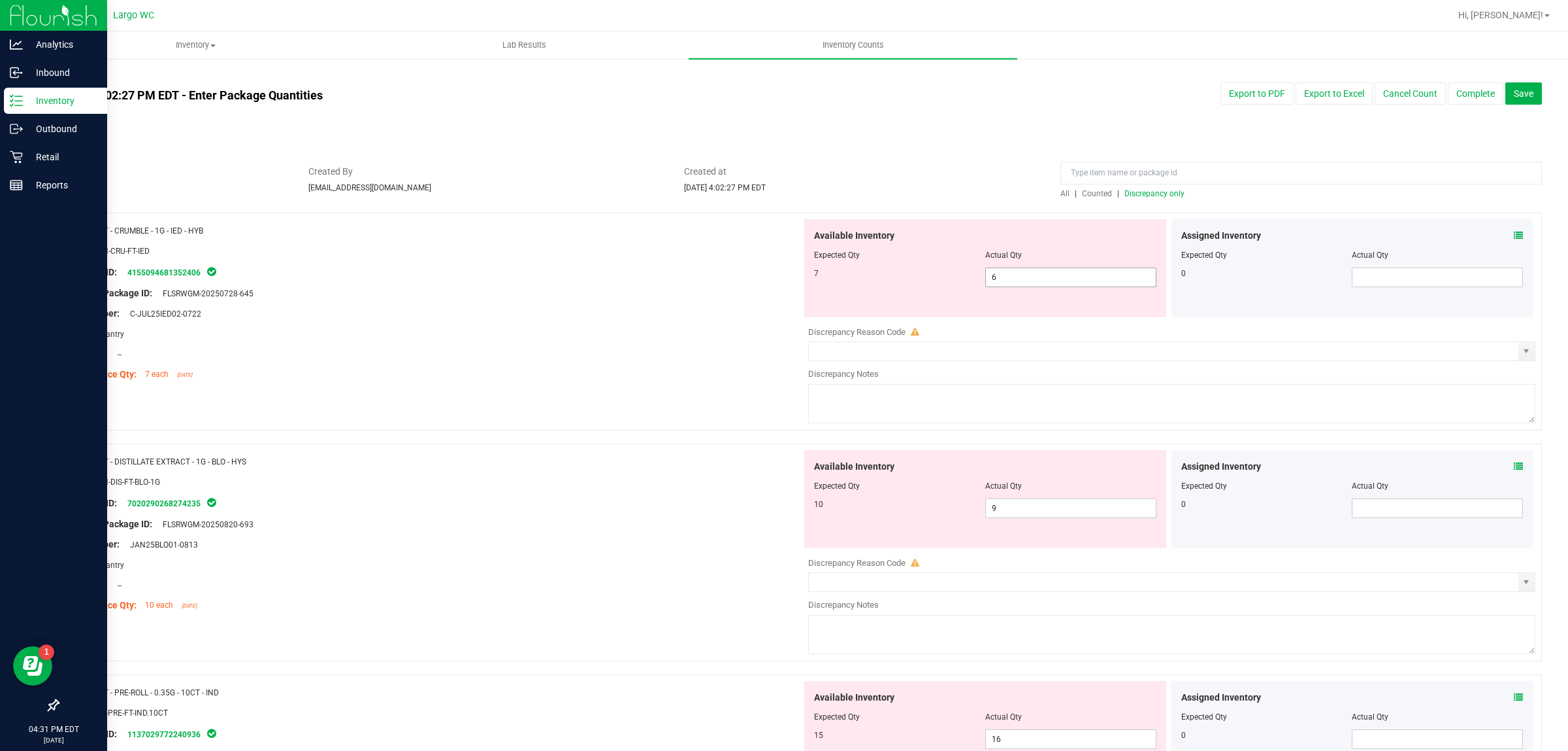
click at [1028, 278] on input "6" at bounding box center [1071, 277] width 170 height 18
click at [1005, 277] on input "6" at bounding box center [1071, 277] width 170 height 18
click at [710, 286] on div "Original Package ID: FLSRWGM-20250728-645" at bounding box center [435, 293] width 734 height 14
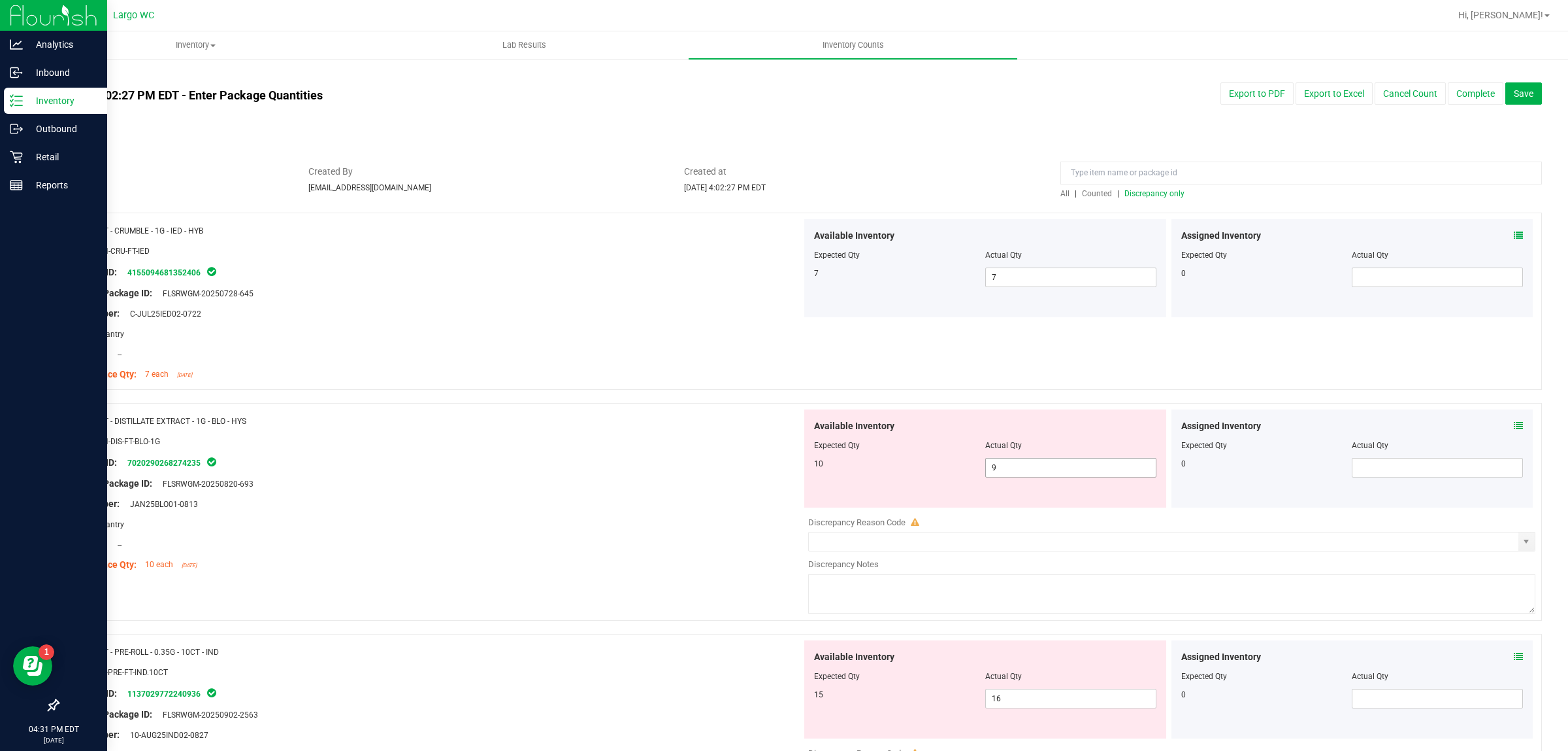
click at [1031, 469] on input "9" at bounding box center [1071, 467] width 170 height 18
click at [716, 525] on div "Area: Pantry" at bounding box center [435, 524] width 734 height 14
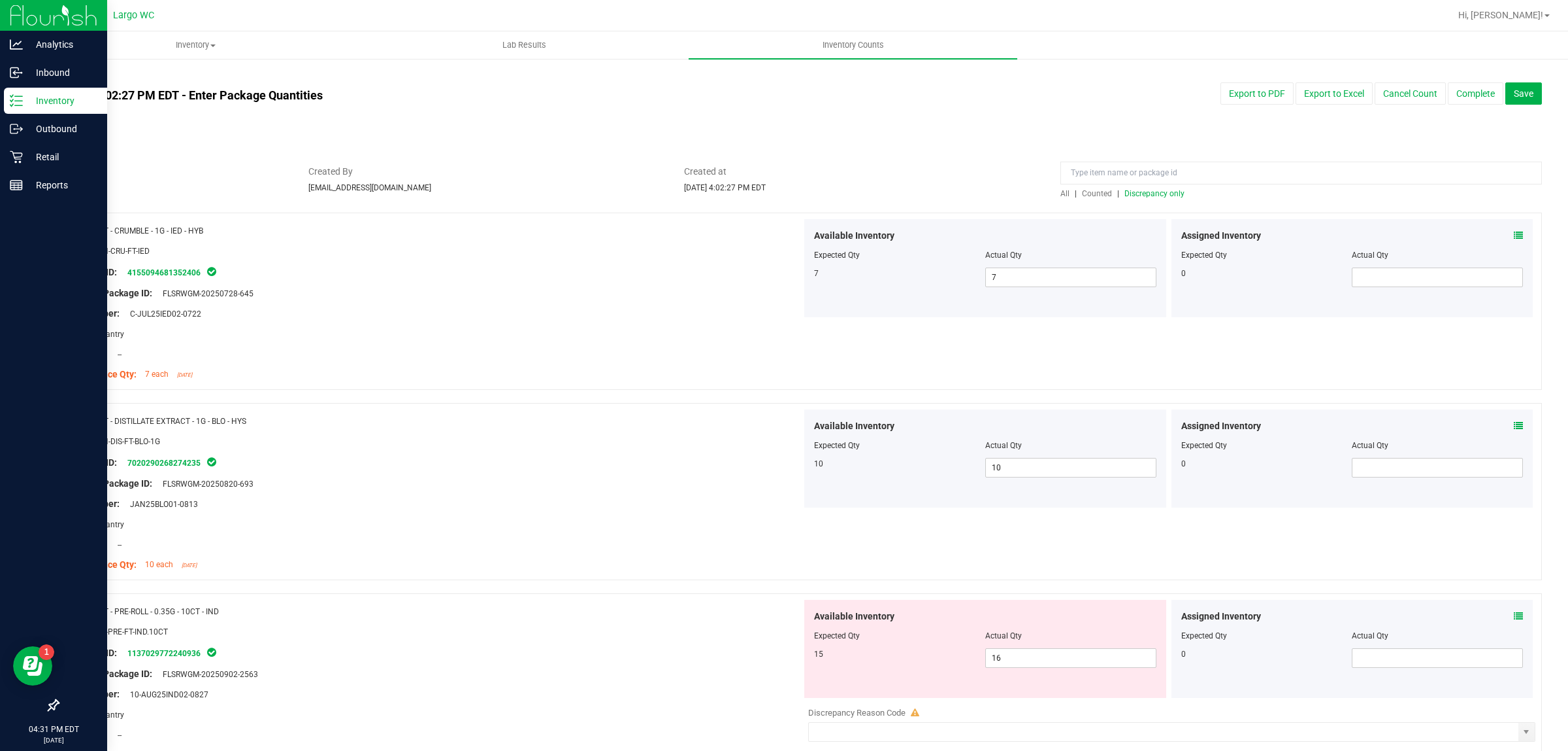
click at [1133, 197] on span "Discrepancy only" at bounding box center [1155, 193] width 60 height 9
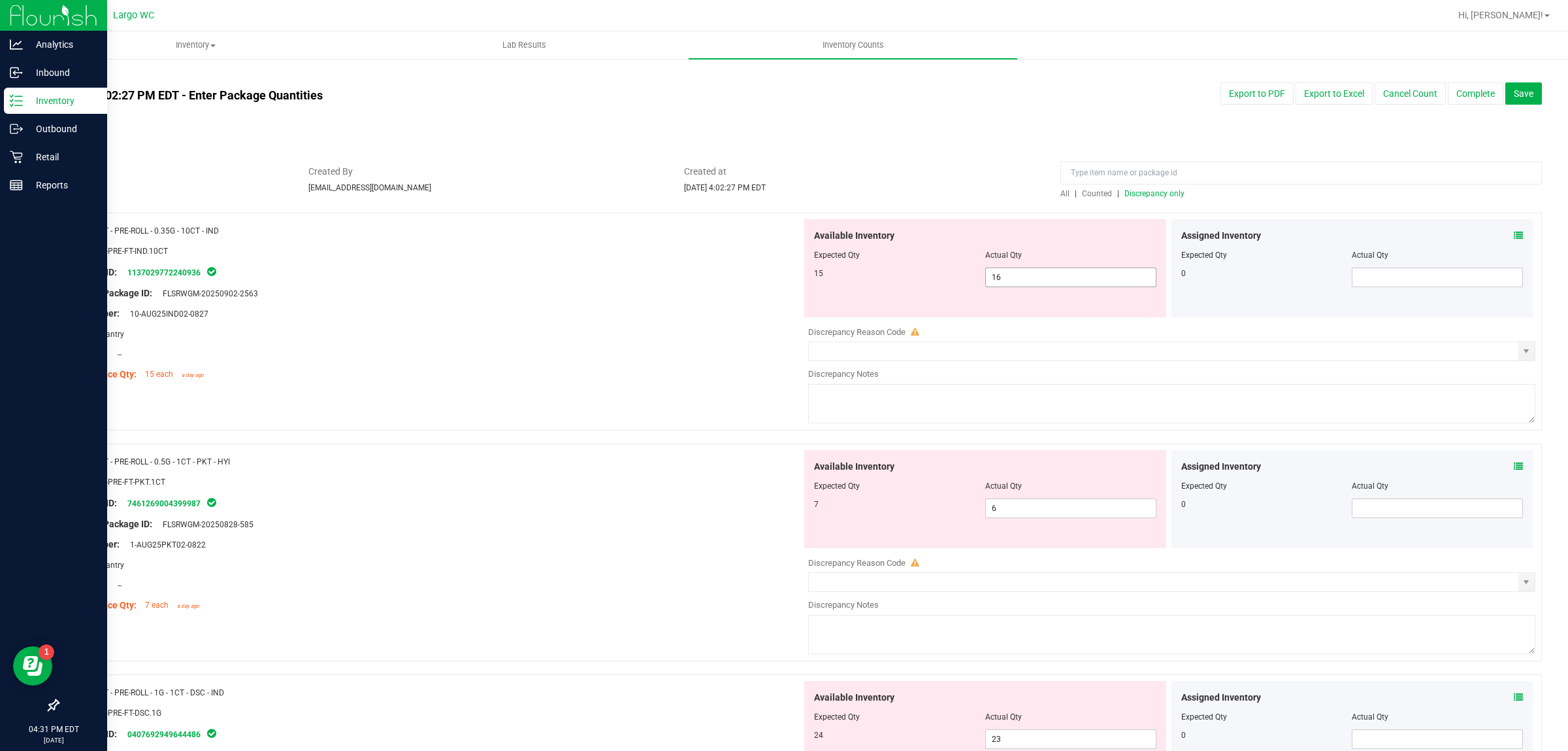
click at [1043, 278] on input "16" at bounding box center [1071, 277] width 170 height 18
click at [697, 353] on div "Location: --" at bounding box center [435, 354] width 734 height 14
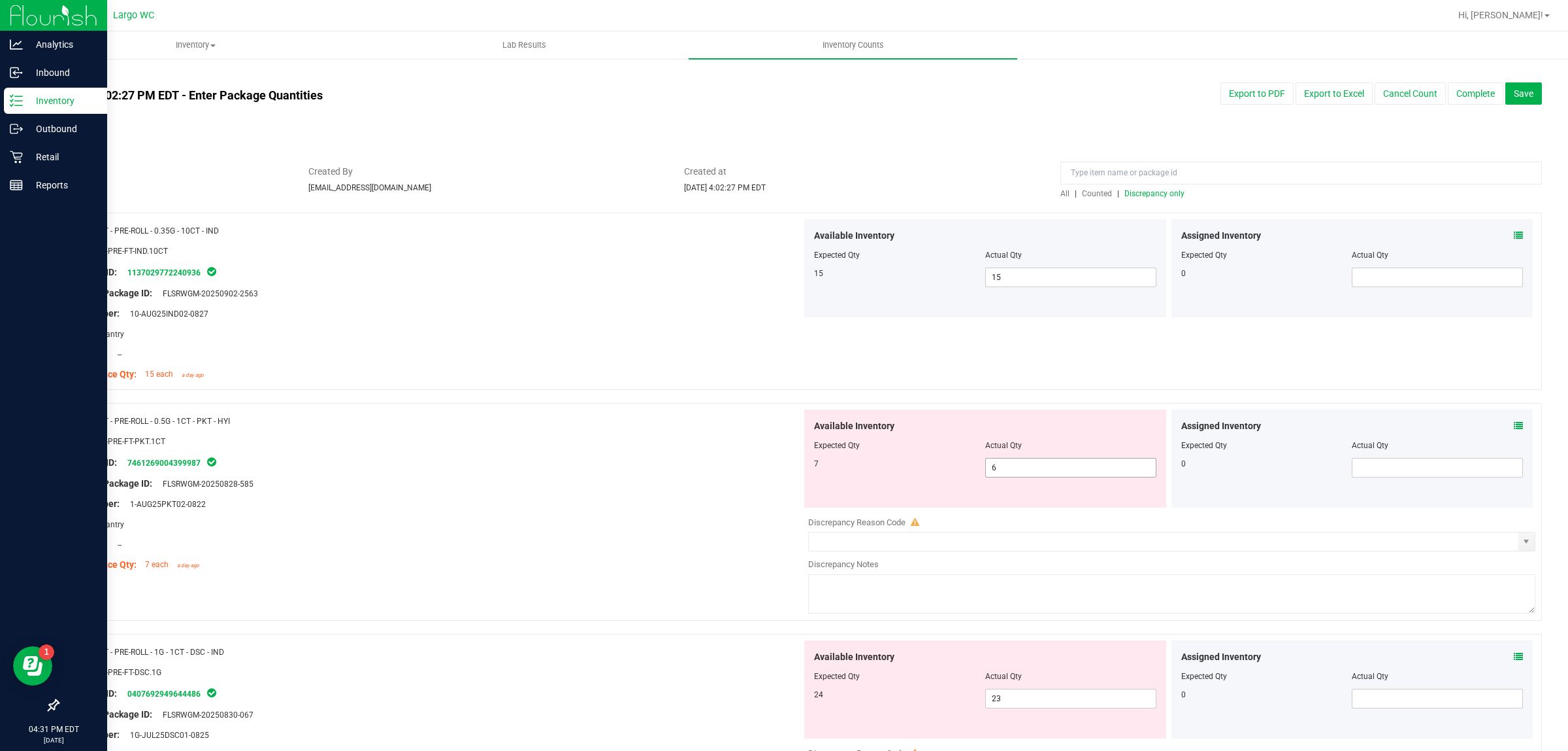
click at [1040, 472] on input "6" at bounding box center [1071, 467] width 170 height 18
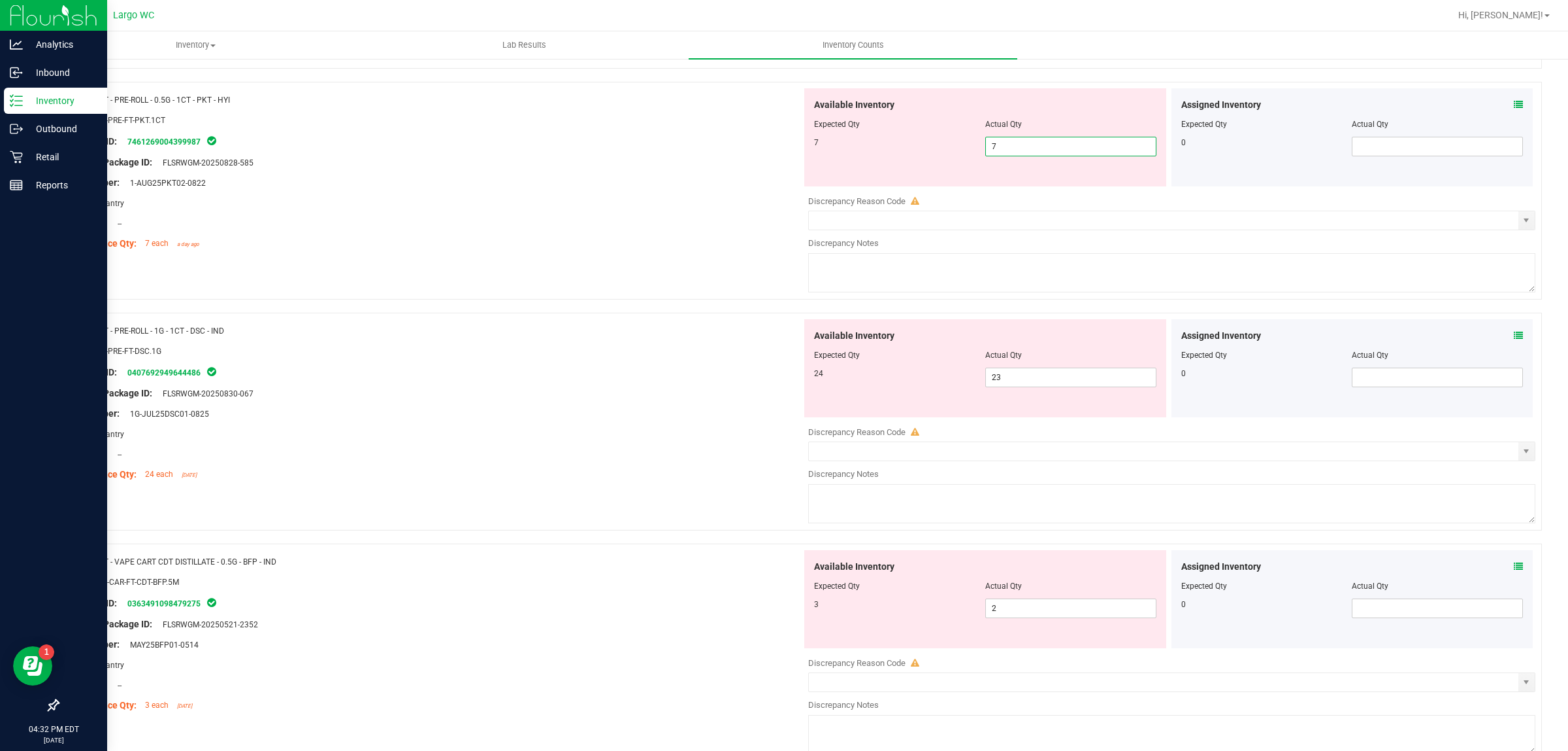
scroll to position [319, 0]
click at [1042, 381] on div "Available Inventory Expected Qty Actual Qty 24 23 23" at bounding box center [1169, 424] width 734 height 207
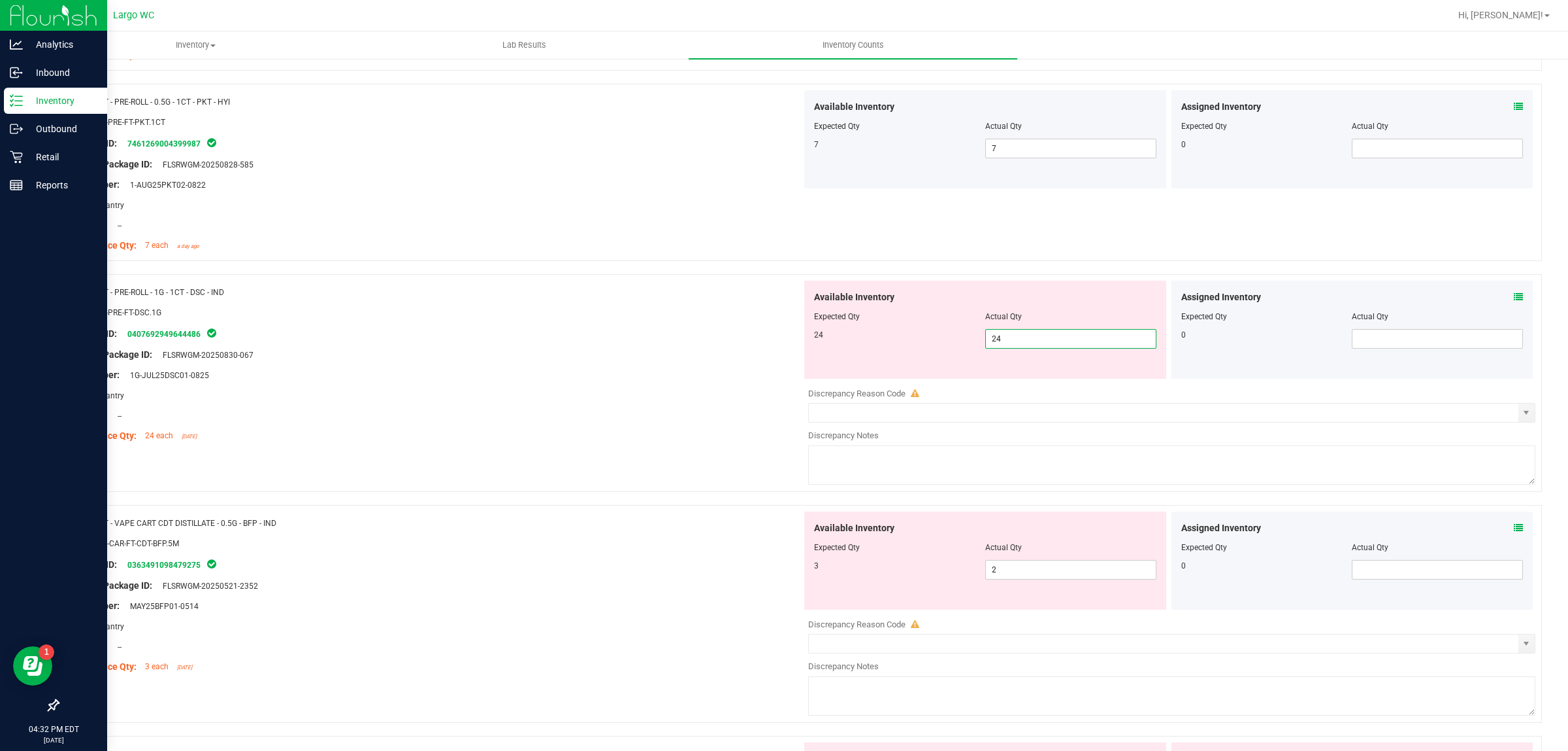
click at [557, 548] on div "Name: FT - VAPE CART CDT DISTILLATE - 0.5G - BFP - IND SKU: BAP-CAR-FT-CDT-BFP.…" at bounding box center [435, 595] width 734 height 167
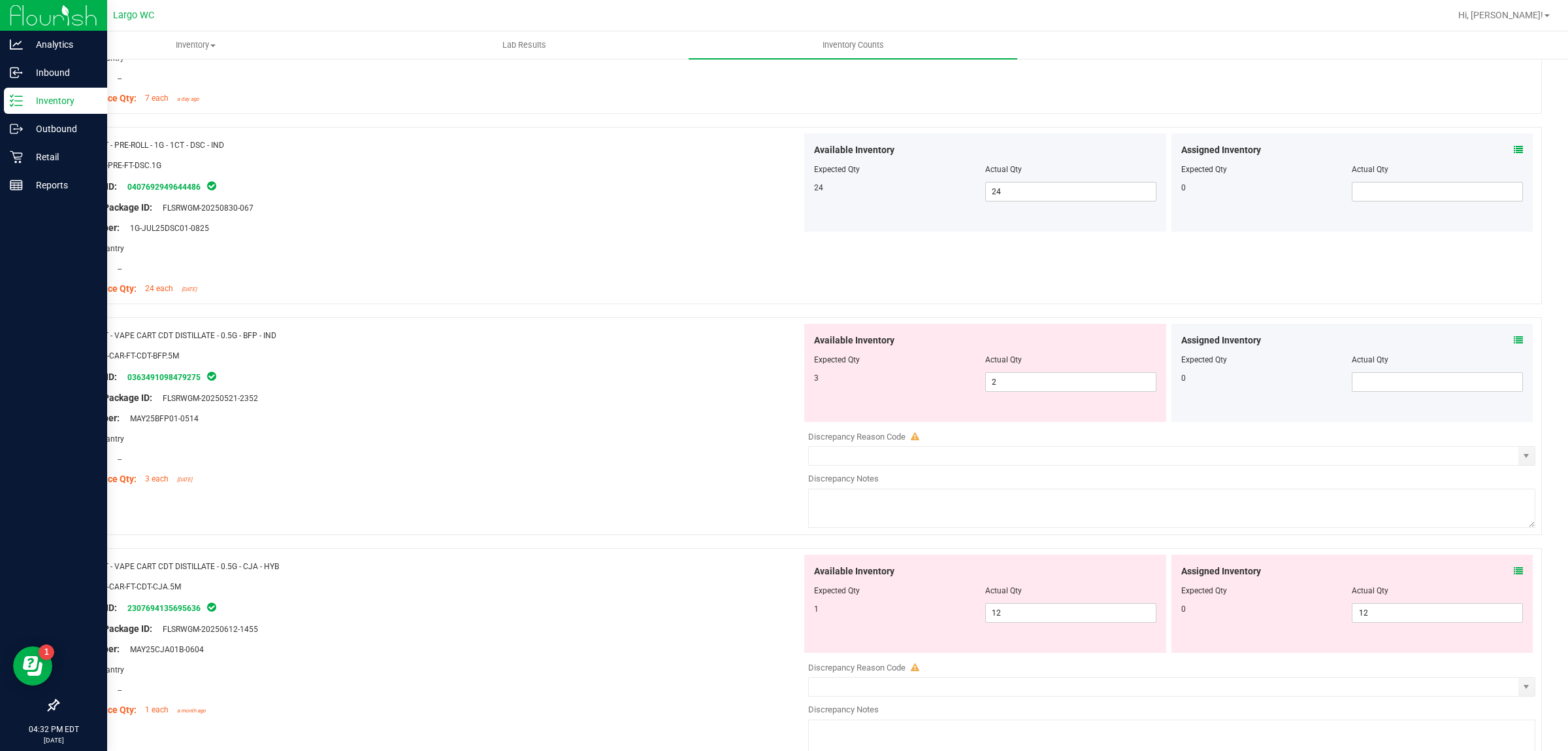
scroll to position [537, 0]
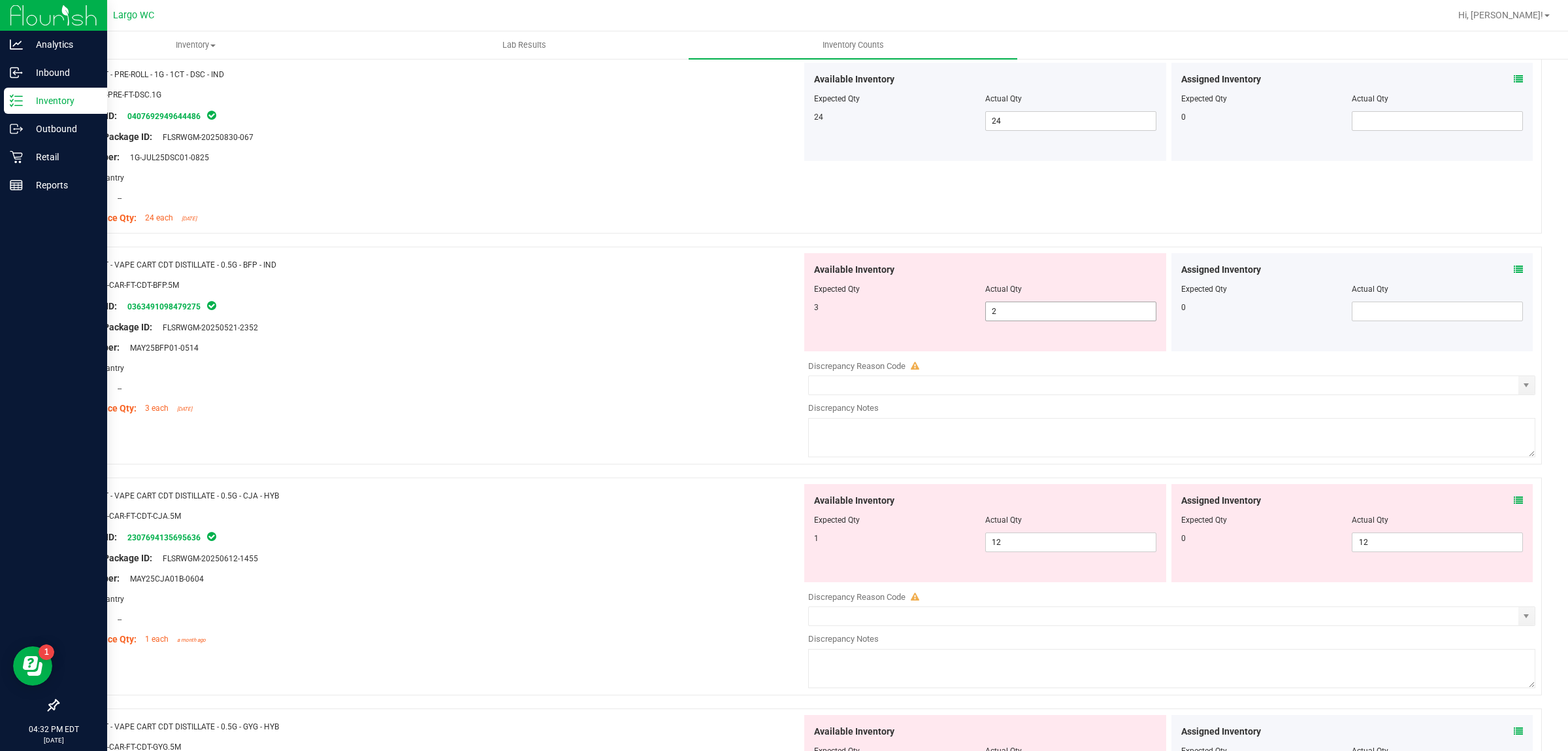
click at [1059, 315] on input "2" at bounding box center [1071, 311] width 170 height 18
click at [693, 502] on div "Name: FT - VAPE CART CDT DISTILLATE - 0.5G - CJA - HYB SKU: BAP-CAR-FT-CDT-CJA.…" at bounding box center [435, 567] width 734 height 167
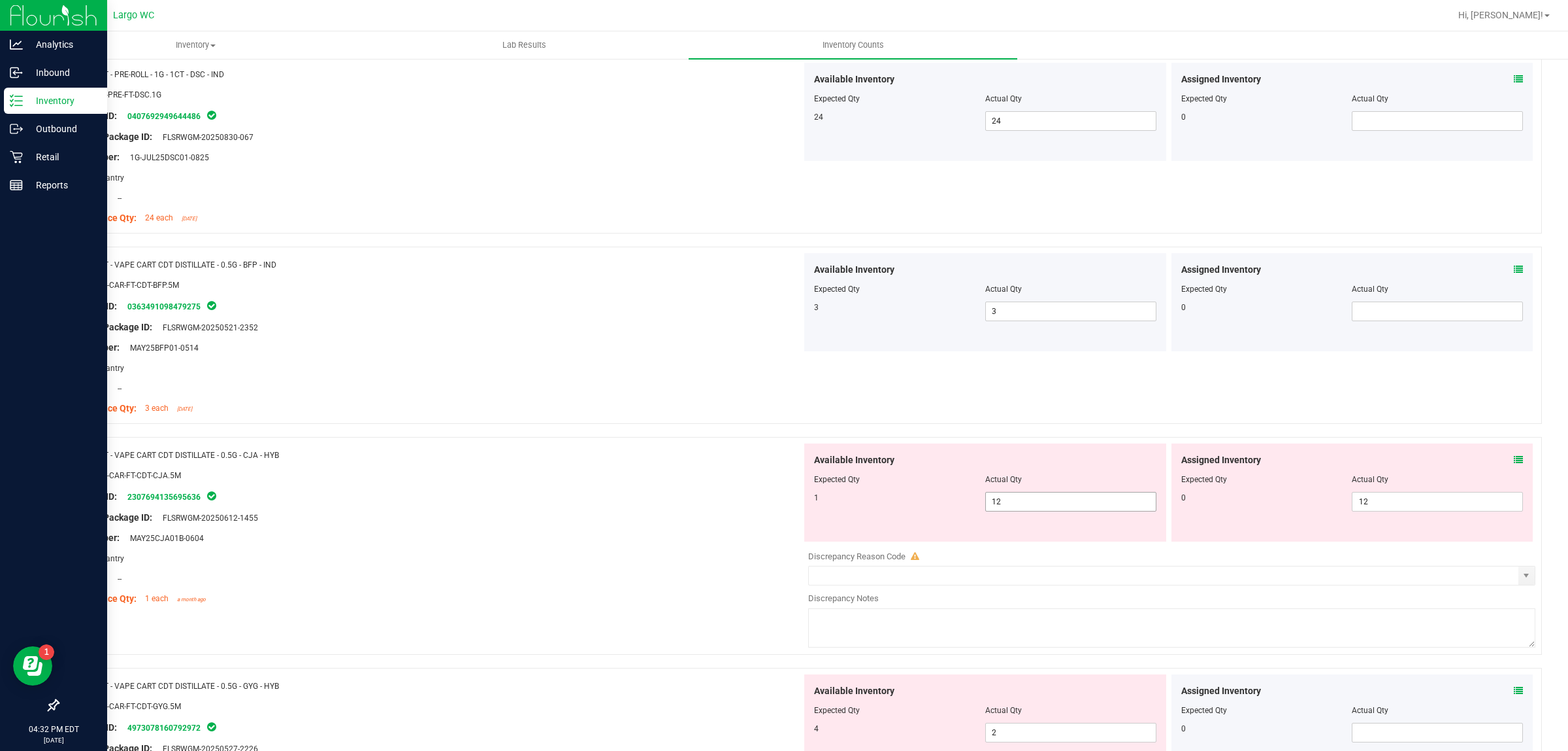
click at [1040, 502] on input "12" at bounding box center [1071, 501] width 170 height 18
click at [1402, 502] on input "12" at bounding box center [1437, 501] width 170 height 18
click at [716, 572] on div "Location: --" at bounding box center [435, 578] width 734 height 14
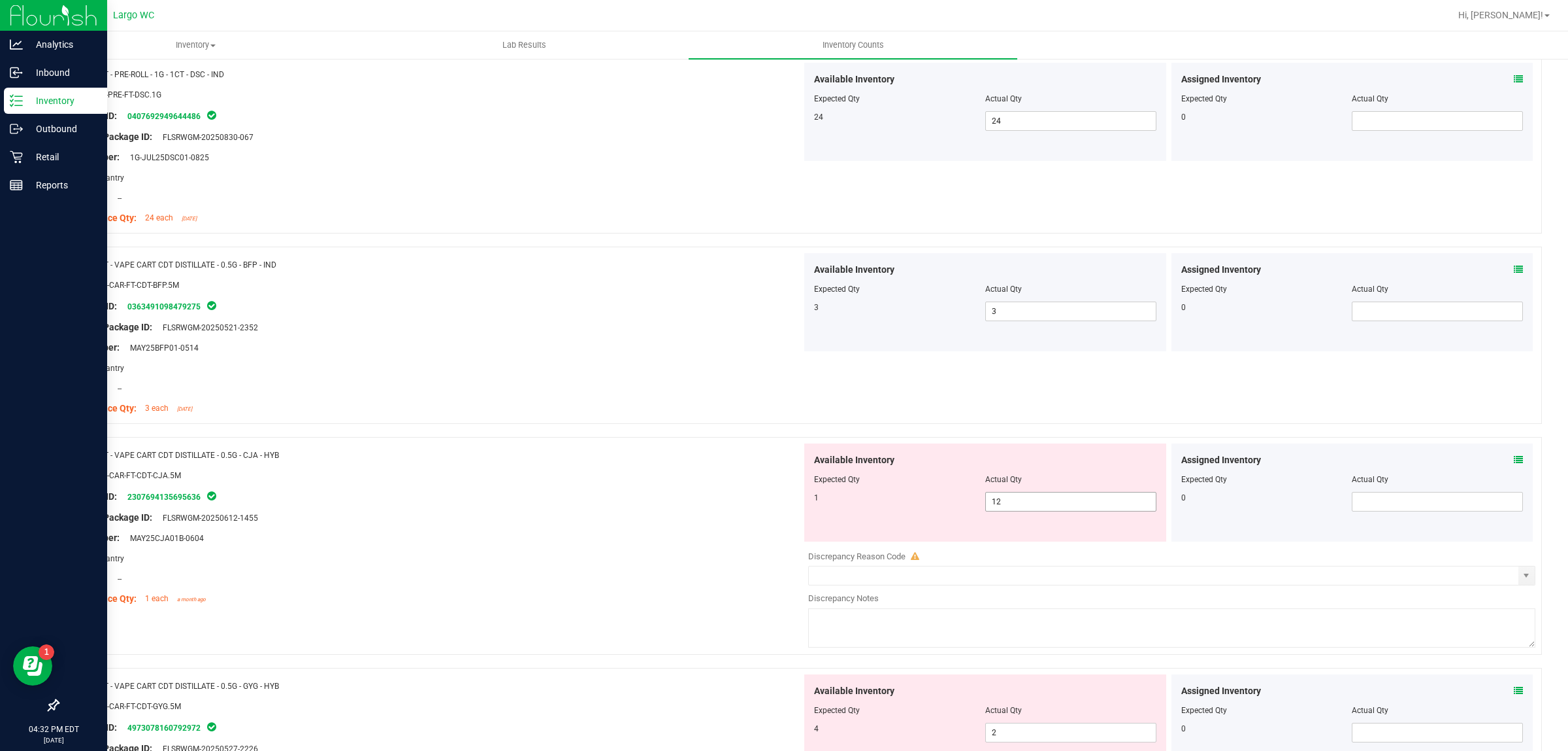
click at [1018, 504] on input "12" at bounding box center [1071, 501] width 170 height 18
click at [572, 515] on div "Original Package ID: FLSRWGM-20250612-1455" at bounding box center [435, 517] width 734 height 14
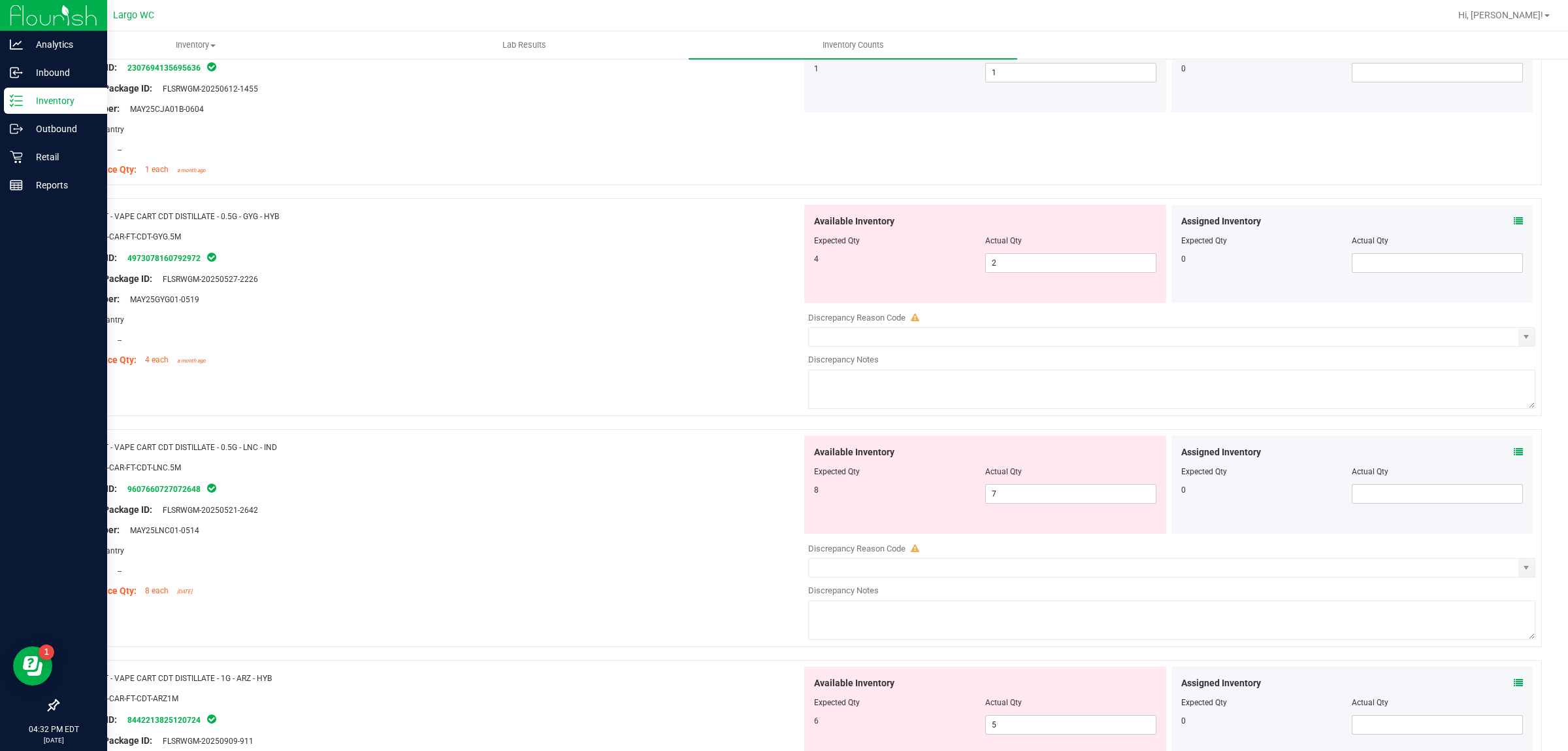
scroll to position [980, 0]
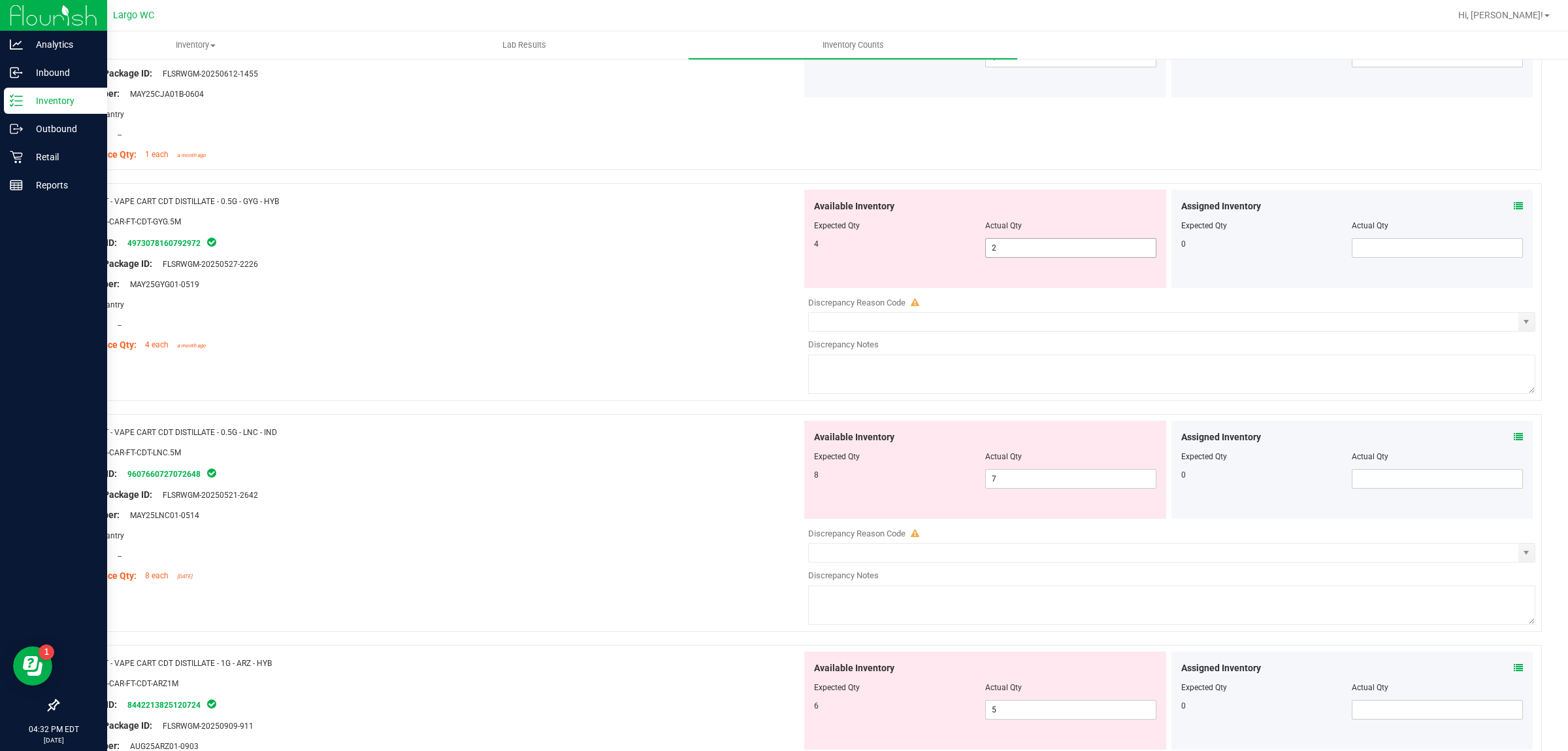
click at [1005, 245] on input "2" at bounding box center [1071, 247] width 170 height 18
click at [1035, 478] on div "Available Inventory Expected Qty Actual Qty 8 7 7" at bounding box center [986, 469] width 362 height 98
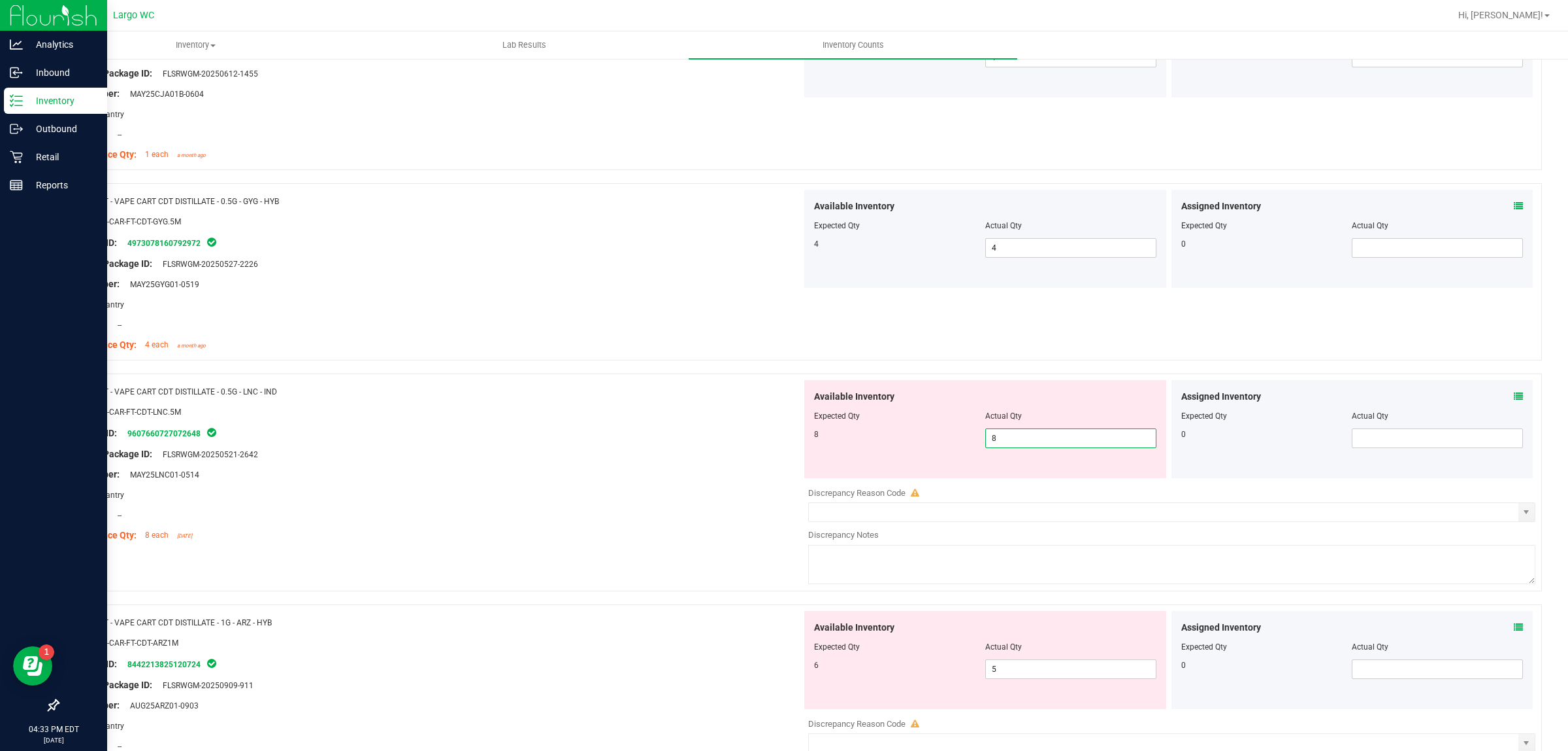
click at [670, 502] on div at bounding box center [435, 505] width 734 height 7
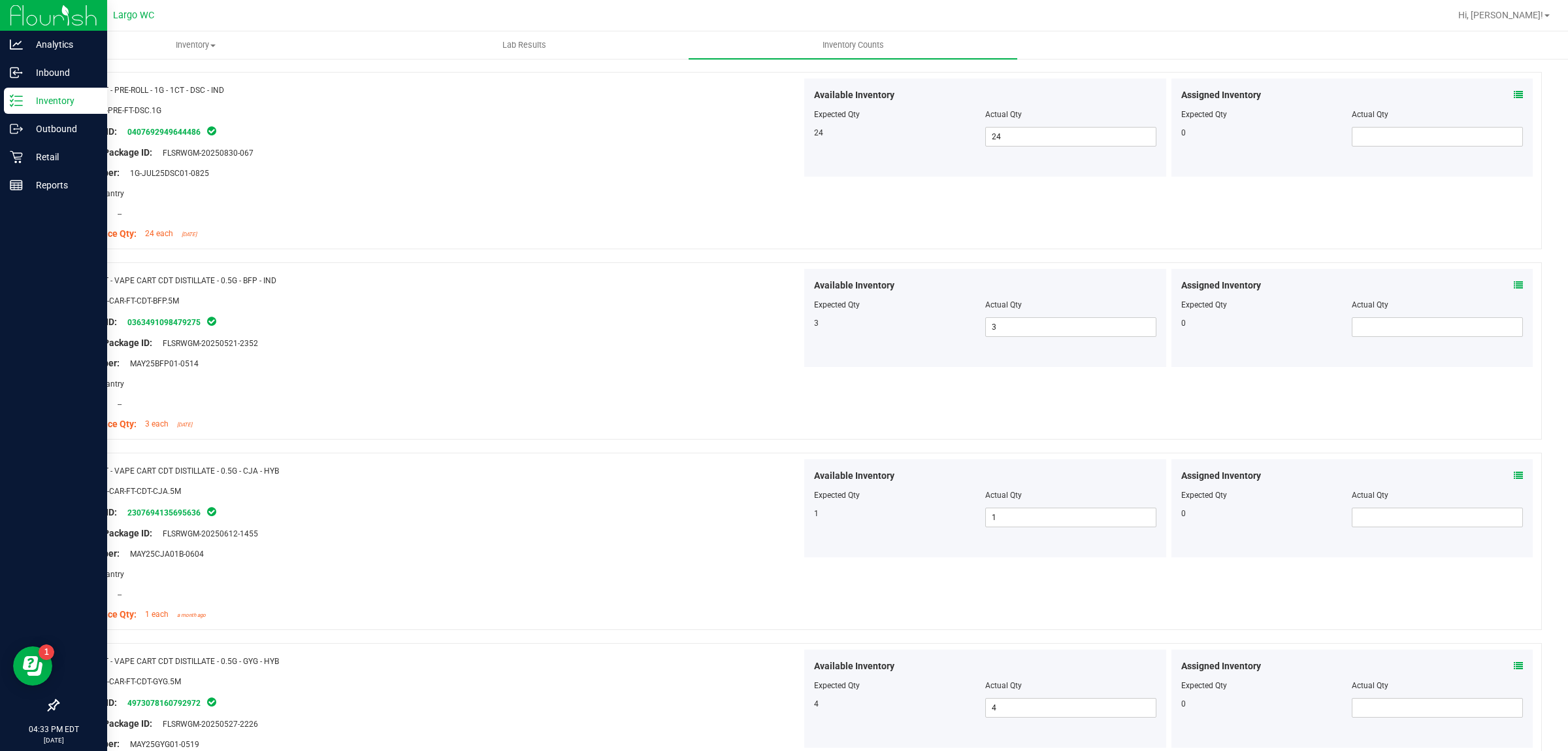
scroll to position [0, 0]
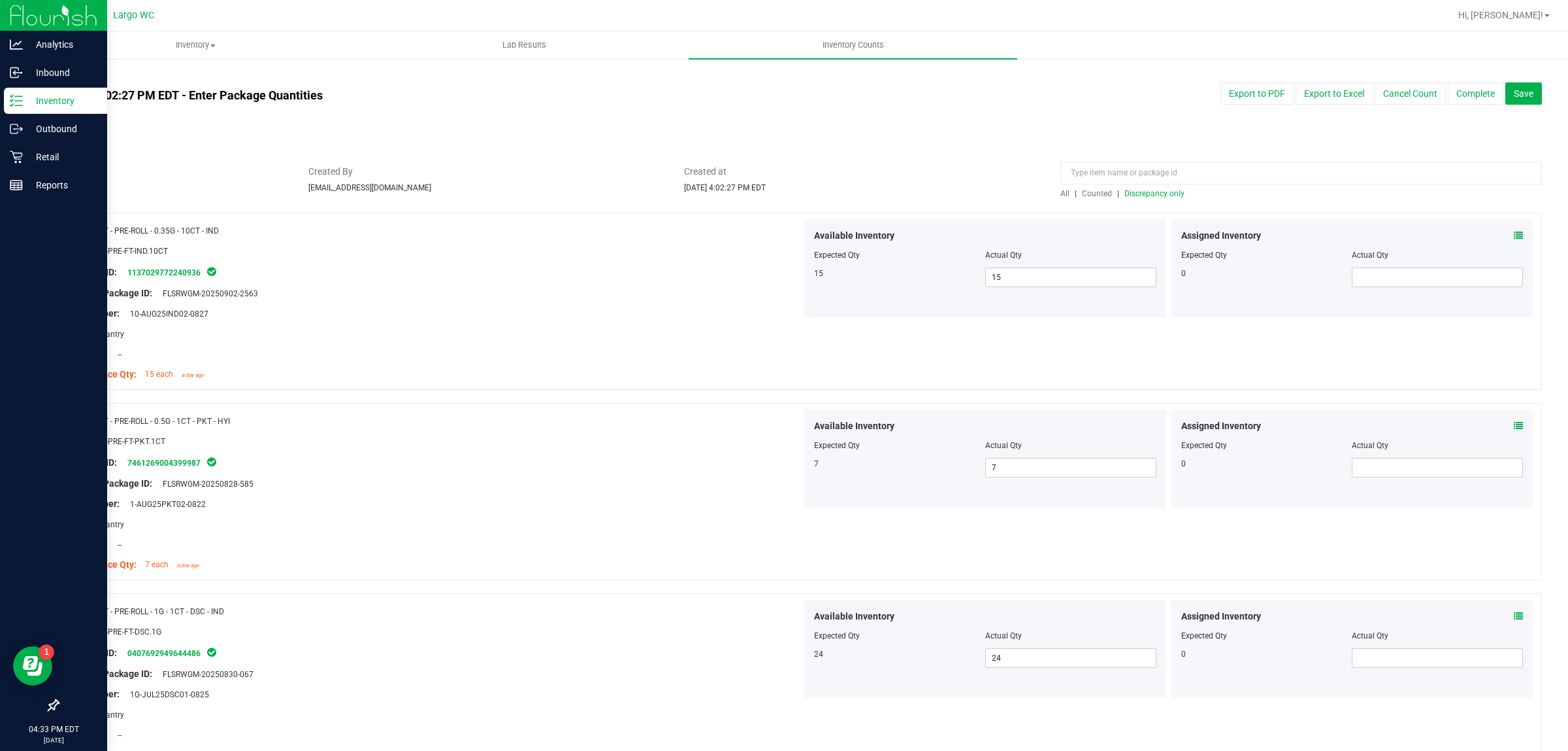
click at [1142, 192] on span "Discrepancy only" at bounding box center [1155, 193] width 60 height 9
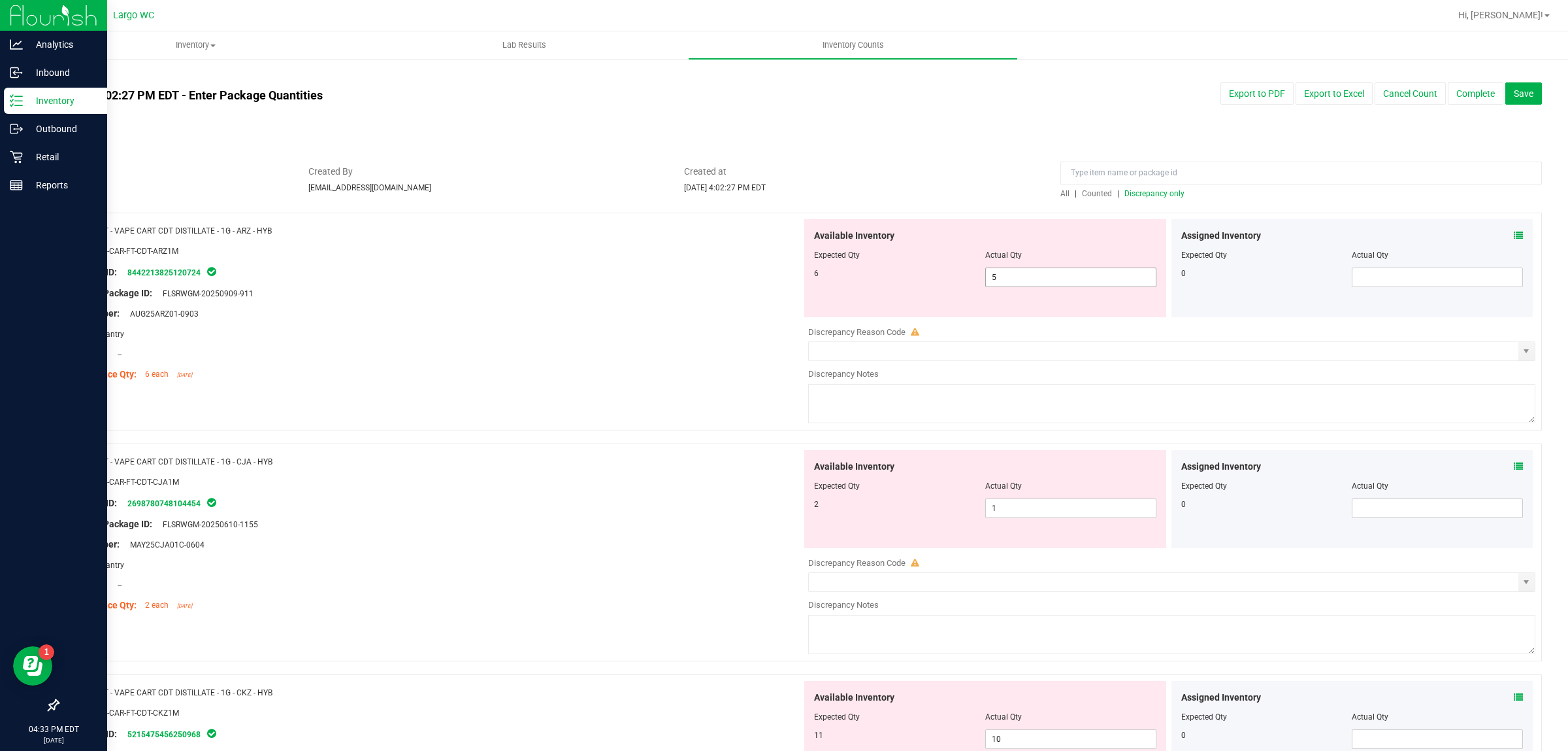
click at [1032, 278] on input "5" at bounding box center [1071, 277] width 170 height 18
click at [562, 394] on div "Name: FT - VAPE CART CDT DISTILLATE - 1G - ARZ - HYB SKU: BAP-CAR-FT-CDT-ARZ1M …" at bounding box center [799, 327] width 1485 height 231
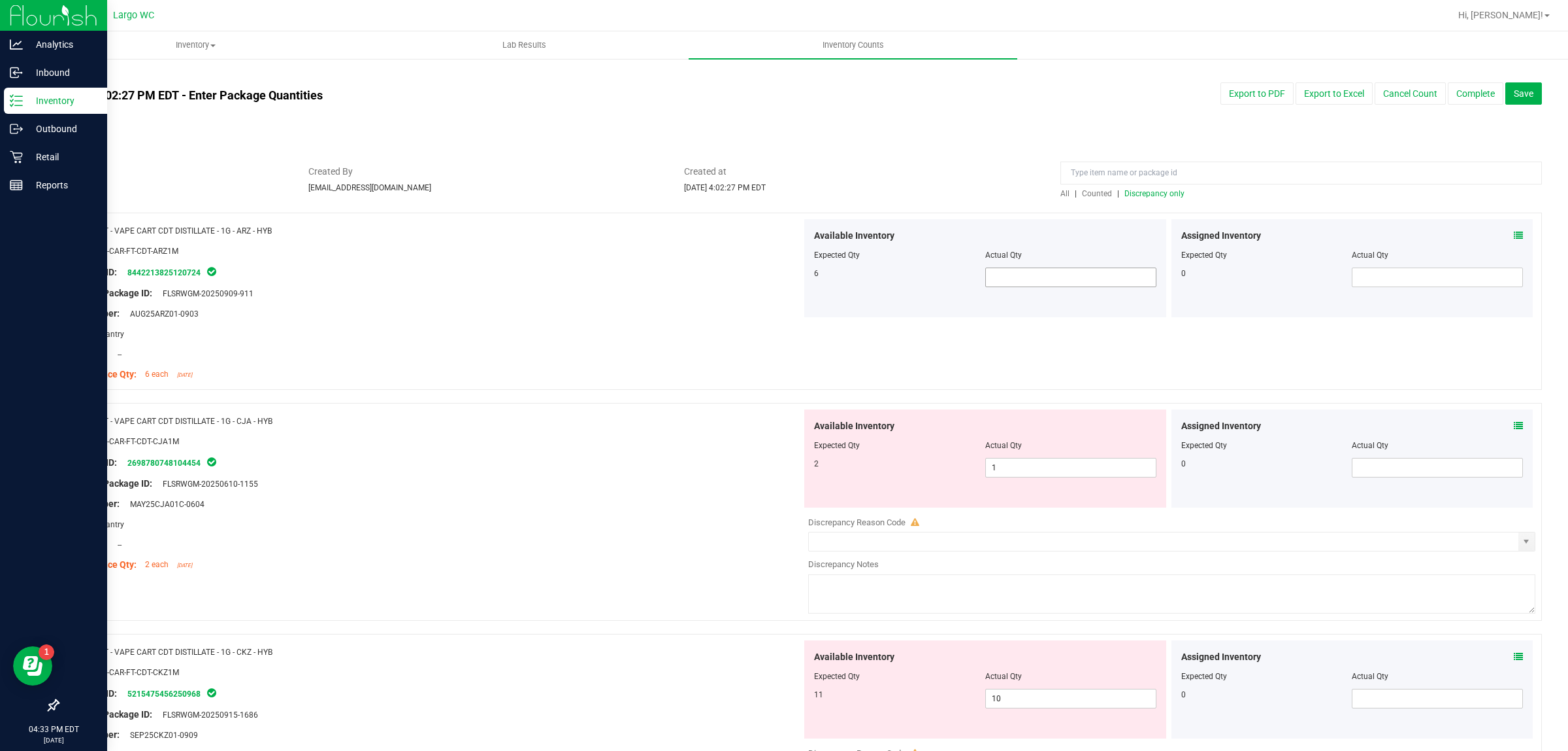
click at [1032, 276] on input "text" at bounding box center [1071, 277] width 170 height 18
click at [1011, 286] on span at bounding box center [1071, 277] width 171 height 20
click at [1030, 278] on input "text" at bounding box center [1071, 277] width 170 height 18
click at [645, 438] on div "SKU: BAP-CAR-FT-CDT-CJA1M" at bounding box center [435, 441] width 734 height 14
click at [1021, 467] on input "1" at bounding box center [1071, 467] width 170 height 18
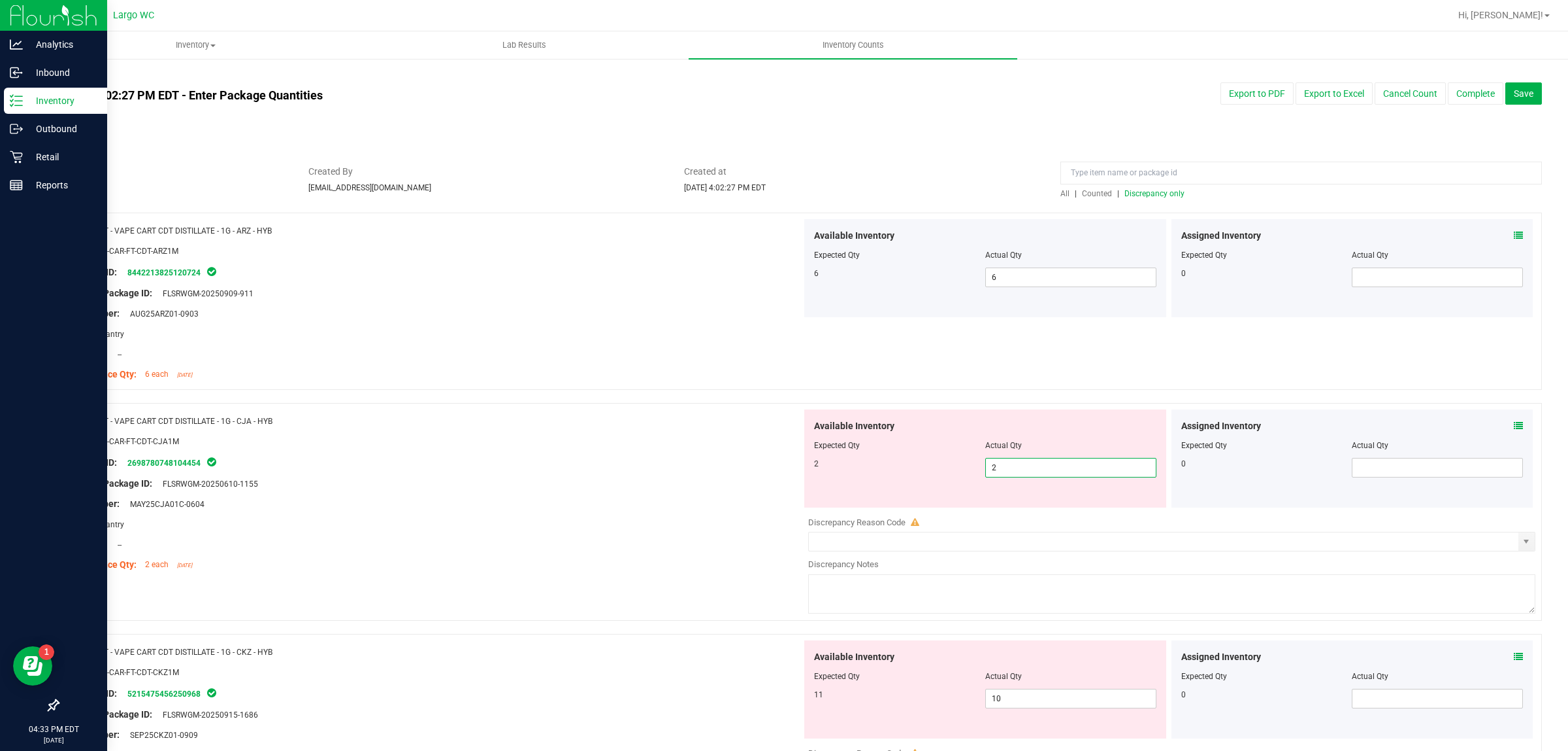
click at [556, 540] on div "Location: --" at bounding box center [435, 545] width 734 height 14
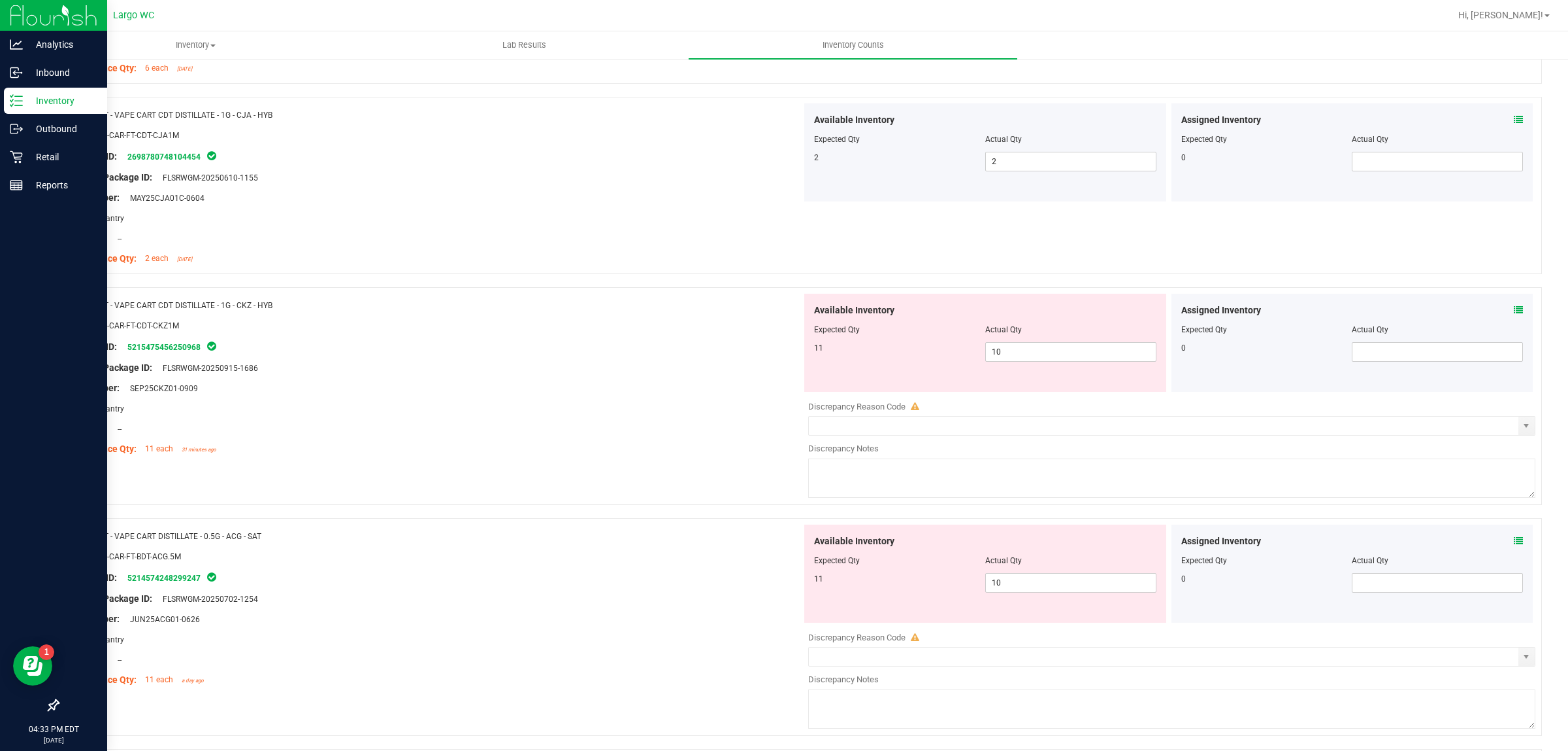
scroll to position [315, 0]
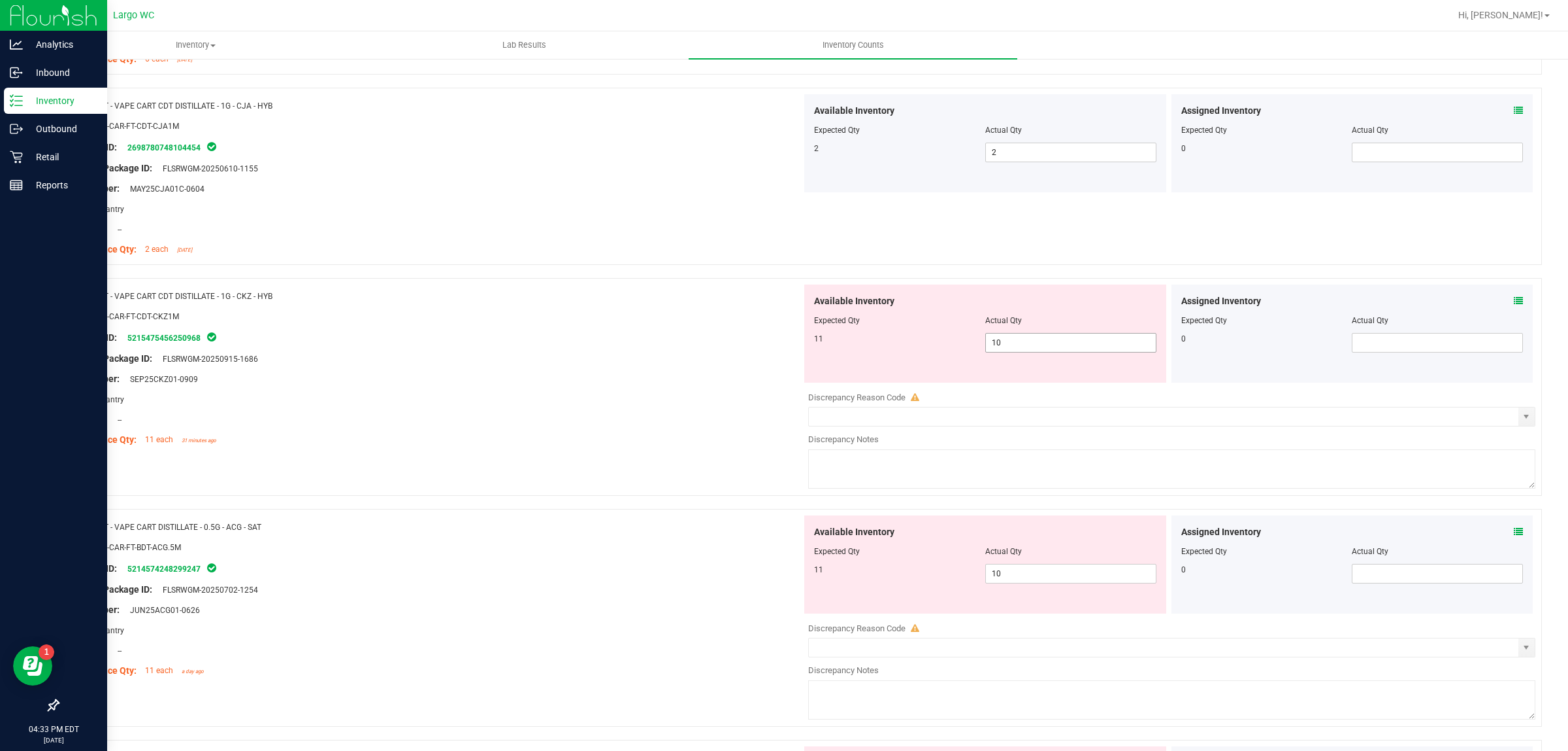
click at [1016, 345] on input "10" at bounding box center [1071, 342] width 170 height 18
click at [514, 396] on div "Area: Pantry" at bounding box center [435, 400] width 734 height 14
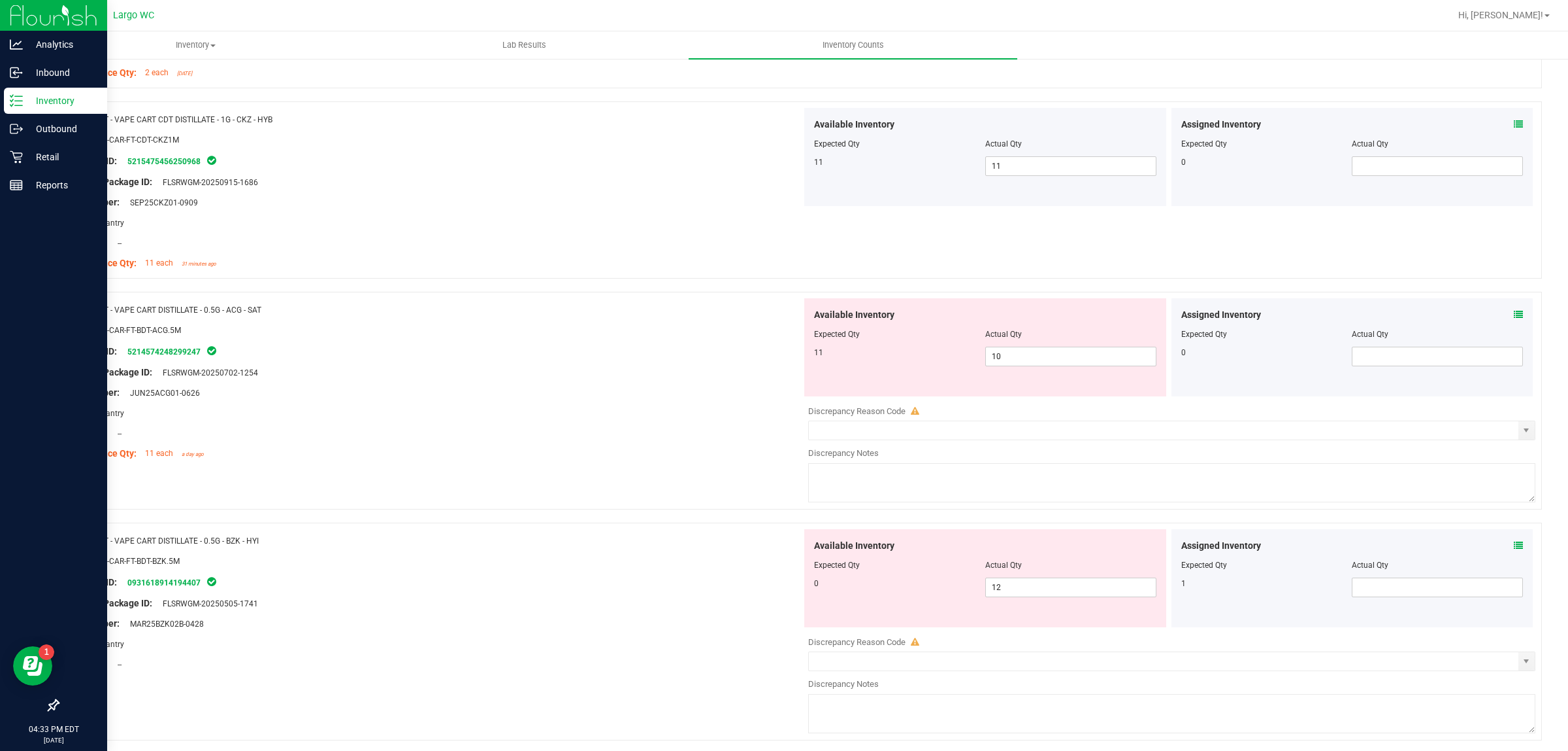
scroll to position [456, 0]
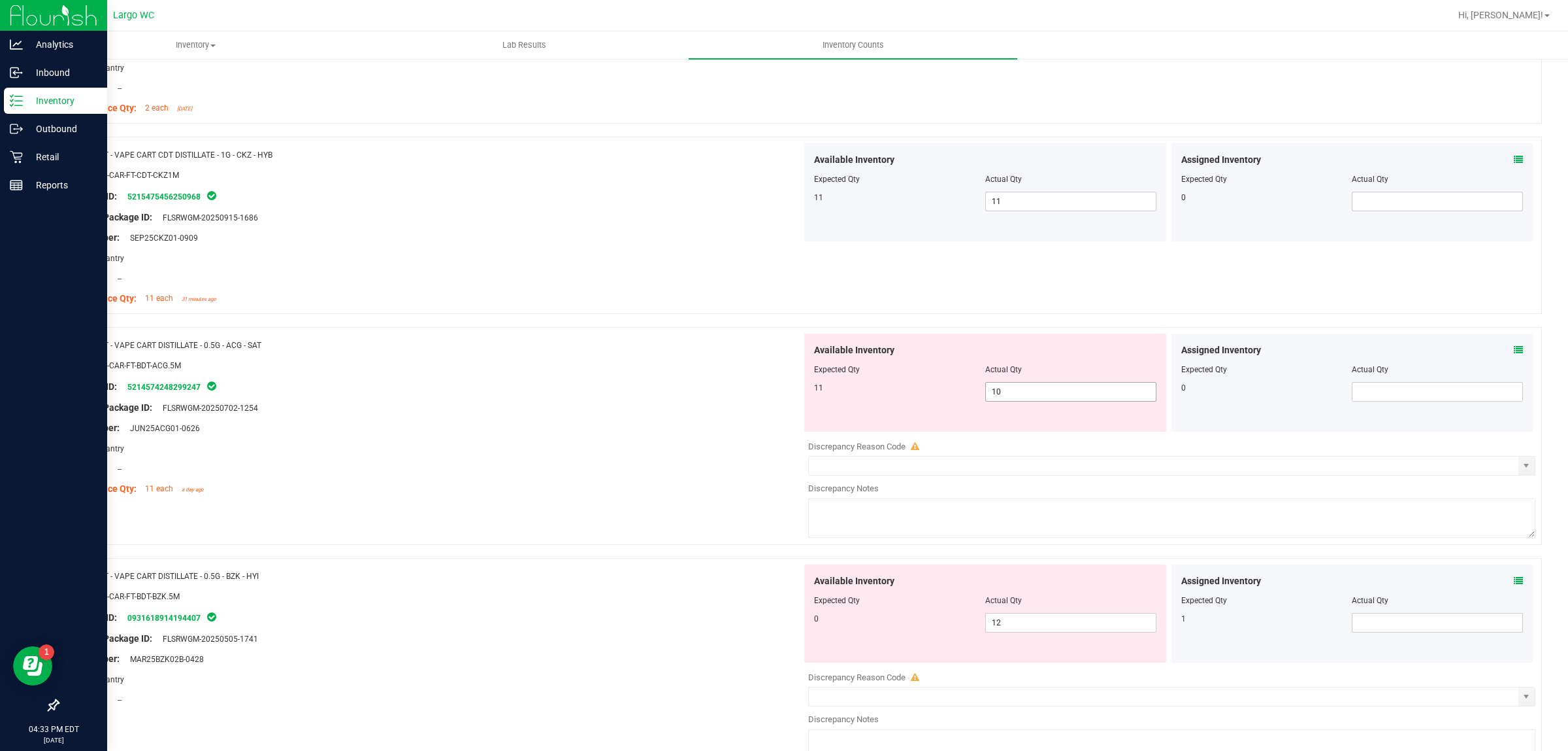
click at [1056, 394] on input "10" at bounding box center [1071, 391] width 170 height 18
click at [540, 449] on div "Area: Pantry" at bounding box center [435, 449] width 734 height 14
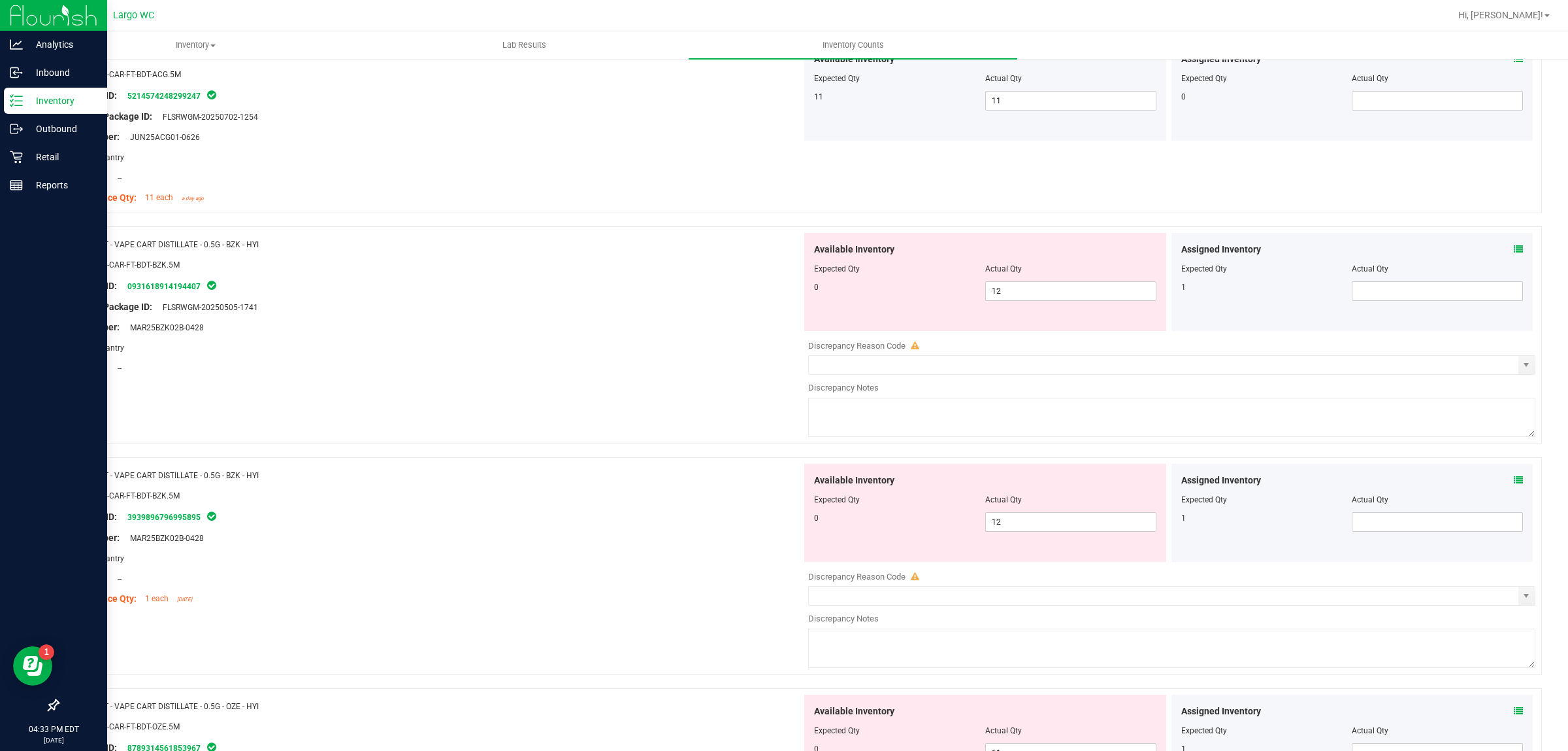
scroll to position [747, 0]
click at [1048, 289] on input "12" at bounding box center [1071, 291] width 170 height 18
click at [532, 349] on div "Area: Pantry" at bounding box center [435, 348] width 734 height 14
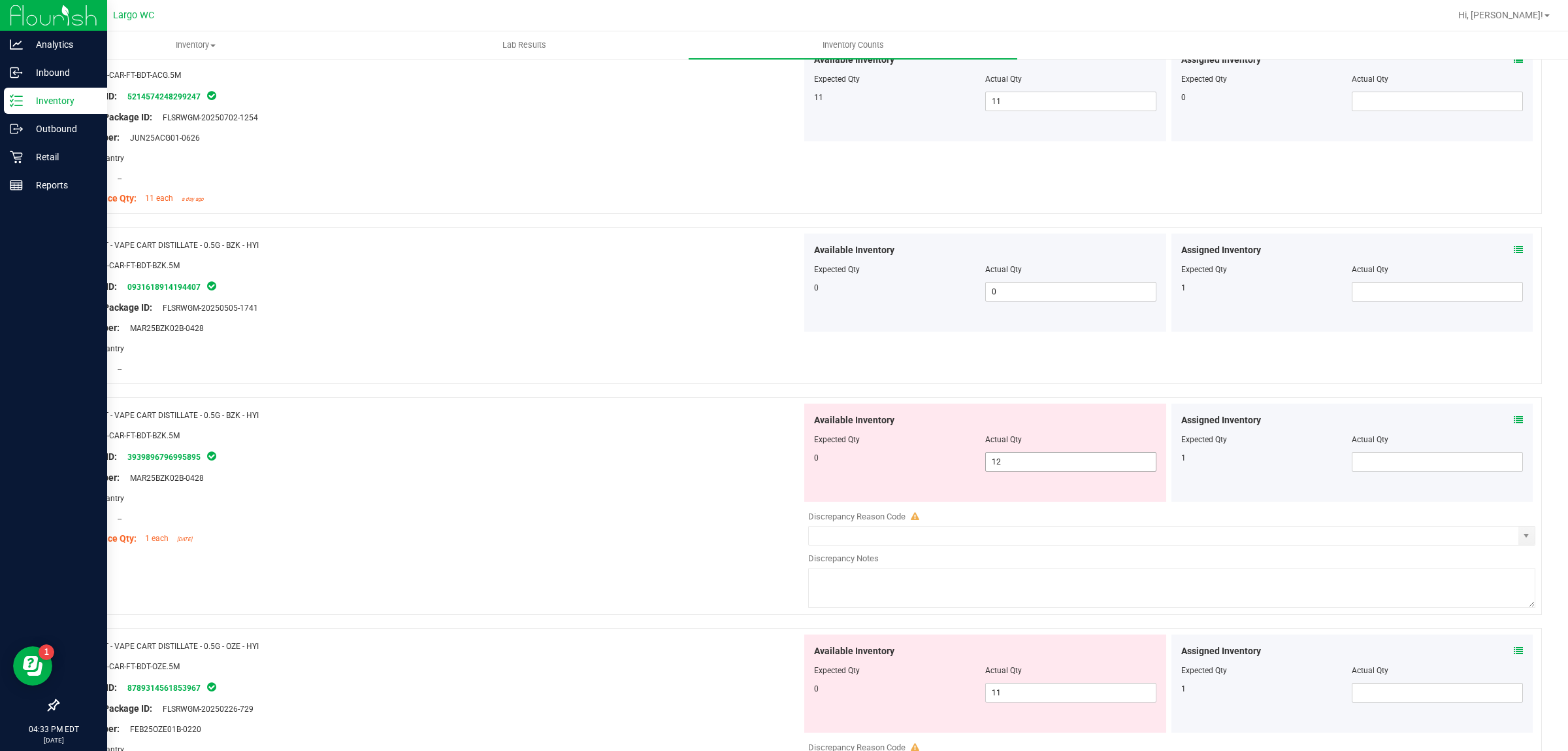
click at [1020, 465] on input "12" at bounding box center [1071, 461] width 170 height 18
click at [564, 522] on div "Location: --" at bounding box center [435, 518] width 734 height 14
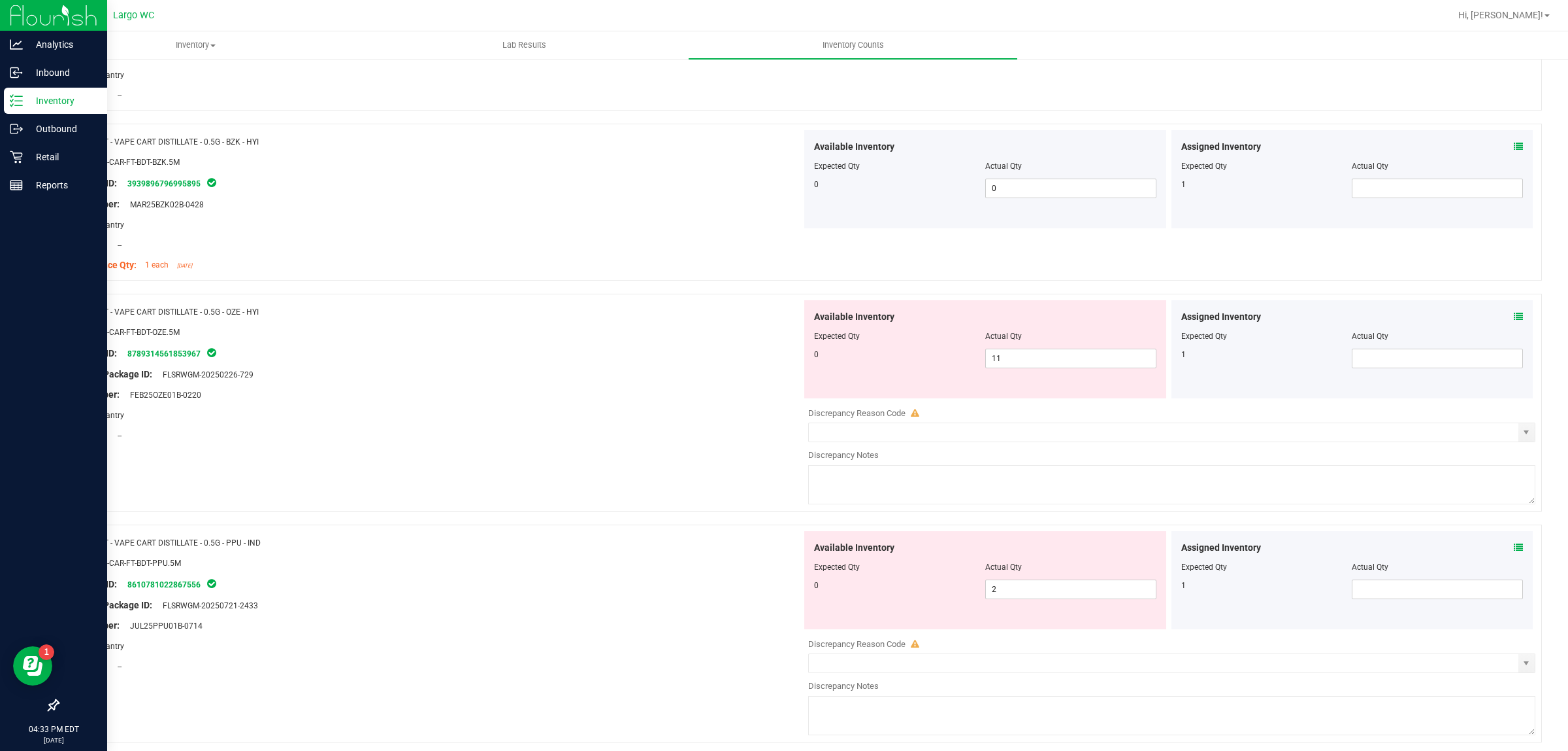
scroll to position [1018, 0]
click at [1048, 365] on input "11" at bounding box center [1071, 360] width 170 height 18
click at [576, 426] on div at bounding box center [435, 427] width 734 height 7
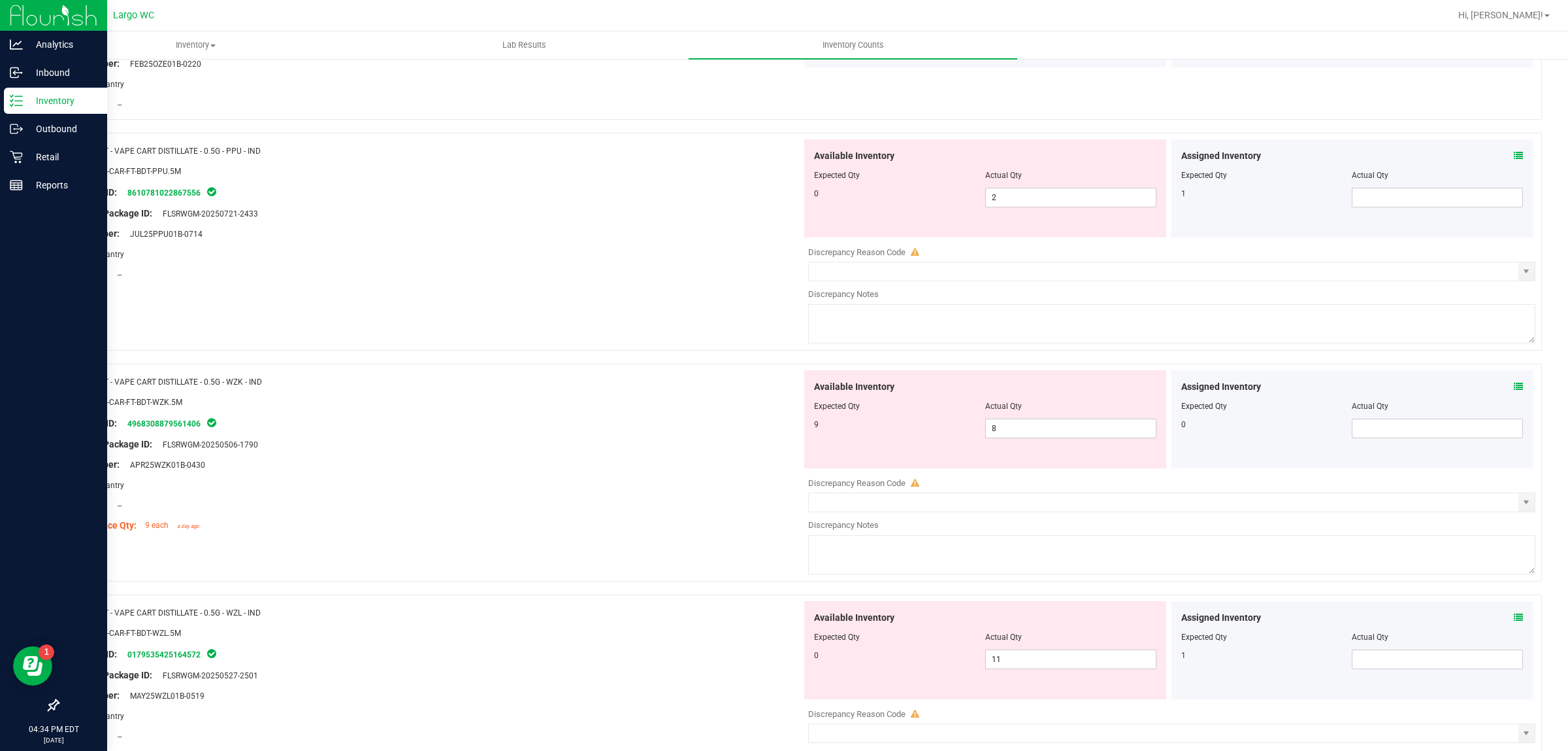
scroll to position [1352, 0]
click at [1036, 199] on input "2" at bounding box center [1071, 196] width 170 height 18
click at [1037, 200] on input "2" at bounding box center [1071, 196] width 170 height 18
click at [608, 404] on div "Name: FT - VAPE CART DISTILLATE - 0.5G - WZK - IND SKU: BAP-CAR-FT-BDT-WZK.5M P…" at bounding box center [435, 452] width 734 height 167
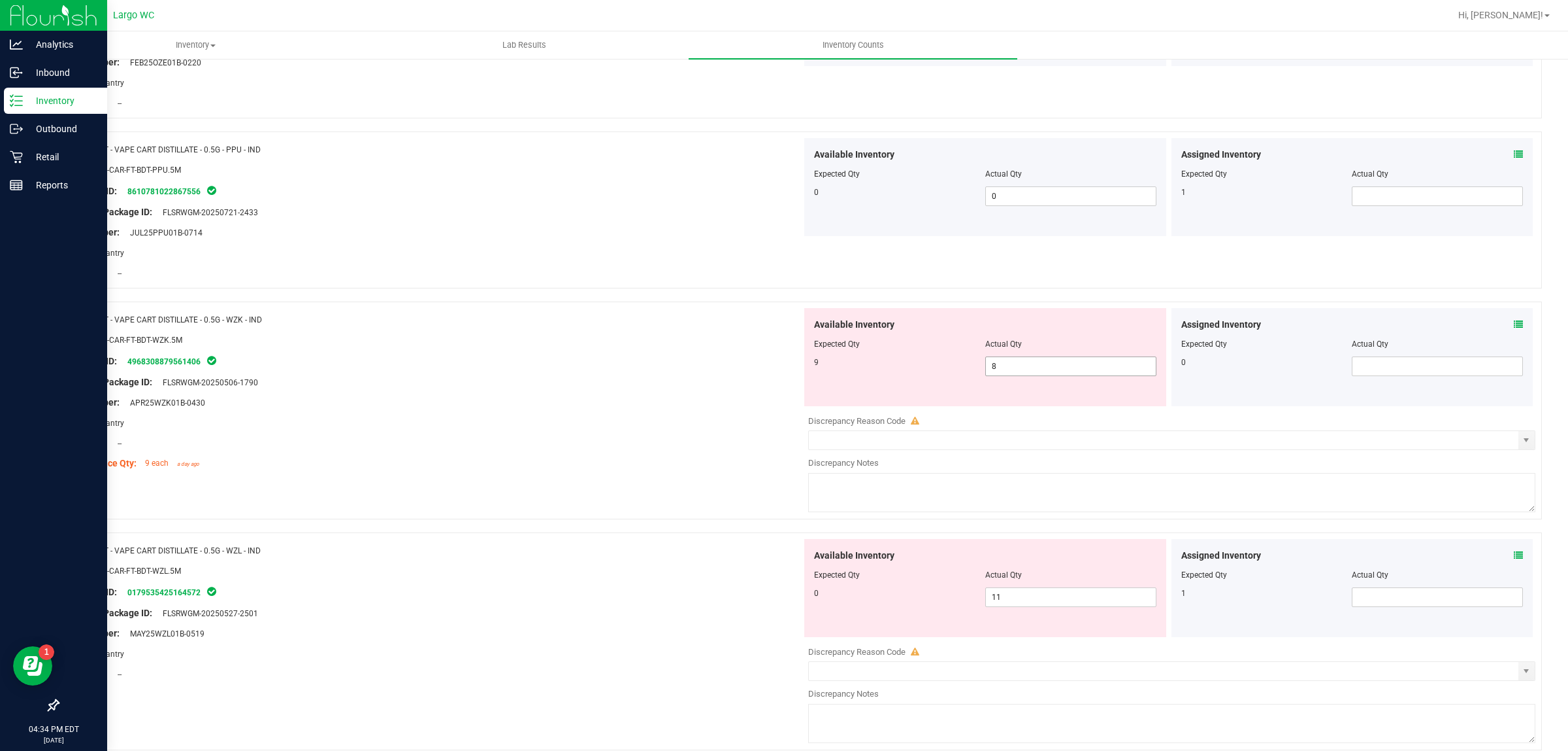
click at [1024, 368] on input "8" at bounding box center [1071, 365] width 170 height 18
click at [1032, 600] on input "11" at bounding box center [1071, 596] width 170 height 18
click at [588, 479] on div "Name: FT - VAPE CART DISTILLATE - 0.5G - WZK - IND SKU: BAP-CAR-FT-BDT-WZK.5M P…" at bounding box center [799, 410] width 1485 height 217
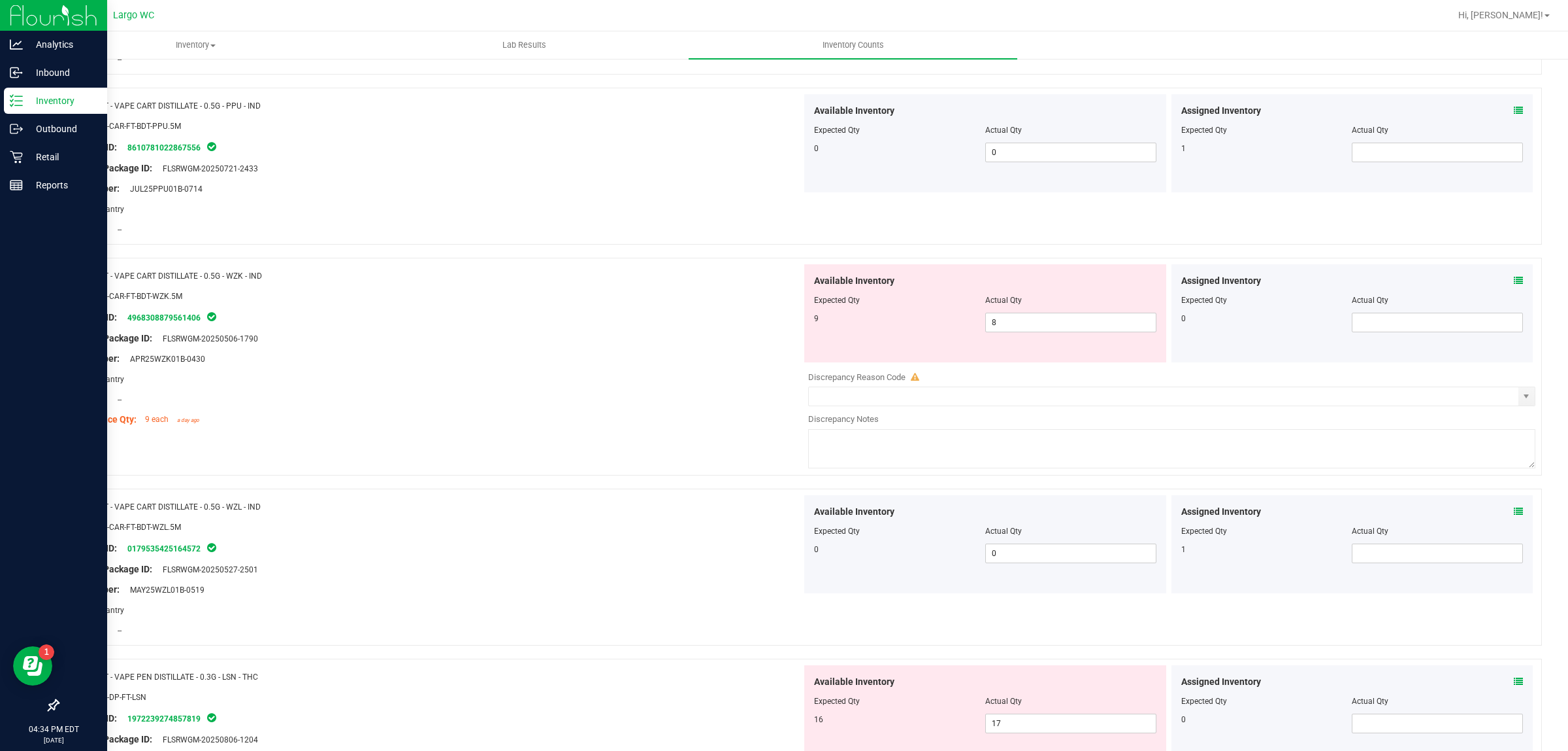
scroll to position [1398, 0]
click at [1039, 321] on input "8" at bounding box center [1071, 320] width 170 height 18
click at [494, 333] on div "Original Package ID: FLSRWGM-20250506-1790" at bounding box center [435, 337] width 734 height 14
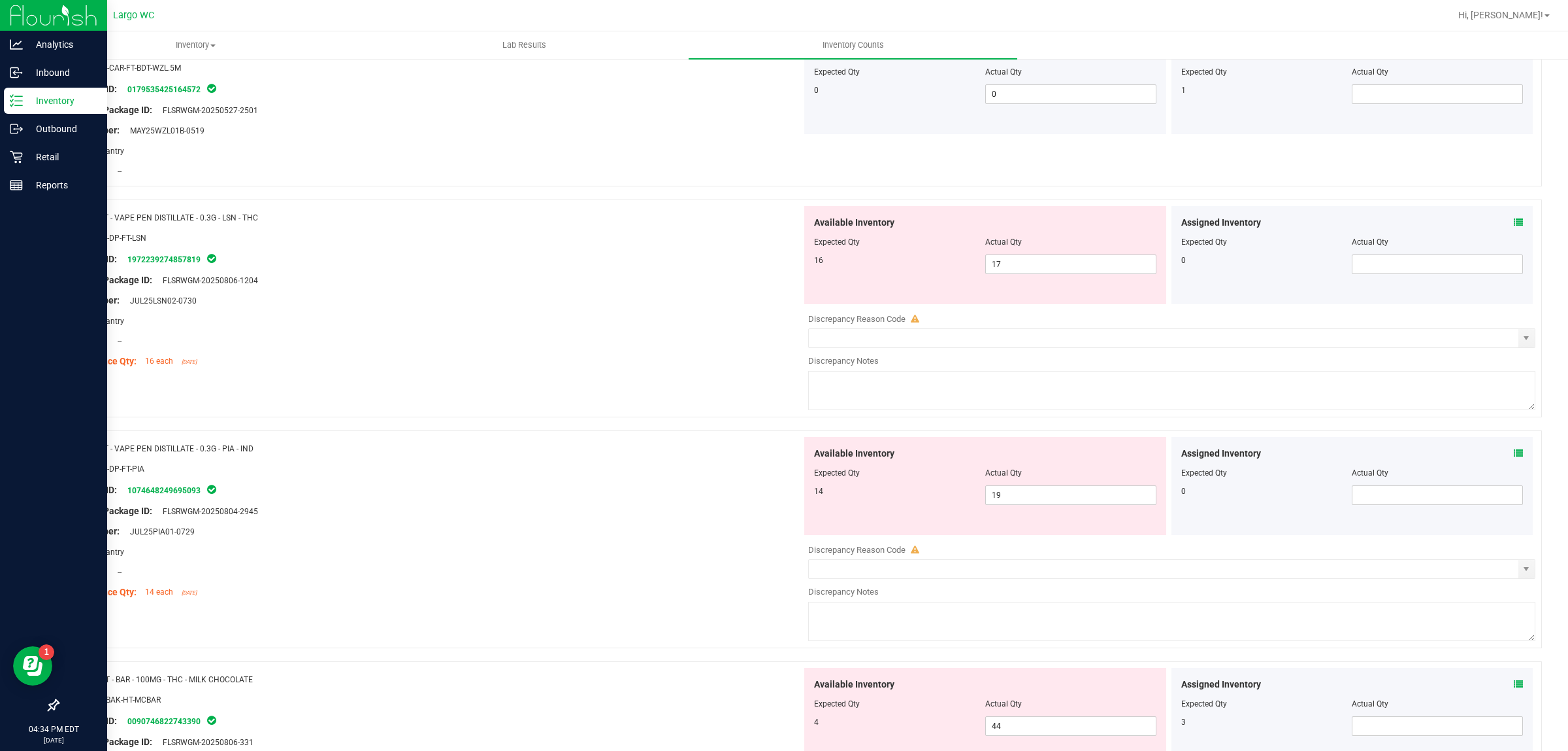
scroll to position [1811, 0]
click at [1054, 266] on input "17" at bounding box center [1071, 267] width 170 height 18
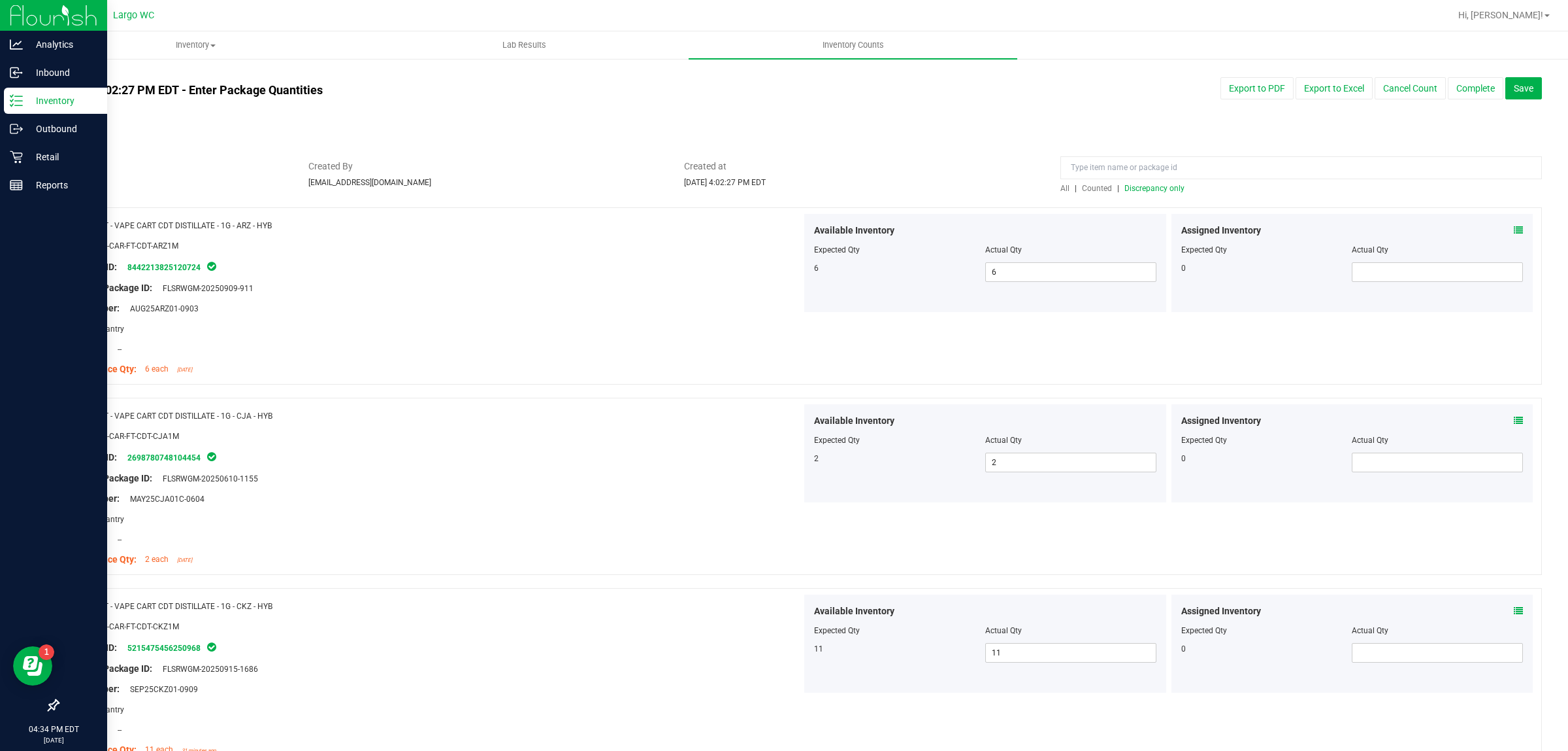
scroll to position [0, 0]
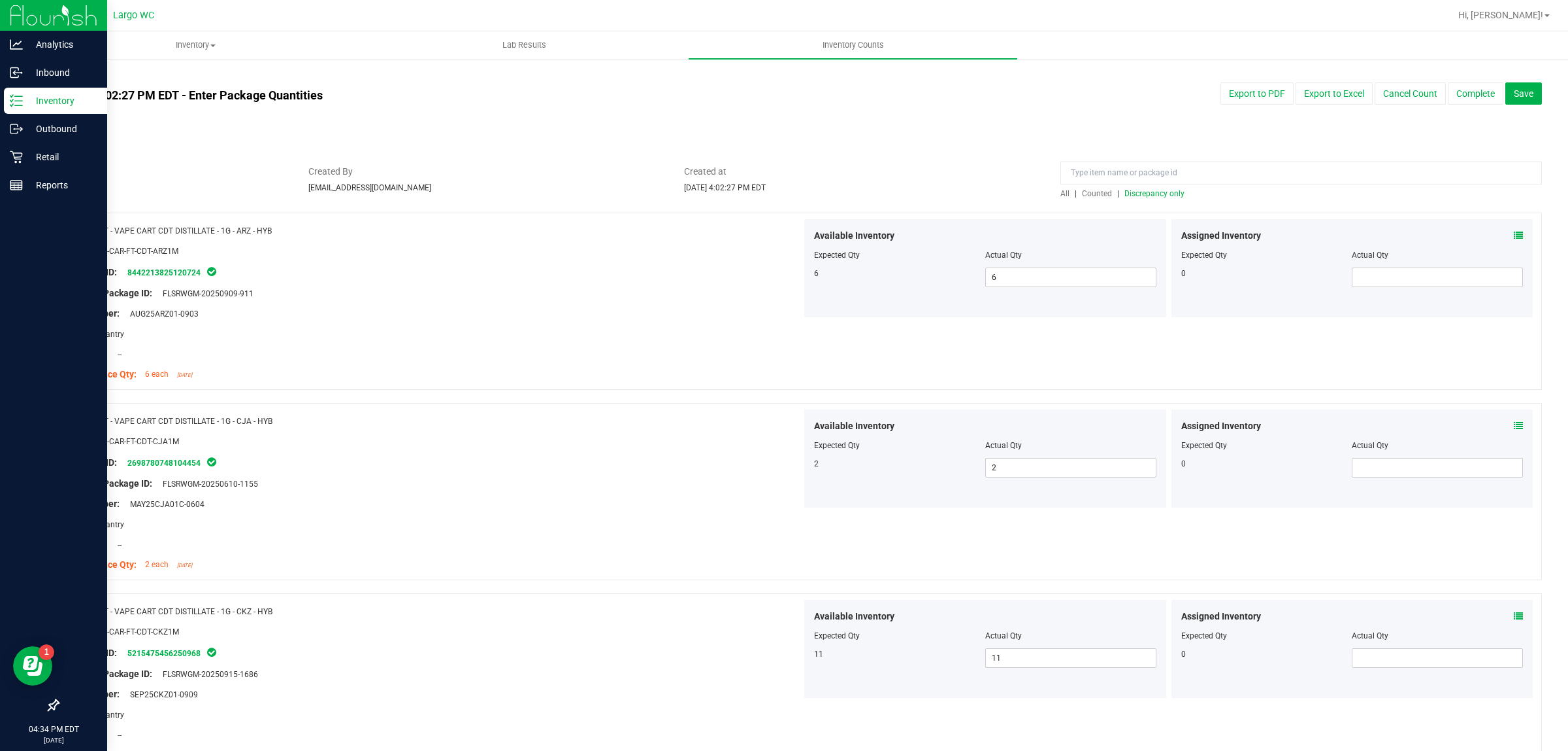
click at [1141, 192] on span "Discrepancy only" at bounding box center [1155, 193] width 60 height 9
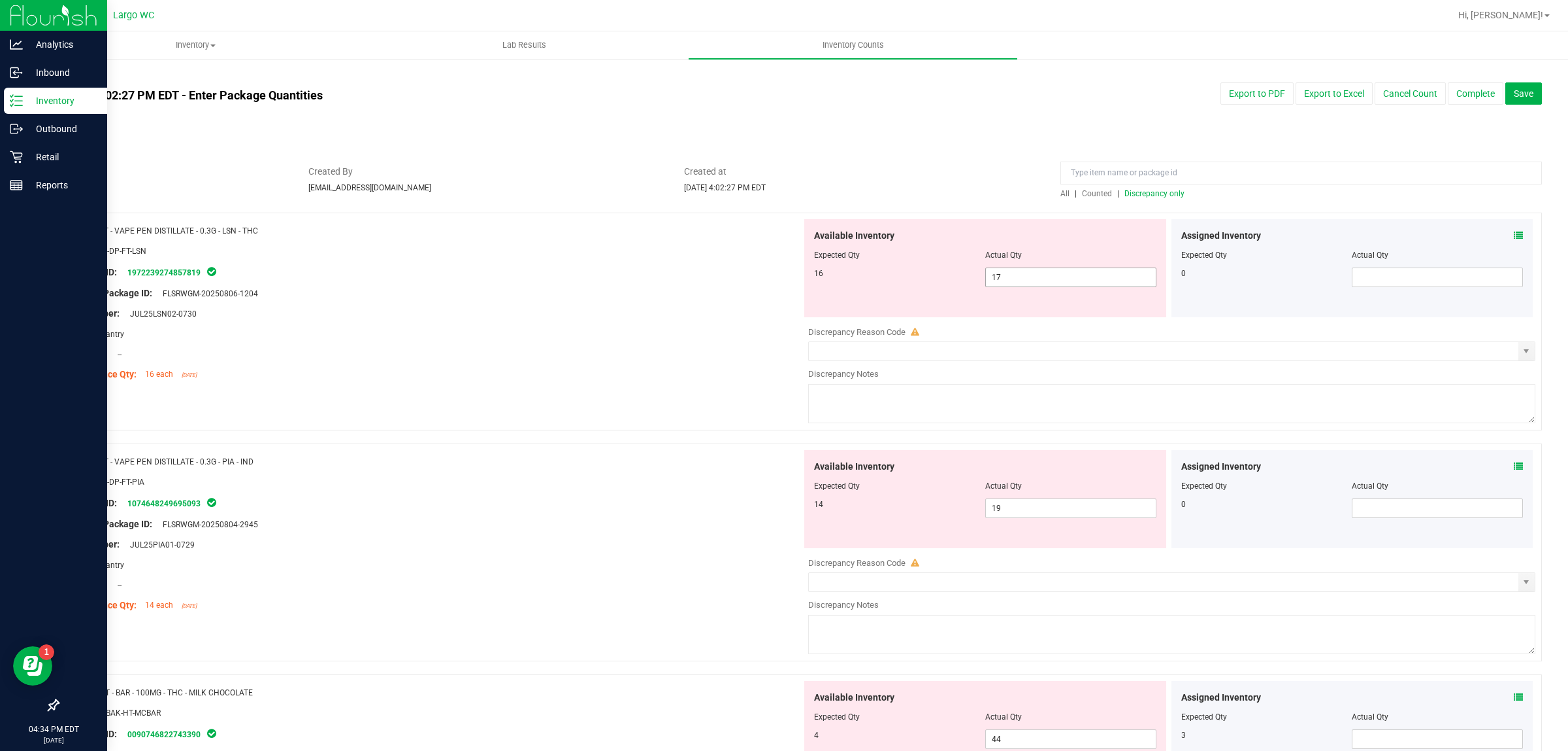
click at [1035, 277] on input "17" at bounding box center [1071, 277] width 170 height 18
click at [554, 350] on div "Location: --" at bounding box center [435, 354] width 734 height 14
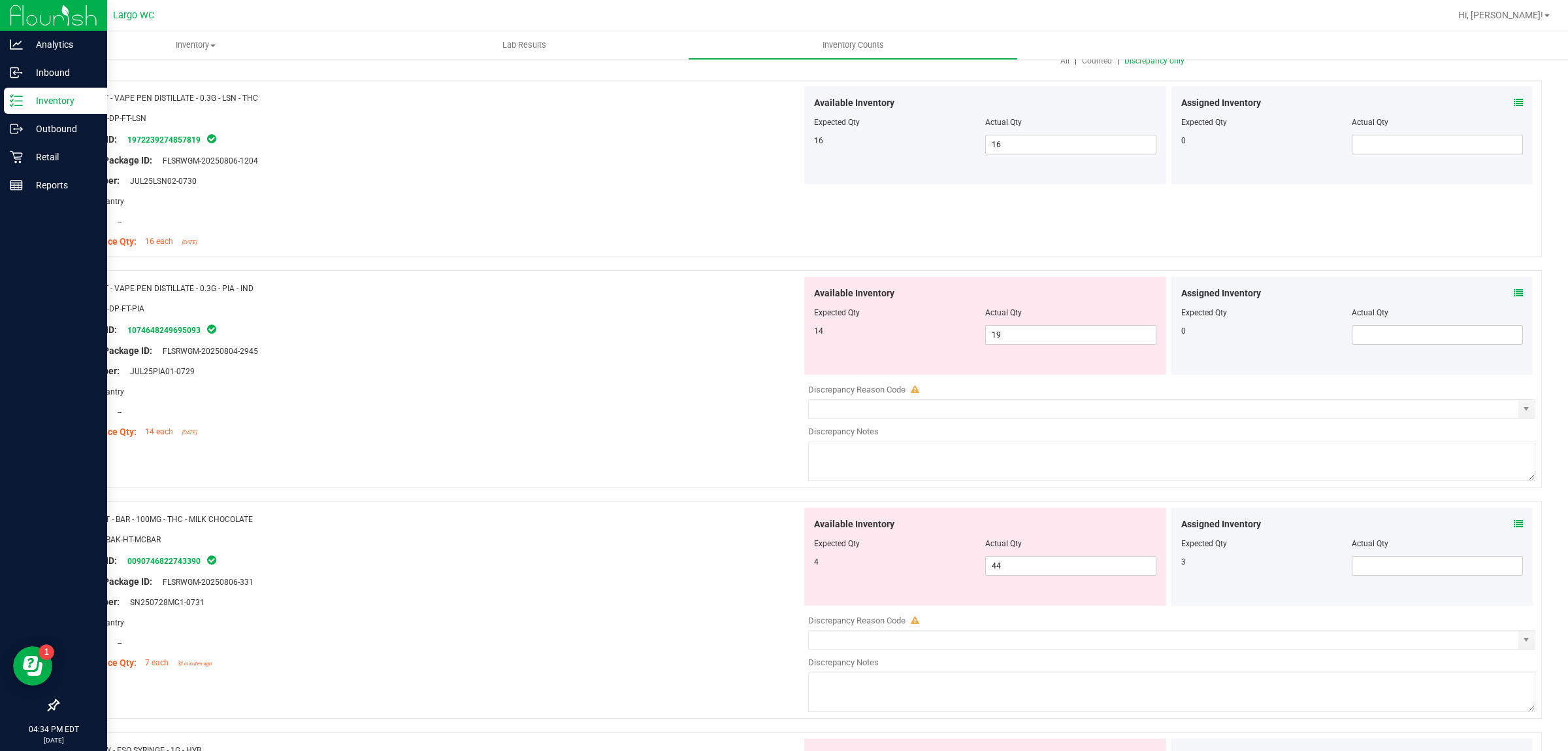
scroll to position [141, 0]
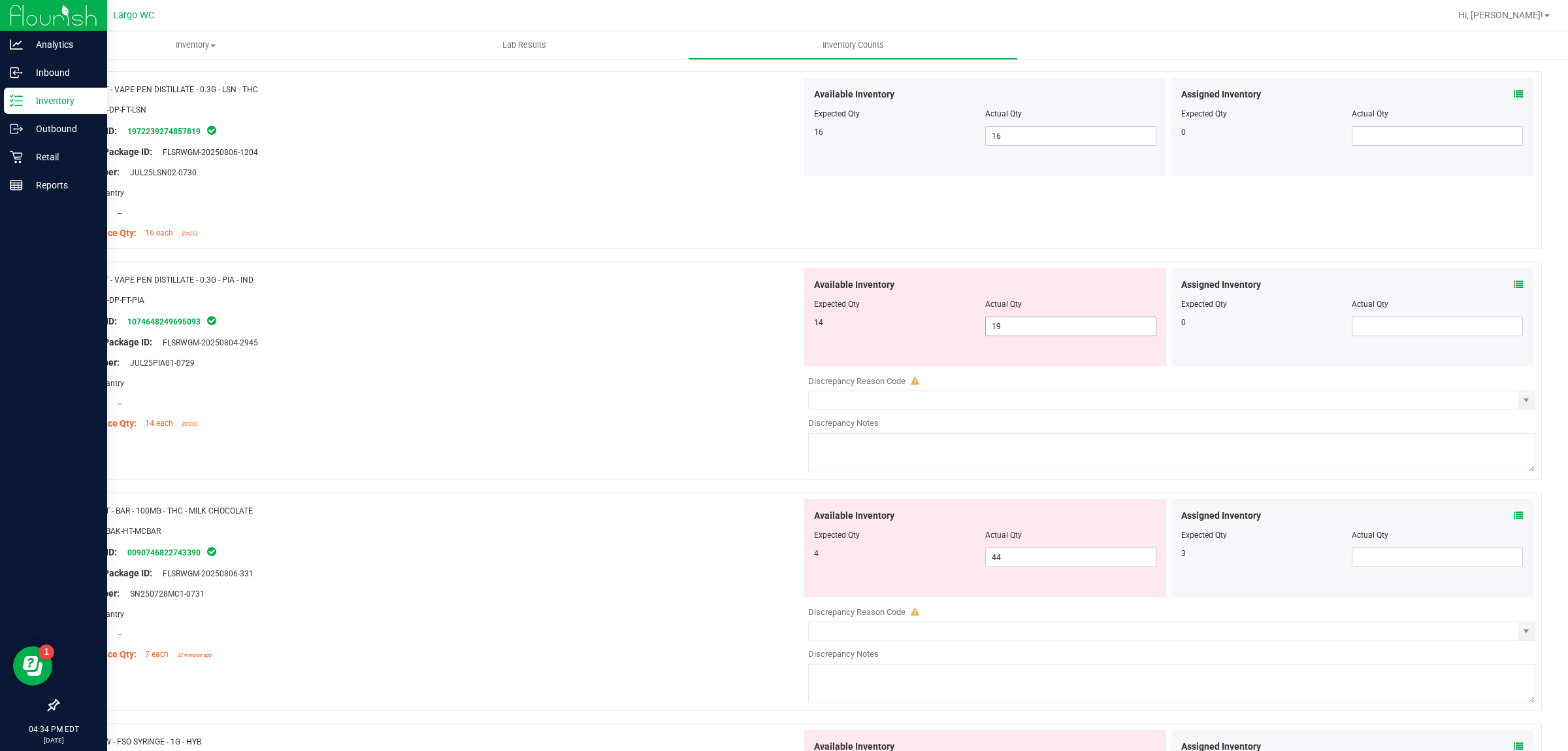
click at [1028, 328] on input "19" at bounding box center [1071, 326] width 170 height 18
click at [526, 376] on div "Area: Pantry" at bounding box center [435, 383] width 734 height 14
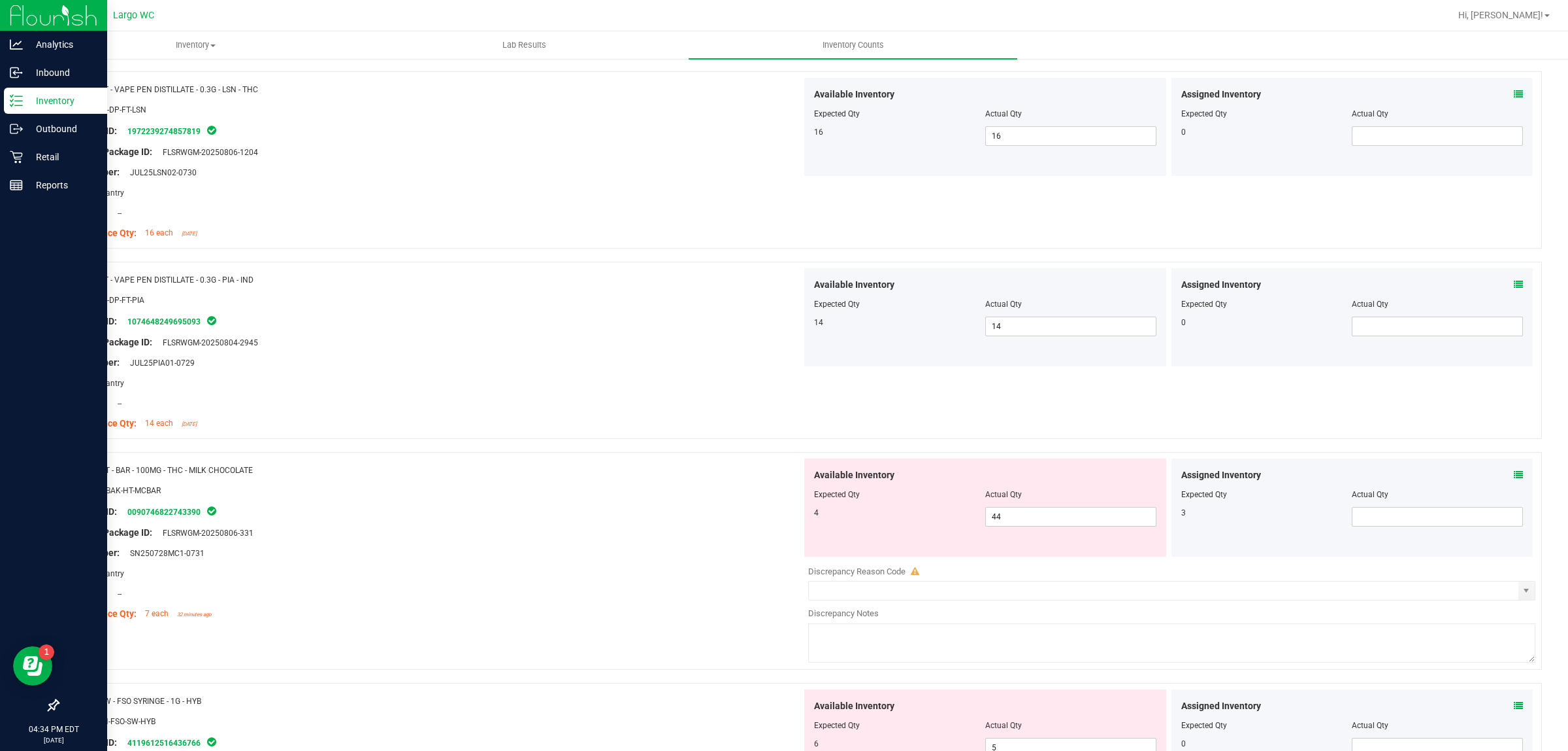
click at [1514, 478] on icon at bounding box center [1518, 474] width 9 height 9
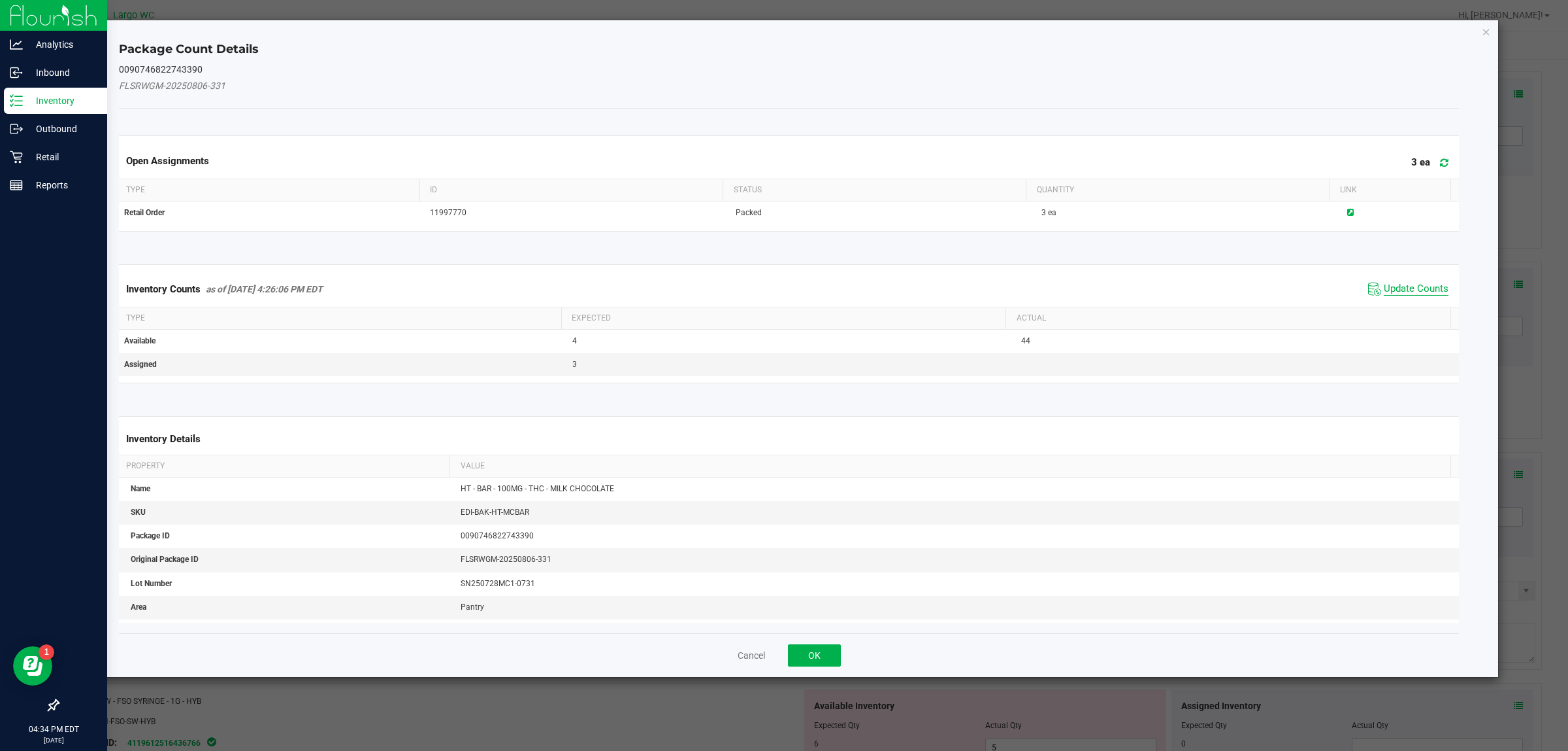
click at [1384, 286] on span "Update Counts" at bounding box center [1416, 289] width 64 height 13
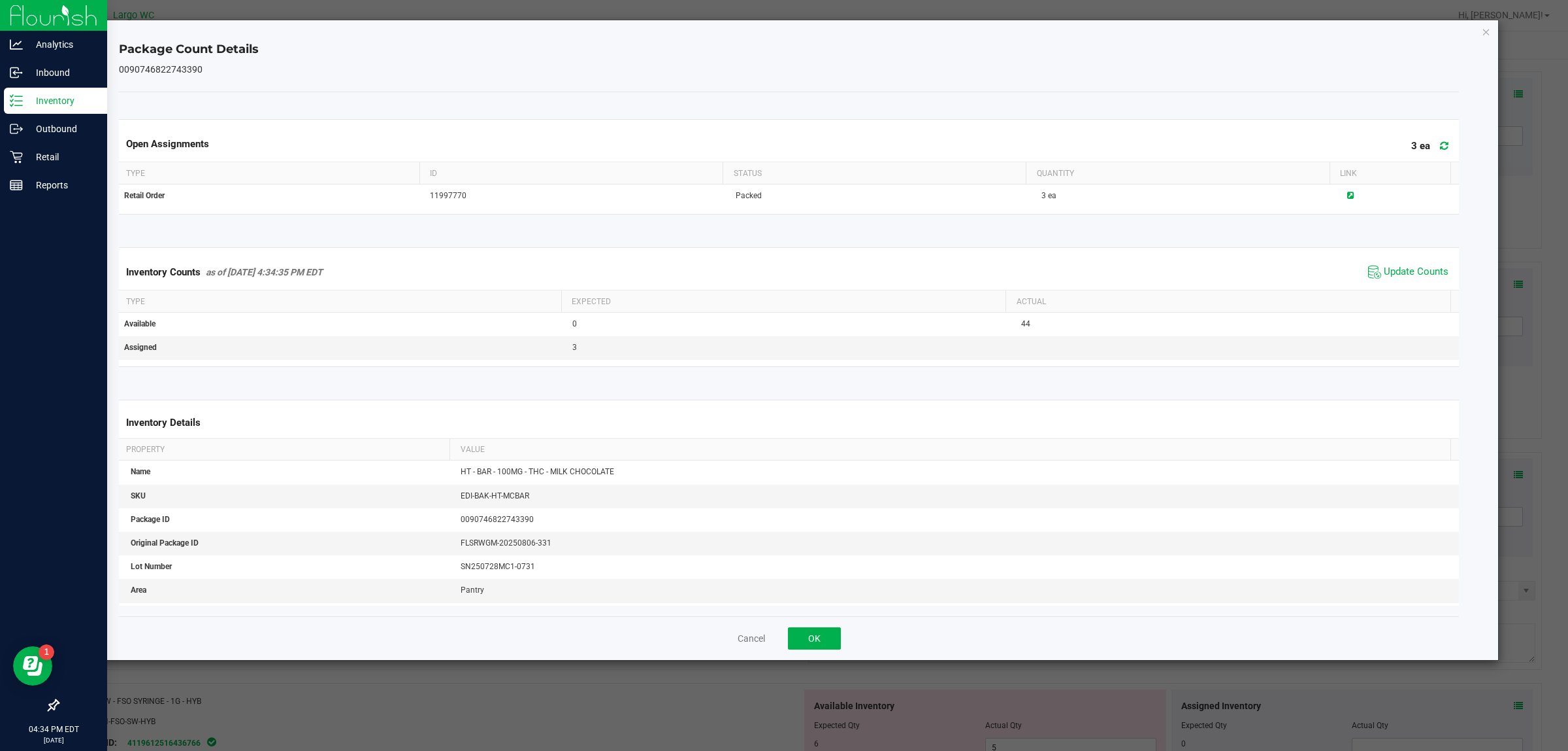
click at [1465, 21] on div "Package Count Details 0090746822743390 Open Assignments 3 ea Type ID Status Qua…" at bounding box center [789, 340] width 1419 height 639
click at [1488, 34] on icon "Close" at bounding box center [1486, 31] width 9 height 15
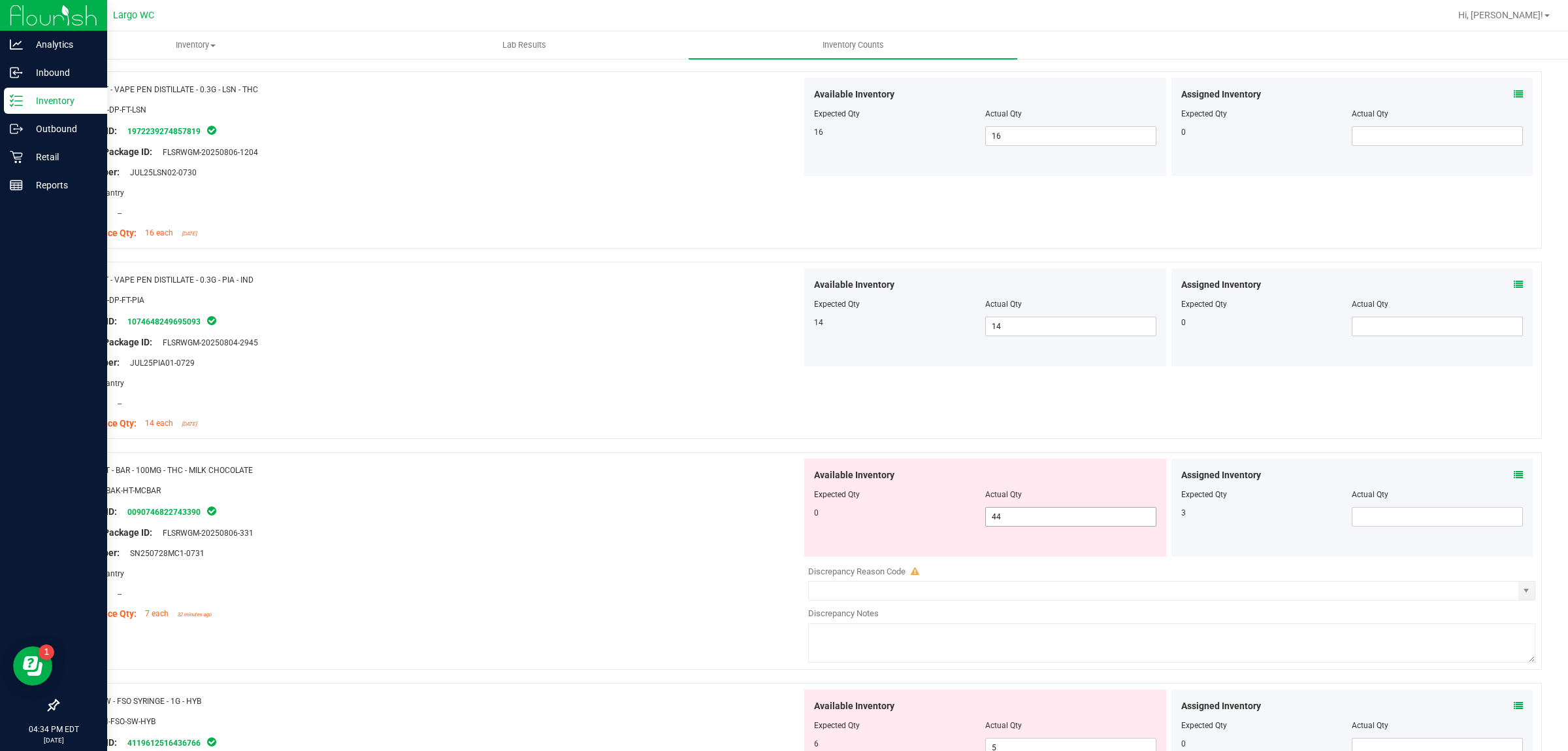
click at [1048, 521] on input "44" at bounding box center [1071, 516] width 170 height 18
click at [598, 577] on div "Area: Pantry" at bounding box center [435, 573] width 734 height 14
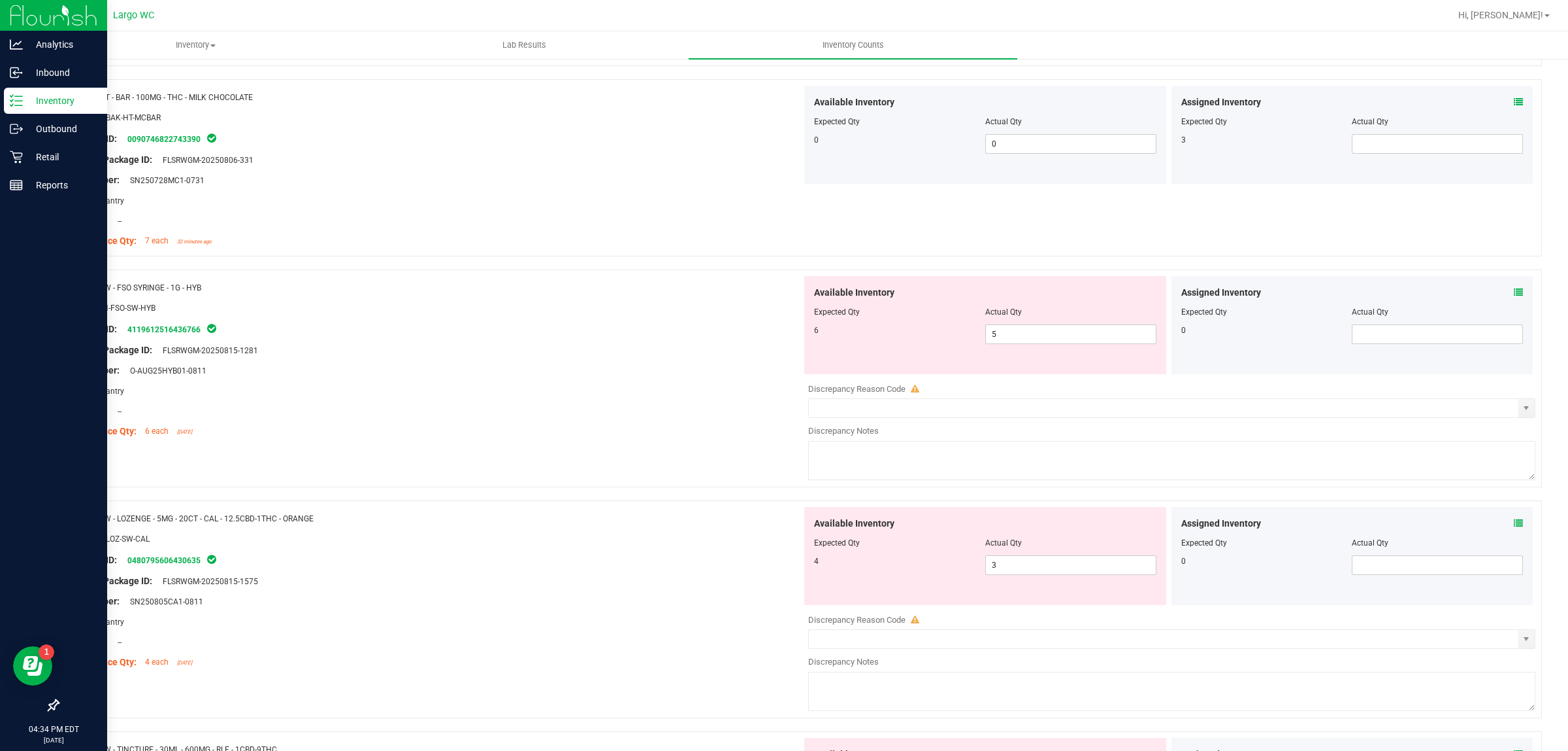
scroll to position [511, 0]
click at [1035, 341] on input "5" at bounding box center [1071, 336] width 170 height 18
click at [1514, 295] on icon at bounding box center [1518, 295] width 9 height 9
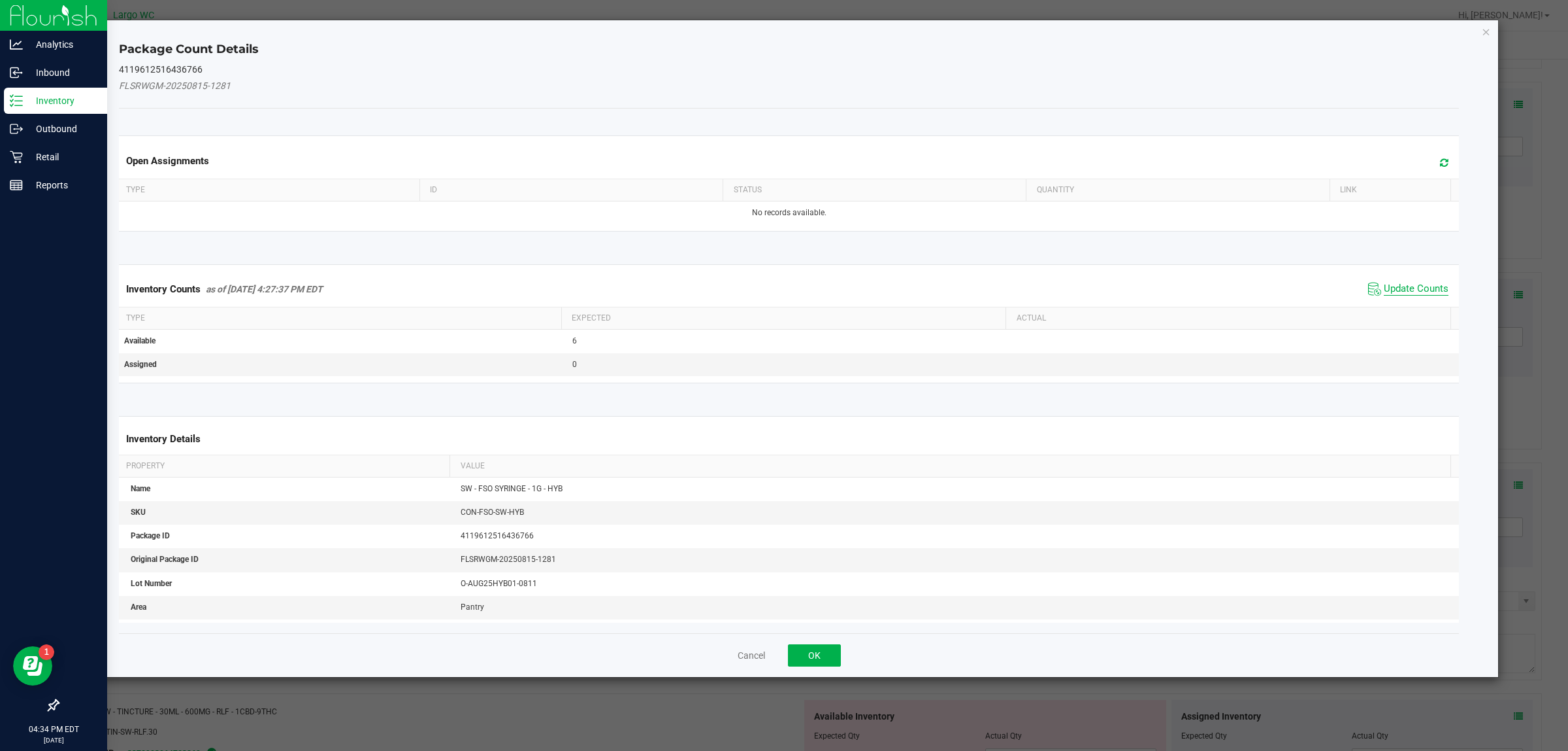
click at [1384, 285] on span "Update Counts" at bounding box center [1416, 289] width 64 height 13
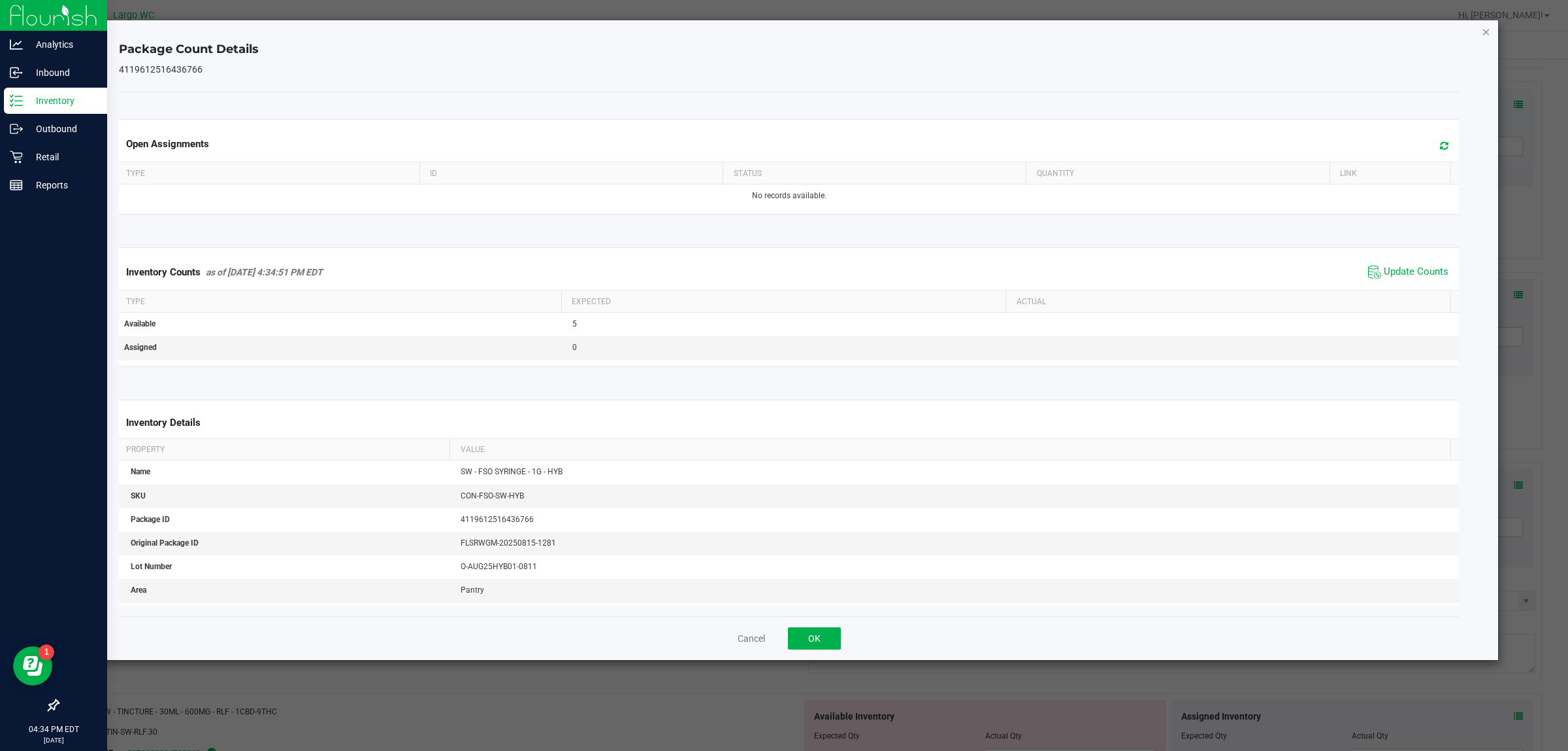
click at [1488, 27] on icon "Close" at bounding box center [1486, 31] width 9 height 15
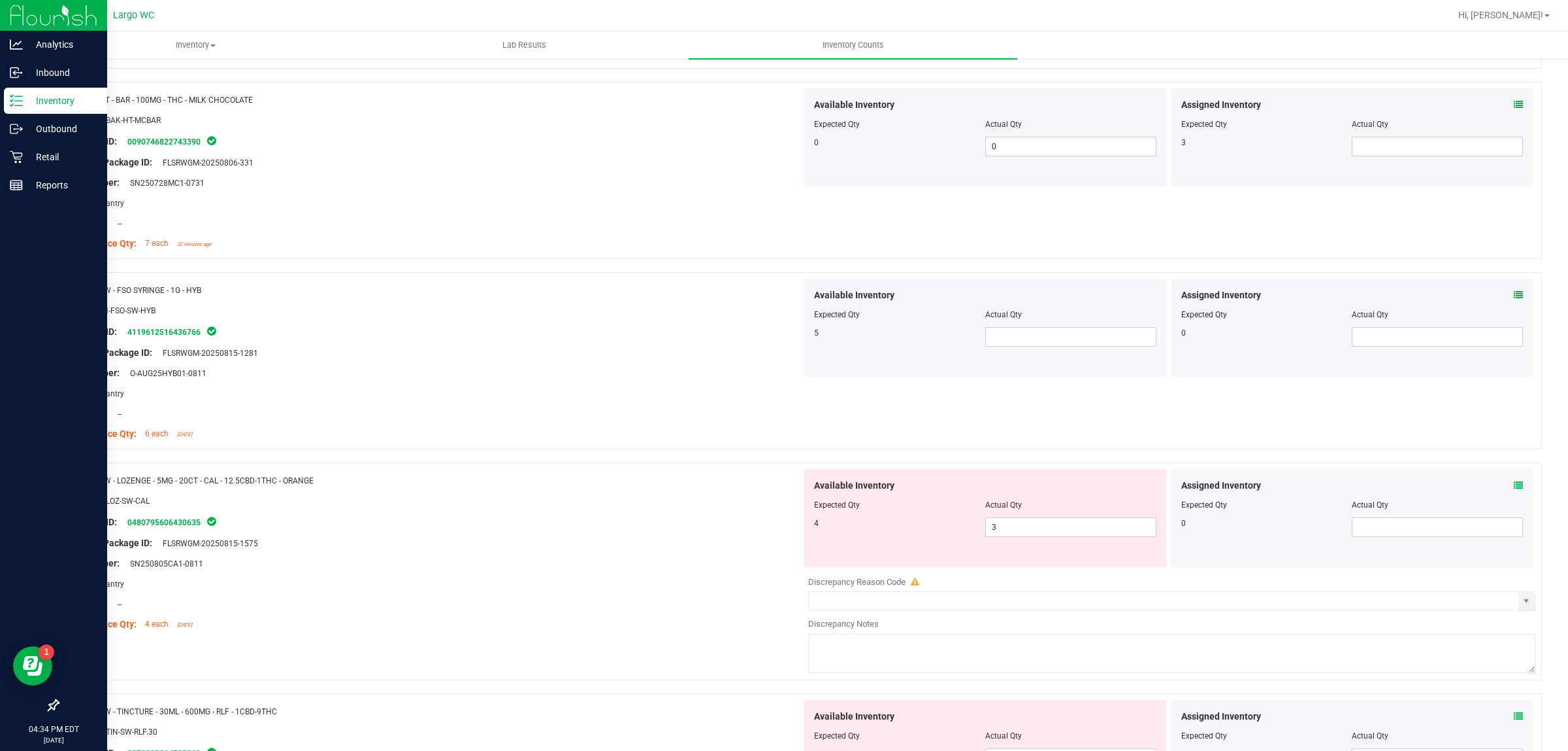
scroll to position [0, 0]
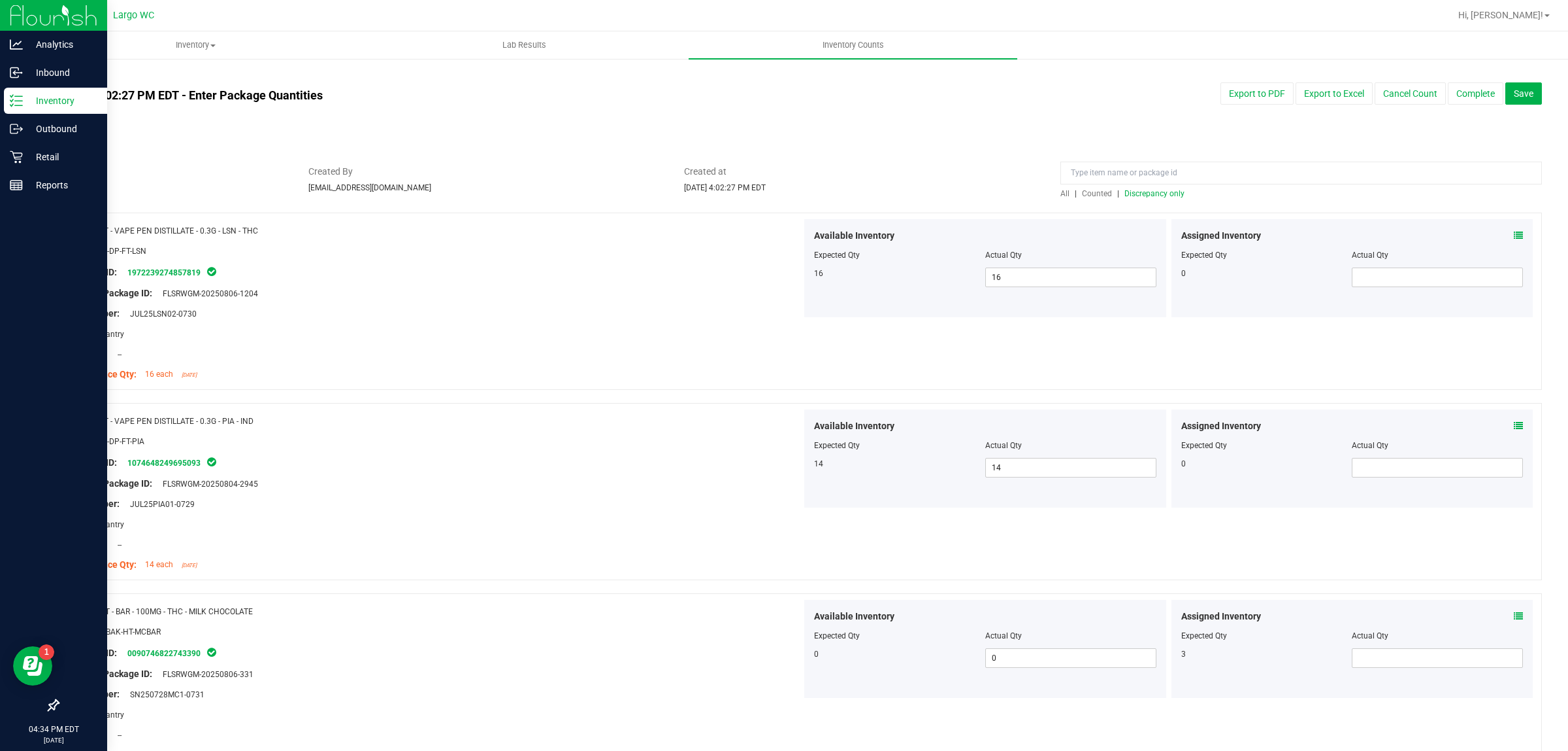
click at [1144, 192] on span "Discrepancy only" at bounding box center [1155, 193] width 60 height 9
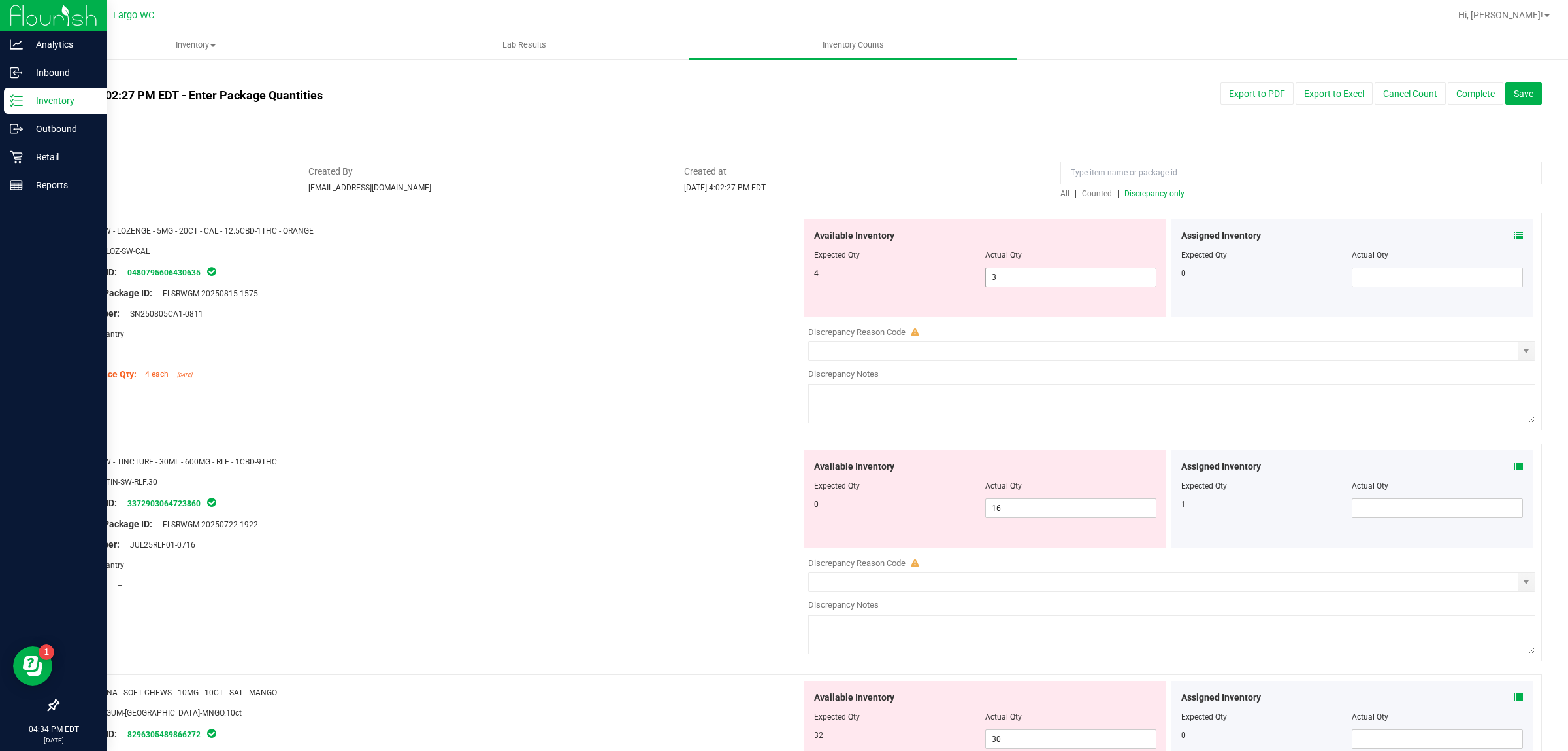
click at [1049, 276] on input "3" at bounding box center [1071, 277] width 170 height 18
click at [1514, 234] on icon at bounding box center [1518, 235] width 9 height 9
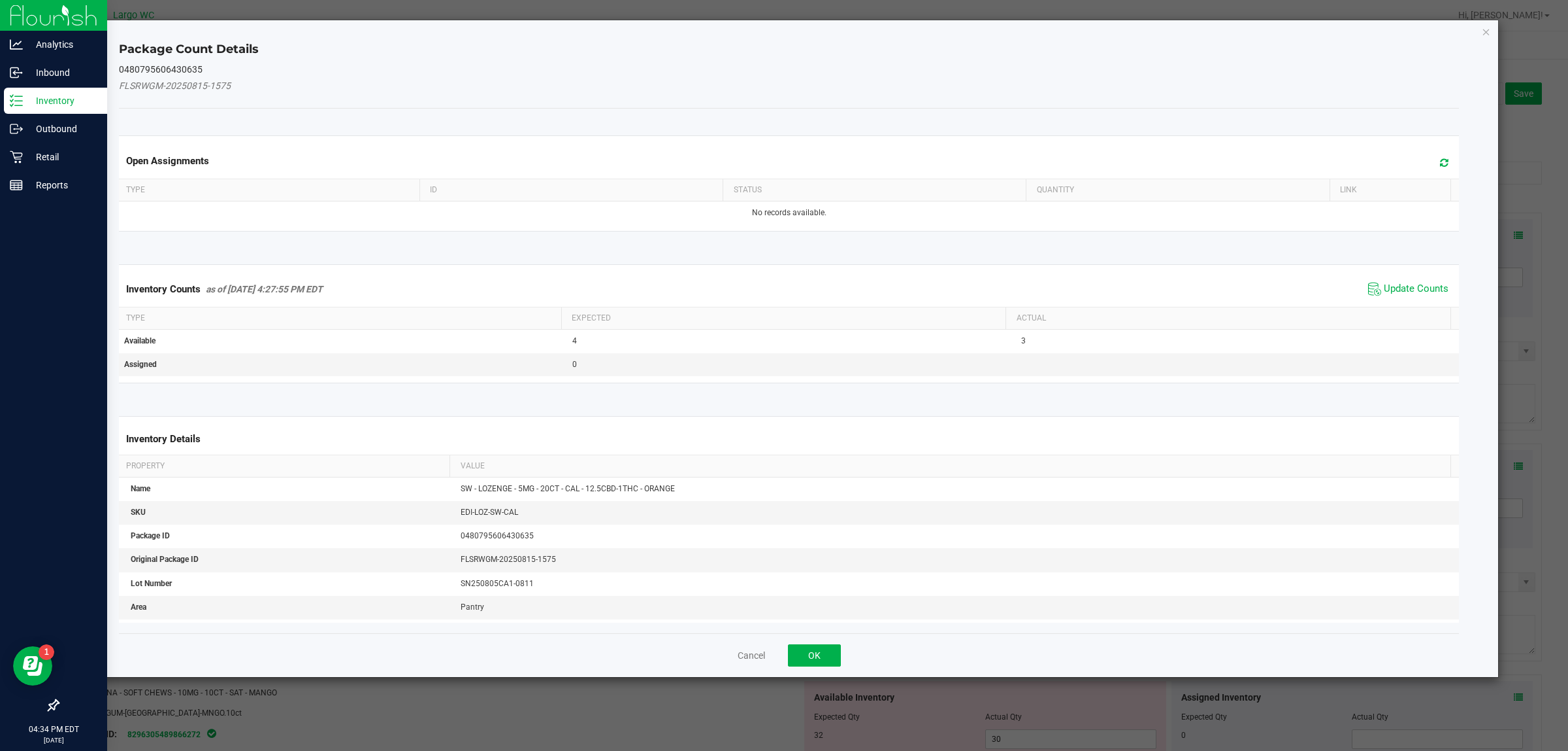
click at [1405, 309] on th "Actual" at bounding box center [1228, 319] width 445 height 22
click at [1377, 312] on th "Actual" at bounding box center [1228, 319] width 445 height 22
click at [1406, 286] on span "Update Counts" at bounding box center [1416, 289] width 64 height 13
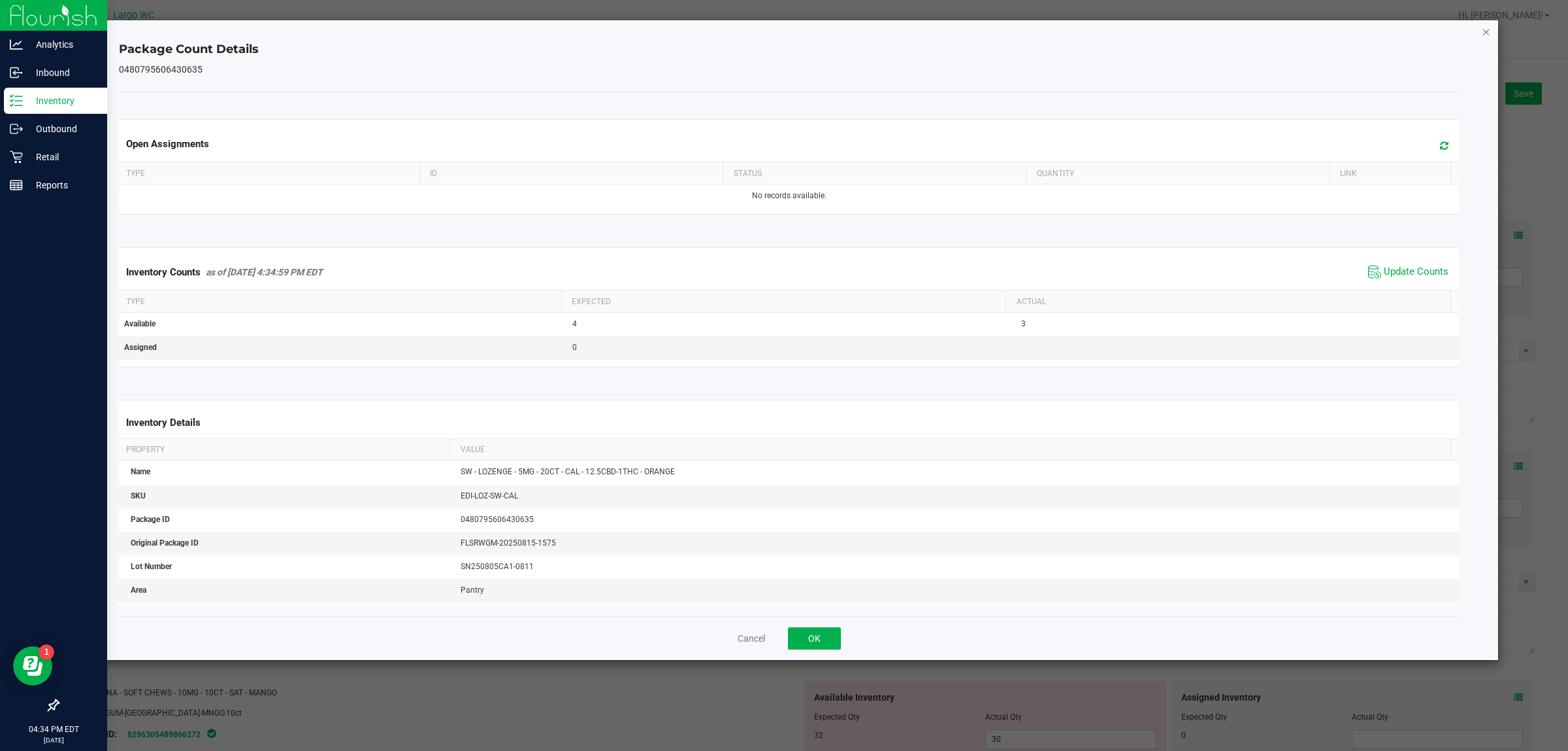
click at [1486, 34] on icon "Close" at bounding box center [1486, 31] width 9 height 15
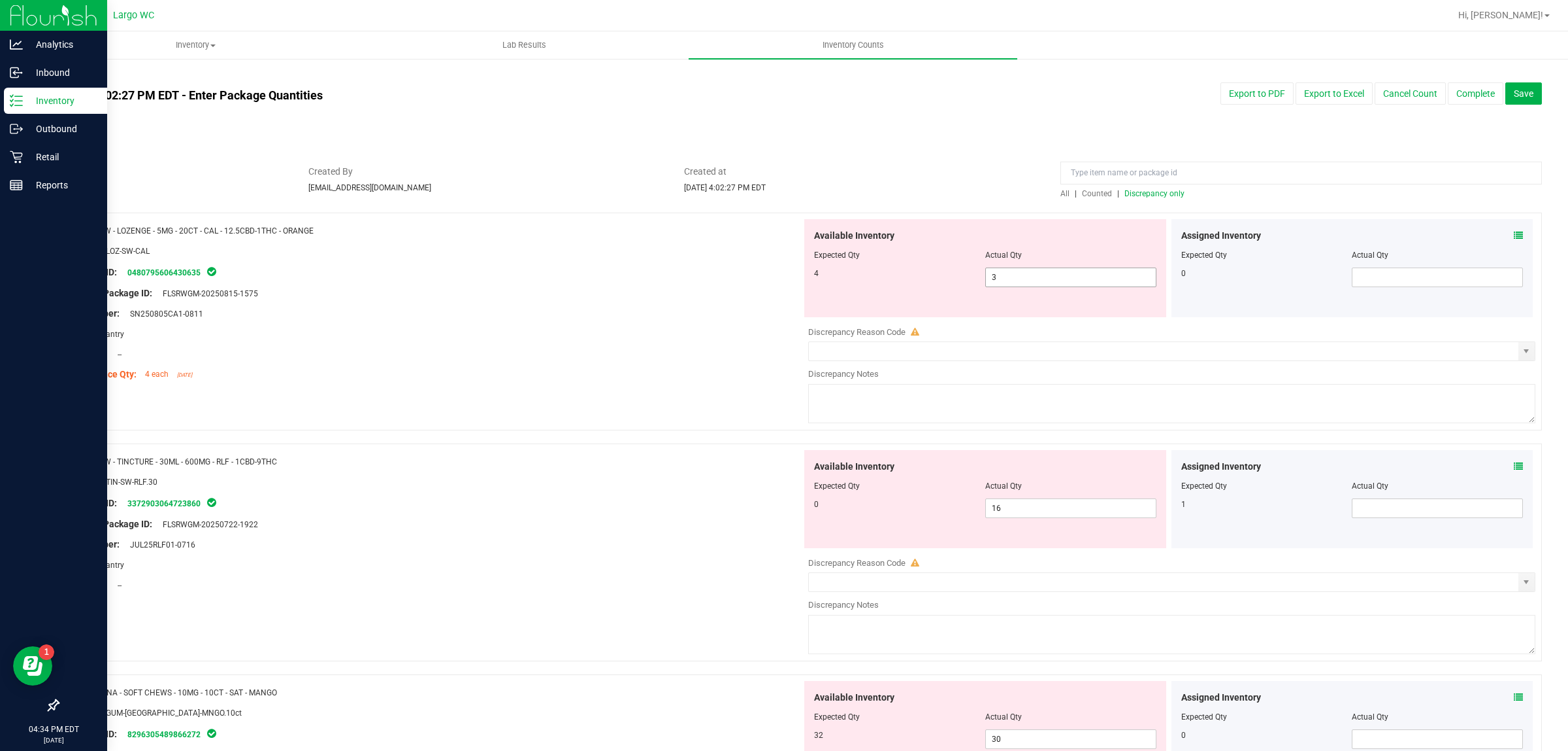
click at [1040, 277] on input "3" at bounding box center [1071, 277] width 170 height 18
click at [626, 377] on div "Compliance Qty: 4 each 2 days ago" at bounding box center [435, 375] width 734 height 14
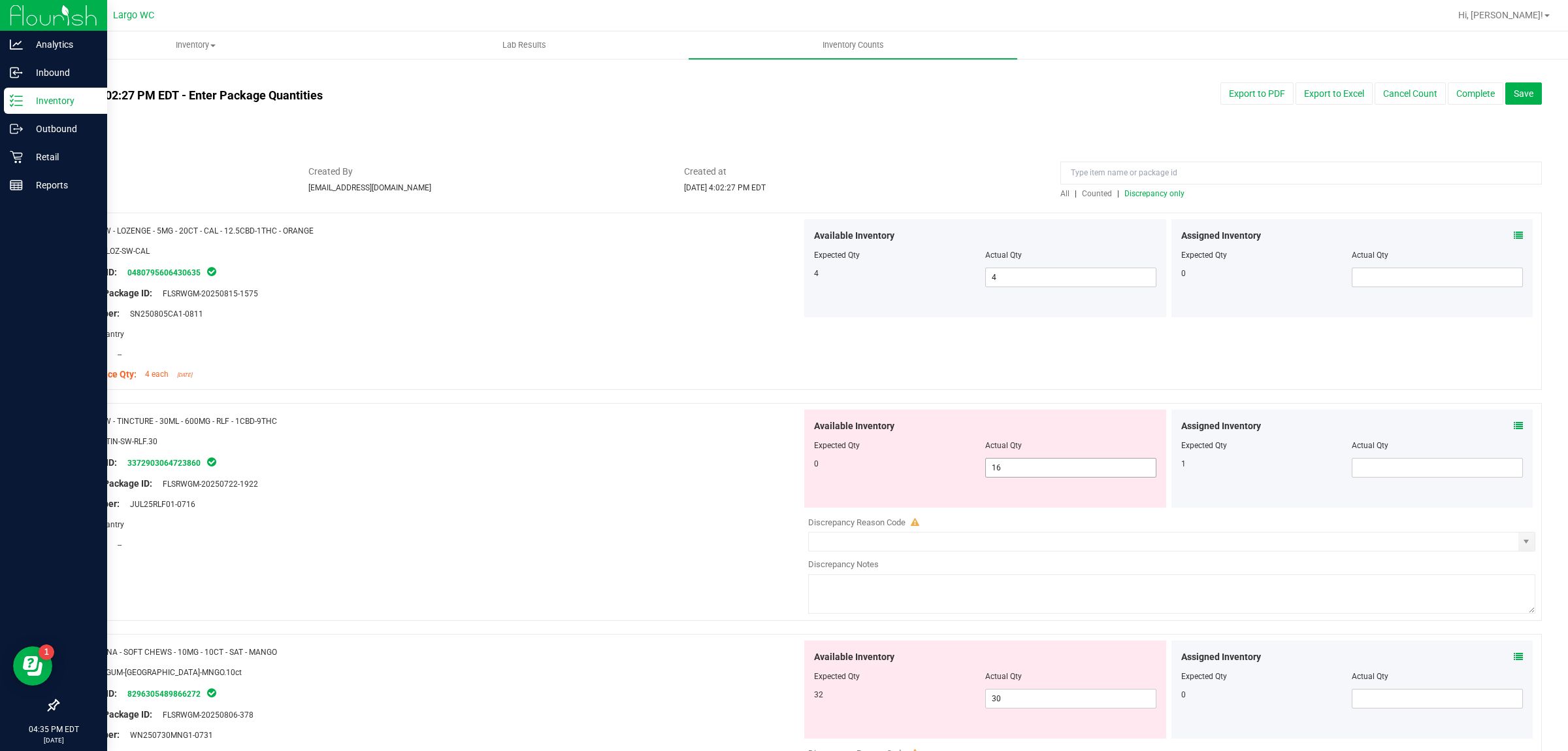
click at [1026, 467] on input "16" at bounding box center [1071, 467] width 170 height 18
click at [655, 534] on div at bounding box center [435, 534] width 734 height 7
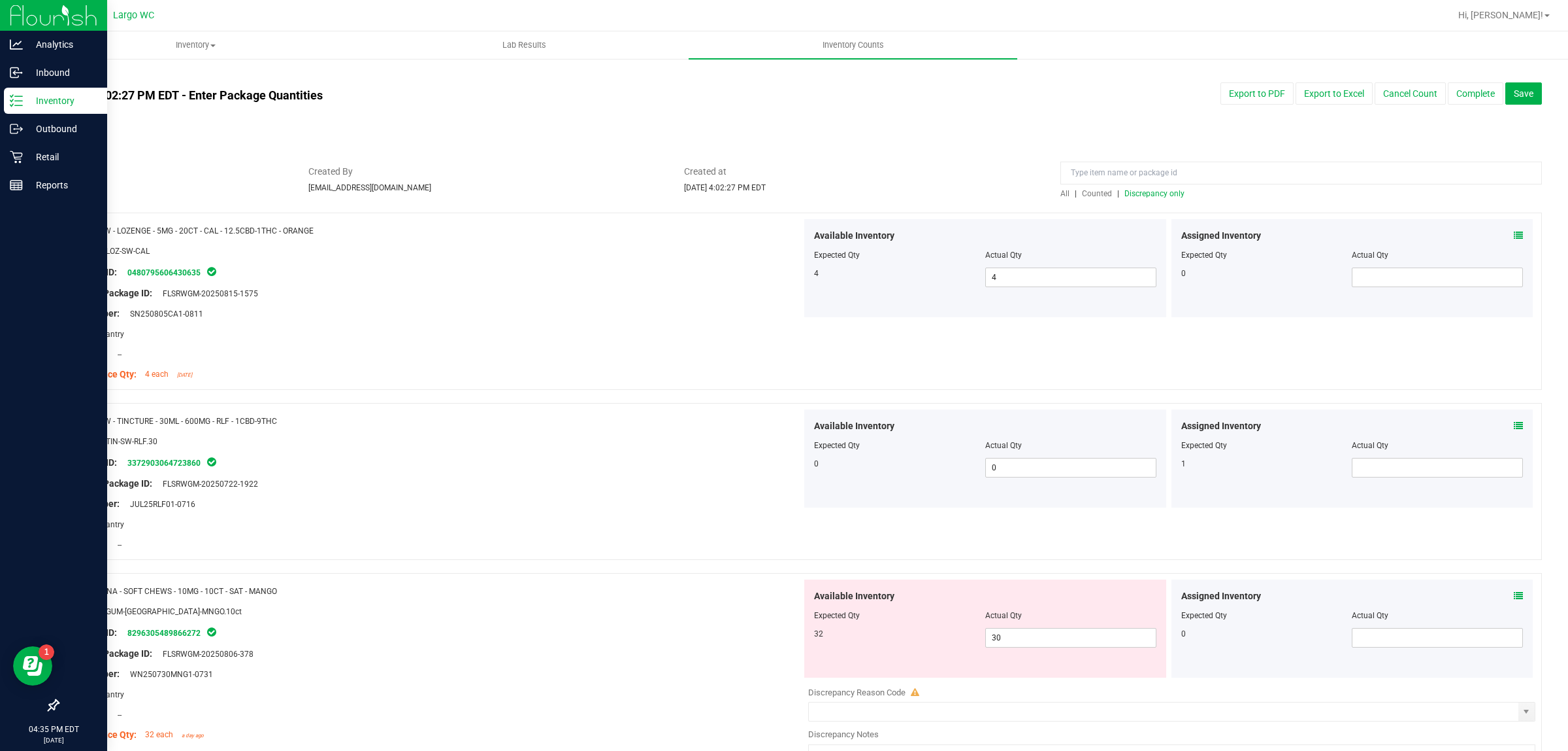
click at [1157, 192] on span "Discrepancy only" at bounding box center [1155, 193] width 60 height 9
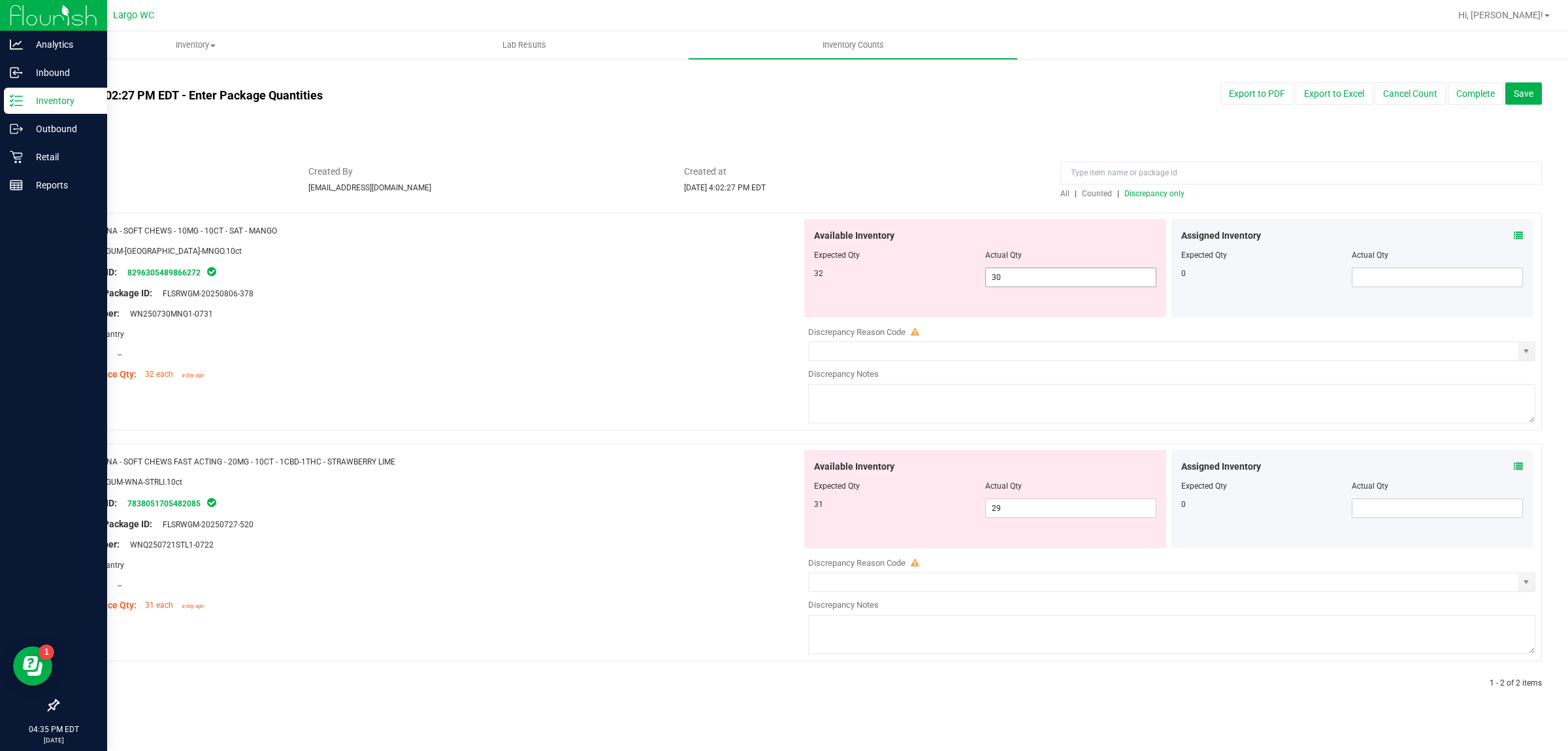
click at [1048, 276] on input "30" at bounding box center [1071, 277] width 170 height 18
click at [1518, 234] on icon at bounding box center [1518, 235] width 9 height 9
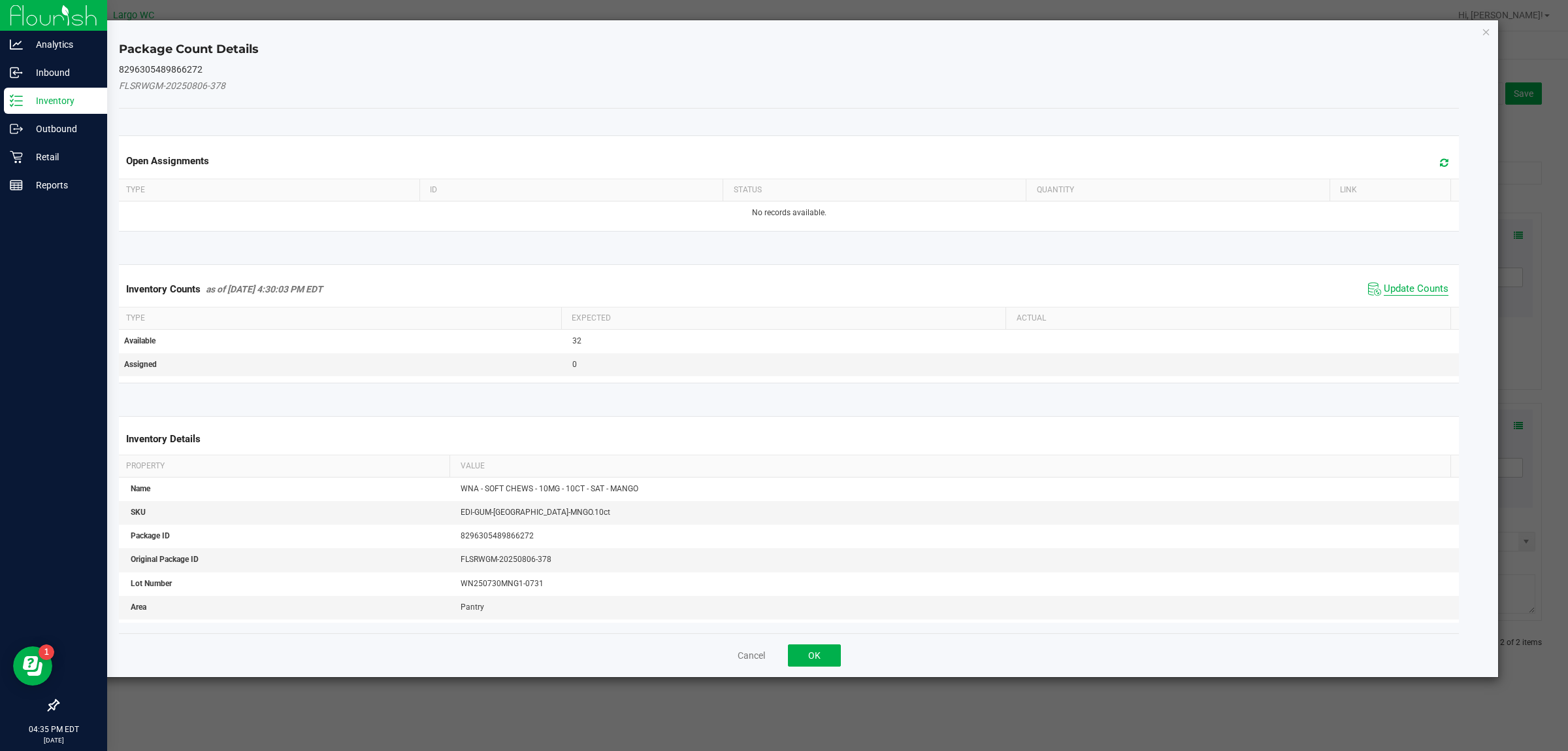
click at [1384, 289] on span "Update Counts" at bounding box center [1416, 289] width 64 height 13
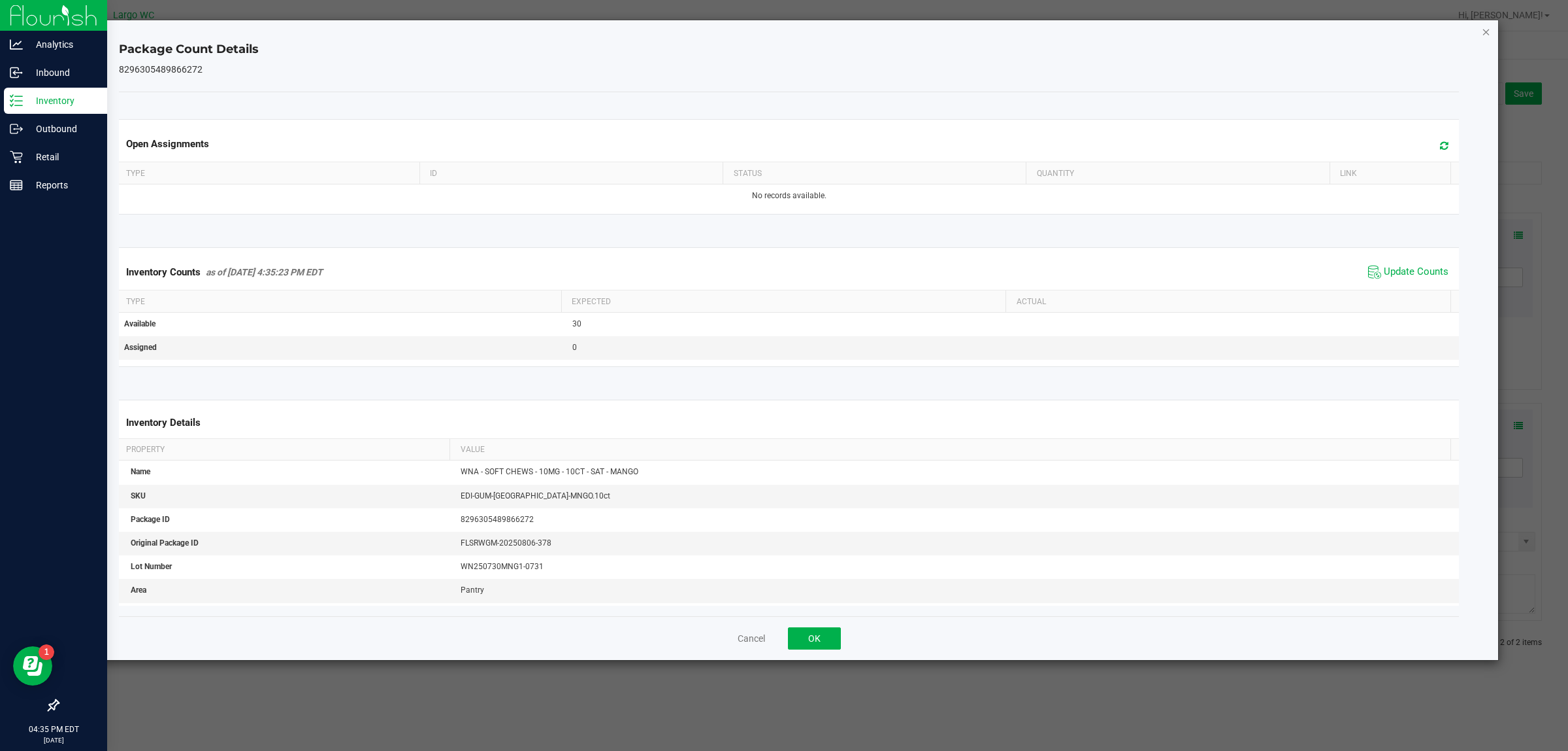
click at [1486, 24] on icon "Close" at bounding box center [1486, 31] width 9 height 15
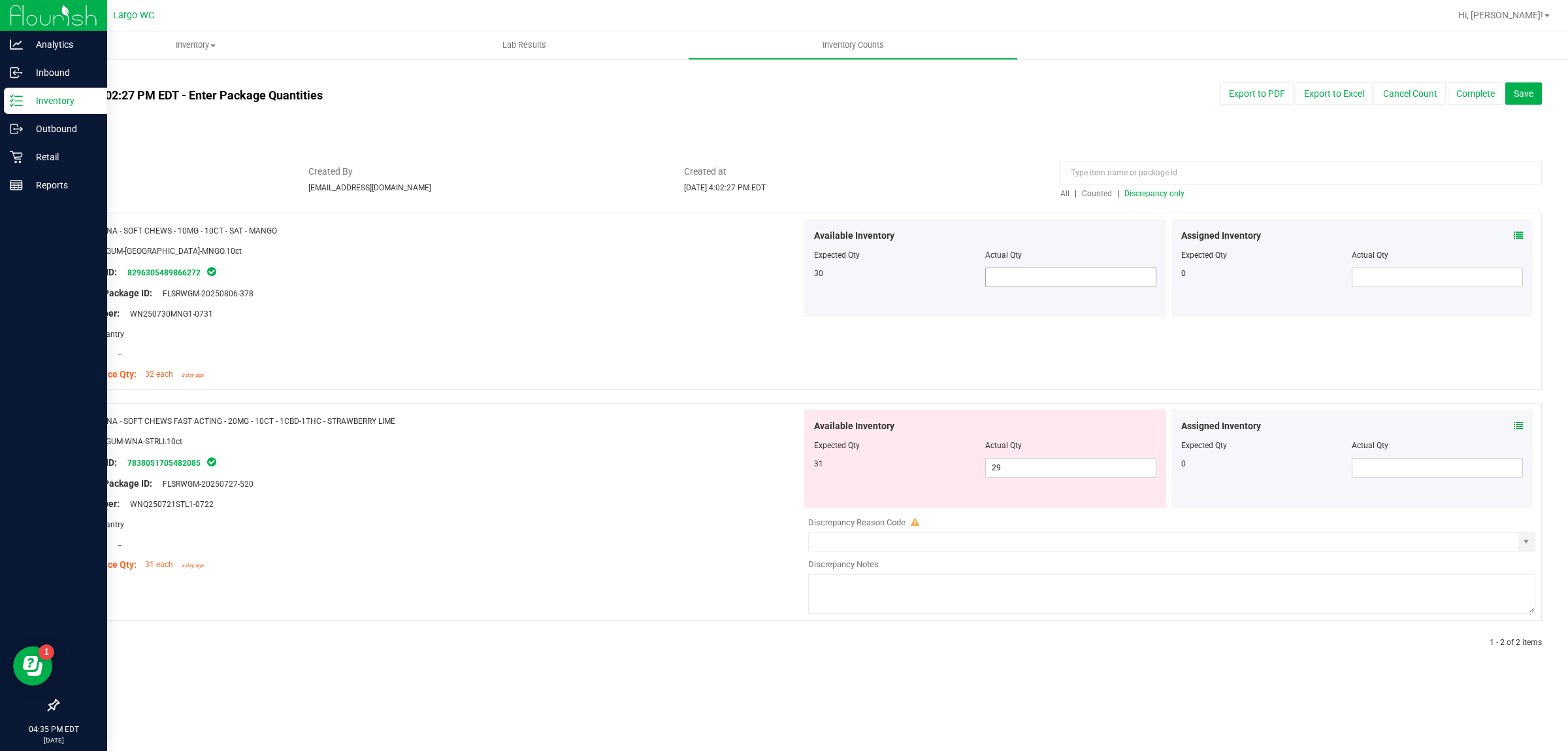
click at [1018, 276] on input "text" at bounding box center [1071, 277] width 170 height 18
click at [720, 335] on div "Area: Pantry" at bounding box center [435, 333] width 734 height 14
click at [1518, 423] on icon at bounding box center [1518, 425] width 9 height 9
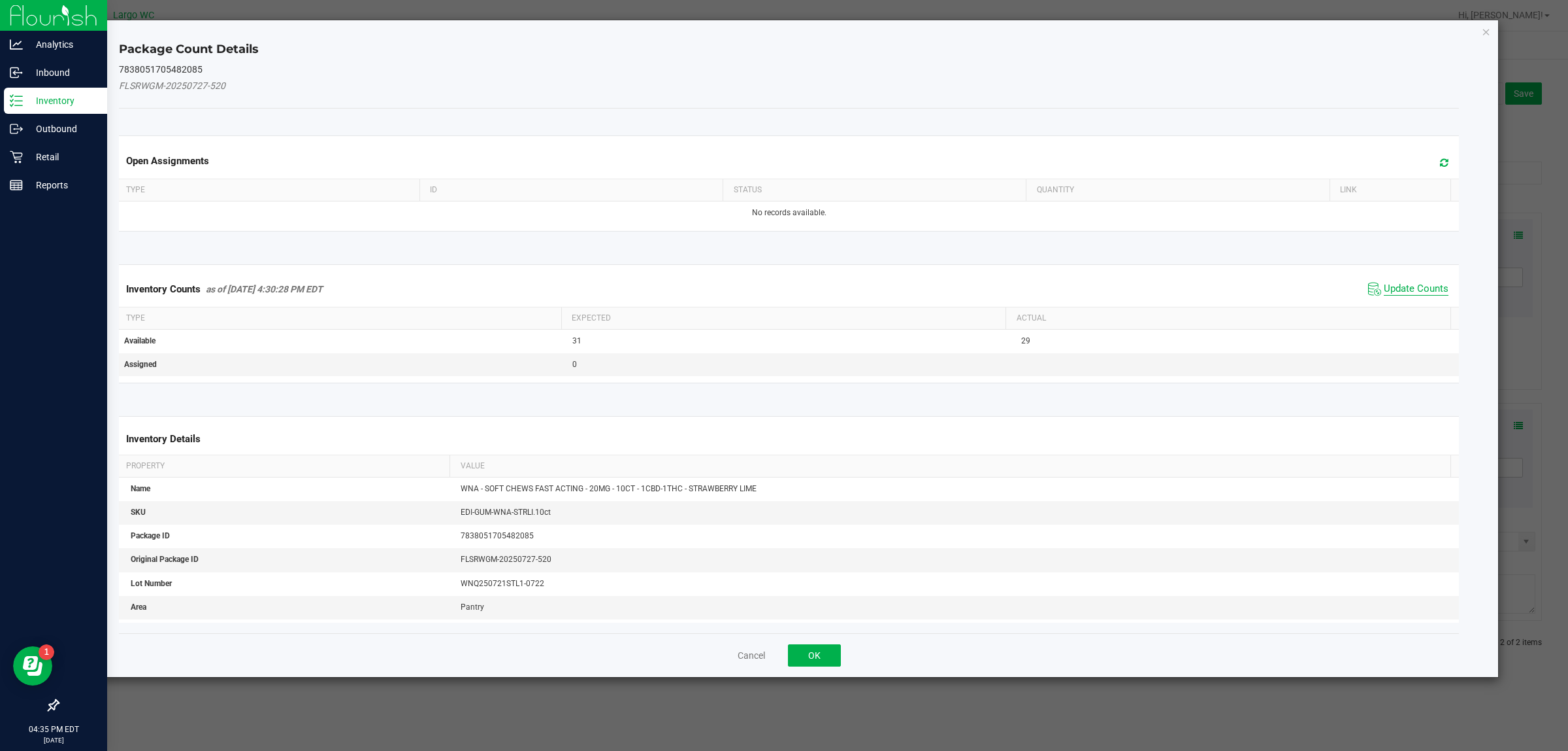
click at [1404, 286] on span "Update Counts" at bounding box center [1416, 289] width 64 height 13
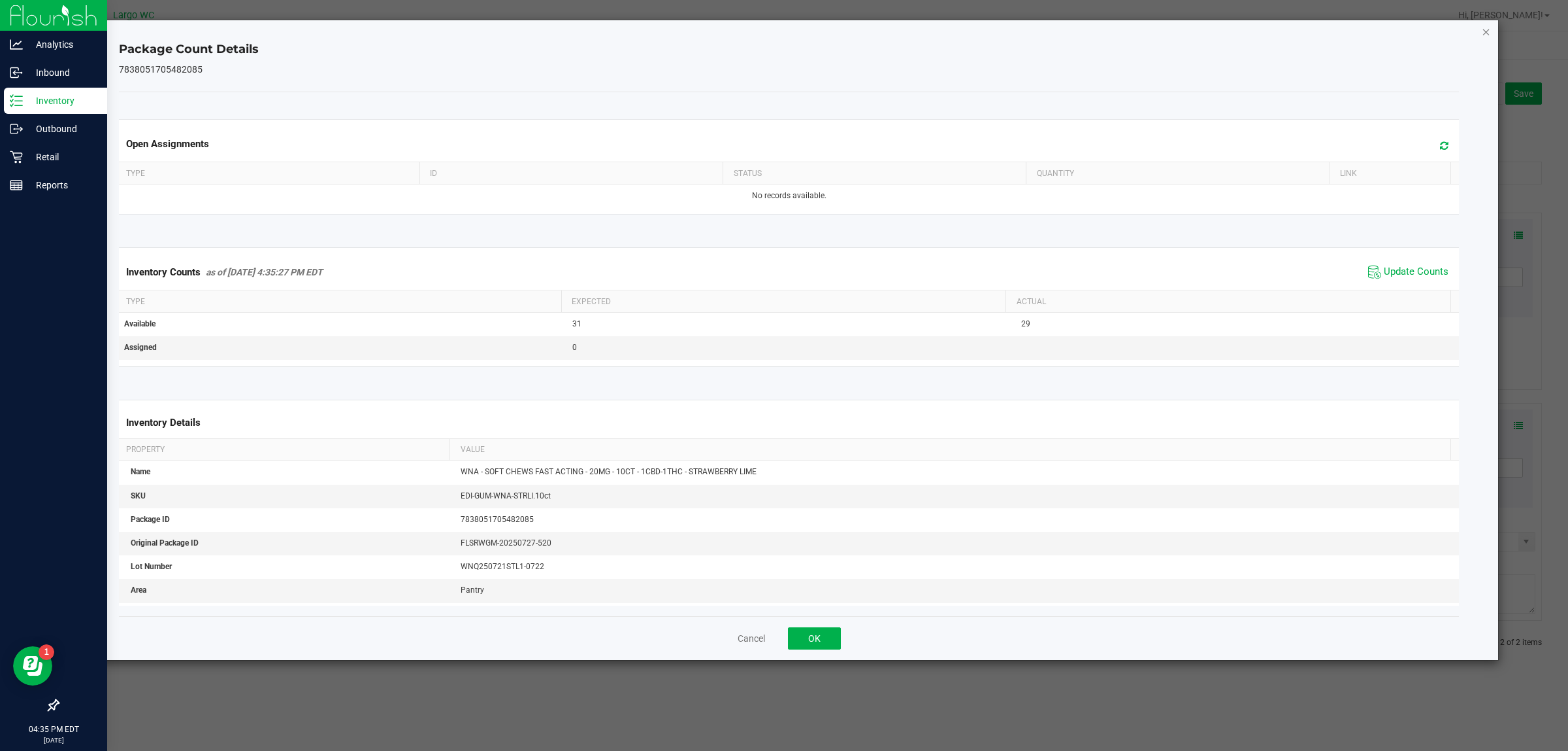
click at [1486, 31] on icon "Close" at bounding box center [1486, 31] width 9 height 15
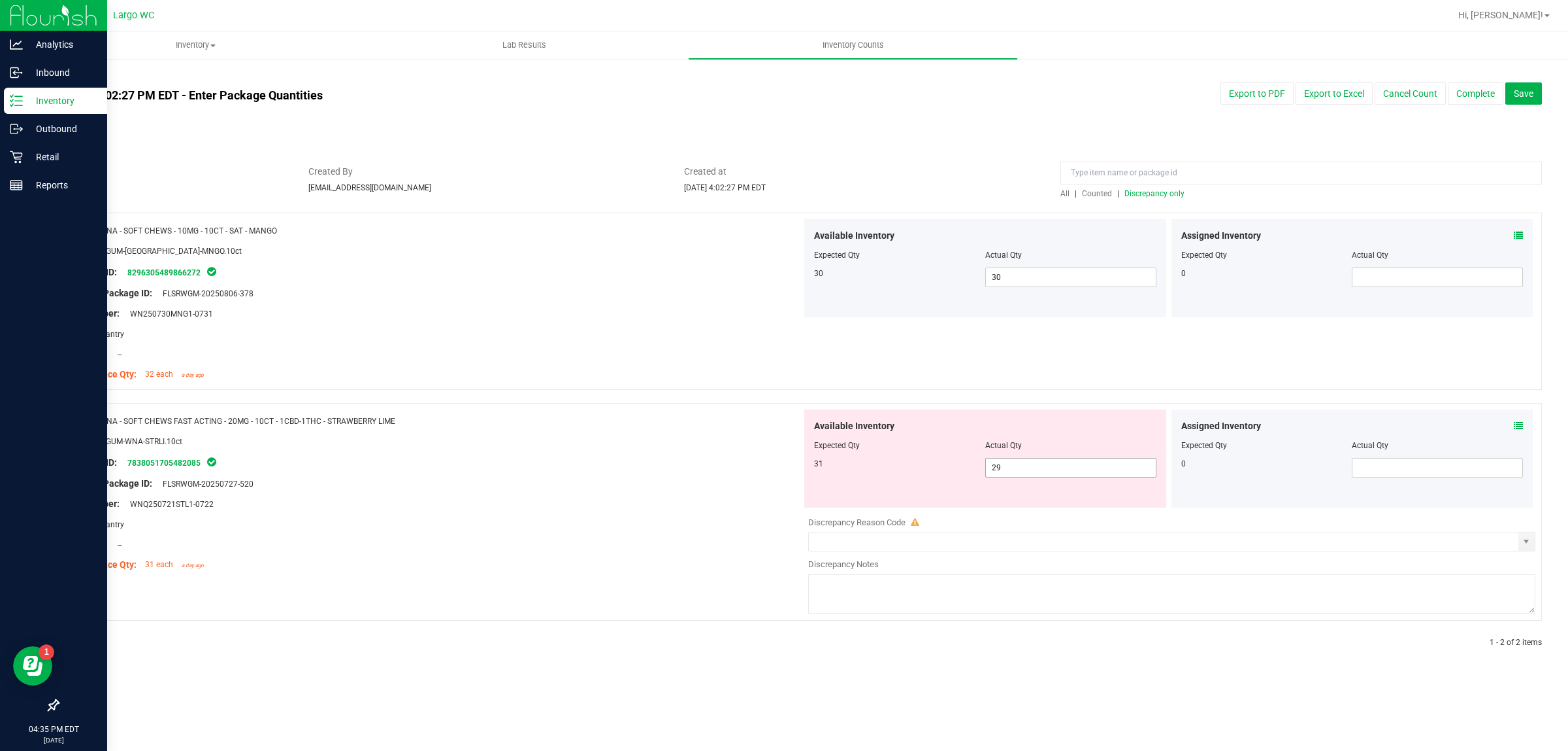
click at [1044, 467] on input "29" at bounding box center [1071, 467] width 170 height 18
click at [1037, 458] on input "29" at bounding box center [1071, 467] width 170 height 18
click at [1522, 424] on icon at bounding box center [1518, 425] width 9 height 9
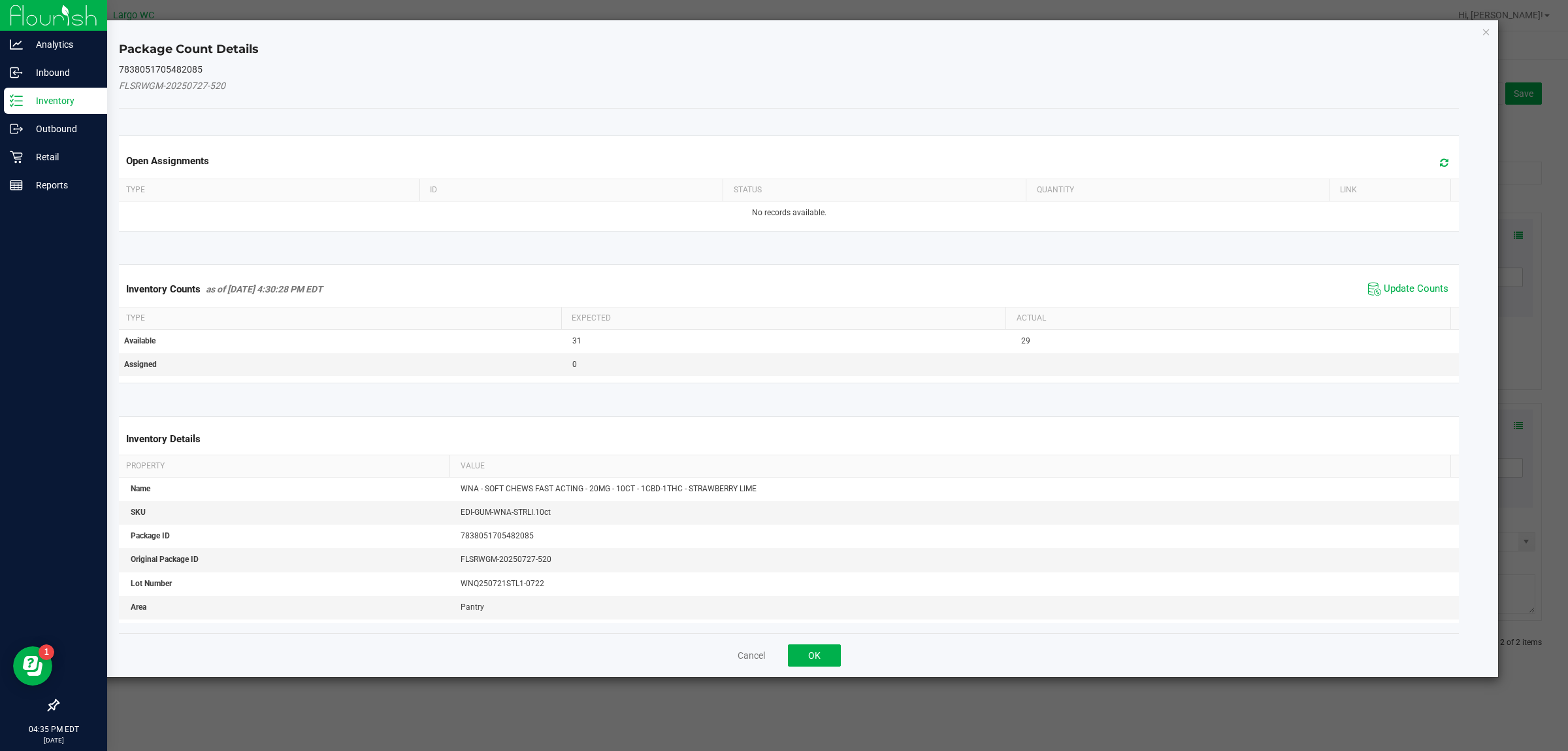
click at [1412, 281] on span "Update Counts" at bounding box center [1408, 289] width 87 height 20
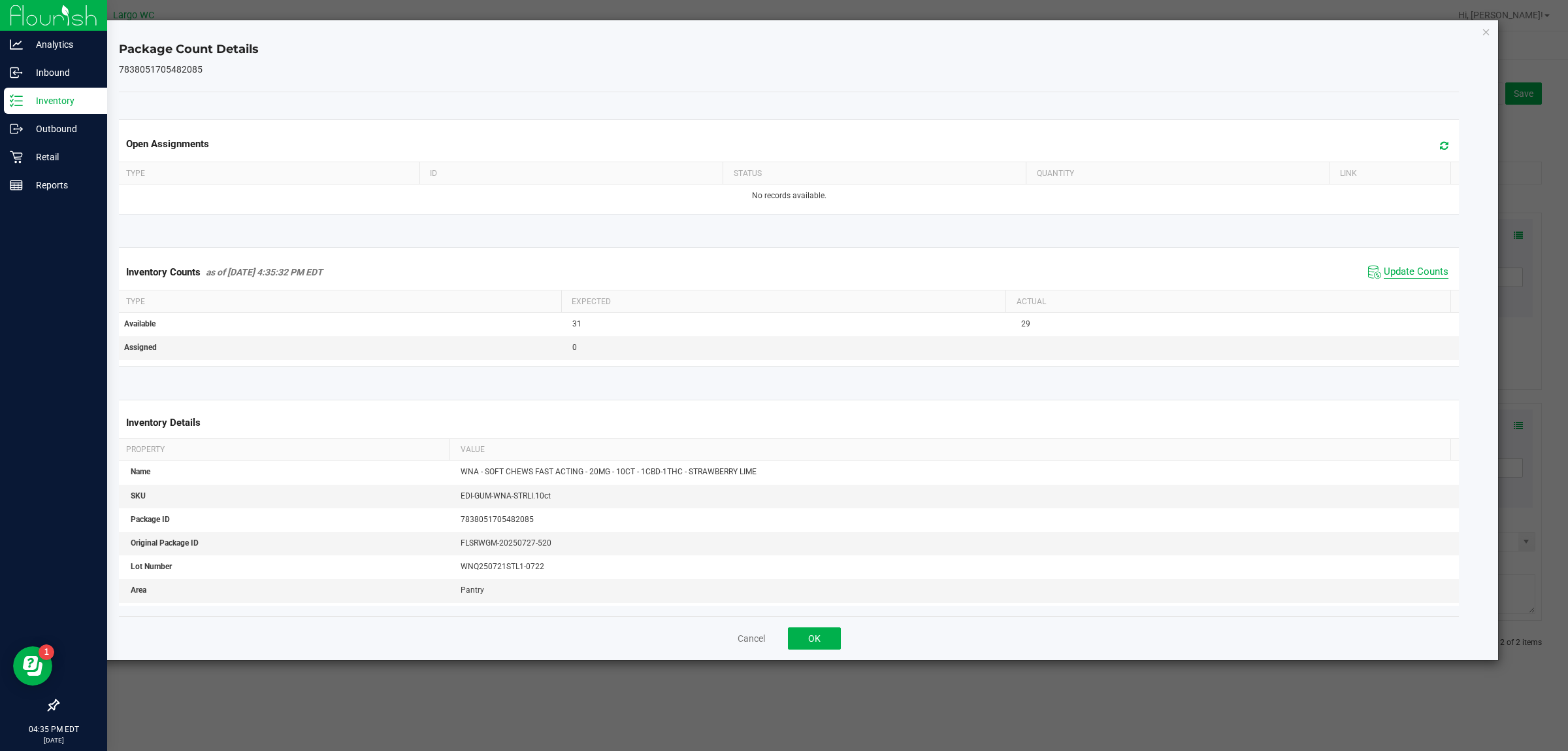
click at [1413, 278] on span "Update Counts" at bounding box center [1416, 272] width 64 height 13
click at [1486, 31] on icon "Close" at bounding box center [1486, 31] width 9 height 15
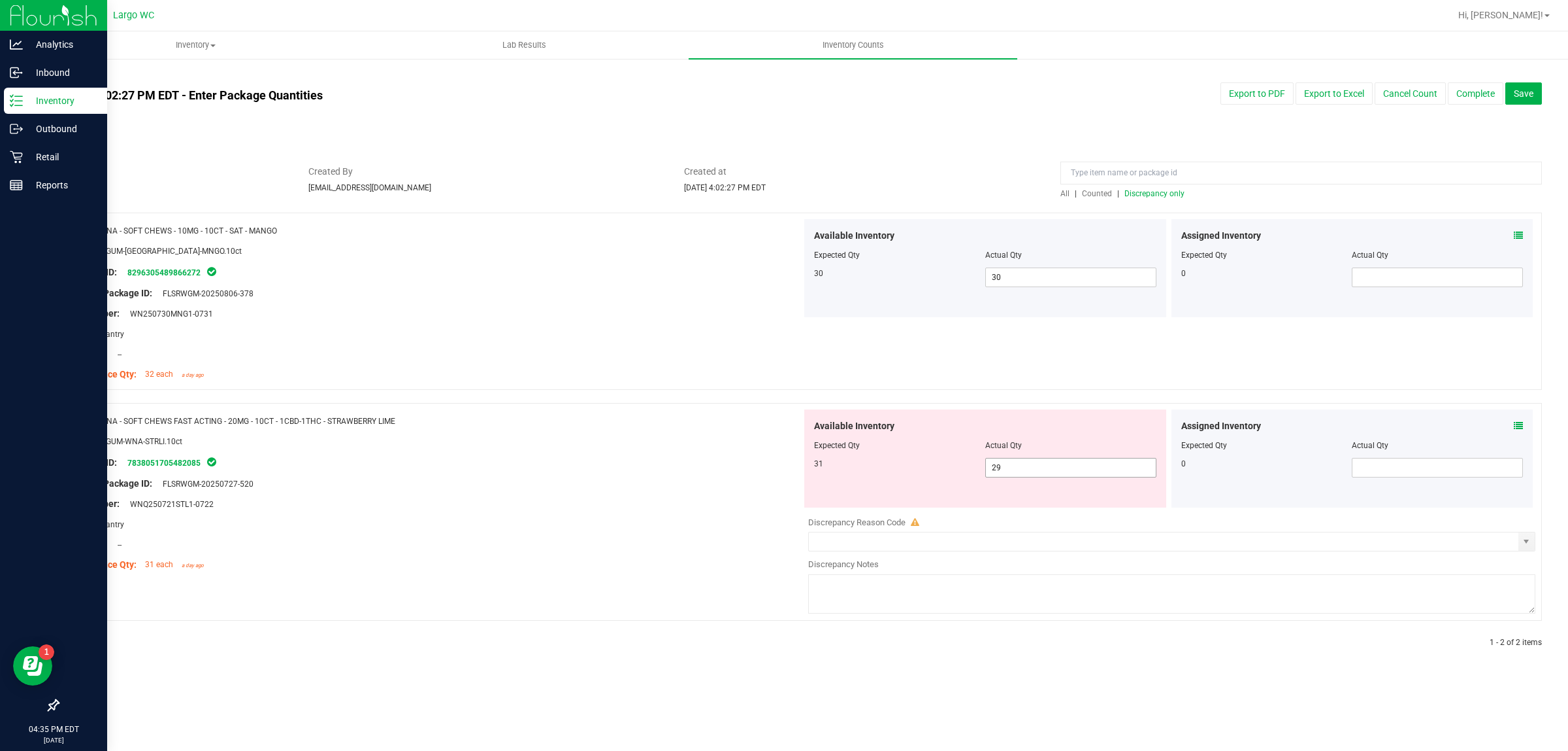
click at [1042, 471] on input "29" at bounding box center [1071, 467] width 170 height 18
click at [690, 432] on div at bounding box center [435, 431] width 734 height 7
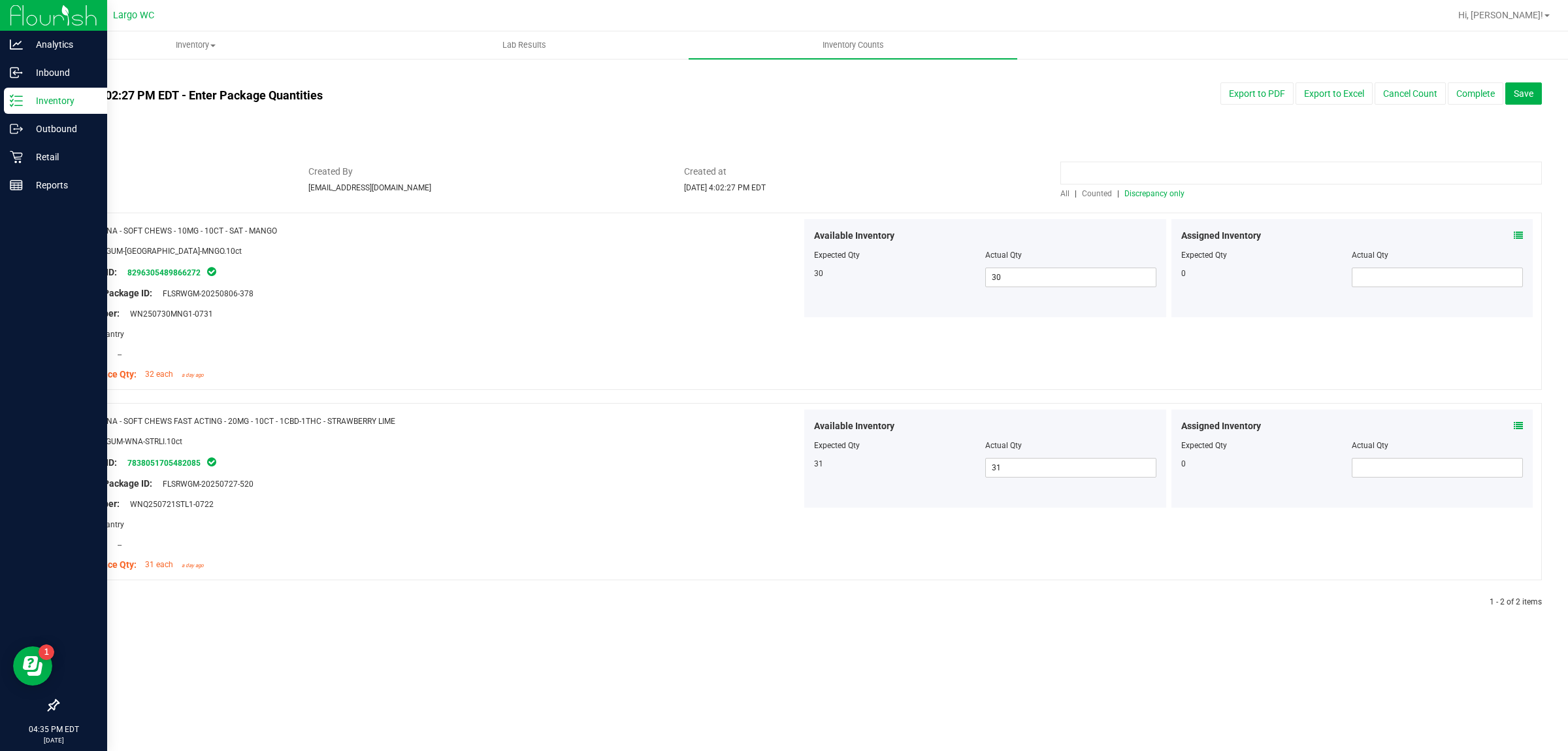
click at [1166, 174] on input at bounding box center [1301, 173] width 482 height 23
click at [1158, 220] on div "Available Inventory Expected Qty Actual Qty 30 30 30" at bounding box center [986, 268] width 362 height 98
click at [1147, 195] on span "Discrepancy only" at bounding box center [1155, 193] width 60 height 9
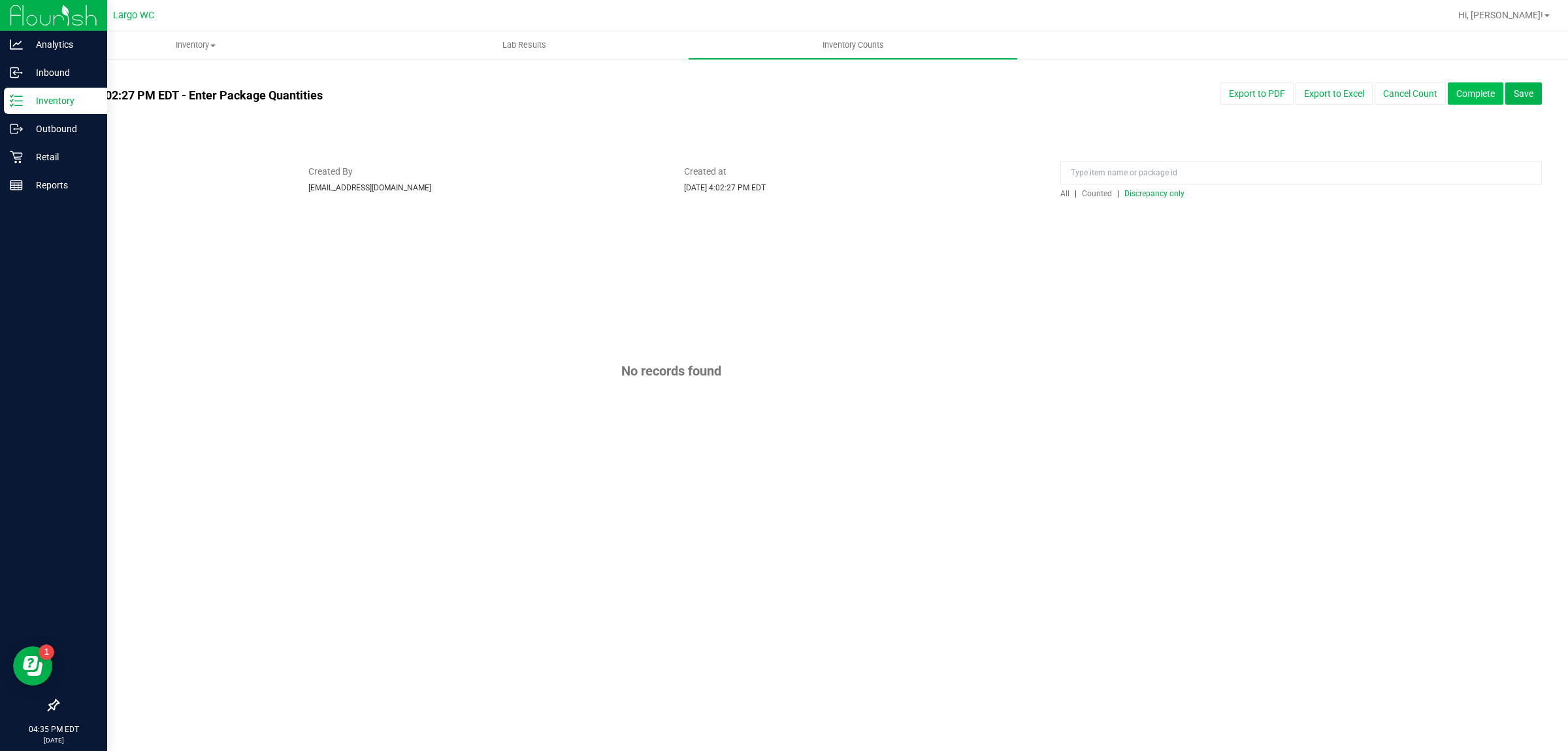
click at [1471, 92] on button "Complete" at bounding box center [1475, 94] width 56 height 22
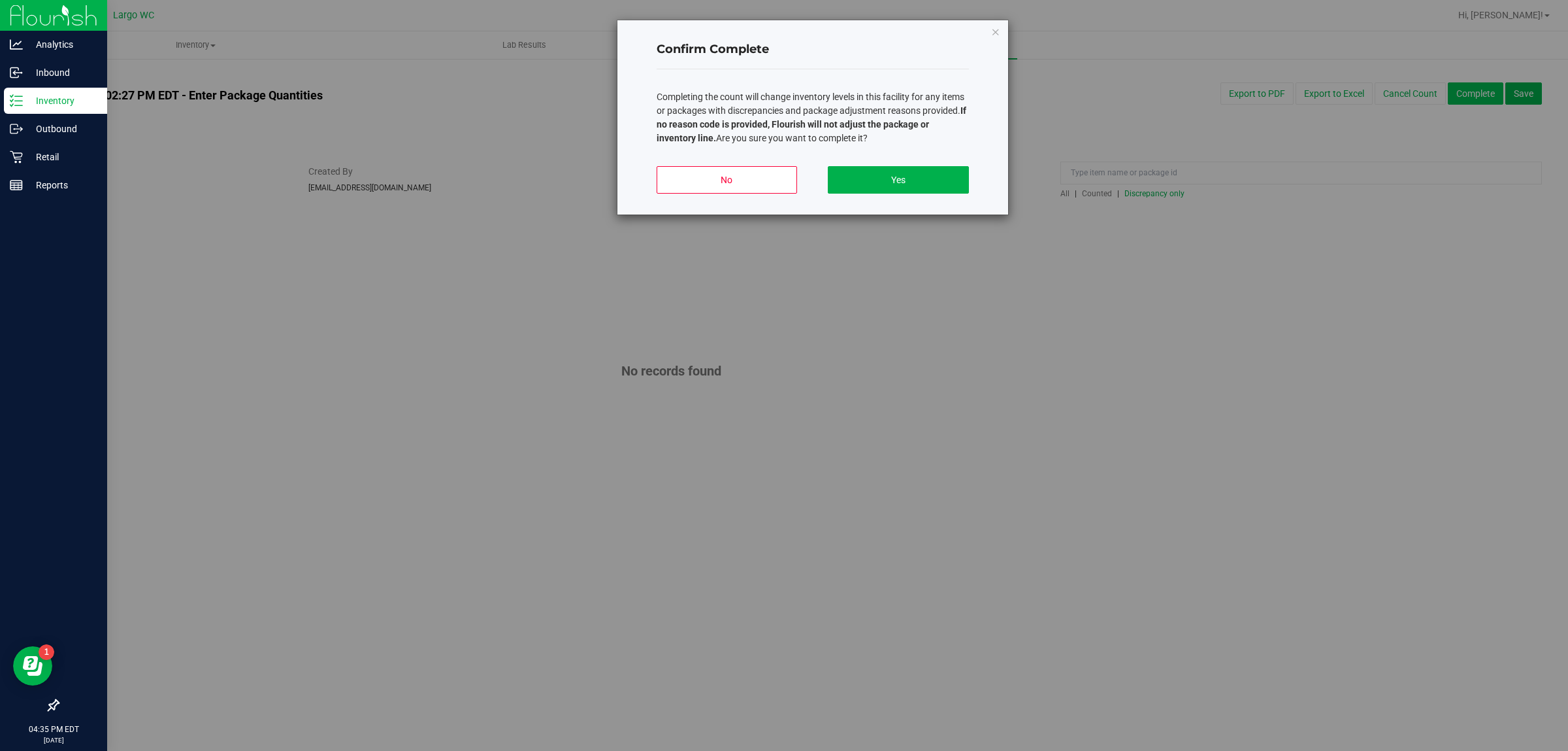
click at [897, 180] on button "Yes" at bounding box center [898, 180] width 141 height 27
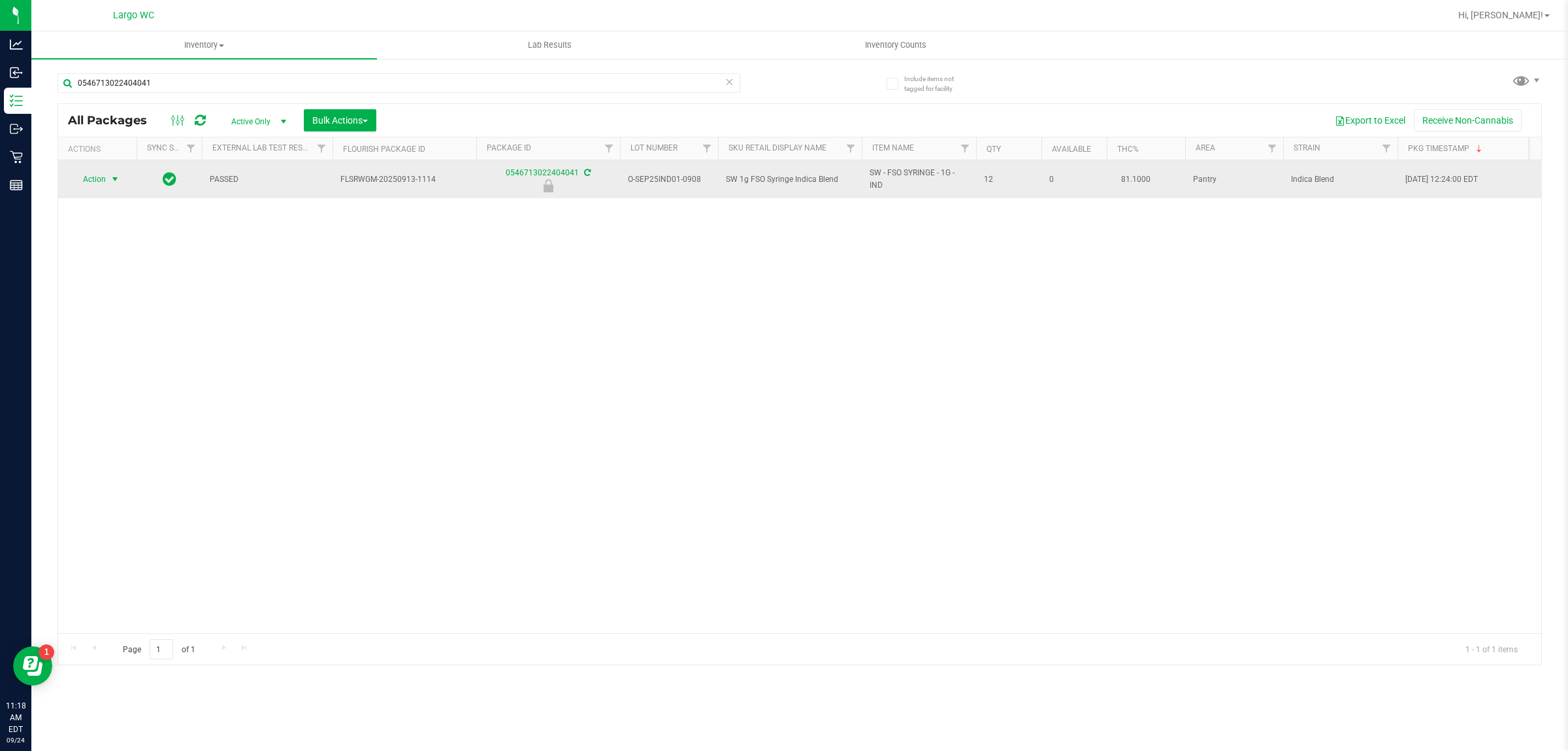
type input "0546713022404041"
click at [115, 182] on span "select" at bounding box center [115, 179] width 10 height 10
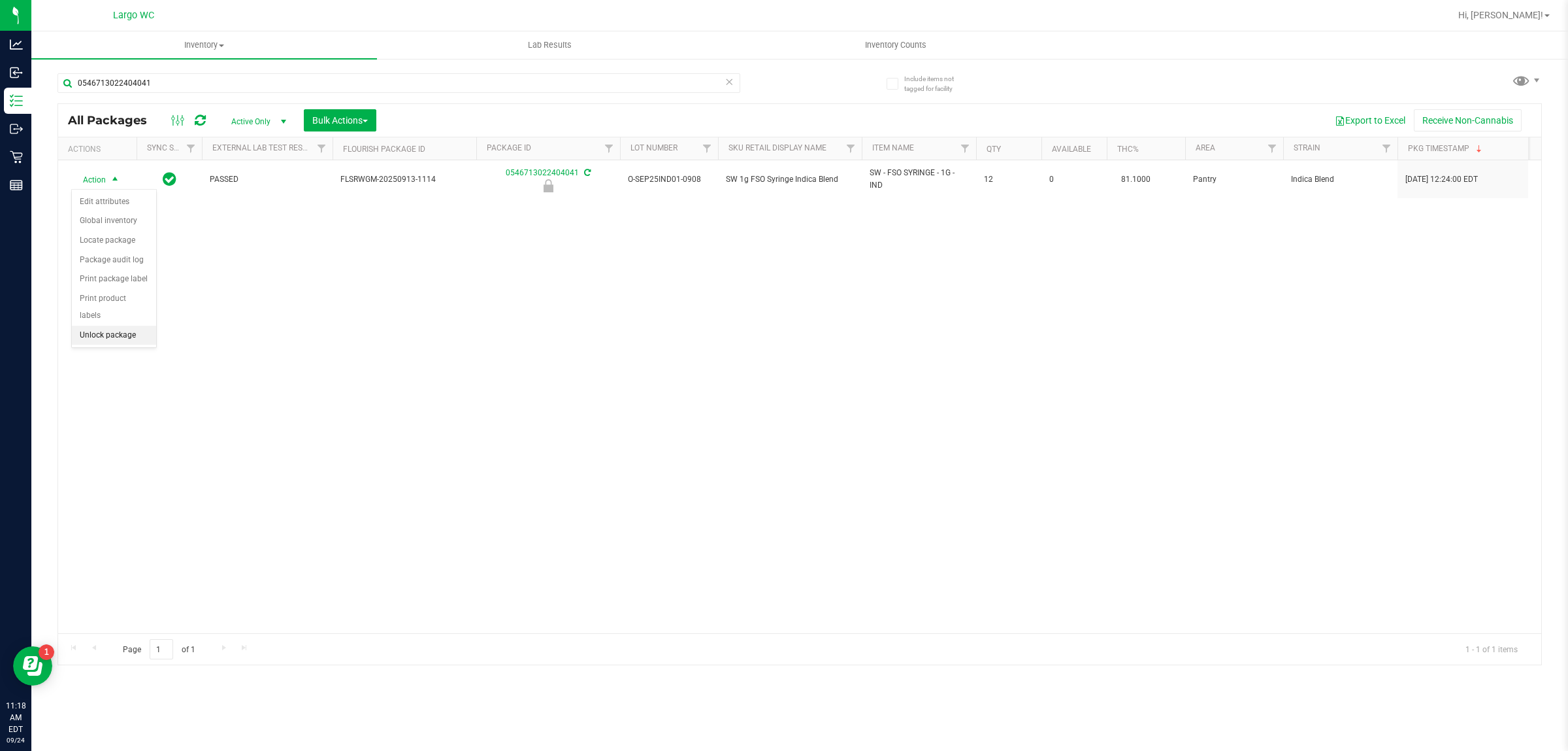
click at [102, 326] on li "Unlock package" at bounding box center [114, 335] width 84 height 20
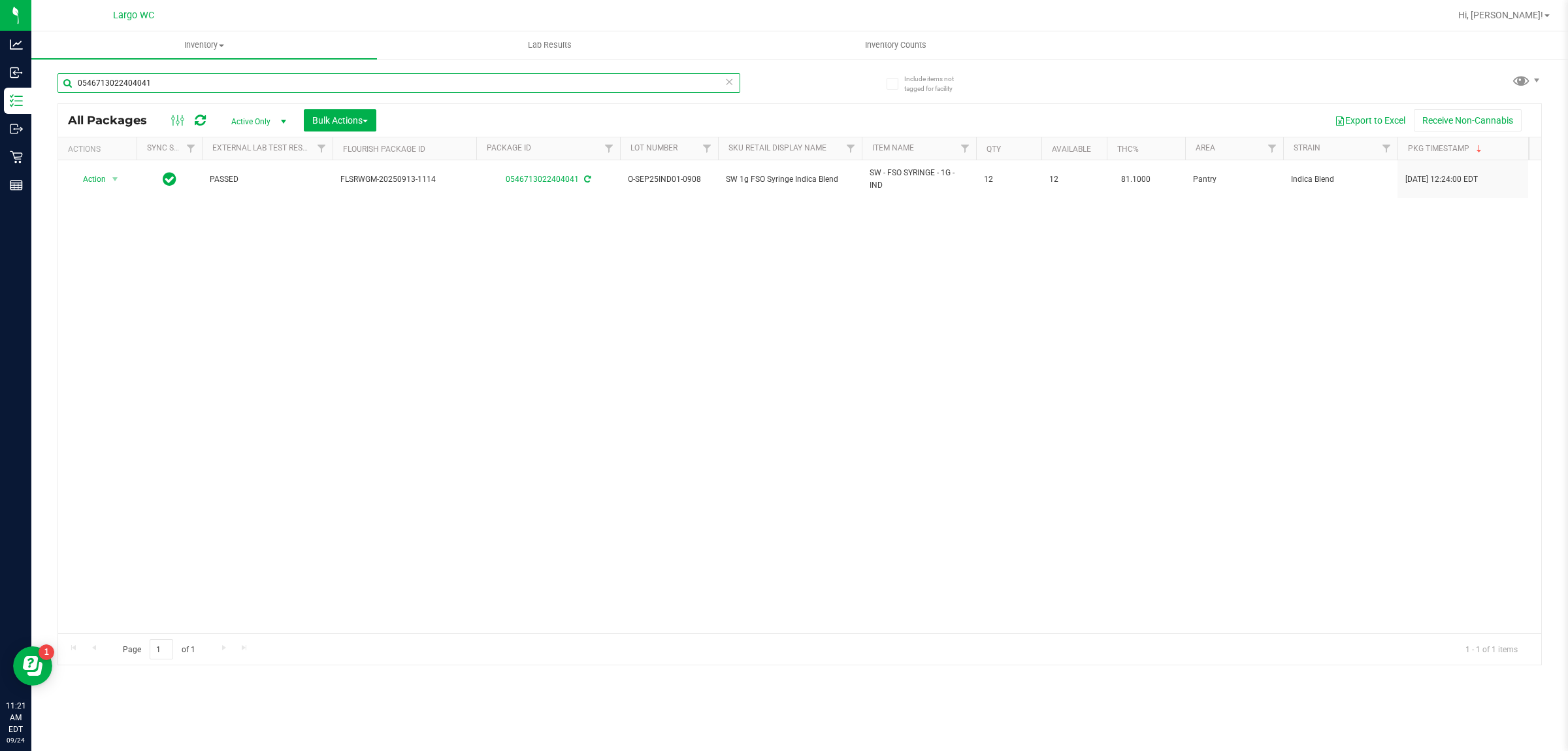
click at [229, 81] on input "0546713022404041" at bounding box center [398, 82] width 683 height 20
type input "4402019720872127"
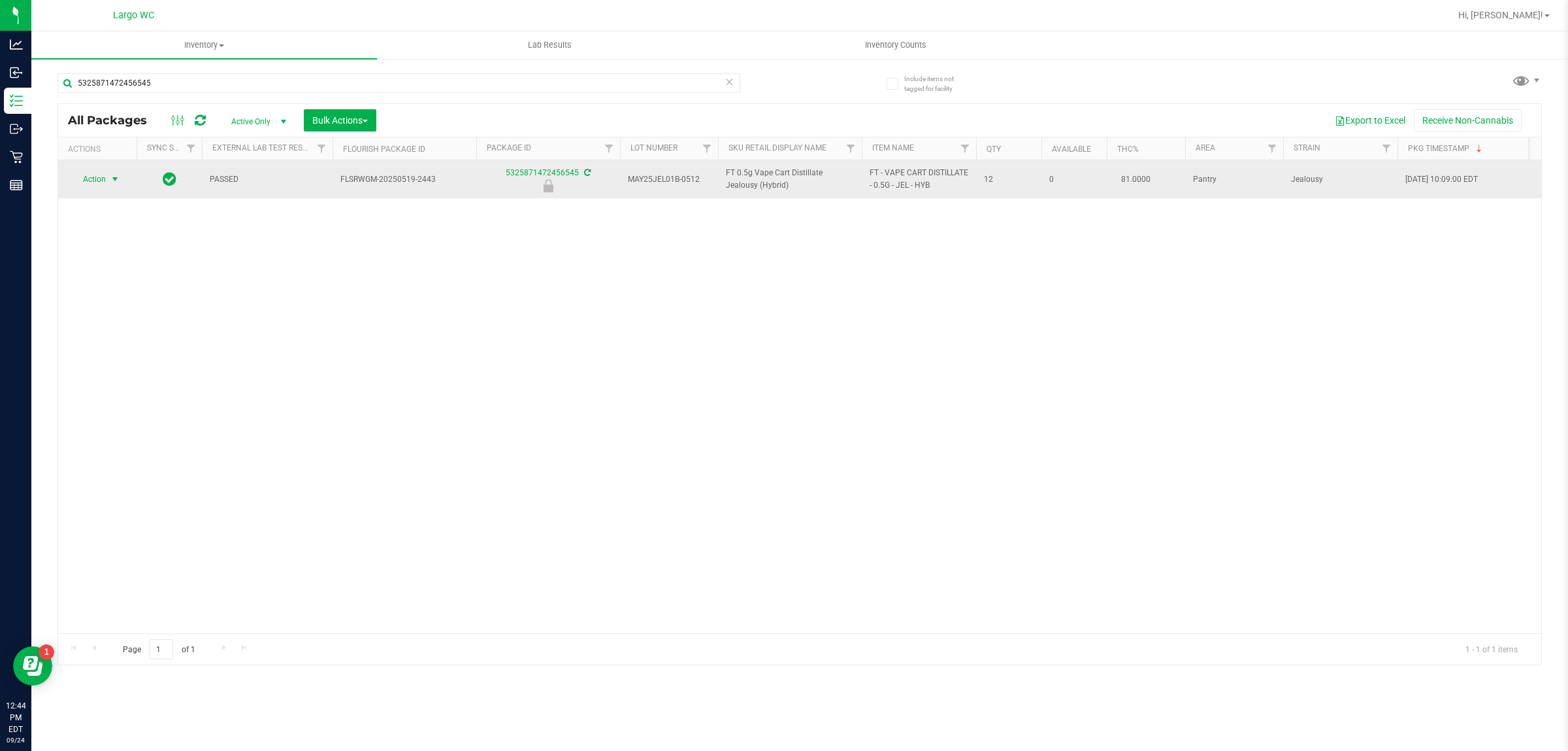
type input "5325871472456545"
click at [112, 180] on span "select" at bounding box center [115, 179] width 10 height 10
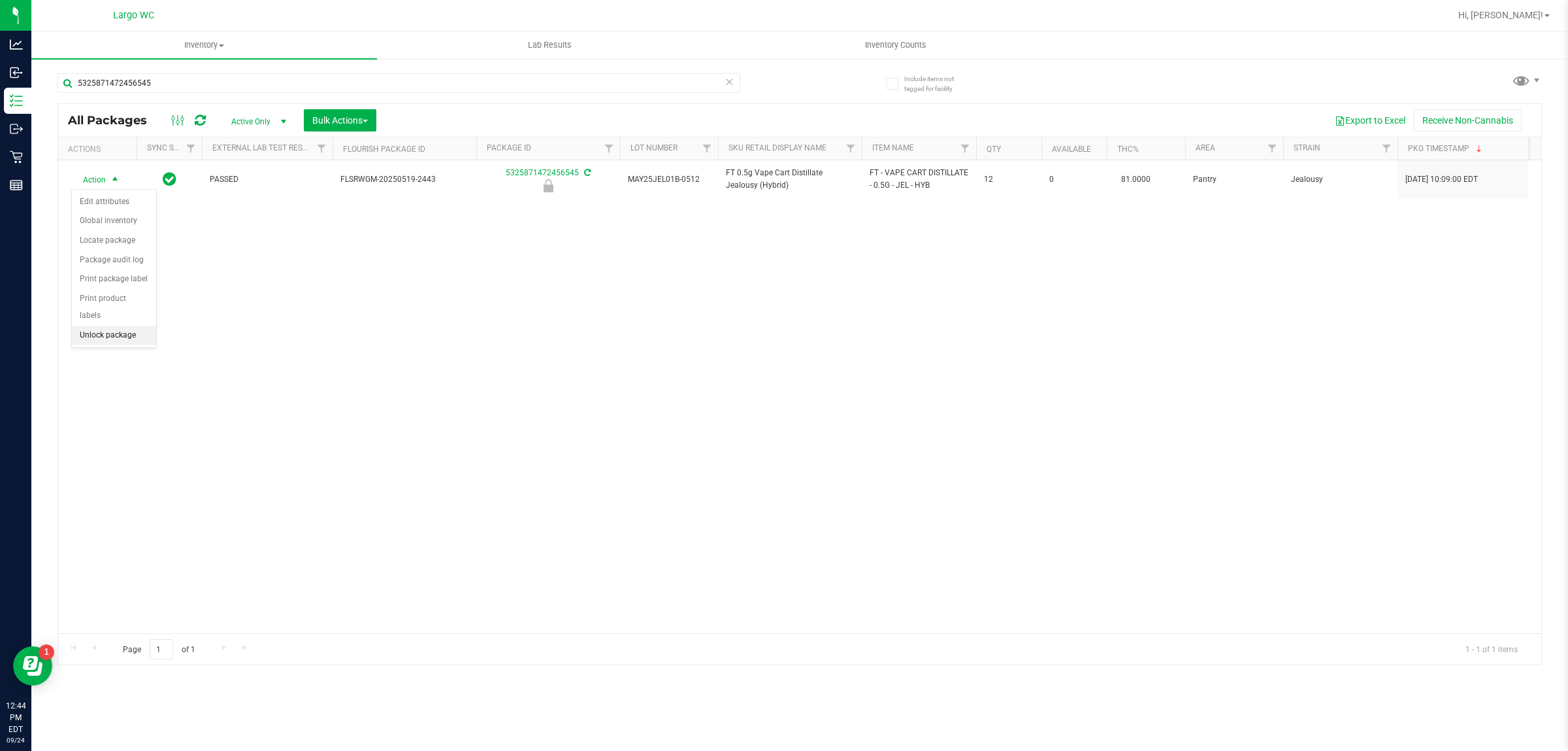
click at [125, 326] on li "Unlock package" at bounding box center [114, 335] width 84 height 20
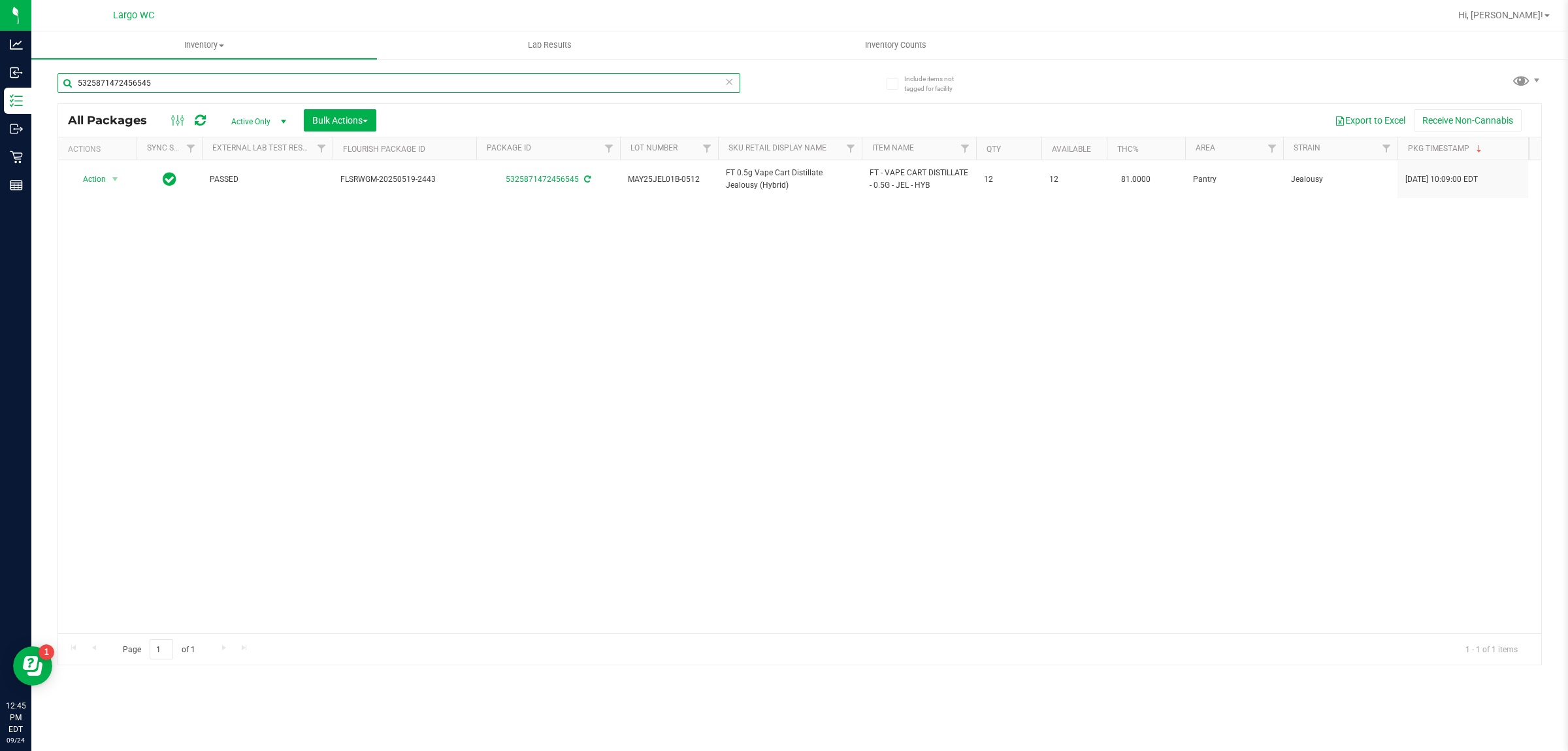
click at [253, 83] on input "5325871472456545" at bounding box center [398, 82] width 683 height 20
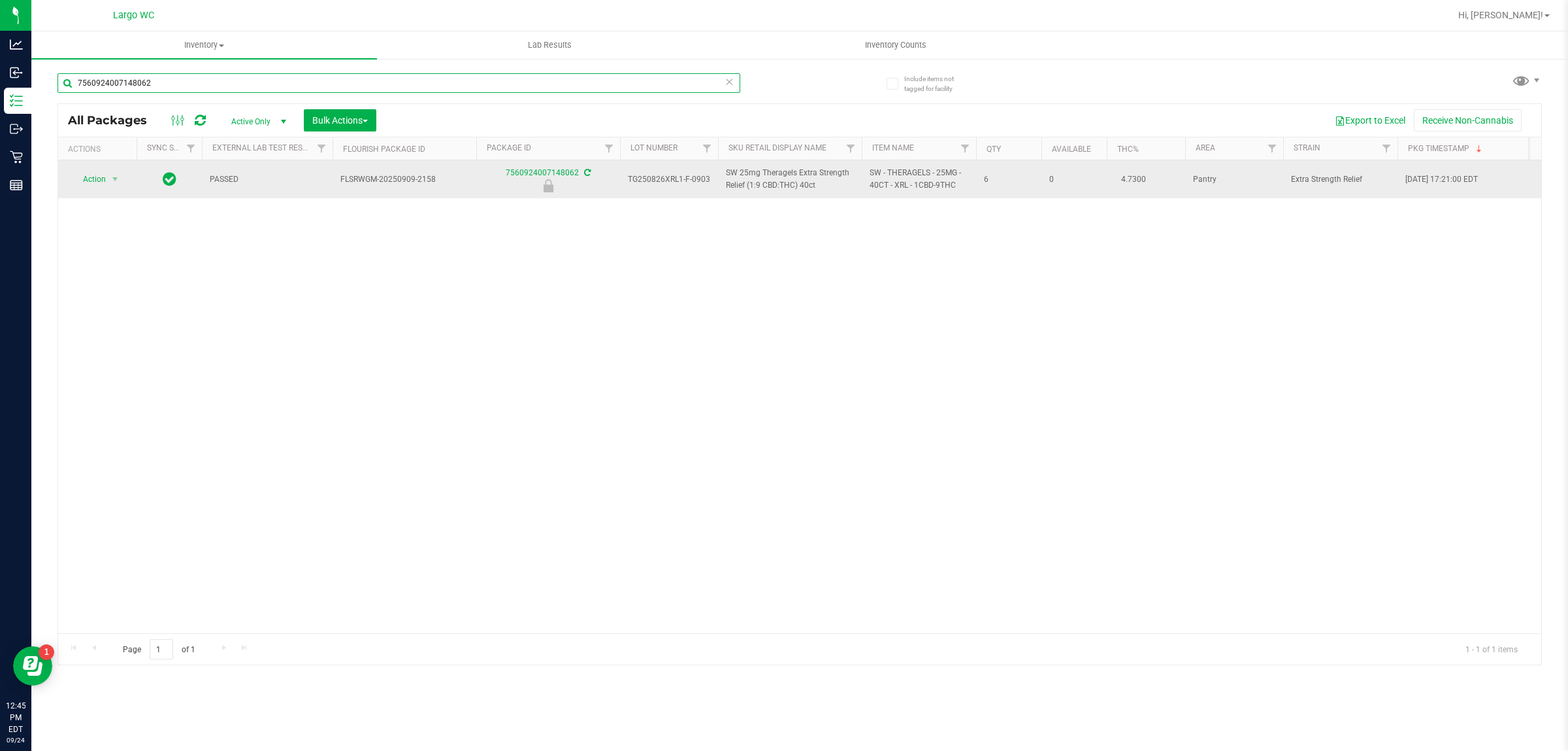
type input "7560924007148062"
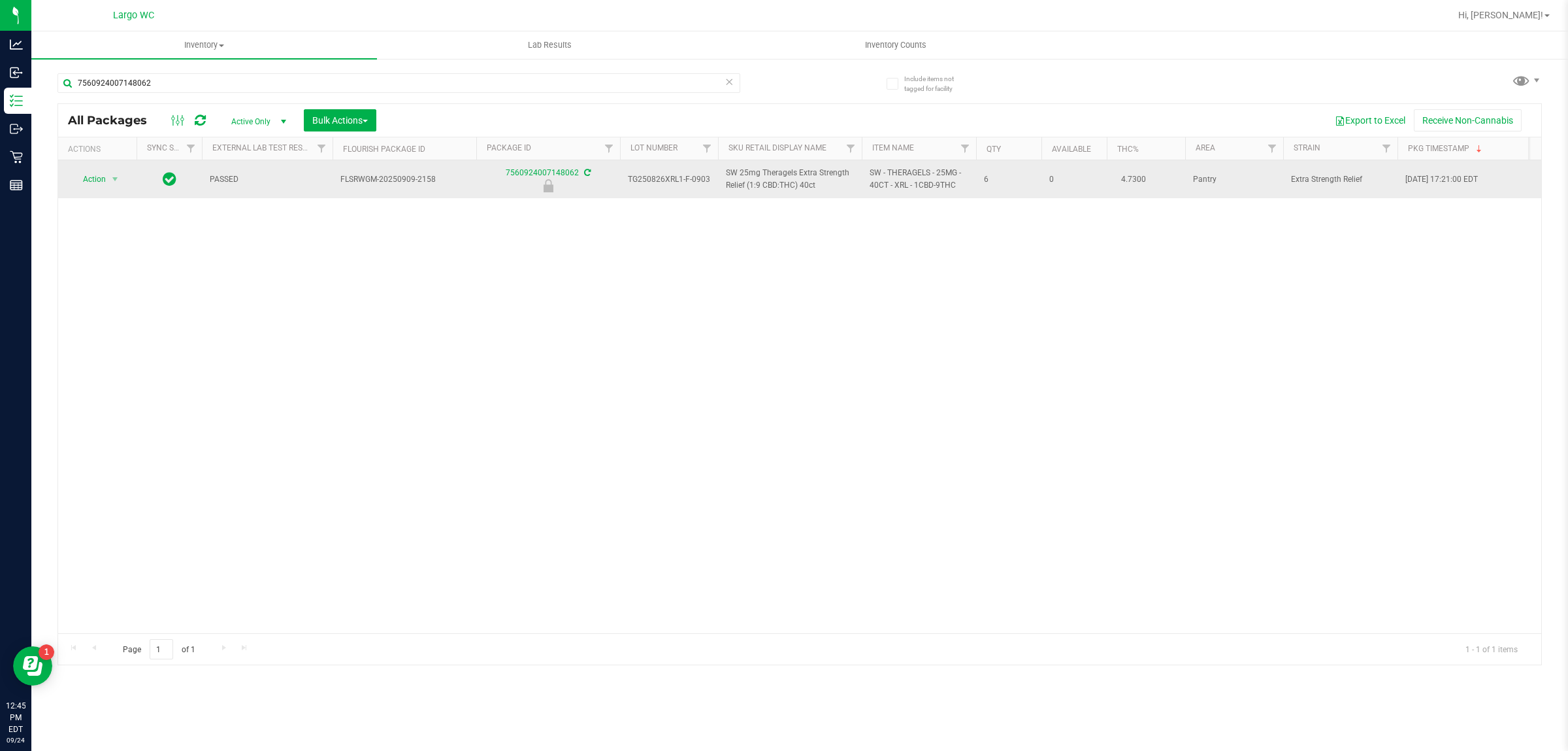
click at [94, 180] on span "Action" at bounding box center [88, 179] width 35 height 18
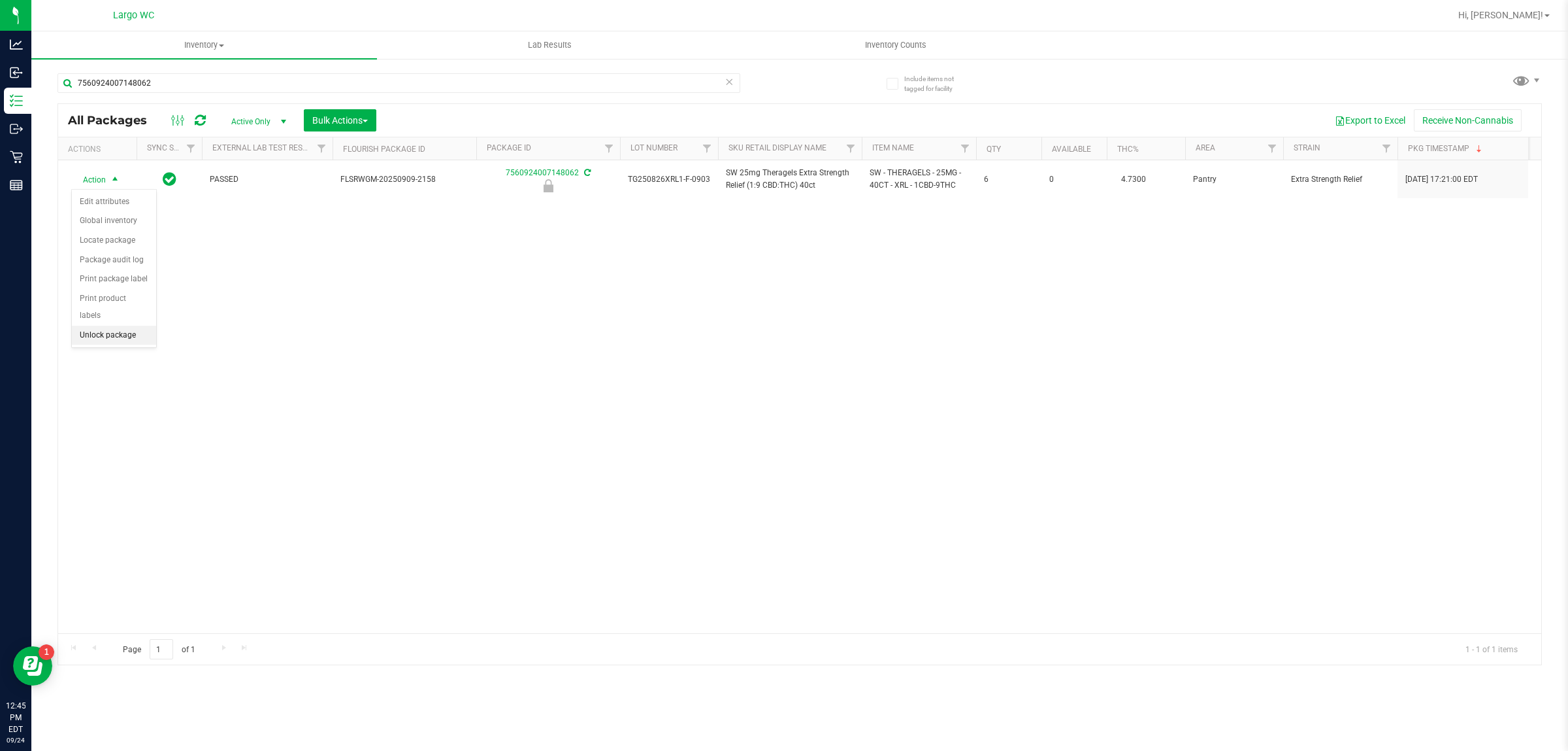
click at [103, 326] on li "Unlock package" at bounding box center [114, 335] width 84 height 20
type input "7"
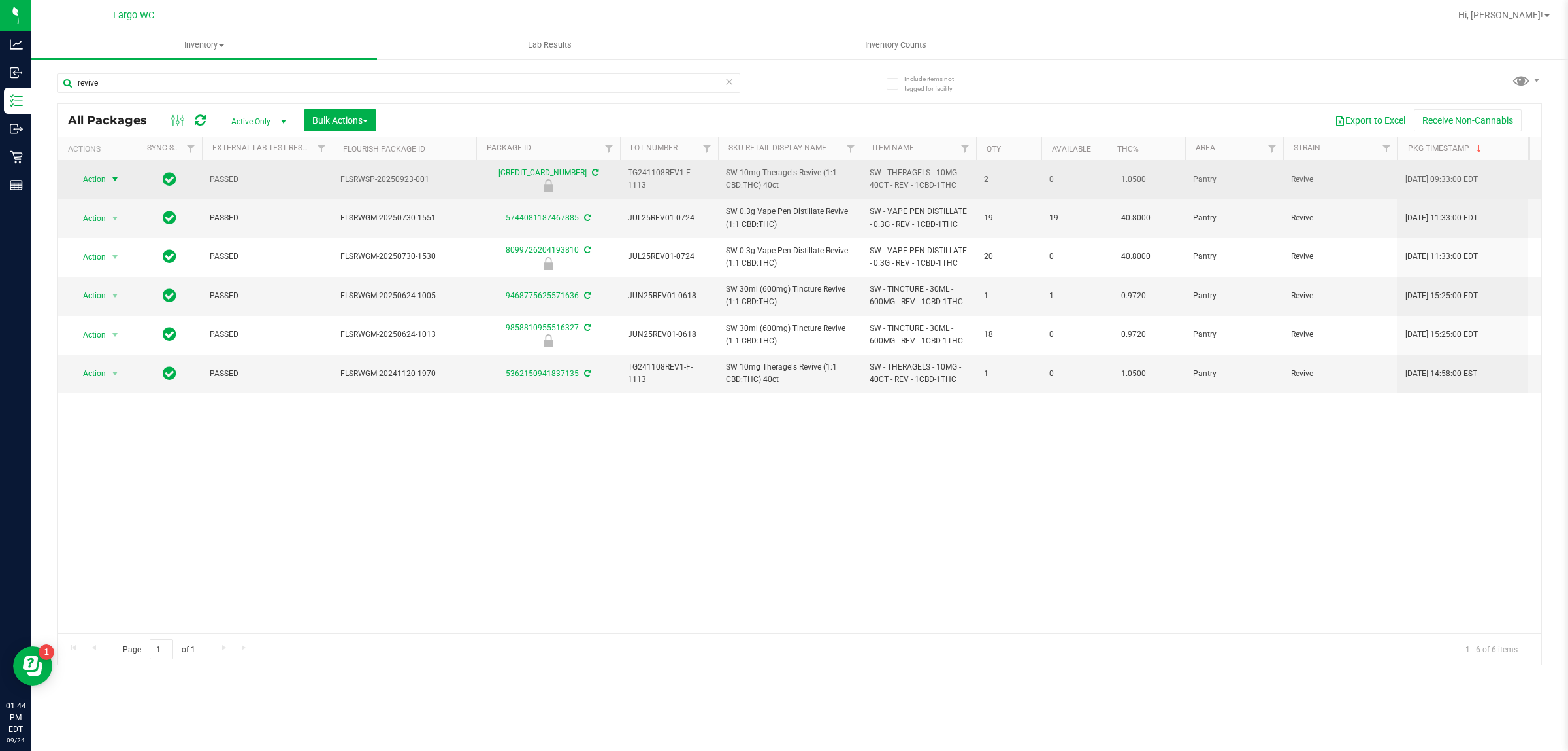
type input "revive"
click at [116, 175] on span "select" at bounding box center [115, 179] width 10 height 10
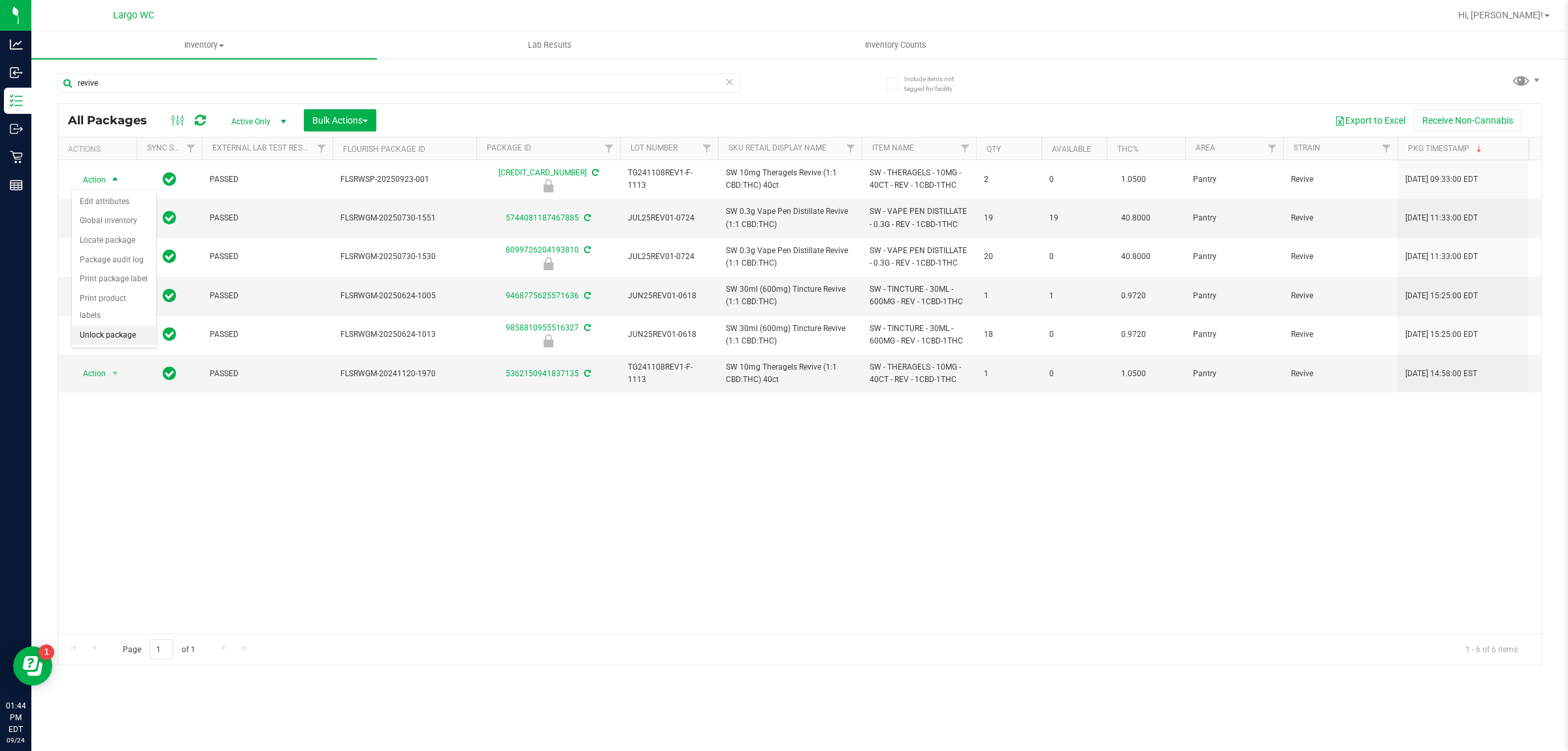
click at [98, 326] on li "Unlock package" at bounding box center [114, 335] width 84 height 20
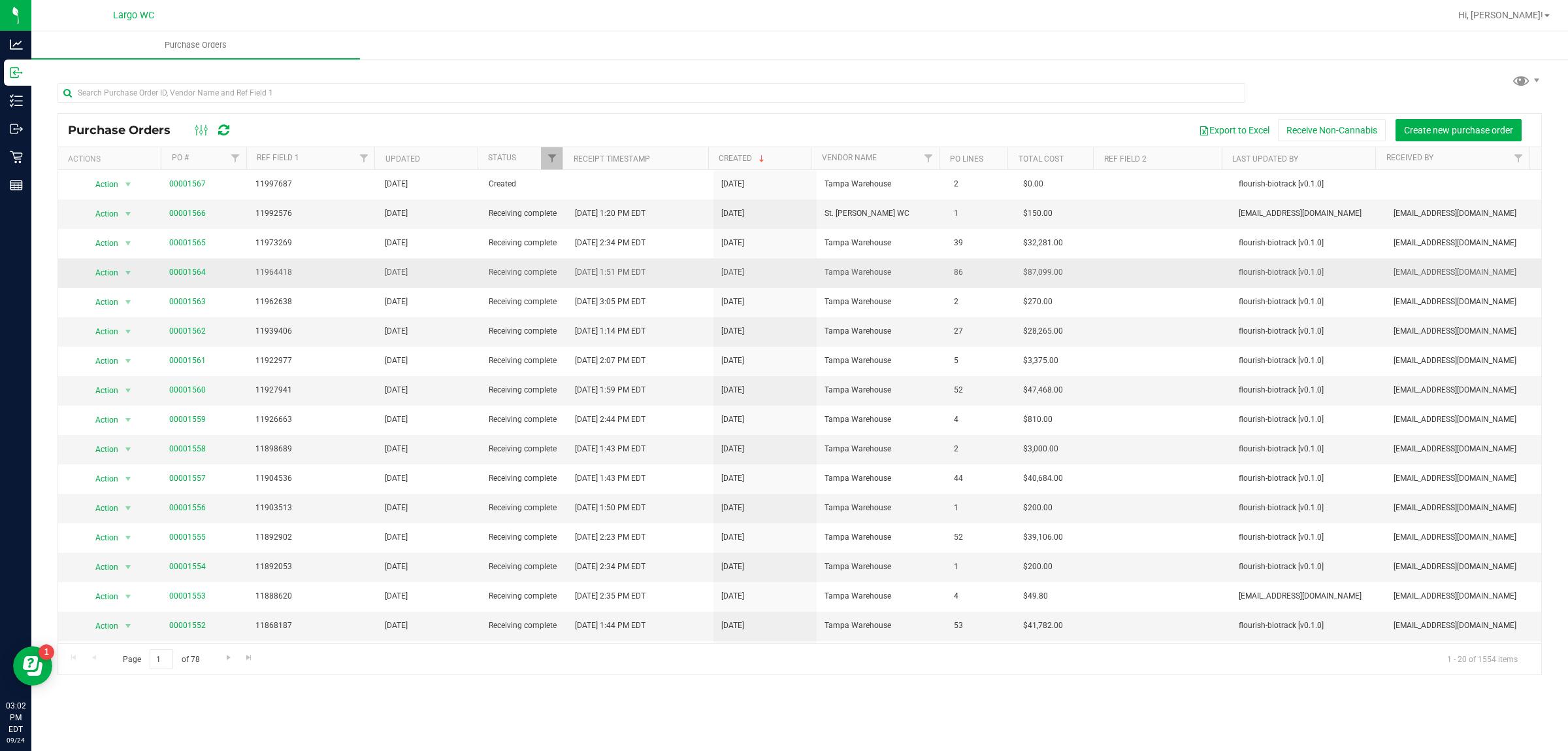
click at [386, 278] on span "[DATE]" at bounding box center [396, 272] width 23 height 12
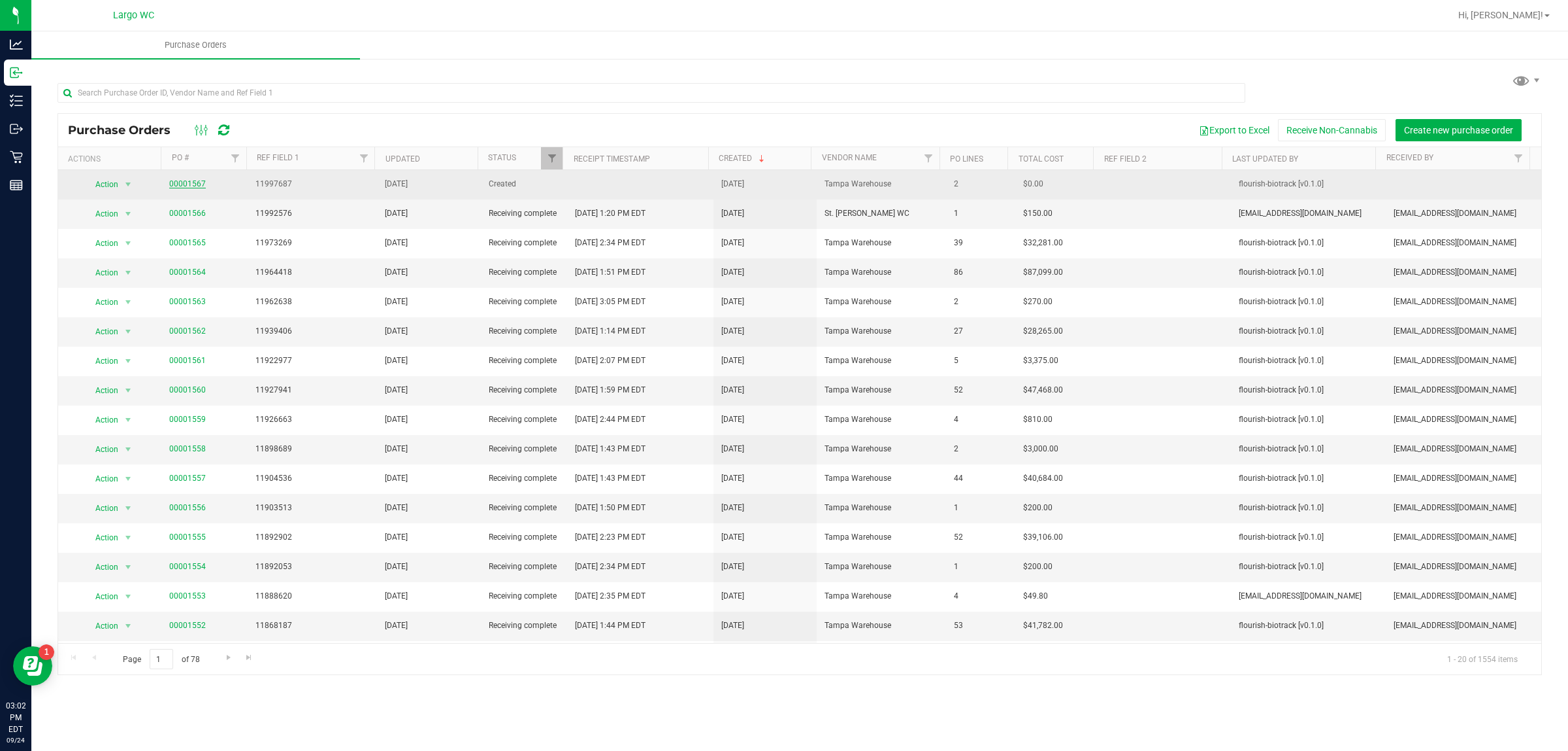
click at [198, 183] on link "00001567" at bounding box center [187, 184] width 37 height 9
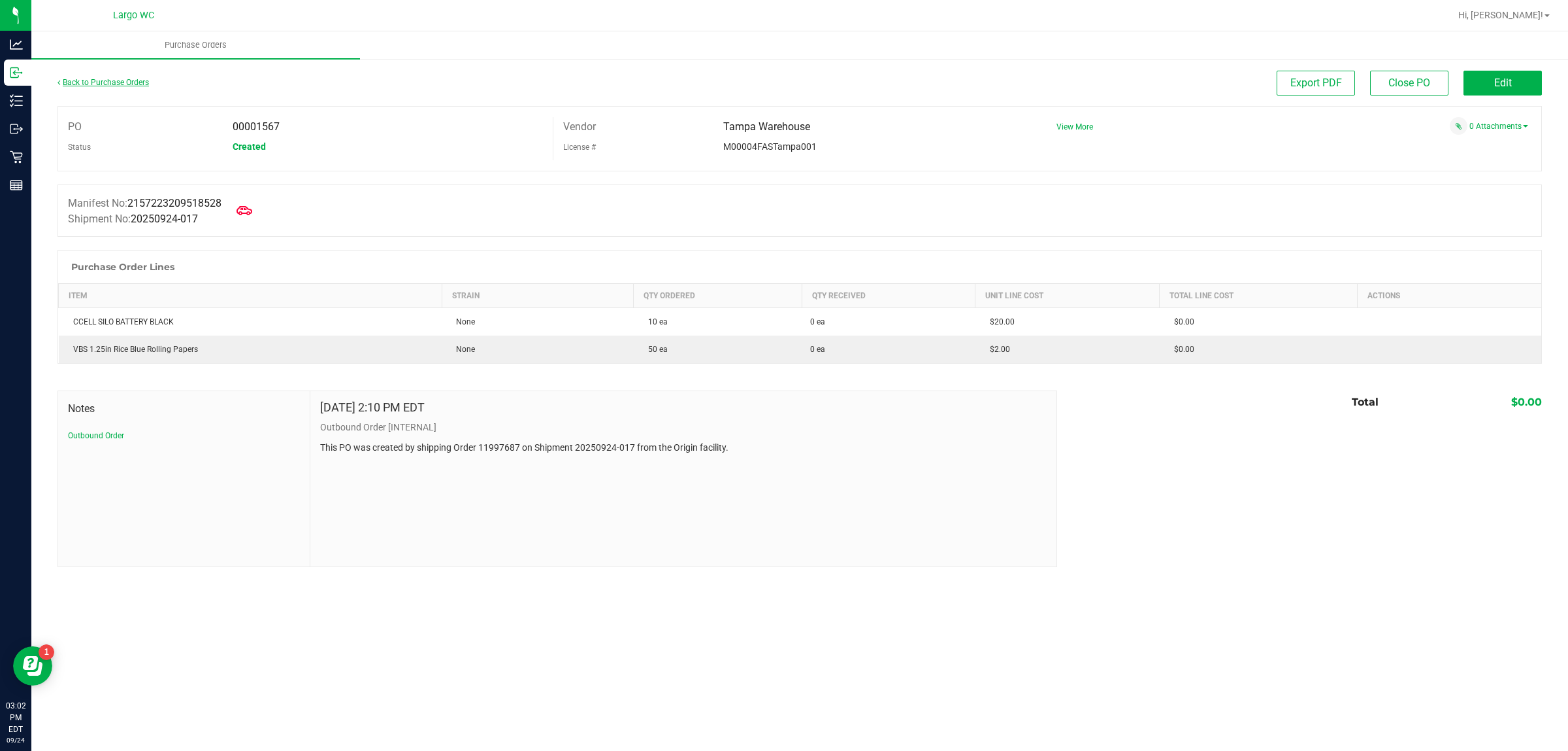
click at [103, 83] on link "Back to Purchase Orders" at bounding box center [103, 82] width 92 height 9
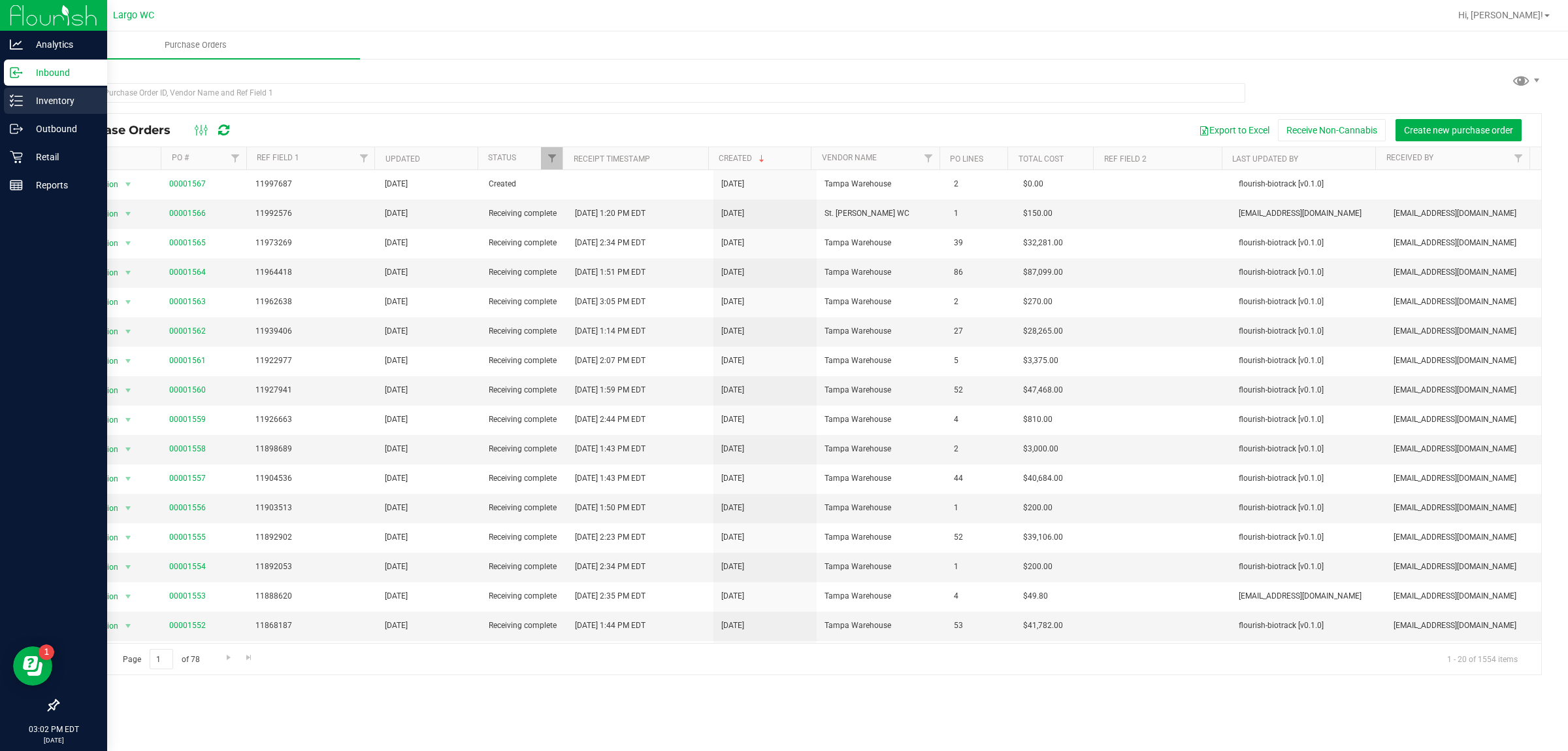
click at [21, 101] on line at bounding box center [19, 101] width 7 height 0
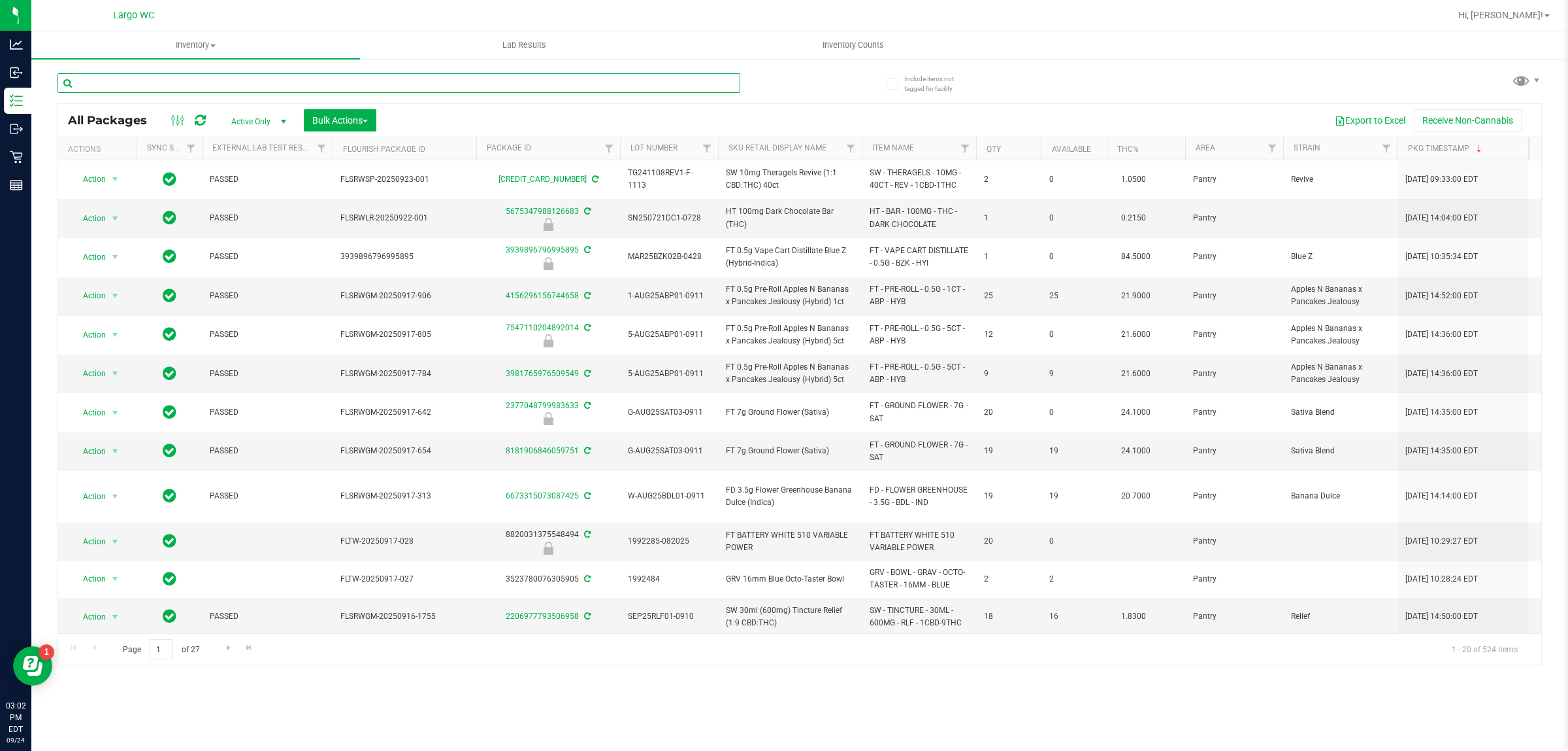
click at [554, 82] on input "text" at bounding box center [398, 82] width 683 height 20
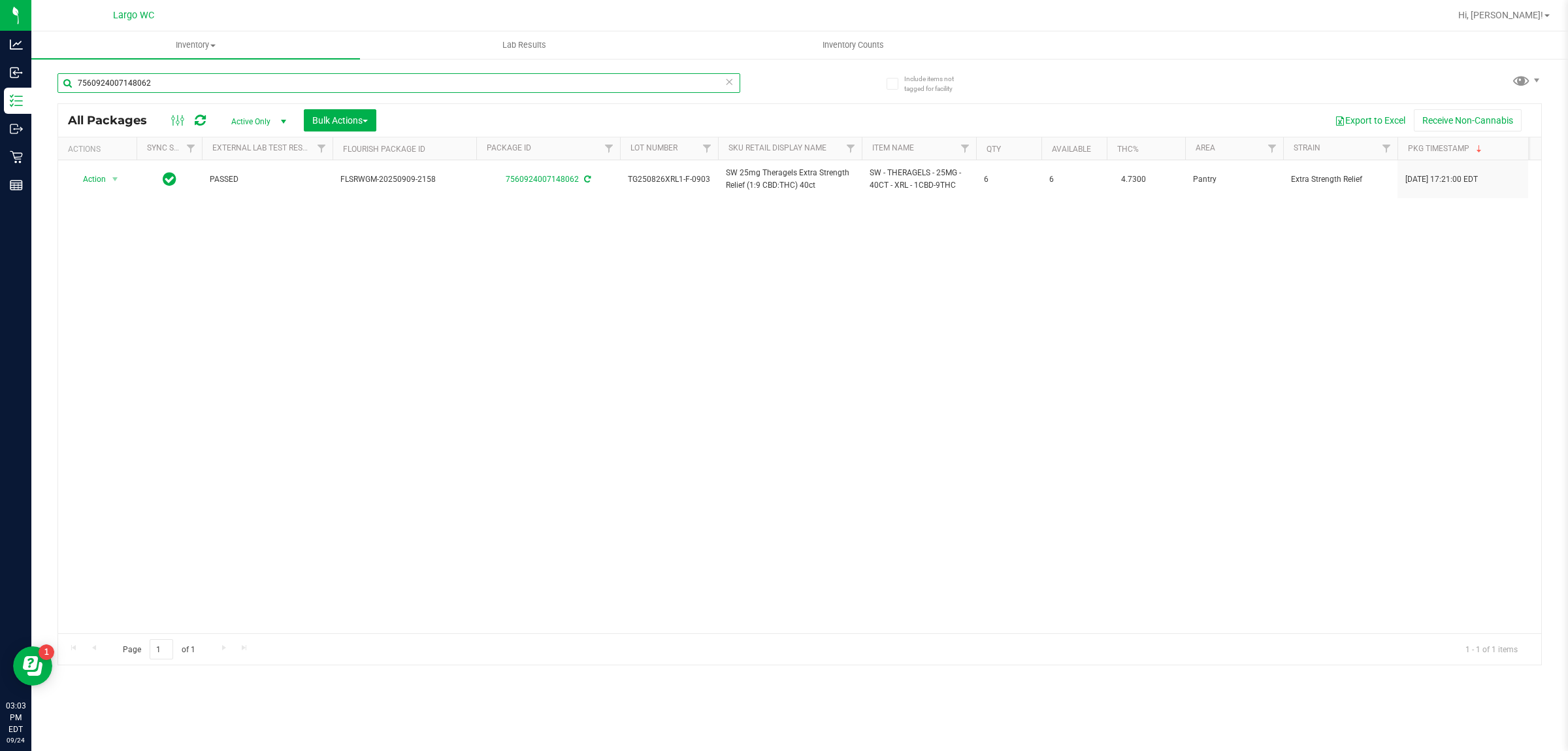
type input "7560924007148062"
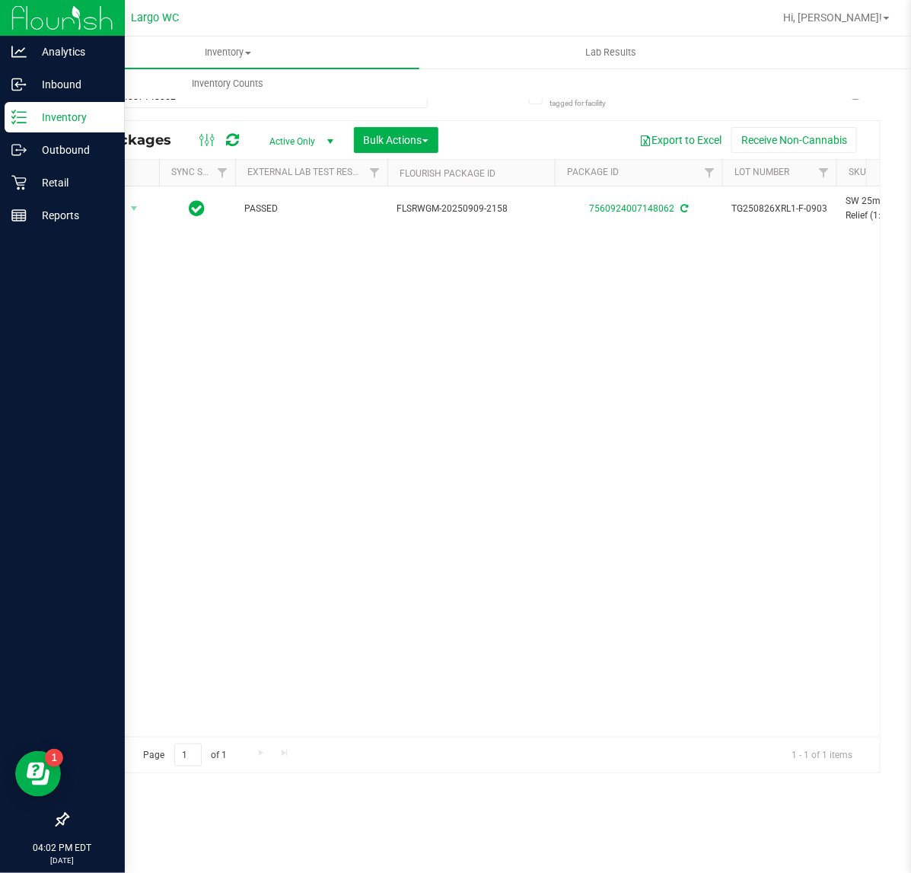
click at [19, 113] on icon at bounding box center [18, 117] width 15 height 15
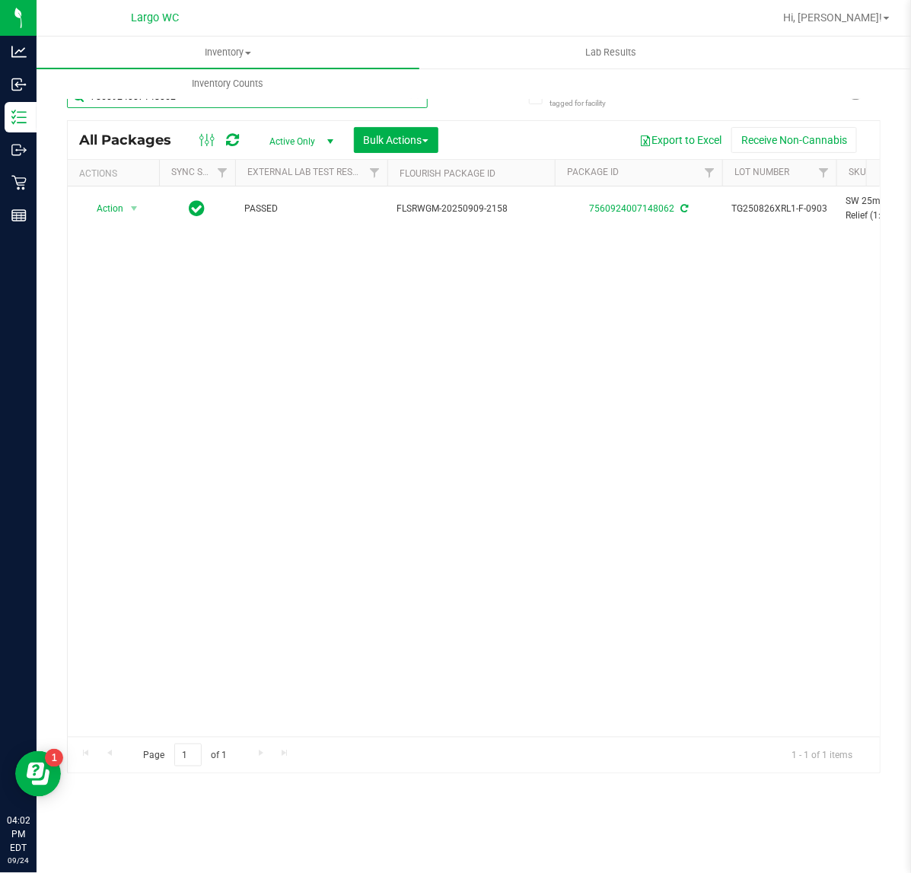
click at [200, 101] on input "7560924007148062" at bounding box center [247, 96] width 361 height 23
click at [202, 100] on input "7560924007148062" at bounding box center [247, 96] width 361 height 23
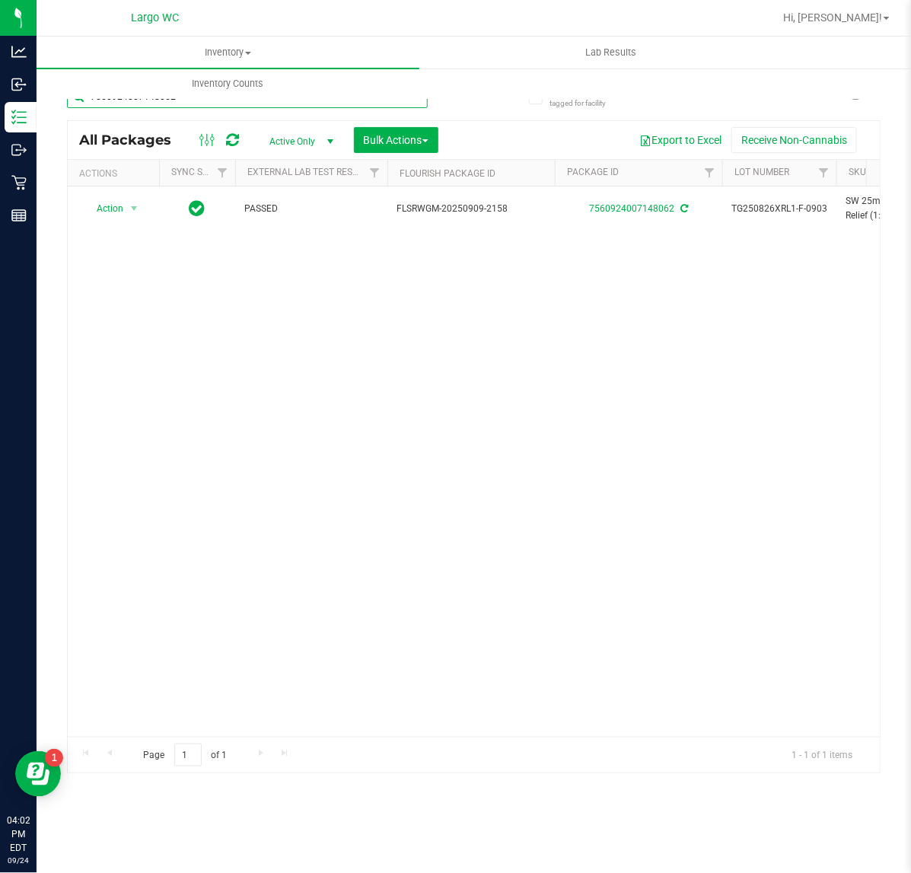
click at [202, 100] on input "7560924007148062" at bounding box center [247, 96] width 361 height 23
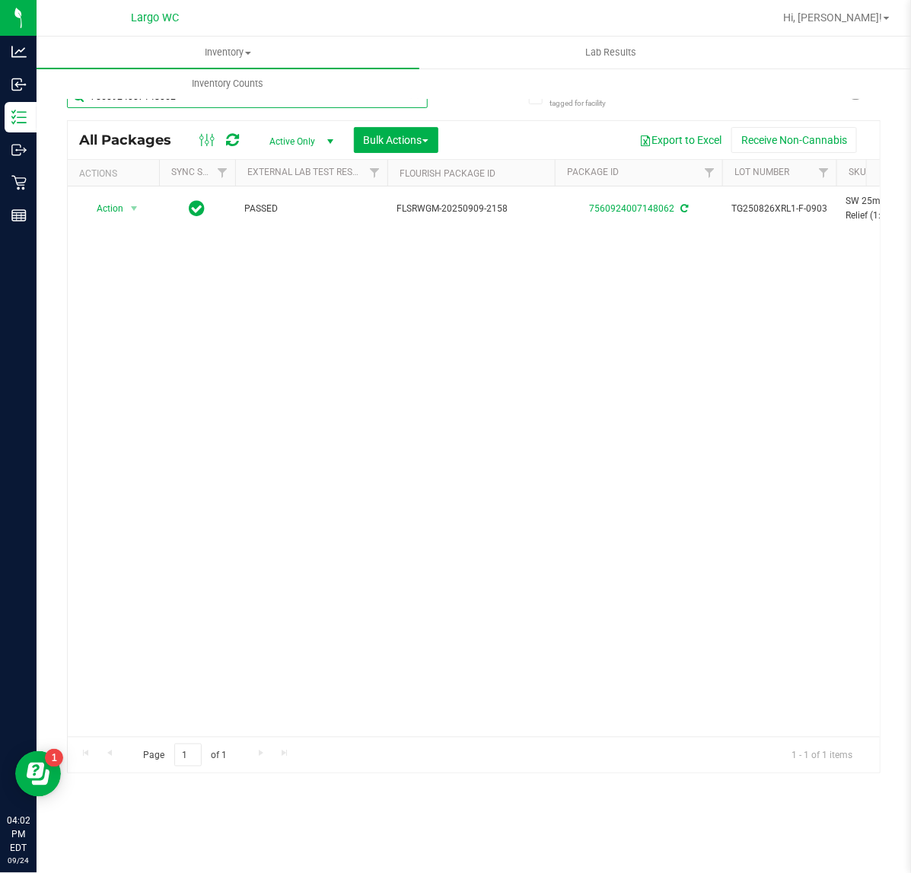
click at [202, 100] on input "7560924007148062" at bounding box center [247, 96] width 361 height 23
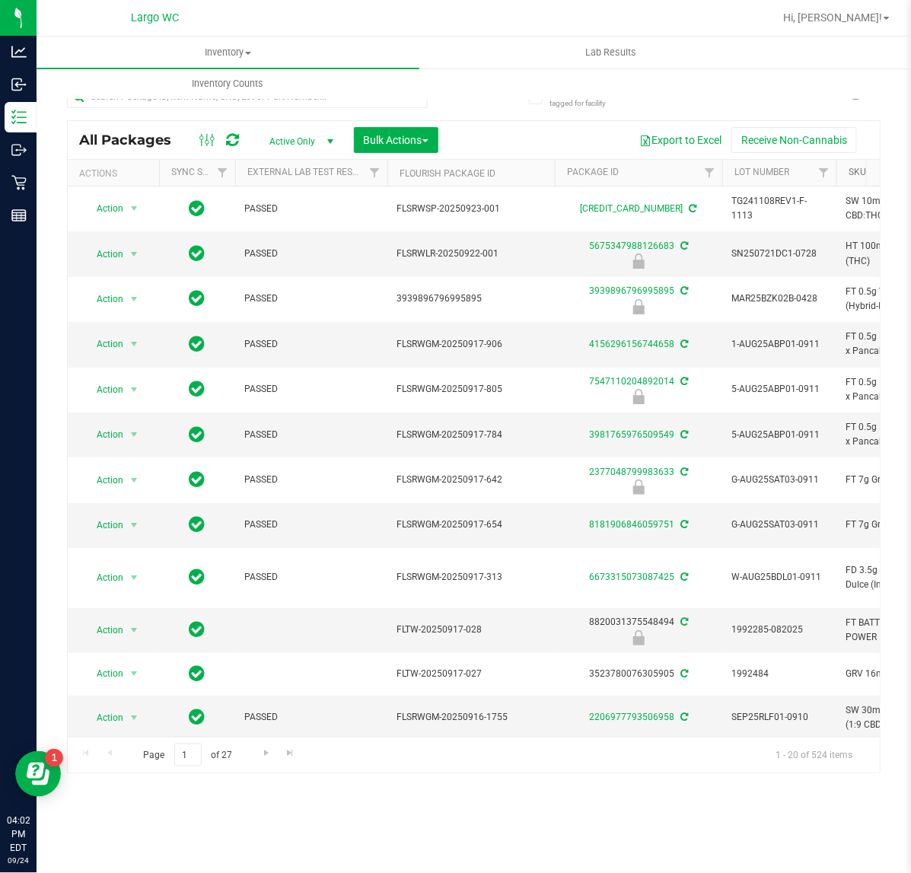
click at [855, 175] on link "Sku Retail Display Name" at bounding box center [905, 172] width 114 height 11
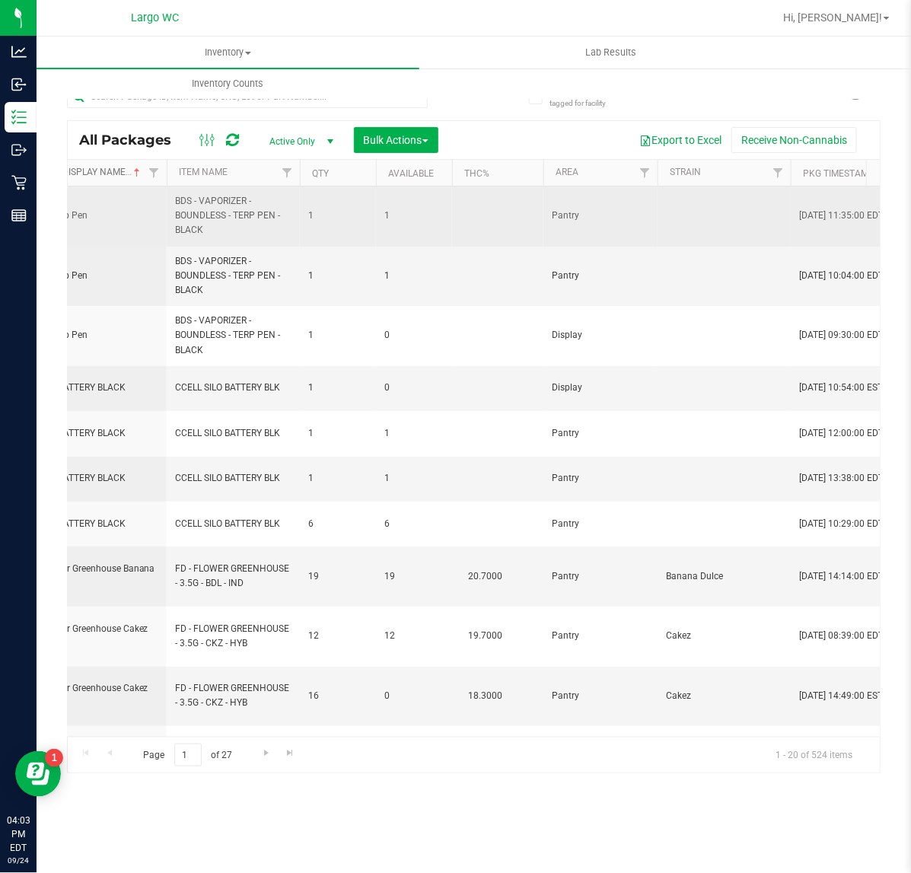
scroll to position [0, 976]
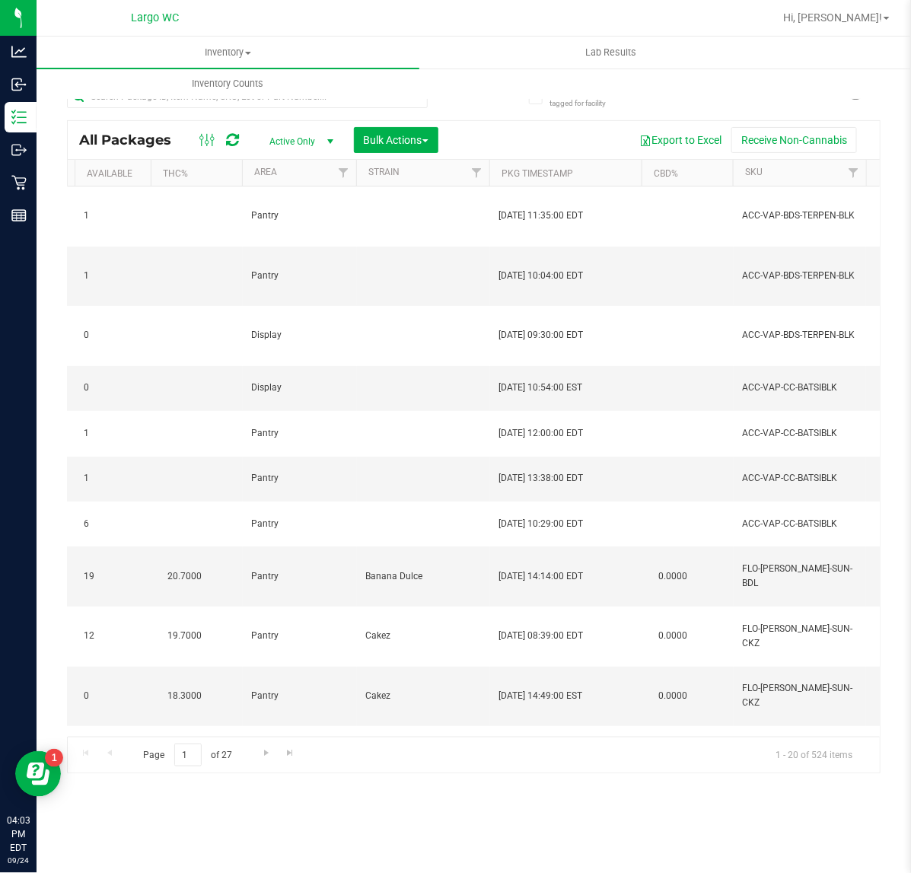
click at [794, 166] on th "SKU" at bounding box center [799, 173] width 133 height 27
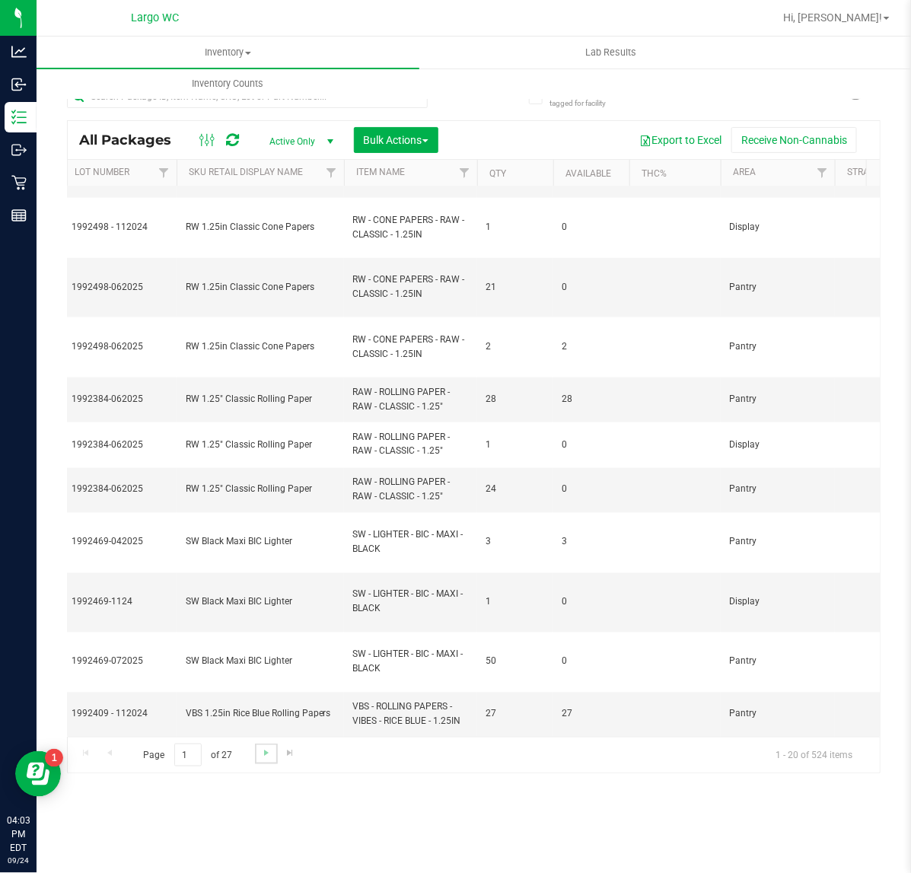
click at [256, 754] on link "Go to the next page" at bounding box center [266, 753] width 22 height 21
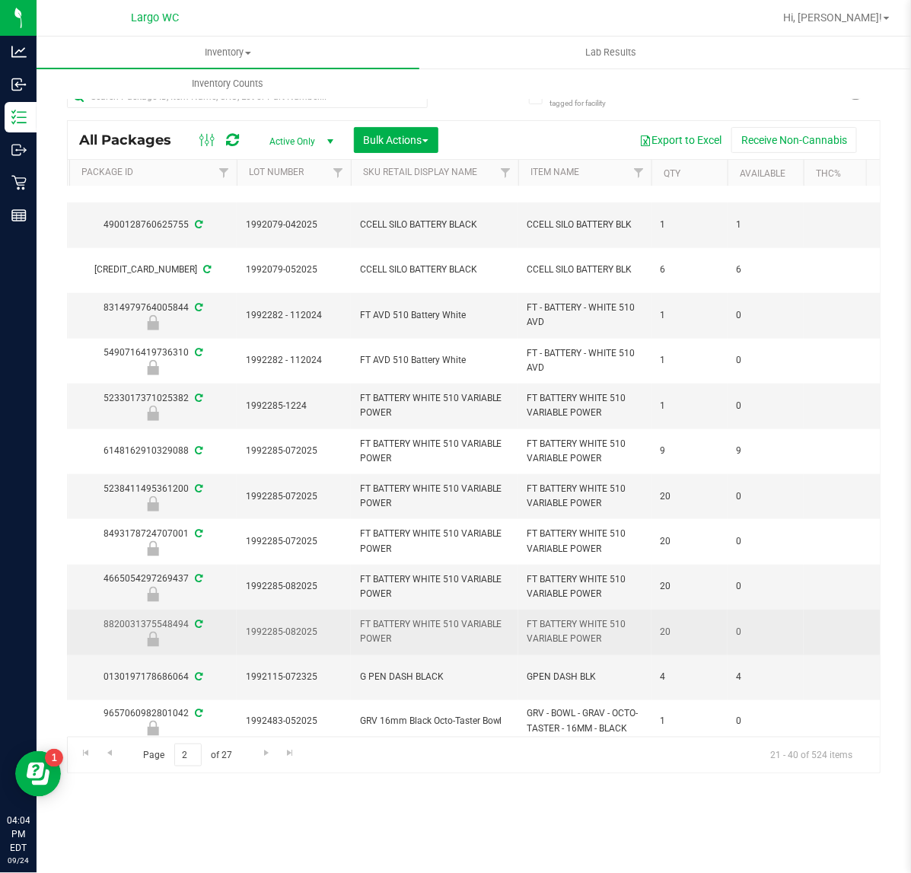
scroll to position [409, 485]
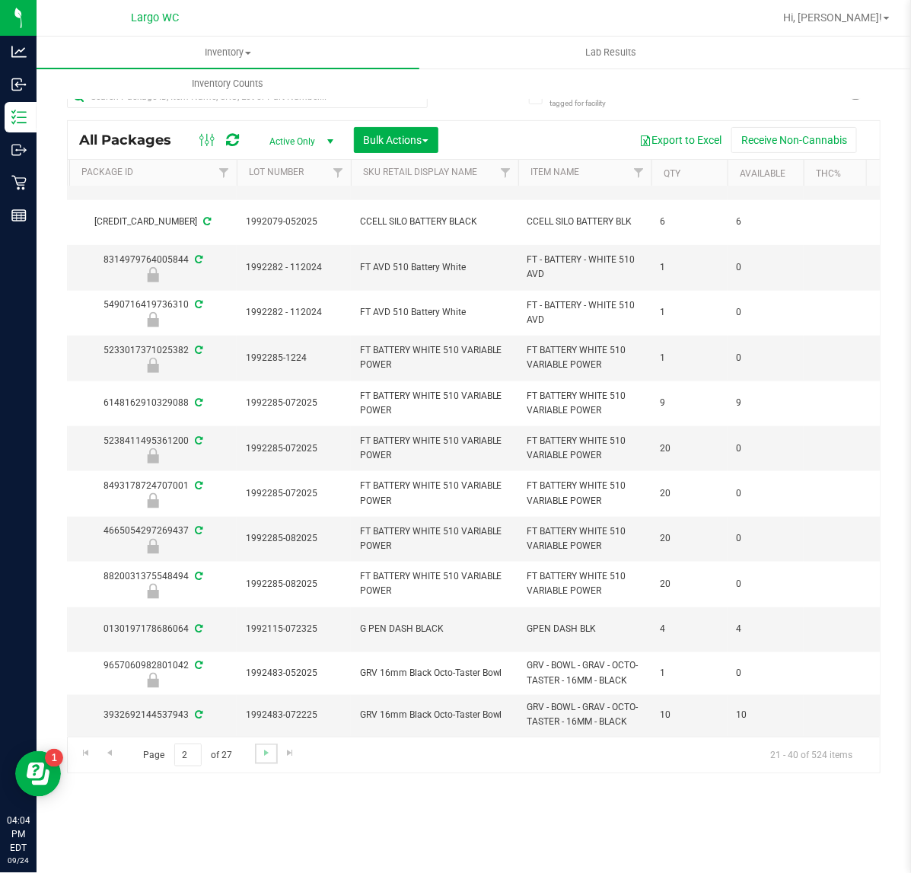
click at [255, 748] on link "Go to the next page" at bounding box center [266, 753] width 22 height 21
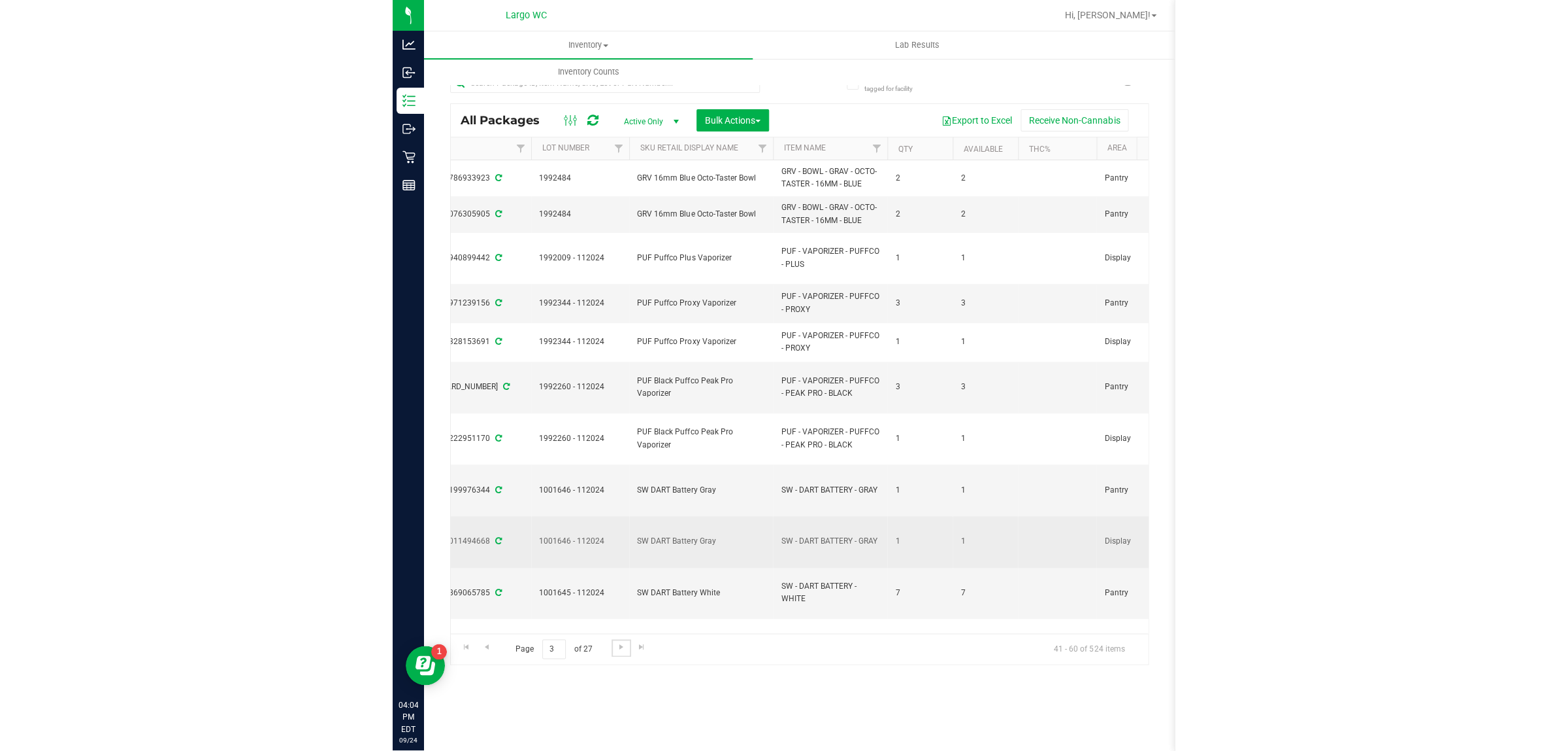
scroll to position [0, 487]
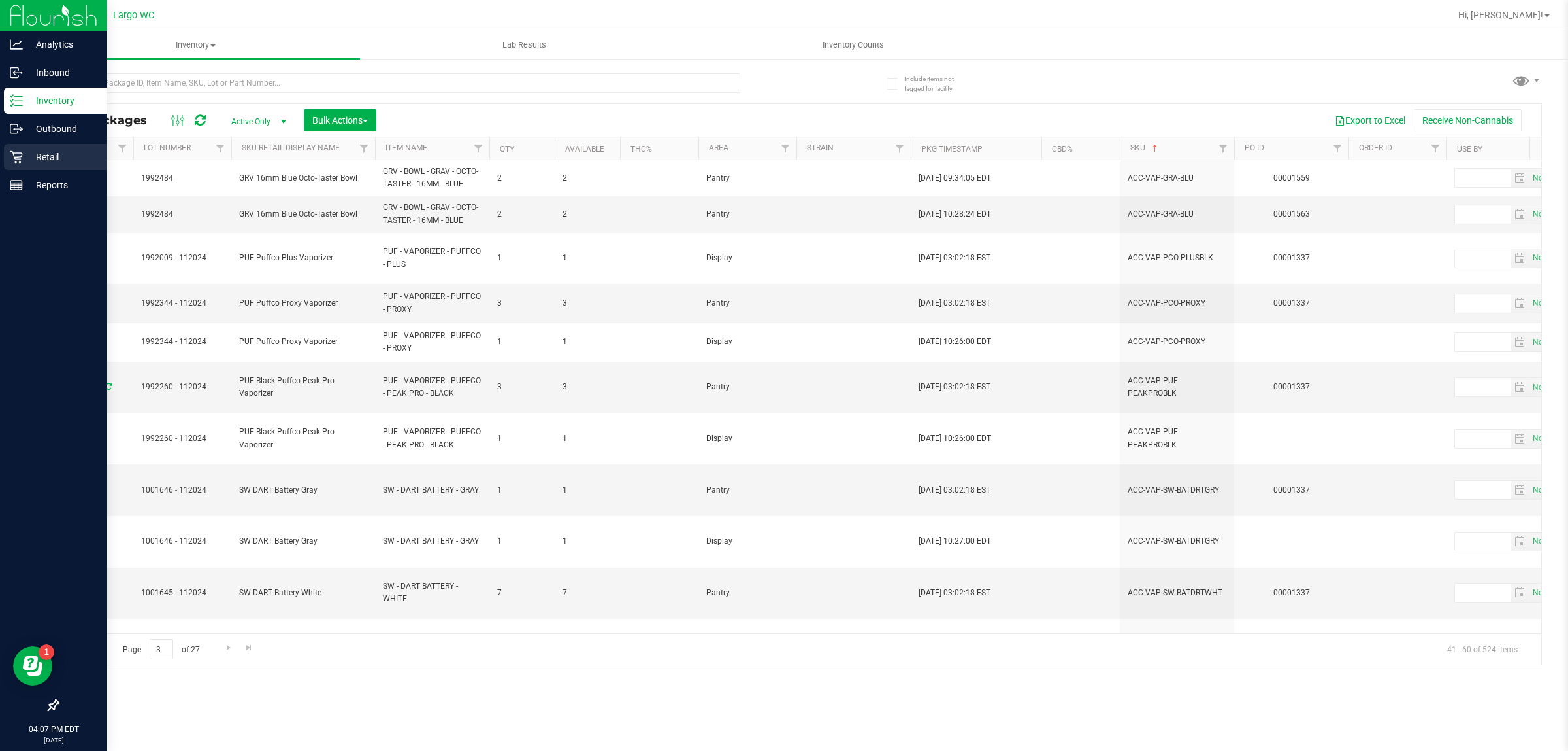
click at [1, 166] on link "Retail" at bounding box center [53, 157] width 107 height 28
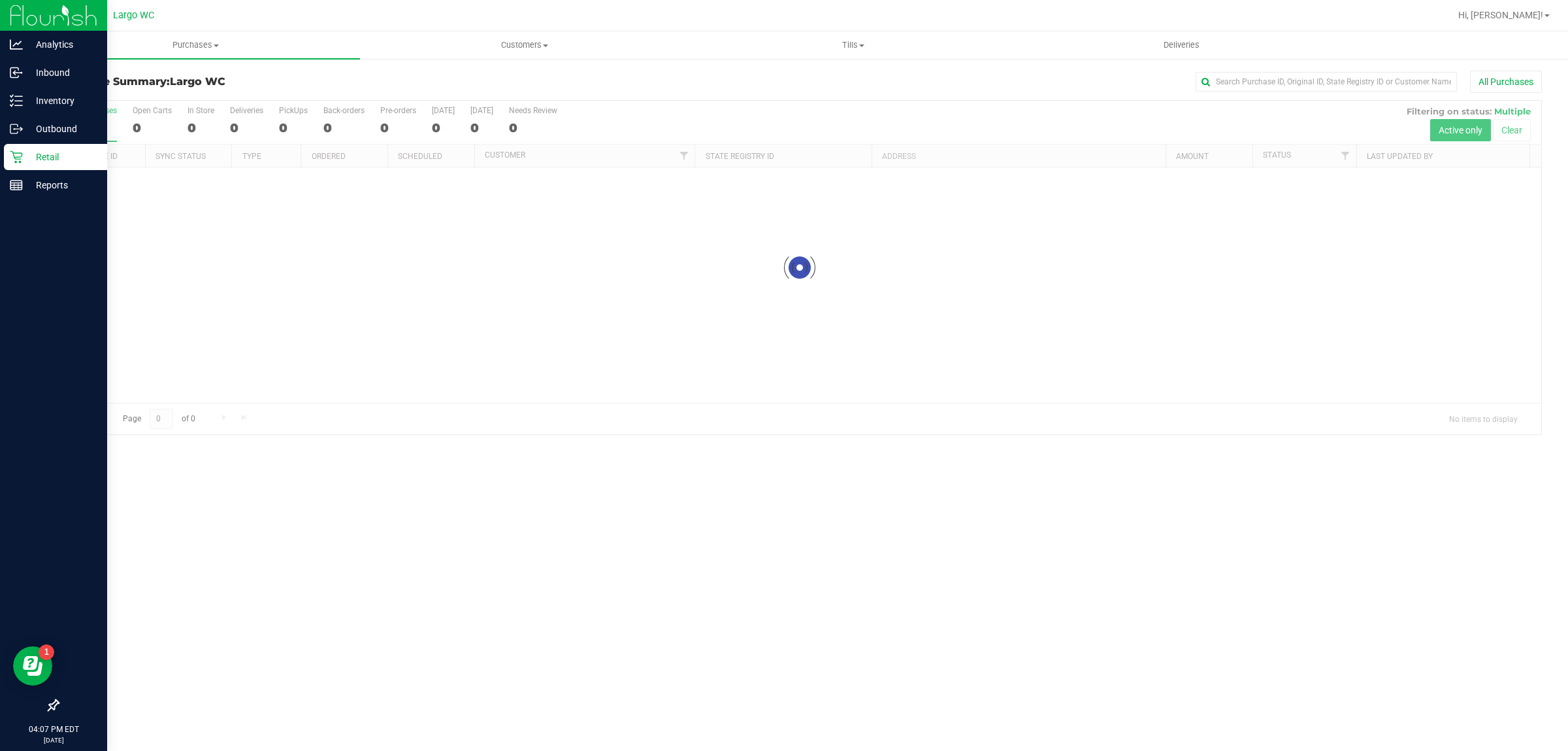
click at [204, 125] on div at bounding box center [799, 267] width 1483 height 333
click at [182, 122] on div at bounding box center [799, 267] width 1483 height 333
click at [204, 116] on div at bounding box center [799, 267] width 1483 height 333
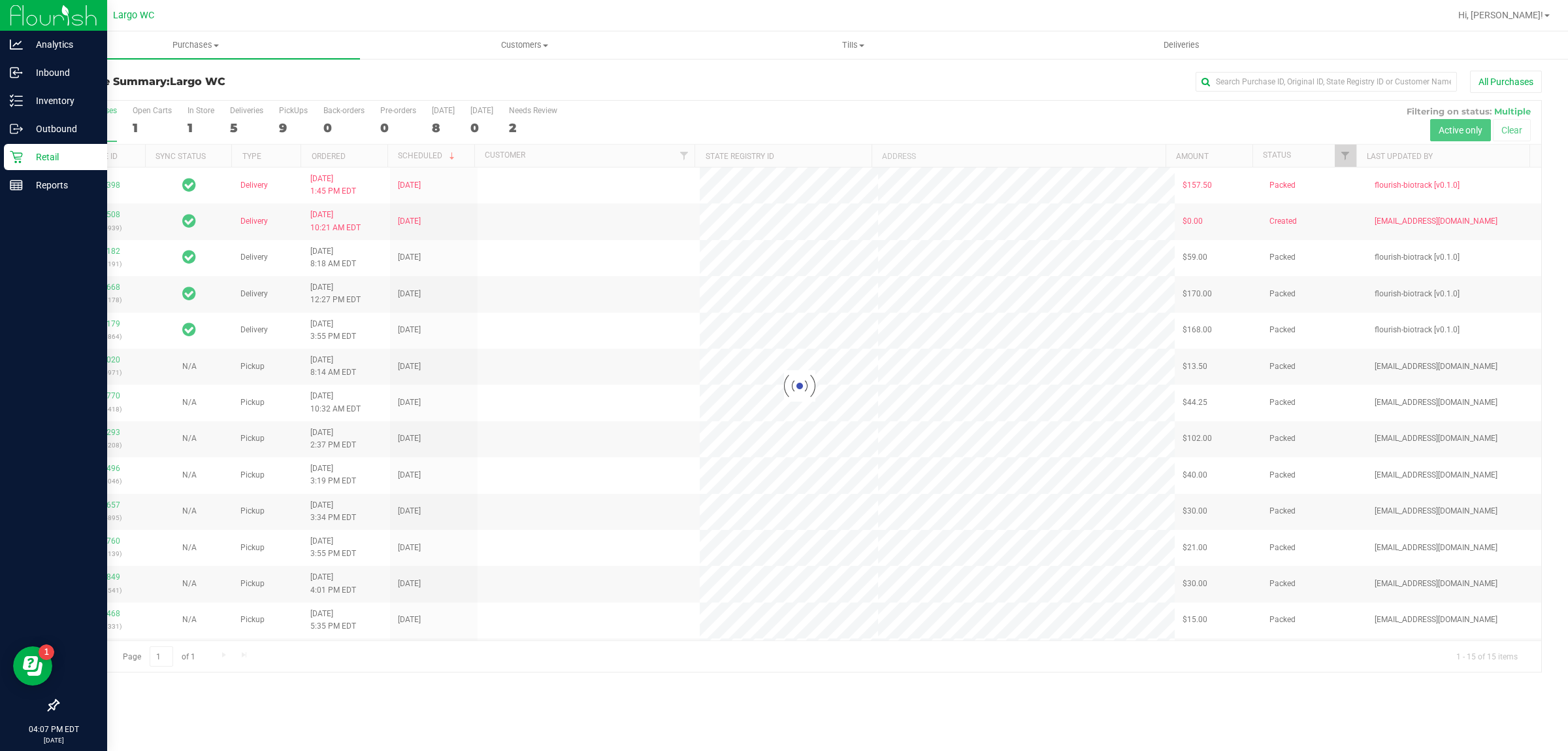
click at [191, 121] on div at bounding box center [799, 386] width 1483 height 571
click at [190, 123] on div at bounding box center [799, 386] width 1483 height 571
click at [188, 122] on div at bounding box center [799, 386] width 1483 height 571
click at [198, 119] on div at bounding box center [799, 386] width 1483 height 571
click at [204, 121] on div at bounding box center [799, 386] width 1483 height 571
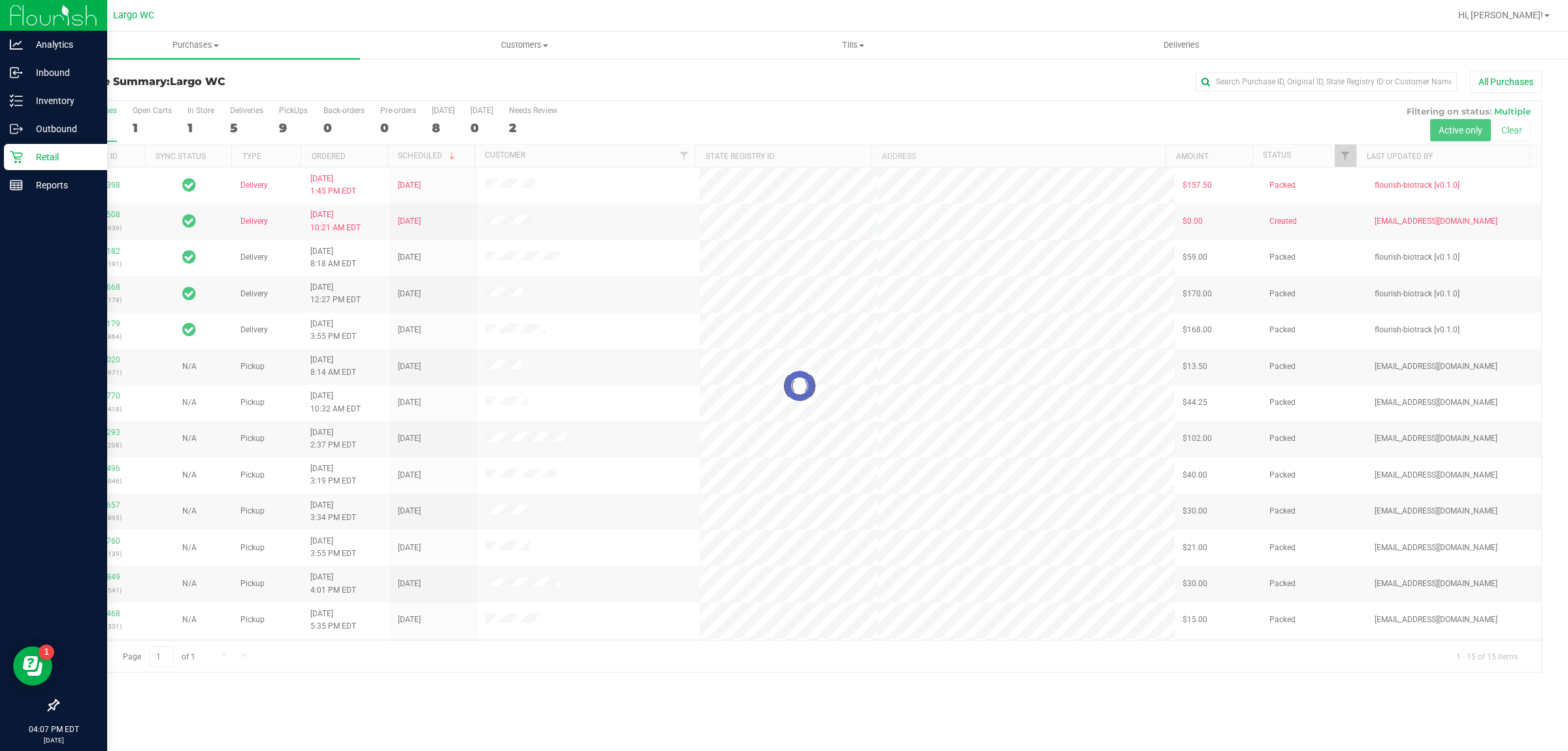
click at [196, 125] on div at bounding box center [799, 386] width 1483 height 571
click at [188, 128] on div "1" at bounding box center [200, 128] width 27 height 15
click at [0, 0] on input "In Store 1" at bounding box center [0, 0] width 0 height 0
click at [190, 123] on div at bounding box center [799, 386] width 1483 height 571
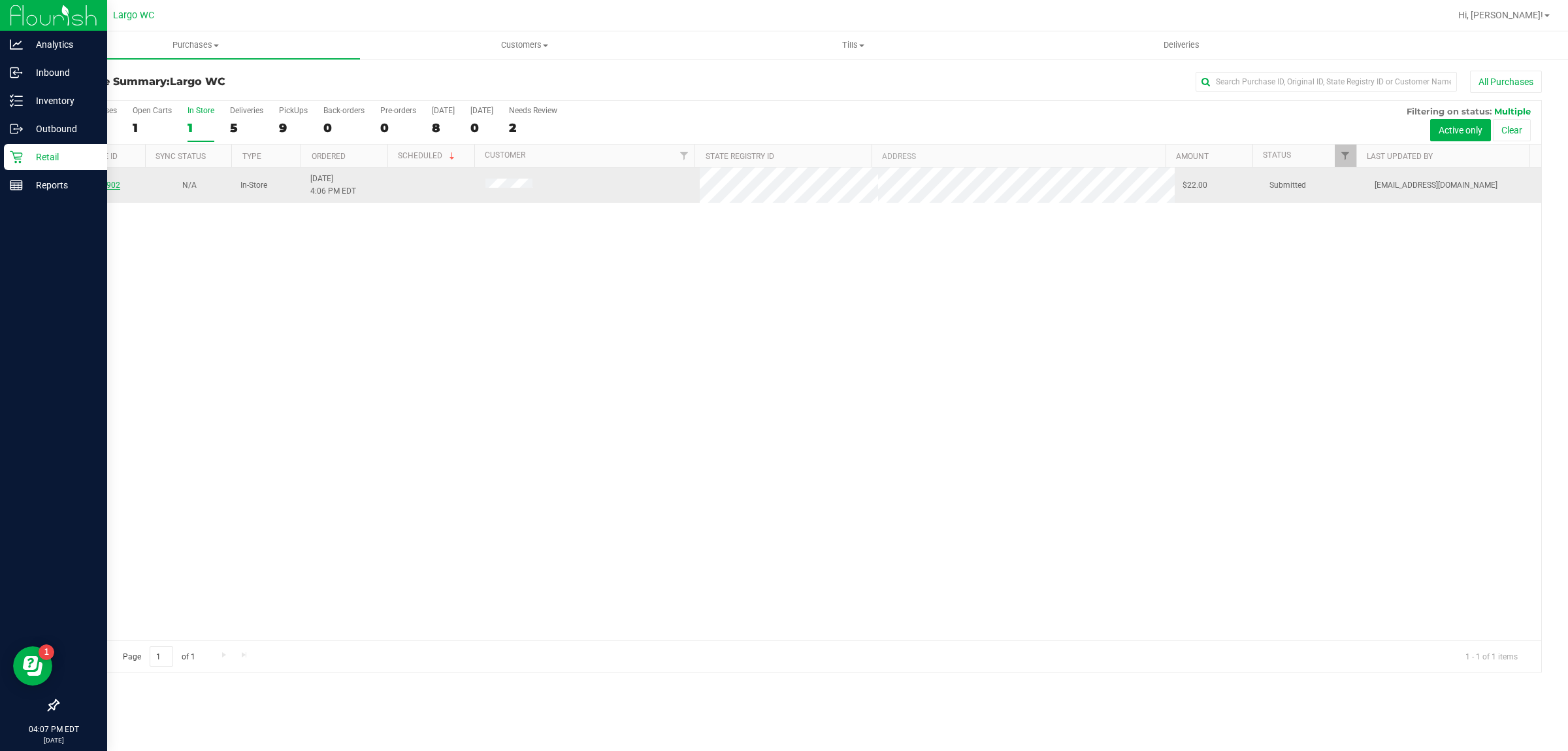
click at [106, 187] on link "11999902" at bounding box center [101, 185] width 37 height 9
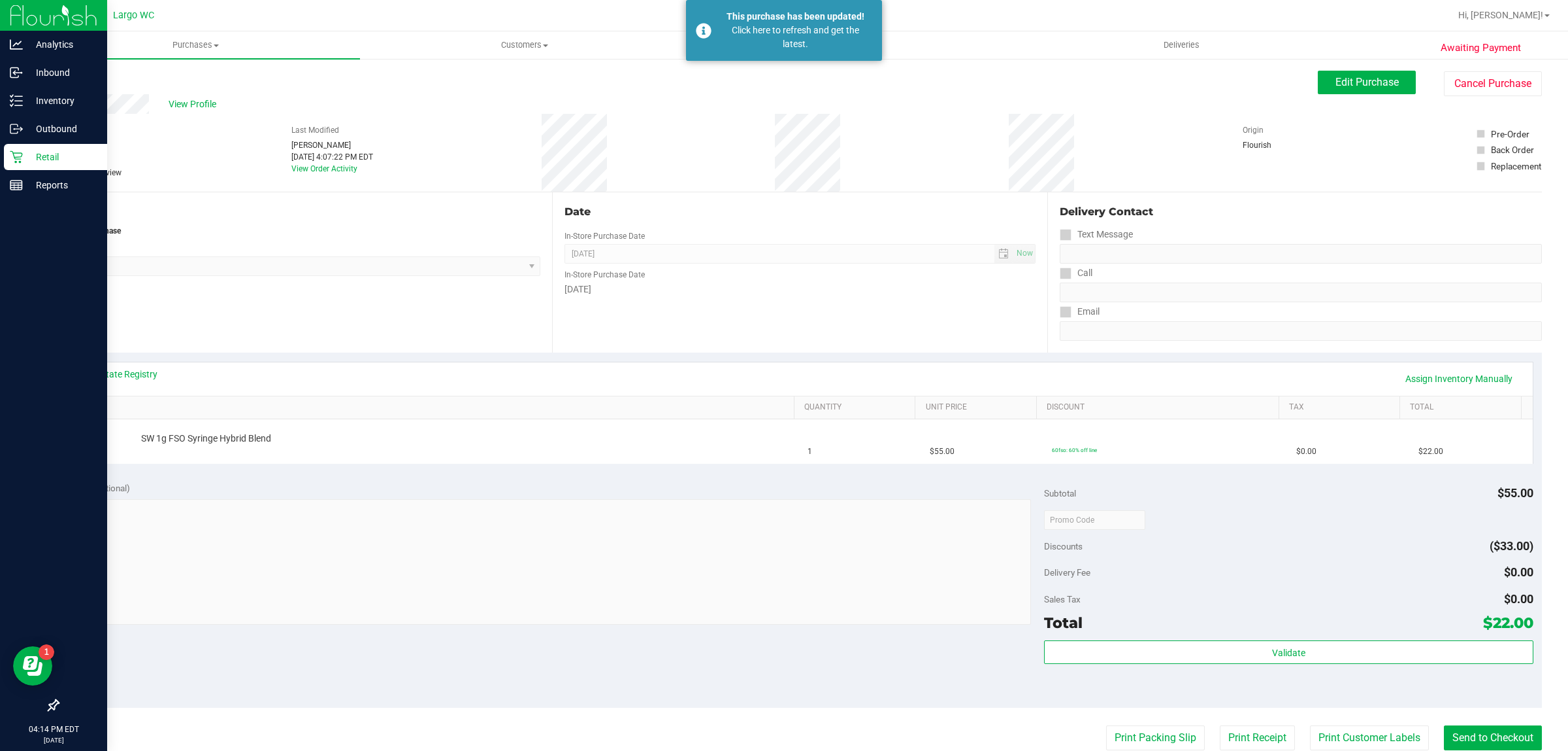
click at [17, 157] on icon at bounding box center [15, 157] width 12 height 12
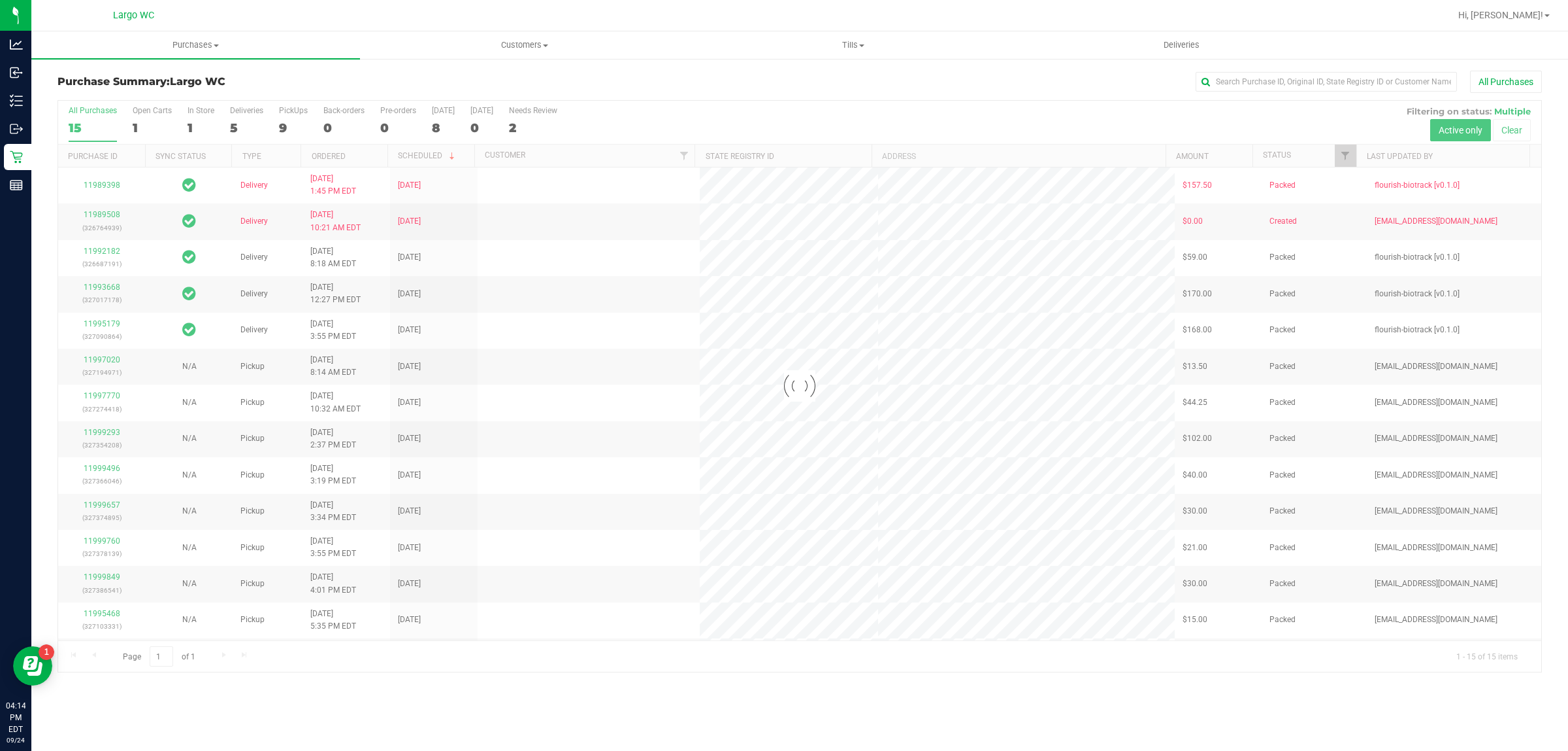
click at [599, 308] on div at bounding box center [799, 386] width 1483 height 571
click at [186, 116] on div at bounding box center [799, 386] width 1483 height 571
click at [188, 127] on div "1" at bounding box center [200, 128] width 27 height 15
click at [0, 0] on input "In Store 1" at bounding box center [0, 0] width 0 height 0
click at [201, 127] on div at bounding box center [799, 386] width 1483 height 571
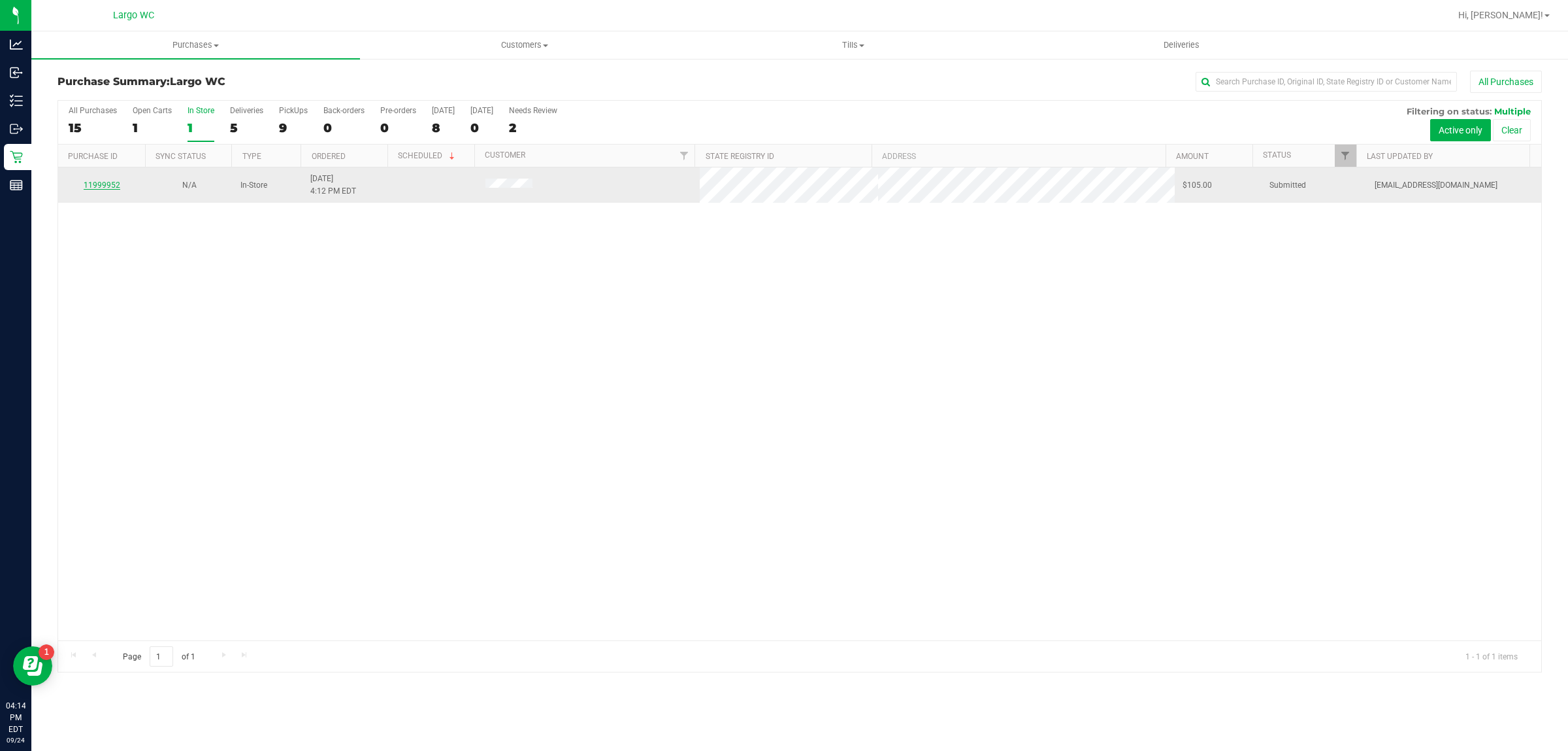
click at [95, 185] on link "11999952" at bounding box center [101, 185] width 37 height 9
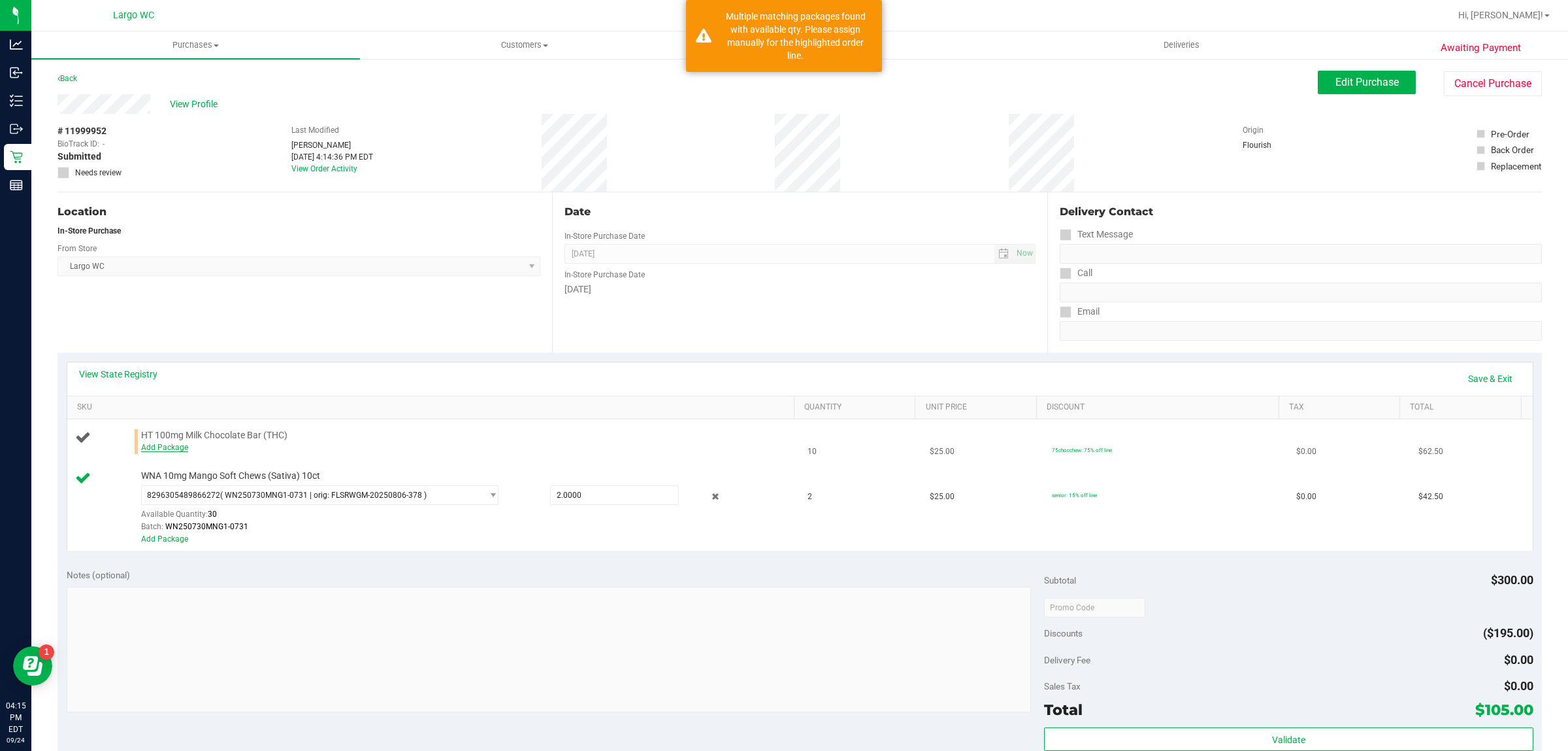
click at [184, 443] on link "Add Package" at bounding box center [164, 447] width 47 height 9
click at [203, 448] on span "Select Package" at bounding box center [312, 450] width 340 height 18
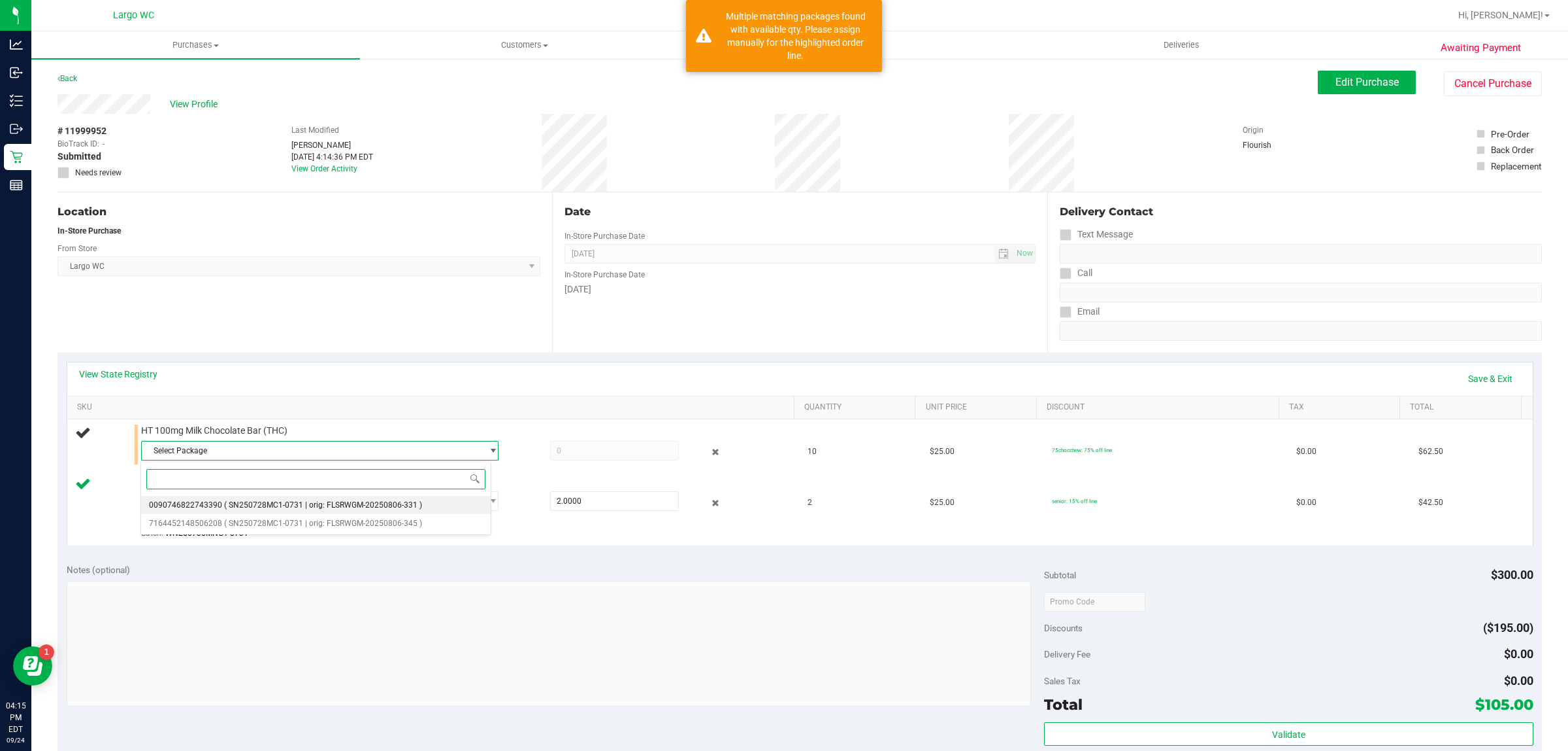
click at [212, 508] on span "0090746822743390" at bounding box center [185, 504] width 73 height 9
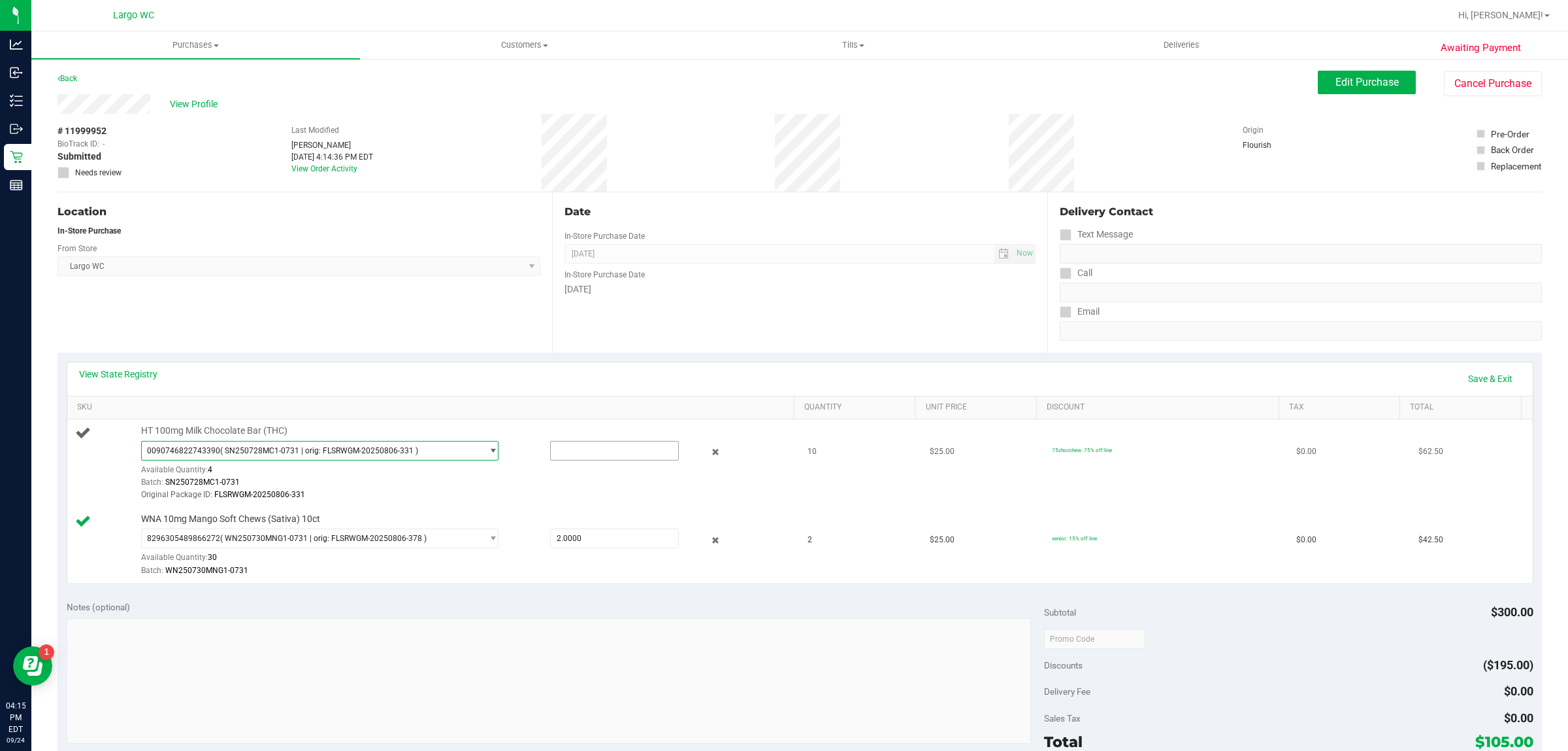
click at [568, 451] on input "text" at bounding box center [614, 450] width 128 height 18
type input "4"
click at [456, 494] on div "Original Package ID: FLSRWGM-20250806-331" at bounding box center [464, 494] width 646 height 12
type input "4.0000"
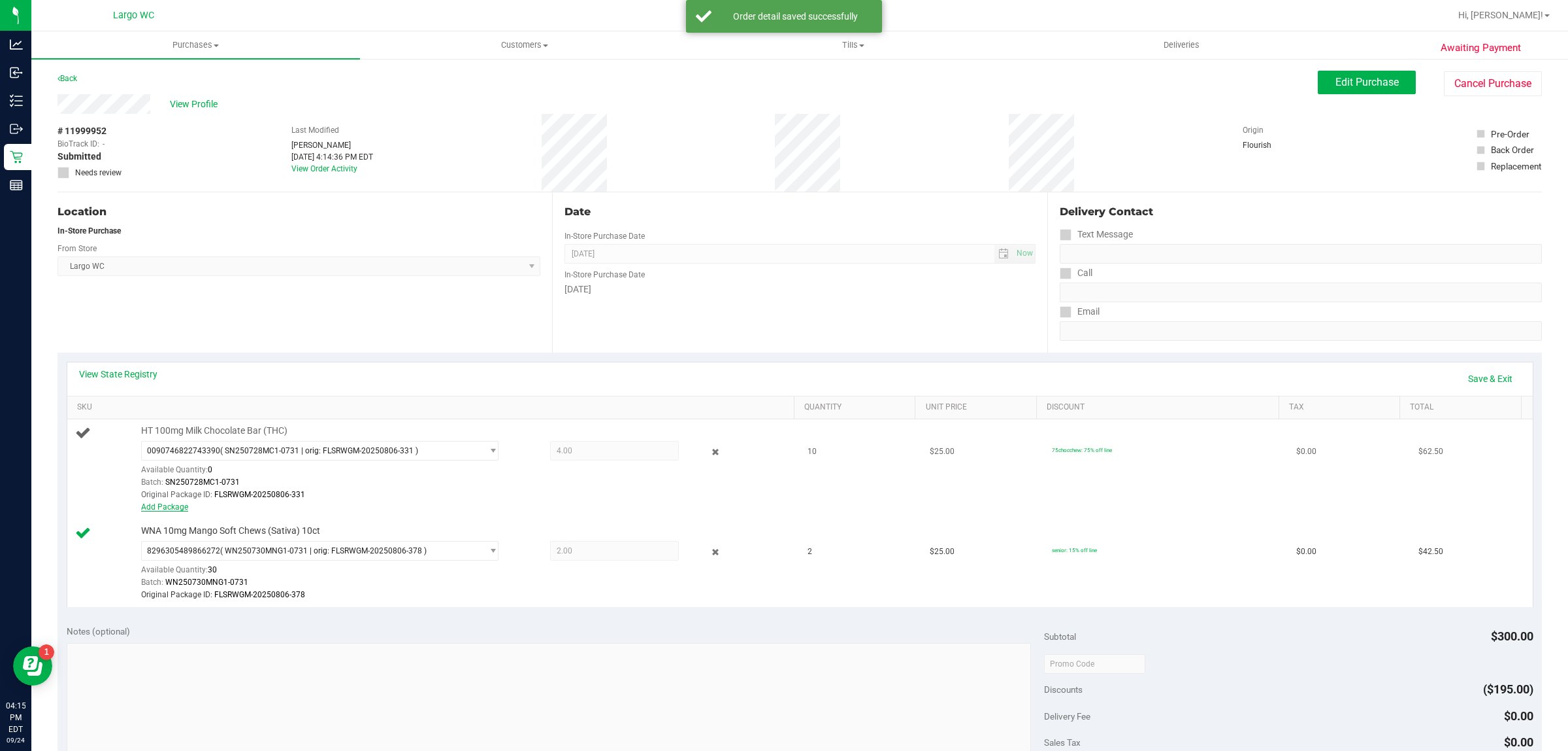
click at [161, 508] on link "Add Package" at bounding box center [164, 506] width 47 height 9
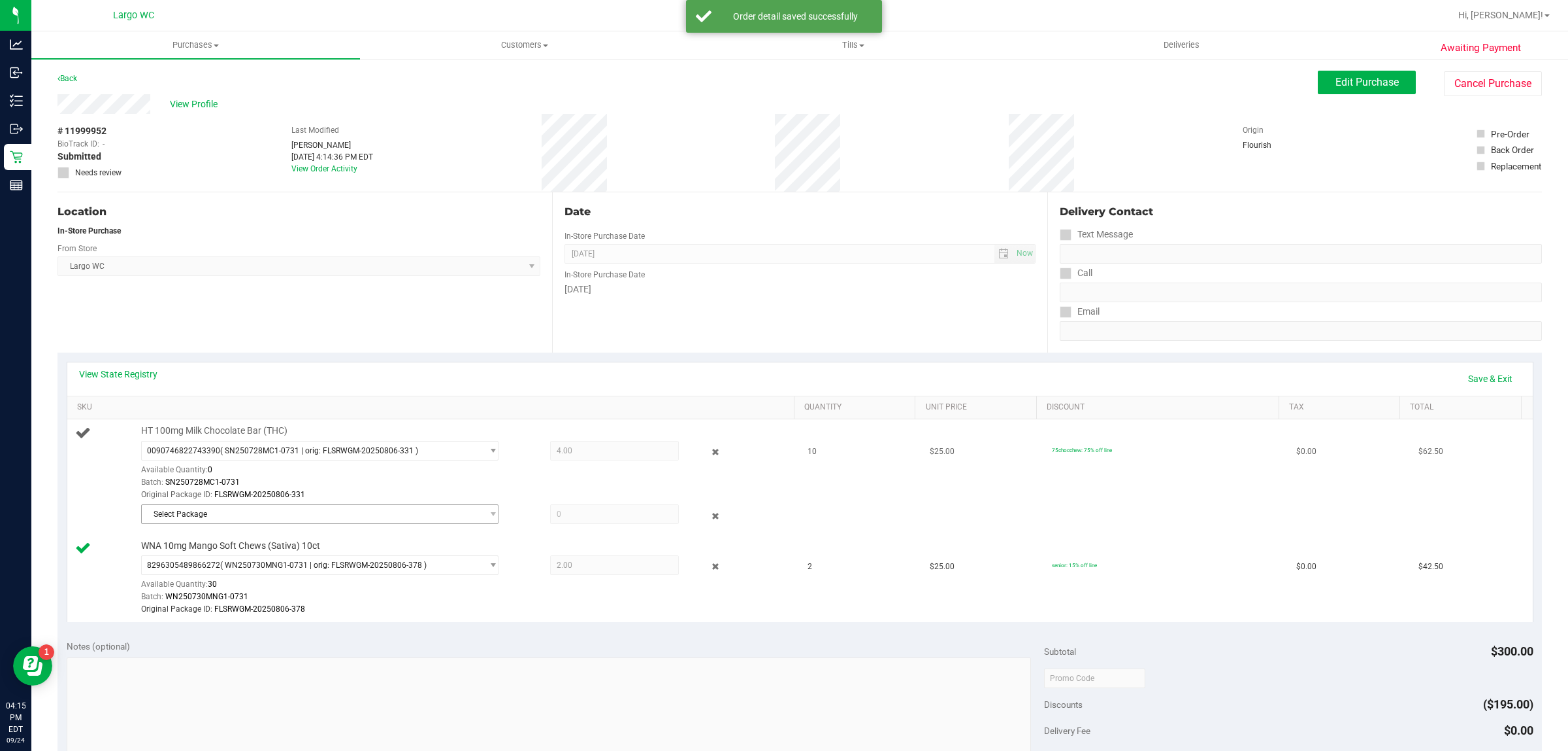
click at [234, 514] on span "Select Package" at bounding box center [312, 513] width 340 height 18
click at [270, 571] on span "( SN250728MC1-0731 | orig: FLSRWGM-20250806-345 )" at bounding box center [323, 569] width 198 height 9
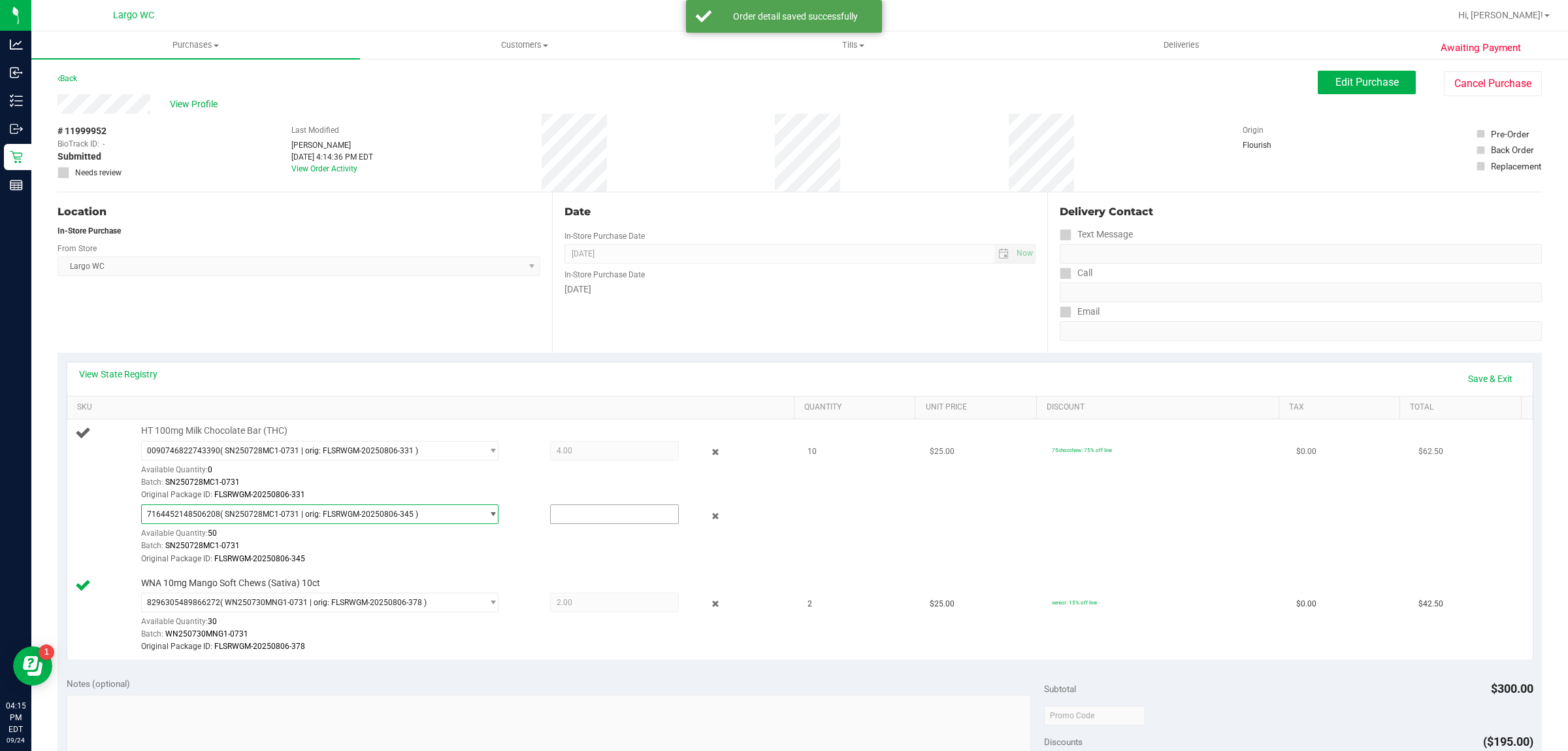
click at [566, 515] on input "text" at bounding box center [614, 513] width 128 height 18
type input "6"
click at [447, 563] on div "Original Package ID: FLSRWGM-20250806-345" at bounding box center [464, 559] width 646 height 12
type input "6.0000"
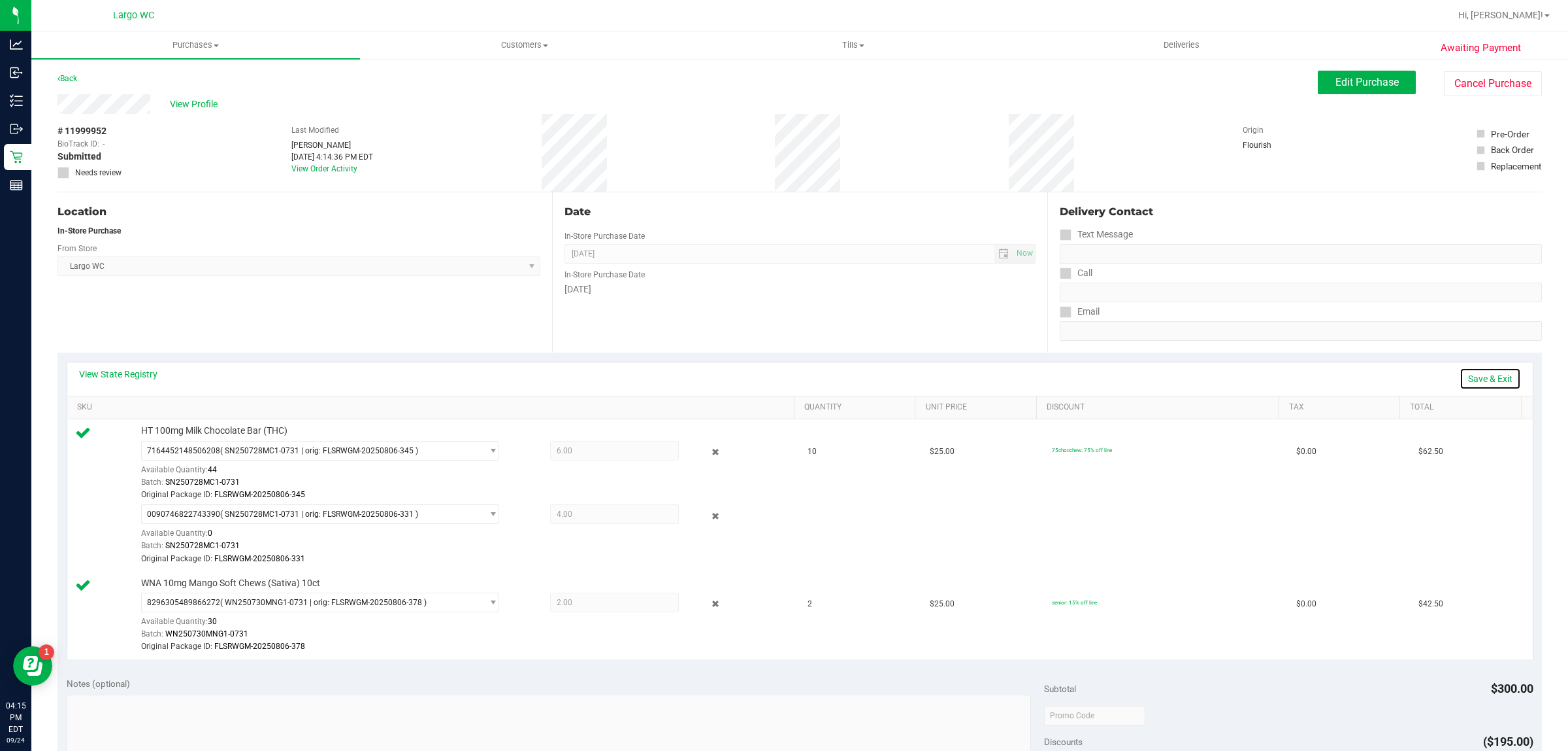
click at [781, 388] on link "Save & Exit" at bounding box center [1491, 379] width 62 height 22
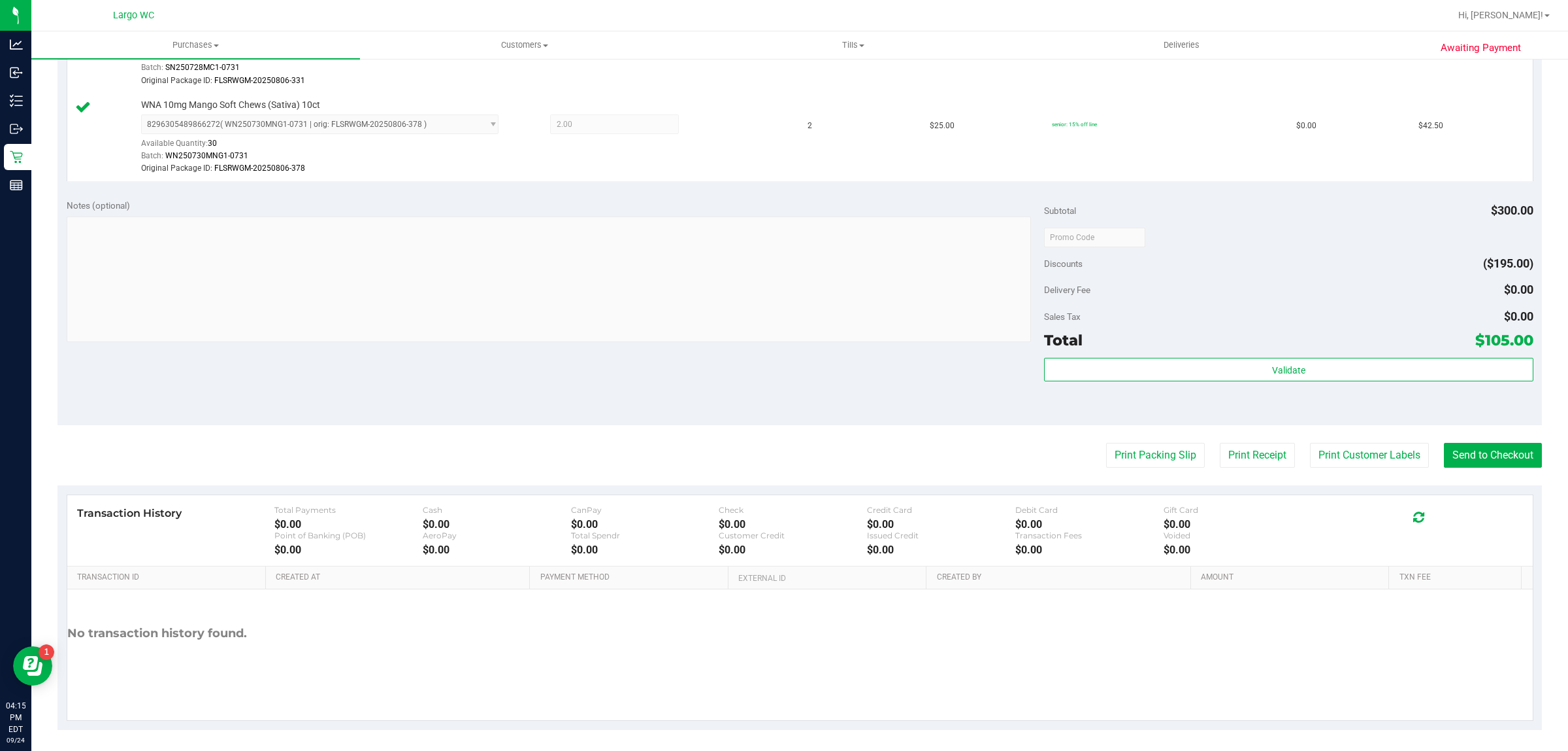
scroll to position [483, 0]
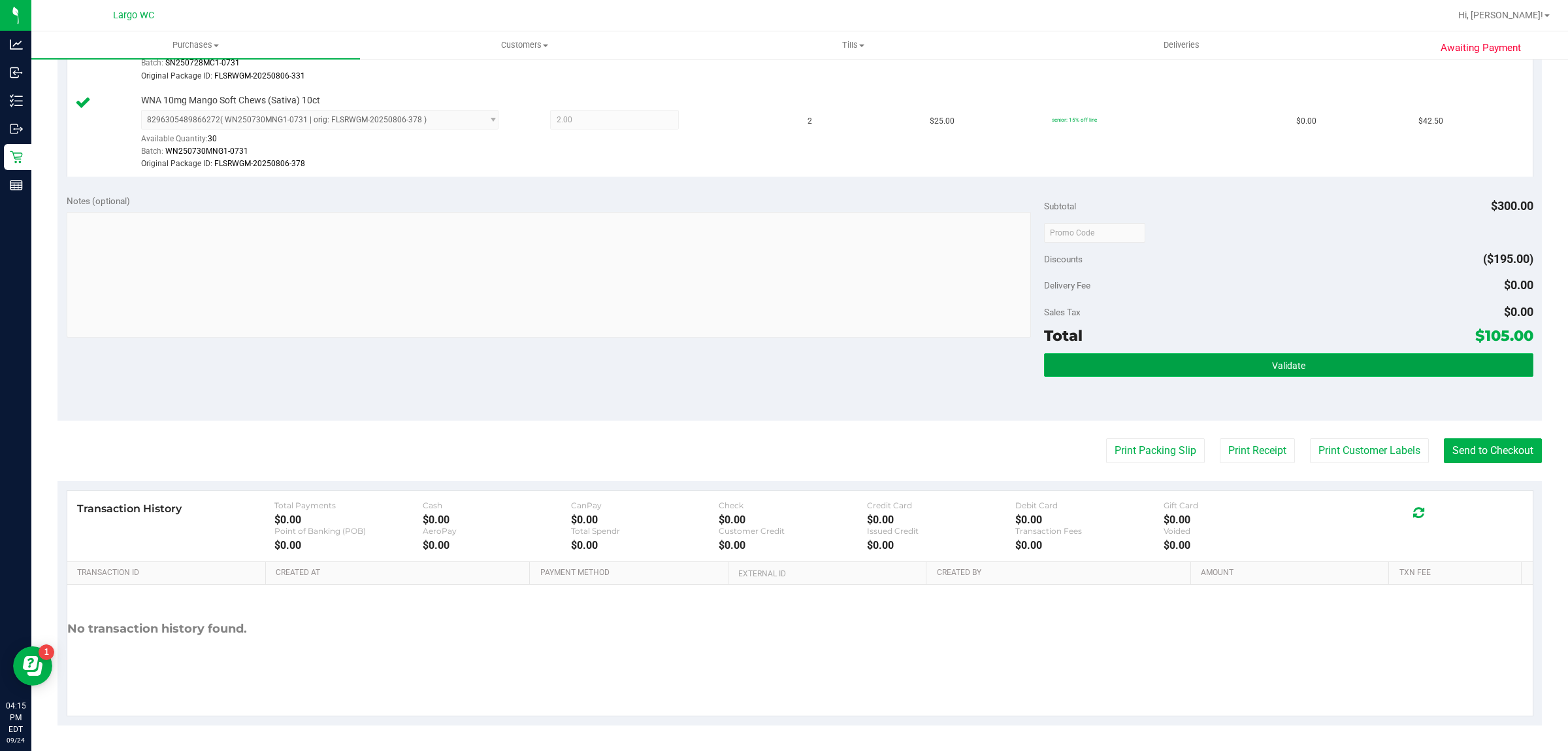
click at [781, 366] on button "Validate" at bounding box center [1288, 364] width 489 height 23
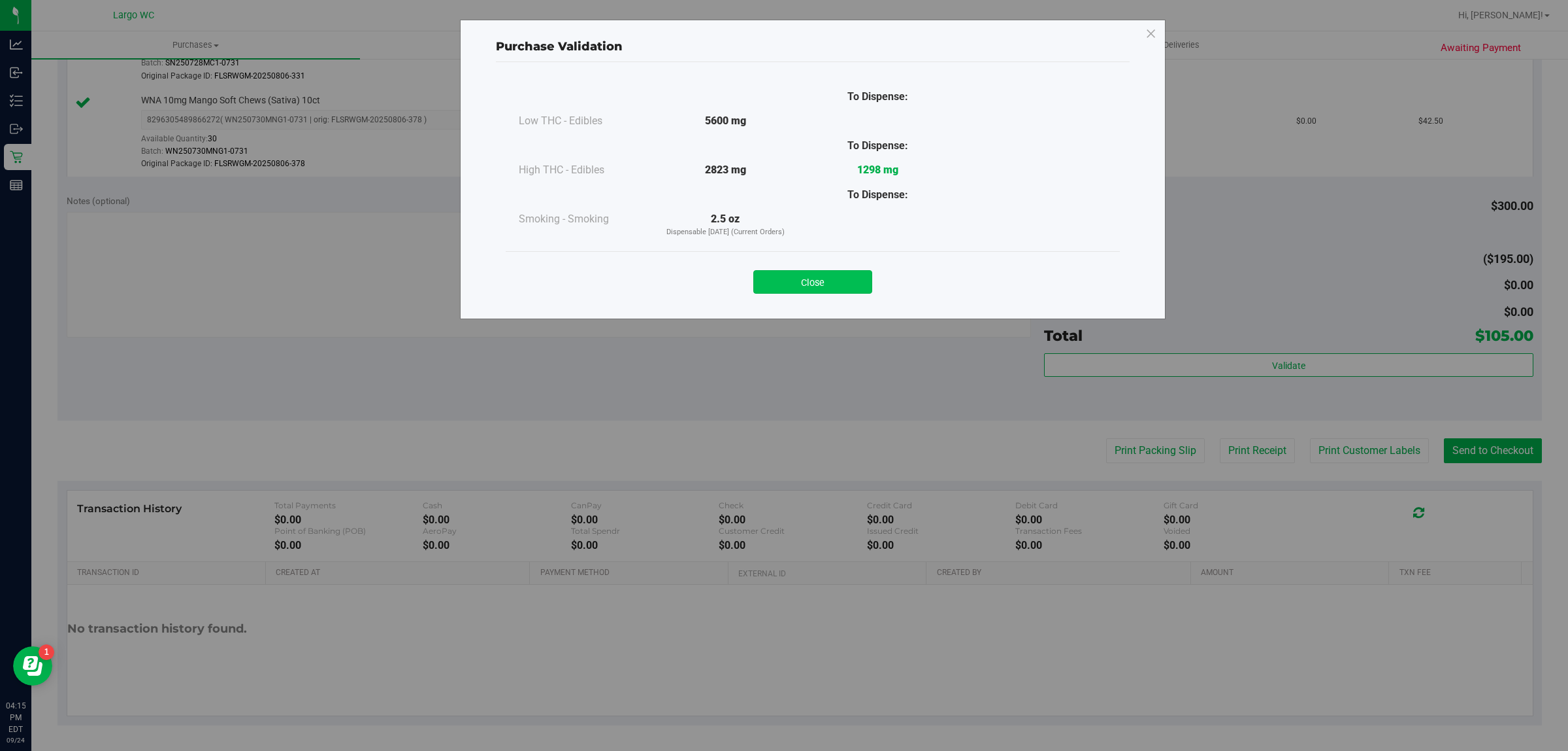
click at [781, 290] on button "Close" at bounding box center [812, 281] width 119 height 23
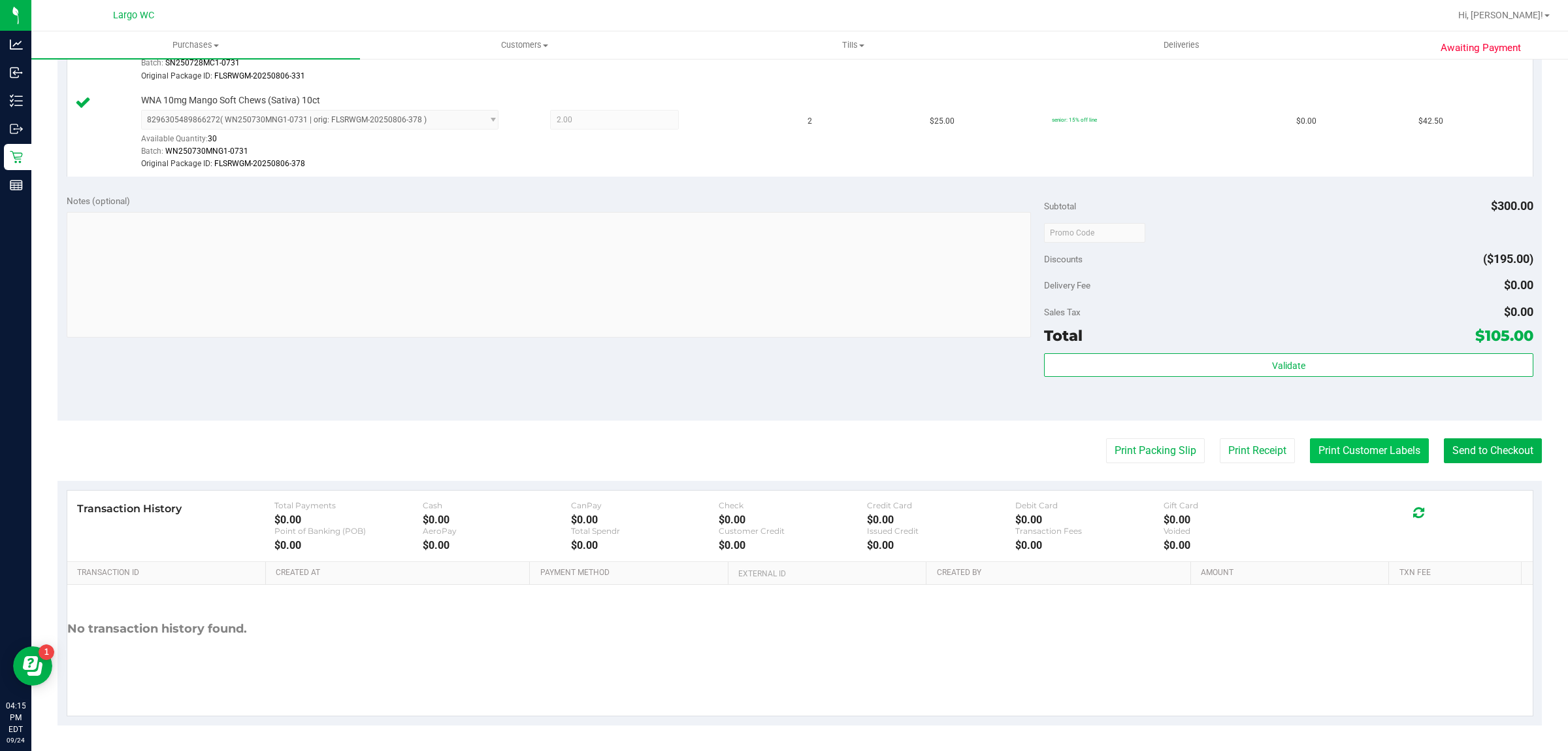
click at [781, 448] on button "Print Customer Labels" at bounding box center [1370, 450] width 119 height 25
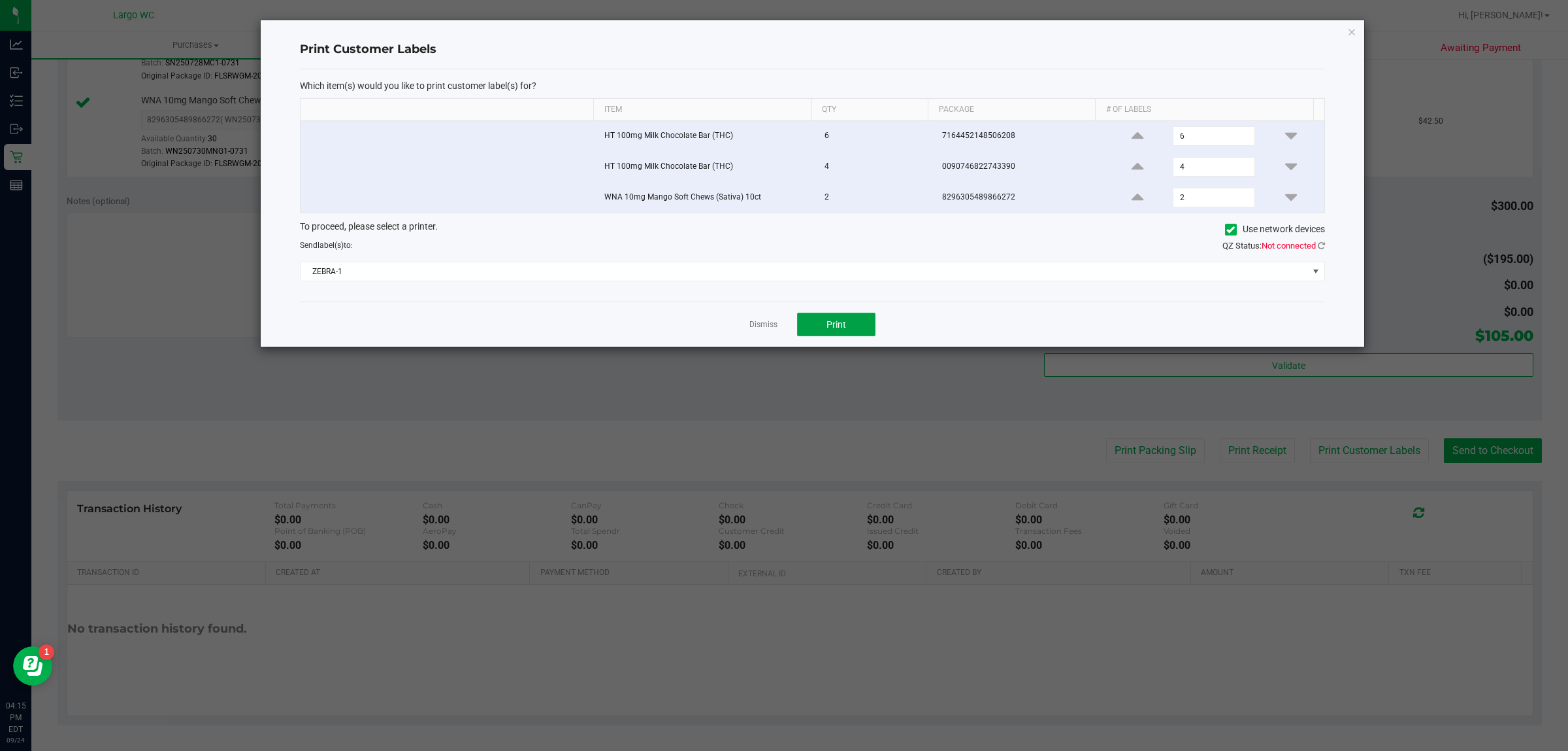
click at [781, 331] on button "Print" at bounding box center [836, 324] width 78 height 23
click at [781, 32] on icon "button" at bounding box center [1352, 31] width 9 height 15
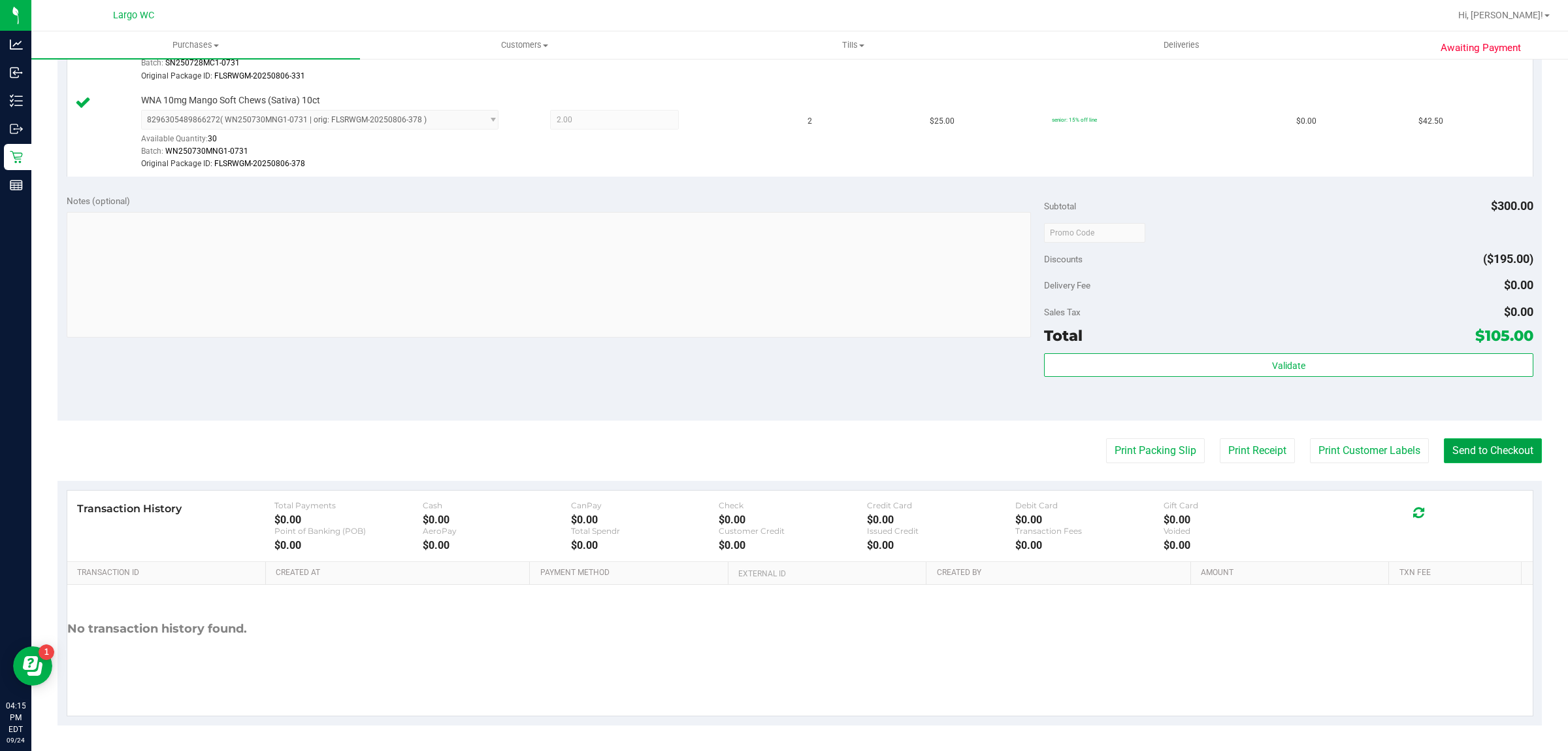
click at [781, 439] on button "Send to Checkout" at bounding box center [1493, 450] width 98 height 25
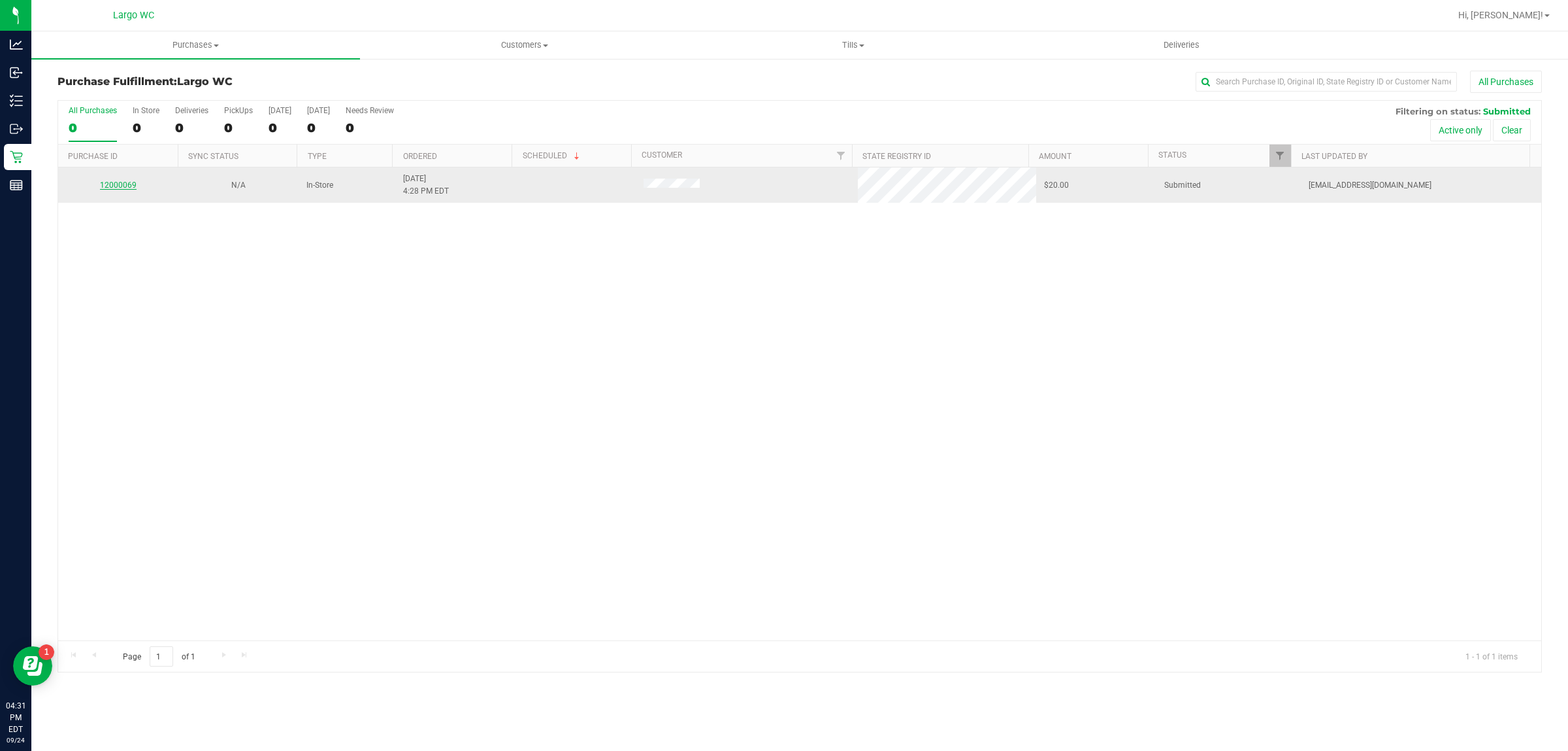
click at [112, 190] on link "12000069" at bounding box center [118, 185] width 37 height 9
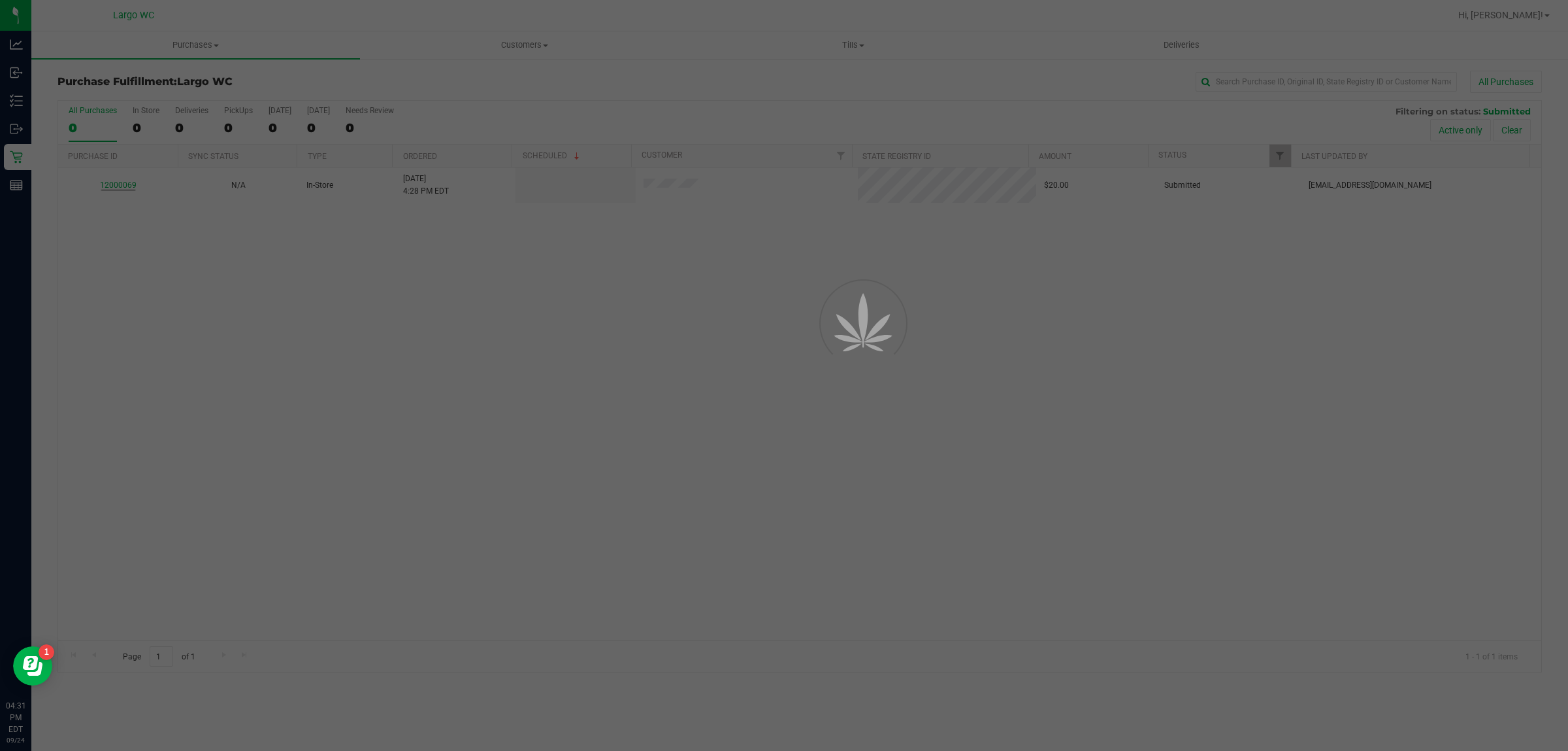
click at [90, 177] on div at bounding box center [784, 376] width 1568 height 751
click at [132, 183] on div at bounding box center [784, 376] width 1568 height 751
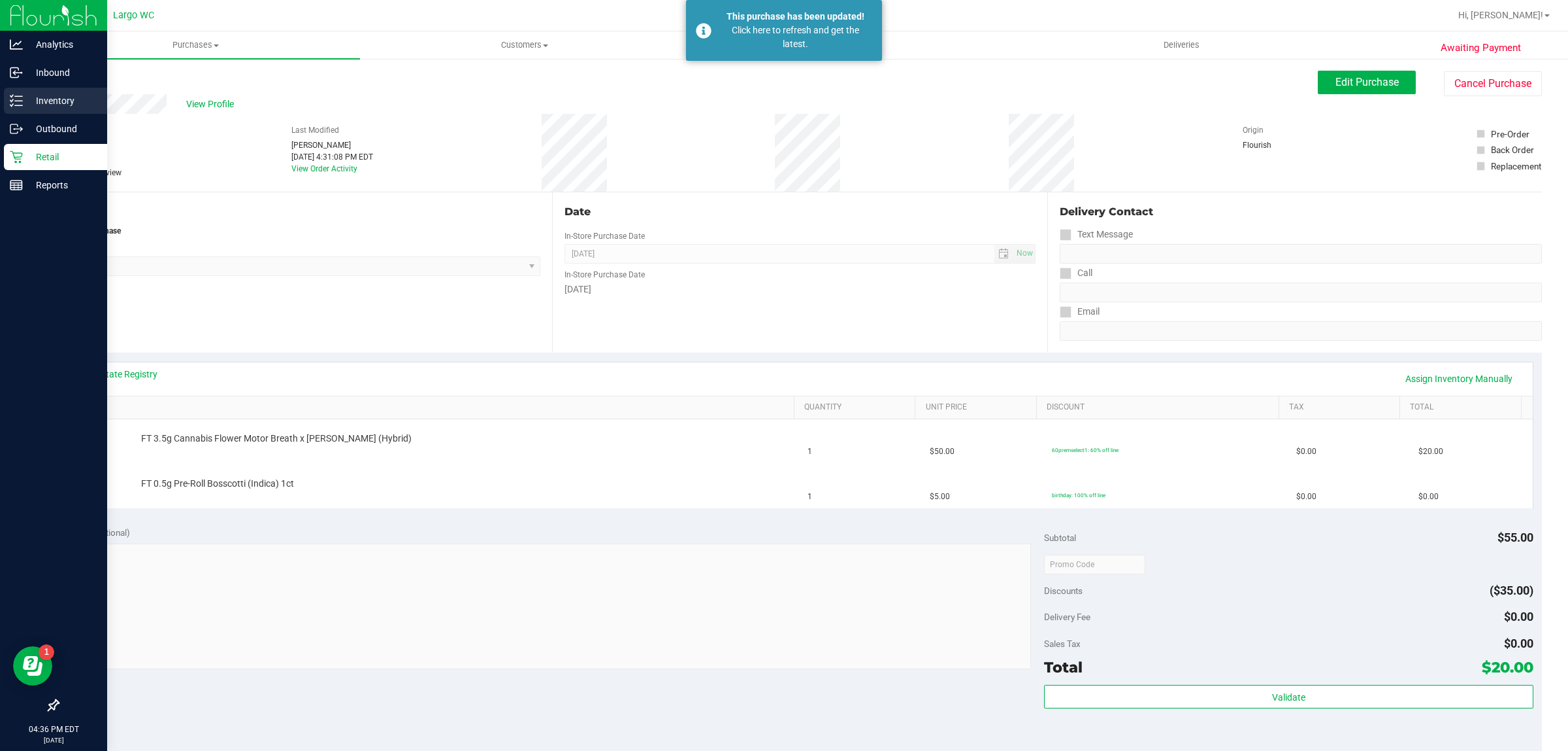
click at [21, 95] on icon at bounding box center [15, 101] width 13 height 13
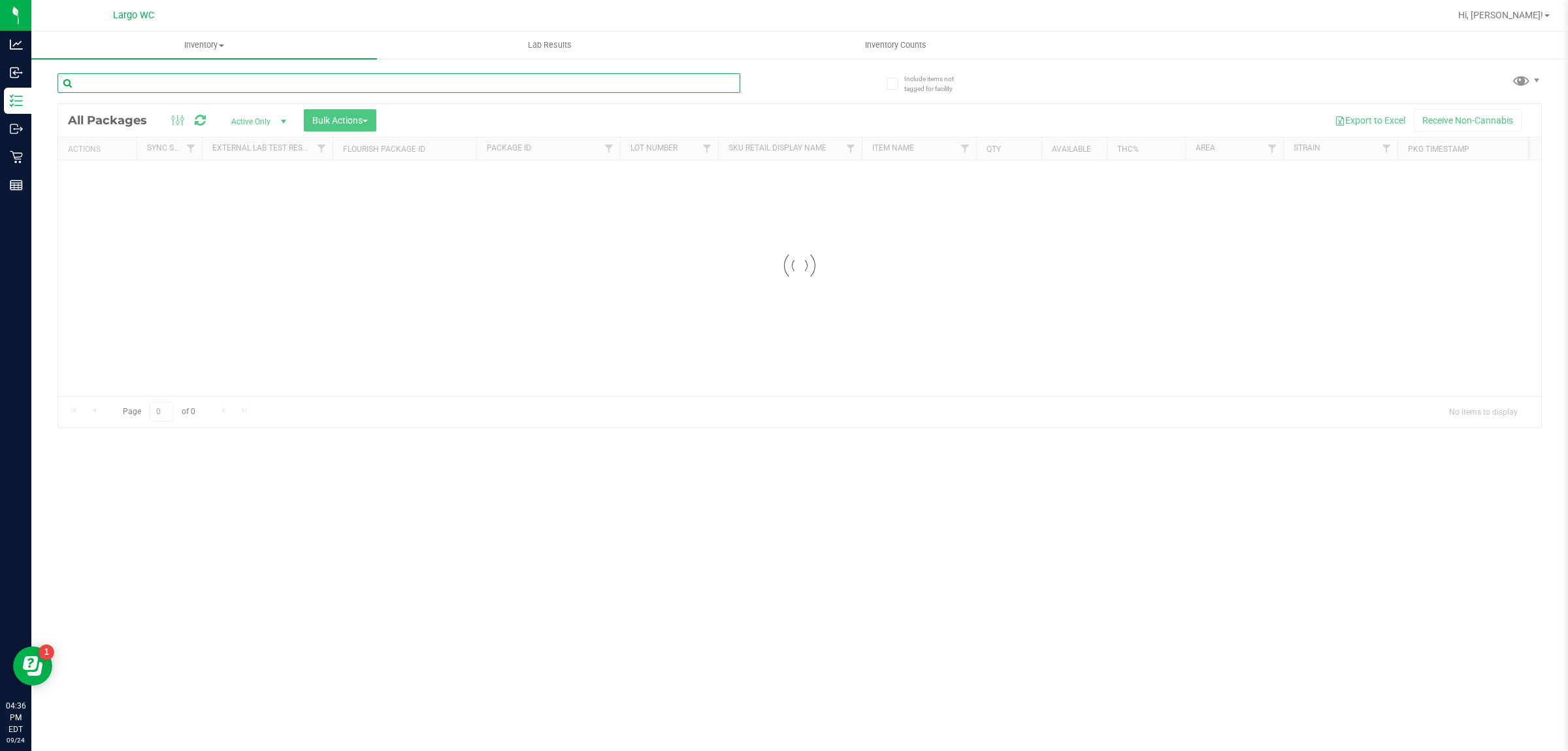
click at [249, 86] on div "Inventory All packages All inventory Waste log Create inventory Lab Results Inv…" at bounding box center [800, 391] width 1537 height 719
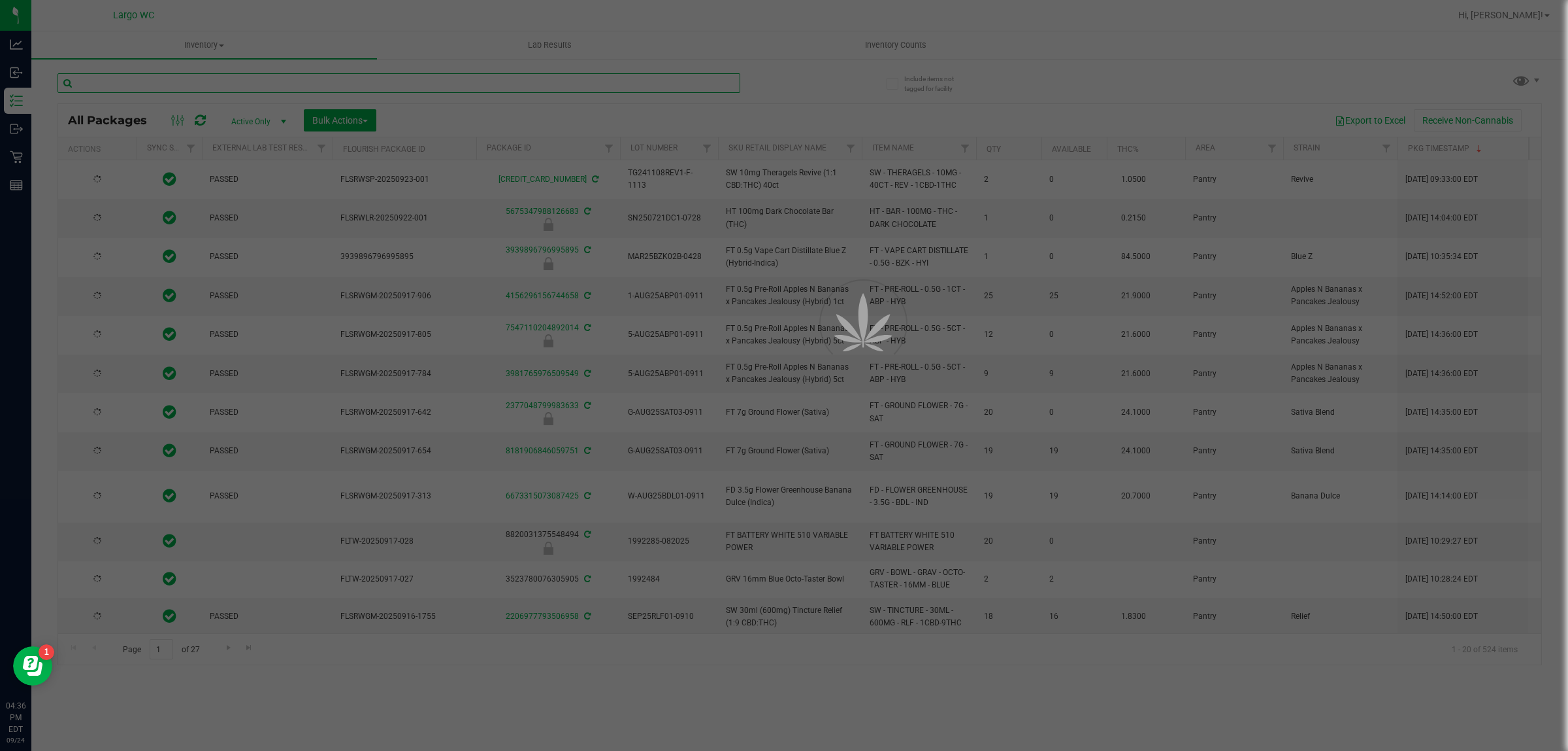
type input "2026-01-31"
type input "2026-03-16"
type input "2026-03-17"
type input "2025-09-04"
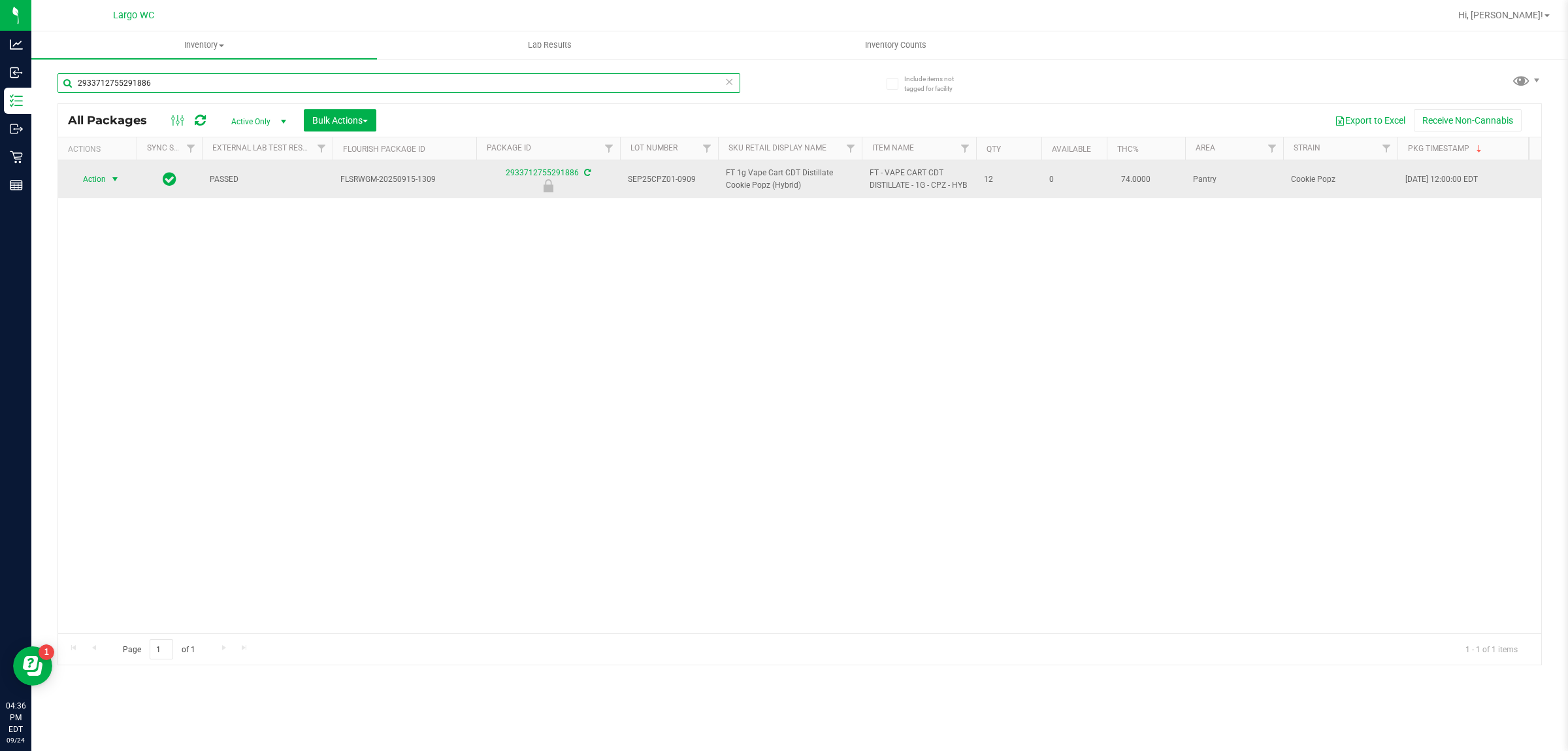
type input "2933712755291886"
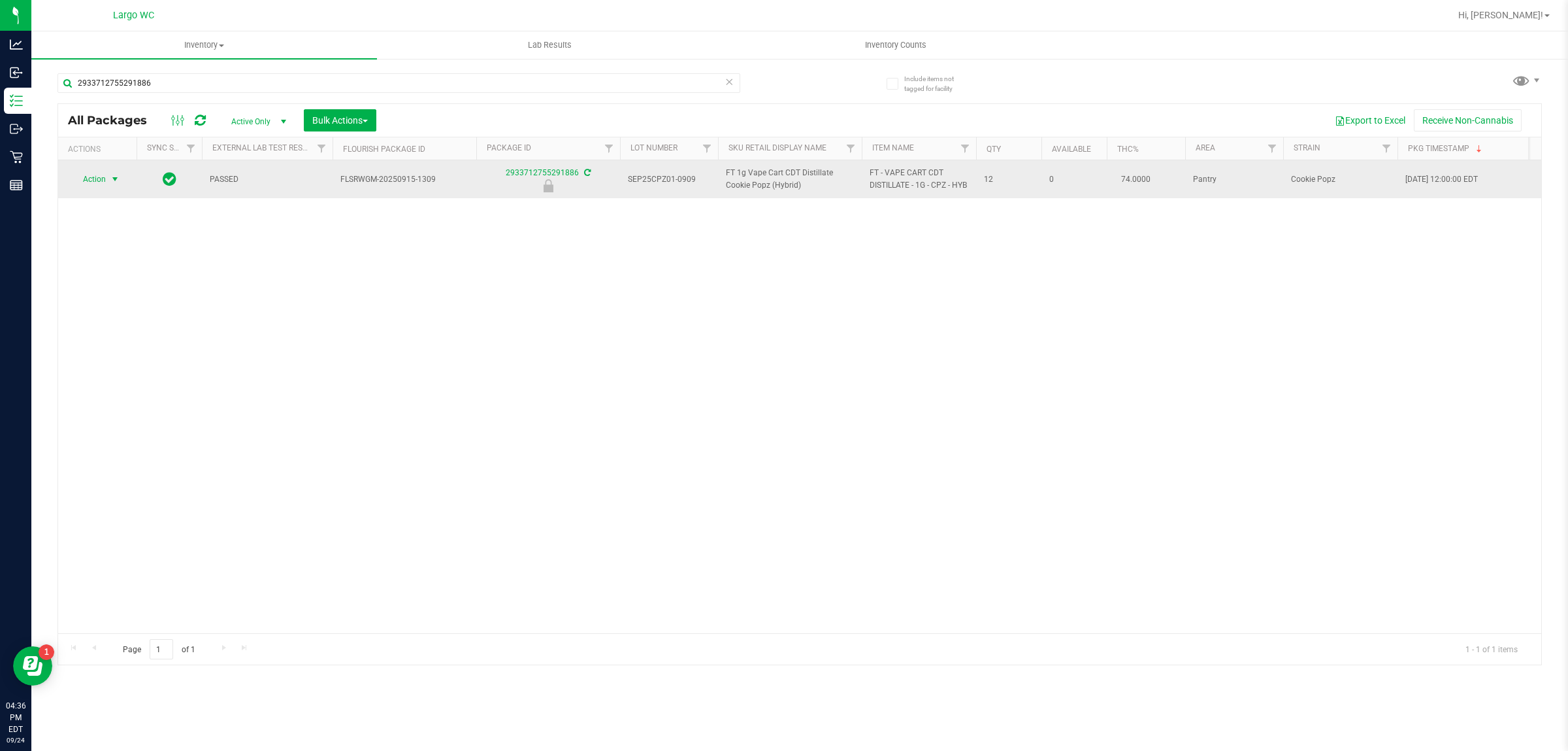
click at [93, 183] on span "Action" at bounding box center [88, 179] width 35 height 18
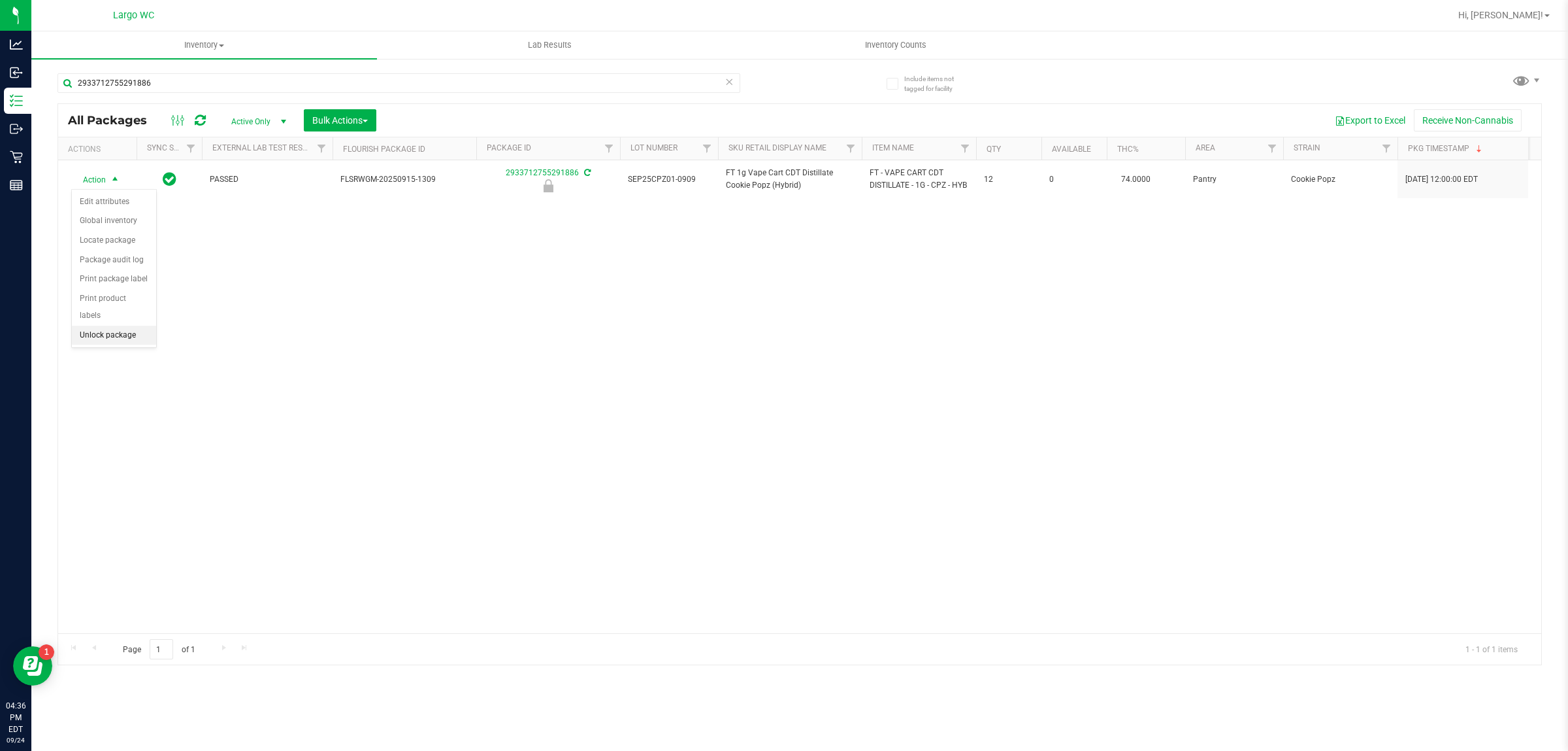
click at [109, 326] on li "Unlock package" at bounding box center [114, 335] width 84 height 20
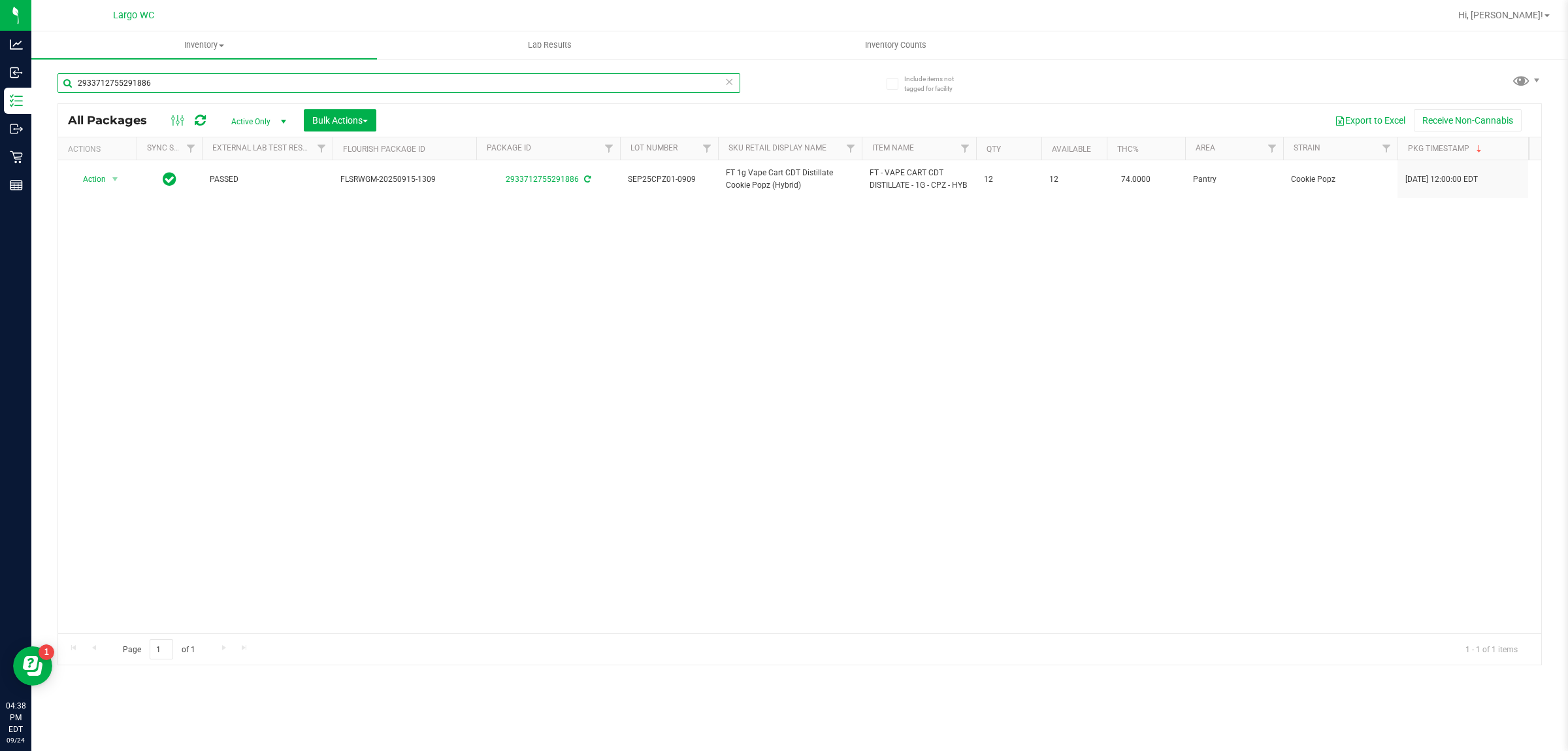
click at [155, 80] on input "2933712755291886" at bounding box center [398, 82] width 683 height 20
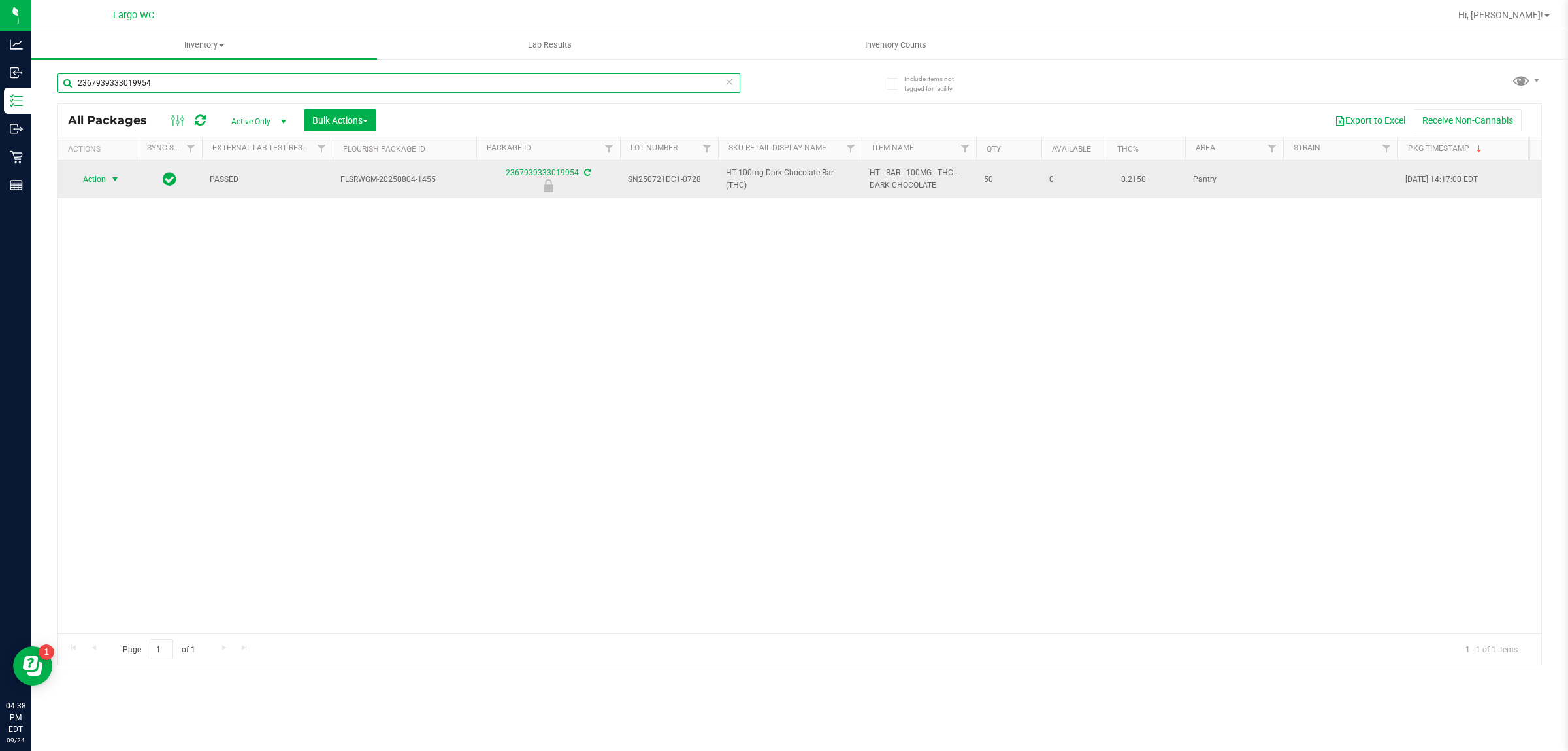
type input "2367939333019954"
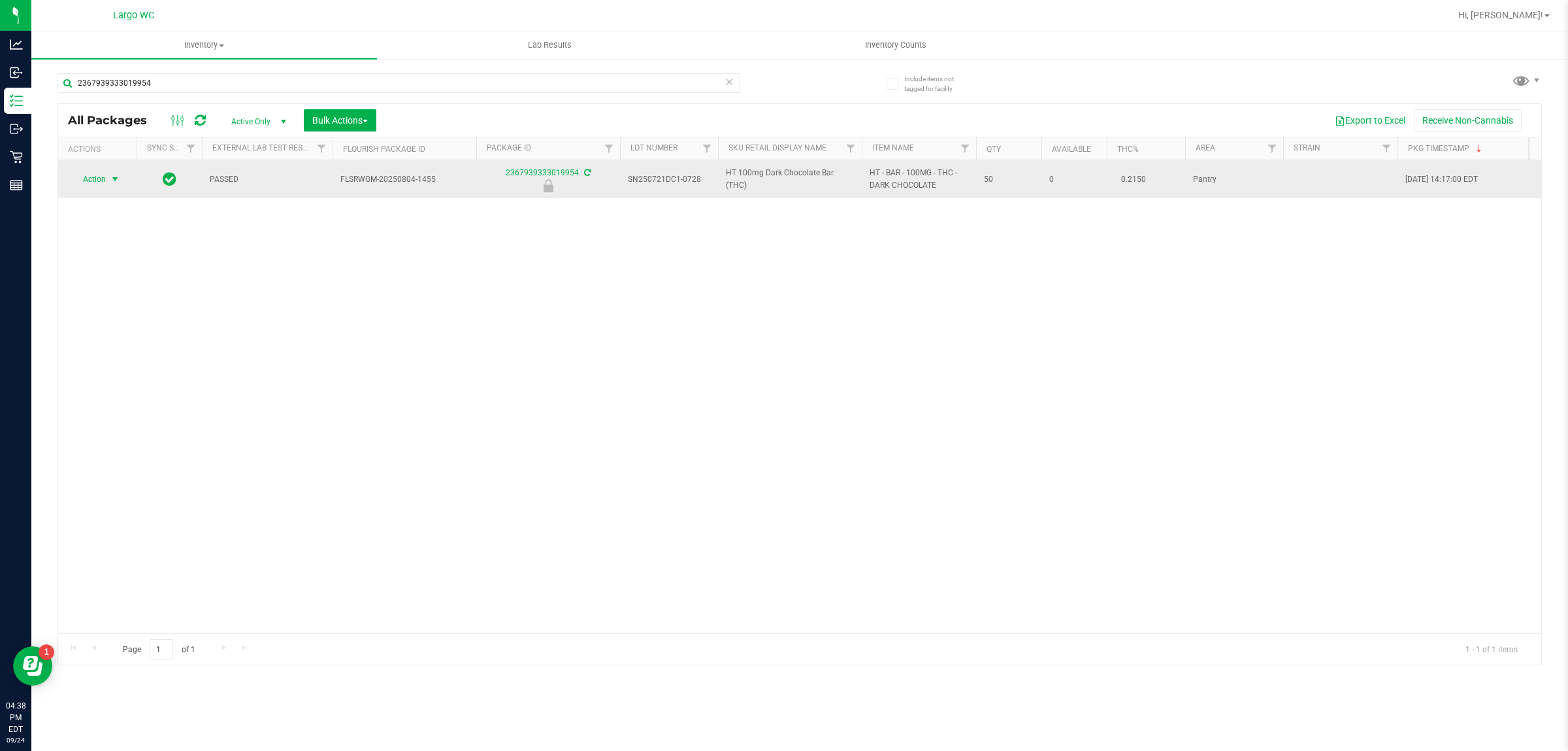
click at [107, 174] on span "select" at bounding box center [115, 179] width 16 height 18
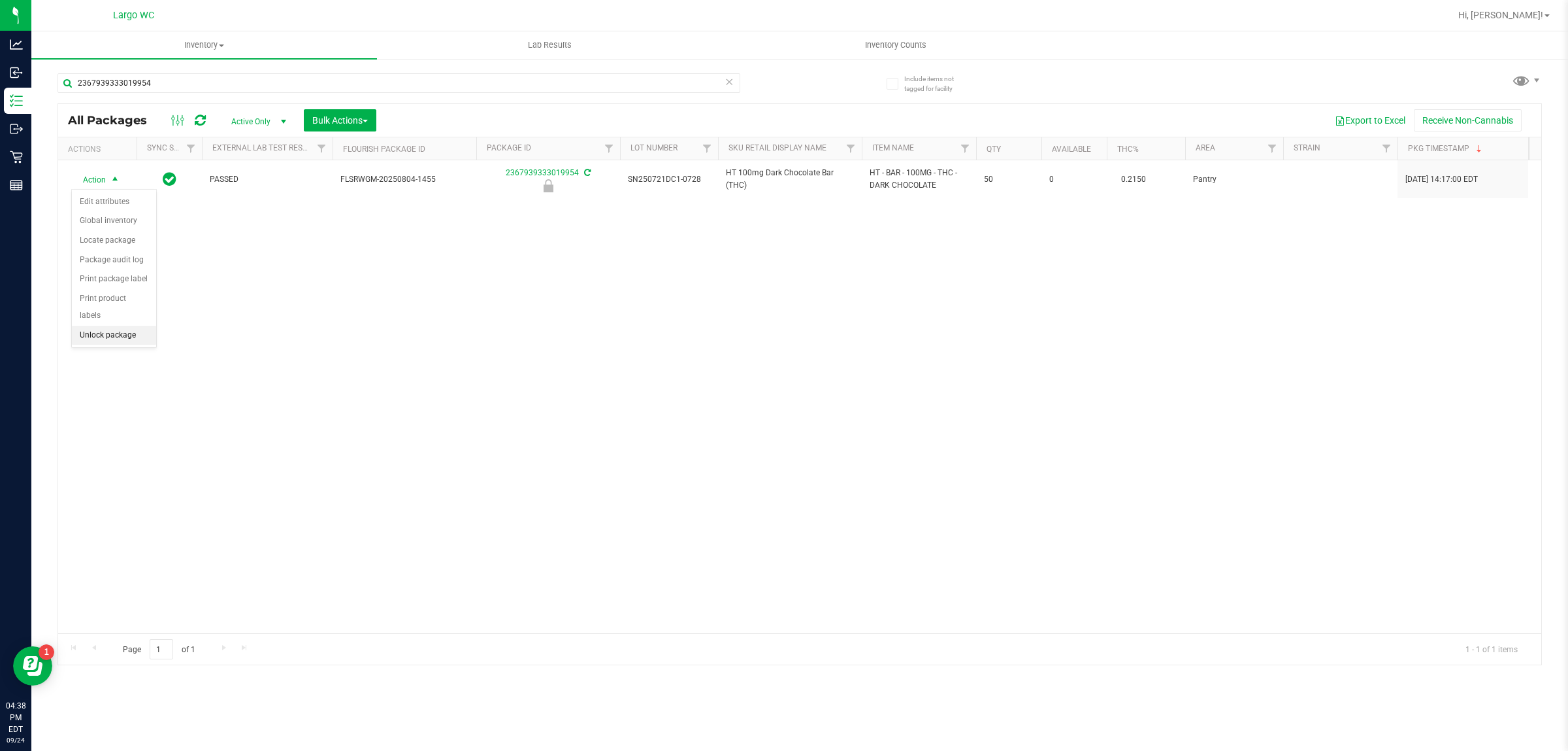
click at [99, 326] on li "Unlock package" at bounding box center [114, 335] width 84 height 20
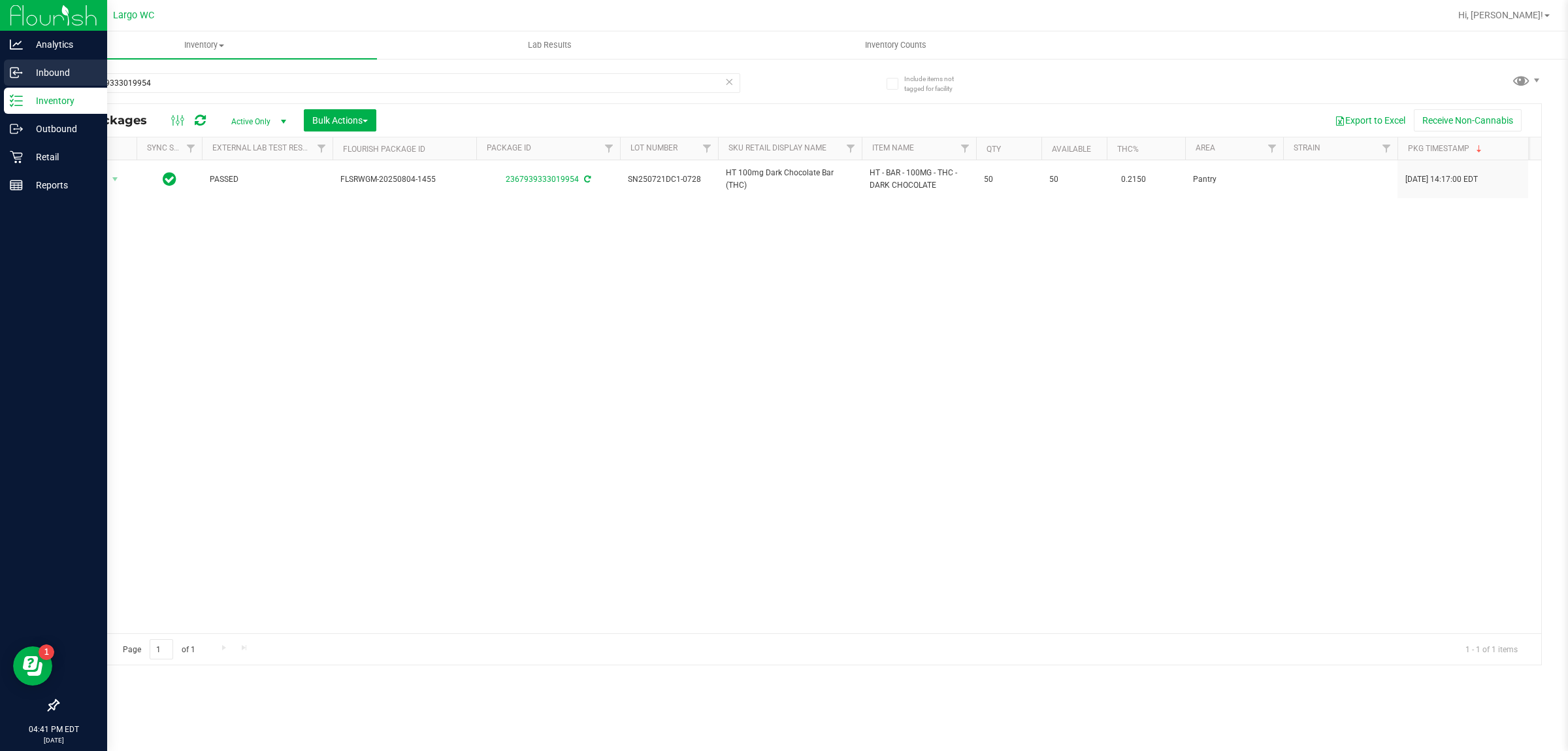
click at [14, 73] on icon at bounding box center [14, 73] width 2 height 2
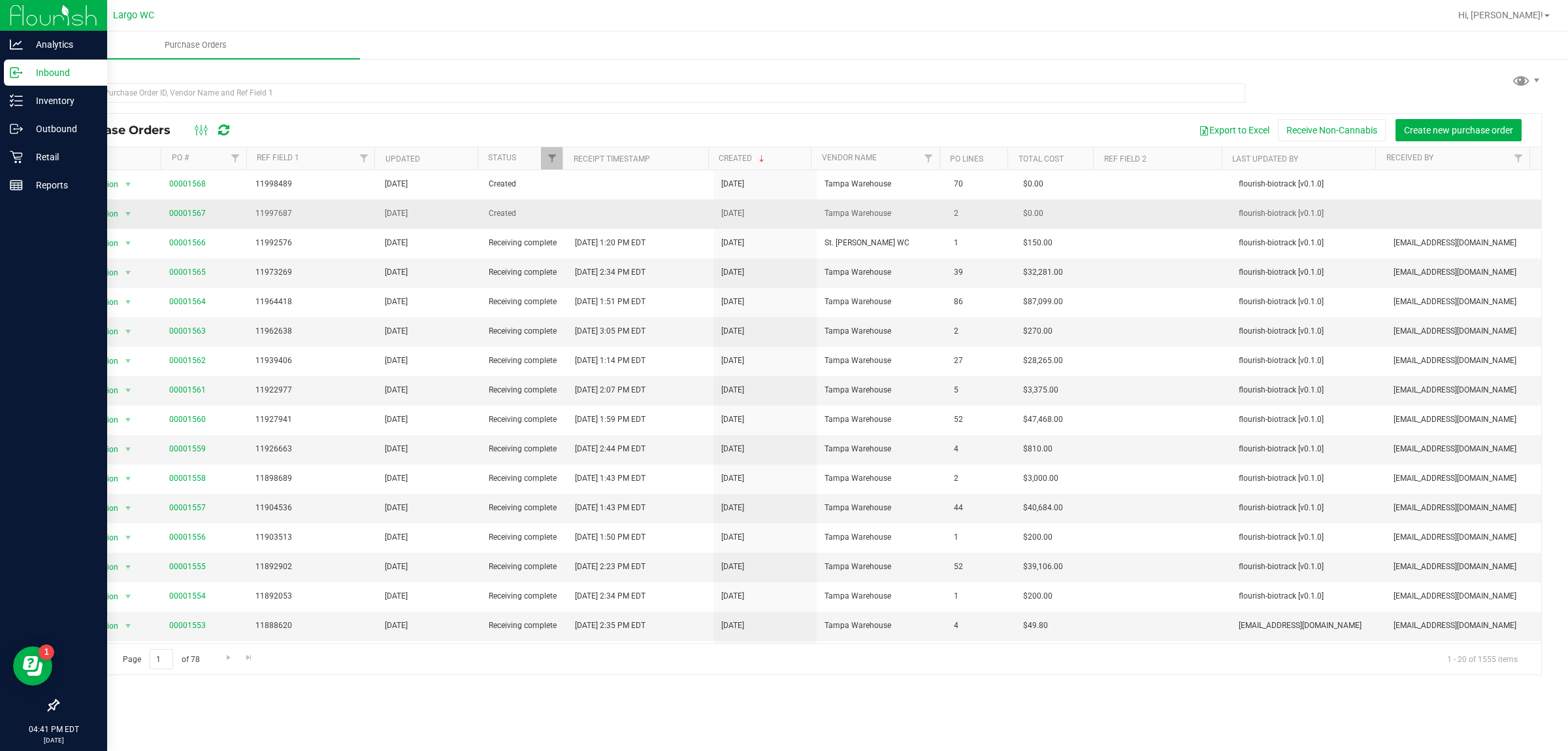
click at [605, 203] on td at bounding box center [641, 214] width 146 height 29
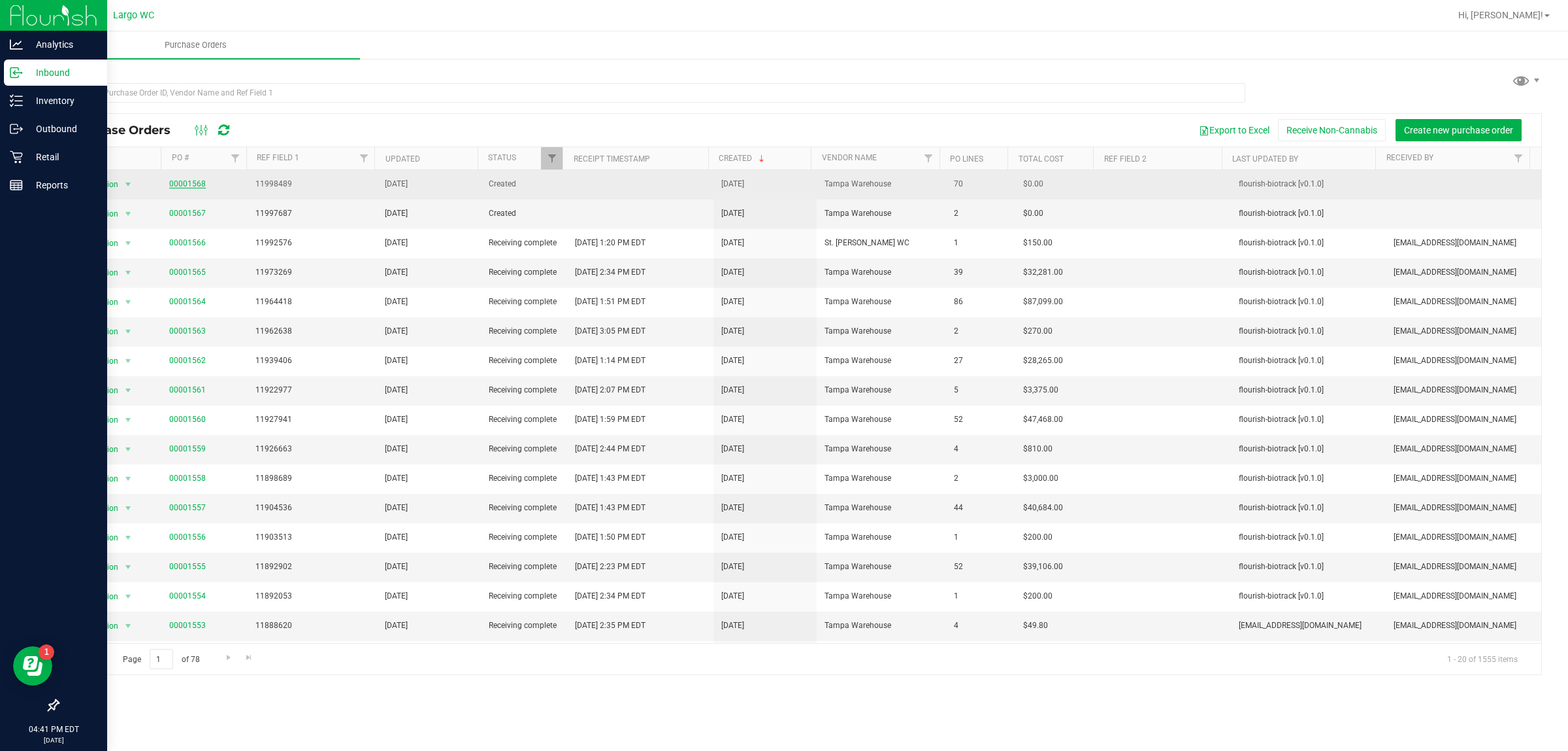
click at [177, 185] on link "00001568" at bounding box center [187, 184] width 37 height 9
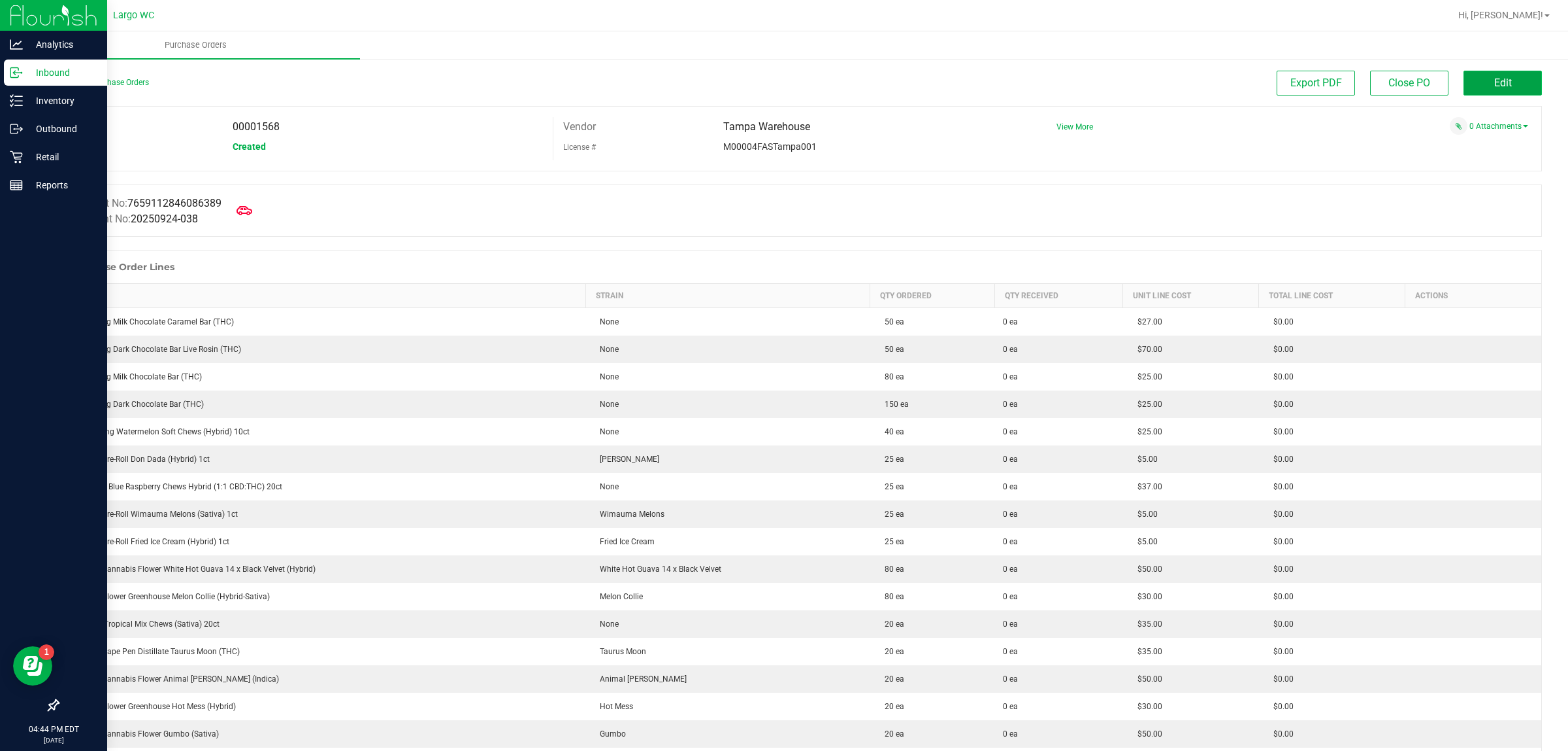
click at [781, 89] on button "Edit" at bounding box center [1503, 82] width 78 height 25
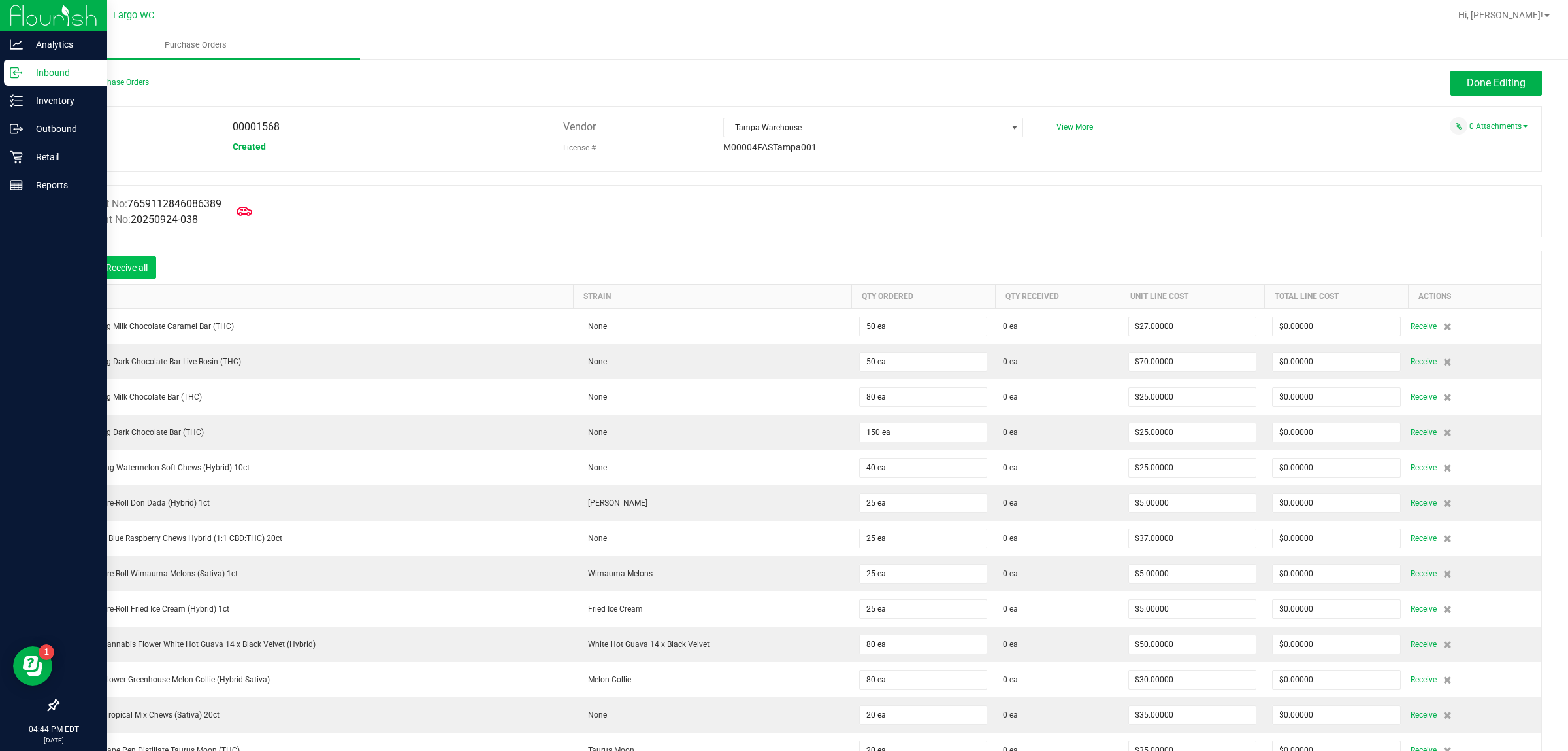
click at [135, 272] on button "Receive all" at bounding box center [126, 267] width 58 height 22
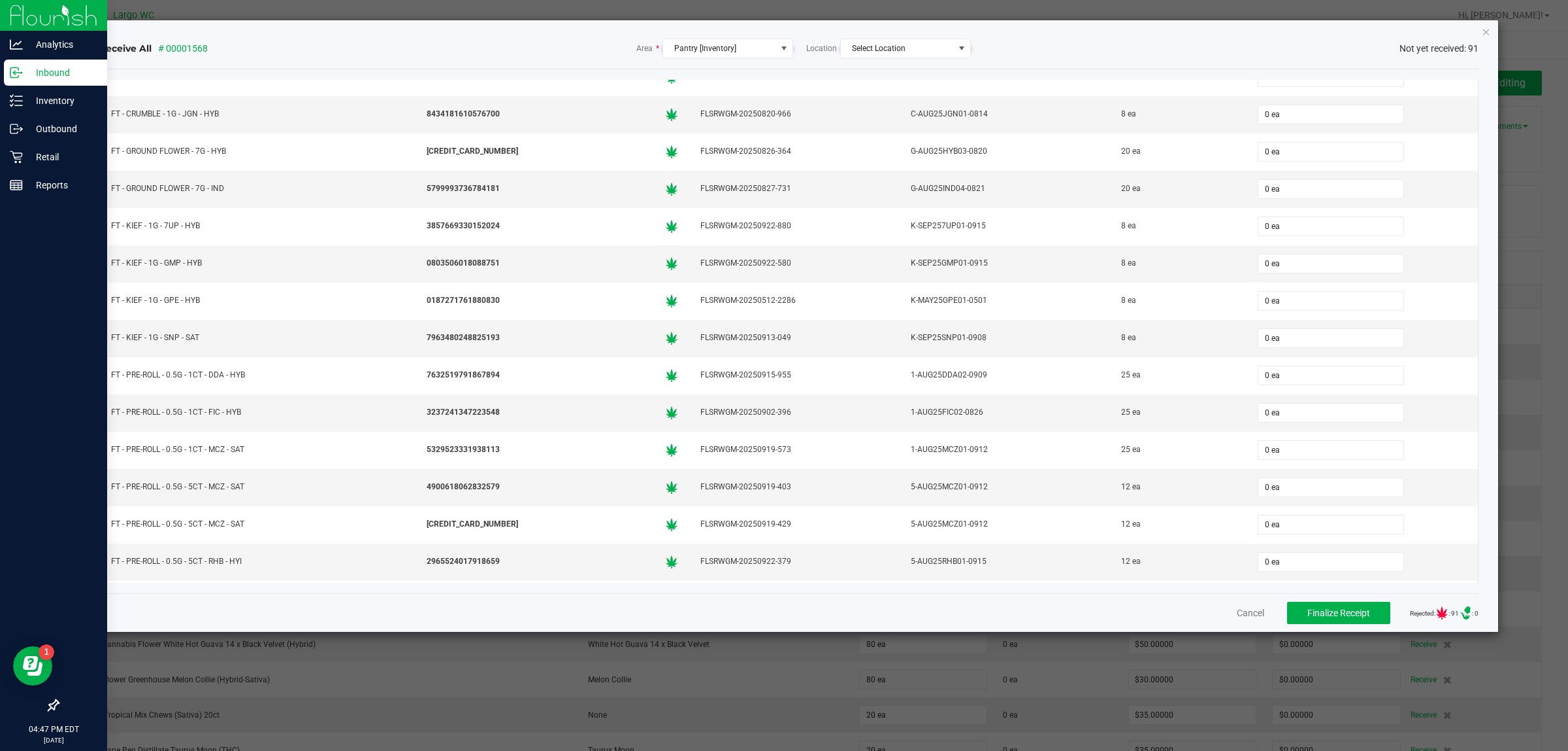
scroll to position [871, 0]
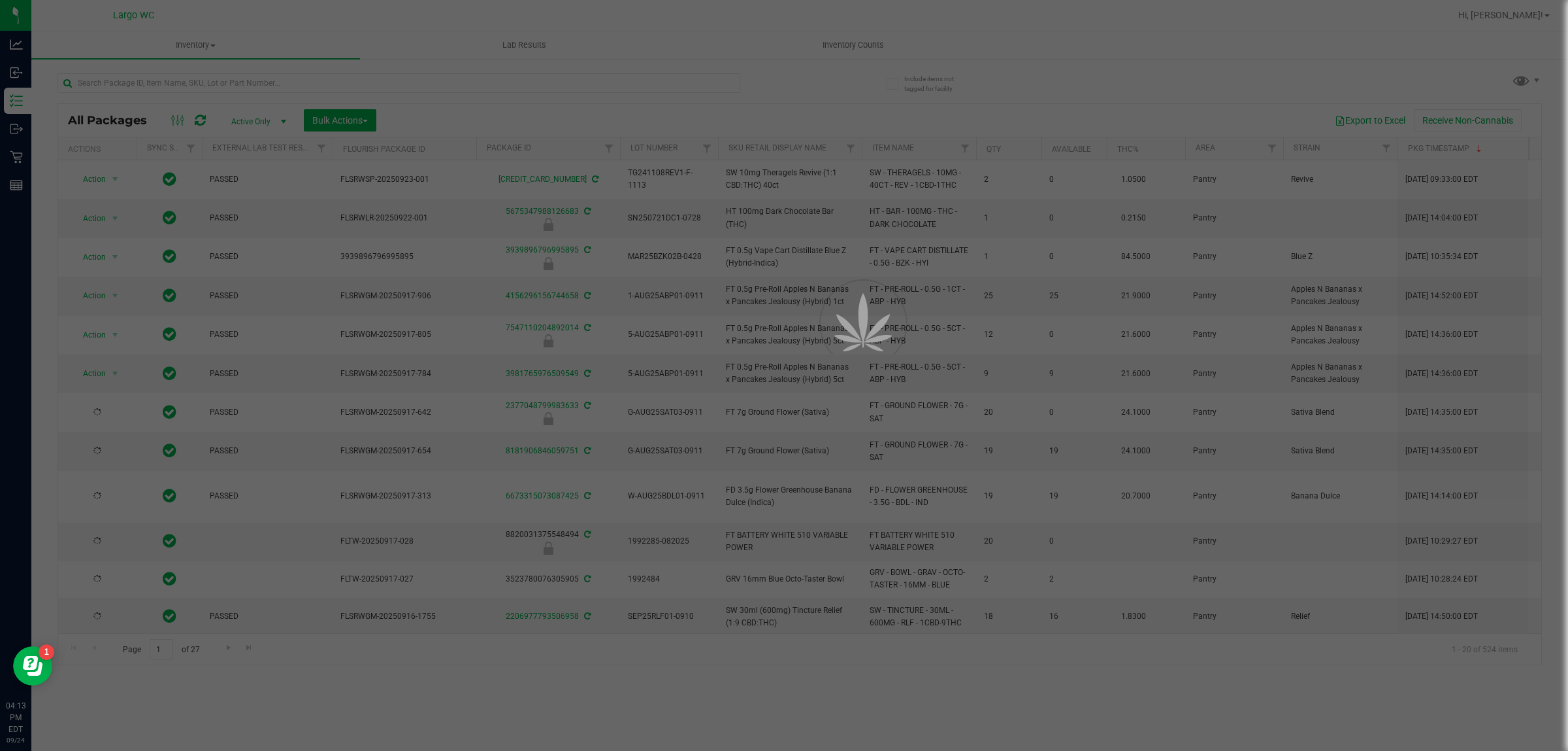
click at [539, 72] on div at bounding box center [784, 376] width 1568 height 751
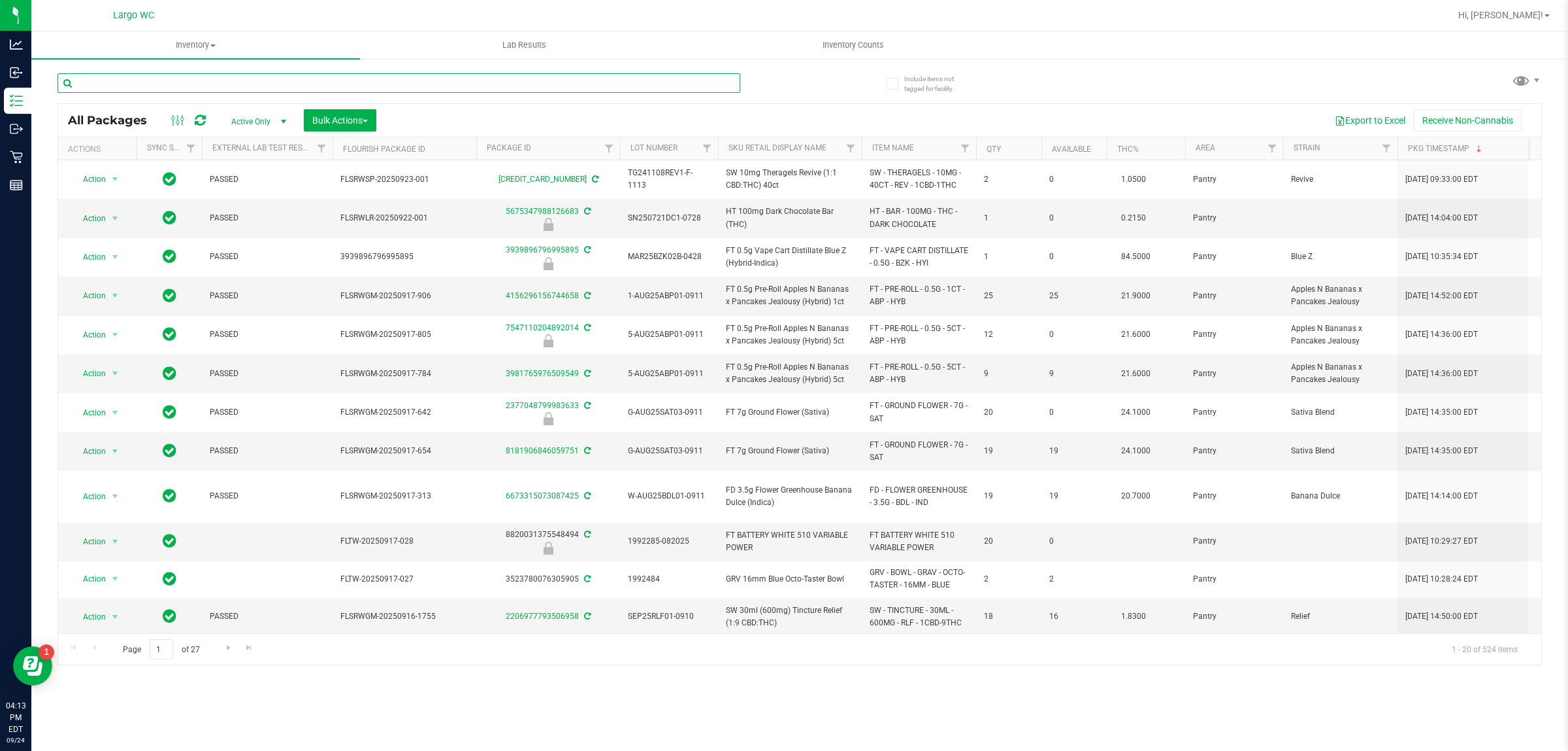
click at [460, 82] on input "text" at bounding box center [398, 82] width 683 height 20
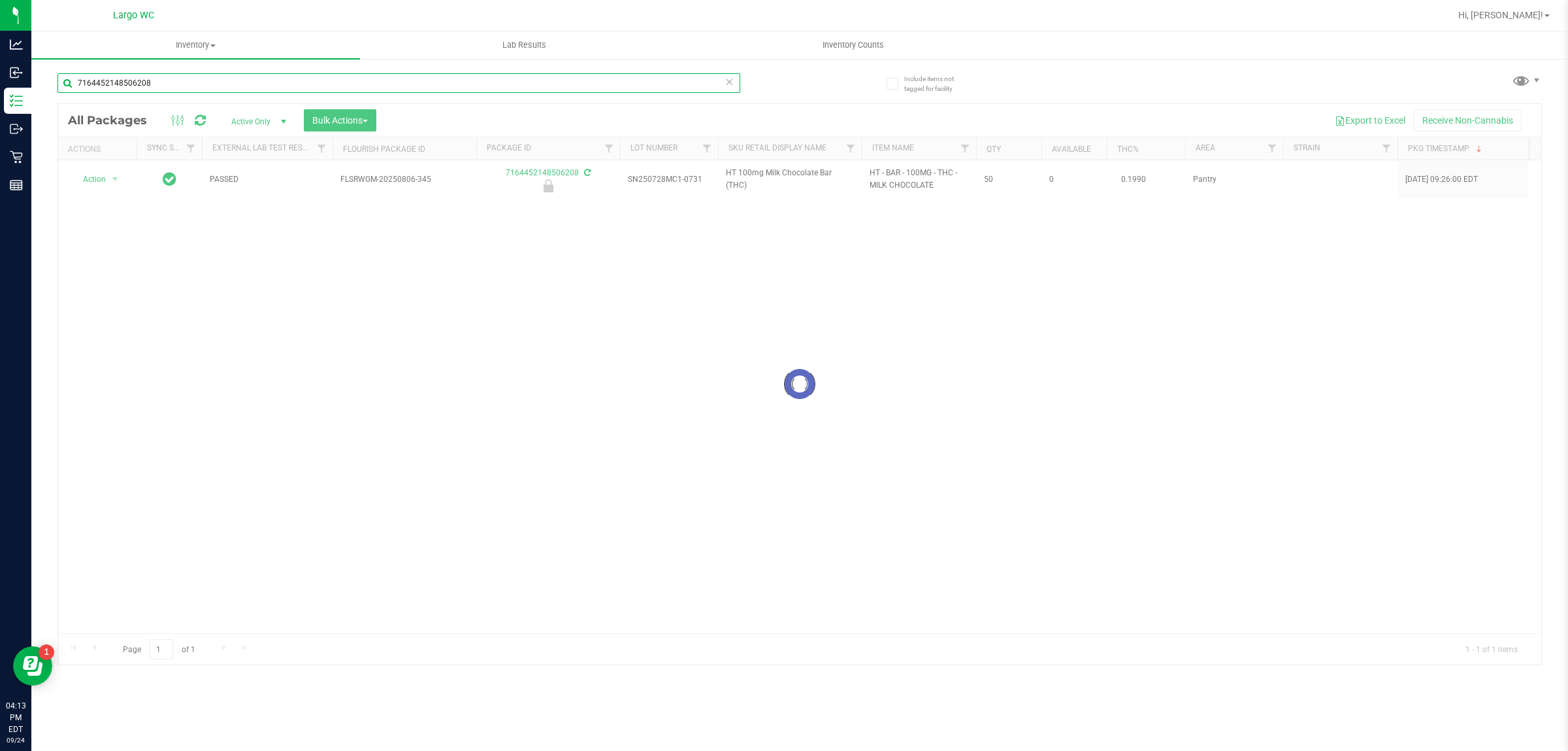
type input "7164452148506208"
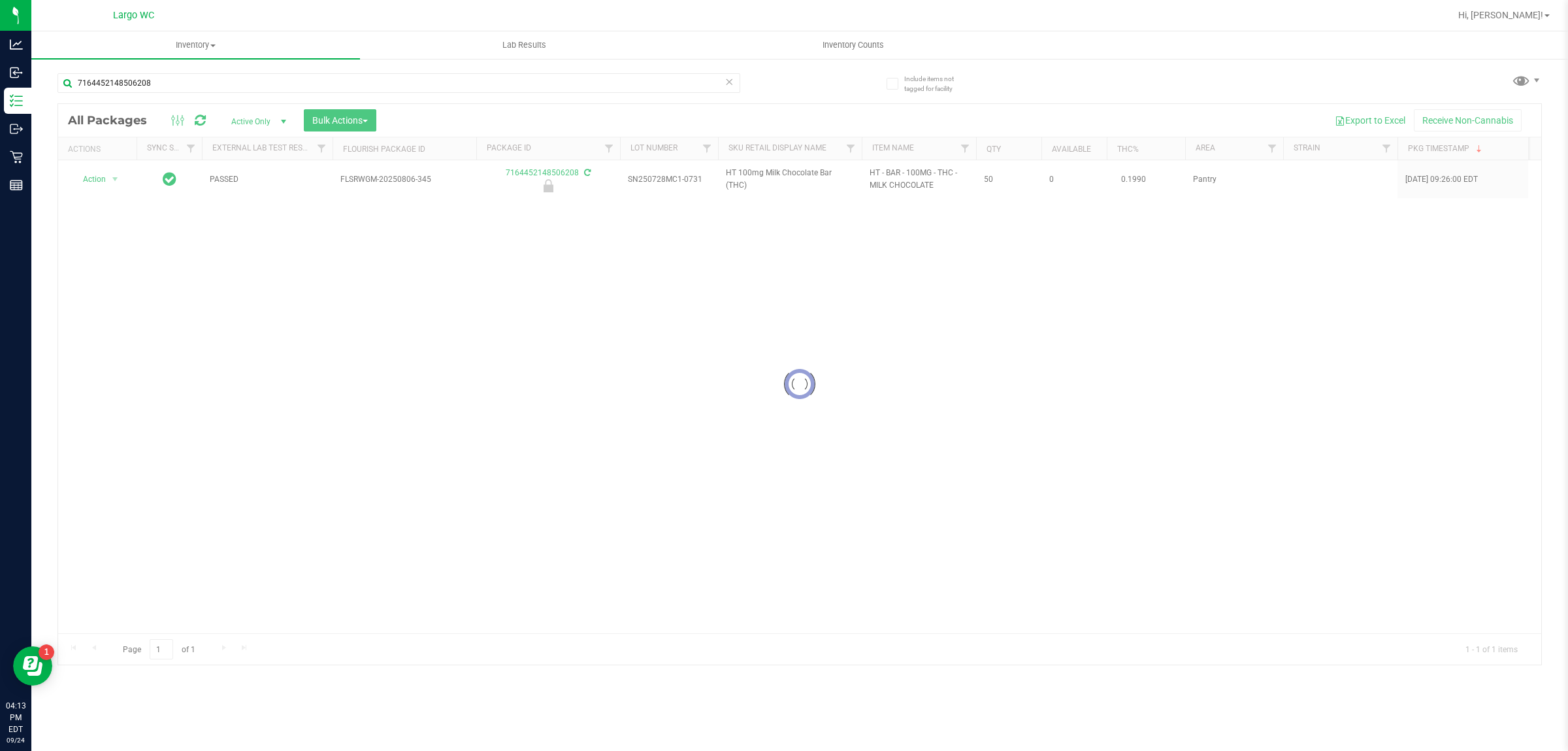
click at [119, 184] on div at bounding box center [799, 384] width 1483 height 560
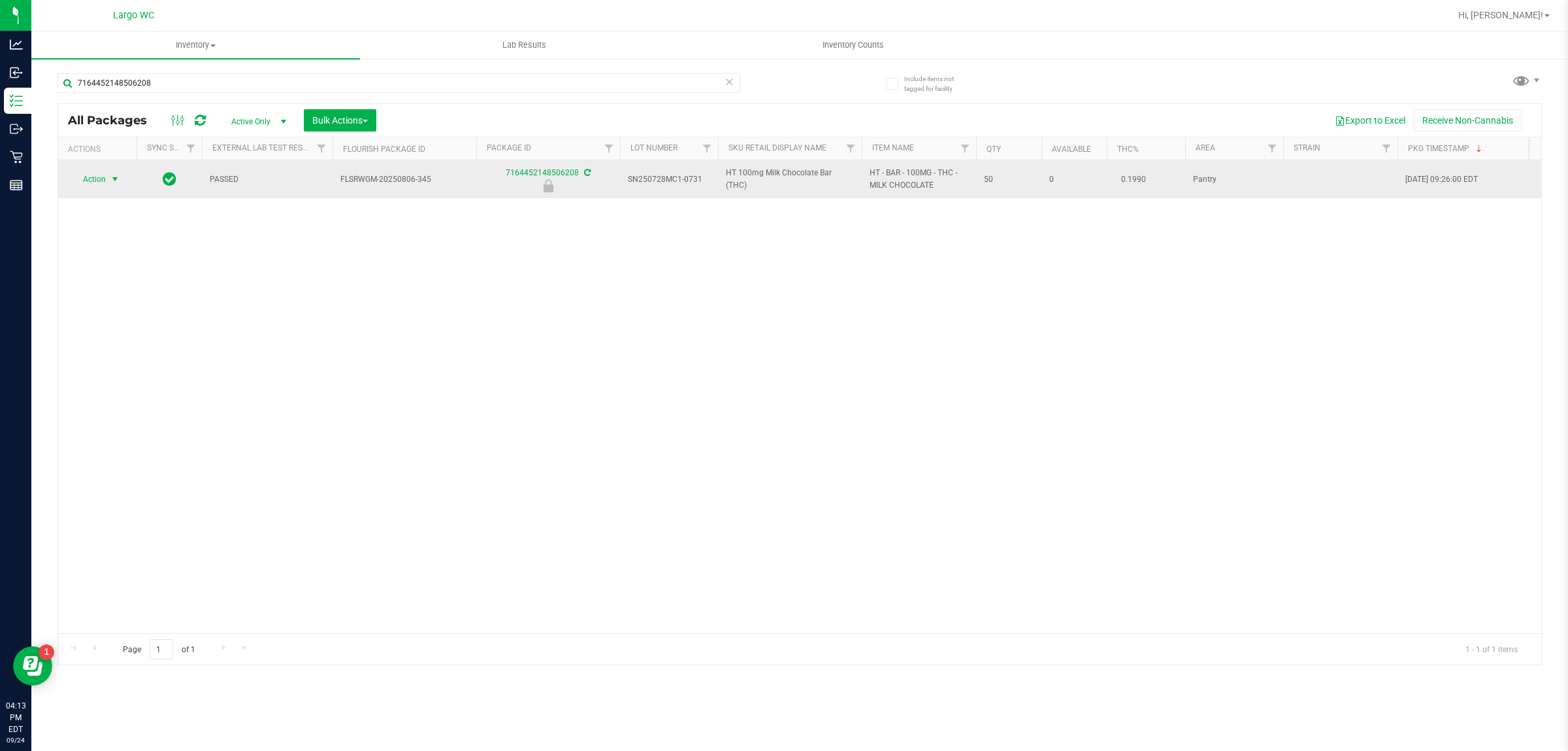
click at [115, 180] on span "select" at bounding box center [115, 179] width 10 height 10
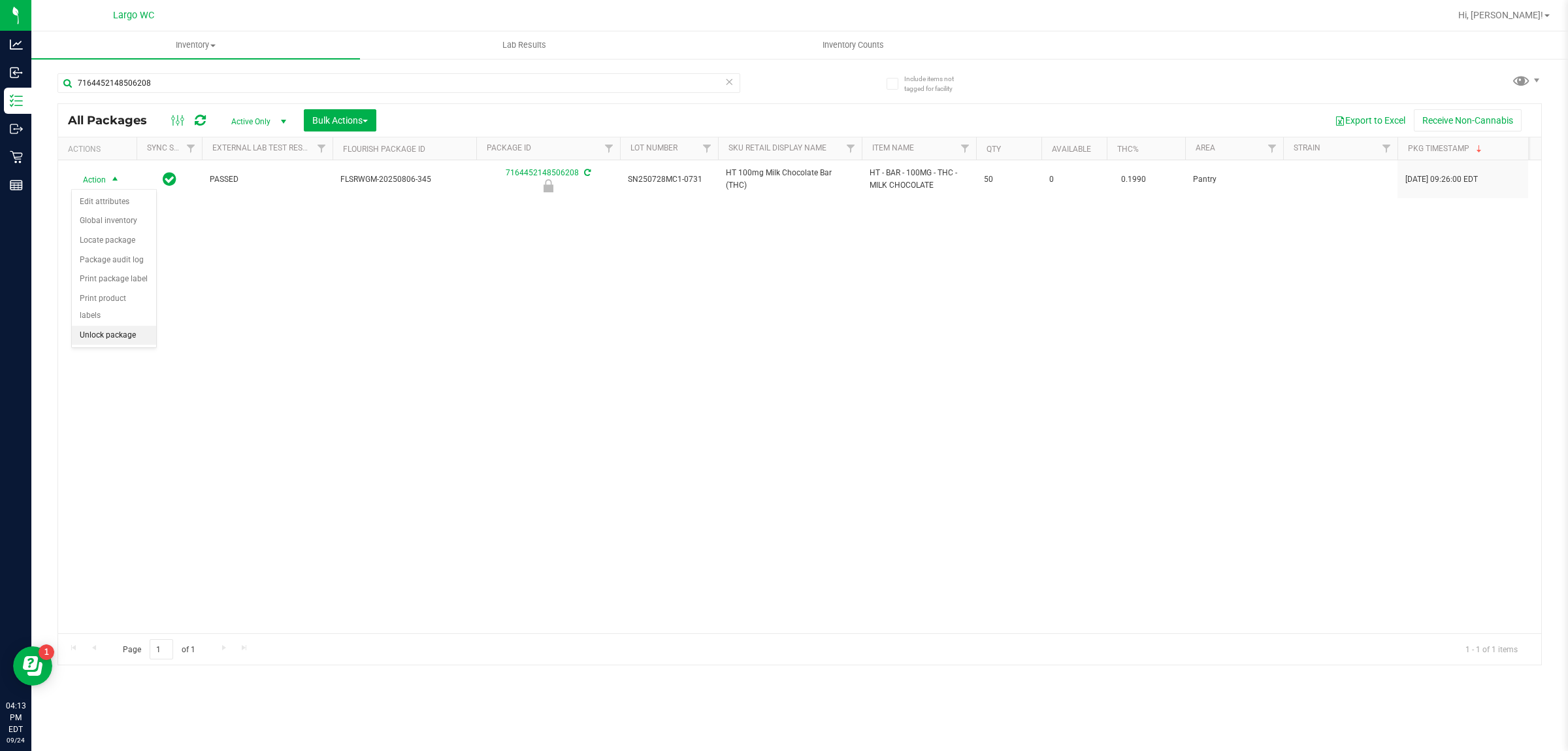
click at [122, 329] on li "Unlock package" at bounding box center [114, 335] width 84 height 20
click at [98, 415] on div "Action Action Adjust qty Create package Edit attributes Global inventory Locate…" at bounding box center [799, 396] width 1483 height 473
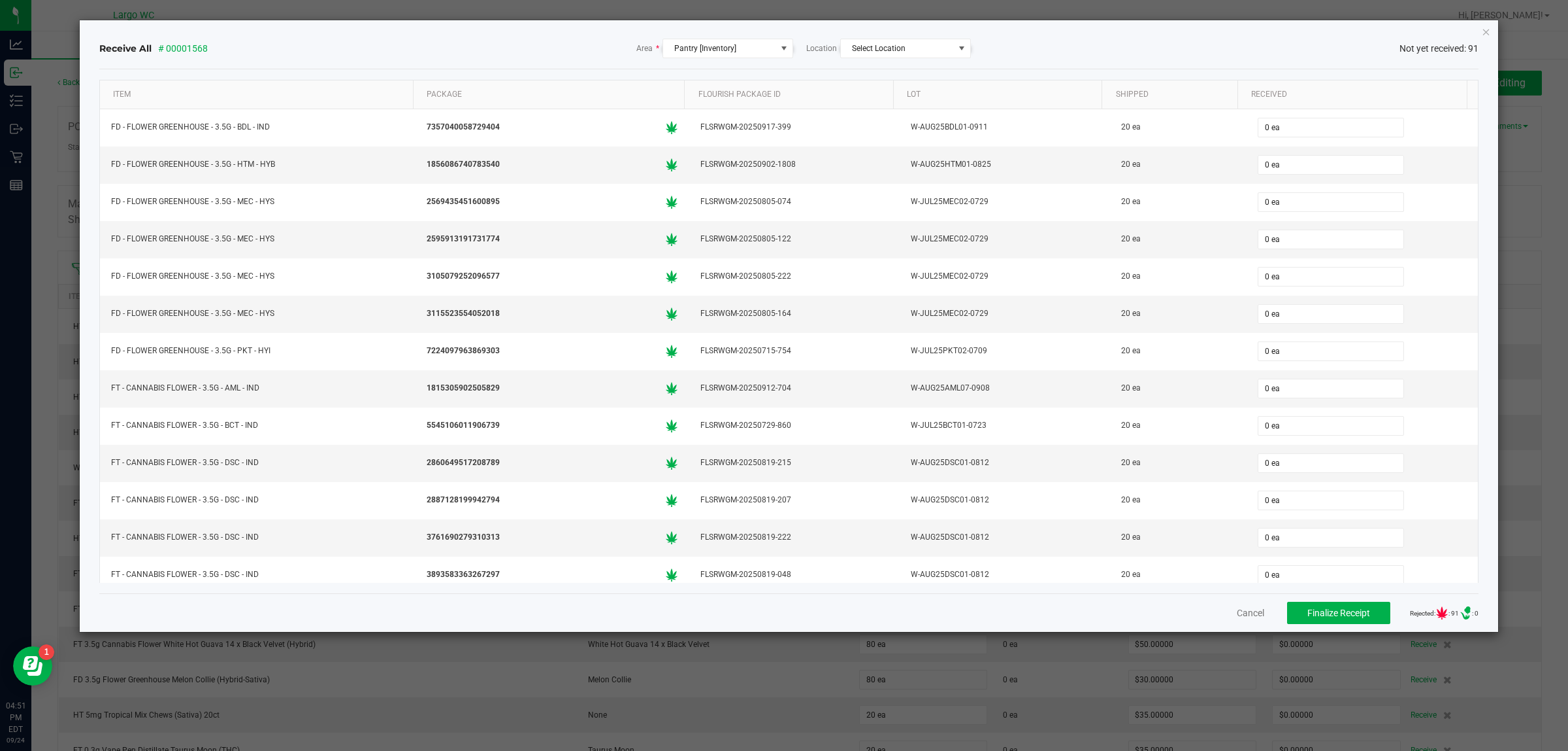
scroll to position [871, 0]
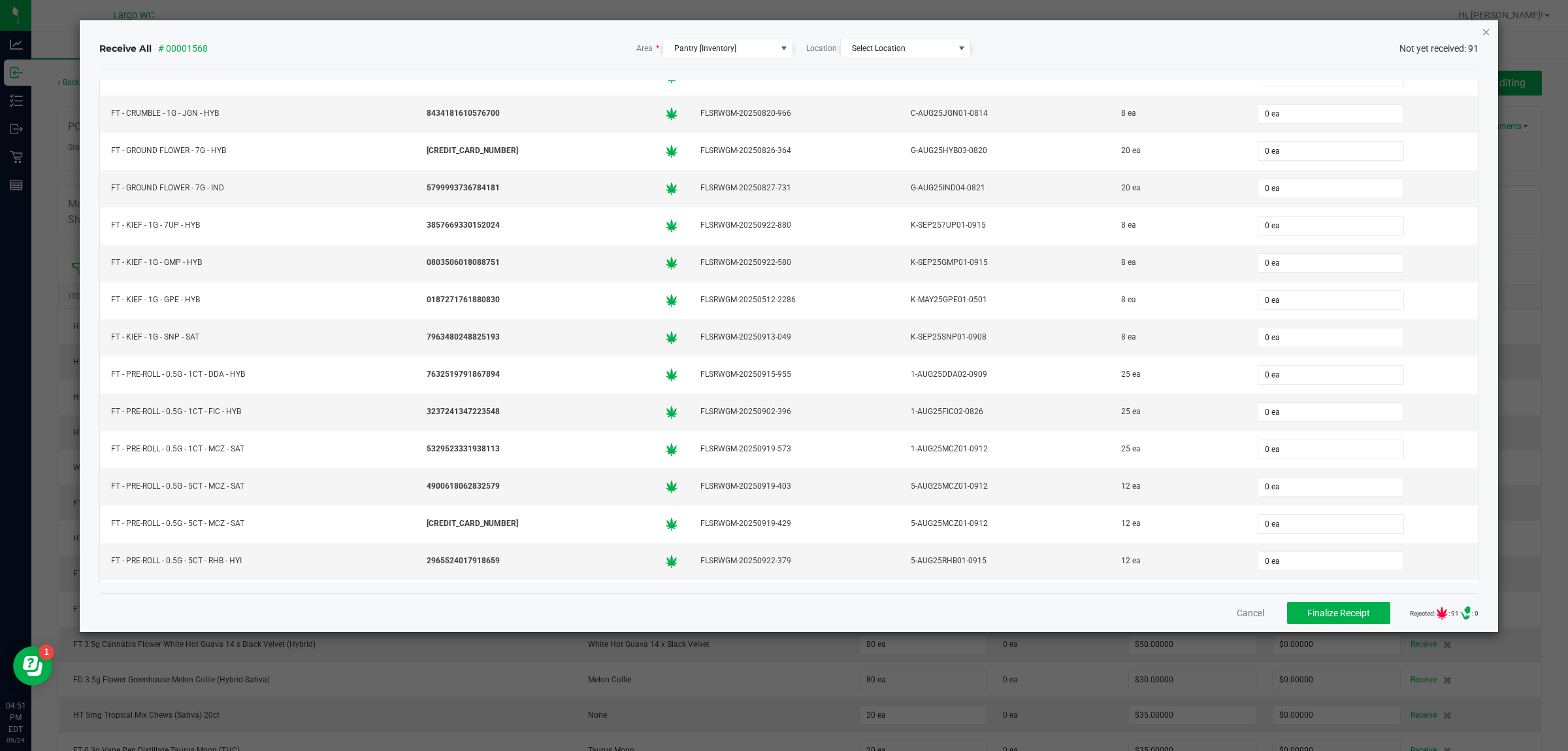
click at [1485, 27] on icon "Close" at bounding box center [1486, 31] width 9 height 15
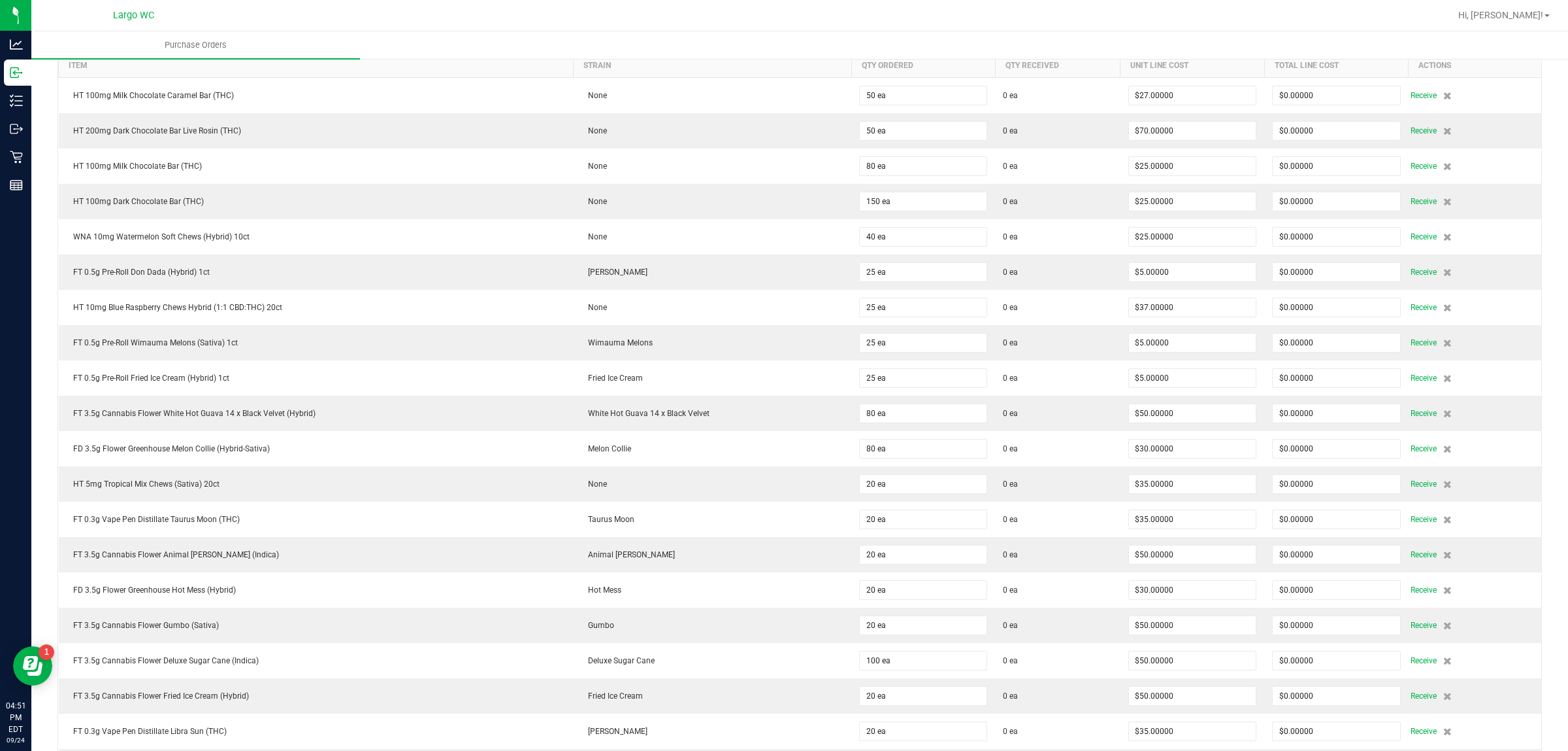
scroll to position [0, 0]
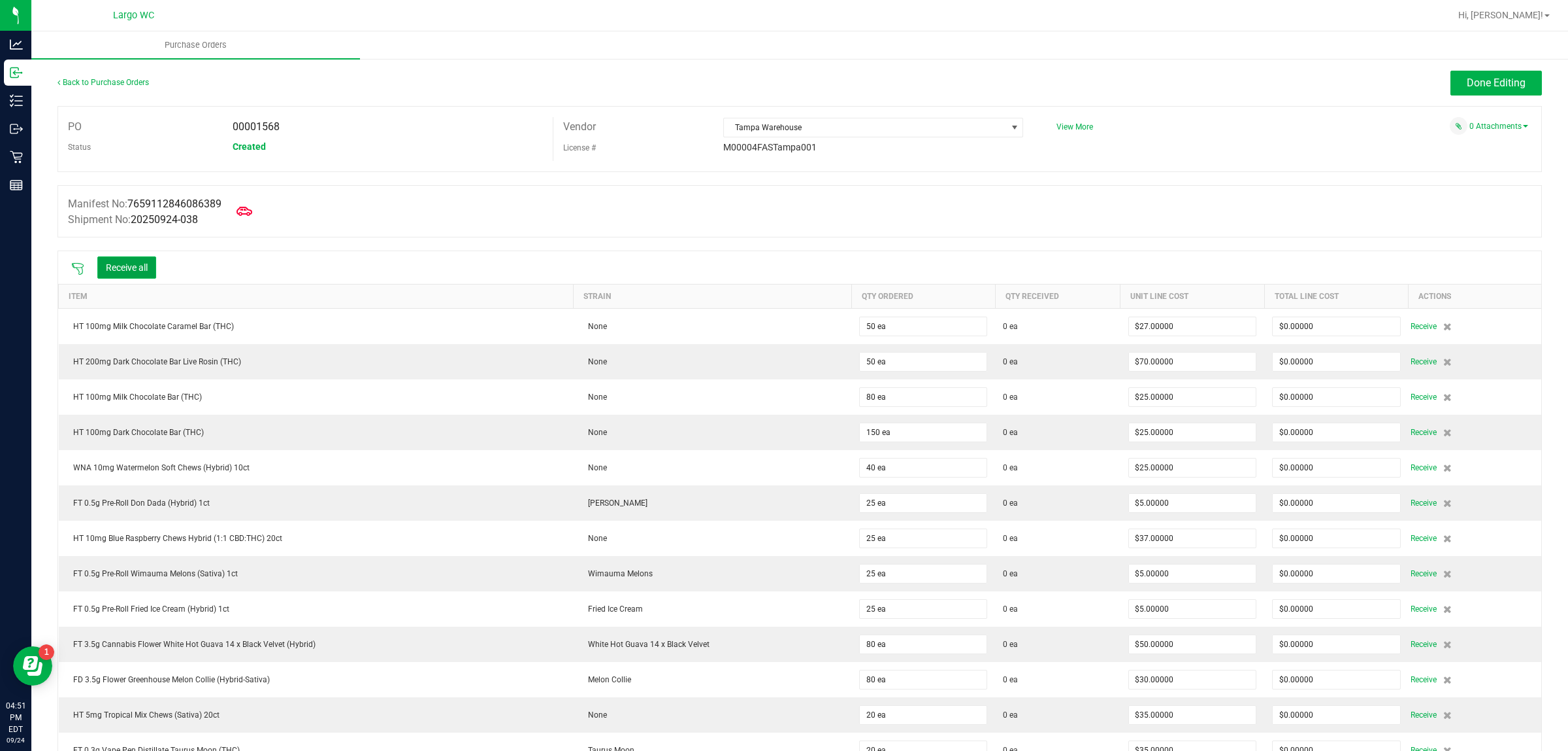
click at [135, 266] on button "Receive all" at bounding box center [126, 267] width 58 height 22
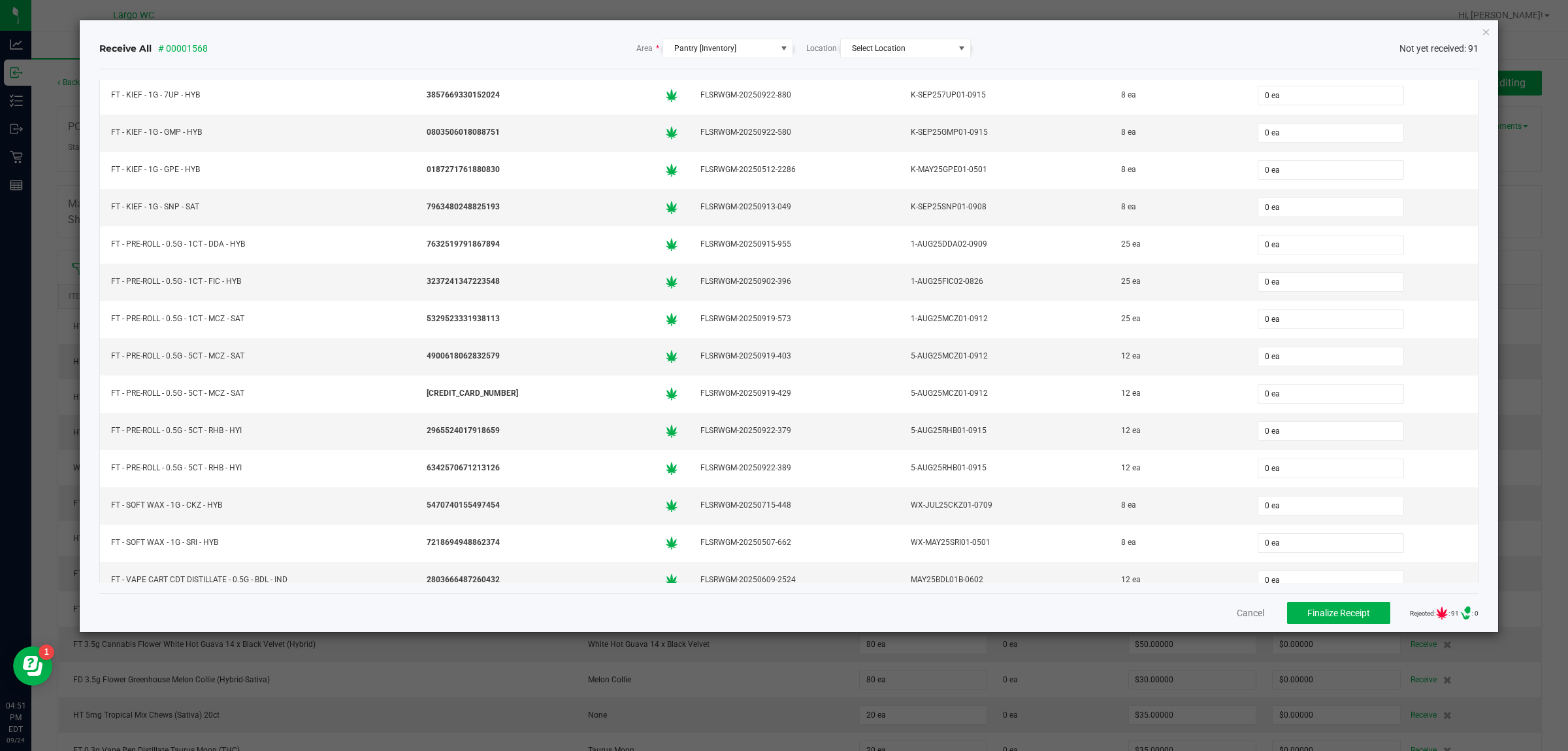
scroll to position [999, 0]
click at [1486, 31] on icon "Close" at bounding box center [1486, 31] width 9 height 15
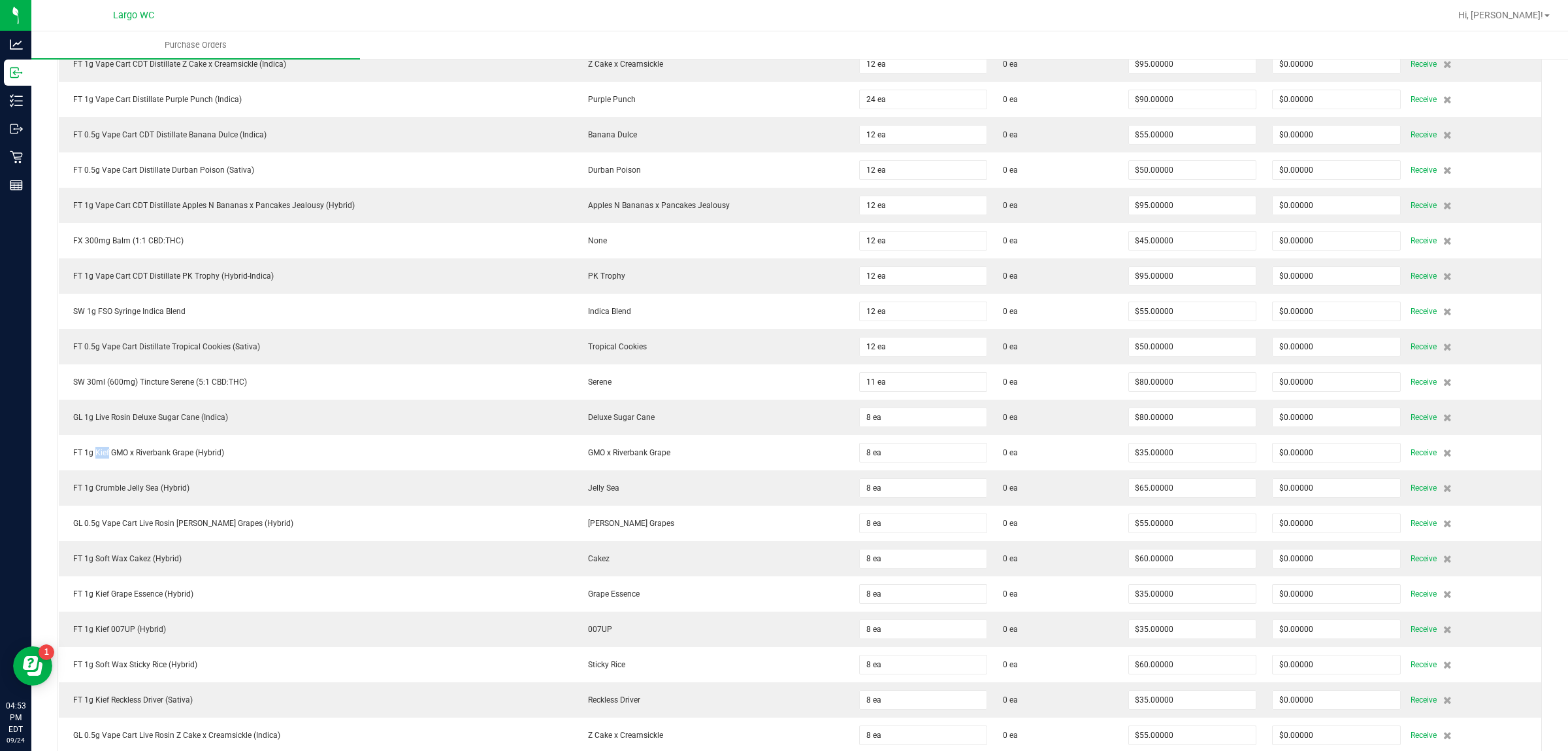
scroll to position [1855, 0]
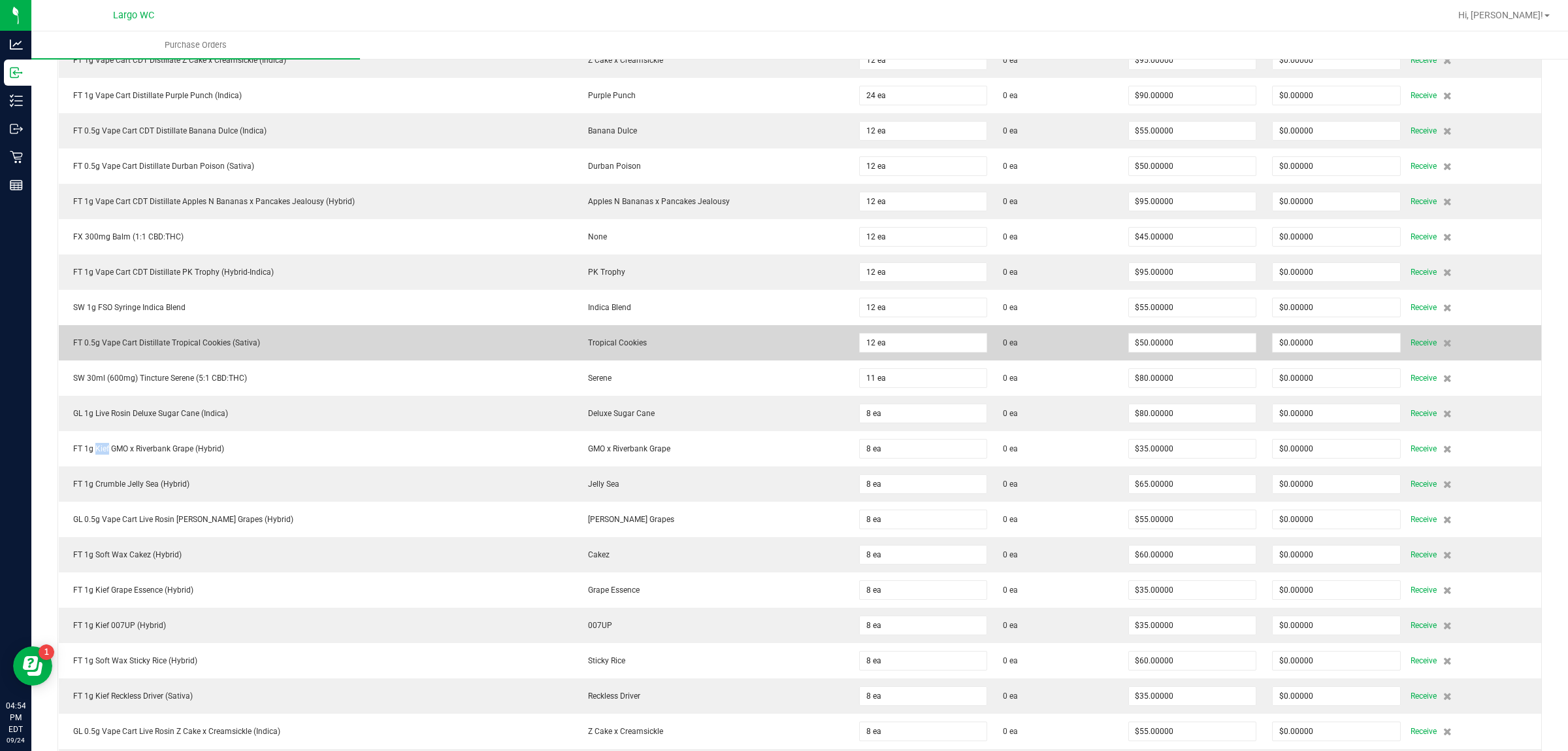
click at [173, 345] on td "FT 0.5g Vape Cart Distillate Tropical Cookies (Sativa)" at bounding box center [316, 342] width 515 height 35
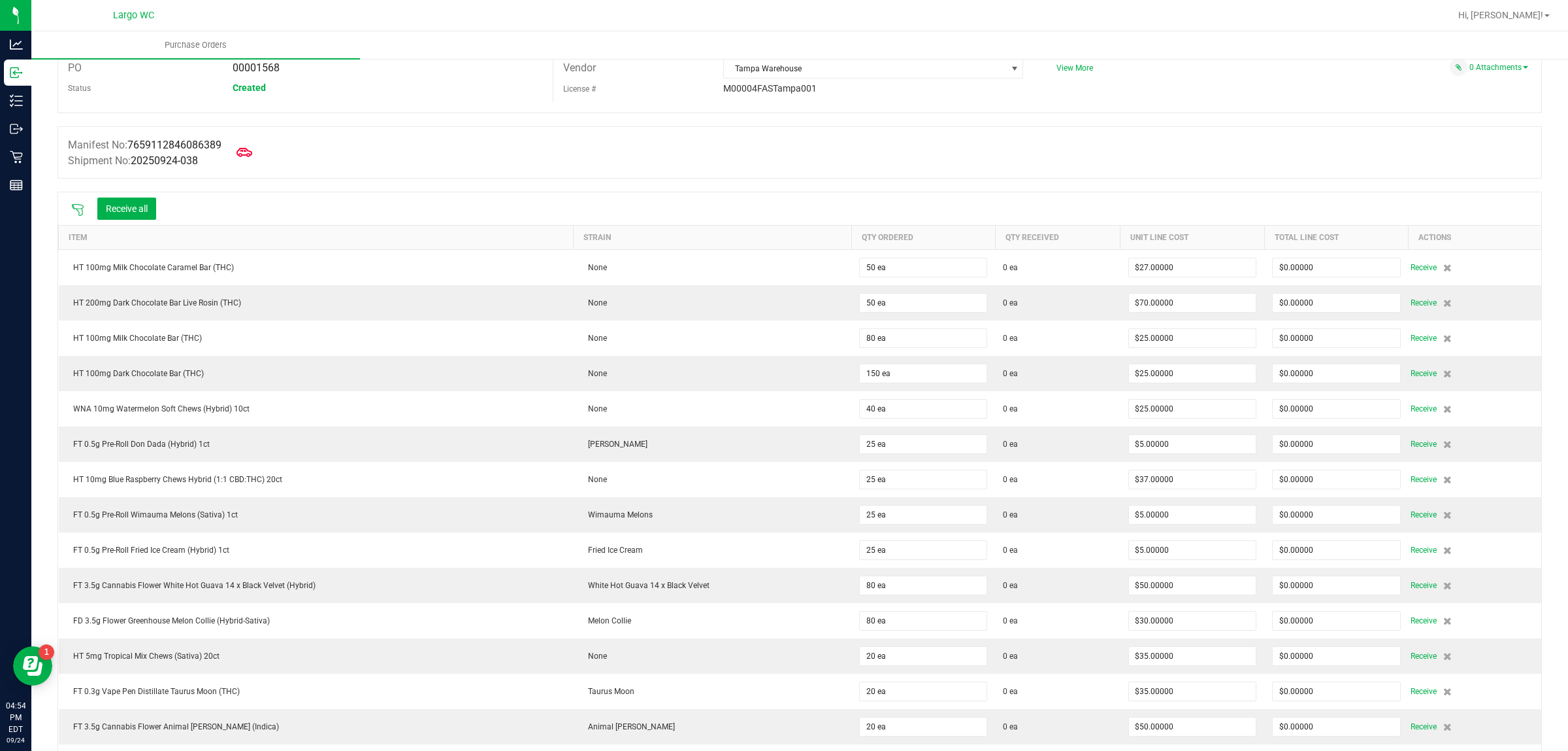
scroll to position [0, 0]
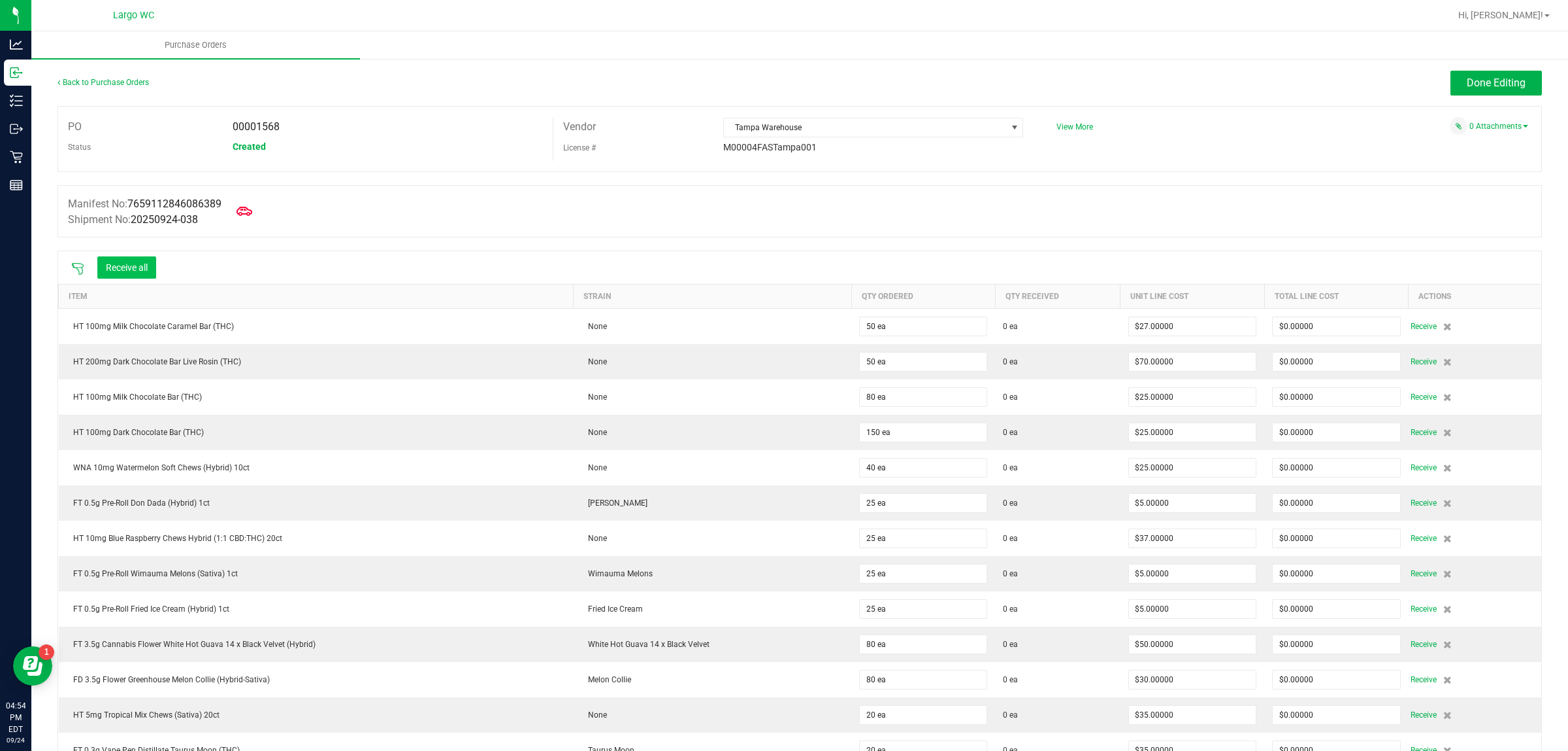
click at [125, 262] on button "Receive all" at bounding box center [126, 267] width 58 height 22
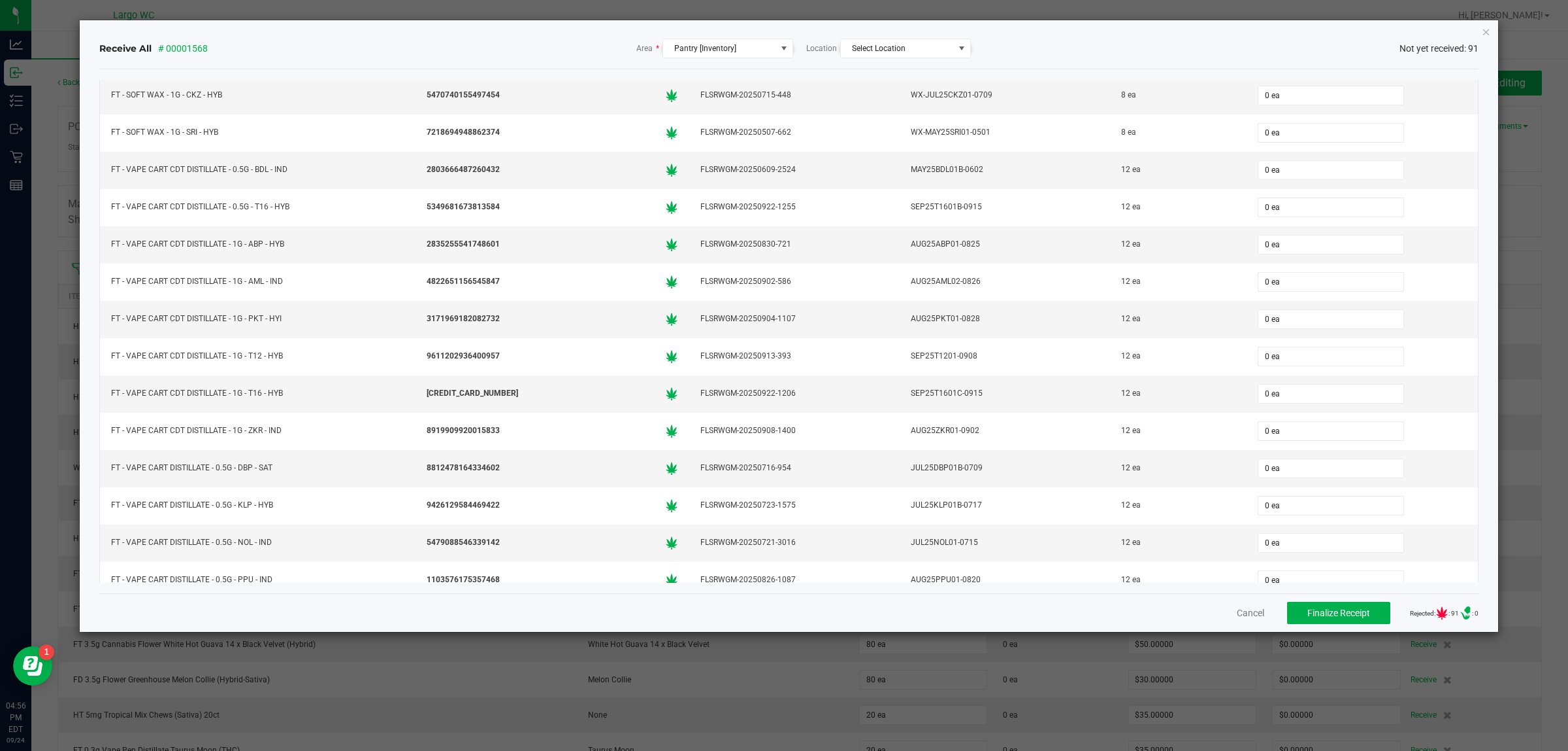
scroll to position [1426, 0]
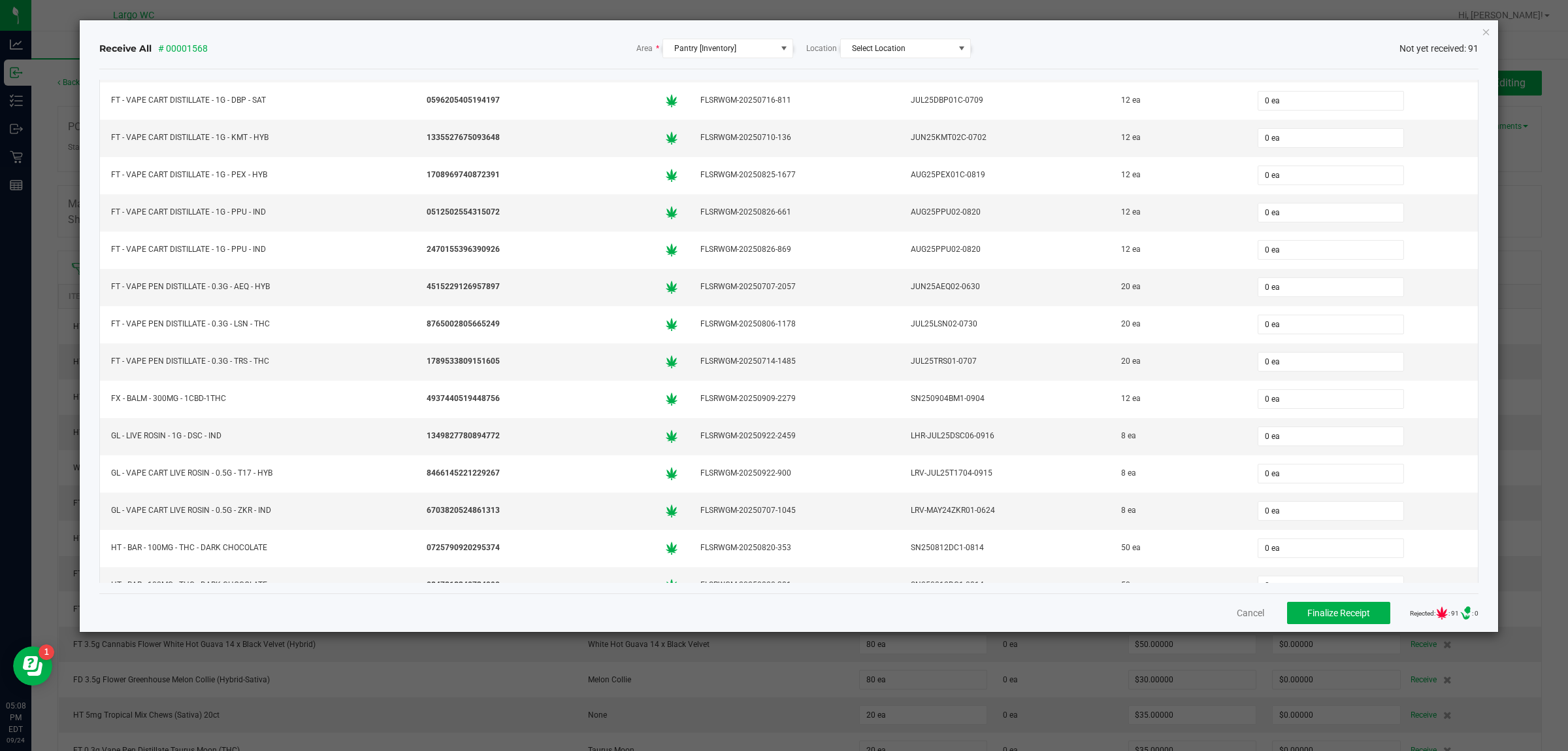
scroll to position [2097, 0]
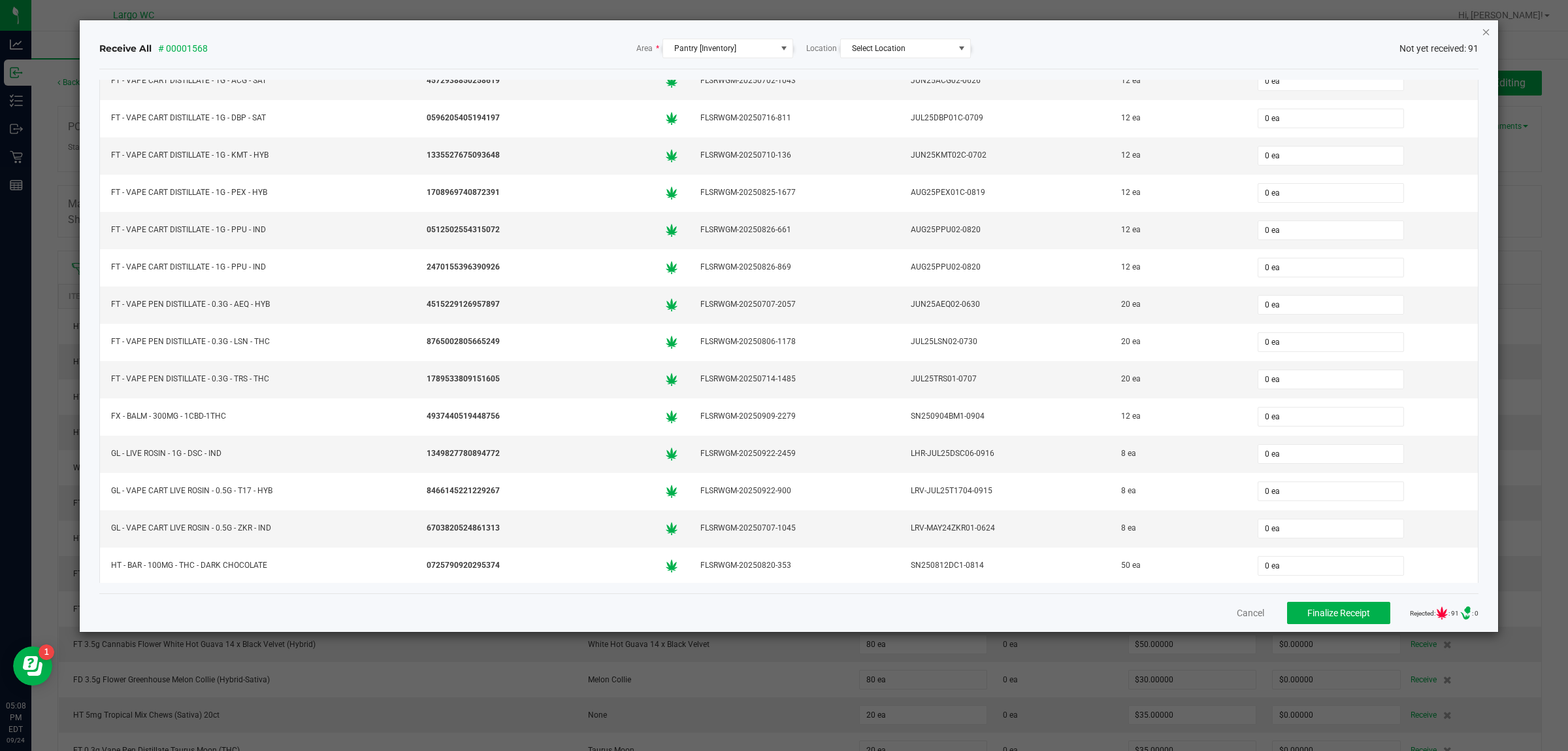
click at [1486, 31] on icon "Close" at bounding box center [1486, 31] width 9 height 15
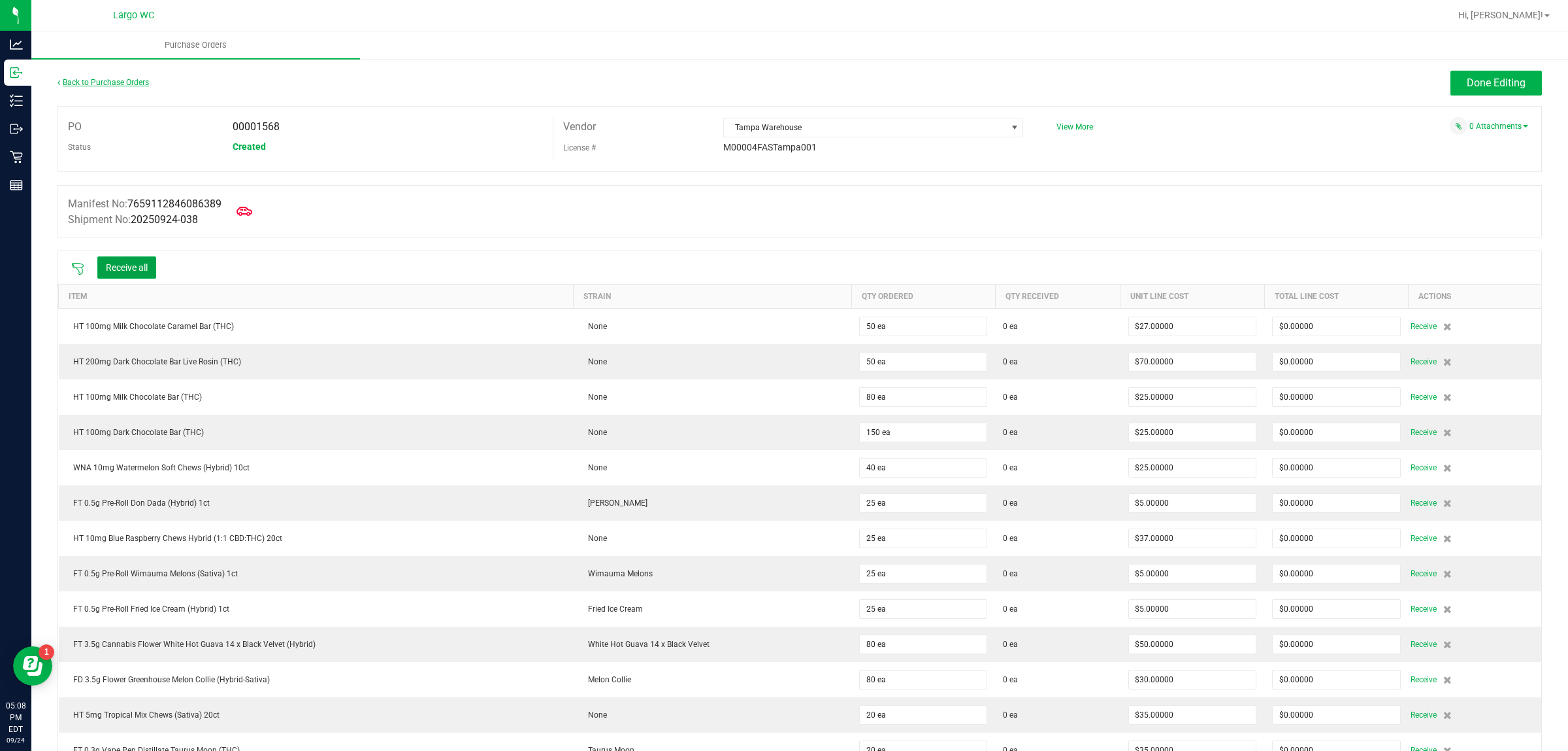
click at [102, 82] on link "Back to Purchase Orders" at bounding box center [103, 82] width 92 height 9
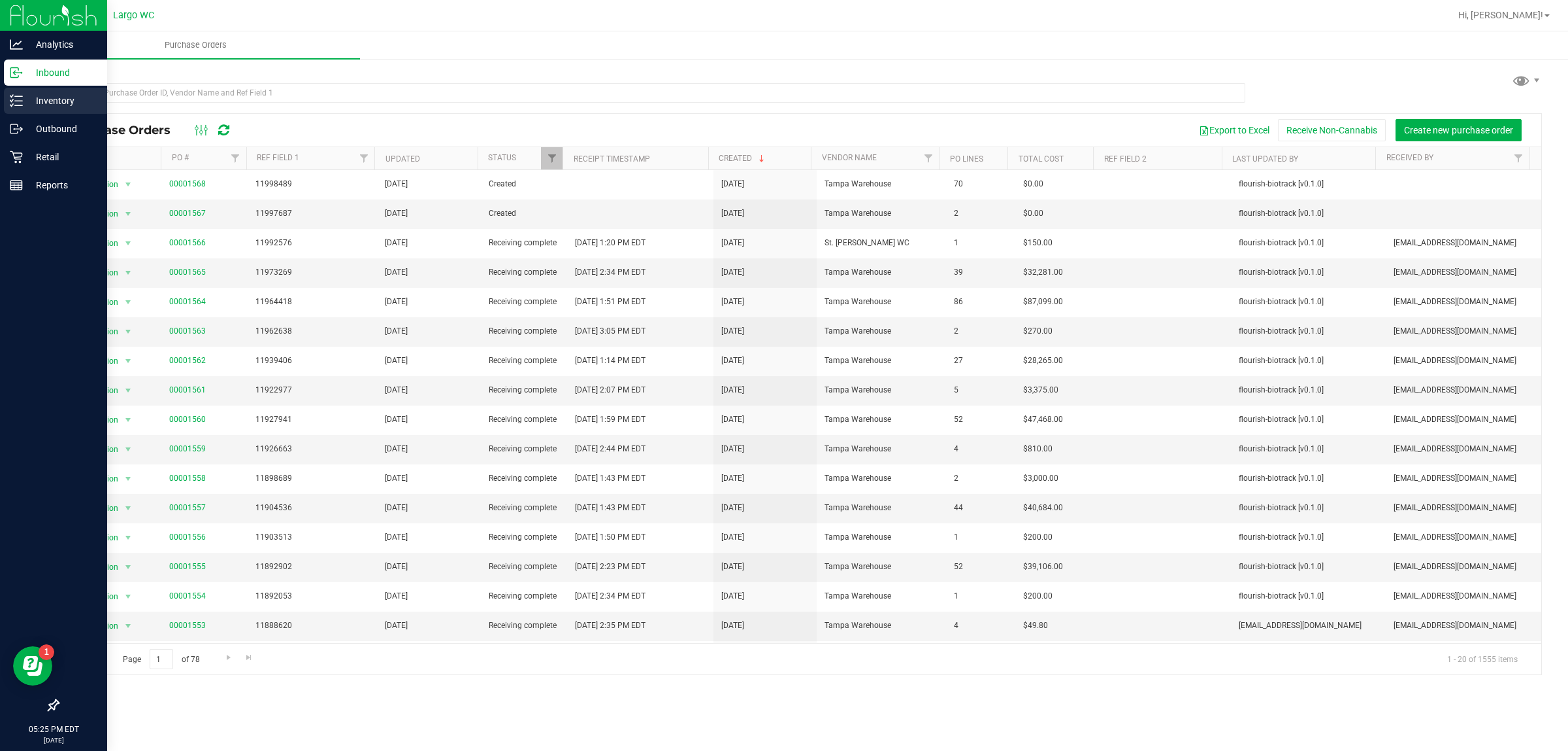
click at [11, 105] on icon at bounding box center [15, 101] width 13 height 13
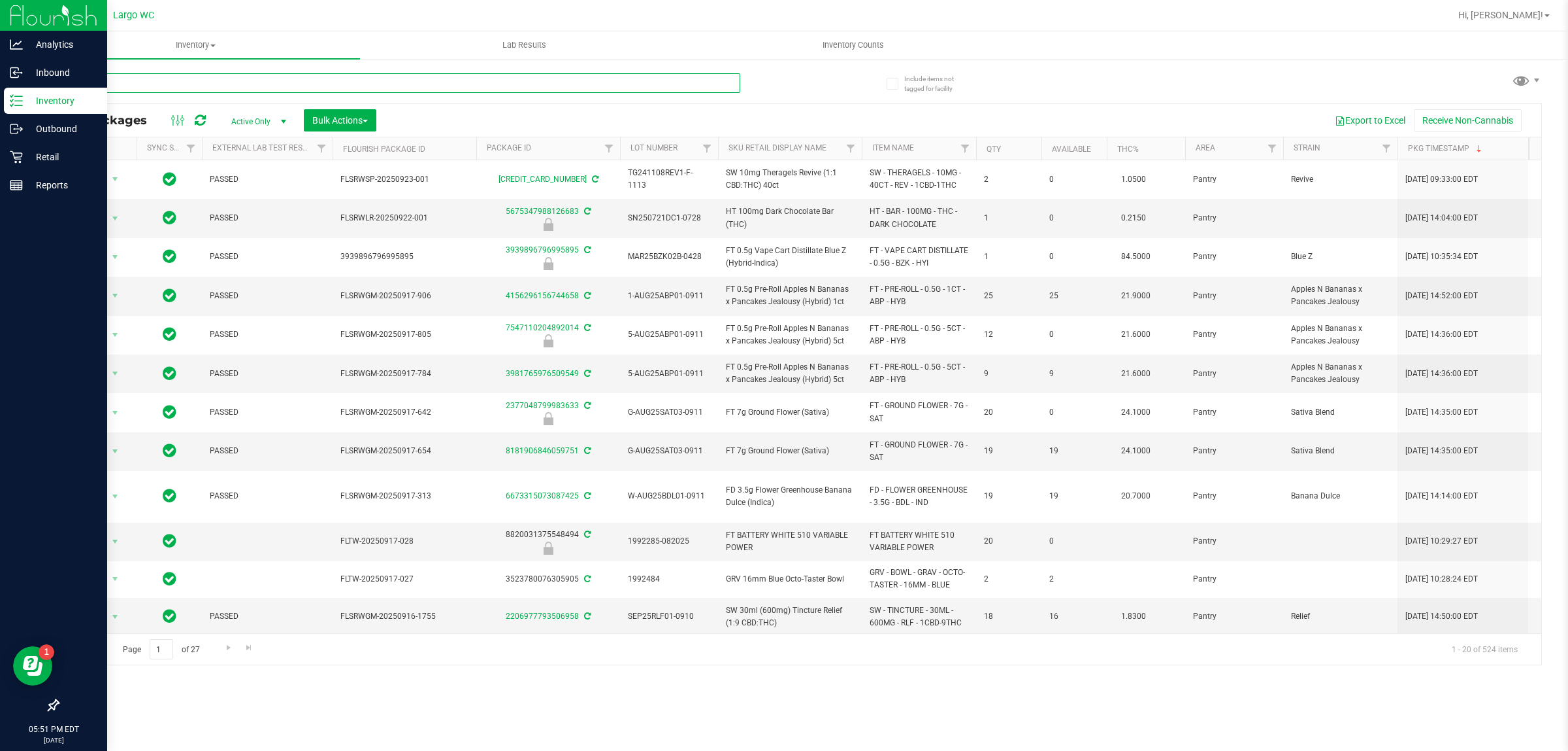
click at [456, 82] on input "text" at bounding box center [398, 82] width 683 height 20
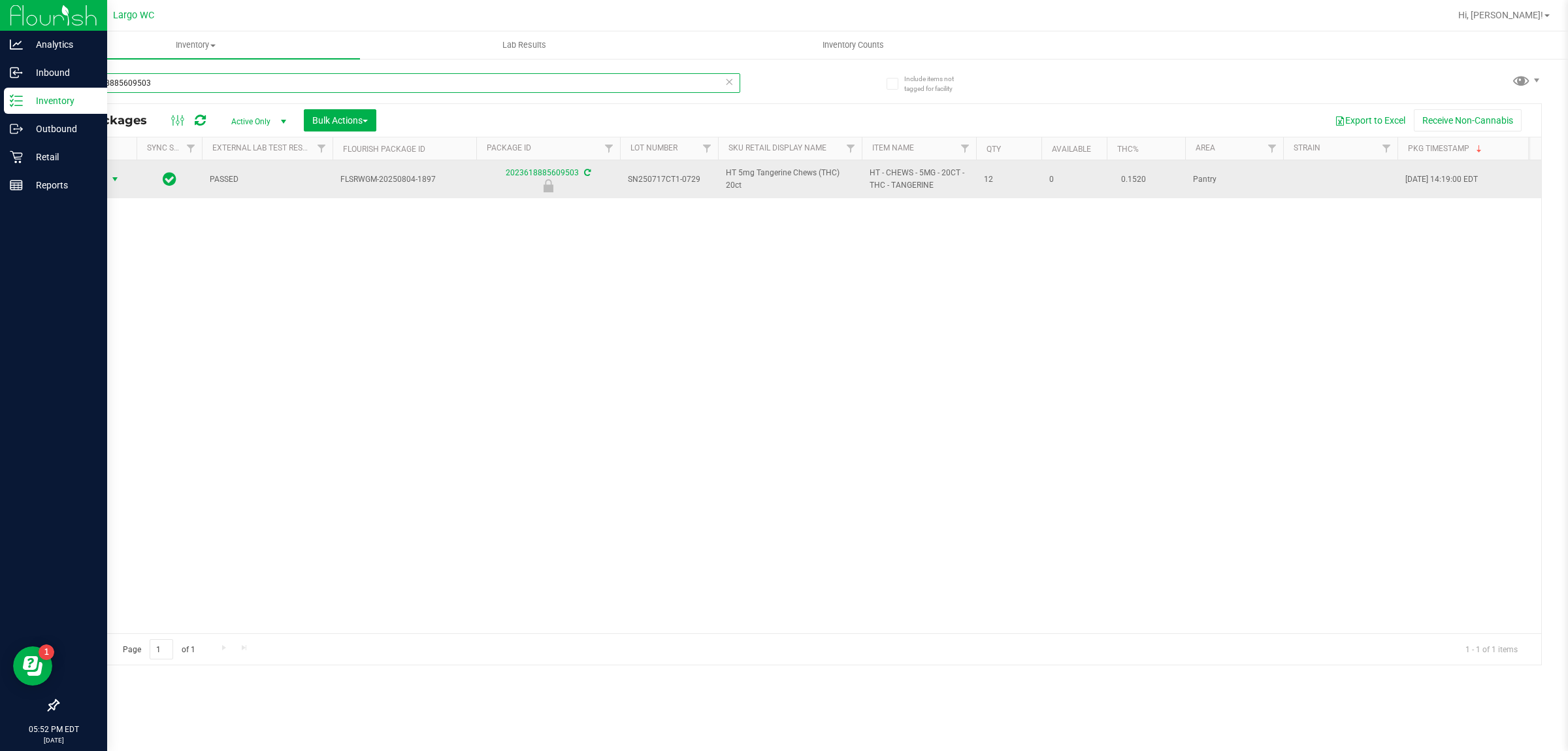
type input "2023618885609503"
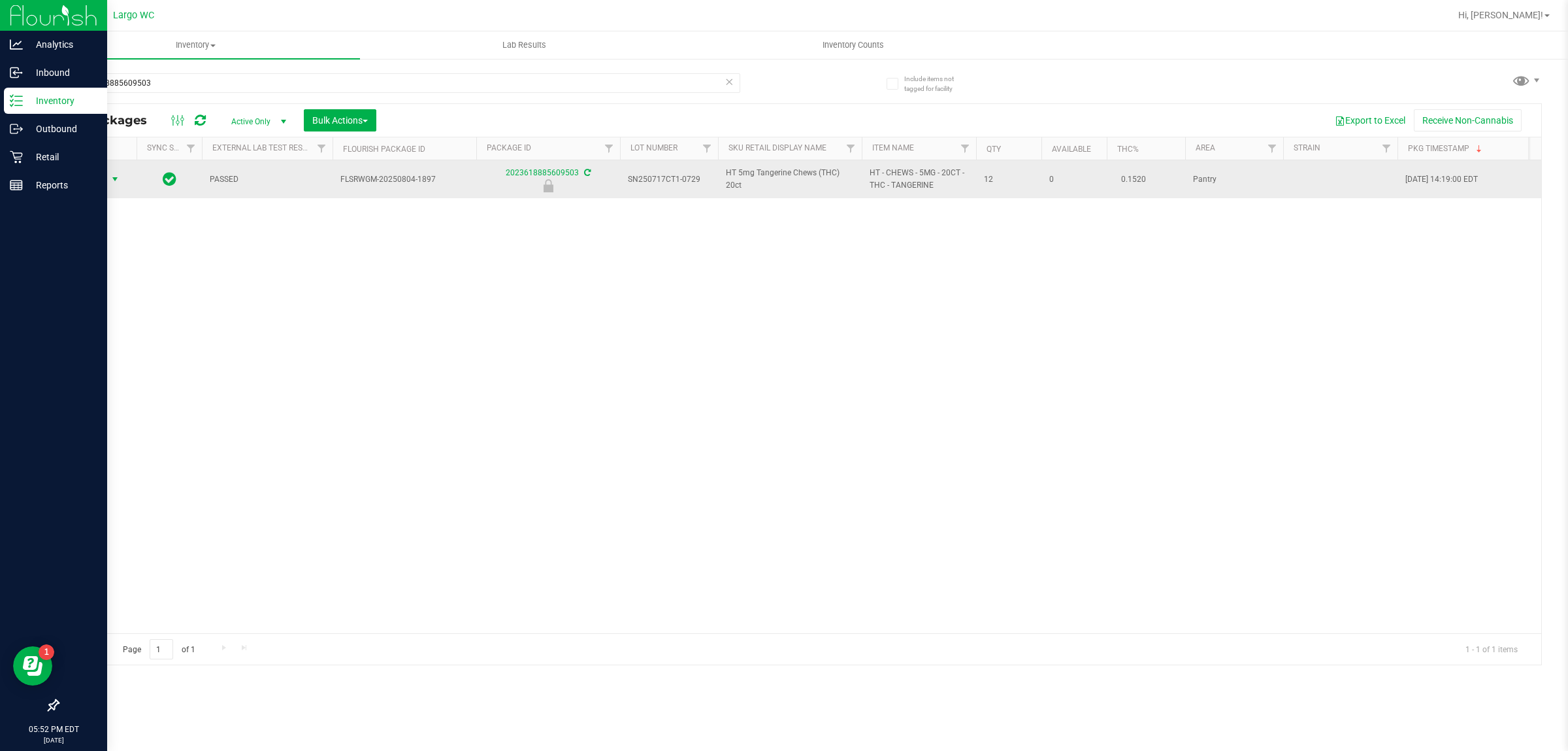
click at [110, 179] on span "select" at bounding box center [115, 179] width 10 height 10
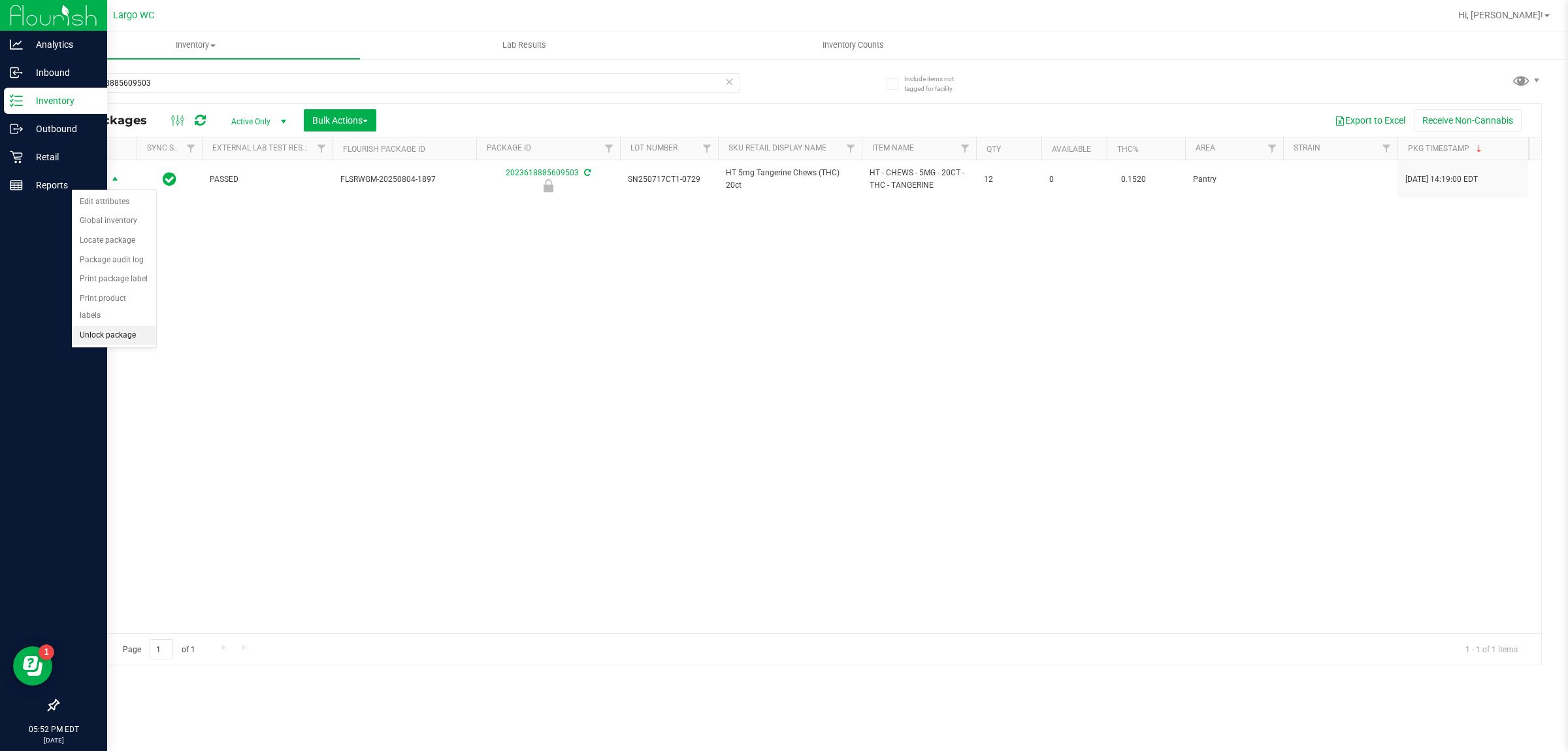
click at [98, 330] on li "Unlock package" at bounding box center [114, 335] width 84 height 20
click at [1450, 434] on div "Action Action Adjust qty Create package Edit attributes Global inventory Locate…" at bounding box center [799, 396] width 1483 height 473
click at [12, 157] on icon at bounding box center [15, 156] width 13 height 13
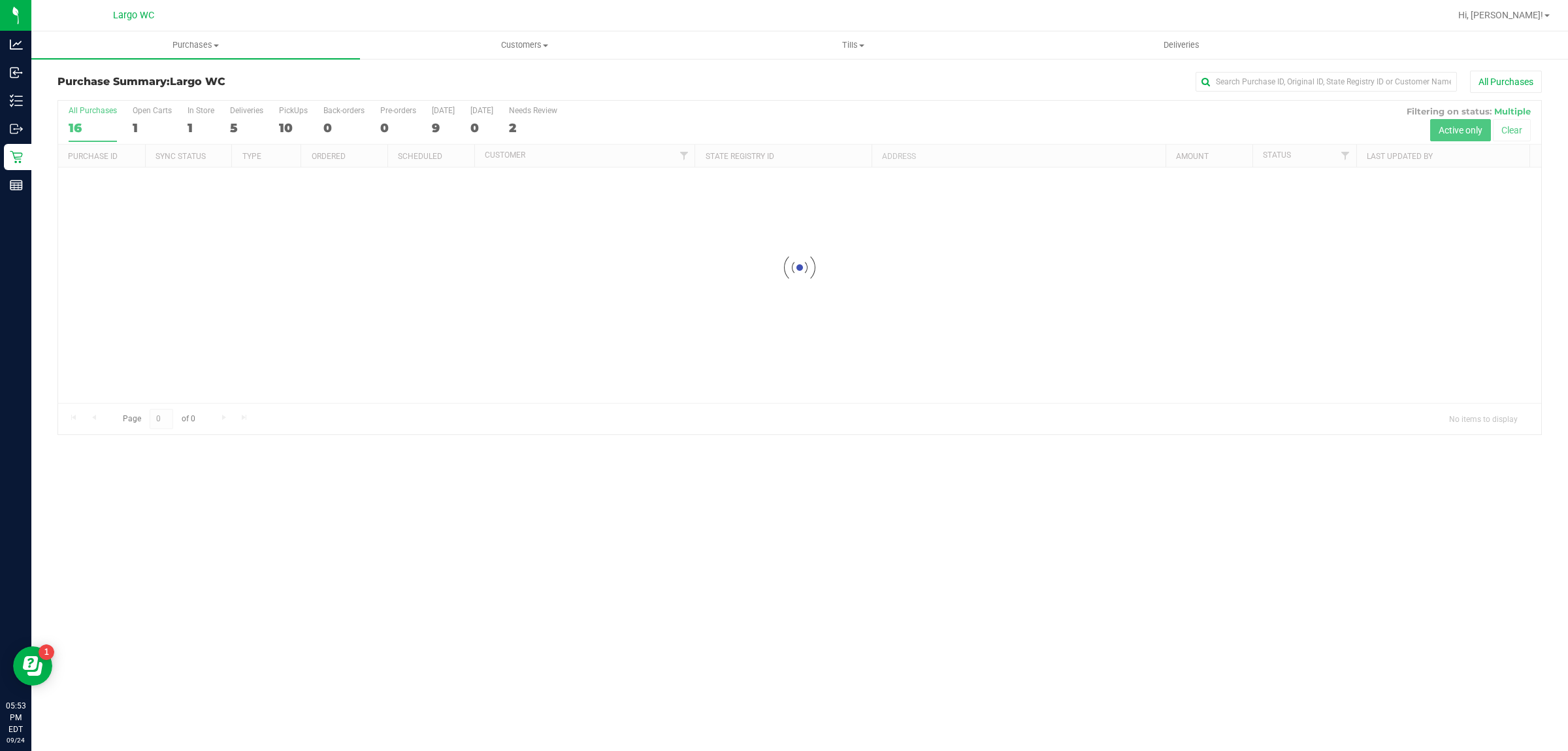
click at [196, 118] on div at bounding box center [799, 267] width 1483 height 333
click at [197, 121] on div at bounding box center [799, 267] width 1483 height 333
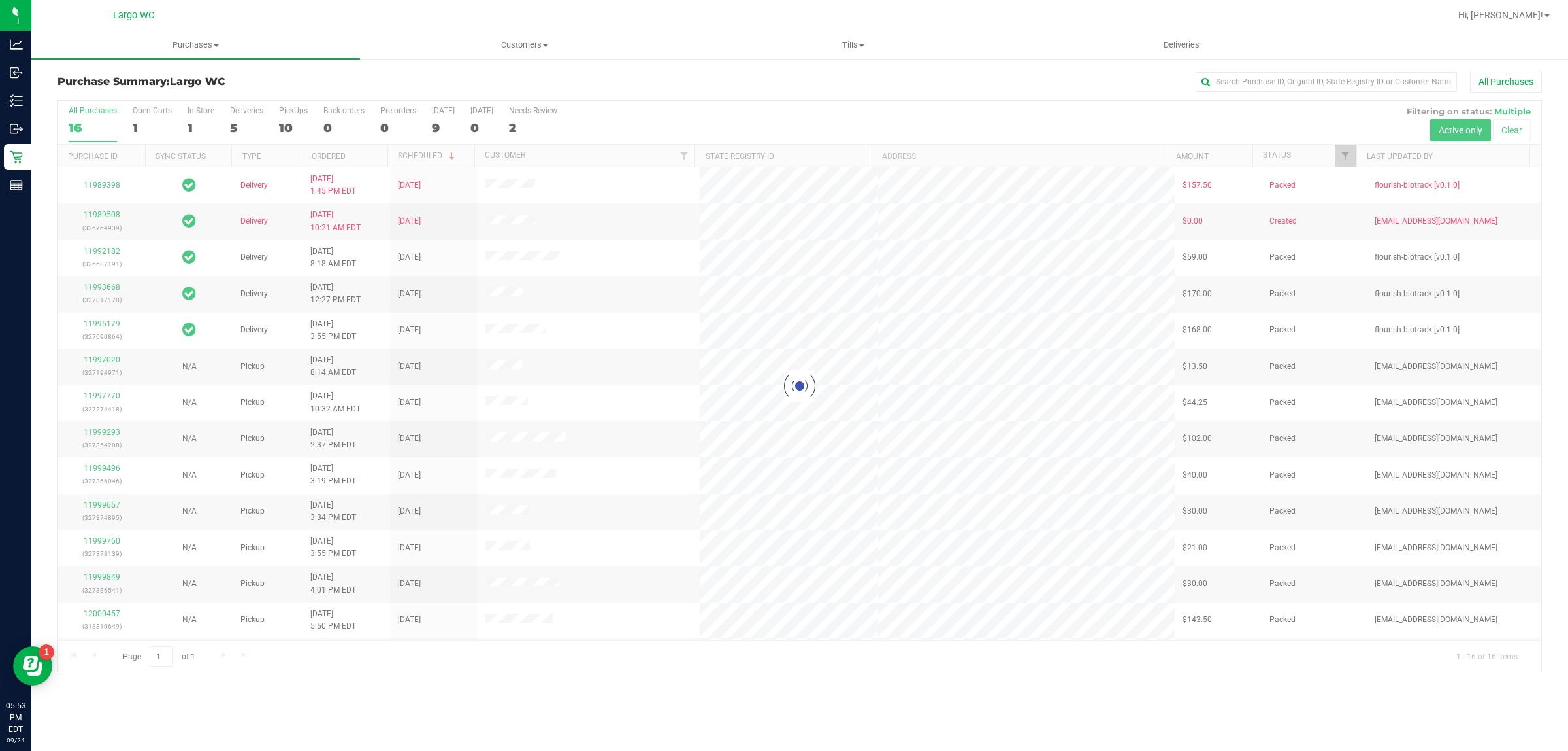
click at [201, 118] on div at bounding box center [799, 386] width 1483 height 571
click at [192, 118] on div at bounding box center [799, 386] width 1483 height 571
click at [196, 121] on div at bounding box center [799, 386] width 1483 height 571
click at [200, 123] on div at bounding box center [799, 386] width 1483 height 571
click at [198, 126] on div at bounding box center [799, 386] width 1483 height 571
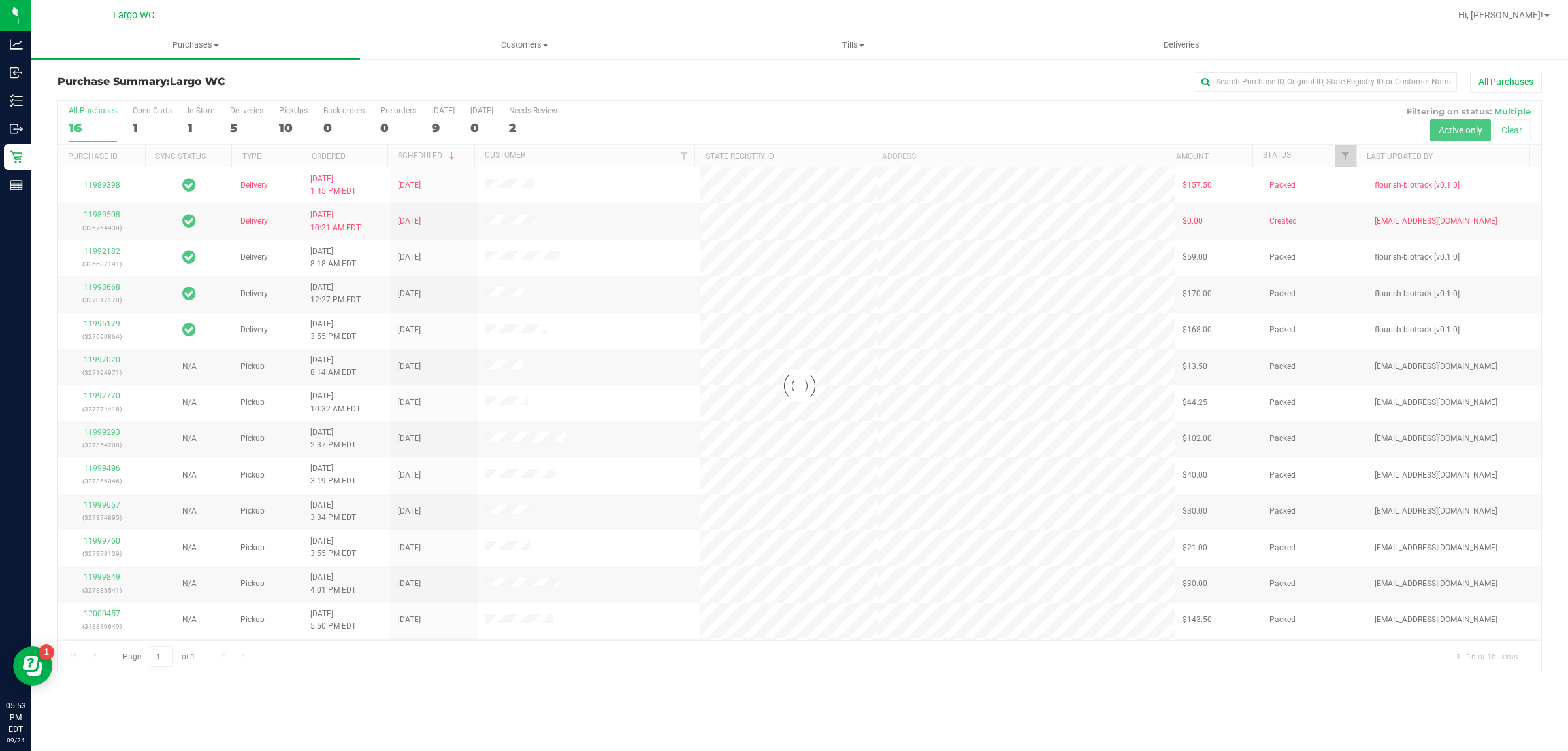
click at [197, 125] on div at bounding box center [799, 386] width 1483 height 571
click at [200, 122] on div "1" at bounding box center [200, 128] width 27 height 15
click at [0, 0] on input "In Store 1" at bounding box center [0, 0] width 0 height 0
click at [195, 119] on div at bounding box center [799, 386] width 1483 height 571
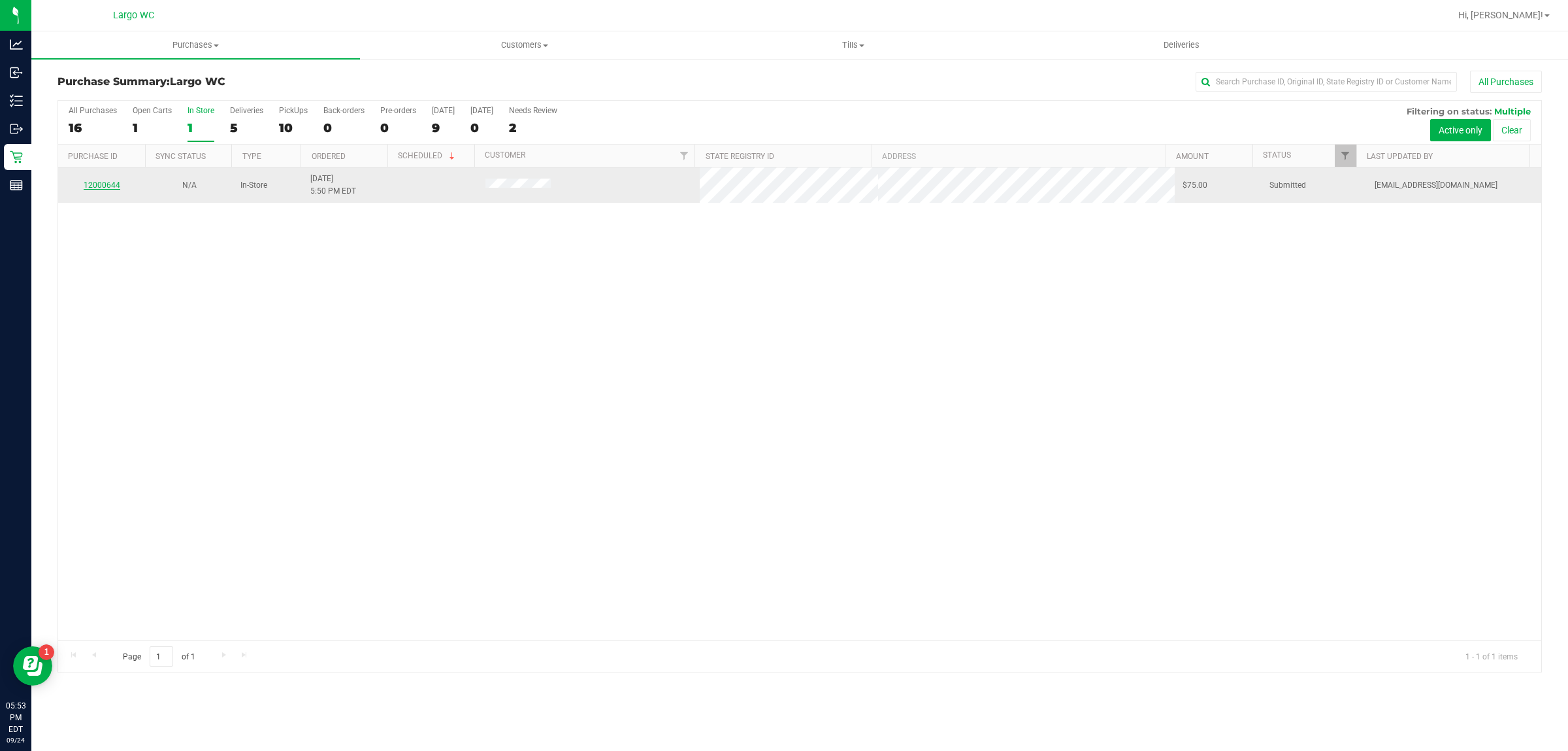
click at [110, 186] on link "12000644" at bounding box center [101, 185] width 37 height 9
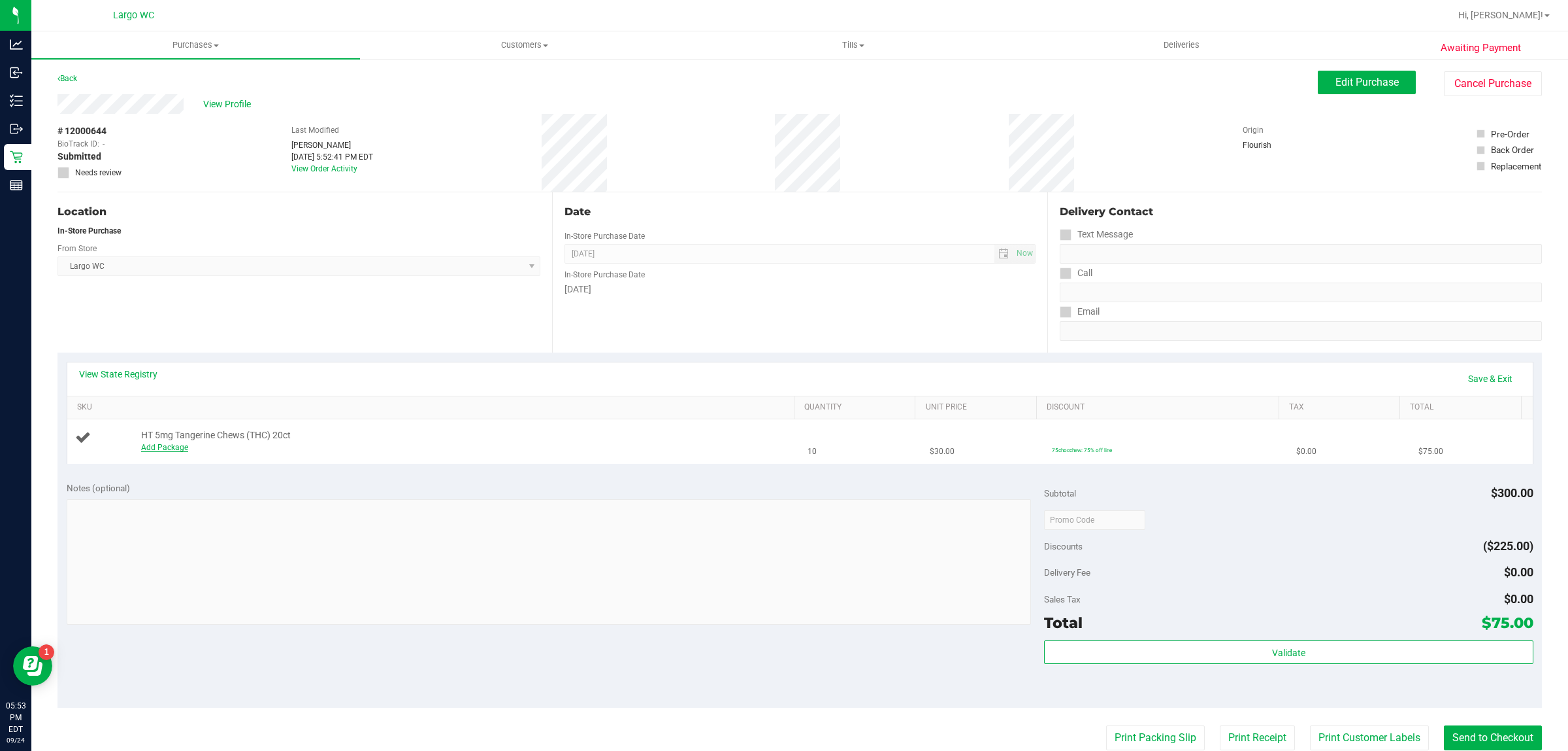
click at [177, 448] on link "Add Package" at bounding box center [164, 447] width 47 height 9
click at [258, 449] on span "Select Package" at bounding box center [312, 450] width 340 height 18
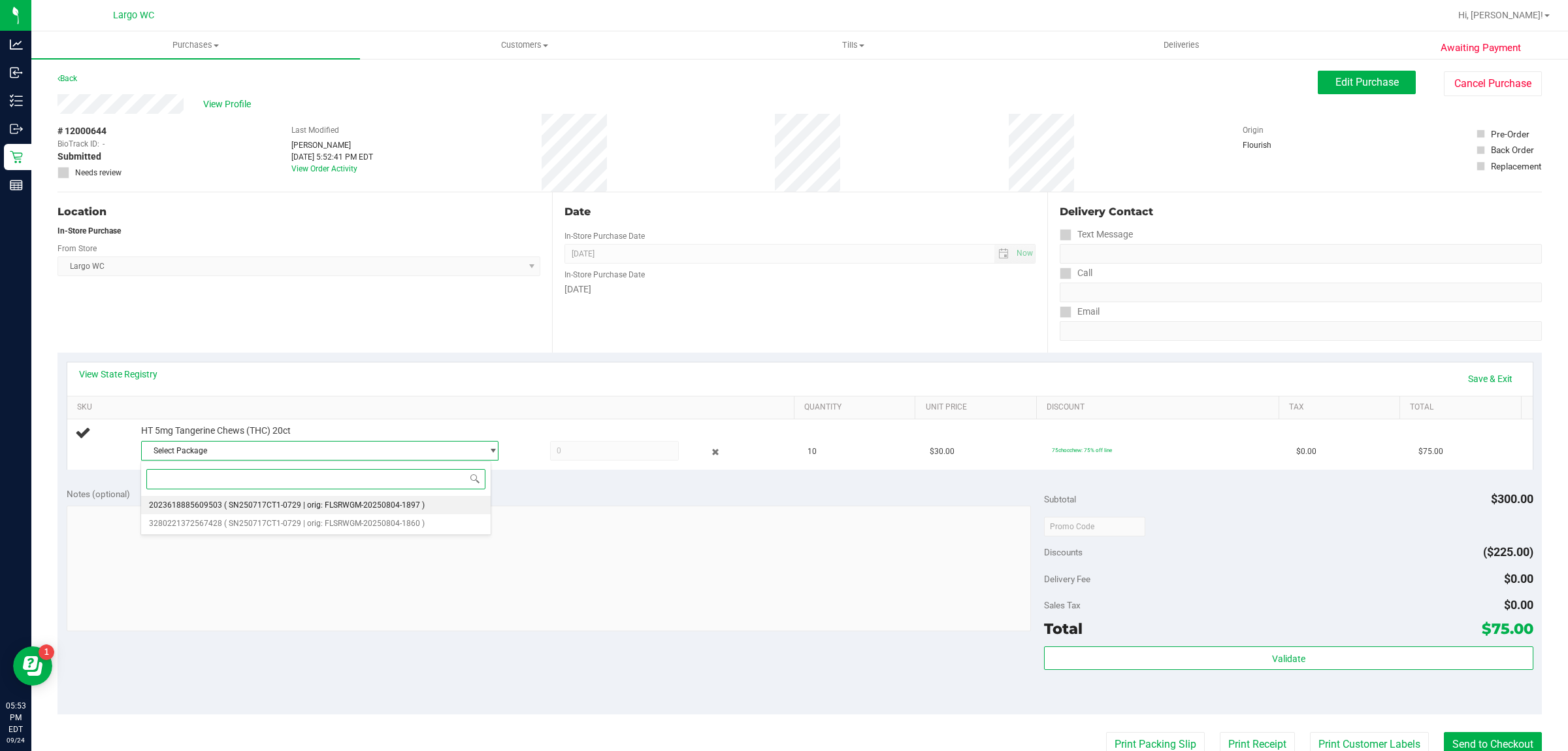
click at [306, 504] on span "( SN250717CT1-0729 | orig: FLSRWGM-20250804-1897 )" at bounding box center [325, 504] width 201 height 9
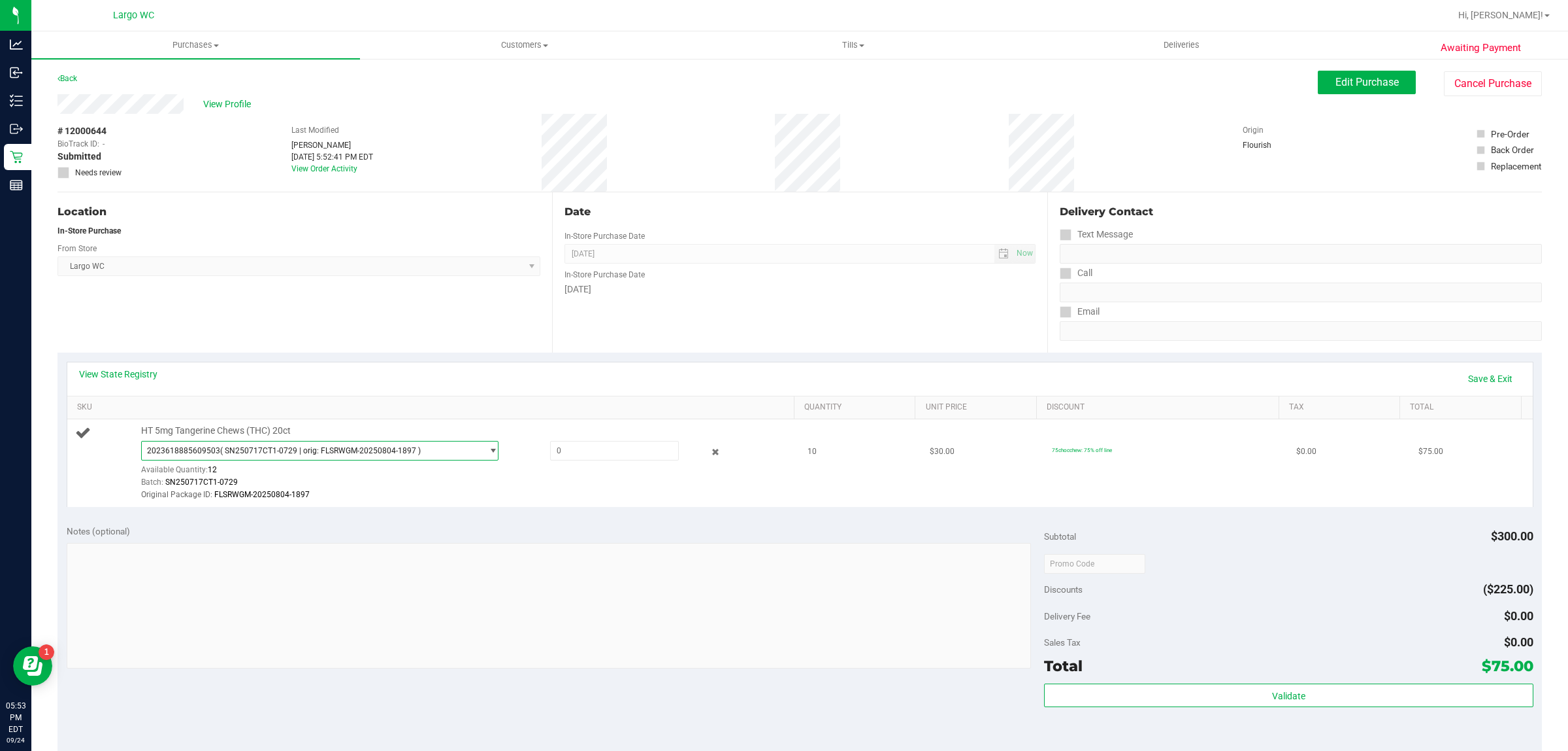
click at [368, 444] on span "2023618885609503 ( SN250717CT1-0729 | orig: FLSRWGM-20250804-1897 )" at bounding box center [312, 450] width 340 height 18
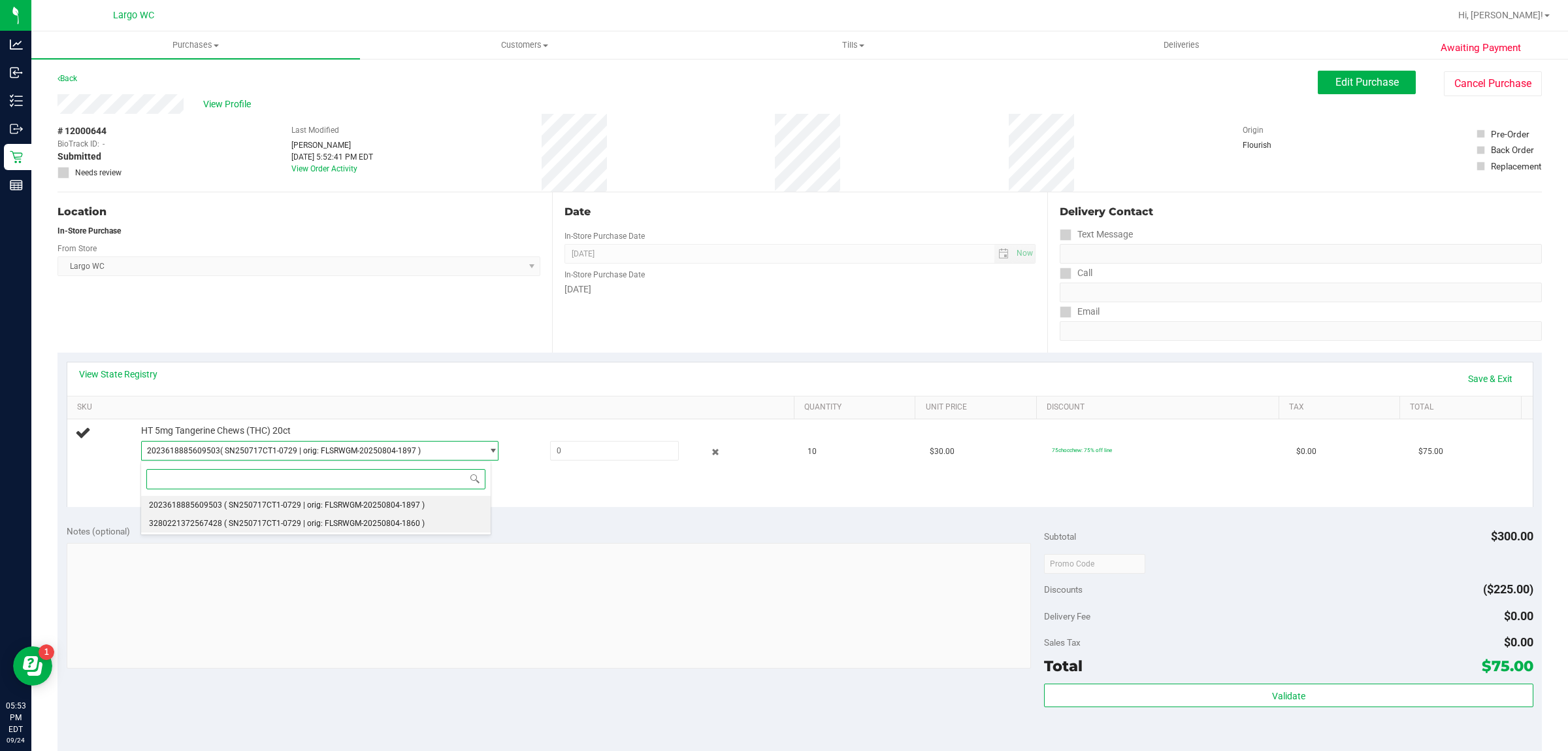
click at [324, 524] on span "( SN250717CT1-0729 | orig: FLSRWGM-20250804-1860 )" at bounding box center [325, 522] width 201 height 9
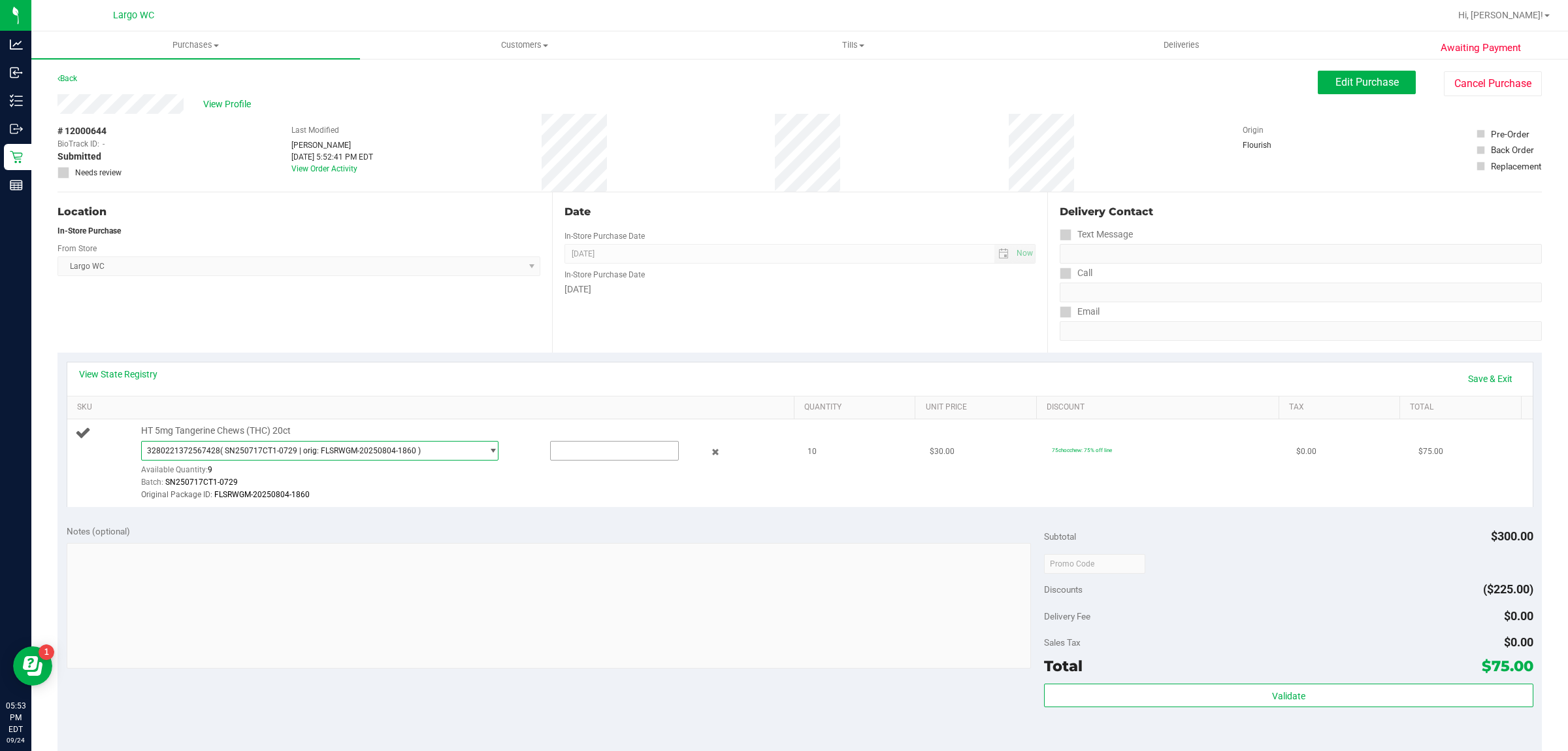
click at [589, 451] on input "text" at bounding box center [614, 450] width 128 height 18
type input "9"
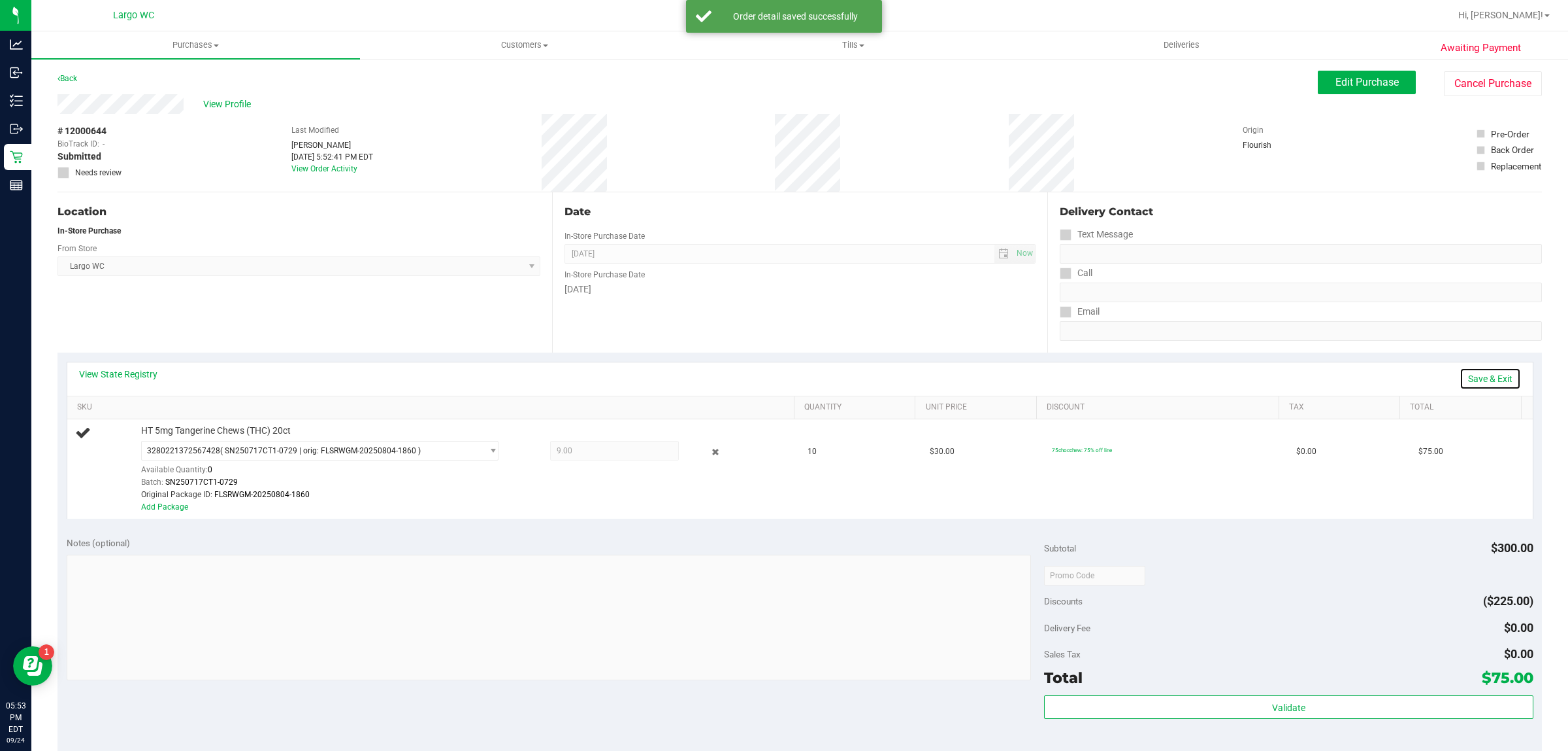
click at [1470, 373] on link "Save & Exit" at bounding box center [1491, 379] width 62 height 22
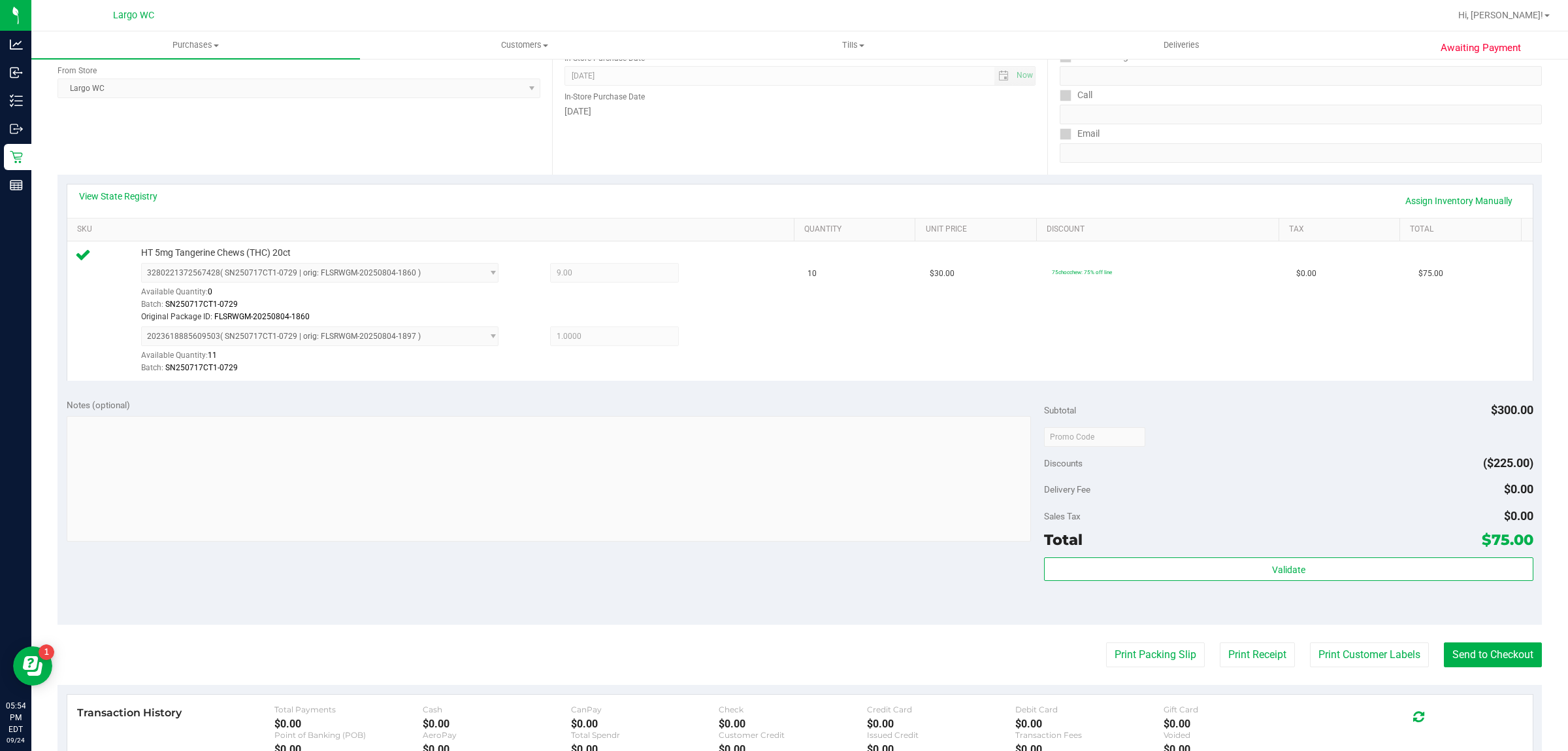
scroll to position [382, 0]
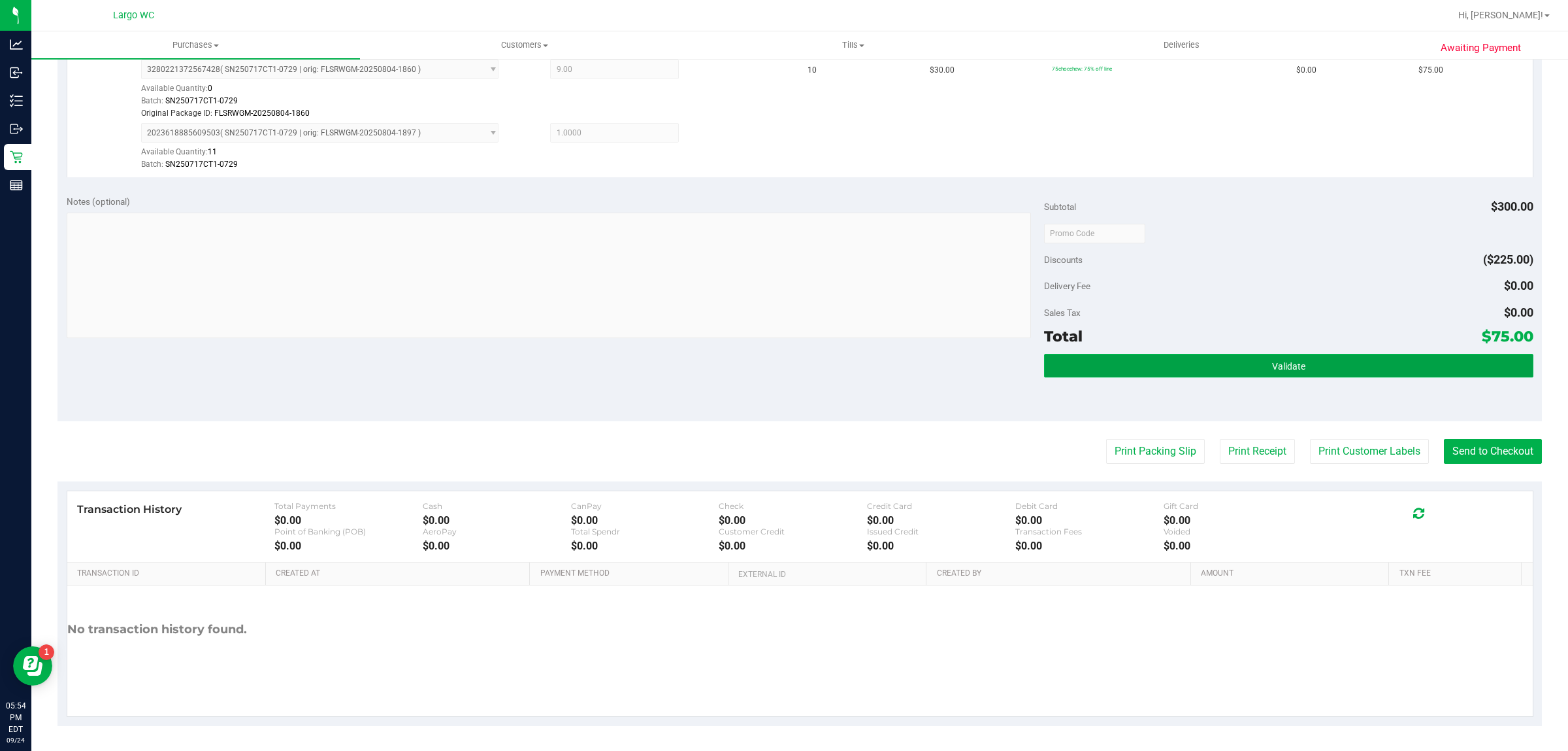
click at [1312, 368] on button "Validate" at bounding box center [1288, 365] width 489 height 23
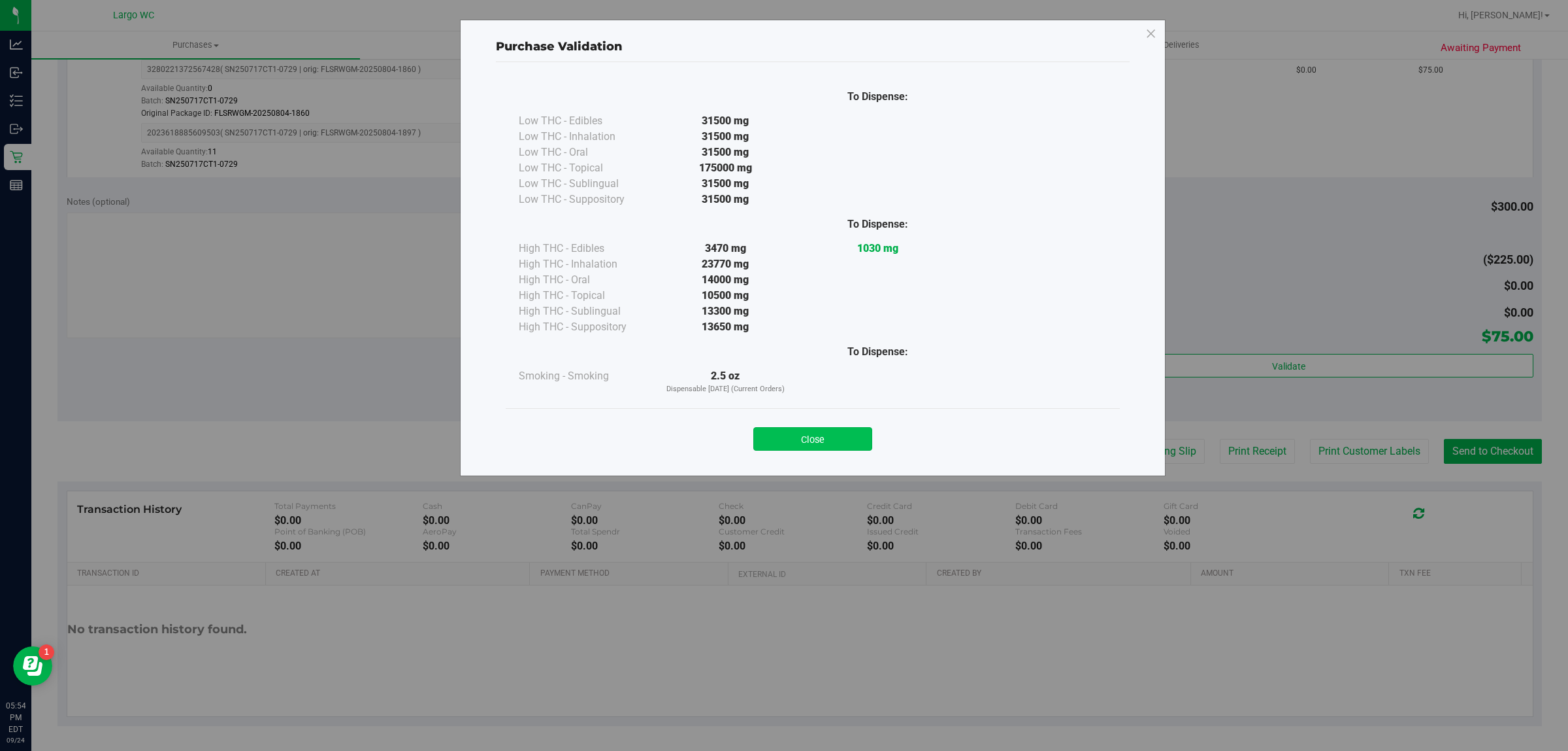
click at [779, 429] on button "Close" at bounding box center [812, 438] width 119 height 23
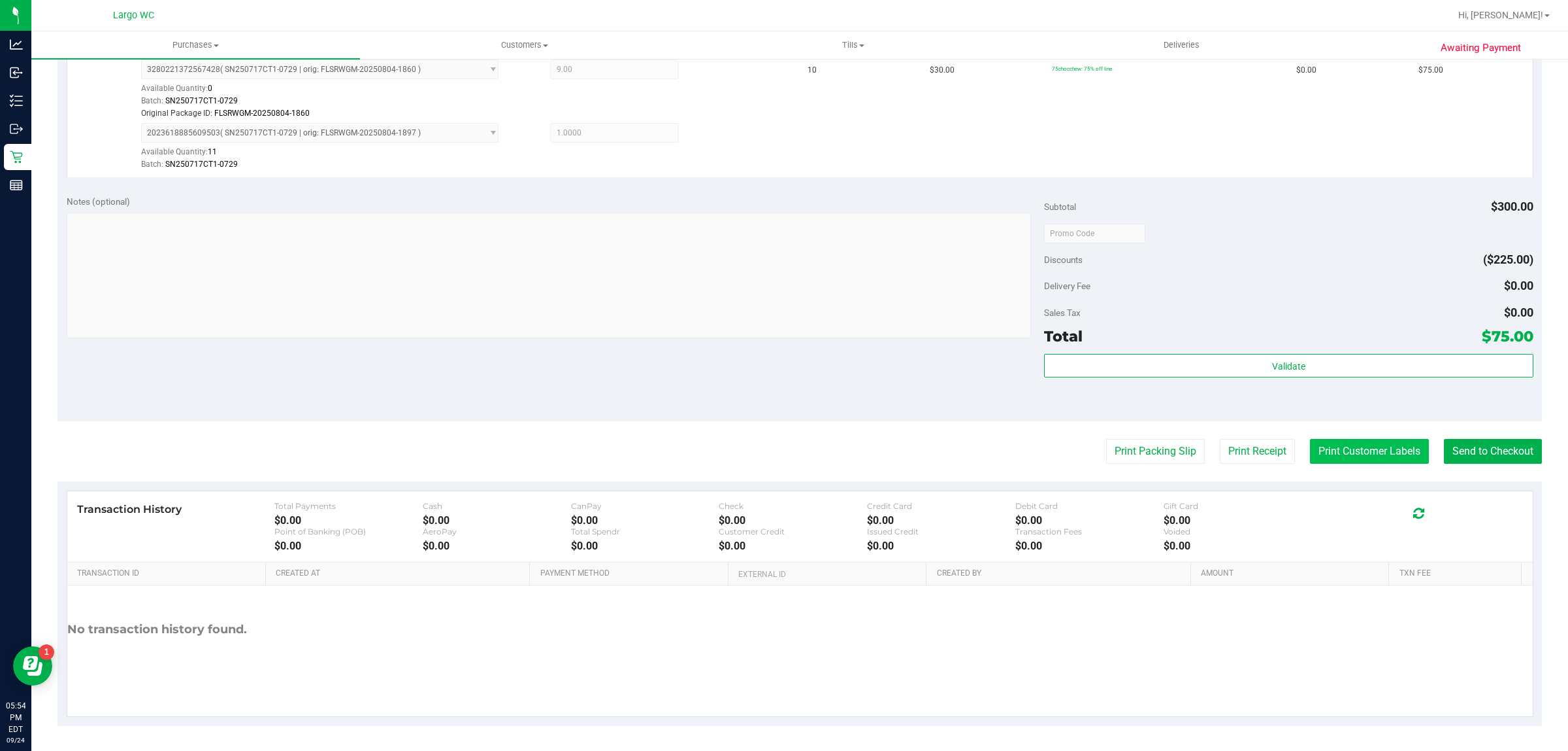
click at [1352, 442] on button "Print Customer Labels" at bounding box center [1370, 451] width 119 height 25
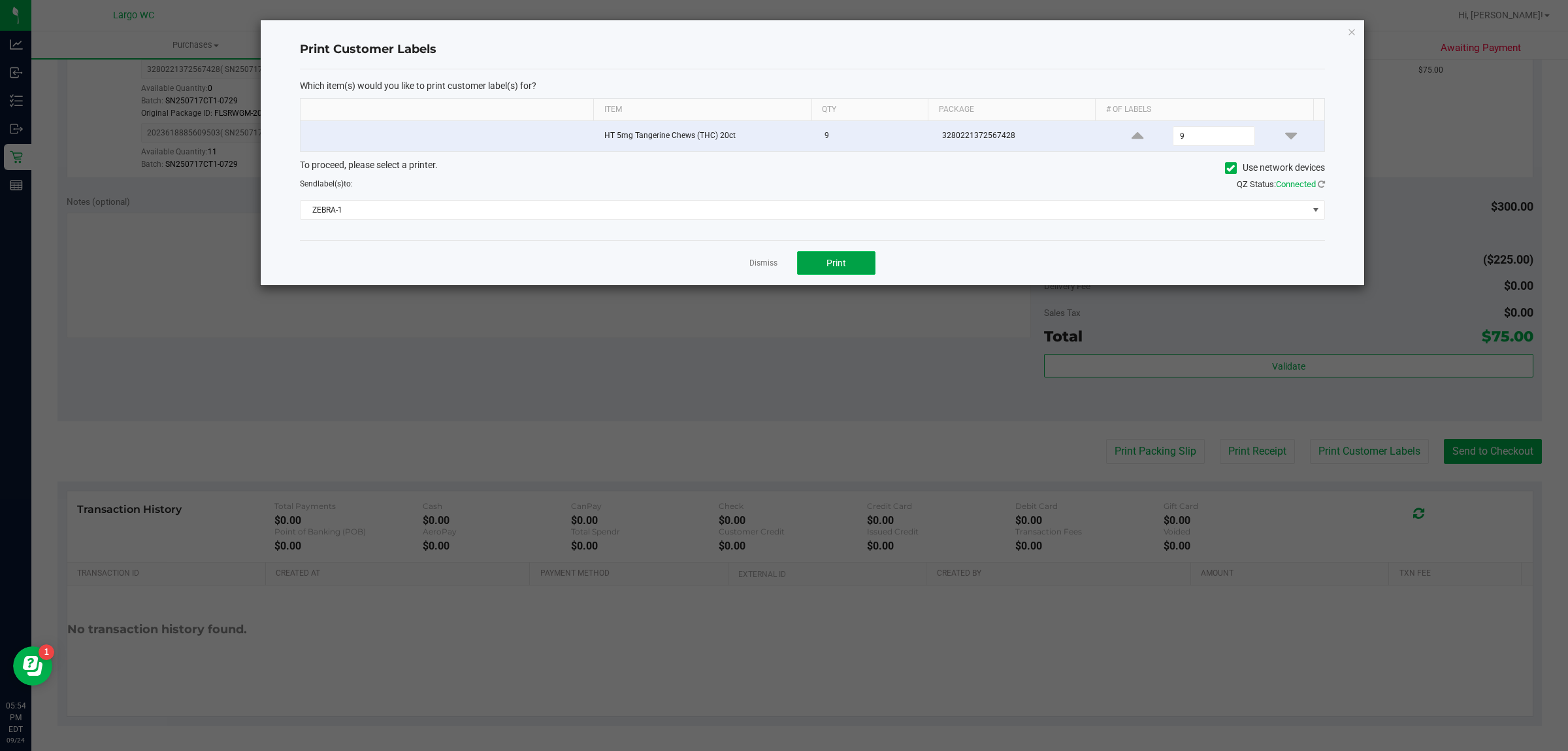
click at [843, 273] on button "Print" at bounding box center [836, 262] width 78 height 23
click at [1285, 138] on icon at bounding box center [1291, 135] width 12 height 16
click at [1285, 137] on icon at bounding box center [1291, 135] width 12 height 16
click at [1285, 136] on icon at bounding box center [1291, 135] width 12 height 16
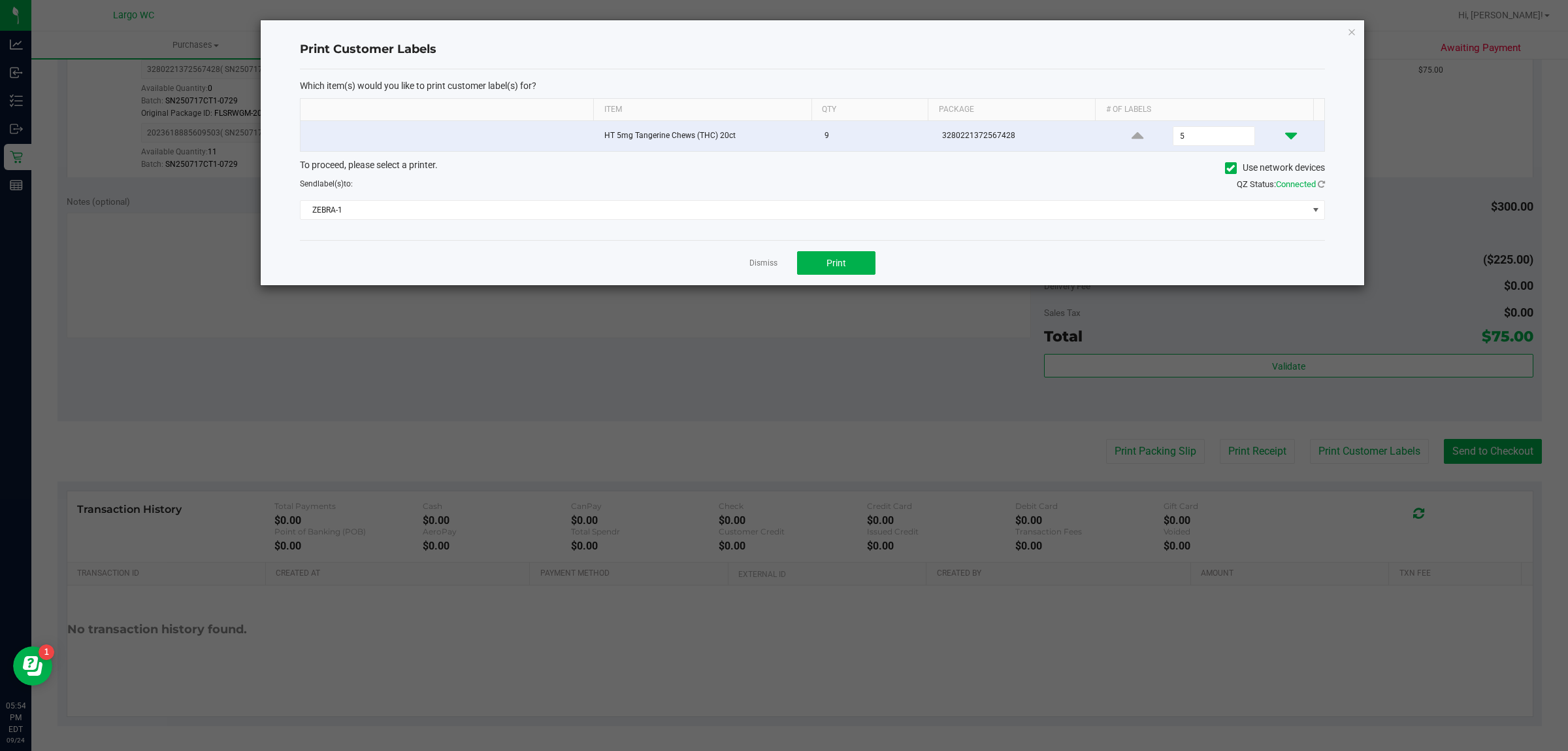
click at [1285, 136] on icon at bounding box center [1291, 135] width 12 height 16
type input "1"
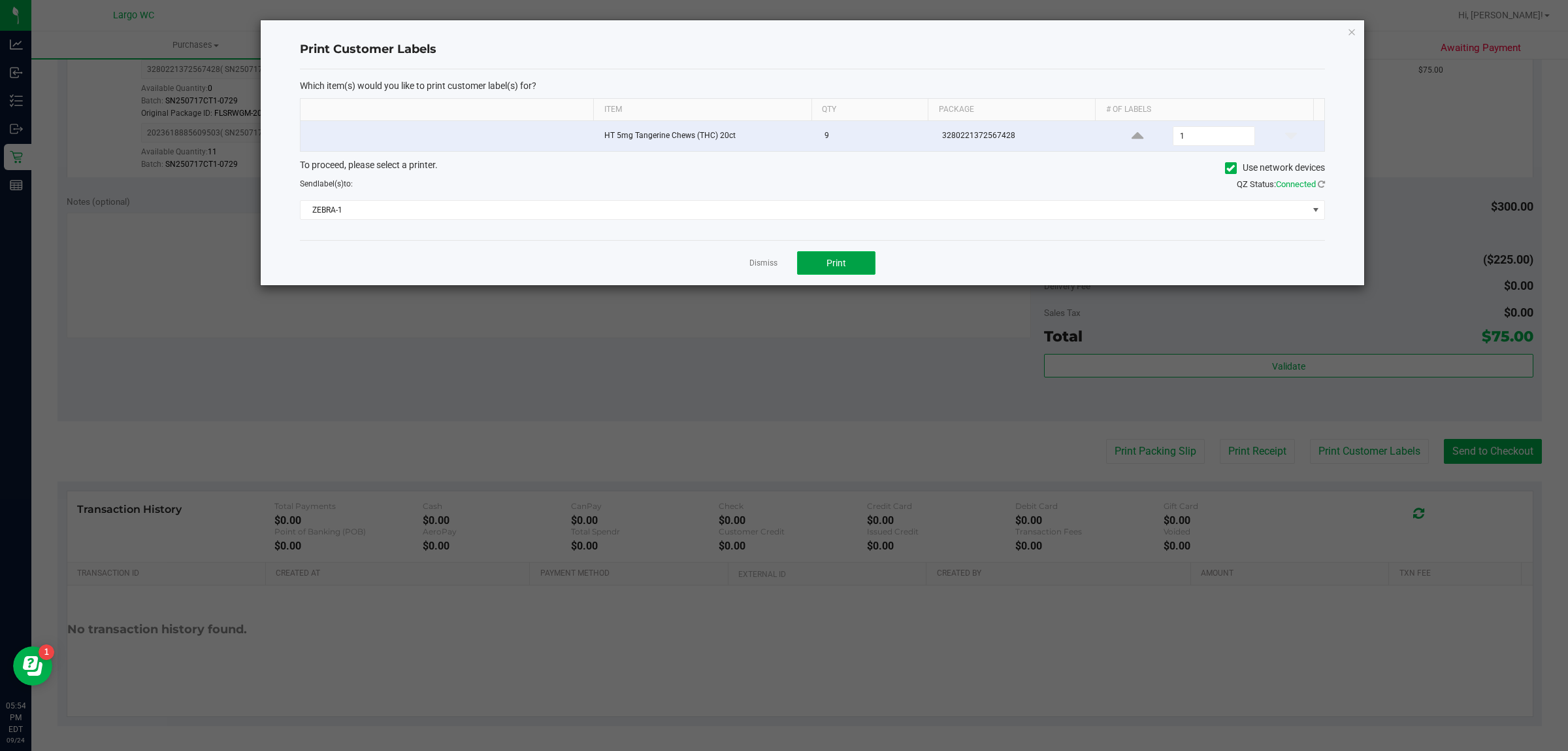
click at [861, 264] on button "Print" at bounding box center [836, 262] width 78 height 23
click at [764, 265] on link "Dismiss" at bounding box center [763, 263] width 28 height 11
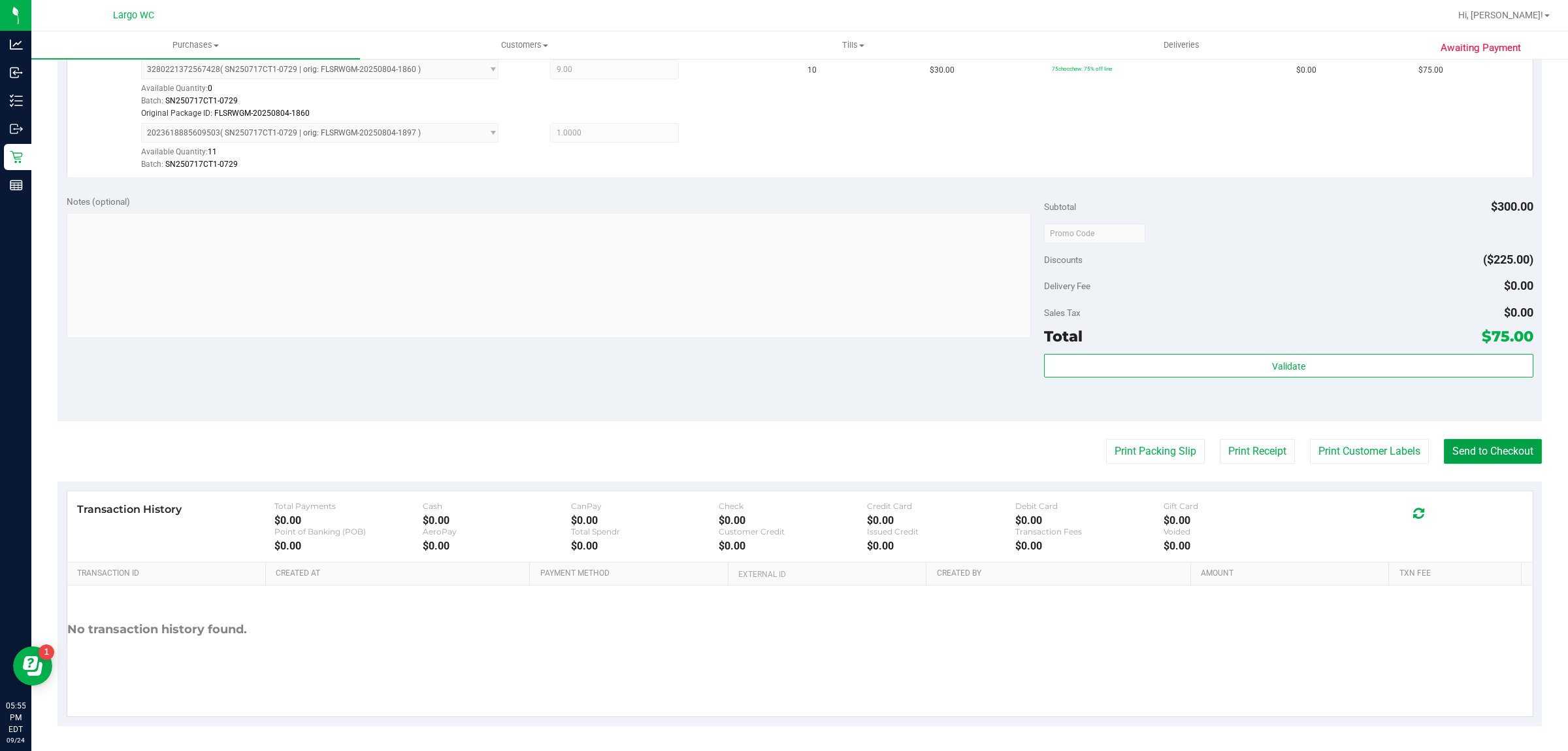
click at [1510, 449] on button "Send to Checkout" at bounding box center [1493, 451] width 98 height 25
click at [1434, 439] on button "Send to Checkout" at bounding box center [1488, 451] width 108 height 25
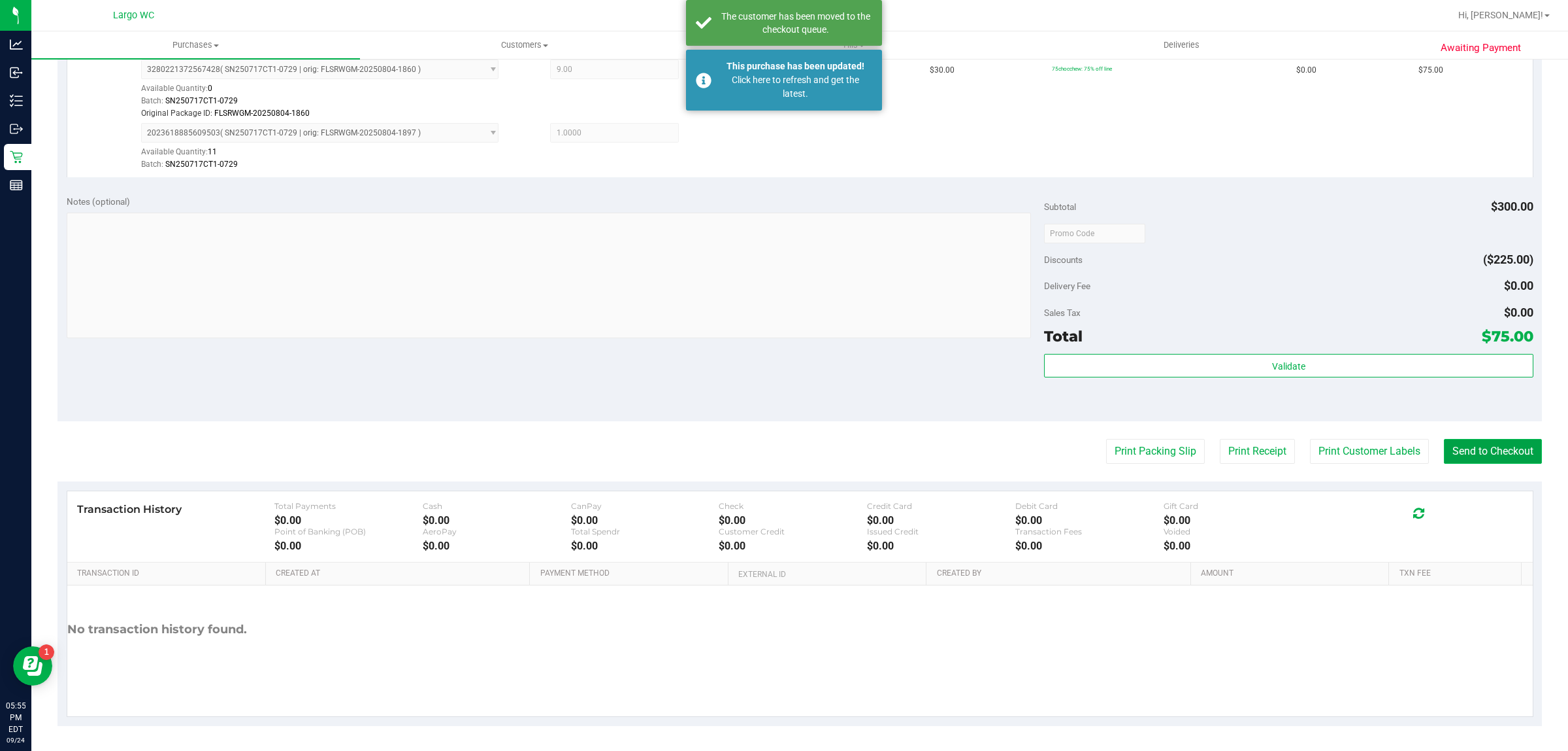
click at [1444, 439] on button "Send to Checkout" at bounding box center [1493, 451] width 98 height 25
click at [1434, 439] on button "Send to Checkout" at bounding box center [1488, 451] width 108 height 25
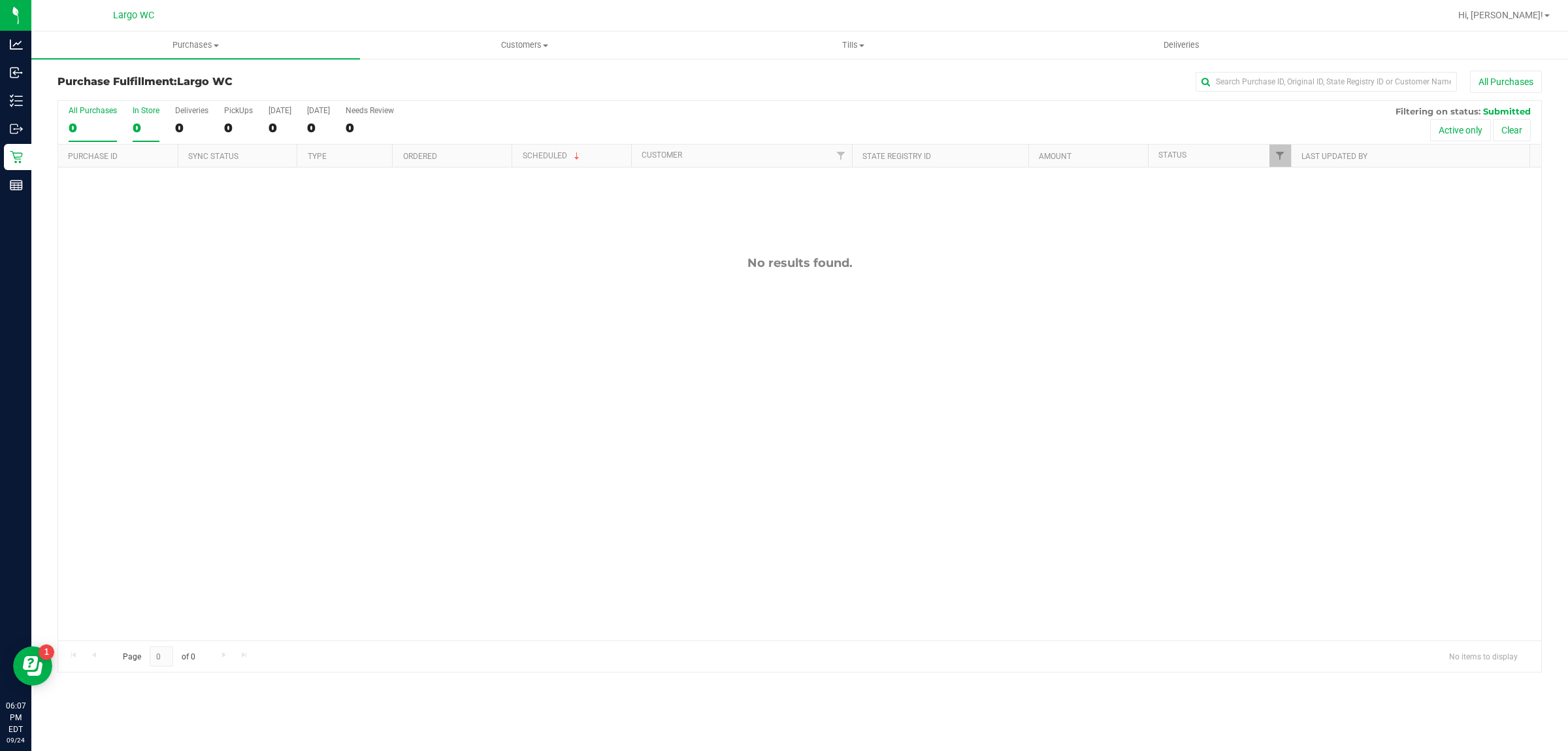
click at [144, 127] on div "0" at bounding box center [145, 128] width 27 height 15
click at [0, 0] on input "In Store 0" at bounding box center [0, 0] width 0 height 0
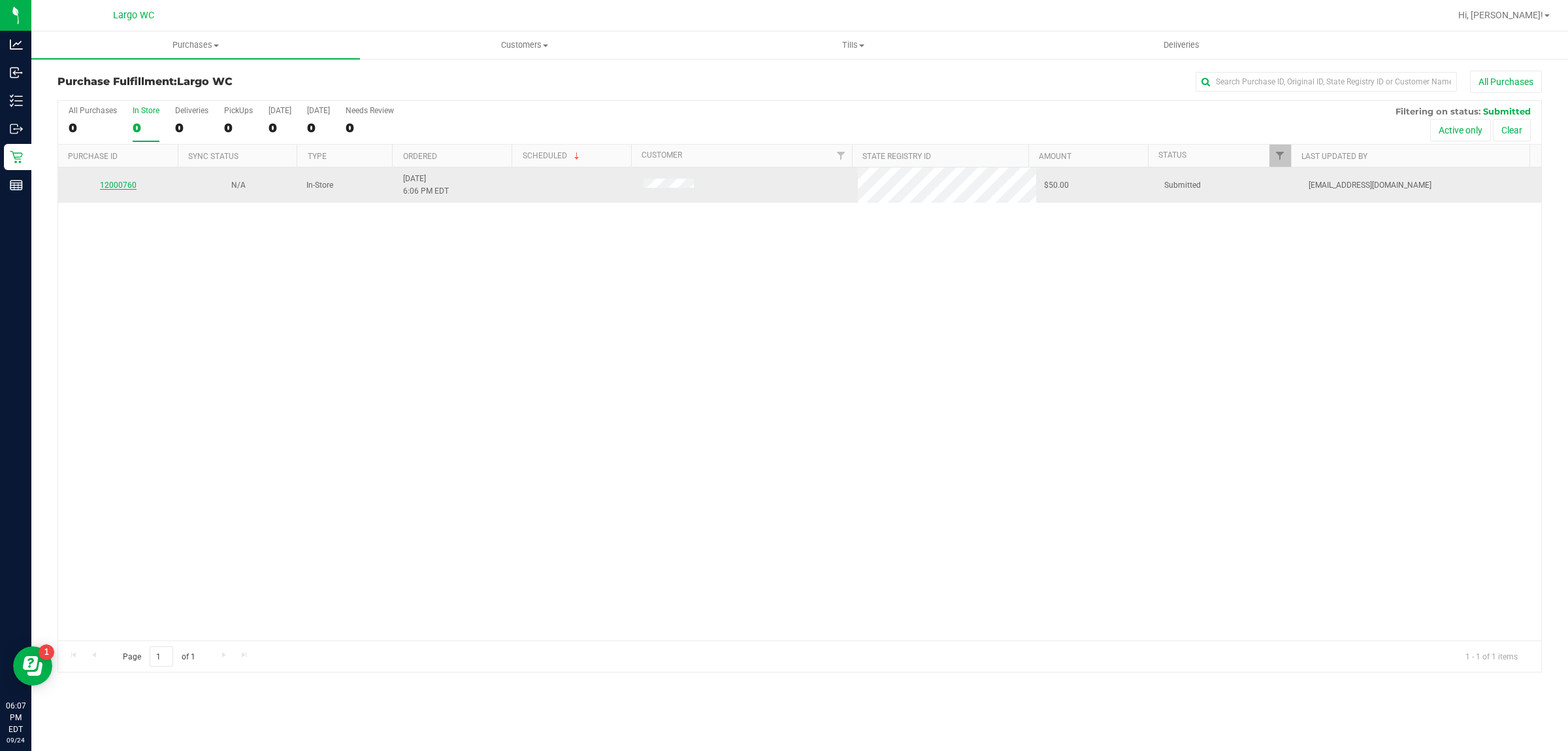
click at [106, 185] on link "12000760" at bounding box center [118, 185] width 37 height 9
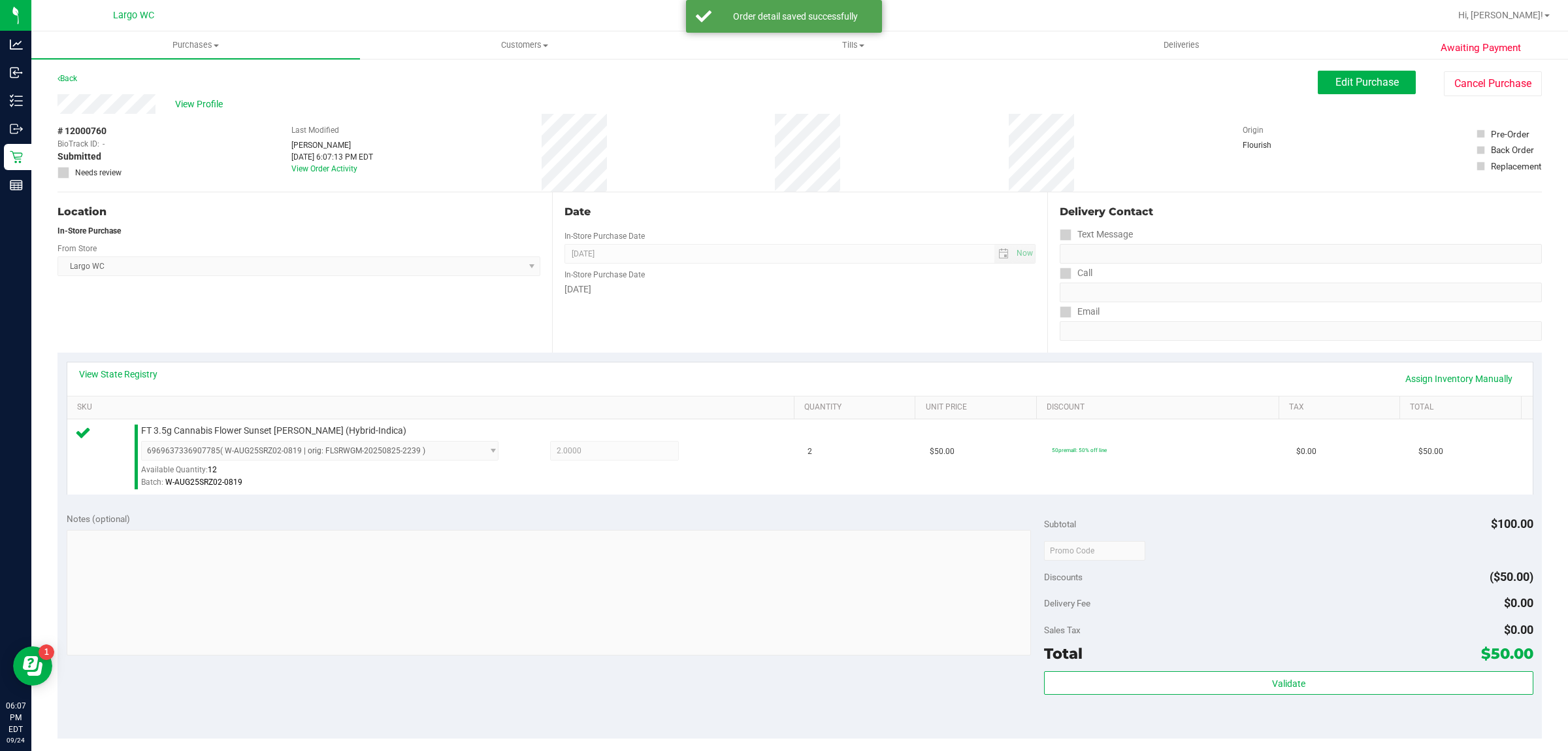
click at [776, 719] on div "Notes (optional) Subtotal $100.00 Discounts ($50.00) Delivery Fee $0.00 Sales T…" at bounding box center [799, 620] width 1485 height 235
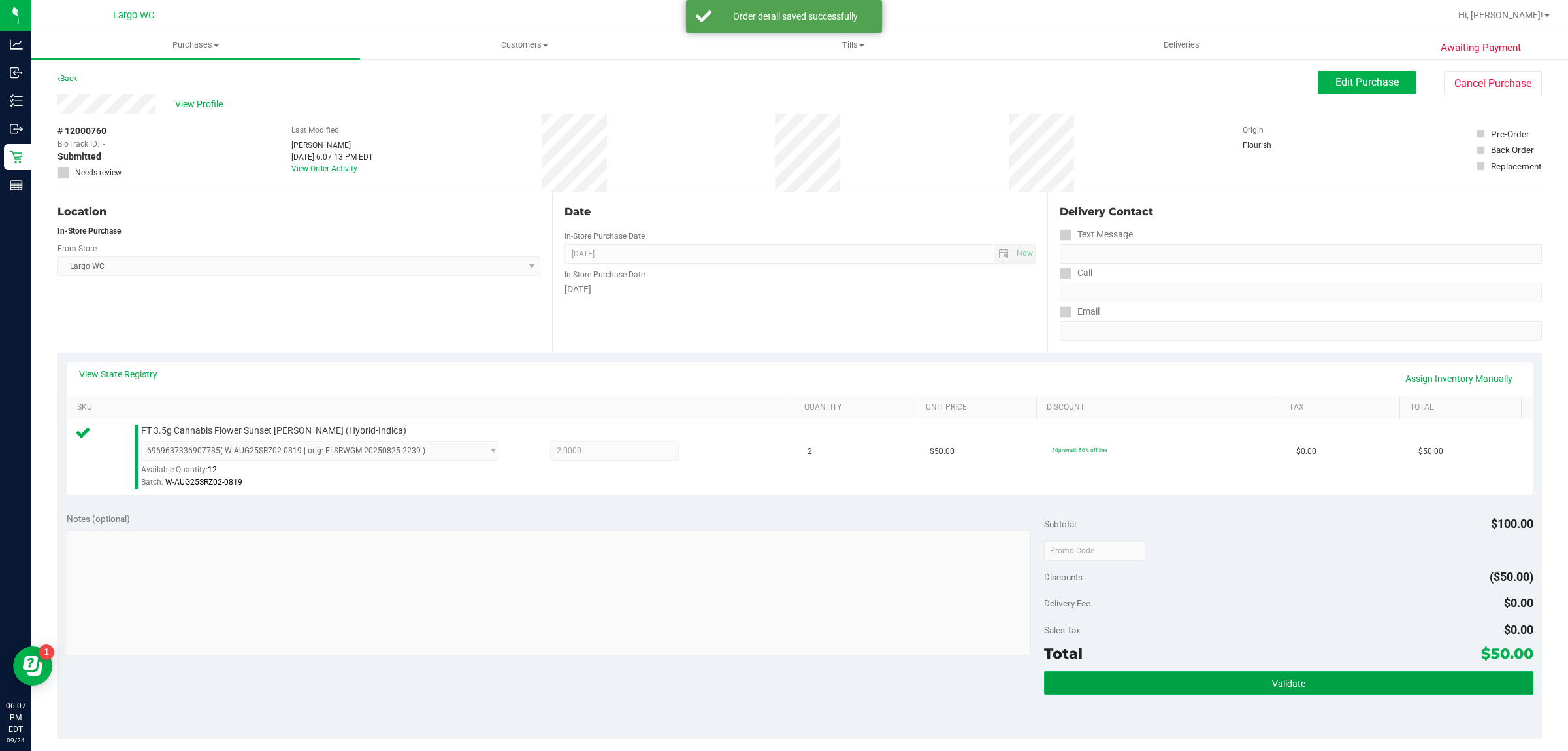
click at [1170, 672] on button "Validate" at bounding box center [1288, 682] width 489 height 23
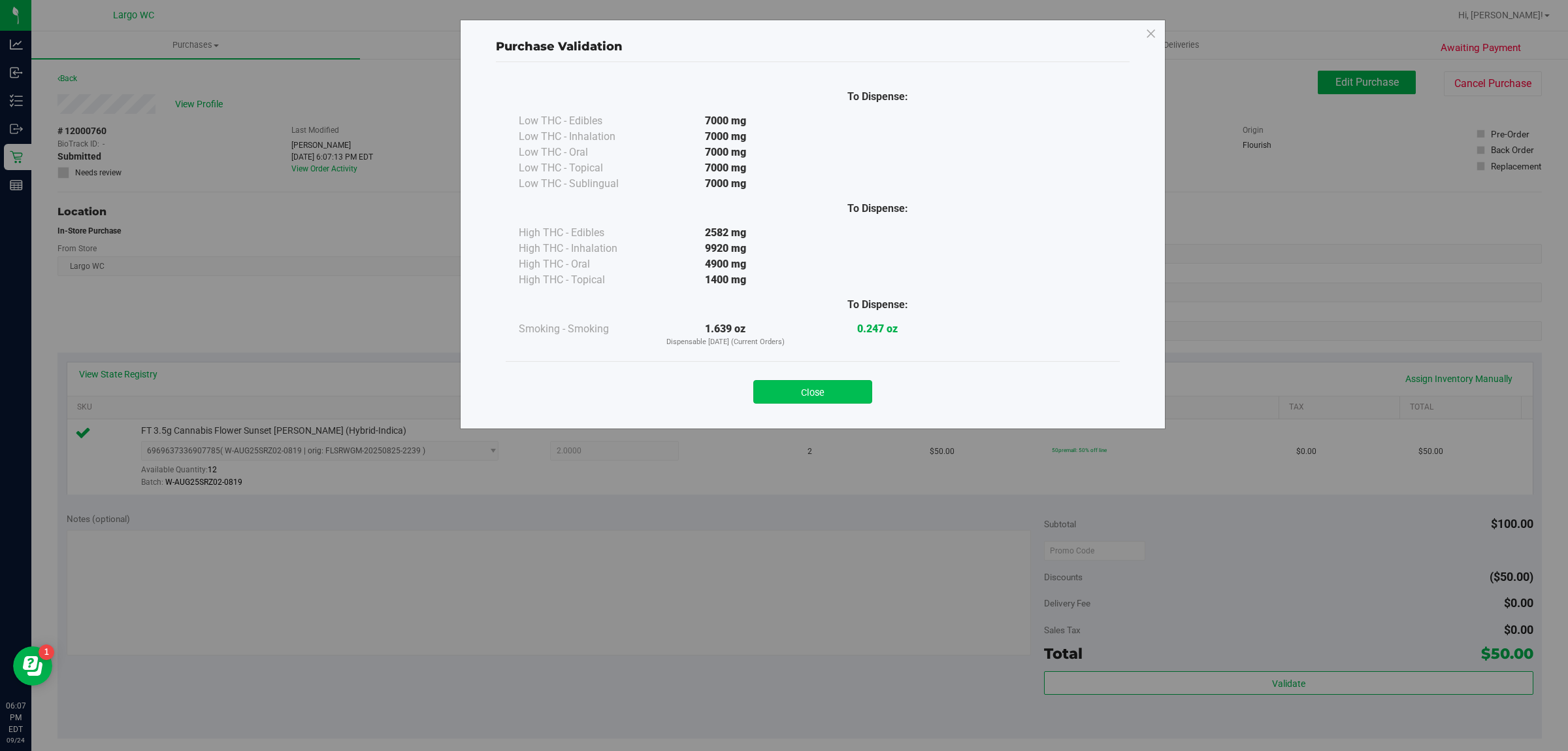
click at [805, 381] on button "Close" at bounding box center [812, 391] width 119 height 23
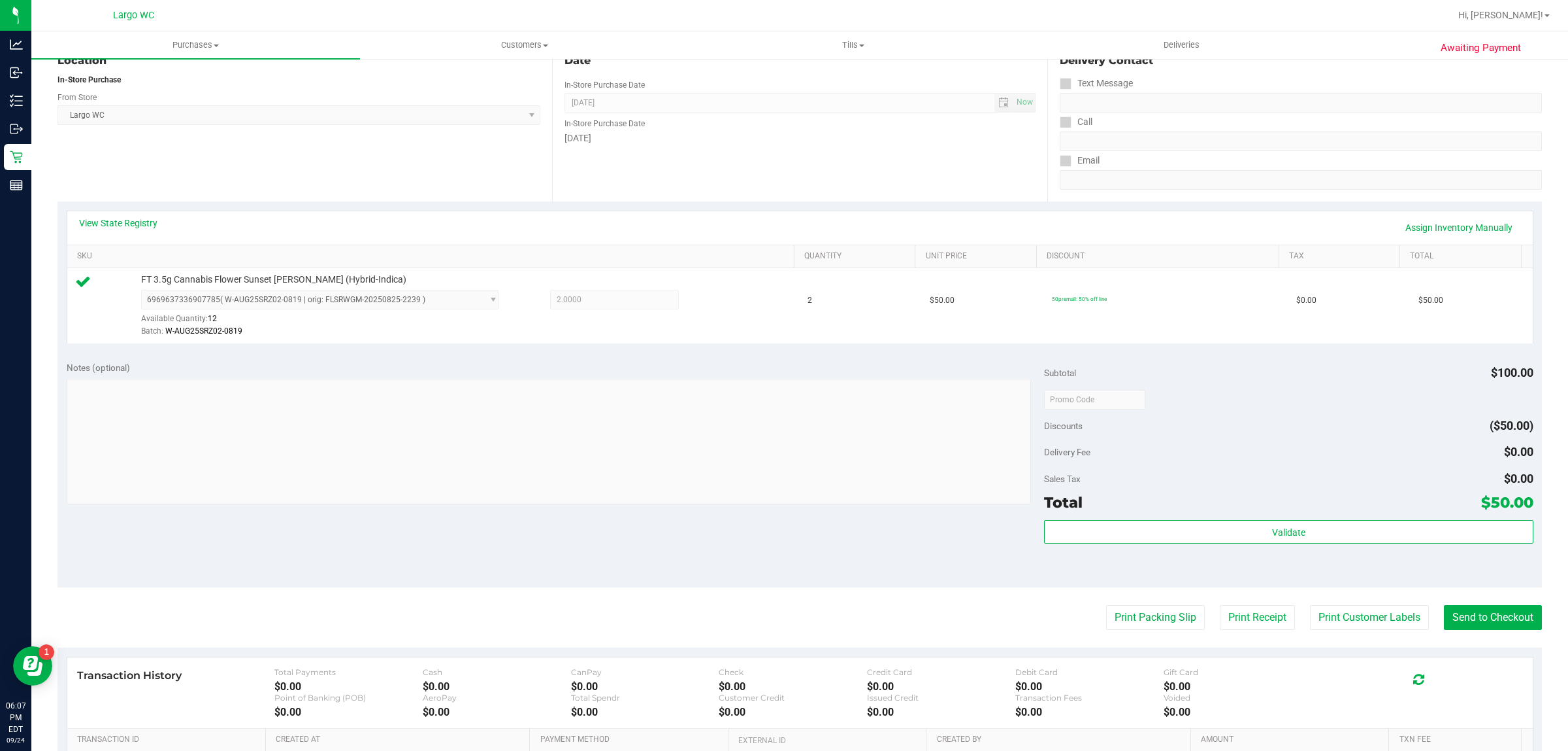
scroll to position [245, 0]
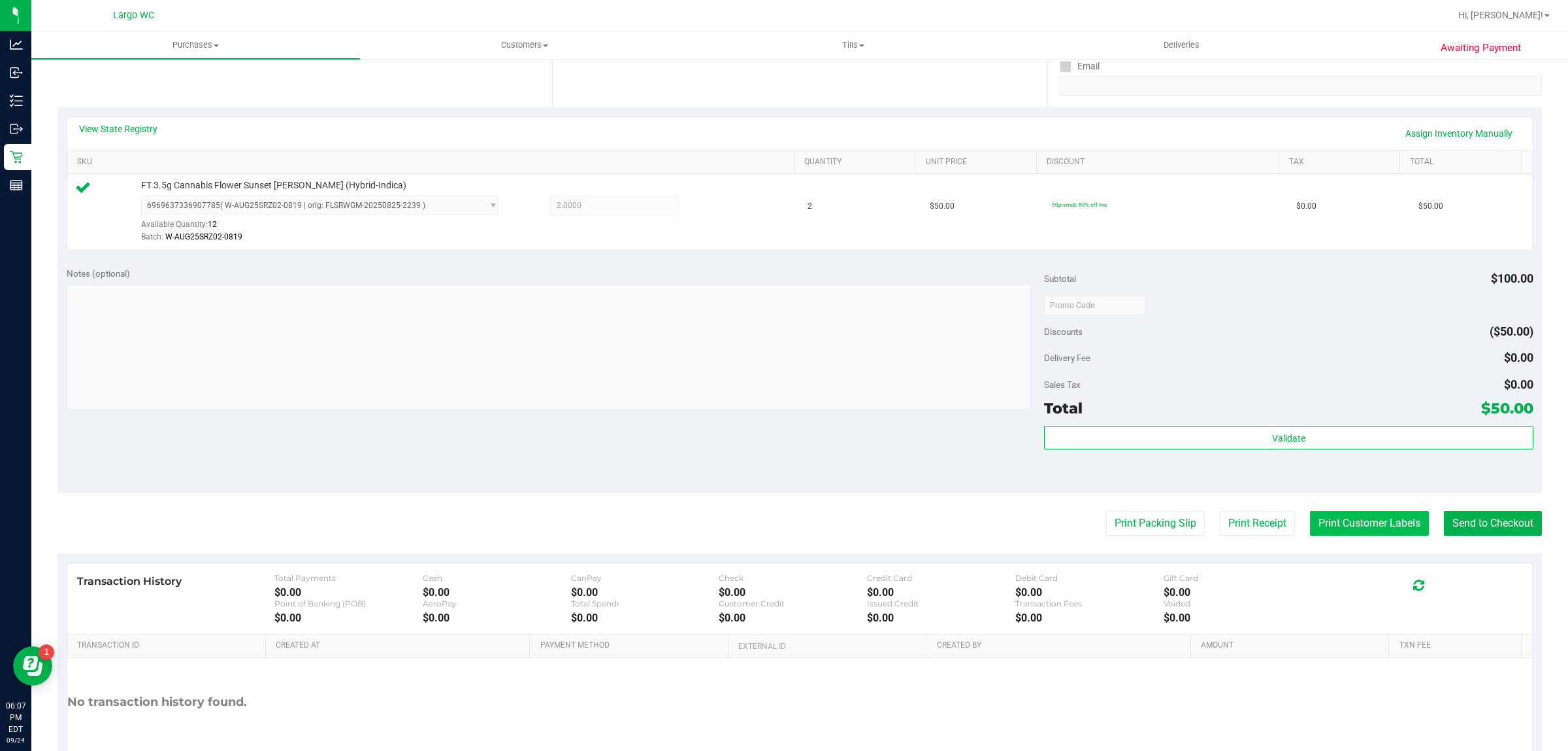
click at [1366, 525] on button "Print Customer Labels" at bounding box center [1370, 522] width 119 height 25
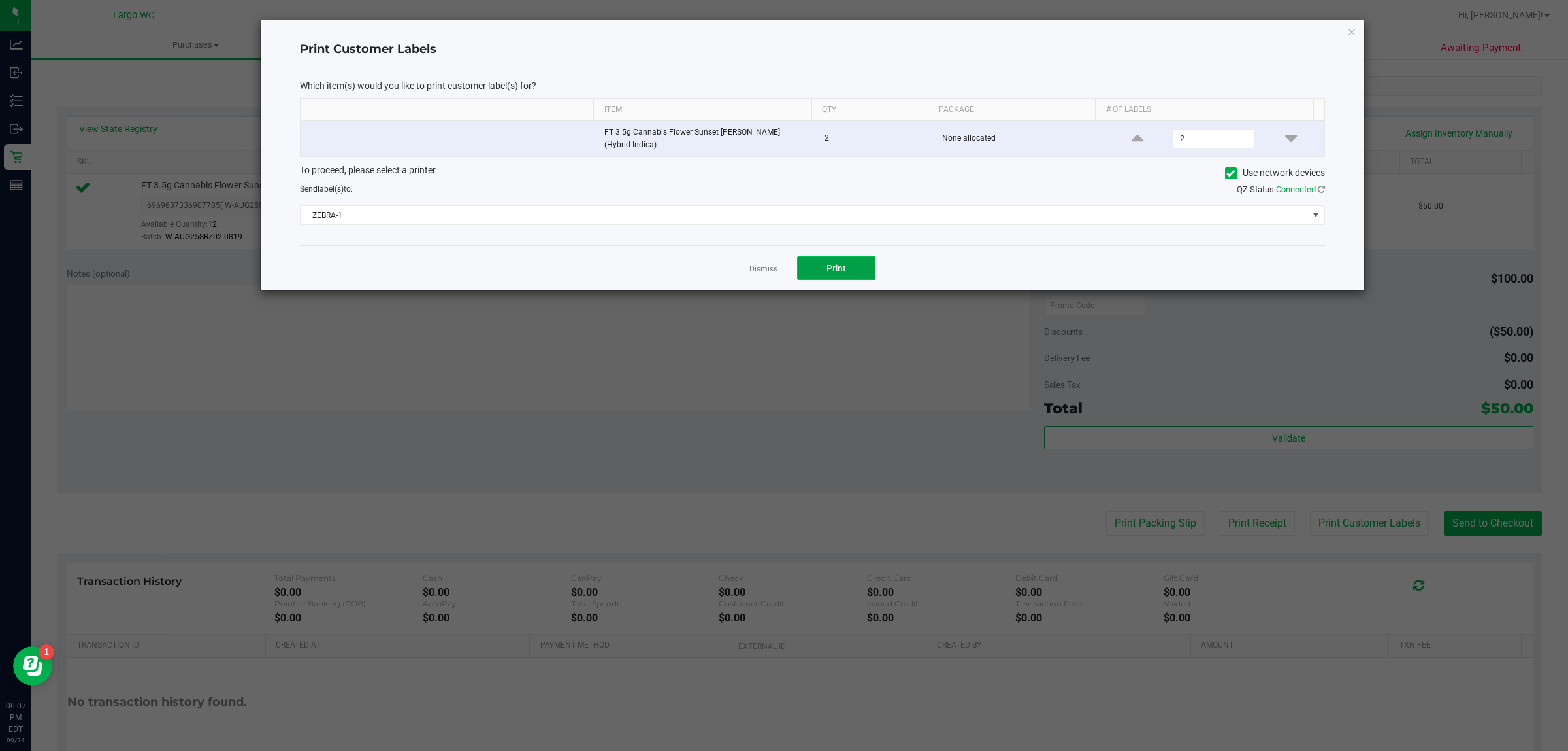
click at [845, 275] on button "Print" at bounding box center [836, 267] width 78 height 23
click at [1349, 23] on icon "button" at bounding box center [1352, 31] width 9 height 15
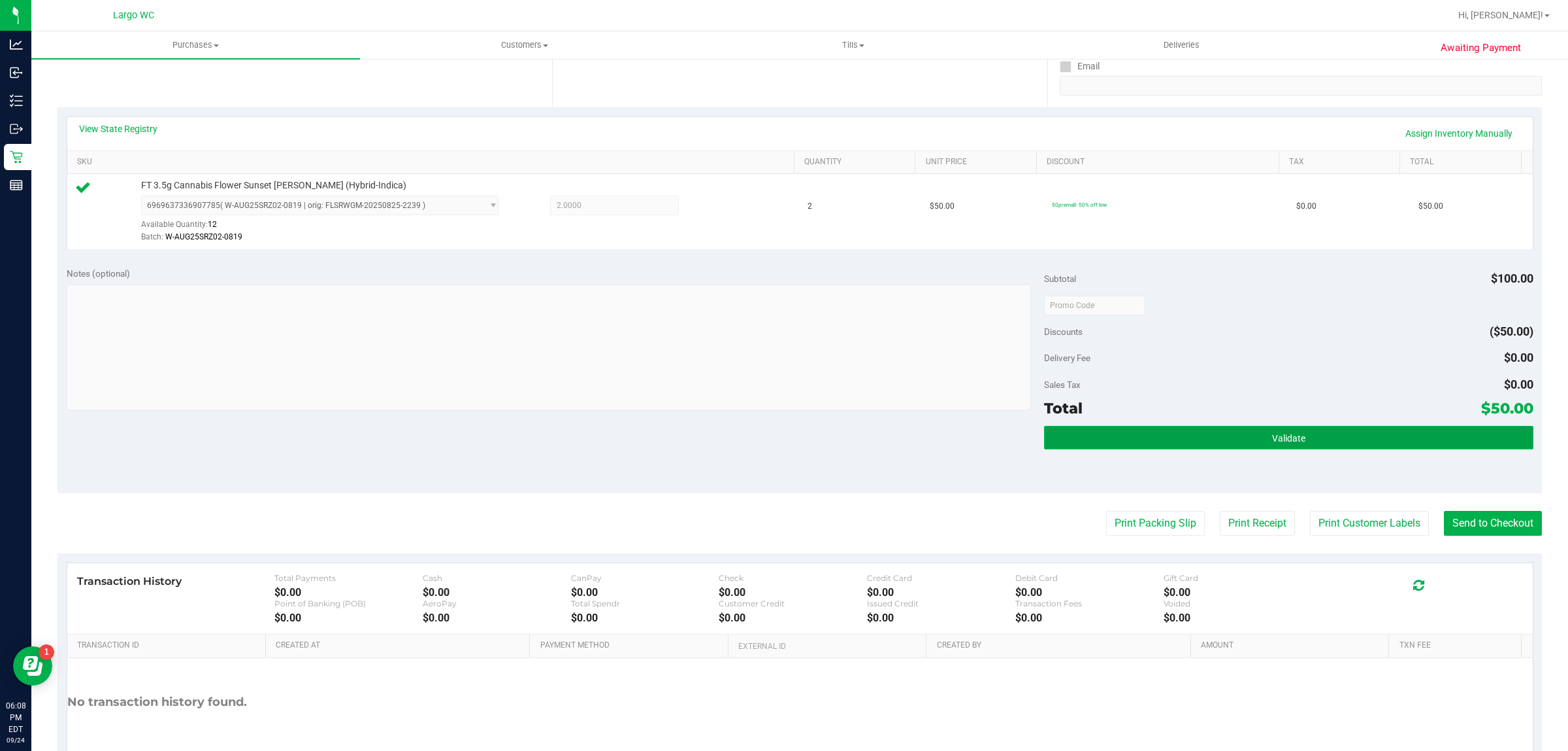
click at [1494, 438] on button "Validate" at bounding box center [1288, 437] width 489 height 23
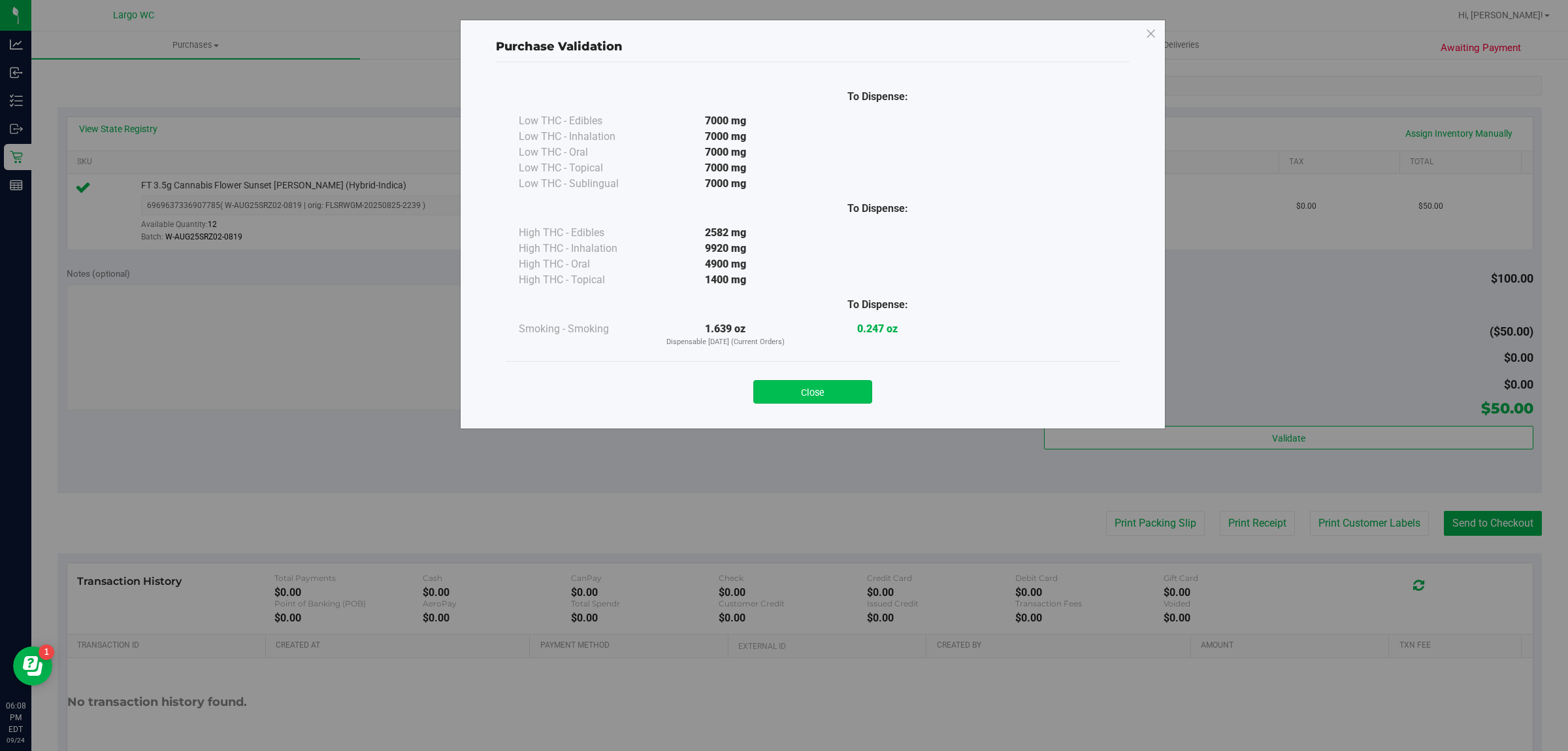
click at [854, 395] on button "Close" at bounding box center [812, 391] width 119 height 23
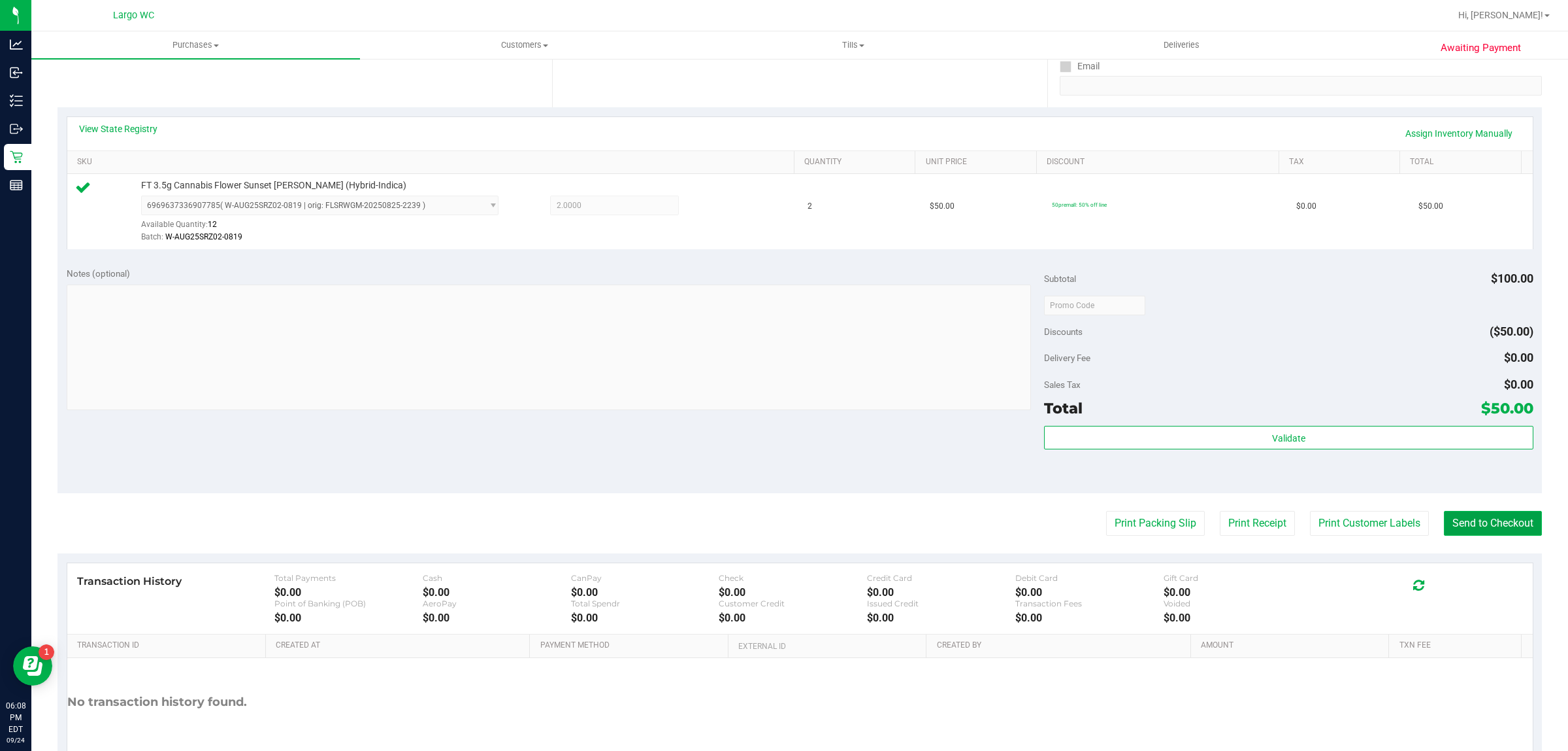
click at [1467, 524] on button "Send to Checkout" at bounding box center [1493, 522] width 98 height 25
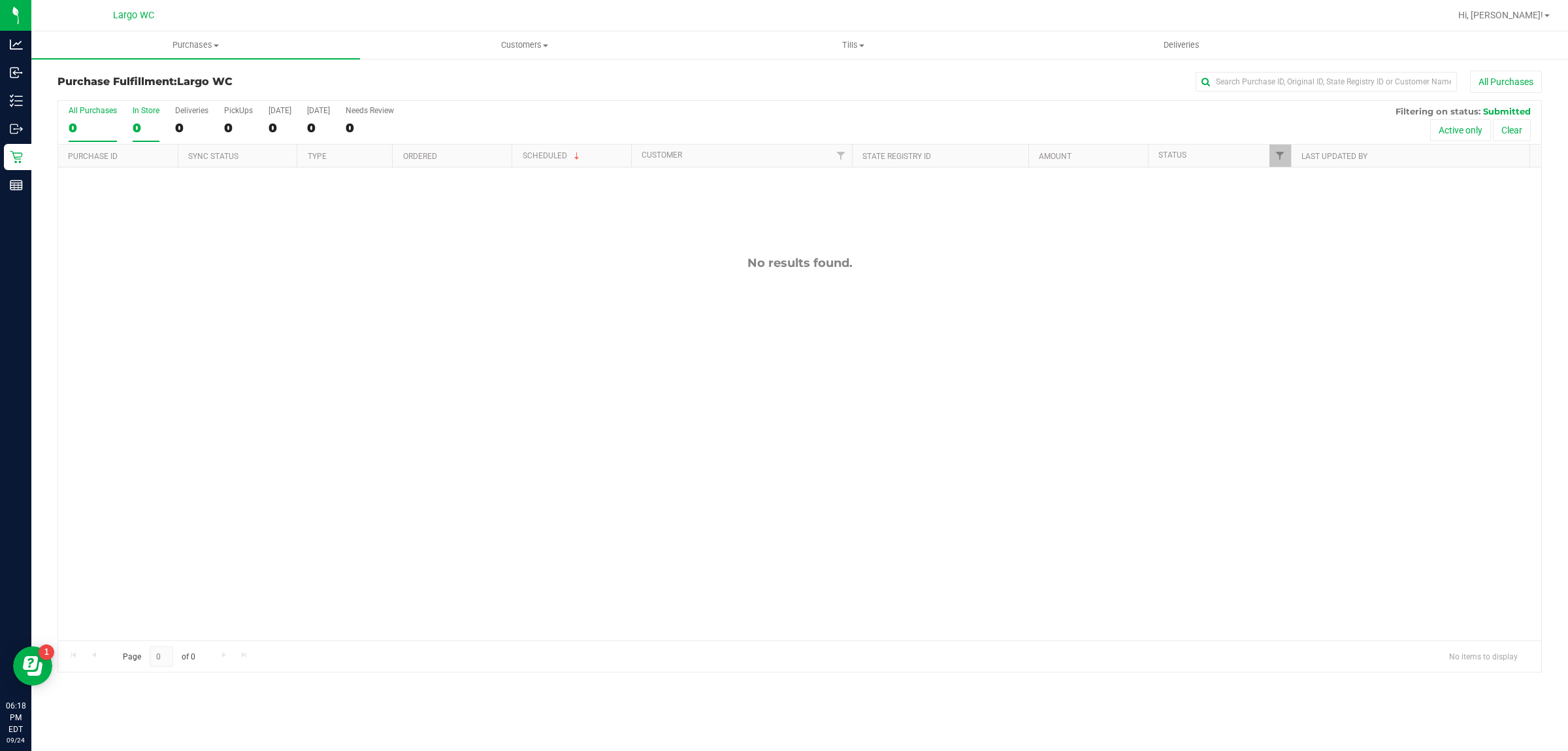
click at [155, 135] on div "0" at bounding box center [145, 128] width 27 height 15
click at [0, 0] on input "In Store 0" at bounding box center [0, 0] width 0 height 0
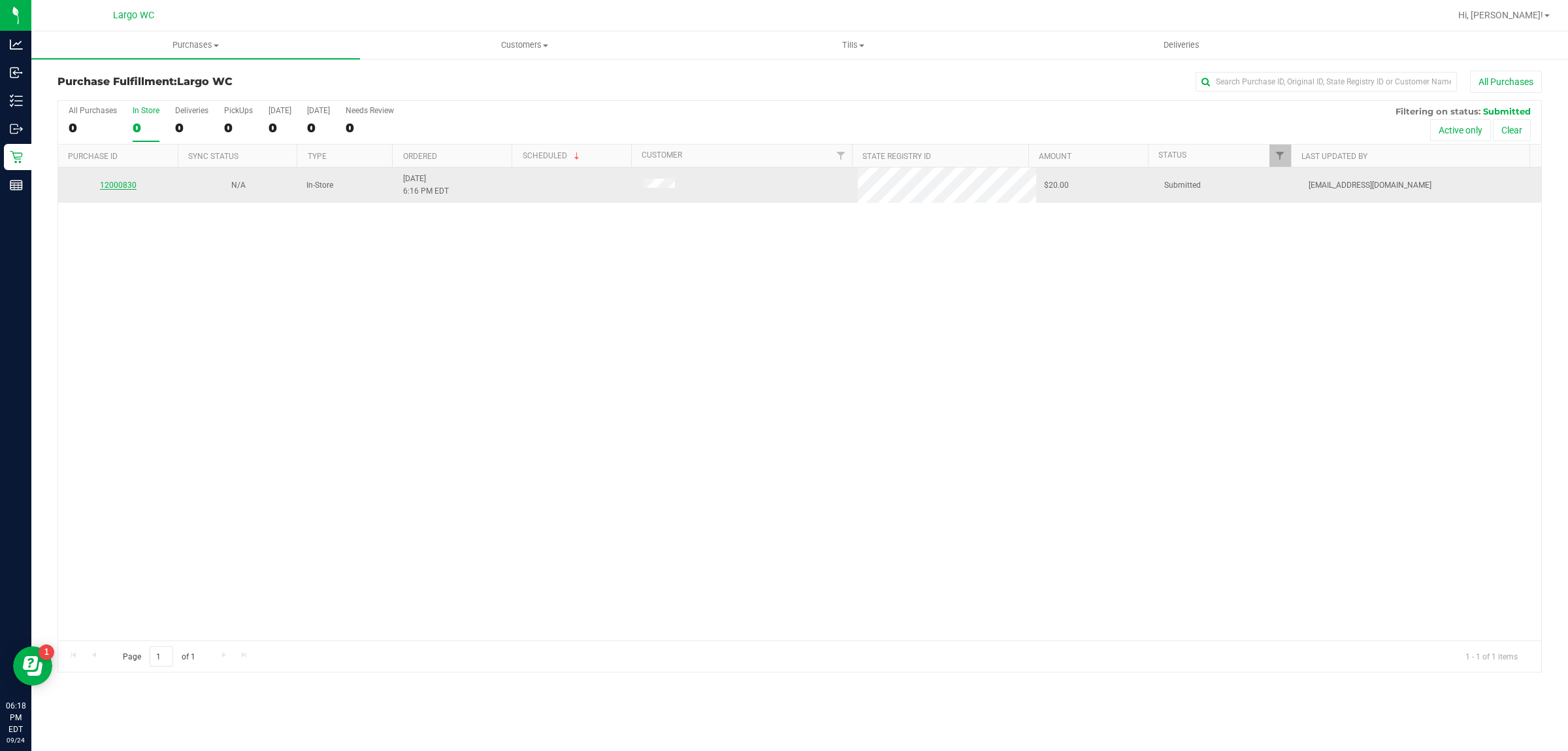
click at [119, 186] on link "12000830" at bounding box center [118, 185] width 37 height 9
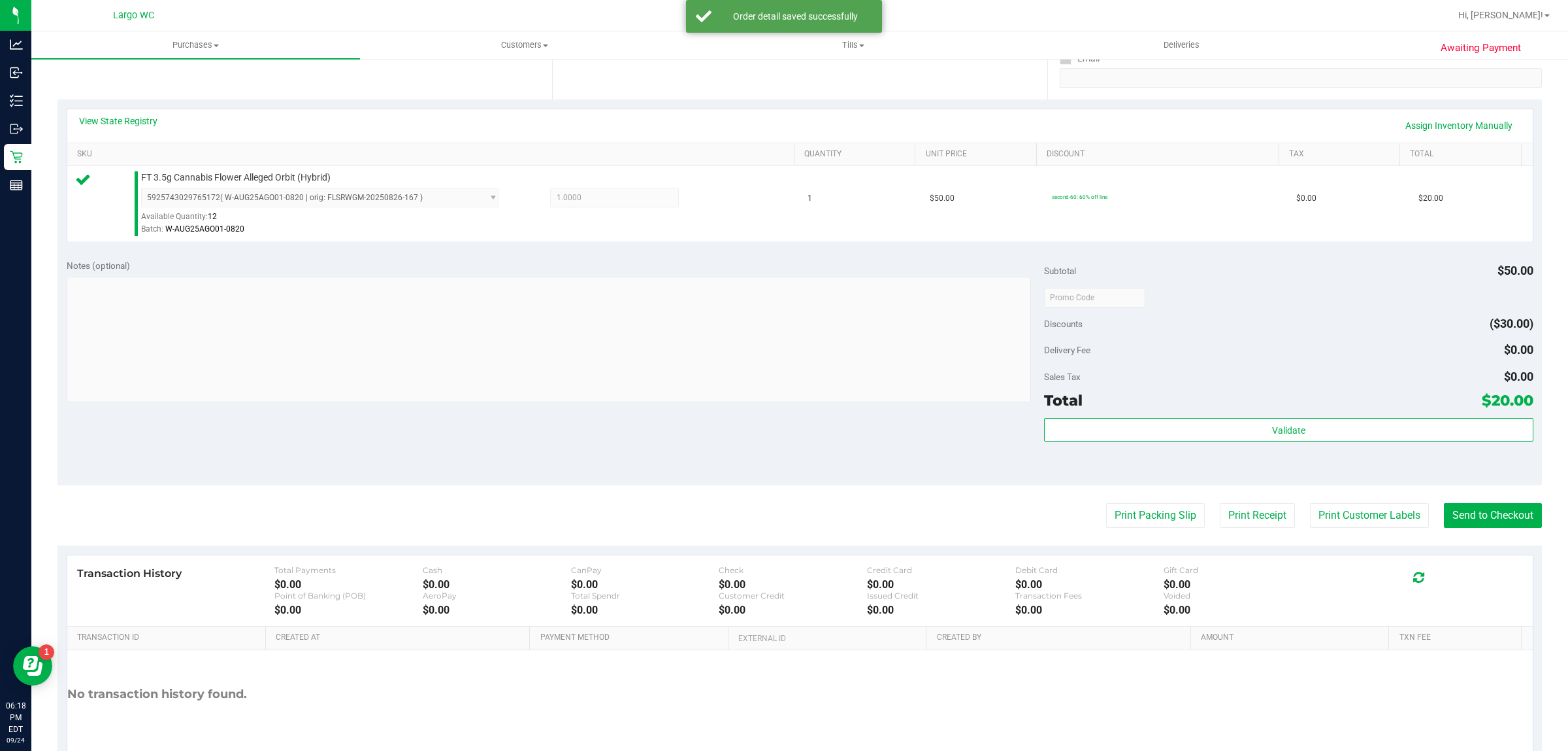
scroll to position [314, 0]
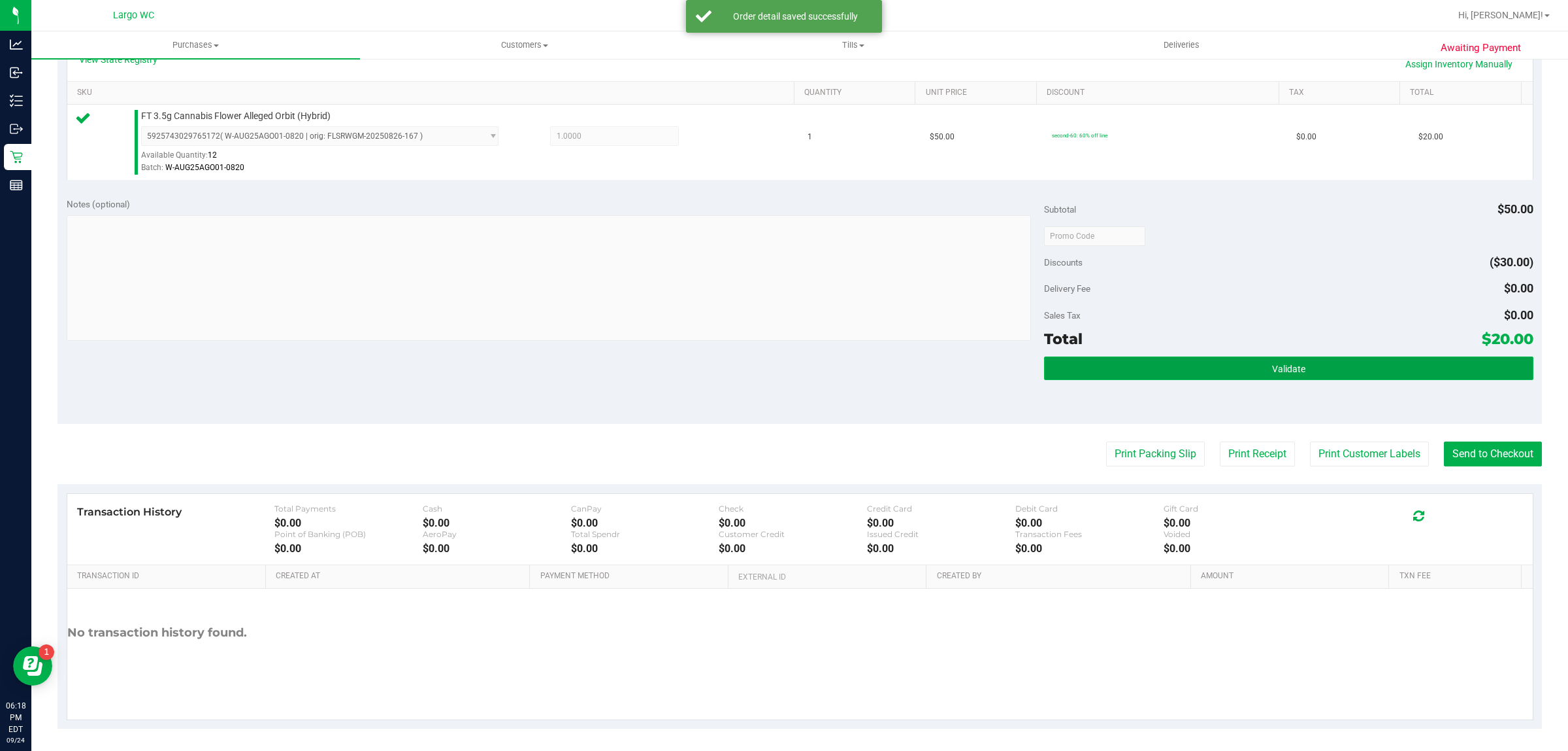
click at [1149, 374] on button "Validate" at bounding box center [1288, 368] width 489 height 23
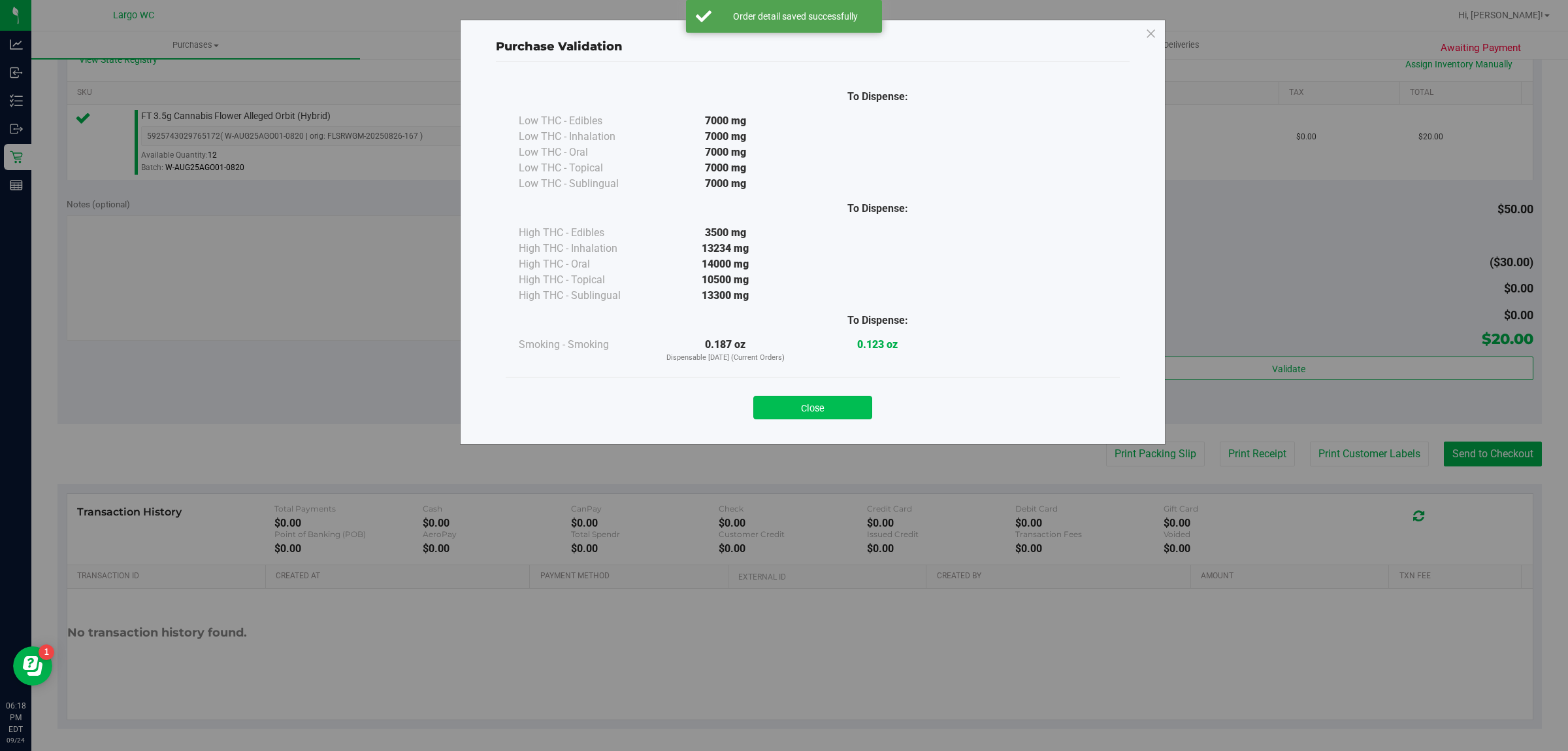
click at [795, 399] on button "Close" at bounding box center [812, 406] width 119 height 23
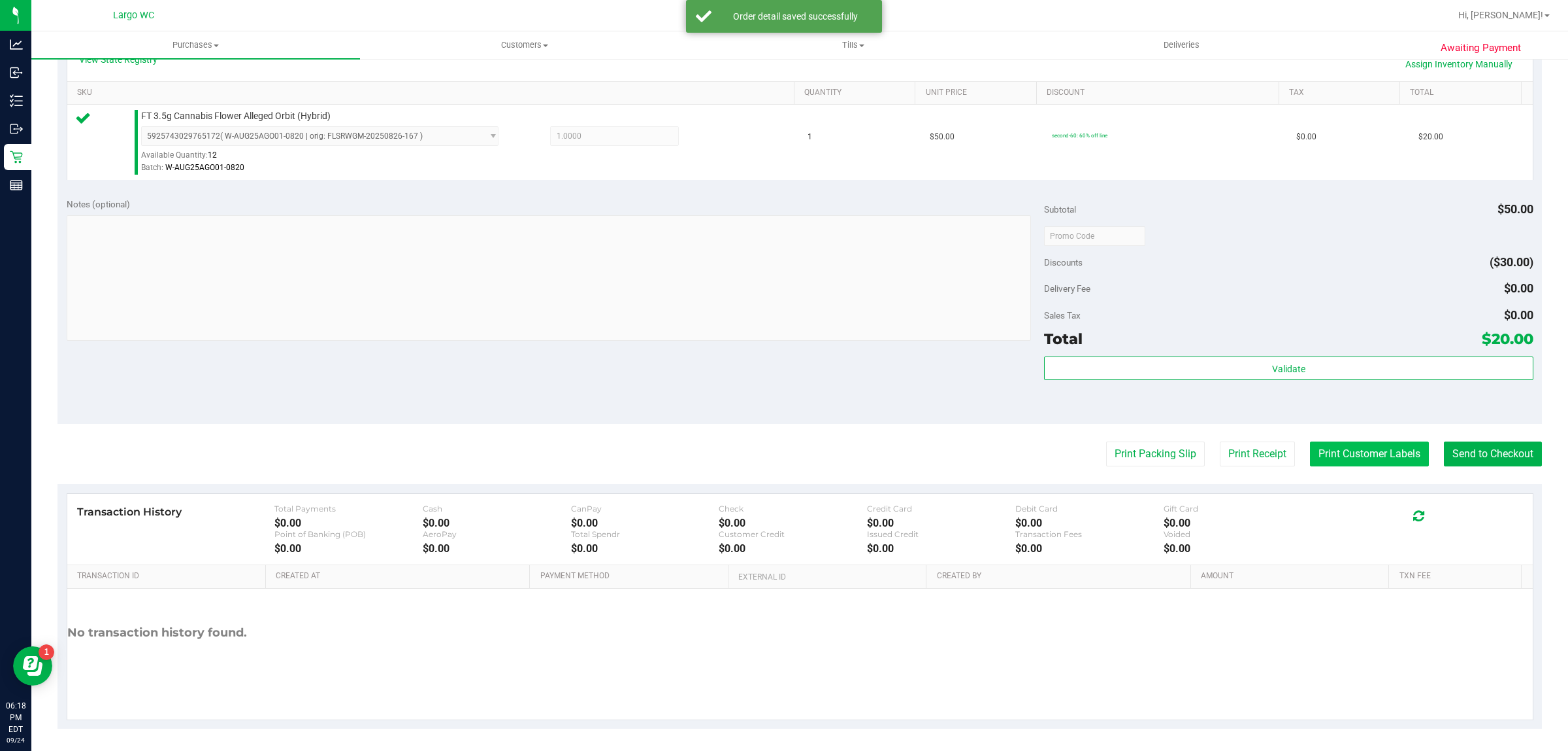
click at [1324, 452] on button "Print Customer Labels" at bounding box center [1370, 454] width 119 height 25
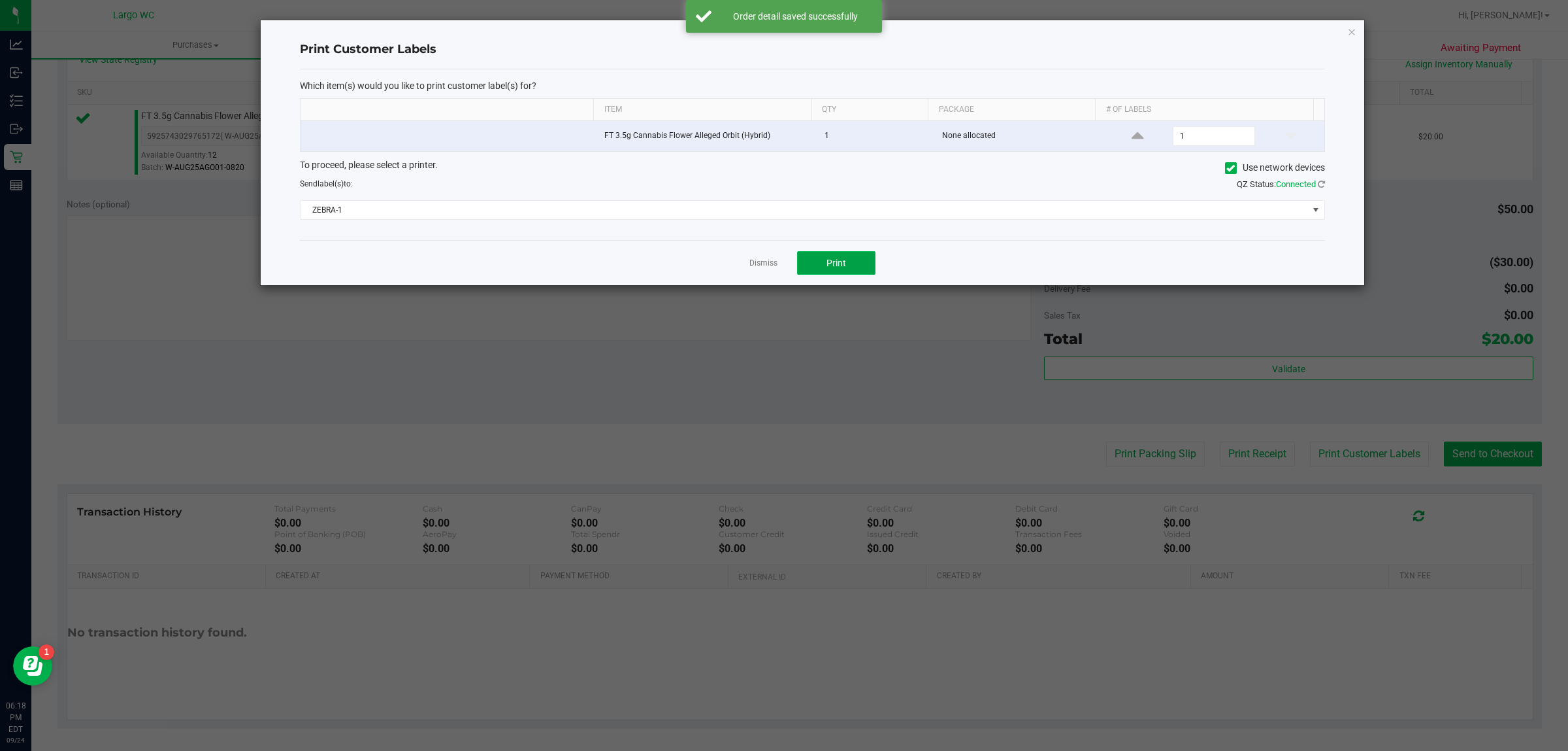
click at [838, 273] on button "Print" at bounding box center [836, 262] width 78 height 23
click at [1352, 31] on icon "button" at bounding box center [1352, 31] width 9 height 15
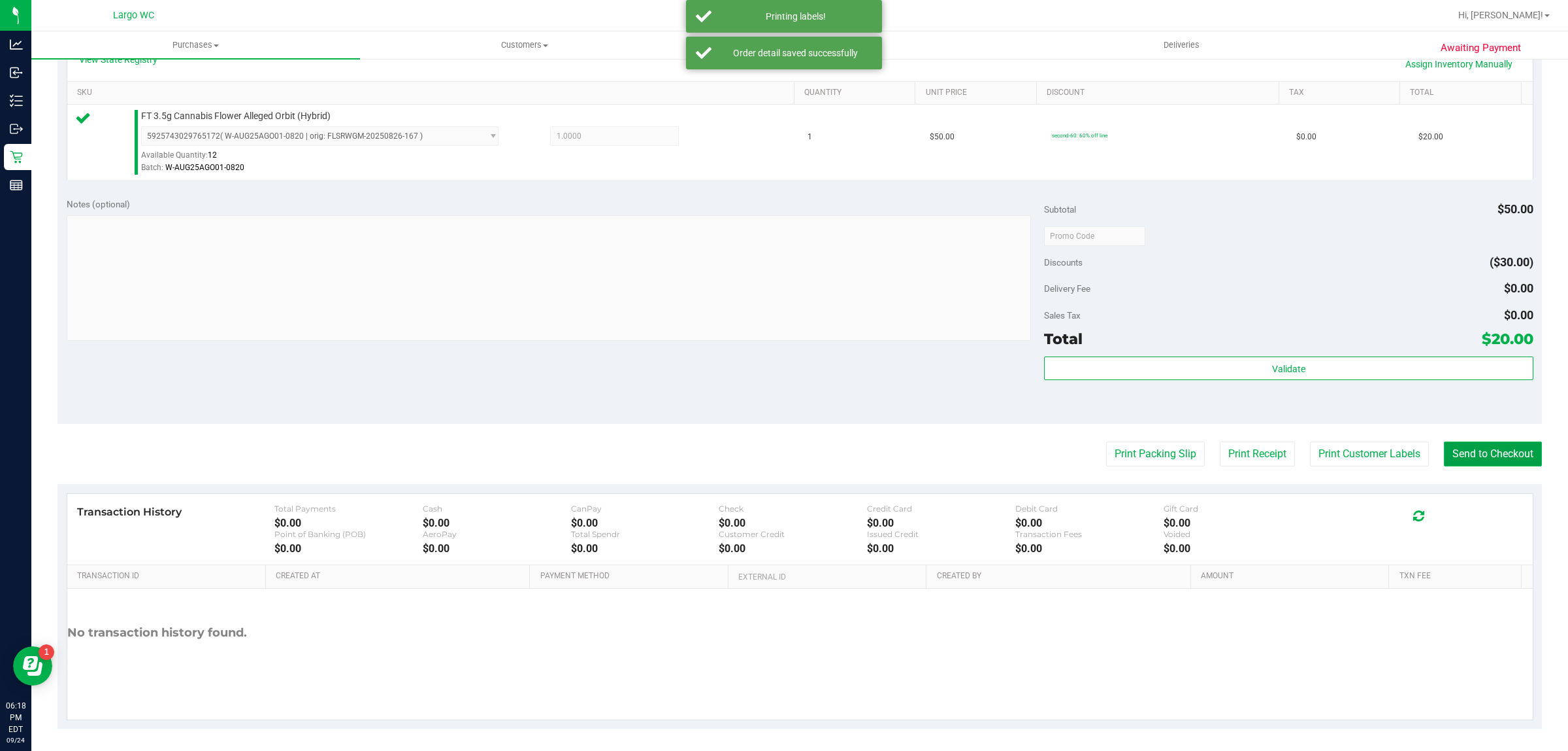
click at [1510, 455] on button "Send to Checkout" at bounding box center [1493, 454] width 98 height 25
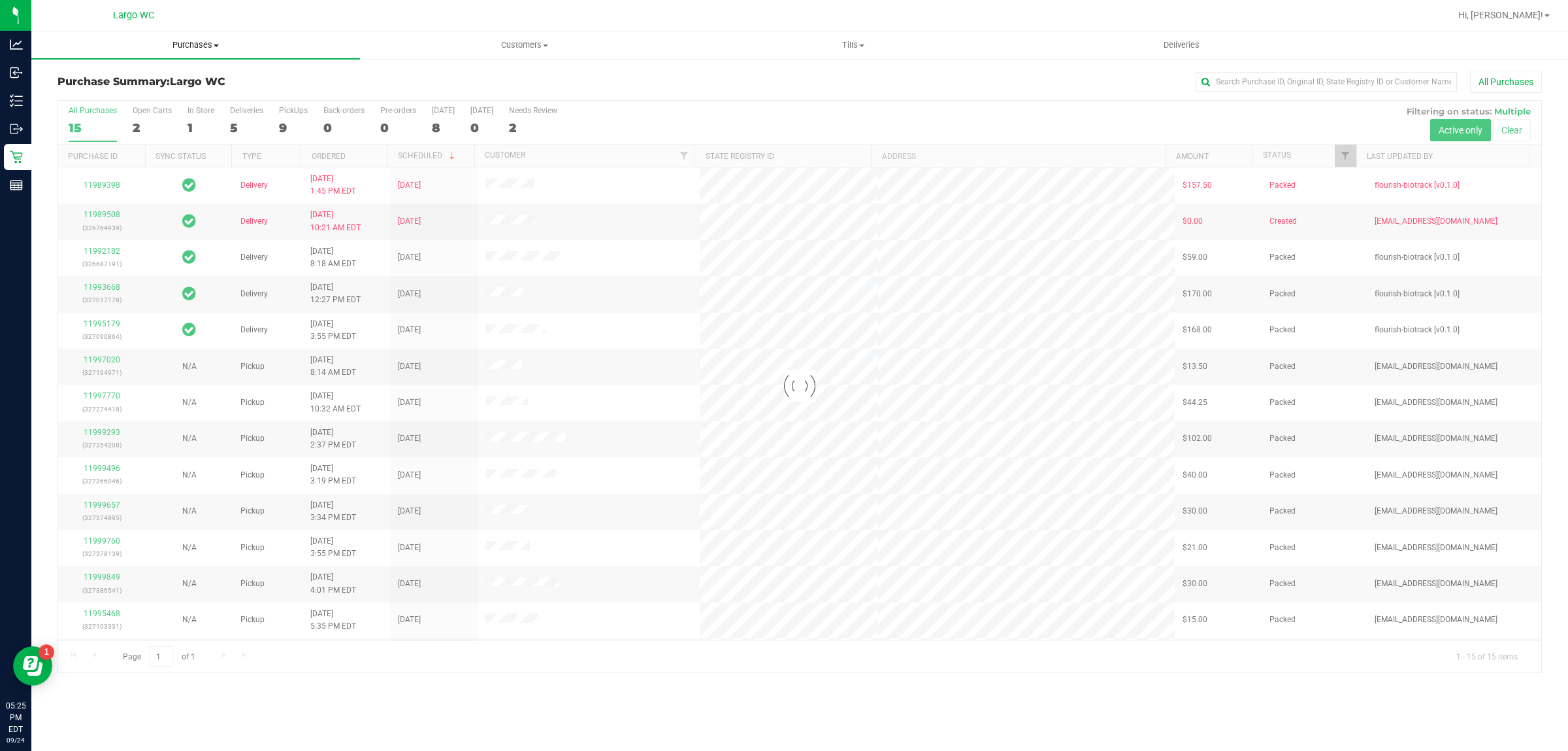
click at [229, 45] on span "Purchases" at bounding box center [196, 46] width 329 height 12
click at [105, 95] on span "Fulfillment" at bounding box center [72, 94] width 81 height 11
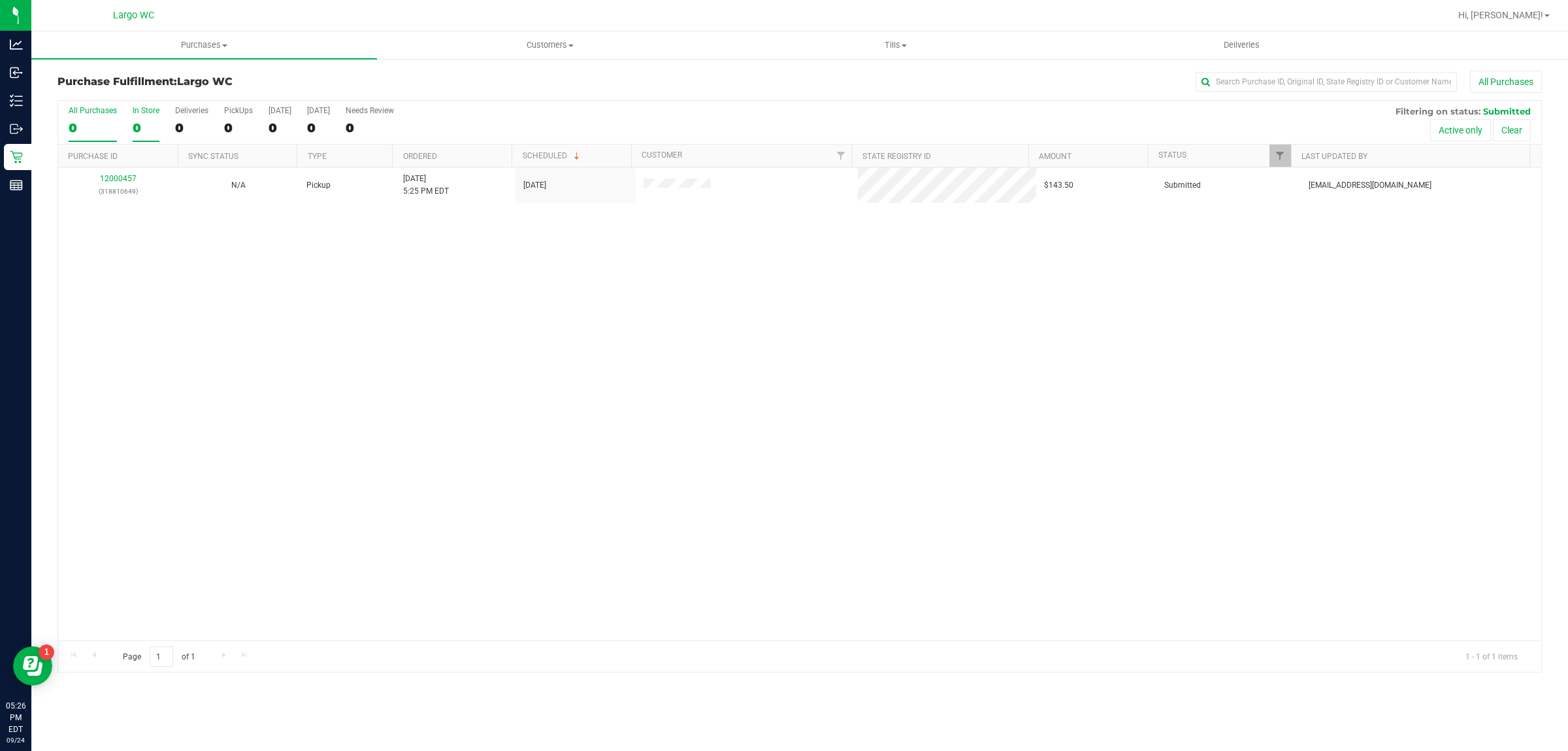
click at [141, 120] on div "0" at bounding box center [145, 128] width 27 height 15
click at [0, 0] on input "In Store 0" at bounding box center [0, 0] width 0 height 0
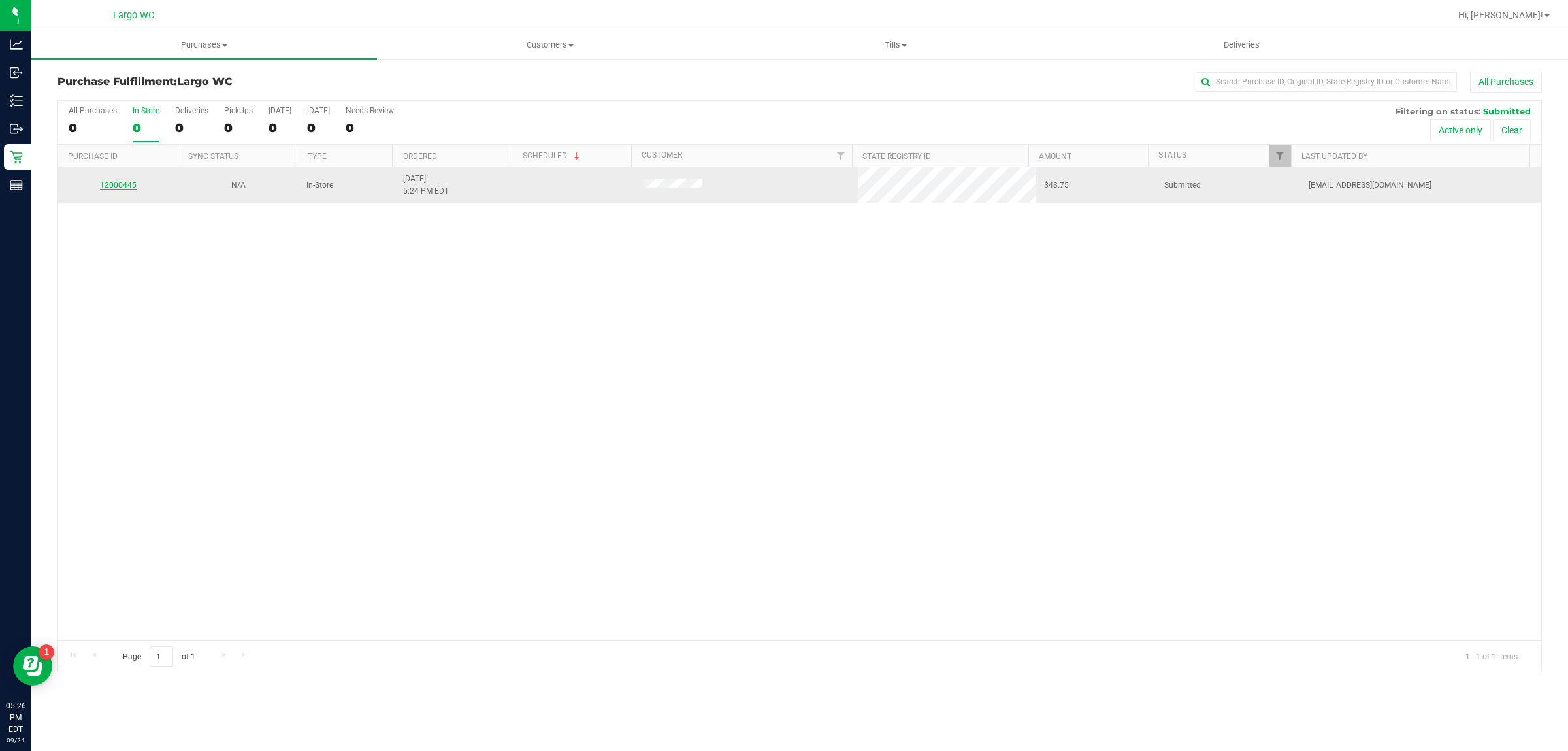
click at [116, 186] on link "12000445" at bounding box center [118, 185] width 37 height 9
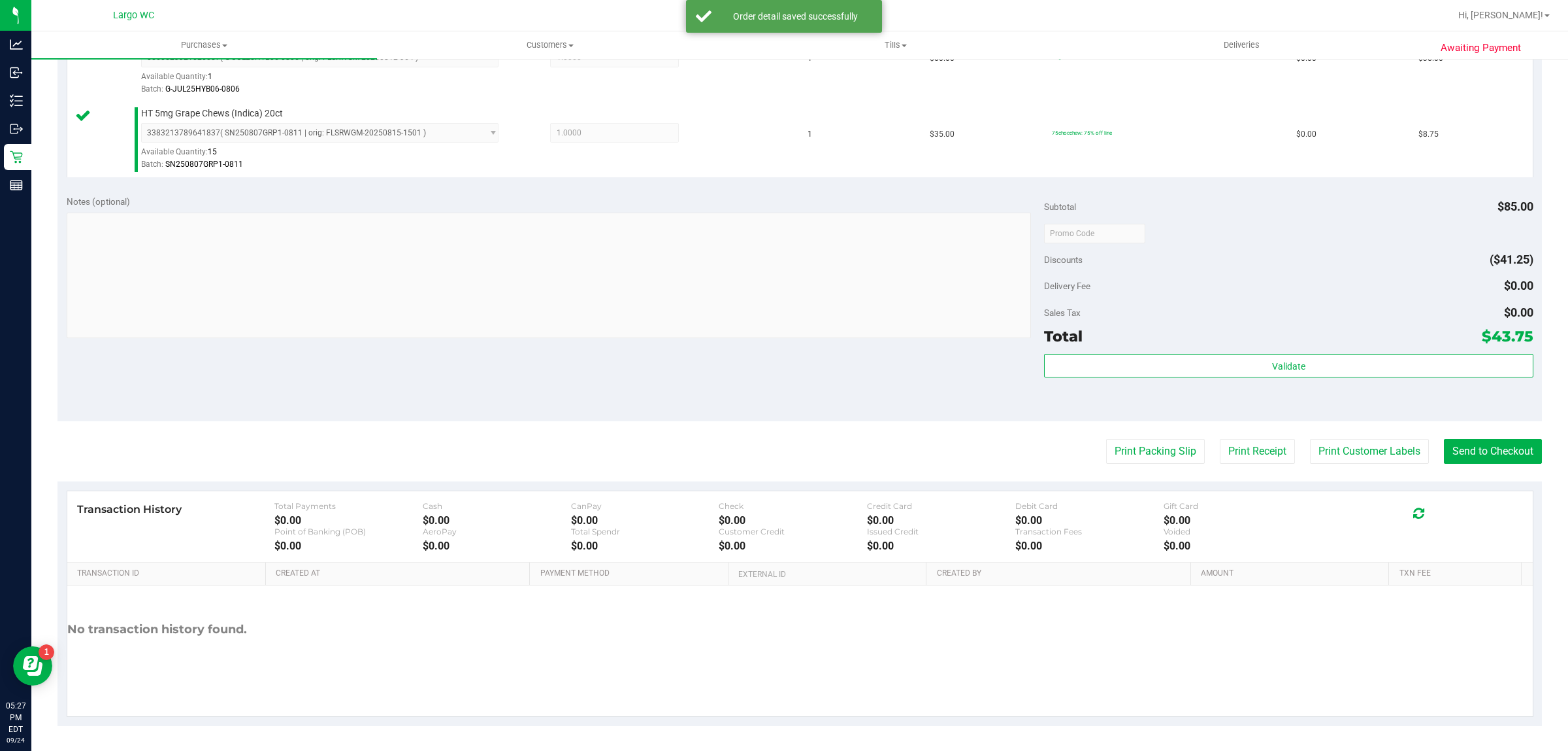
scroll to position [390, 0]
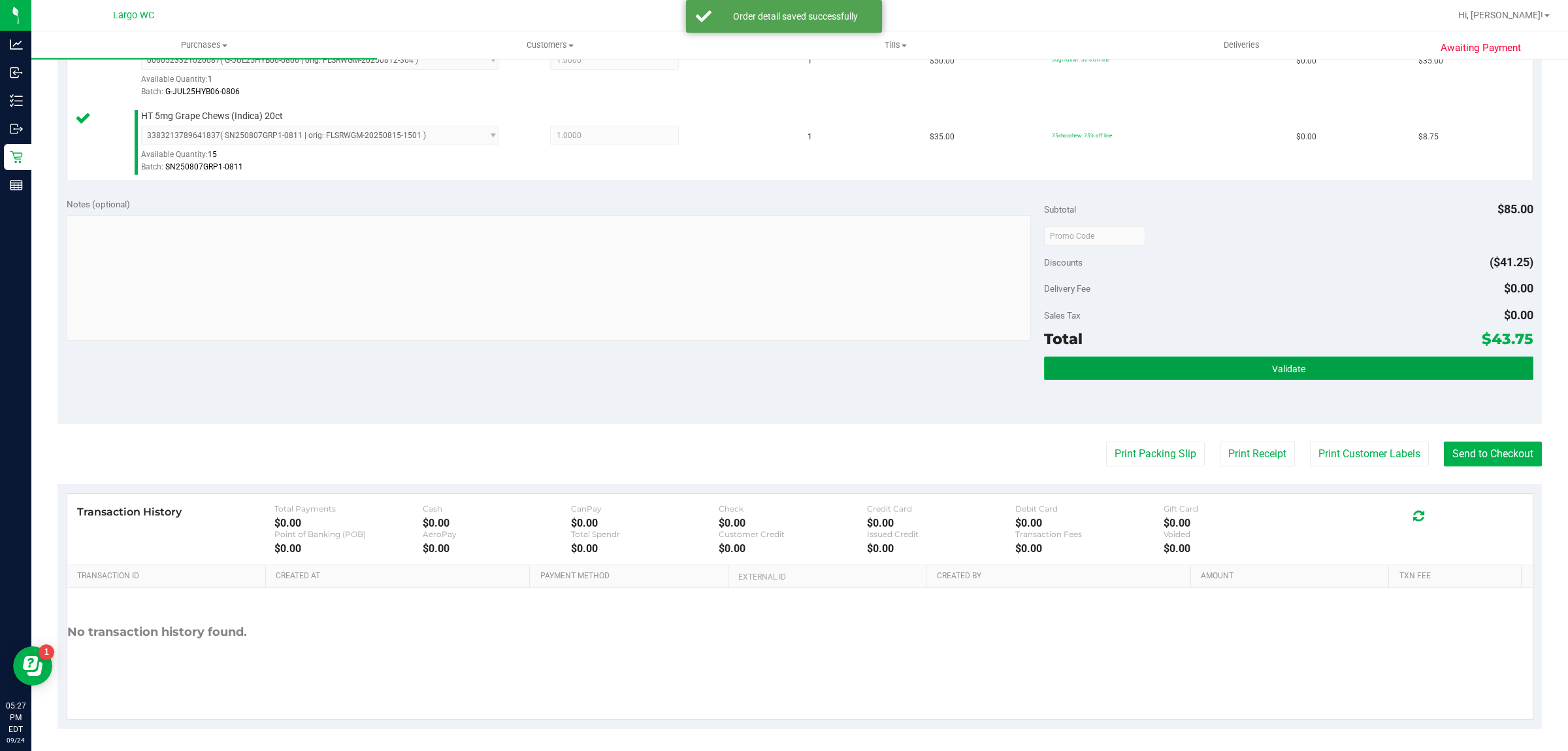
click at [1237, 374] on button "Validate" at bounding box center [1288, 368] width 489 height 23
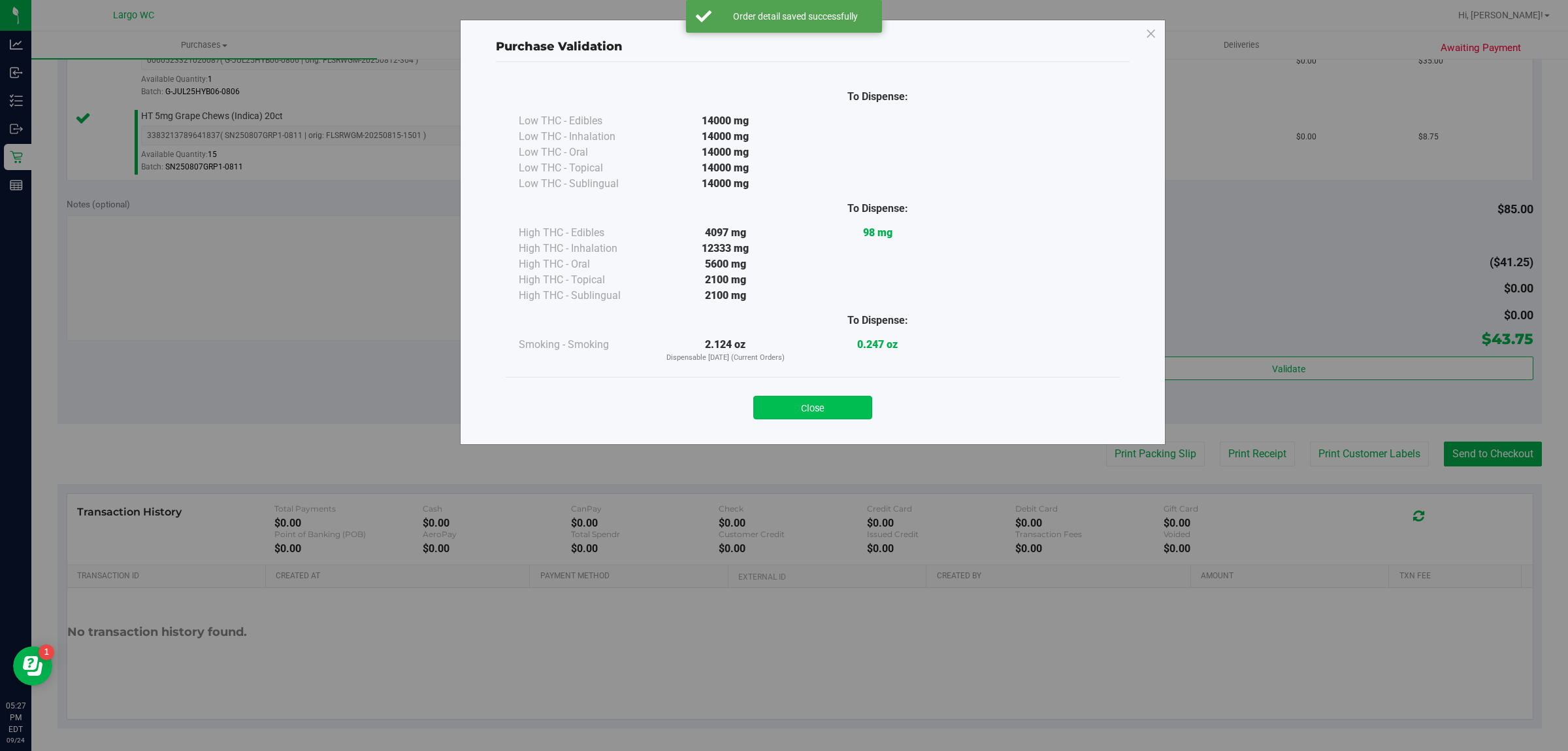
click at [829, 400] on button "Close" at bounding box center [812, 406] width 119 height 23
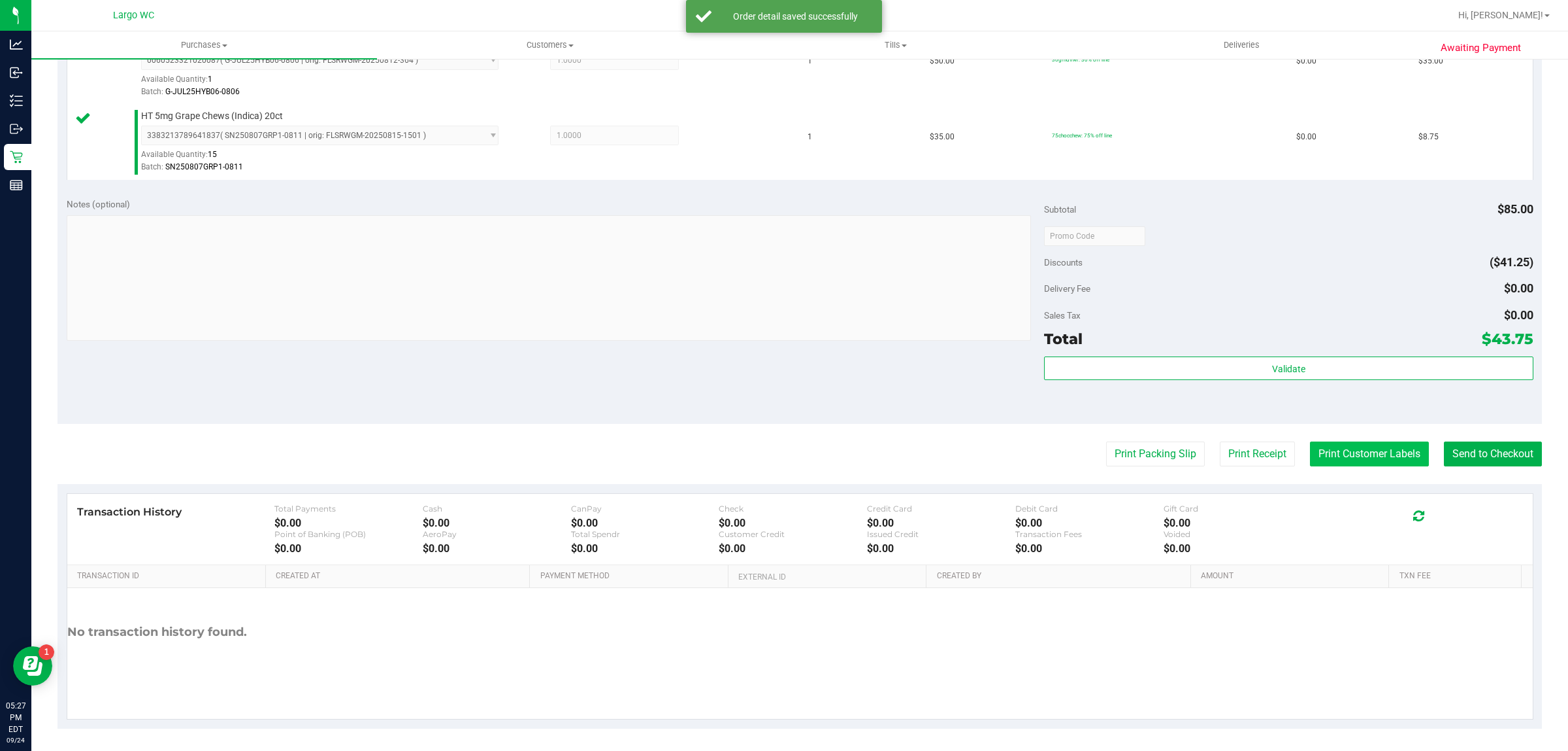
click at [1348, 442] on button "Print Customer Labels" at bounding box center [1370, 454] width 119 height 25
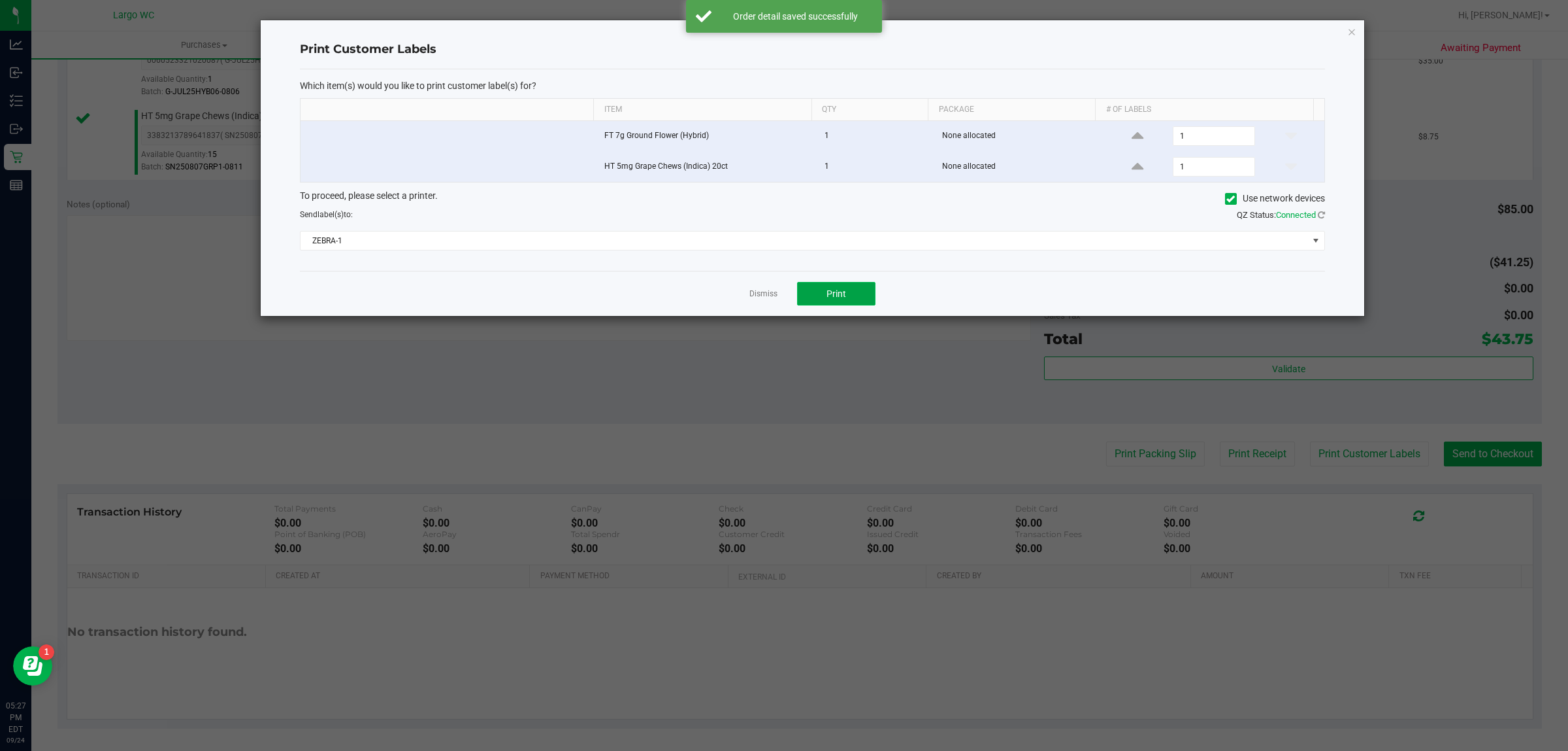
click at [844, 302] on button "Print" at bounding box center [836, 293] width 78 height 23
click at [1352, 31] on icon "button" at bounding box center [1352, 31] width 9 height 15
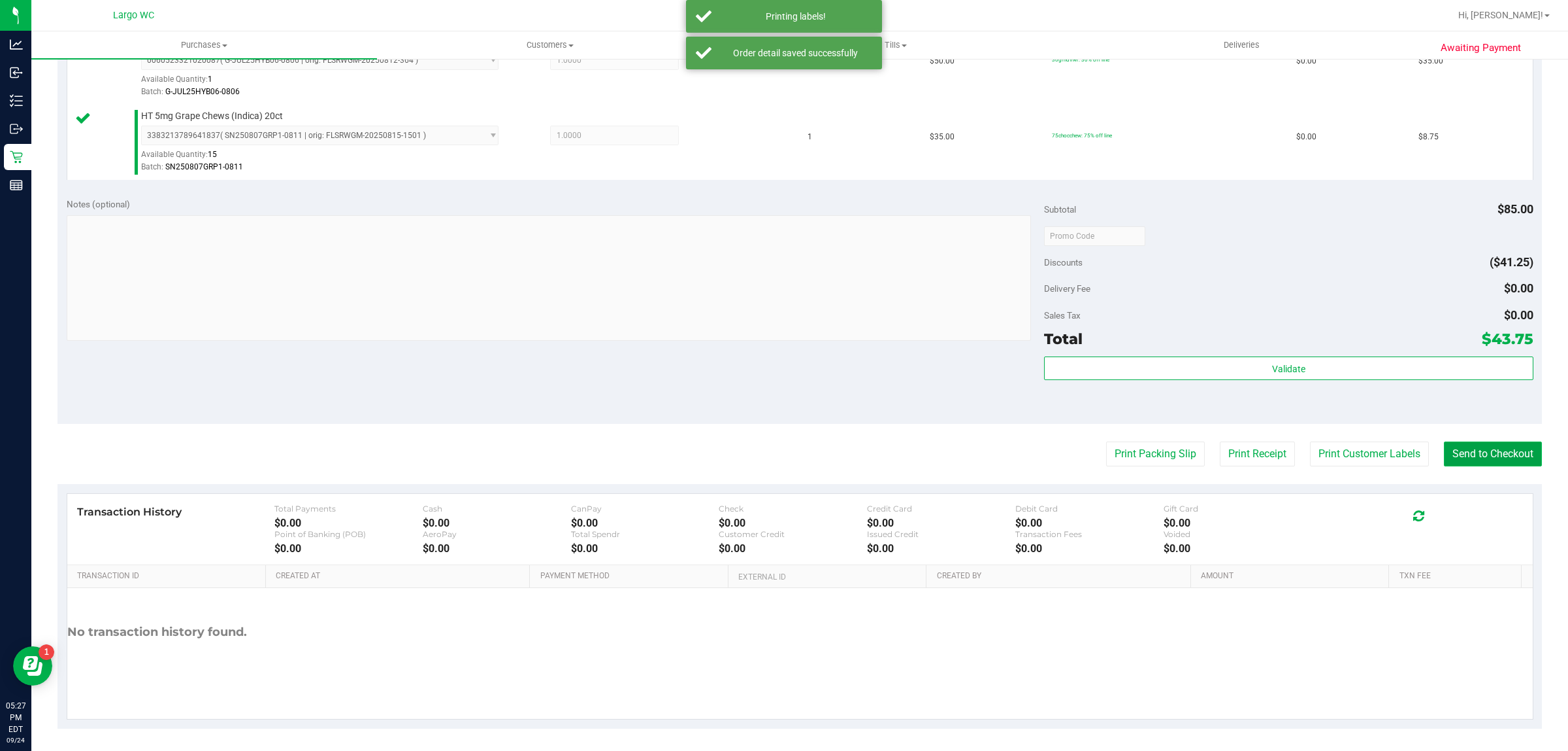
click at [1449, 467] on button "Send to Checkout" at bounding box center [1493, 454] width 98 height 25
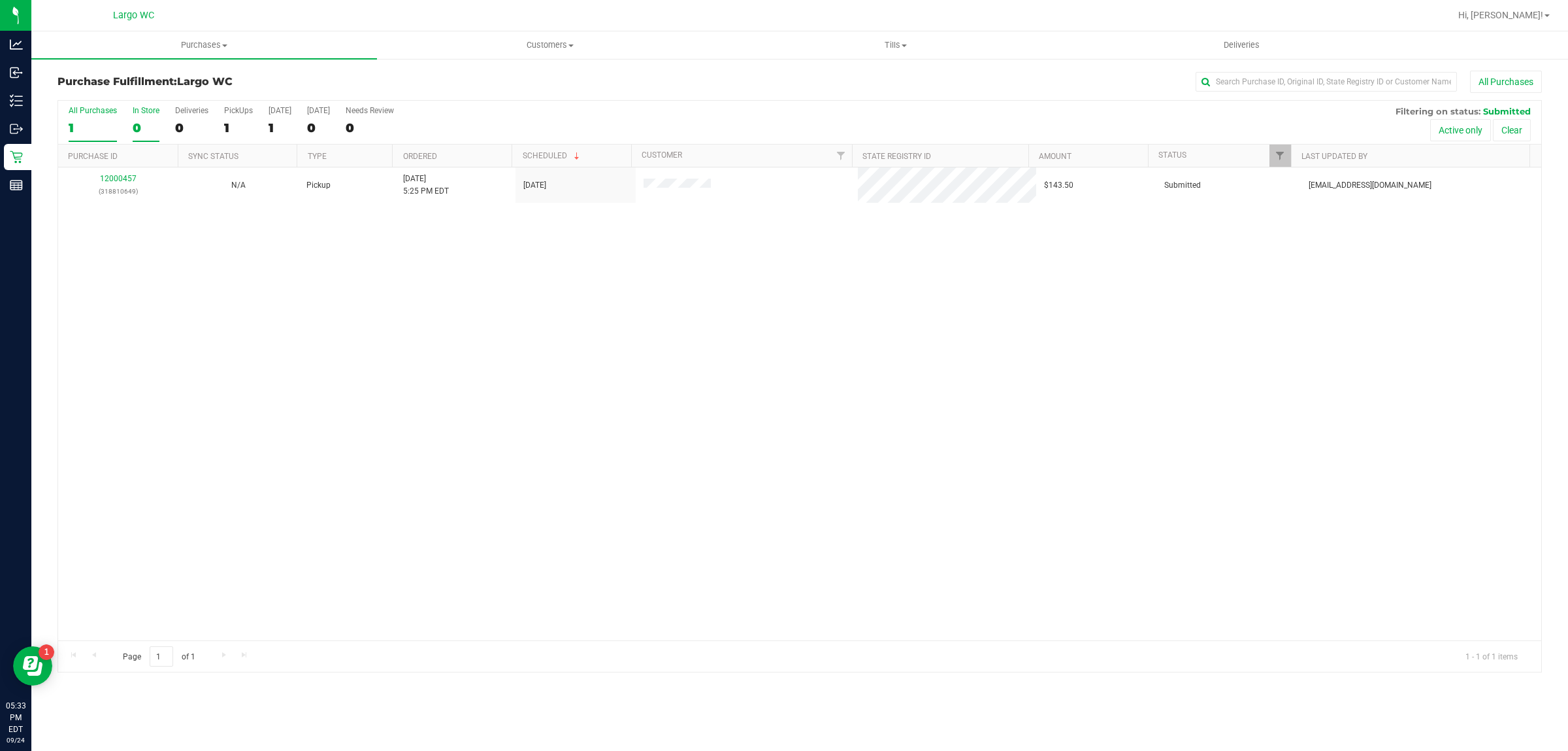
click at [142, 121] on div "0" at bounding box center [145, 128] width 27 height 15
click at [0, 0] on input "In Store 0" at bounding box center [0, 0] width 0 height 0
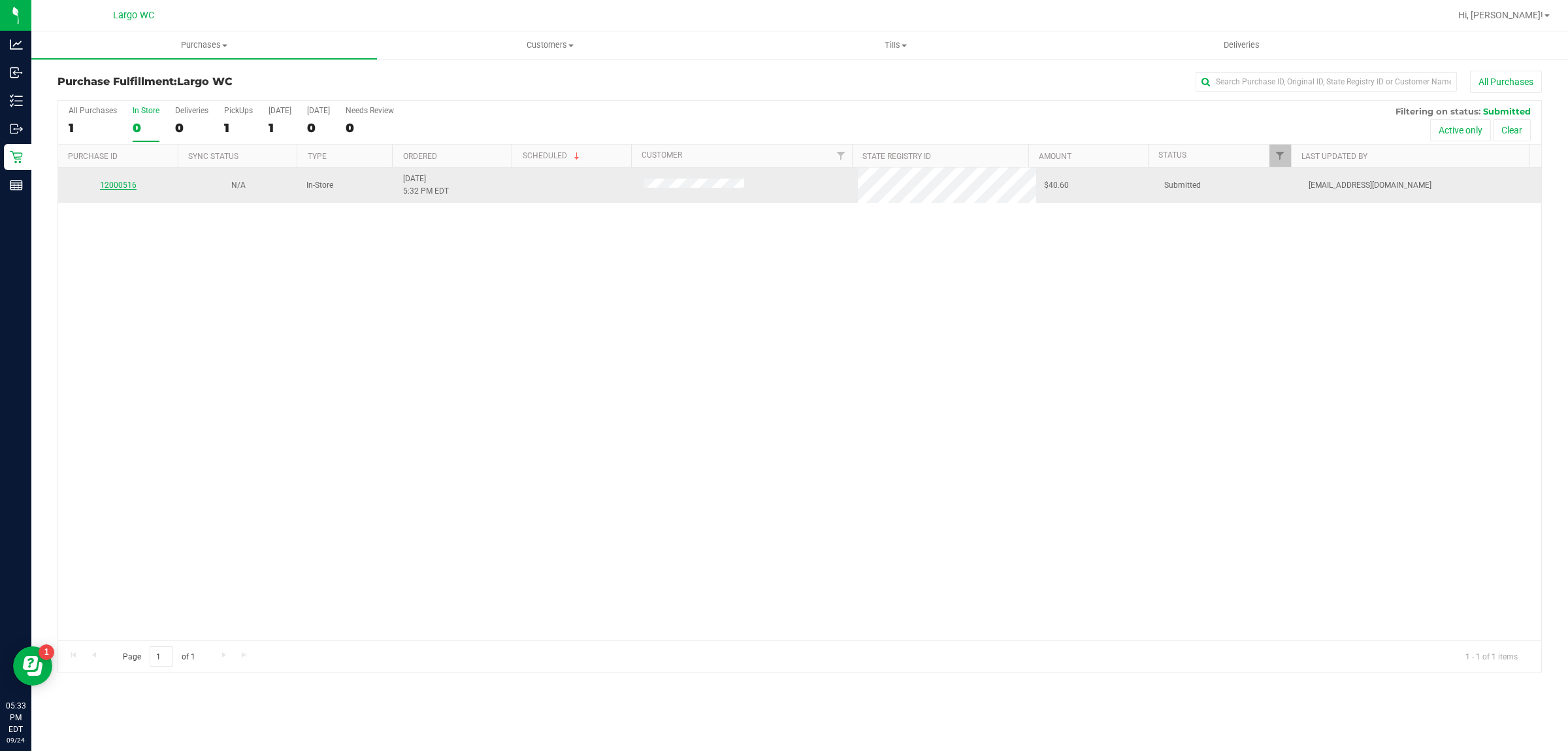
click at [106, 182] on link "12000516" at bounding box center [118, 185] width 37 height 9
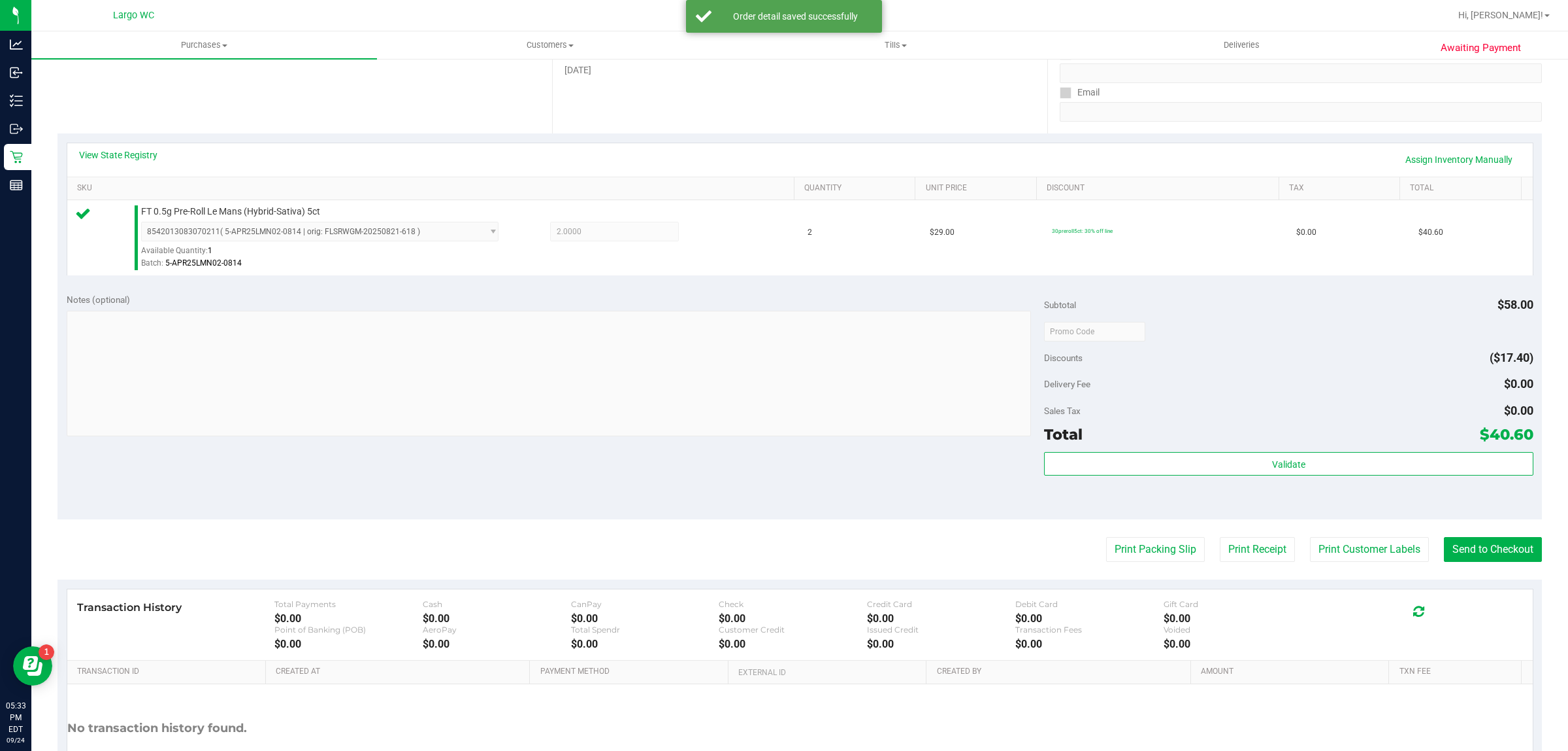
scroll to position [316, 0]
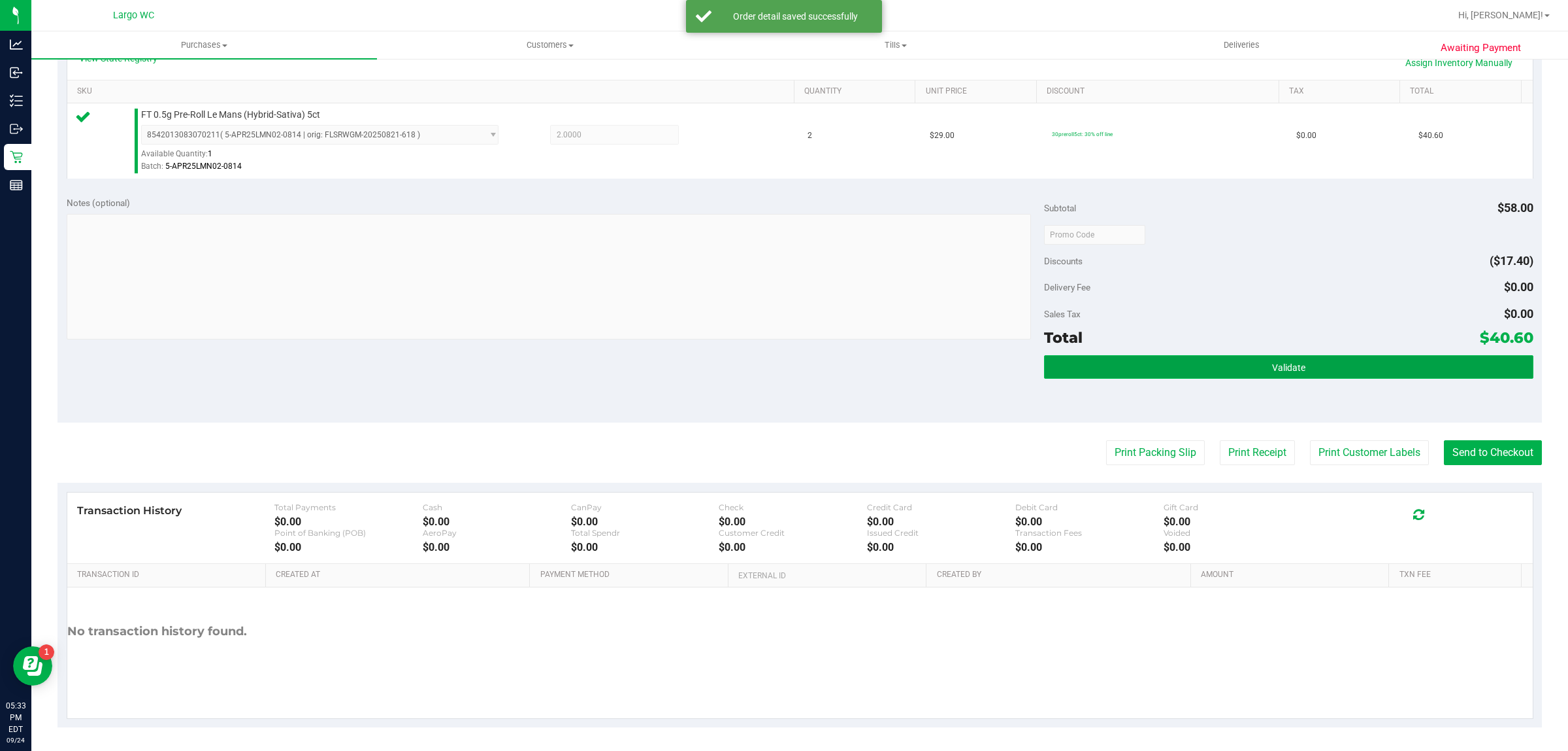
click at [1155, 376] on button "Validate" at bounding box center [1288, 366] width 489 height 23
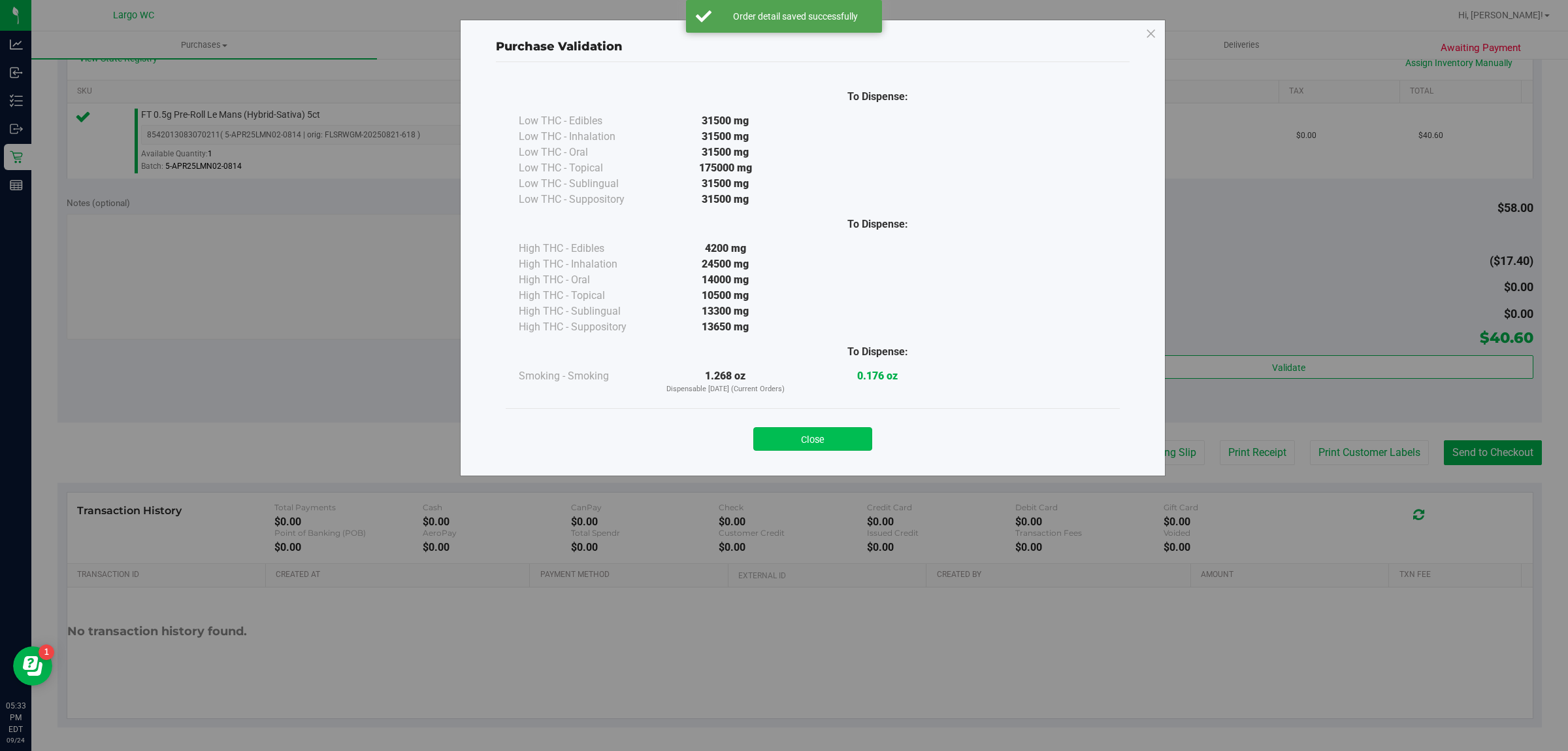
click at [785, 440] on button "Close" at bounding box center [812, 438] width 119 height 23
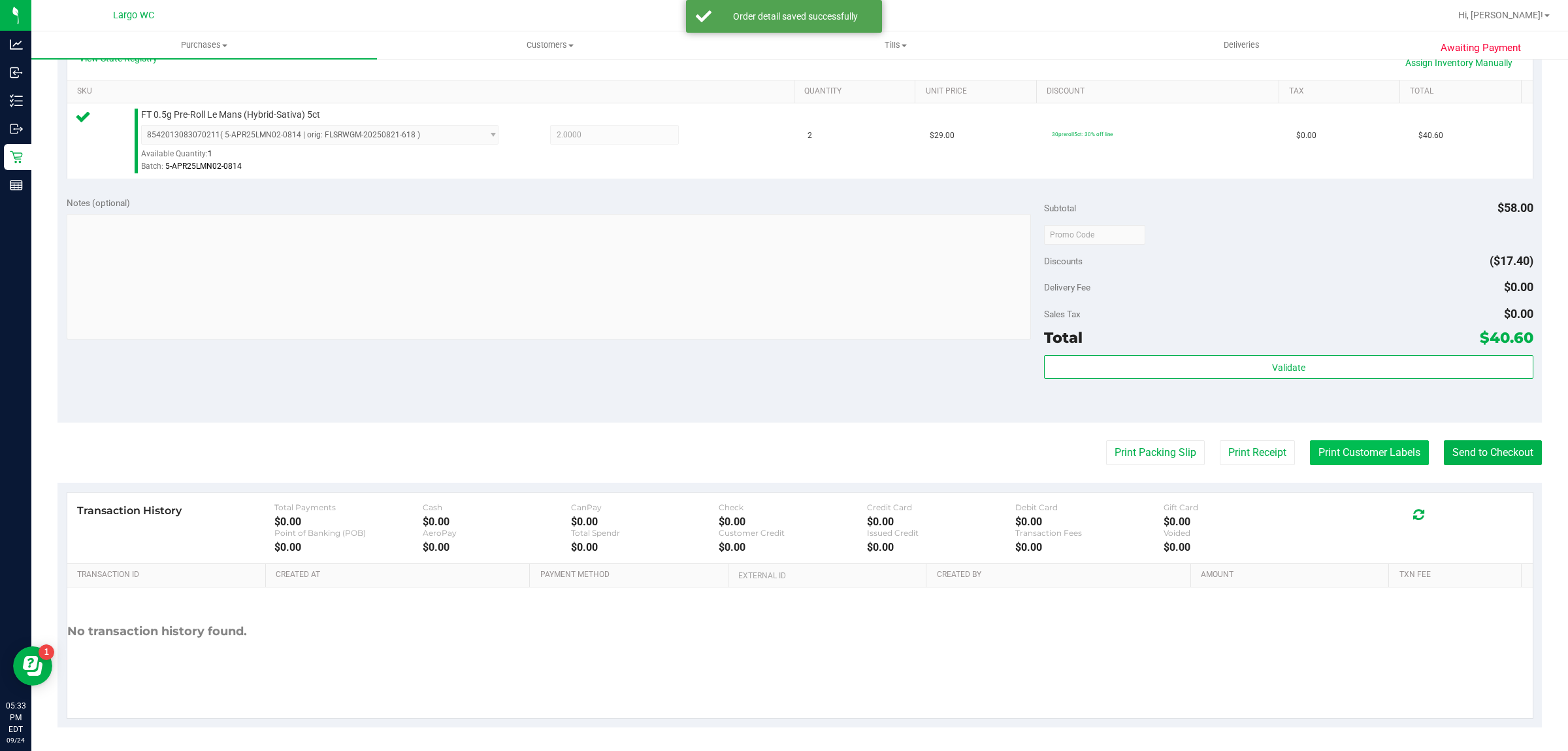
click at [1373, 461] on button "Print Customer Labels" at bounding box center [1370, 452] width 119 height 25
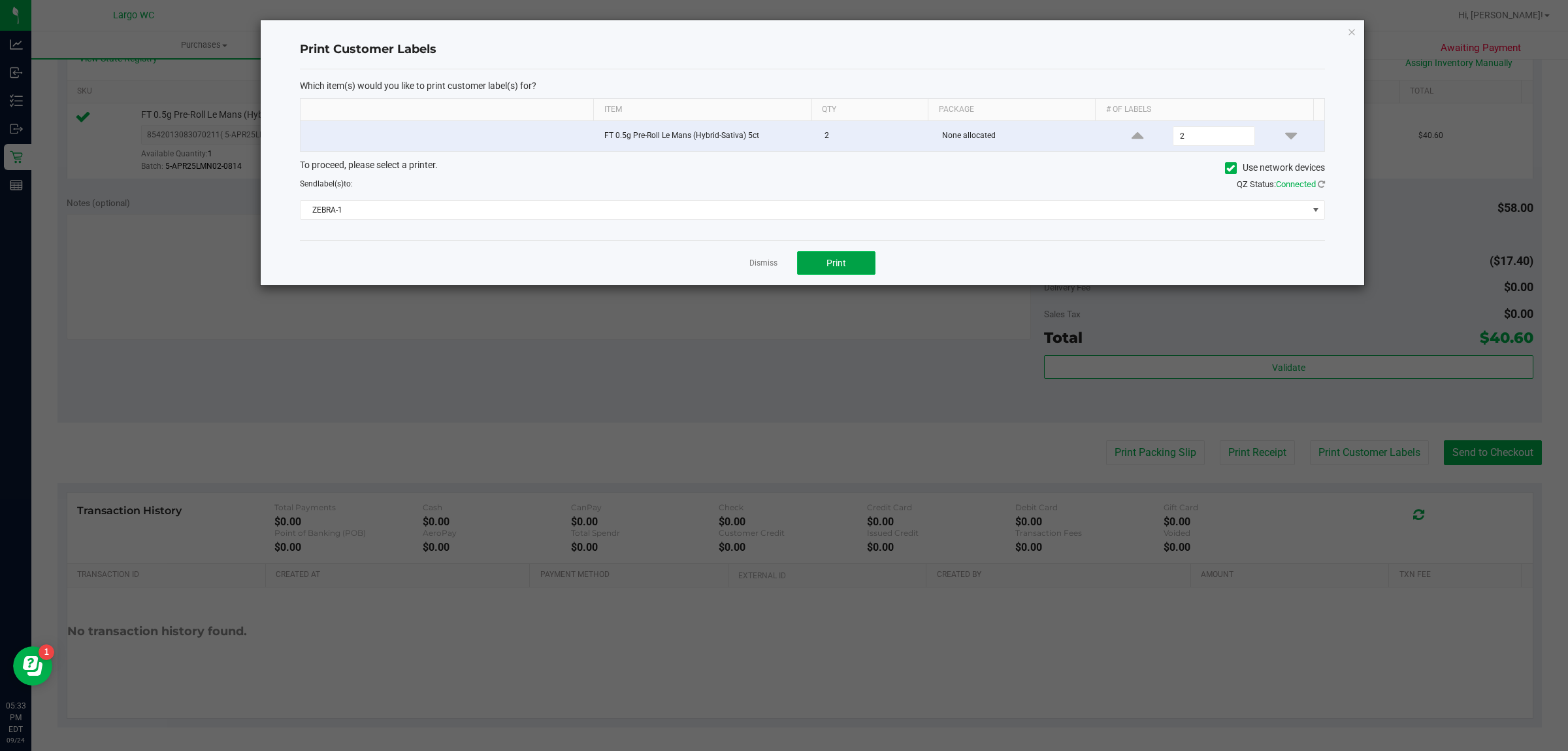
click at [842, 266] on span "Print" at bounding box center [836, 263] width 20 height 10
click at [1349, 29] on icon "button" at bounding box center [1352, 31] width 9 height 15
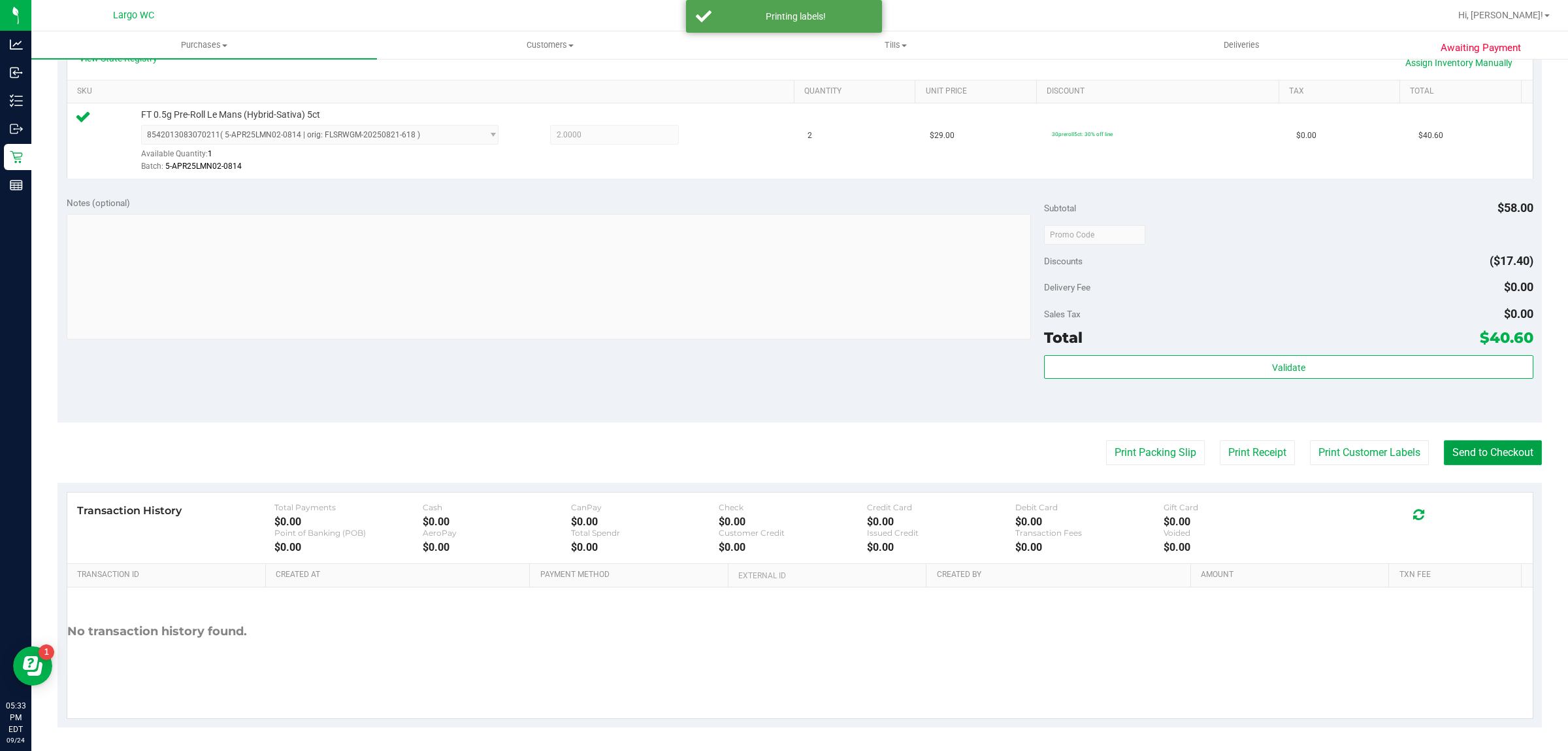
click at [1498, 458] on button "Send to Checkout" at bounding box center [1493, 452] width 98 height 25
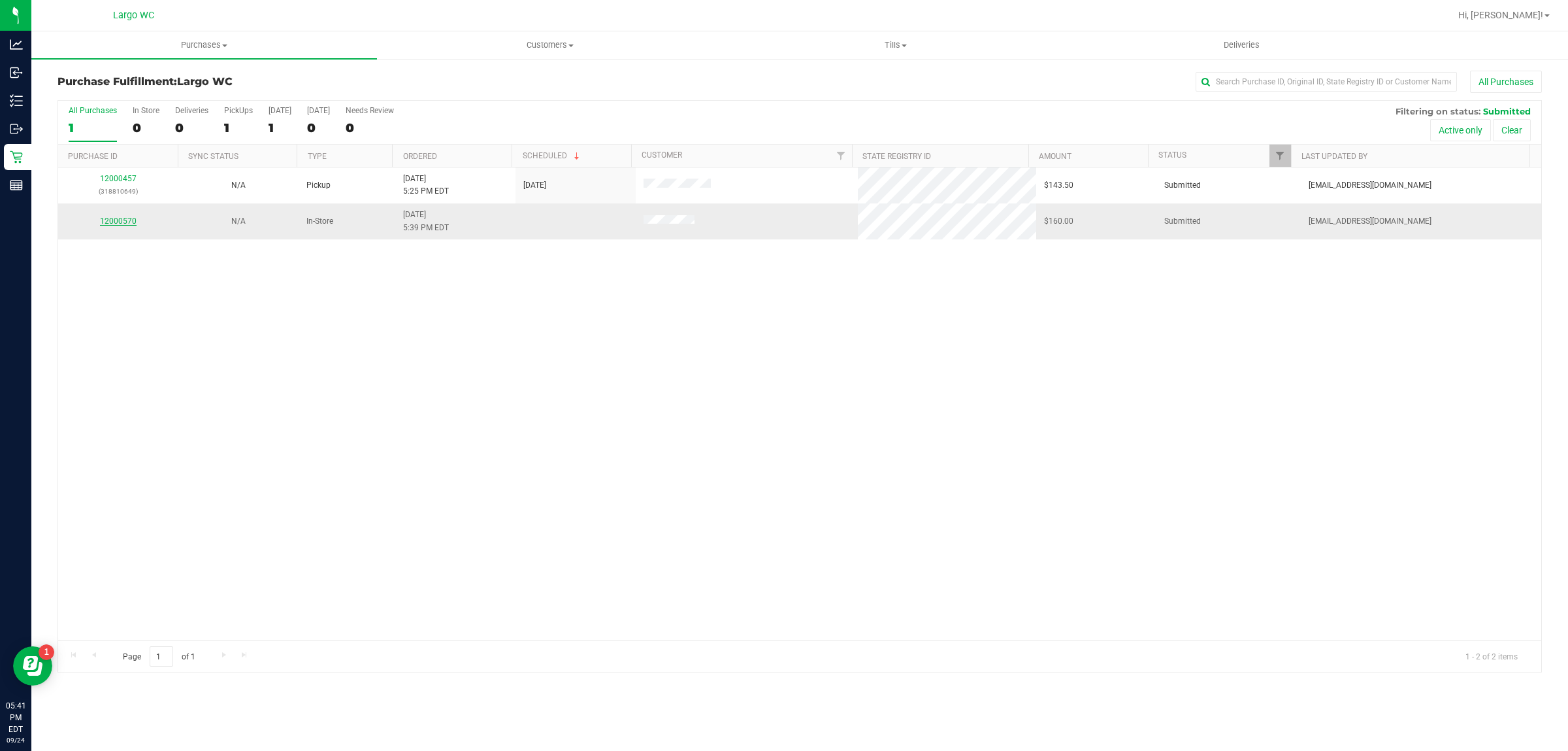
click at [119, 223] on link "12000570" at bounding box center [118, 221] width 37 height 9
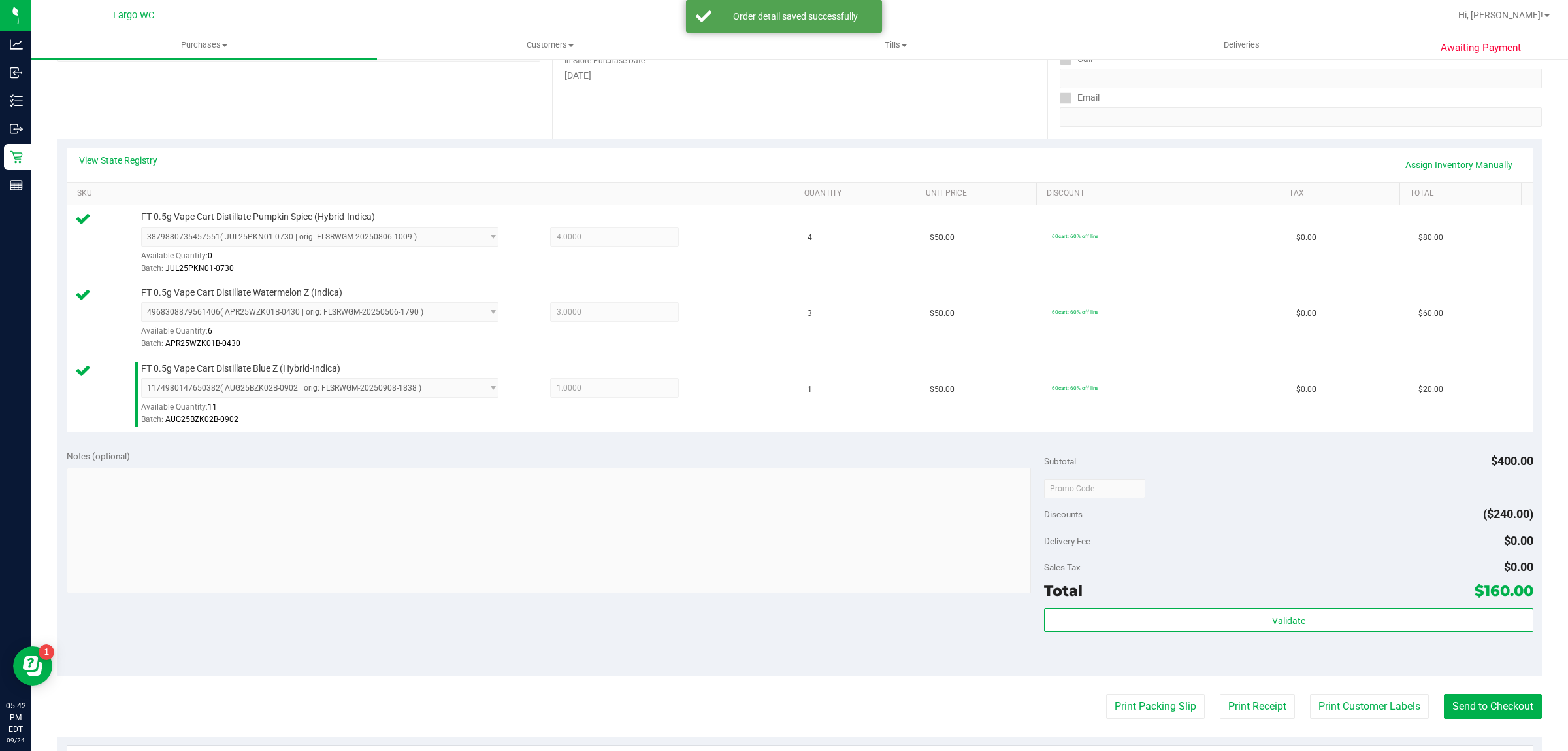
scroll to position [429, 0]
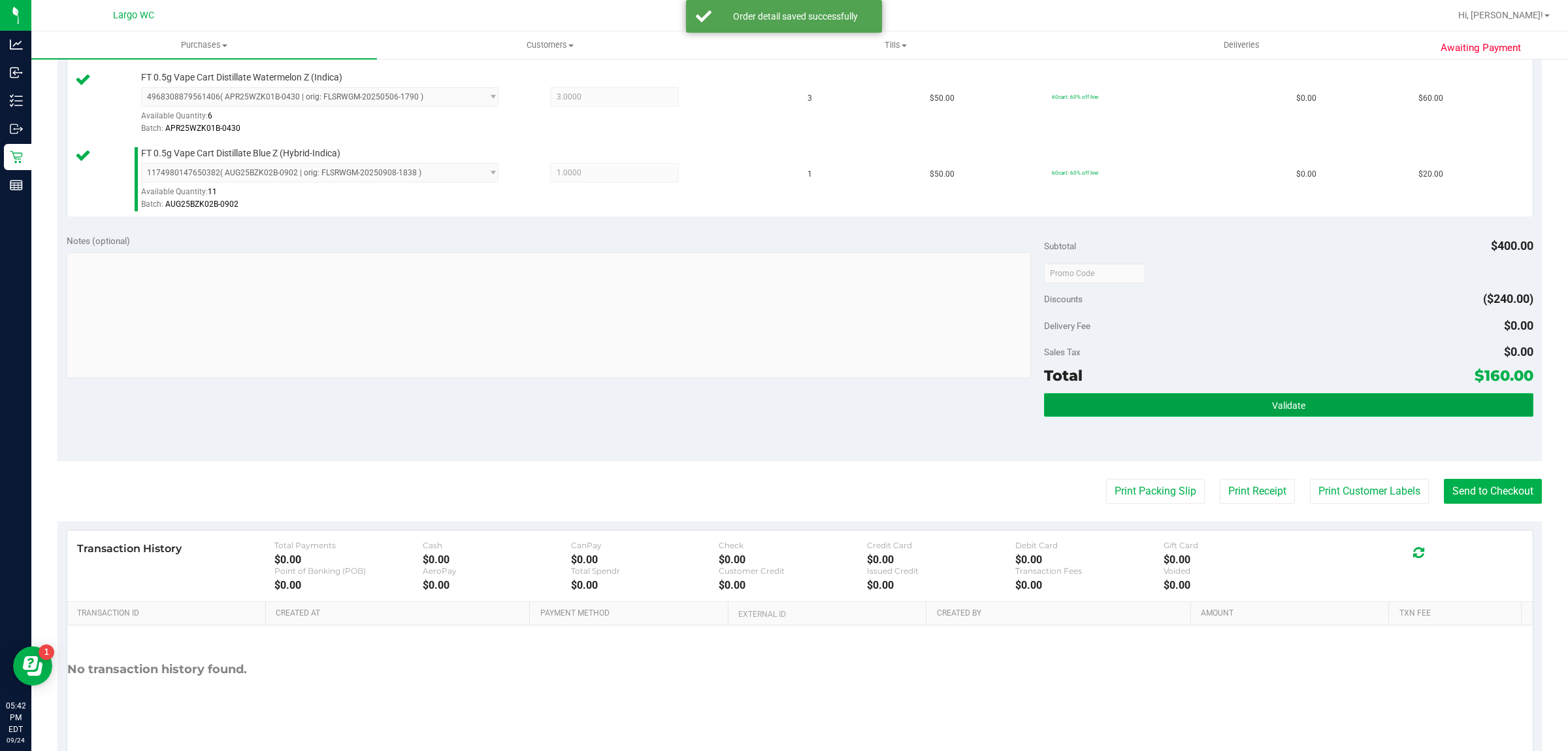
click at [1137, 417] on button "Validate" at bounding box center [1288, 404] width 489 height 23
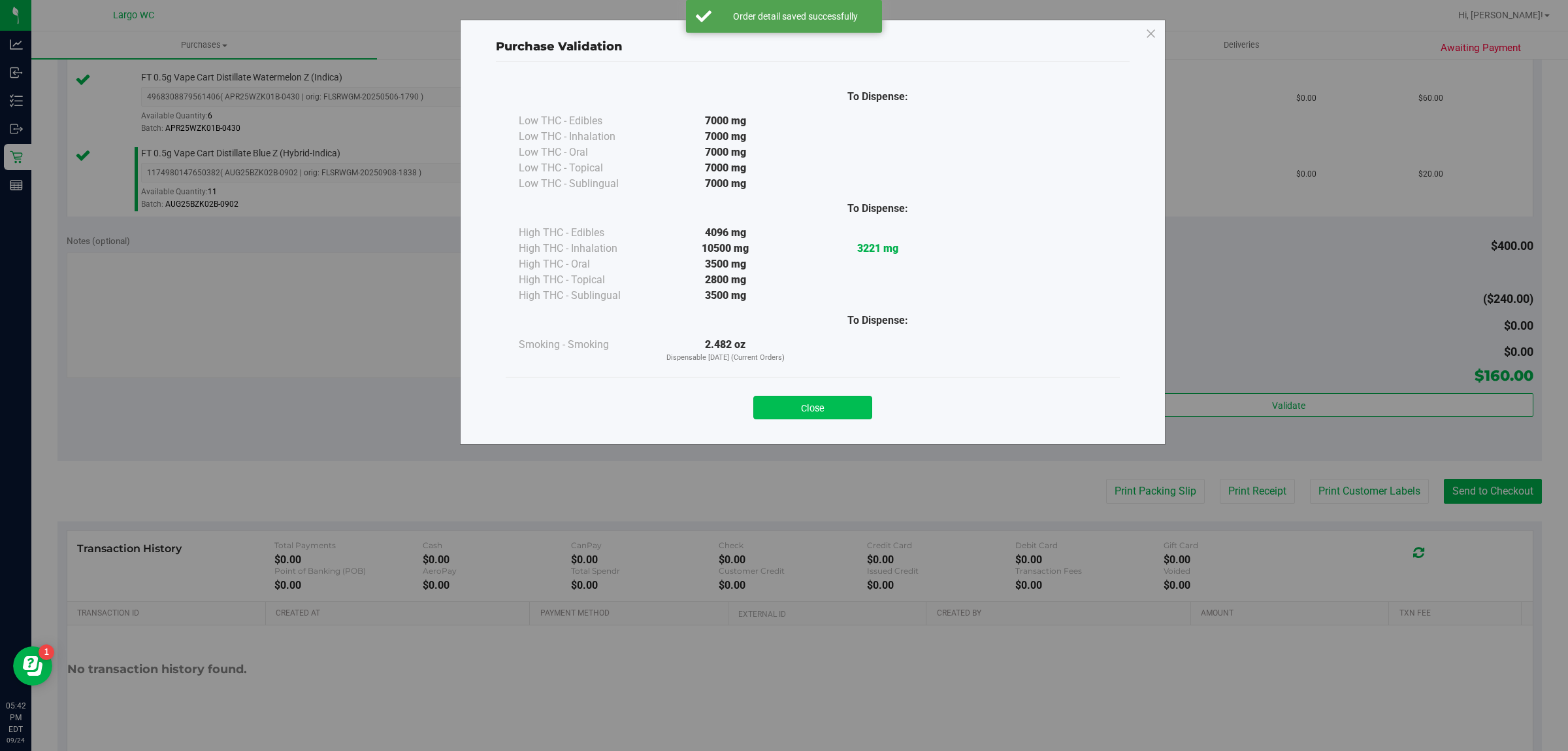
click at [794, 417] on button "Close" at bounding box center [812, 406] width 119 height 23
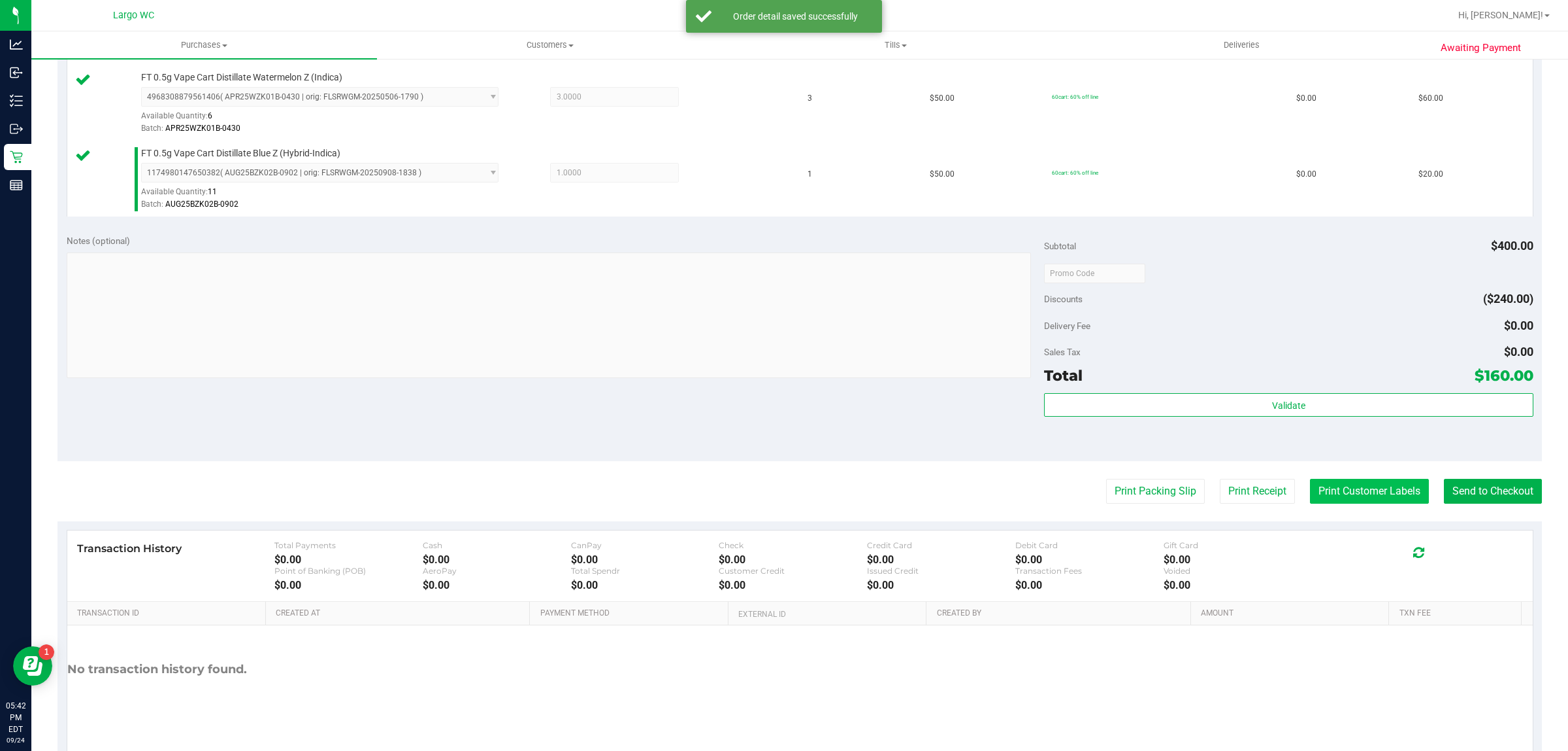
click at [1340, 488] on button "Print Customer Labels" at bounding box center [1370, 491] width 119 height 25
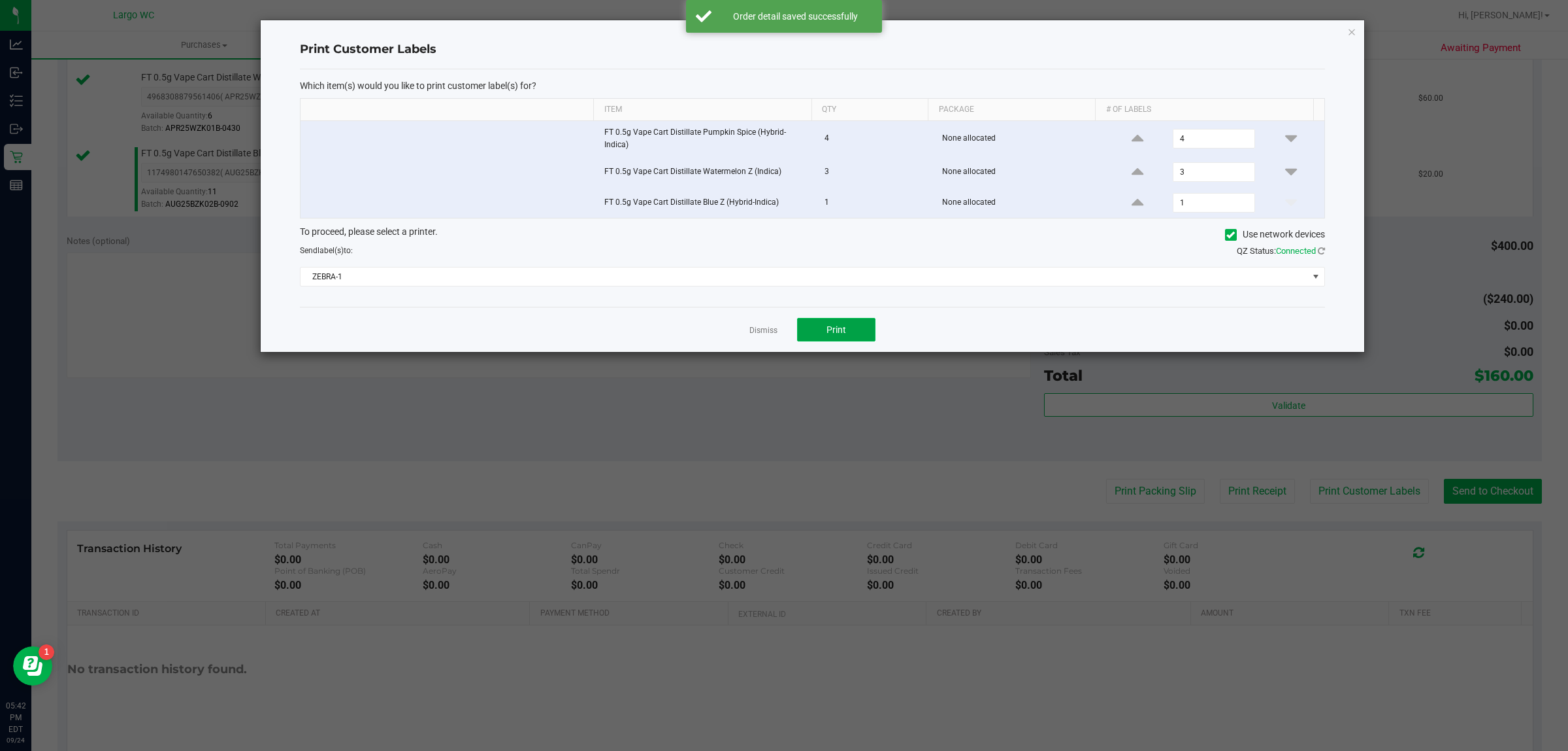
click at [841, 324] on span "Print" at bounding box center [836, 329] width 20 height 10
click at [1352, 34] on icon "button" at bounding box center [1352, 31] width 9 height 15
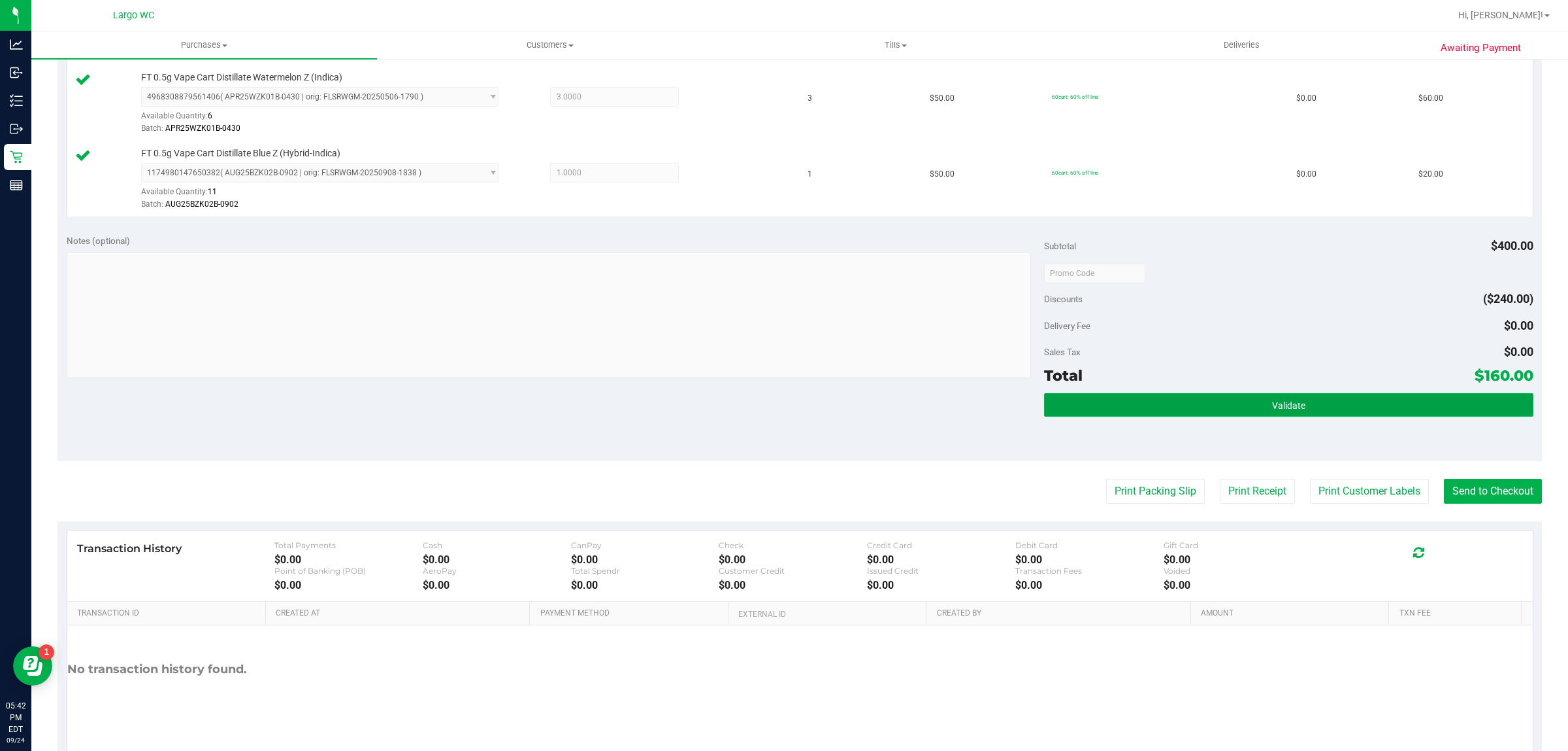
click at [1416, 412] on button "Validate" at bounding box center [1288, 404] width 489 height 23
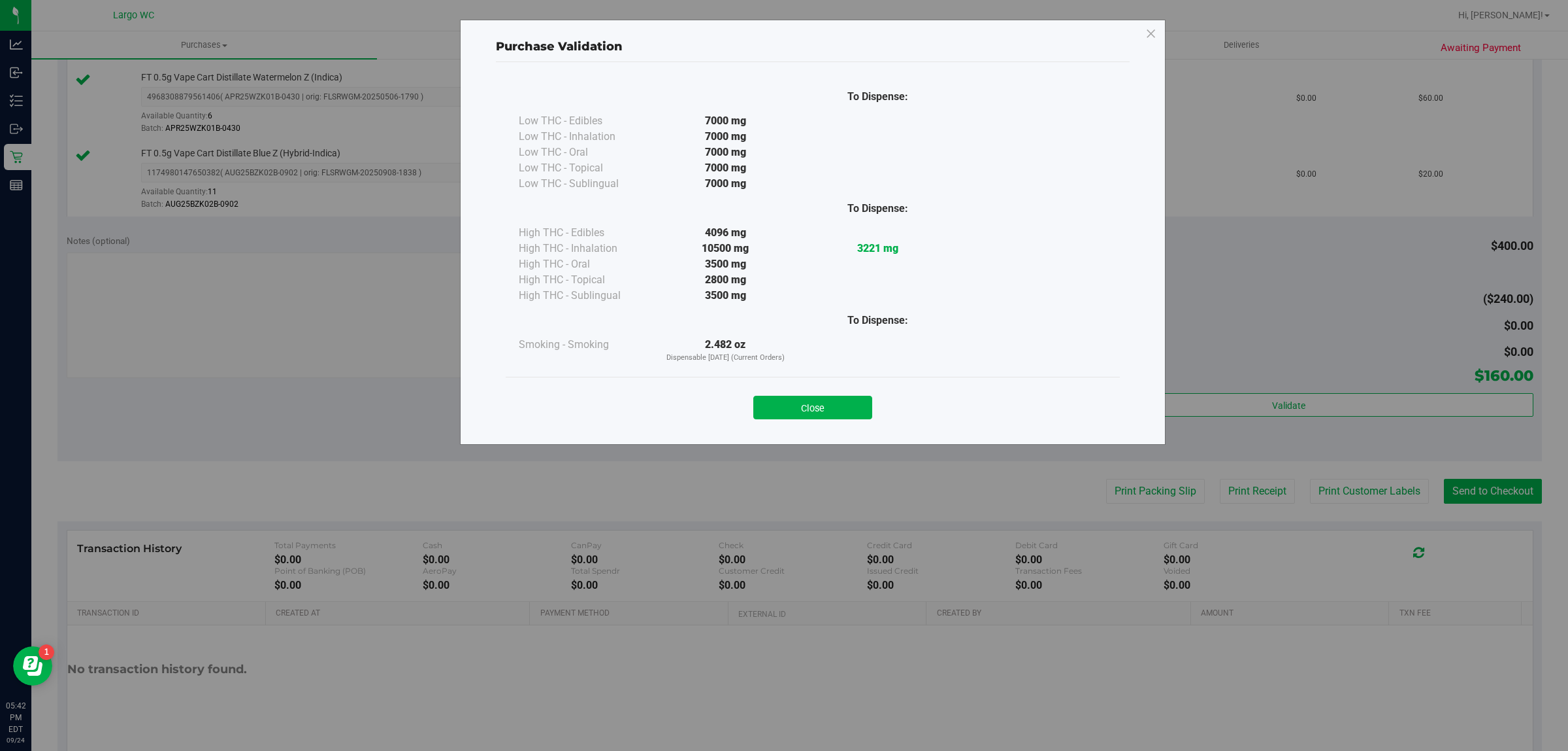
click at [808, 371] on div "To Dispense: Low THC - Edibles 7000 mg" at bounding box center [812, 228] width 614 height 296
click at [857, 409] on button "Close" at bounding box center [812, 406] width 119 height 23
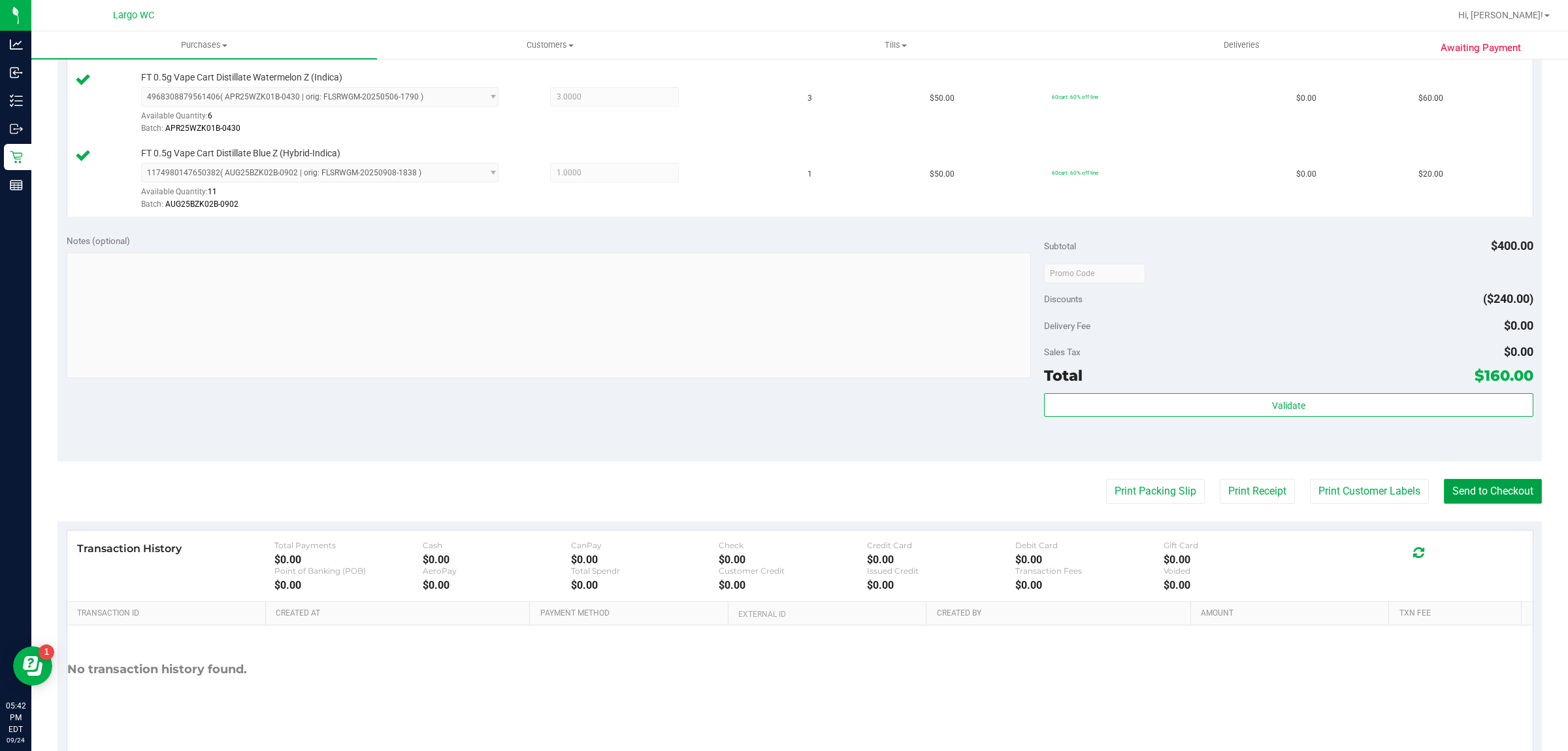
click at [1508, 502] on button "Send to Checkout" at bounding box center [1493, 491] width 98 height 25
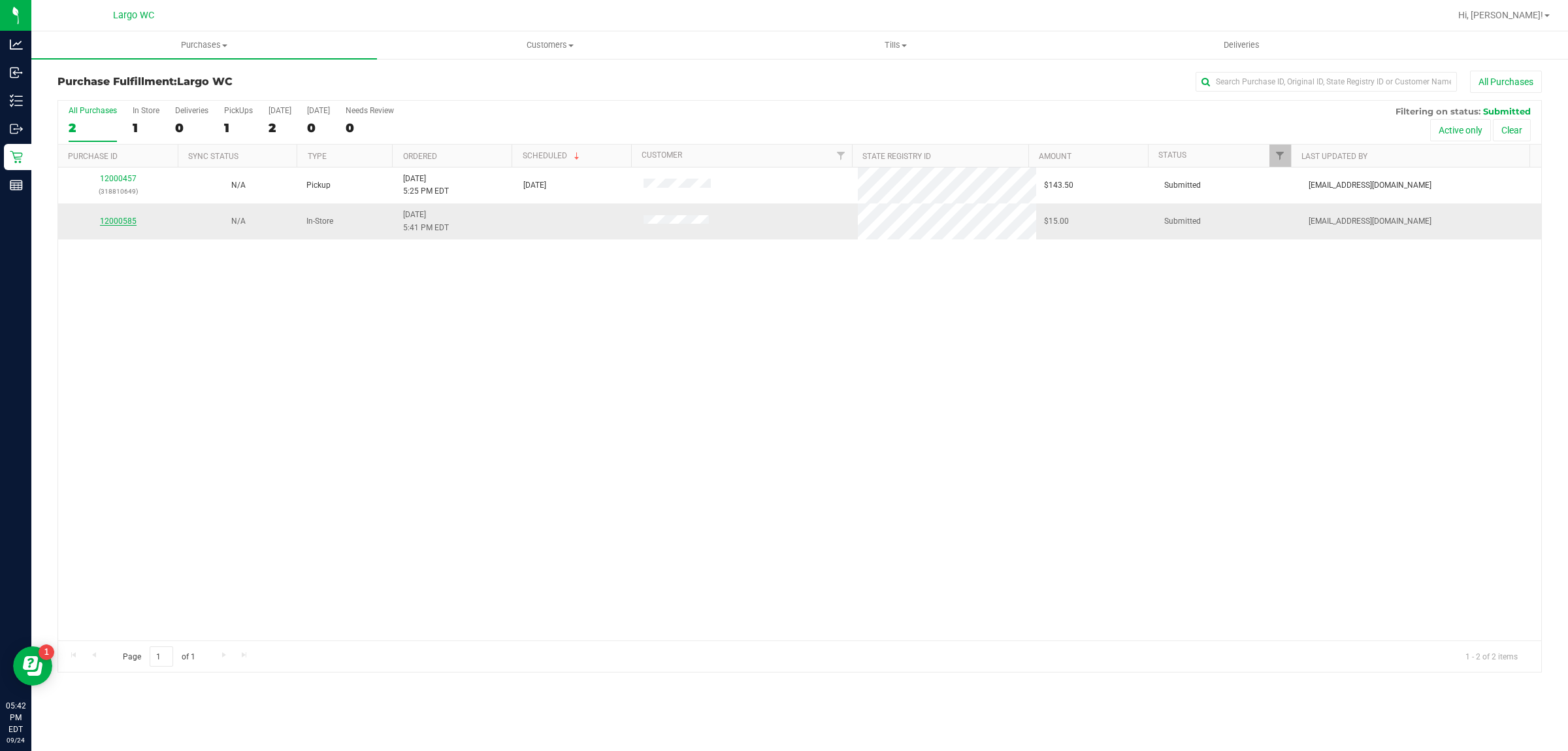
click at [108, 226] on link "12000585" at bounding box center [118, 221] width 37 height 9
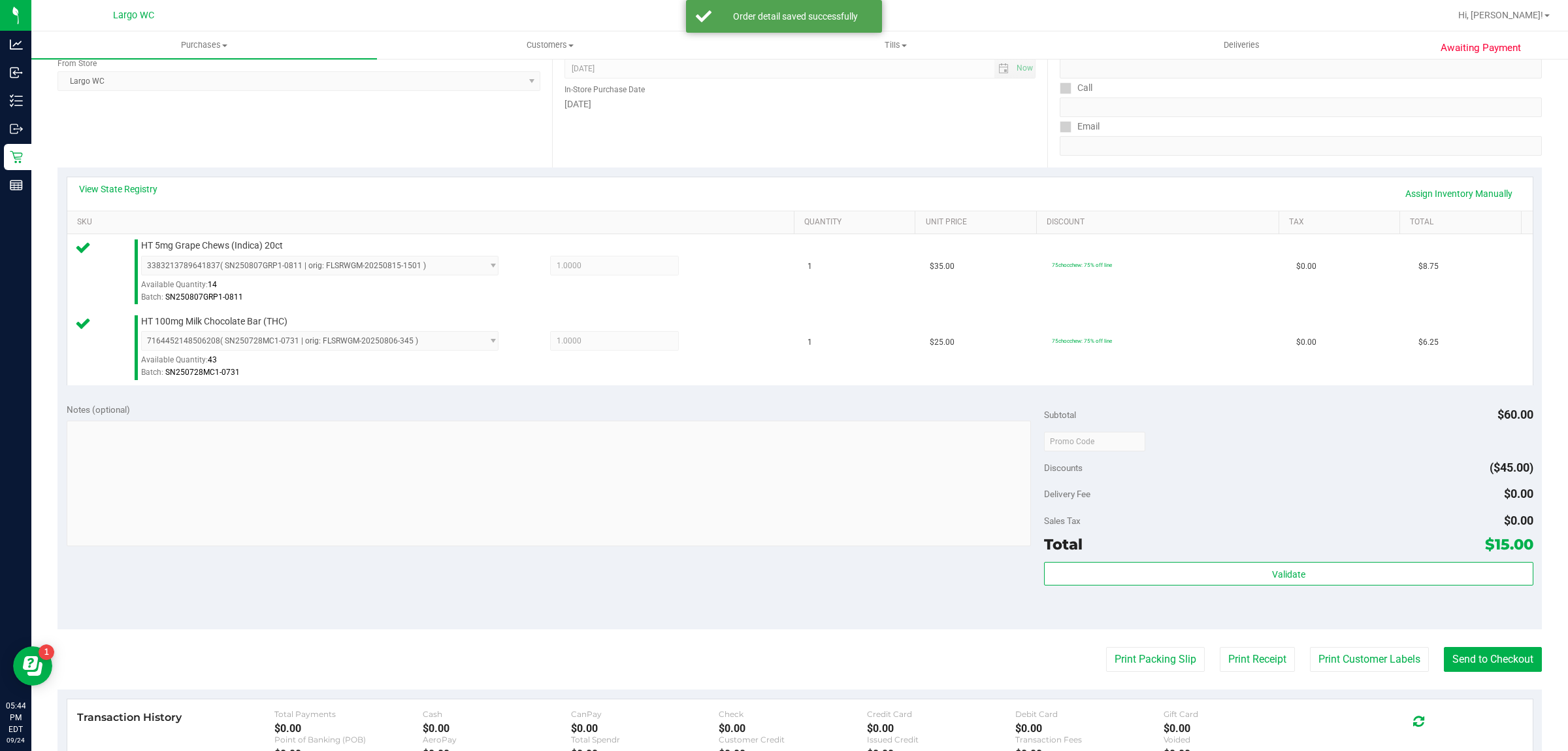
scroll to position [188, 0]
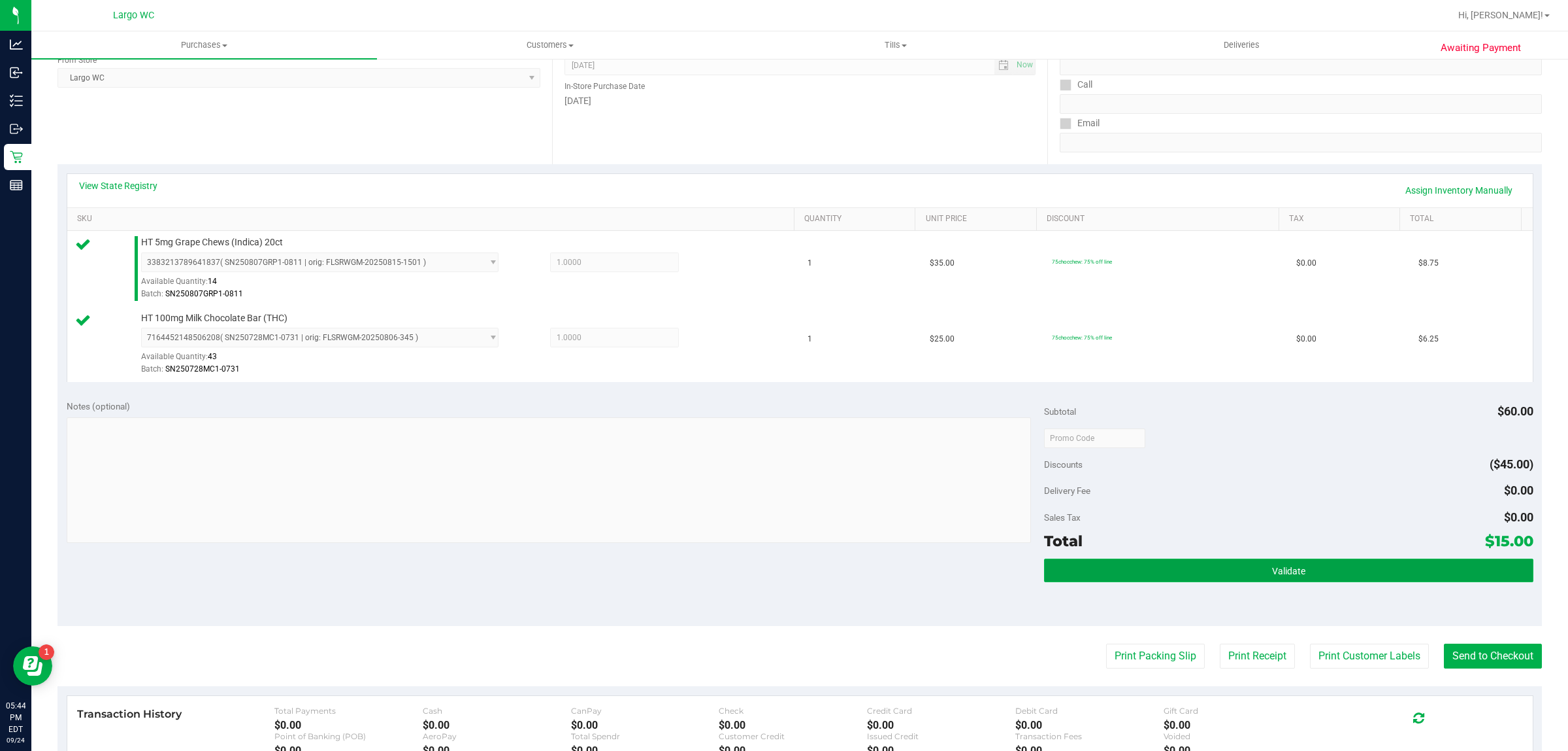
click at [1284, 568] on span "Validate" at bounding box center [1289, 571] width 33 height 10
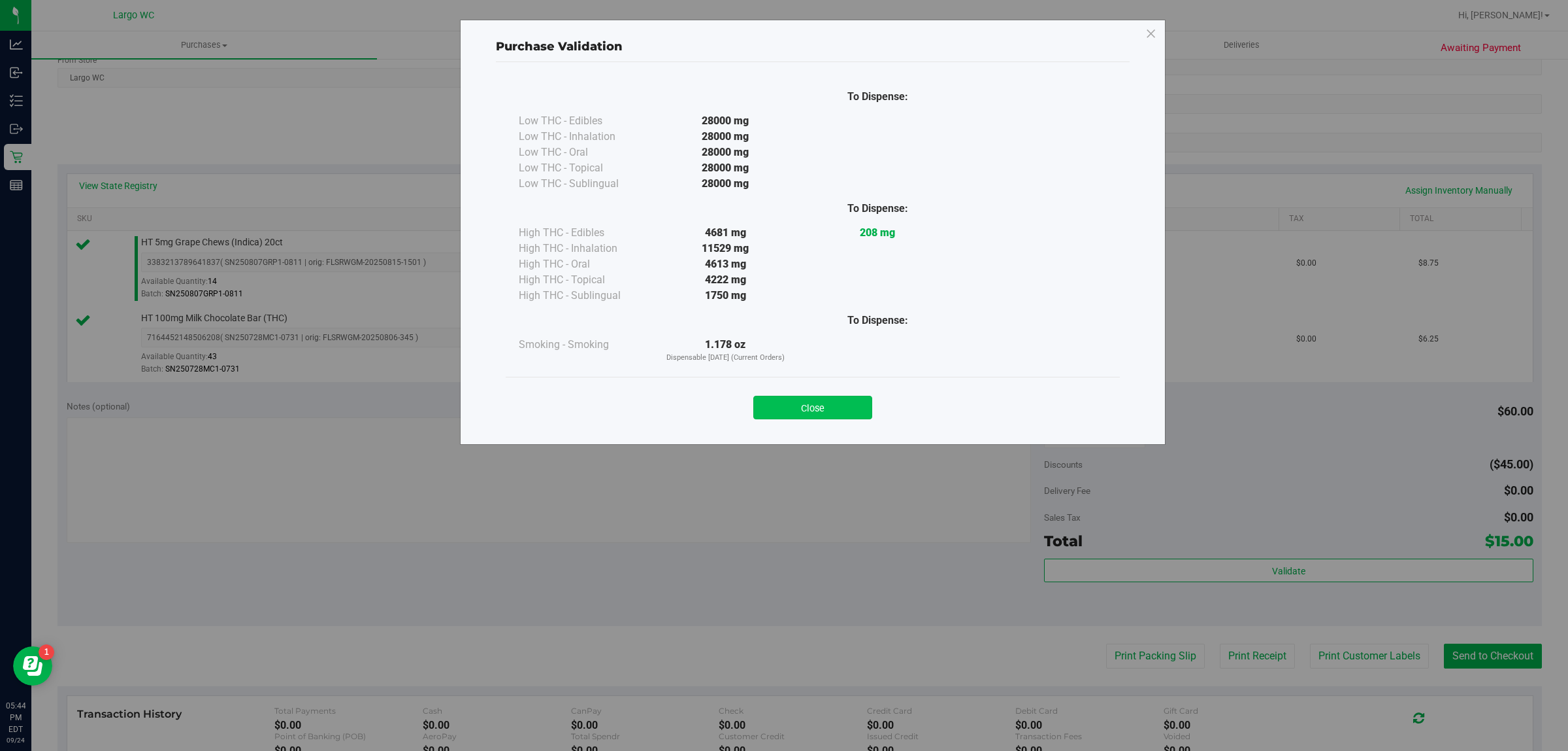
click at [843, 412] on button "Close" at bounding box center [812, 406] width 119 height 23
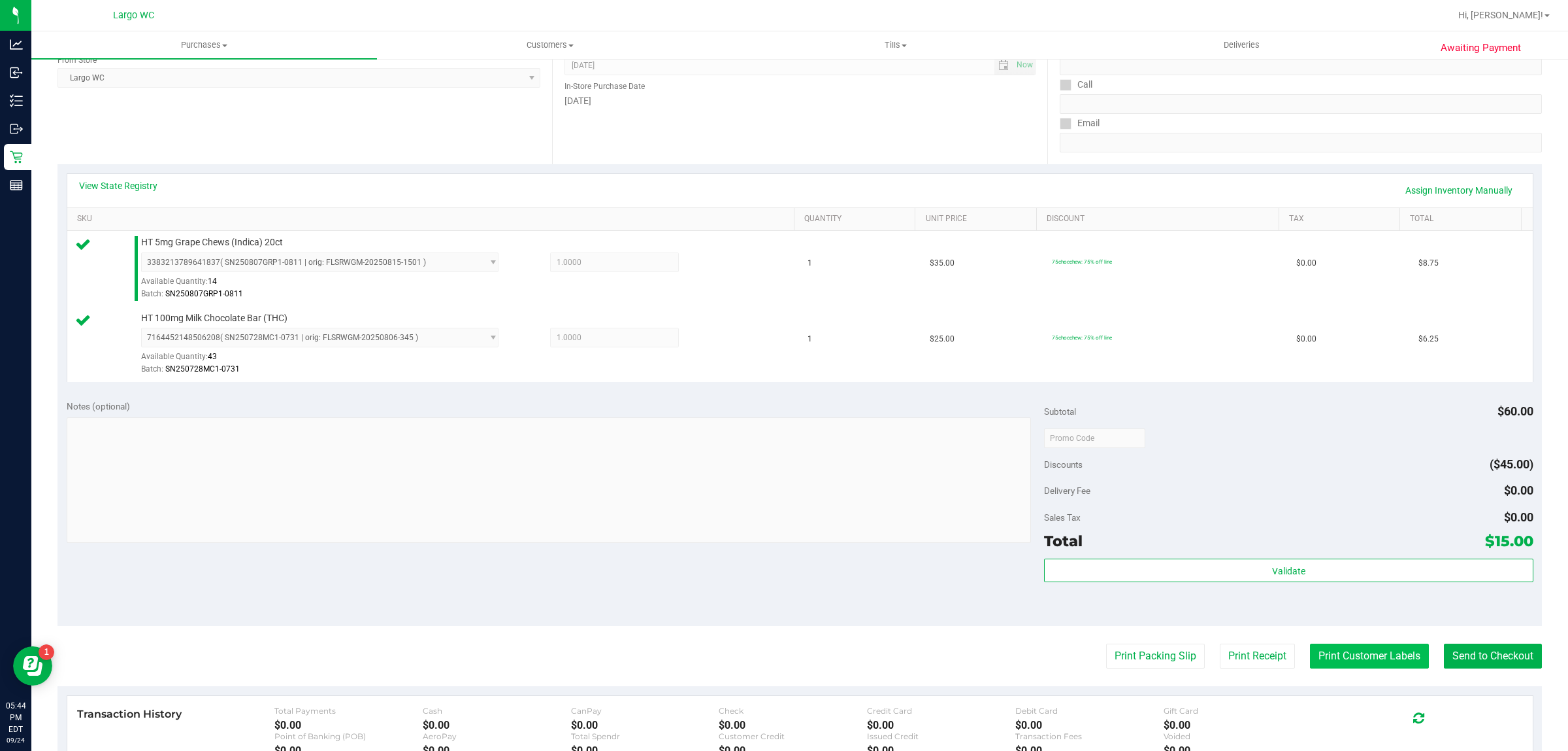
click at [1358, 658] on button "Print Customer Labels" at bounding box center [1370, 656] width 119 height 25
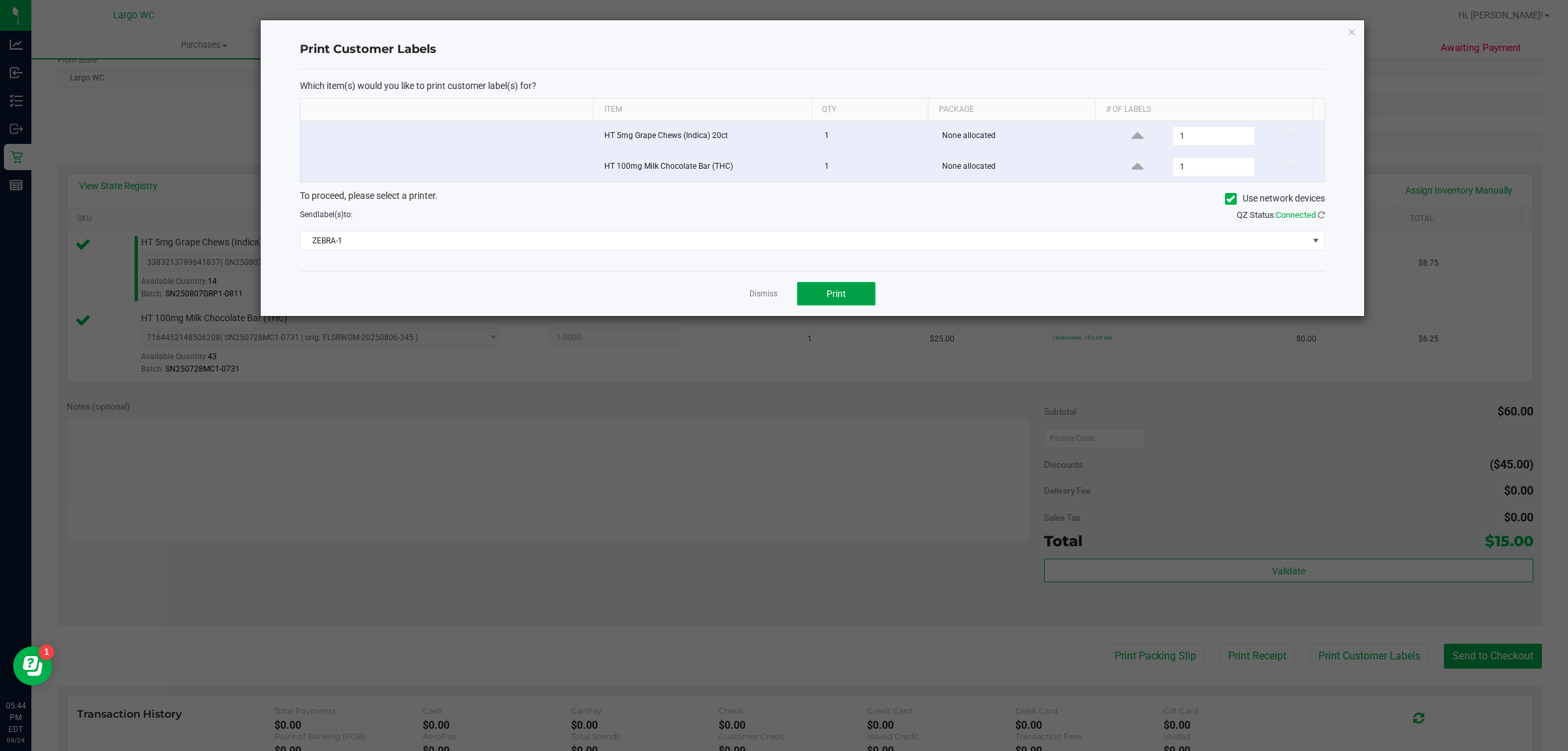
click at [846, 305] on button "Print" at bounding box center [836, 293] width 78 height 23
click at [775, 296] on link "Dismiss" at bounding box center [763, 294] width 28 height 11
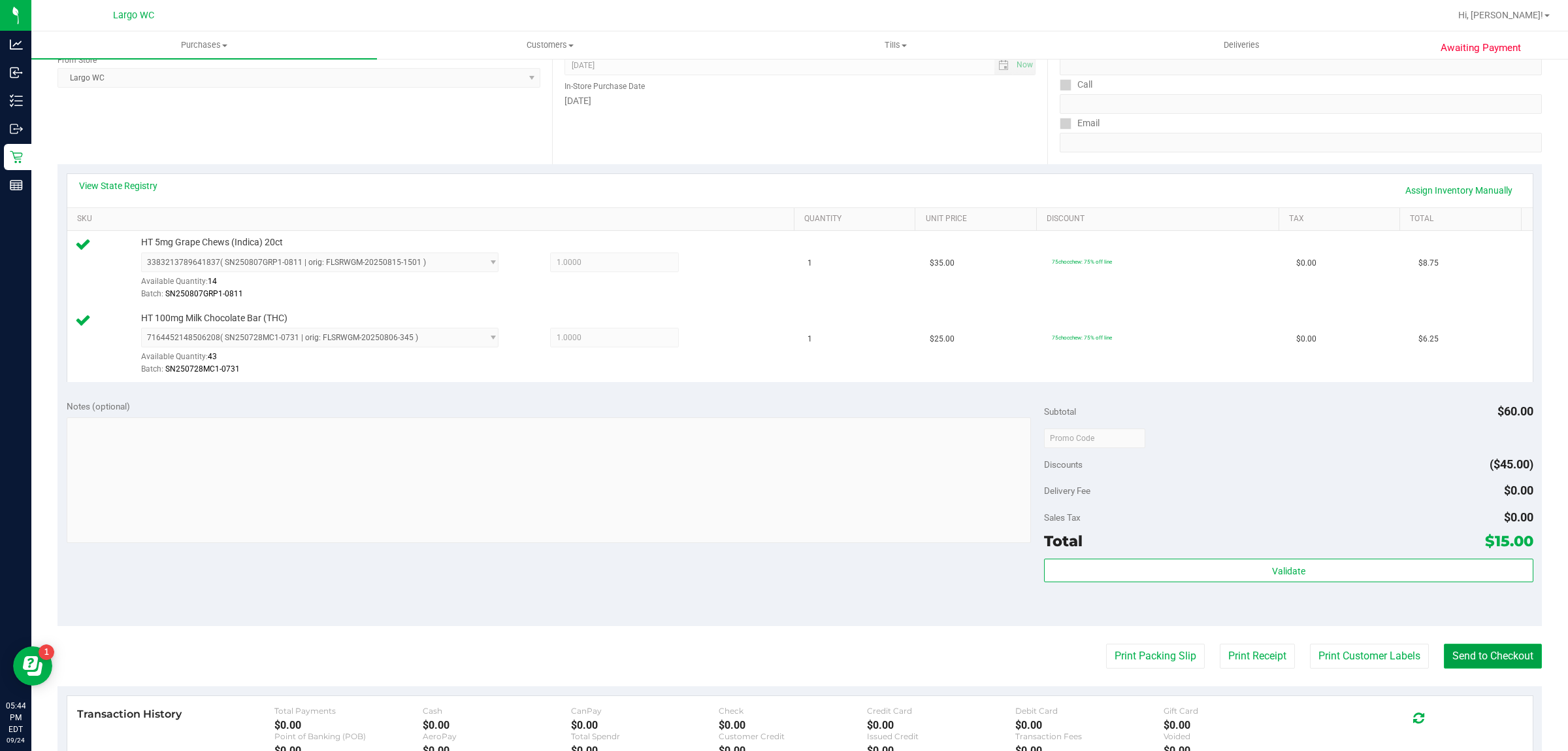
click at [1488, 644] on button "Send to Checkout" at bounding box center [1493, 656] width 98 height 25
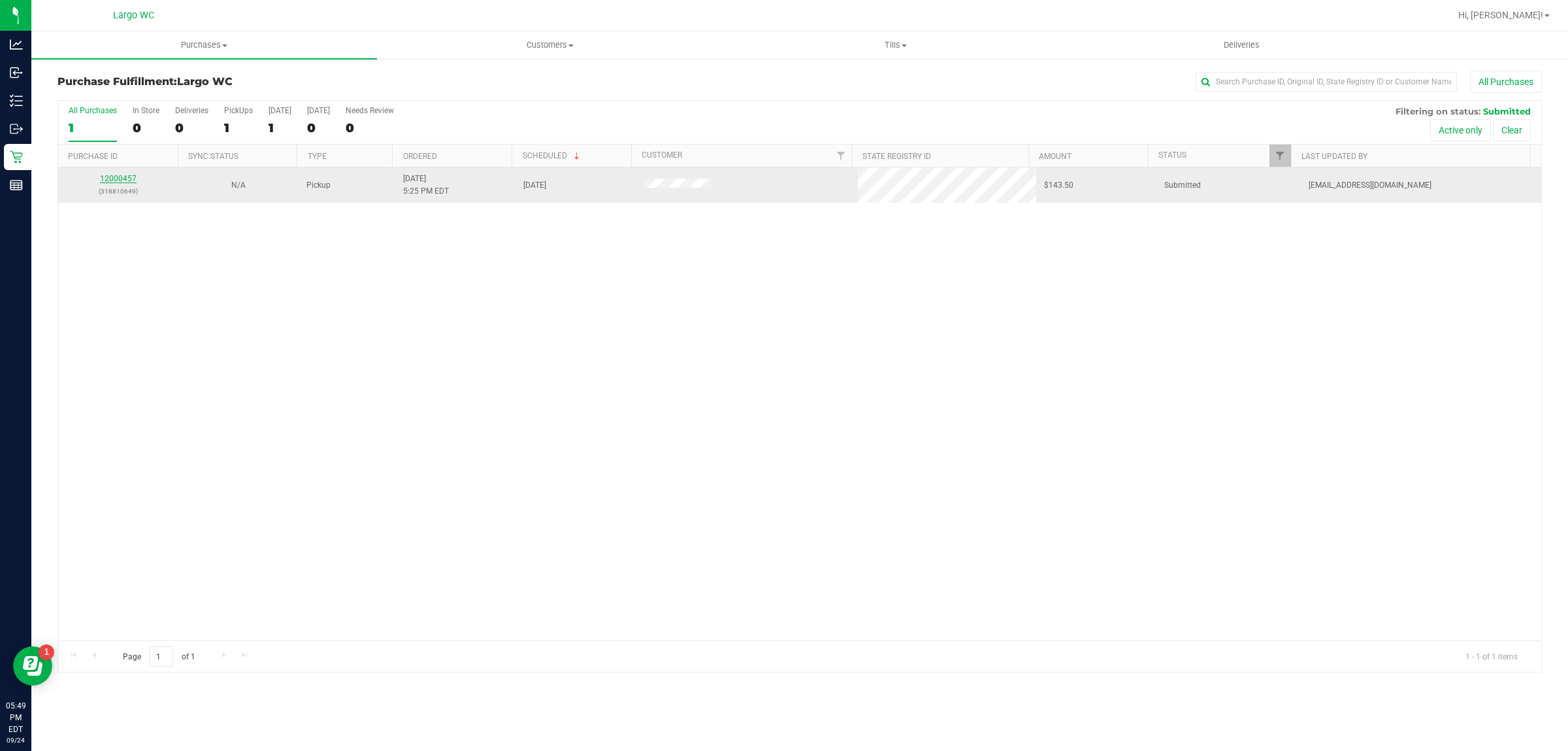
click at [116, 182] on link "12000457" at bounding box center [118, 178] width 37 height 9
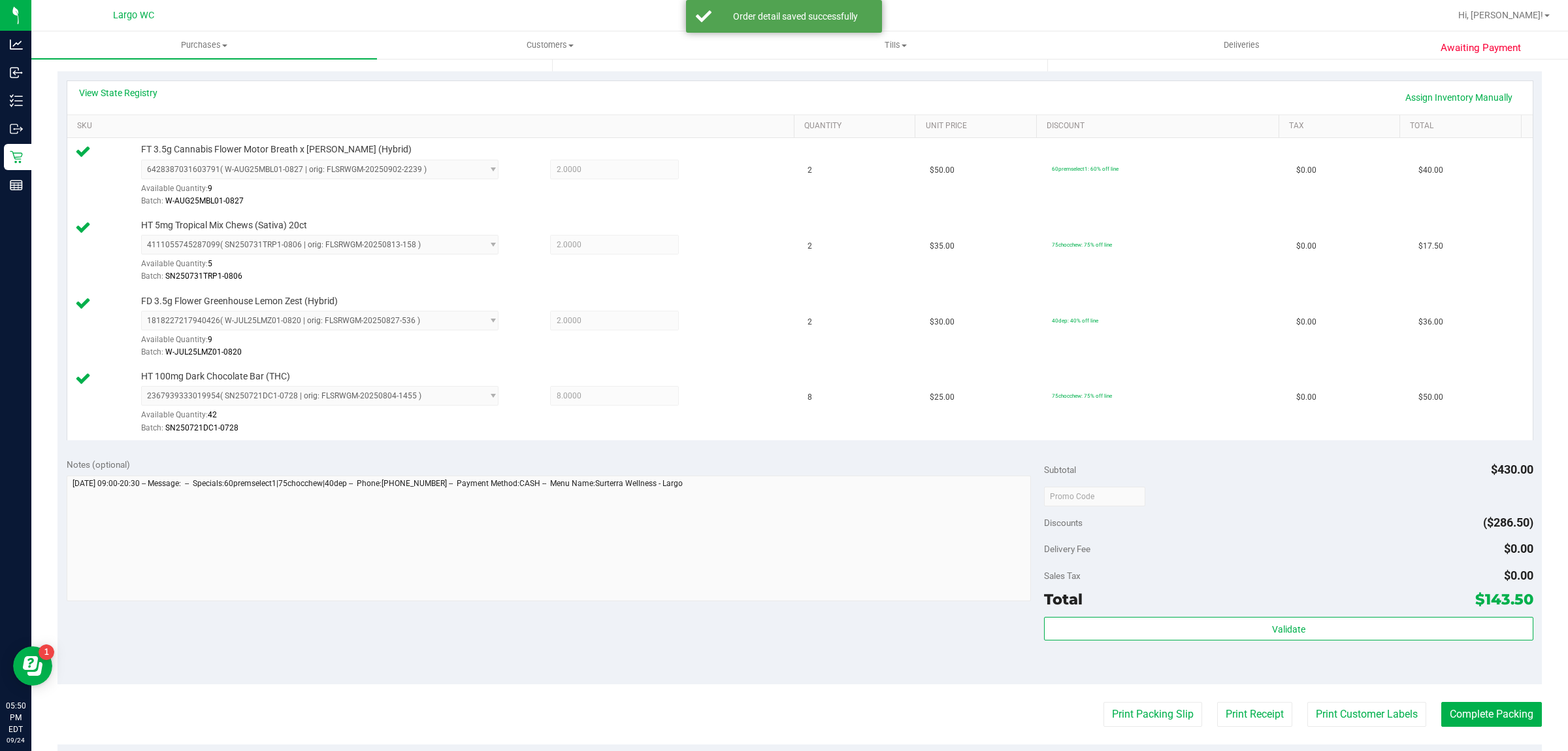
scroll to position [461, 0]
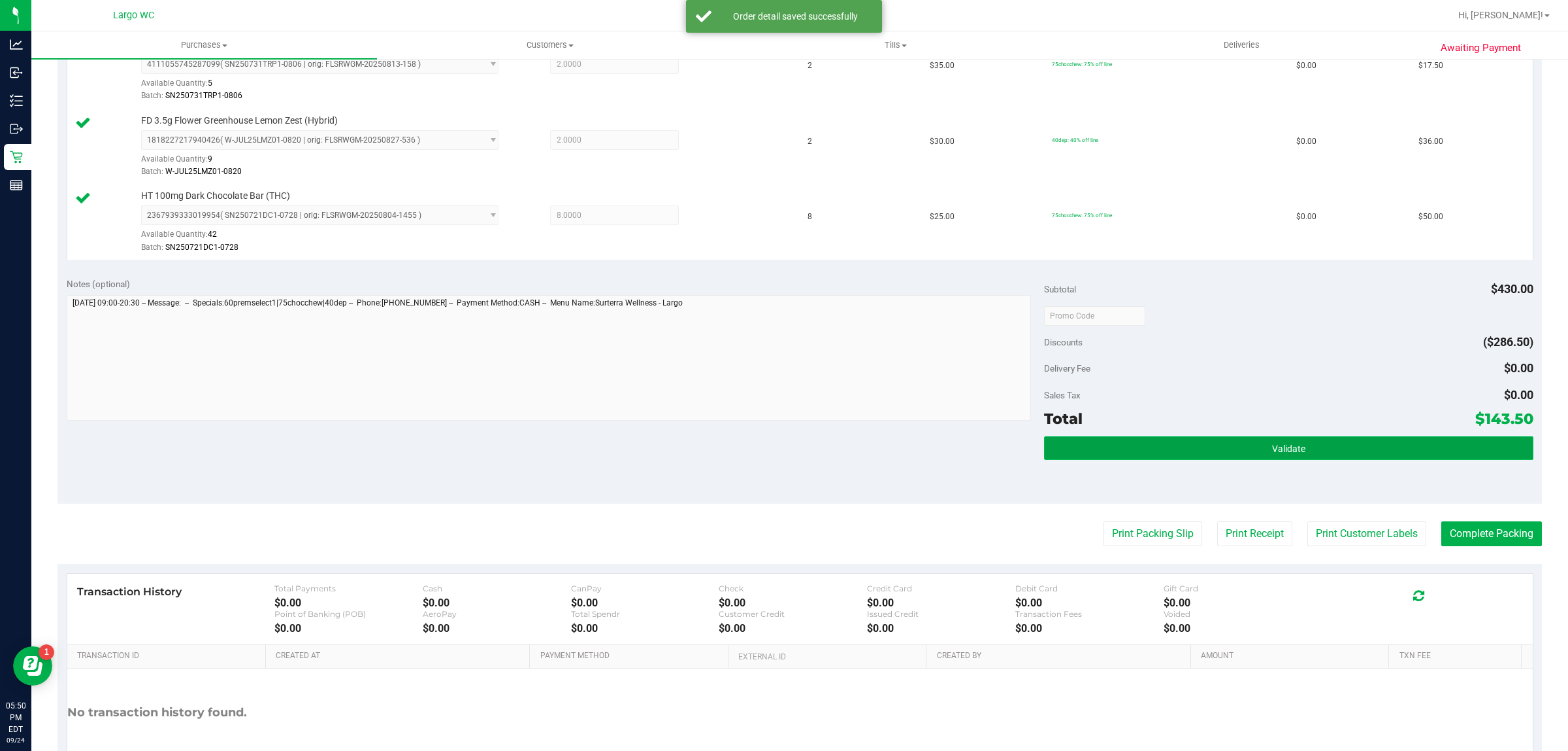
click at [1203, 448] on button "Validate" at bounding box center [1288, 448] width 489 height 23
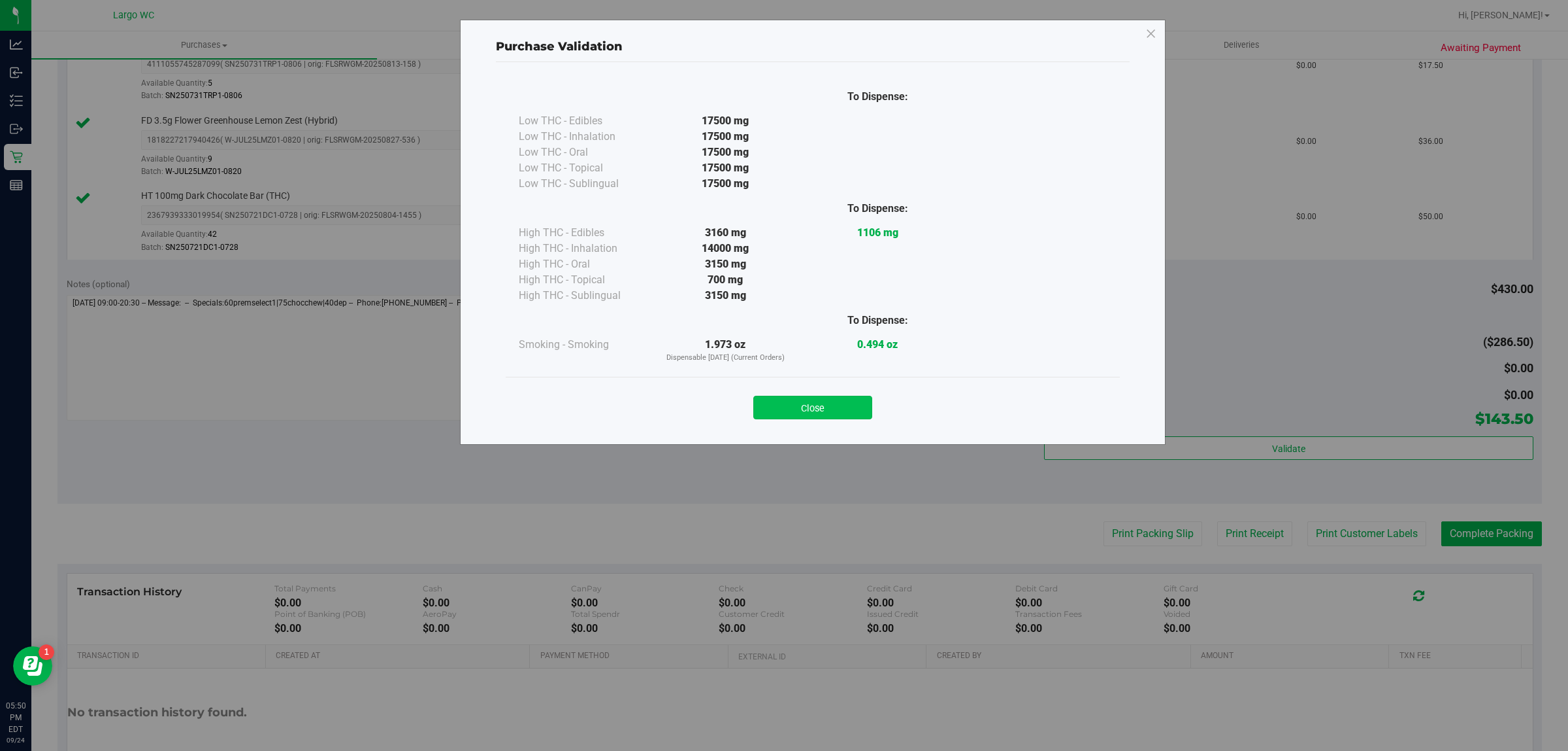
click at [801, 406] on button "Close" at bounding box center [812, 406] width 119 height 23
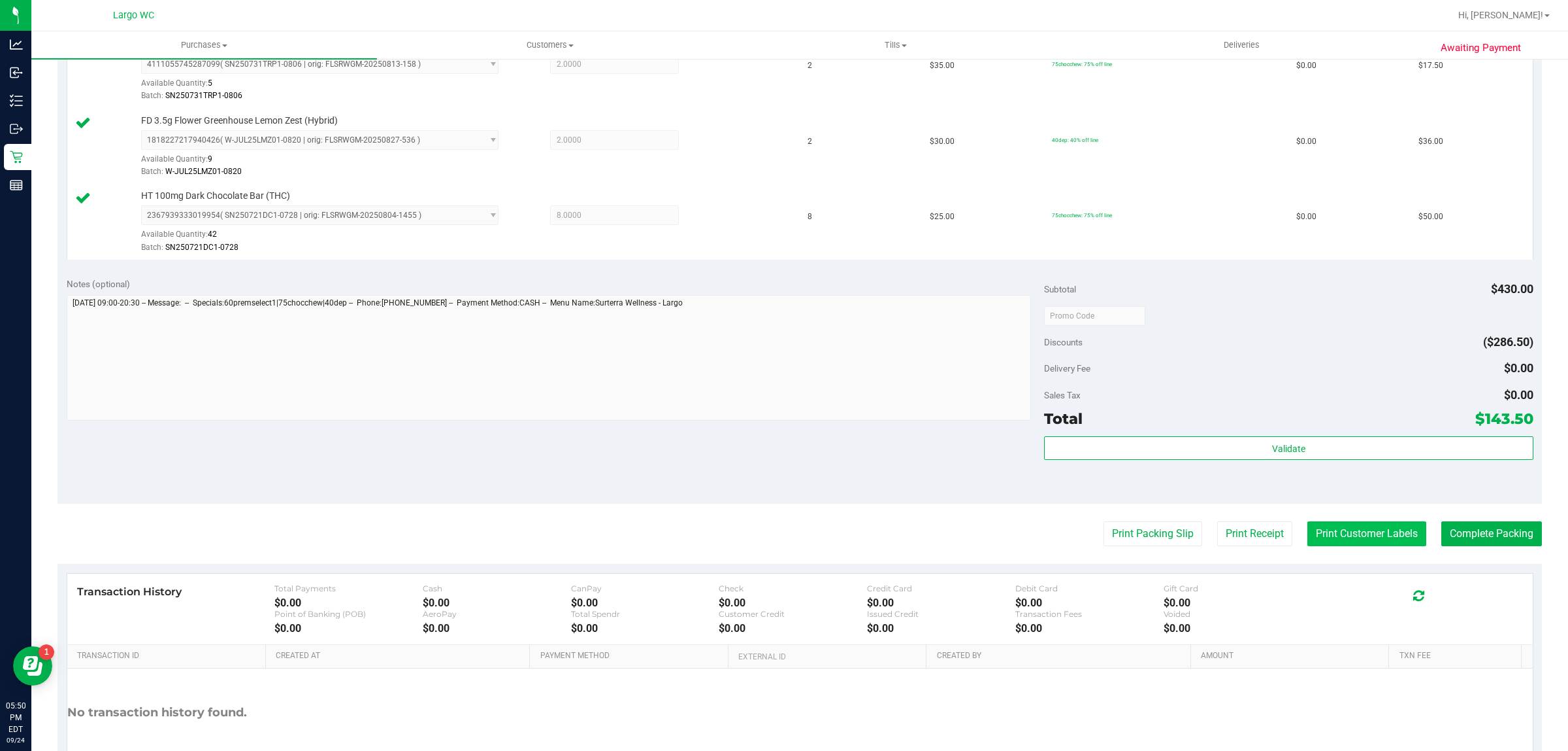
click at [1379, 536] on button "Print Customer Labels" at bounding box center [1367, 533] width 119 height 25
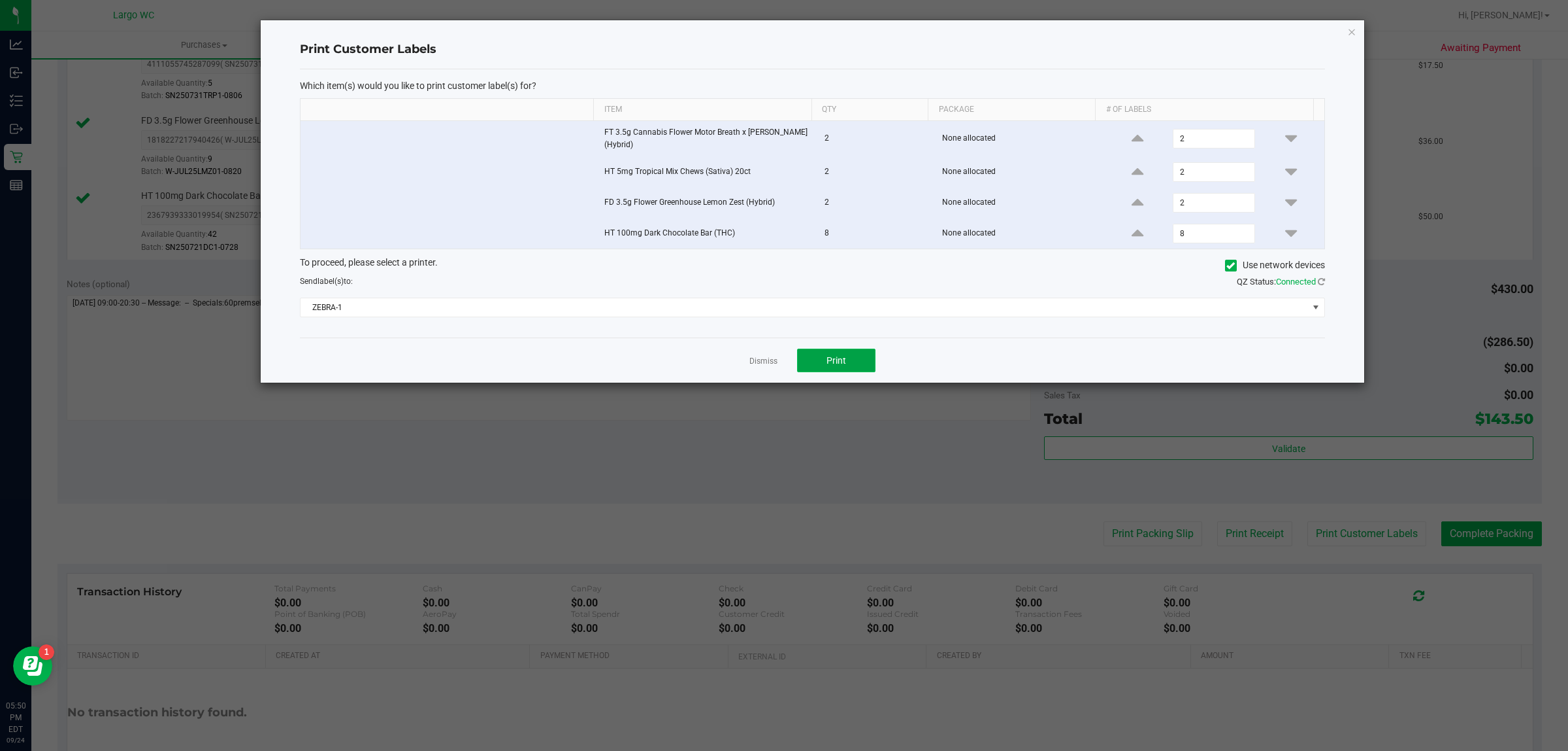
click at [820, 360] on button "Print" at bounding box center [836, 360] width 78 height 23
click at [1352, 27] on icon "button" at bounding box center [1352, 31] width 9 height 15
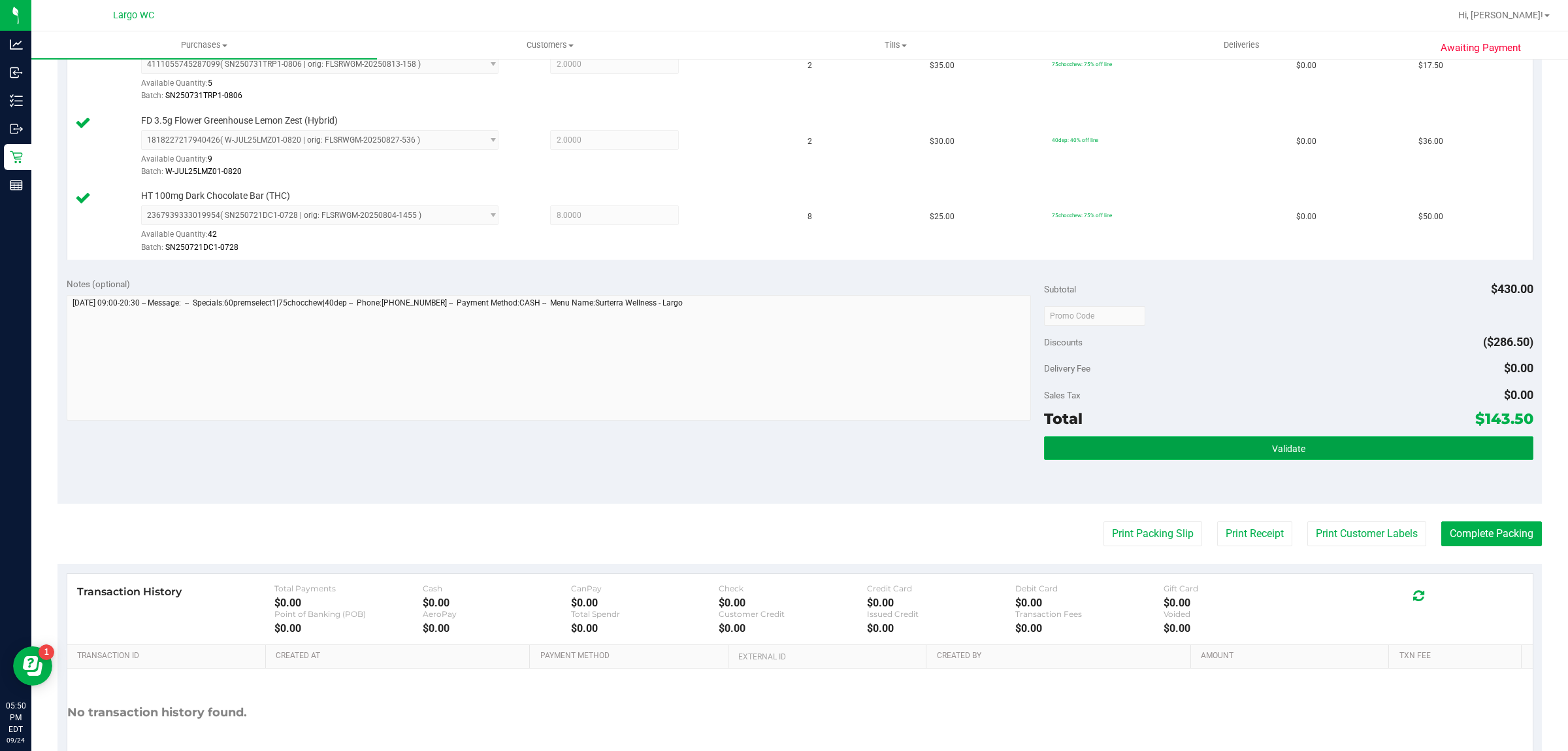
click at [1404, 459] on button "Validate" at bounding box center [1288, 448] width 489 height 23
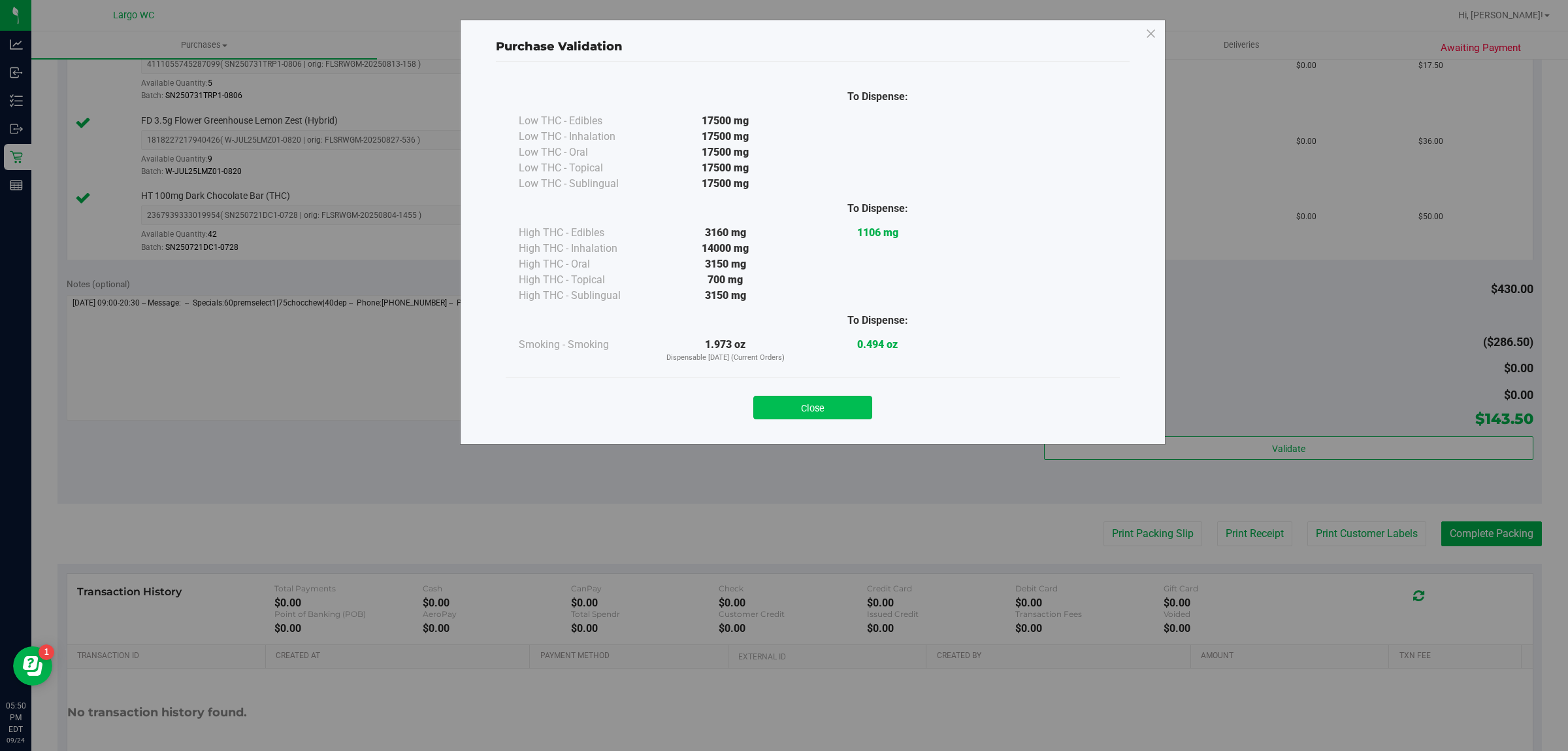
click at [814, 403] on button "Close" at bounding box center [812, 406] width 119 height 23
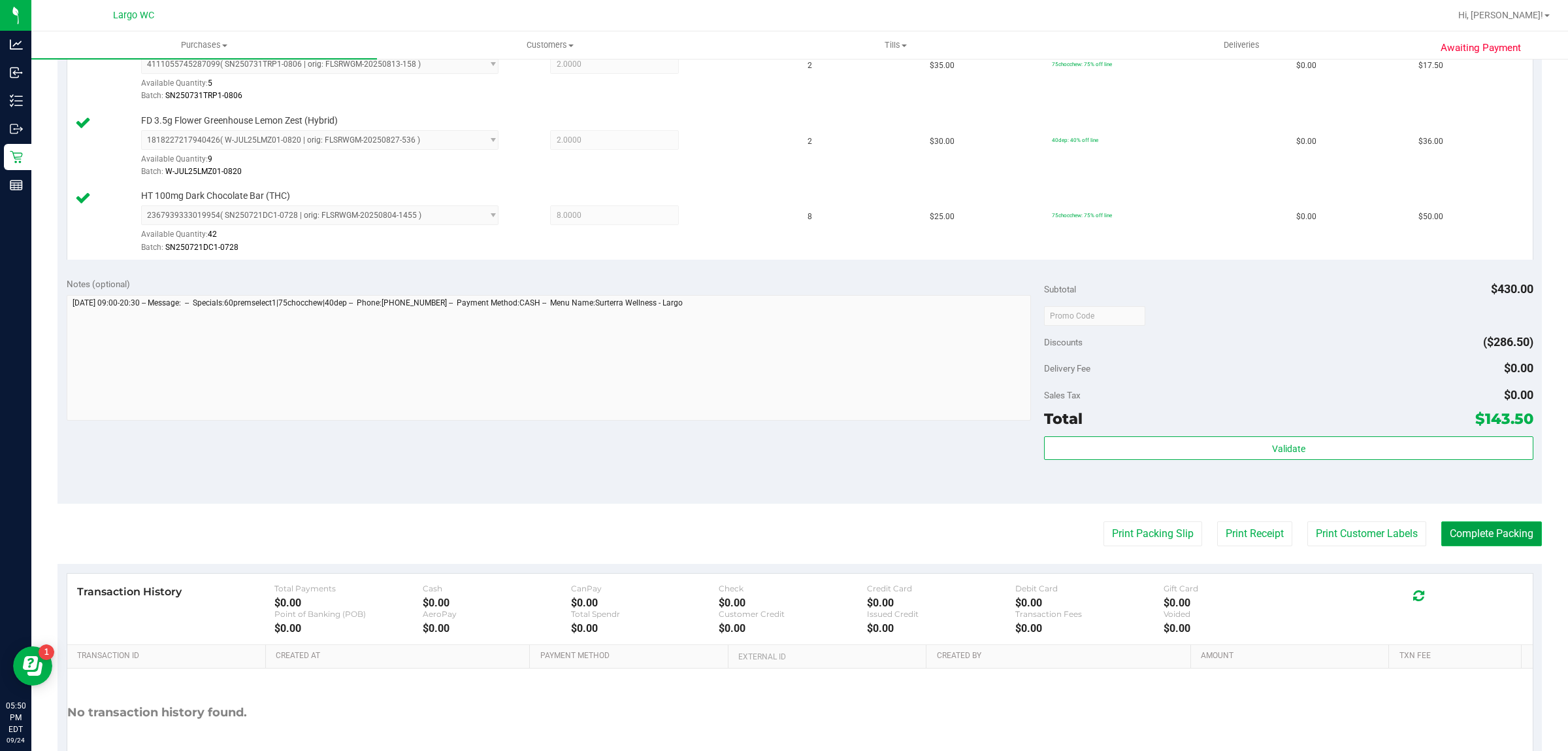
click at [1470, 537] on button "Complete Packing" at bounding box center [1492, 533] width 100 height 25
